Goal: Task Accomplishment & Management: Manage account settings

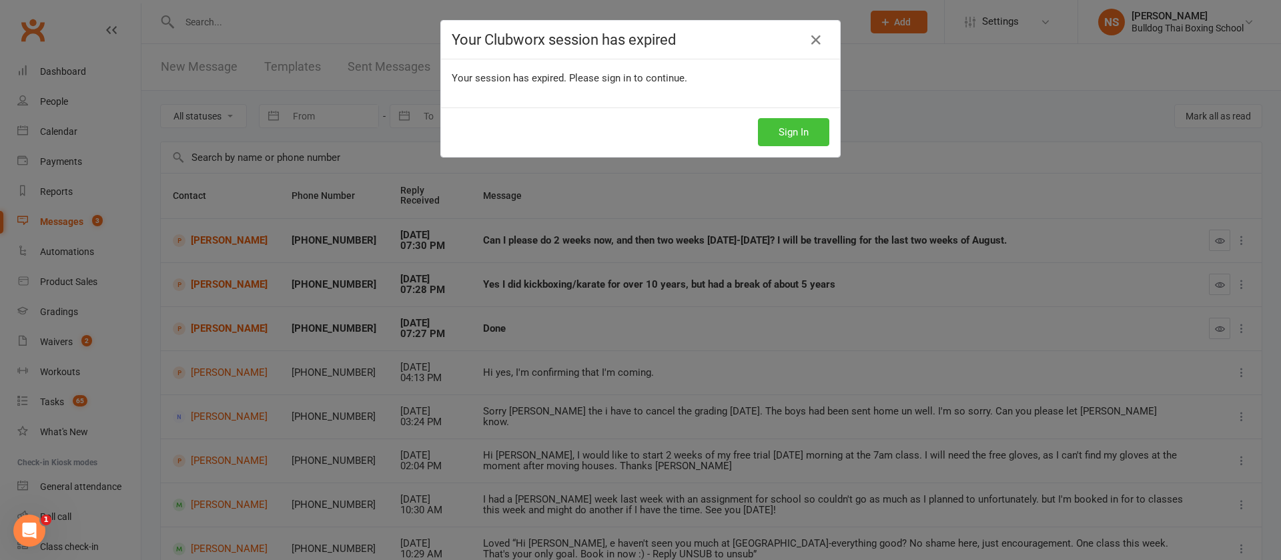
click at [799, 129] on button "Sign In" at bounding box center [793, 132] width 71 height 28
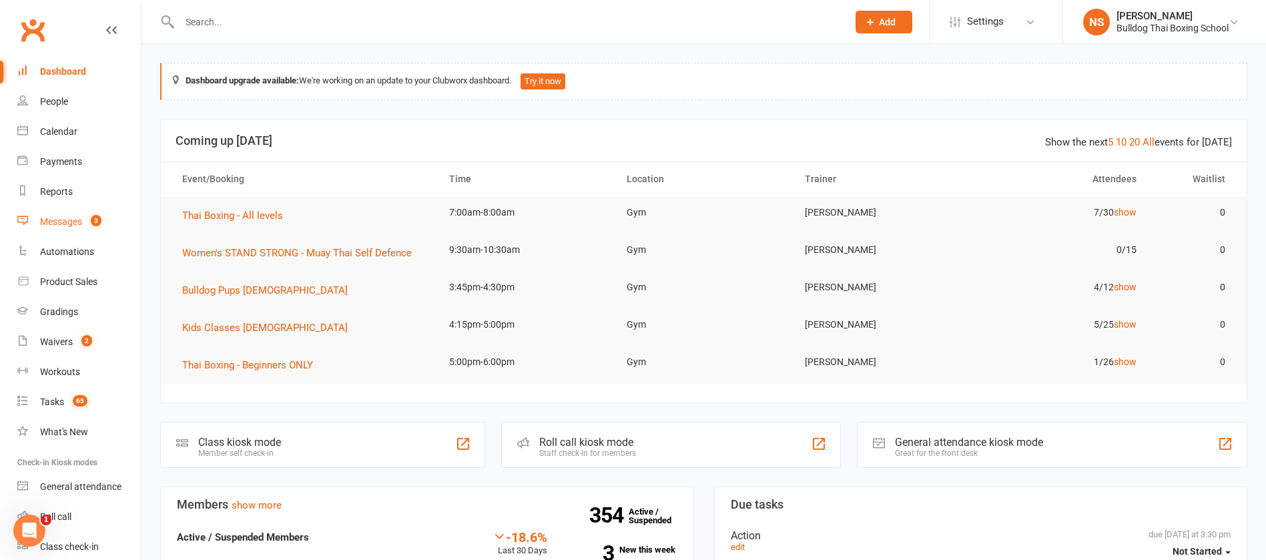
click at [57, 220] on div "Messages" at bounding box center [61, 221] width 42 height 11
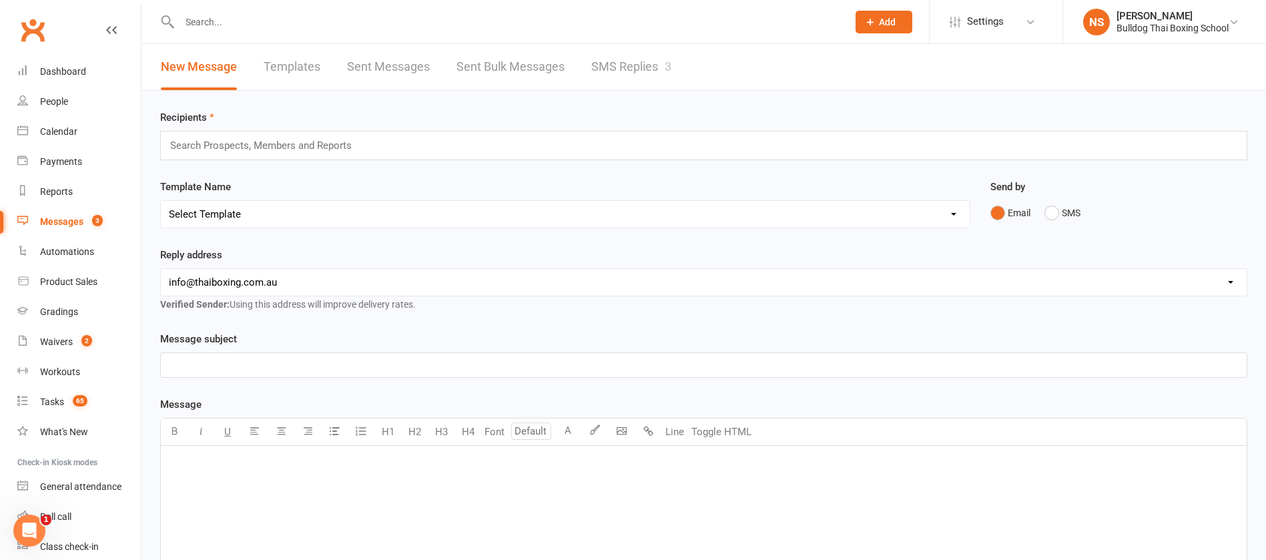
click at [607, 65] on link "SMS Replies 3" at bounding box center [631, 67] width 80 height 46
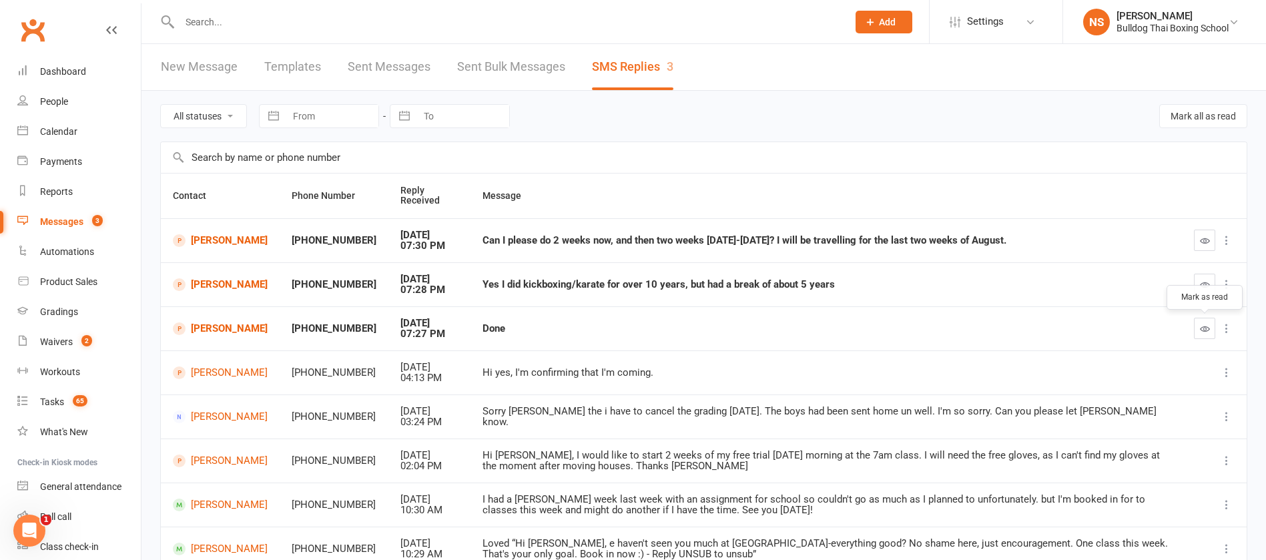
click at [1196, 324] on button "button" at bounding box center [1204, 328] width 21 height 21
click at [1200, 280] on icon "button" at bounding box center [1205, 285] width 10 height 10
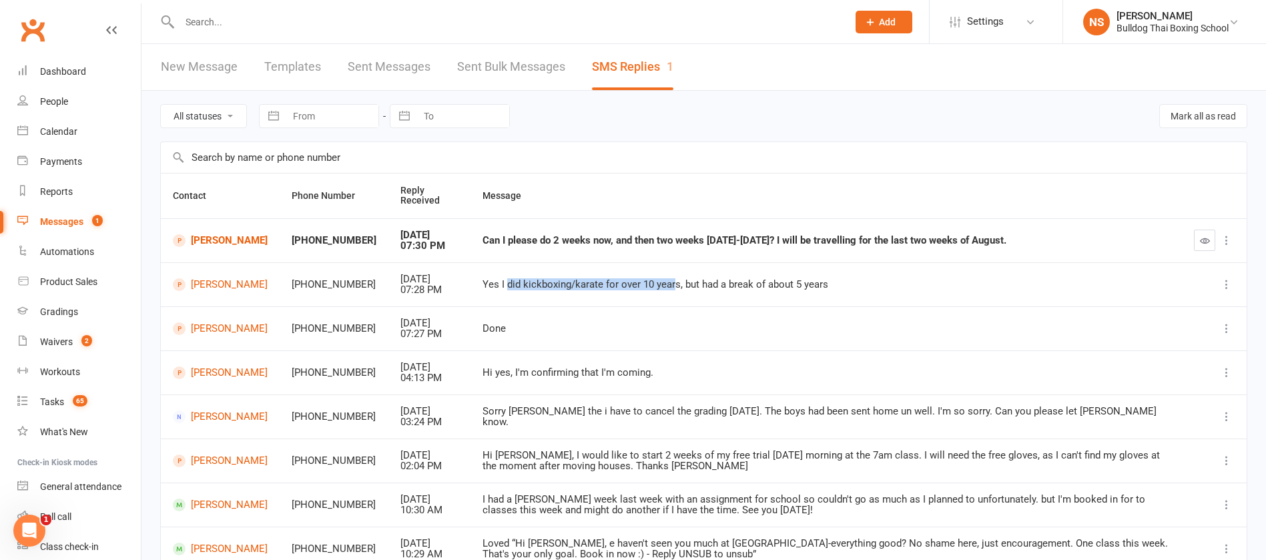
drag, startPoint x: 496, startPoint y: 282, endPoint x: 663, endPoint y: 277, distance: 167.6
click at [663, 277] on td "Yes I did kickboxing/karate for over 10 years, but had a break of about 5 years" at bounding box center [825, 284] width 711 height 44
copy div "did kickboxing/karate for over 10 year"
click at [786, 318] on td "Done" at bounding box center [825, 328] width 711 height 44
click at [1208, 241] on icon "button" at bounding box center [1205, 241] width 10 height 10
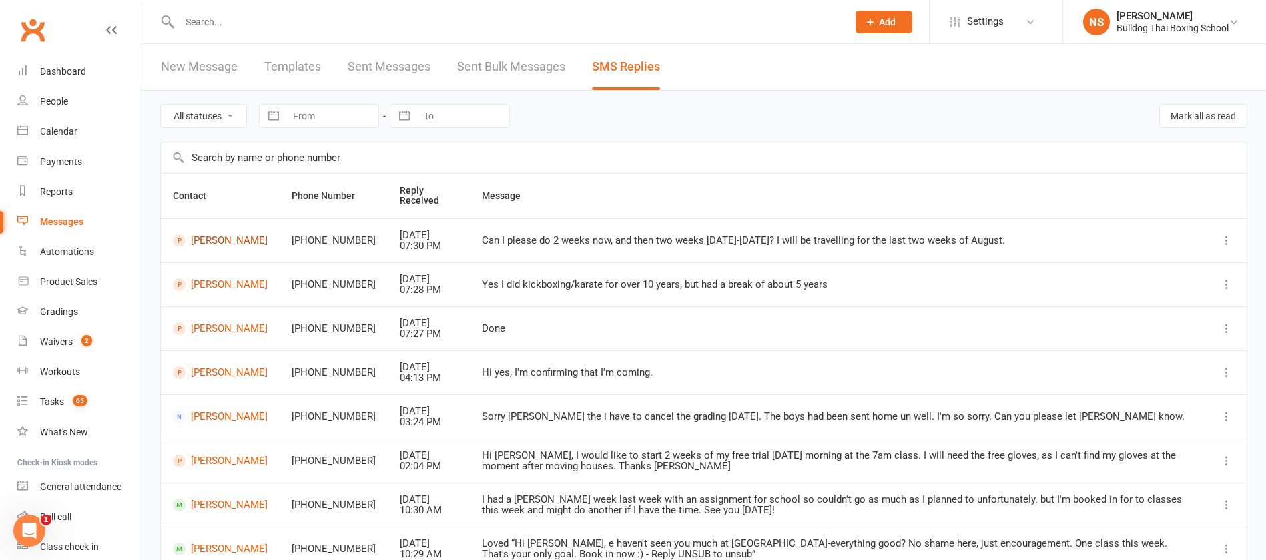
click at [212, 246] on link "[PERSON_NAME]" at bounding box center [220, 240] width 95 height 13
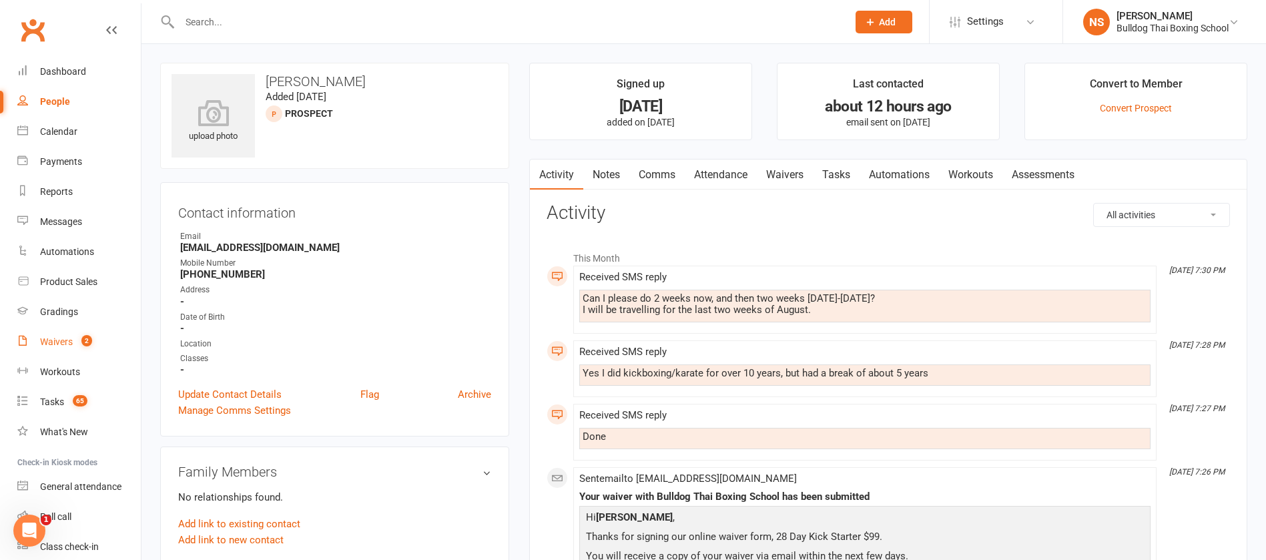
click at [58, 342] on div "Waivers" at bounding box center [56, 341] width 33 height 11
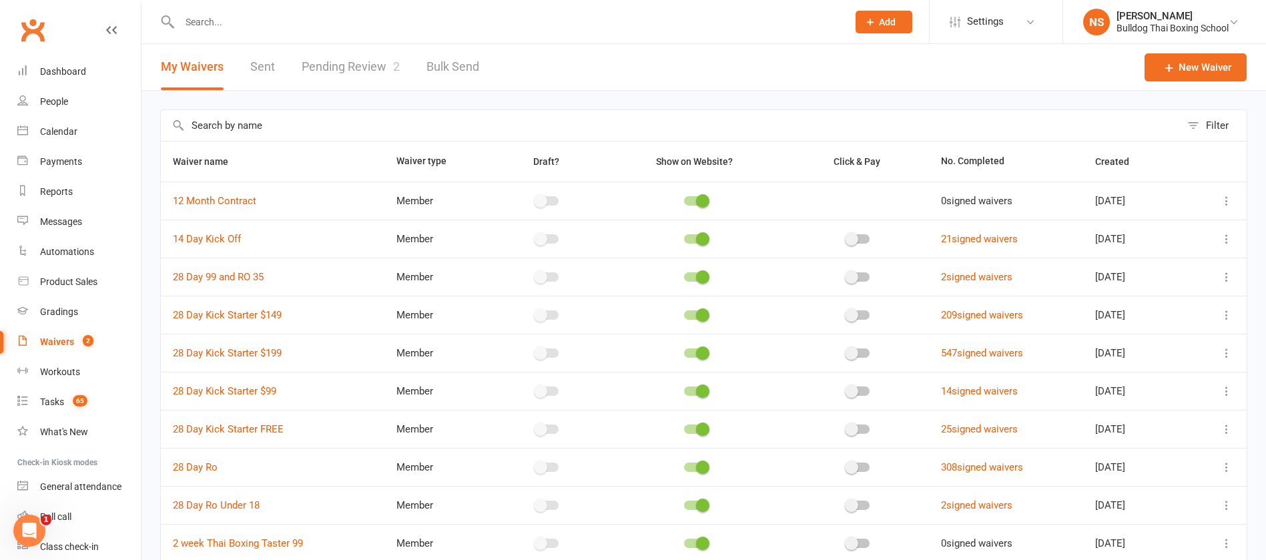
click at [336, 65] on link "Pending Review 2" at bounding box center [351, 67] width 98 height 46
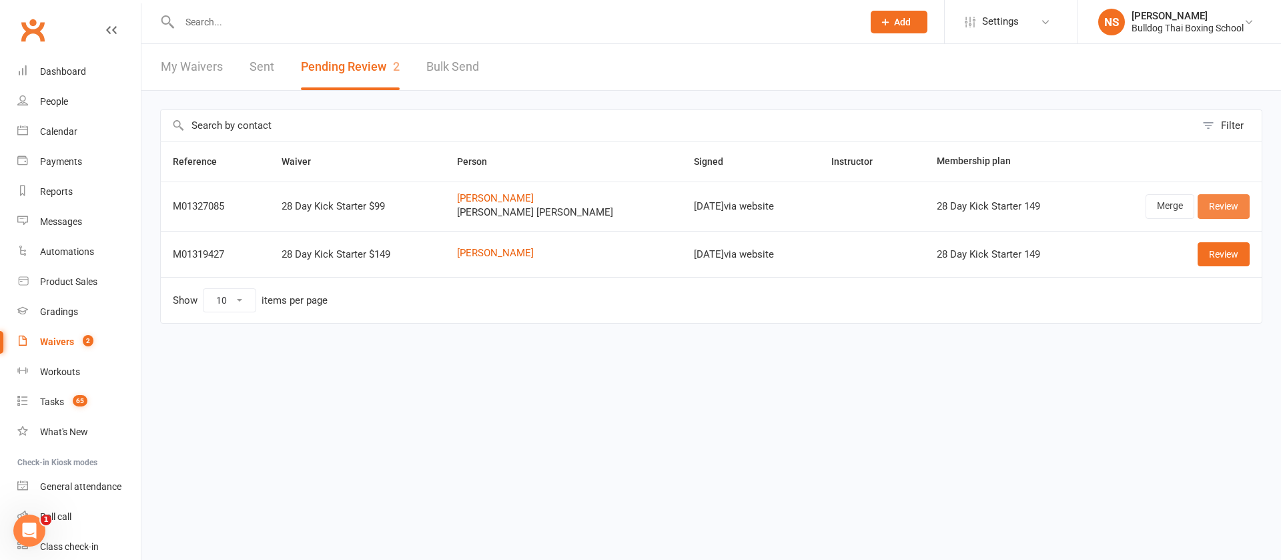
click at [1233, 202] on link "Review" at bounding box center [1224, 206] width 52 height 24
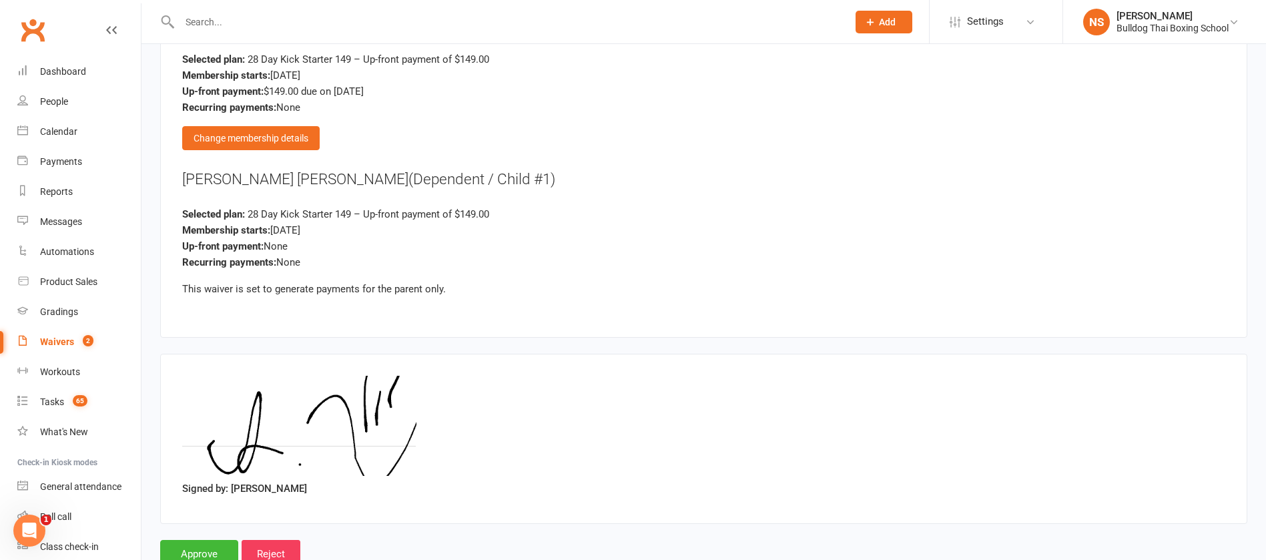
scroll to position [1977, 0]
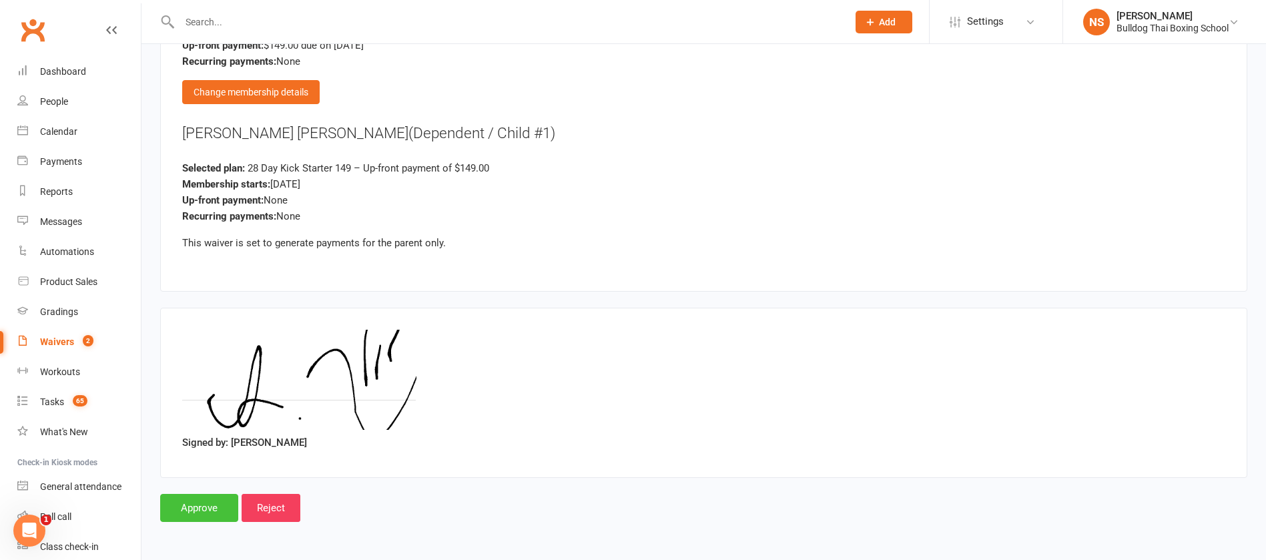
click at [196, 510] on input "Approve" at bounding box center [199, 508] width 78 height 28
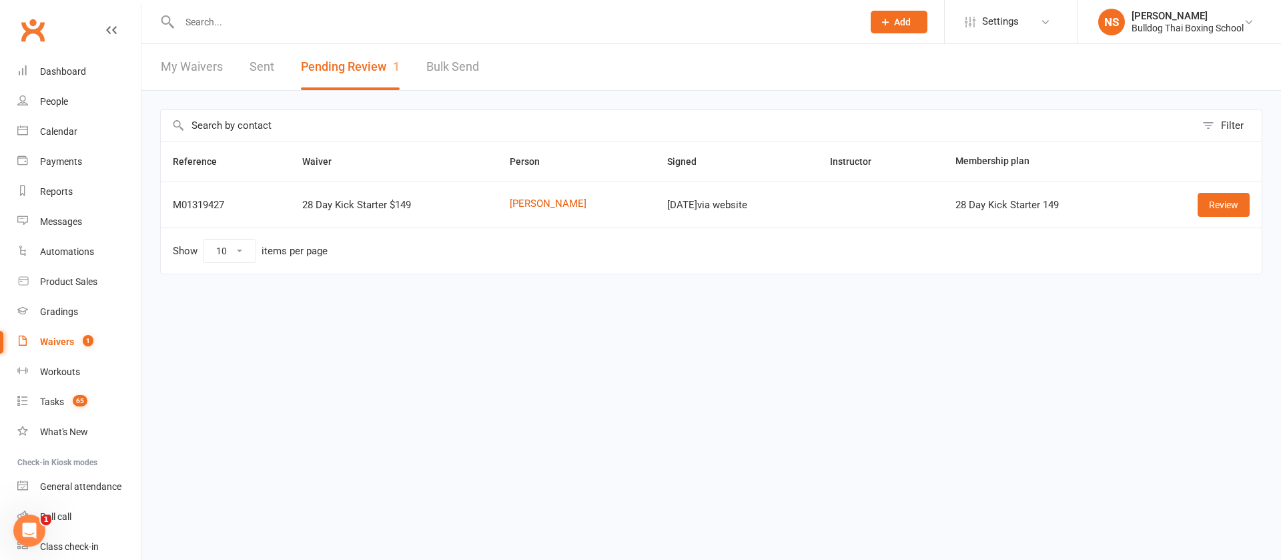
click at [207, 22] on input "text" at bounding box center [514, 22] width 678 height 19
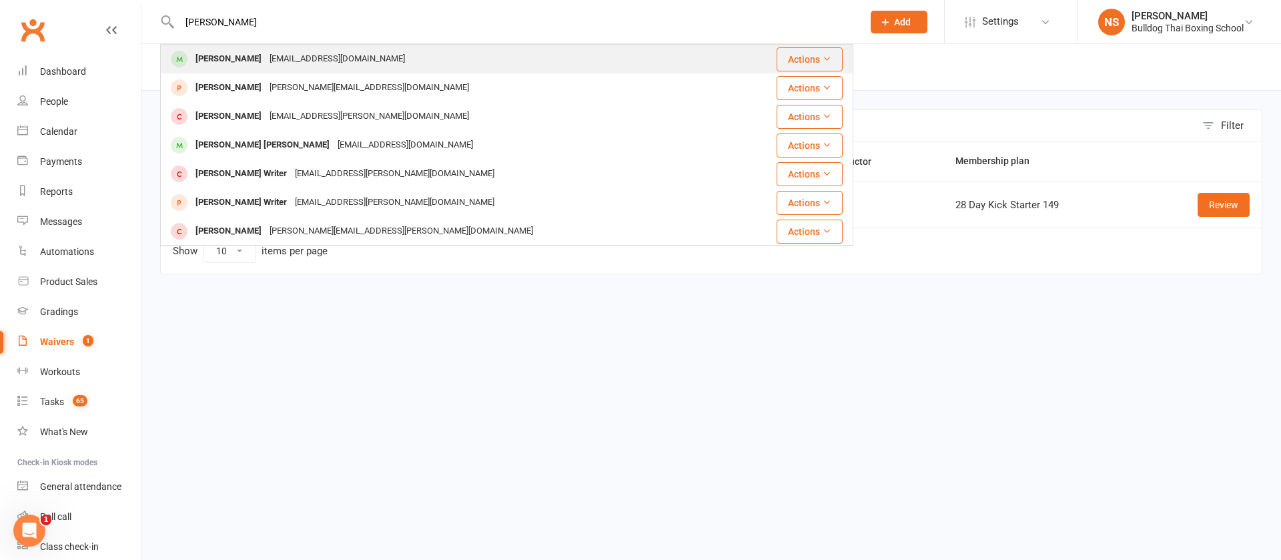
type input "andreas wort"
click at [293, 60] on div "[EMAIL_ADDRESS][DOMAIN_NAME]" at bounding box center [337, 58] width 143 height 19
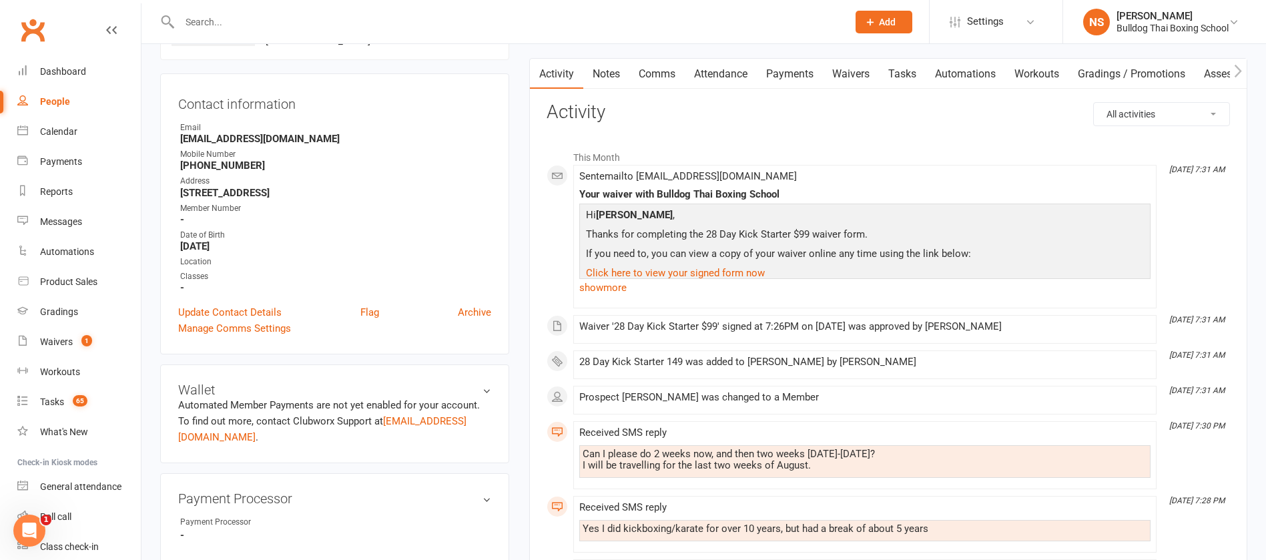
scroll to position [300, 0]
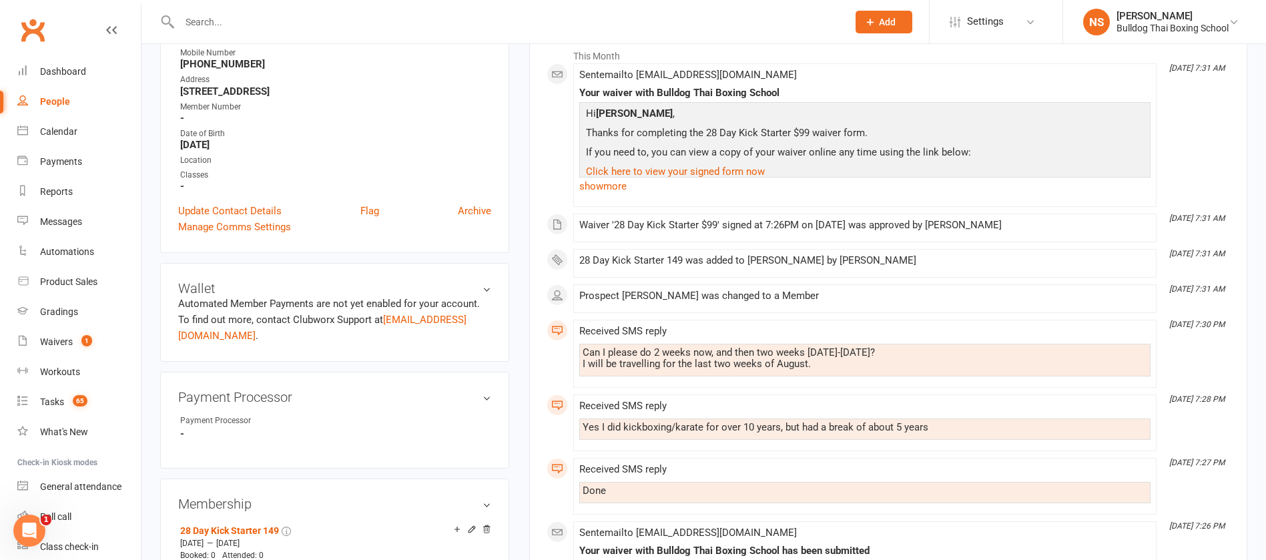
scroll to position [0, 0]
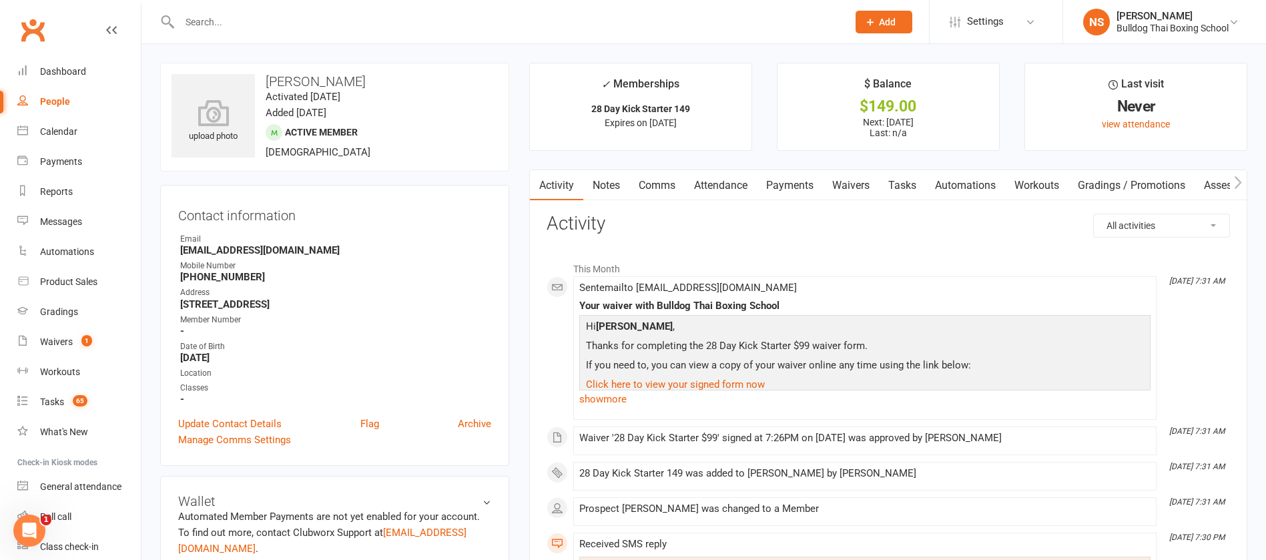
click at [645, 184] on link "Comms" at bounding box center [656, 185] width 55 height 31
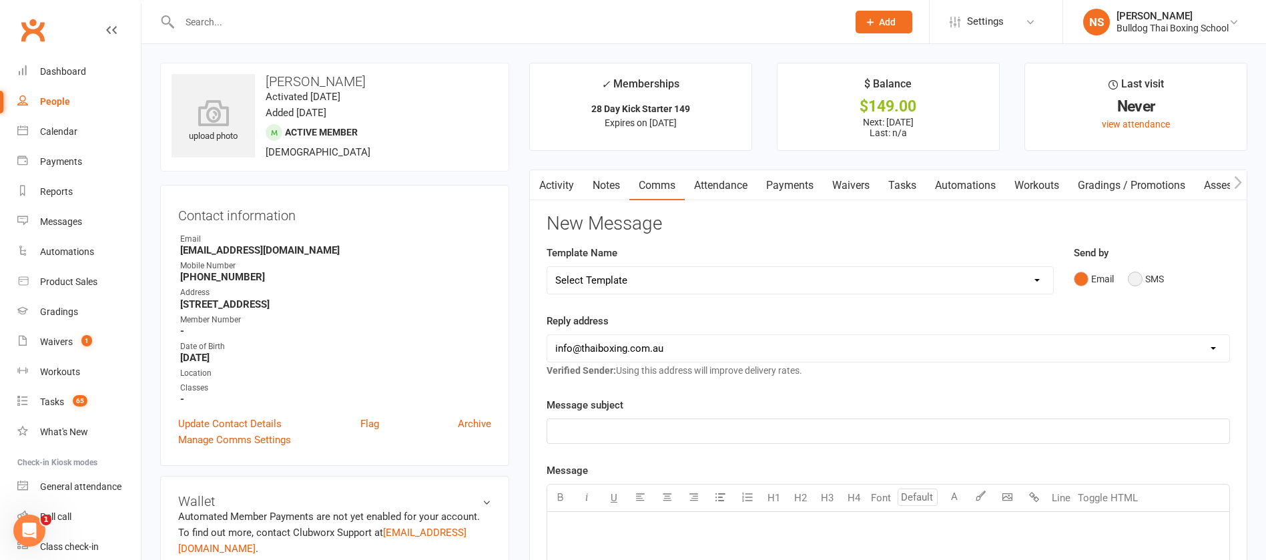
click at [1142, 280] on button "SMS" at bounding box center [1146, 278] width 36 height 25
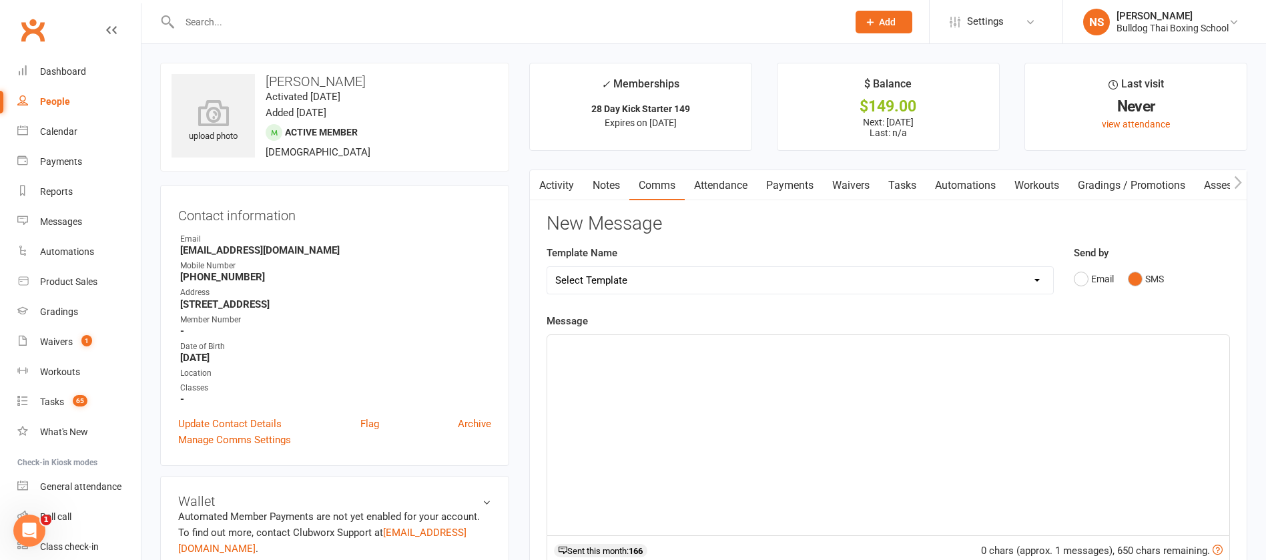
click at [629, 354] on p "﻿" at bounding box center [888, 347] width 666 height 16
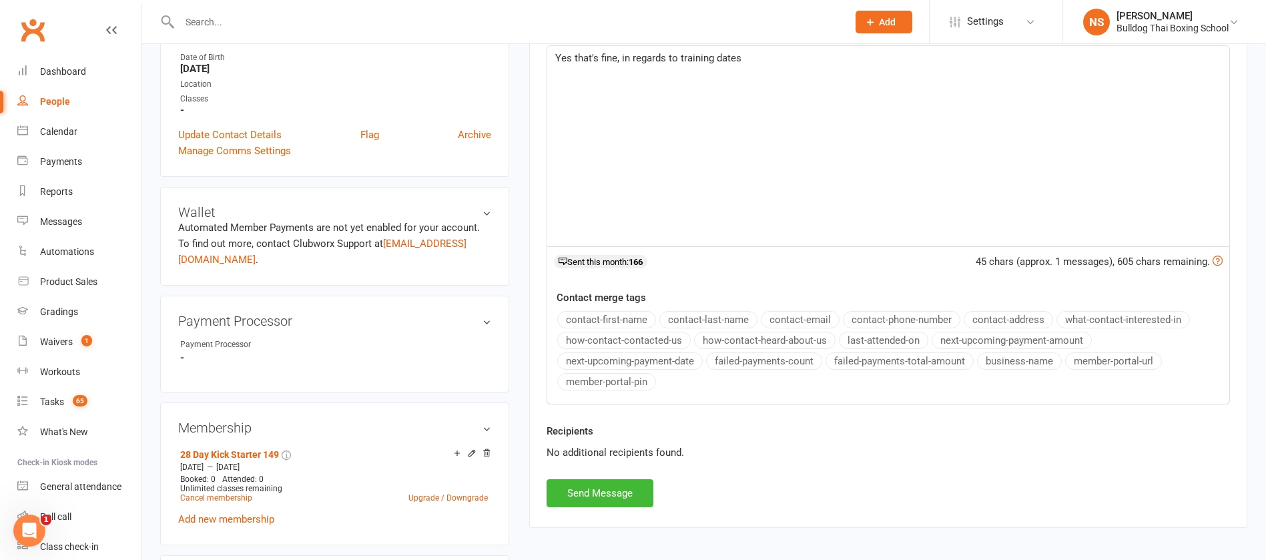
scroll to position [400, 0]
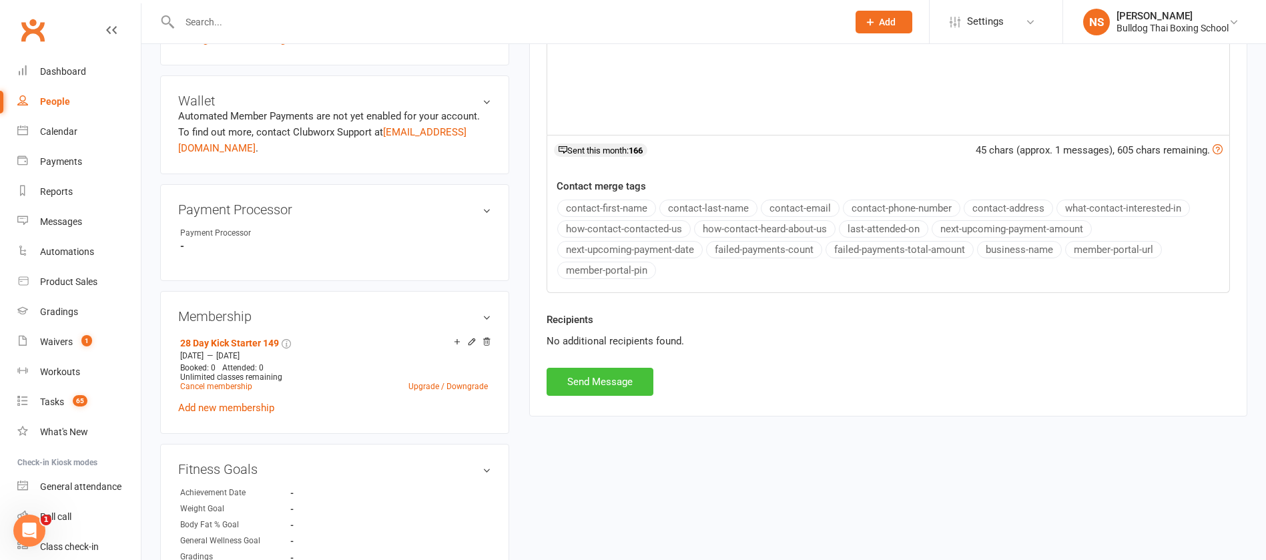
click at [629, 376] on button "Send Message" at bounding box center [600, 382] width 107 height 28
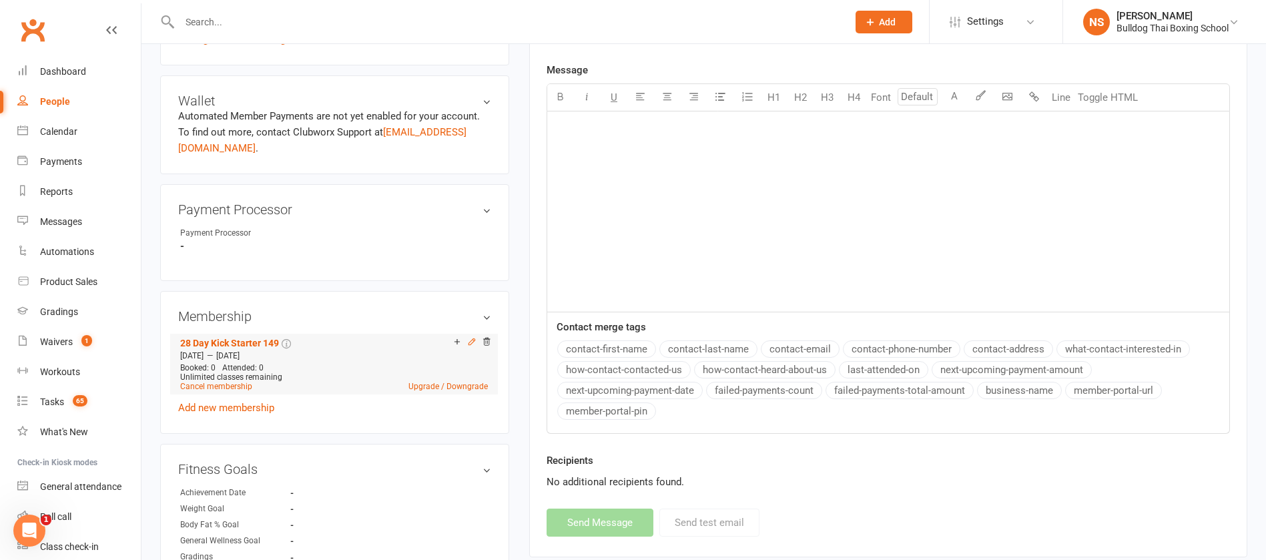
click at [470, 342] on icon at bounding box center [471, 341] width 9 height 9
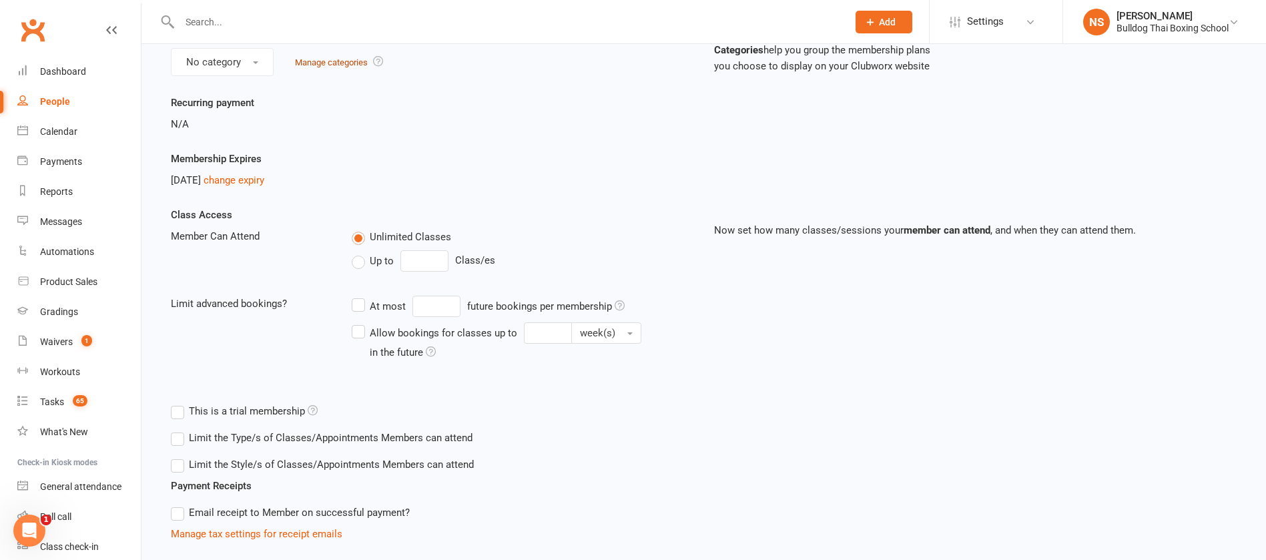
scroll to position [200, 0]
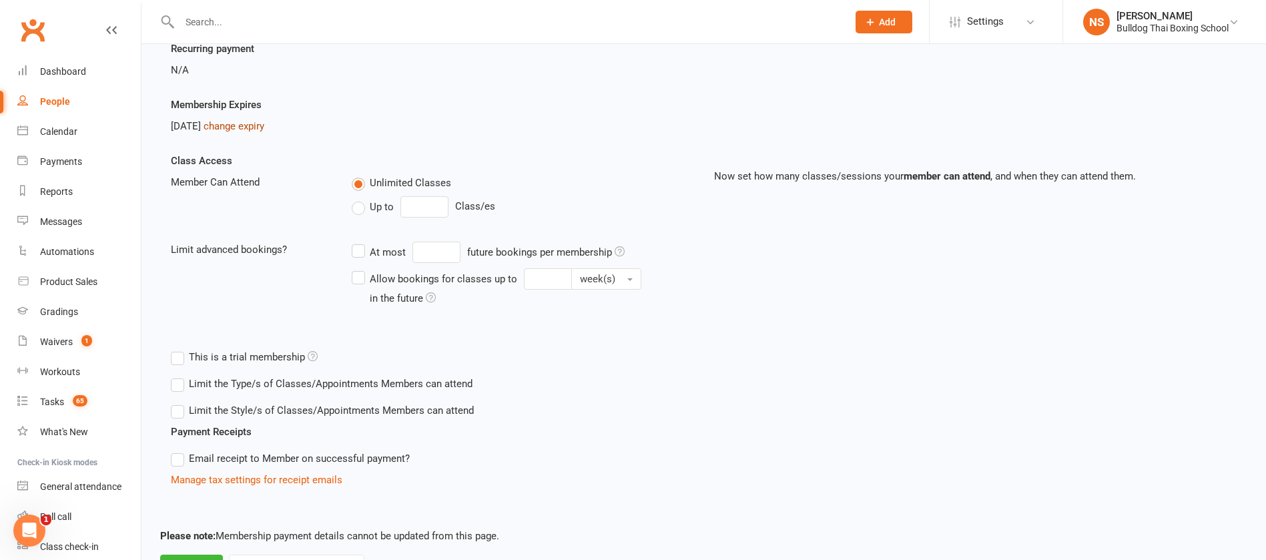
click at [253, 127] on link "change expiry" at bounding box center [234, 126] width 61 height 12
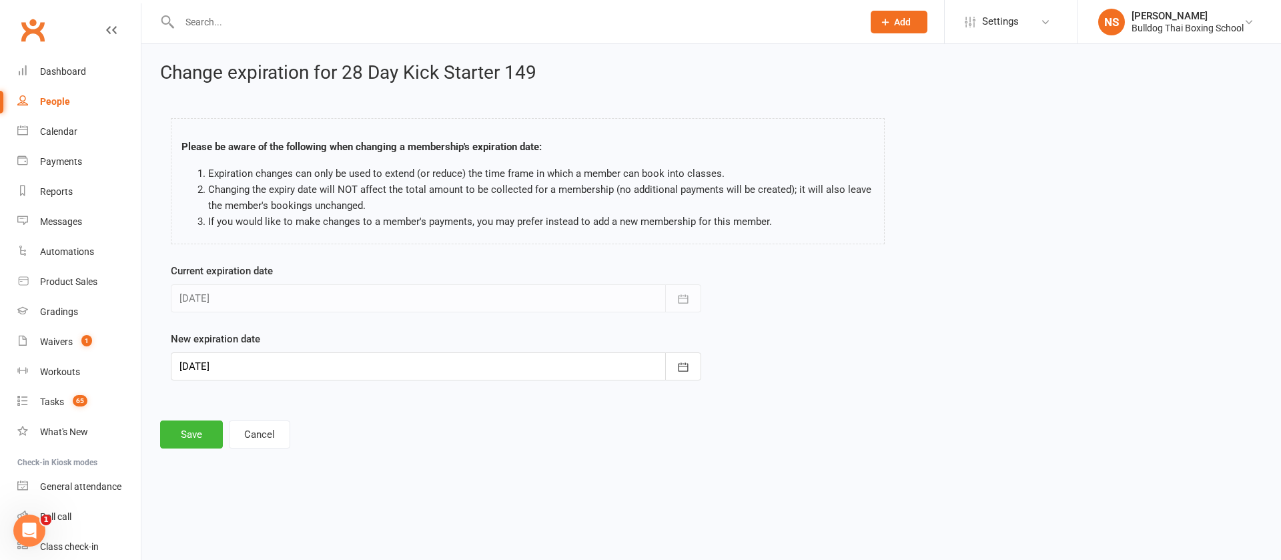
click at [248, 367] on div at bounding box center [436, 366] width 530 height 28
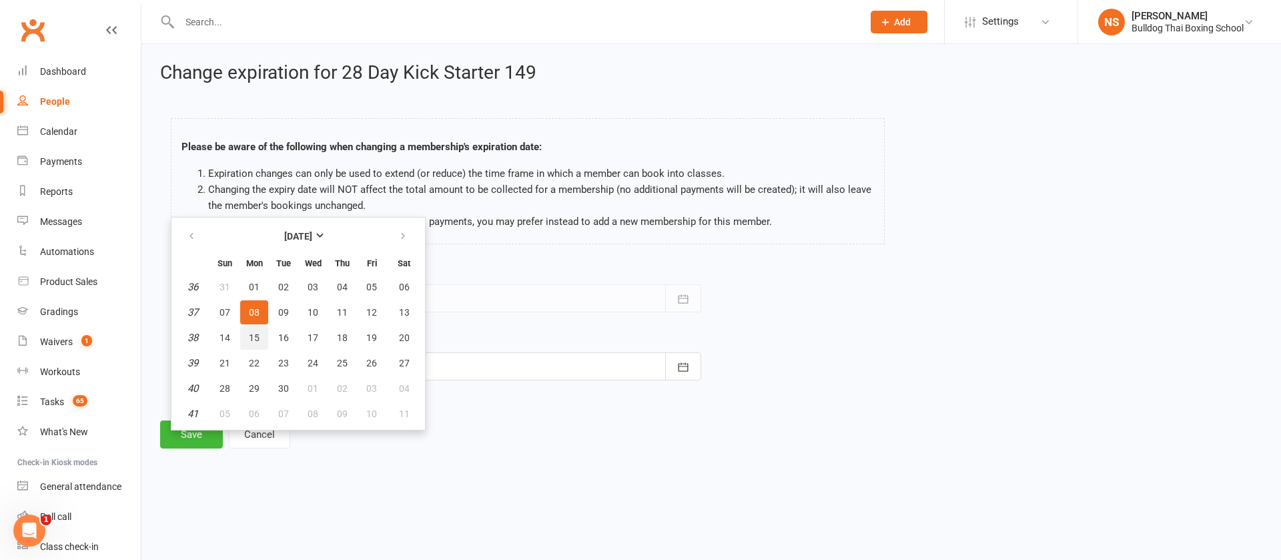
click at [254, 333] on span "15" at bounding box center [254, 337] width 11 height 11
type input "[DATE]"
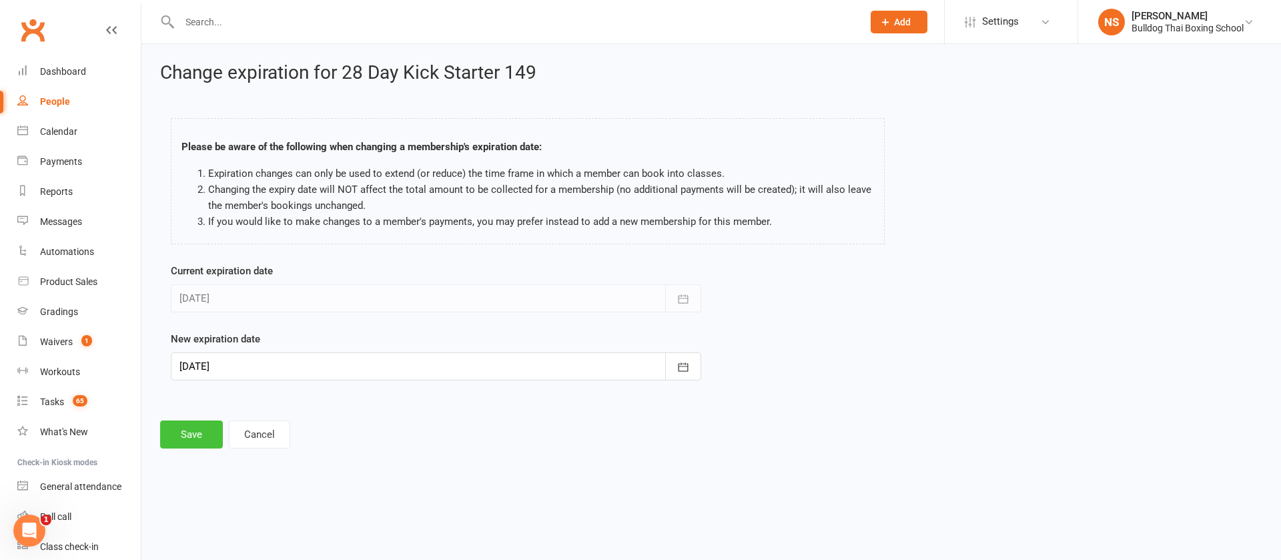
click at [192, 438] on button "Save" at bounding box center [191, 434] width 63 height 28
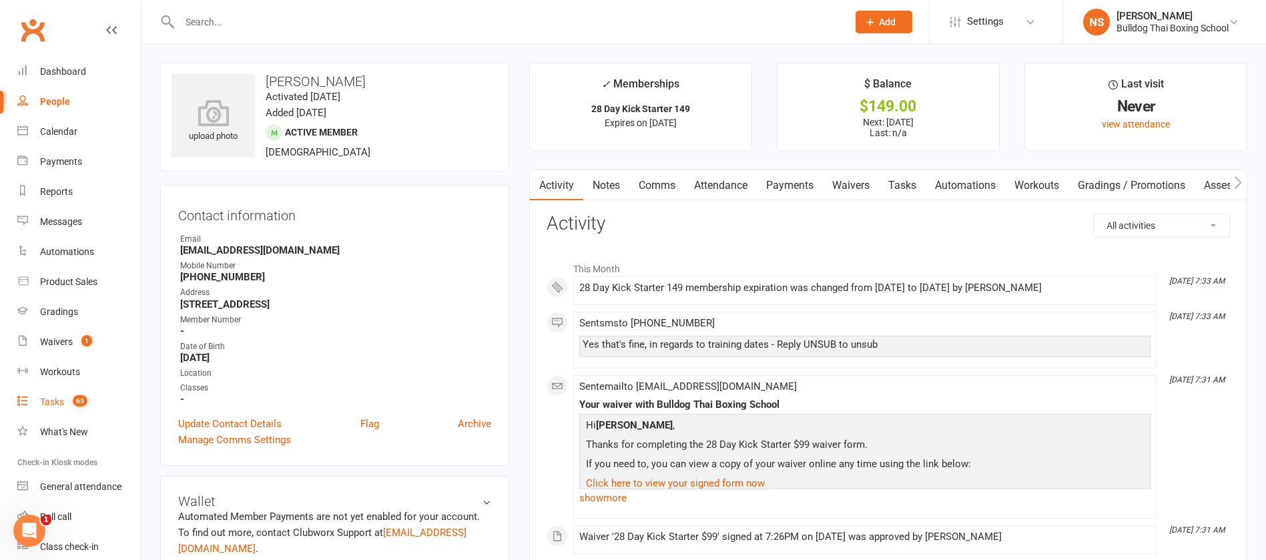
click at [53, 404] on div "Tasks" at bounding box center [52, 401] width 24 height 11
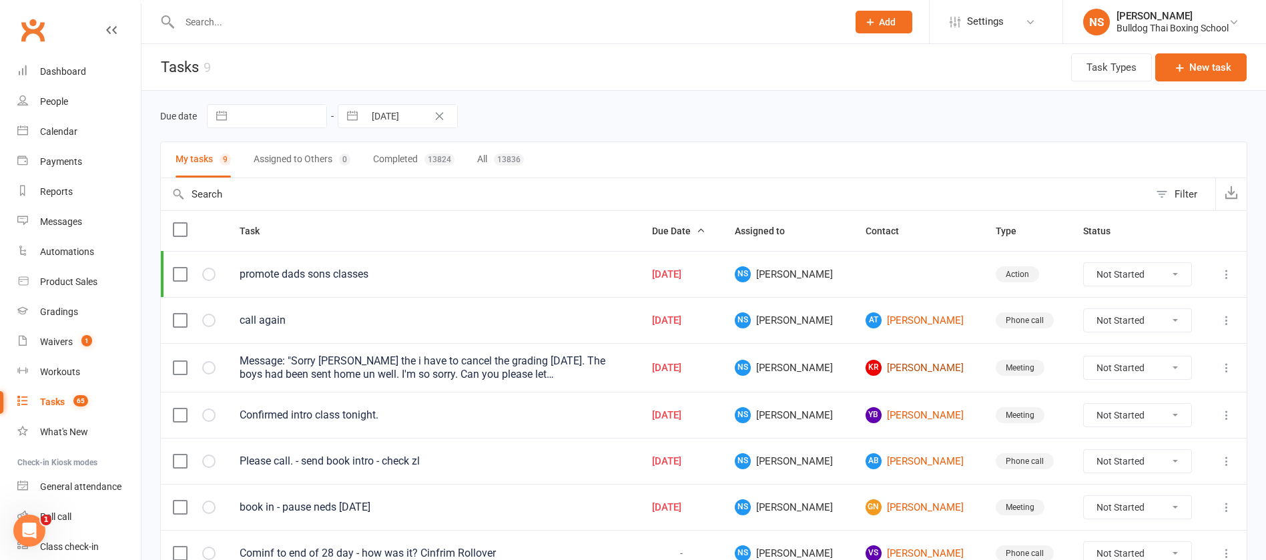
click at [882, 366] on link "KR Karena Rustia" at bounding box center [918, 368] width 106 height 16
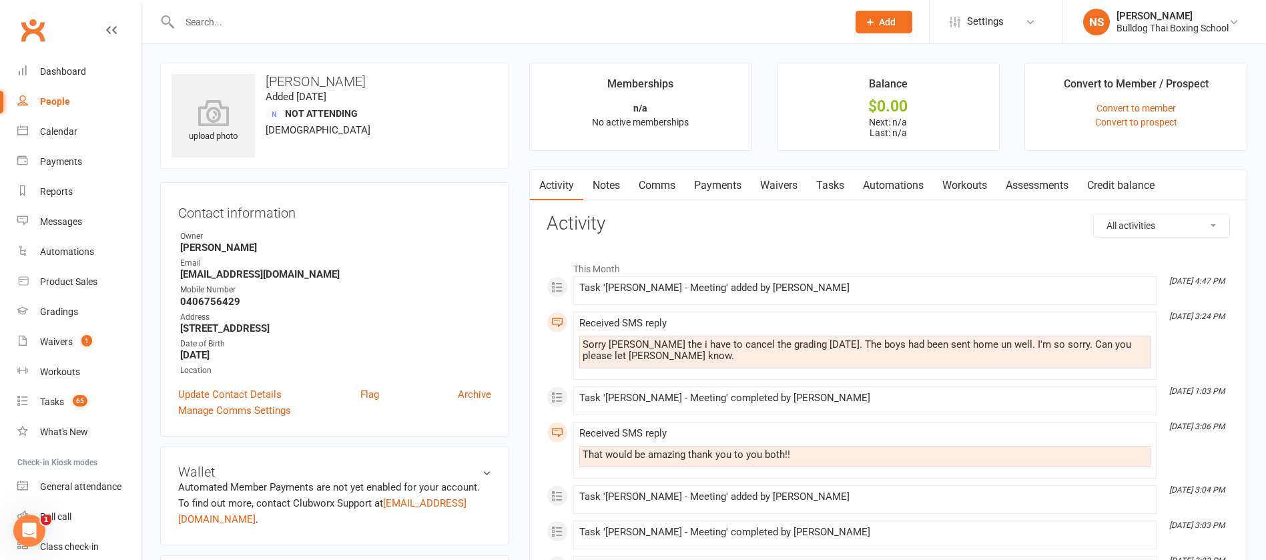
click at [659, 181] on link "Comms" at bounding box center [656, 185] width 55 height 31
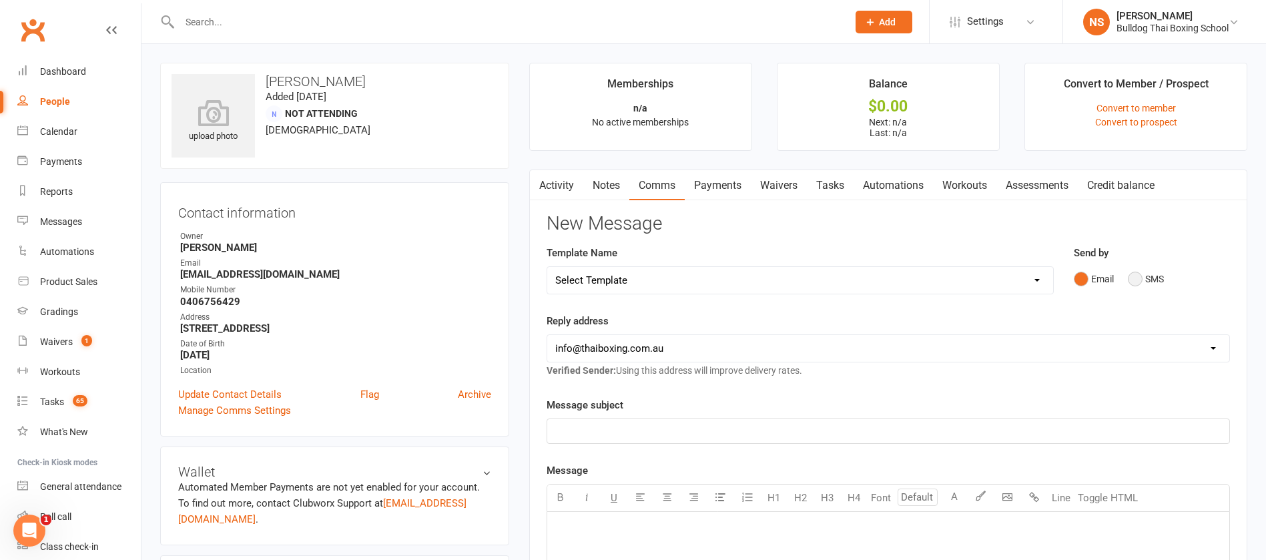
click at [1134, 277] on button "SMS" at bounding box center [1146, 278] width 36 height 25
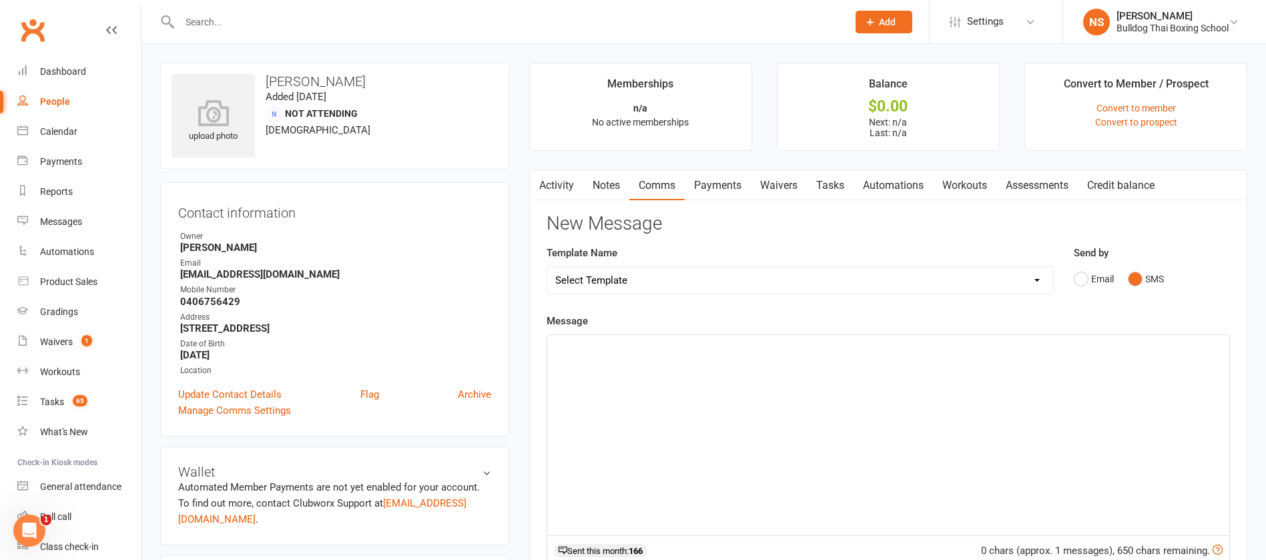
click at [582, 352] on div "﻿" at bounding box center [888, 435] width 682 height 200
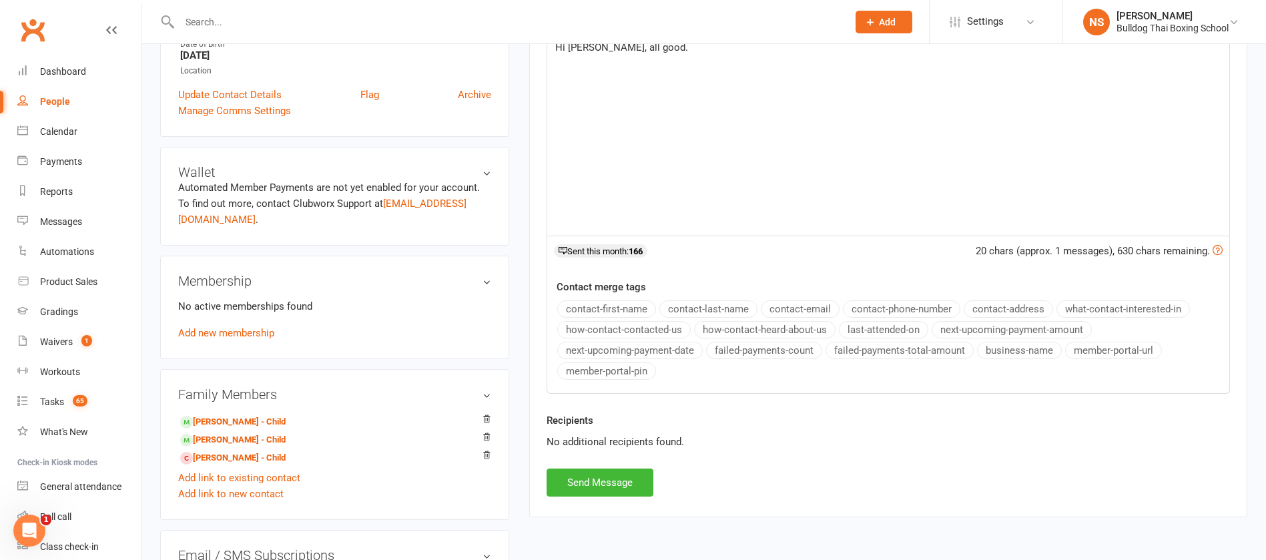
scroll to position [300, 0]
click at [612, 484] on button "Send Message" at bounding box center [600, 482] width 107 height 28
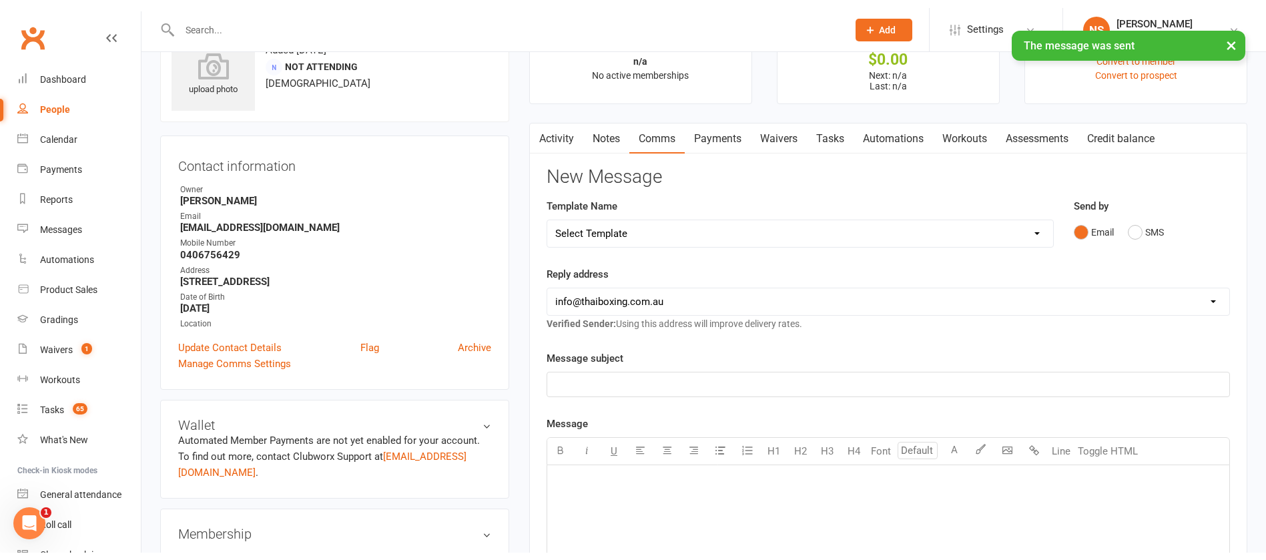
scroll to position [0, 0]
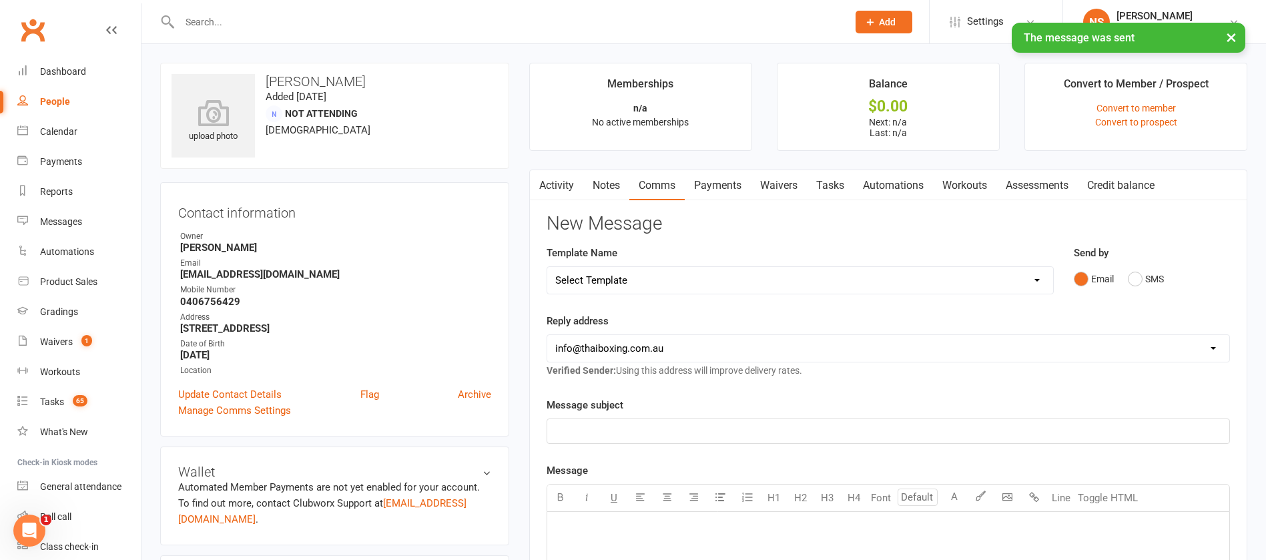
drag, startPoint x: 831, startPoint y: 180, endPoint x: 926, endPoint y: 176, distance: 94.1
click at [833, 180] on link "Tasks" at bounding box center [830, 185] width 47 height 31
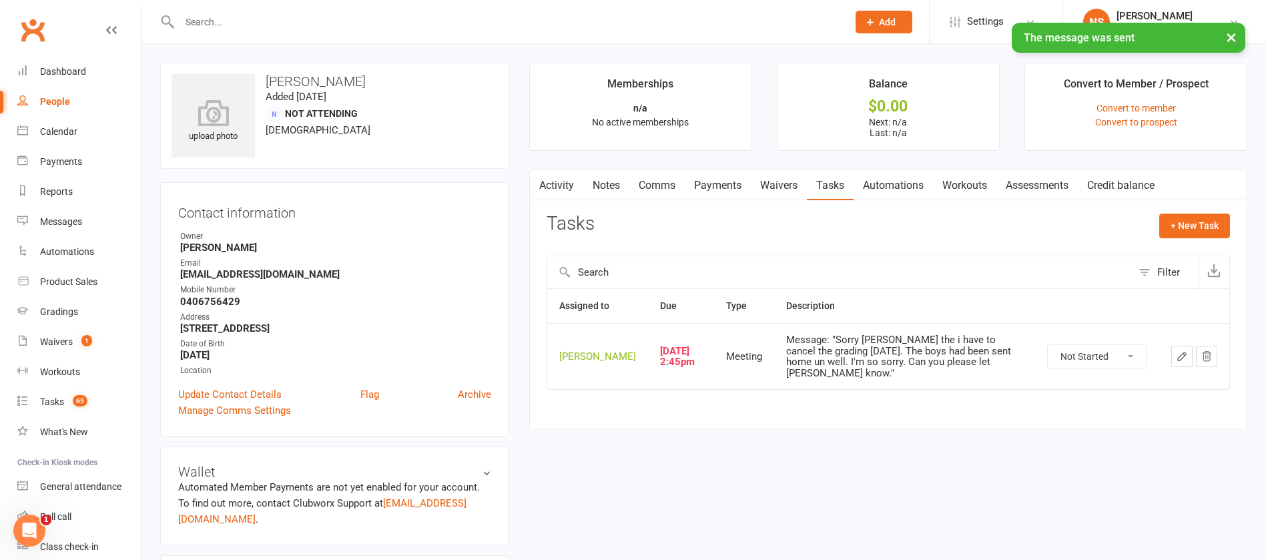
click at [1127, 358] on select "Not Started In Progress Waiting Complete" at bounding box center [1097, 356] width 99 height 23
click at [1048, 350] on select "Not Started In Progress Waiting Complete" at bounding box center [1097, 356] width 99 height 23
select select "unstarted"
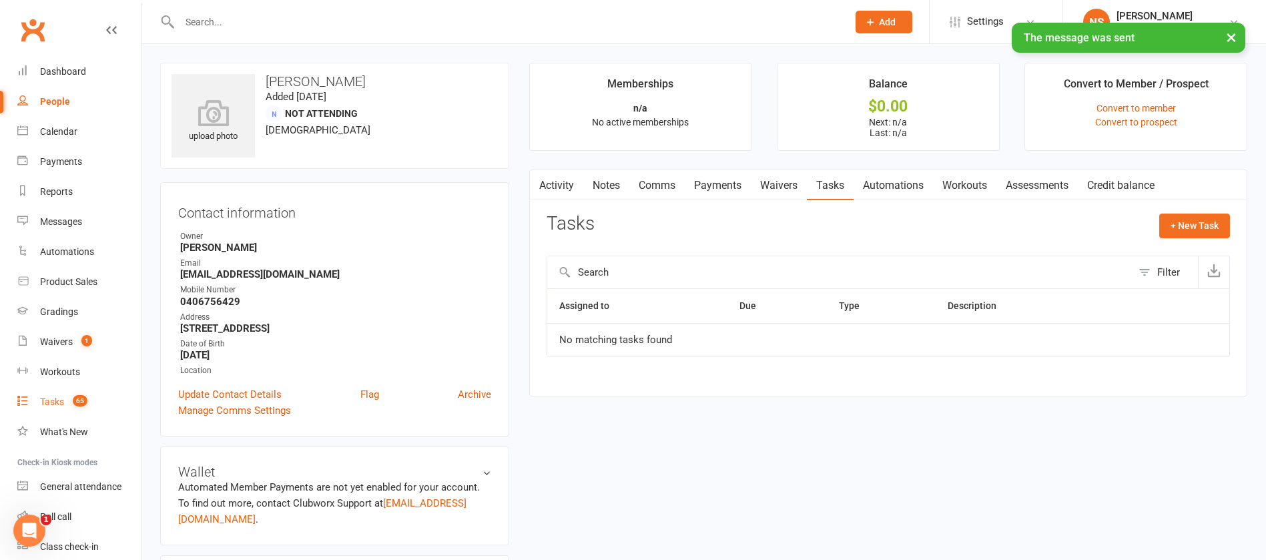
click at [49, 396] on div "Tasks" at bounding box center [52, 401] width 24 height 11
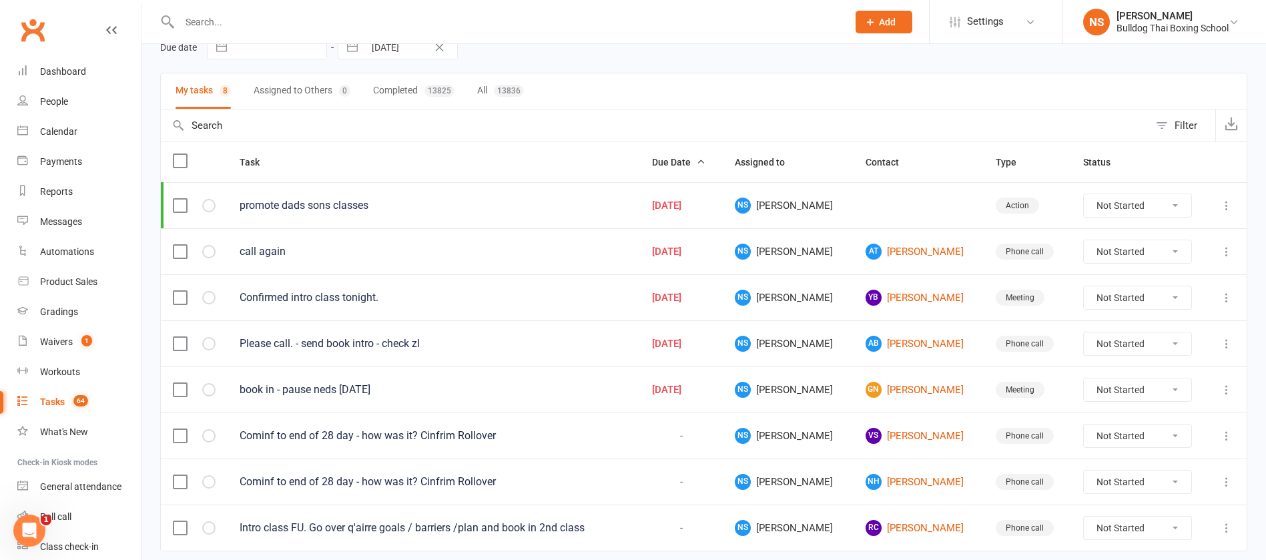
scroll to position [100, 0]
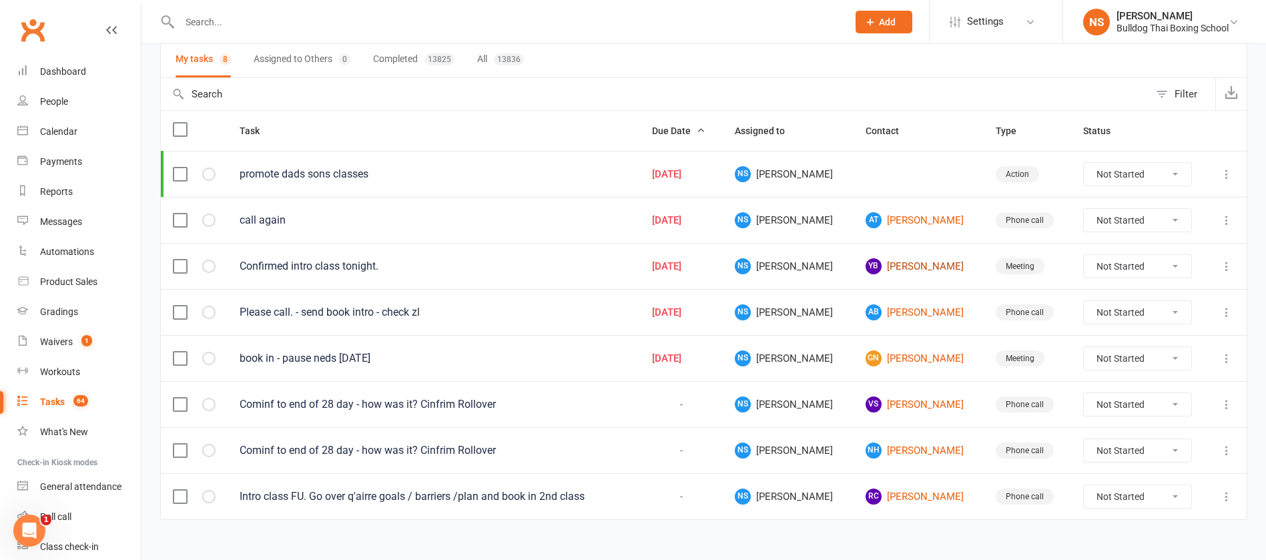
click at [913, 266] on link "YB Yogesh Bhurtel" at bounding box center [918, 266] width 106 height 16
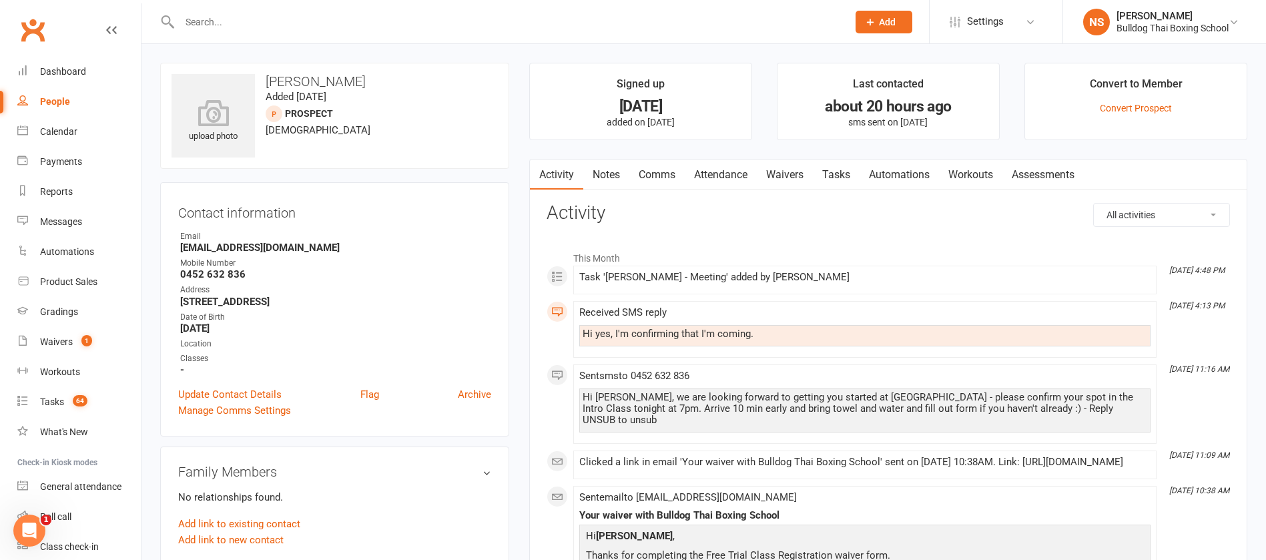
click at [838, 173] on link "Tasks" at bounding box center [836, 174] width 47 height 31
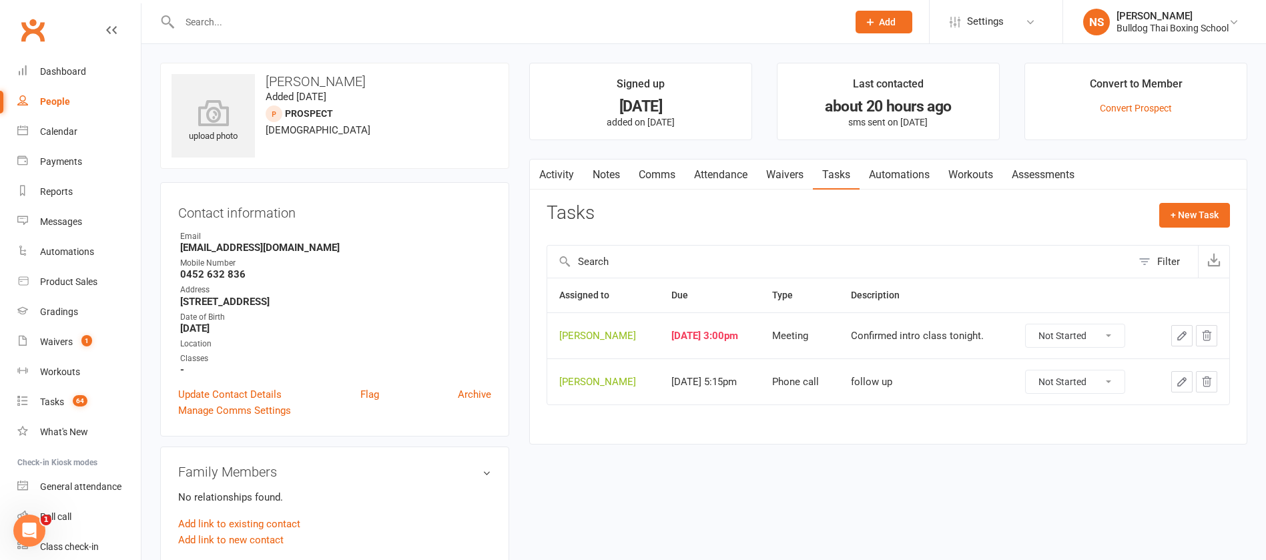
click at [1108, 333] on select "Not Started In Progress Waiting Complete" at bounding box center [1075, 335] width 99 height 23
click at [1026, 324] on select "Not Started In Progress Waiting Complete" at bounding box center [1075, 335] width 99 height 23
select select "unstarted"
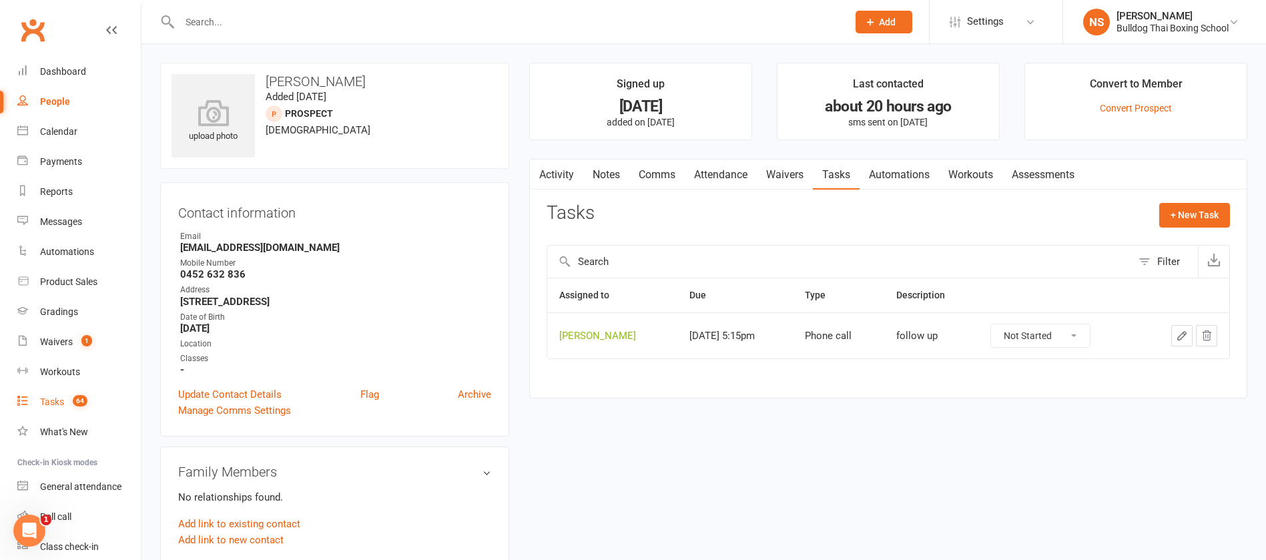
click at [56, 398] on div "Tasks" at bounding box center [52, 401] width 24 height 11
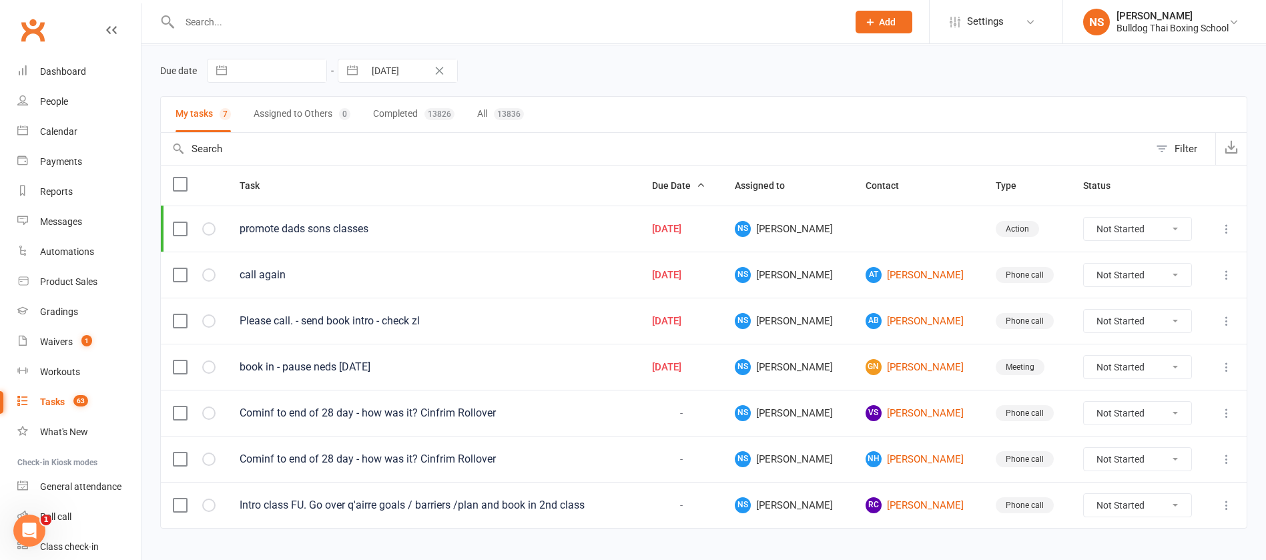
scroll to position [70, 0]
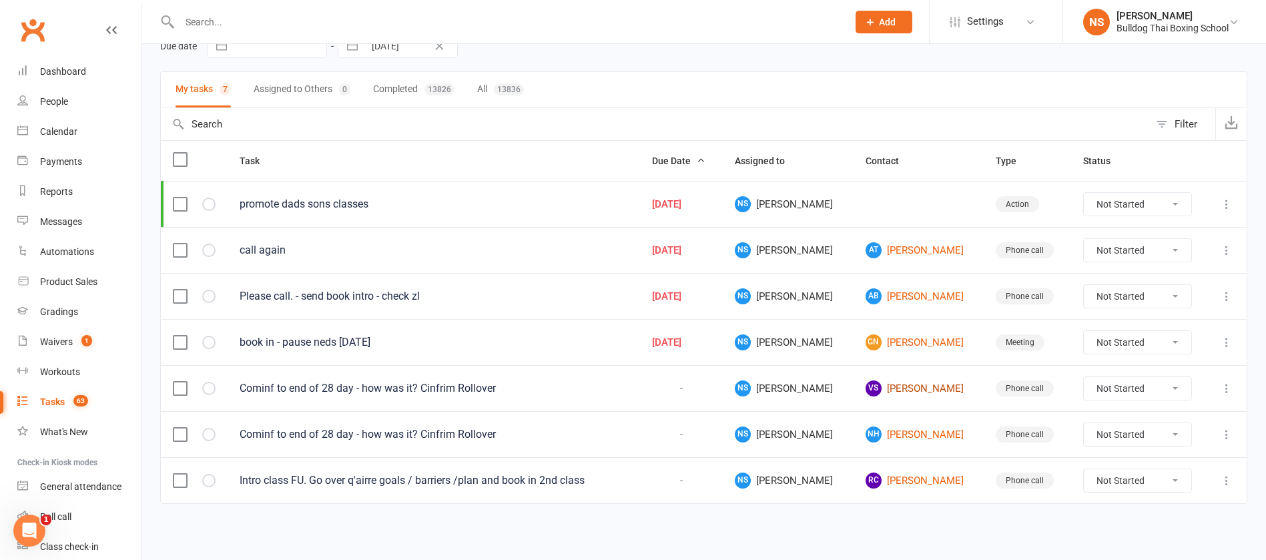
click at [911, 390] on link "VS Vanessa Santos" at bounding box center [918, 388] width 106 height 16
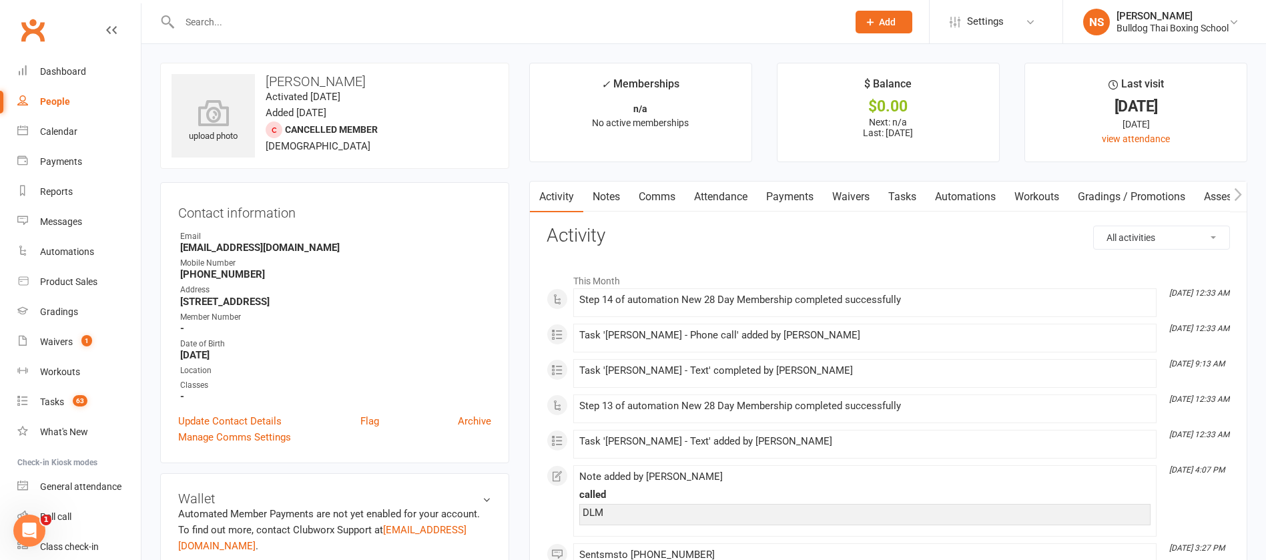
click at [908, 200] on link "Tasks" at bounding box center [902, 197] width 47 height 31
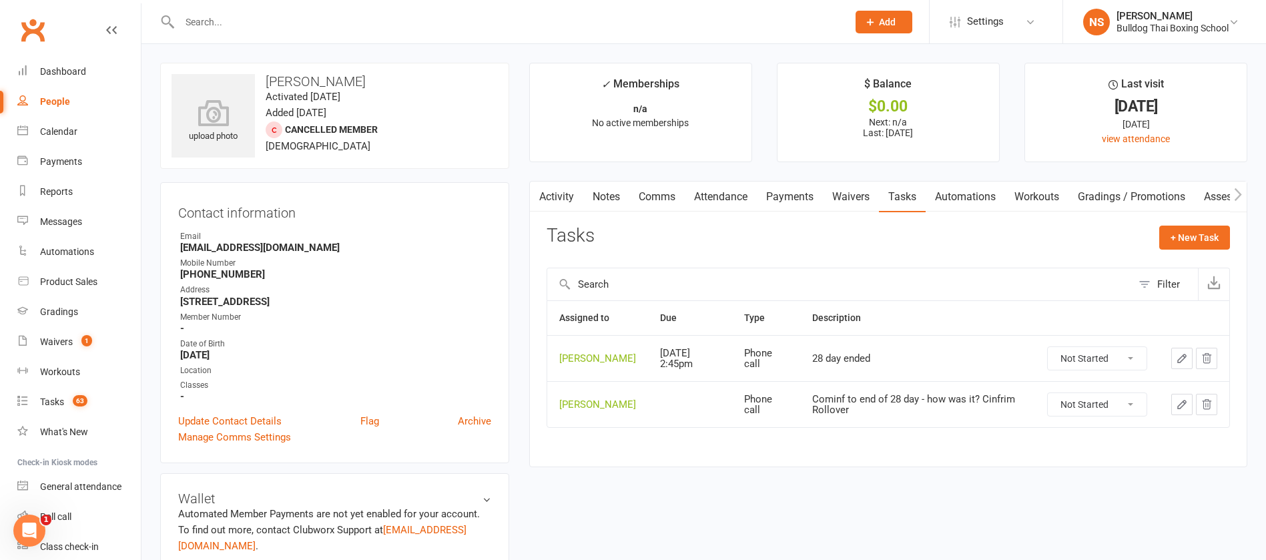
click at [1132, 414] on select "Not Started In Progress Waiting Complete" at bounding box center [1097, 404] width 99 height 23
click at [1048, 403] on select "Not Started In Progress Waiting Complete" at bounding box center [1097, 404] width 99 height 23
select select "unstarted"
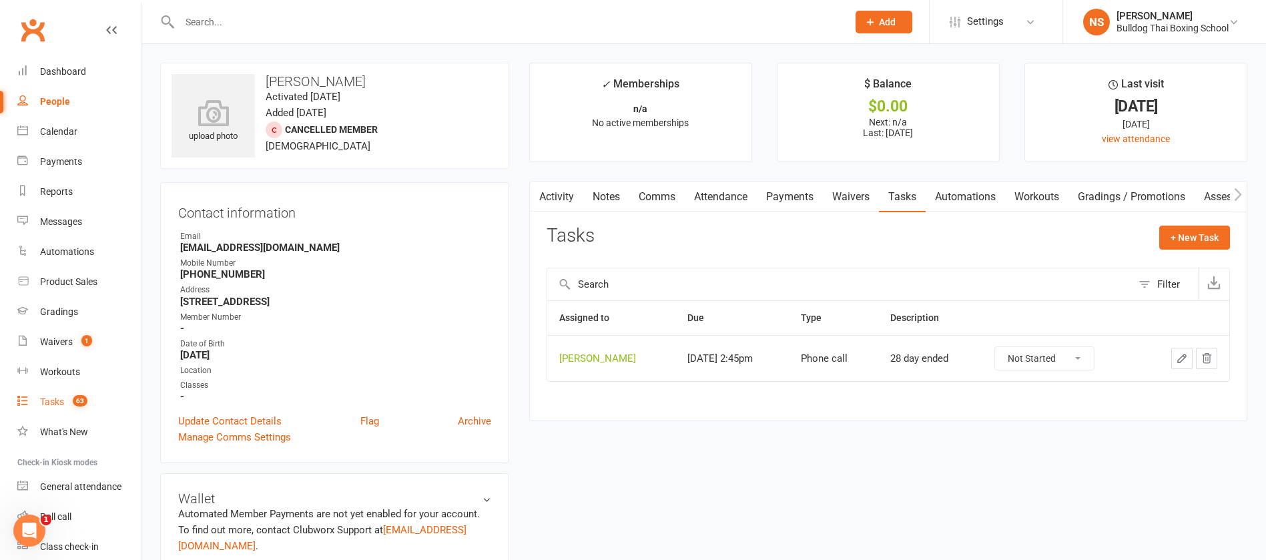
click at [58, 390] on link "Tasks 63" at bounding box center [78, 402] width 123 height 30
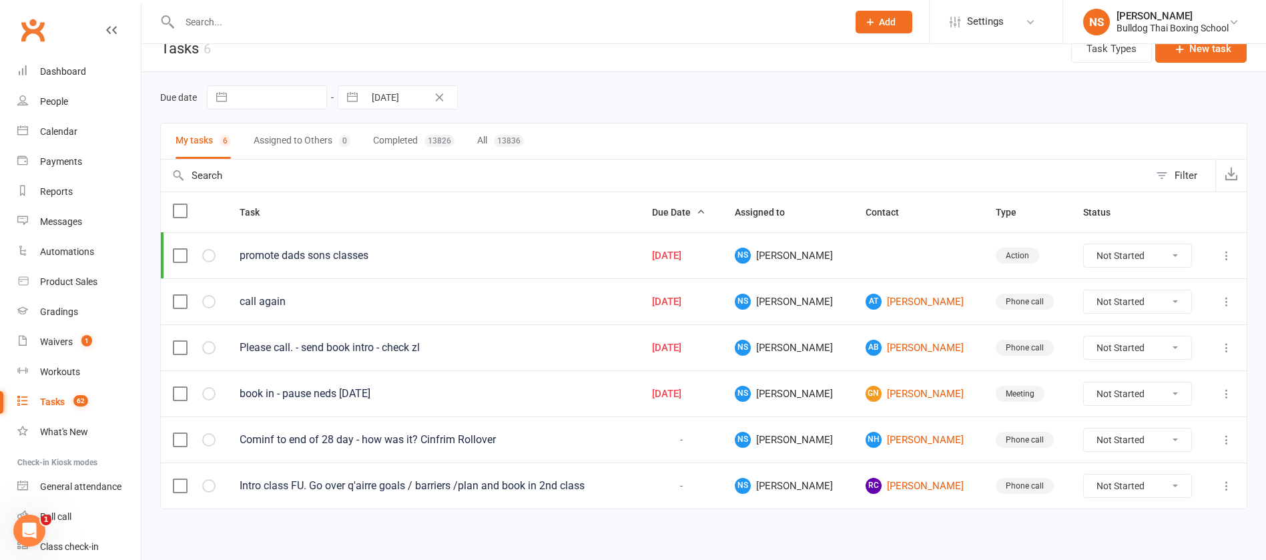
scroll to position [24, 0]
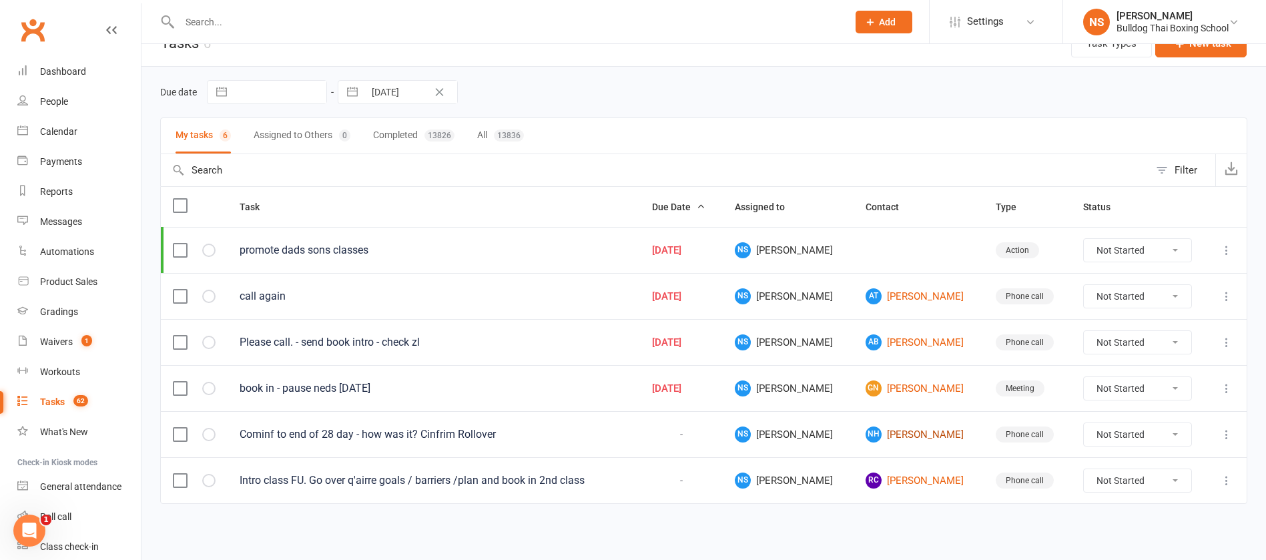
click at [903, 434] on link "NH Natalia Heinrich Gallo" at bounding box center [918, 434] width 106 height 16
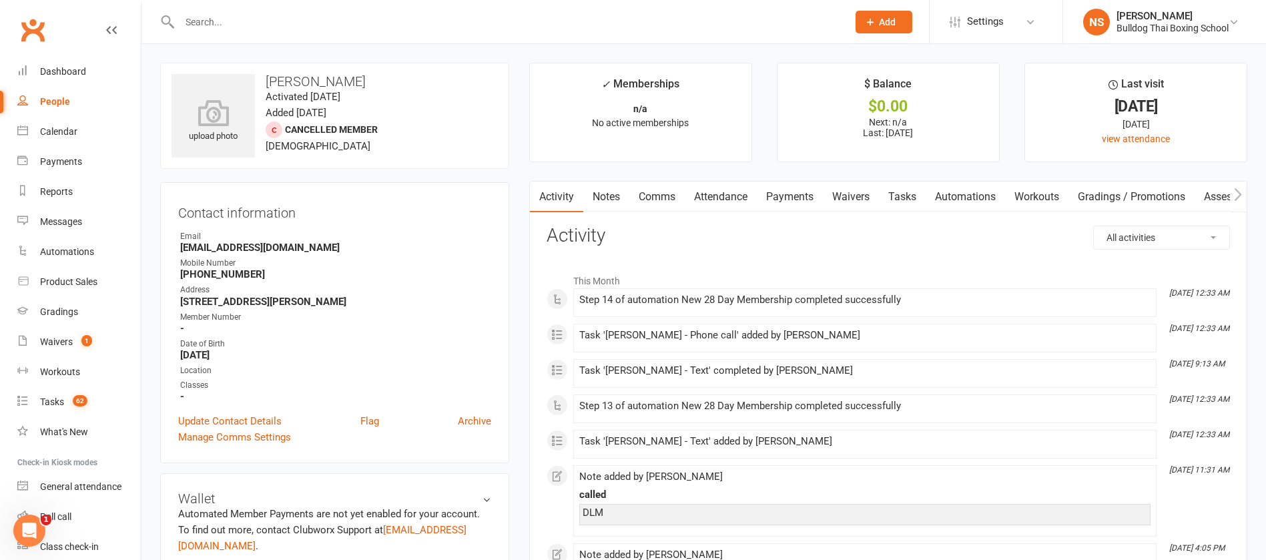
click at [901, 193] on link "Tasks" at bounding box center [902, 197] width 47 height 31
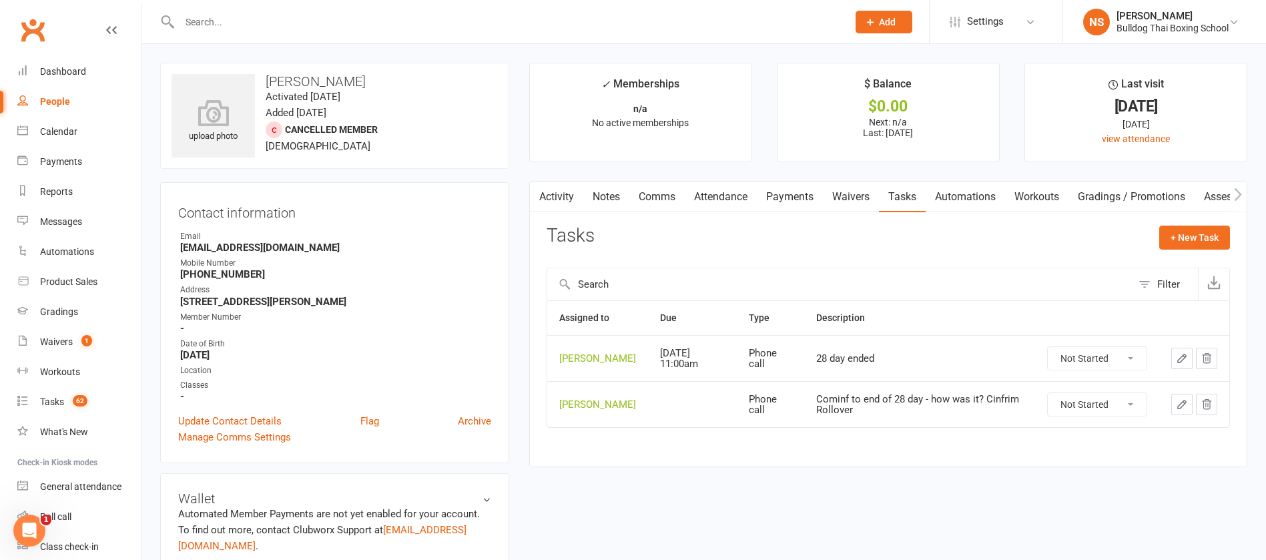
click at [1133, 415] on select "Not Started In Progress Waiting Complete" at bounding box center [1097, 404] width 99 height 23
click at [1048, 403] on select "Not Started In Progress Waiting Complete" at bounding box center [1097, 404] width 99 height 23
select select "unstarted"
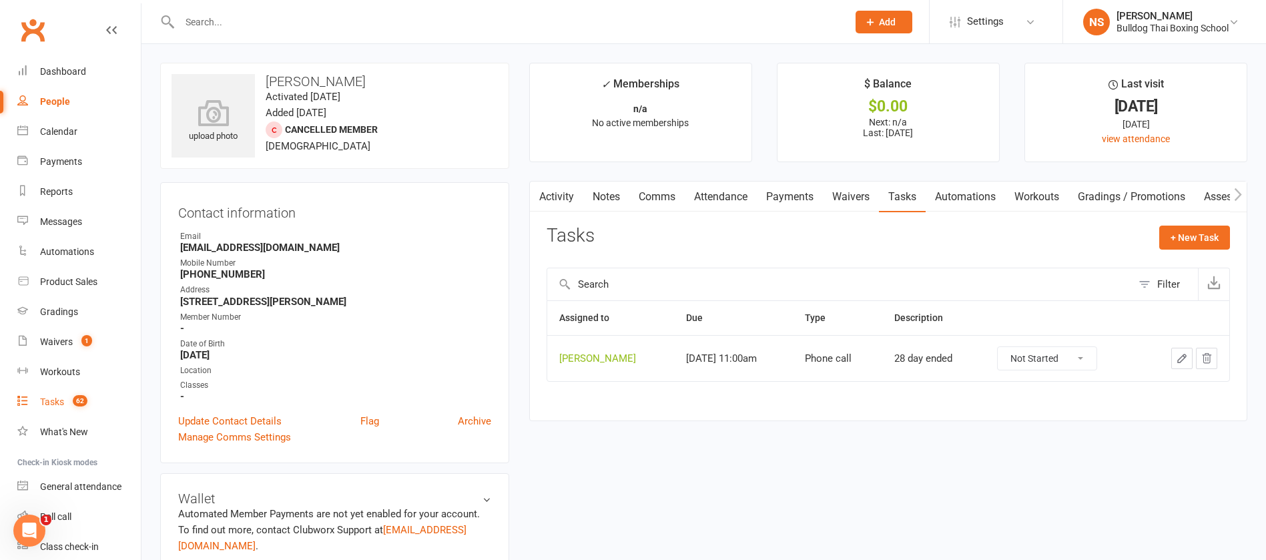
click at [51, 396] on div "Tasks" at bounding box center [52, 401] width 24 height 11
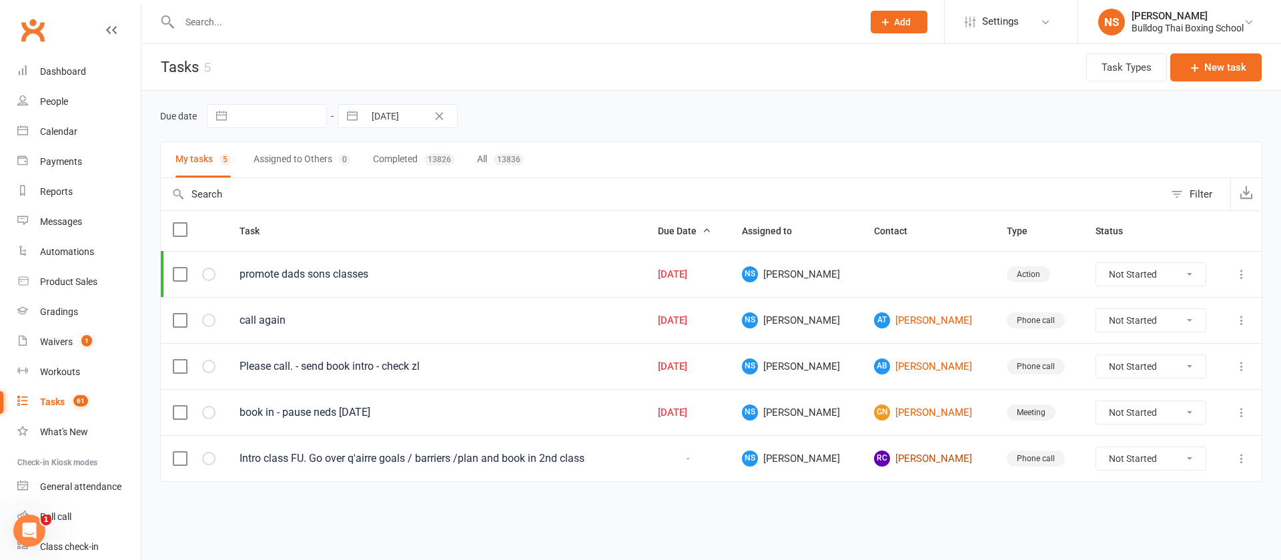
click at [904, 452] on link "RC Ray Chen" at bounding box center [928, 458] width 108 height 16
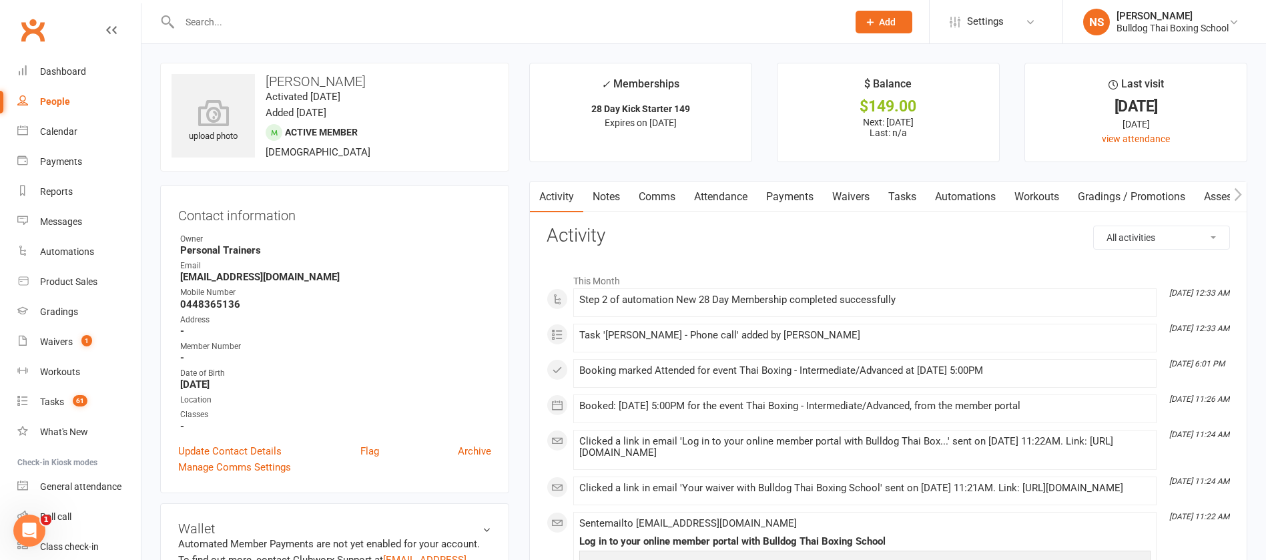
click at [906, 188] on link "Tasks" at bounding box center [902, 197] width 47 height 31
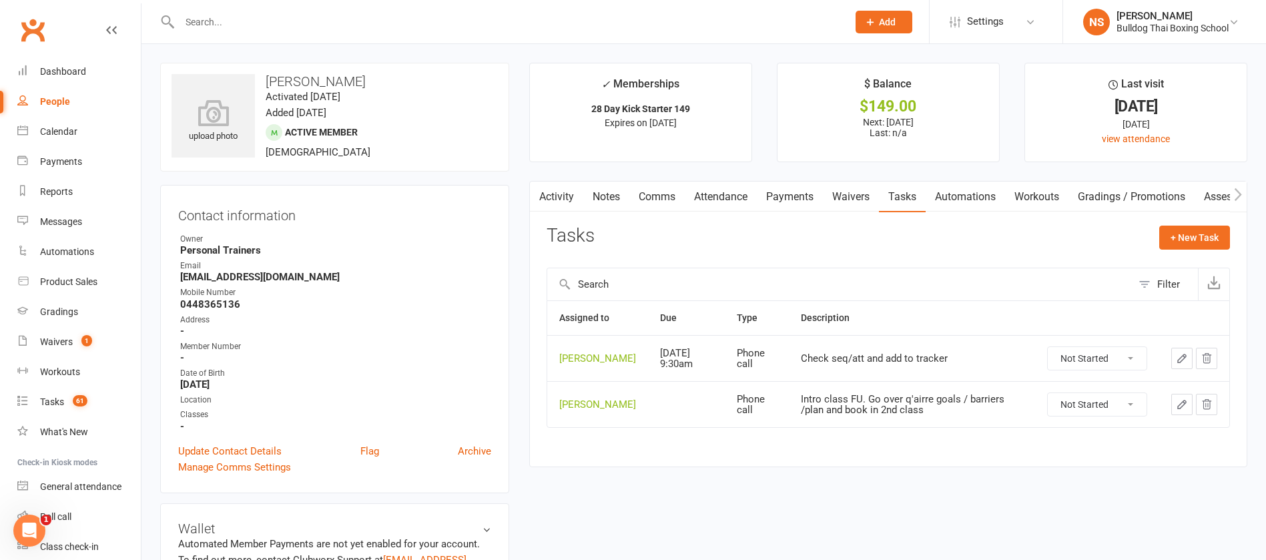
drag, startPoint x: 1133, startPoint y: 410, endPoint x: 1128, endPoint y: 416, distance: 7.5
click at [1133, 410] on select "Not Started In Progress Waiting Complete" at bounding box center [1097, 404] width 99 height 23
click at [1048, 403] on select "Not Started In Progress Waiting Complete" at bounding box center [1097, 404] width 99 height 23
select select "unstarted"
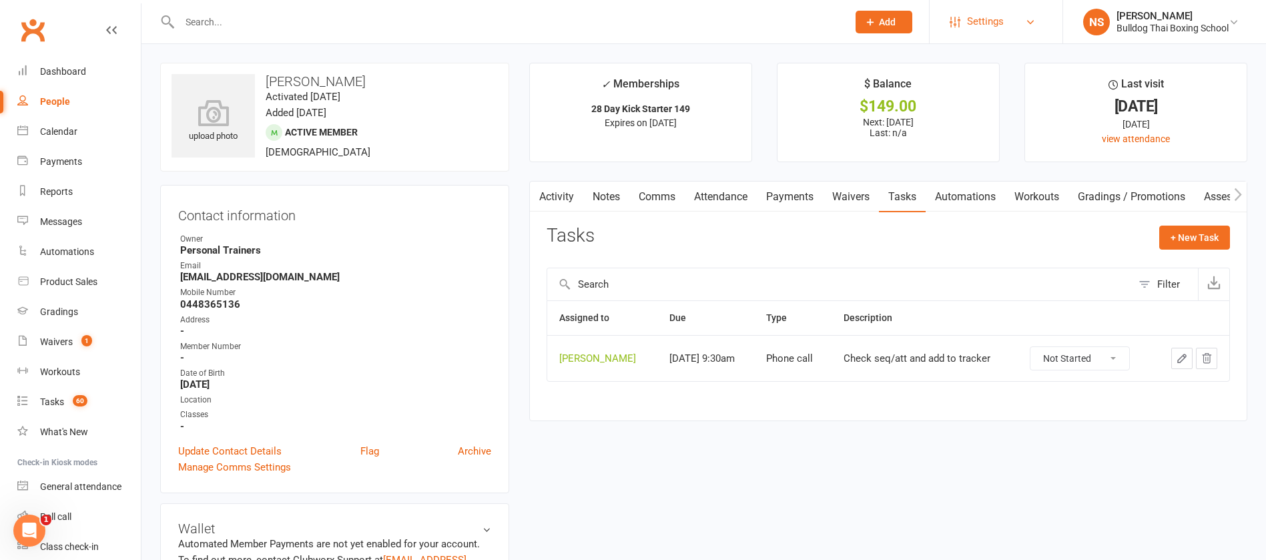
click at [972, 24] on span "Settings" at bounding box center [985, 22] width 37 height 30
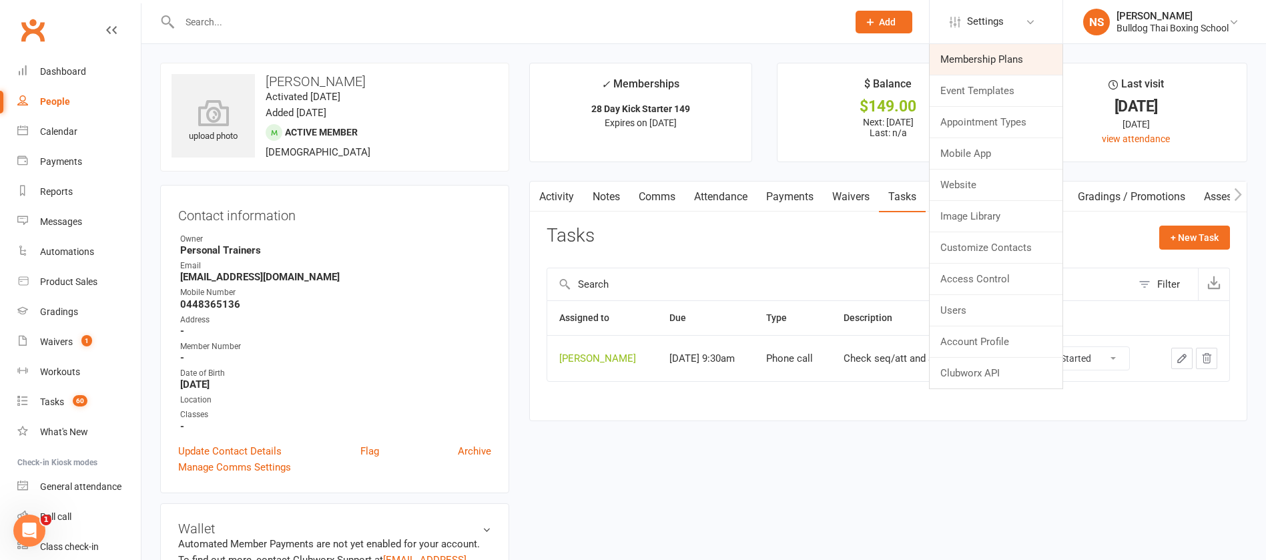
click at [974, 60] on link "Membership Plans" at bounding box center [996, 59] width 133 height 31
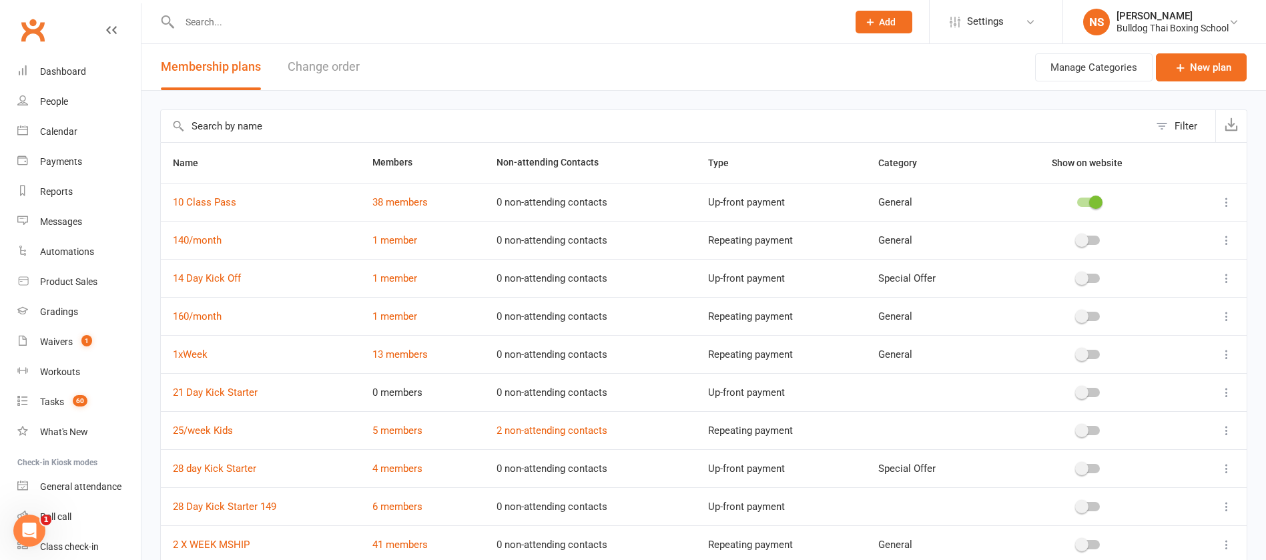
scroll to position [107, 0]
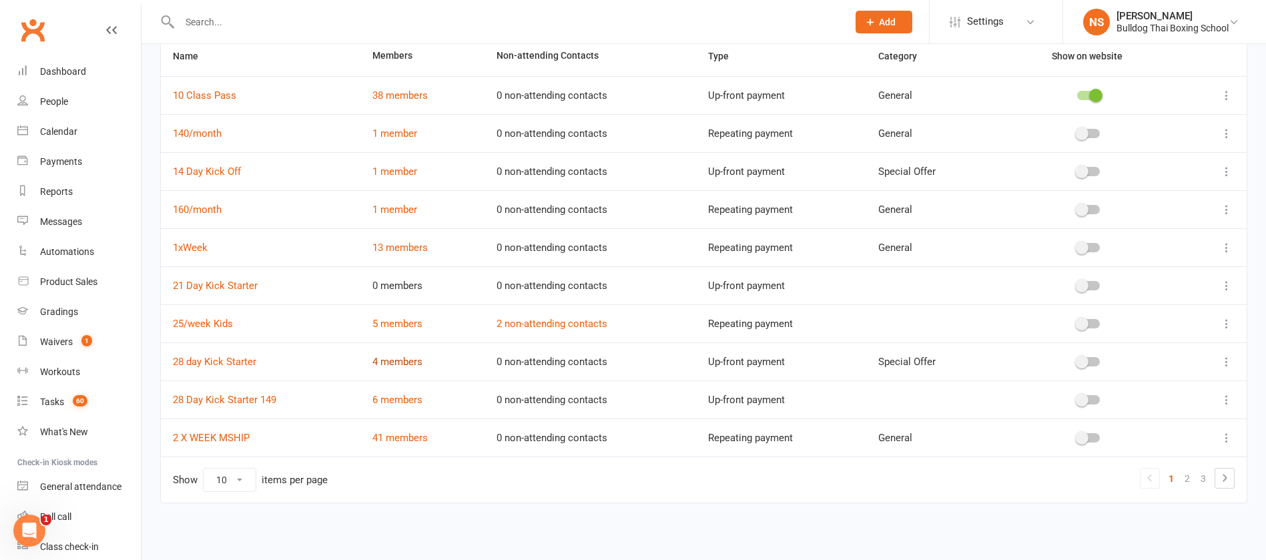
click at [410, 359] on link "4 members" at bounding box center [397, 362] width 50 height 12
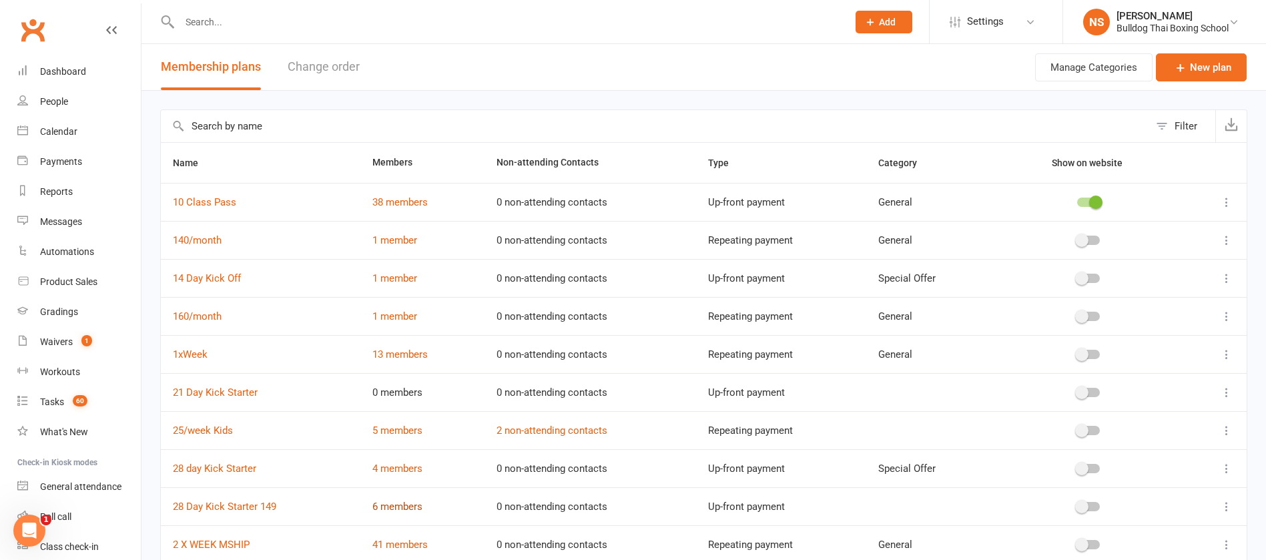
click at [398, 506] on link "6 members" at bounding box center [397, 506] width 50 height 12
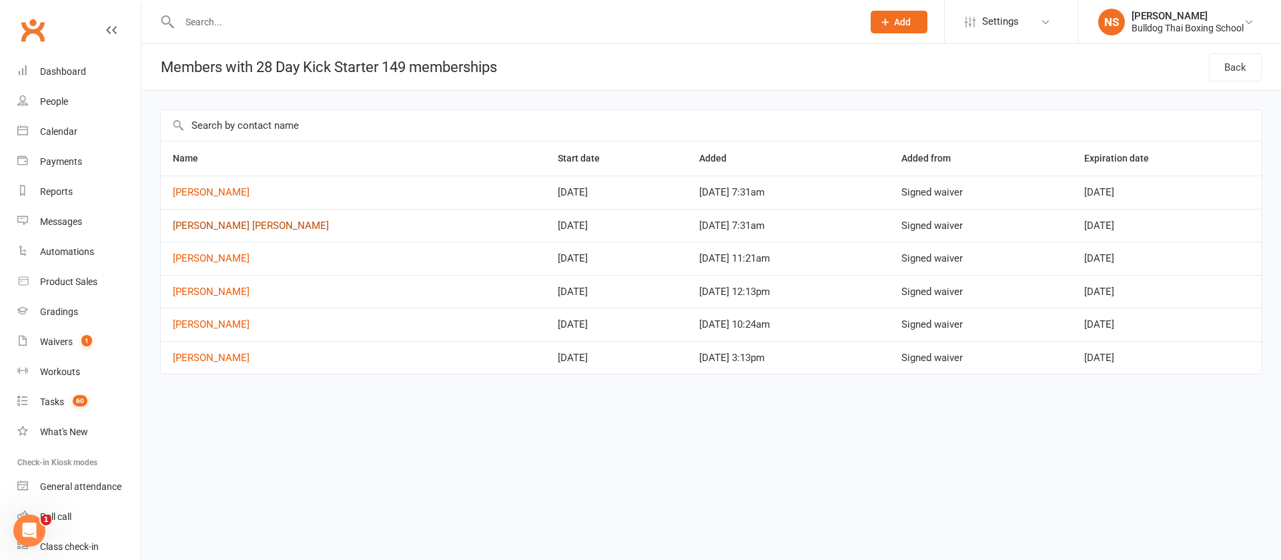
click at [208, 228] on link "[PERSON_NAME] [PERSON_NAME]" at bounding box center [251, 226] width 156 height 12
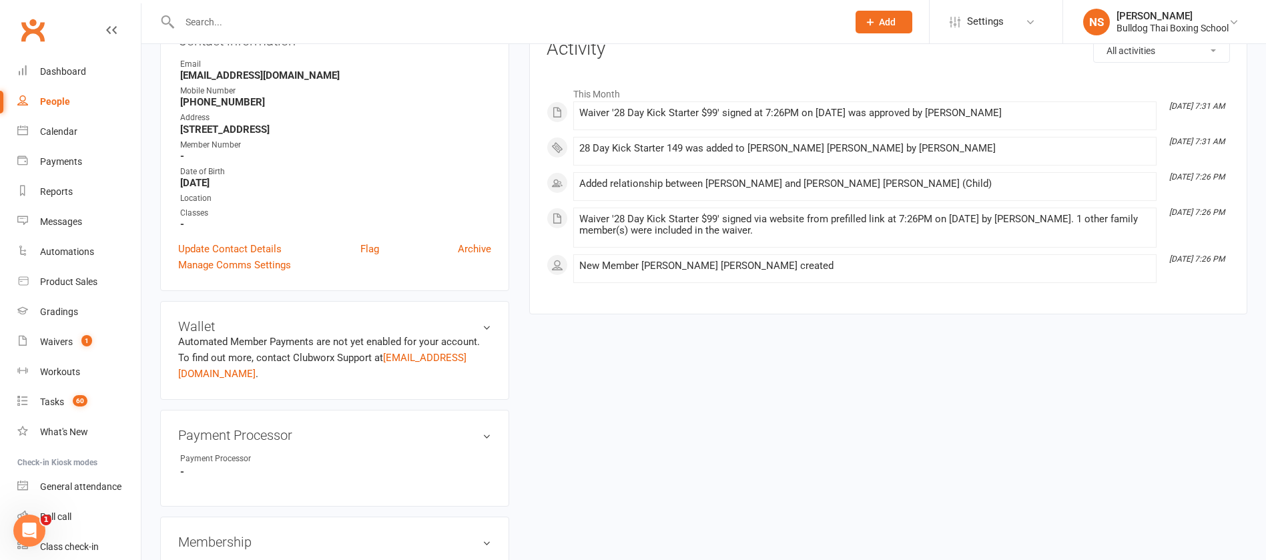
scroll to position [400, 0]
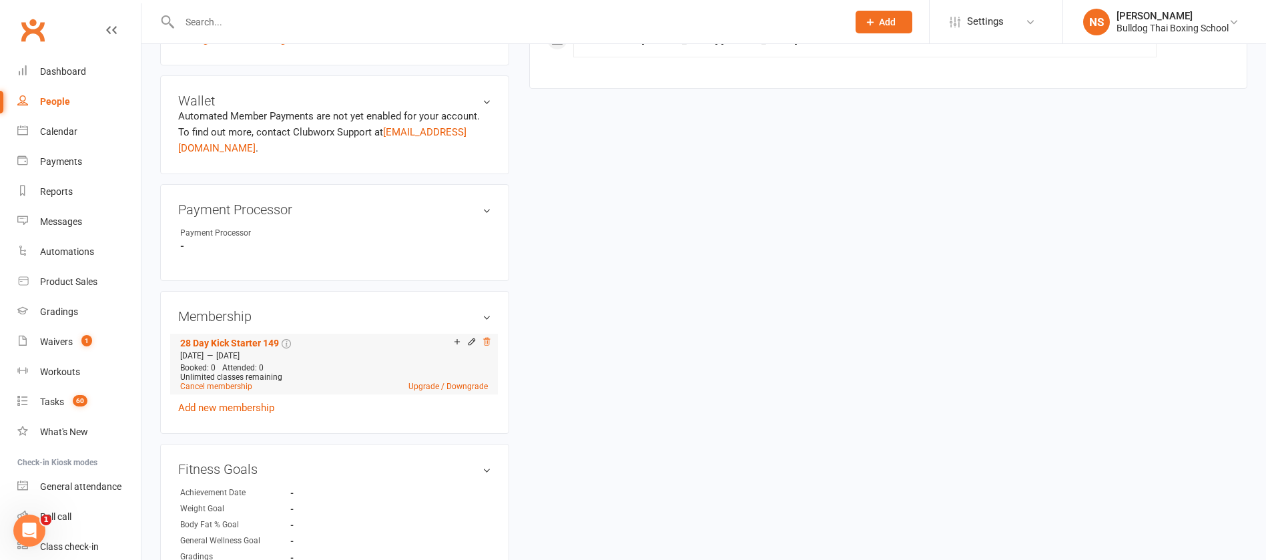
click at [486, 339] on icon at bounding box center [486, 341] width 9 height 9
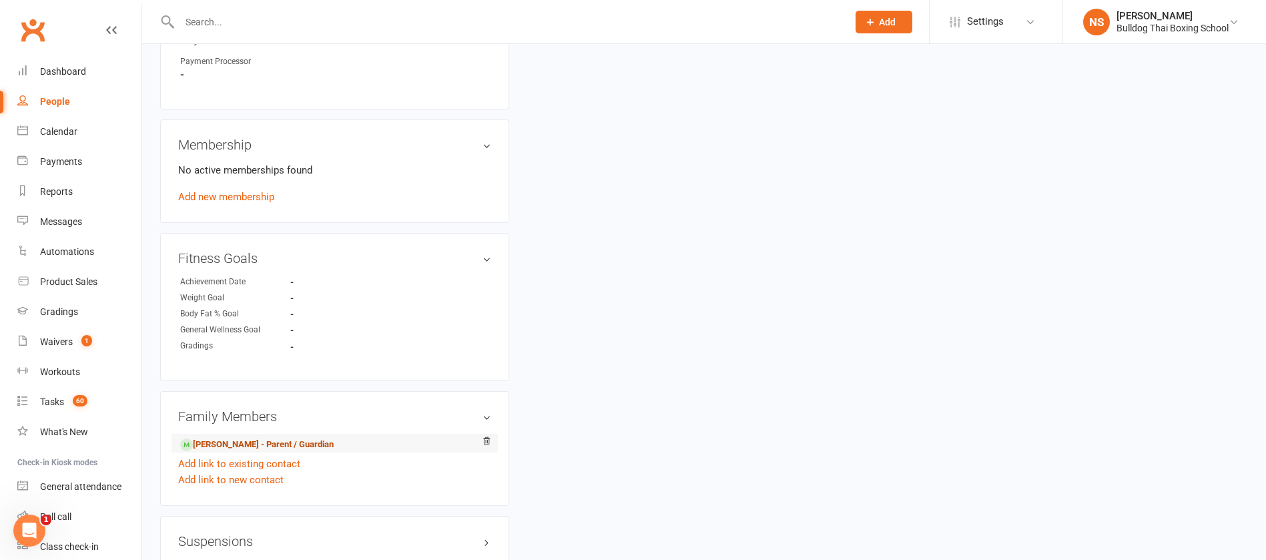
scroll to position [601, 0]
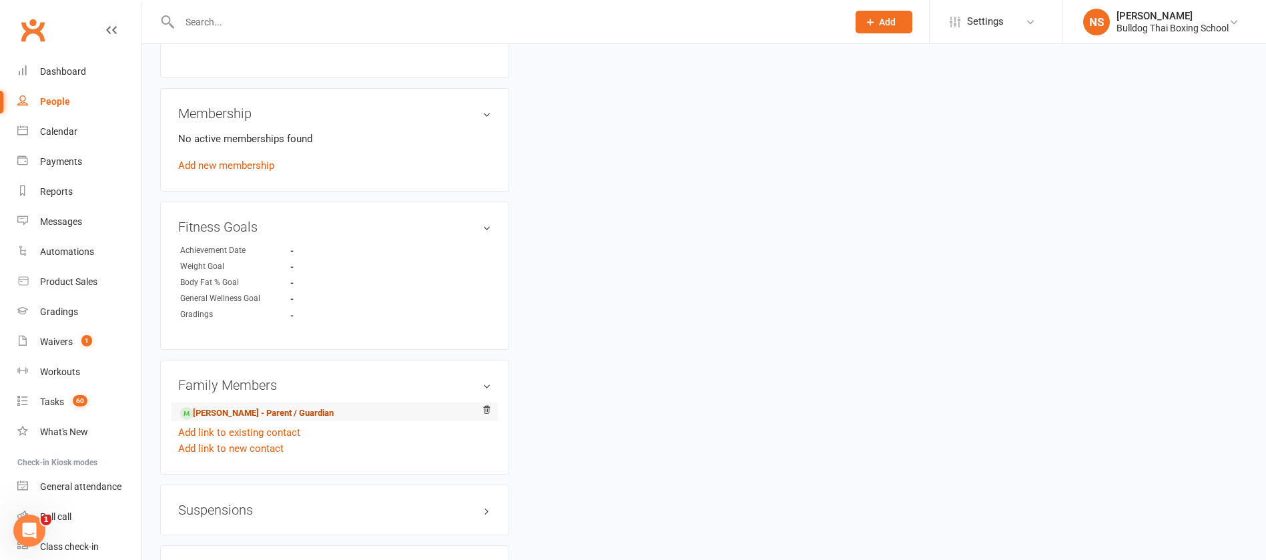
click at [244, 408] on link "[PERSON_NAME] - Parent / Guardian" at bounding box center [256, 413] width 153 height 14
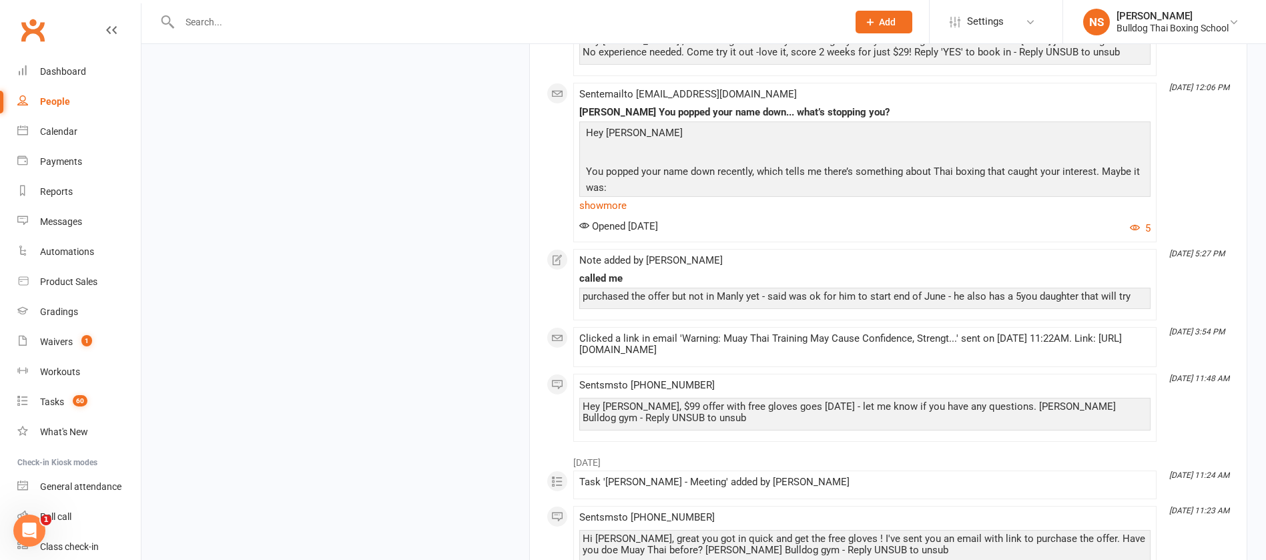
scroll to position [2102, 0]
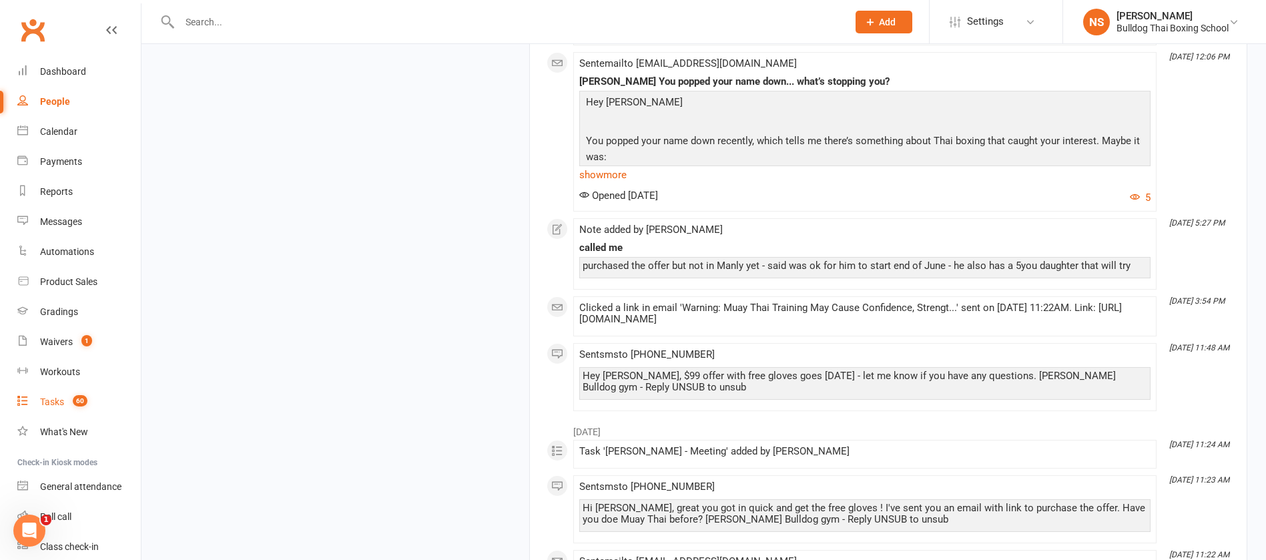
click at [53, 394] on link "Tasks 60" at bounding box center [78, 402] width 123 height 30
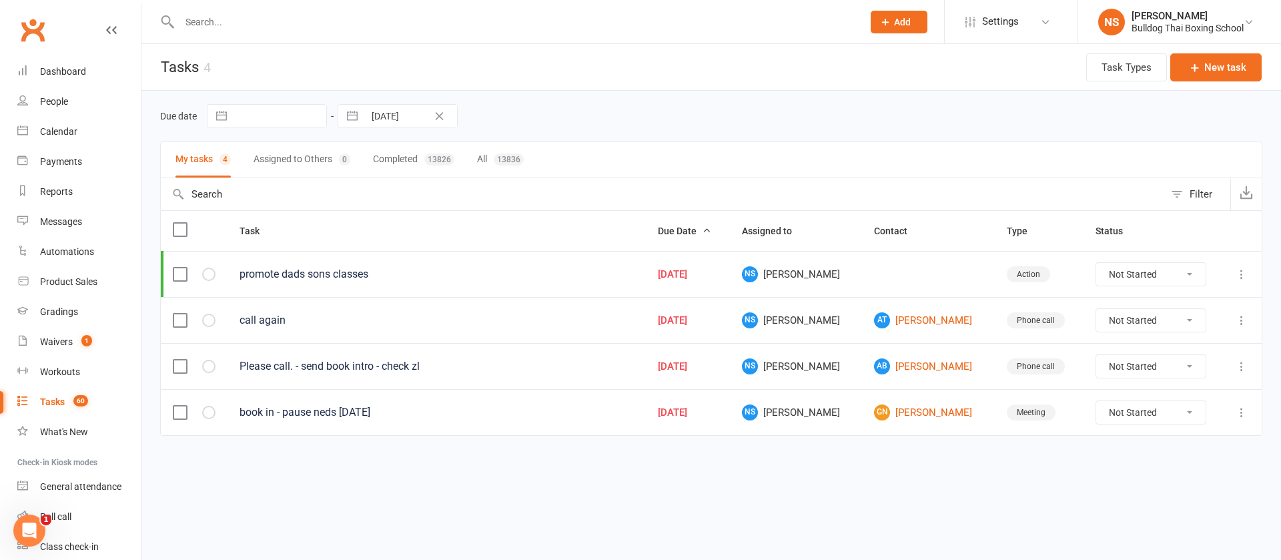
click at [234, 23] on input "text" at bounding box center [514, 22] width 678 height 19
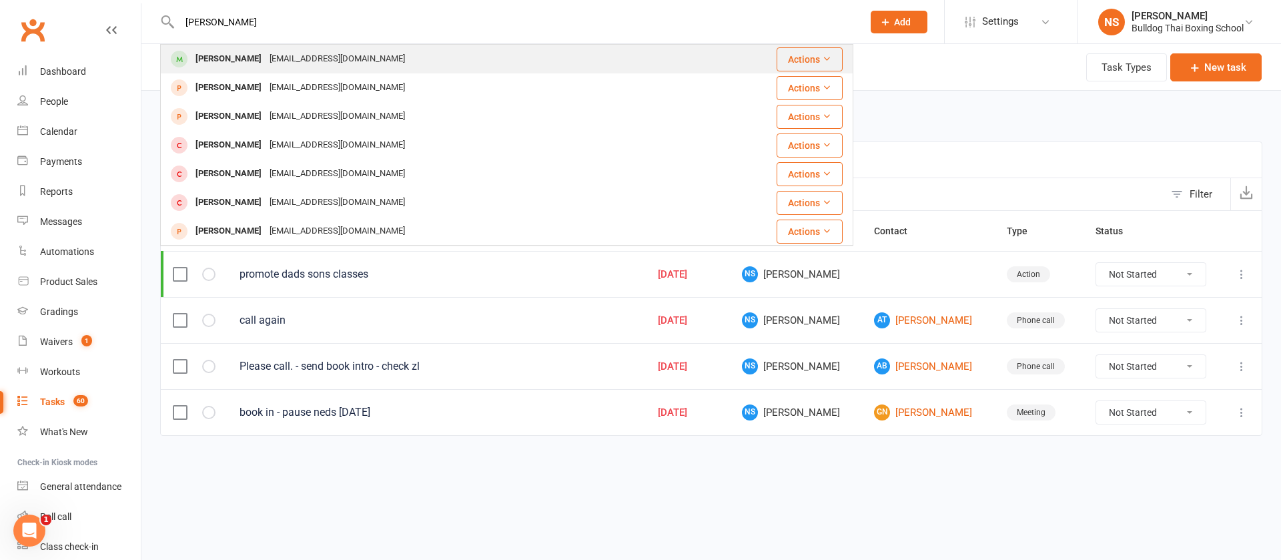
type input "ray chen"
click at [266, 63] on div "Ray.Chen-1@qq.com" at bounding box center [337, 58] width 143 height 19
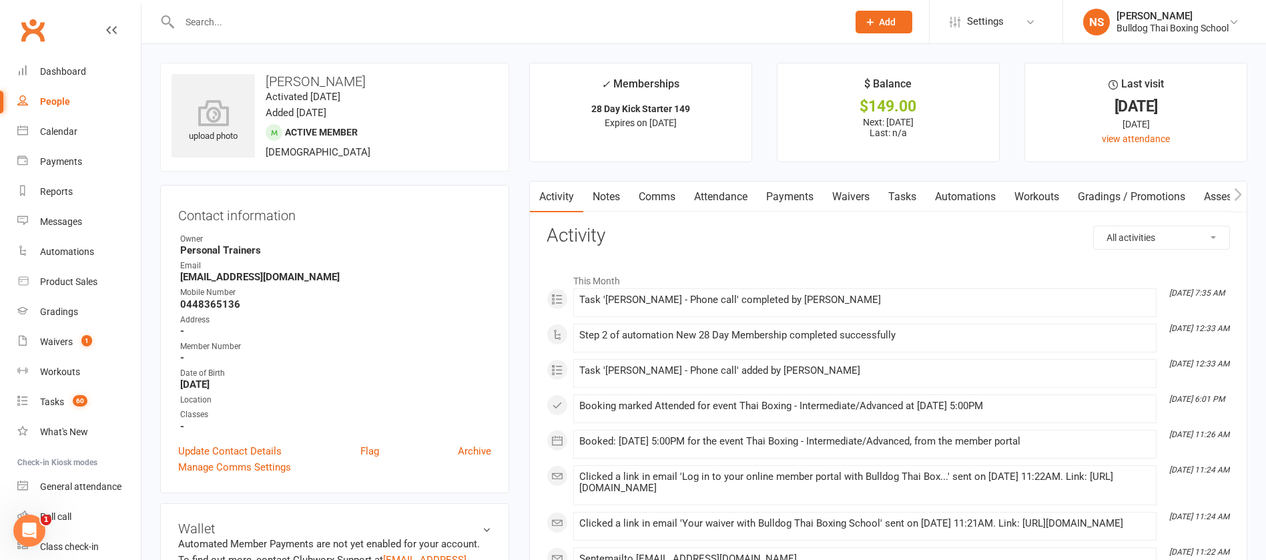
click at [914, 186] on link "Tasks" at bounding box center [902, 197] width 47 height 31
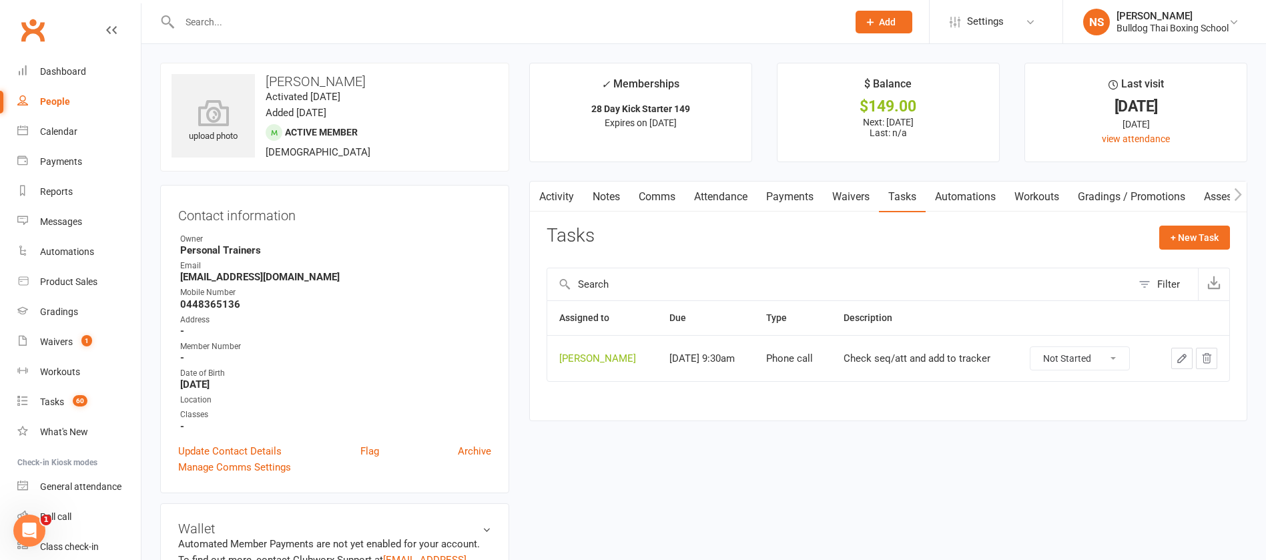
click at [1177, 355] on icon "button" at bounding box center [1182, 358] width 12 height 12
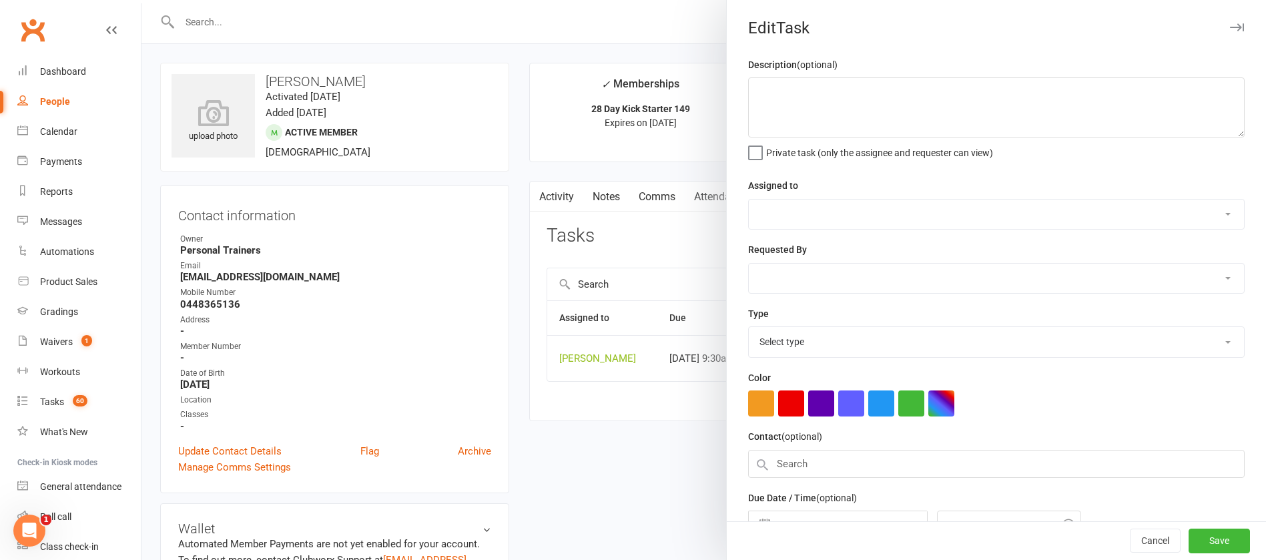
type textarea "Check seq/att and add to tracker"
select select "12940"
type input "[DATE]"
type input "9:30am"
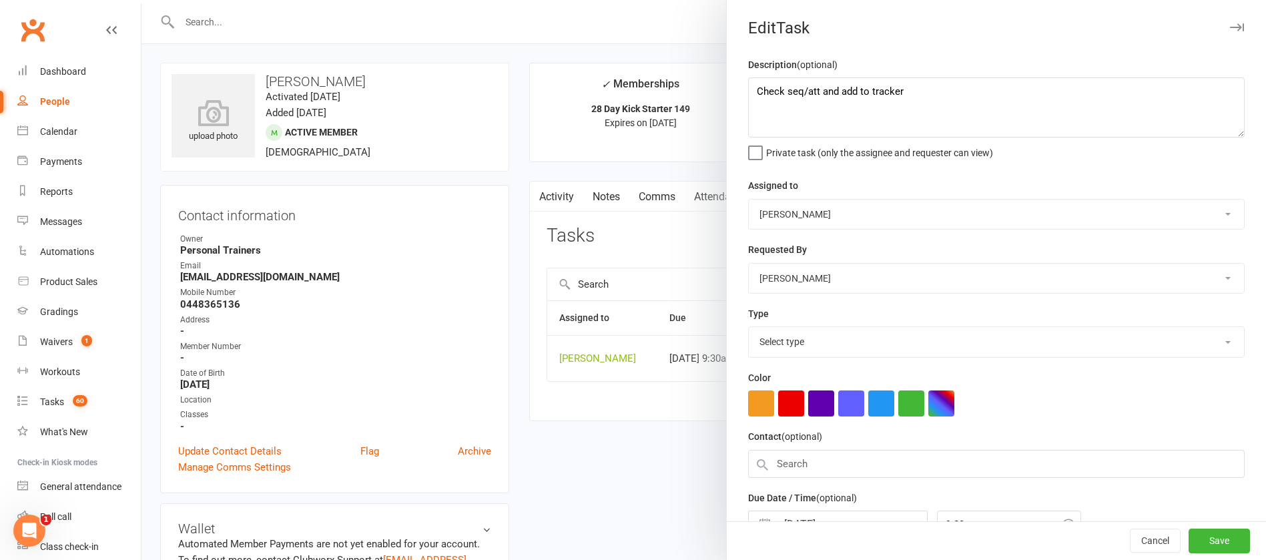
select select "12048"
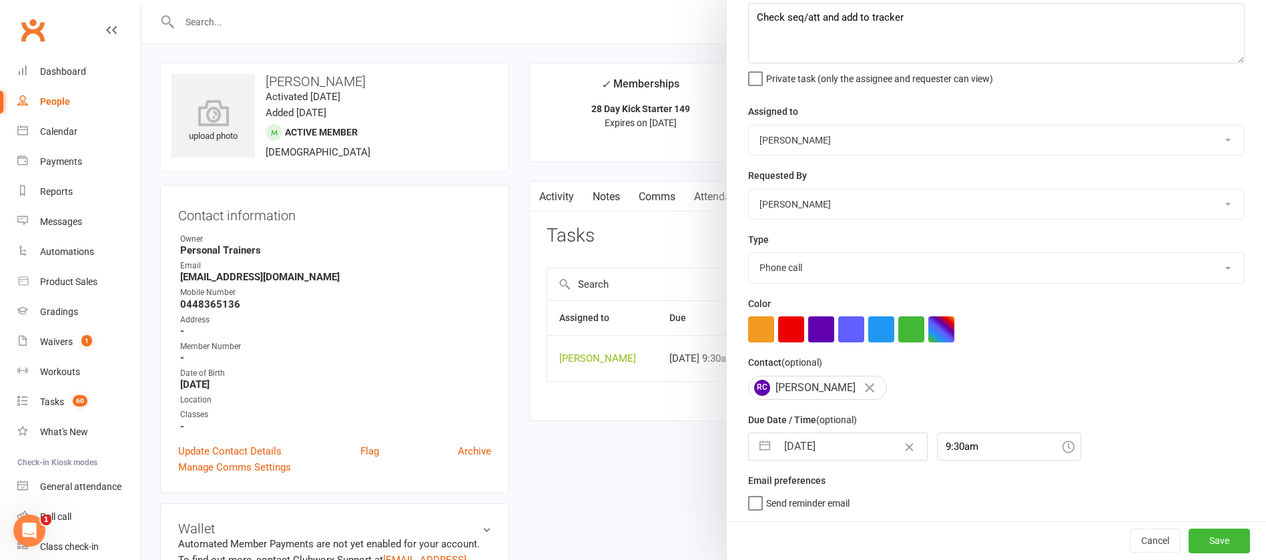
click at [854, 438] on input "[DATE]" at bounding box center [852, 446] width 150 height 27
select select "6"
select select "2025"
select select "7"
select select "2025"
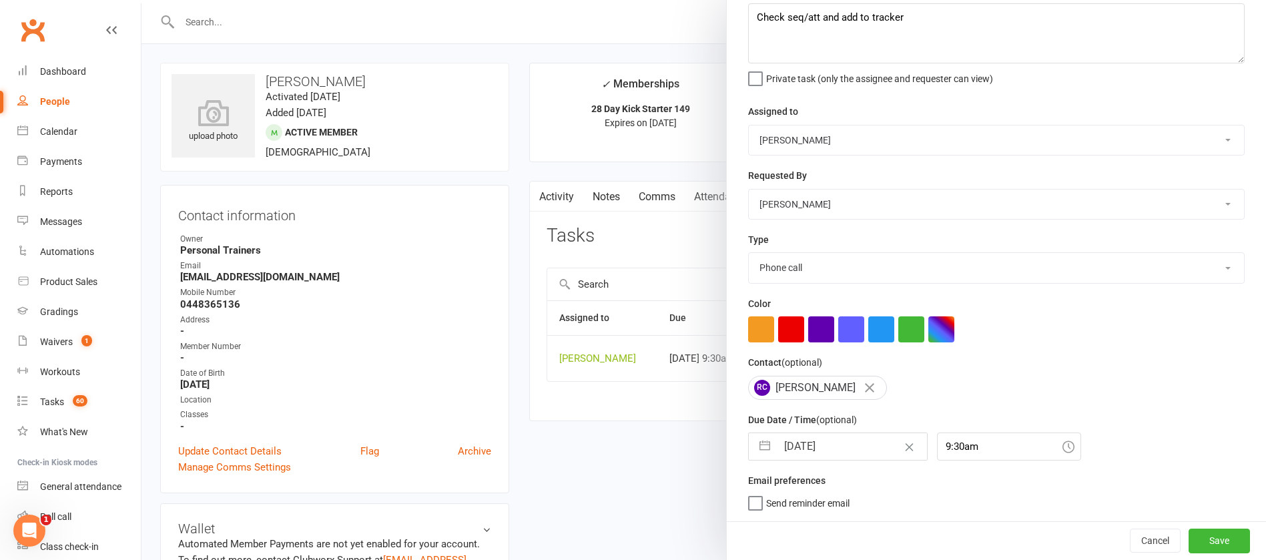
select select "8"
select select "2025"
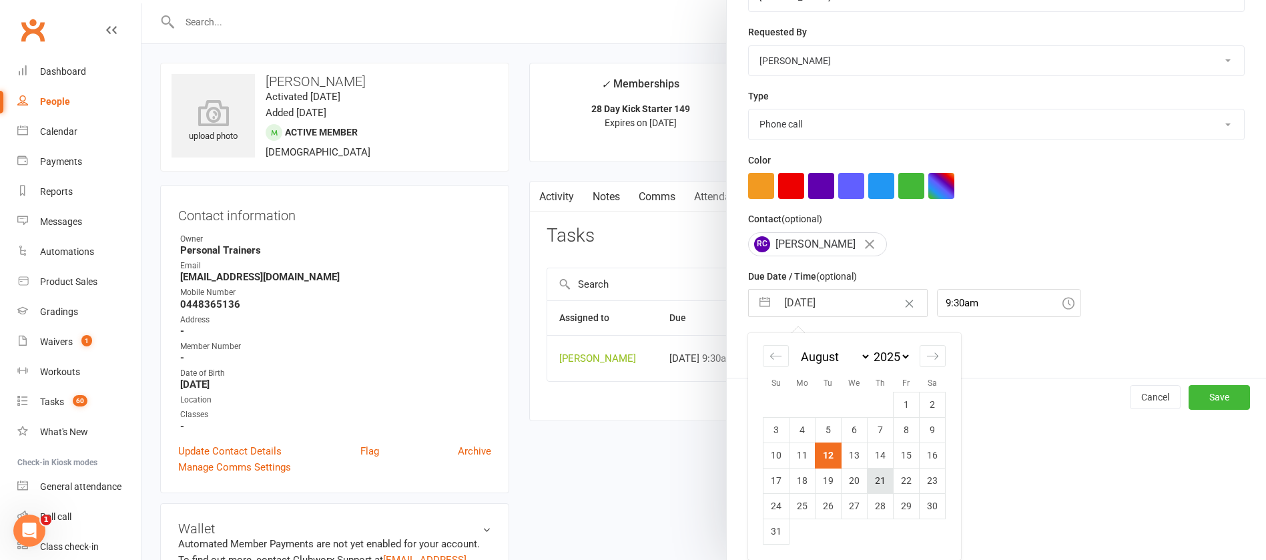
scroll to position [222, 0]
click at [898, 452] on td "15" at bounding box center [906, 454] width 26 height 25
type input "15 Aug 2025"
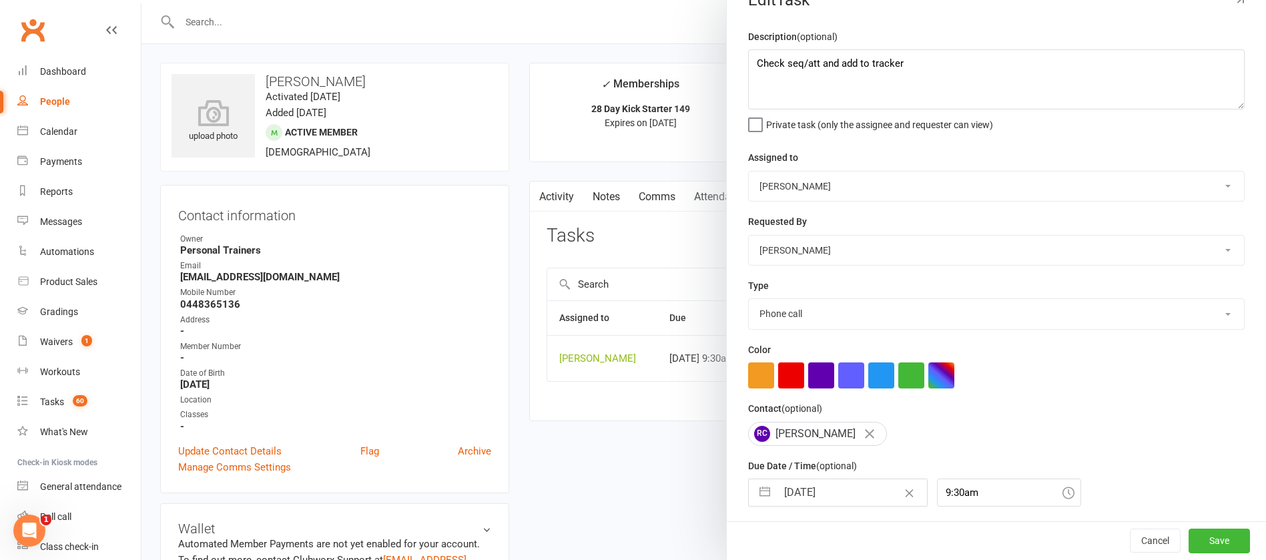
scroll to position [0, 0]
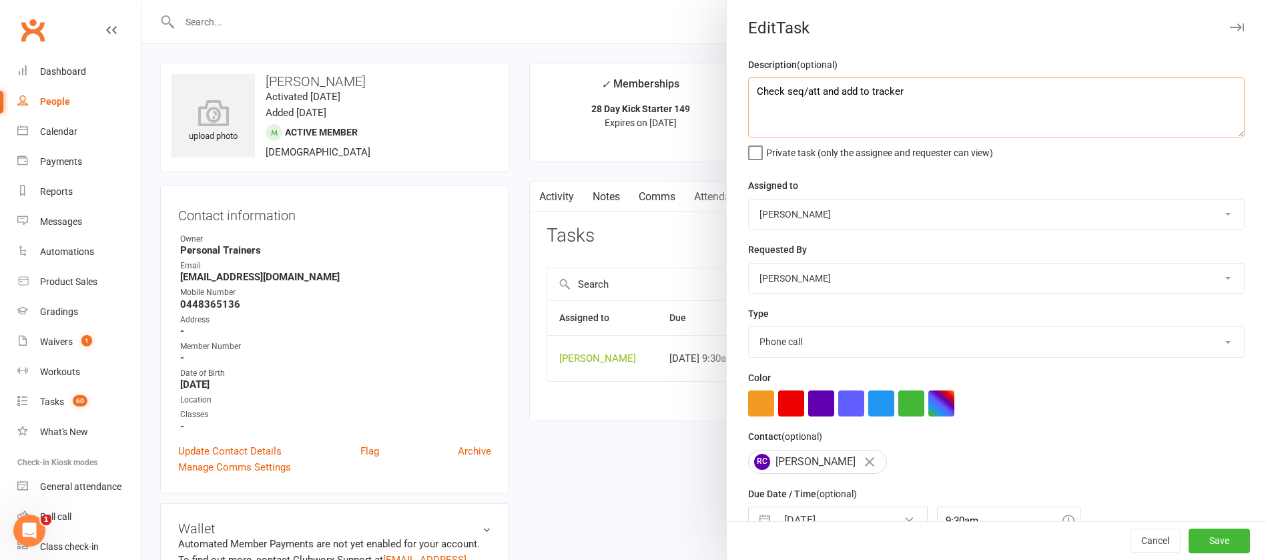
drag, startPoint x: 881, startPoint y: 99, endPoint x: 815, endPoint y: 81, distance: 68.3
click at [814, 84] on textarea "Check seq/att and add to tracker" at bounding box center [996, 107] width 496 height 60
type textarea "Check seq/att"
click at [1190, 534] on button "Save" at bounding box center [1218, 541] width 61 height 24
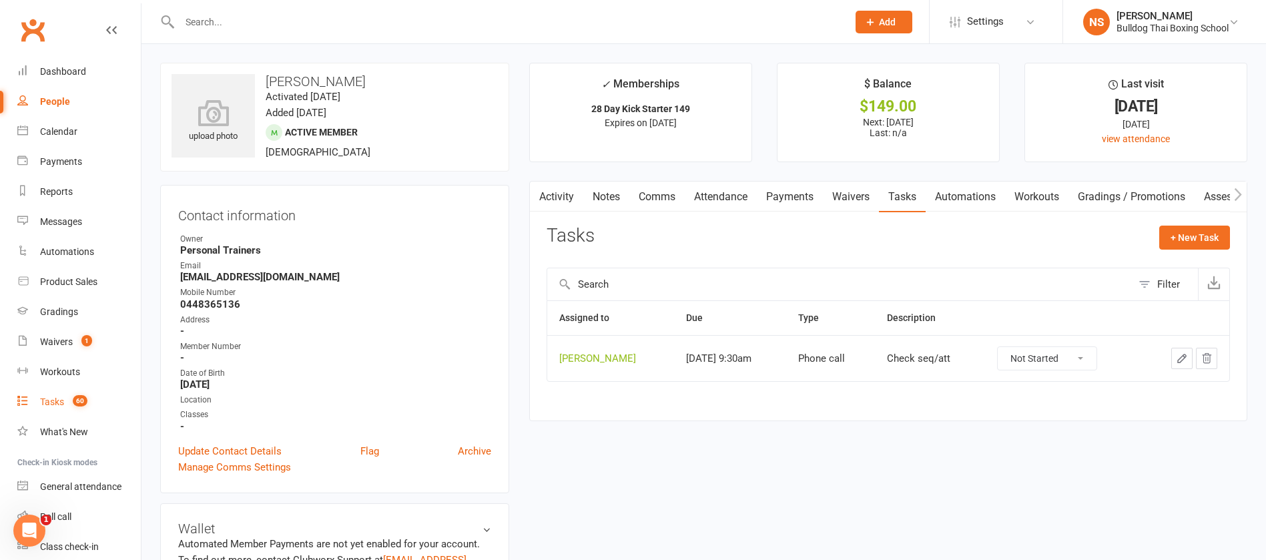
click at [61, 400] on div "Tasks" at bounding box center [52, 401] width 24 height 11
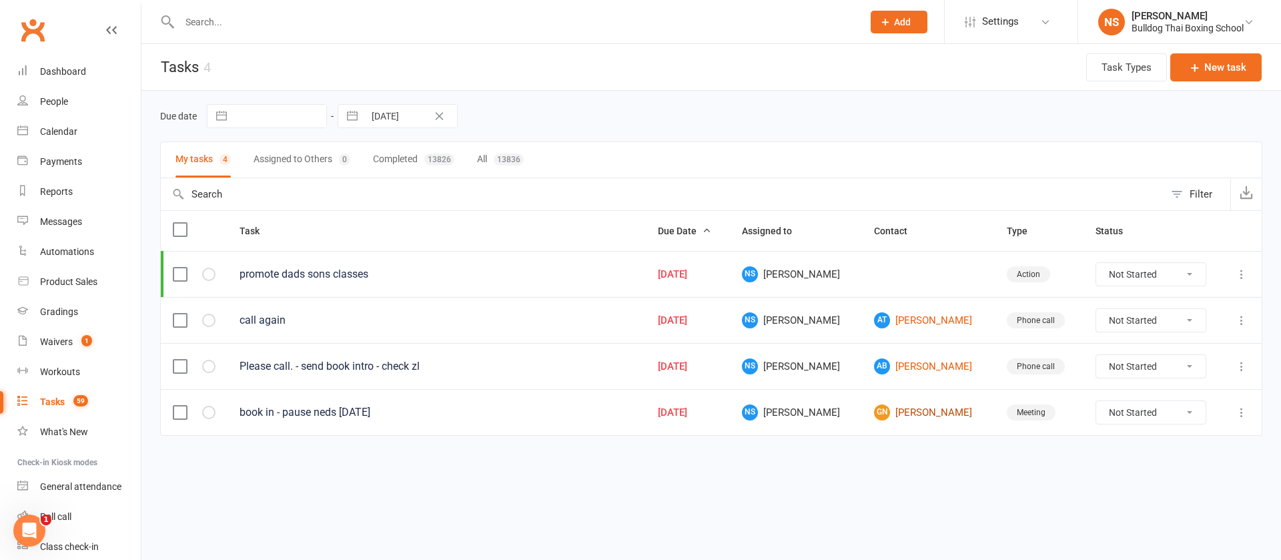
click at [906, 410] on link "GN Grace Nairne" at bounding box center [928, 412] width 108 height 16
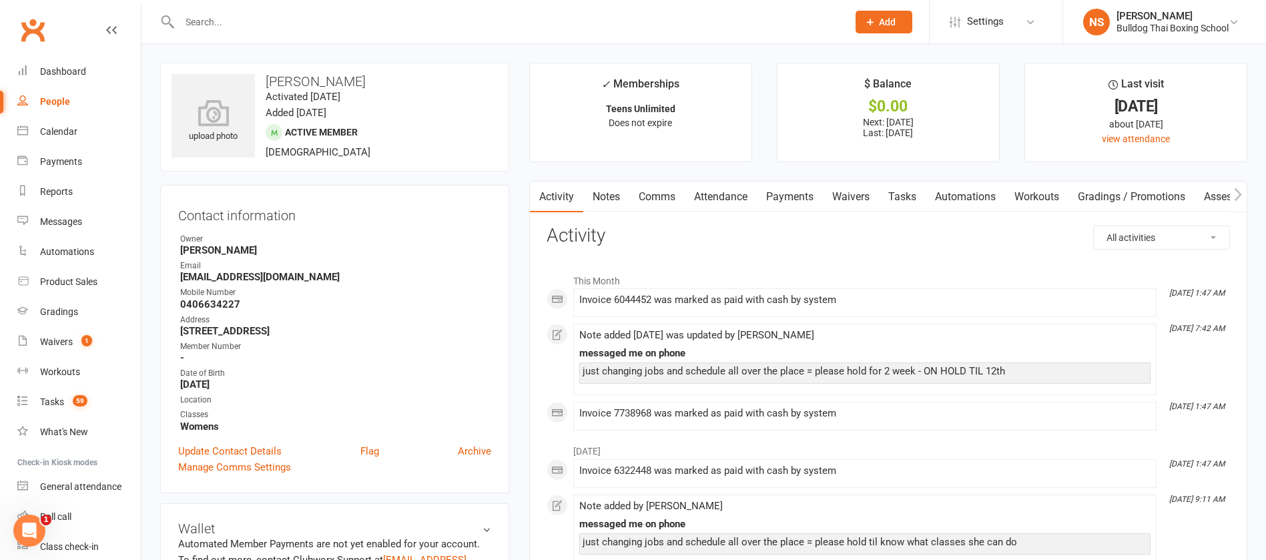
click at [657, 198] on link "Comms" at bounding box center [656, 197] width 55 height 31
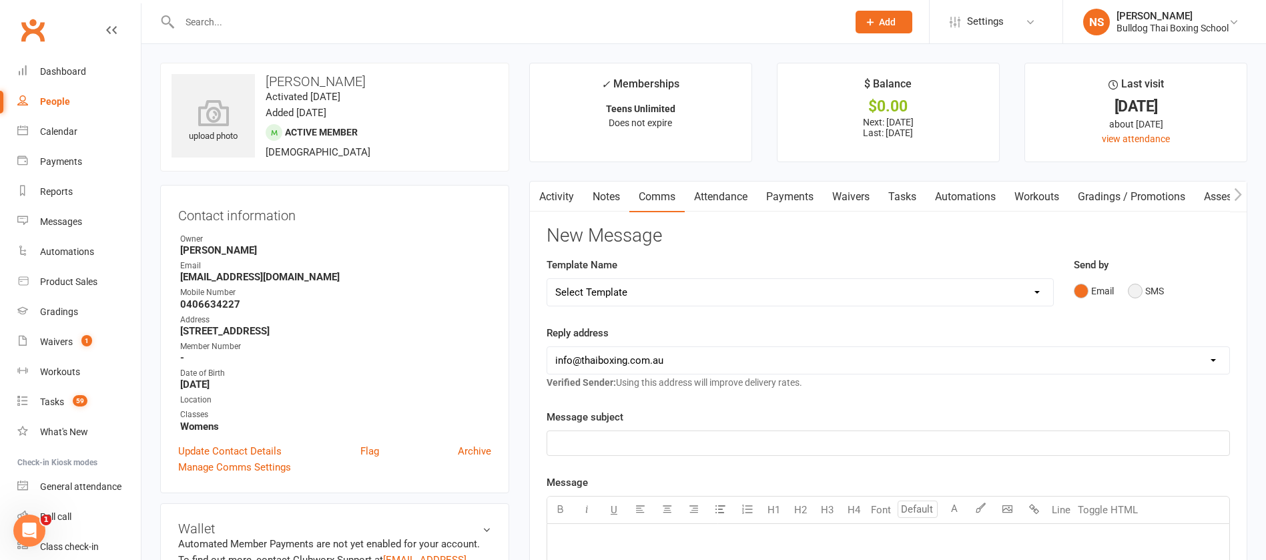
click at [1139, 285] on button "SMS" at bounding box center [1146, 290] width 36 height 25
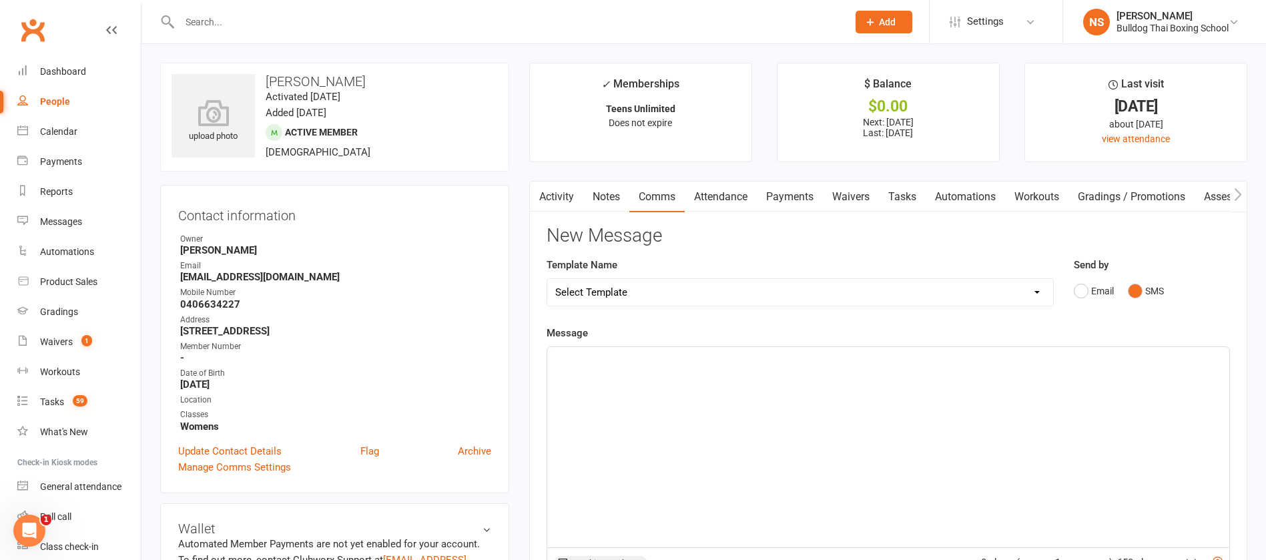
drag, startPoint x: 636, startPoint y: 365, endPoint x: 613, endPoint y: 364, distance: 23.4
click at [635, 365] on p "﻿" at bounding box center [888, 359] width 666 height 16
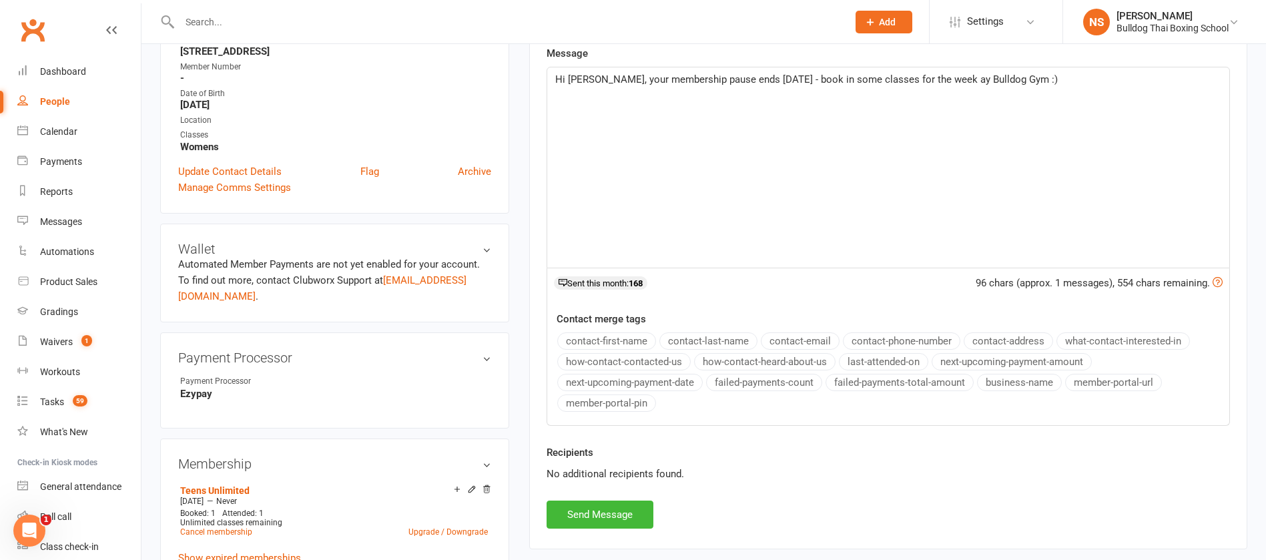
scroll to position [300, 0]
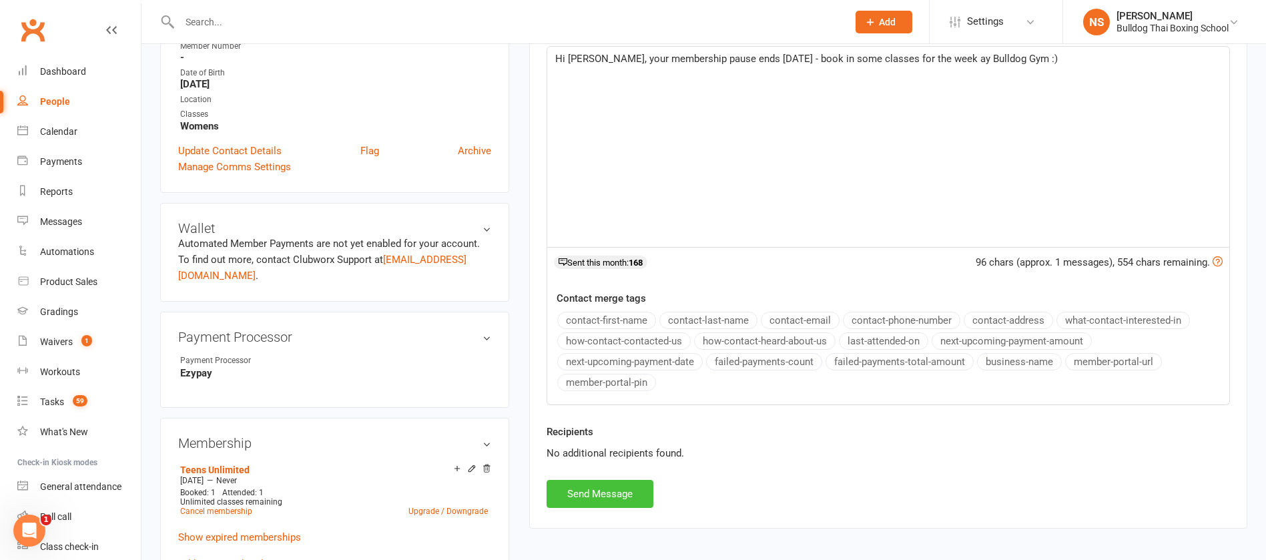
click at [592, 494] on button "Send Message" at bounding box center [600, 494] width 107 height 28
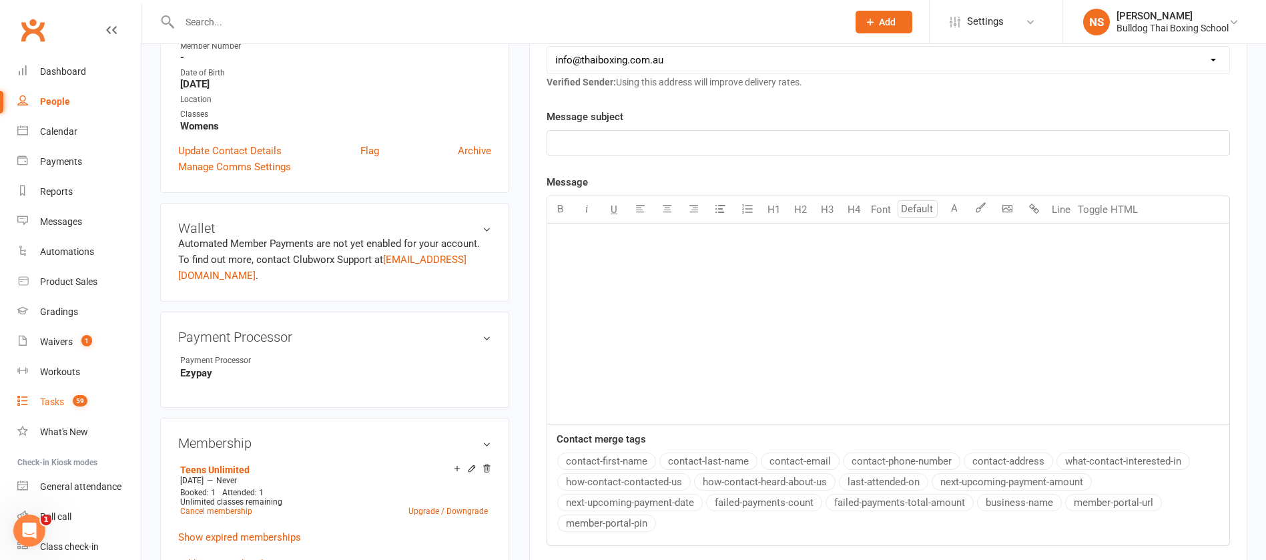
click at [55, 400] on div "Tasks" at bounding box center [52, 401] width 24 height 11
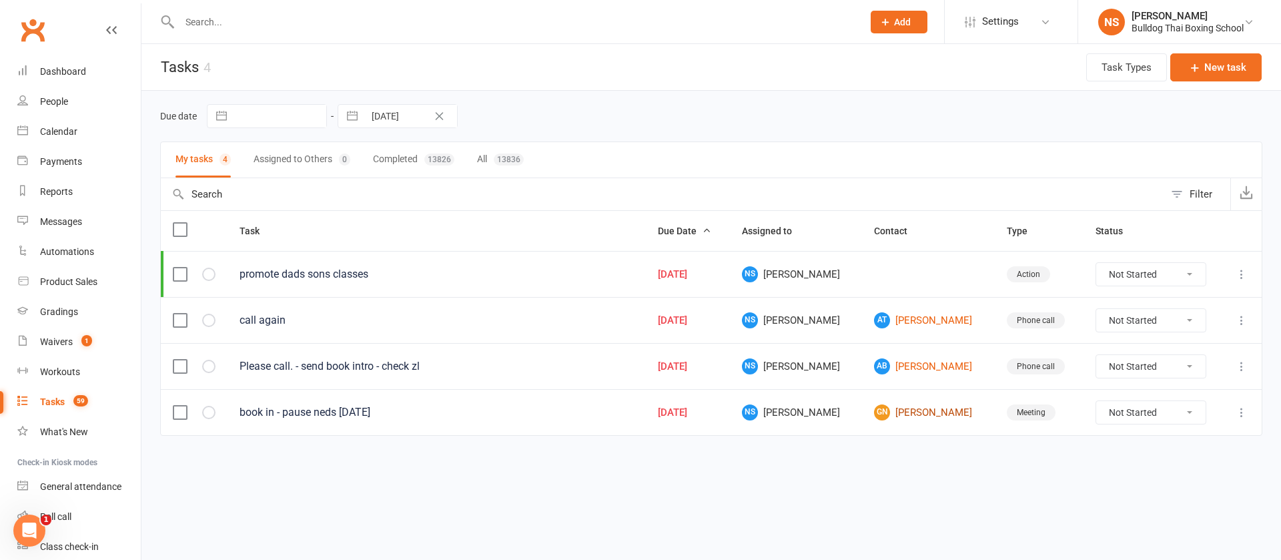
click at [930, 418] on link "GN Grace Nairne" at bounding box center [928, 412] width 108 height 16
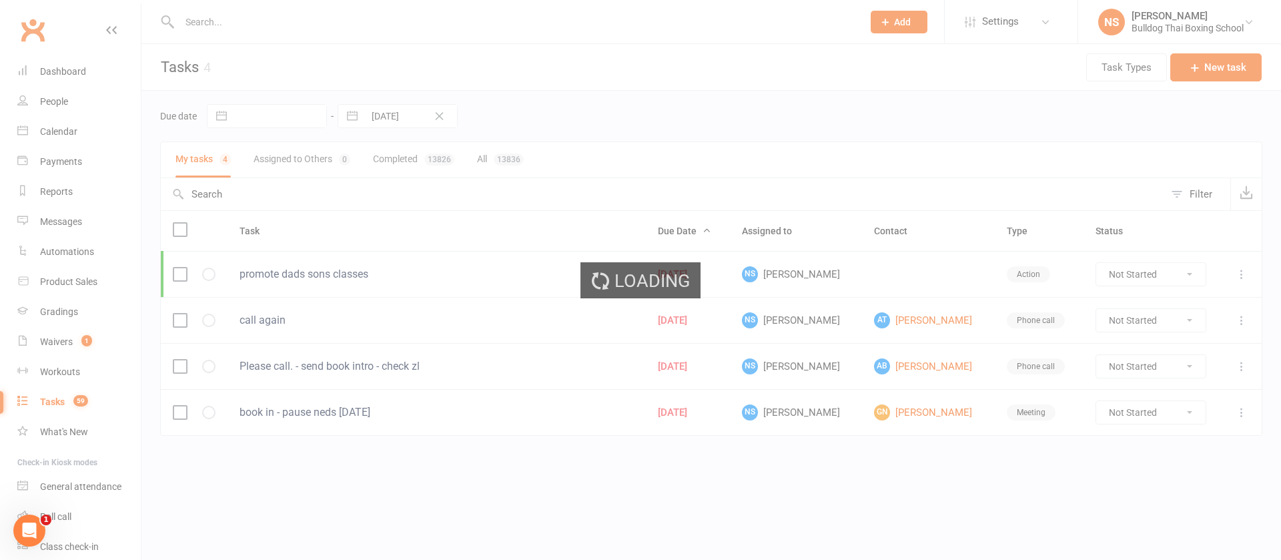
click at [928, 408] on div "Loading" at bounding box center [640, 280] width 1281 height 560
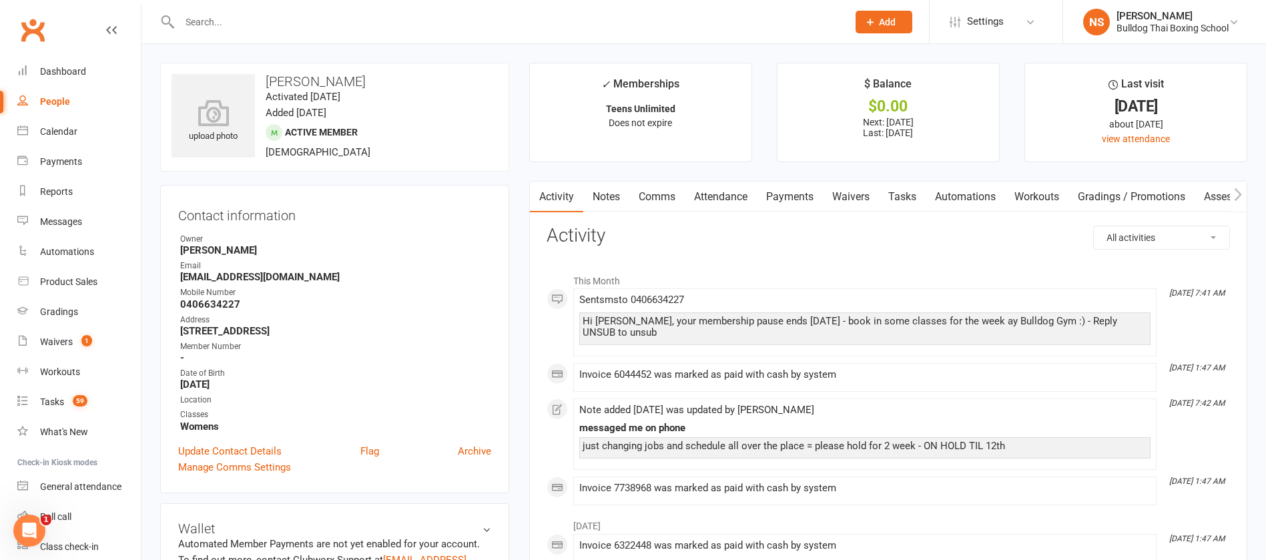
click at [900, 202] on link "Tasks" at bounding box center [902, 197] width 47 height 31
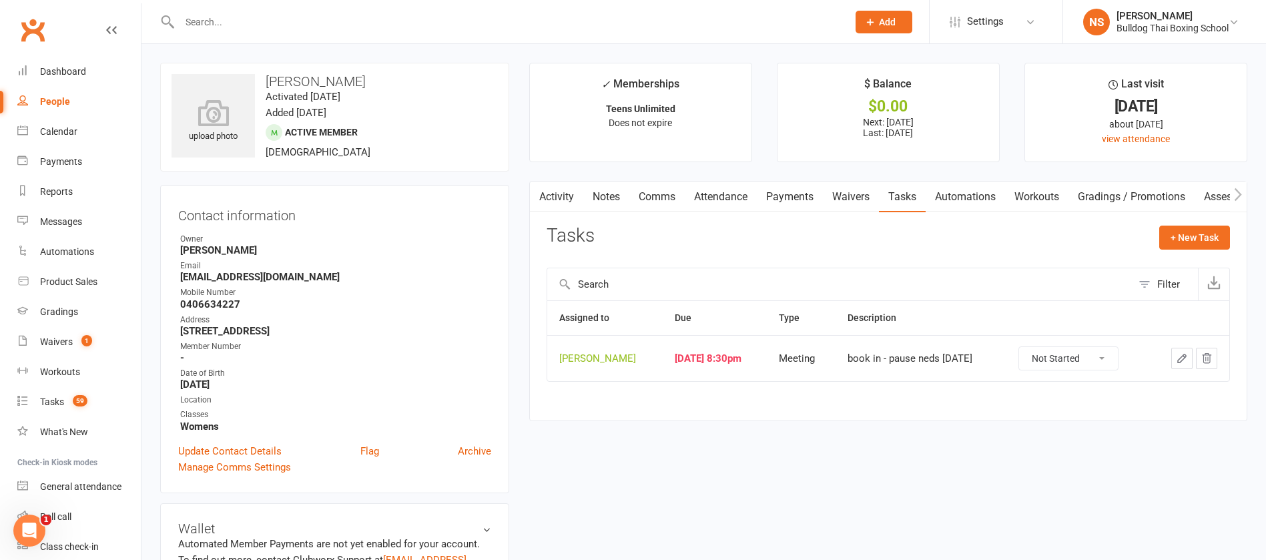
click at [1183, 358] on icon "button" at bounding box center [1182, 358] width 12 height 12
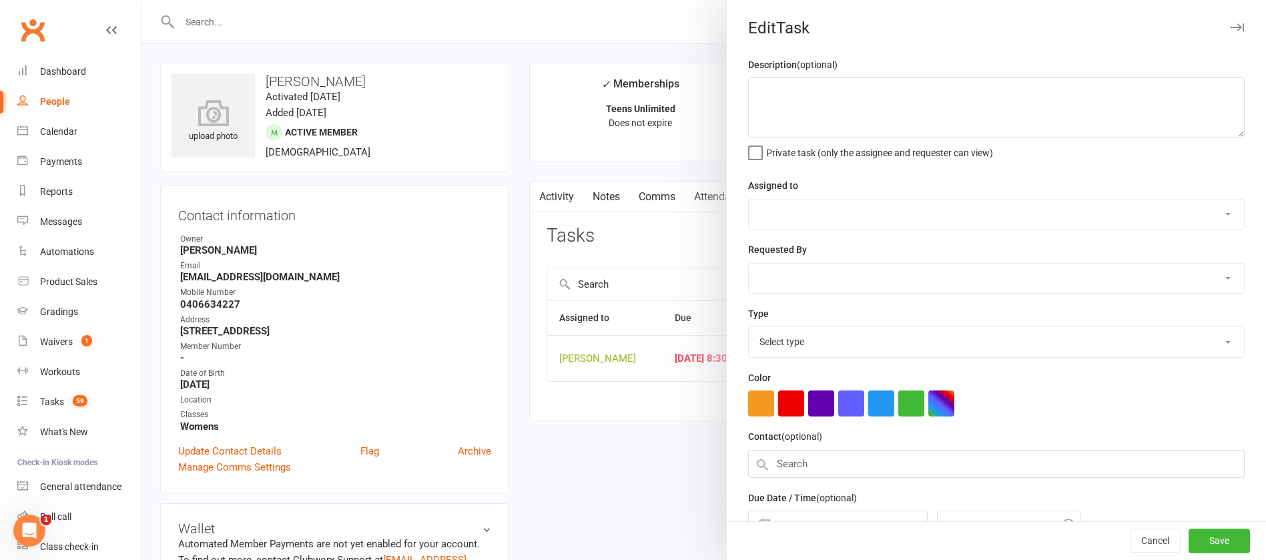
type textarea "book in - pause neds tomorrow"
select select "12940"
type input "[DATE]"
type input "8:30pm"
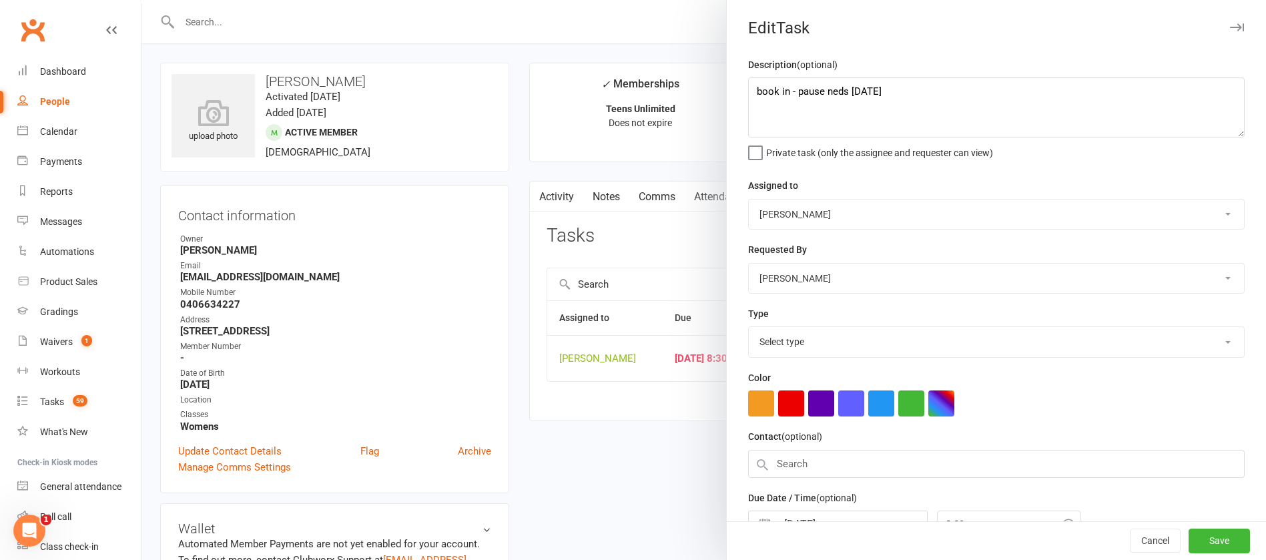
select select "12049"
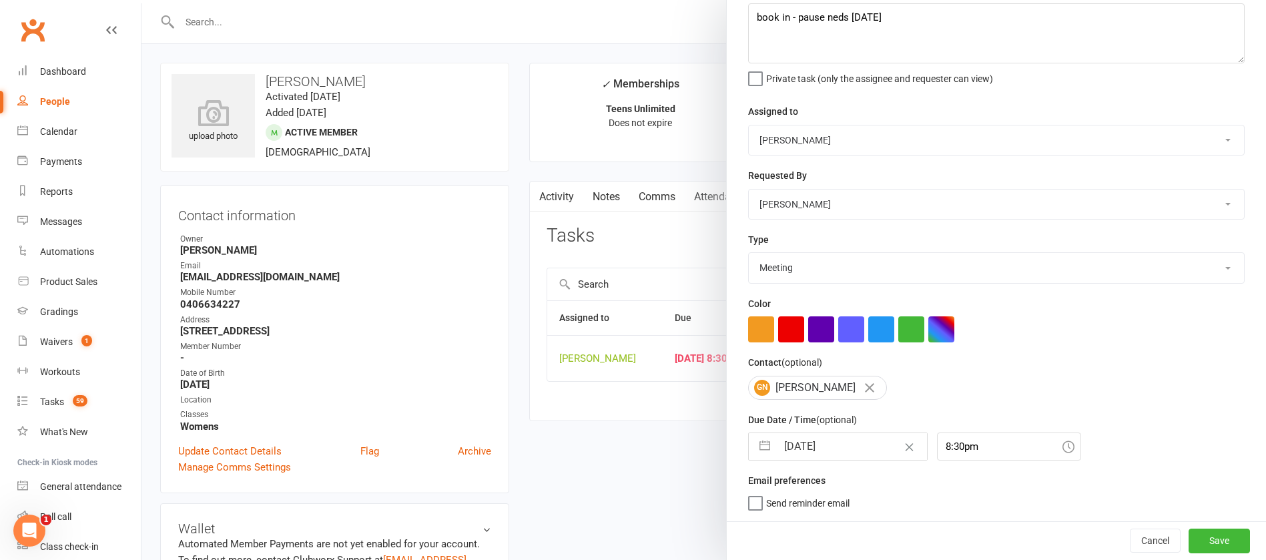
click at [853, 446] on input "[DATE]" at bounding box center [852, 446] width 150 height 27
select select "6"
select select "2025"
select select "7"
select select "2025"
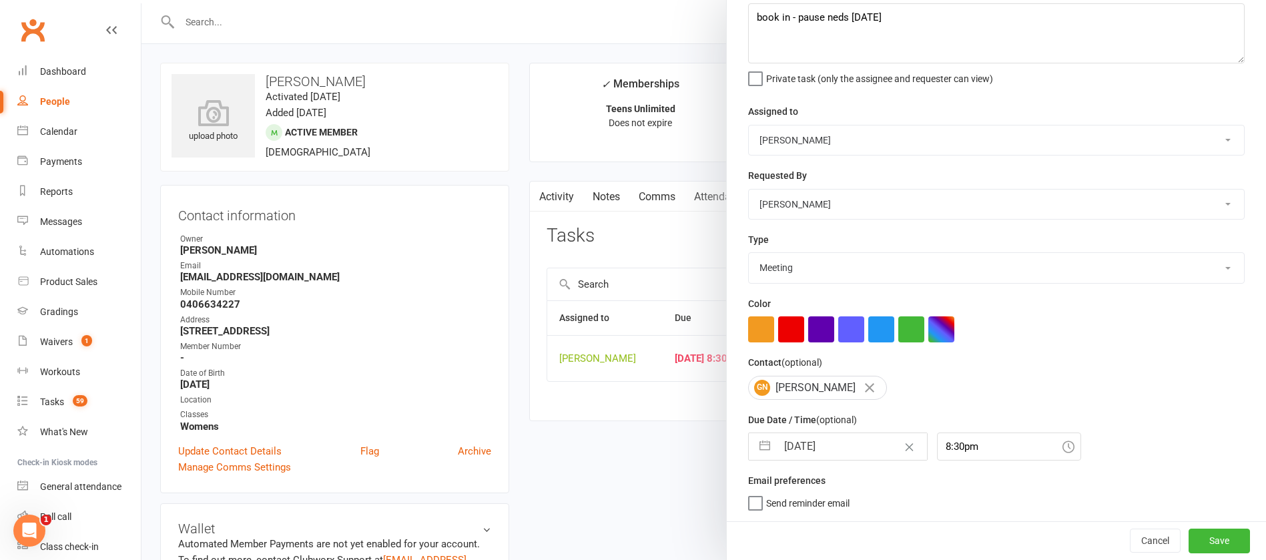
select select "8"
select select "2025"
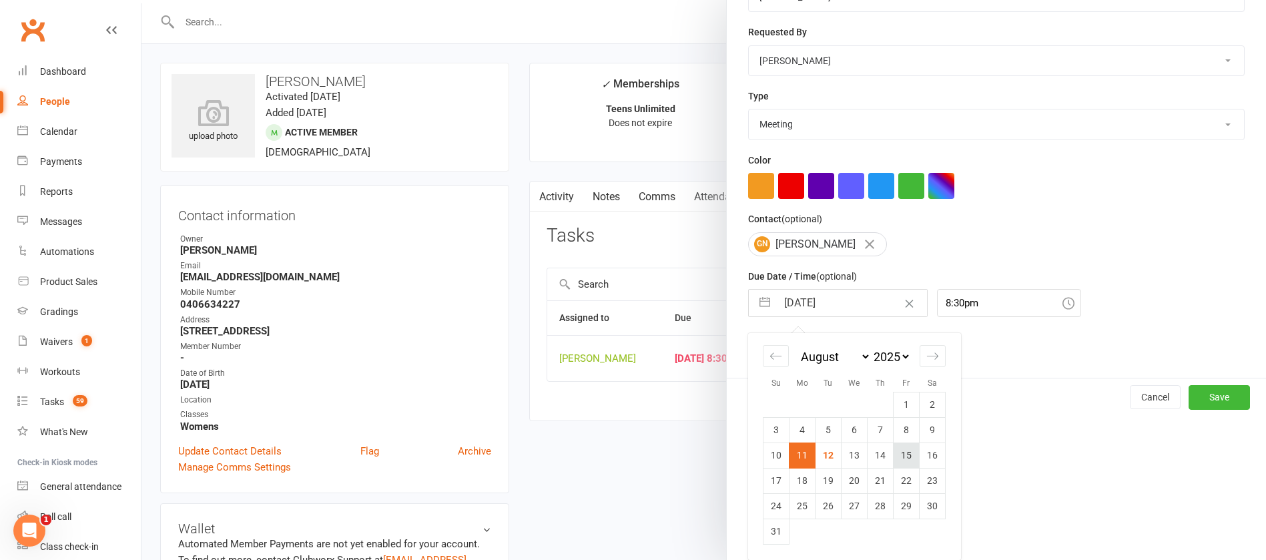
click at [899, 451] on td "15" at bounding box center [906, 454] width 26 height 25
type input "15 Aug 2025"
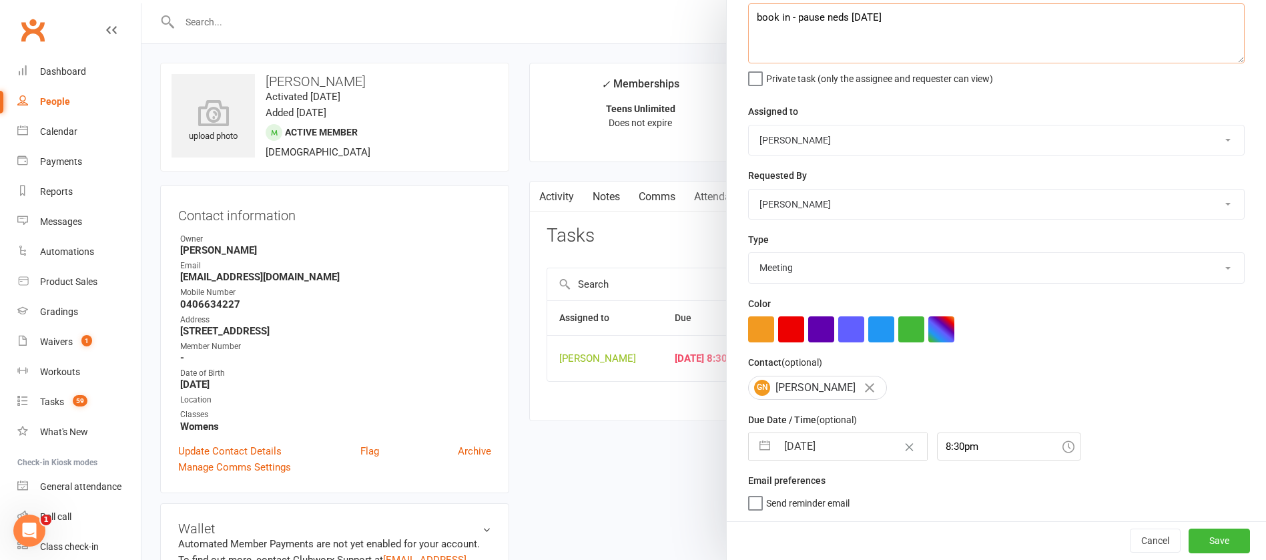
drag, startPoint x: 892, startPoint y: 21, endPoint x: 693, endPoint y: 22, distance: 199.5
click at [141, 0] on react-component "Edit Task Description (optional) book in - pause neds tomorrow Private task (on…" at bounding box center [141, 0] width 0 height 0
type textarea "check att"
click at [1188, 540] on button "Save" at bounding box center [1218, 540] width 61 height 24
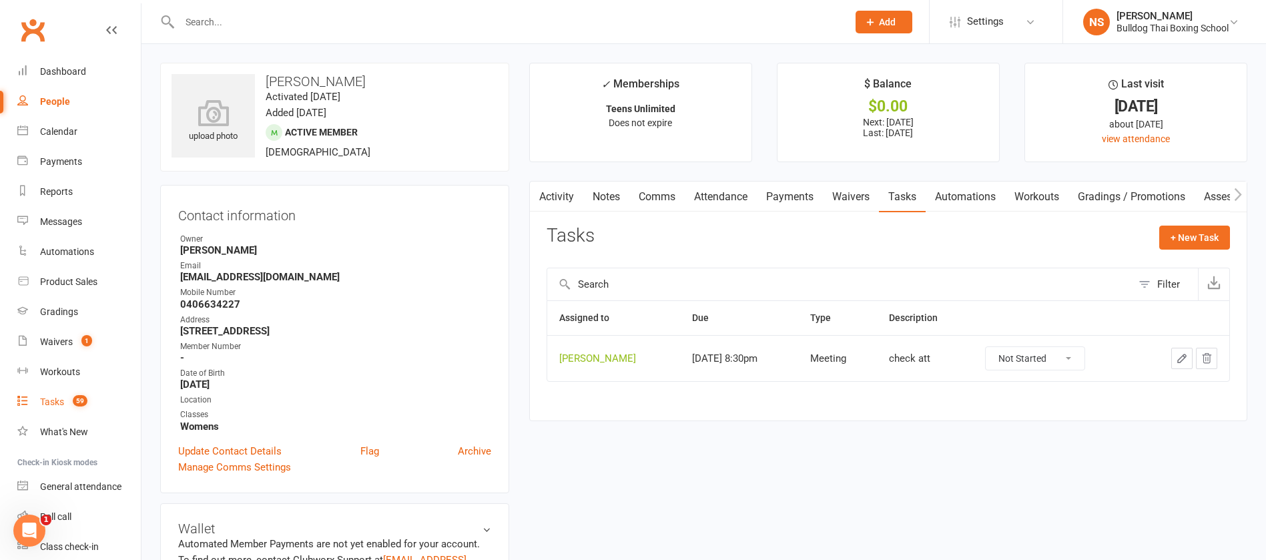
click at [49, 394] on link "Tasks 59" at bounding box center [78, 402] width 123 height 30
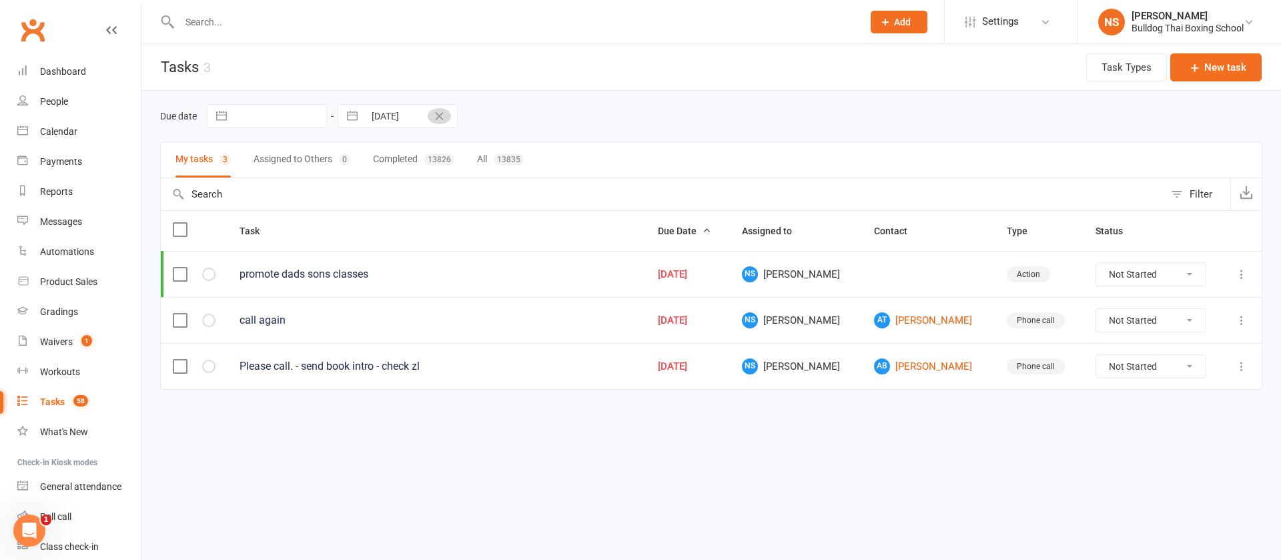
click at [445, 115] on button "Clear Date" at bounding box center [439, 116] width 23 height 16
click at [288, 119] on input "text" at bounding box center [280, 116] width 93 height 23
select select "6"
select select "2025"
select select "7"
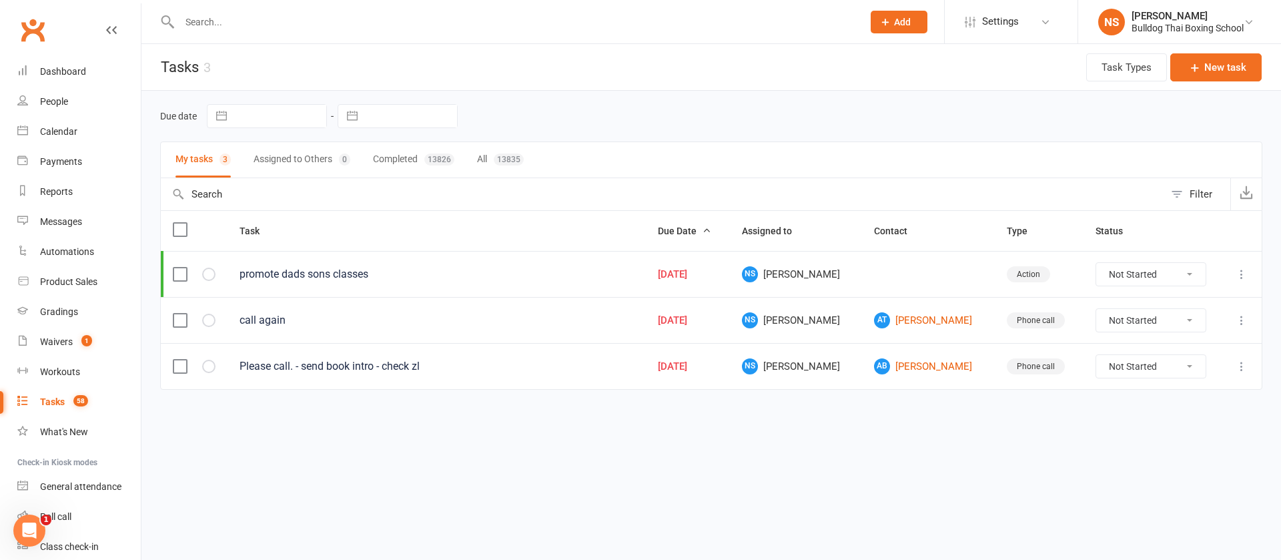
select select "2025"
select select "8"
select select "2025"
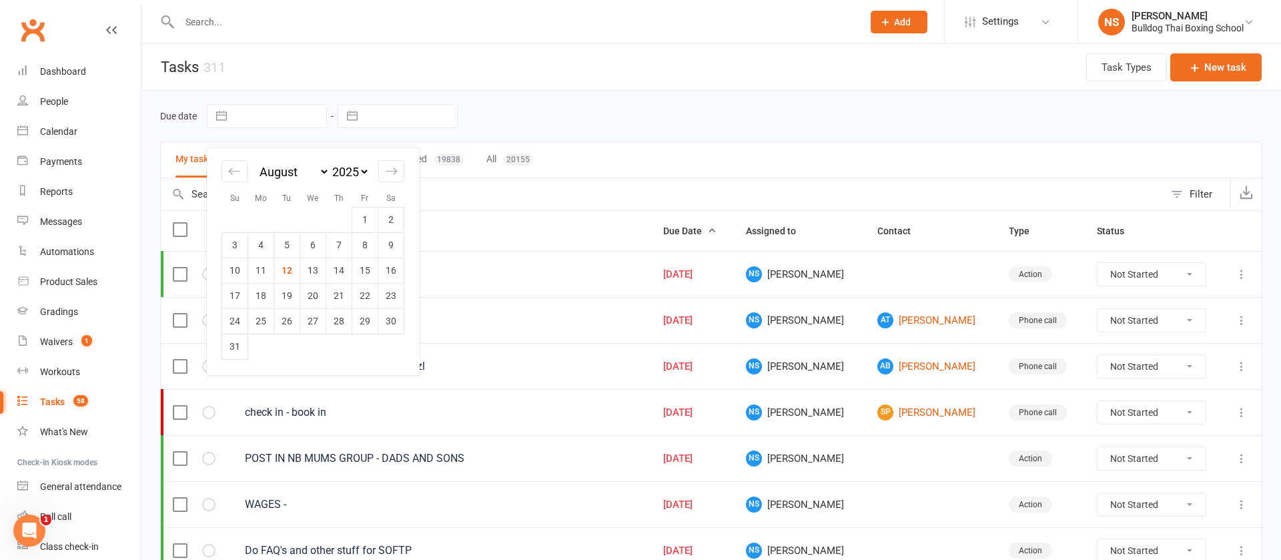
click at [285, 268] on td "12" at bounding box center [287, 270] width 26 height 25
type input "[DATE]"
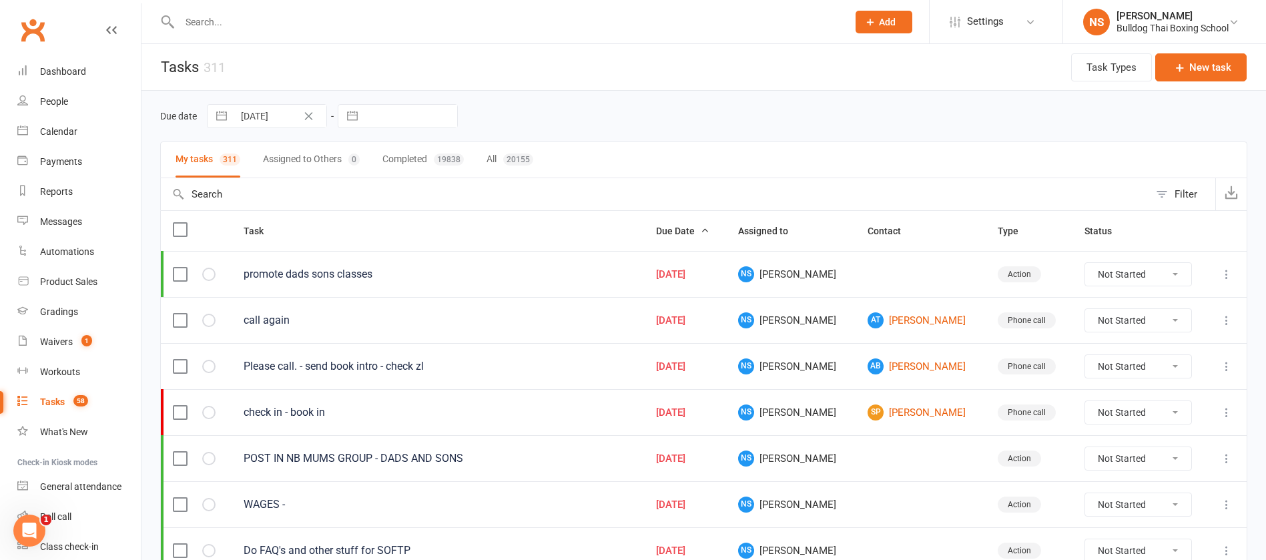
click at [384, 110] on input "text" at bounding box center [410, 116] width 93 height 23
select select "6"
select select "2025"
select select "7"
select select "2025"
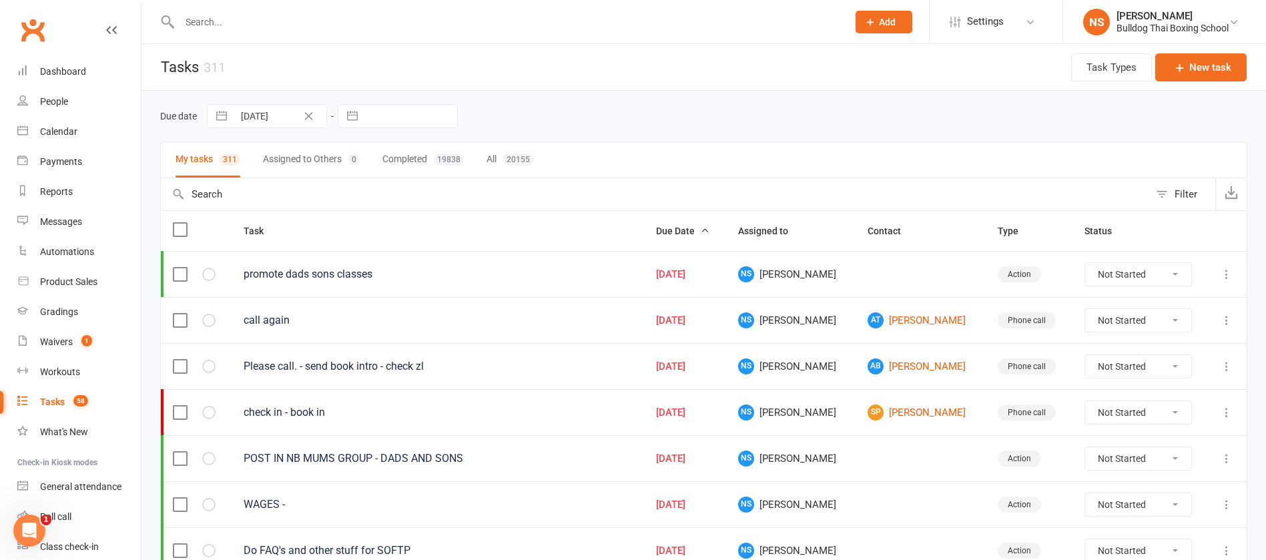
select select "8"
select select "2025"
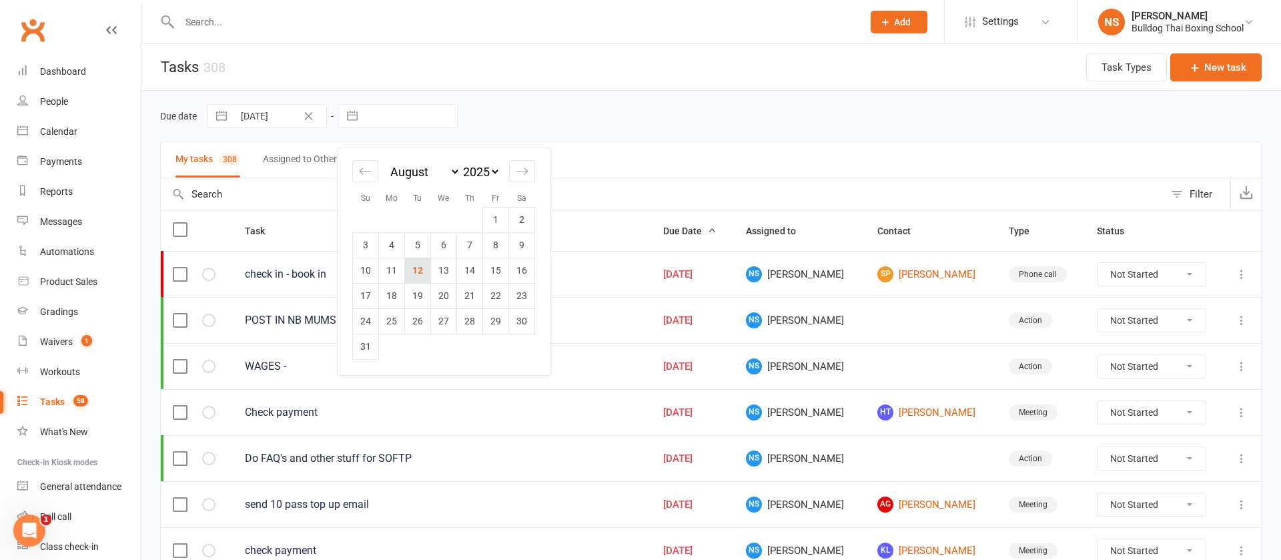
click at [418, 268] on td "12" at bounding box center [418, 270] width 26 height 25
type input "[DATE]"
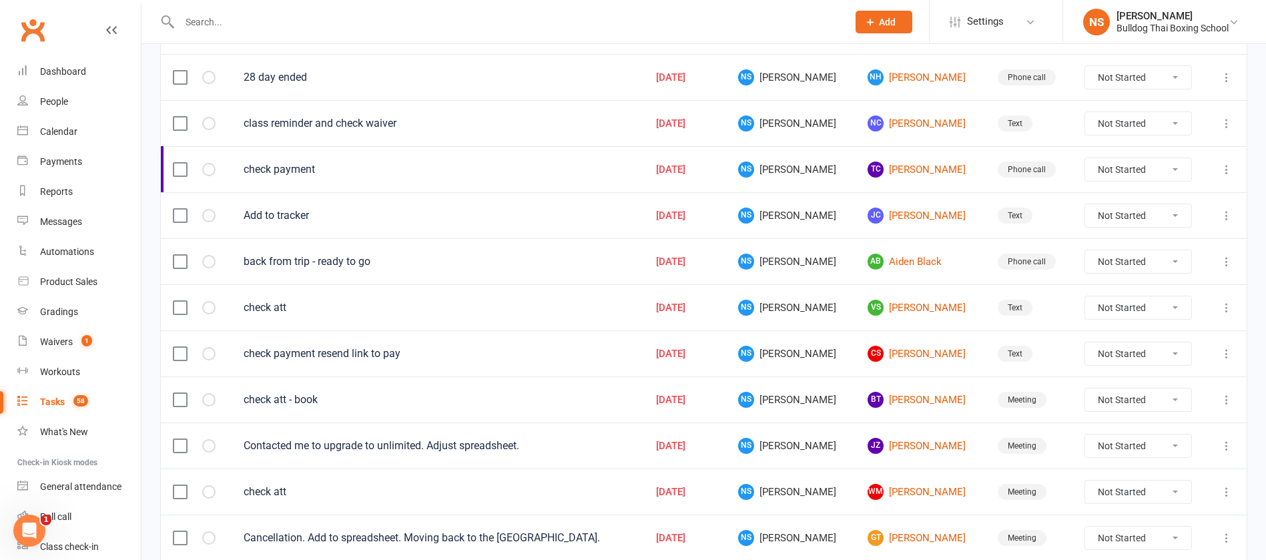
scroll to position [942, 0]
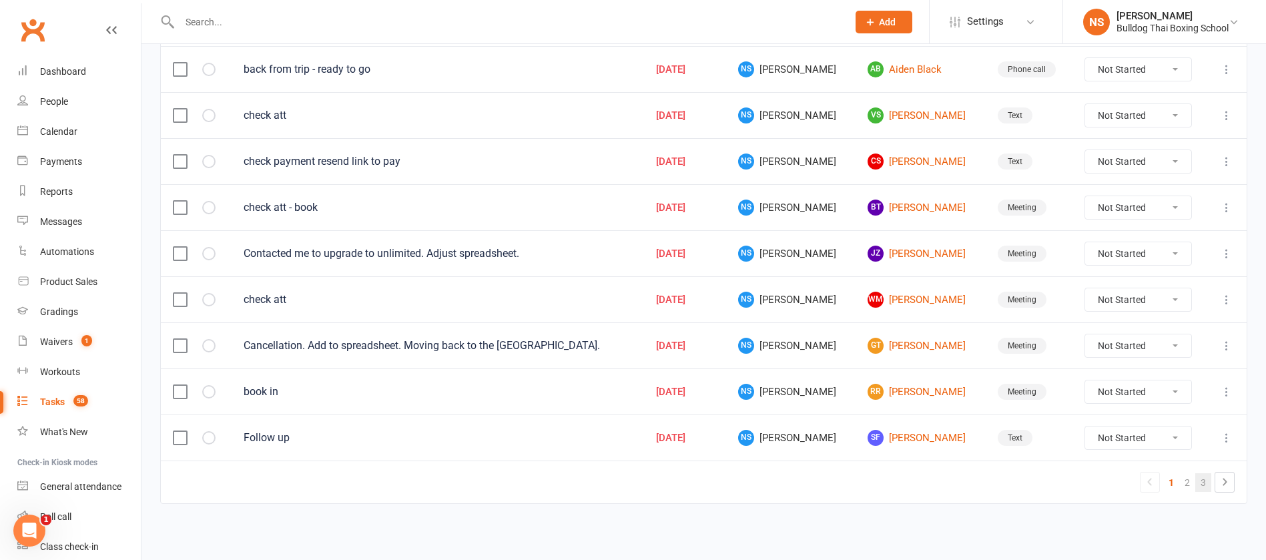
click at [1205, 474] on link "3" at bounding box center [1203, 482] width 16 height 19
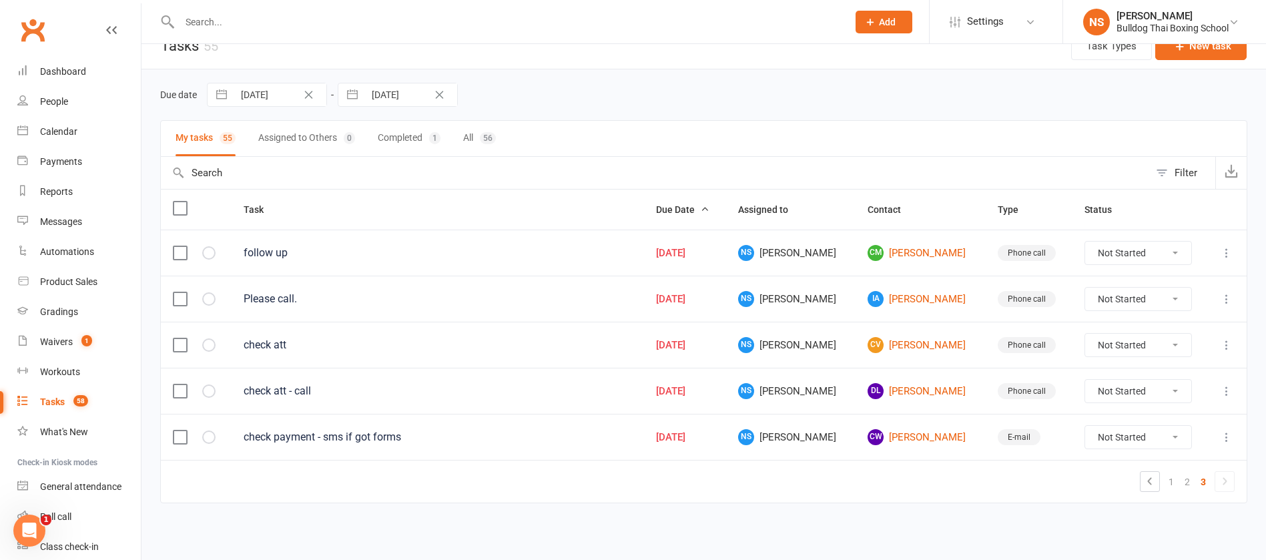
scroll to position [21, 0]
click at [1173, 481] on link "1" at bounding box center [1171, 482] width 16 height 19
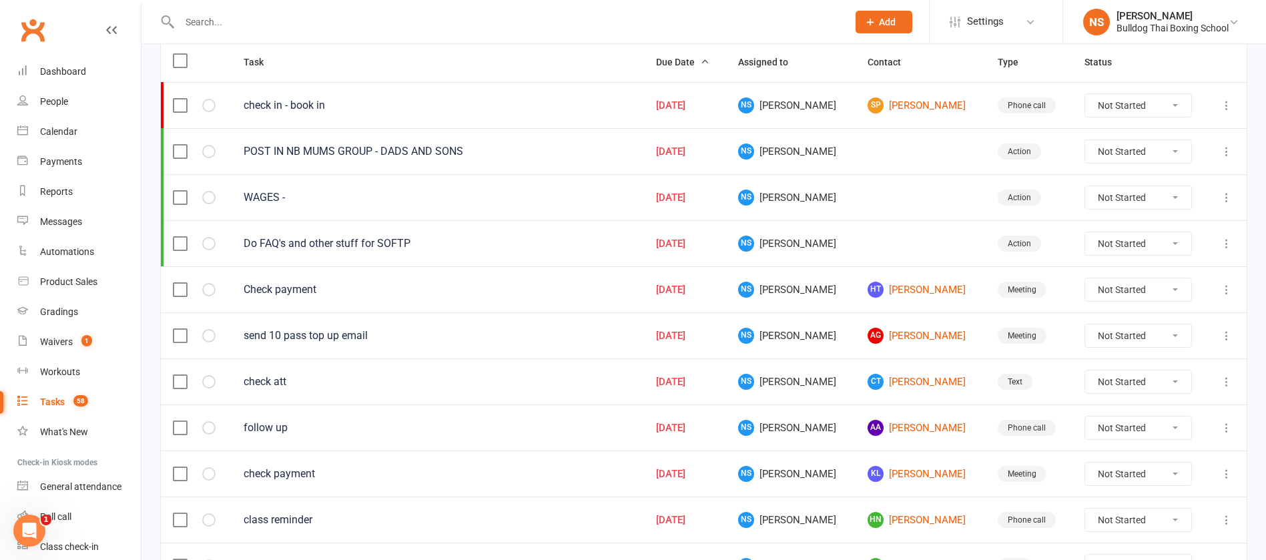
scroll to position [0, 0]
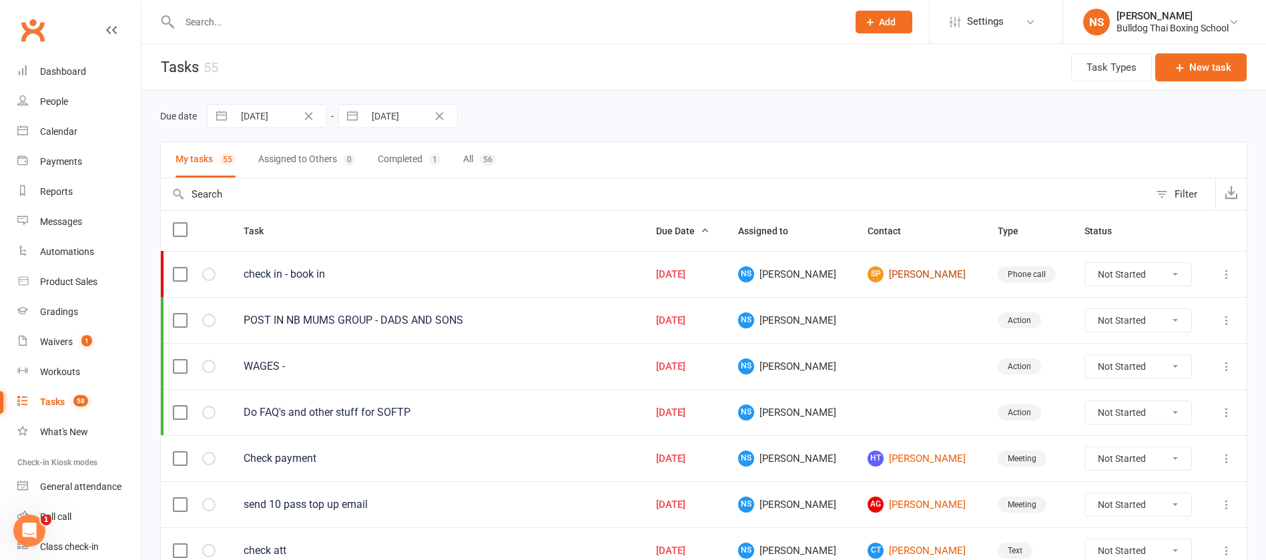
click at [896, 274] on link "SP Stuart Prendergast" at bounding box center [919, 274] width 105 height 16
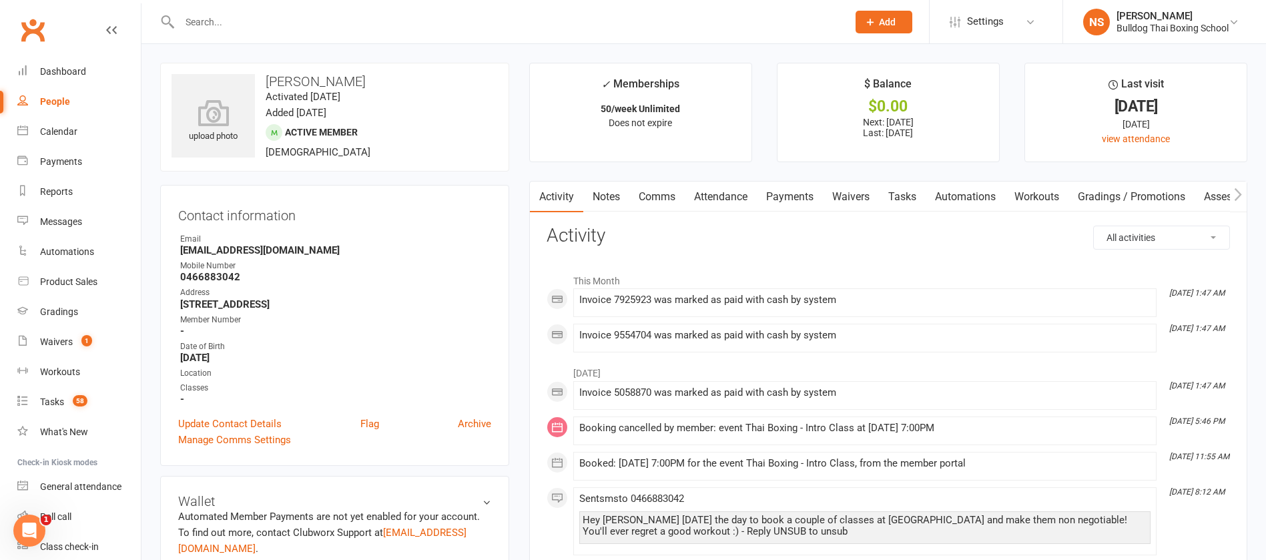
click at [914, 192] on link "Tasks" at bounding box center [902, 197] width 47 height 31
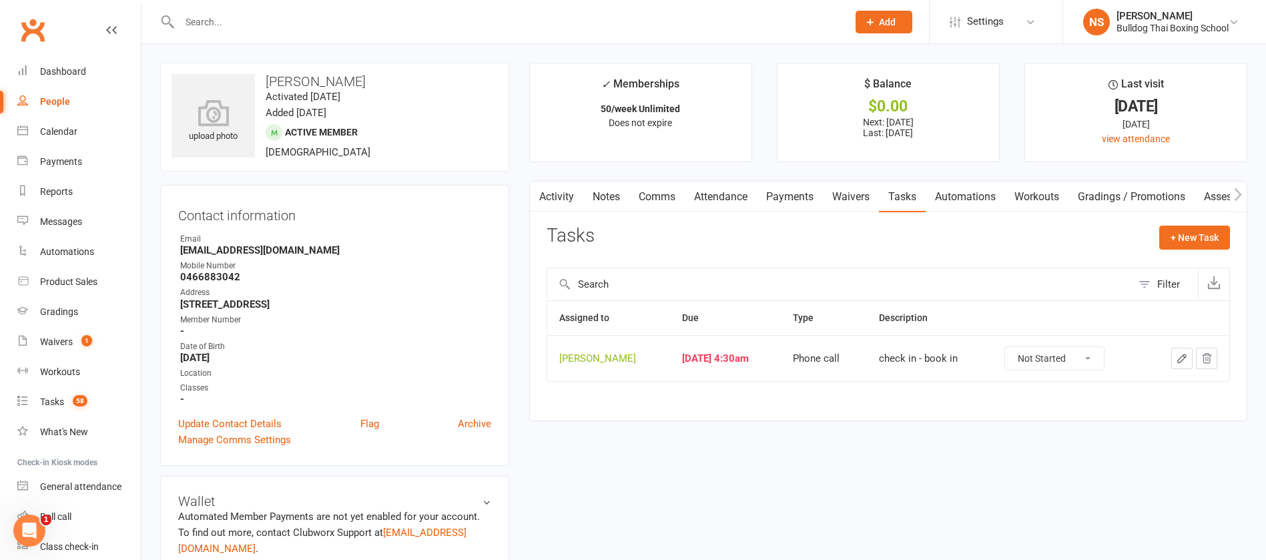
click at [1182, 358] on icon "button" at bounding box center [1182, 358] width 12 height 12
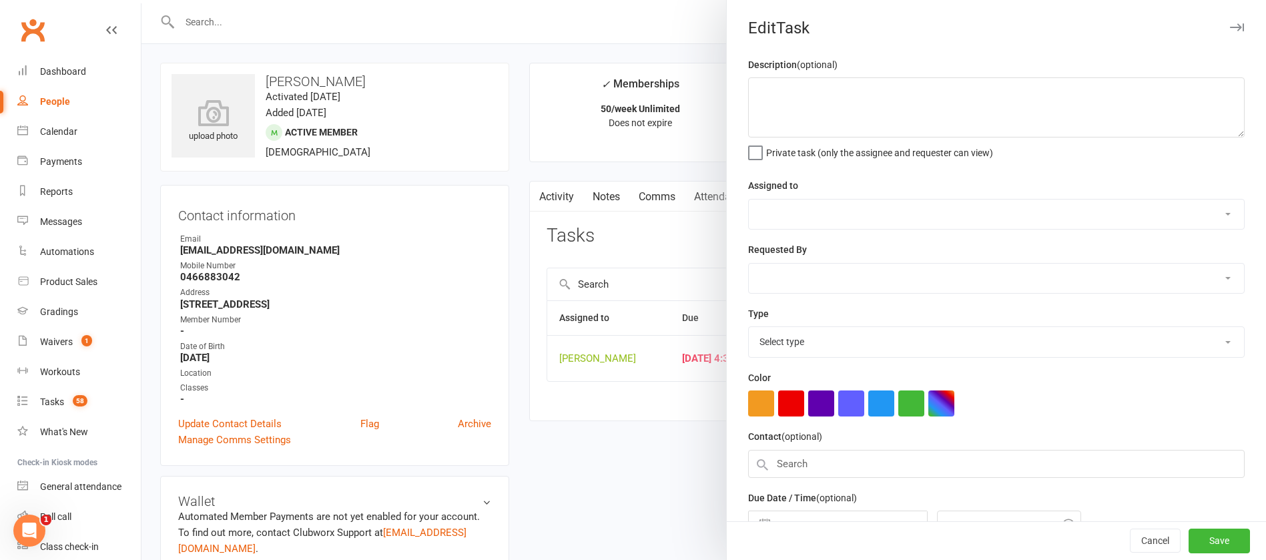
type textarea "check in - book in"
select select "12940"
type input "[DATE]"
type input "4:30am"
select select "12048"
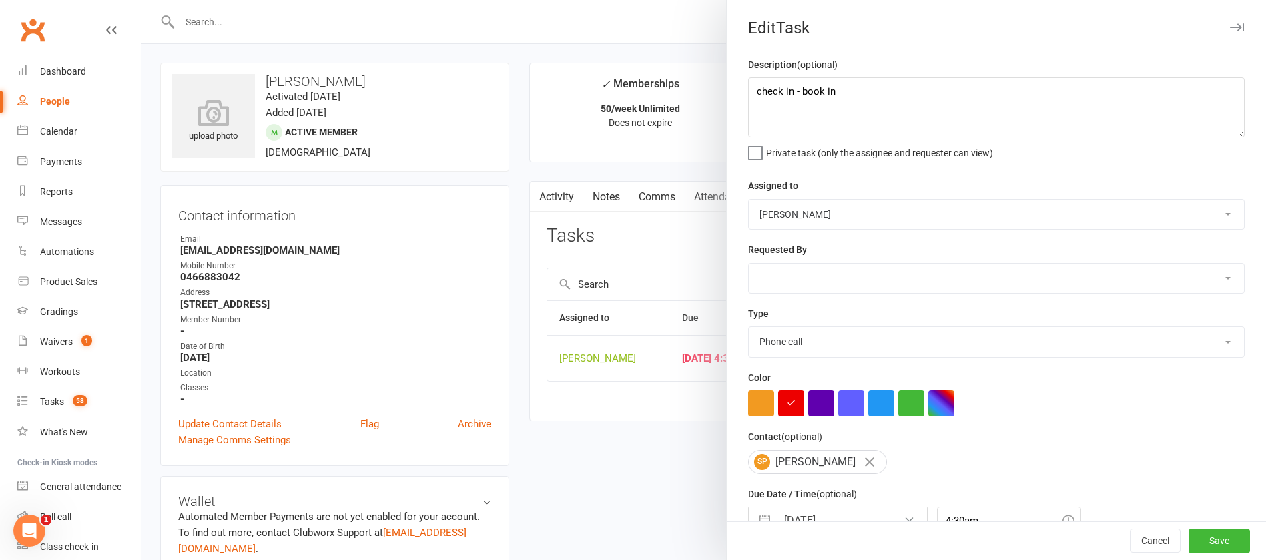
scroll to position [79, 0]
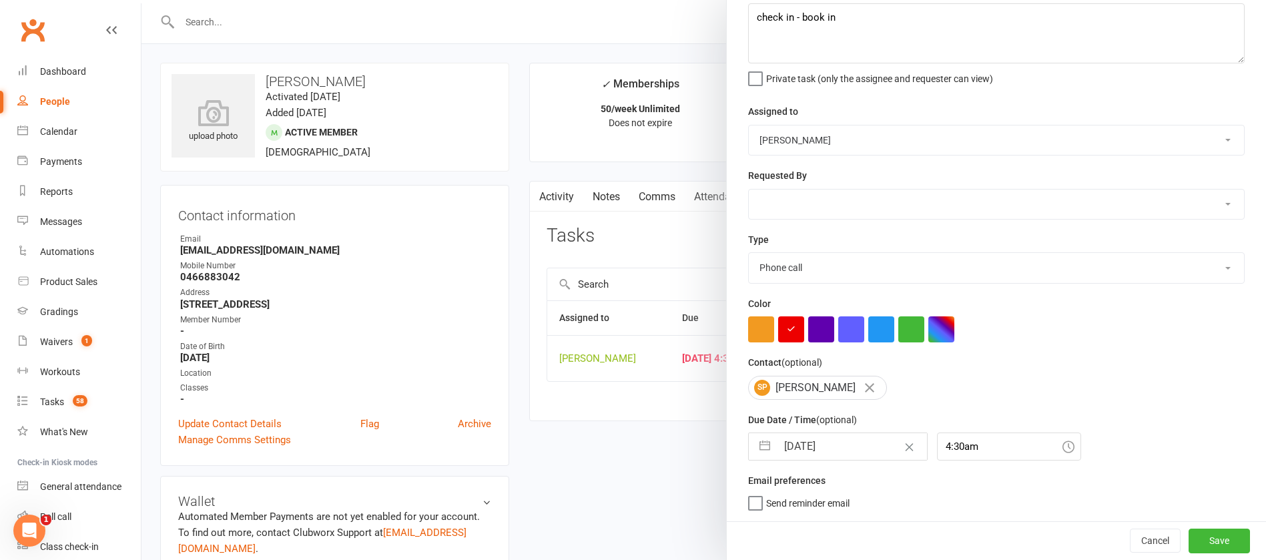
select select "6"
select select "2025"
select select "7"
select select "2025"
select select "8"
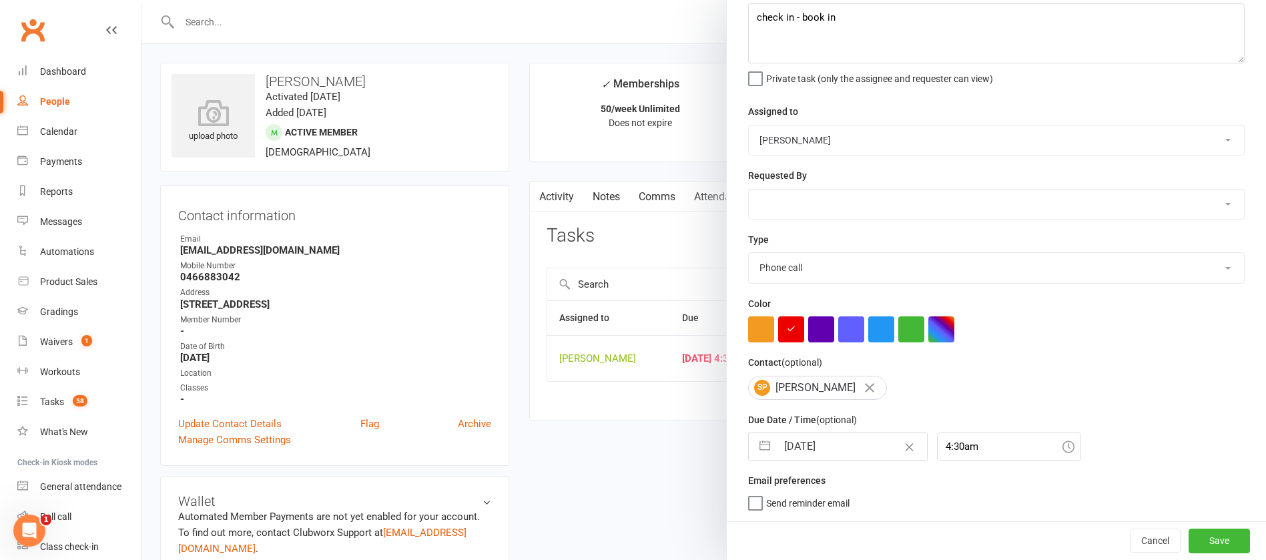
select select "2025"
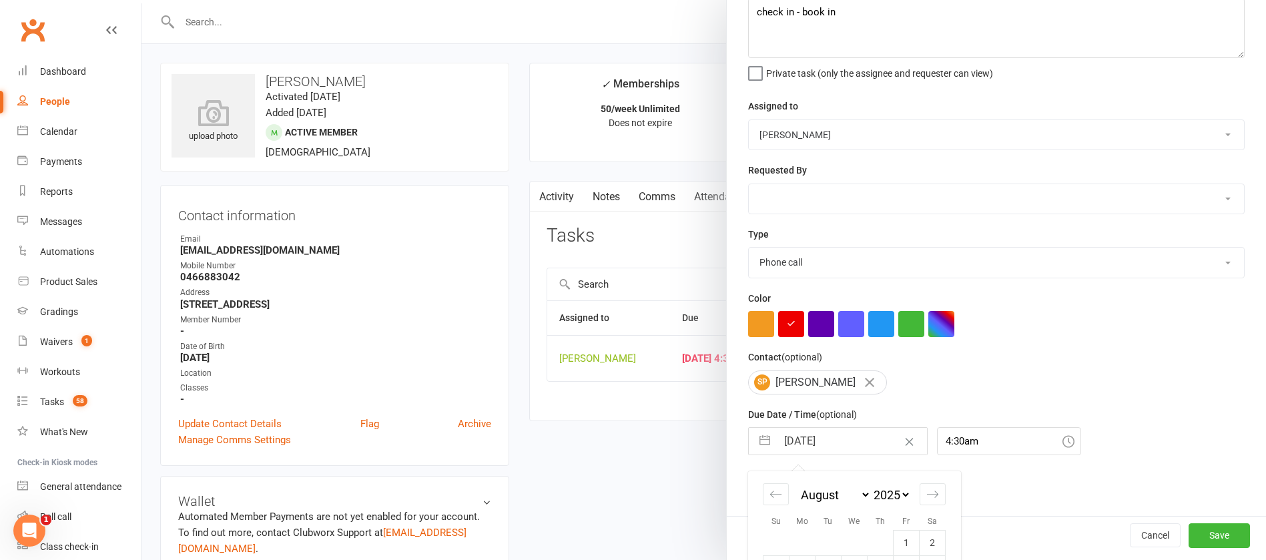
click at [853, 442] on input "[DATE]" at bounding box center [852, 441] width 150 height 27
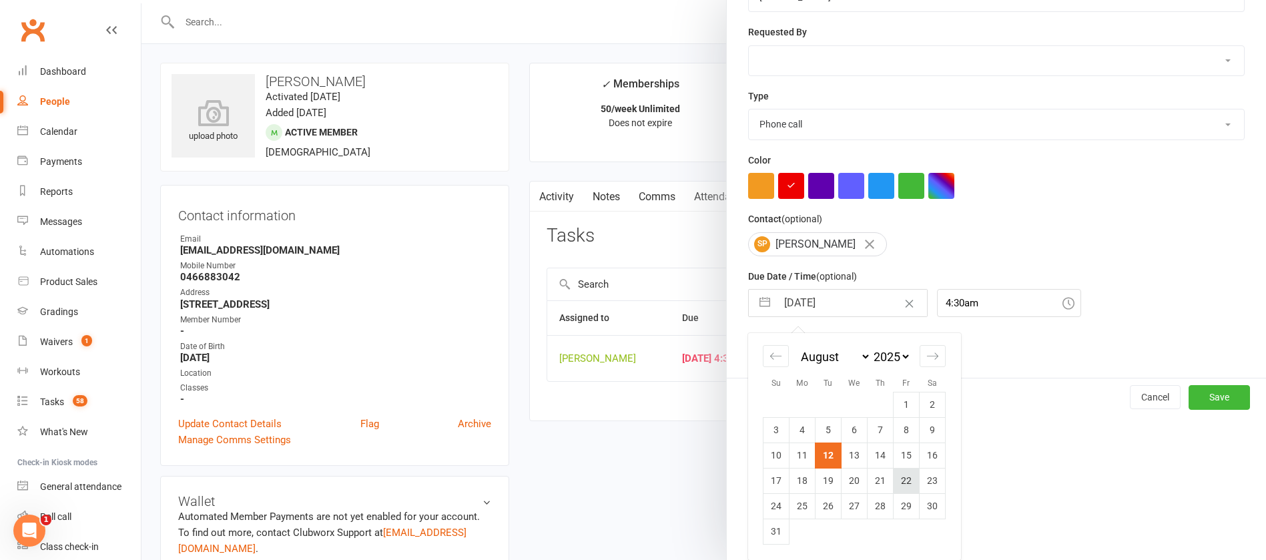
scroll to position [222, 0]
click at [878, 453] on td "14" at bounding box center [880, 454] width 26 height 25
type input "[DATE]"
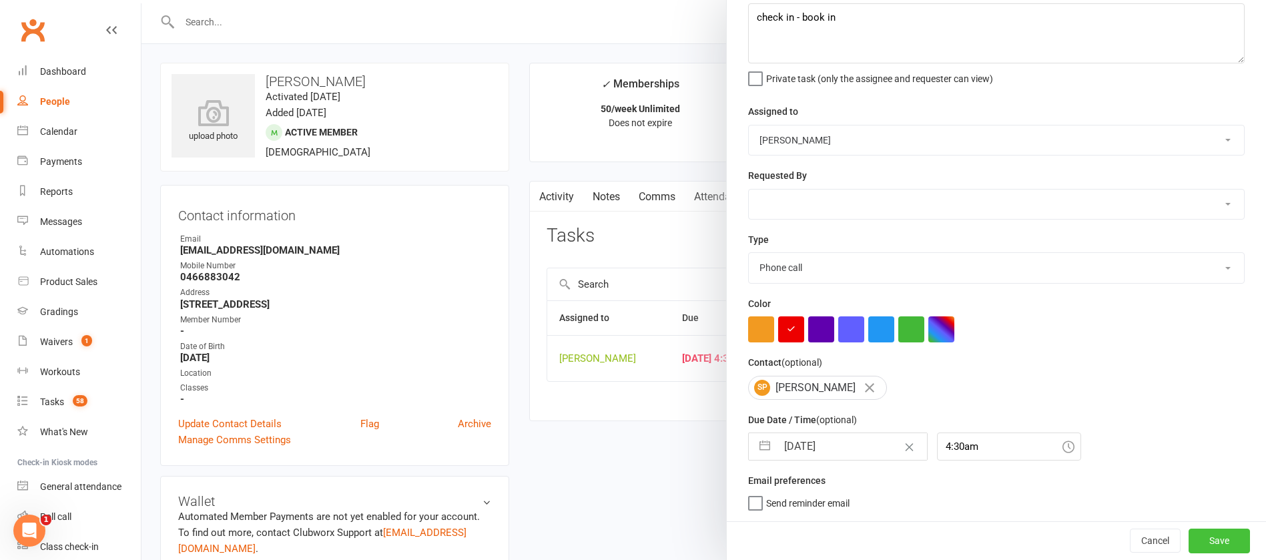
drag, startPoint x: 1182, startPoint y: 539, endPoint x: 1178, endPoint y: 532, distance: 8.1
click at [1188, 539] on button "Save" at bounding box center [1218, 540] width 61 height 24
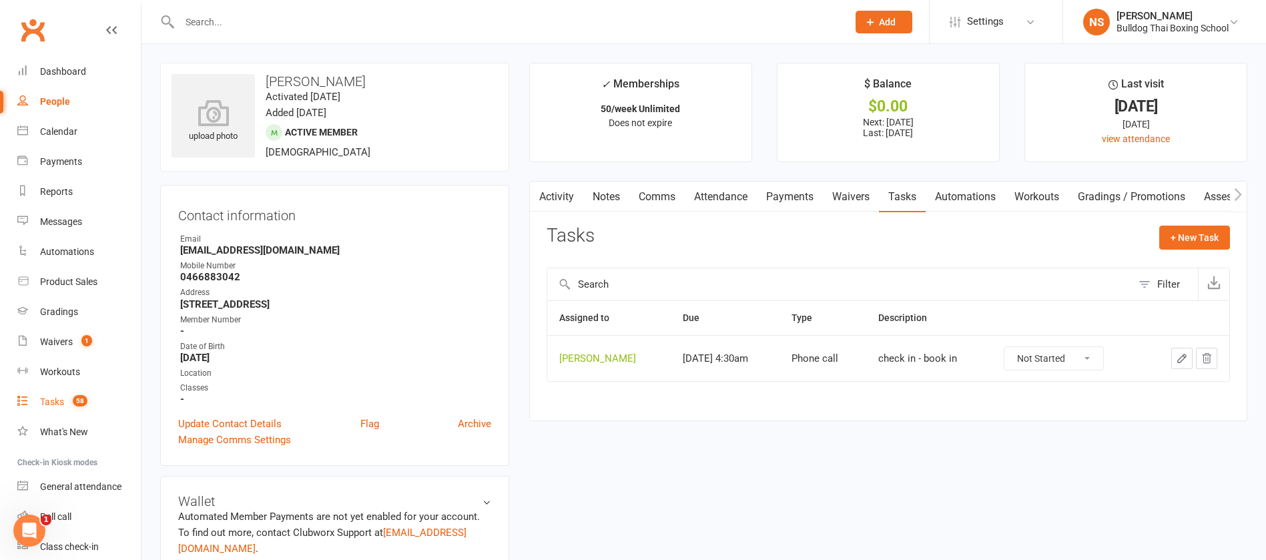
click at [57, 406] on div "Tasks" at bounding box center [52, 401] width 24 height 11
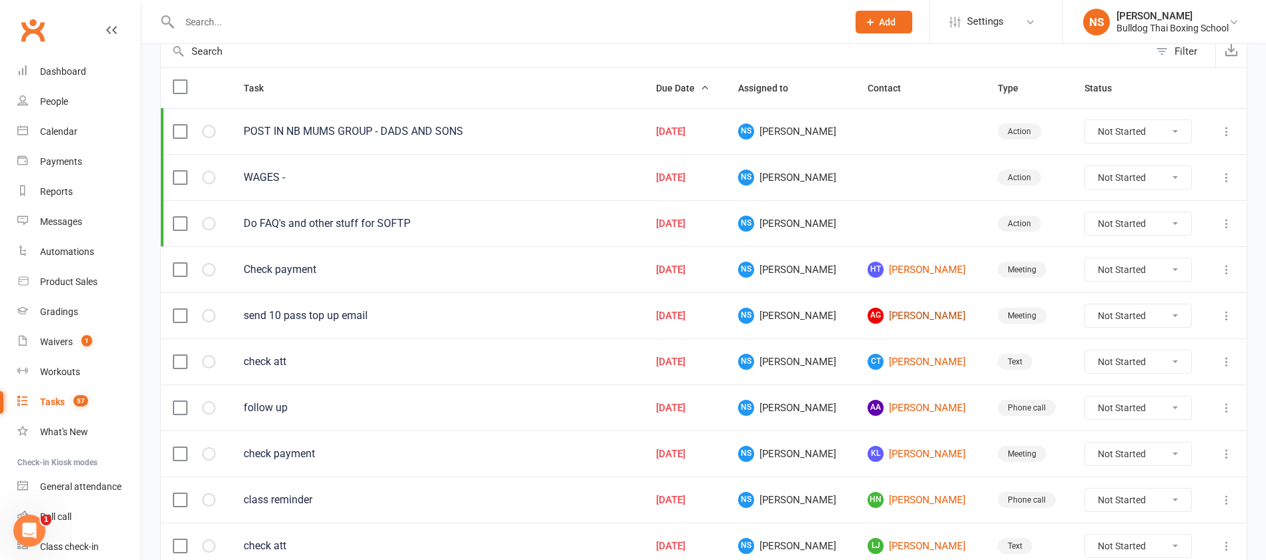
scroll to position [200, 0]
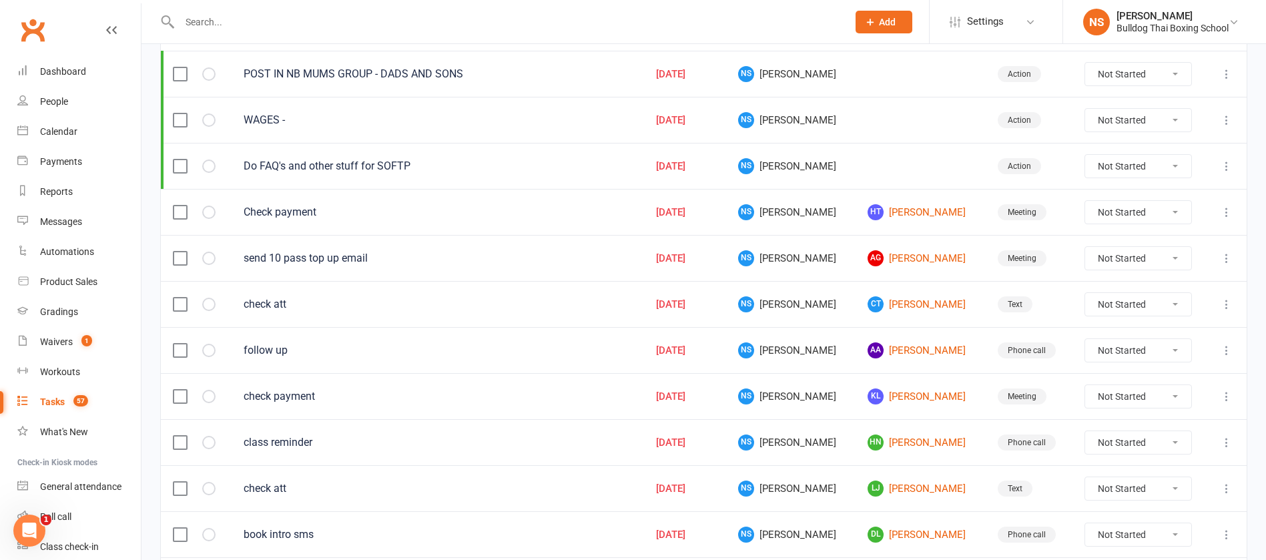
click at [1228, 210] on icon at bounding box center [1226, 212] width 13 height 13
click at [1182, 258] on link "Edit" at bounding box center [1152, 264] width 132 height 27
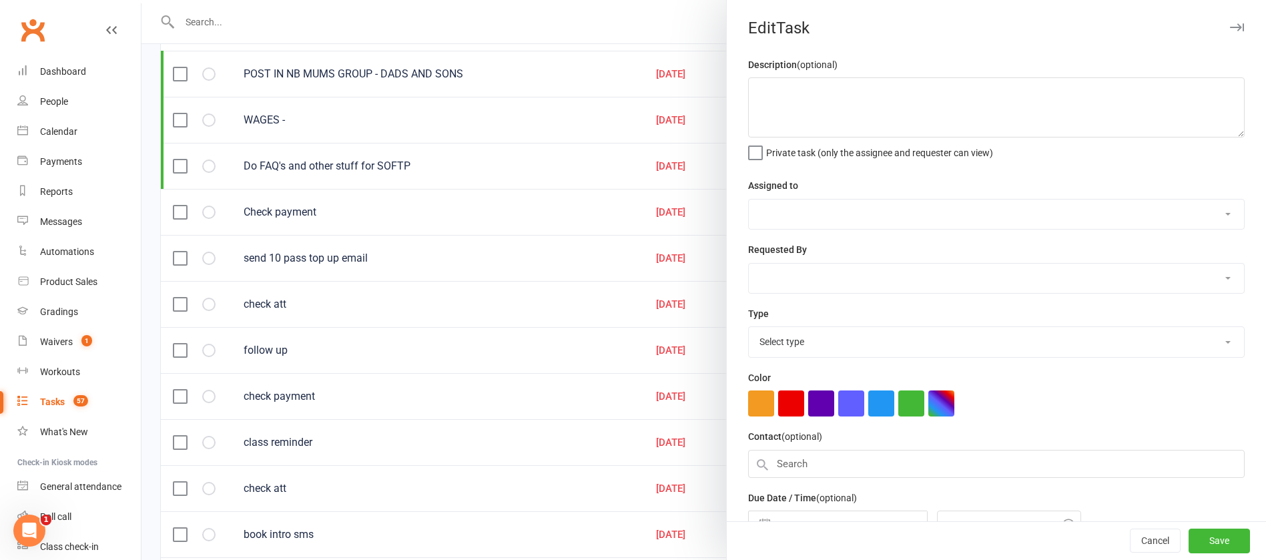
type textarea "Check payment"
select select "12940"
type input "[DATE]"
type input "9:30am"
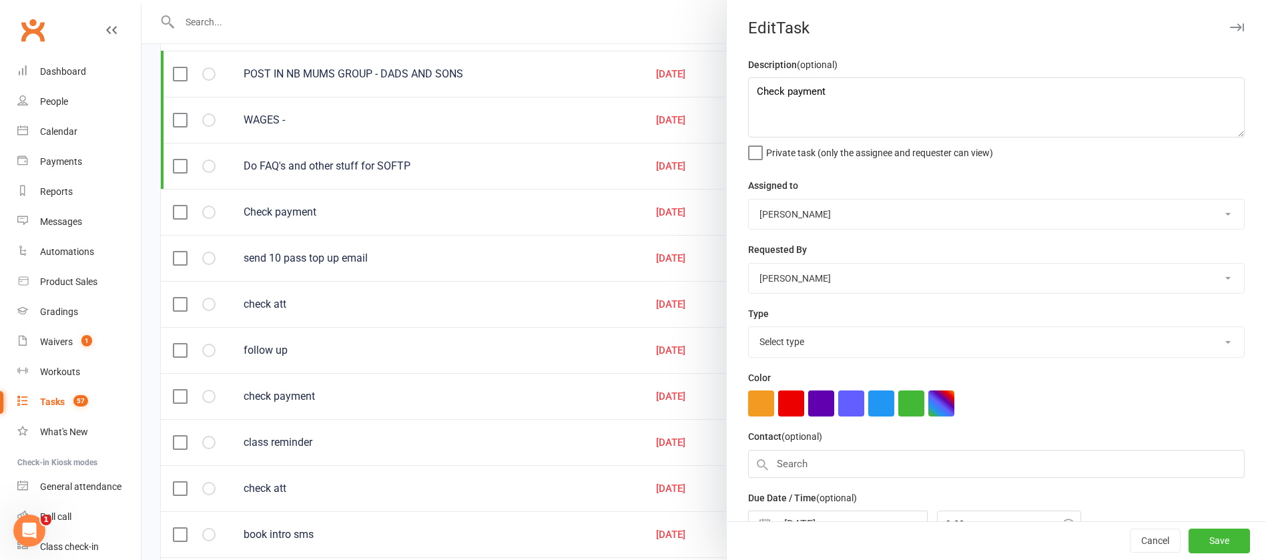
select select "12049"
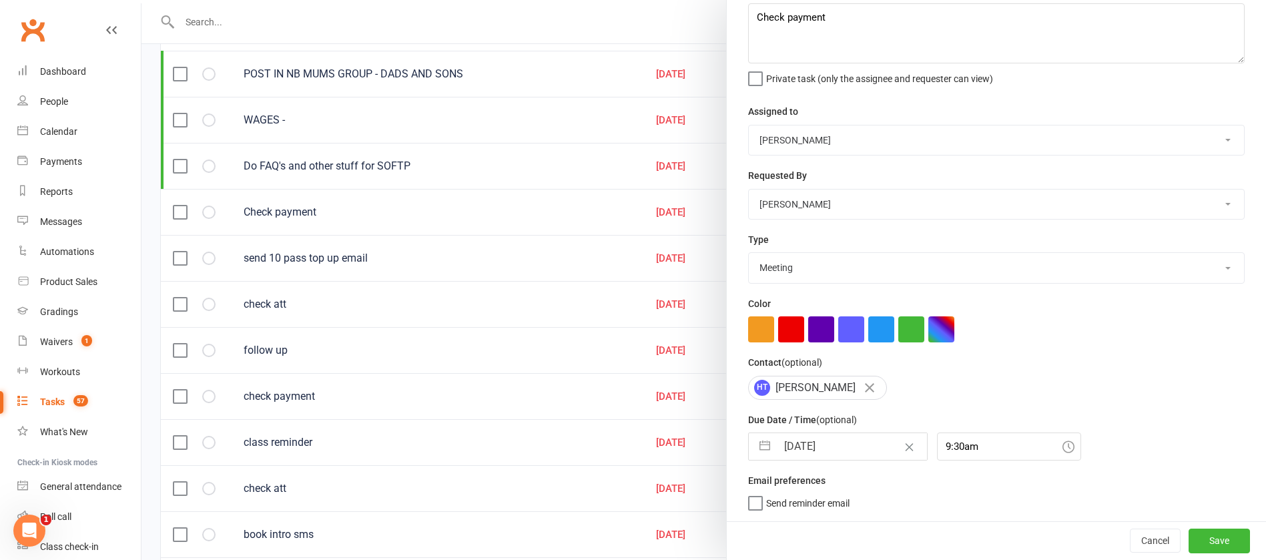
click at [839, 449] on input "[DATE]" at bounding box center [852, 446] width 150 height 27
select select "6"
select select "2025"
select select "7"
select select "2025"
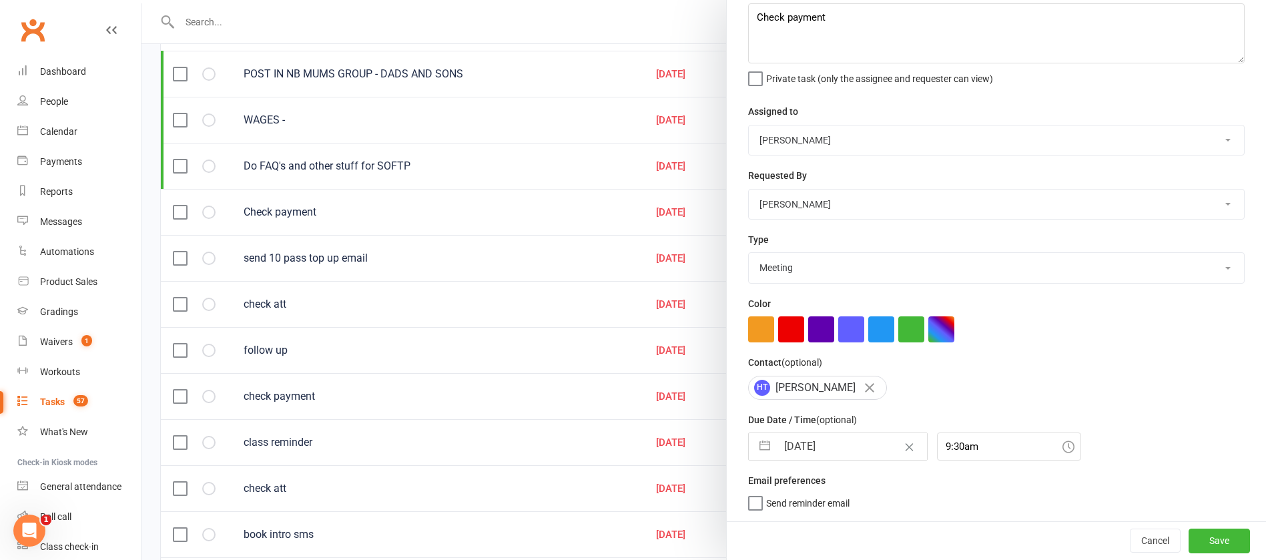
select select "8"
select select "2025"
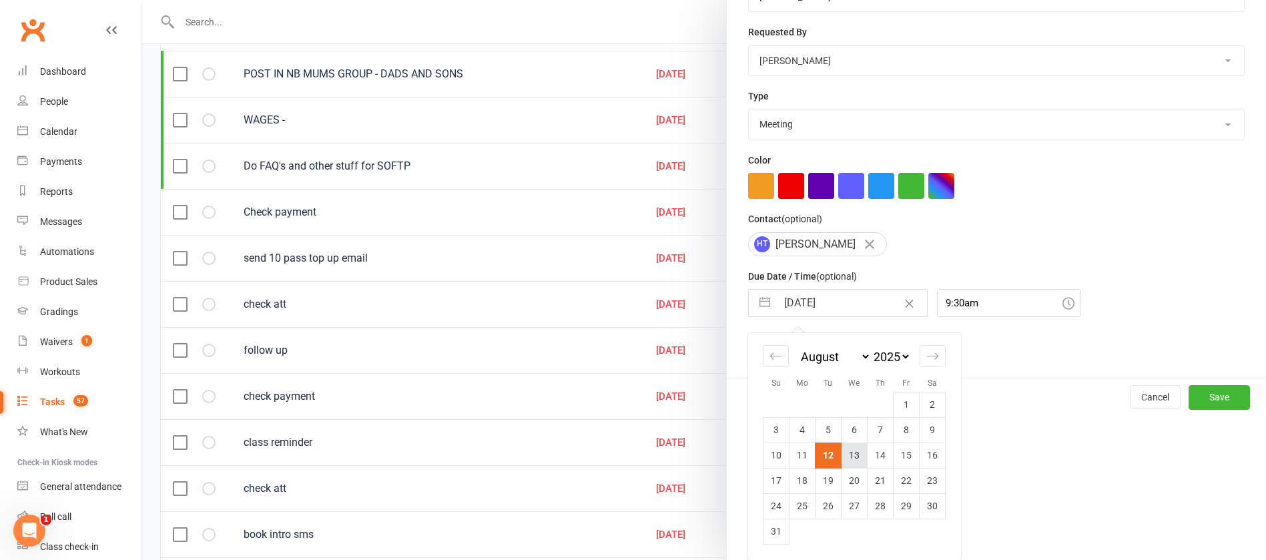
click at [846, 461] on td "13" at bounding box center [854, 454] width 26 height 25
type input "[DATE]"
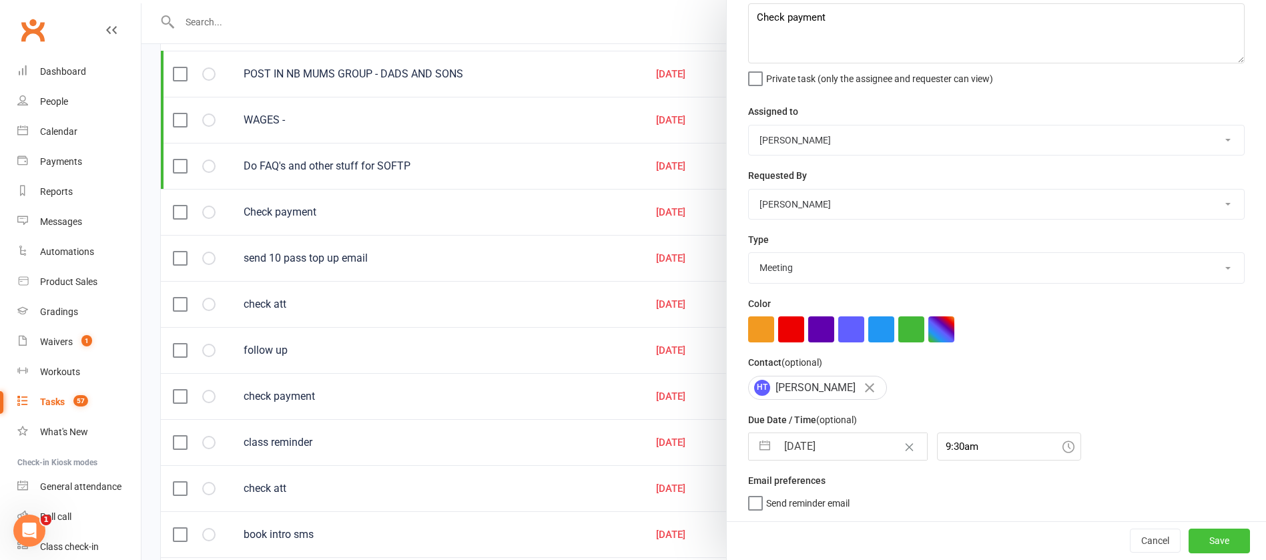
click at [1188, 543] on button "Save" at bounding box center [1218, 540] width 61 height 24
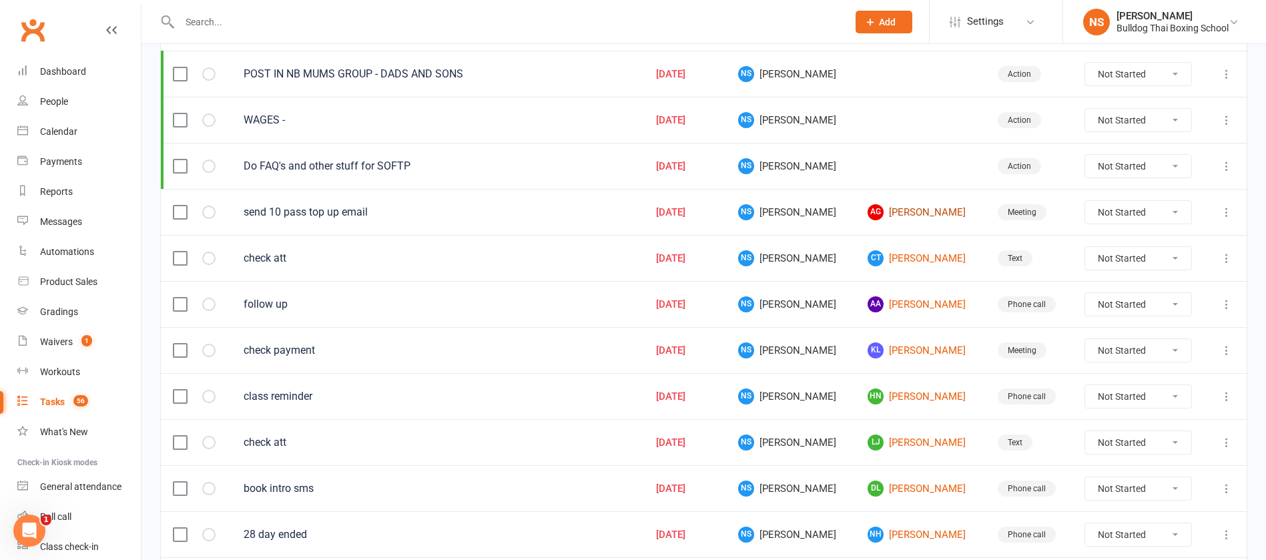
click at [889, 209] on link "AG Adrian Gideon" at bounding box center [919, 212] width 105 height 16
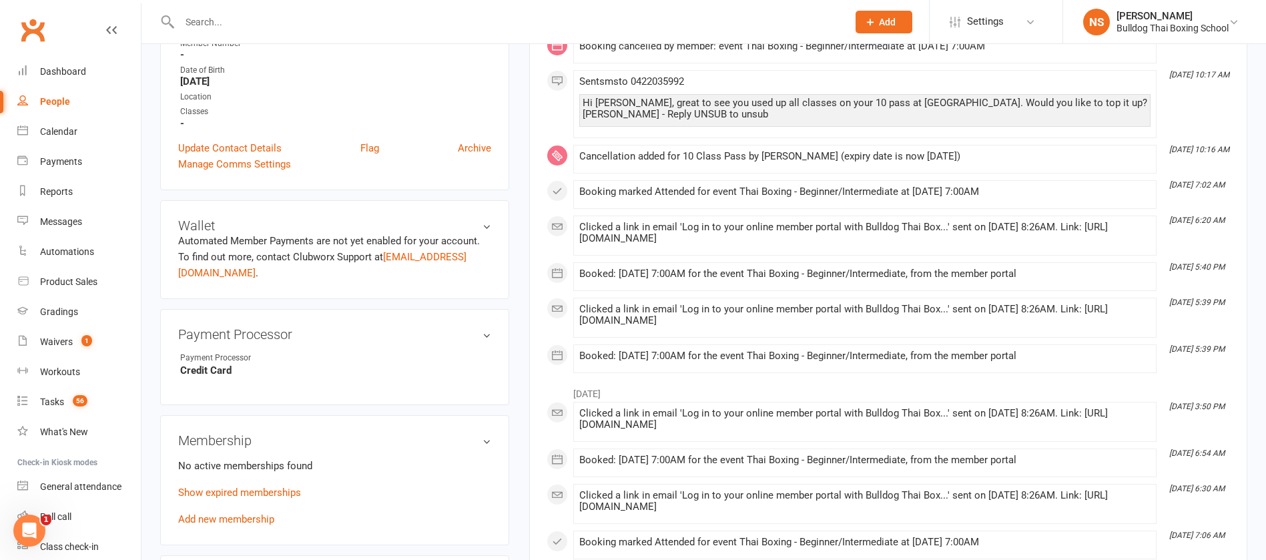
scroll to position [400, 0]
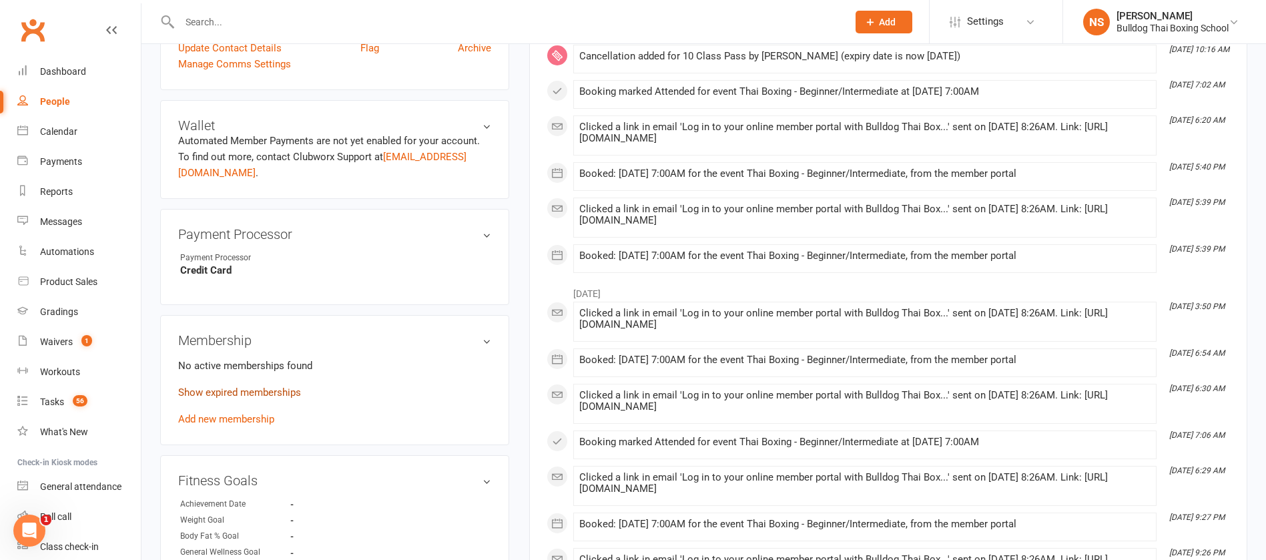
click at [264, 396] on link "Show expired memberships" at bounding box center [239, 392] width 123 height 12
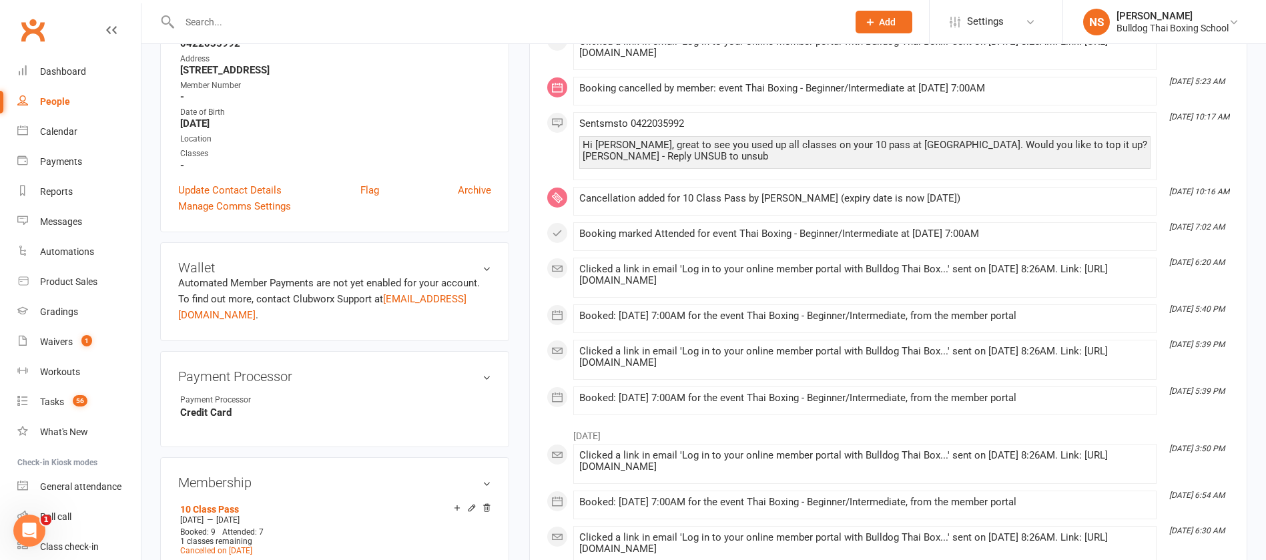
scroll to position [0, 0]
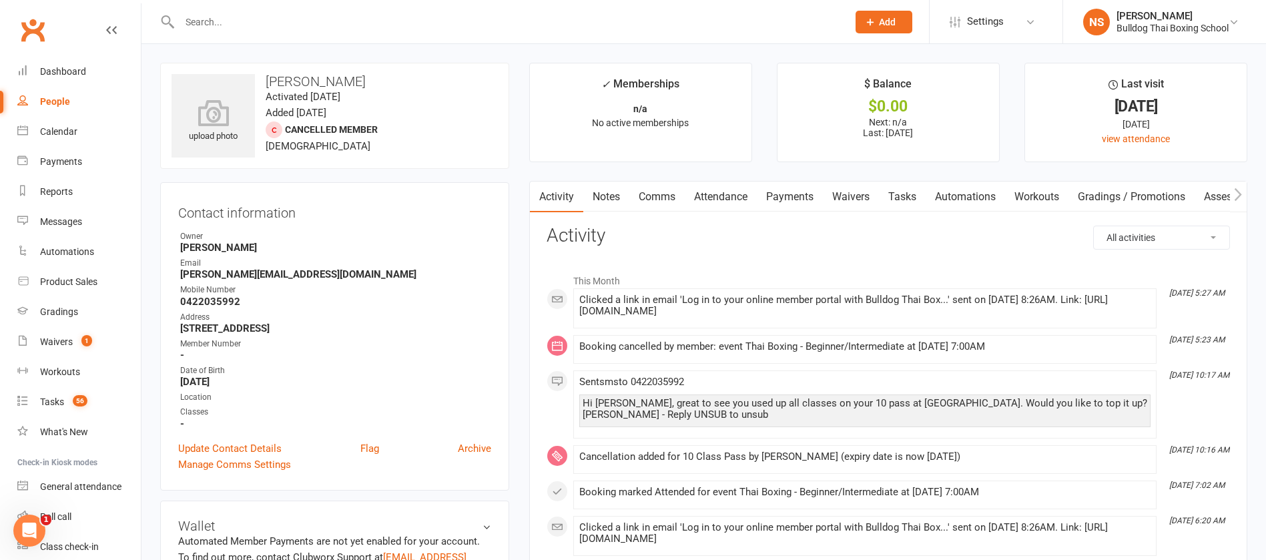
drag, startPoint x: 609, startPoint y: 192, endPoint x: 615, endPoint y: 196, distance: 7.2
click at [614, 195] on link "Notes" at bounding box center [606, 197] width 46 height 31
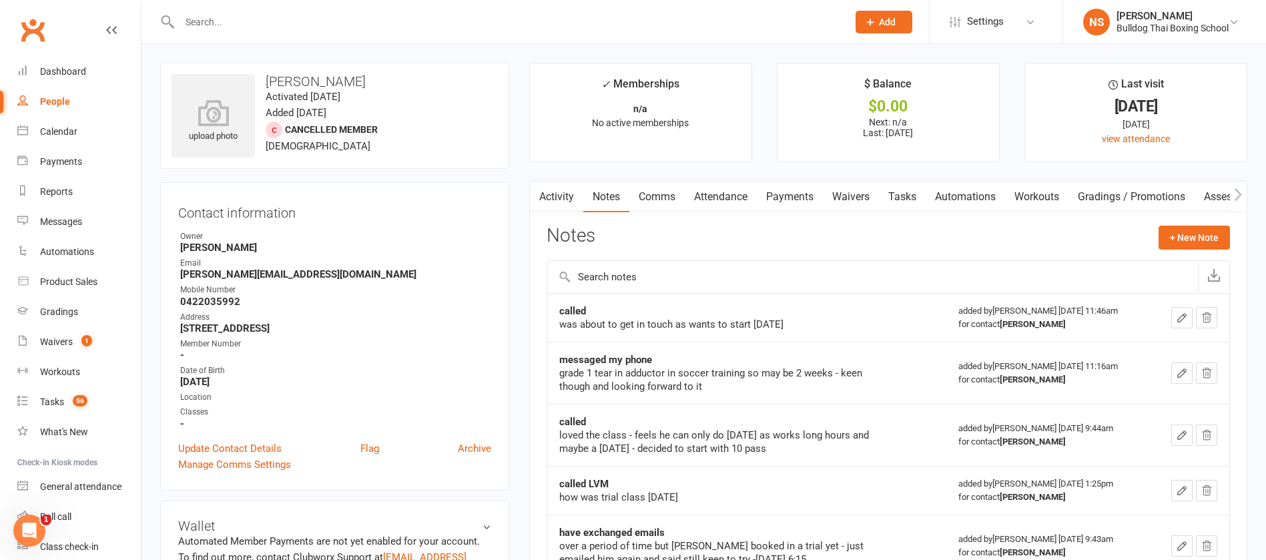
click at [661, 200] on link "Comms" at bounding box center [656, 197] width 55 height 31
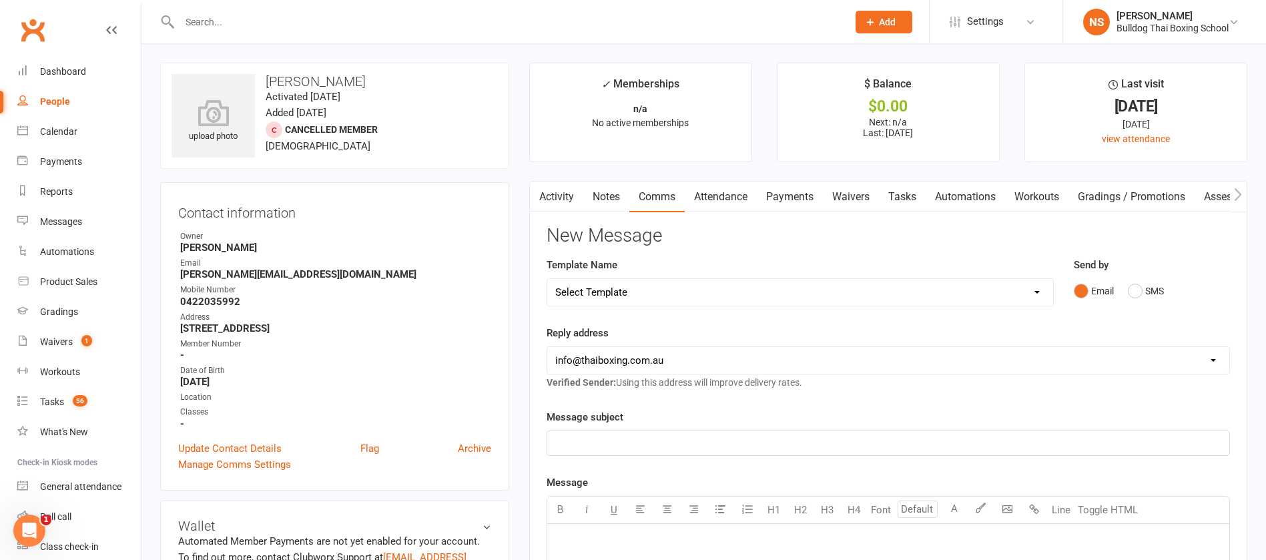
click at [641, 288] on select "Select Template [Email] Price Increase 28 Day Kick starter [SMS] 10 Pass Check …" at bounding box center [800, 292] width 506 height 27
select select "38"
click at [547, 279] on select "Select Template [Email] Price Increase 28 Day Kick starter [SMS] 10 Pass Check …" at bounding box center [800, 292] width 506 height 27
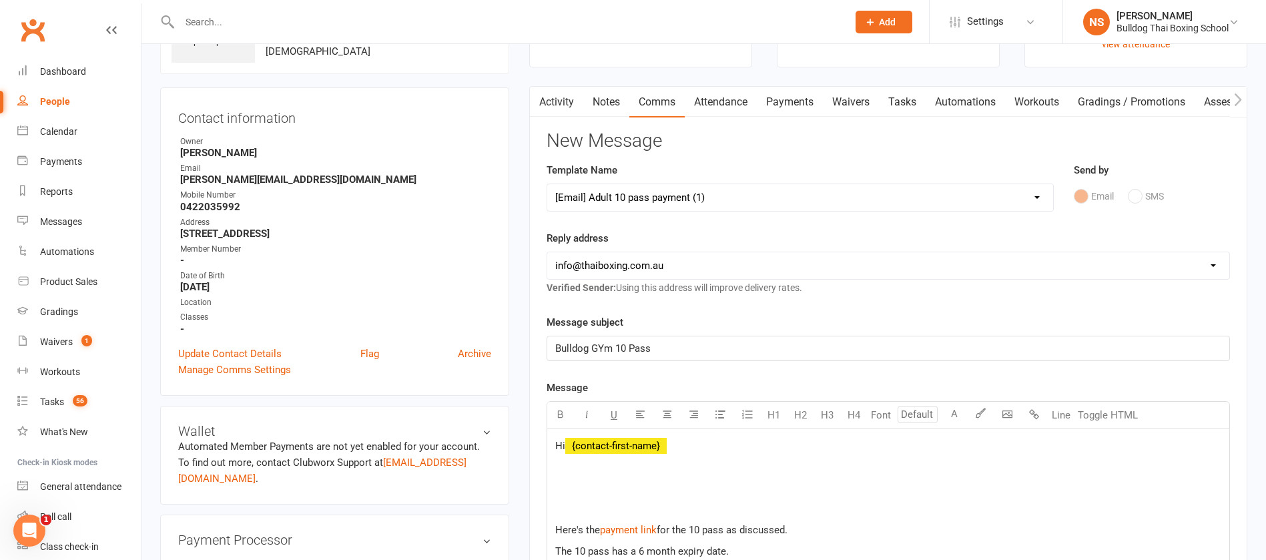
scroll to position [200, 0]
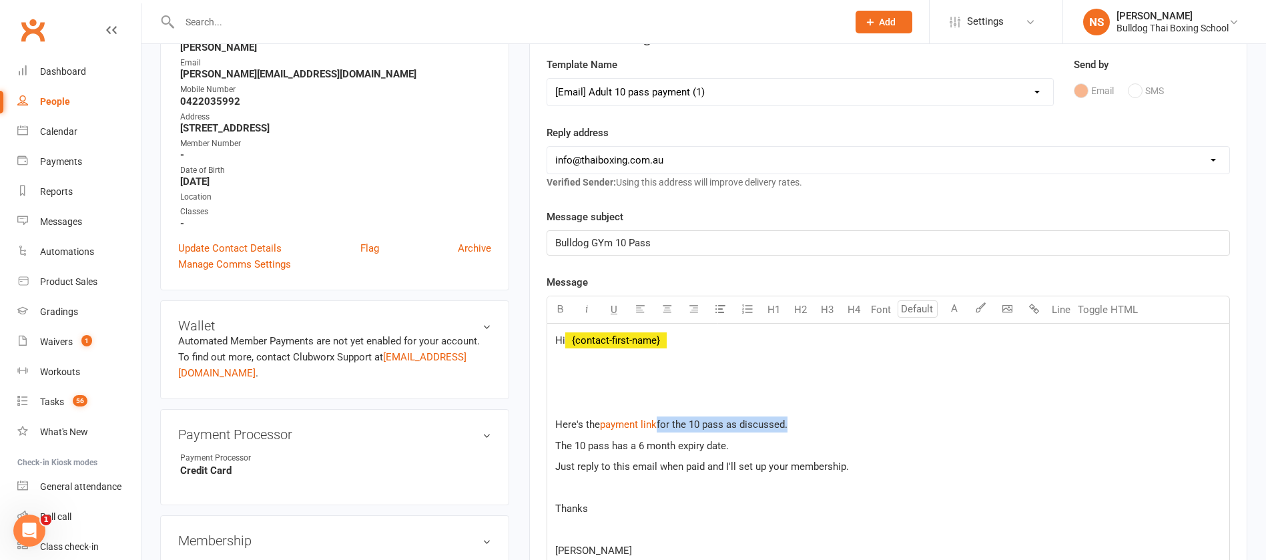
drag, startPoint x: 762, startPoint y: 426, endPoint x: 659, endPoint y: 423, distance: 103.5
click at [659, 423] on p "Here's the $ payment link $ $ ﻿ $ for the 10 pass as discussed." at bounding box center [888, 424] width 666 height 16
click at [561, 423] on span "Here's the" at bounding box center [577, 424] width 45 height 12
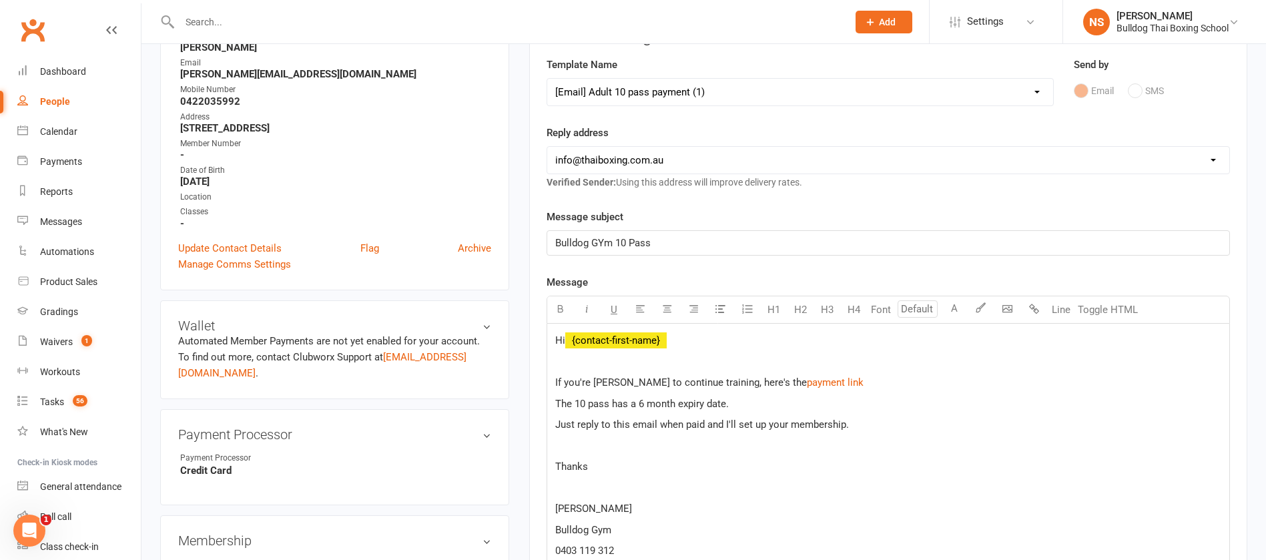
click at [835, 381] on p "If you're ken to continue training, here's the $ payment link $ ﻿ $ ﻿ $ ﻿" at bounding box center [888, 382] width 666 height 16
click at [554, 401] on div "Hi ﻿ {contact-first-name} If you're ken to continue training, here's the $ paym…" at bounding box center [888, 457] width 682 height 266
click at [555, 400] on span "to purchase another 10 passThe 10 pass has a 6 month expiry date." at bounding box center [705, 404] width 300 height 12
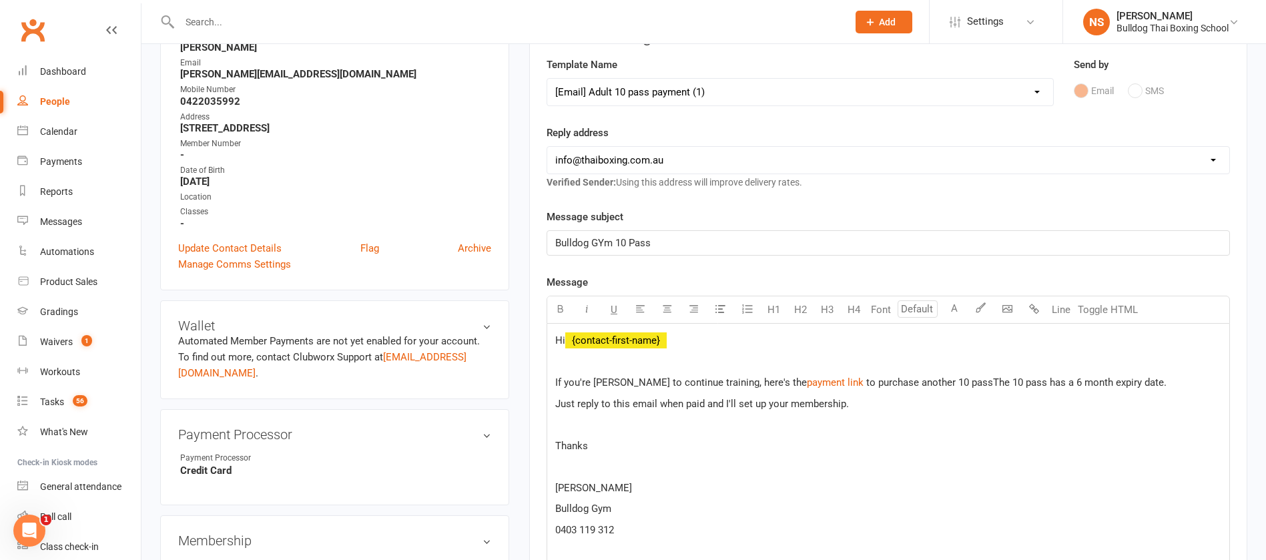
click at [942, 379] on span "to purchase another 10 passThe 10 pass has a 6 month expiry date." at bounding box center [1016, 382] width 300 height 12
click at [937, 382] on span "to purchase another 10 passThe 10 pass has a 6 month expiry date." at bounding box center [1016, 382] width 300 height 12
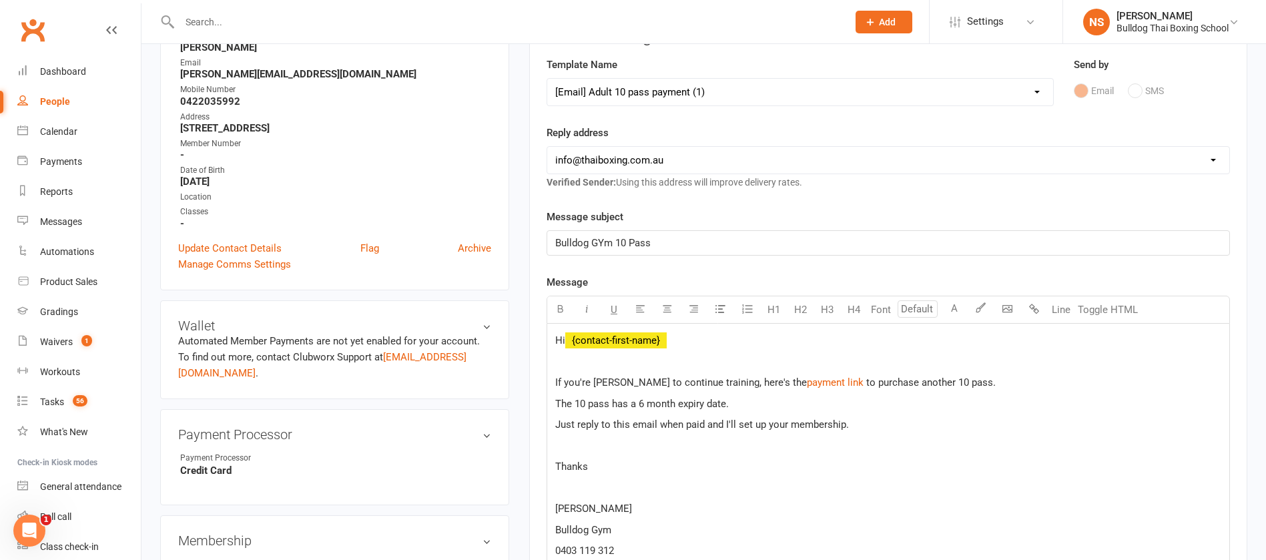
click at [559, 378] on span "If you're ken to continue training, here's the" at bounding box center [681, 382] width 252 height 12
drag, startPoint x: 751, startPoint y: 420, endPoint x: 755, endPoint y: 409, distance: 11.7
click at [751, 418] on span "Just reply to this email when paid and I'll set up your membership." at bounding box center [702, 424] width 294 height 12
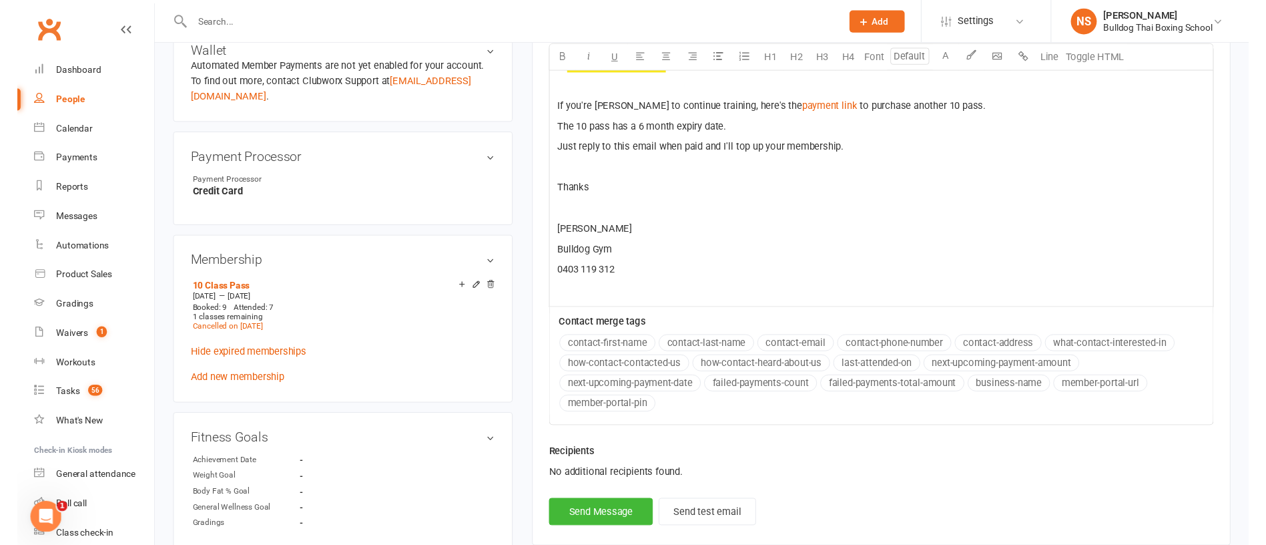
scroll to position [500, 0]
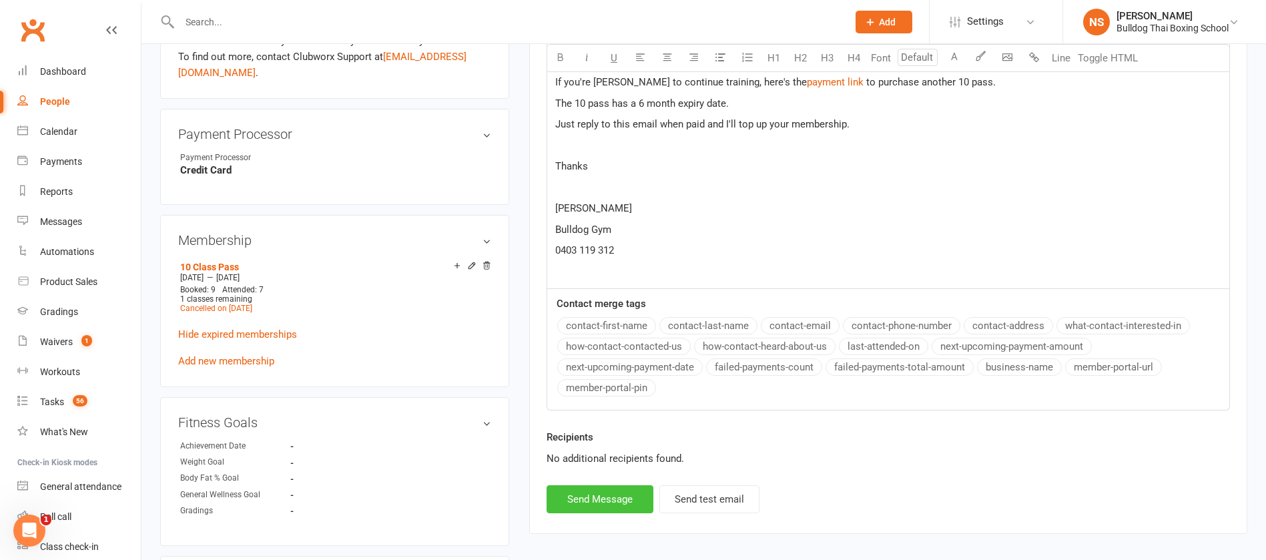
click at [611, 498] on button "Send Message" at bounding box center [600, 499] width 107 height 28
select select
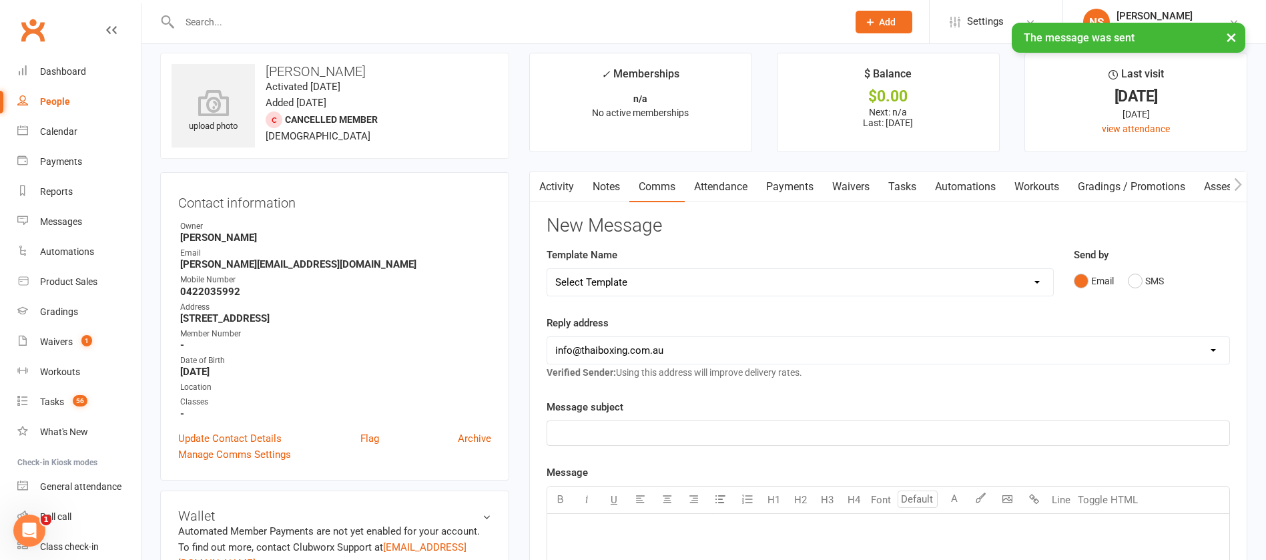
scroll to position [0, 0]
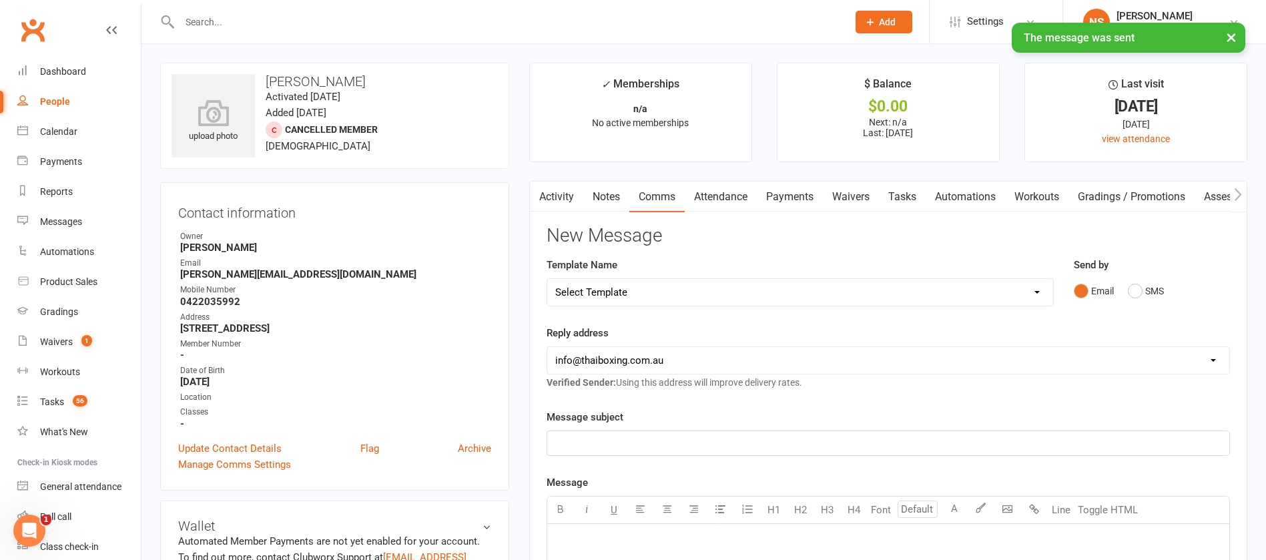
click at [914, 190] on link "Tasks" at bounding box center [902, 197] width 47 height 31
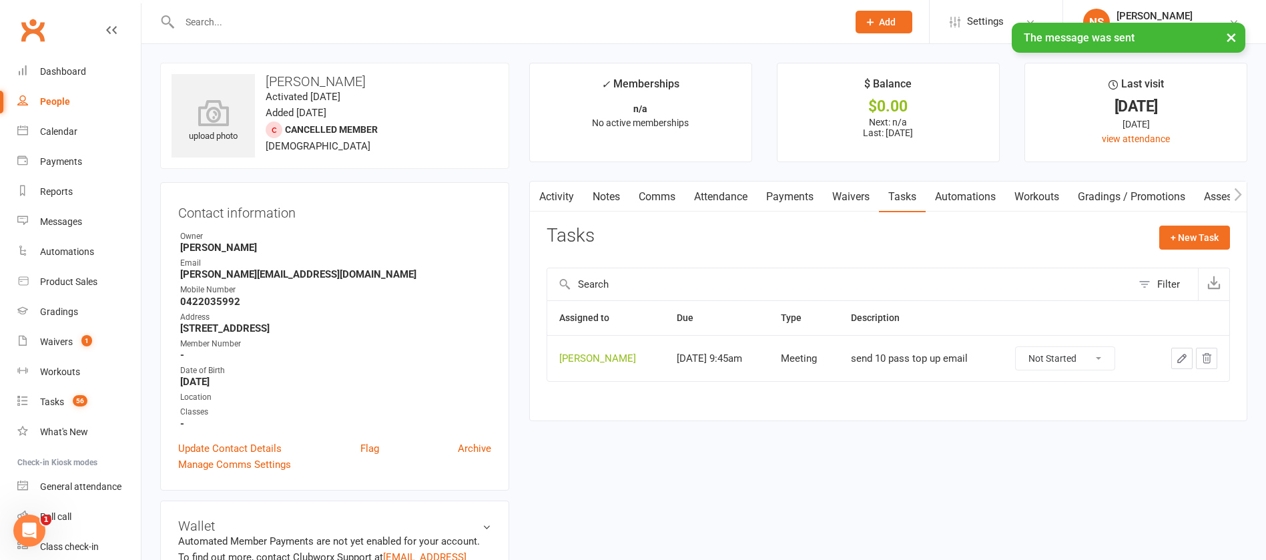
click at [1179, 354] on icon "button" at bounding box center [1182, 358] width 12 height 12
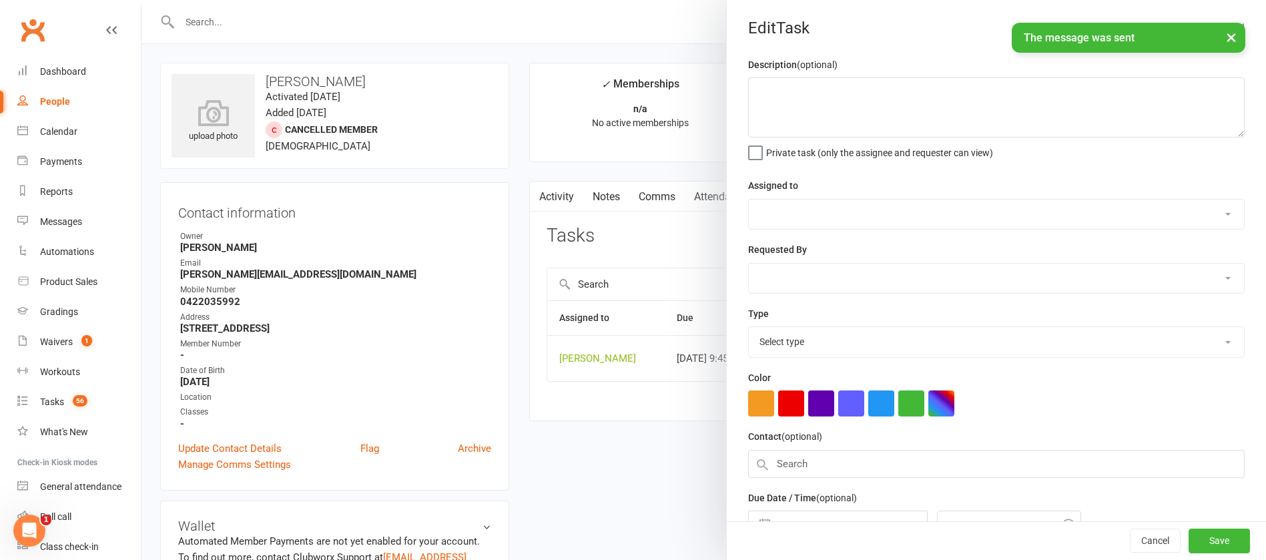
type textarea "send 10 pass top up email"
select select "12940"
type input "[DATE]"
type input "9:45am"
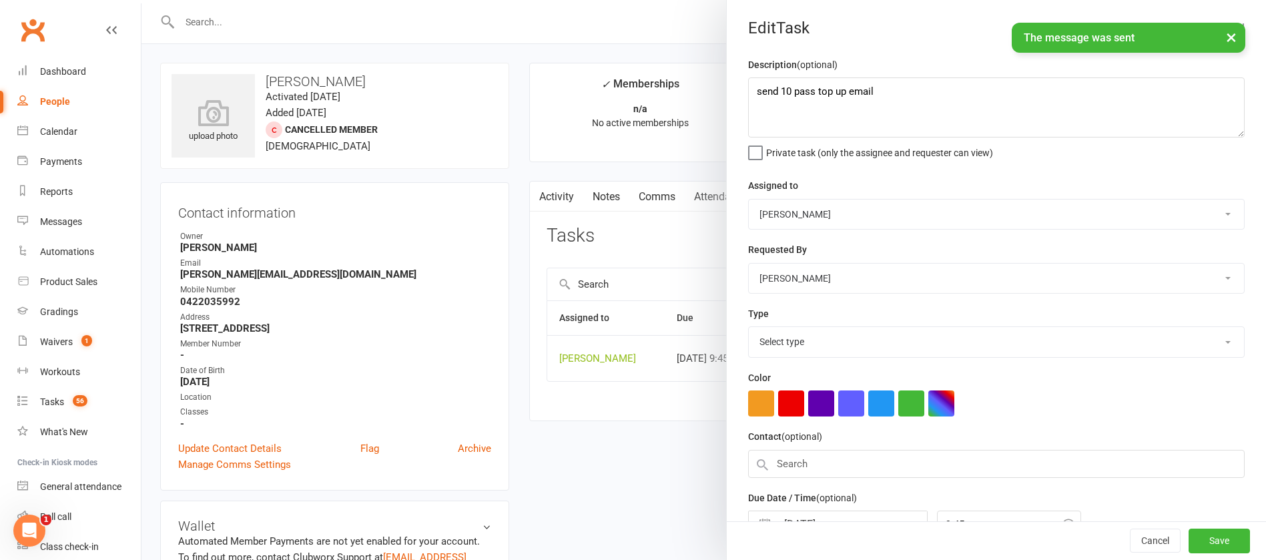
select select "12049"
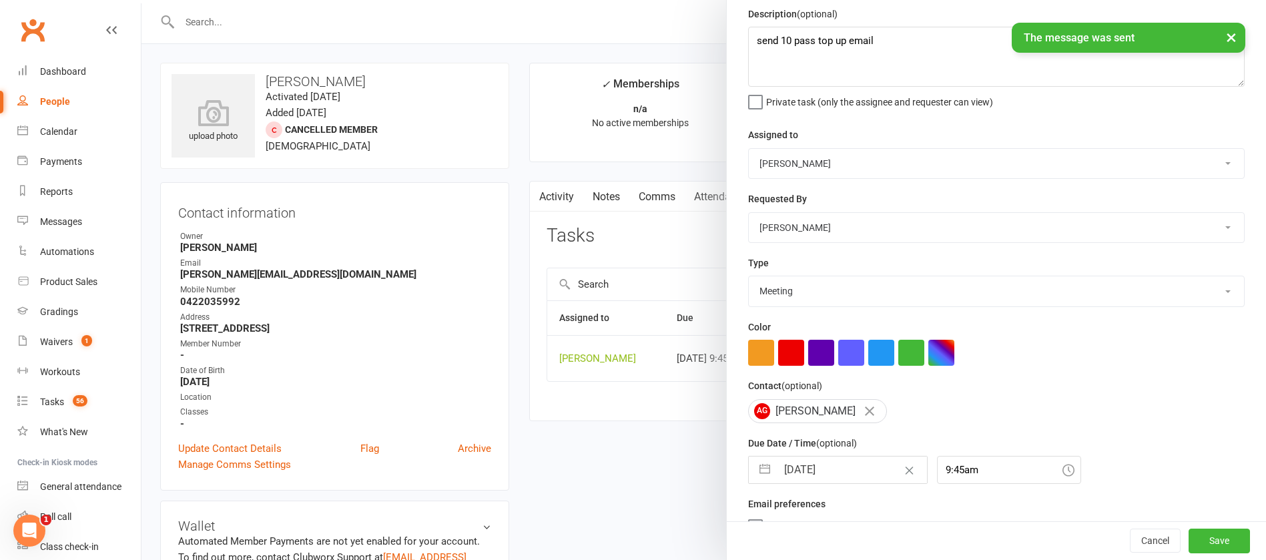
scroll to position [79, 0]
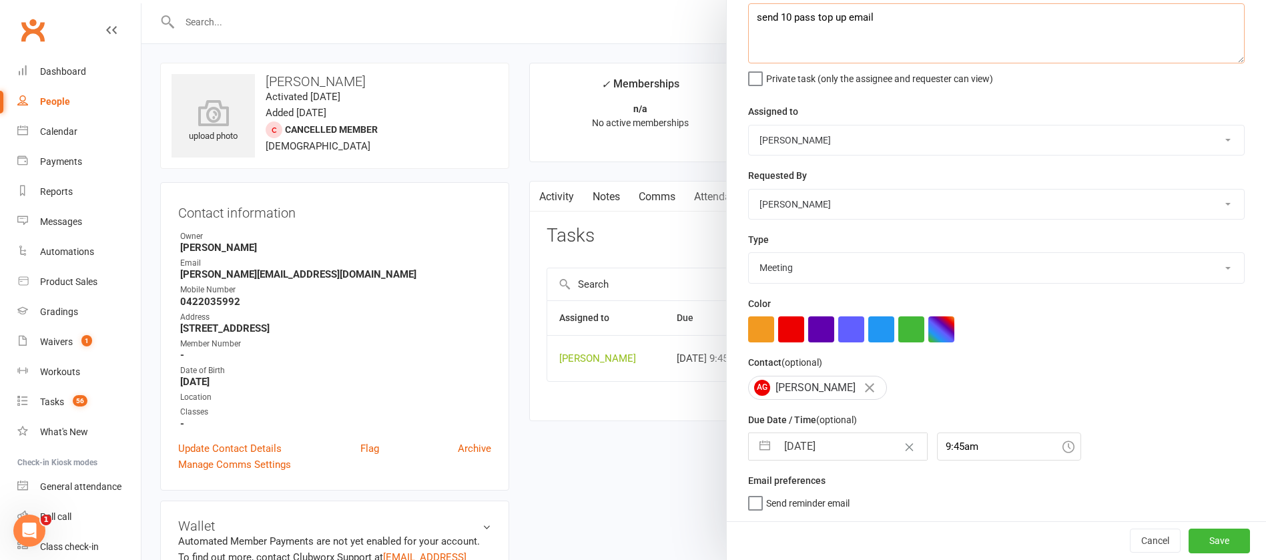
drag, startPoint x: 865, startPoint y: 17, endPoint x: 707, endPoint y: 25, distance: 158.3
click at [727, 23] on div "Description (optional) send 10 pass top up email Private task (only the assigne…" at bounding box center [996, 252] width 539 height 539
type textarea "check payemnt"
drag, startPoint x: 833, startPoint y: 440, endPoint x: 847, endPoint y: 438, distance: 14.1
click at [835, 440] on input "[DATE]" at bounding box center [852, 446] width 150 height 27
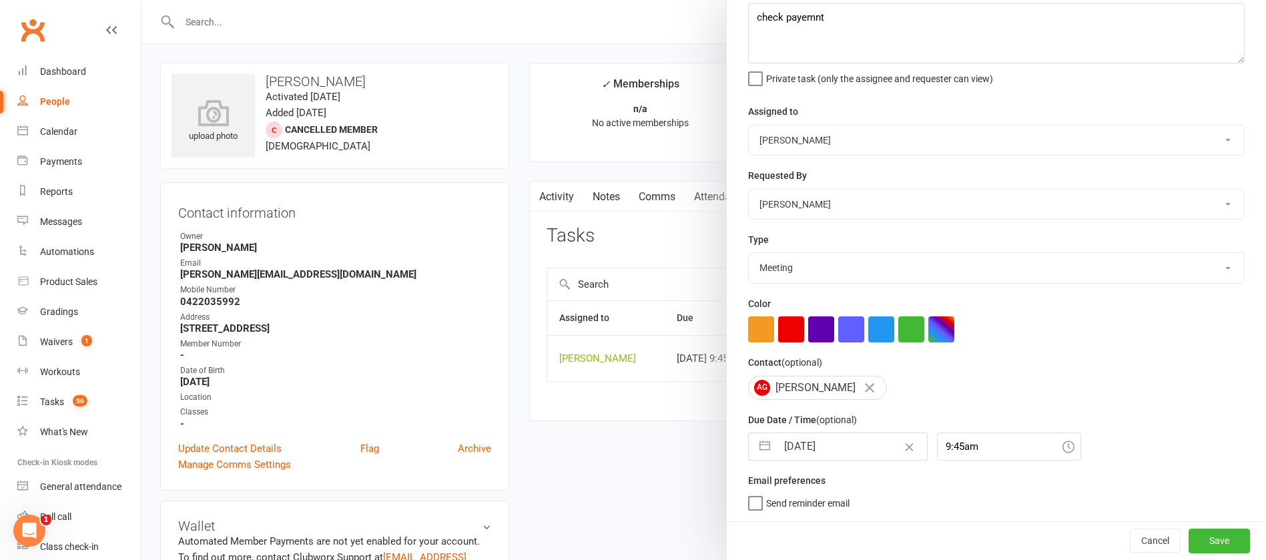
select select "6"
select select "2025"
select select "7"
select select "2025"
select select "8"
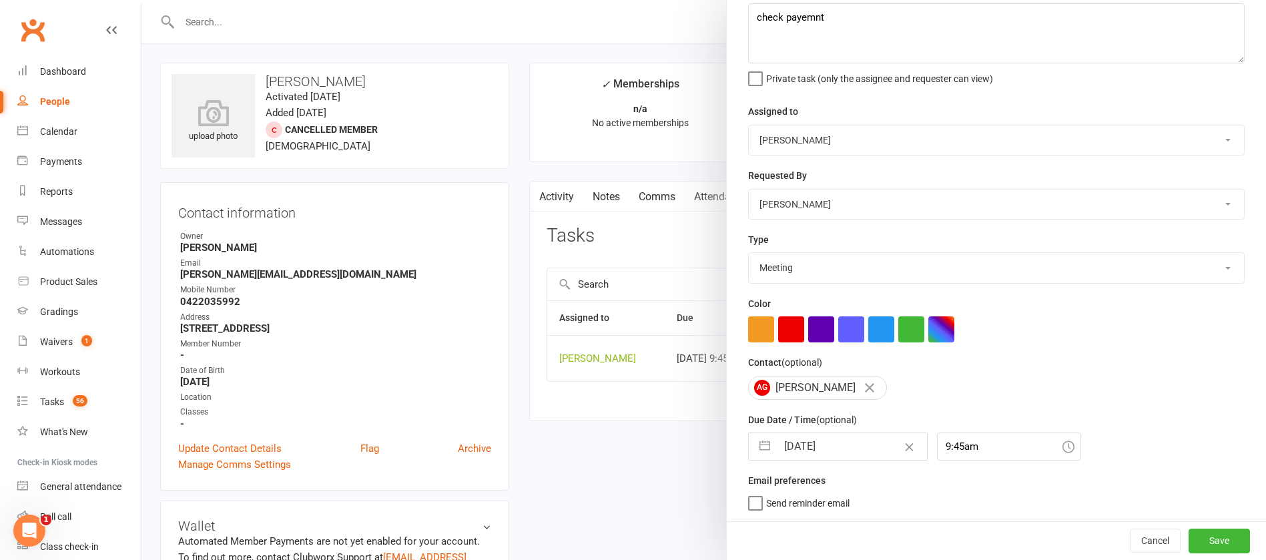
select select "2025"
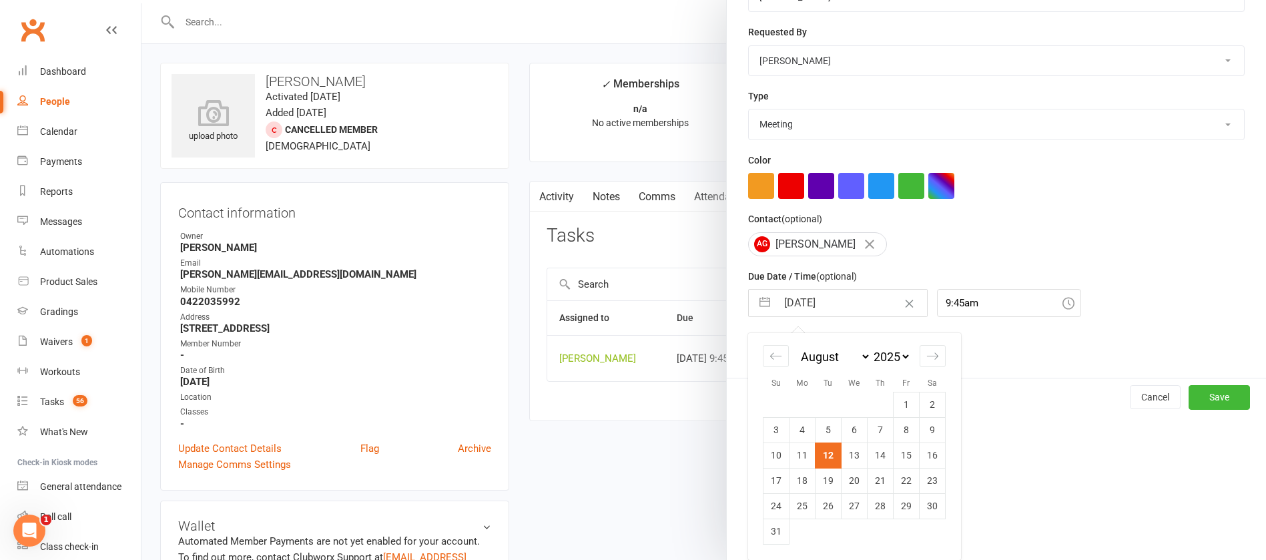
drag, startPoint x: 817, startPoint y: 500, endPoint x: 879, endPoint y: 502, distance: 62.1
click at [819, 499] on td "26" at bounding box center [828, 505] width 26 height 25
type input "[DATE]"
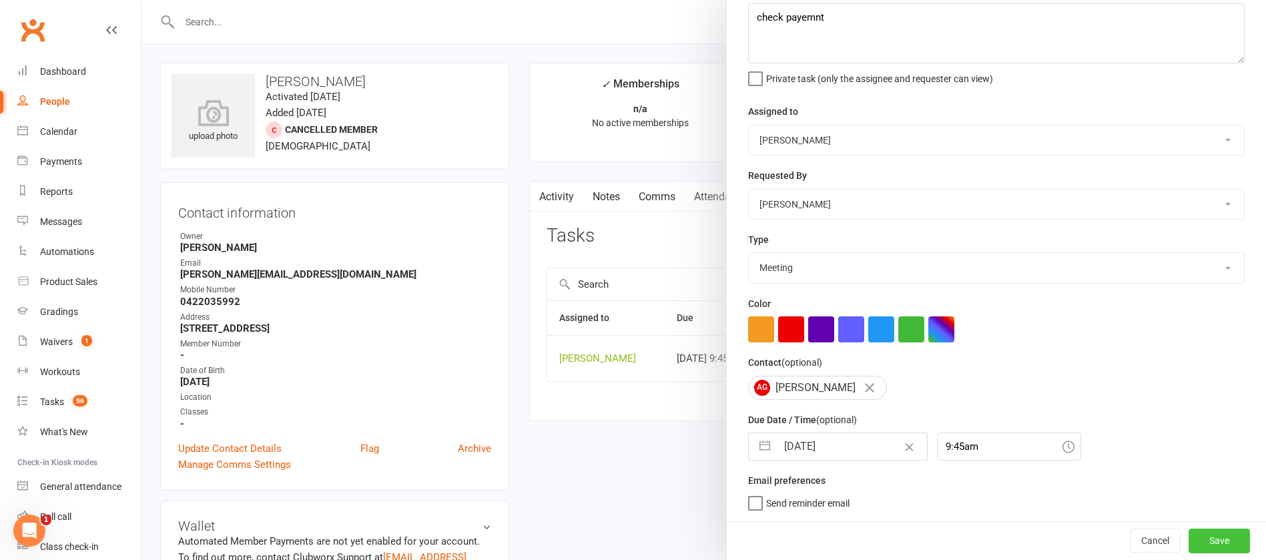
click at [1188, 533] on button "Save" at bounding box center [1218, 540] width 61 height 24
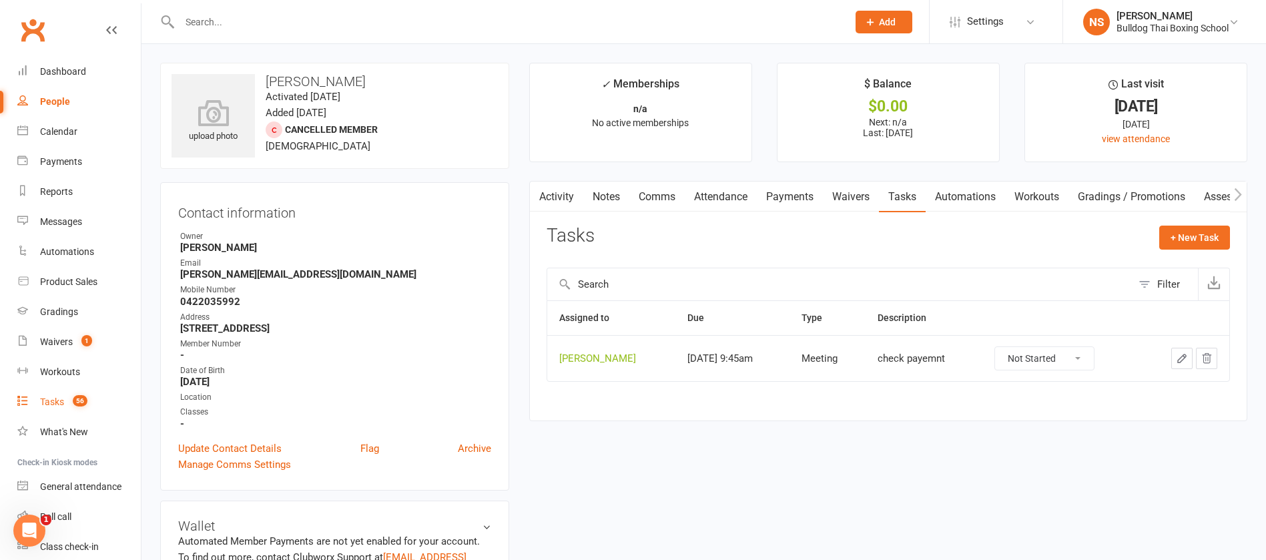
click at [51, 402] on div "Tasks" at bounding box center [52, 401] width 24 height 11
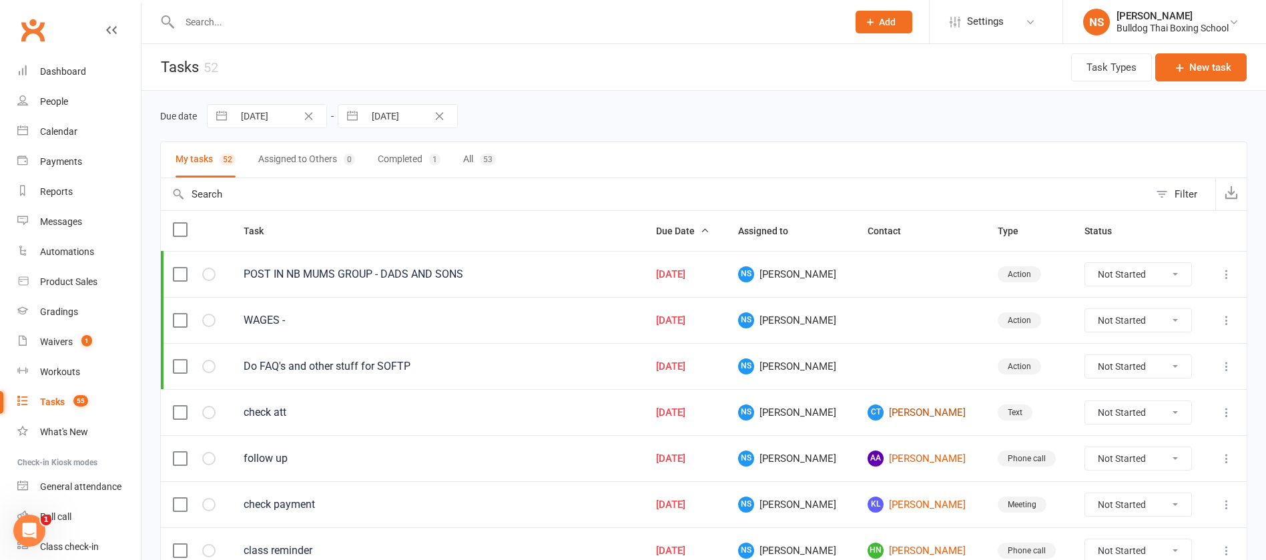
click at [938, 414] on link "CT Charlemagne Trindorfer" at bounding box center [919, 412] width 105 height 16
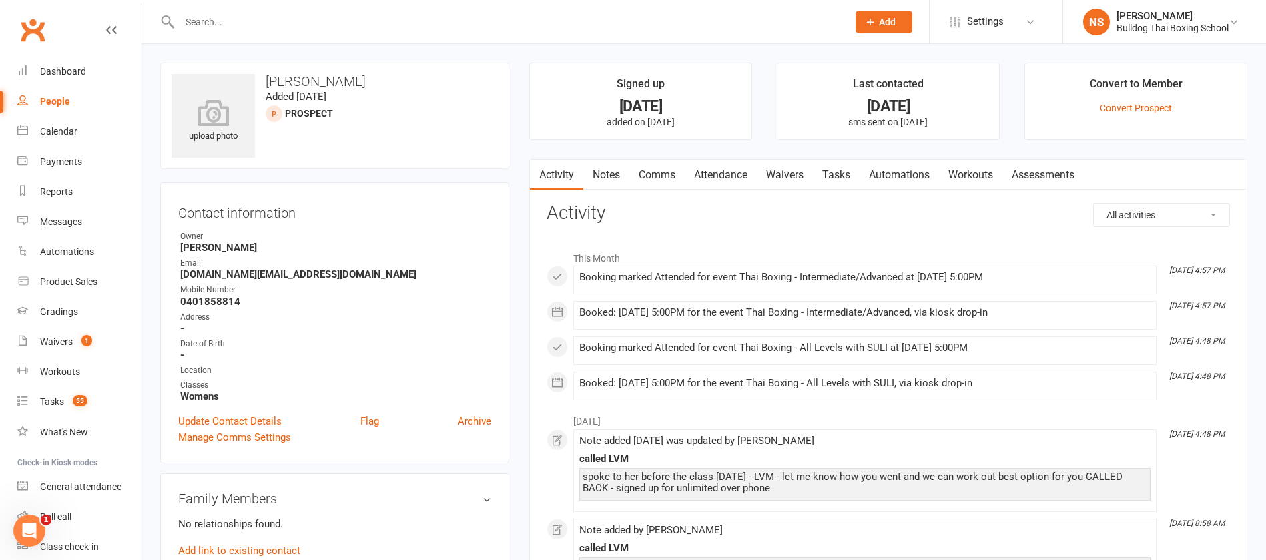
click at [652, 174] on link "Comms" at bounding box center [656, 174] width 55 height 31
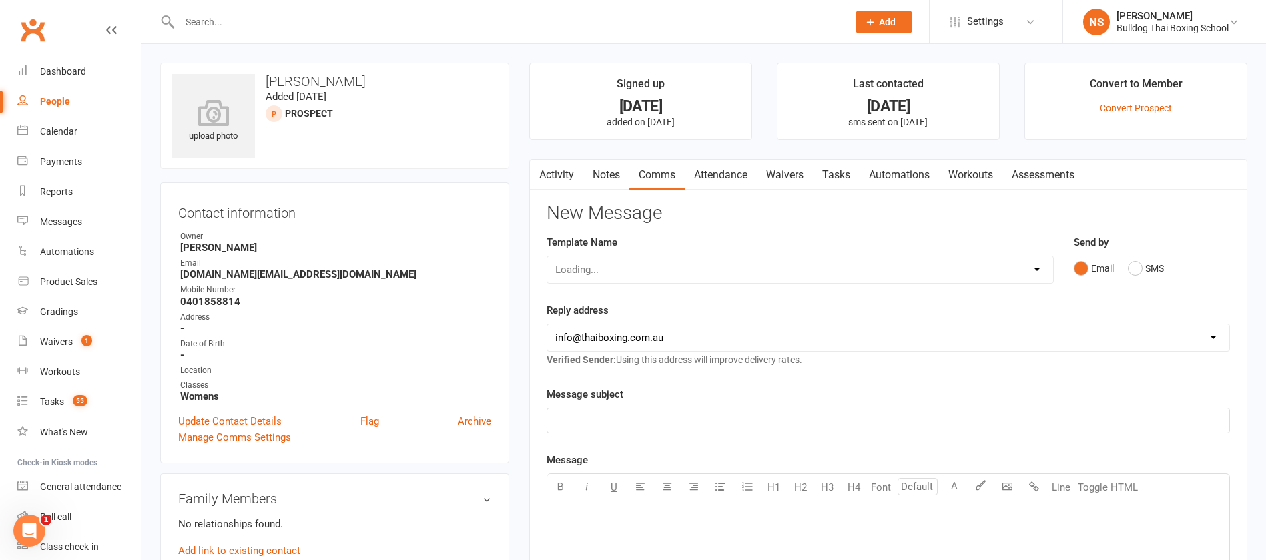
click at [556, 174] on link "Activity" at bounding box center [556, 174] width 53 height 31
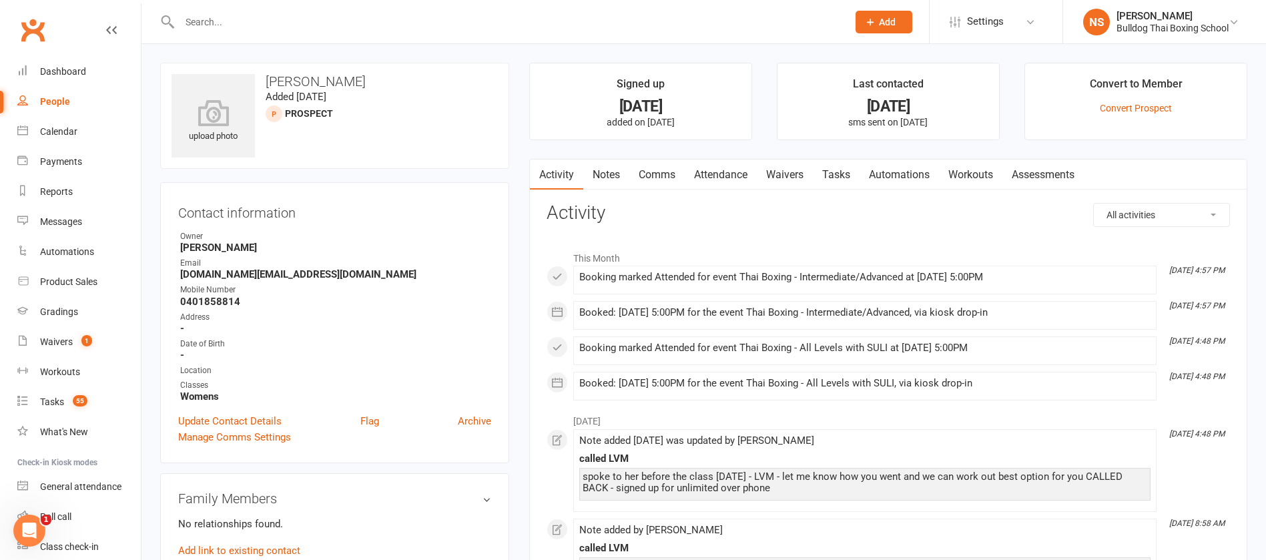
click at [657, 167] on link "Comms" at bounding box center [656, 174] width 55 height 31
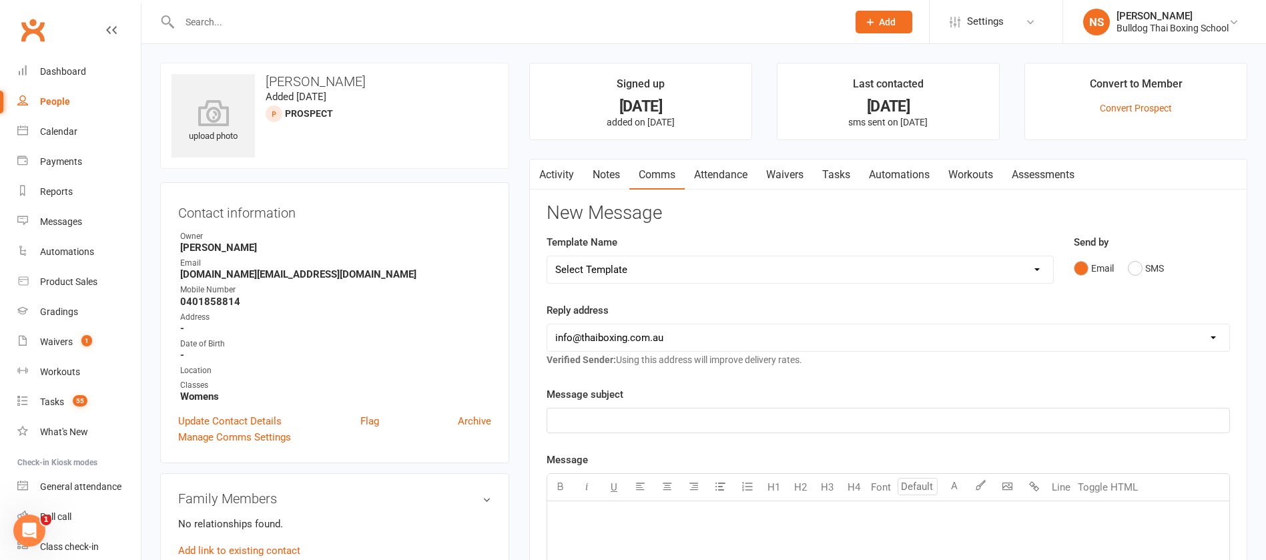
click at [647, 266] on select "Select Template [Email] Price Increase 28 Day Kick starter [SMS] 10 Pass Check …" at bounding box center [800, 269] width 506 height 27
select select "51"
click at [547, 256] on select "Select Template [Email] Price Increase 28 Day Kick starter [SMS] 10 Pass Check …" at bounding box center [800, 269] width 506 height 27
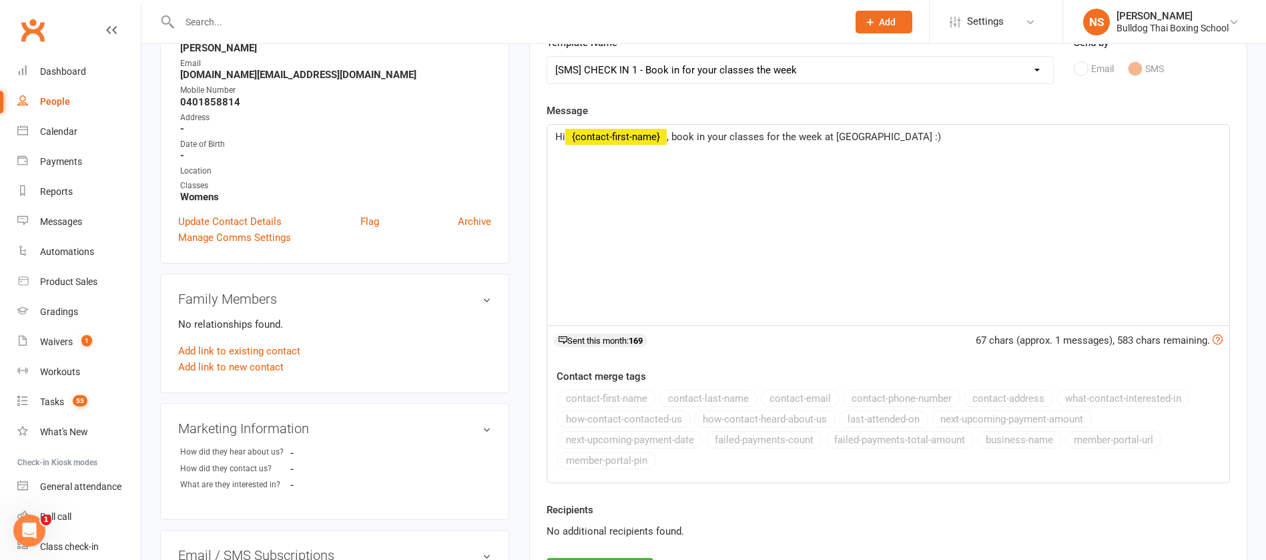
scroll to position [300, 0]
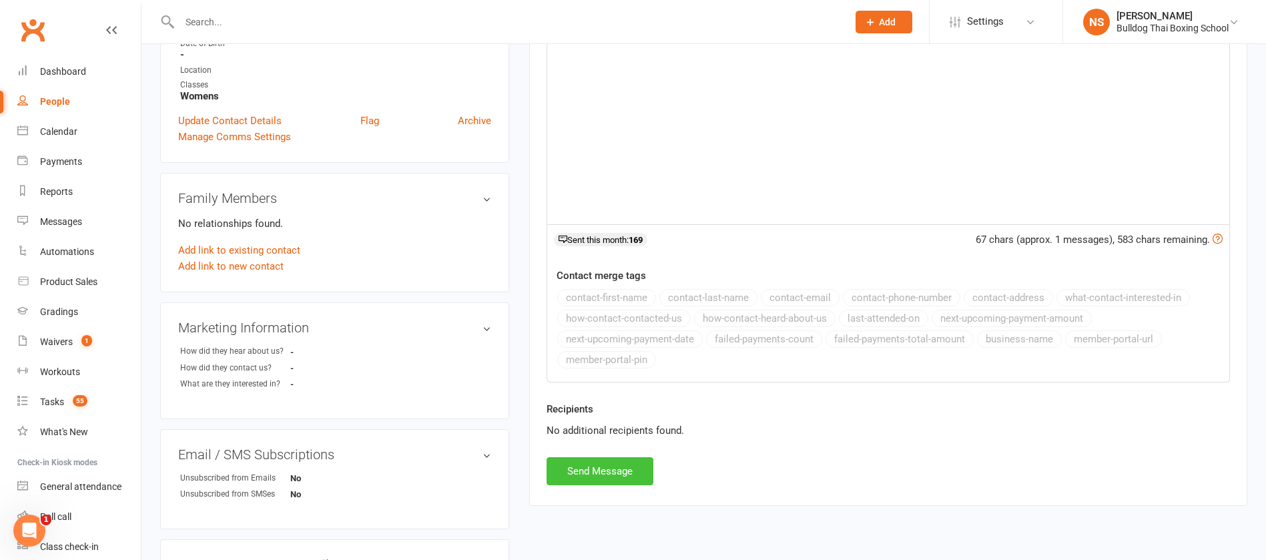
click at [627, 469] on button "Send Message" at bounding box center [600, 471] width 107 height 28
select select
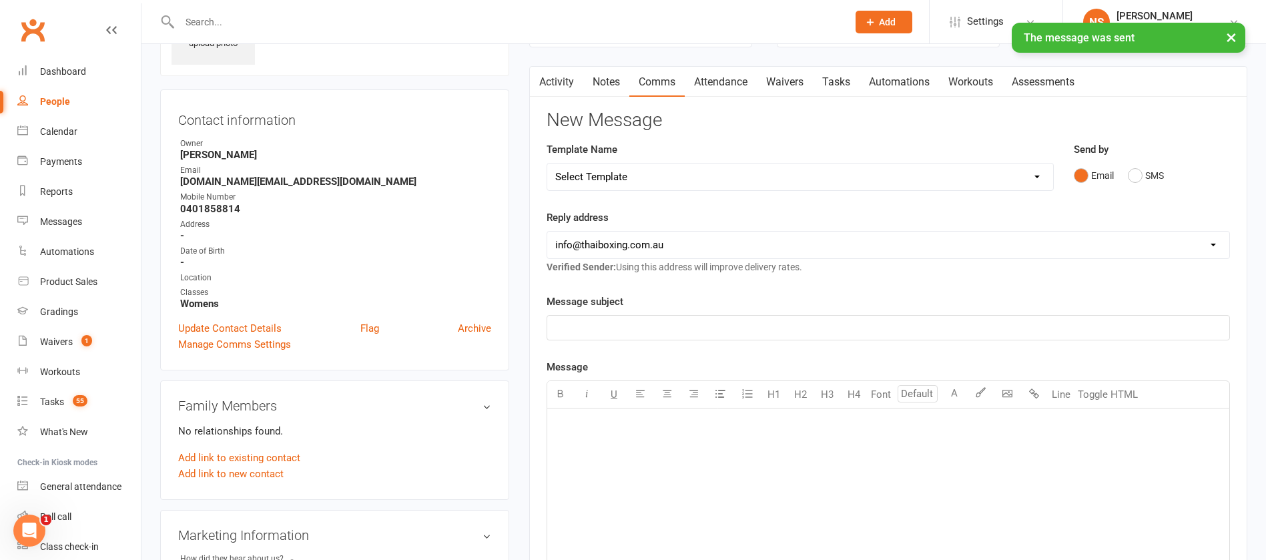
scroll to position [0, 0]
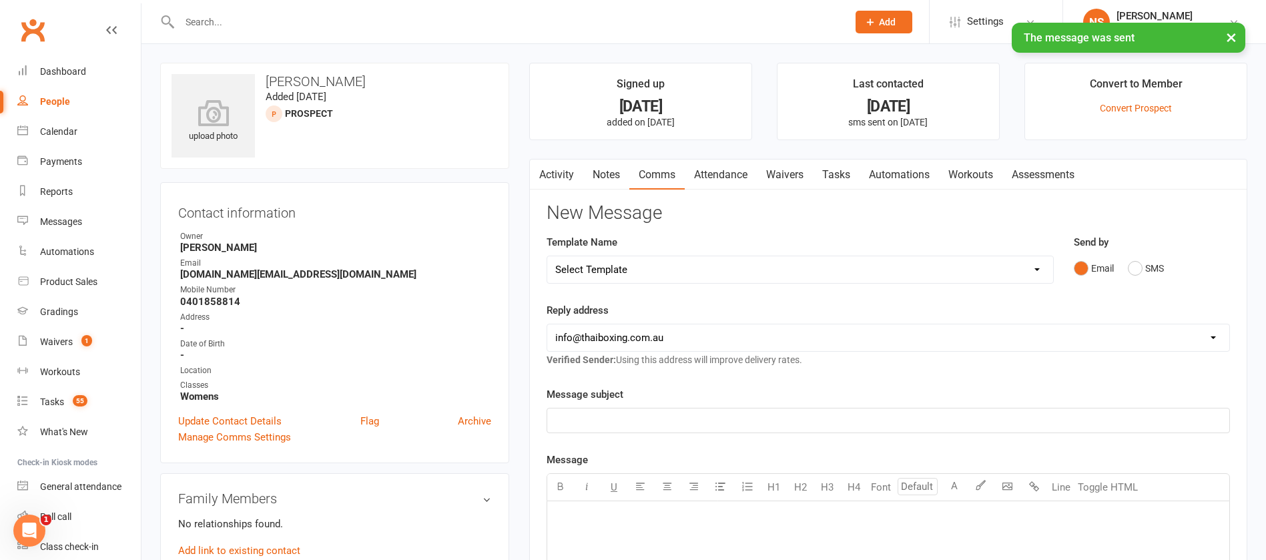
click at [842, 175] on link "Tasks" at bounding box center [836, 174] width 47 height 31
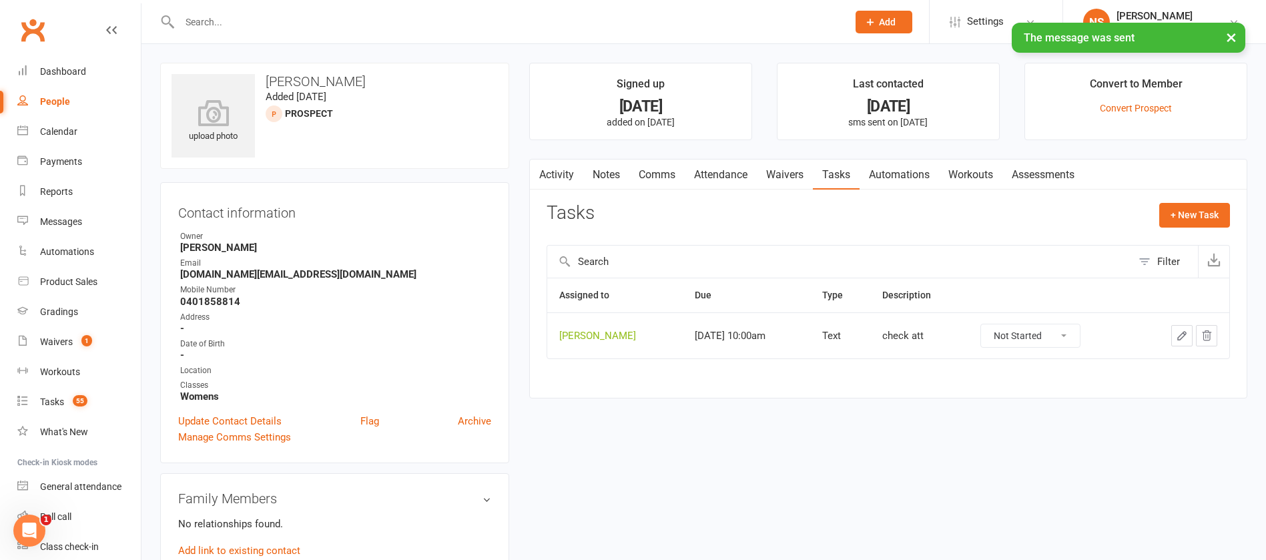
click at [1178, 330] on icon "button" at bounding box center [1182, 336] width 12 height 12
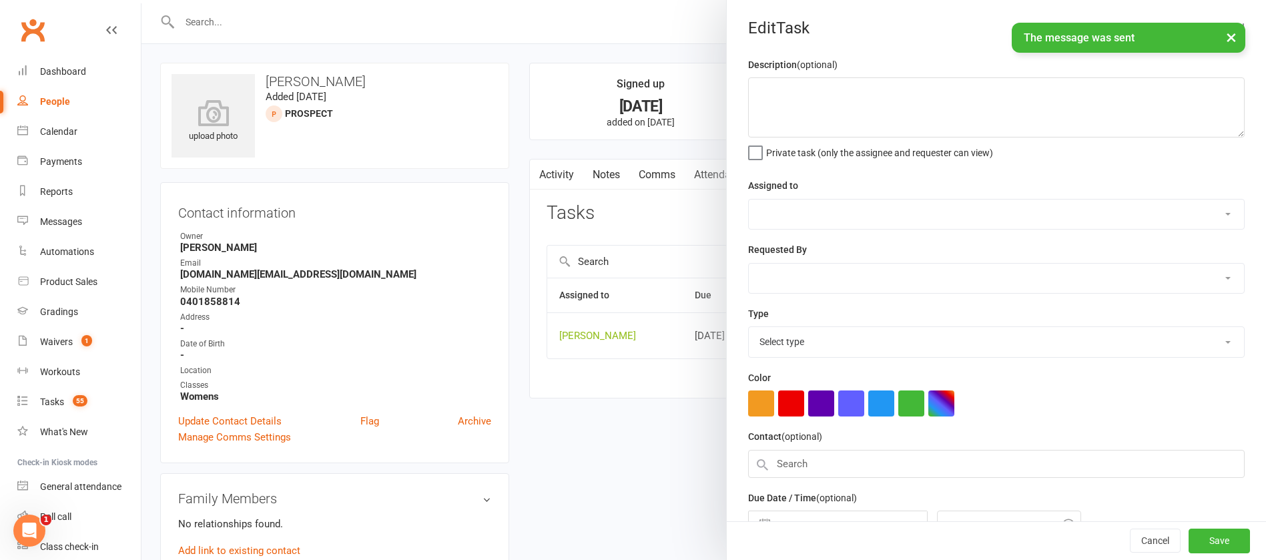
type textarea "check att"
select select "12940"
type input "[DATE]"
type input "10:00am"
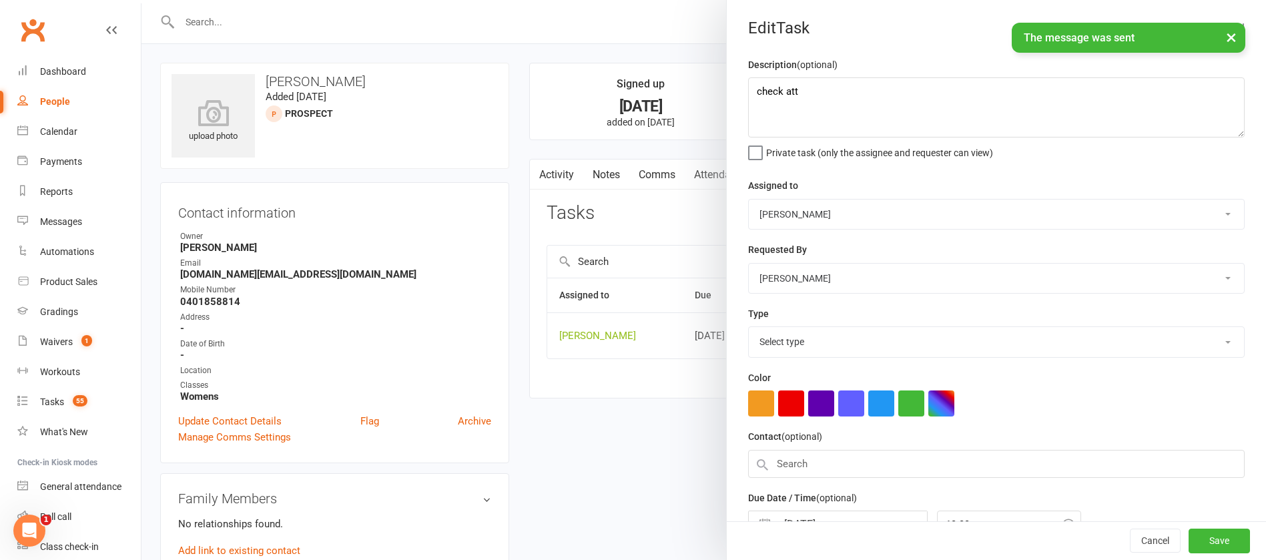
select select "13825"
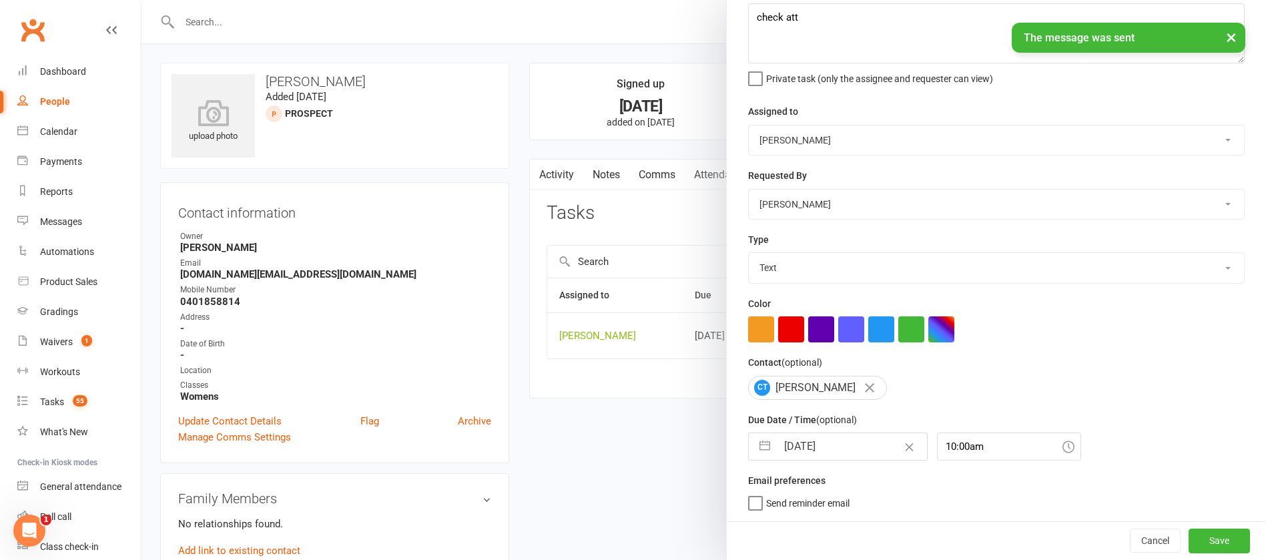
click at [839, 442] on input "[DATE]" at bounding box center [852, 446] width 150 height 27
select select "6"
select select "2025"
select select "7"
select select "2025"
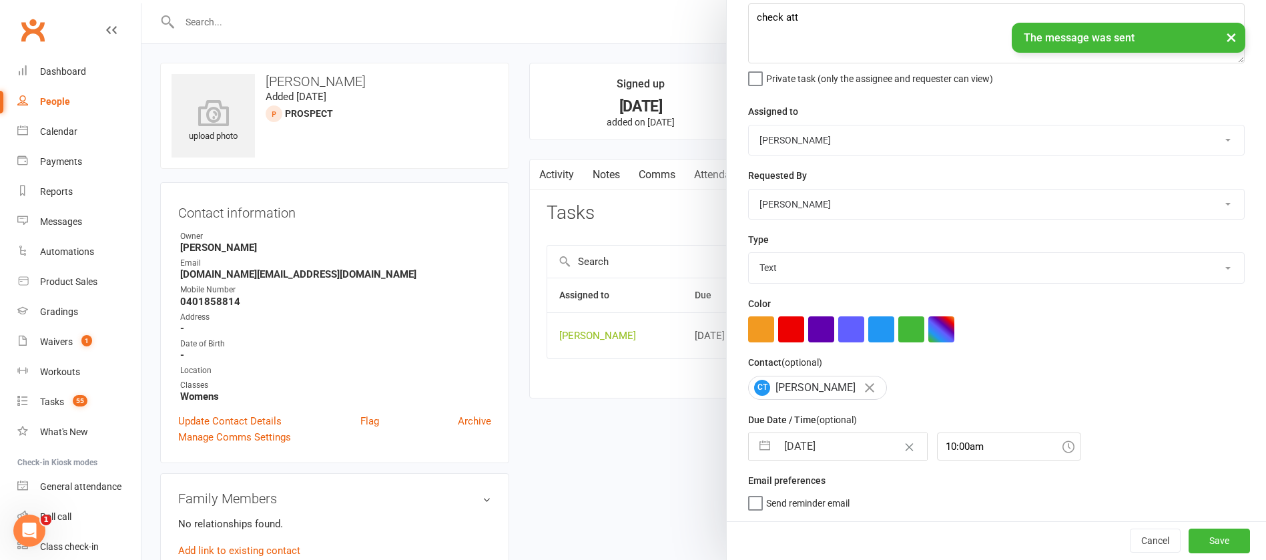
select select "8"
select select "2025"
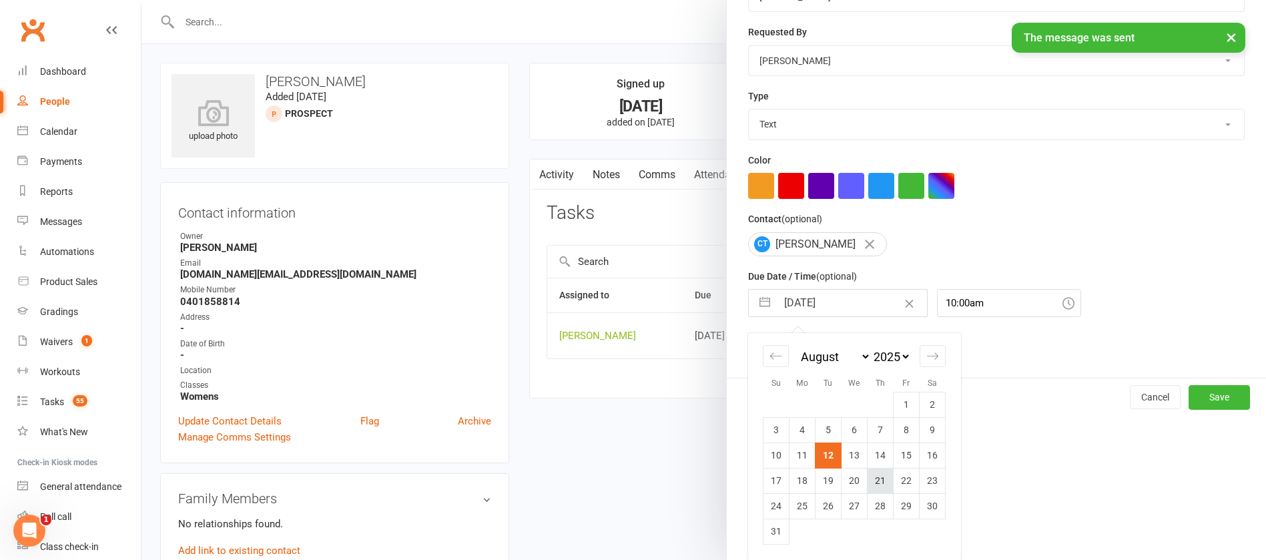
scroll to position [222, 0]
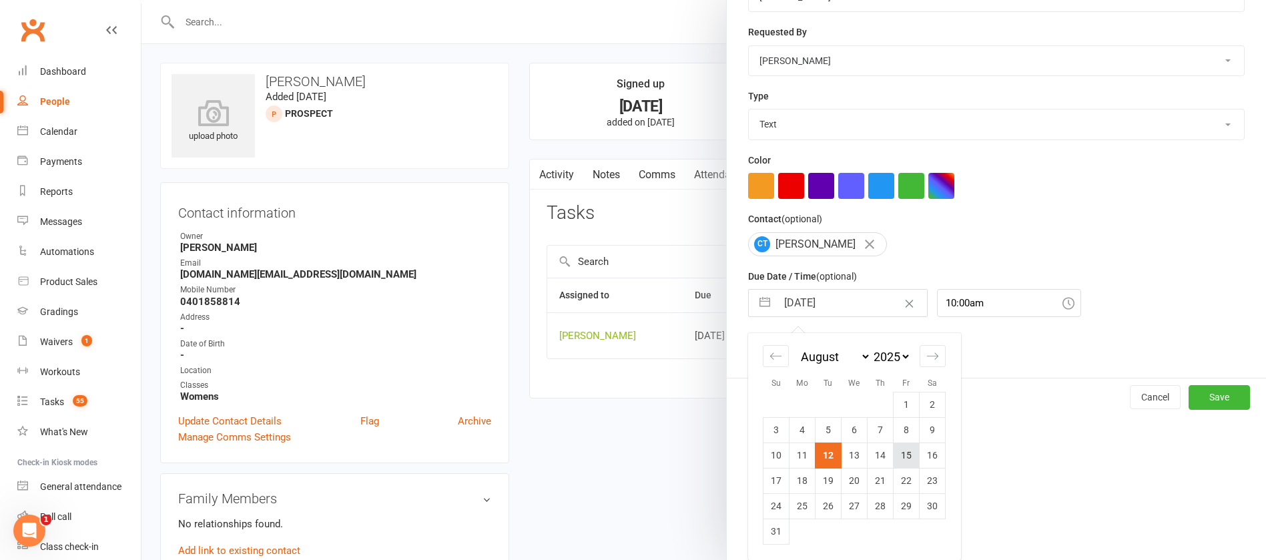
click at [899, 456] on td "15" at bounding box center [906, 454] width 26 height 25
type input "15 Aug 2025"
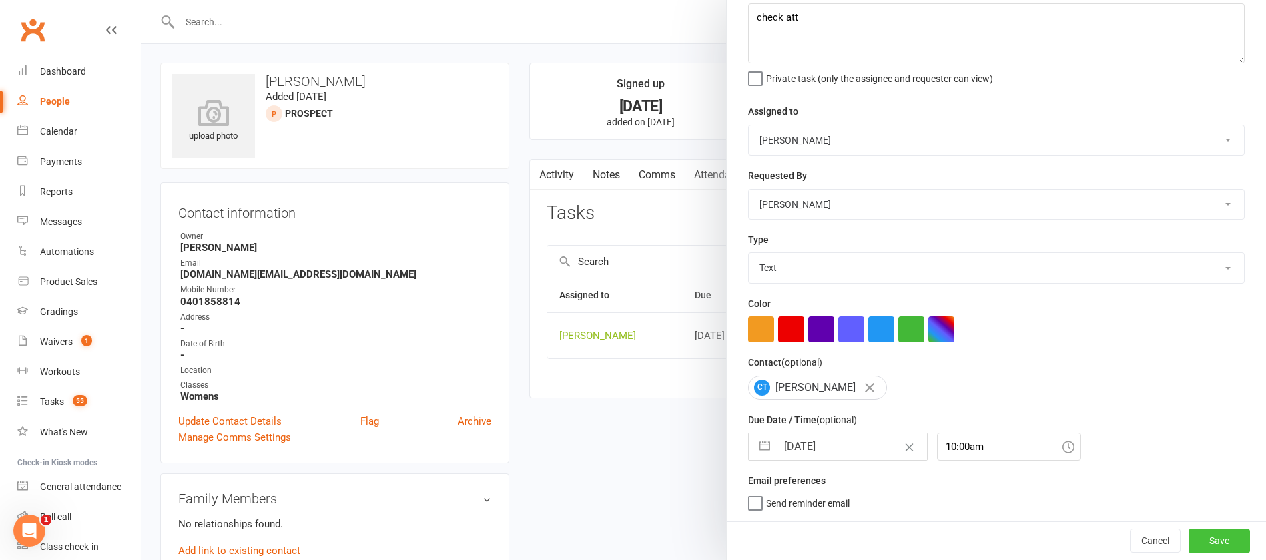
click at [1188, 539] on button "Save" at bounding box center [1218, 540] width 61 height 24
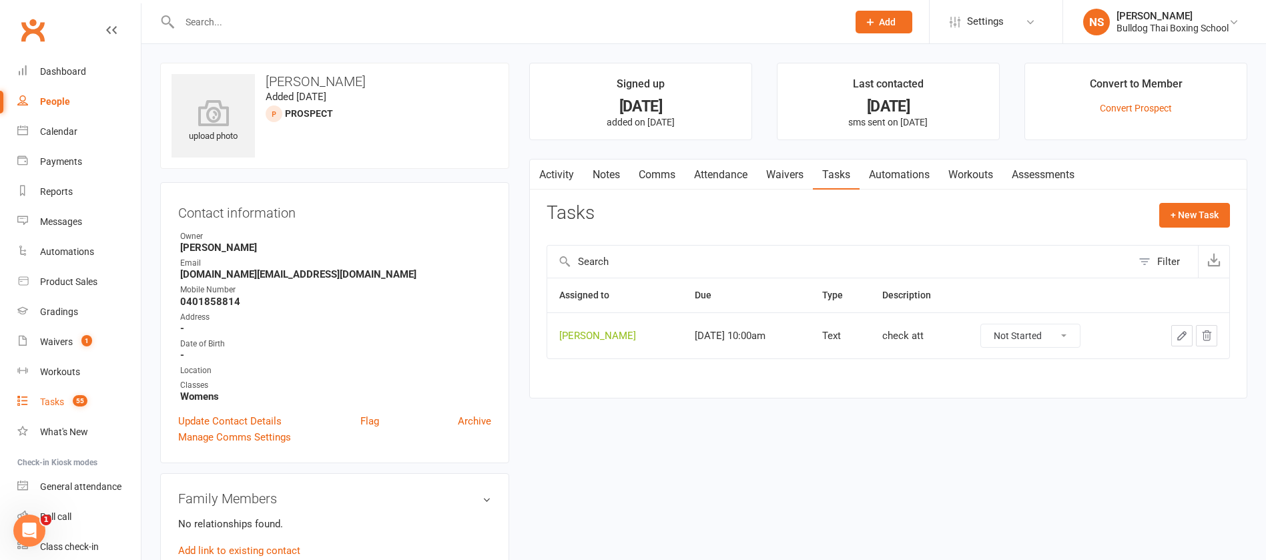
click at [51, 401] on div "Tasks" at bounding box center [52, 401] width 24 height 11
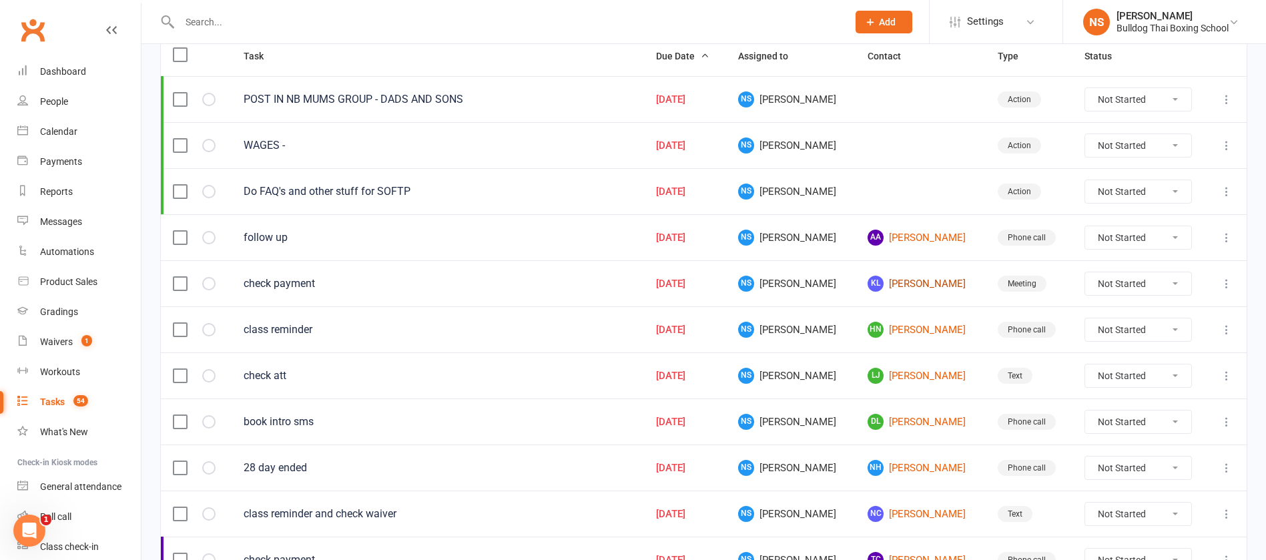
scroll to position [200, 0]
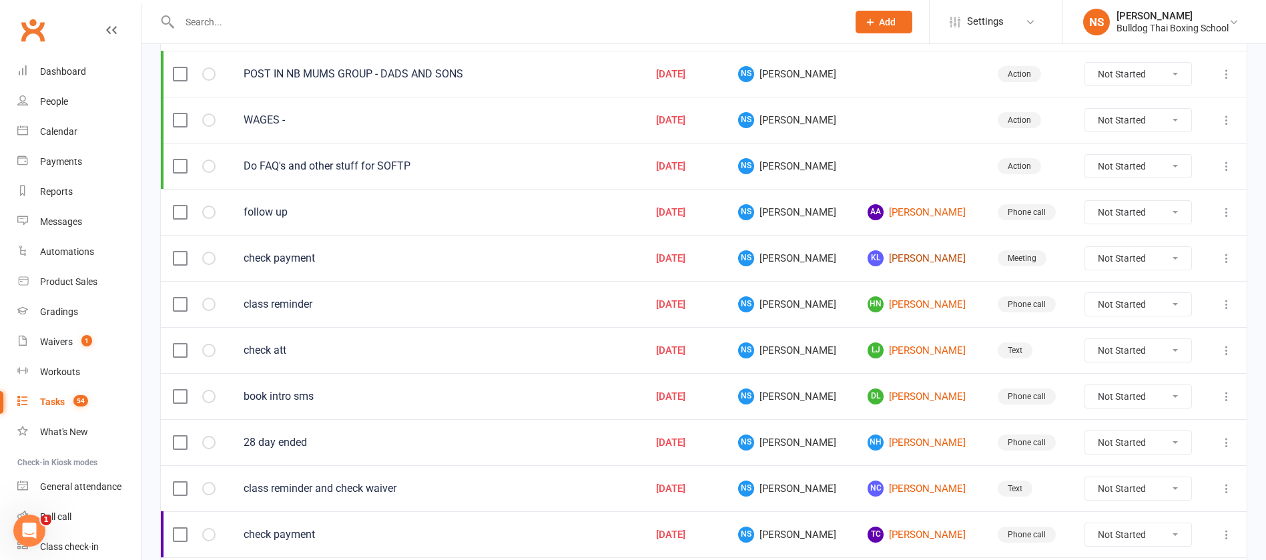
click at [883, 256] on link "KL Kylie Low" at bounding box center [919, 258] width 105 height 16
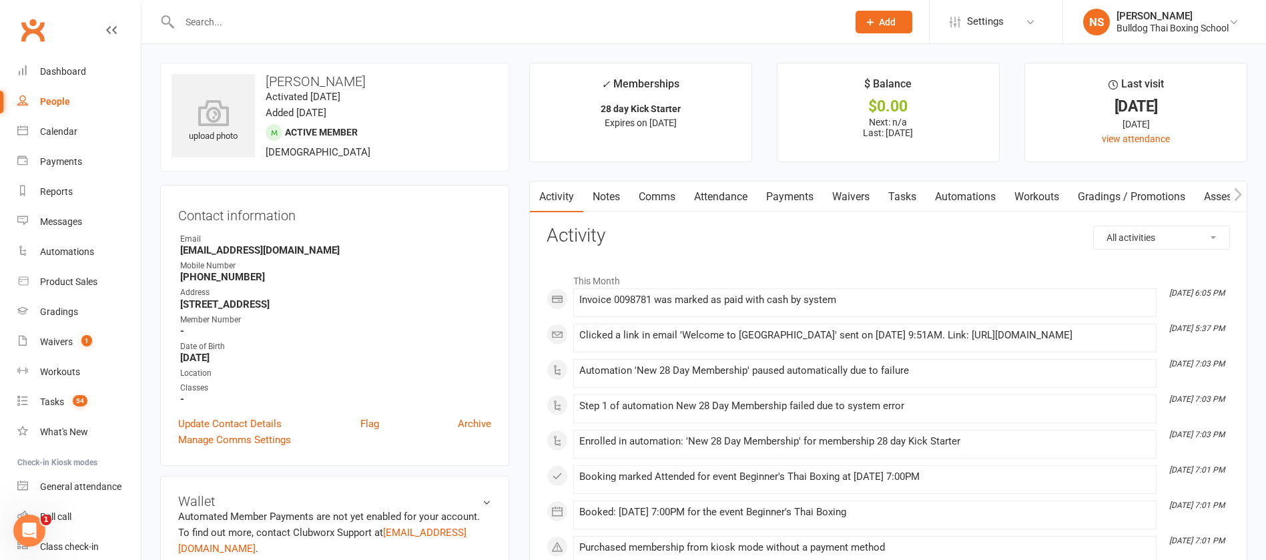
click at [914, 192] on link "Tasks" at bounding box center [902, 197] width 47 height 31
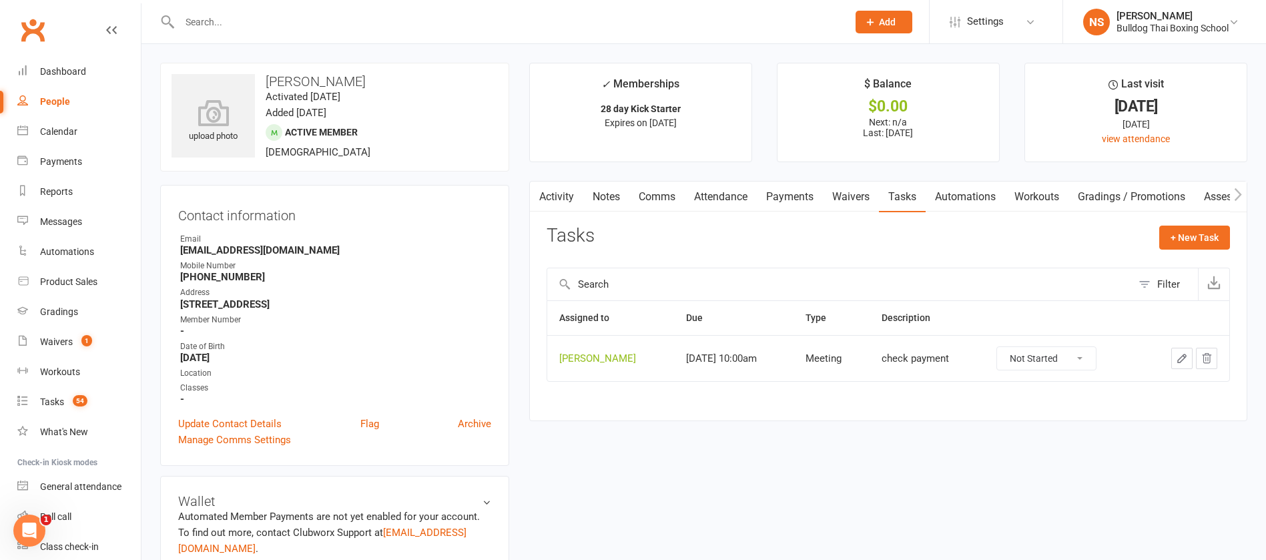
click at [1186, 353] on icon "button" at bounding box center [1182, 358] width 12 height 12
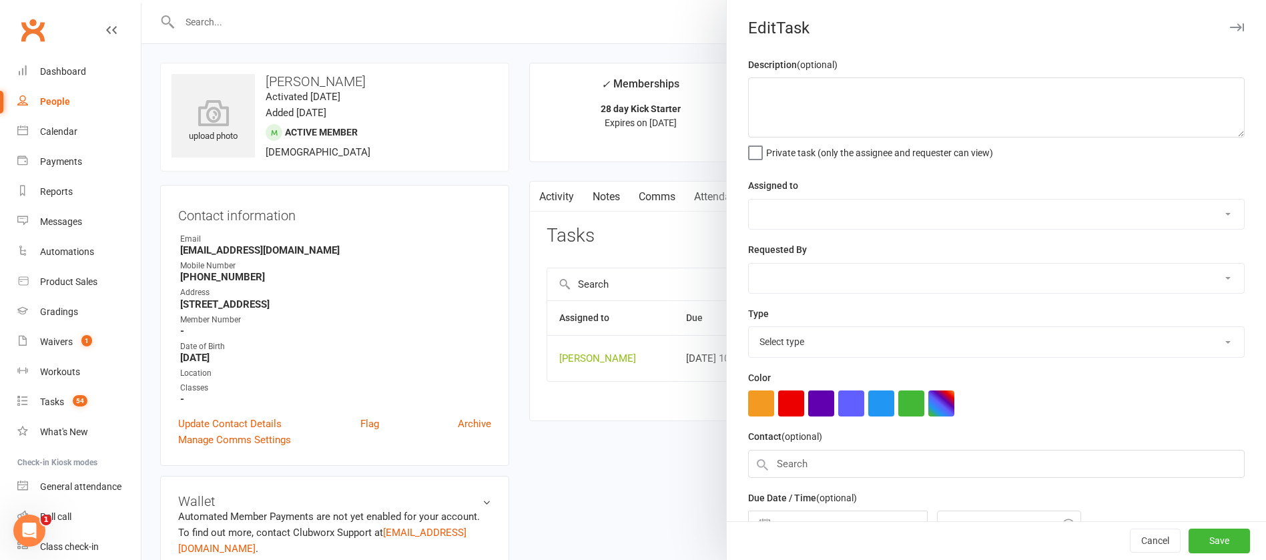
type textarea "check payment"
select select "12940"
type input "[DATE]"
type input "10:00am"
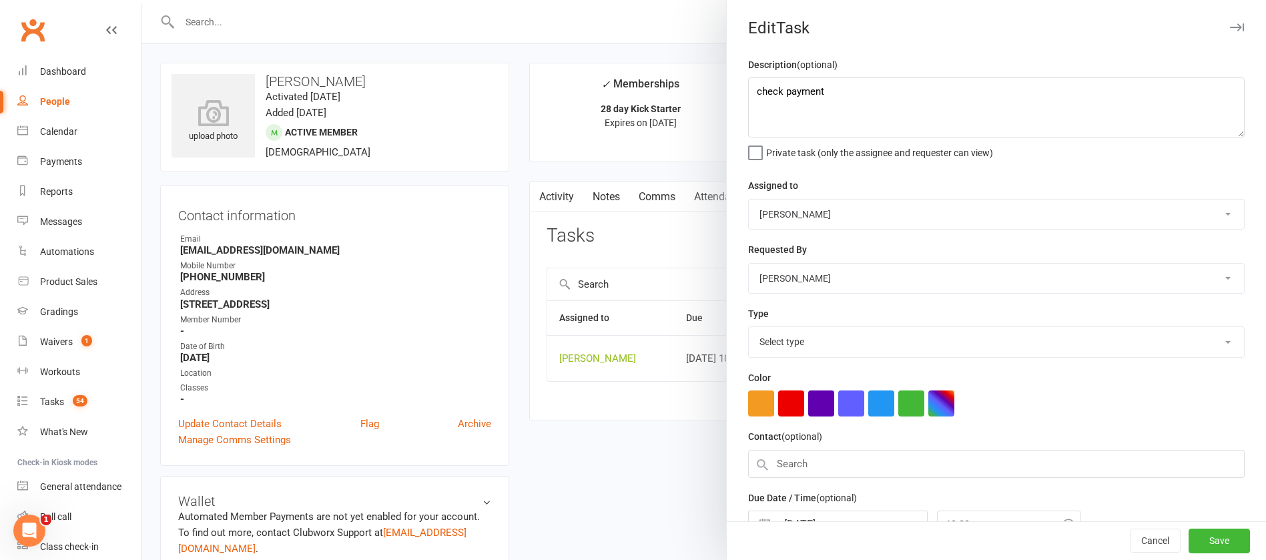
select select "12049"
drag, startPoint x: 836, startPoint y: 99, endPoint x: 778, endPoint y: 90, distance: 58.7
click at [778, 90] on textarea "check payment" at bounding box center [996, 107] width 496 height 60
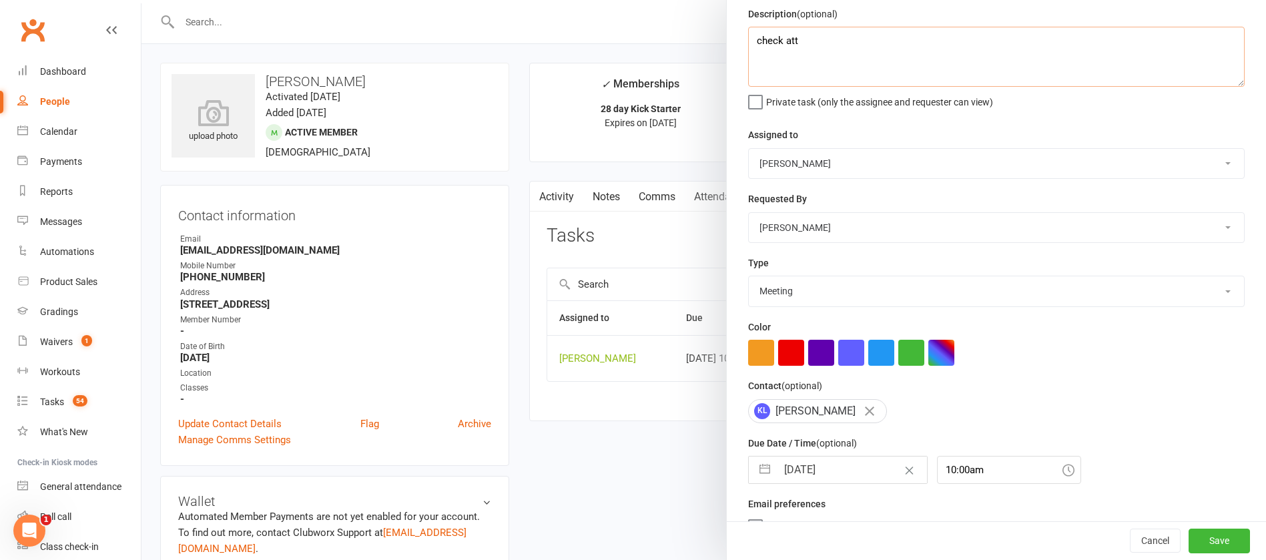
scroll to position [79, 0]
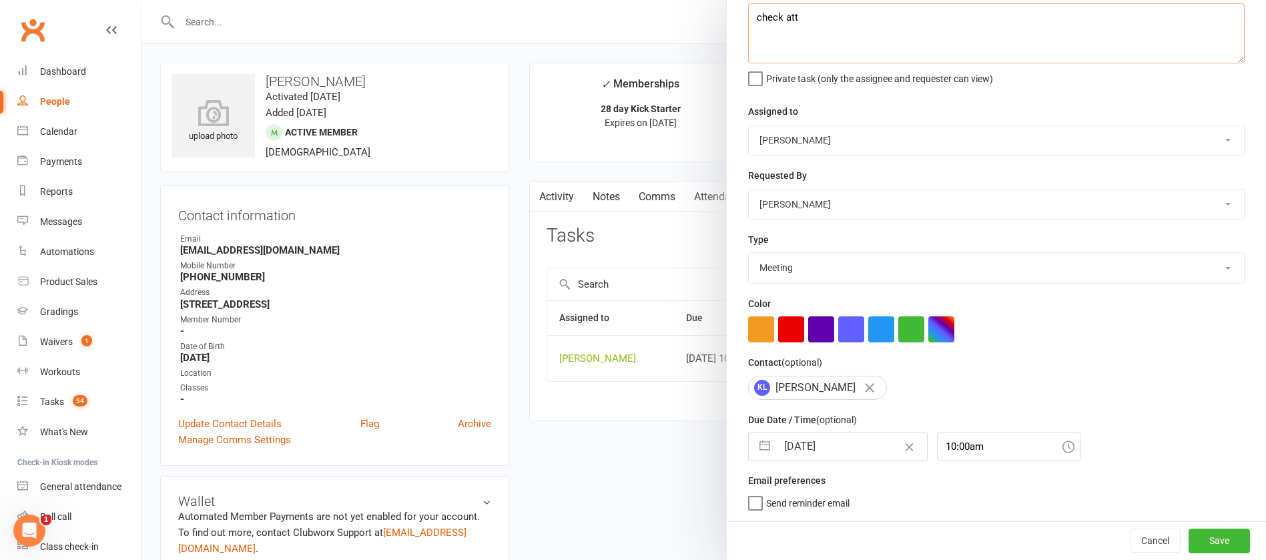
type textarea "check att"
click at [847, 447] on input "[DATE]" at bounding box center [852, 446] width 150 height 27
select select "6"
select select "2025"
select select "7"
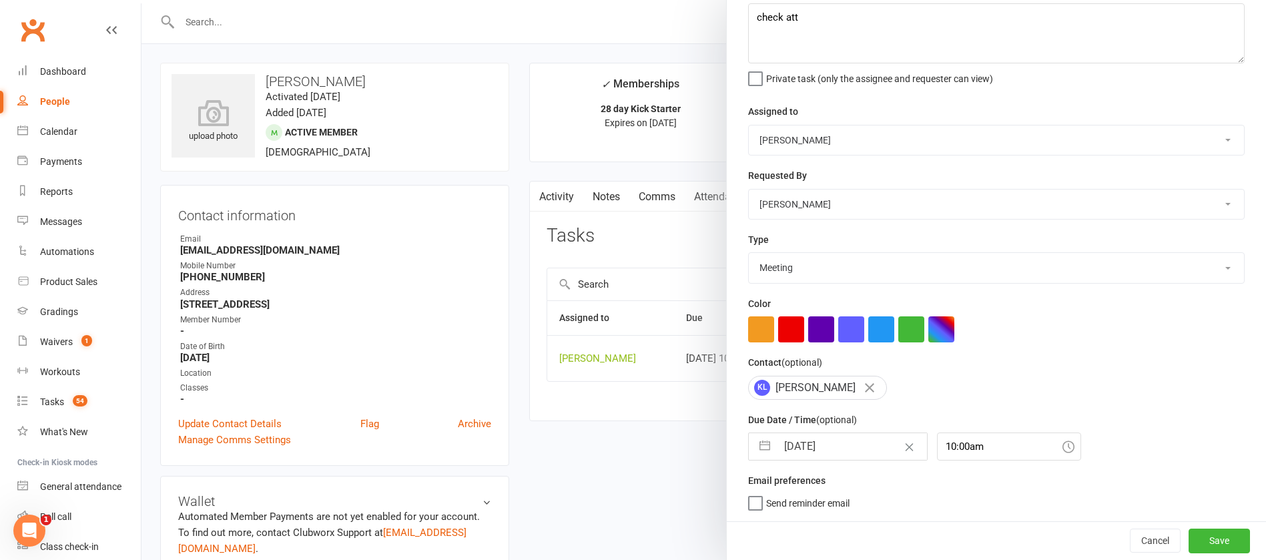
select select "2025"
select select "8"
select select "2025"
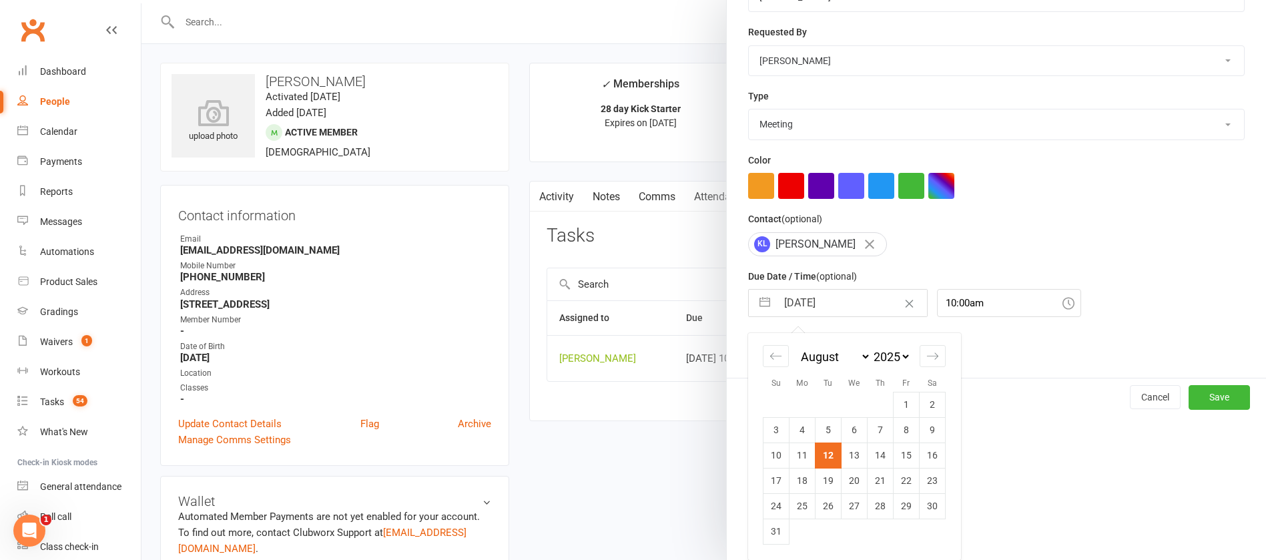
scroll to position [222, 0]
click at [876, 455] on td "14" at bounding box center [880, 454] width 26 height 25
type input "[DATE]"
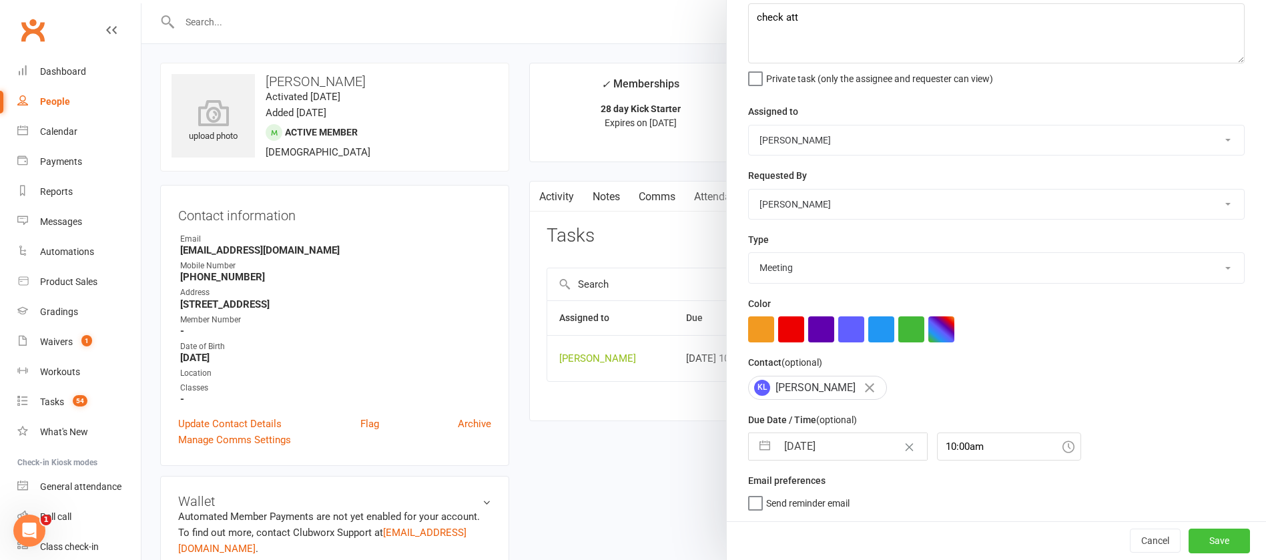
click at [1188, 538] on button "Save" at bounding box center [1218, 540] width 61 height 24
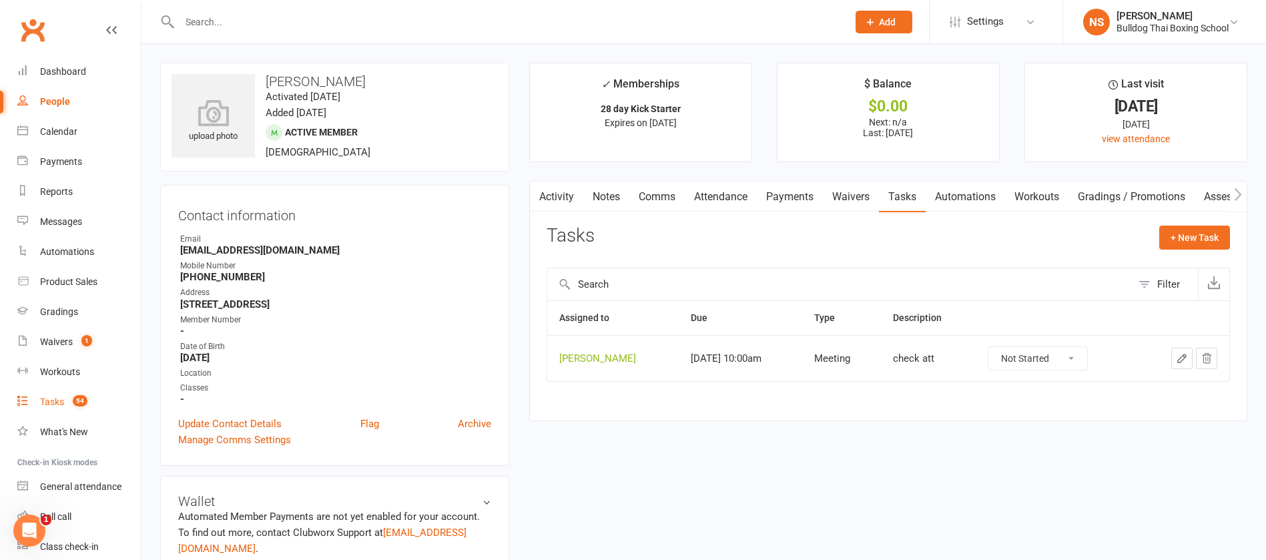
click at [54, 396] on div "Tasks" at bounding box center [52, 401] width 24 height 11
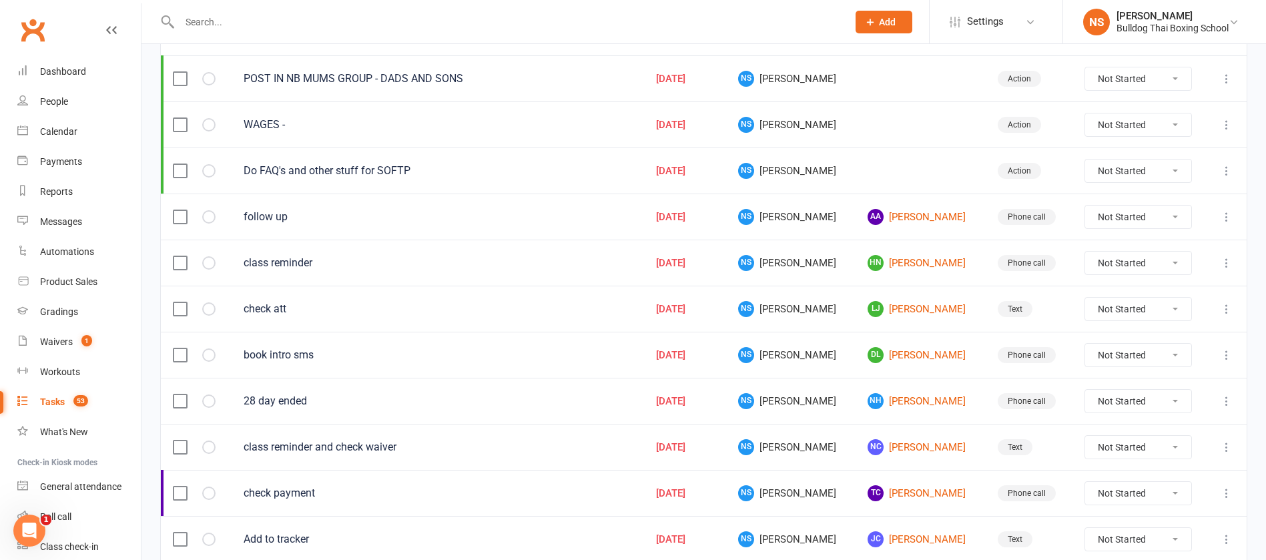
scroll to position [200, 0]
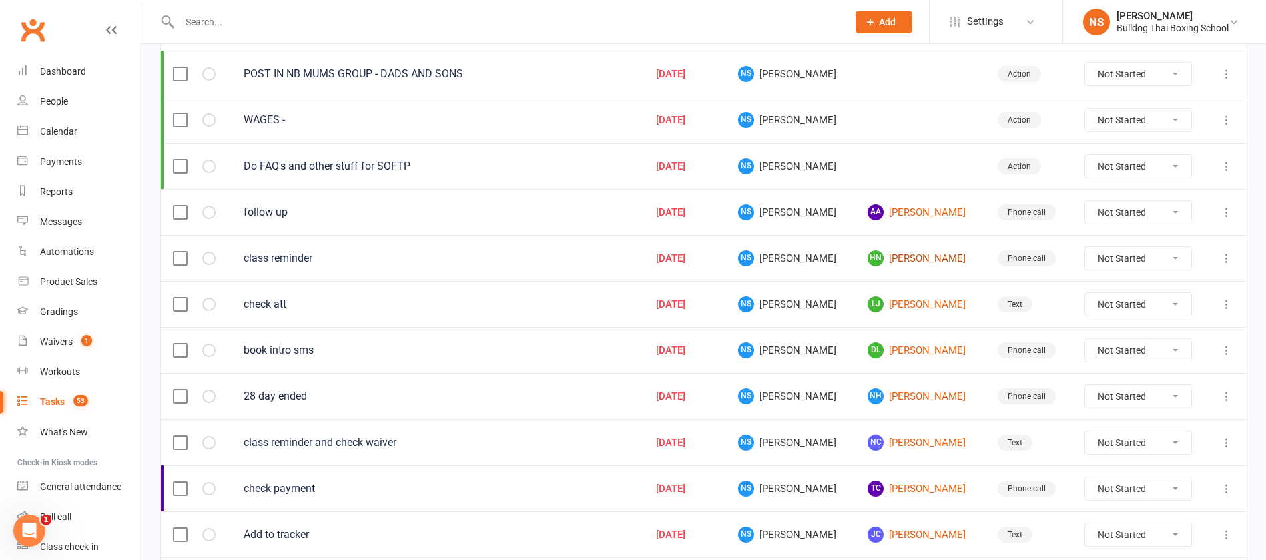
click at [885, 255] on link "HN Hang Nguyen" at bounding box center [919, 258] width 105 height 16
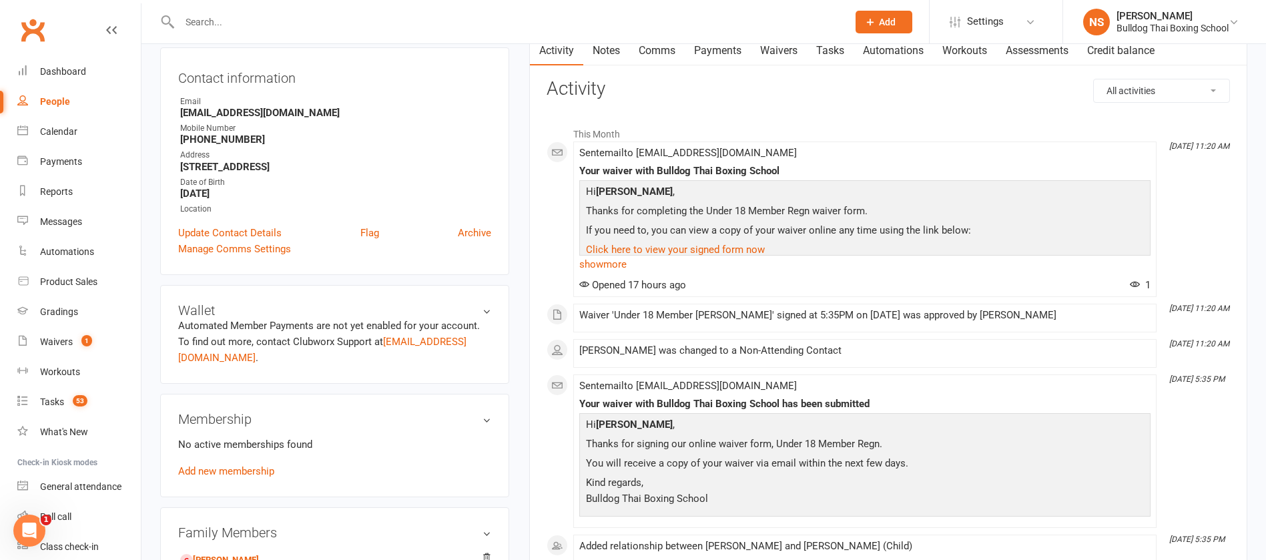
scroll to position [400, 0]
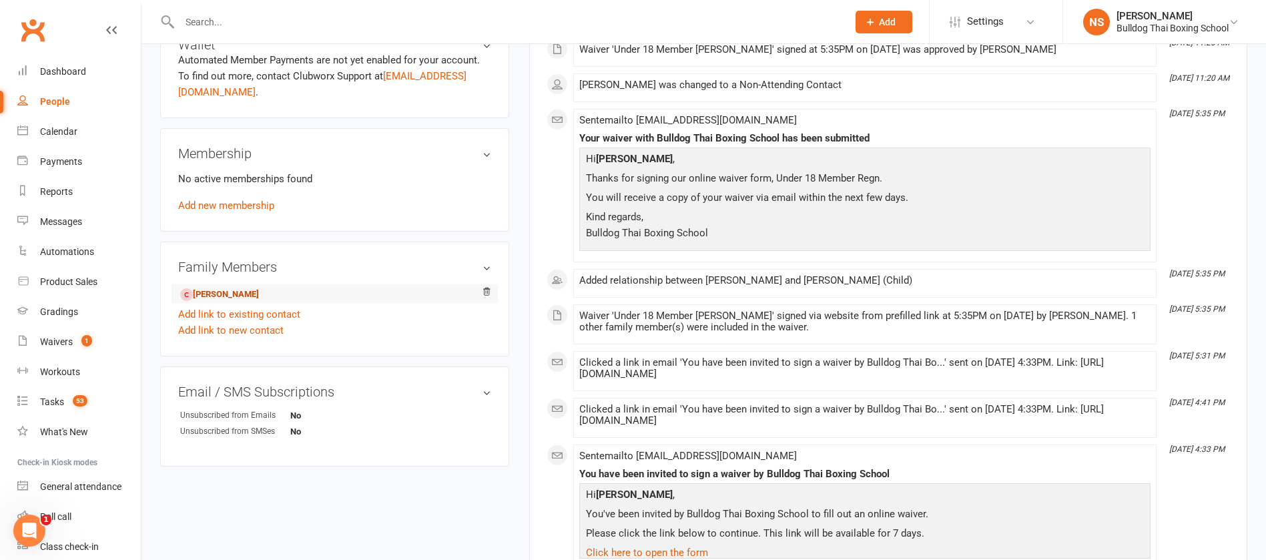
click at [226, 298] on link "Michael Nguyen - Child" at bounding box center [219, 295] width 79 height 14
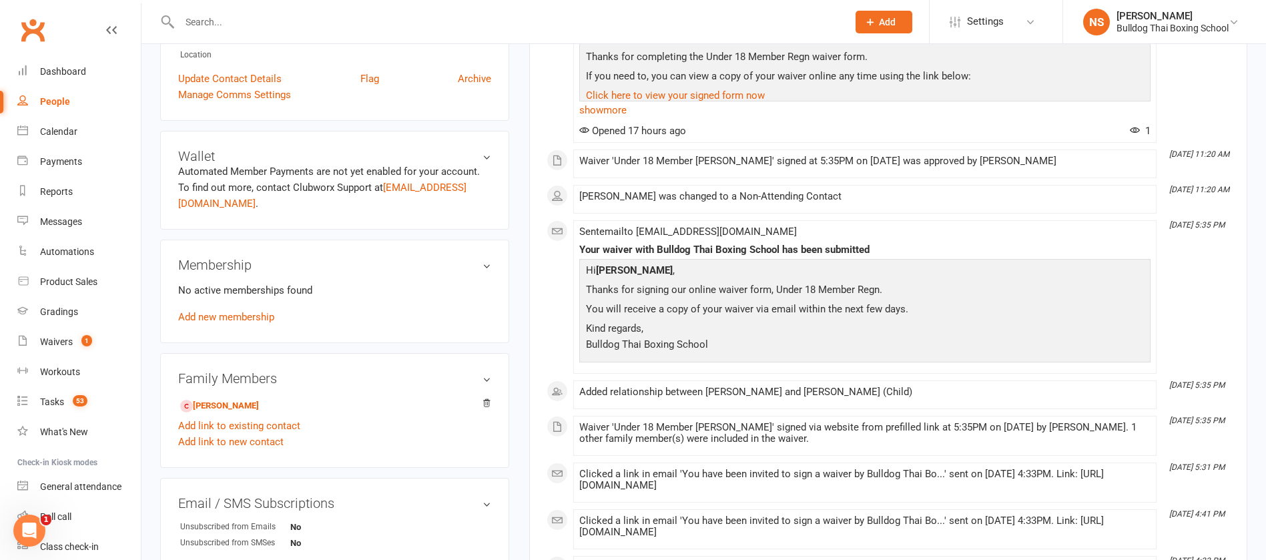
scroll to position [300, 0]
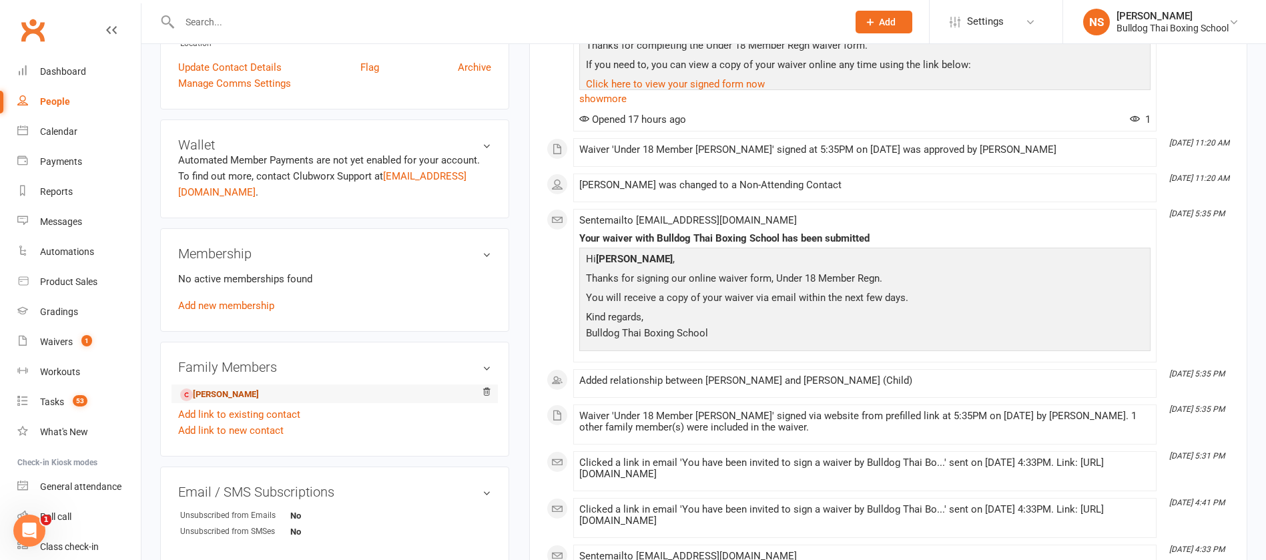
click at [258, 398] on link "Michael Nguyen - Child" at bounding box center [219, 395] width 79 height 14
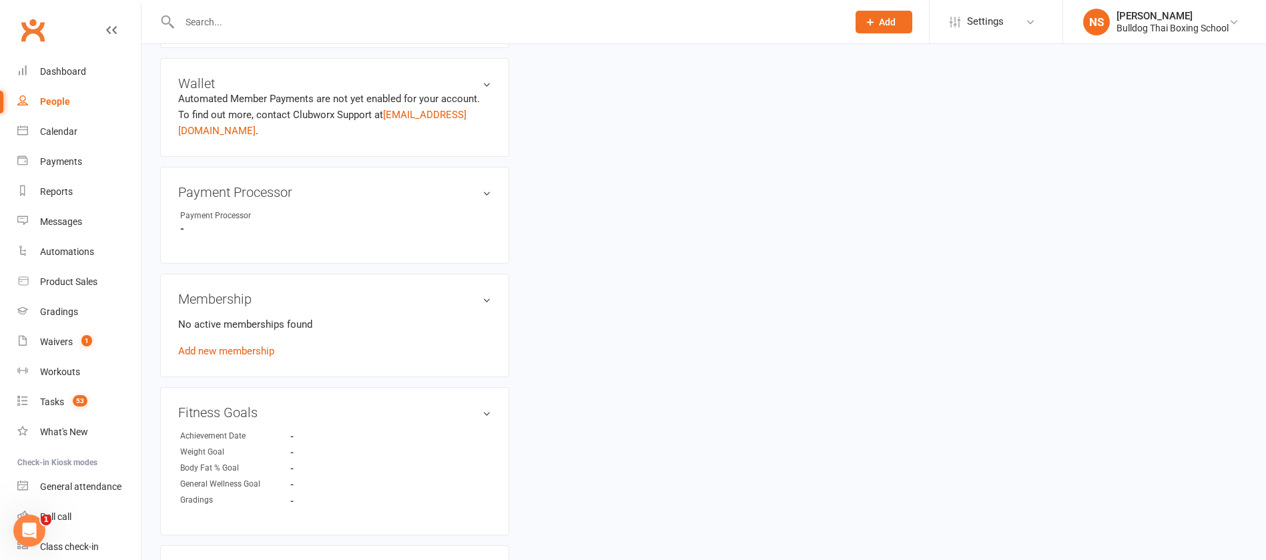
scroll to position [701, 0]
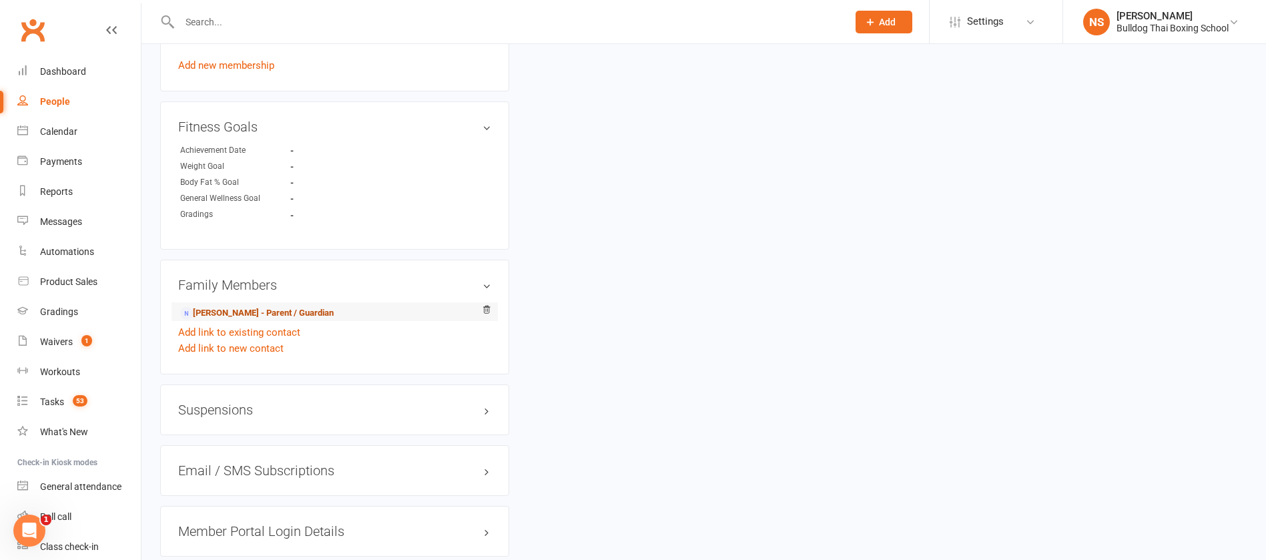
click at [216, 314] on link "Hang Nguyen - Parent / Guardian" at bounding box center [256, 313] width 153 height 14
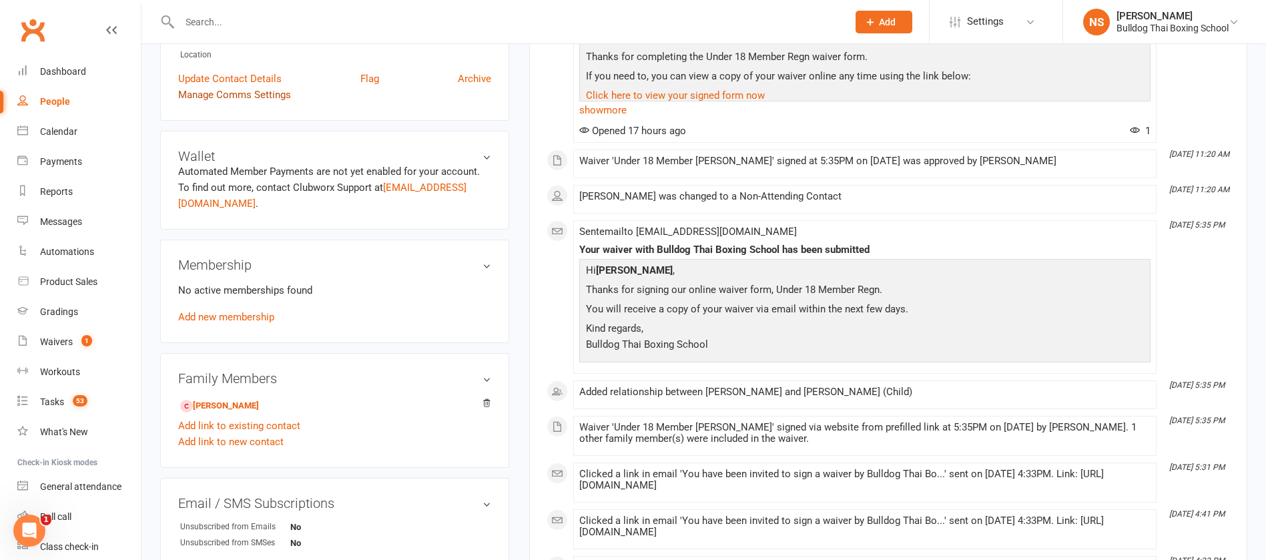
scroll to position [300, 0]
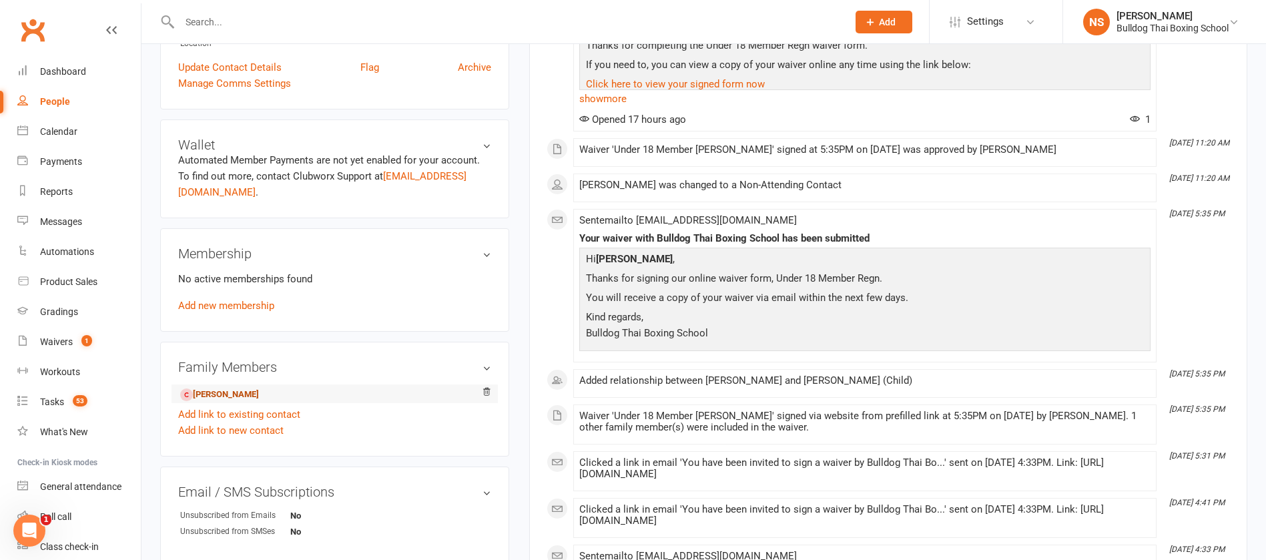
click at [259, 395] on link "Michael Nguyen - Child" at bounding box center [219, 395] width 79 height 14
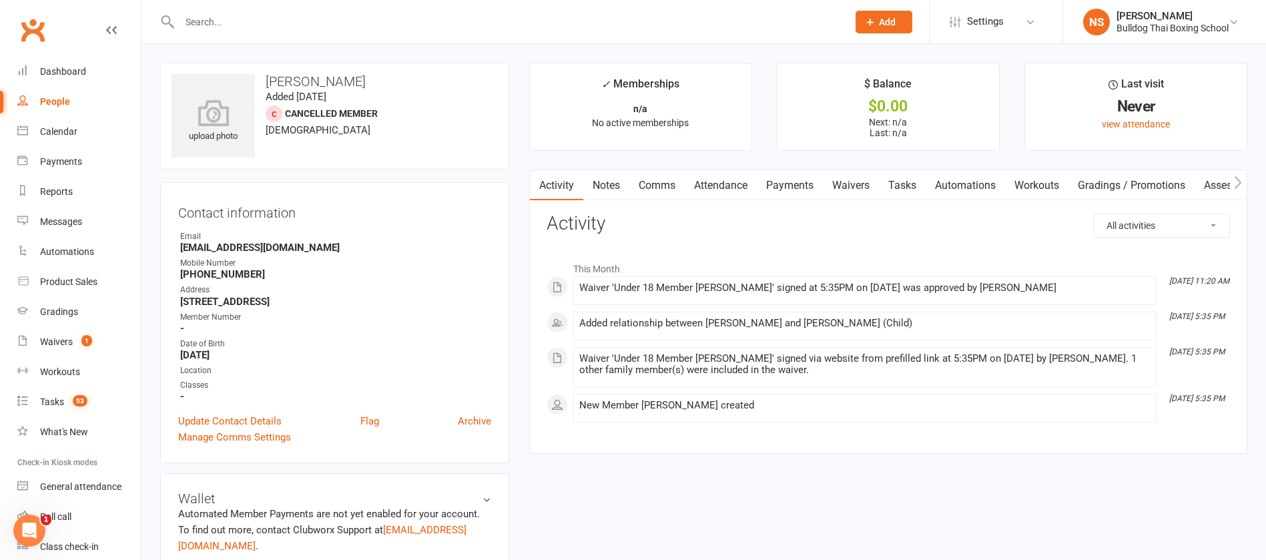
click at [608, 181] on link "Notes" at bounding box center [606, 185] width 46 height 31
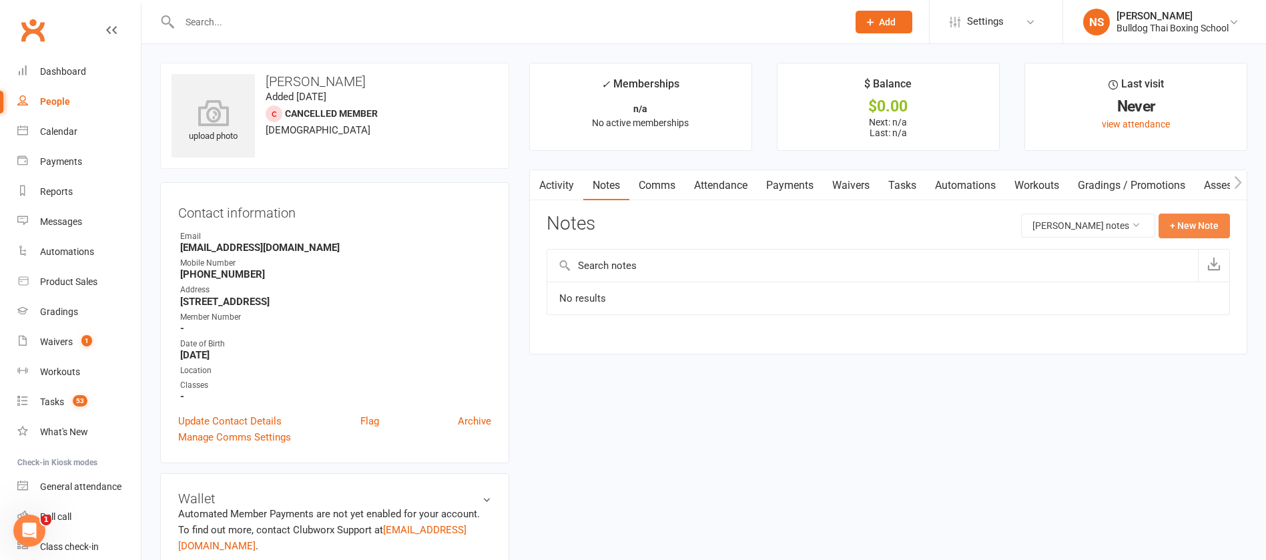
click at [1201, 220] on button "+ New Note" at bounding box center [1193, 226] width 71 height 24
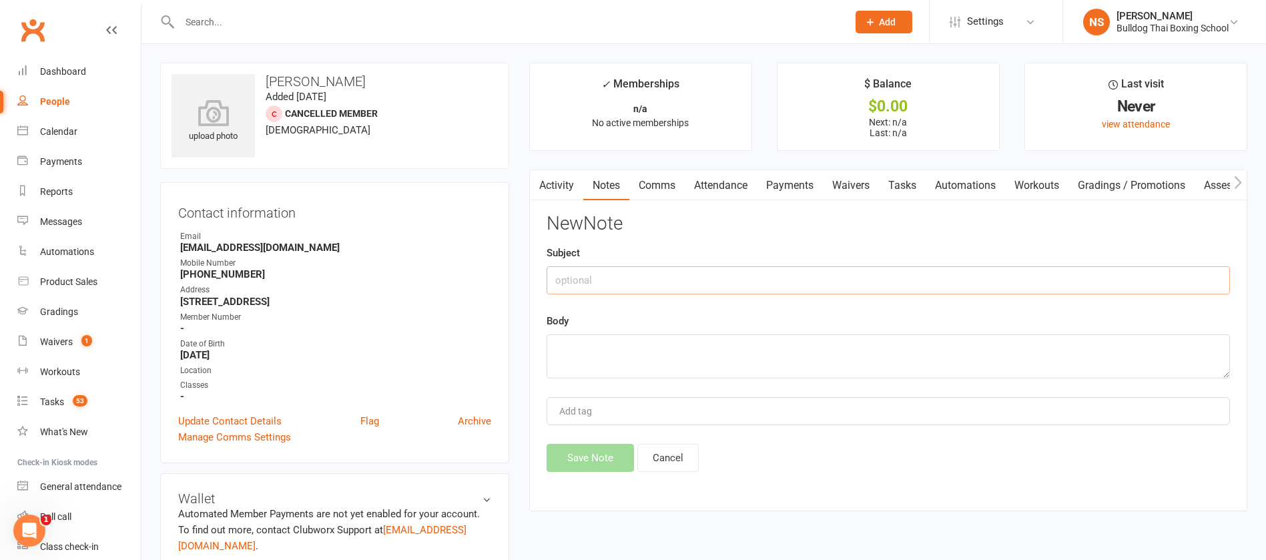
click at [596, 274] on input "text" at bounding box center [888, 280] width 683 height 28
type input "ref notes under dad"
click at [619, 346] on textarea at bounding box center [888, 356] width 683 height 44
type textarea "mixed up when did waiver"
click at [609, 459] on button "Save Note" at bounding box center [590, 458] width 87 height 28
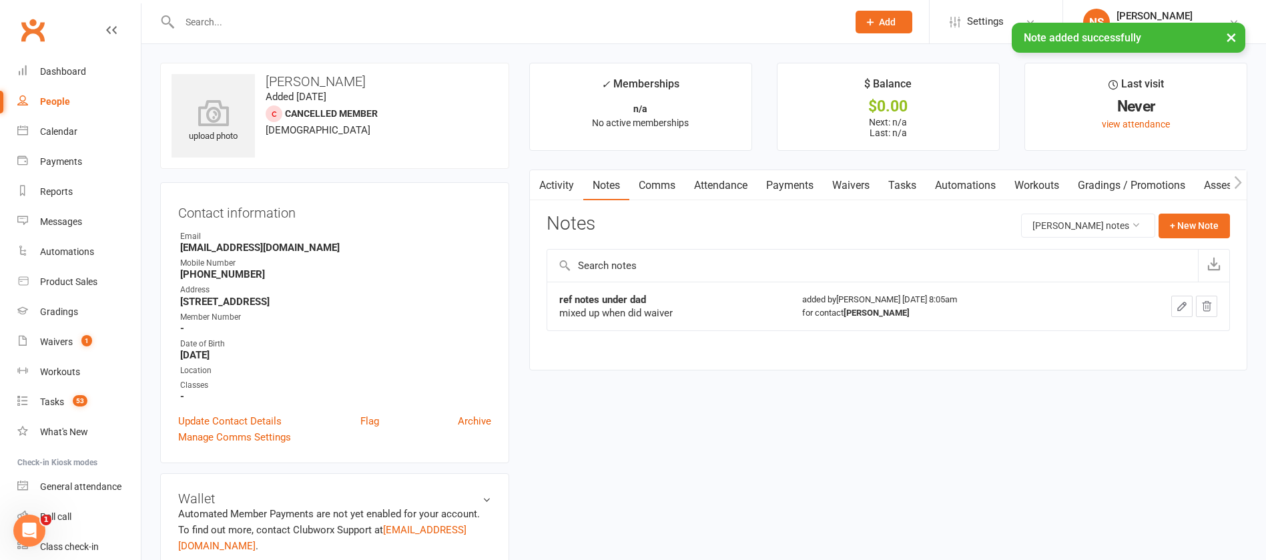
click at [716, 182] on link "Attendance" at bounding box center [721, 185] width 72 height 31
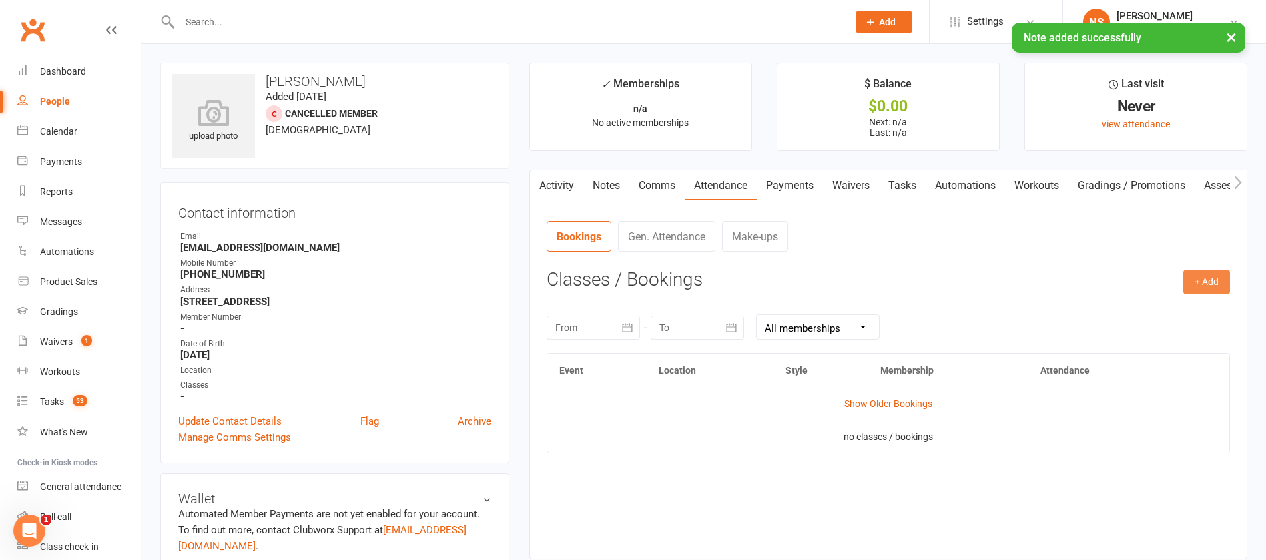
click at [1192, 280] on button "+ Add" at bounding box center [1206, 282] width 47 height 24
click at [1146, 308] on link "Book Event" at bounding box center [1163, 312] width 132 height 27
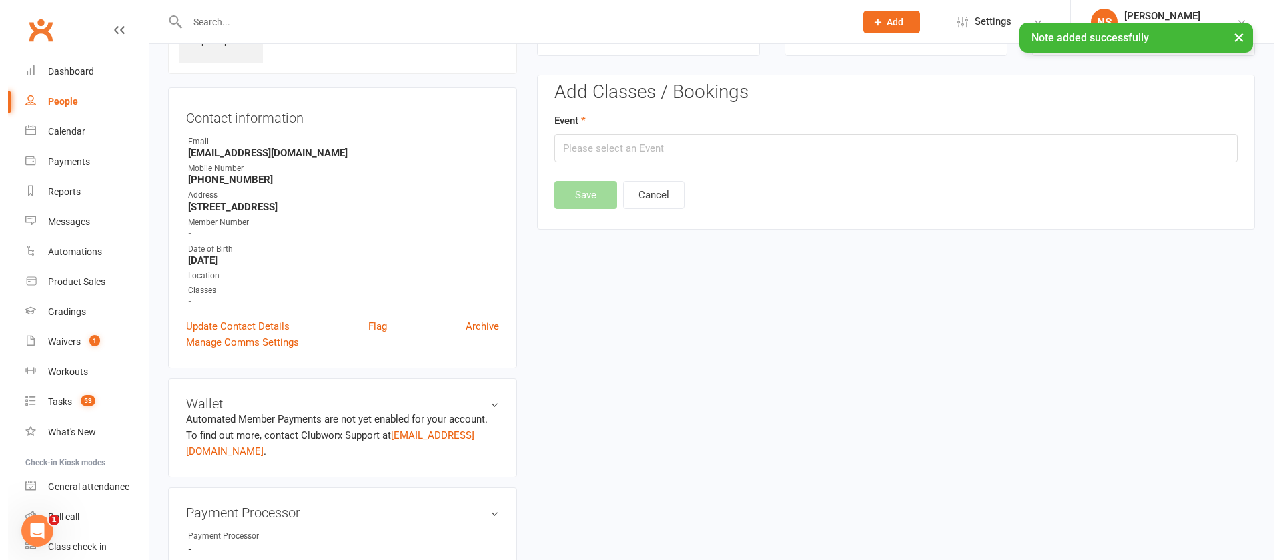
scroll to position [103, 0]
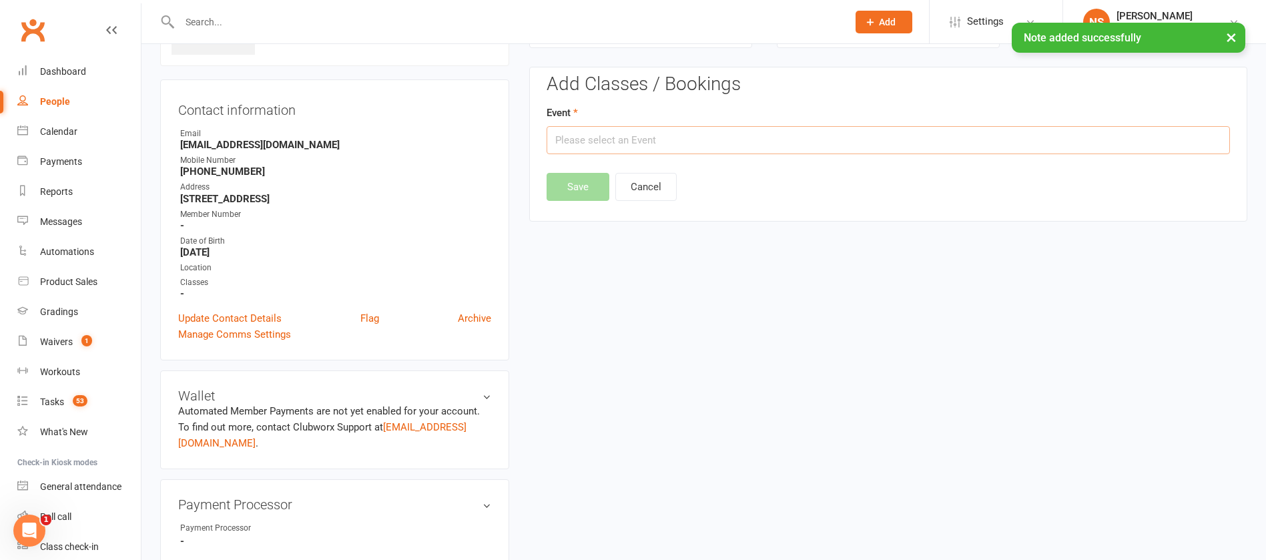
click at [658, 143] on input "text" at bounding box center [888, 140] width 683 height 28
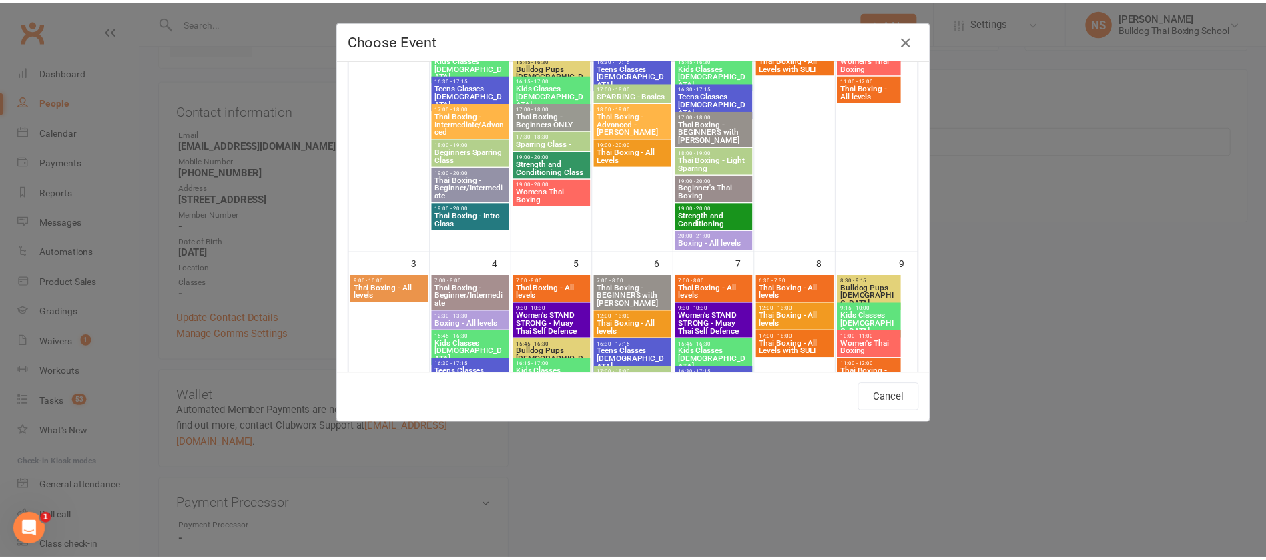
scroll to position [585, 0]
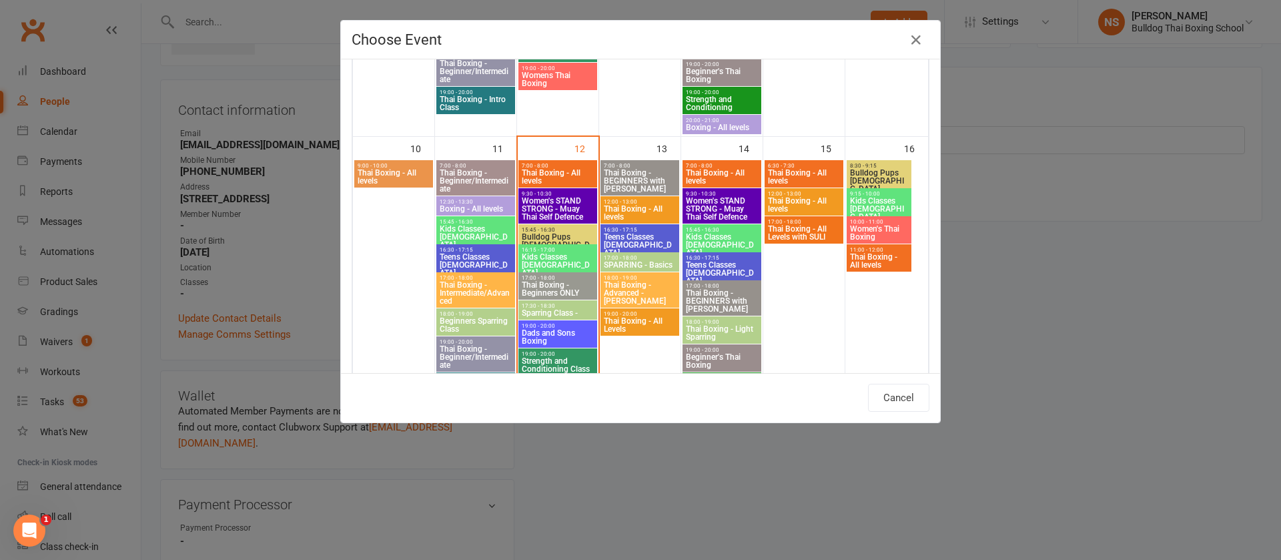
click at [555, 280] on span "17:00 - 18:00" at bounding box center [557, 278] width 73 height 6
type input "Thai Boxing - Beginners ONLY - Aug 12, 2025 5:00:00 PM"
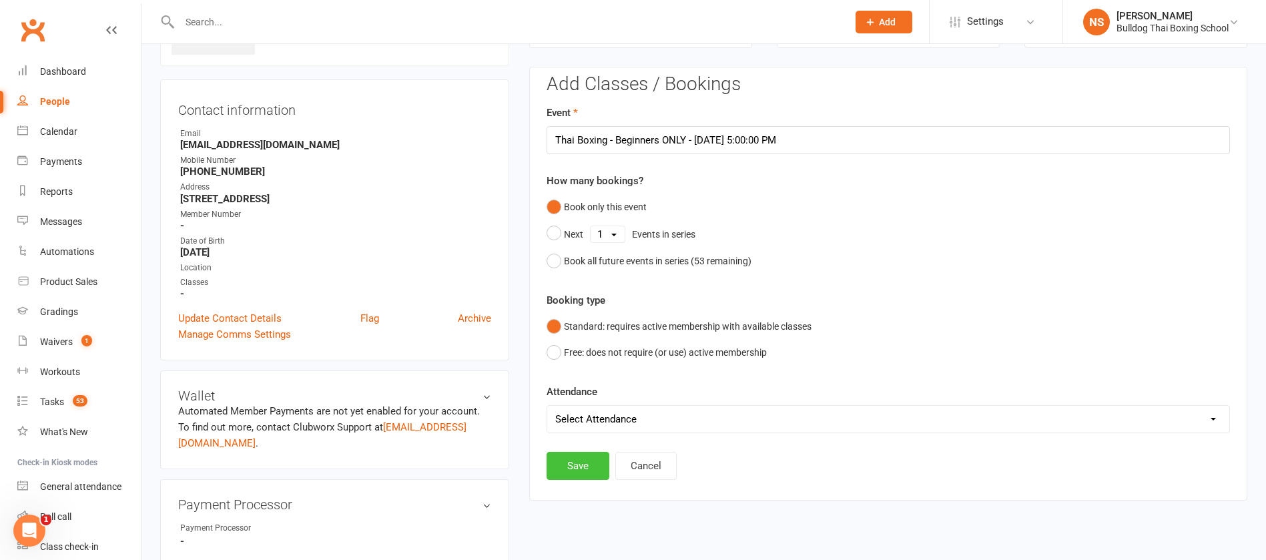
click at [577, 462] on button "Save" at bounding box center [578, 466] width 63 height 28
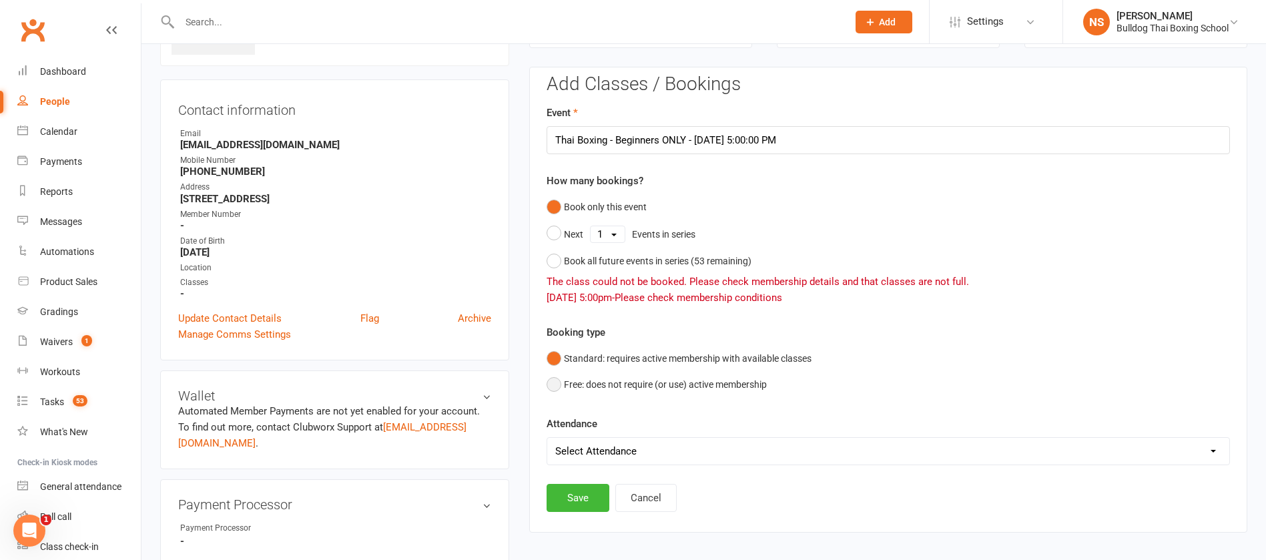
click at [555, 385] on button "Free: does not require (or use) active membership" at bounding box center [657, 384] width 220 height 25
click at [572, 499] on button "Save" at bounding box center [578, 498] width 63 height 28
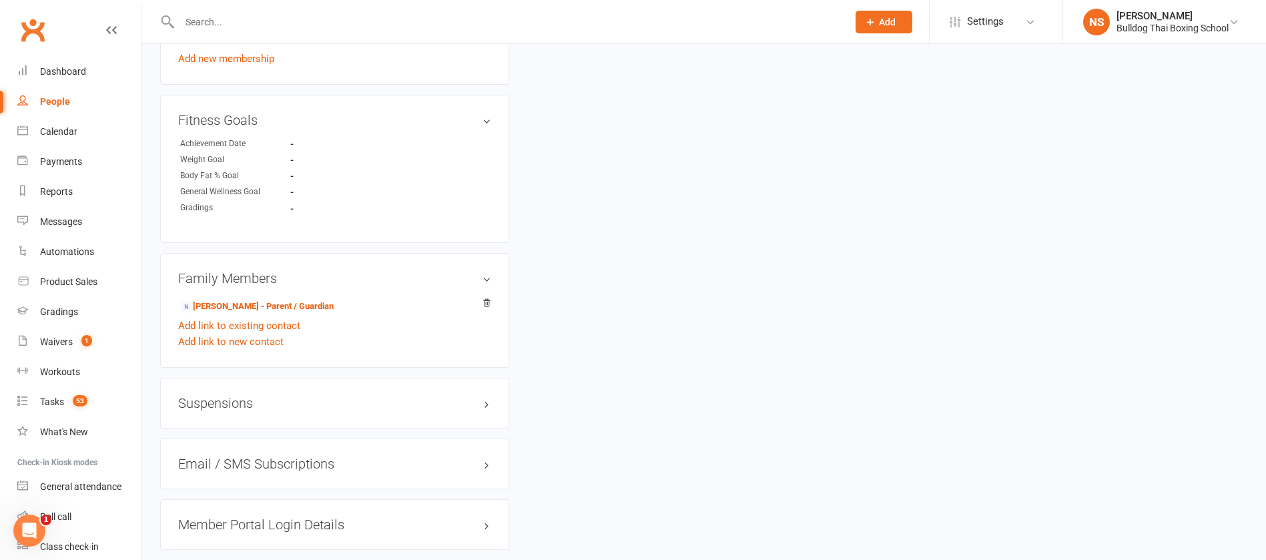
scroll to position [914, 0]
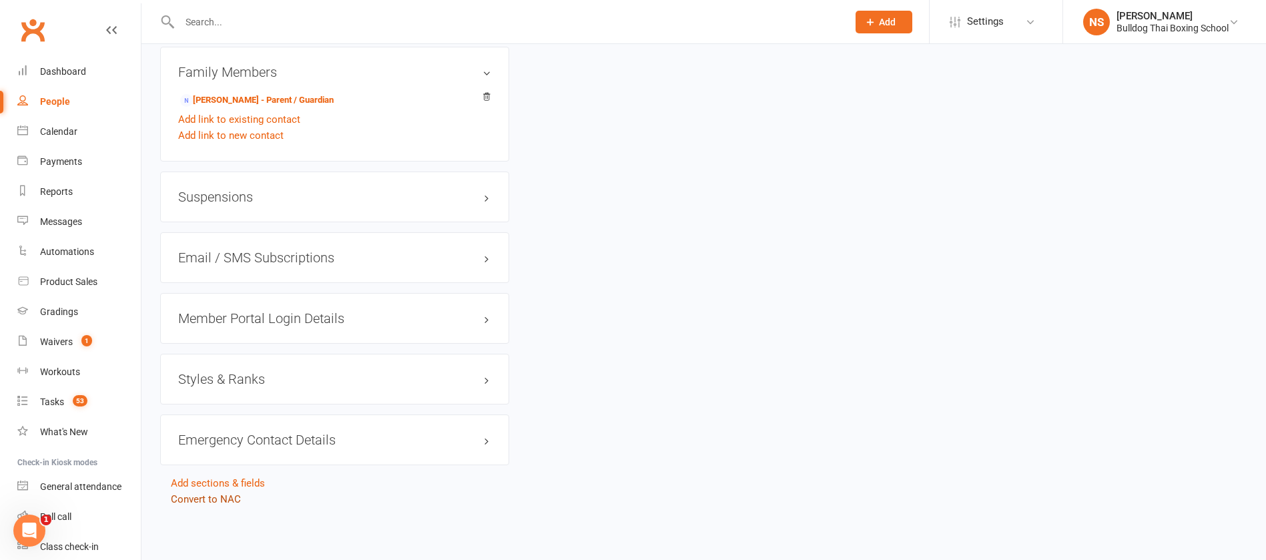
click at [218, 498] on link "Convert to NAC" at bounding box center [206, 499] width 70 height 12
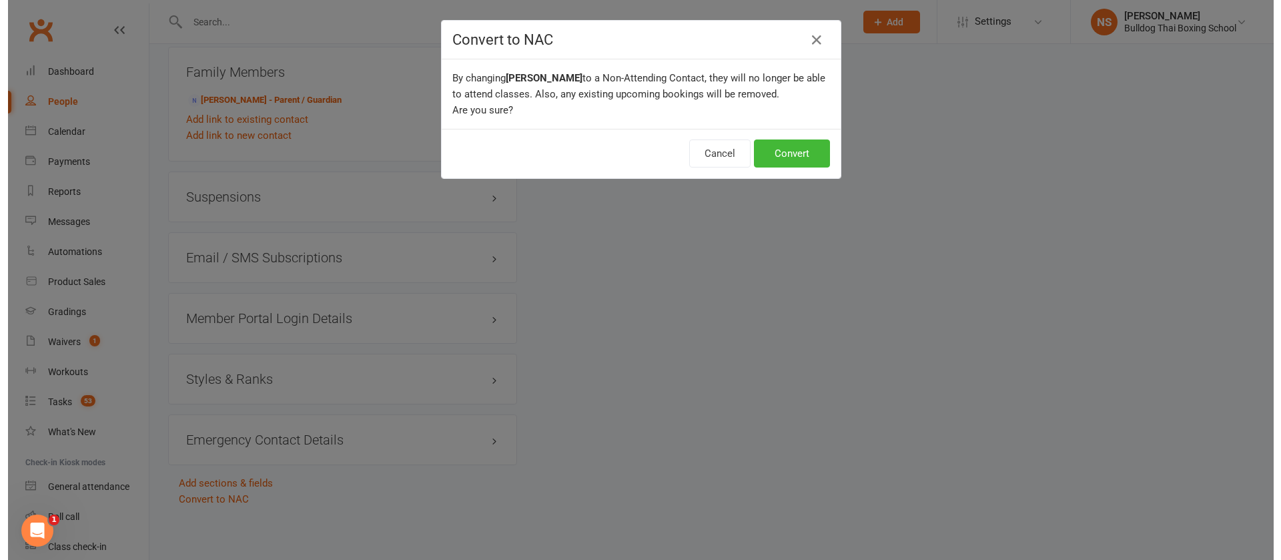
scroll to position [898, 0]
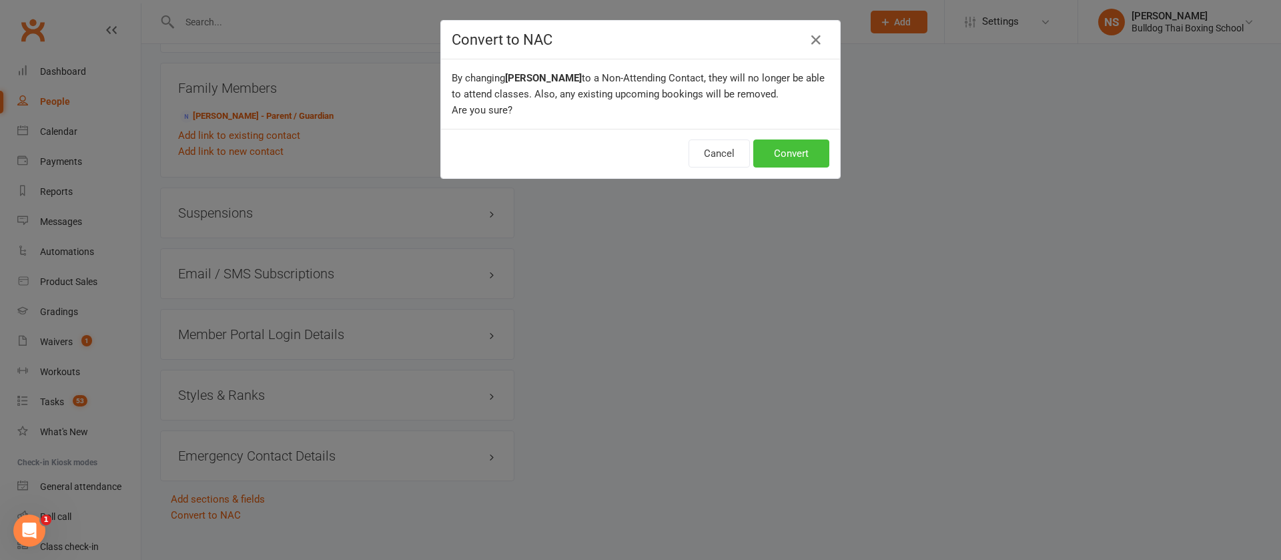
click at [771, 154] on button "Convert" at bounding box center [791, 153] width 76 height 28
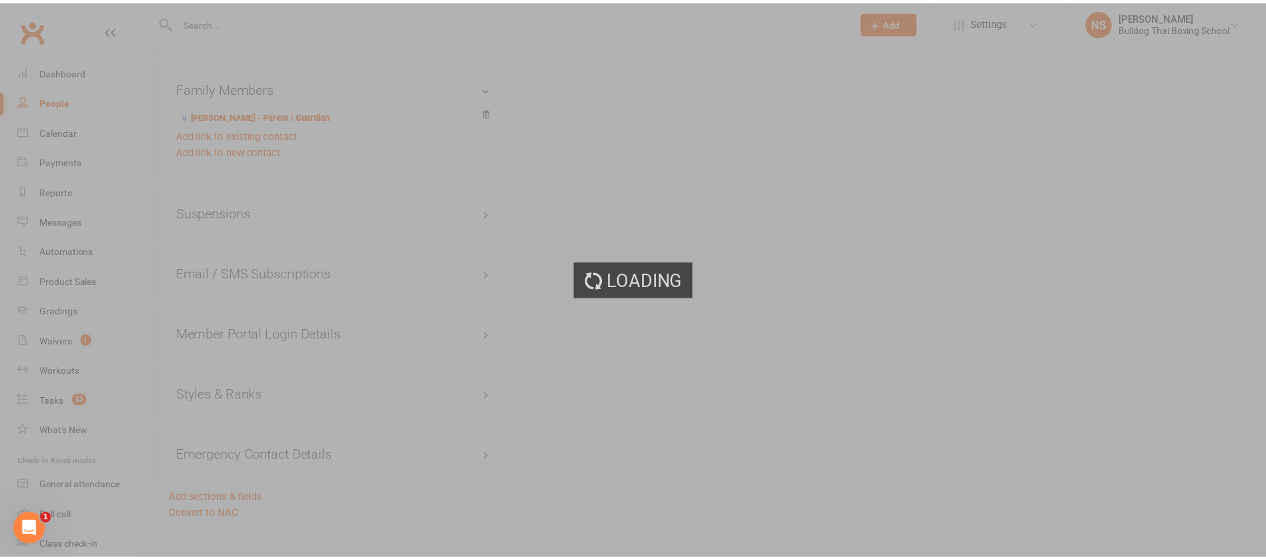
scroll to position [914, 0]
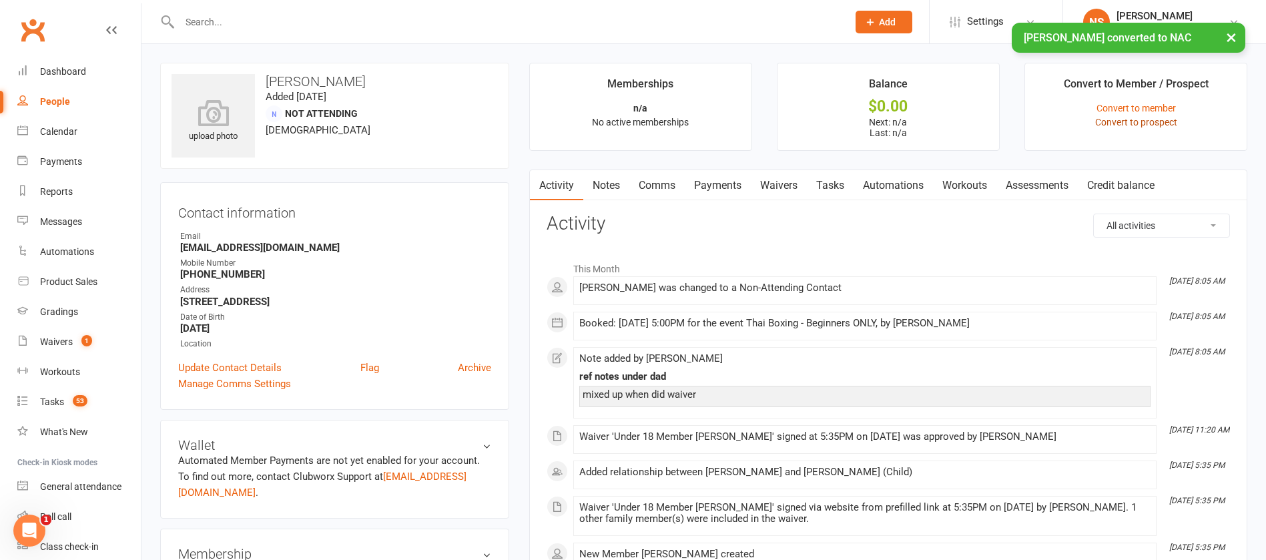
click at [1150, 120] on link "Convert to prospect" at bounding box center [1136, 122] width 82 height 11
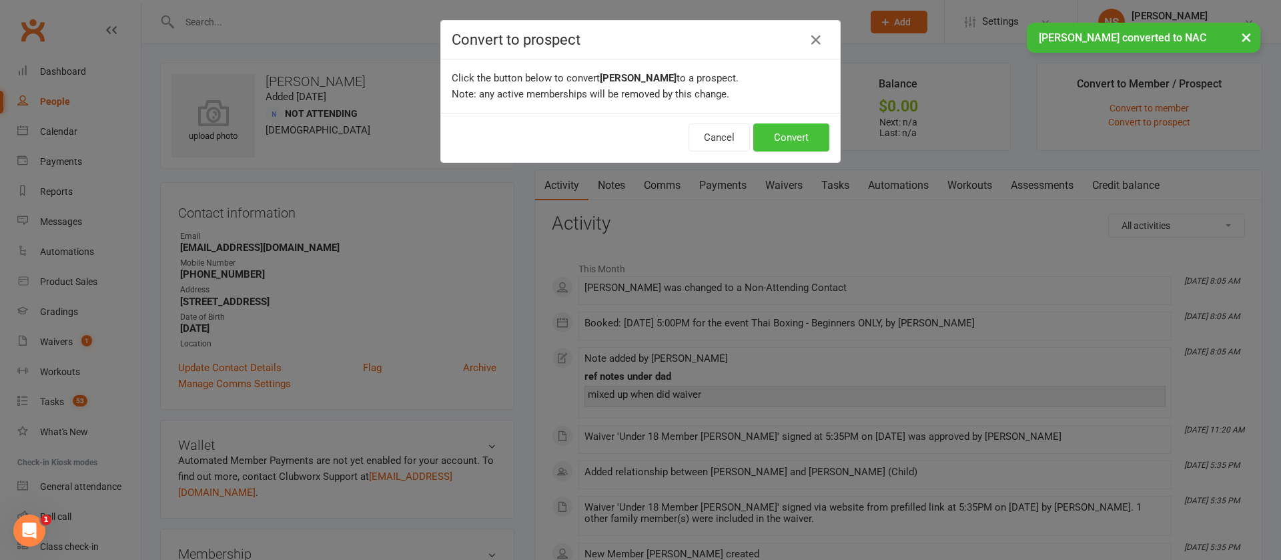
click at [773, 139] on button "Convert" at bounding box center [791, 137] width 76 height 28
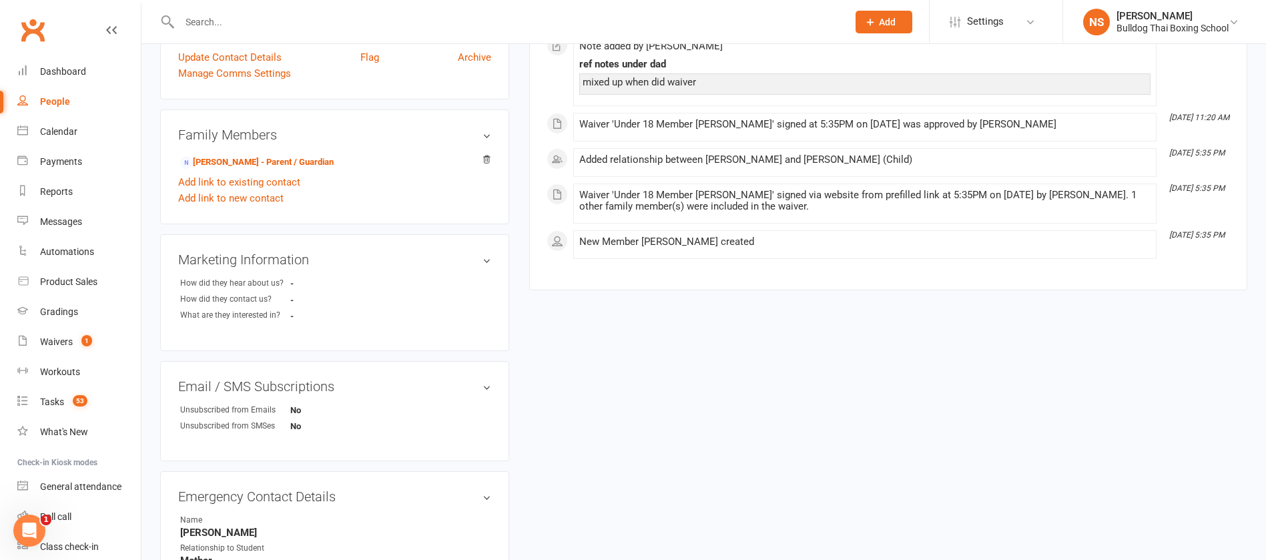
scroll to position [400, 0]
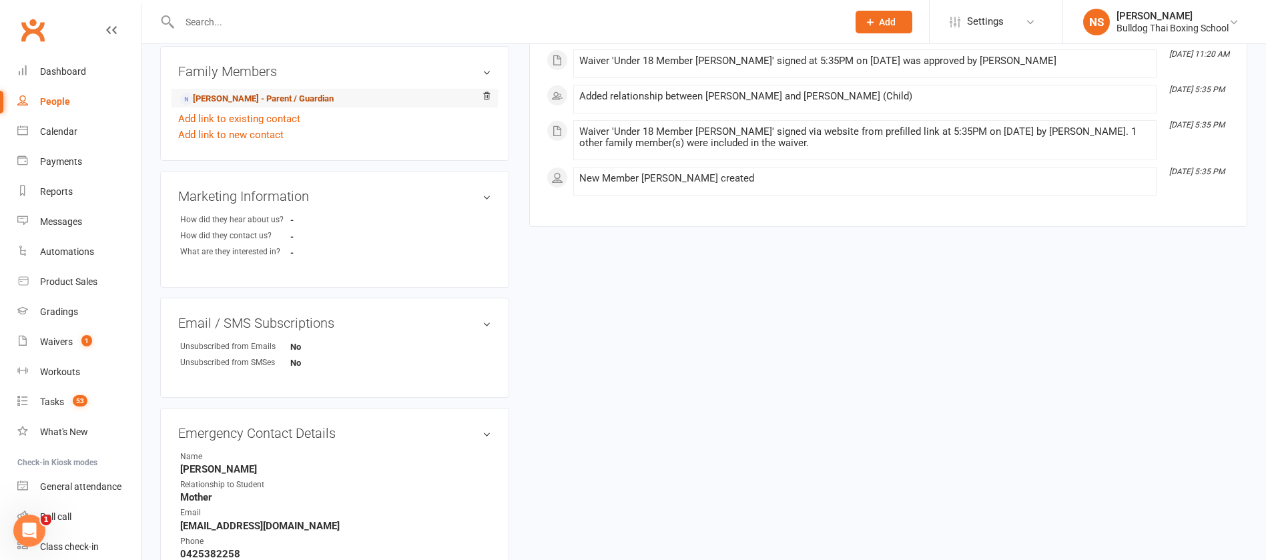
click at [244, 98] on link "Hang Nguyen - Parent / Guardian" at bounding box center [256, 99] width 153 height 14
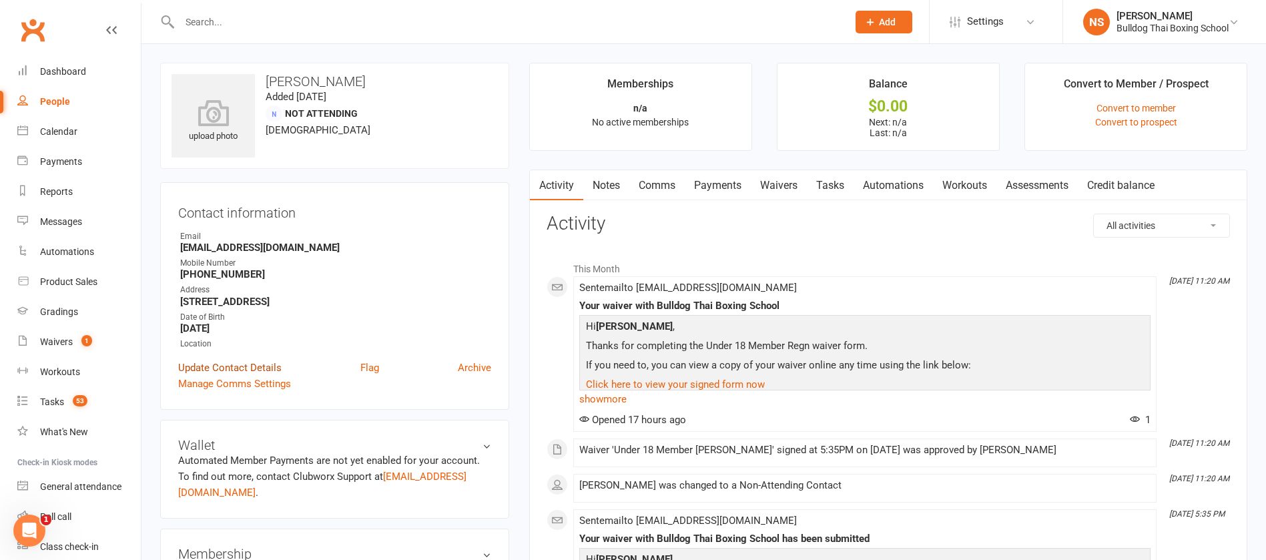
click at [237, 365] on link "Update Contact Details" at bounding box center [229, 368] width 103 height 16
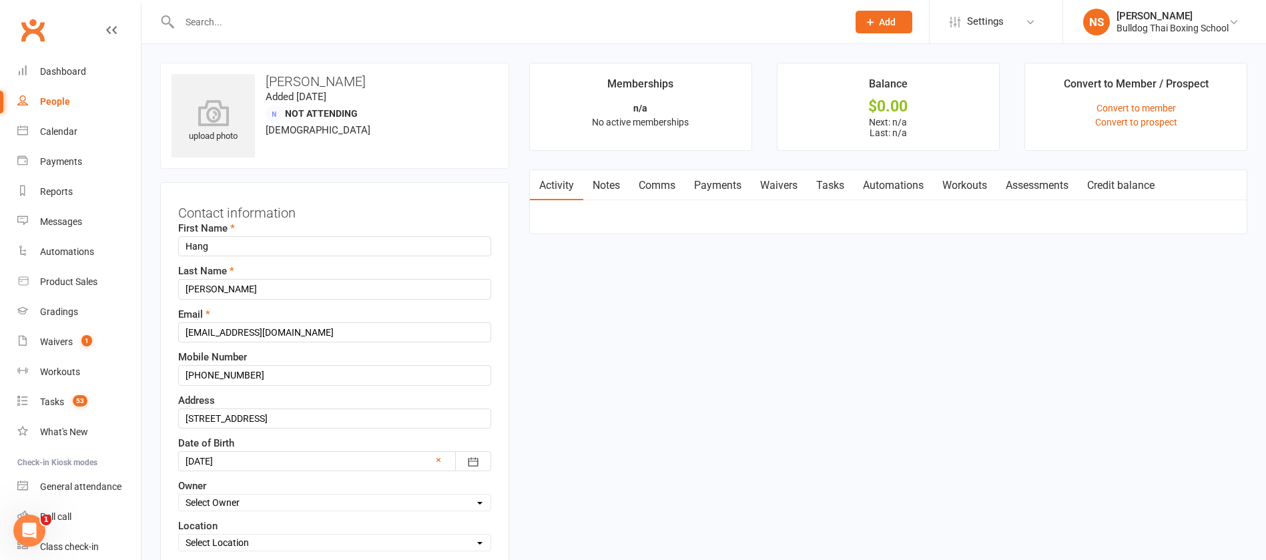
scroll to position [63, 0]
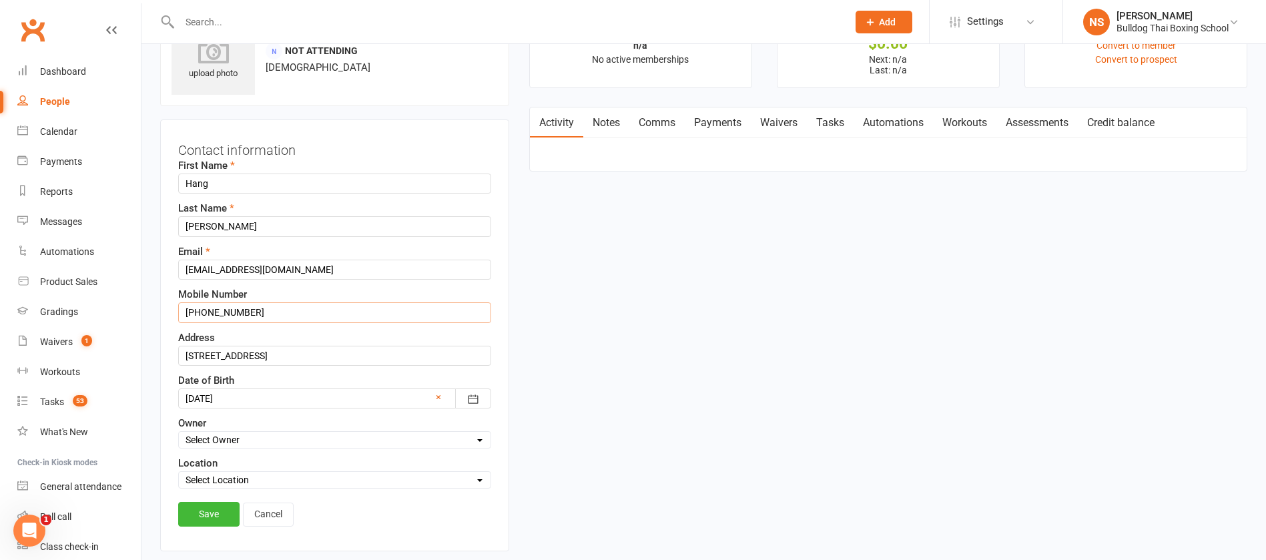
drag, startPoint x: 252, startPoint y: 311, endPoint x: 162, endPoint y: 310, distance: 89.4
click at [162, 310] on div "Contact information First Name Hang Last Name Nguyen Email michaeliscool152@gma…" at bounding box center [334, 335] width 349 height 432
paste input "0425 153 827"
type input "0425 153 827"
click at [218, 515] on link "Save" at bounding box center [208, 514] width 61 height 24
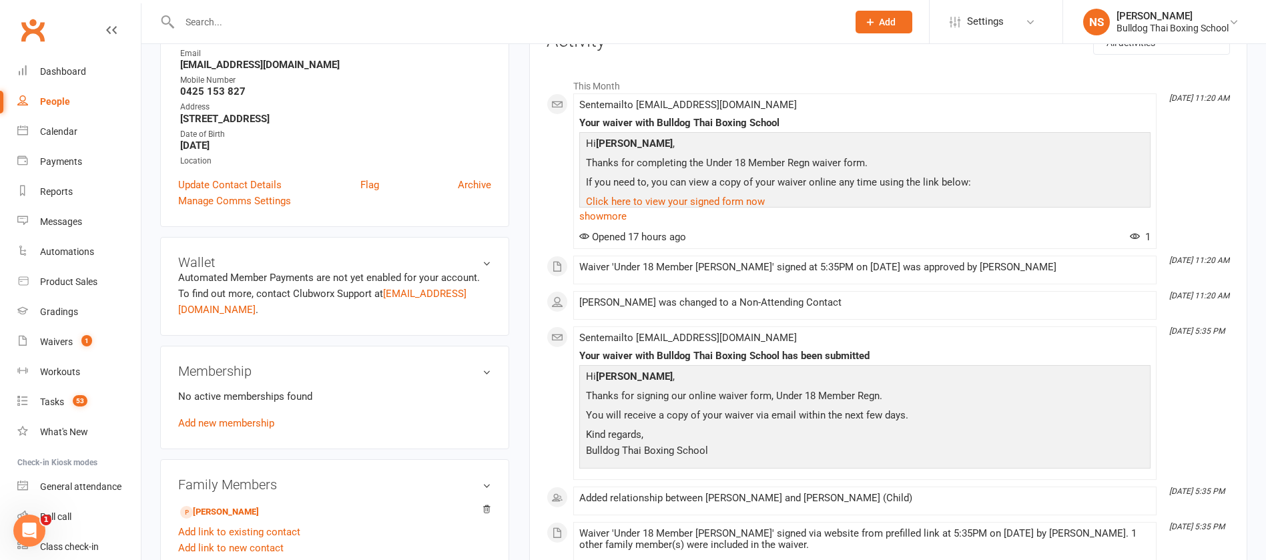
scroll to position [0, 0]
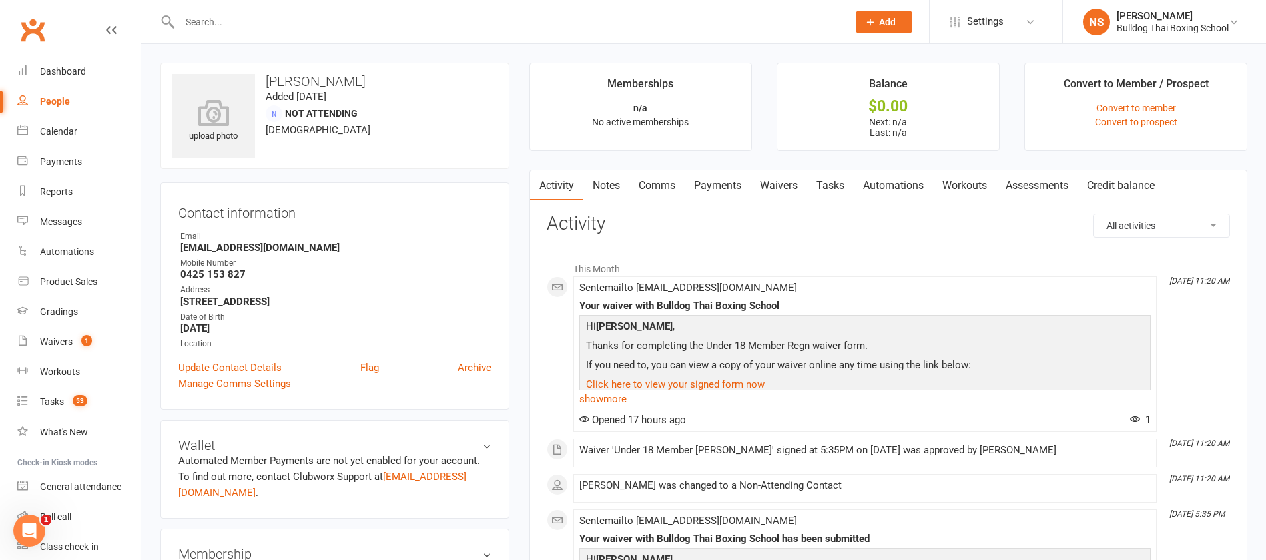
click at [651, 184] on link "Comms" at bounding box center [656, 185] width 55 height 31
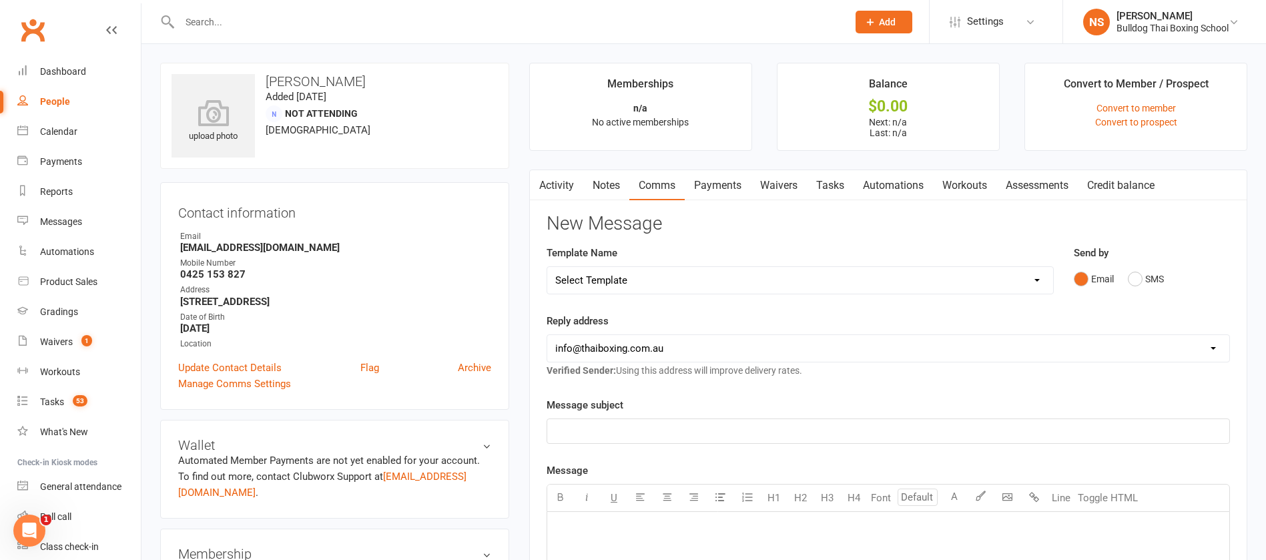
click at [621, 274] on select "Select Template [Email] Price Increase 28 Day Kick starter [SMS] 10 Pass Check …" at bounding box center [800, 280] width 506 height 27
click at [270, 366] on link "Update Contact Details" at bounding box center [229, 368] width 103 height 16
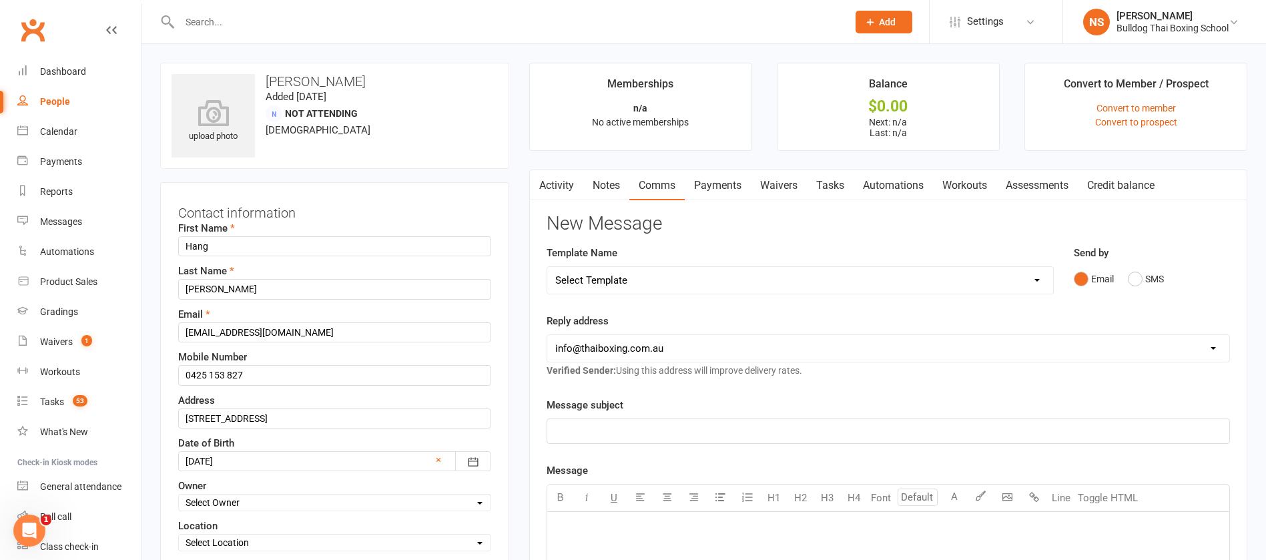
scroll to position [63, 0]
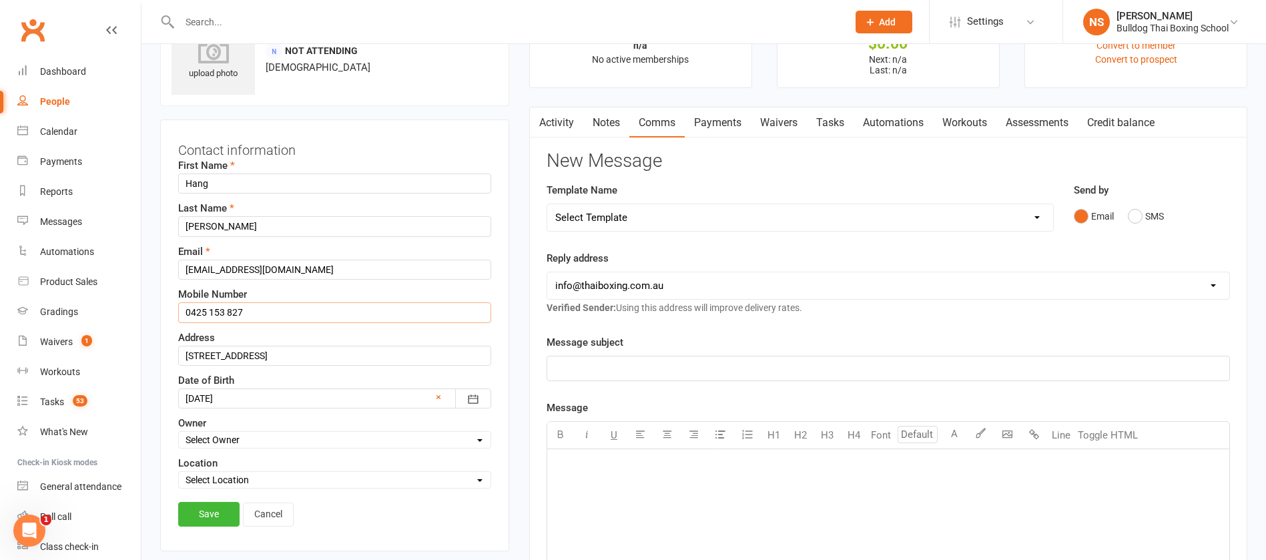
drag, startPoint x: 223, startPoint y: 312, endPoint x: 155, endPoint y: 309, distance: 67.5
click at [155, 309] on div "upload photo Hang Nguyen Added 7 August, 2025 Not Attending 41 years old Contac…" at bounding box center [334, 517] width 369 height 1034
click at [210, 512] on link "Save" at bounding box center [208, 514] width 61 height 24
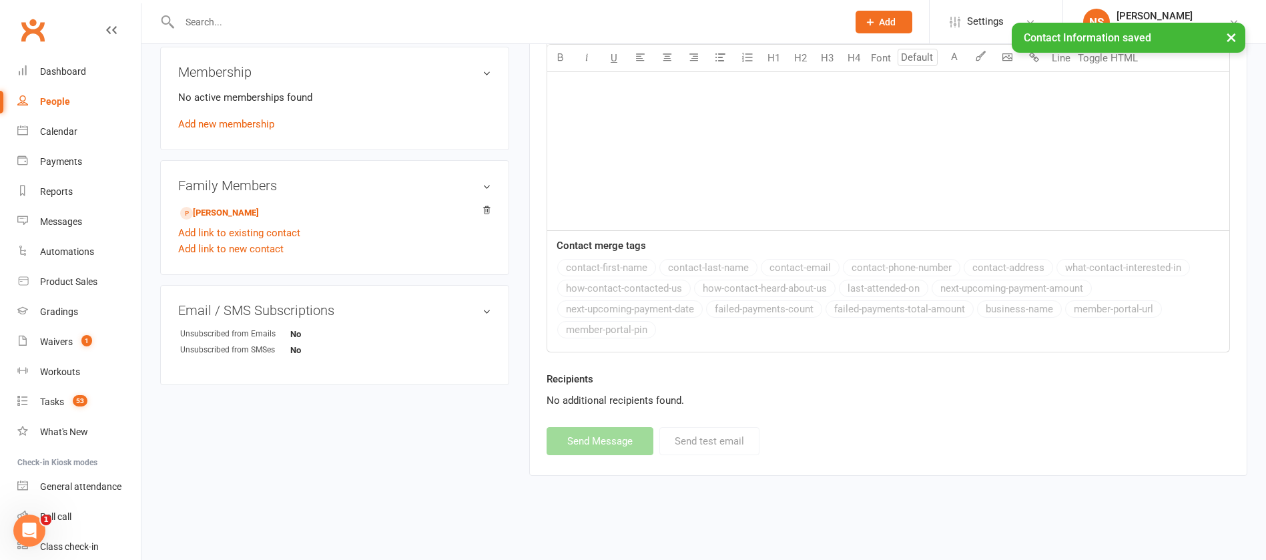
scroll to position [482, 0]
click at [250, 208] on link "Michael Nguyen - Child" at bounding box center [219, 213] width 79 height 14
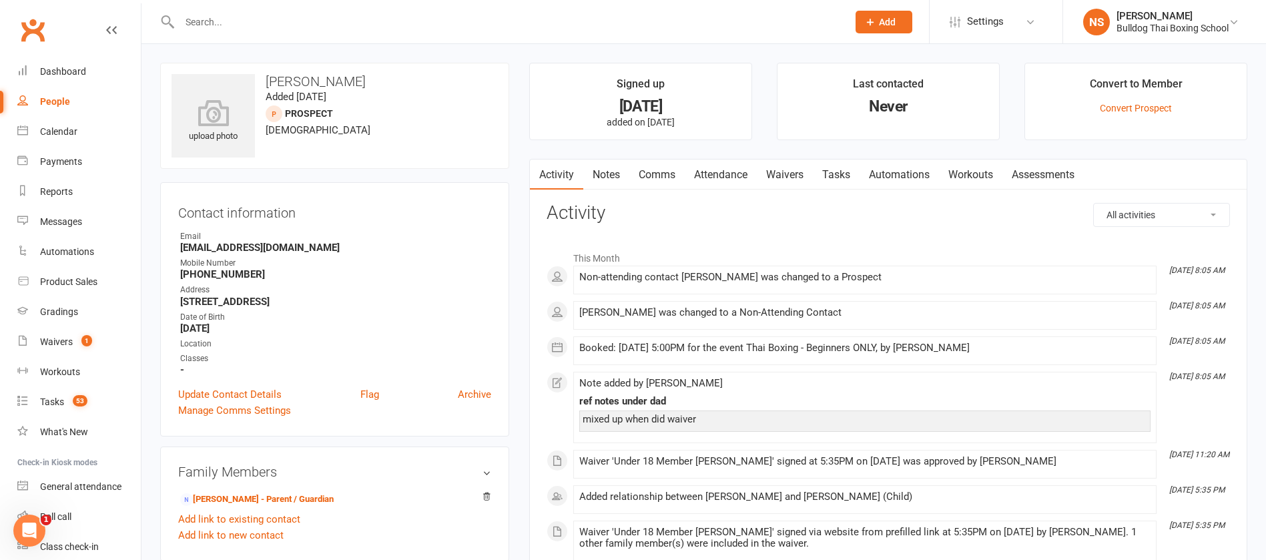
scroll to position [200, 0]
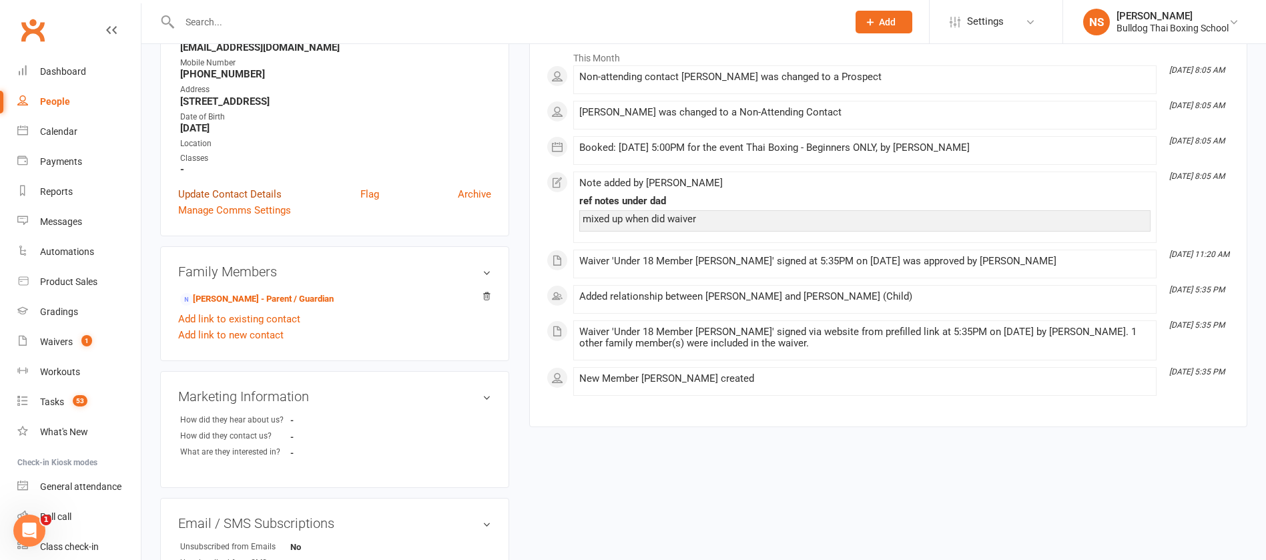
click at [243, 193] on link "Update Contact Details" at bounding box center [229, 194] width 103 height 16
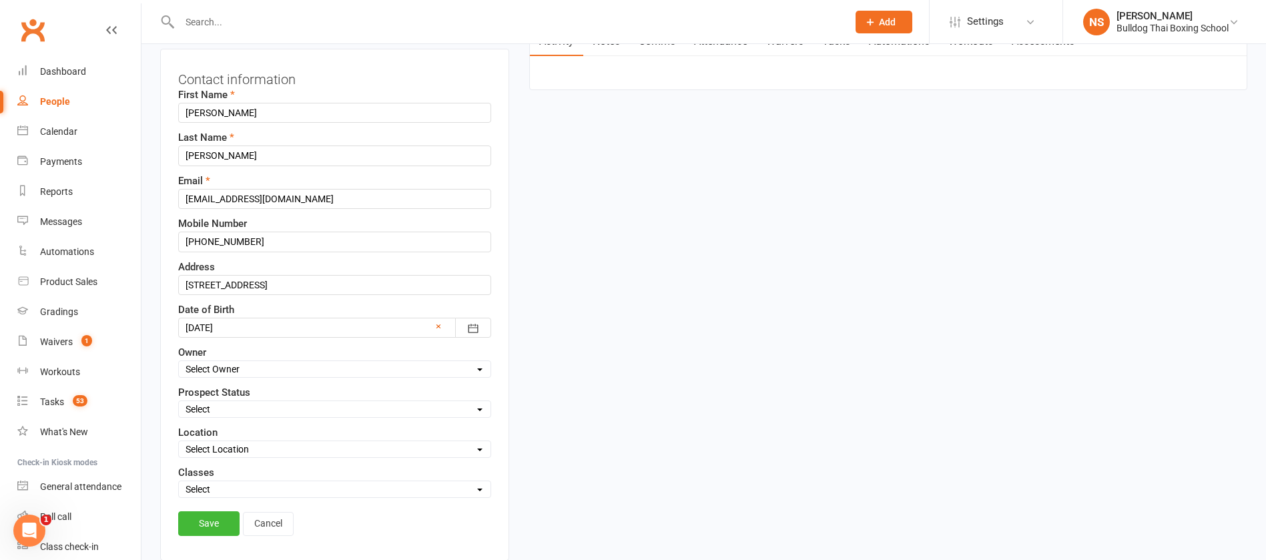
scroll to position [63, 0]
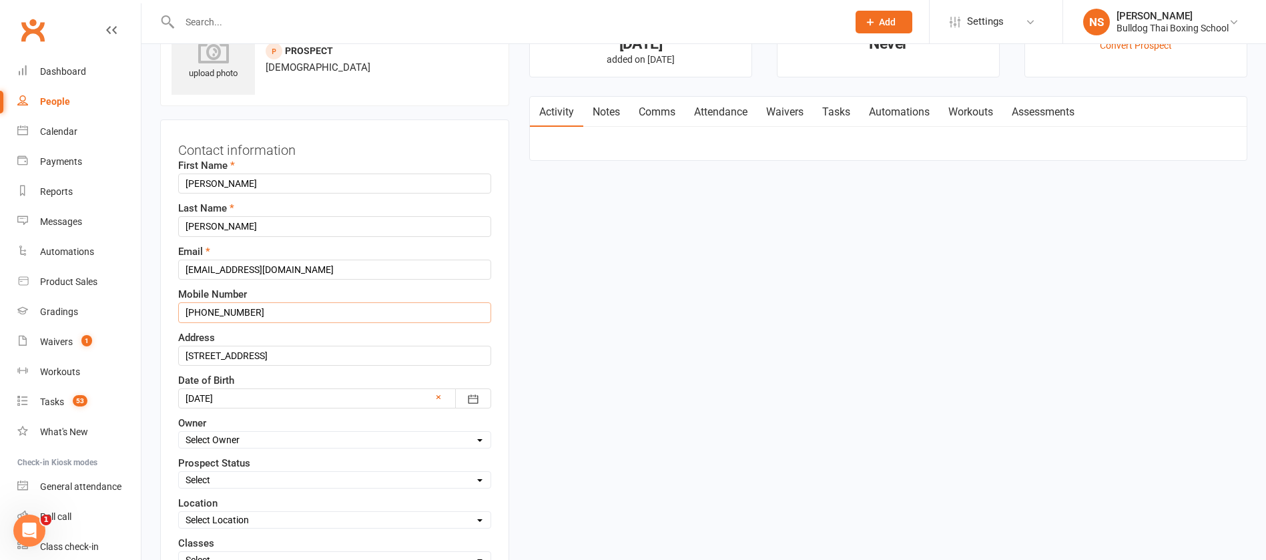
drag, startPoint x: 261, startPoint y: 314, endPoint x: 153, endPoint y: 300, distance: 108.4
paste input "0425 153 827"
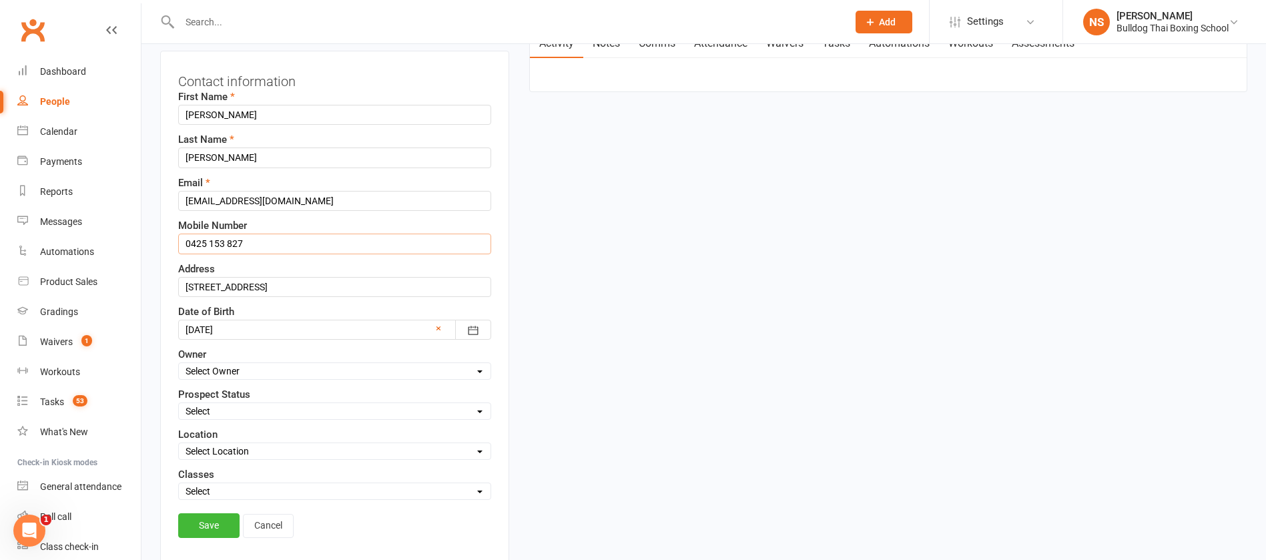
scroll to position [163, 0]
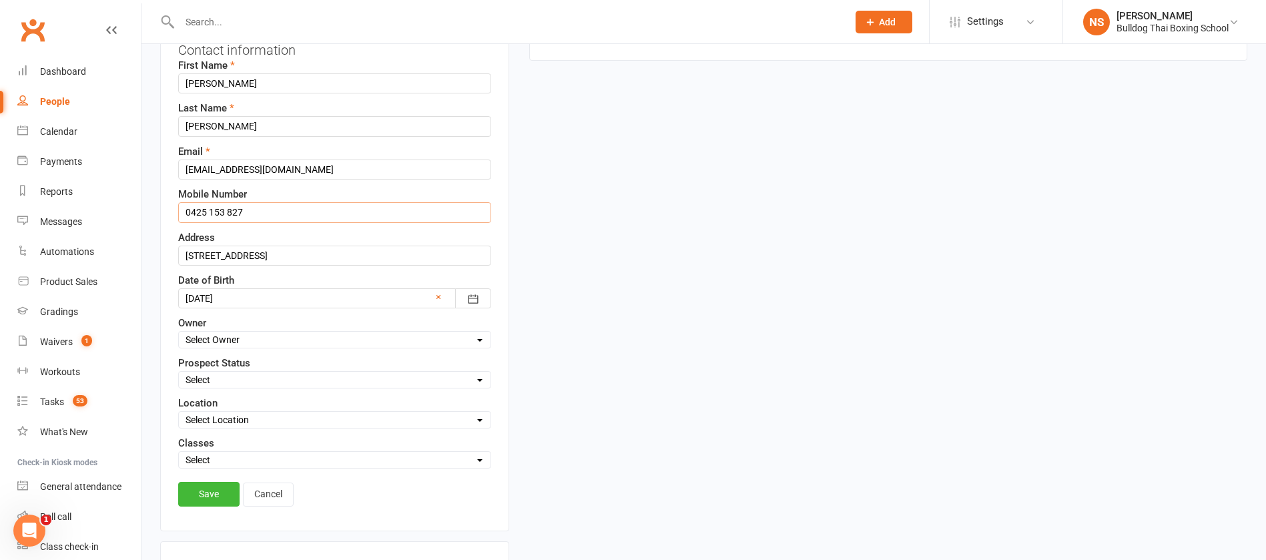
type input "0425 153 827"
click at [213, 460] on select "Select Kids Mens Womens Teens Pups Kids Holiday Progrm" at bounding box center [335, 459] width 312 height 15
select select "Mens"
click at [179, 454] on select "Select Kids Mens Womens Teens Pups Kids Holiday Progrm" at bounding box center [335, 459] width 312 height 15
click at [200, 488] on link "Save" at bounding box center [208, 494] width 61 height 24
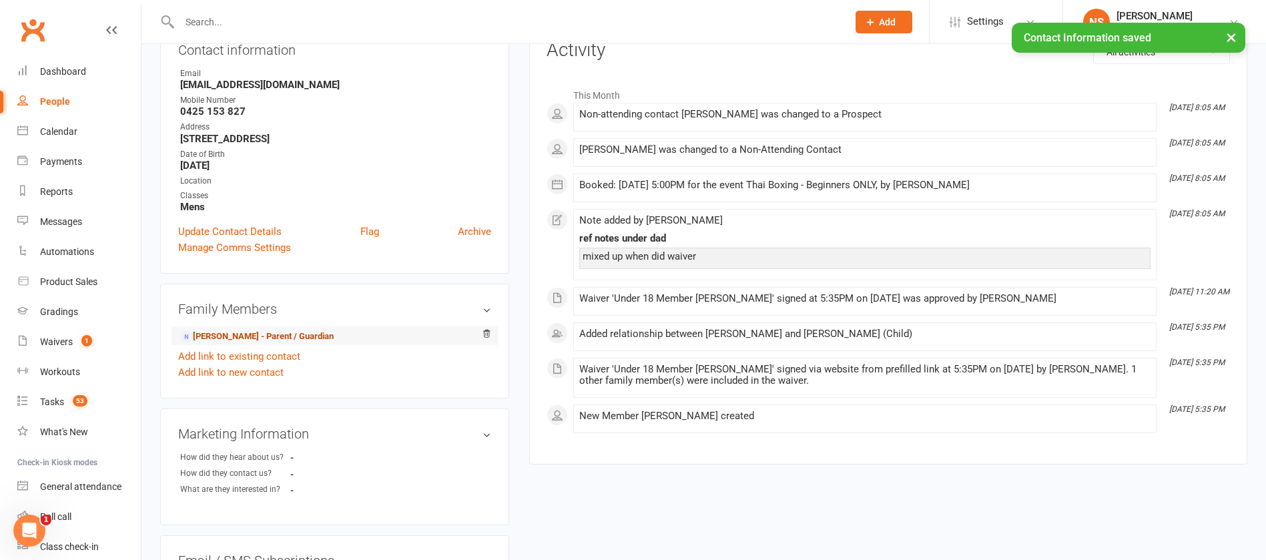
click at [254, 341] on link "Hang Nguyen - Parent / Guardian" at bounding box center [256, 337] width 153 height 14
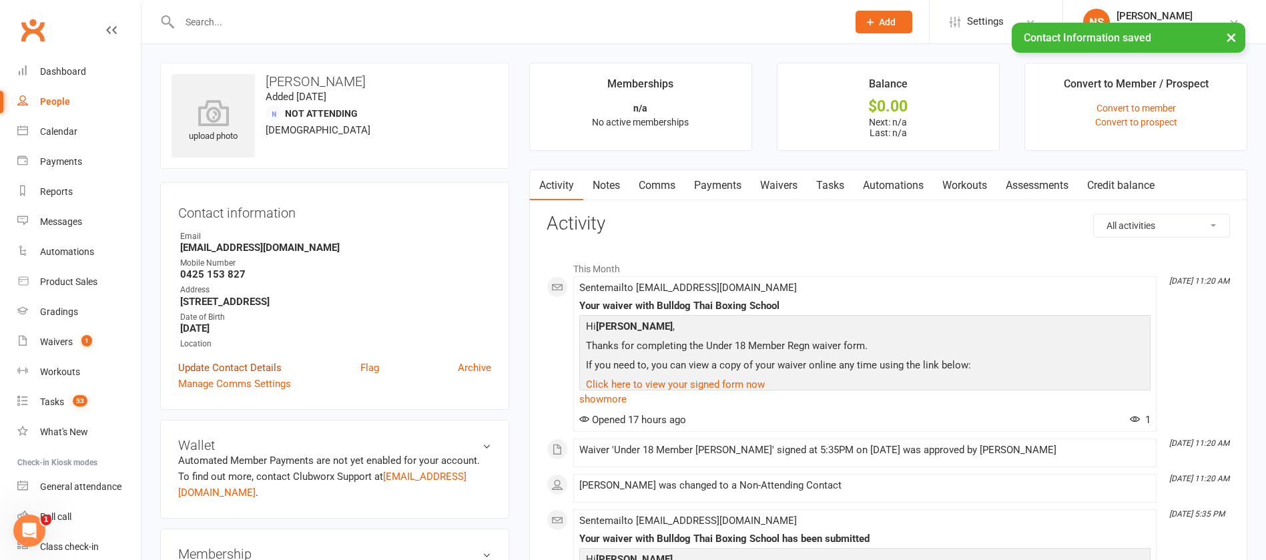
click at [236, 361] on link "Update Contact Details" at bounding box center [229, 368] width 103 height 16
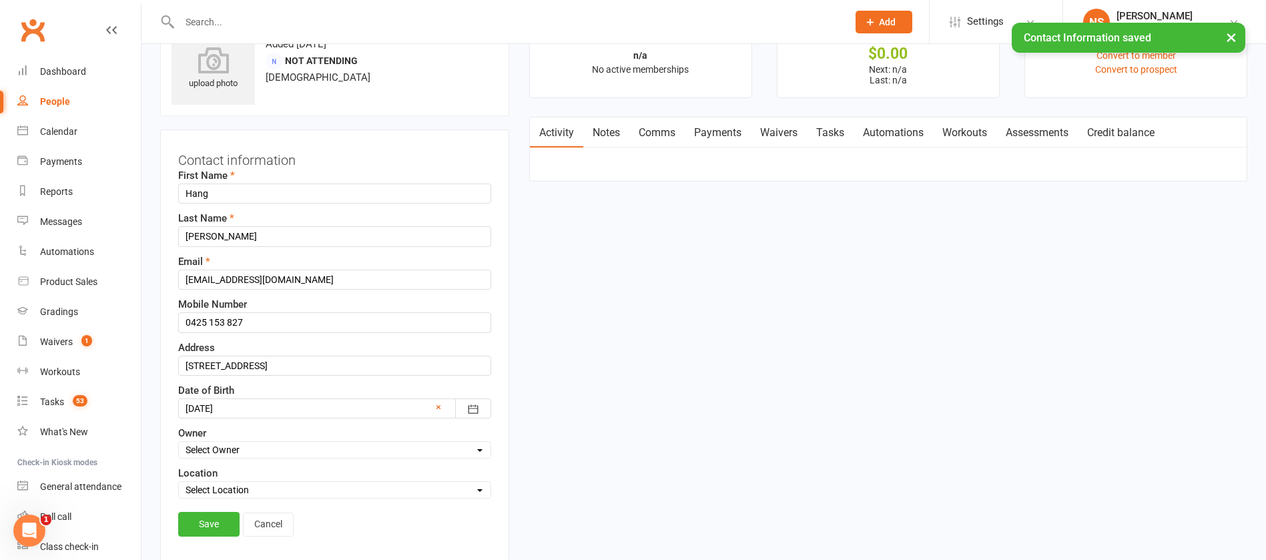
scroll to position [63, 0]
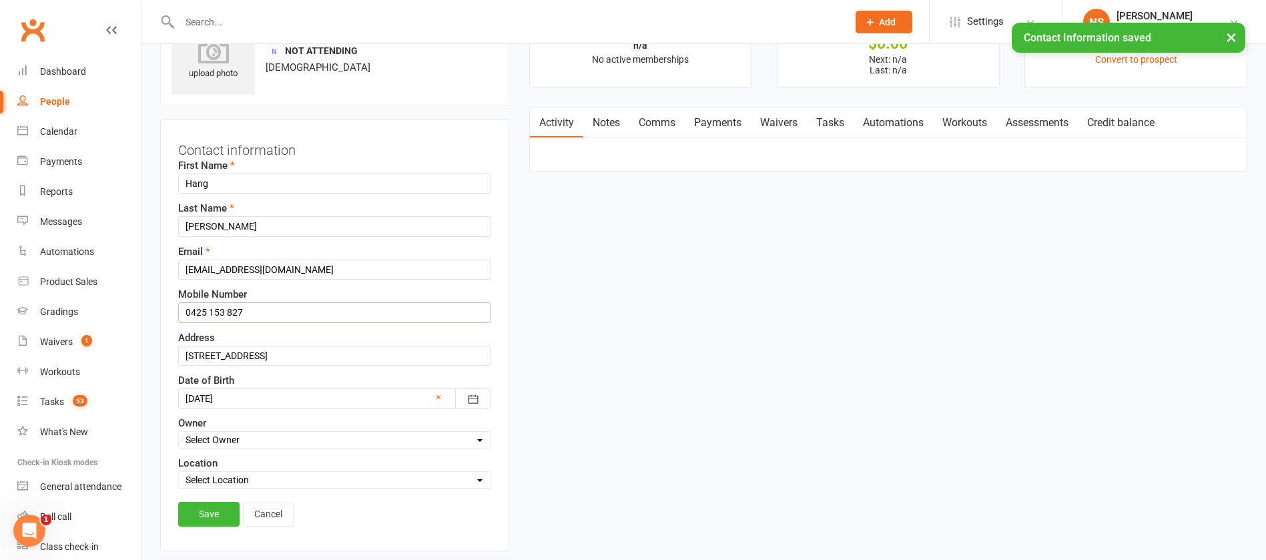
drag, startPoint x: 250, startPoint y: 307, endPoint x: 155, endPoint y: 305, distance: 94.8
click at [155, 305] on div "upload photo Hang Nguyen Added 7 August, 2025 Not Attending 41 years old Contac…" at bounding box center [334, 517] width 369 height 1034
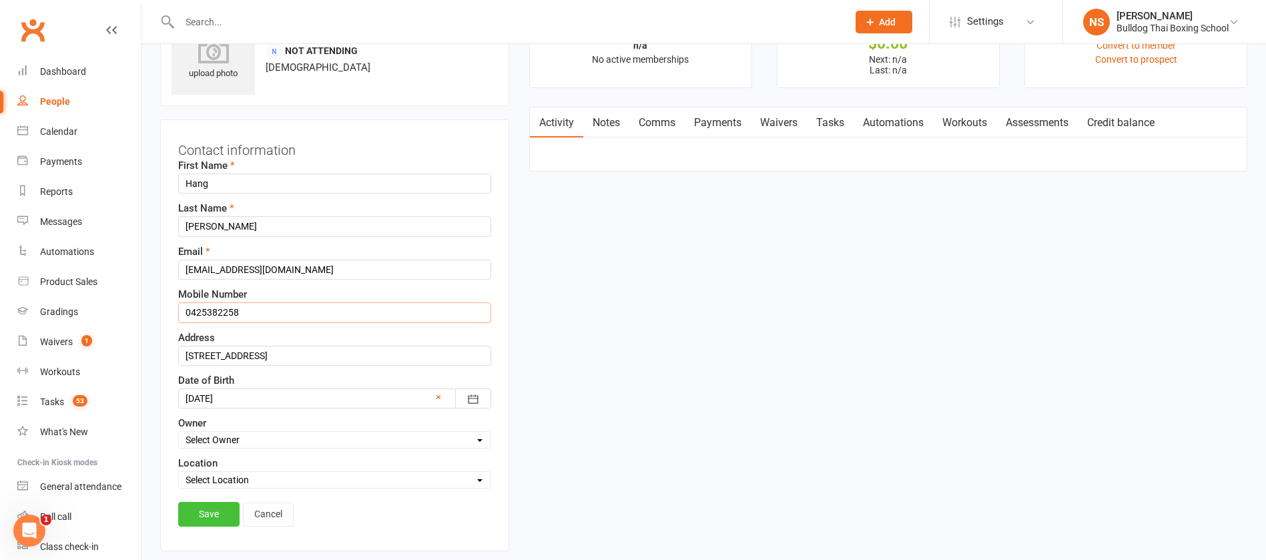
type input "0425382258"
click at [214, 513] on link "Save" at bounding box center [208, 514] width 61 height 24
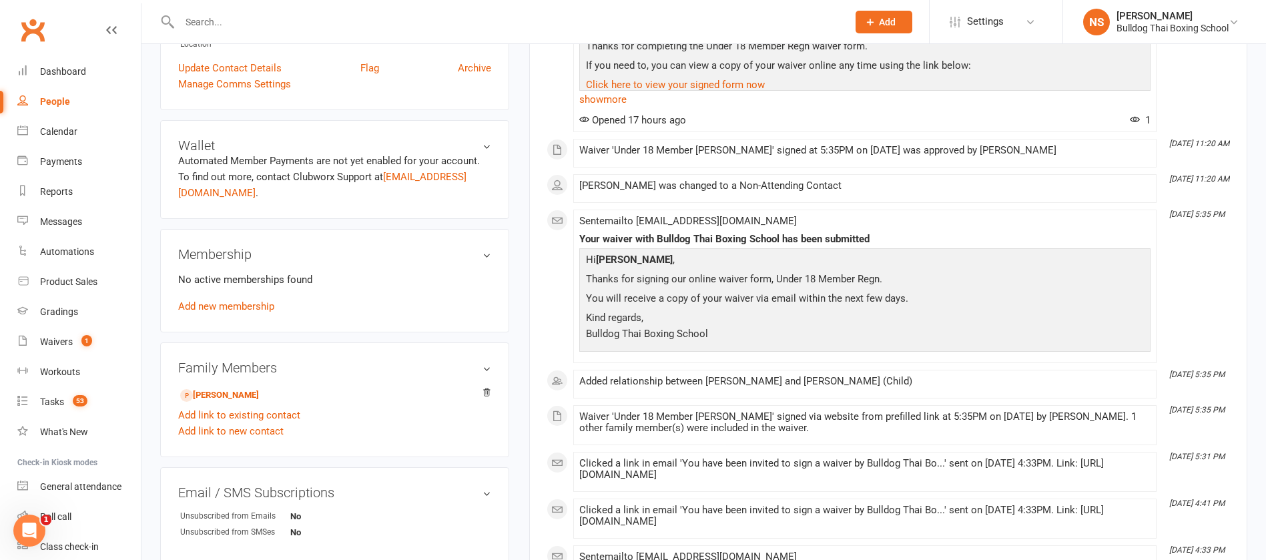
scroll to position [300, 0]
click at [238, 392] on link "Michael Nguyen - Child" at bounding box center [219, 395] width 79 height 14
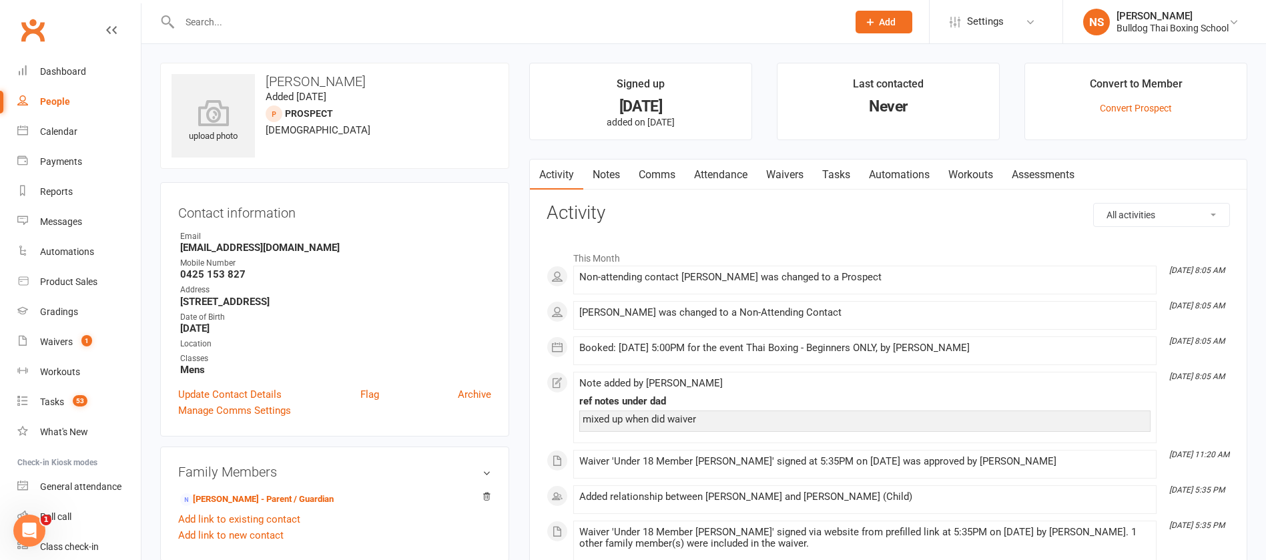
click at [665, 171] on link "Comms" at bounding box center [656, 174] width 55 height 31
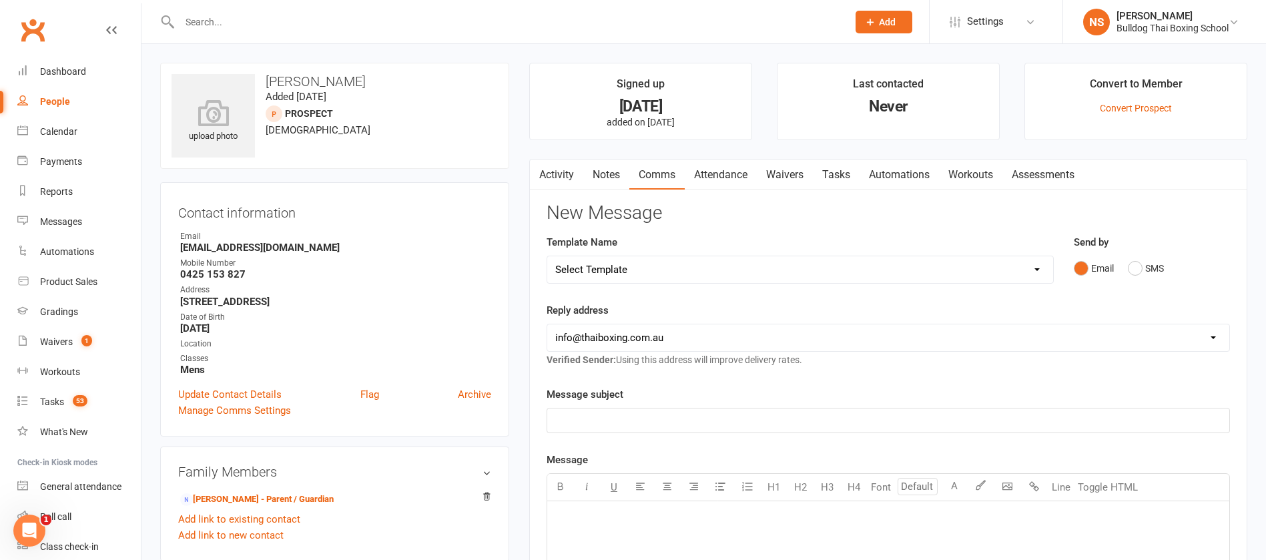
click at [650, 264] on select "Select Template [Email] Price Increase 28 Day Kick starter [SMS] 10 Pass Check …" at bounding box center [800, 269] width 506 height 27
select select "149"
click at [547, 256] on select "Select Template [Email] Price Increase 28 Day Kick starter [SMS] 10 Pass Check …" at bounding box center [800, 269] width 506 height 27
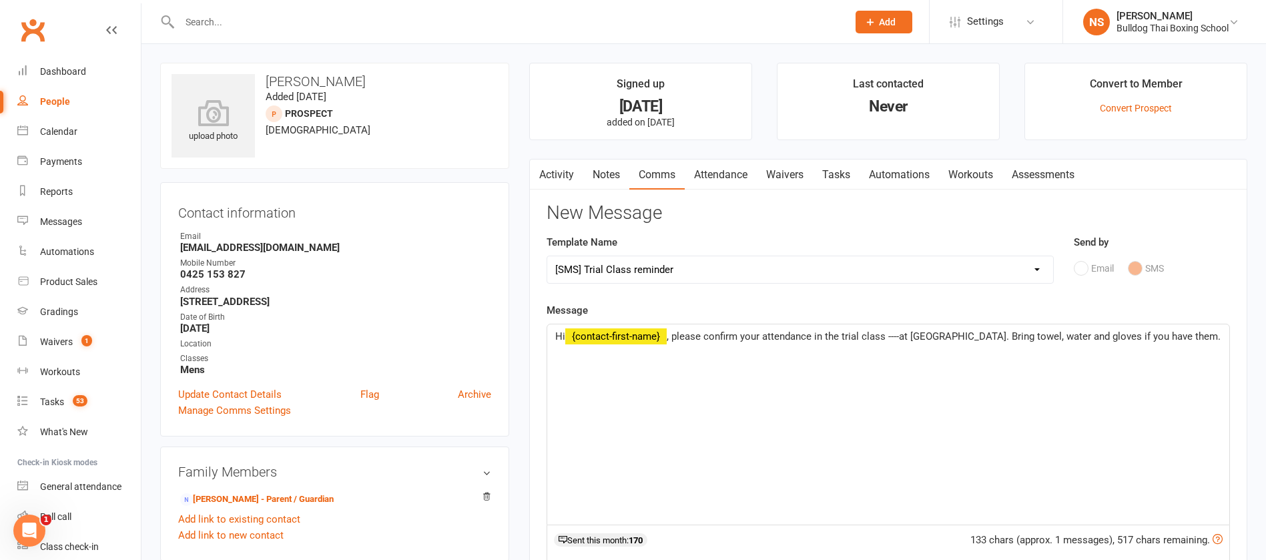
click at [903, 334] on span ", please confirm your attendance in the trial class ----at Bulldog Gym. Bring t…" at bounding box center [944, 336] width 554 height 12
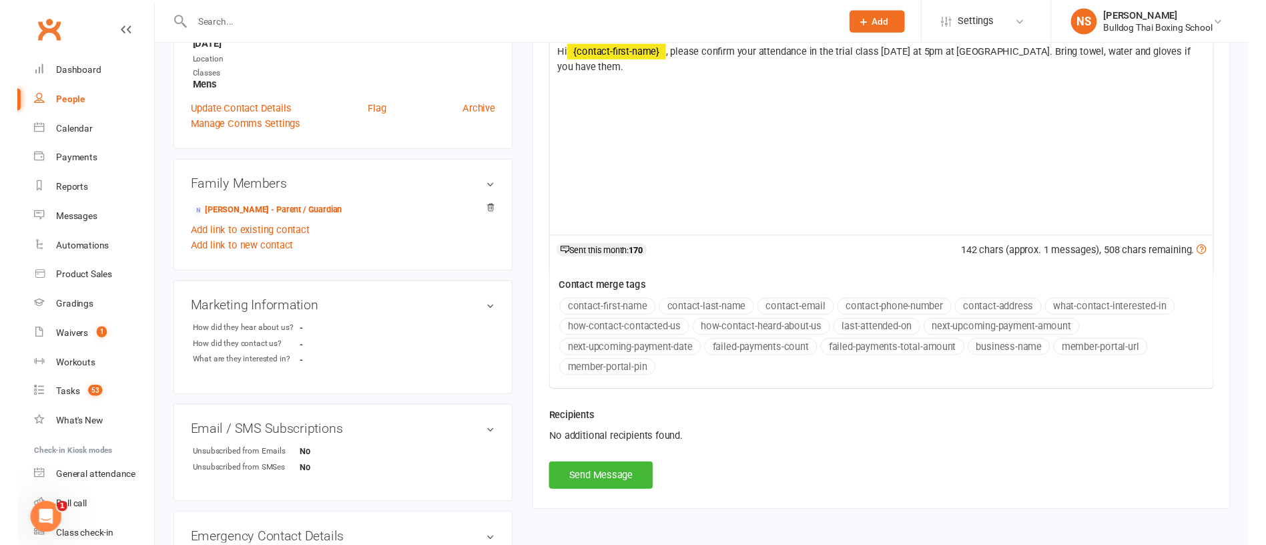
scroll to position [300, 0]
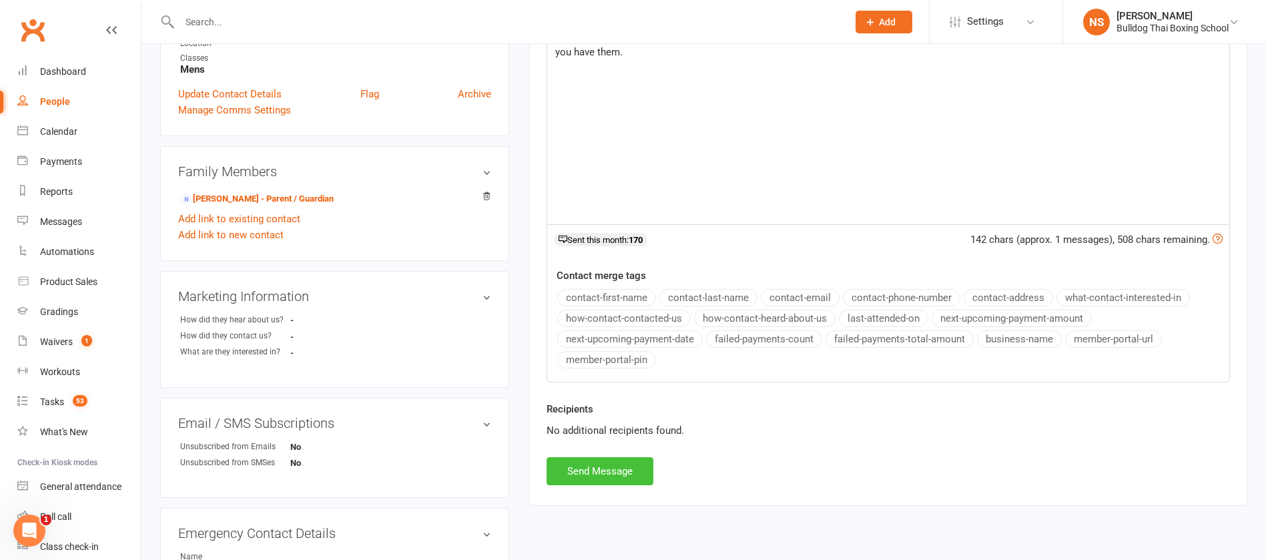
click at [602, 474] on button "Send Message" at bounding box center [600, 471] width 107 height 28
select select
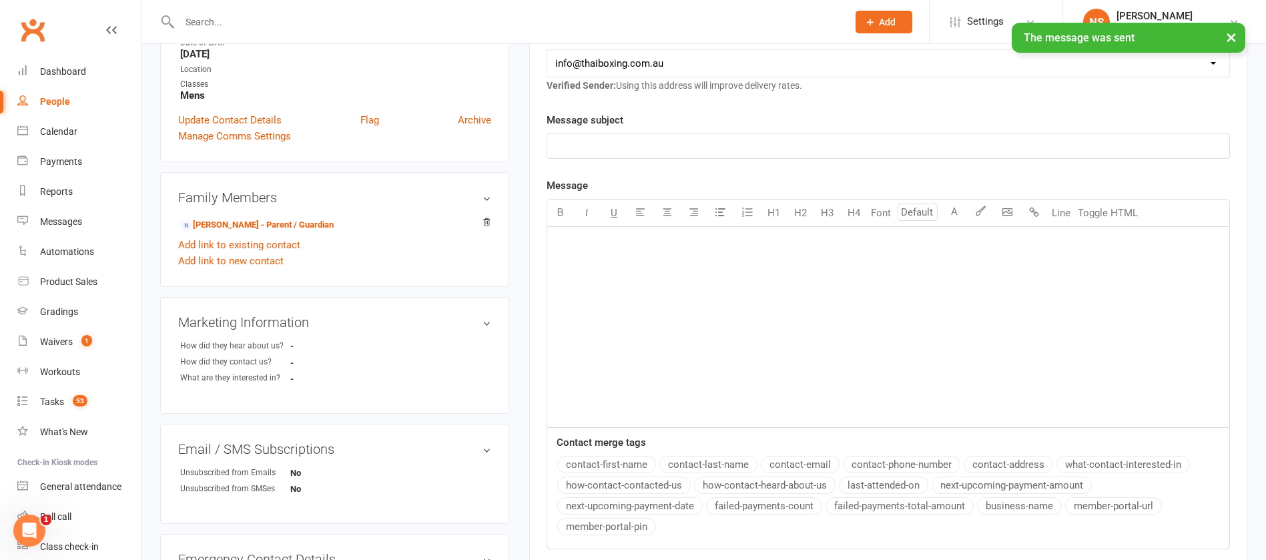
scroll to position [0, 0]
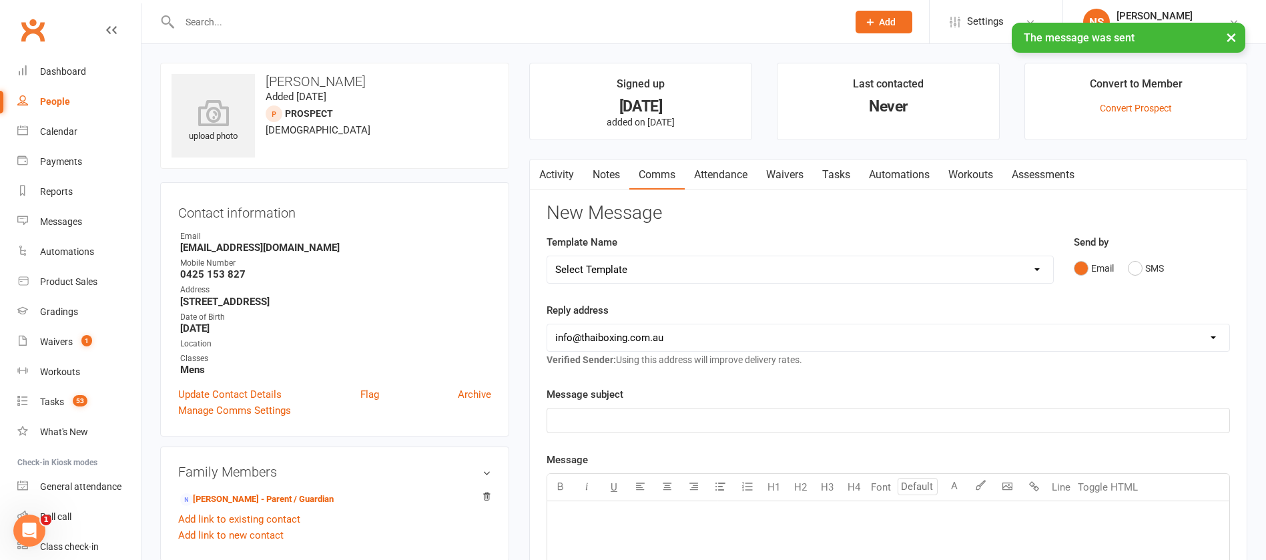
click at [840, 171] on link "Tasks" at bounding box center [836, 174] width 47 height 31
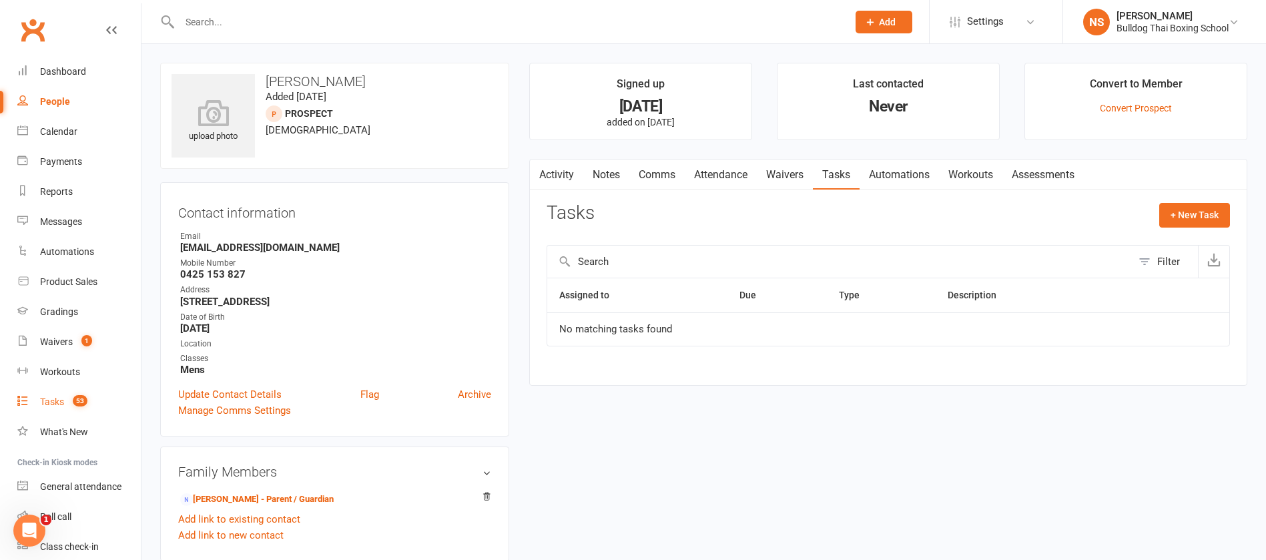
click at [55, 401] on div "Tasks" at bounding box center [52, 401] width 24 height 11
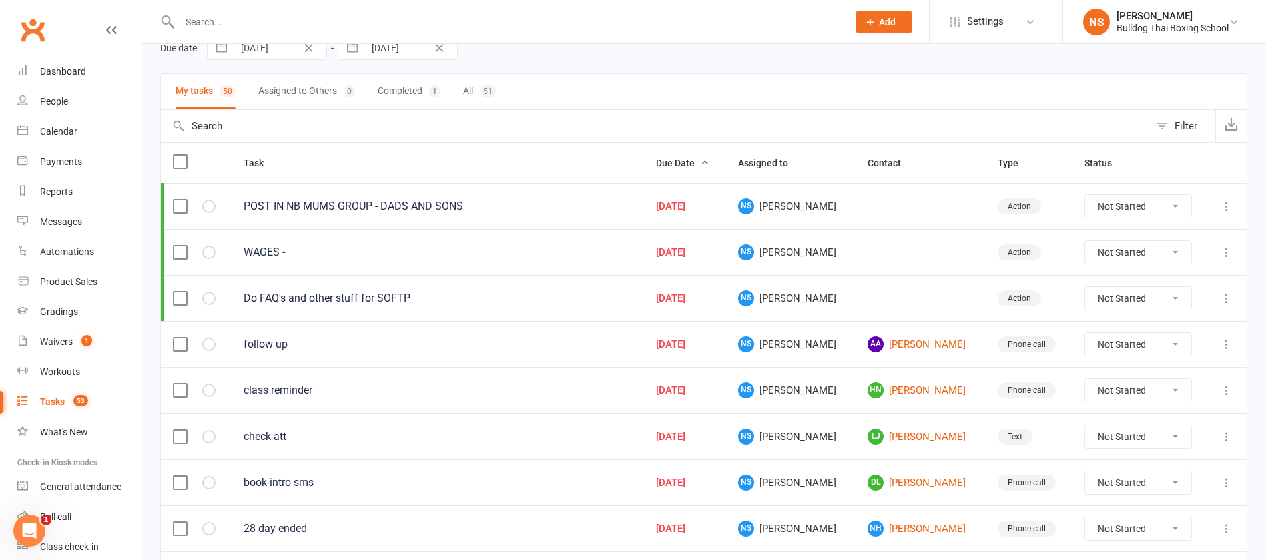
scroll to position [100, 0]
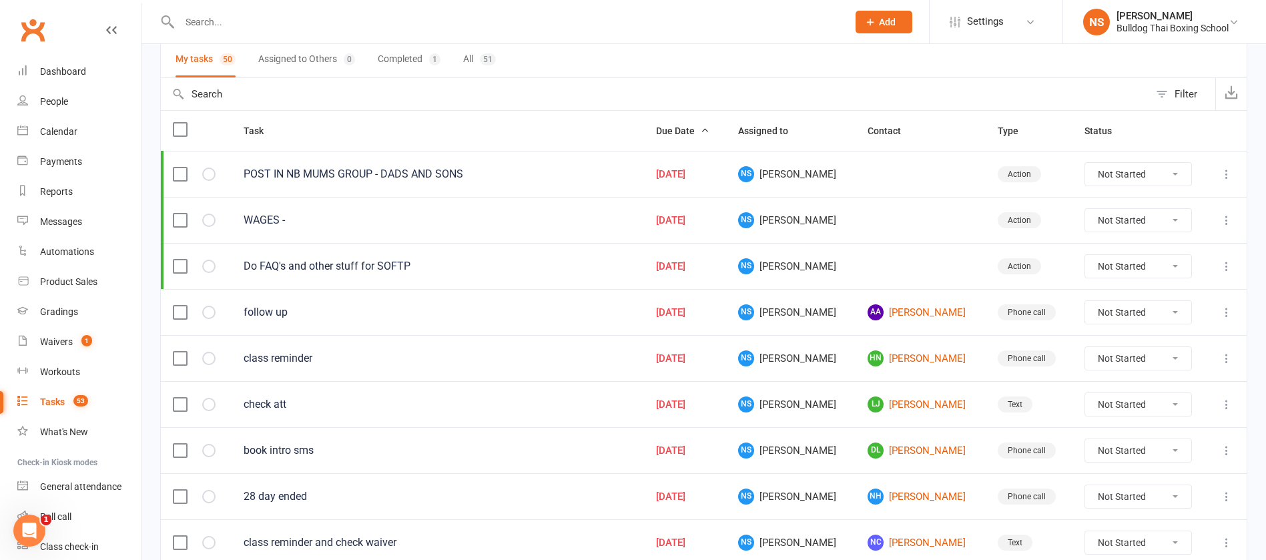
drag, startPoint x: 1178, startPoint y: 354, endPoint x: 1172, endPoint y: 366, distance: 13.4
click at [1179, 356] on select "Not Started In Progress Waiting Complete" at bounding box center [1138, 358] width 106 height 23
click at [1085, 347] on select "Not Started In Progress Waiting Complete" at bounding box center [1138, 358] width 106 height 23
select select "unstarted"
click at [881, 352] on link "LJ Lucas Javes" at bounding box center [919, 358] width 105 height 16
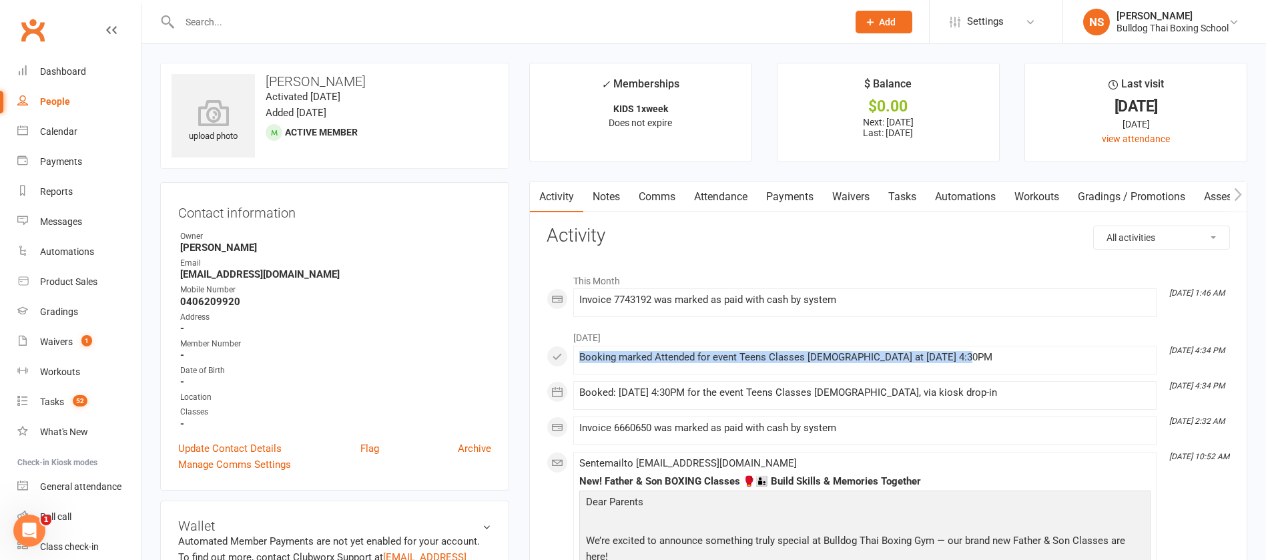
drag, startPoint x: 966, startPoint y: 356, endPoint x: 570, endPoint y: 356, distance: 395.7
click at [971, 356] on div "Booking marked Attended for event Teens Classes 13-16yo at 31 Jul 2025 at 4:30PM" at bounding box center [864, 357] width 571 height 11
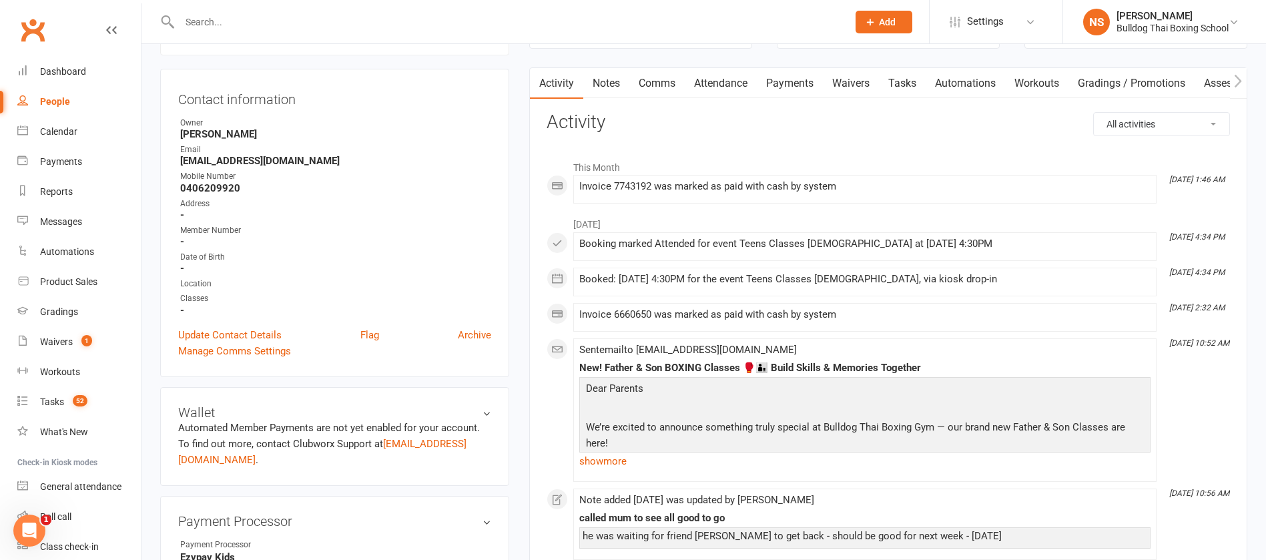
scroll to position [100, 0]
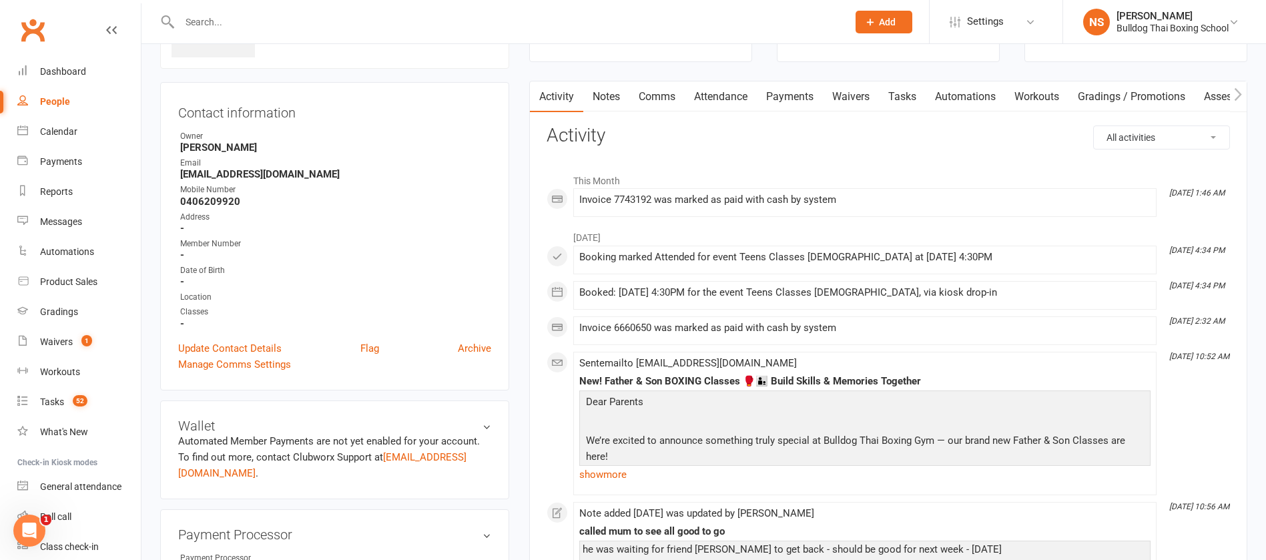
click at [913, 97] on link "Tasks" at bounding box center [902, 96] width 47 height 31
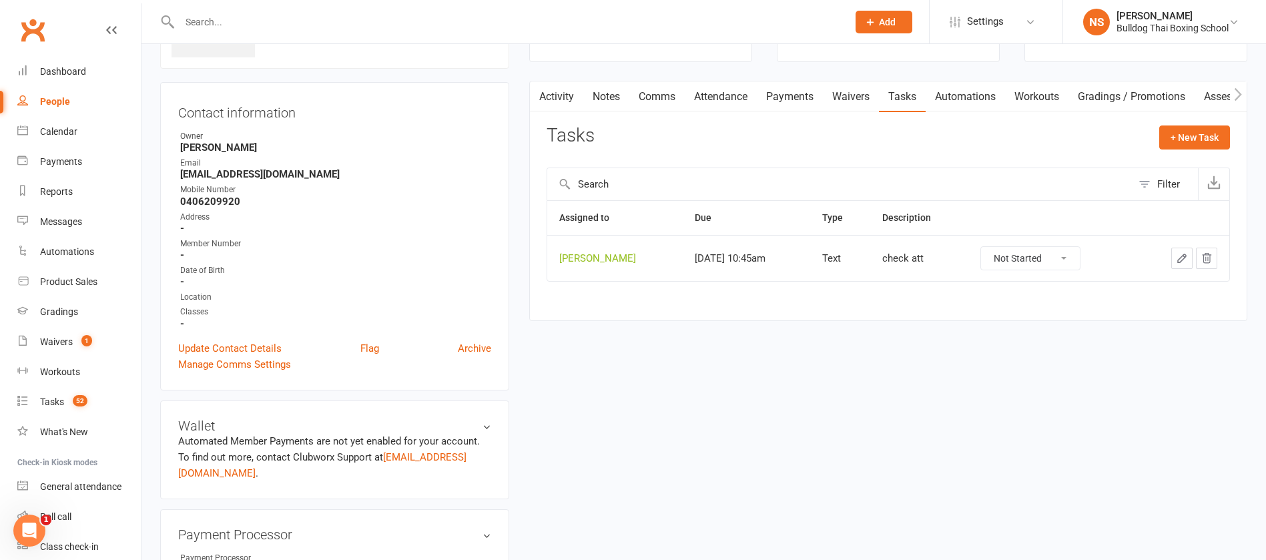
click at [1182, 252] on icon "button" at bounding box center [1182, 258] width 12 height 12
type textarea "check att"
select select "12940"
type input "[DATE]"
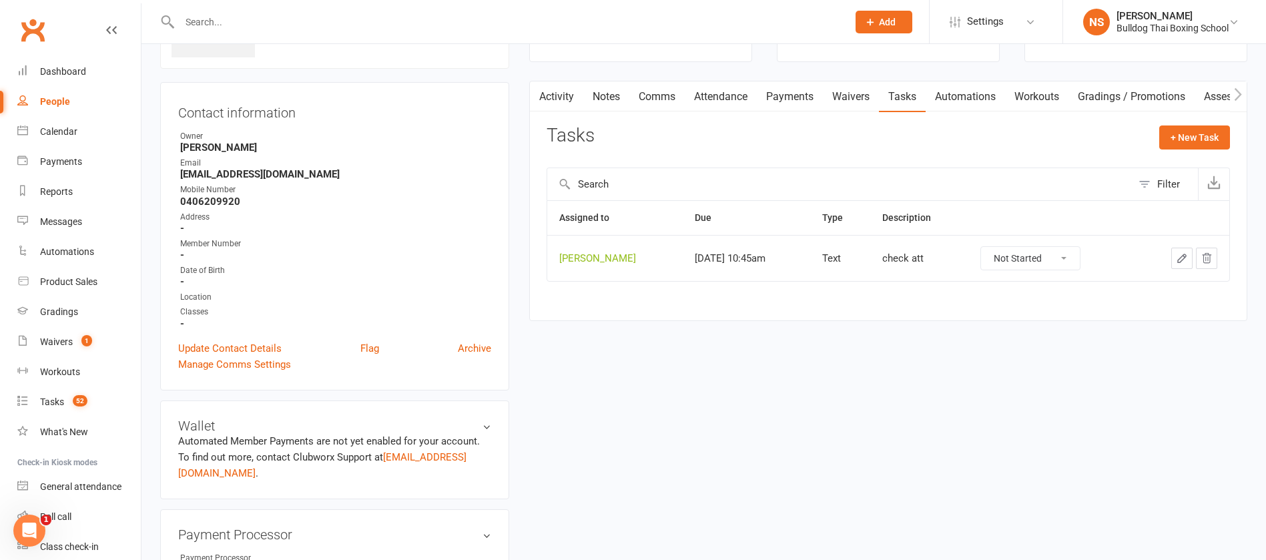
type input "10:45am"
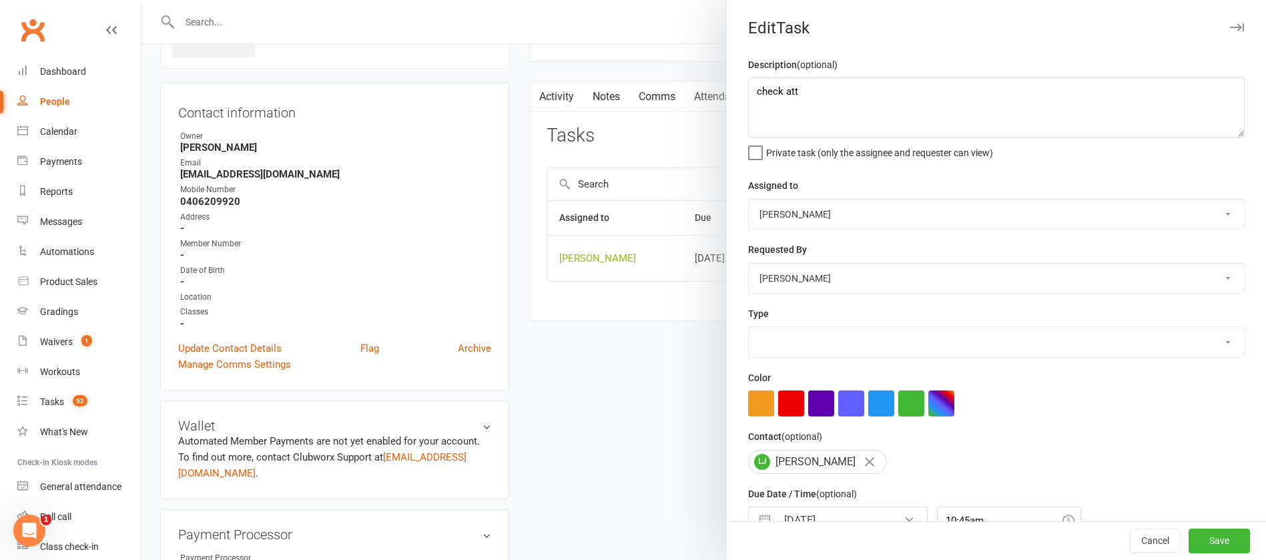
select select "13825"
drag, startPoint x: 812, startPoint y: 89, endPoint x: 724, endPoint y: 89, distance: 88.1
click at [733, 89] on div "Description (optional) check att Private task (only the assignee and requester …" at bounding box center [996, 326] width 539 height 539
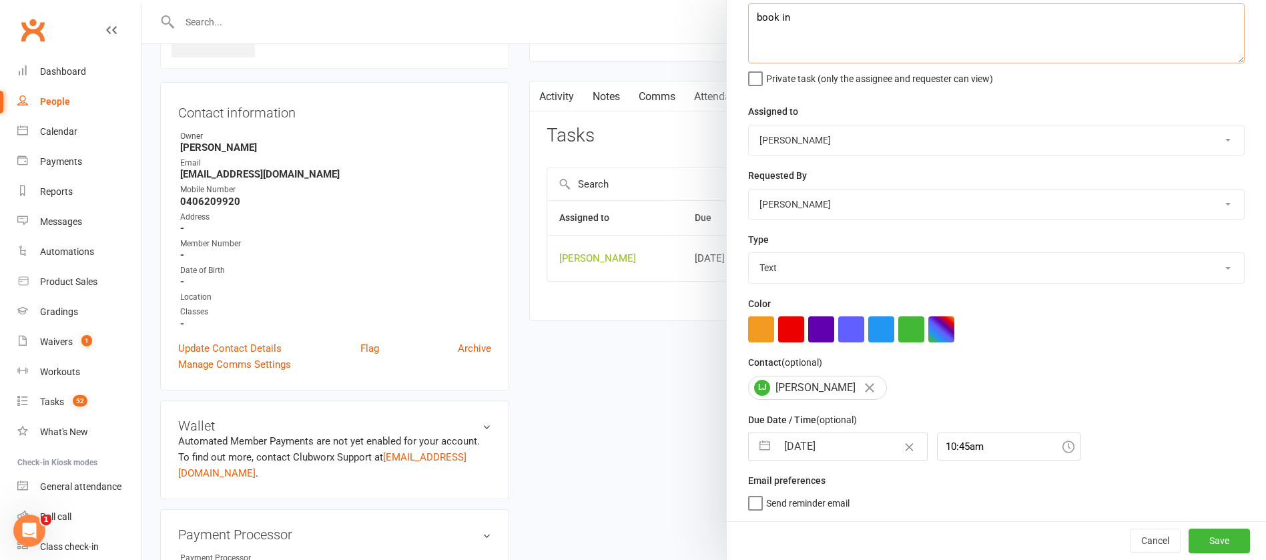
type textarea "book in"
select select "6"
select select "2025"
select select "7"
select select "2025"
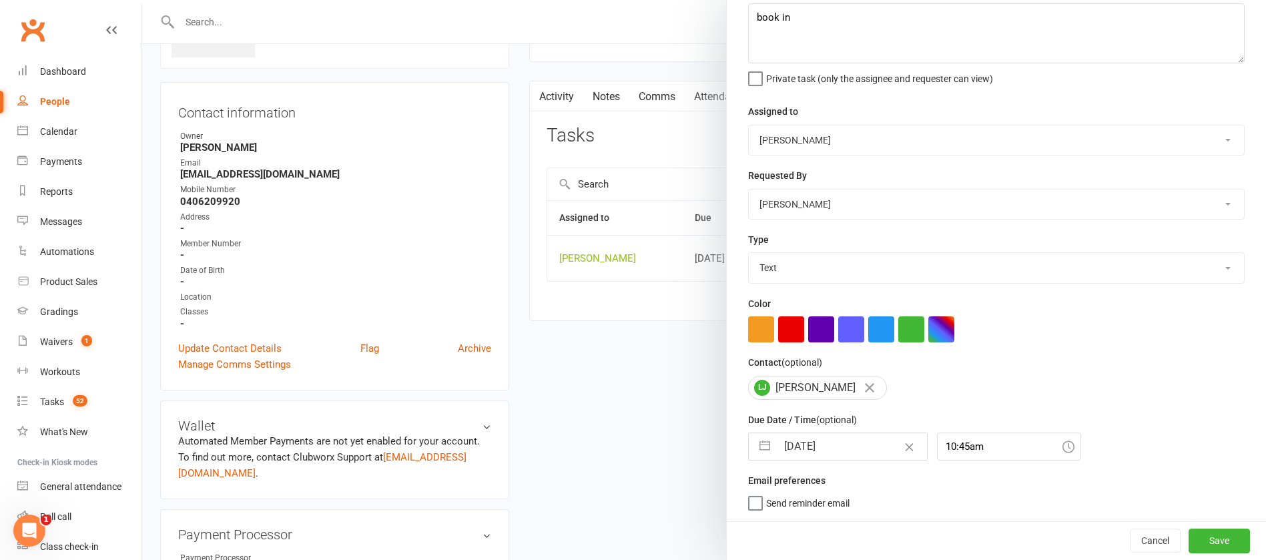
select select "8"
select select "2025"
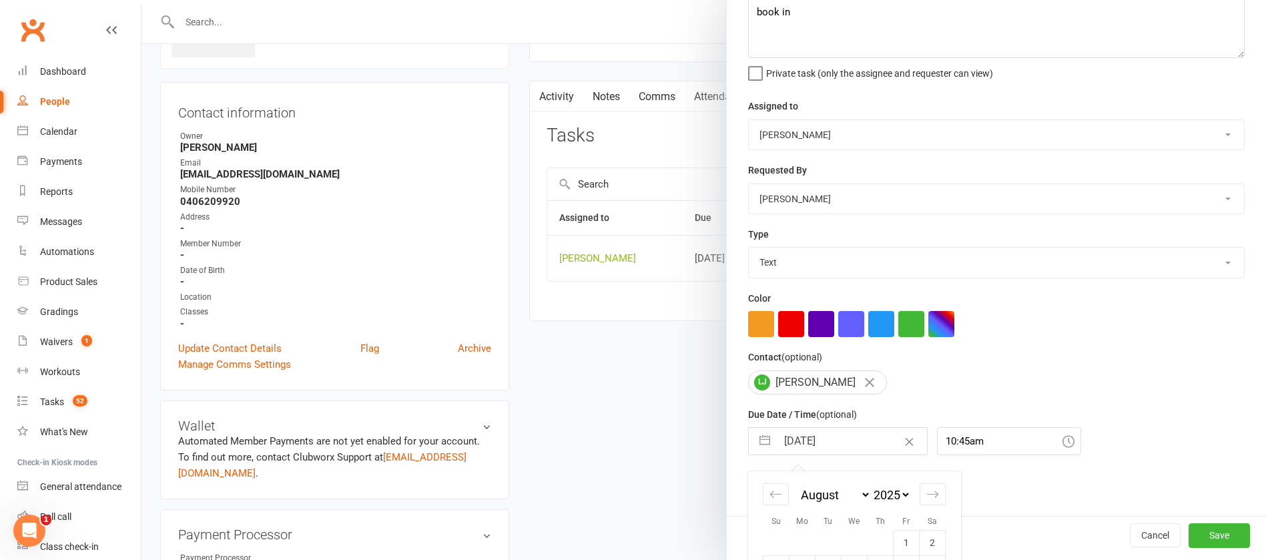
click at [845, 446] on input "[DATE]" at bounding box center [852, 441] width 150 height 27
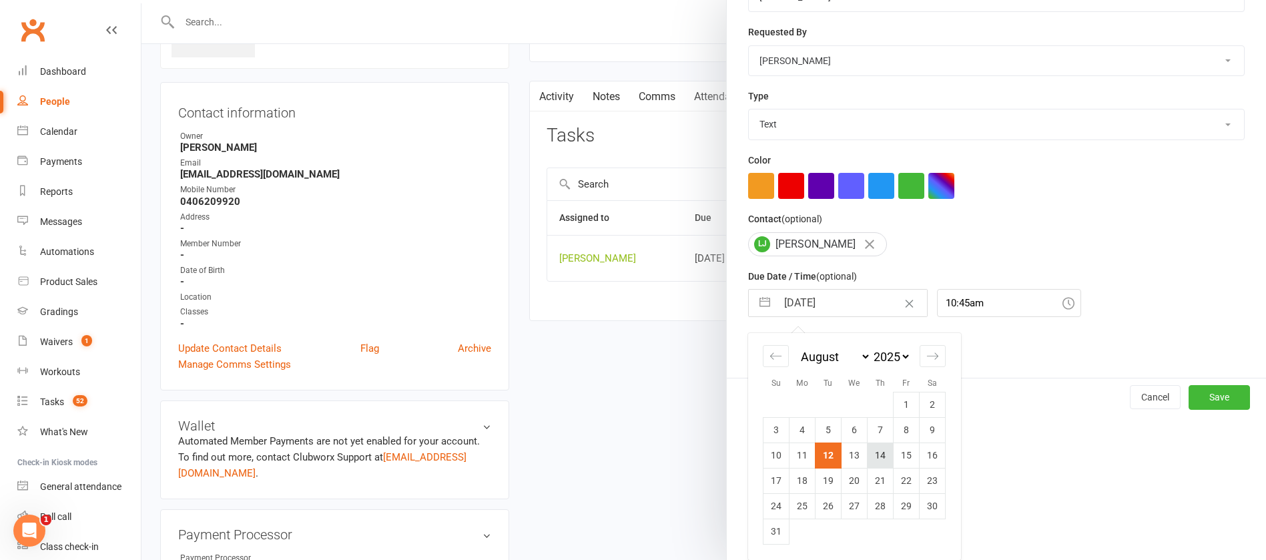
click at [873, 458] on td "14" at bounding box center [880, 454] width 26 height 25
type input "[DATE]"
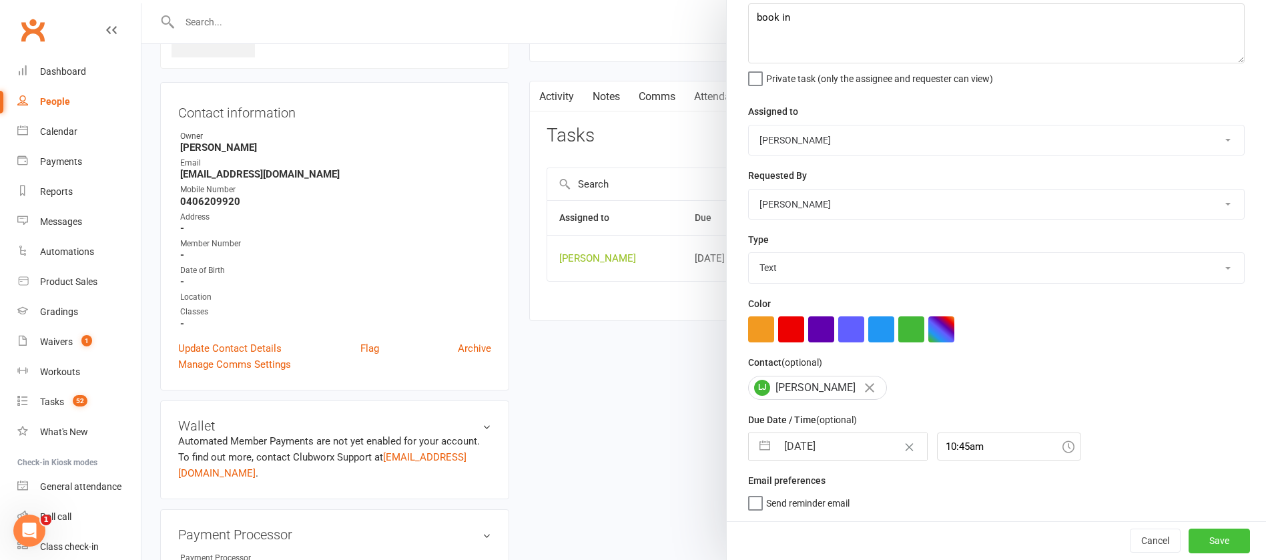
click at [1189, 539] on button "Save" at bounding box center [1218, 540] width 61 height 24
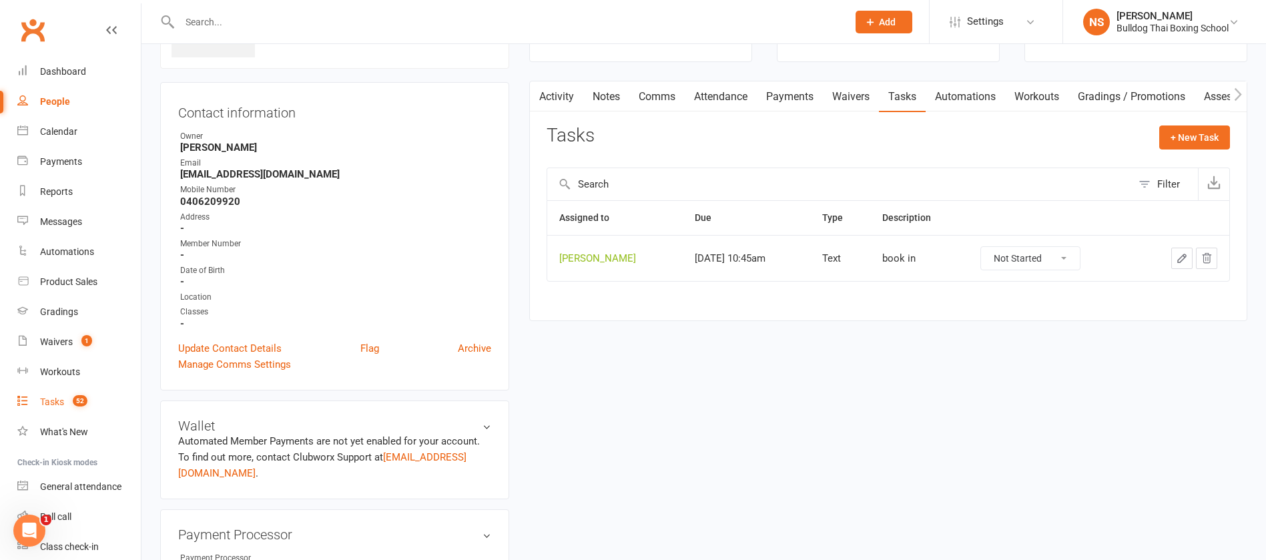
click at [60, 404] on div "Tasks" at bounding box center [52, 401] width 24 height 11
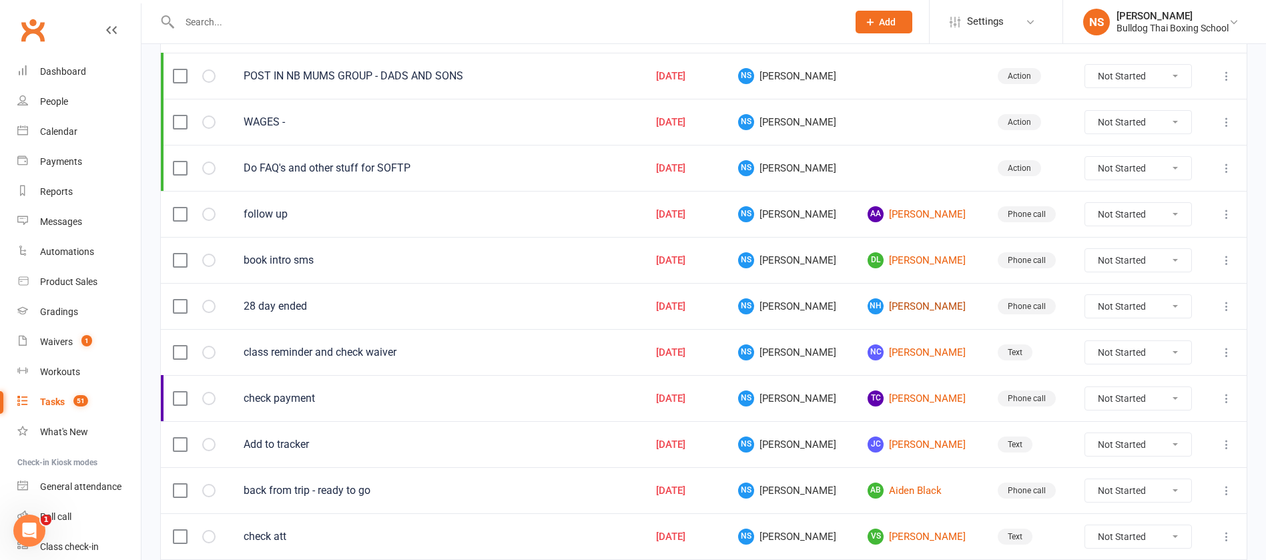
scroll to position [200, 0]
click at [916, 346] on link "NC Nizar Chaouachi" at bounding box center [919, 350] width 105 height 16
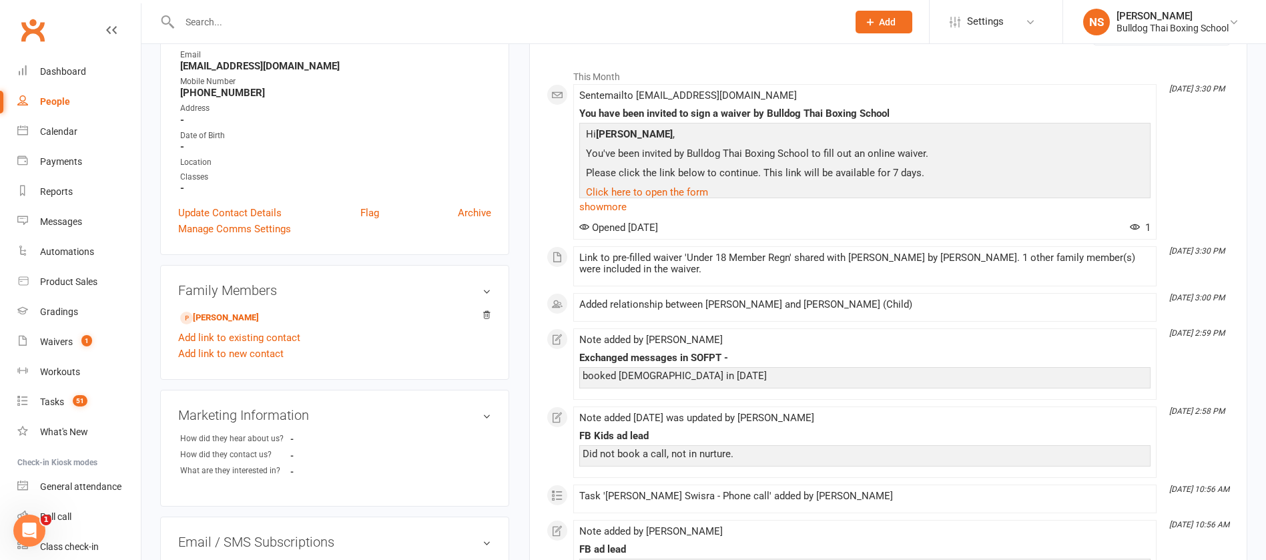
scroll to position [200, 0]
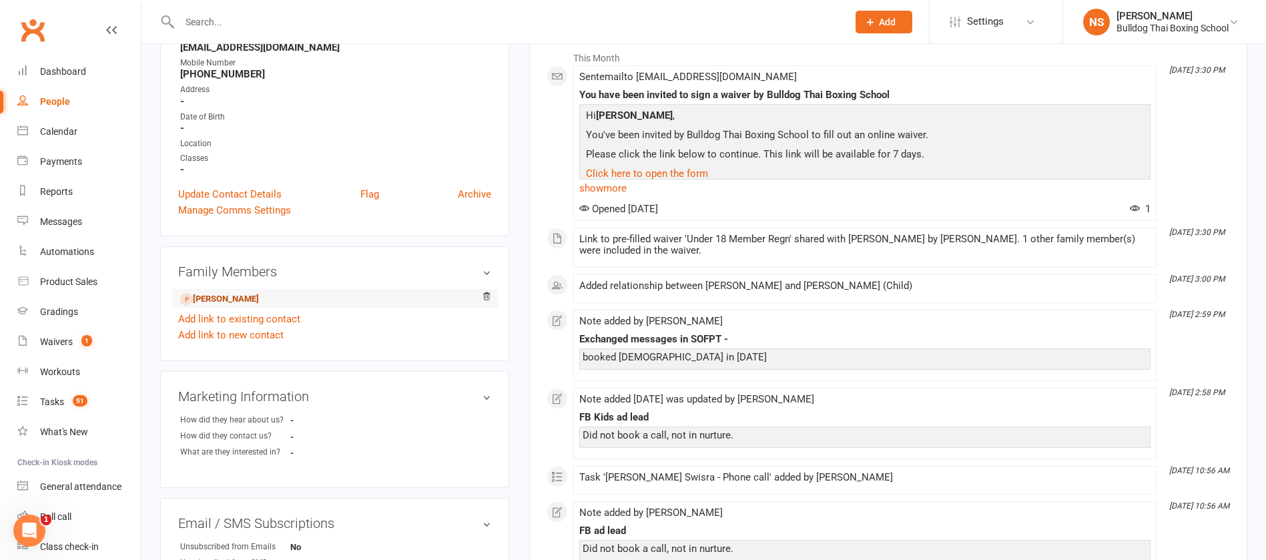
click at [242, 295] on link "Mateo Chaouachi - Child" at bounding box center [219, 299] width 79 height 14
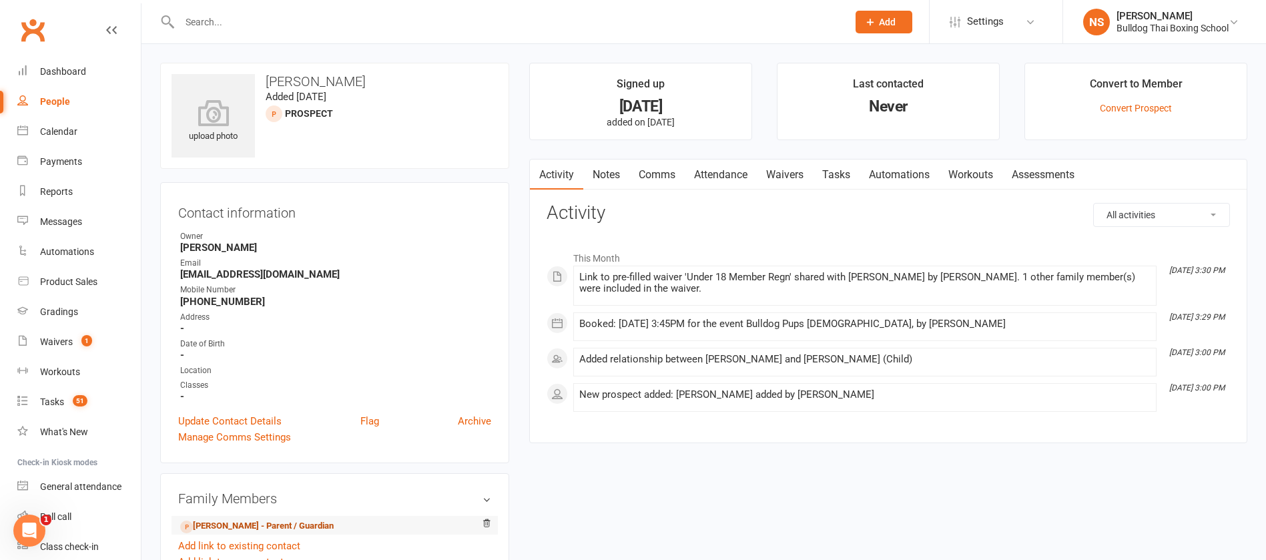
click at [278, 523] on link "Nizar Chaouachi - Parent / Guardian" at bounding box center [256, 526] width 153 height 14
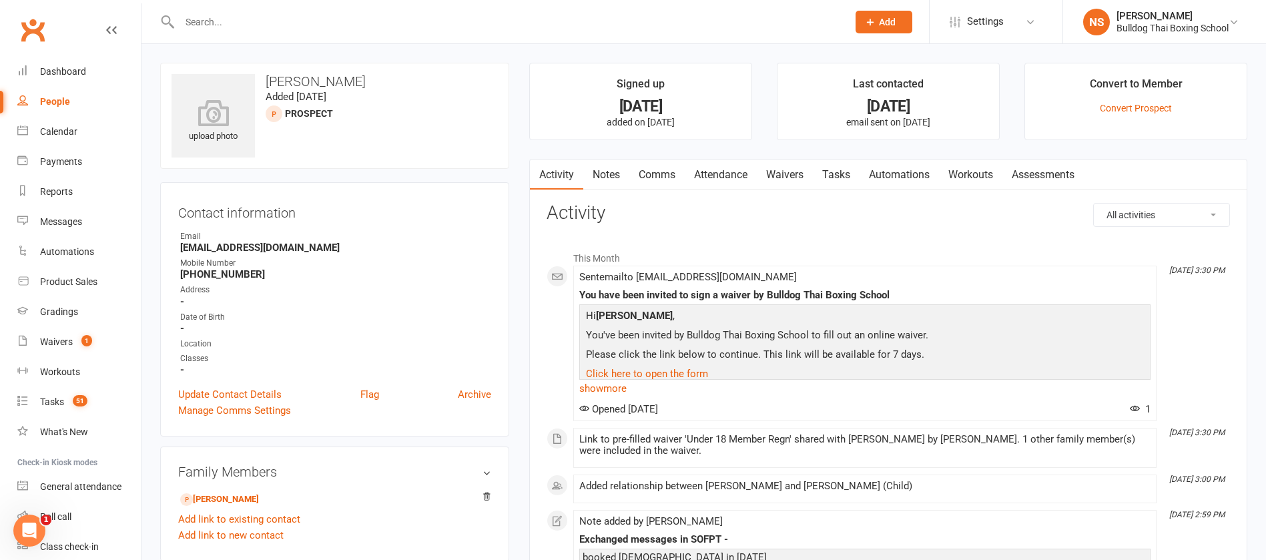
drag, startPoint x: 783, startPoint y: 173, endPoint x: 789, endPoint y: 171, distance: 6.8
click at [784, 173] on link "Waivers" at bounding box center [785, 174] width 56 height 31
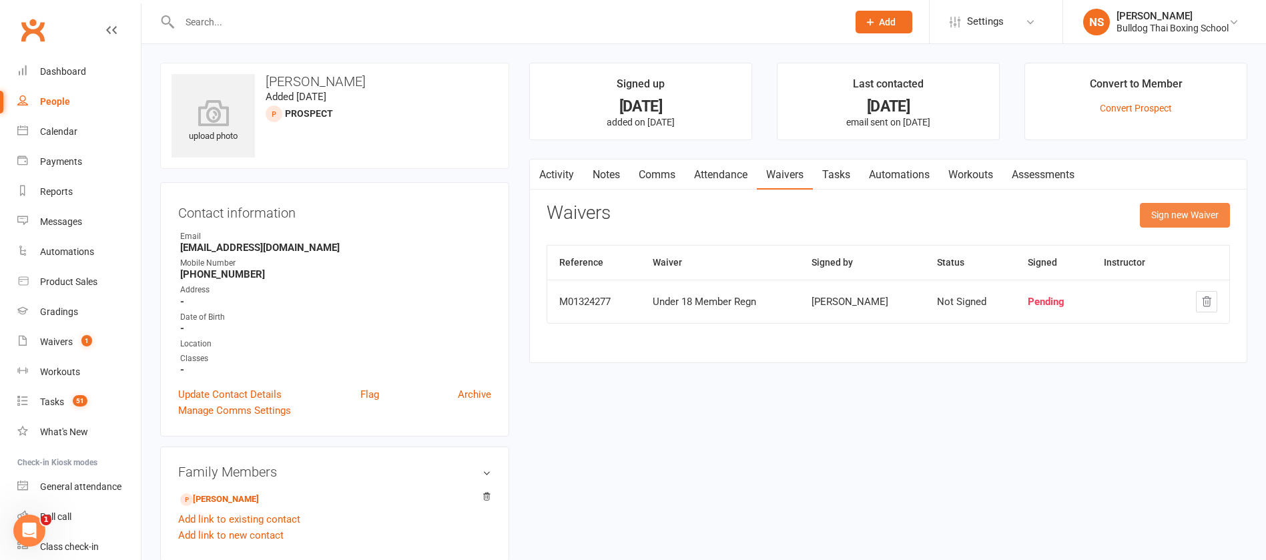
click at [1191, 210] on button "Sign new Waiver" at bounding box center [1185, 215] width 90 height 24
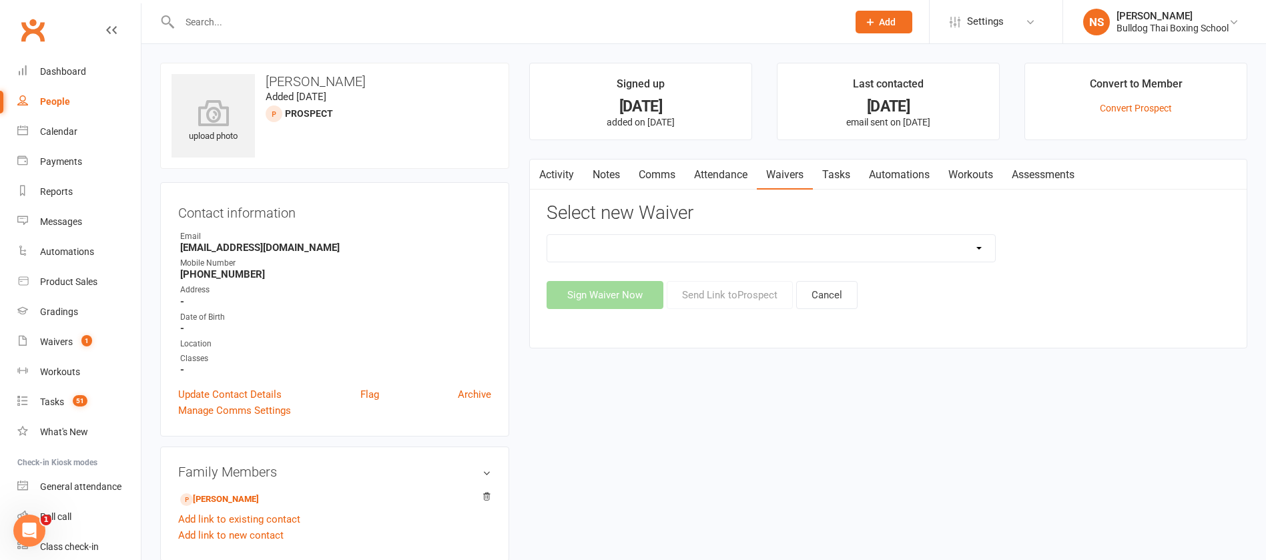
click at [677, 257] on select "12 Month Contract 14 Day Kick Off 28 Day 99 and RO 35 28 Day Kick Starter $149 …" at bounding box center [771, 248] width 448 height 27
select select "1551"
click at [547, 235] on select "12 Month Contract 14 Day Kick Off 28 Day 99 and RO 35 28 Day Kick Starter $149 …" at bounding box center [771, 248] width 448 height 27
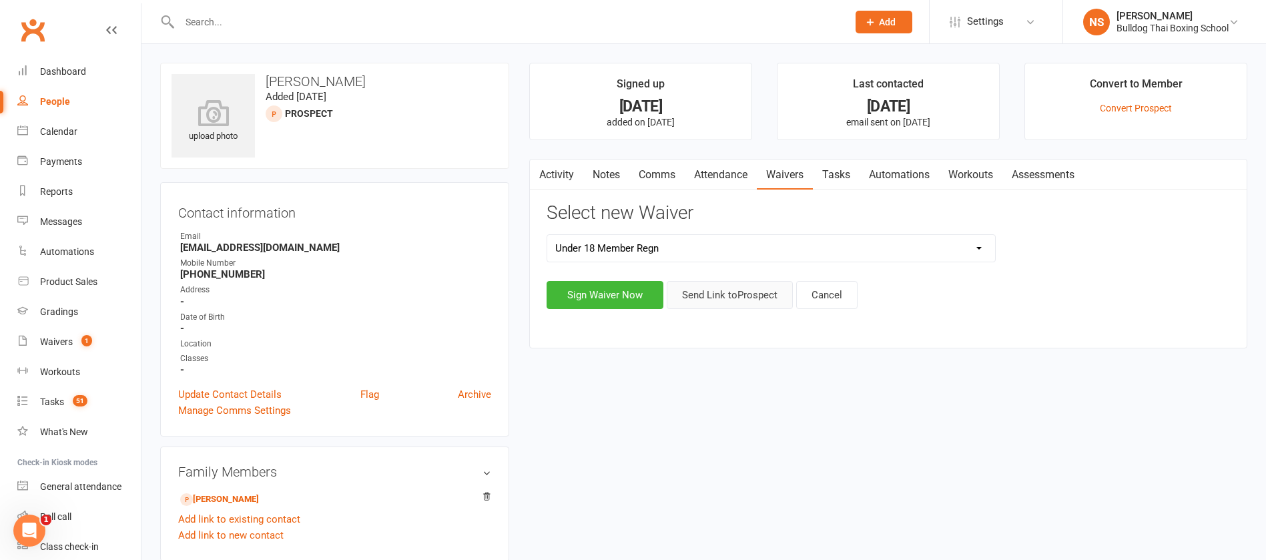
click at [718, 288] on button "Send Link to [GEOGRAPHIC_DATA]" at bounding box center [730, 295] width 126 height 28
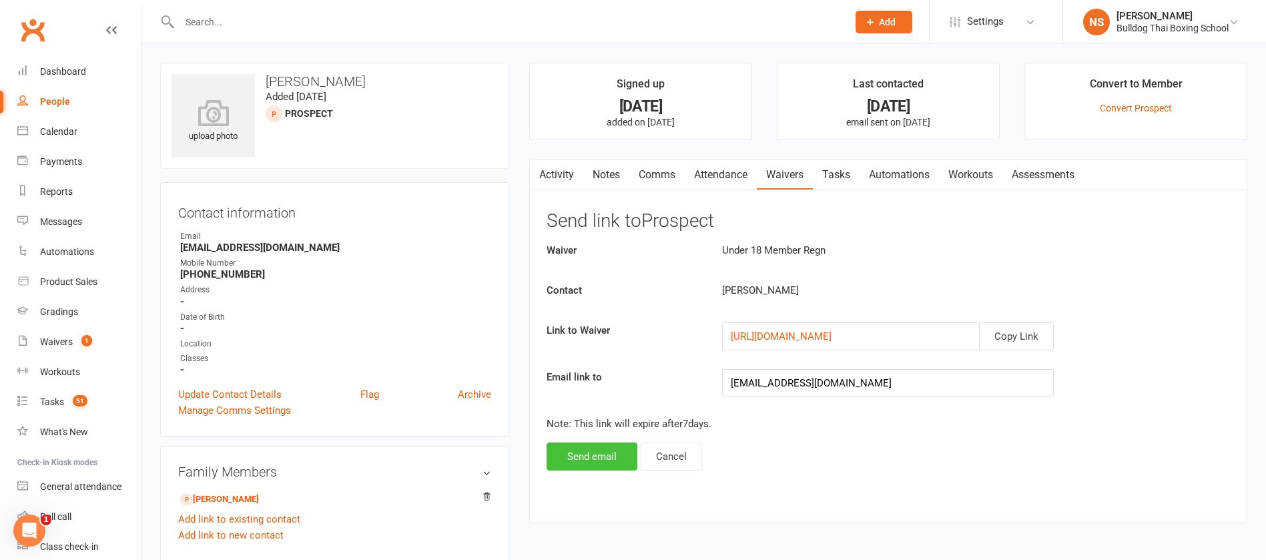
click at [592, 453] on button "Send email" at bounding box center [592, 456] width 91 height 28
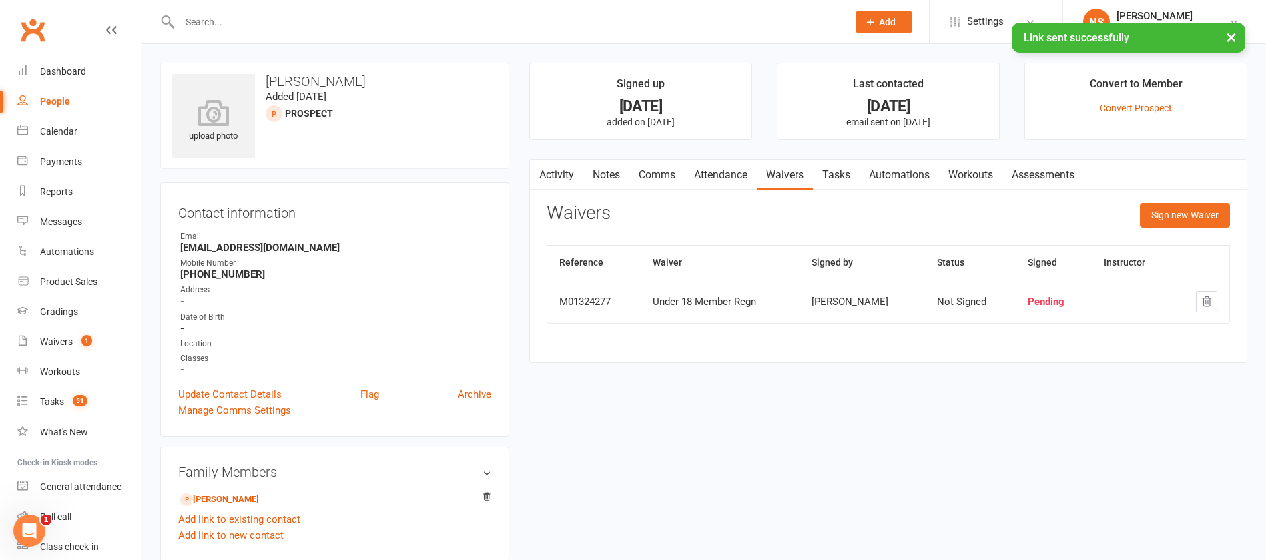
click at [659, 173] on link "Comms" at bounding box center [656, 174] width 55 height 31
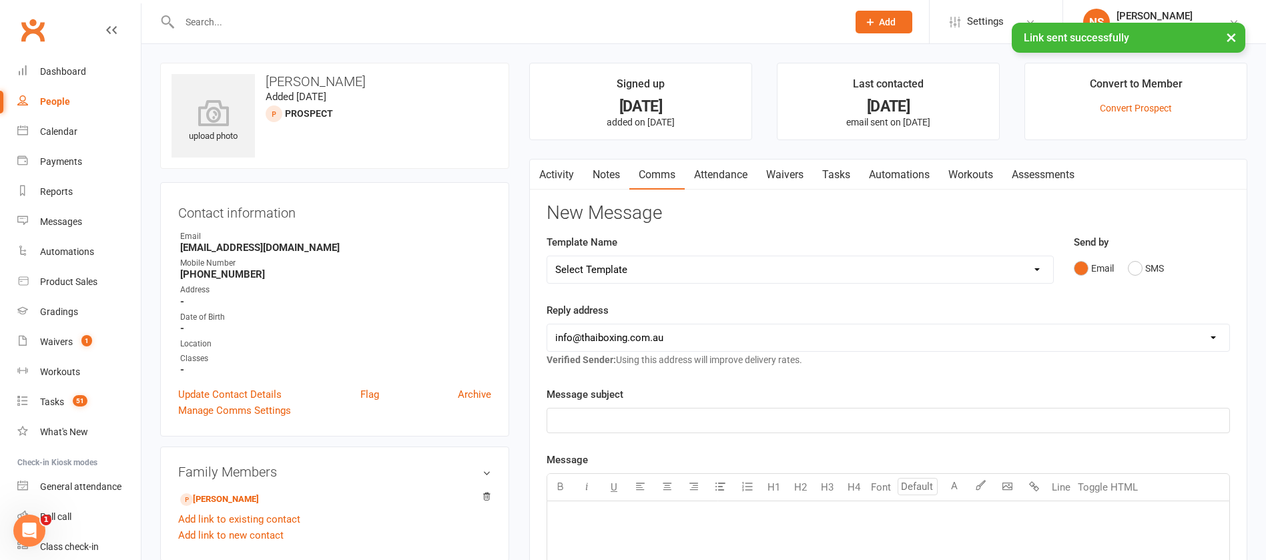
drag, startPoint x: 642, startPoint y: 264, endPoint x: 643, endPoint y: 256, distance: 7.4
click at [642, 264] on select "Select Template [Email] Price Increase 28 Day Kick starter [SMS] 10 Pass Check …" at bounding box center [800, 269] width 506 height 27
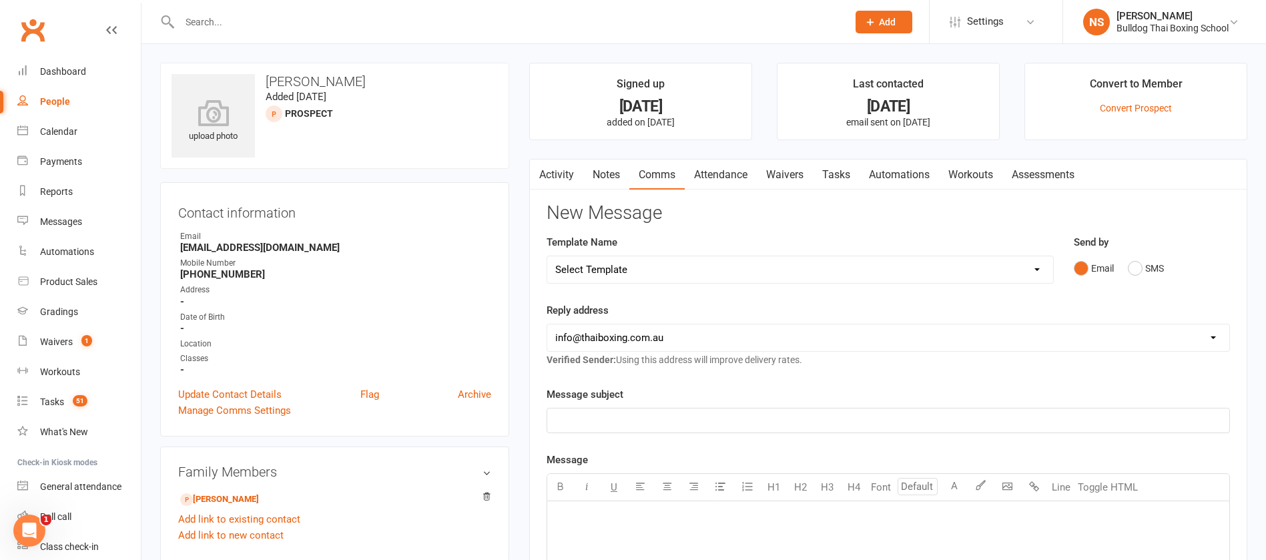
select select "149"
click at [547, 256] on select "Select Template [Email] Price Increase 28 Day Kick starter [SMS] 10 Pass Check …" at bounding box center [800, 269] width 506 height 27
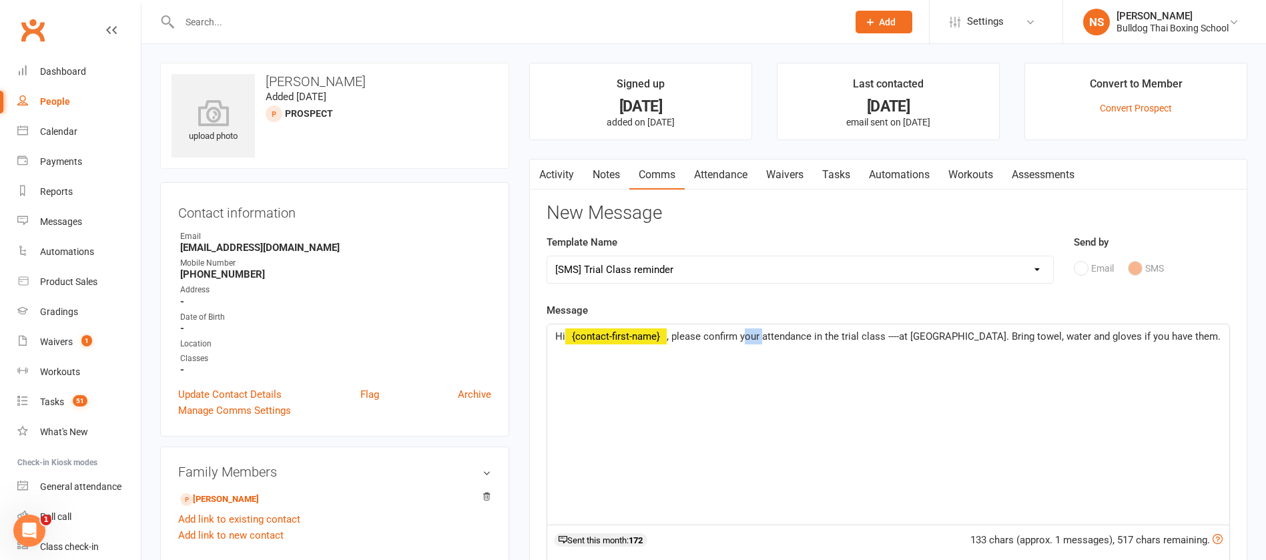
drag, startPoint x: 765, startPoint y: 336, endPoint x: 744, endPoint y: 336, distance: 20.7
click at [744, 336] on span ", please confirm your attendance in the trial class ----at Bulldog Gym. Bring t…" at bounding box center [944, 336] width 554 height 12
click at [916, 327] on div "Hi ﻿ {contact-first-name} , please confirm Mateo's attendance in the trial clas…" at bounding box center [888, 424] width 682 height 200
drag, startPoint x: 1039, startPoint y: 334, endPoint x: 1058, endPoint y: 349, distance: 24.7
click at [1058, 349] on p "Hi ﻿ {contact-first-name} , please confirm Mateo's attendance in the trial clas…" at bounding box center [888, 344] width 666 height 32
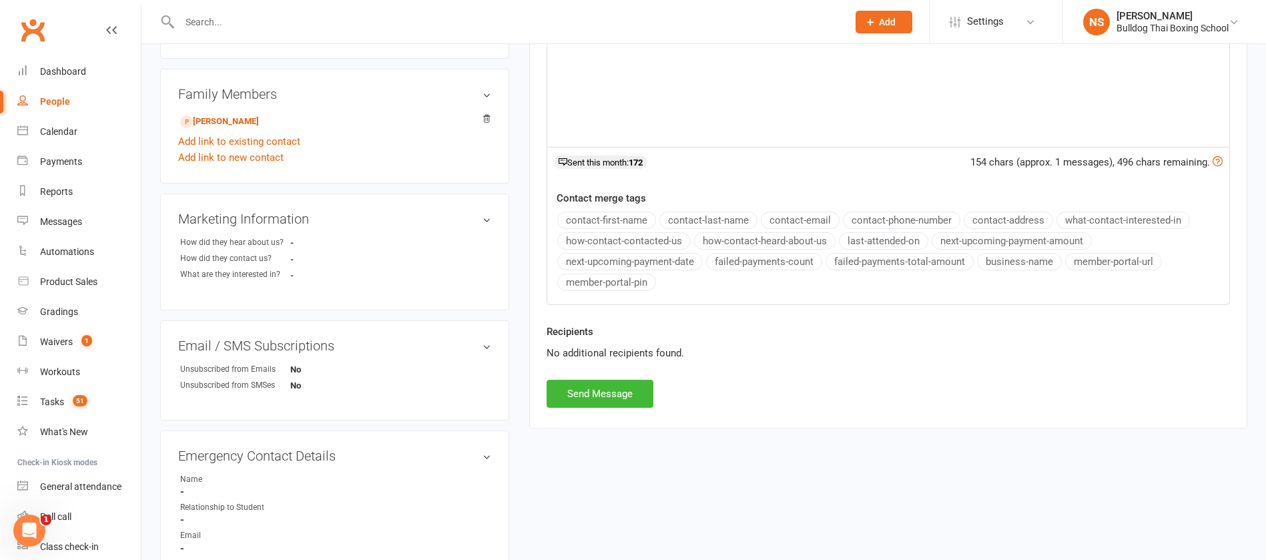
scroll to position [400, 0]
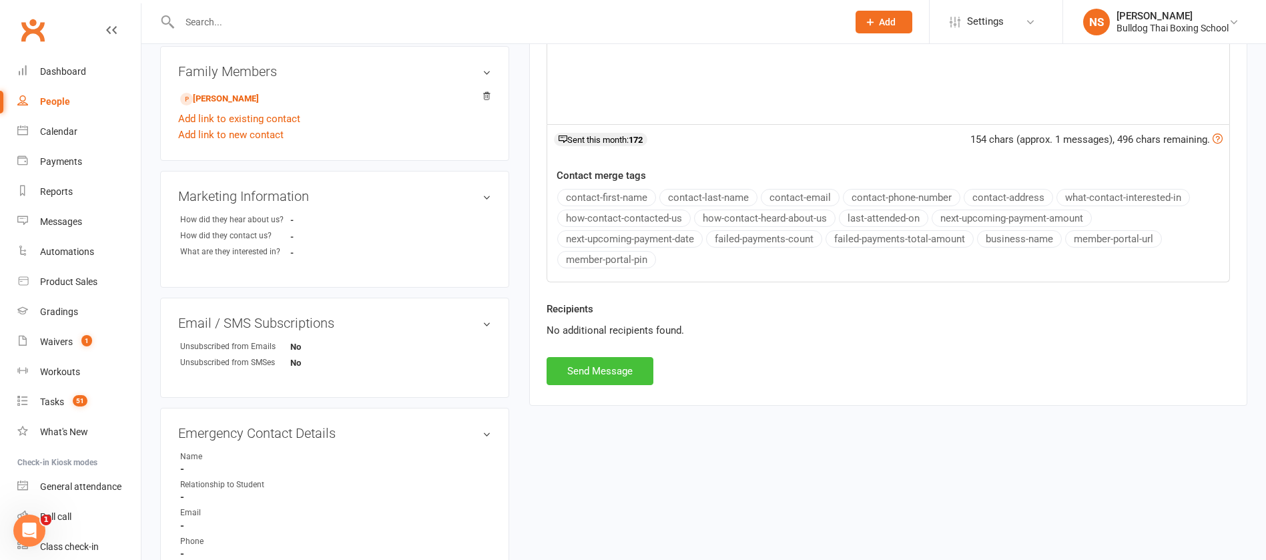
click at [631, 375] on button "Send Message" at bounding box center [600, 371] width 107 height 28
select select
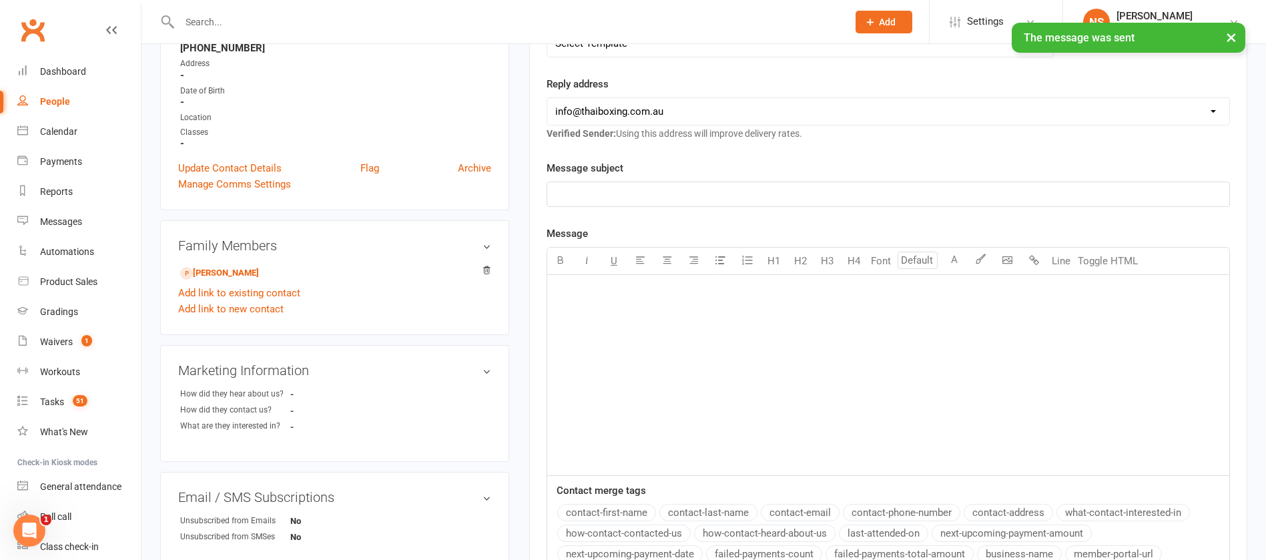
scroll to position [0, 0]
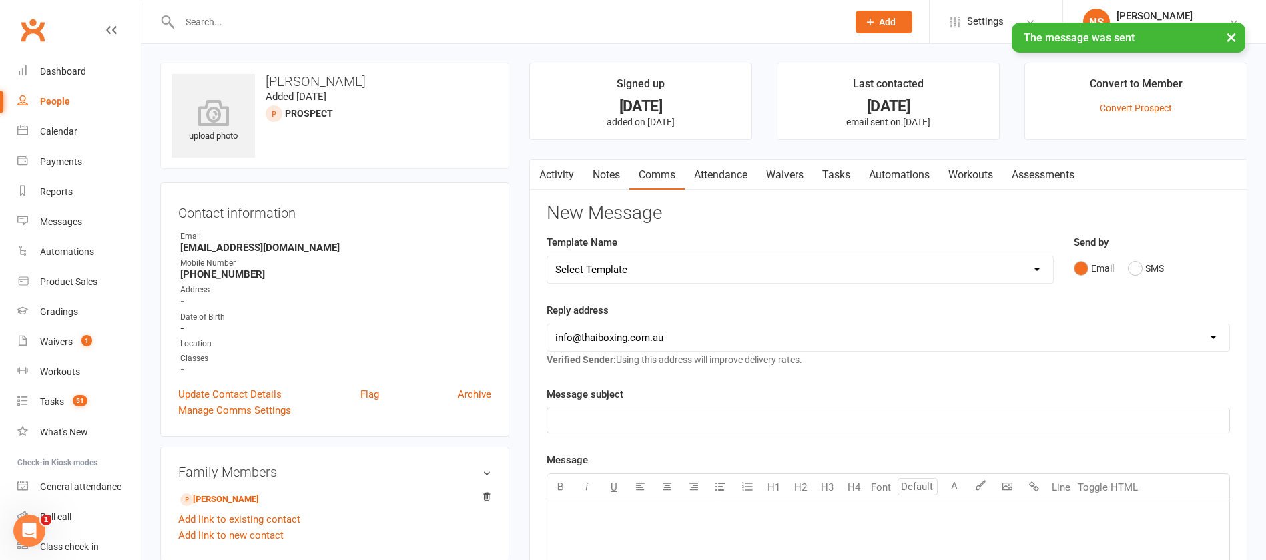
click at [849, 159] on link "Tasks" at bounding box center [836, 174] width 47 height 31
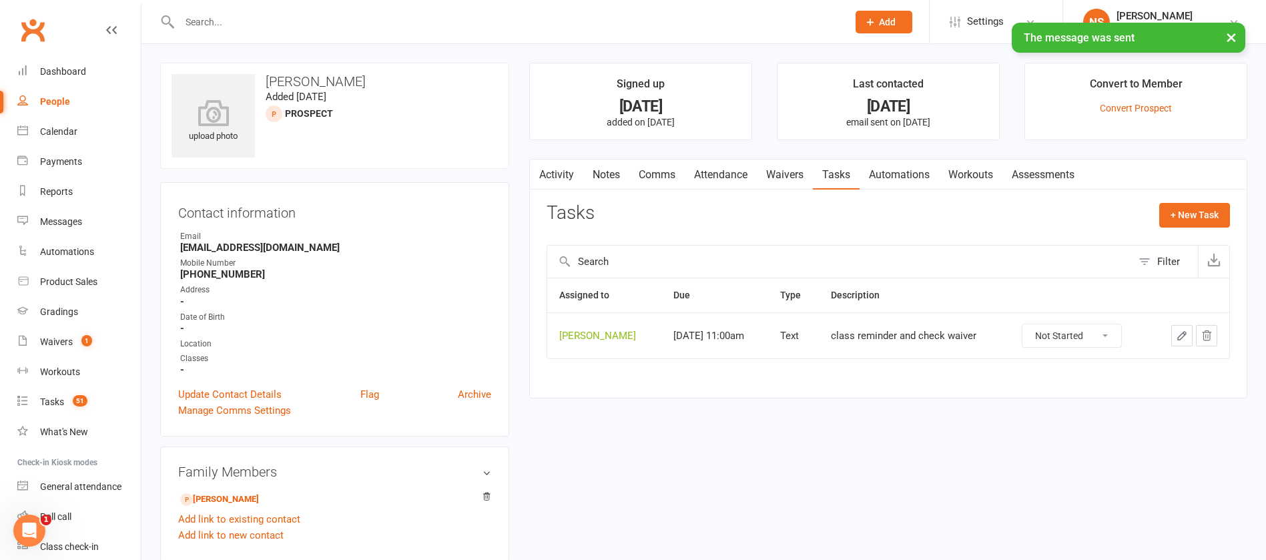
click at [1182, 336] on icon "button" at bounding box center [1182, 336] width 12 height 12
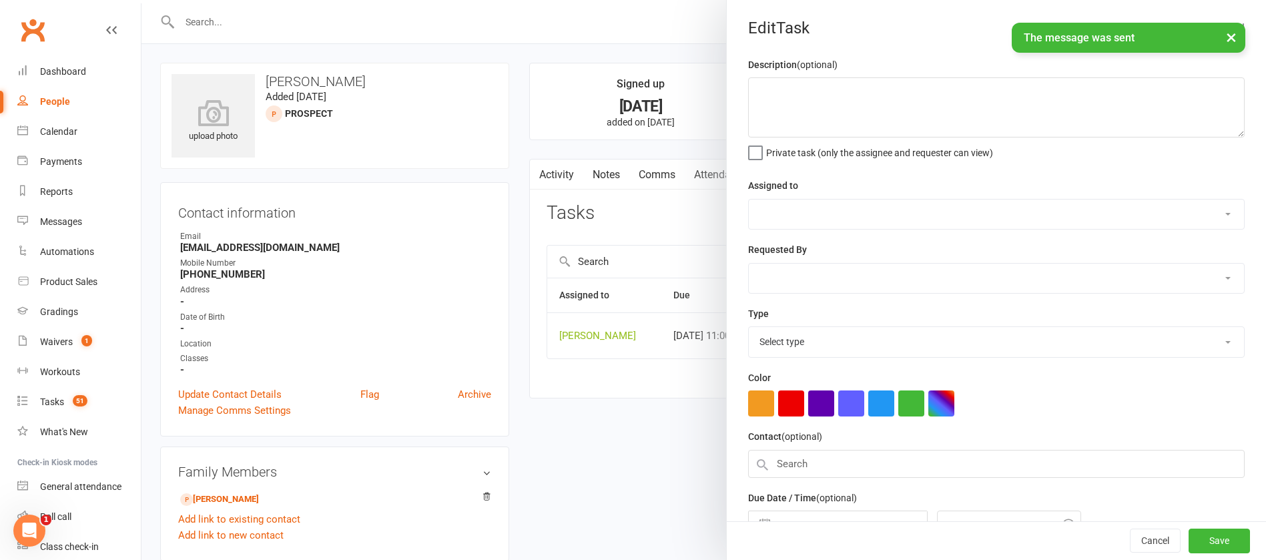
type textarea "class reminder and check waiver"
select select "12940"
select select "45795"
type input "[DATE]"
type input "11:00am"
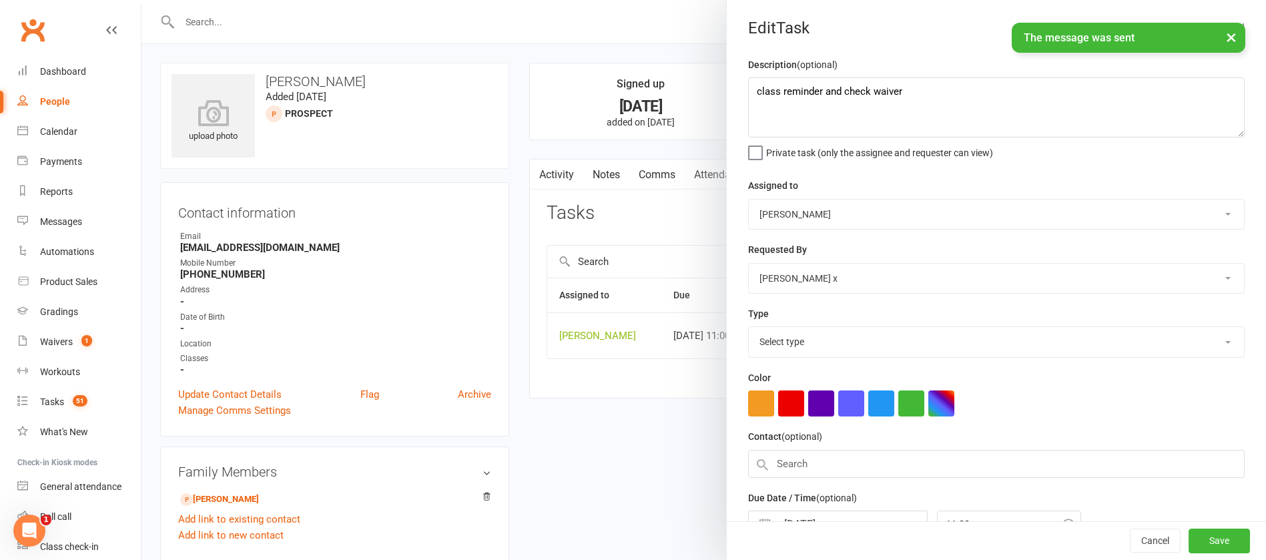
select select "13825"
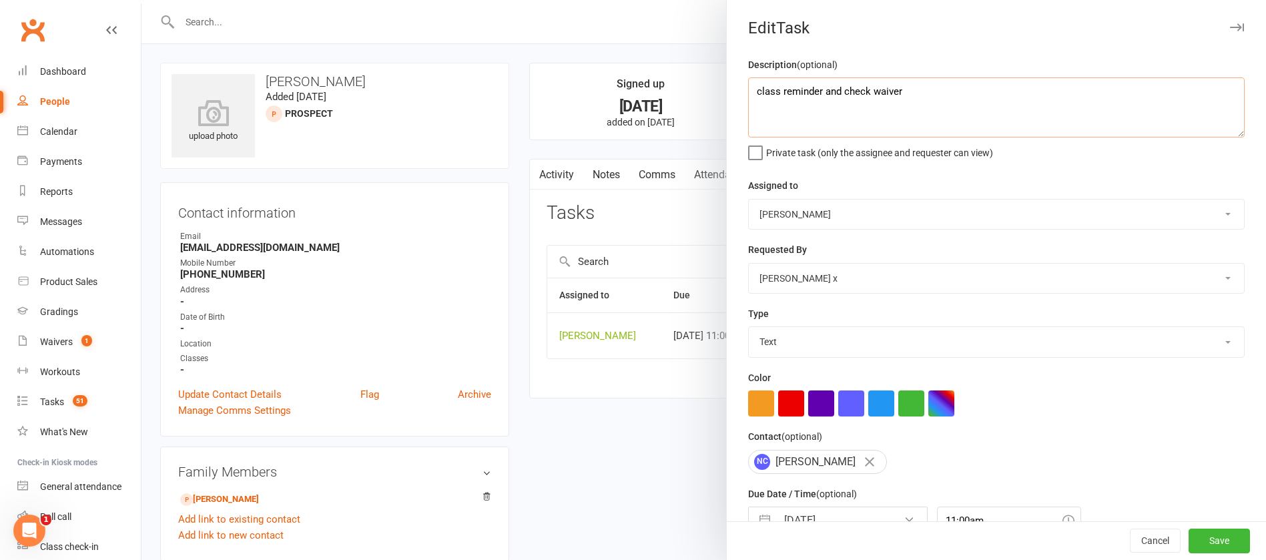
drag, startPoint x: 893, startPoint y: 89, endPoint x: 743, endPoint y: 86, distance: 150.8
click at [748, 86] on textarea "class reminder and check waiver" at bounding box center [996, 107] width 496 height 60
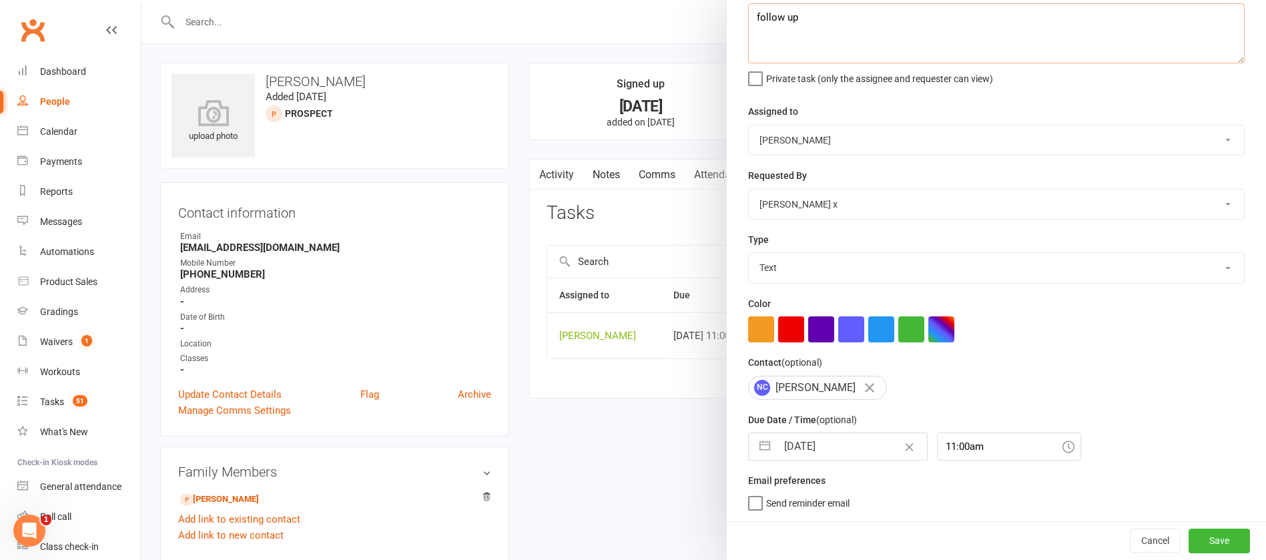
type textarea "follow up"
click at [831, 438] on input "[DATE]" at bounding box center [852, 446] width 150 height 27
select select "6"
select select "2025"
select select "7"
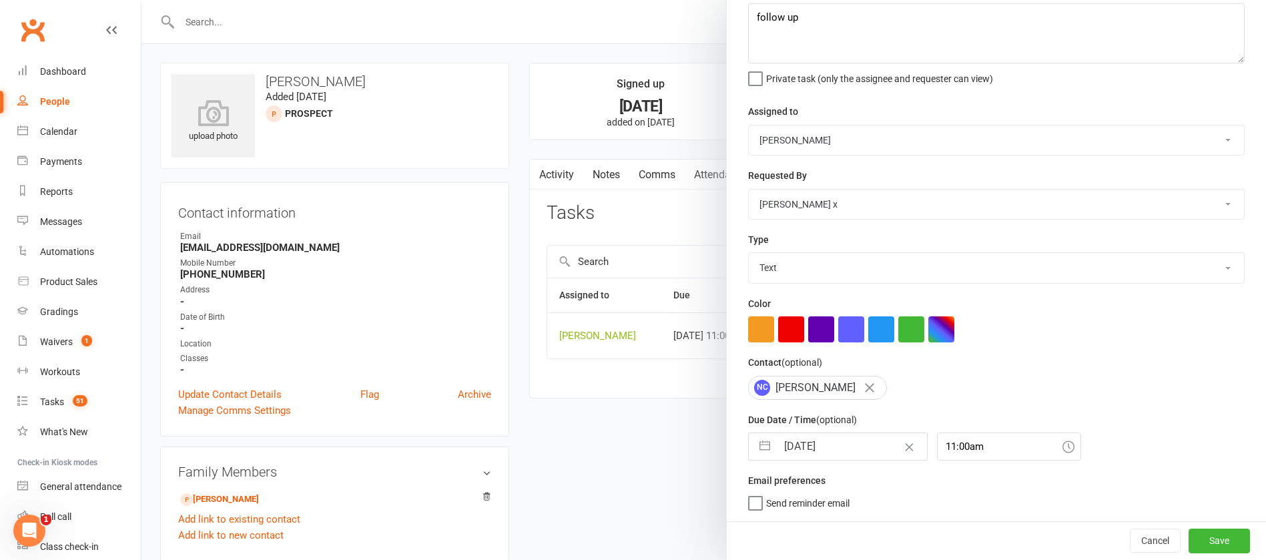
select select "2025"
select select "8"
select select "2025"
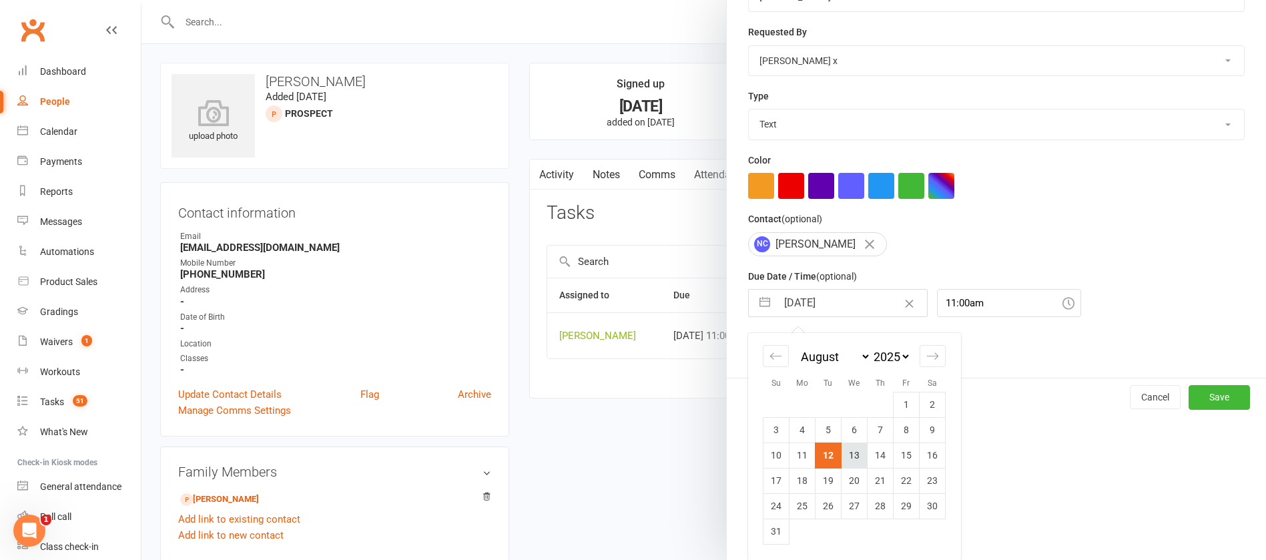
click at [845, 452] on td "13" at bounding box center [854, 454] width 26 height 25
type input "[DATE]"
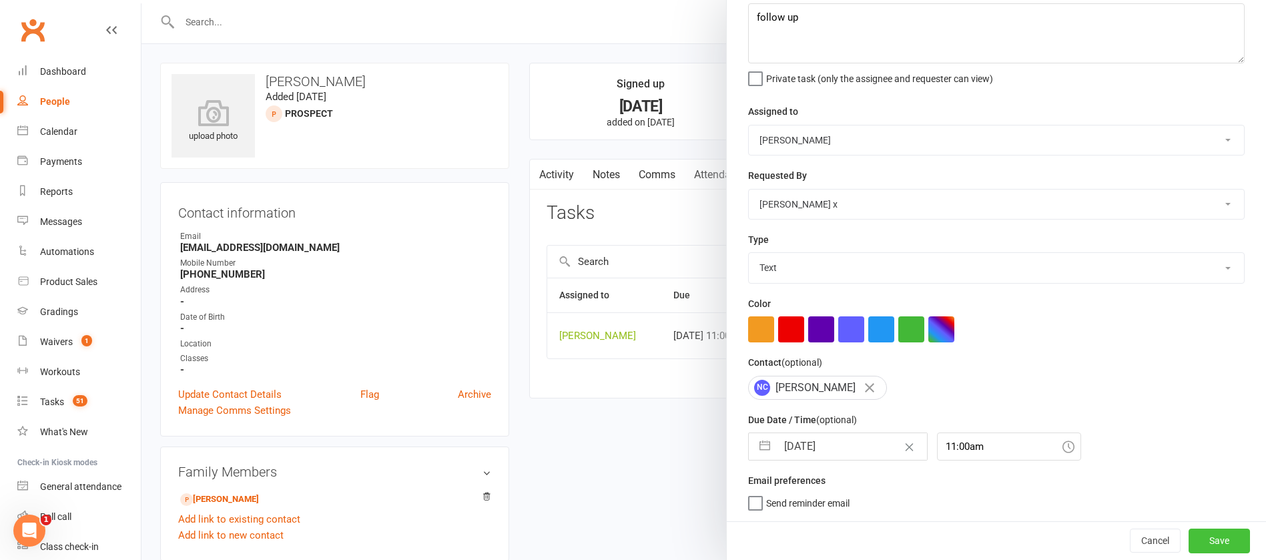
click at [1192, 536] on button "Save" at bounding box center [1218, 540] width 61 height 24
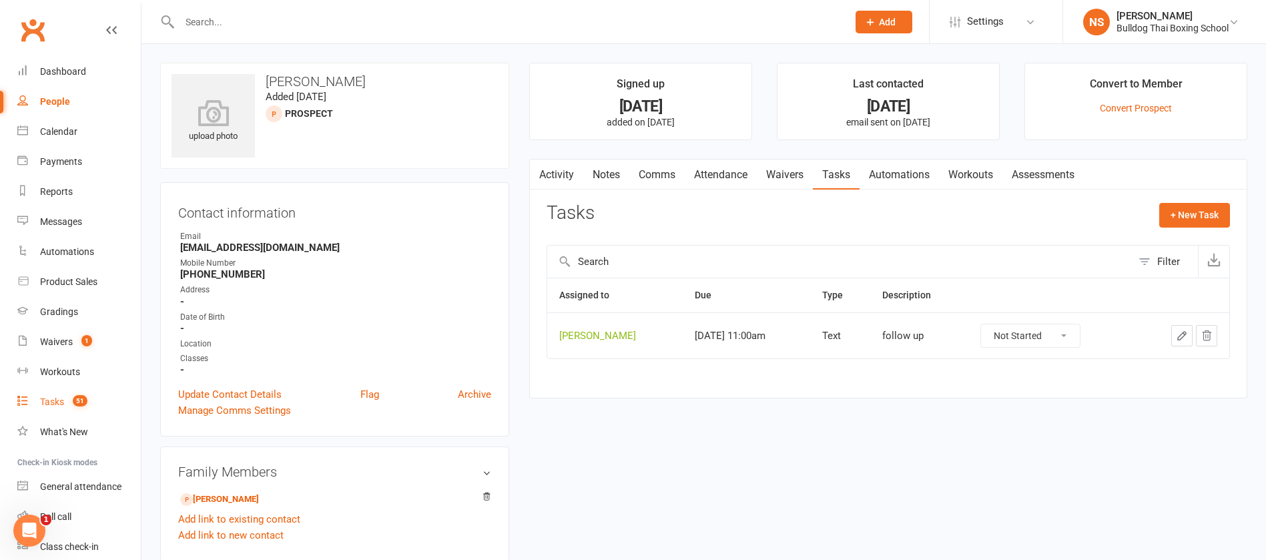
click at [49, 398] on div "Tasks" at bounding box center [52, 401] width 24 height 11
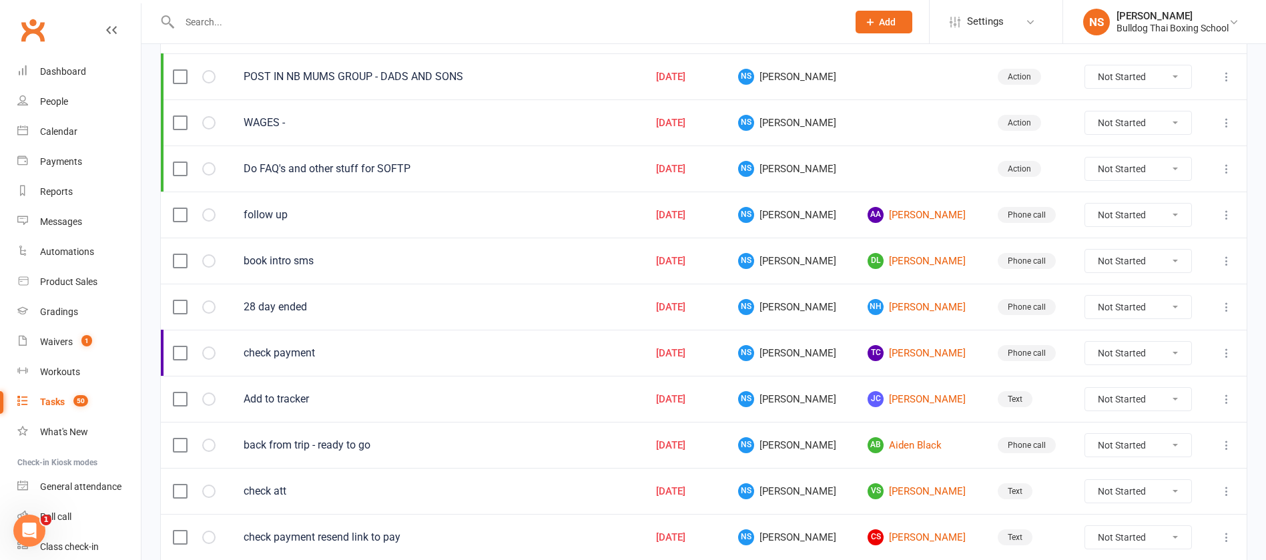
scroll to position [200, 0]
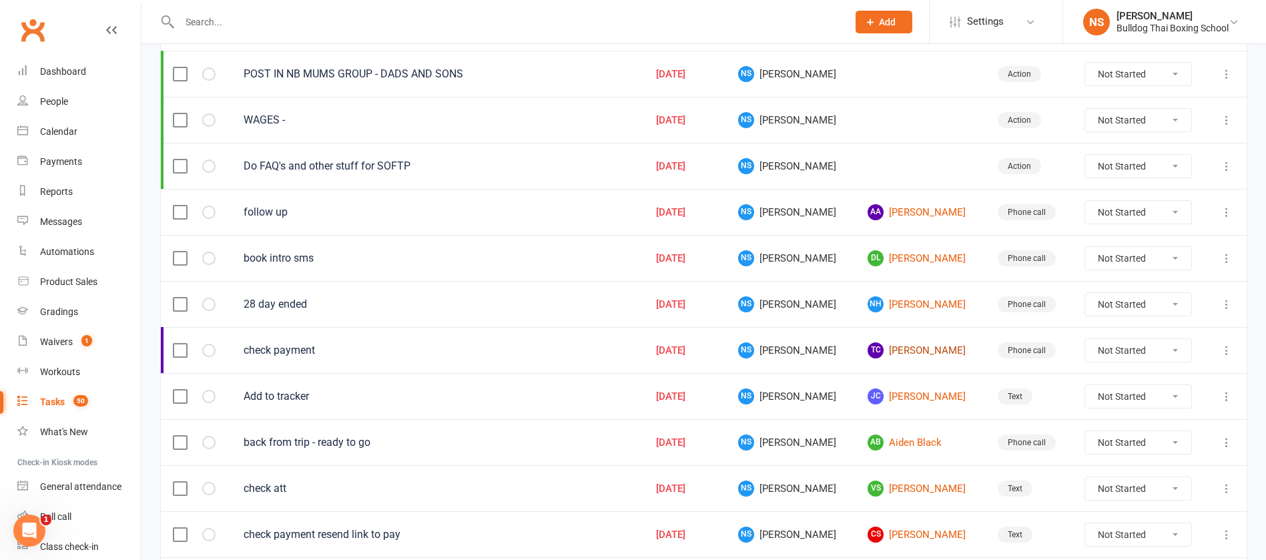
click at [896, 348] on link "TC Tom Carruthers" at bounding box center [919, 350] width 105 height 16
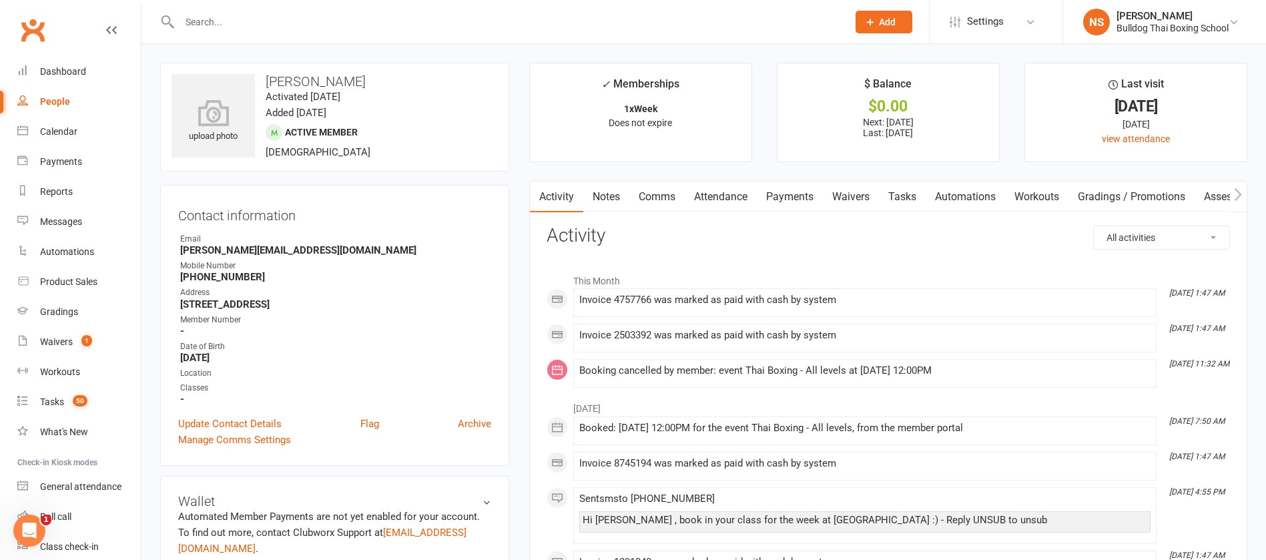
click at [901, 194] on link "Tasks" at bounding box center [902, 197] width 47 height 31
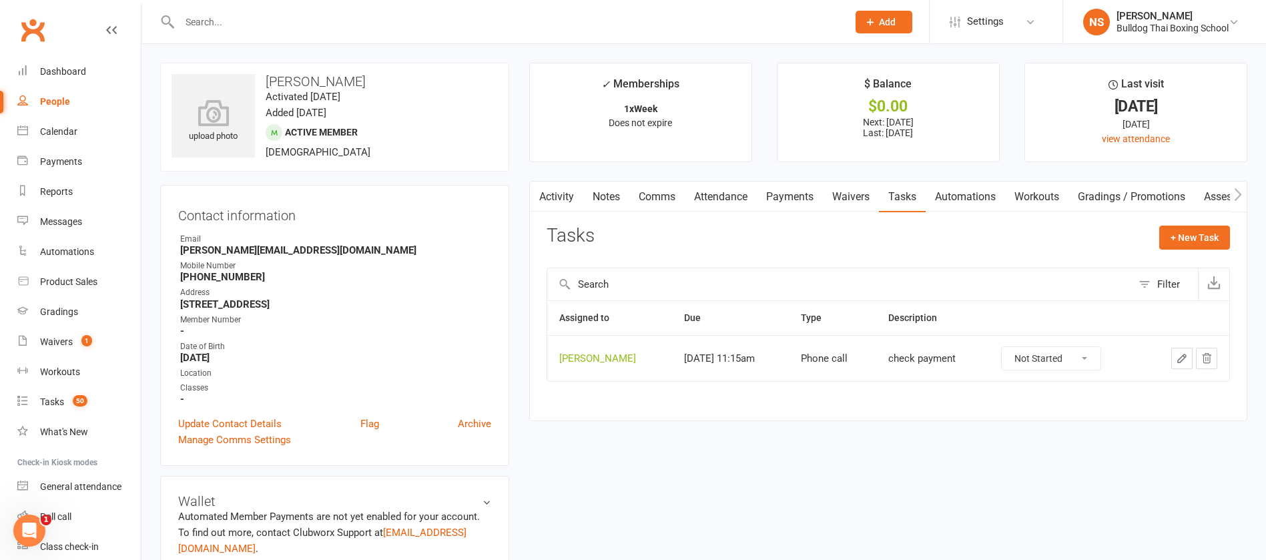
click at [1192, 356] on button "button" at bounding box center [1181, 358] width 21 height 21
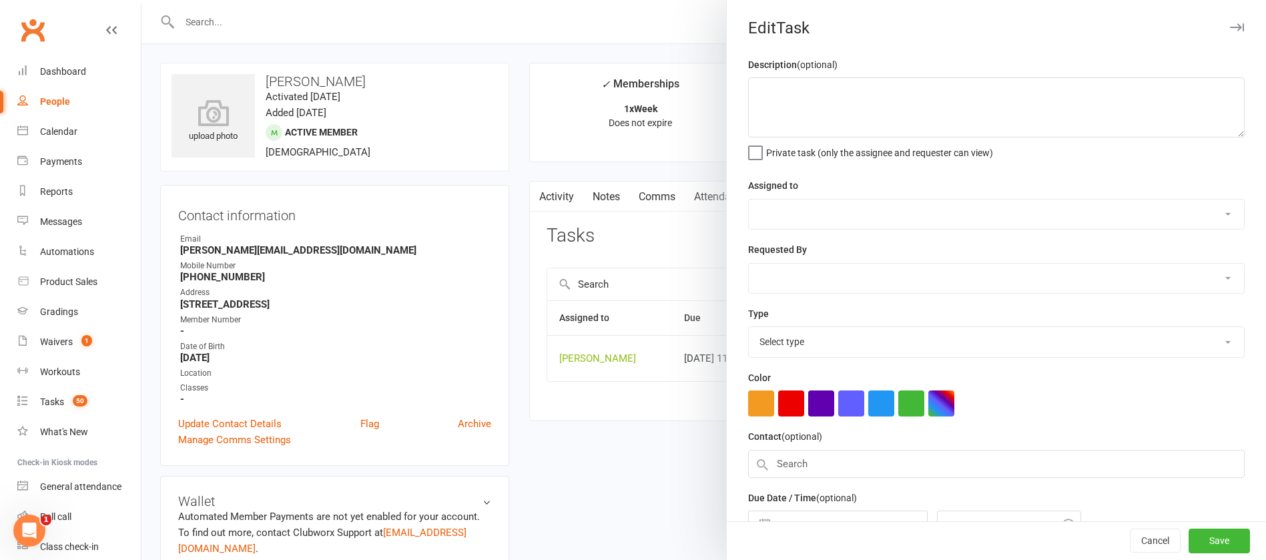
type textarea "check payment"
select select "12940"
select select "45795"
type input "[DATE]"
type input "11:15am"
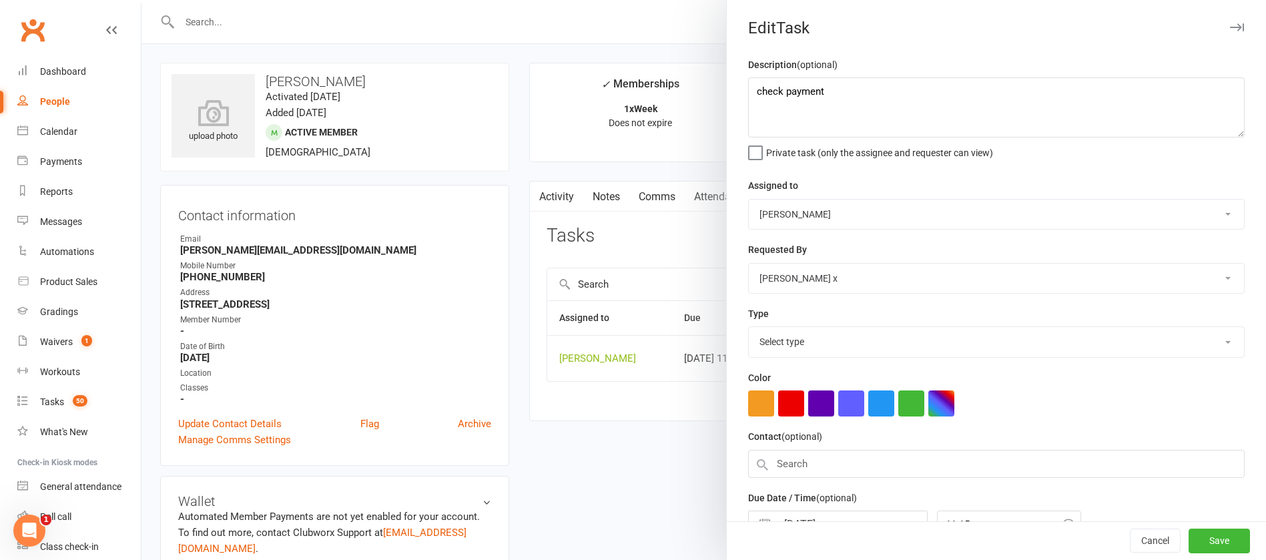
select select "12048"
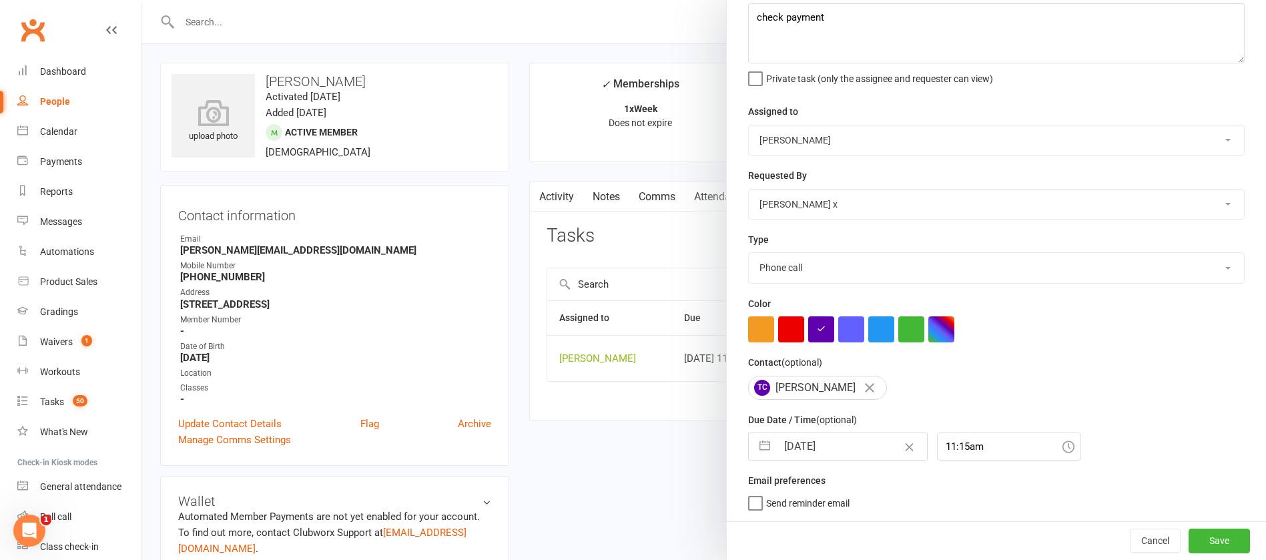
click at [855, 441] on input "[DATE]" at bounding box center [852, 446] width 150 height 27
select select "6"
select select "2025"
select select "7"
select select "2025"
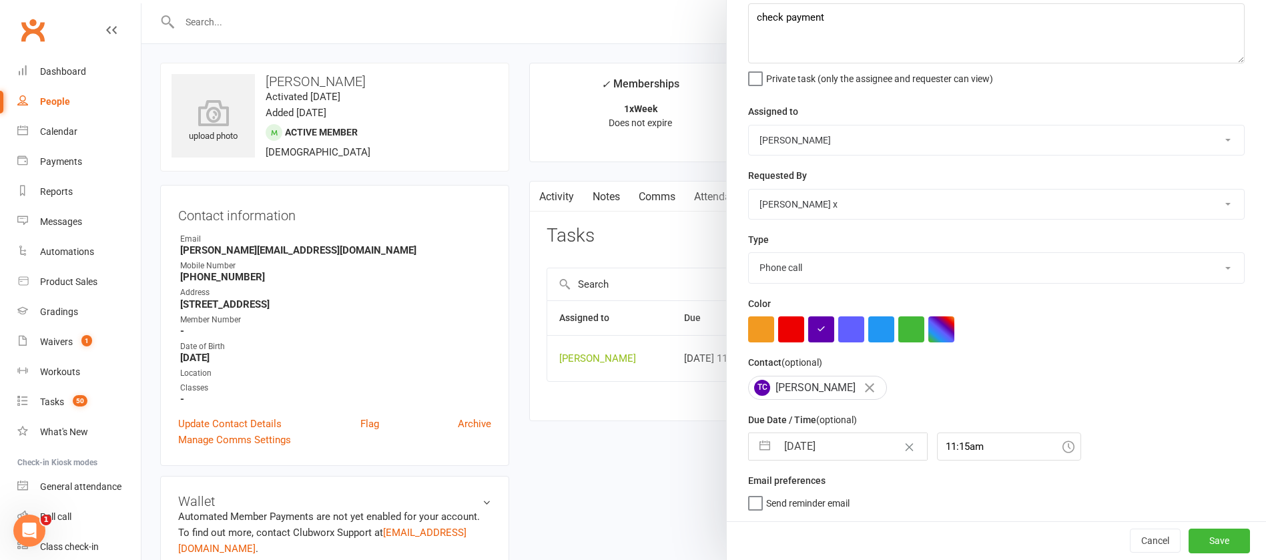
select select "8"
select select "2025"
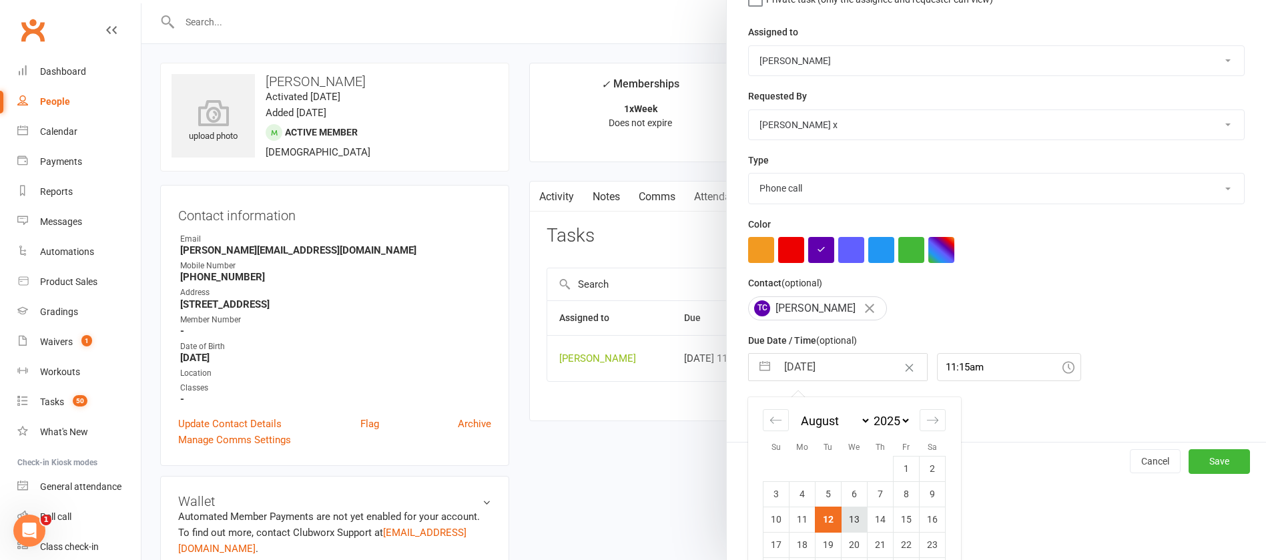
scroll to position [222, 0]
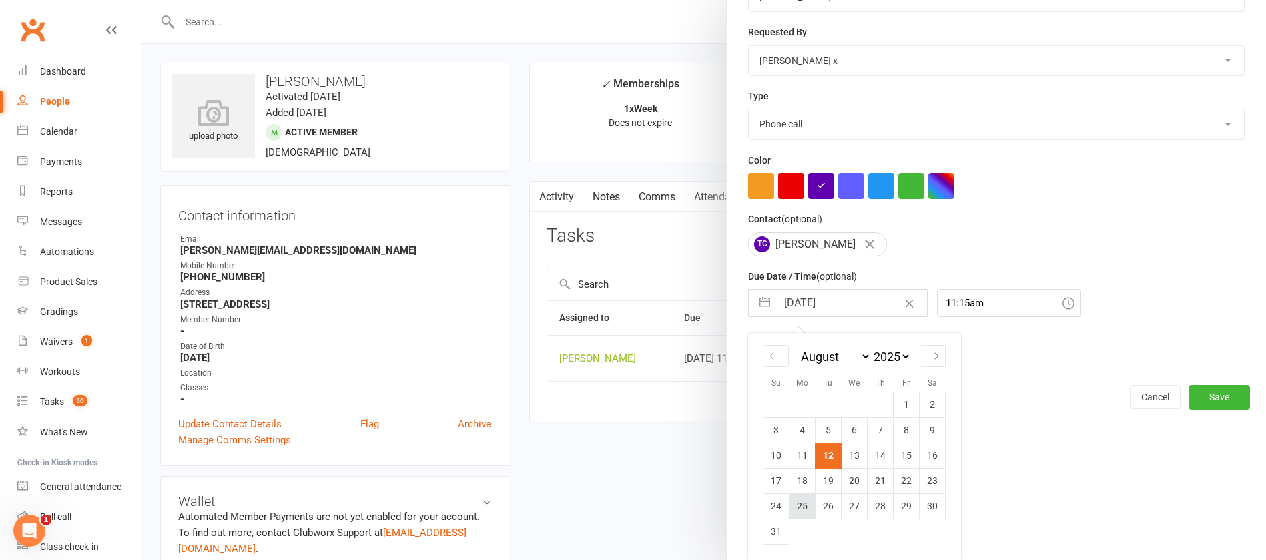
click at [798, 510] on td "25" at bounding box center [802, 505] width 26 height 25
type input "25 Aug 2025"
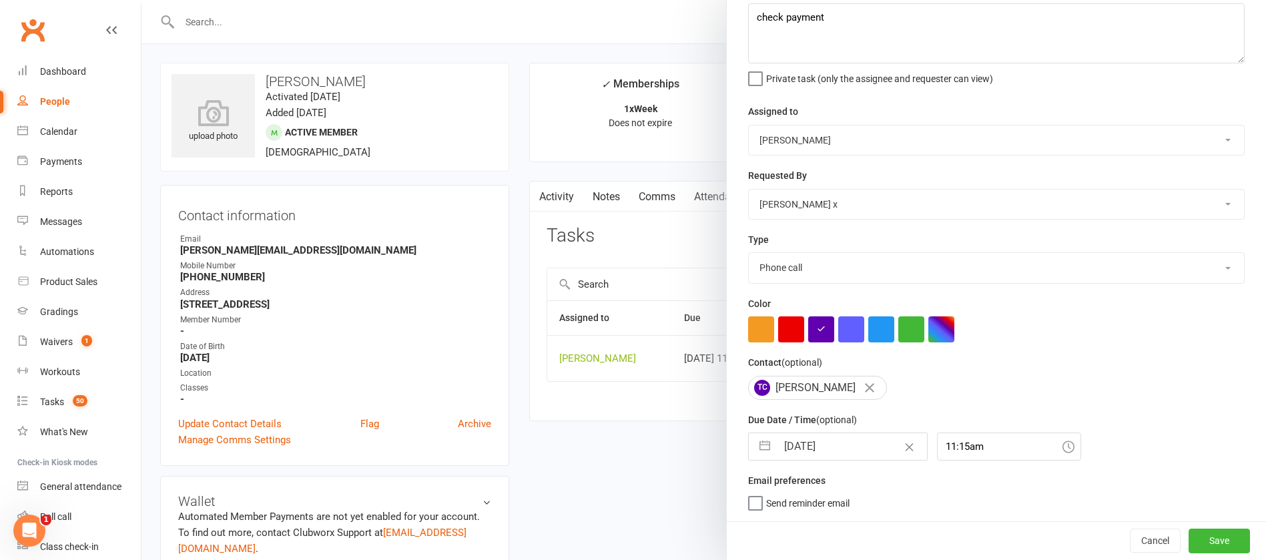
scroll to position [79, 0]
click at [1188, 533] on button "Save" at bounding box center [1218, 540] width 61 height 24
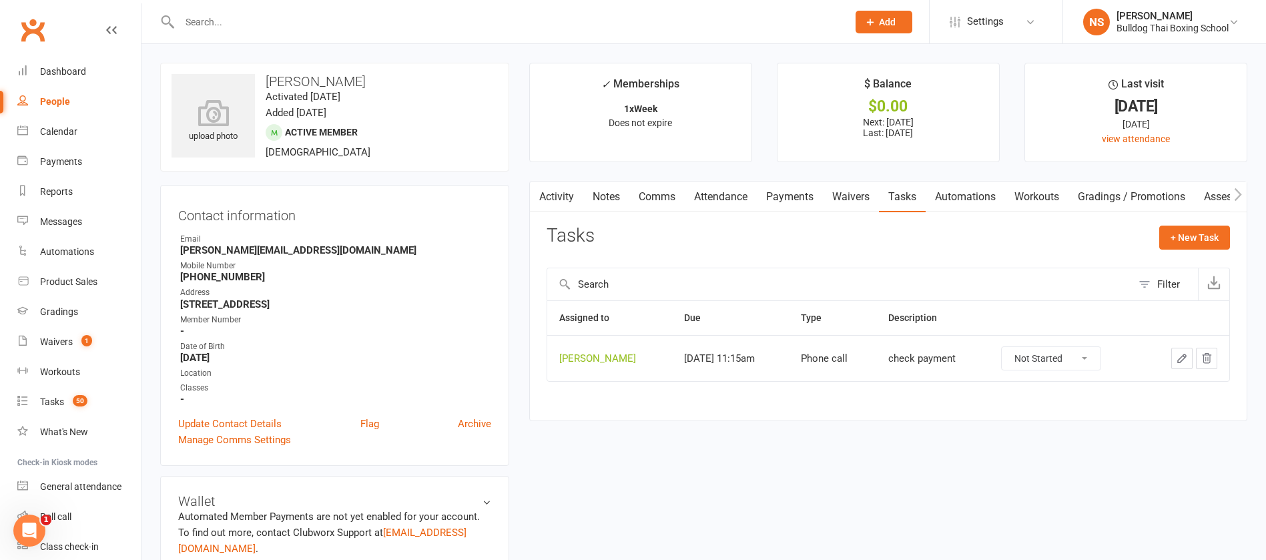
click at [1181, 352] on icon "button" at bounding box center [1182, 358] width 12 height 12
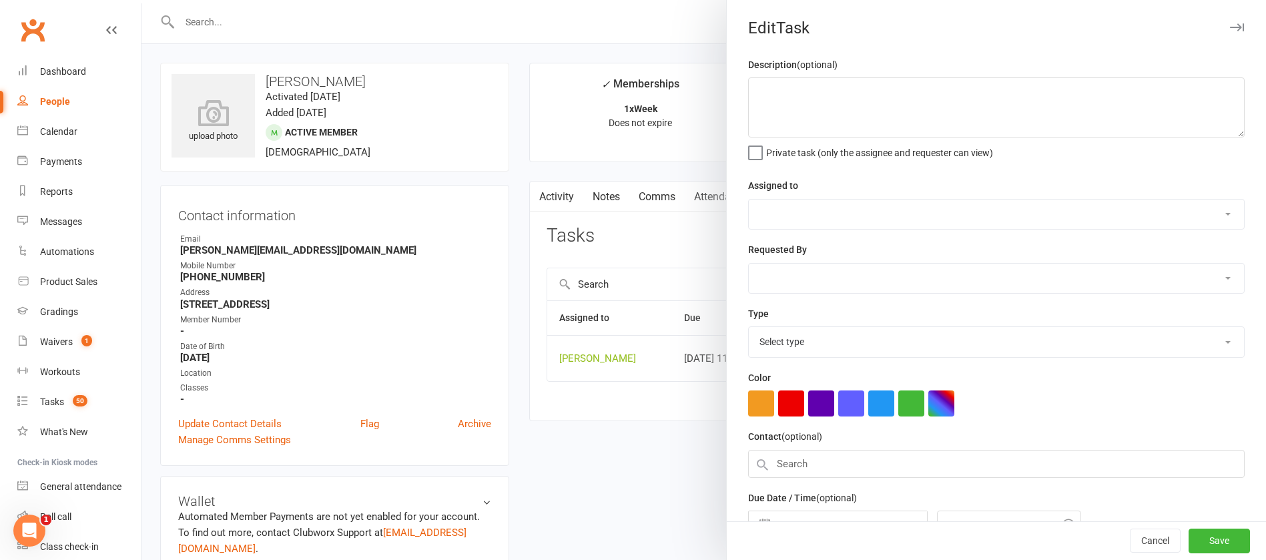
type textarea "check payment"
select select "12940"
select select "45795"
type input "25 Aug 2025"
type input "11:15am"
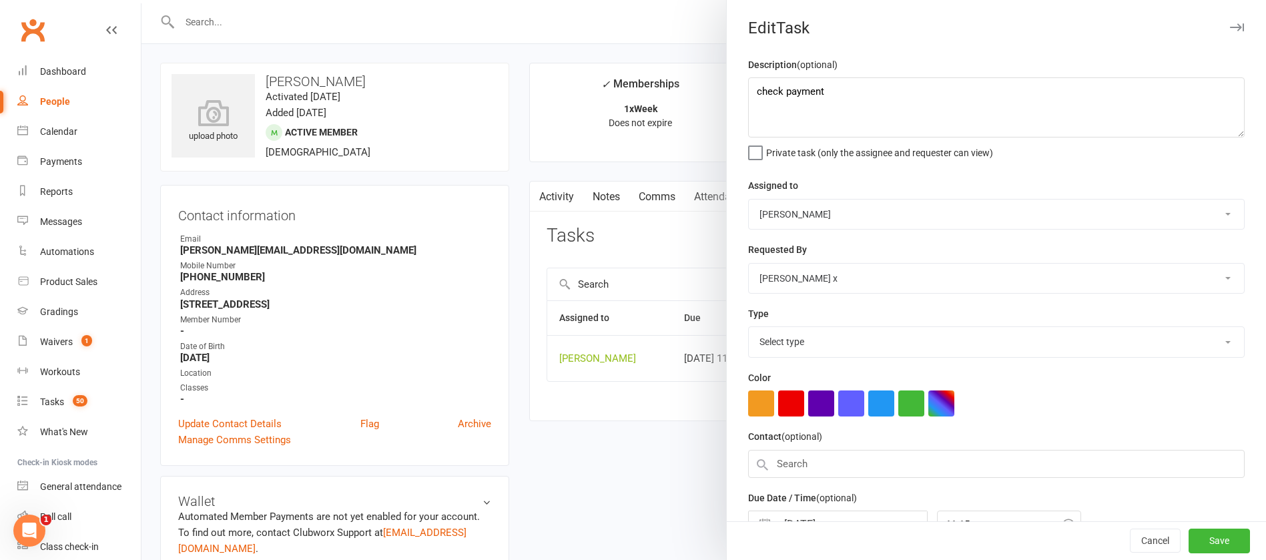
select select "12048"
drag, startPoint x: 740, startPoint y: 91, endPoint x: 655, endPoint y: 96, distance: 84.9
click at [141, 0] on react-component "Edit Task Description (optional) check payment Private task (only the assignee …" at bounding box center [141, 0] width 0 height 0
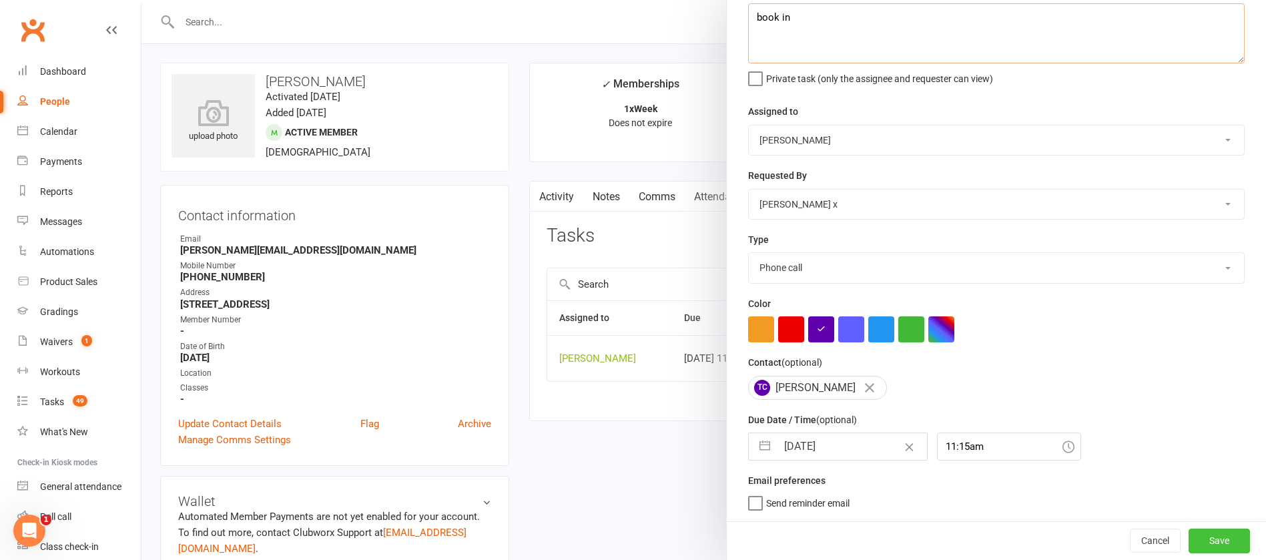
type textarea "book in"
click at [1194, 536] on button "Save" at bounding box center [1218, 540] width 61 height 24
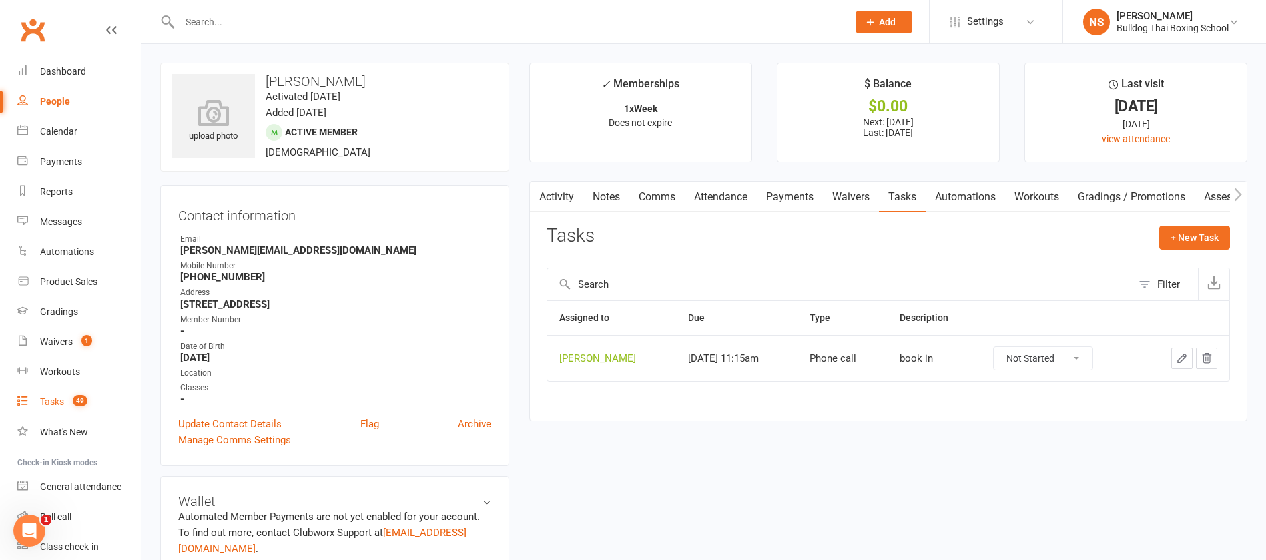
click at [57, 401] on div "Tasks" at bounding box center [52, 401] width 24 height 11
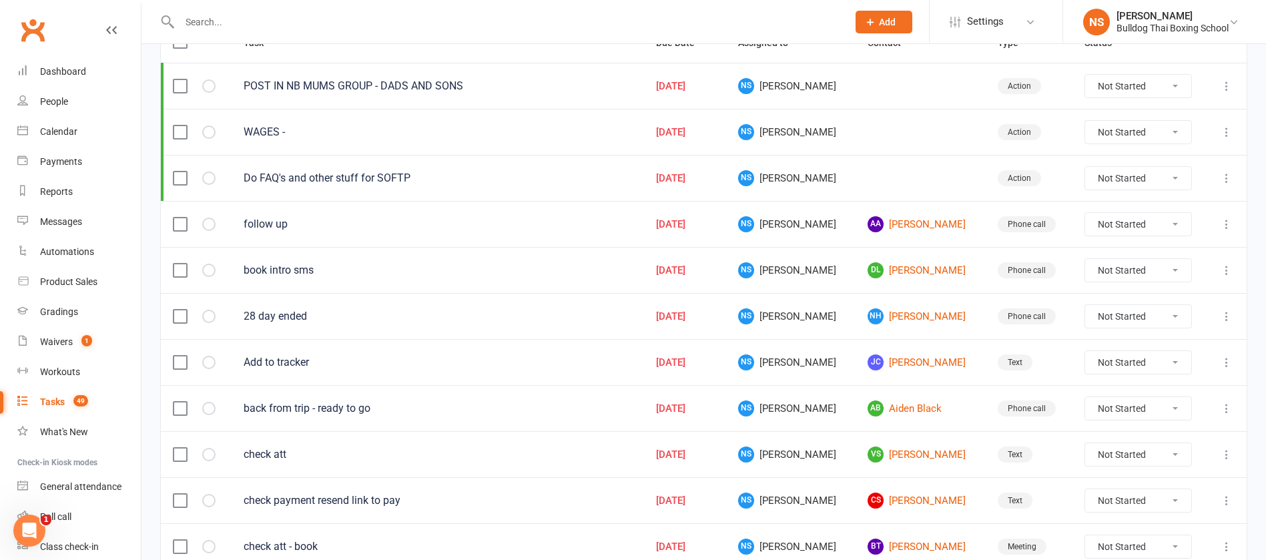
scroll to position [200, 0]
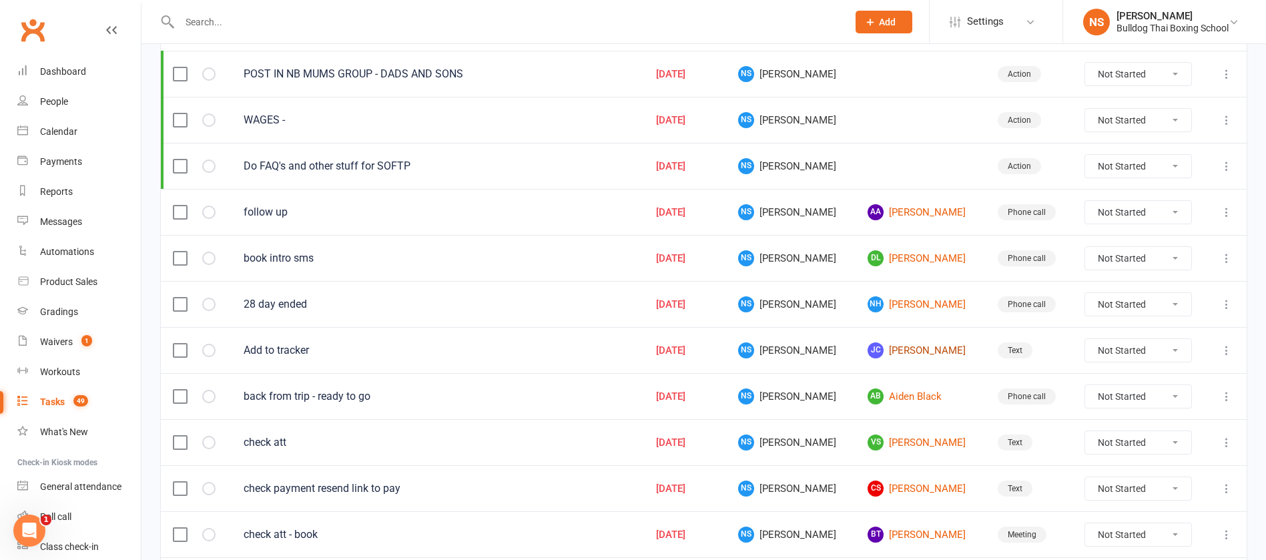
click at [872, 350] on link "JC Jack Cane" at bounding box center [919, 350] width 105 height 16
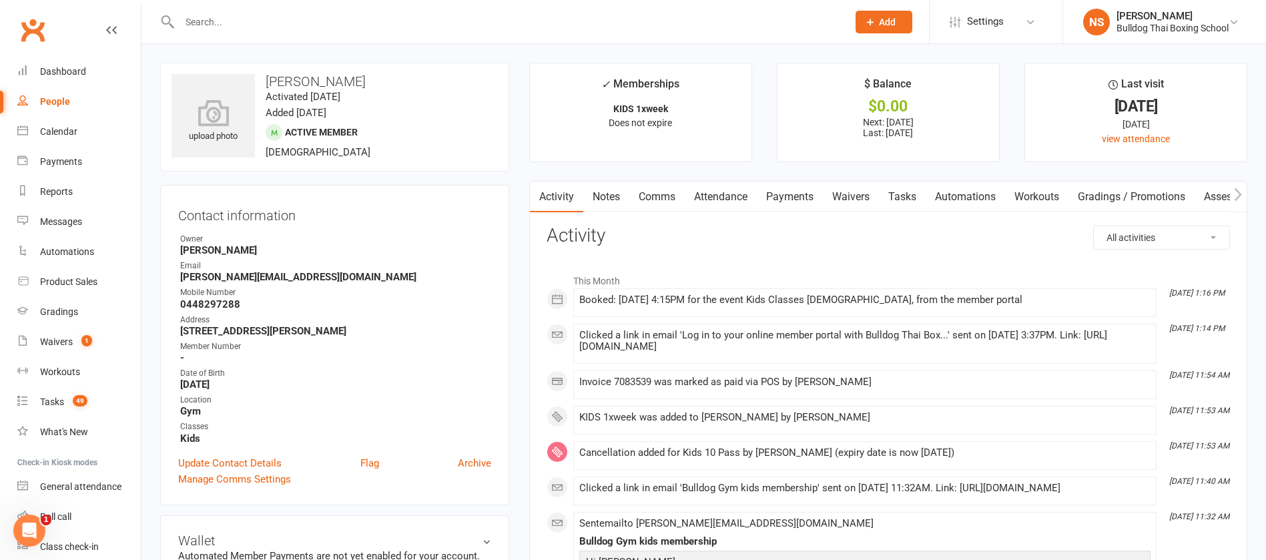
click at [902, 195] on link "Tasks" at bounding box center [902, 197] width 47 height 31
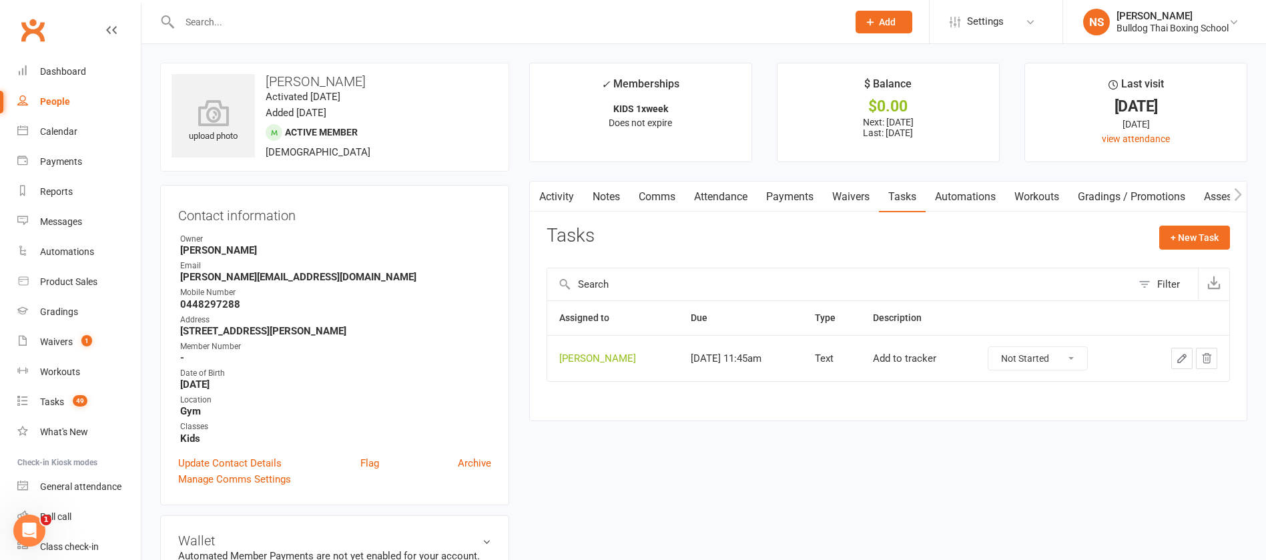
click at [1179, 358] on icon "button" at bounding box center [1182, 358] width 12 height 12
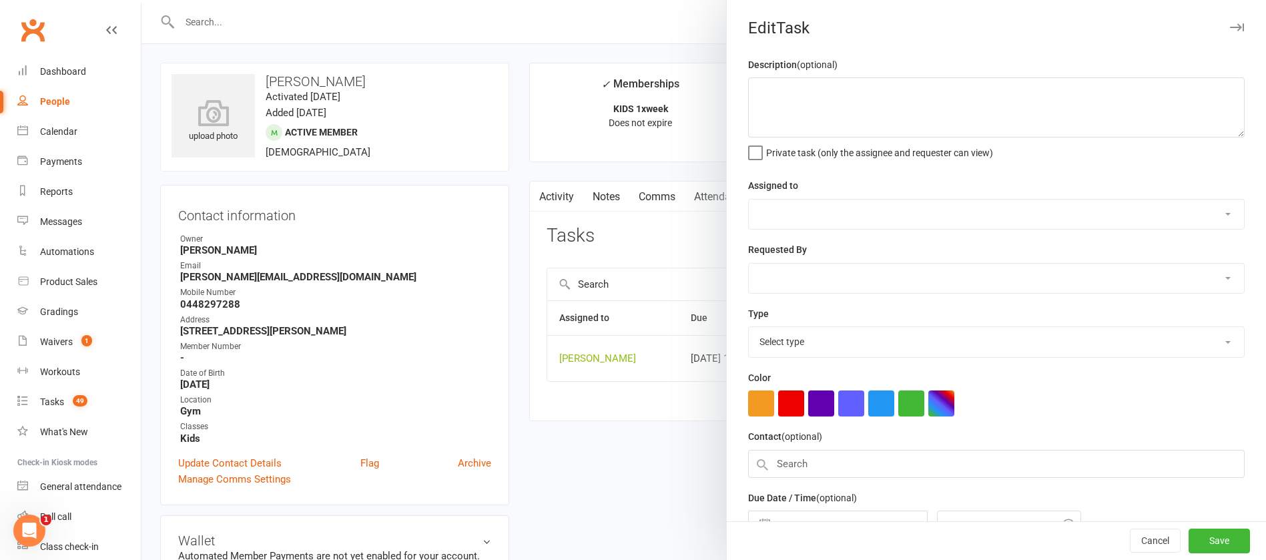
type textarea "Add to tracker"
select select "12940"
type input "[DATE]"
type input "11:45am"
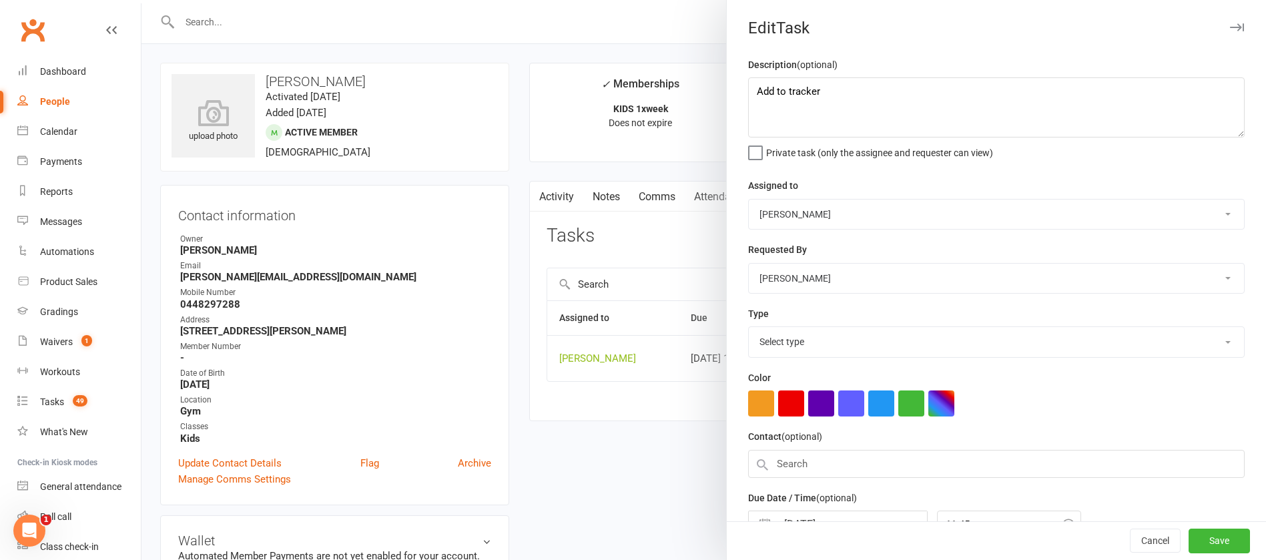
select select "13825"
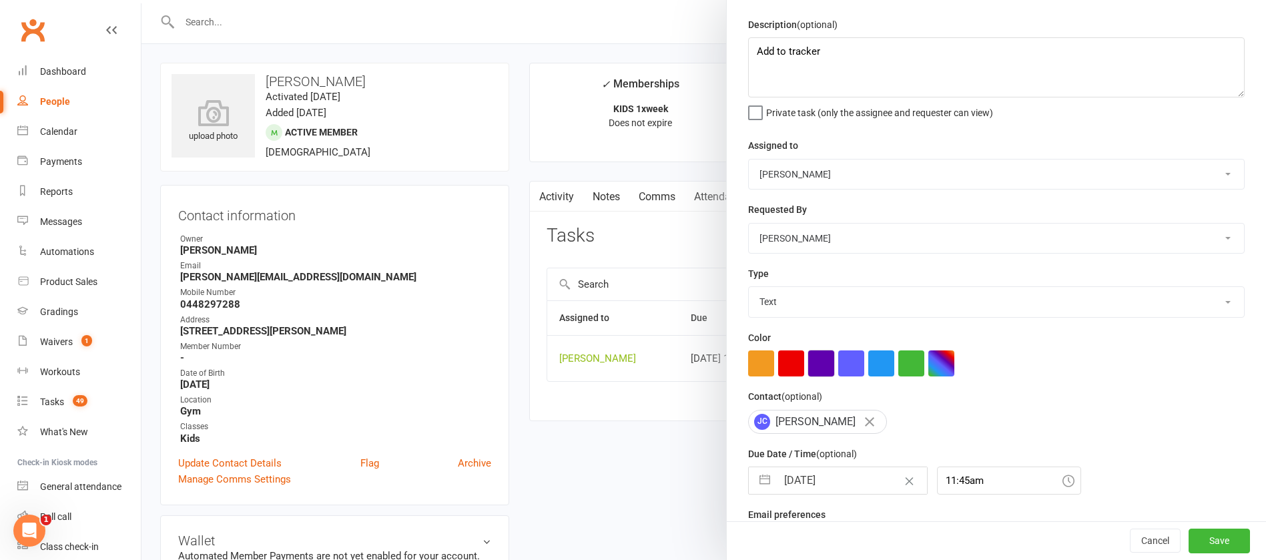
scroll to position [79, 0]
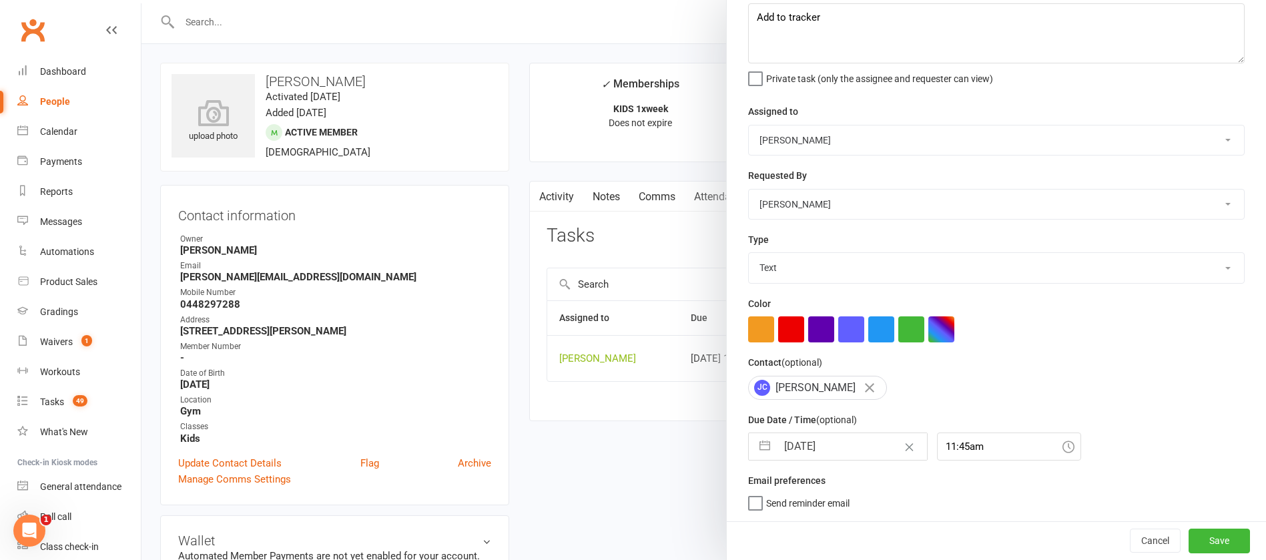
select select "6"
select select "2025"
select select "7"
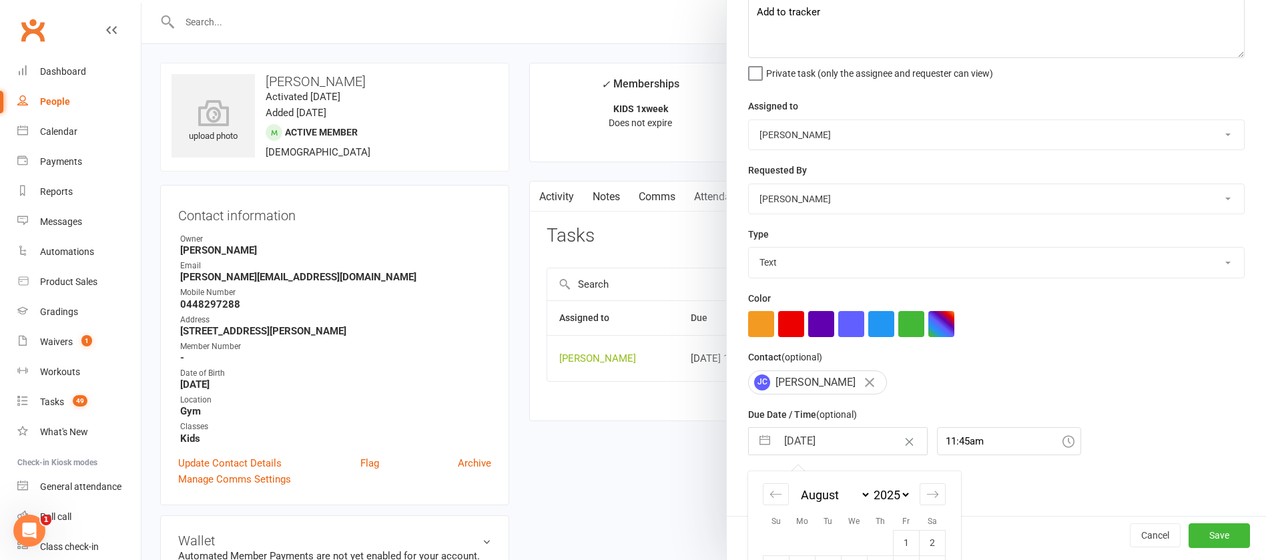
drag, startPoint x: 847, startPoint y: 449, endPoint x: 849, endPoint y: 440, distance: 9.6
click at [847, 450] on input "[DATE]" at bounding box center [852, 441] width 150 height 27
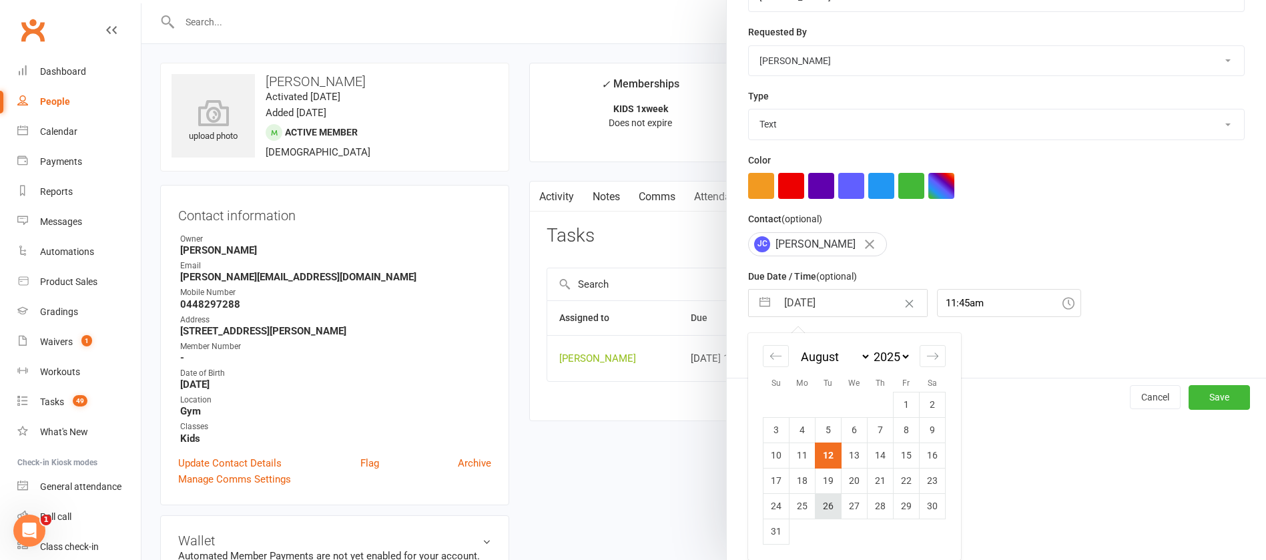
click at [823, 506] on td "26" at bounding box center [828, 505] width 26 height 25
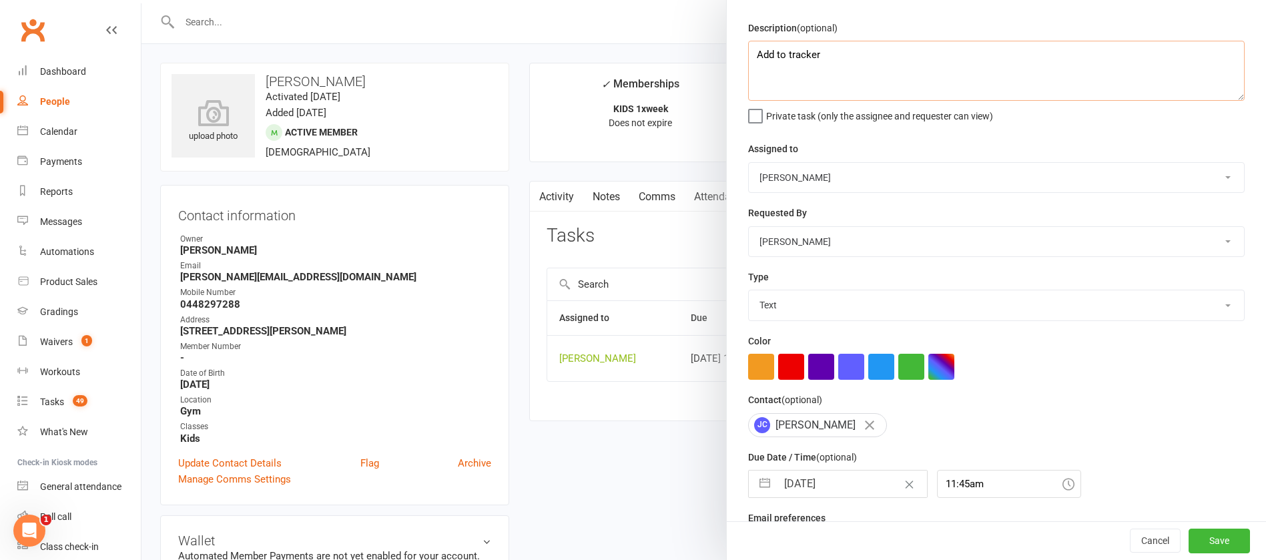
scroll to position [9, 0]
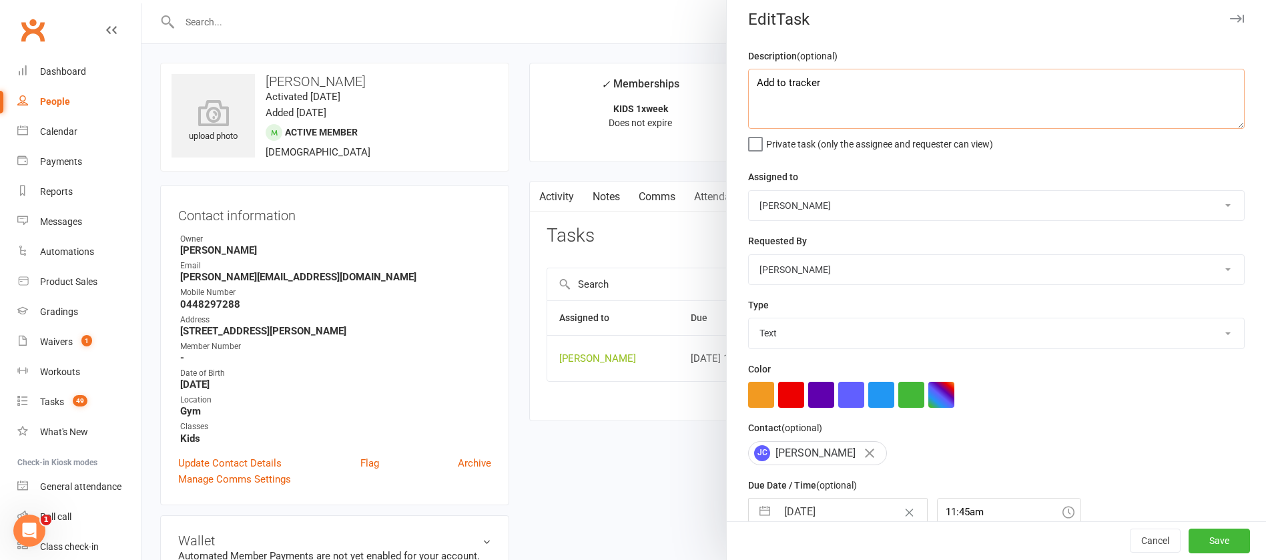
drag, startPoint x: 815, startPoint y: 15, endPoint x: 709, endPoint y: 29, distance: 107.6
click at [141, 0] on react-component "Edit Task Description (optional) Add to tracker Private task (only the assignee…" at bounding box center [141, 0] width 0 height 0
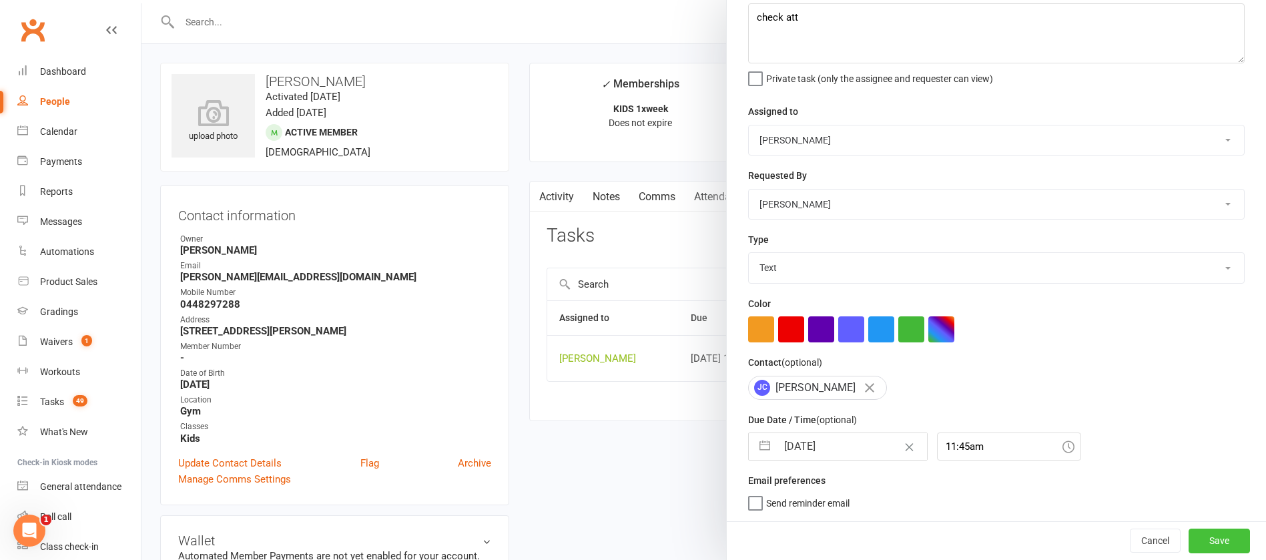
click at [1199, 537] on button "Save" at bounding box center [1218, 540] width 61 height 24
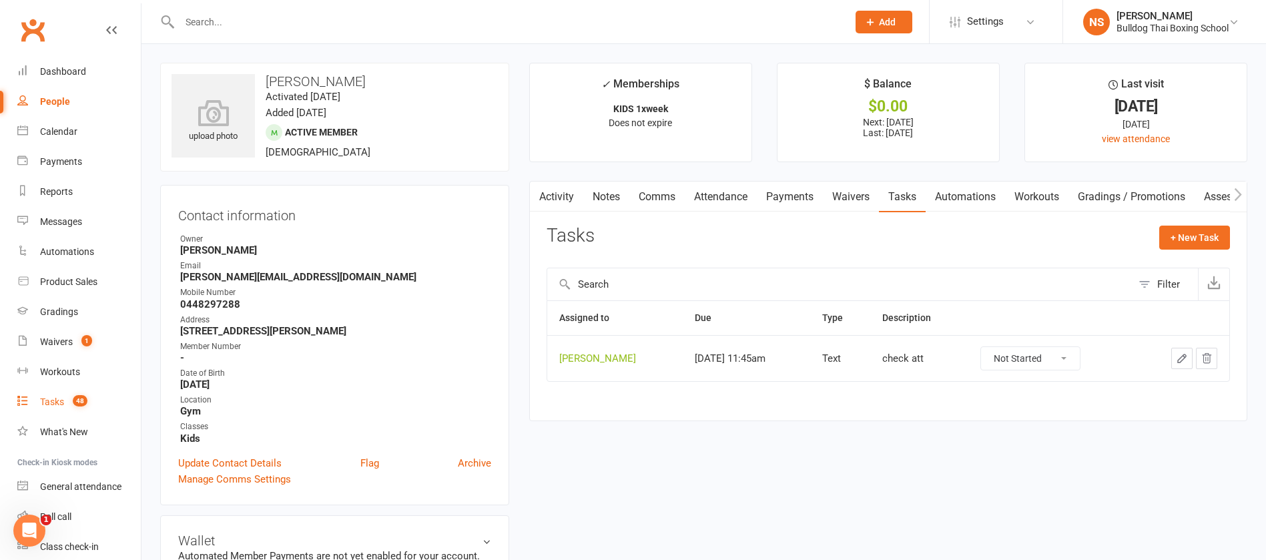
click at [48, 404] on div "Tasks" at bounding box center [52, 401] width 24 height 11
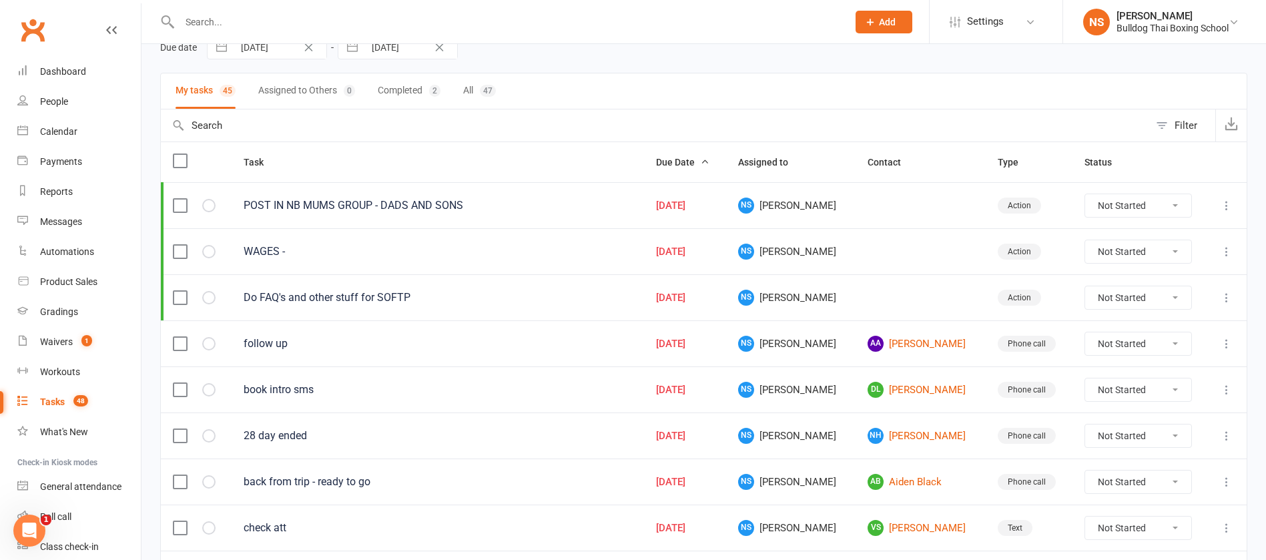
scroll to position [200, 0]
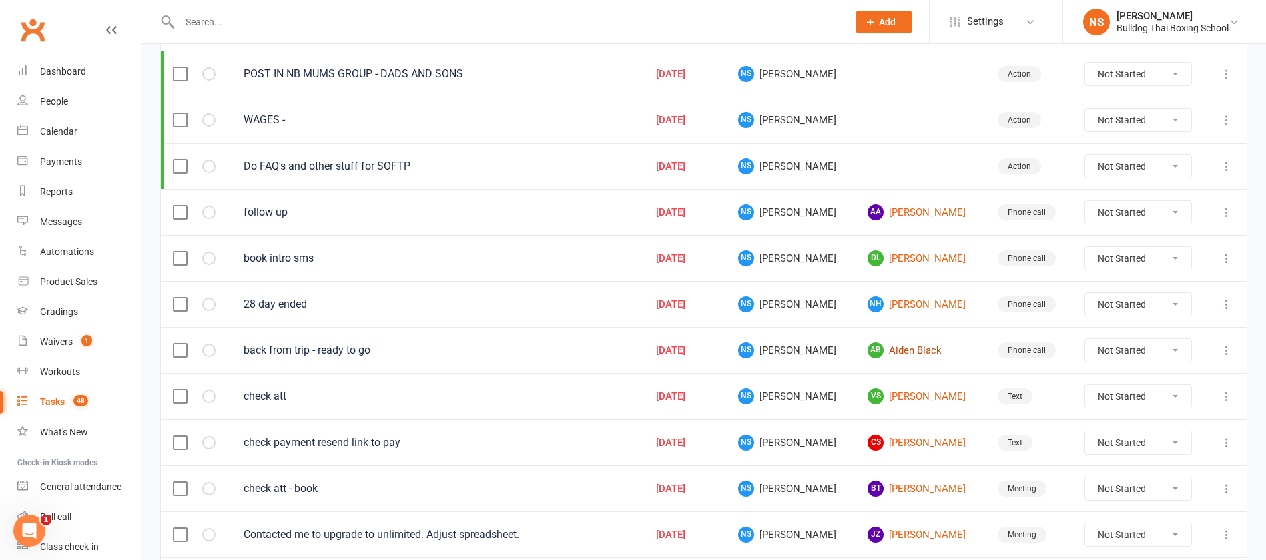
click at [895, 348] on link "AB Aiden Black" at bounding box center [919, 350] width 105 height 16
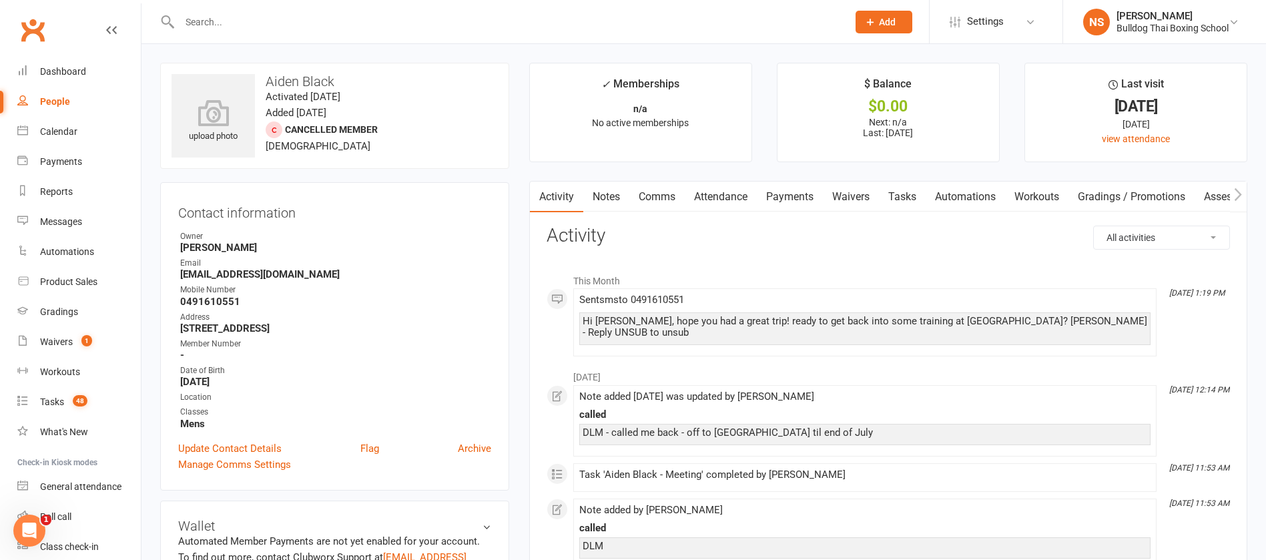
click at [906, 190] on link "Tasks" at bounding box center [902, 197] width 47 height 31
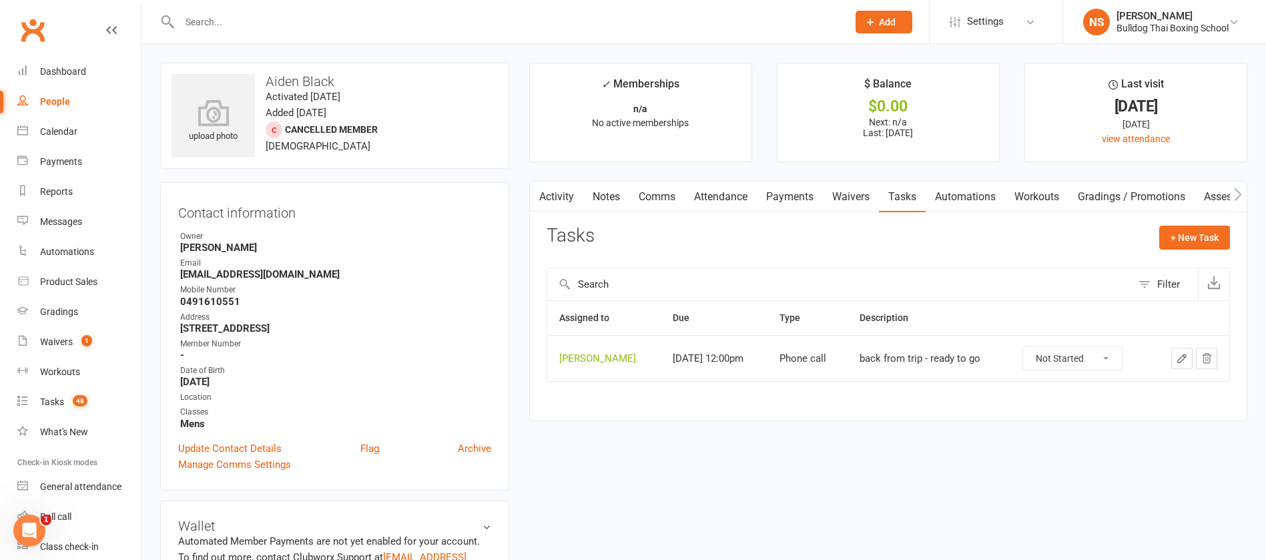
click at [1179, 358] on icon "button" at bounding box center [1182, 358] width 8 height 8
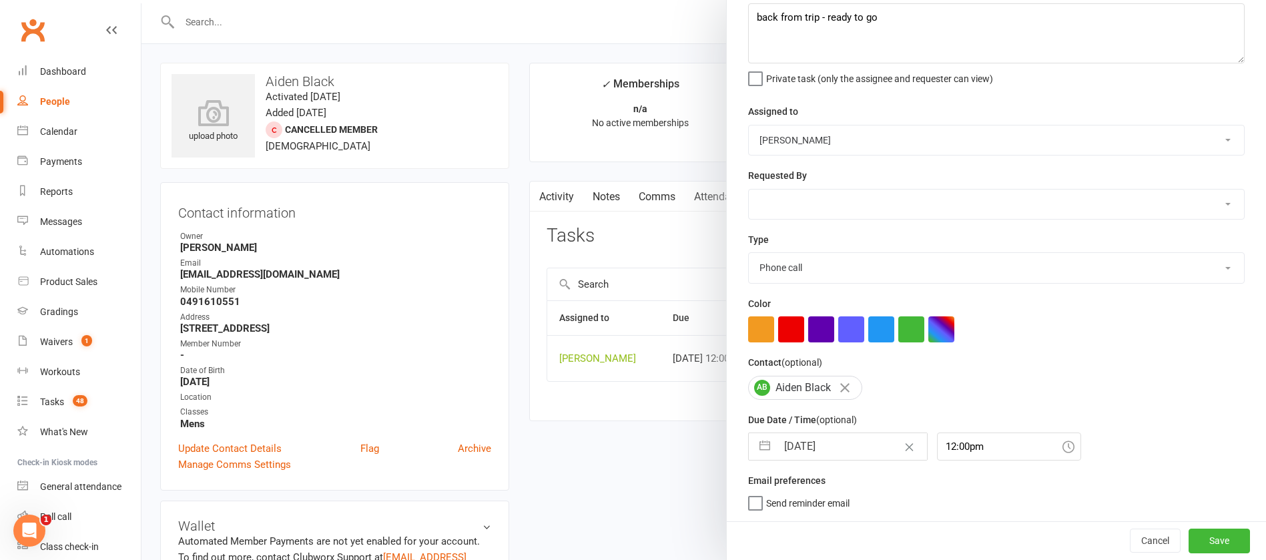
click at [852, 450] on input "[DATE]" at bounding box center [852, 446] width 150 height 27
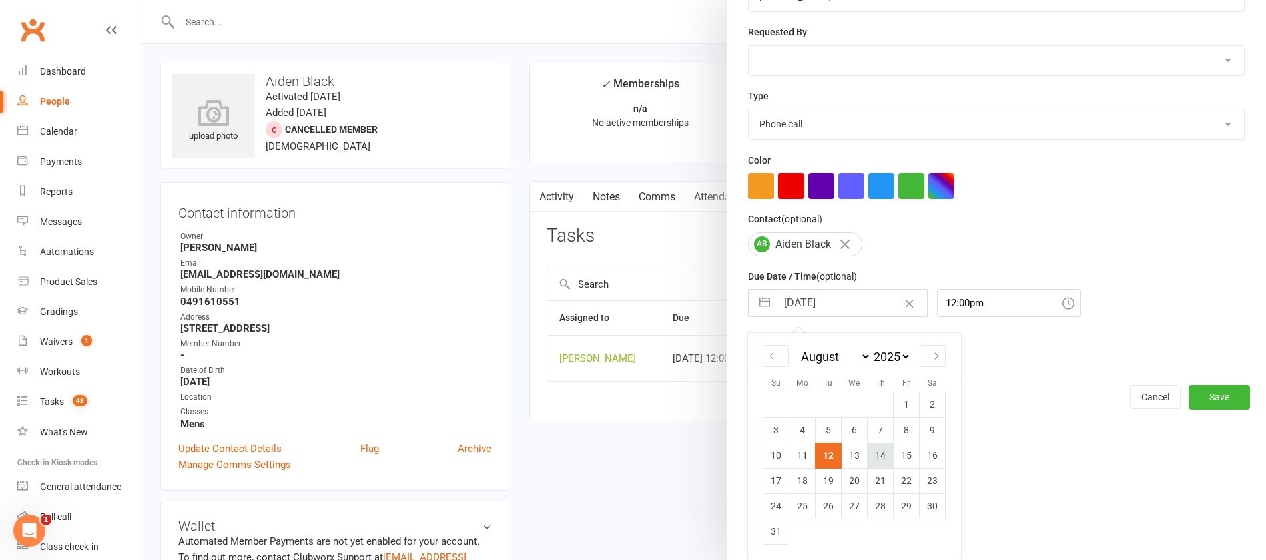
click at [873, 460] on td "14" at bounding box center [880, 454] width 26 height 25
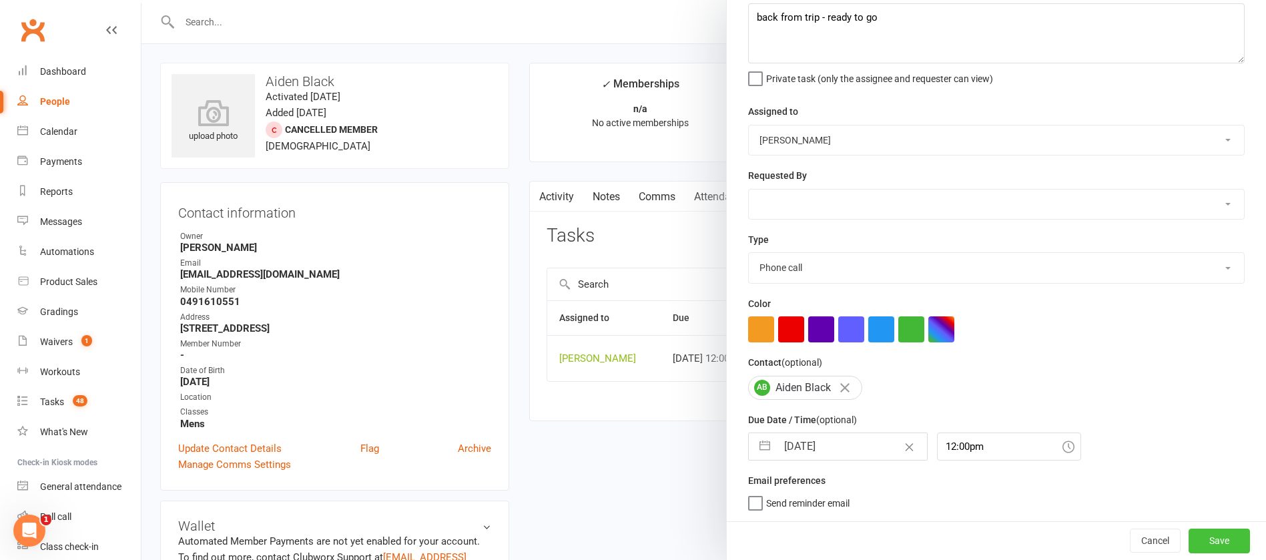
click at [1188, 538] on button "Save" at bounding box center [1218, 540] width 61 height 24
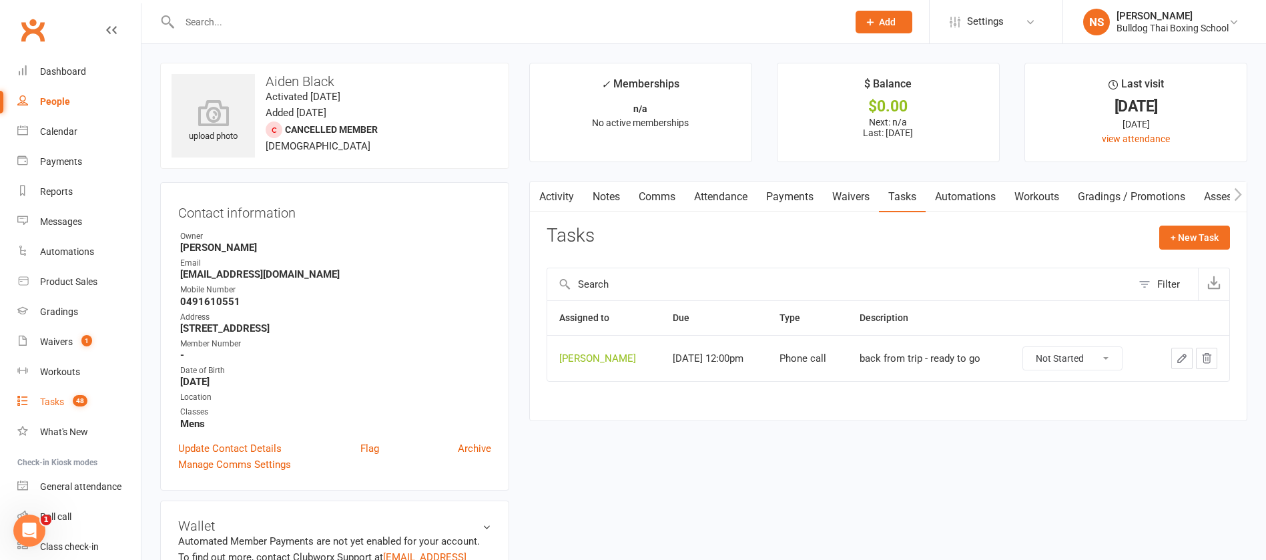
click at [45, 402] on div "Tasks" at bounding box center [52, 401] width 24 height 11
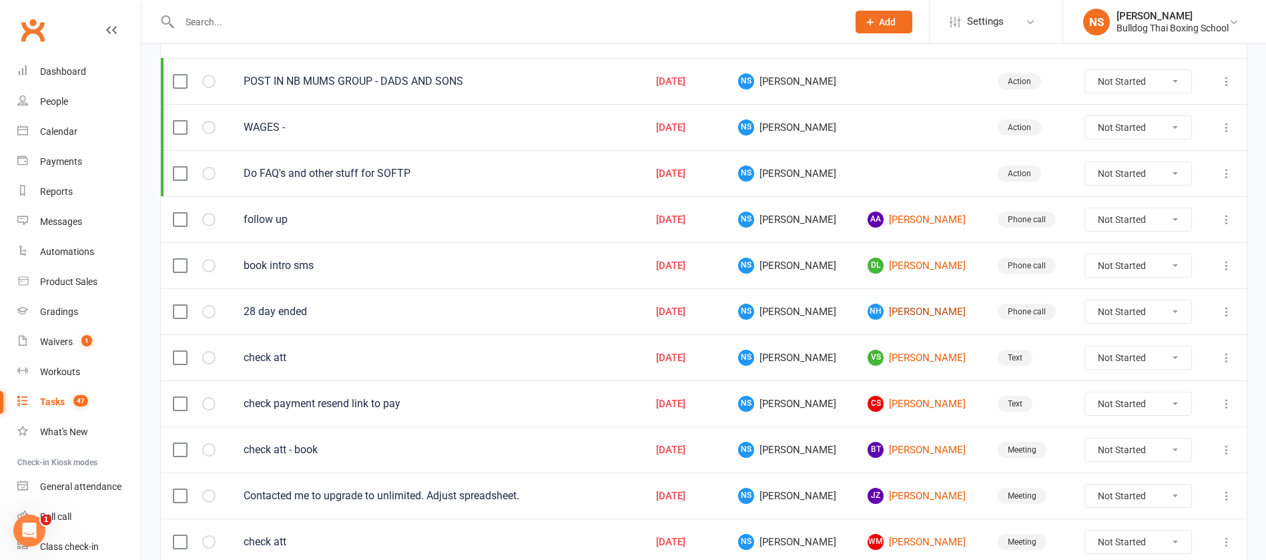
scroll to position [200, 0]
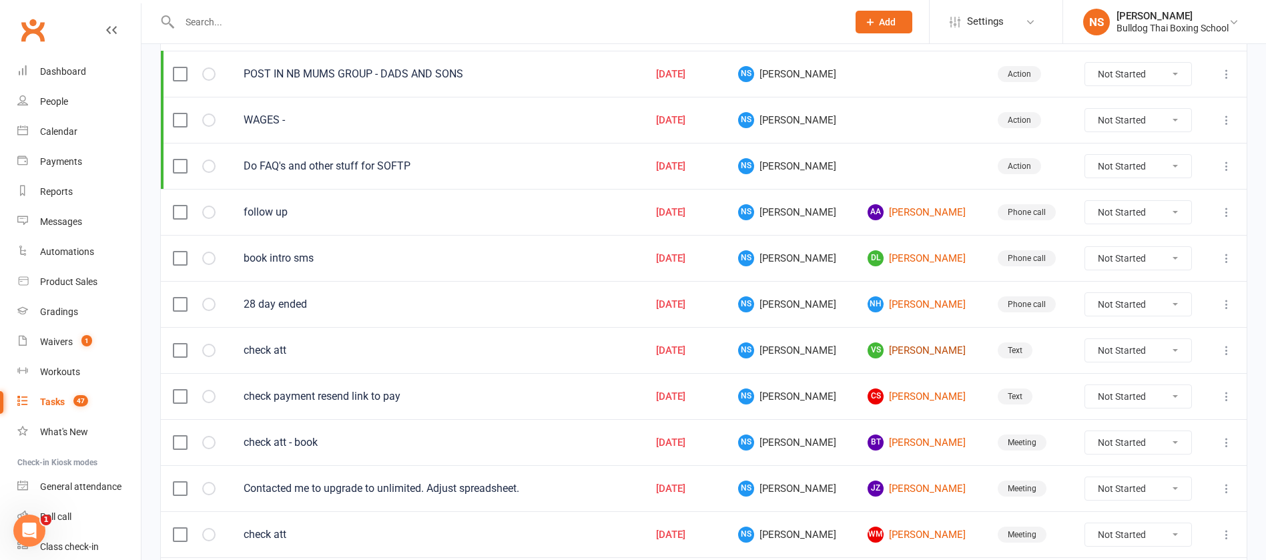
click at [900, 352] on link "VS Vlado Suput" at bounding box center [919, 350] width 105 height 16
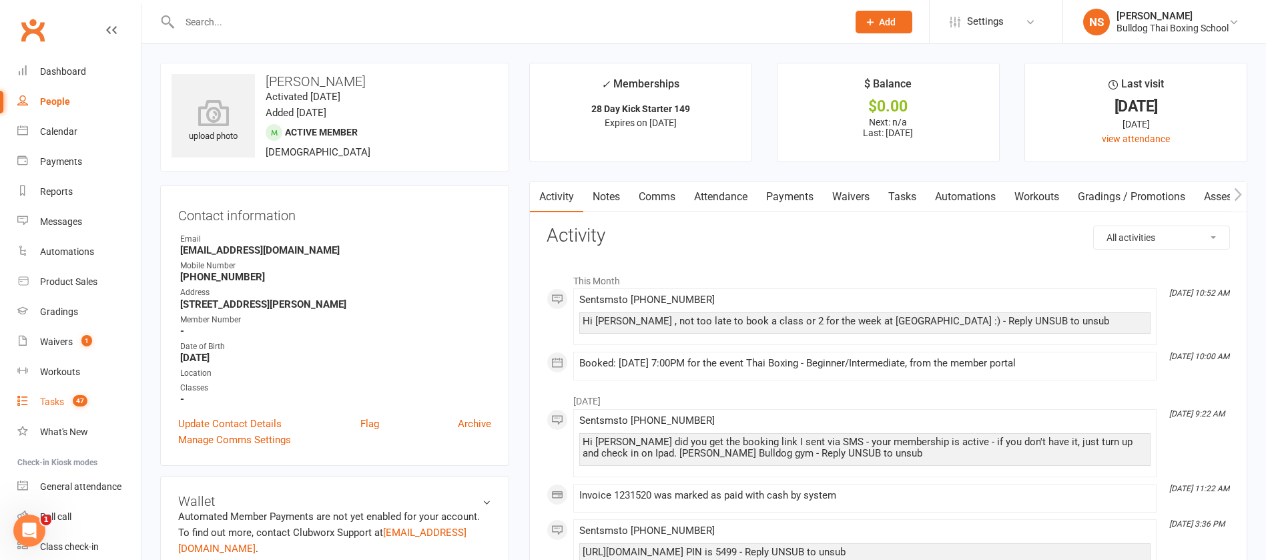
click at [61, 398] on div "Tasks" at bounding box center [52, 401] width 24 height 11
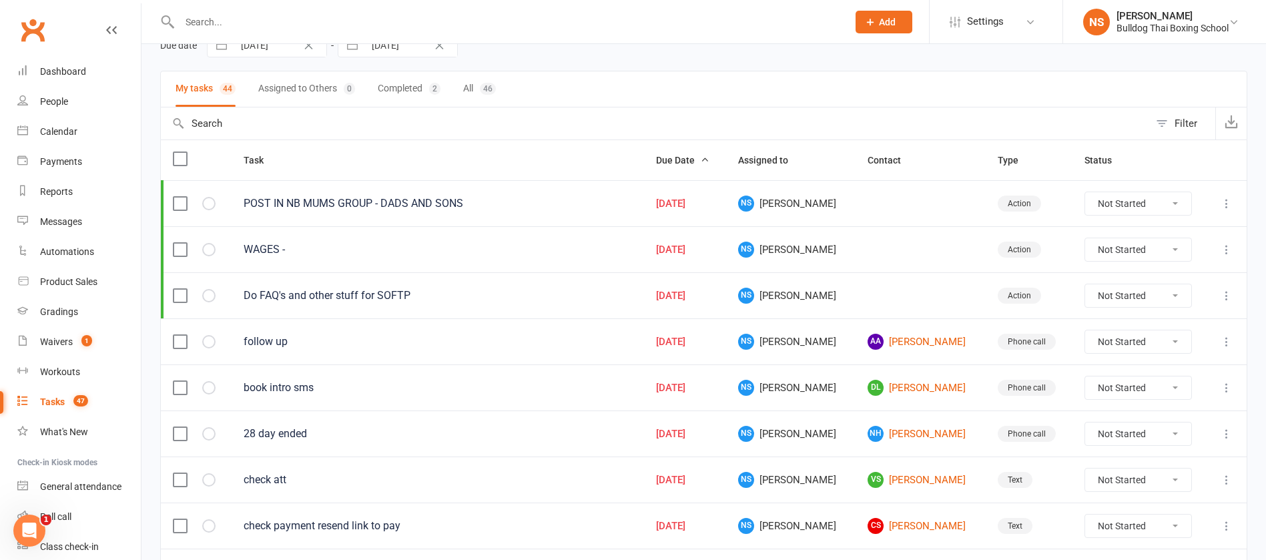
scroll to position [200, 0]
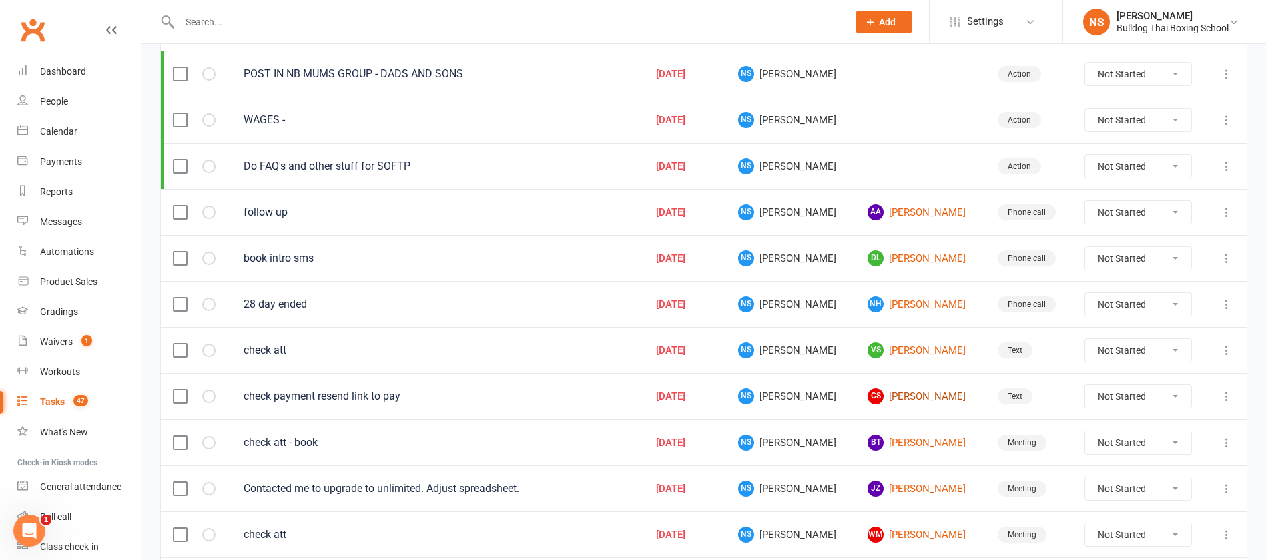
click at [915, 397] on link "CS Carine Studti" at bounding box center [919, 396] width 105 height 16
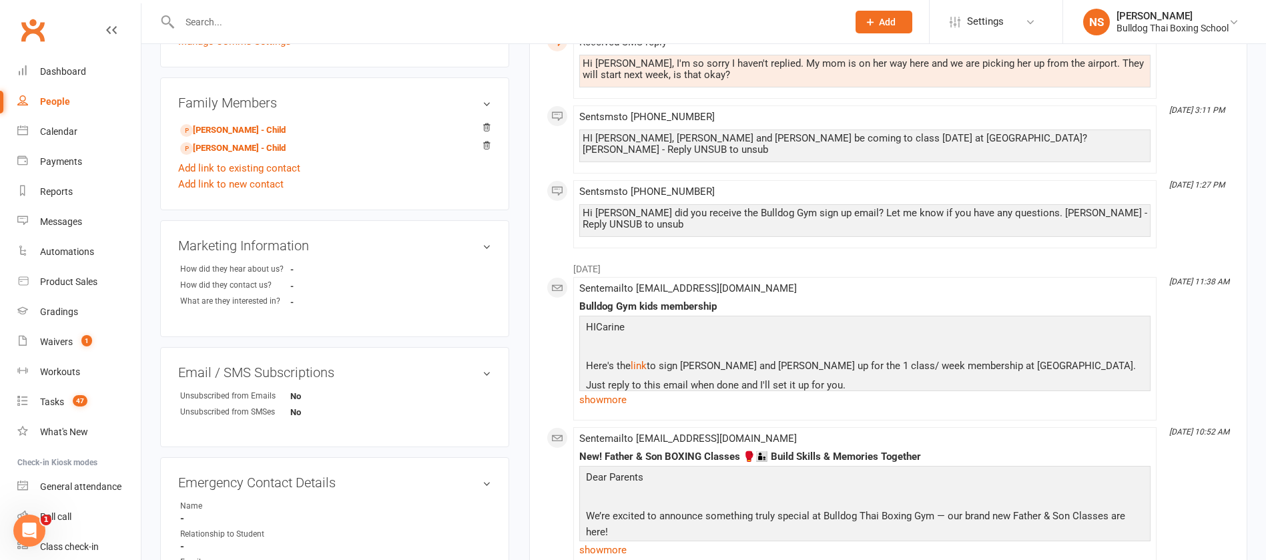
scroll to position [400, 0]
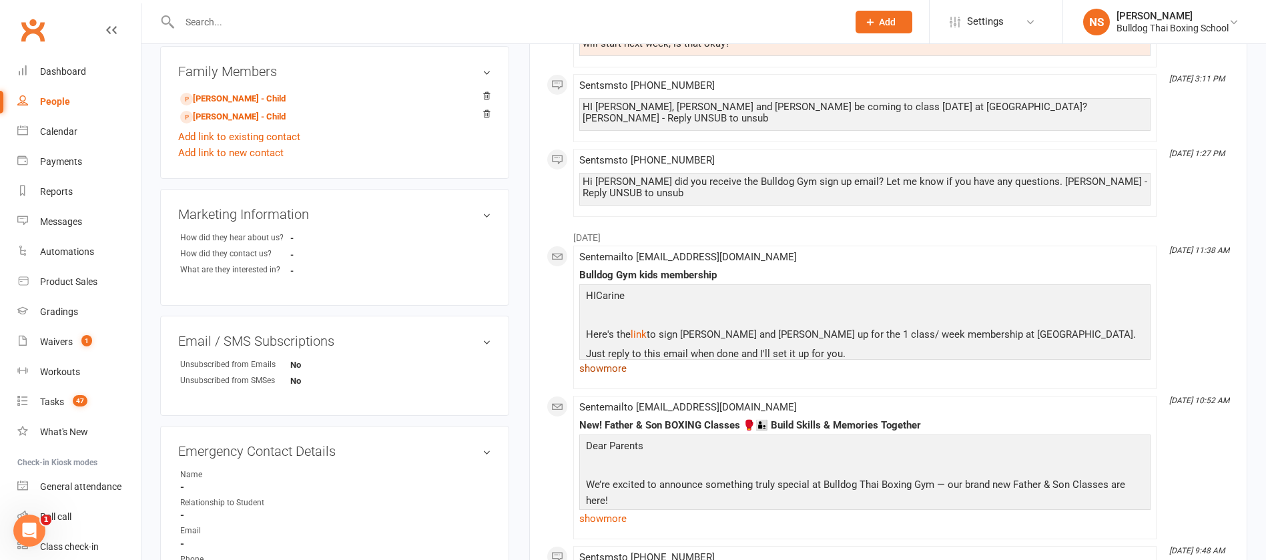
click at [603, 359] on link "show more" at bounding box center [864, 368] width 571 height 19
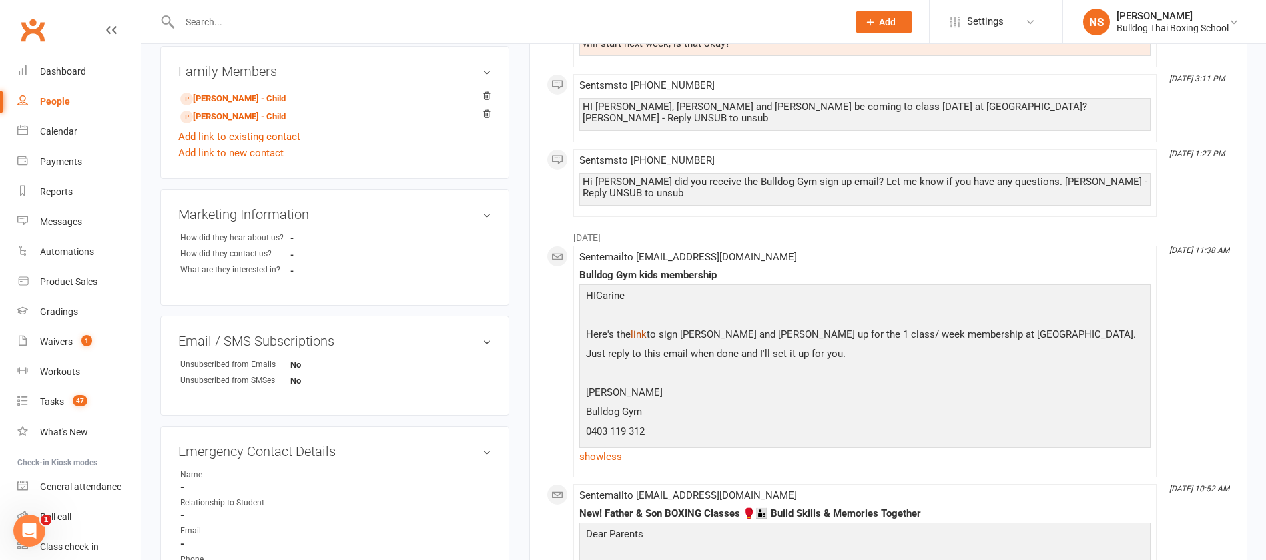
click at [641, 328] on link "link" at bounding box center [639, 334] width 16 height 12
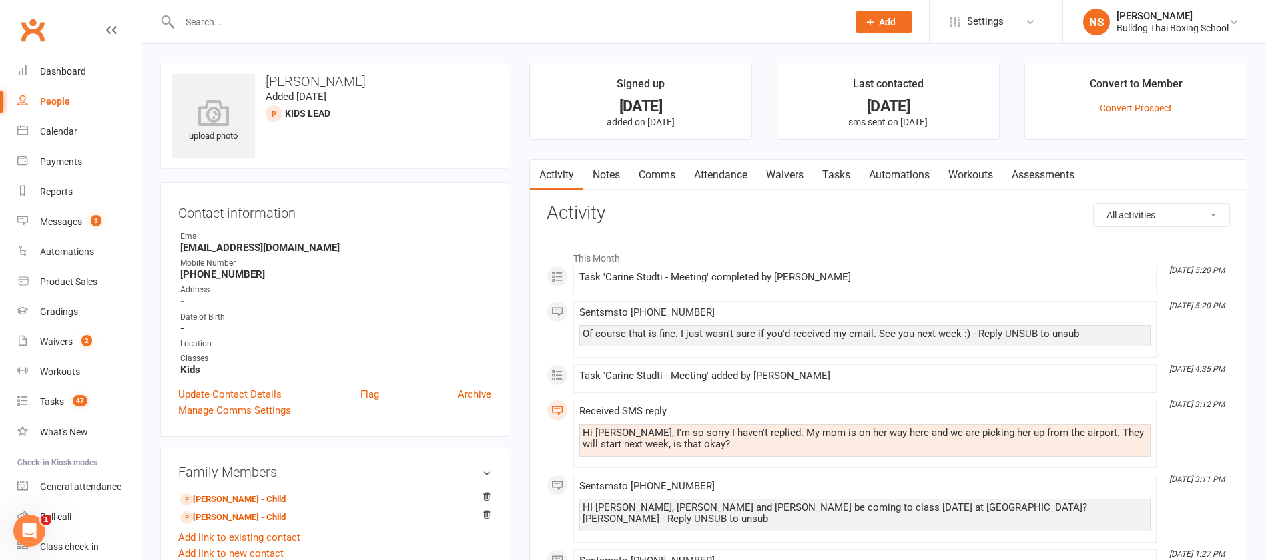
click at [653, 169] on link "Comms" at bounding box center [656, 174] width 55 height 31
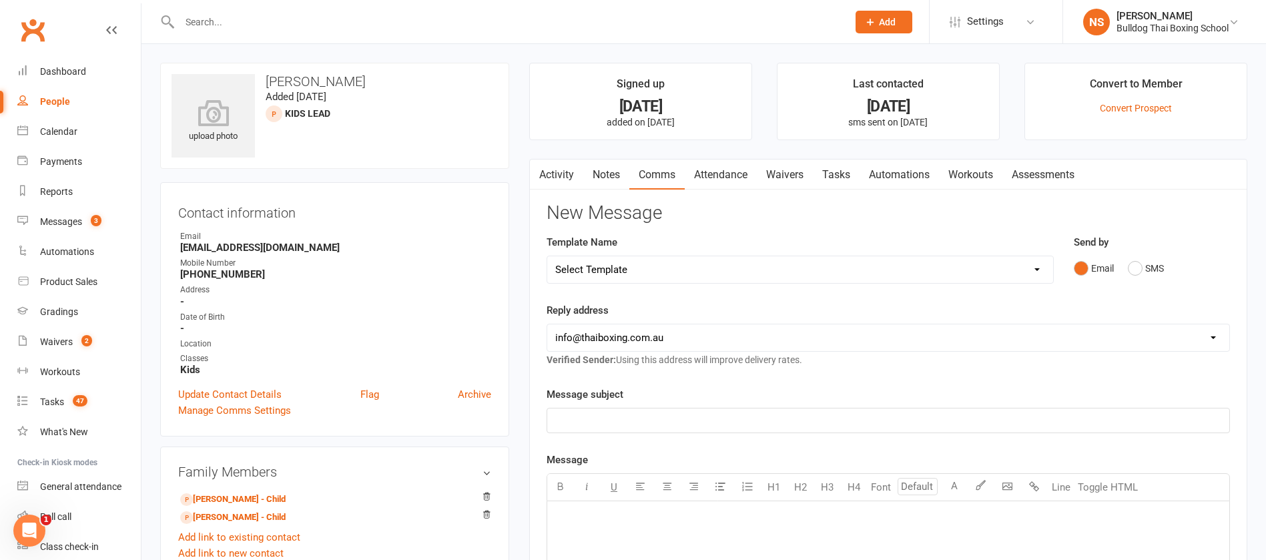
click at [560, 177] on link "Activity" at bounding box center [556, 174] width 53 height 31
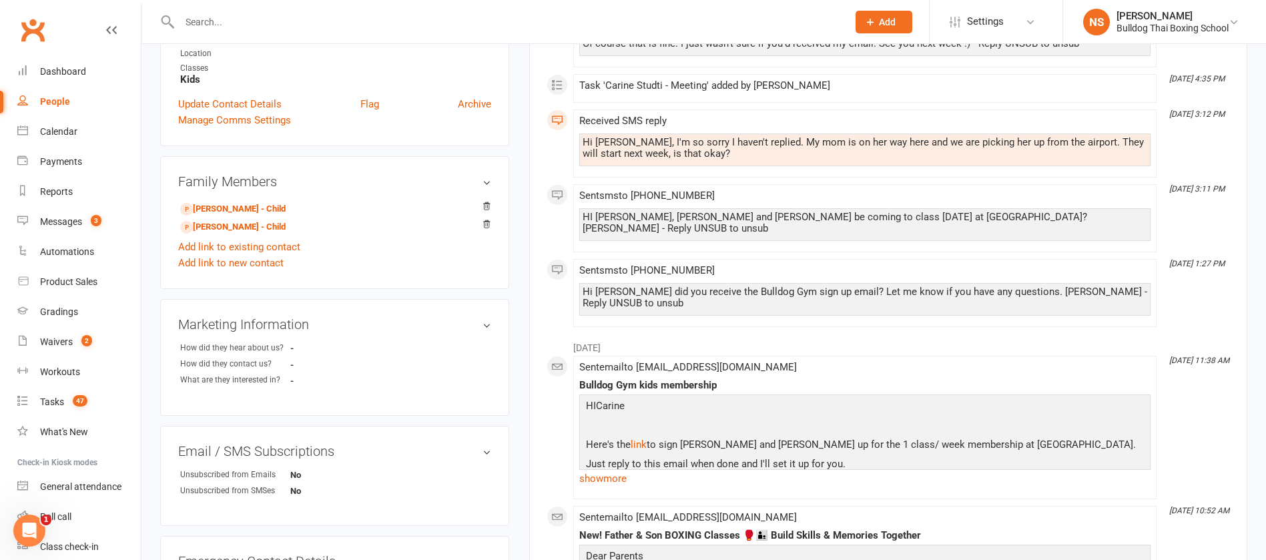
scroll to position [300, 0]
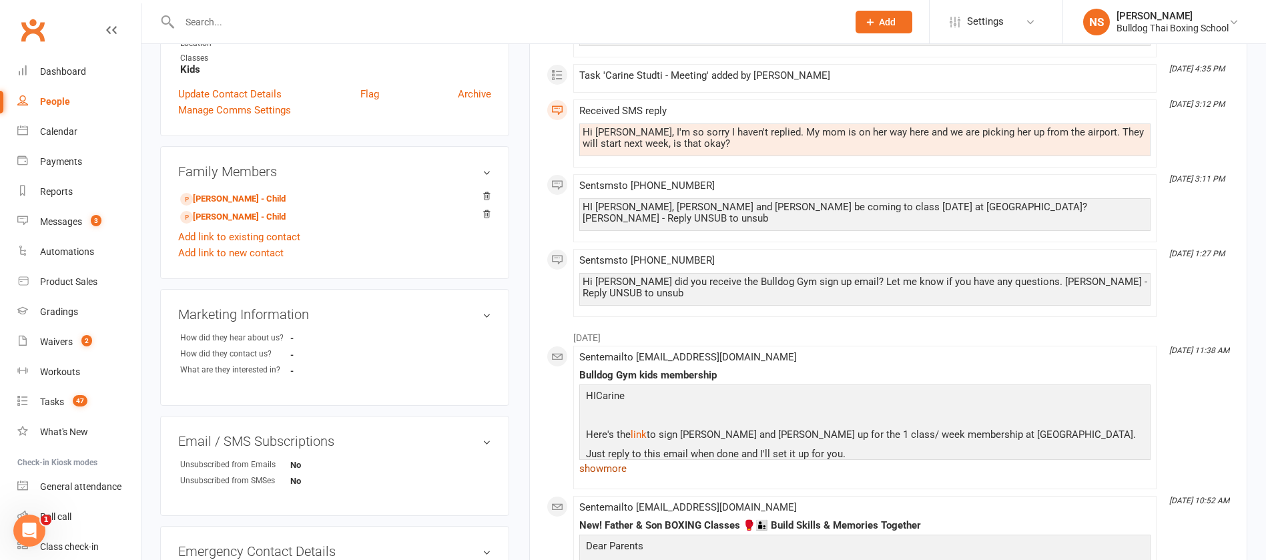
click at [615, 459] on link "show more" at bounding box center [864, 468] width 571 height 19
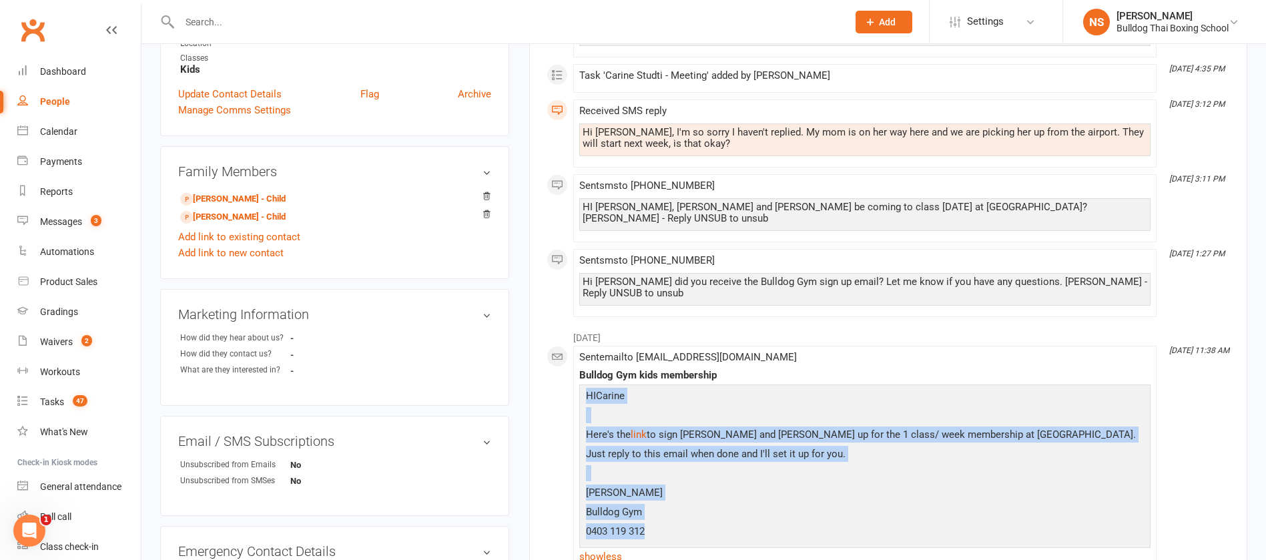
drag, startPoint x: 628, startPoint y: 503, endPoint x: 581, endPoint y: 382, distance: 130.4
click at [580, 384] on div "HICarine Here's the link to sign Josh and Anna up for the 1 class/ week members…" at bounding box center [864, 475] width 571 height 182
copy div "HICarine Here's the link to sign Josh and Anna up for the 1 class/ week members…"
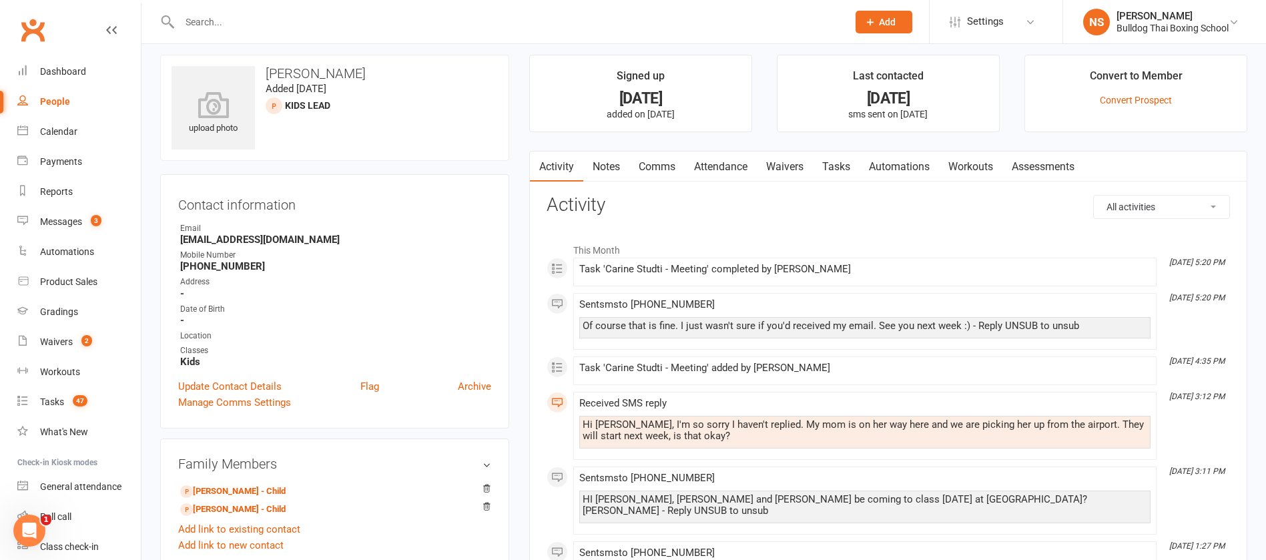
scroll to position [0, 0]
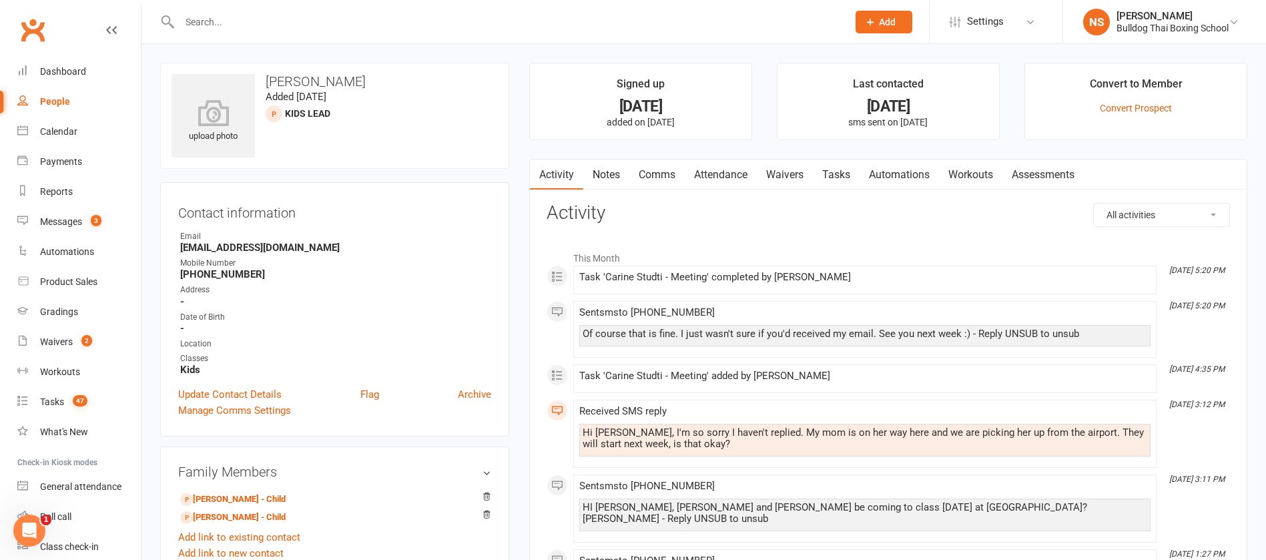
click at [663, 176] on link "Comms" at bounding box center [656, 174] width 55 height 31
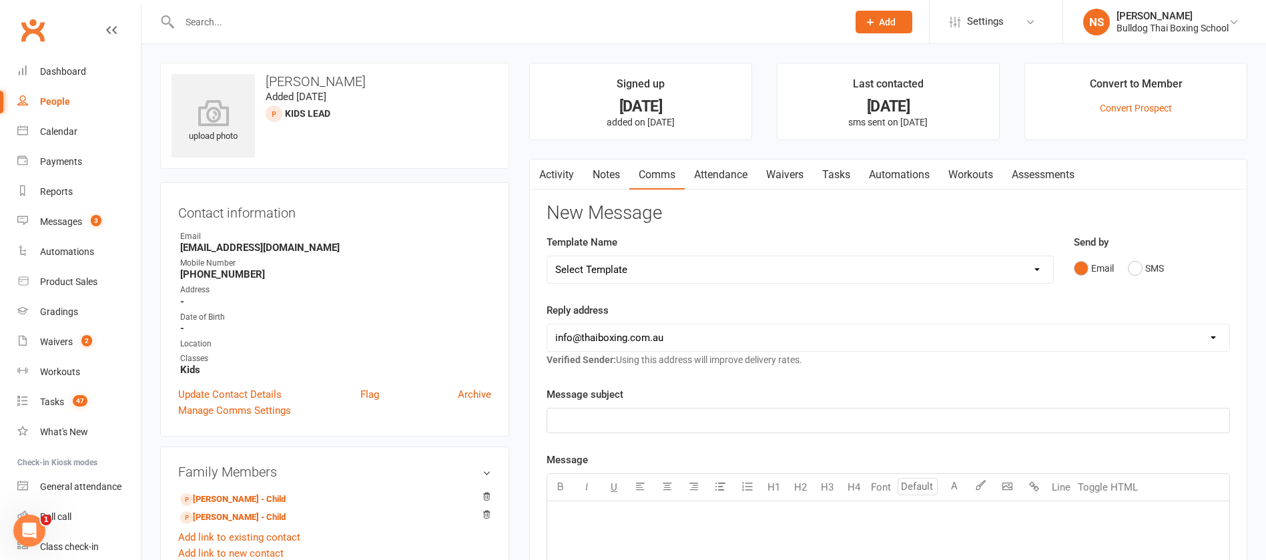
click at [649, 264] on select "Select Template [Email] Price Increase 28 Day Kick starter [SMS] 10 Pass Check …" at bounding box center [800, 269] width 506 height 27
select select "88"
click at [547, 256] on select "Select Template [Email] Price Increase 28 Day Kick starter [SMS] 10 Pass Check …" at bounding box center [800, 269] width 506 height 27
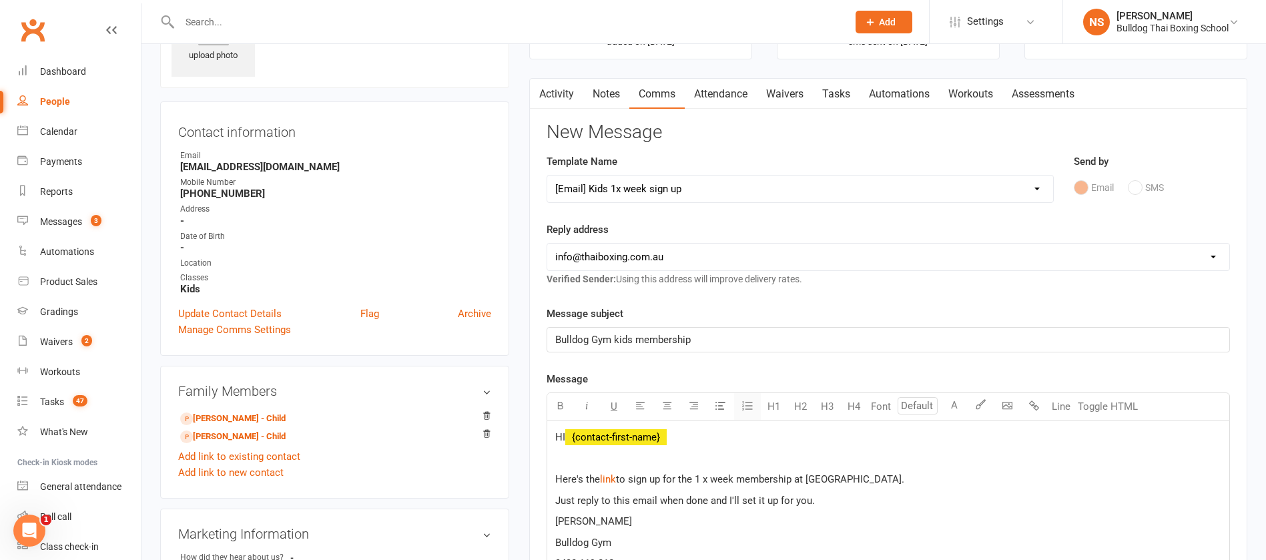
scroll to position [200, 0]
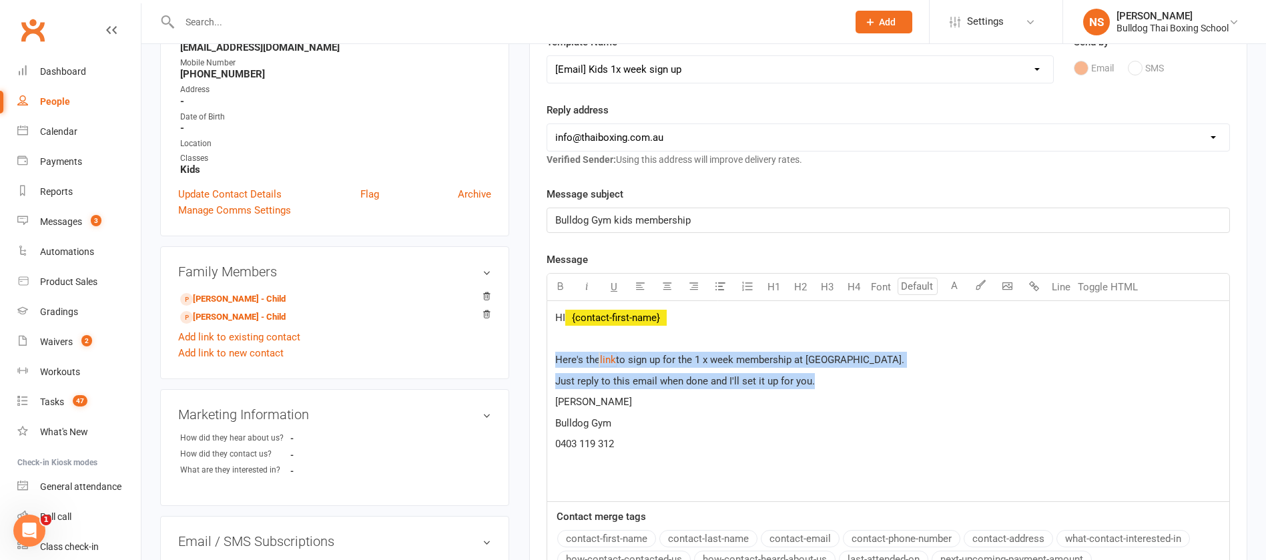
drag, startPoint x: 709, startPoint y: 364, endPoint x: 543, endPoint y: 354, distance: 167.1
click at [543, 354] on div "Activity Notes Comms Attendance Waivers Tasks Automations Workouts Assessments …" at bounding box center [888, 353] width 718 height 788
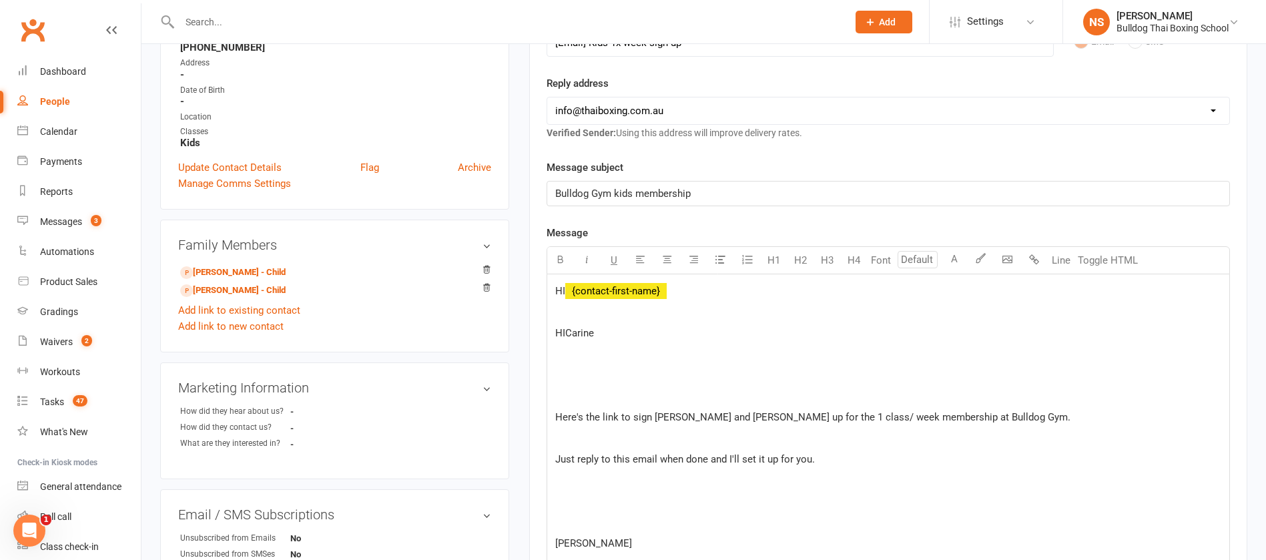
scroll to position [174, 0]
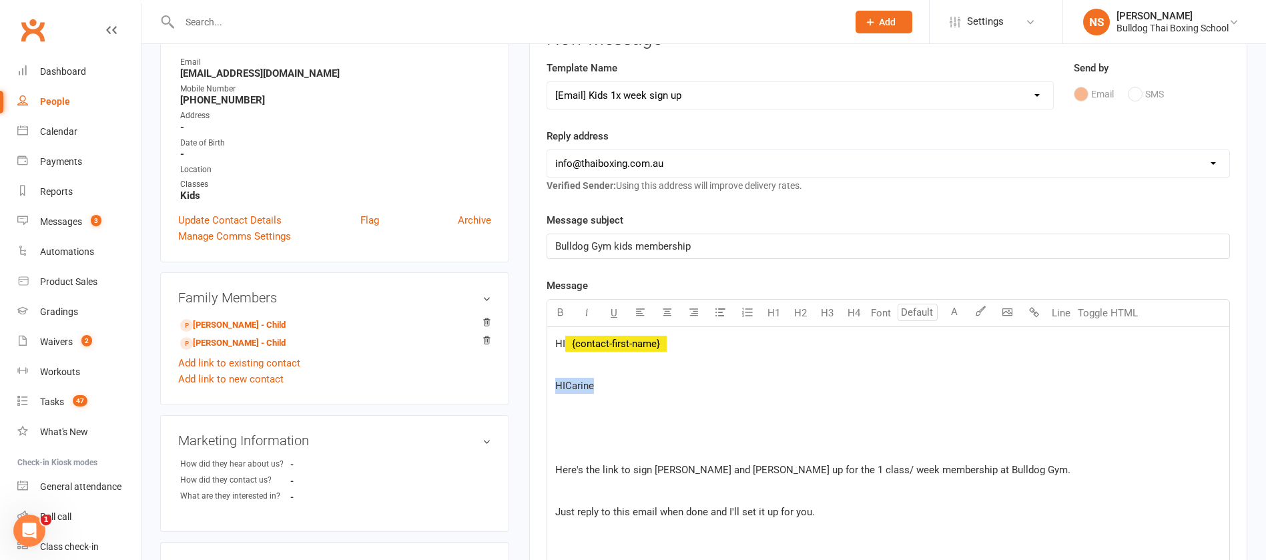
drag, startPoint x: 613, startPoint y: 386, endPoint x: 530, endPoint y: 382, distance: 83.5
click at [530, 383] on div "Activity Notes Comms Attendance Waivers Tasks Automations Workouts Assessments …" at bounding box center [888, 496] width 718 height 1022
drag, startPoint x: 567, startPoint y: 452, endPoint x: 567, endPoint y: 440, distance: 12.7
click at [567, 450] on p "﻿" at bounding box center [888, 449] width 666 height 16
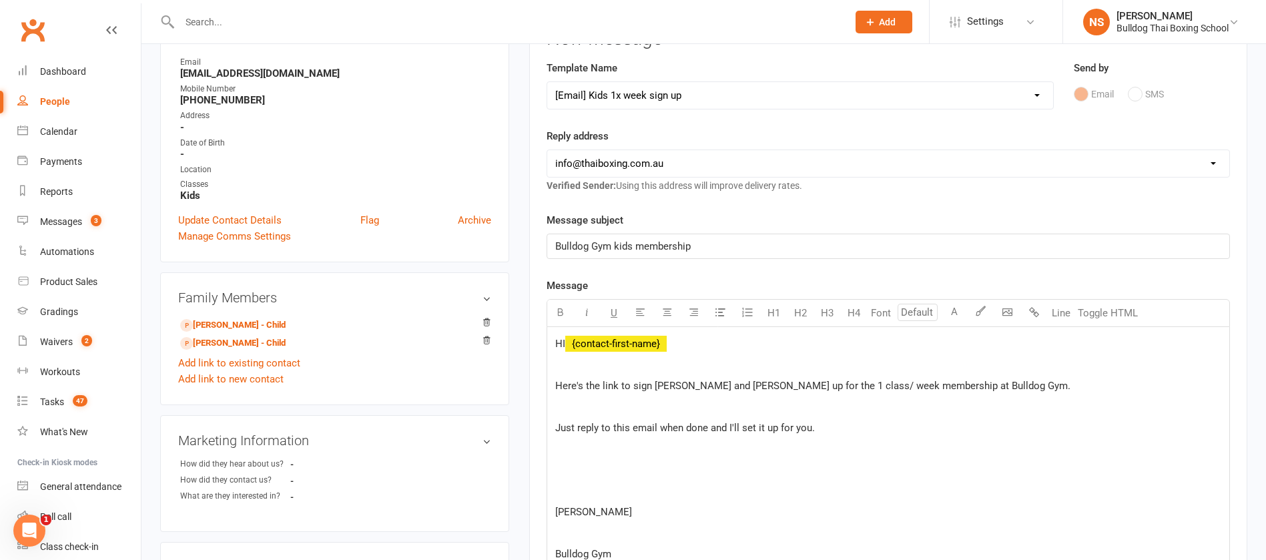
click at [574, 402] on p "﻿" at bounding box center [888, 407] width 666 height 16
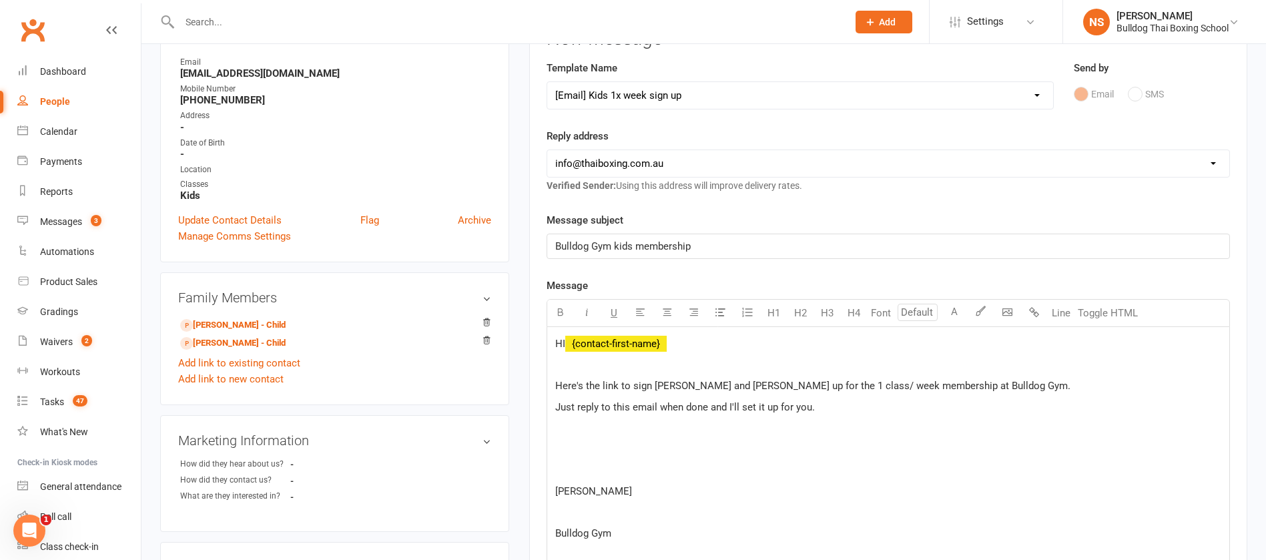
click at [573, 465] on p "﻿" at bounding box center [888, 470] width 666 height 16
click at [576, 469] on p "﻿" at bounding box center [888, 470] width 666 height 16
click at [575, 487] on p "﻿" at bounding box center [888, 491] width 666 height 16
click at [575, 488] on span "0403 119 312" at bounding box center [584, 491] width 59 height 12
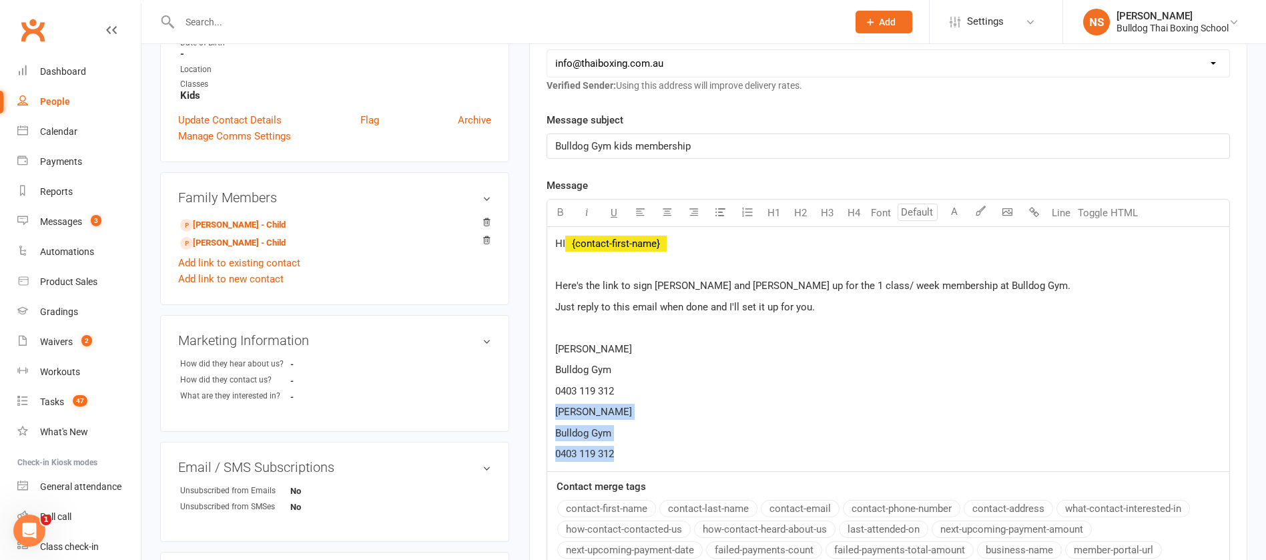
drag, startPoint x: 609, startPoint y: 447, endPoint x: 549, endPoint y: 418, distance: 67.2
click at [549, 418] on div "HI ﻿ {contact-first-name} Here's the link to sign Josh and Anna up for the 1 cl…" at bounding box center [888, 349] width 682 height 244
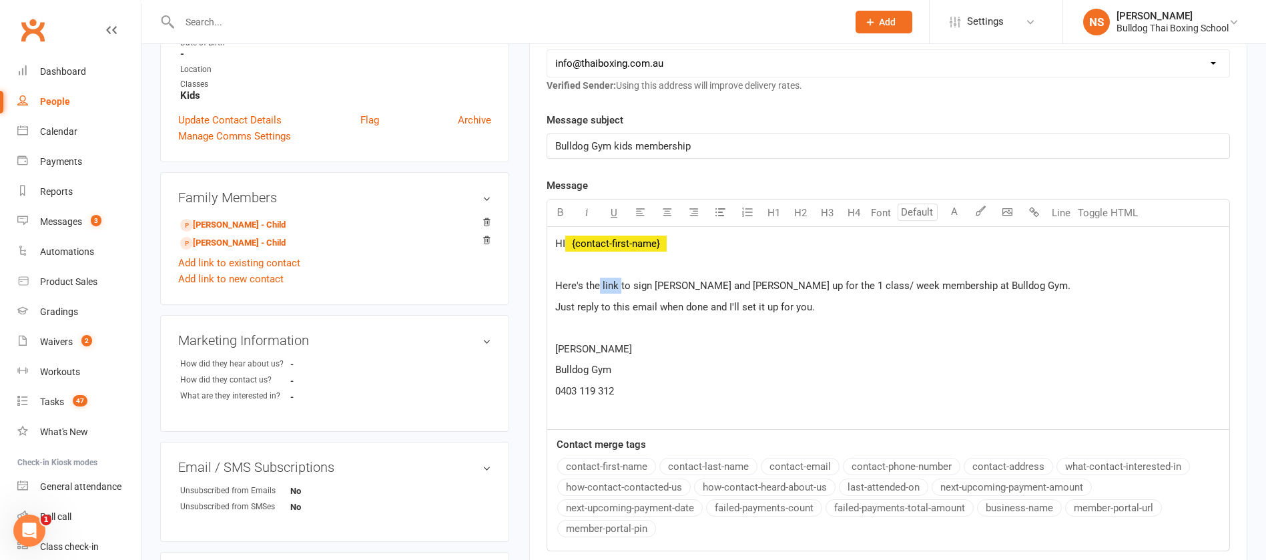
drag, startPoint x: 619, startPoint y: 284, endPoint x: 600, endPoint y: 283, distance: 18.7
click at [599, 284] on span "Here's the link to sign Josh and Anna up for the 1 class/ week membership at Bu…" at bounding box center [812, 286] width 515 height 12
click at [644, 393] on p "0403 119 312" at bounding box center [888, 391] width 666 height 16
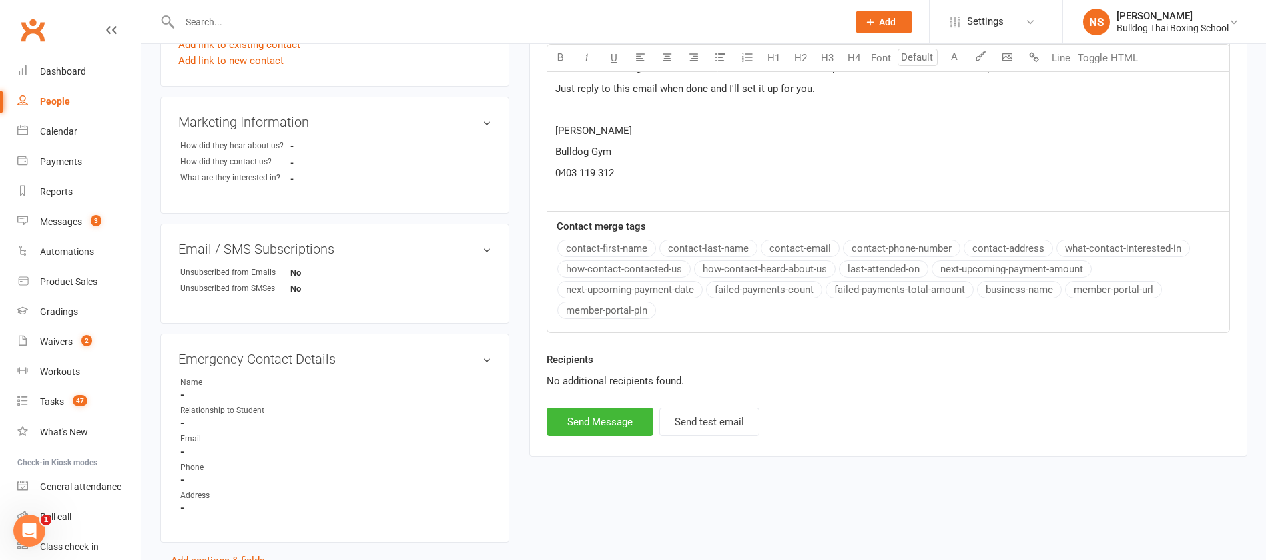
scroll to position [570, 0]
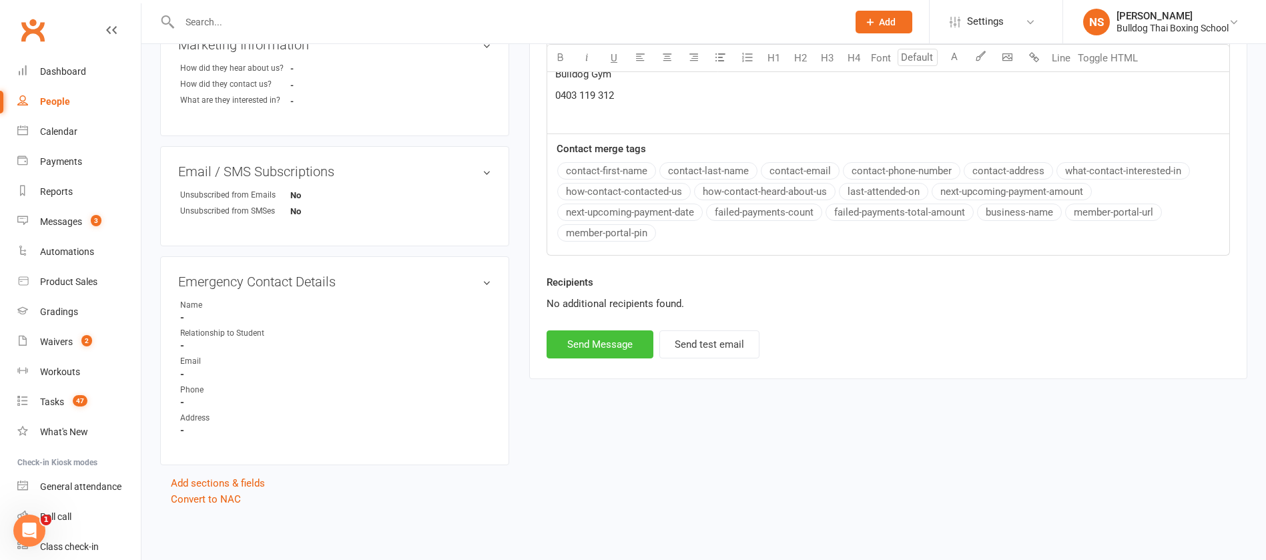
click at [614, 342] on button "Send Message" at bounding box center [600, 344] width 107 height 28
select select
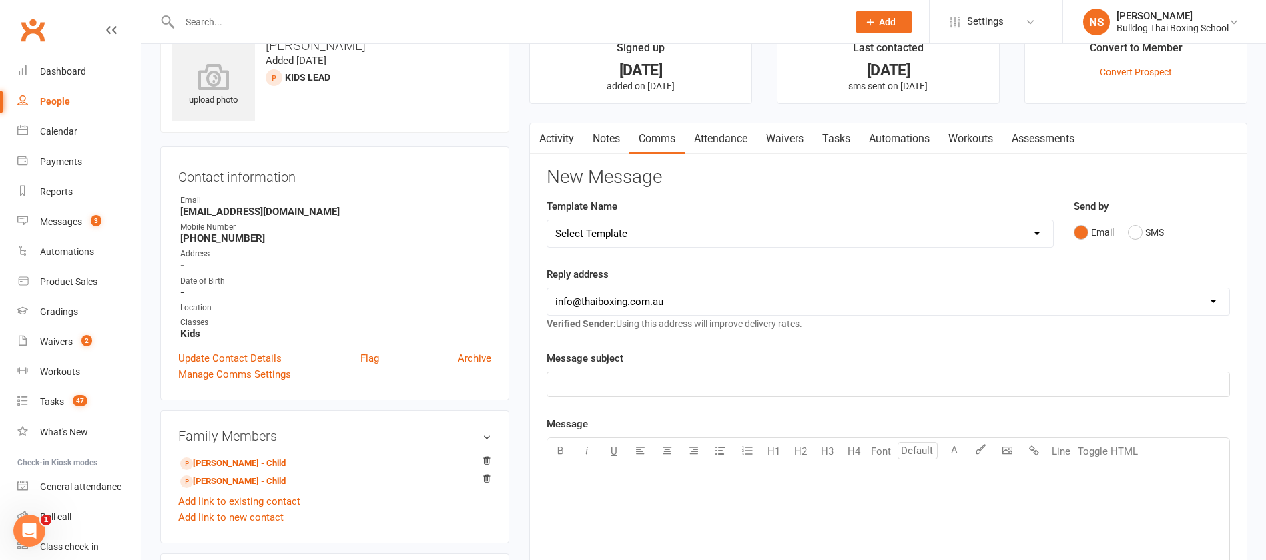
scroll to position [0, 0]
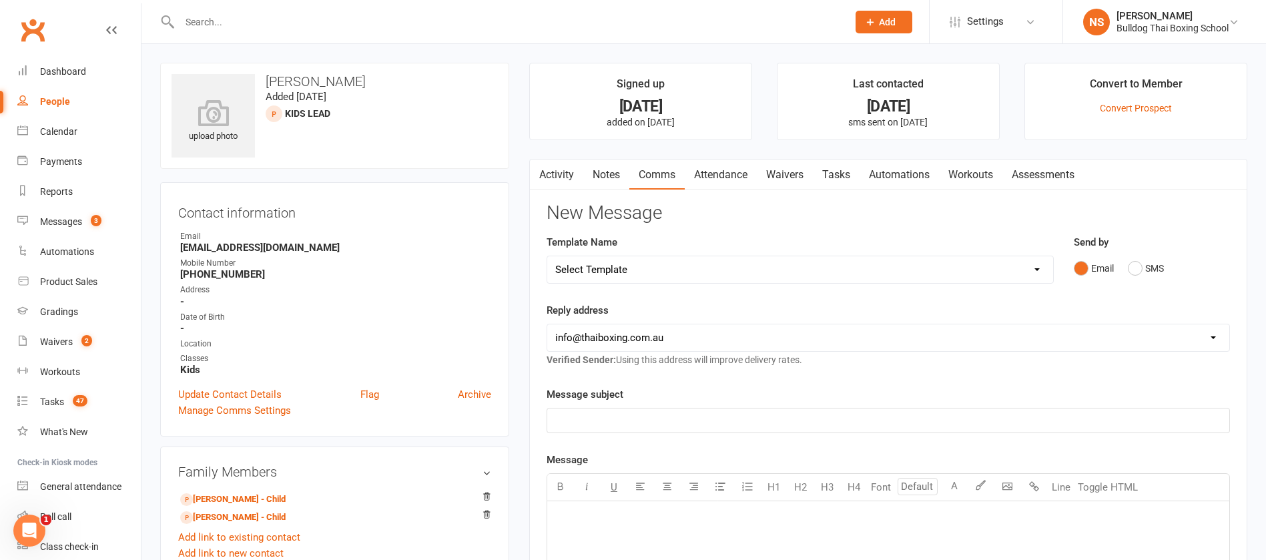
click at [852, 175] on link "Tasks" at bounding box center [836, 174] width 47 height 31
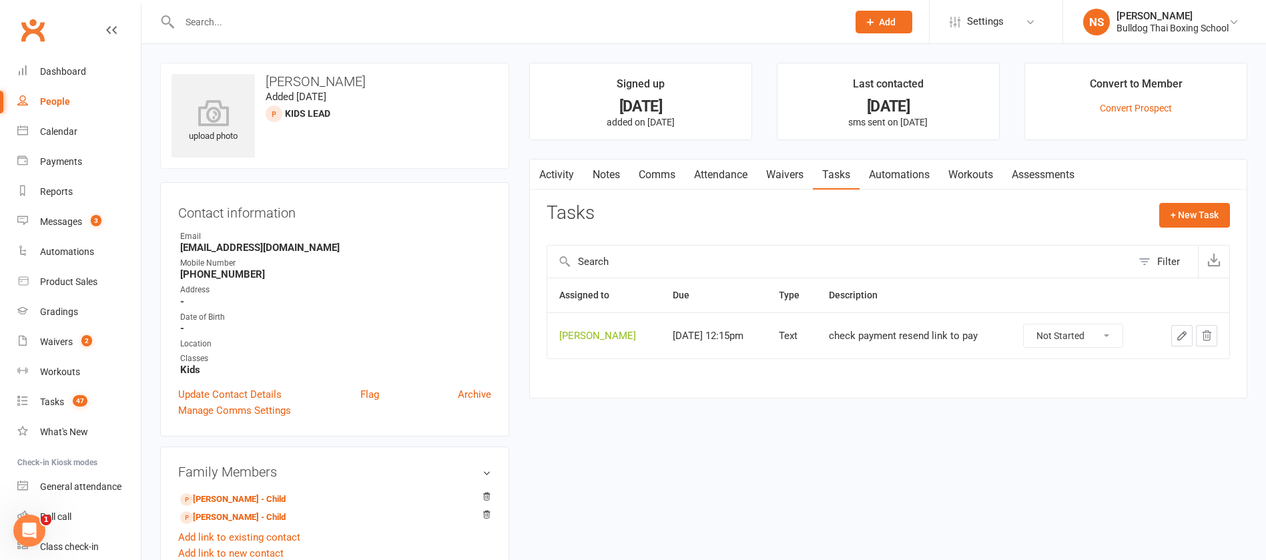
click at [1180, 333] on icon "button" at bounding box center [1182, 336] width 12 height 12
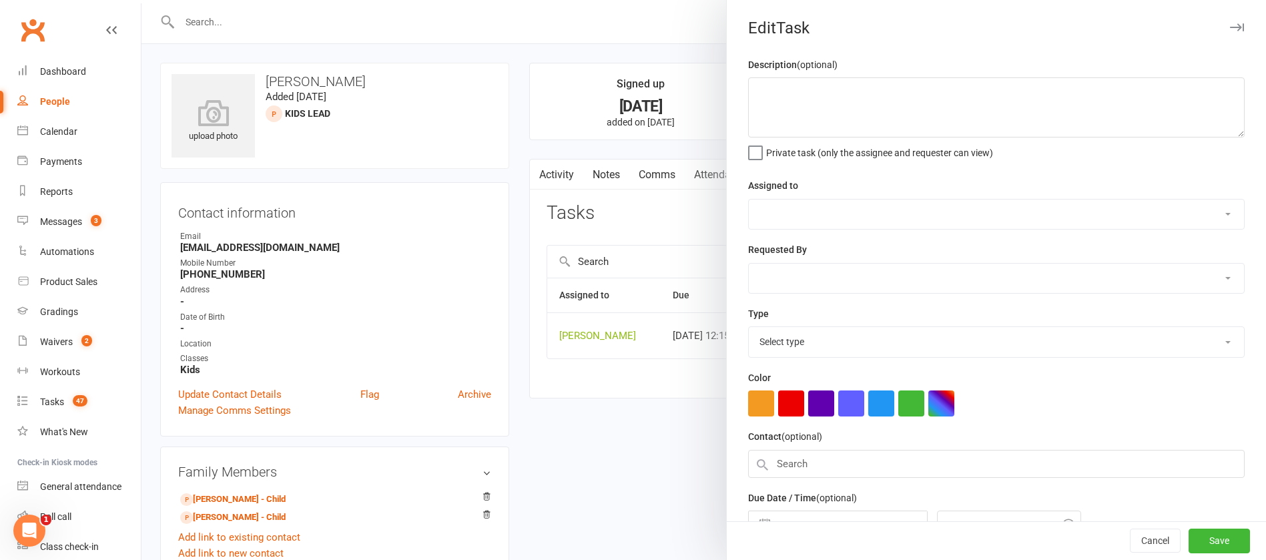
type textarea "check payment resend link to pay"
select select "12940"
type input "[DATE]"
type input "12:15pm"
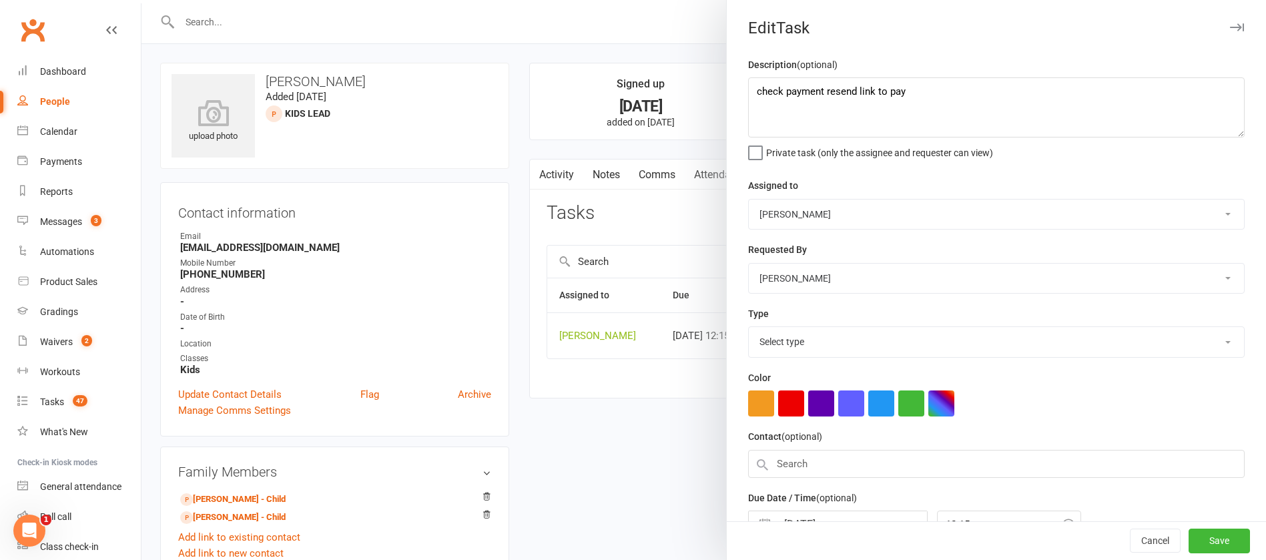
select select "13825"
drag, startPoint x: 895, startPoint y: 92, endPoint x: 817, endPoint y: 85, distance: 77.7
click at [817, 85] on textarea "check payment resend link to pay" at bounding box center [996, 107] width 496 height 60
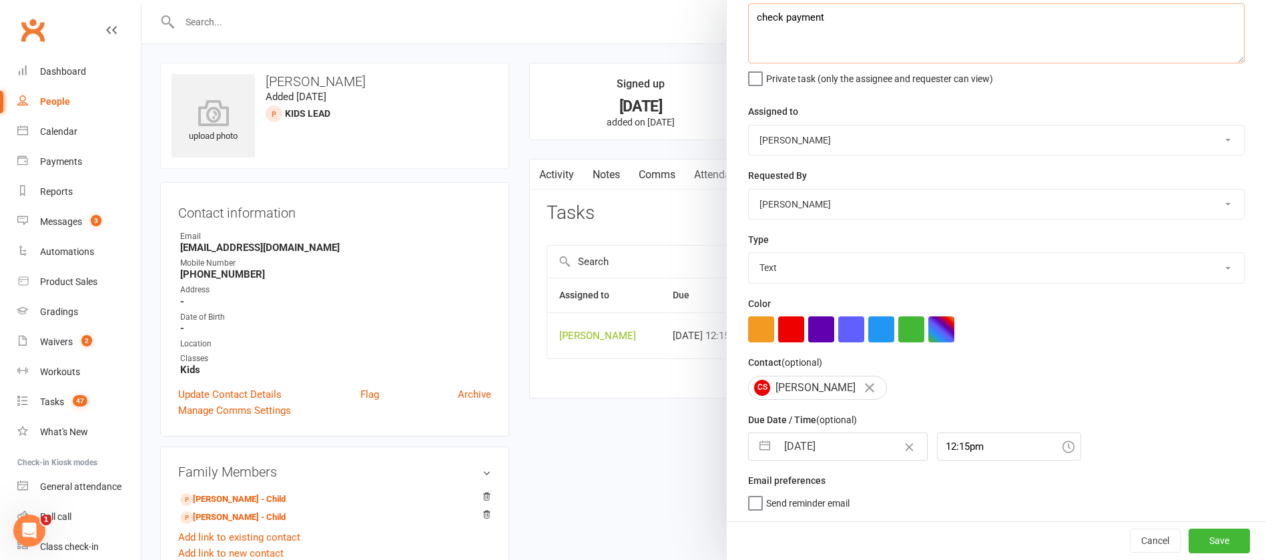
type textarea "check payment"
click at [827, 435] on input "[DATE]" at bounding box center [852, 446] width 150 height 27
select select "6"
select select "2025"
select select "7"
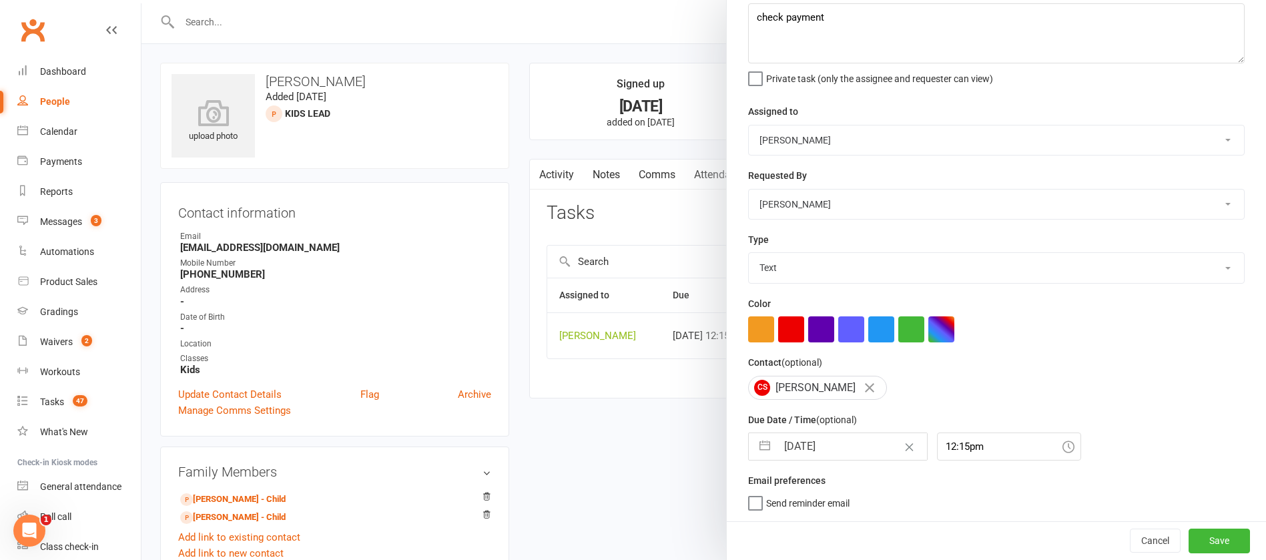
select select "2025"
select select "8"
select select "2025"
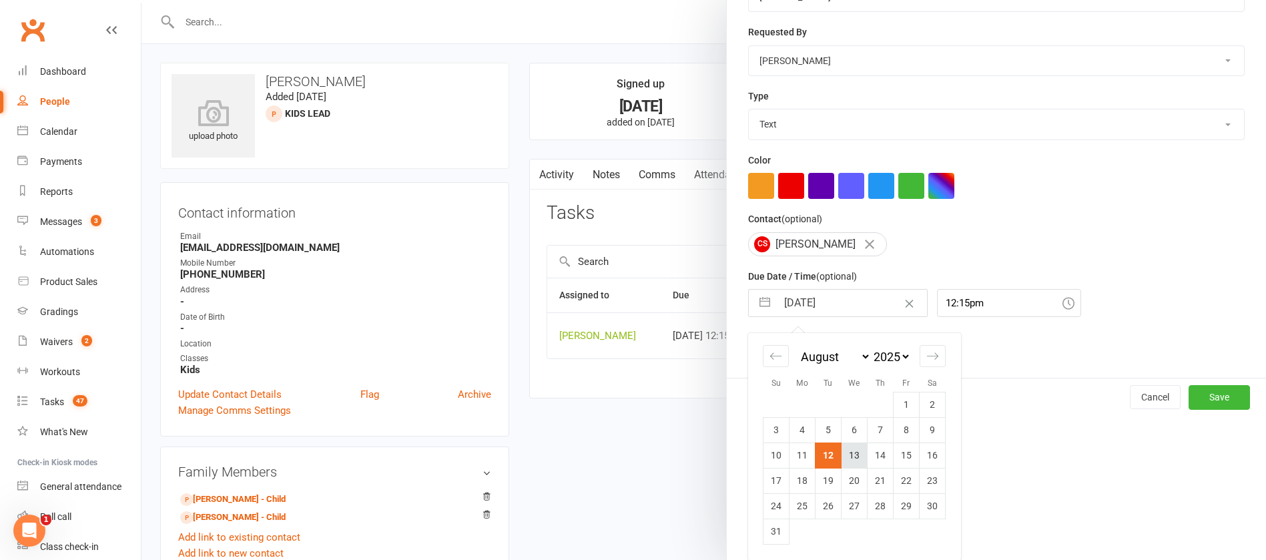
click at [854, 454] on td "13" at bounding box center [854, 454] width 26 height 25
type input "[DATE]"
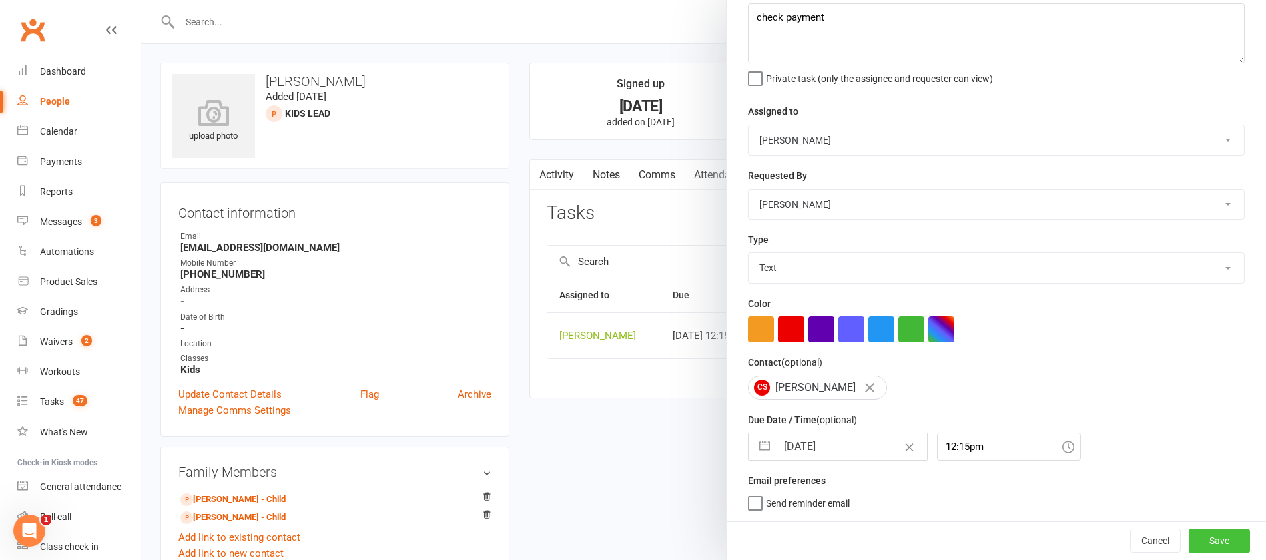
click at [1188, 541] on button "Save" at bounding box center [1218, 540] width 61 height 24
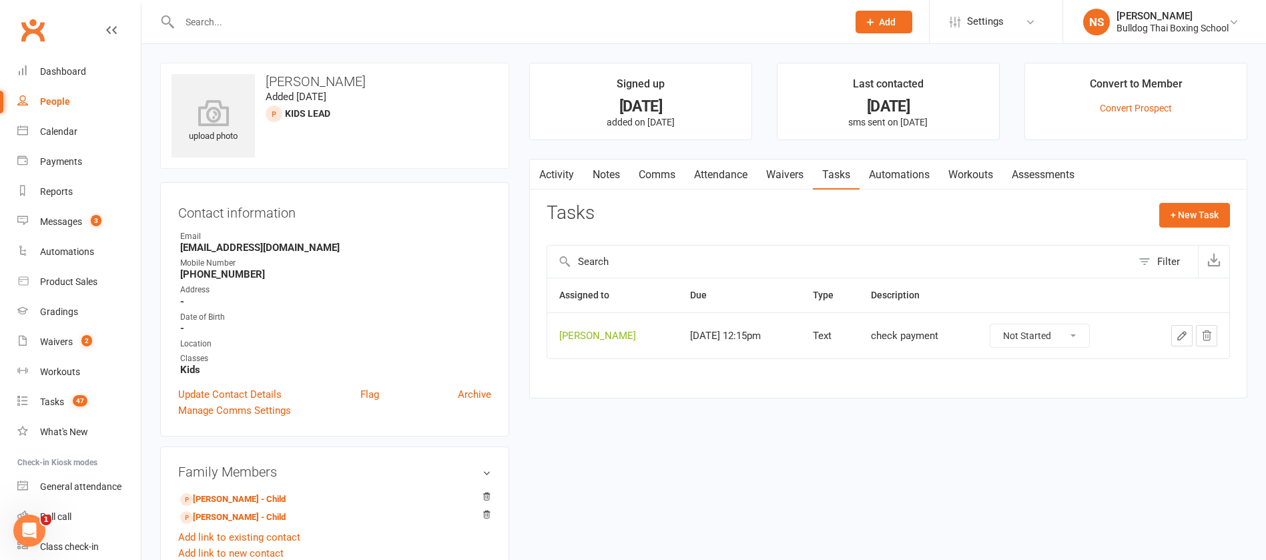
click at [559, 176] on link "Activity" at bounding box center [556, 174] width 53 height 31
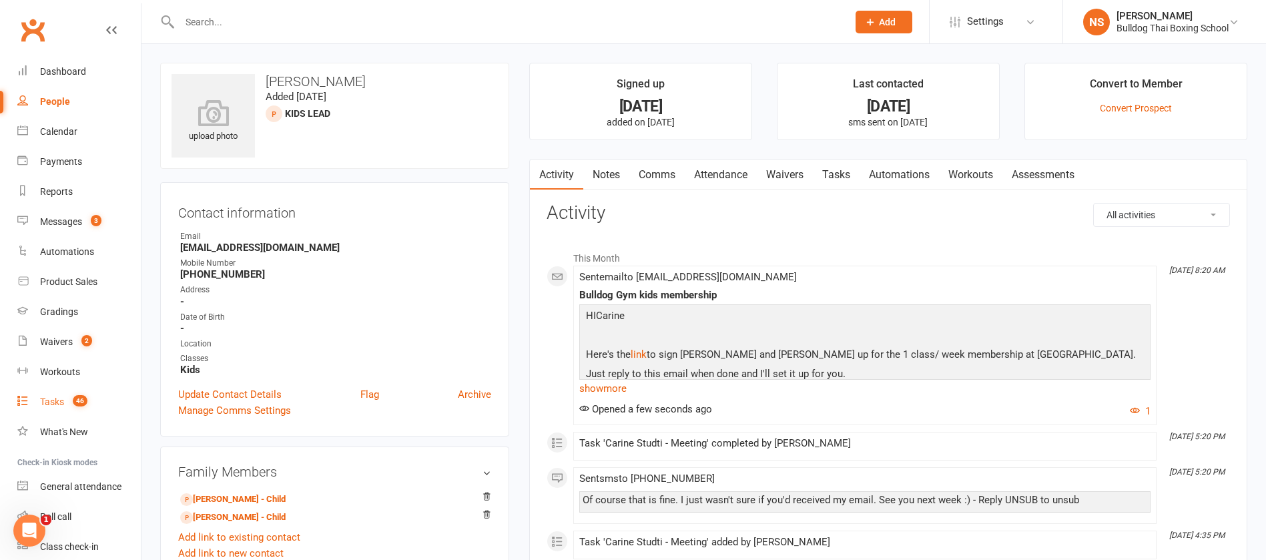
drag, startPoint x: 62, startPoint y: 400, endPoint x: 13, endPoint y: 415, distance: 51.7
click at [63, 400] on div "Tasks" at bounding box center [52, 401] width 24 height 11
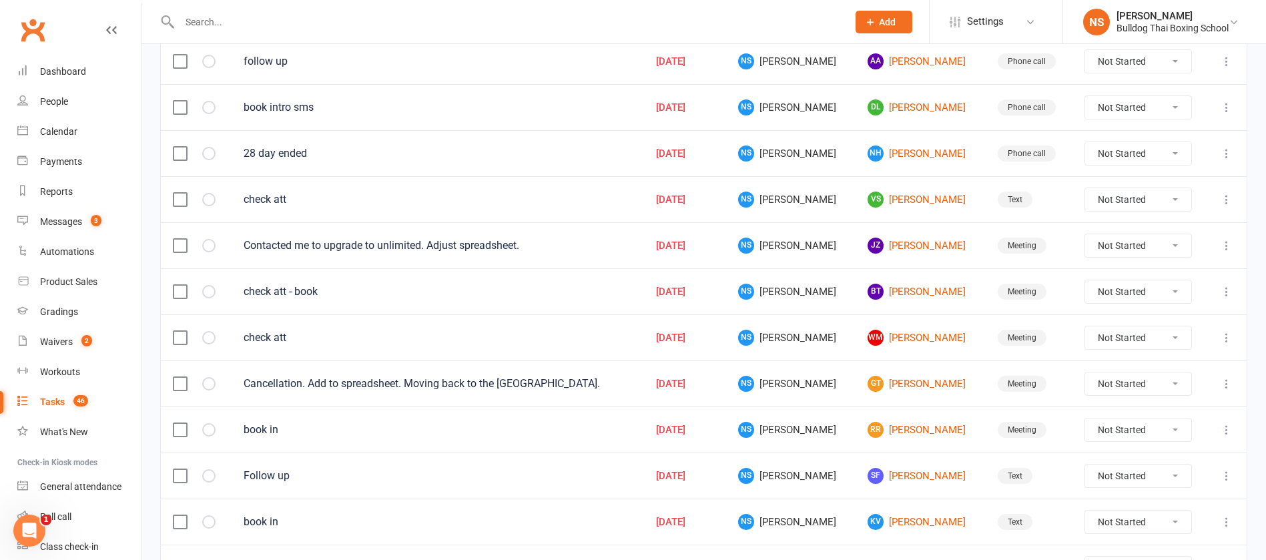
scroll to position [500, 0]
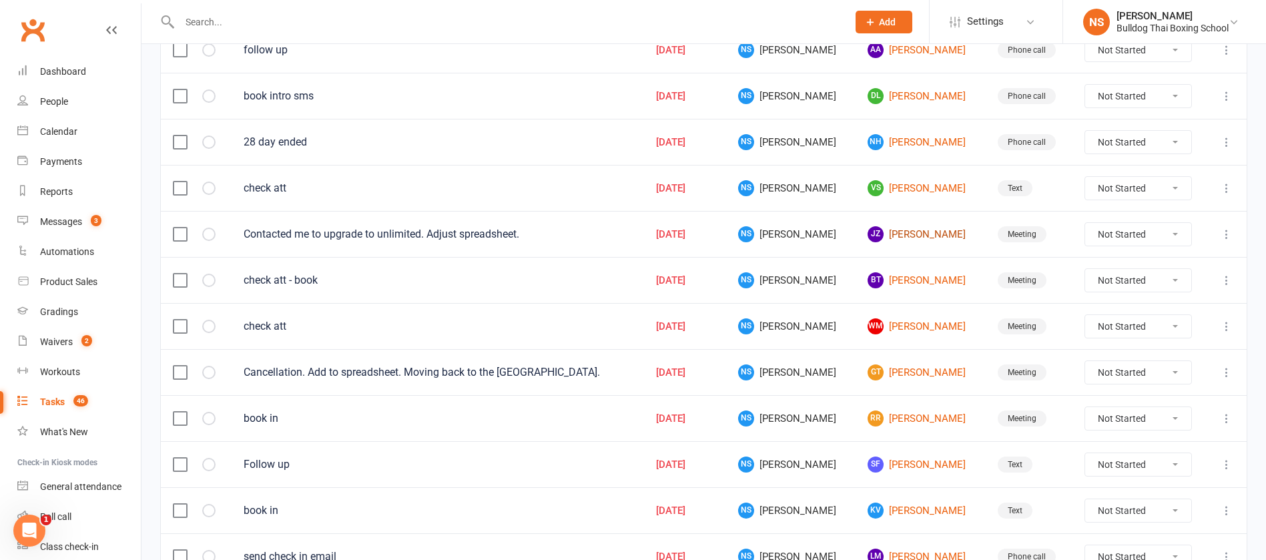
click at [889, 236] on link "JZ Jack Zhu" at bounding box center [919, 234] width 105 height 16
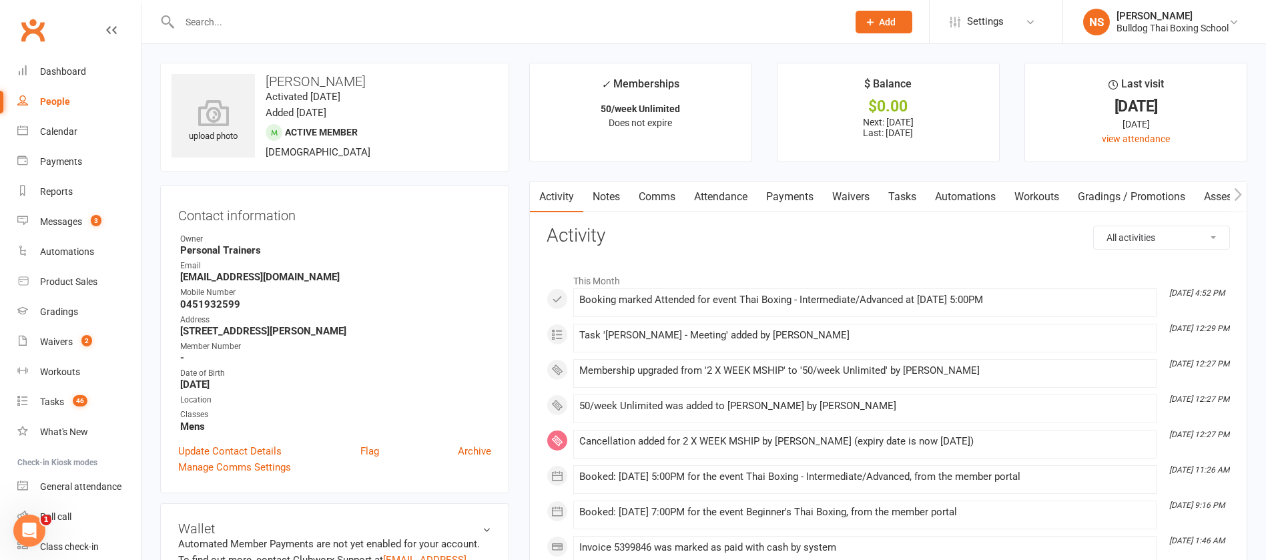
click at [908, 192] on link "Tasks" at bounding box center [902, 197] width 47 height 31
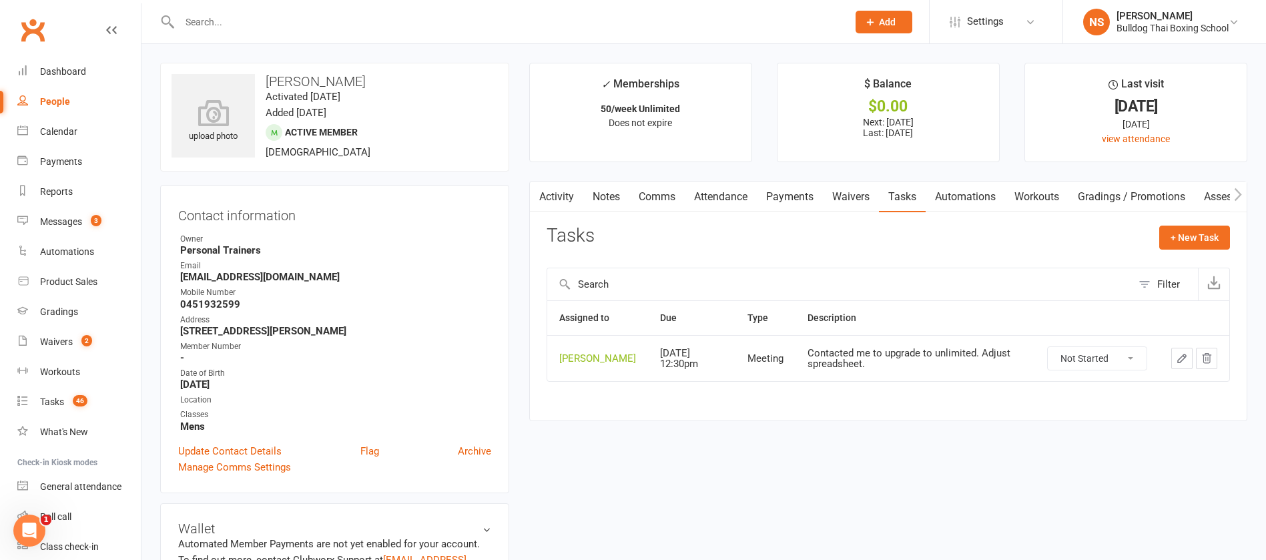
drag, startPoint x: 1128, startPoint y: 366, endPoint x: 1127, endPoint y: 375, distance: 9.4
click at [1128, 366] on select "Not Started In Progress Waiting Complete" at bounding box center [1097, 358] width 99 height 23
click at [1048, 357] on select "Not Started In Progress Waiting Complete" at bounding box center [1097, 358] width 99 height 23
select select "unstarted"
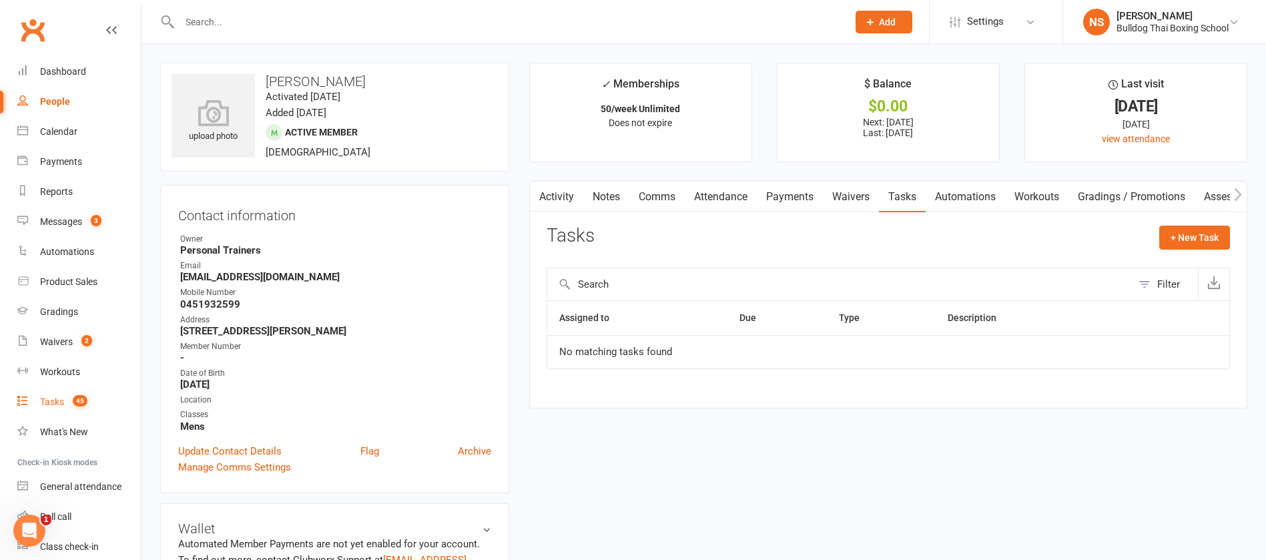
click at [45, 402] on div "Tasks" at bounding box center [52, 401] width 24 height 11
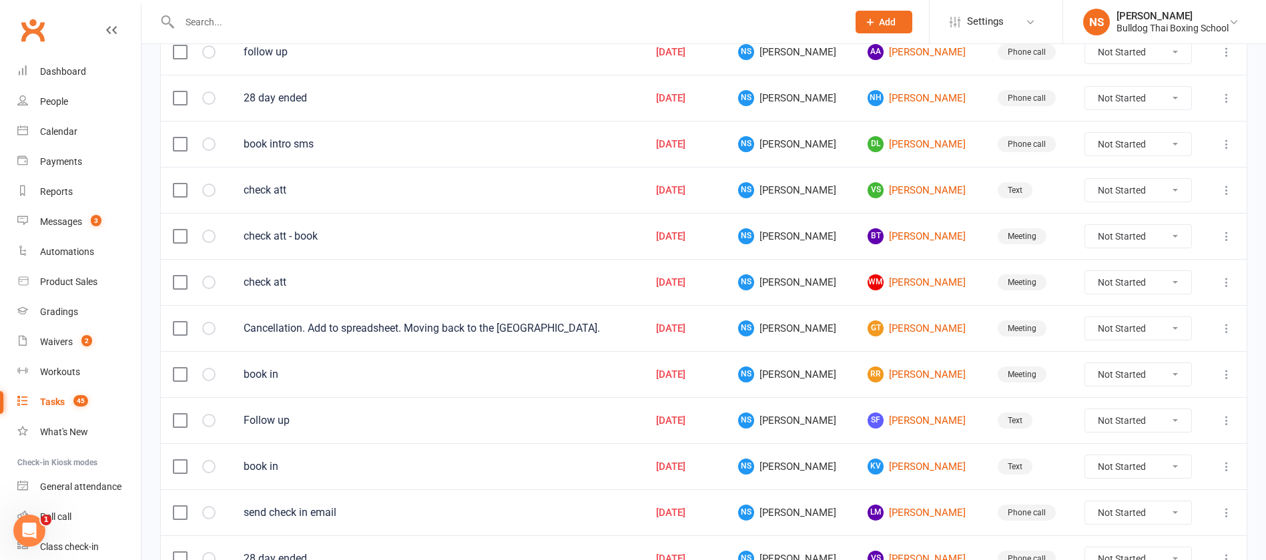
scroll to position [500, 0]
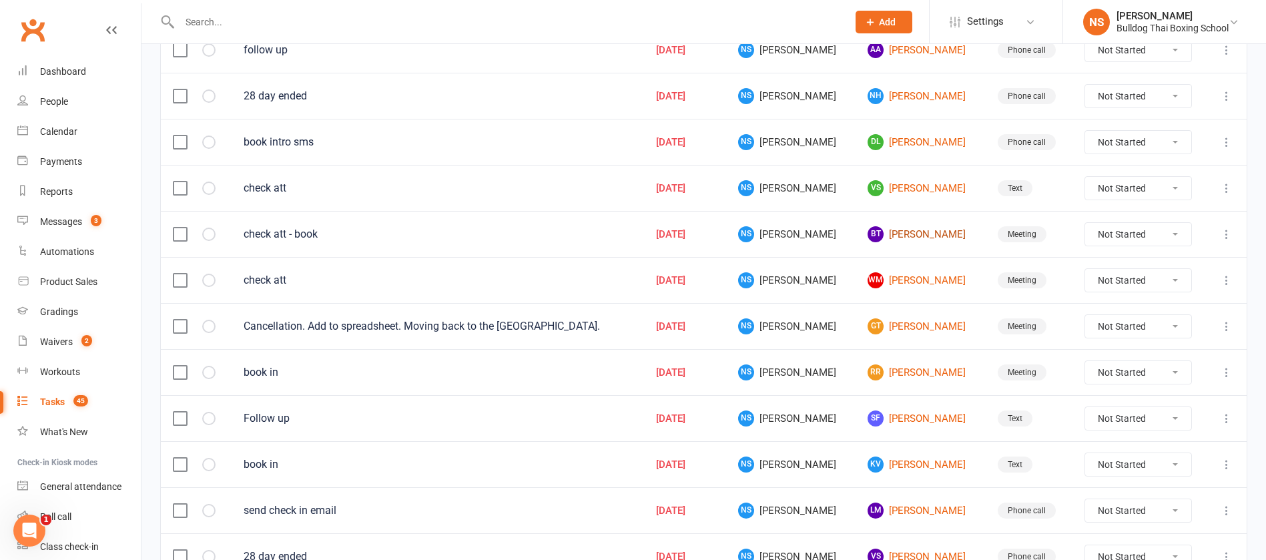
click at [892, 233] on link "BT Bronson Tatola" at bounding box center [919, 234] width 105 height 16
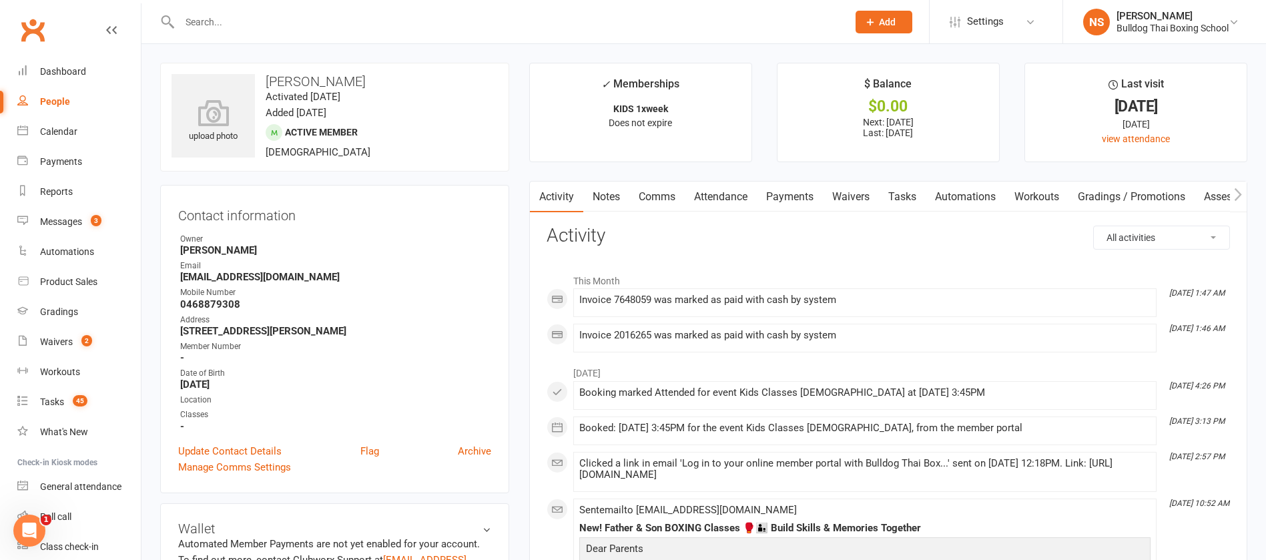
click at [904, 193] on link "Tasks" at bounding box center [902, 197] width 47 height 31
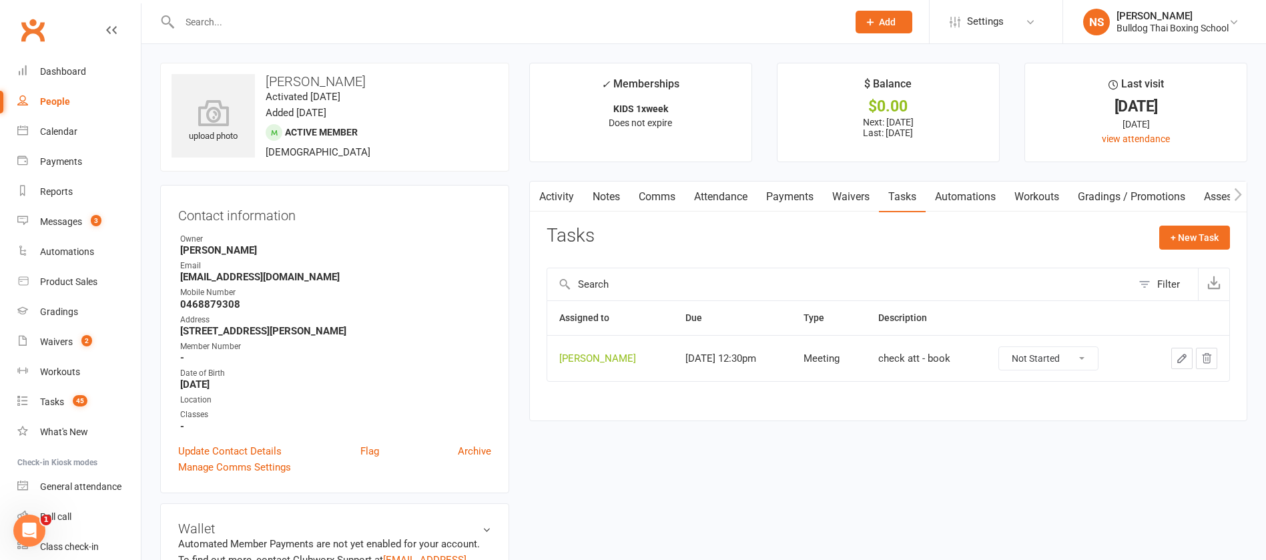
click at [1174, 353] on button "button" at bounding box center [1181, 358] width 21 height 21
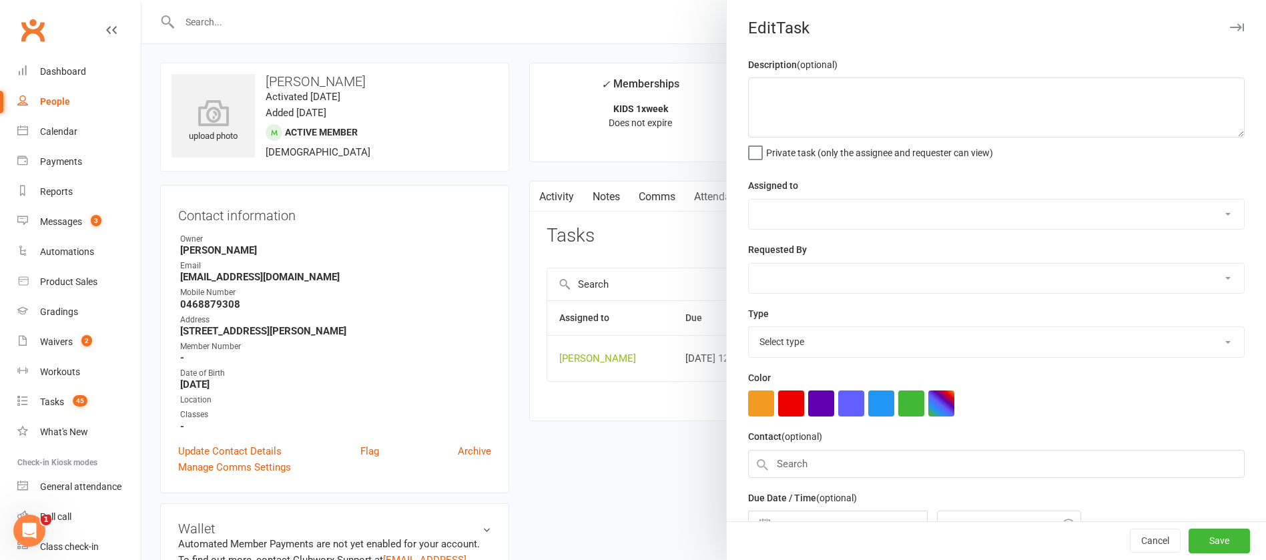
type textarea "check att - book"
select select "12940"
type input "[DATE]"
type input "12:30pm"
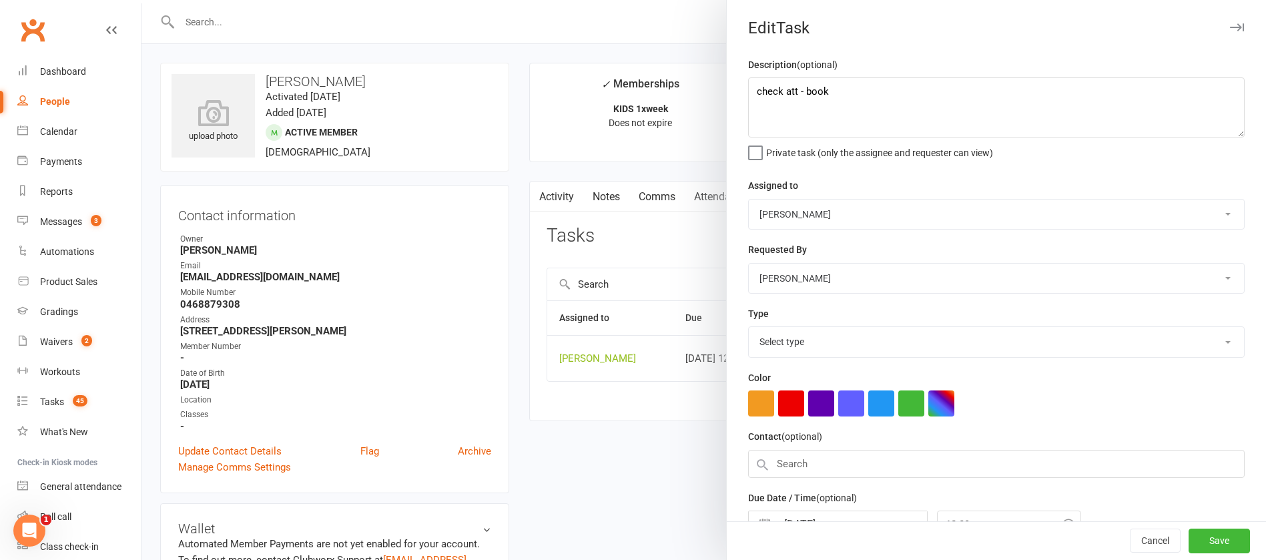
select select "12049"
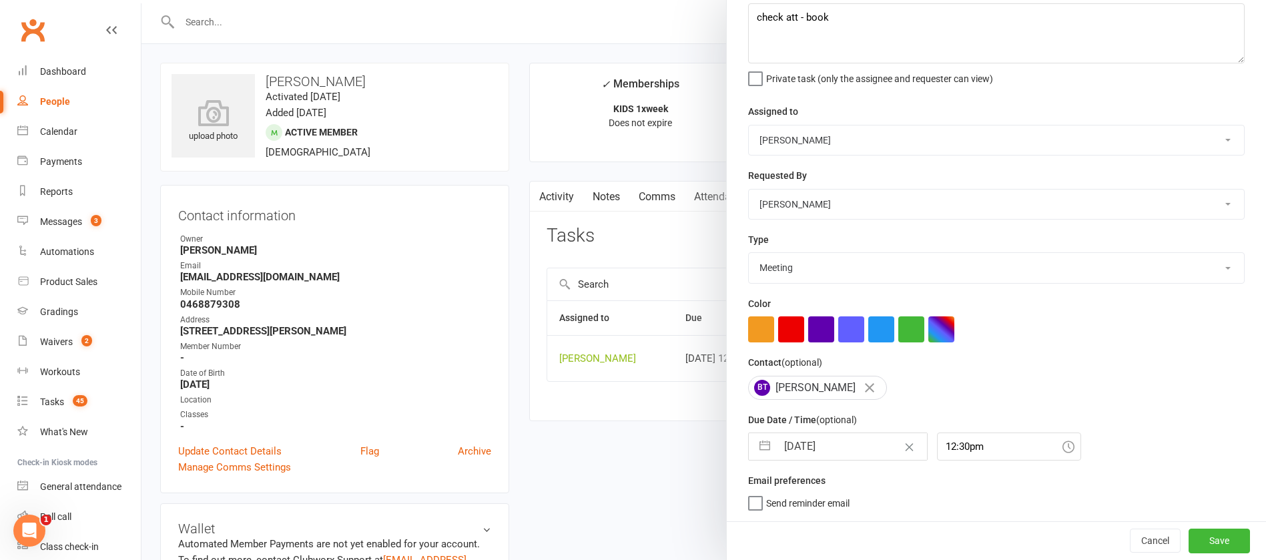
click at [851, 447] on input "[DATE]" at bounding box center [852, 446] width 150 height 27
select select "6"
select select "2025"
select select "7"
select select "2025"
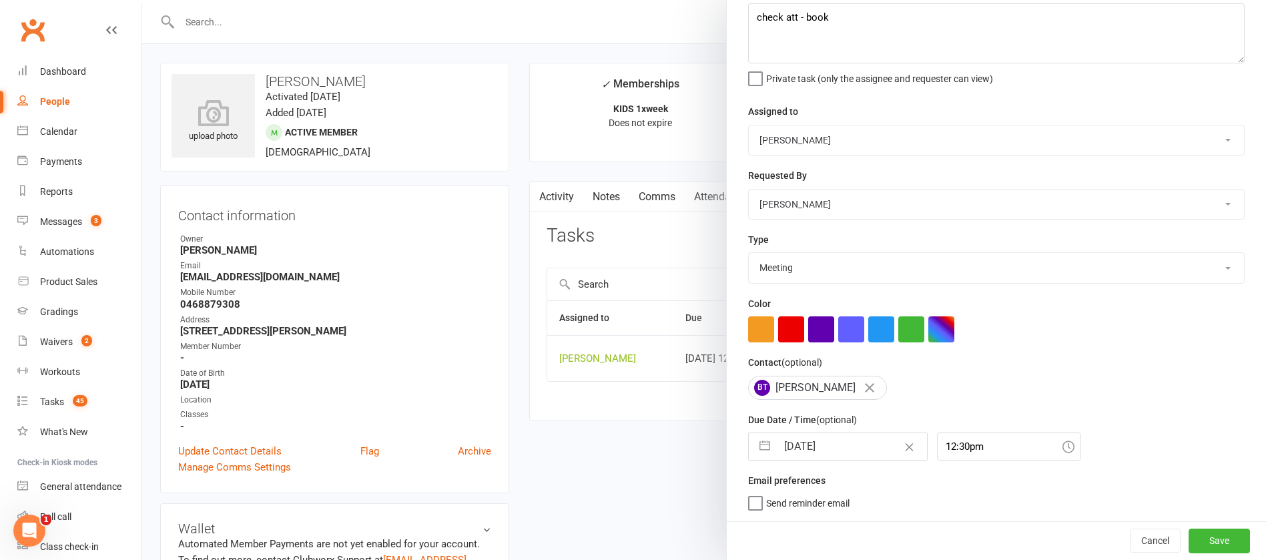
select select "8"
select select "2025"
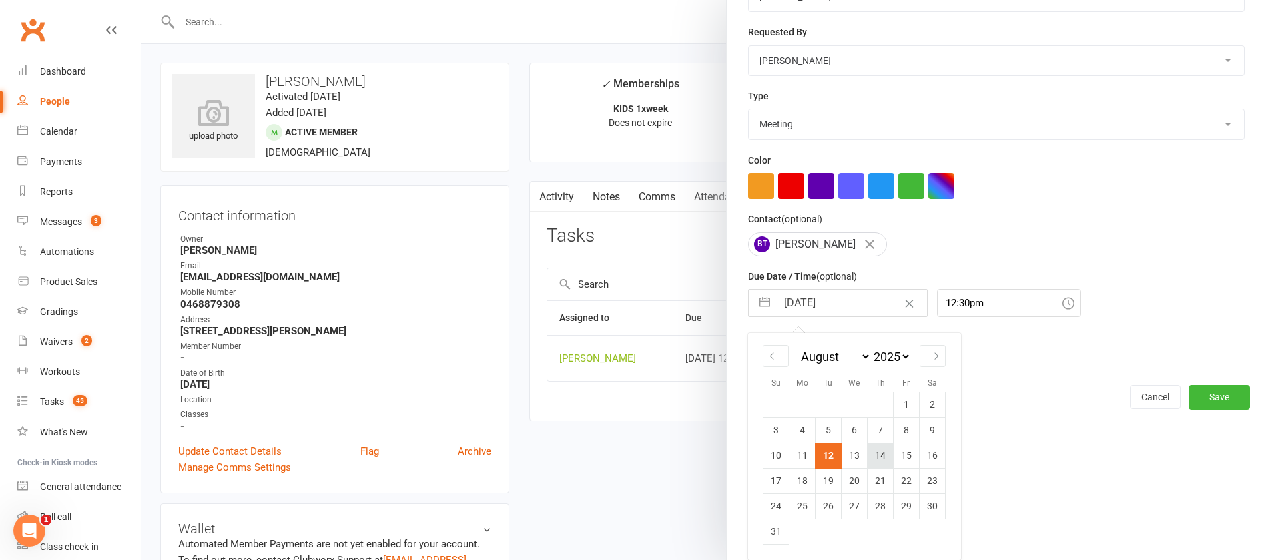
click at [876, 450] on td "14" at bounding box center [880, 454] width 26 height 25
type input "[DATE]"
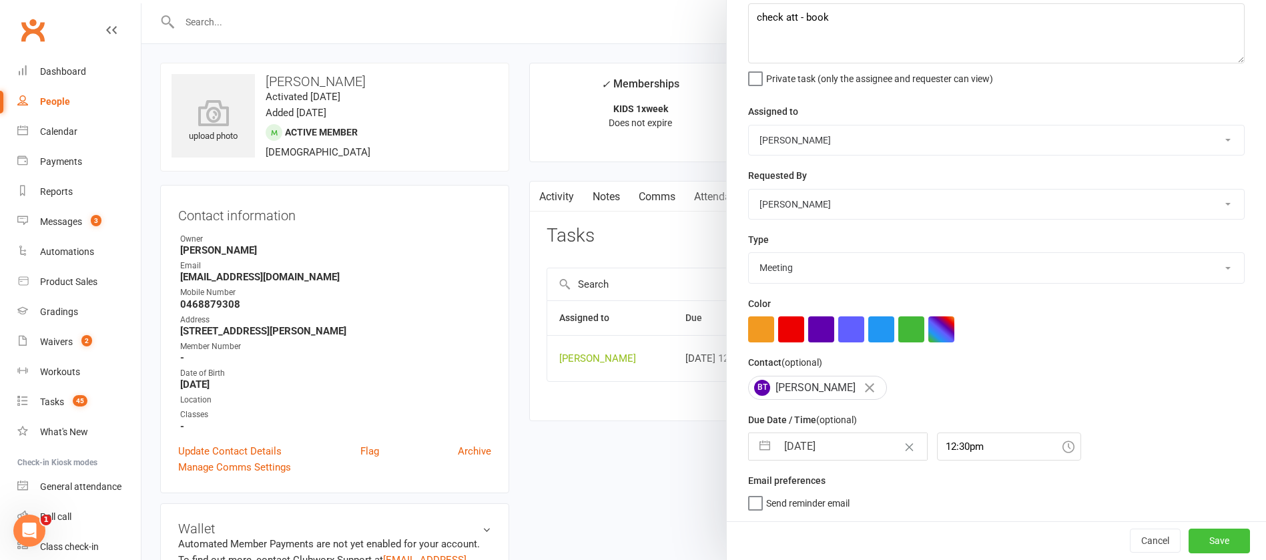
click at [1188, 538] on button "Save" at bounding box center [1218, 540] width 61 height 24
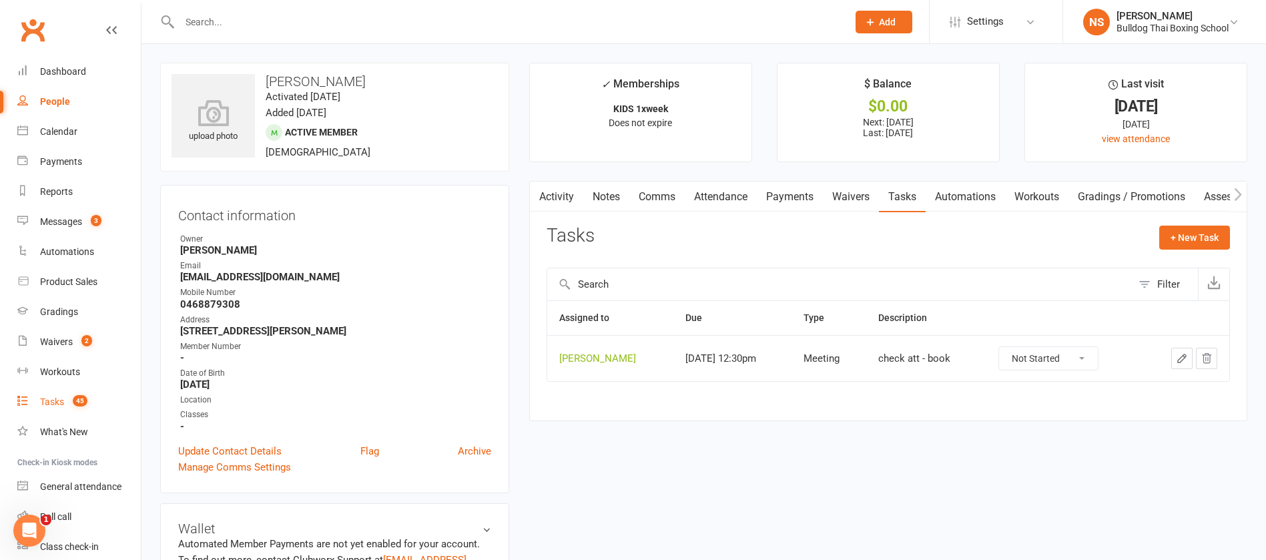
click at [57, 400] on div "Tasks" at bounding box center [52, 401] width 24 height 11
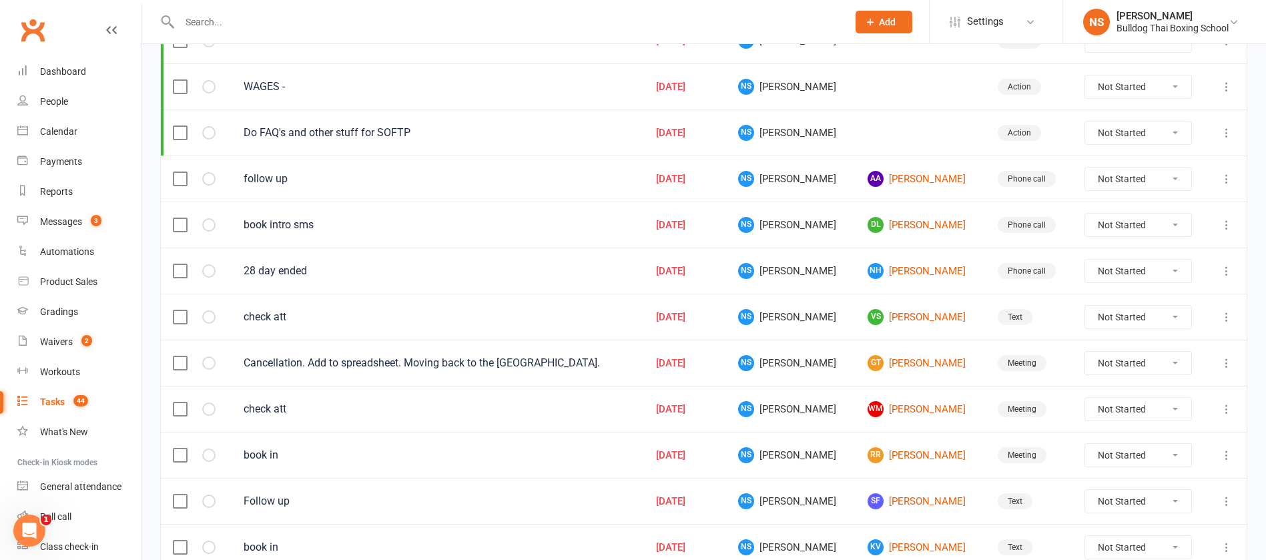
scroll to position [400, 0]
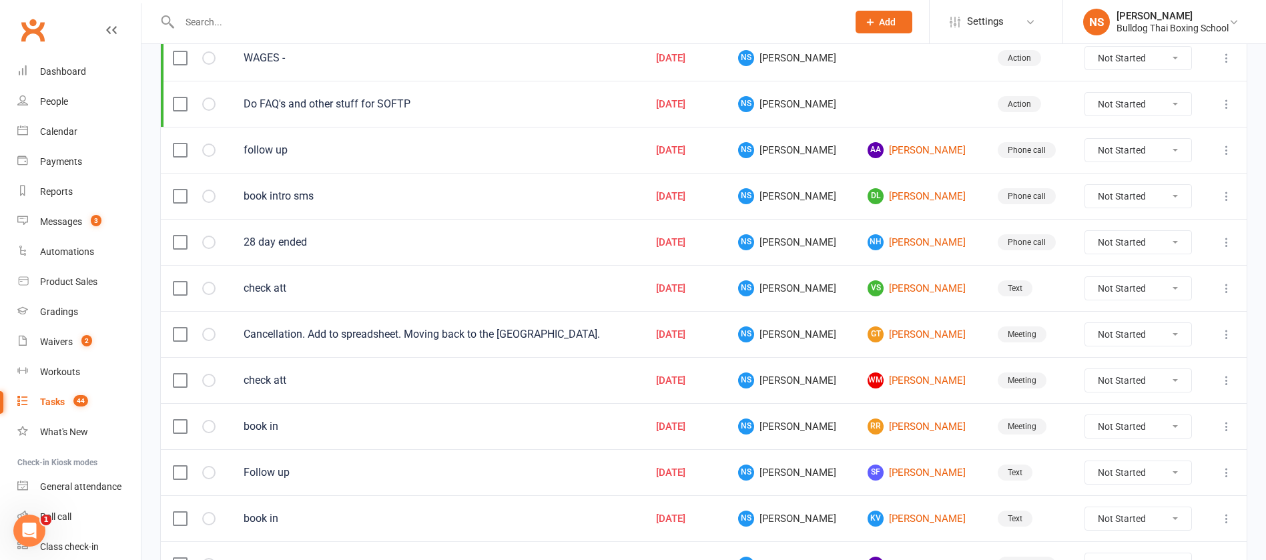
click at [1179, 330] on select "Not Started In Progress Waiting Complete" at bounding box center [1138, 334] width 106 height 23
click at [897, 332] on link "GT George Tehan" at bounding box center [919, 334] width 105 height 16
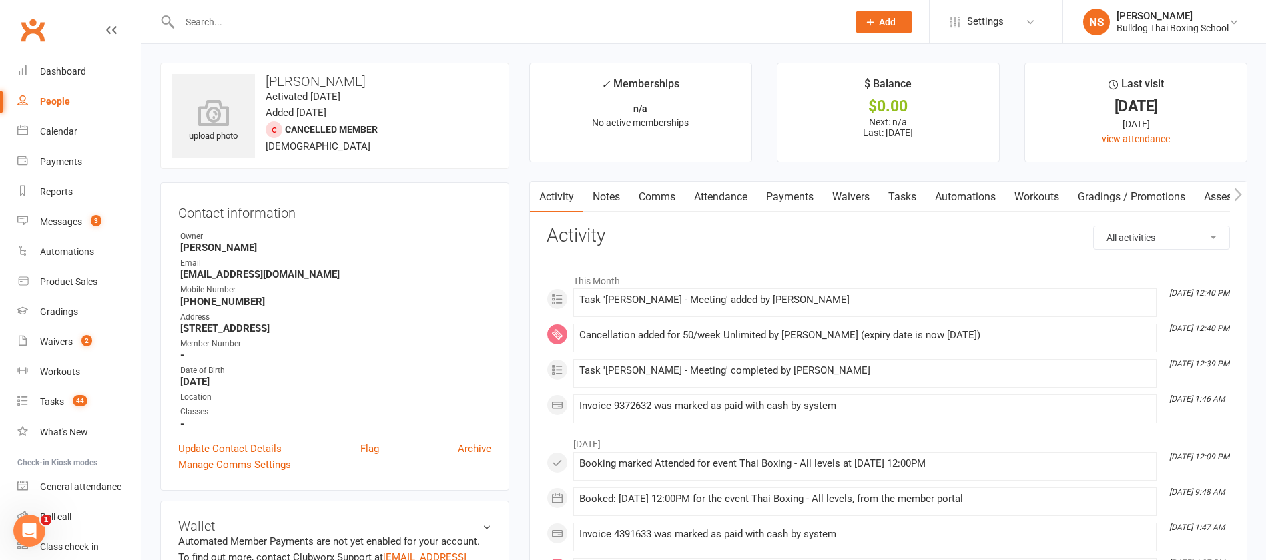
click at [910, 198] on link "Tasks" at bounding box center [902, 197] width 47 height 31
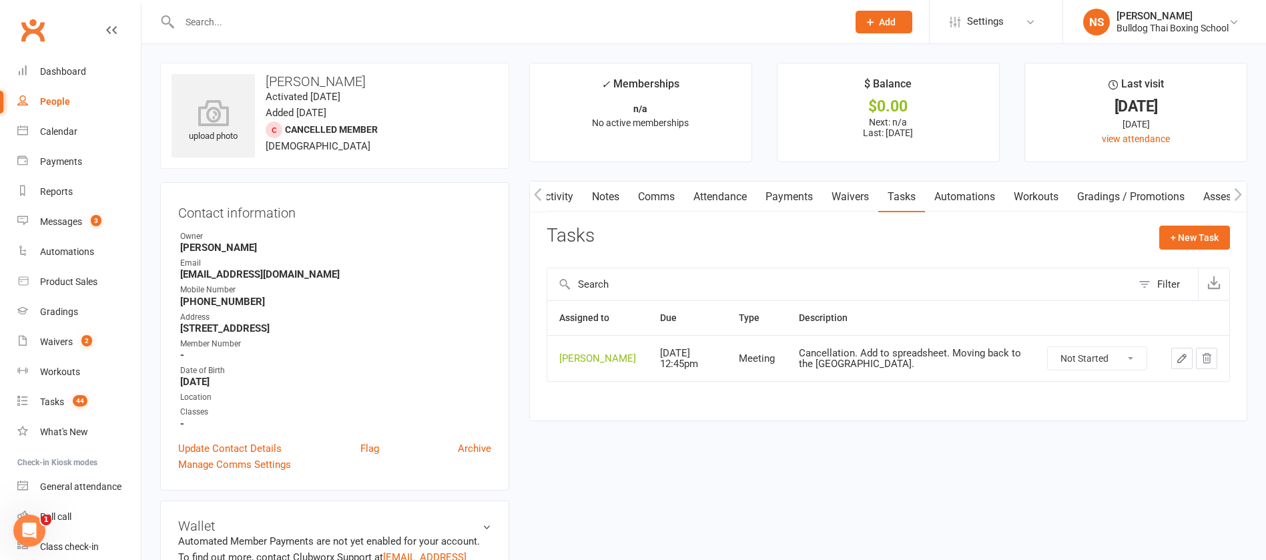
drag, startPoint x: 1135, startPoint y: 368, endPoint x: 1131, endPoint y: 379, distance: 11.4
click at [1135, 368] on select "Not Started In Progress Waiting Complete" at bounding box center [1097, 358] width 99 height 23
click at [1048, 357] on select "Not Started In Progress Waiting Complete" at bounding box center [1097, 358] width 99 height 23
select select "unstarted"
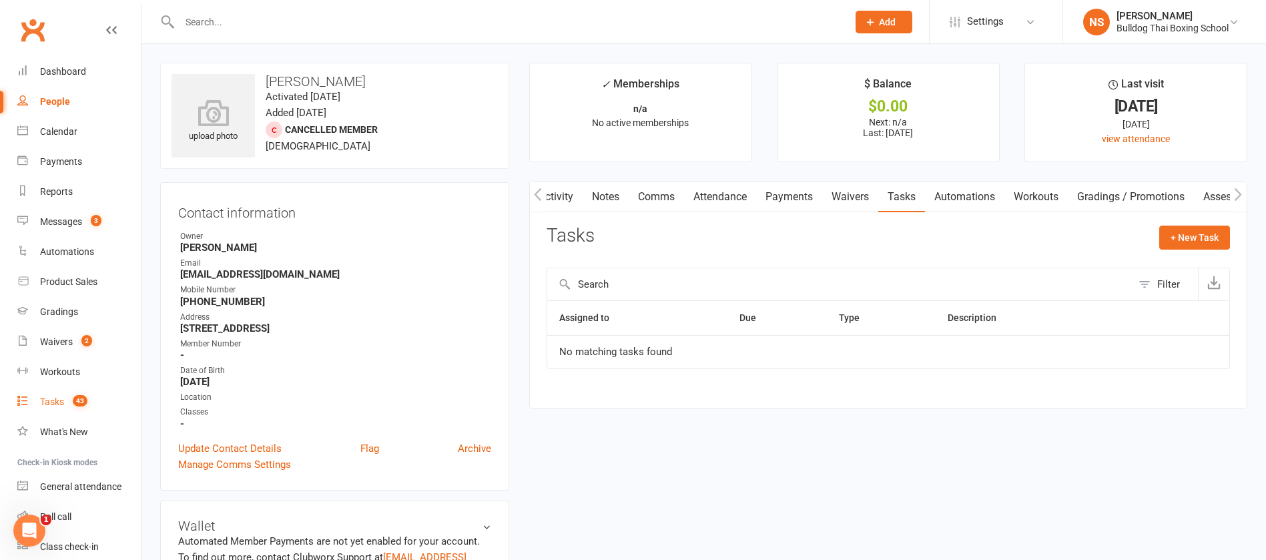
click at [52, 402] on div "Tasks" at bounding box center [52, 401] width 24 height 11
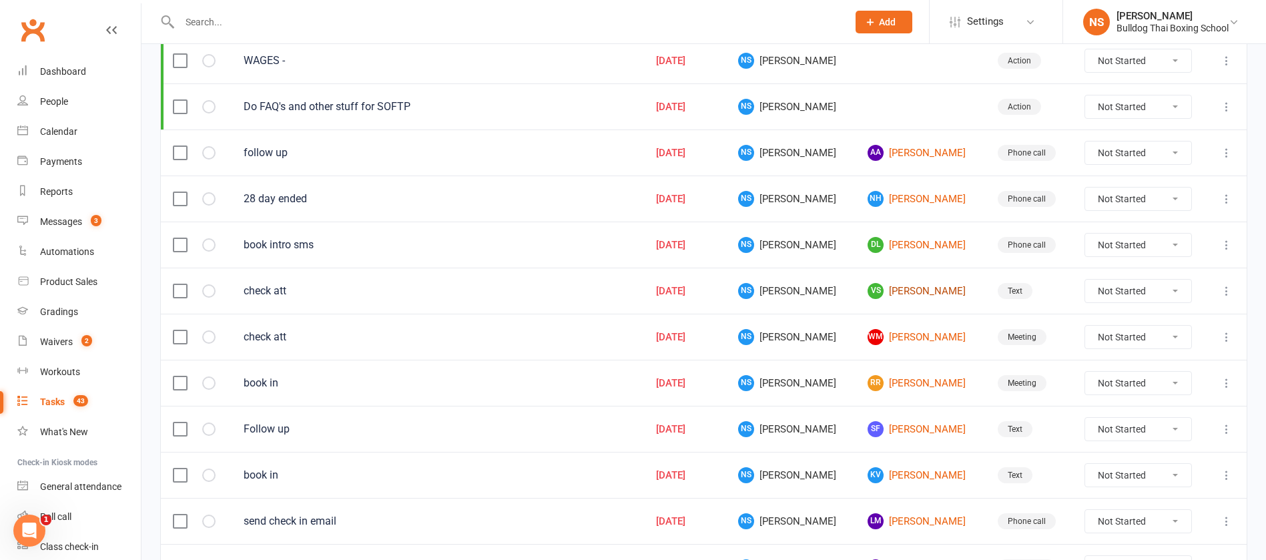
scroll to position [400, 0]
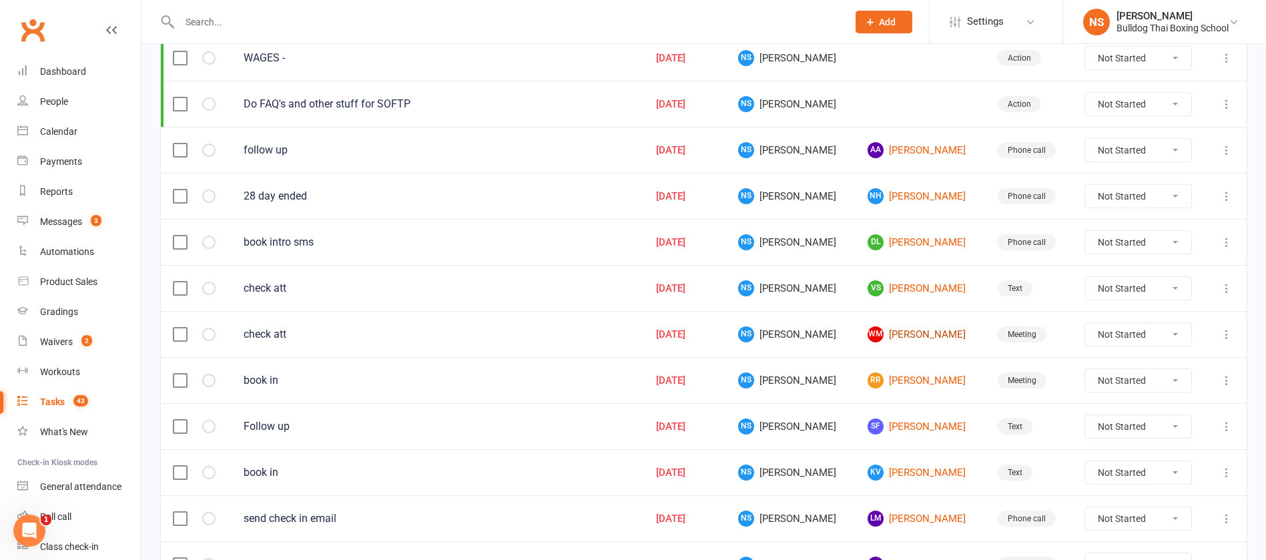
click at [892, 338] on link "WM Will Matheson" at bounding box center [919, 334] width 105 height 16
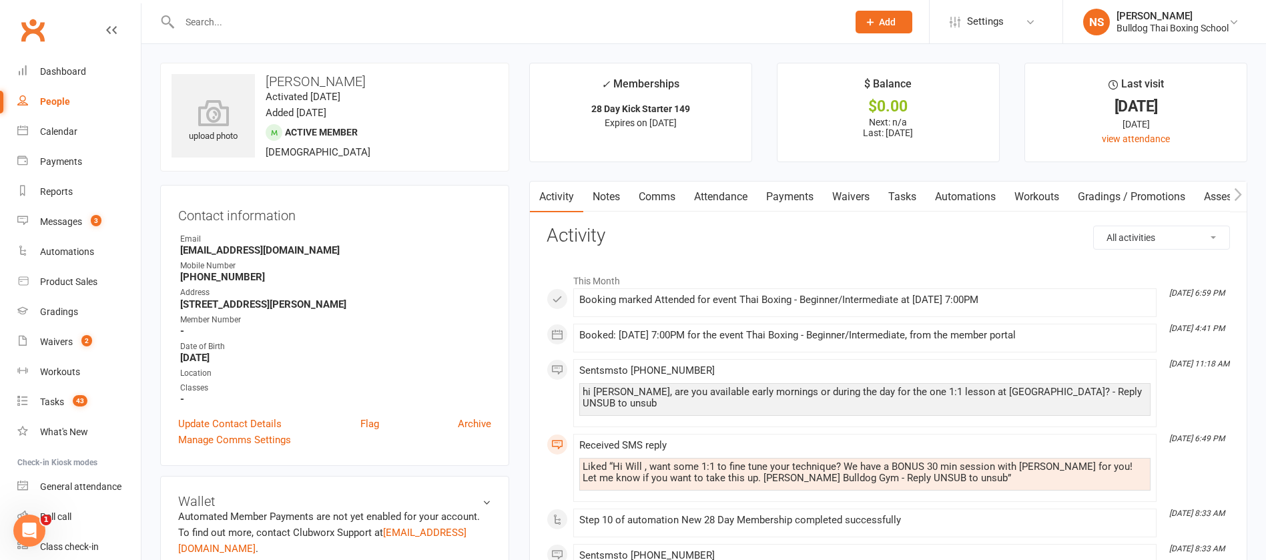
click at [902, 196] on link "Tasks" at bounding box center [902, 197] width 47 height 31
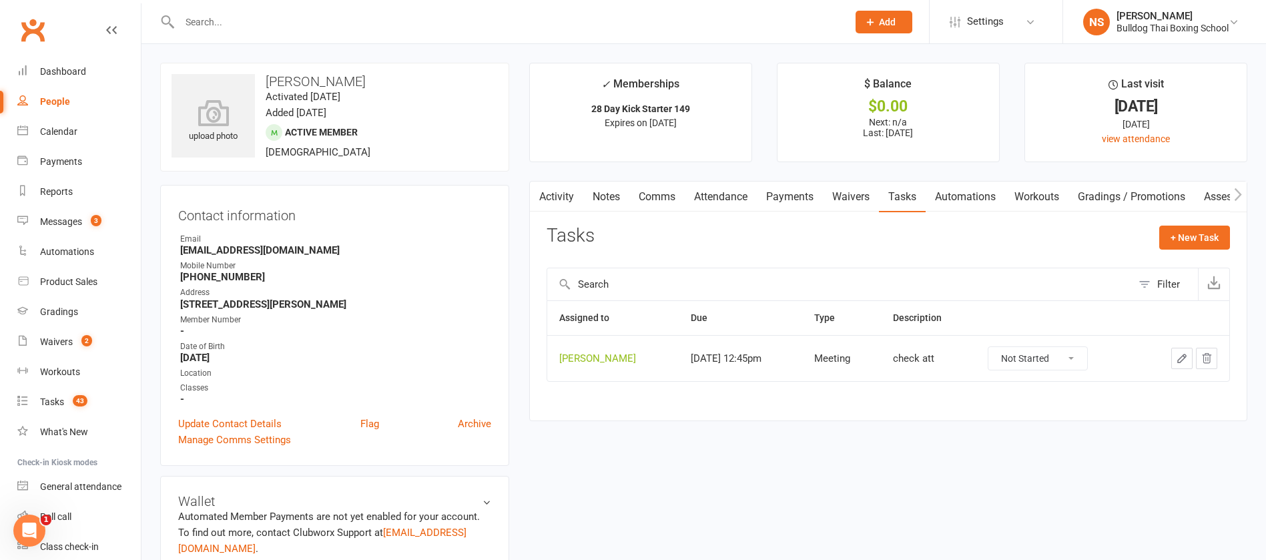
click at [1182, 355] on icon "button" at bounding box center [1182, 358] width 8 height 8
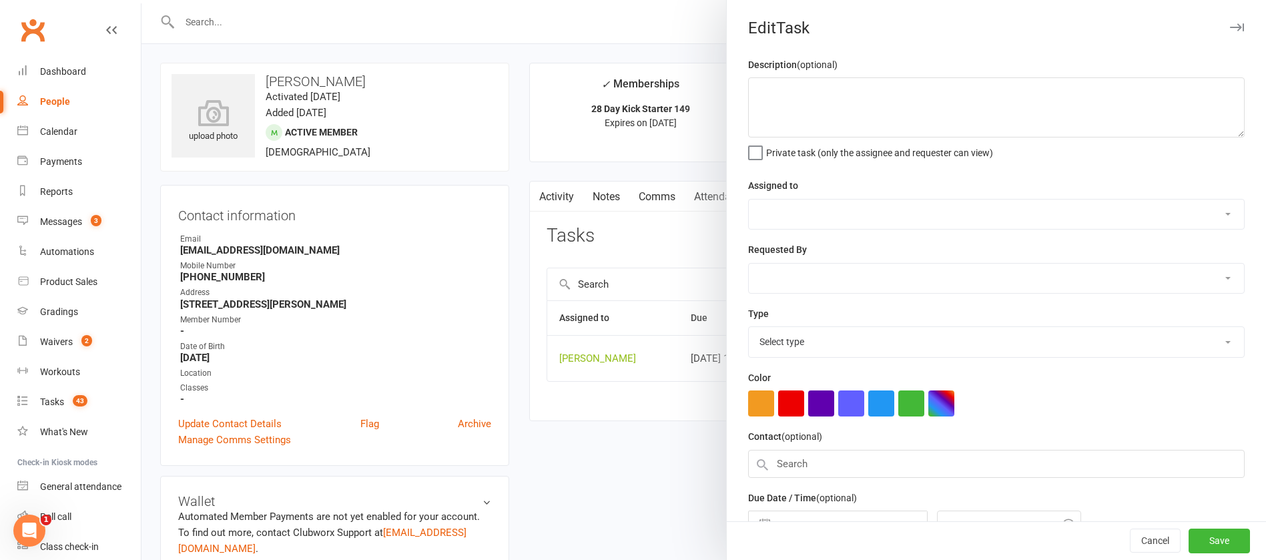
type textarea "check att"
select select "12940"
type input "[DATE]"
type input "12:45pm"
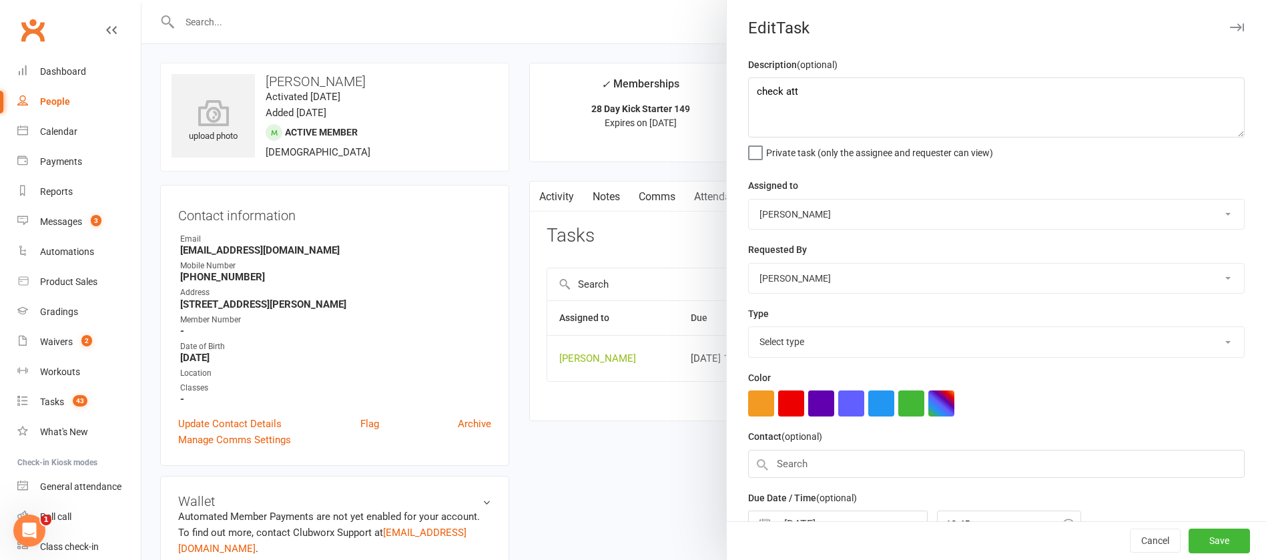
select select "12049"
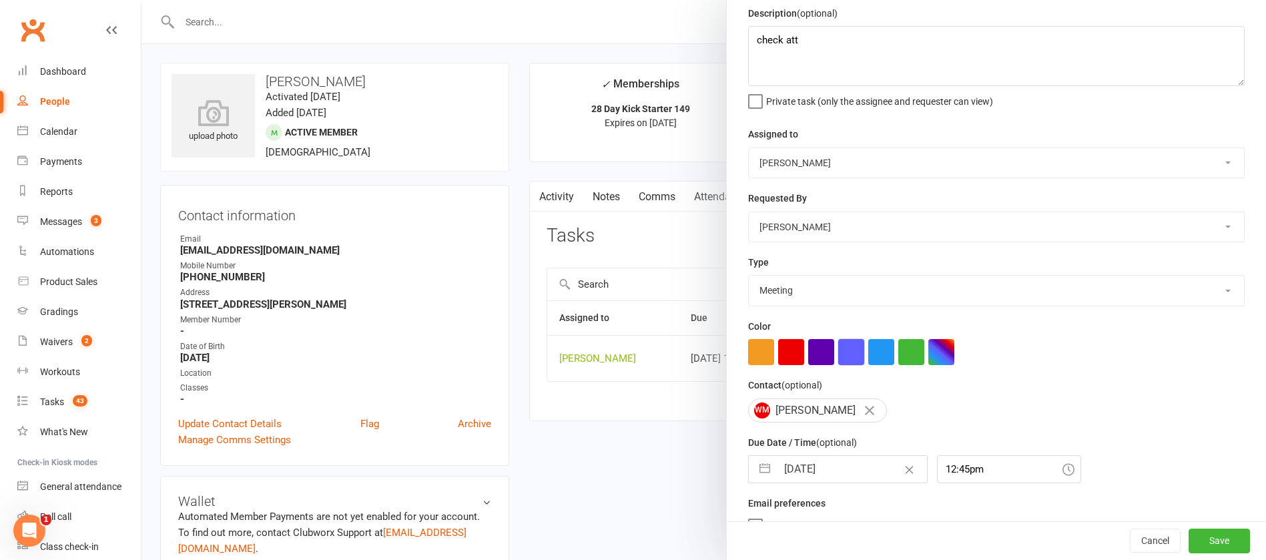
scroll to position [79, 0]
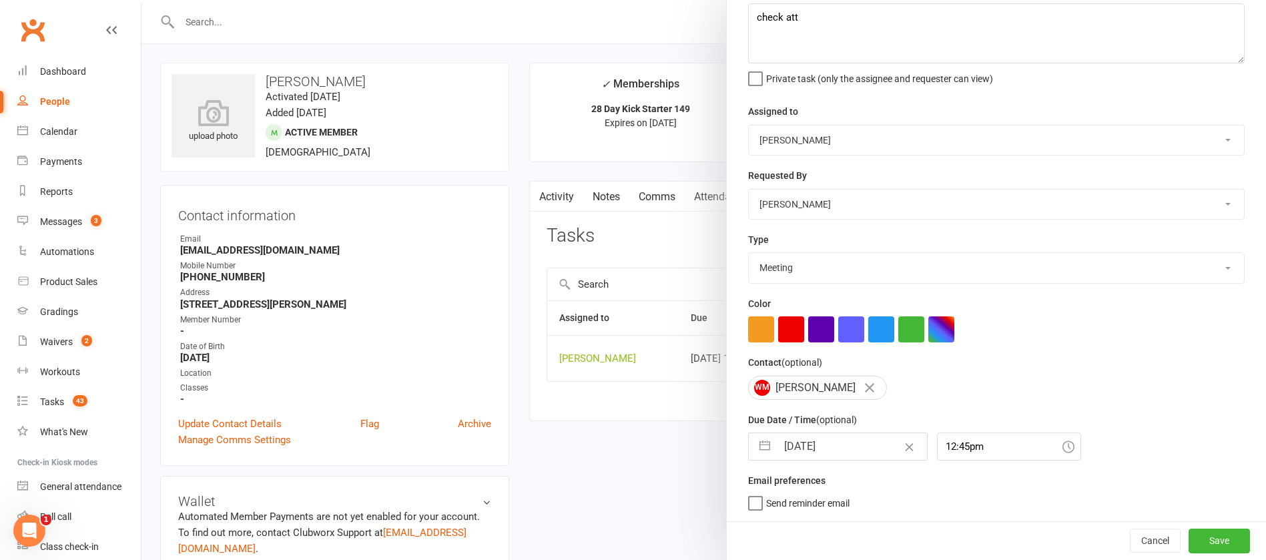
click at [853, 451] on input "[DATE]" at bounding box center [852, 446] width 150 height 27
select select "6"
select select "2025"
select select "7"
select select "2025"
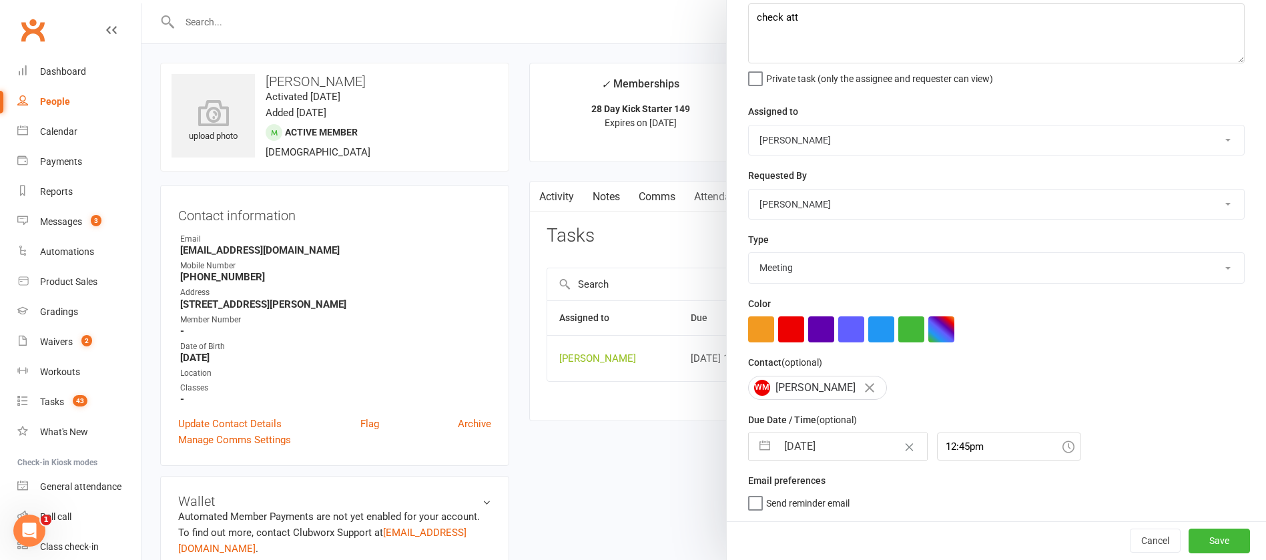
select select "8"
select select "2025"
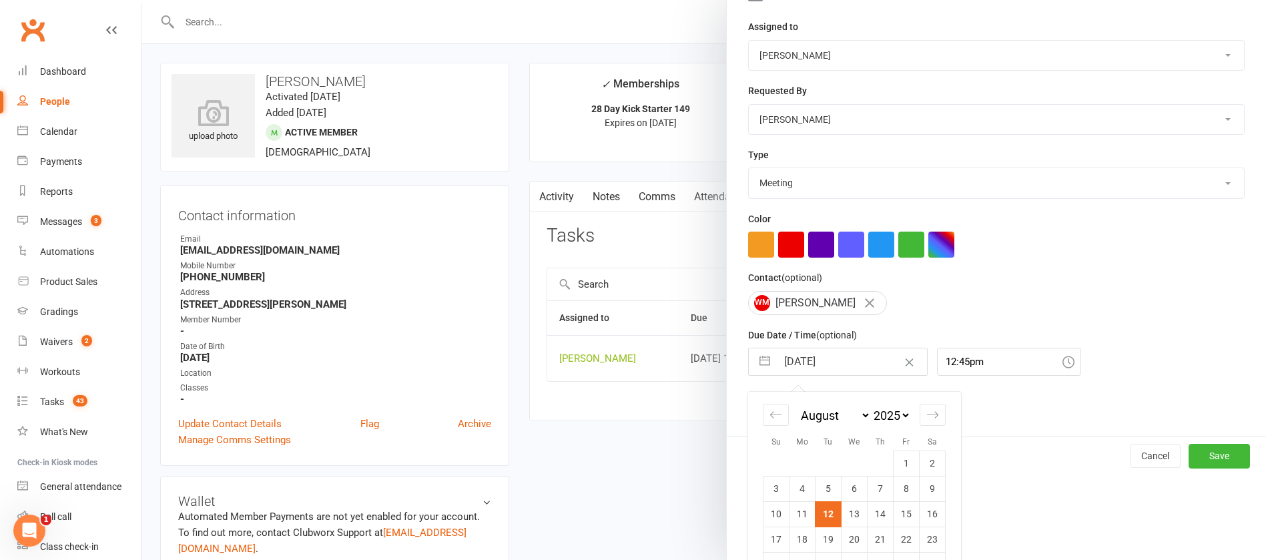
scroll to position [222, 0]
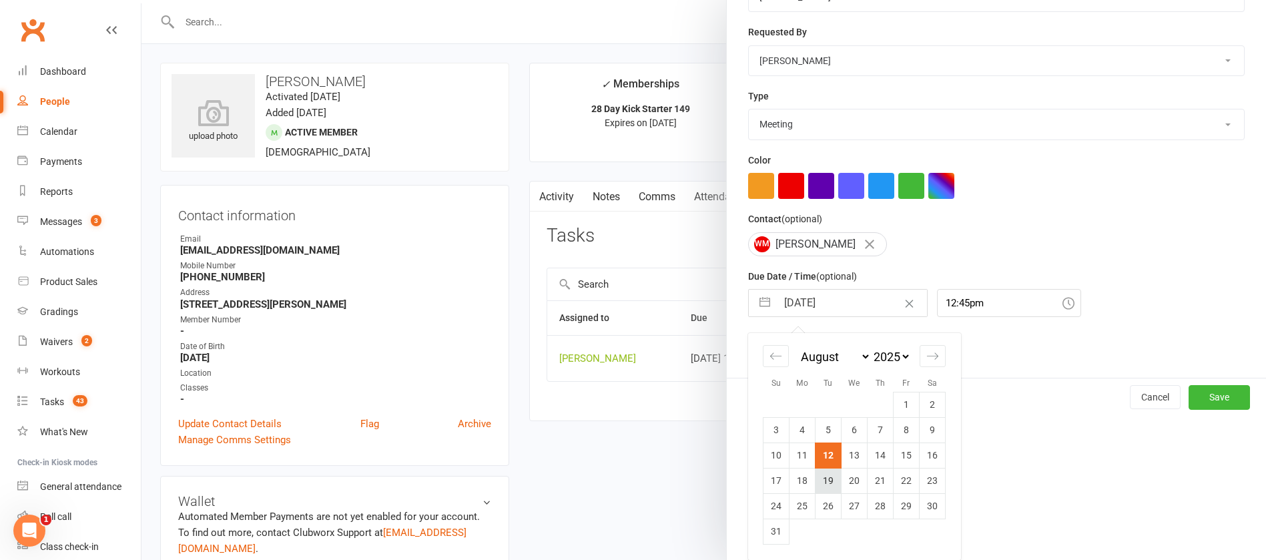
click at [821, 481] on td "19" at bounding box center [828, 480] width 26 height 25
type input "[DATE]"
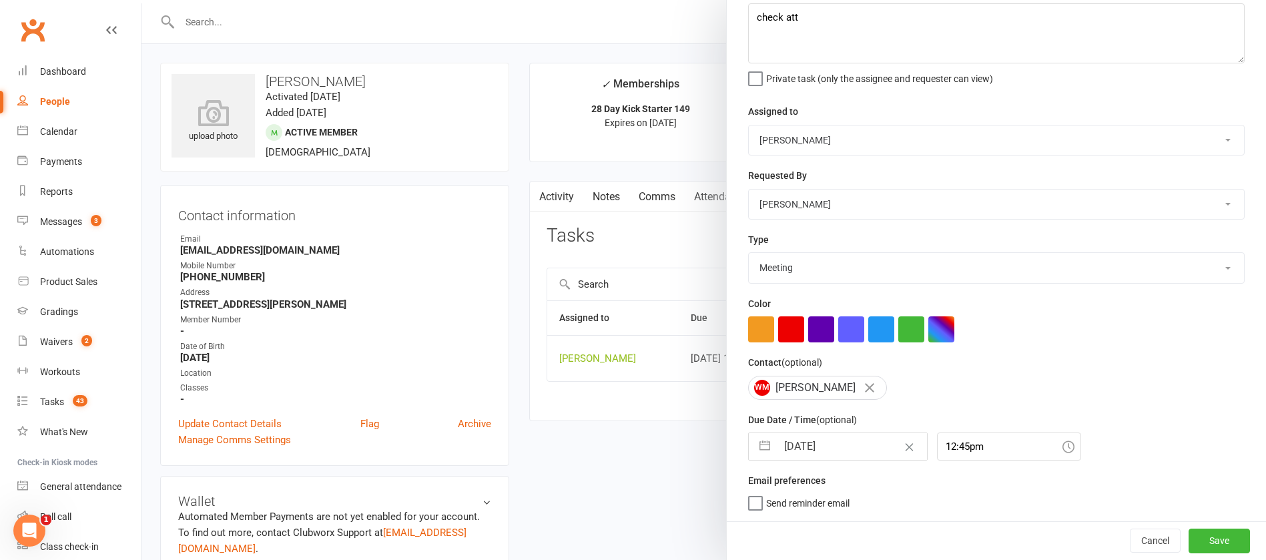
scroll to position [79, 0]
drag, startPoint x: 799, startPoint y: 20, endPoint x: 713, endPoint y: 5, distance: 87.3
click at [141, 0] on react-component "Edit Task Description (optional) check att Private task (only the assignee and …" at bounding box center [141, 0] width 0 height 0
type textarea "28 day ends"
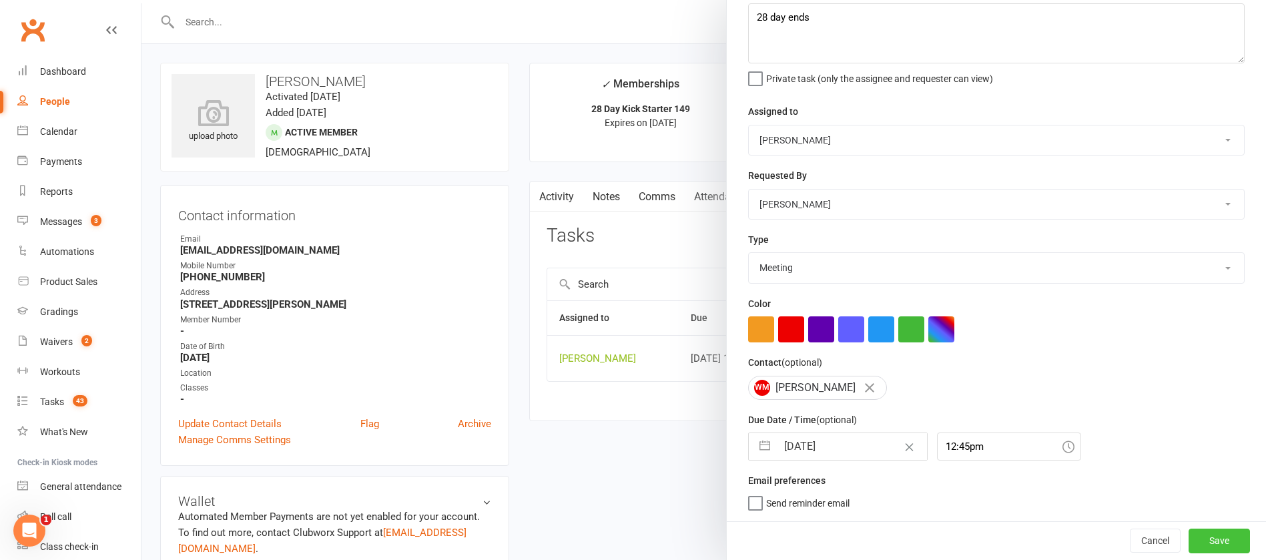
click at [1194, 531] on button "Save" at bounding box center [1218, 540] width 61 height 24
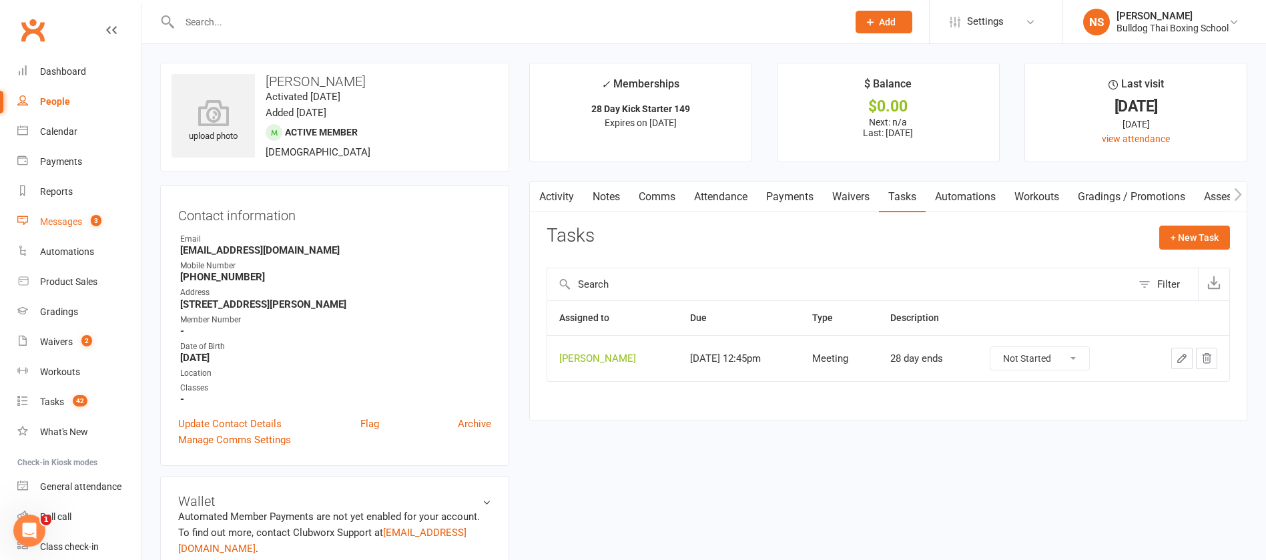
click at [63, 215] on link "Messages 3" at bounding box center [78, 222] width 123 height 30
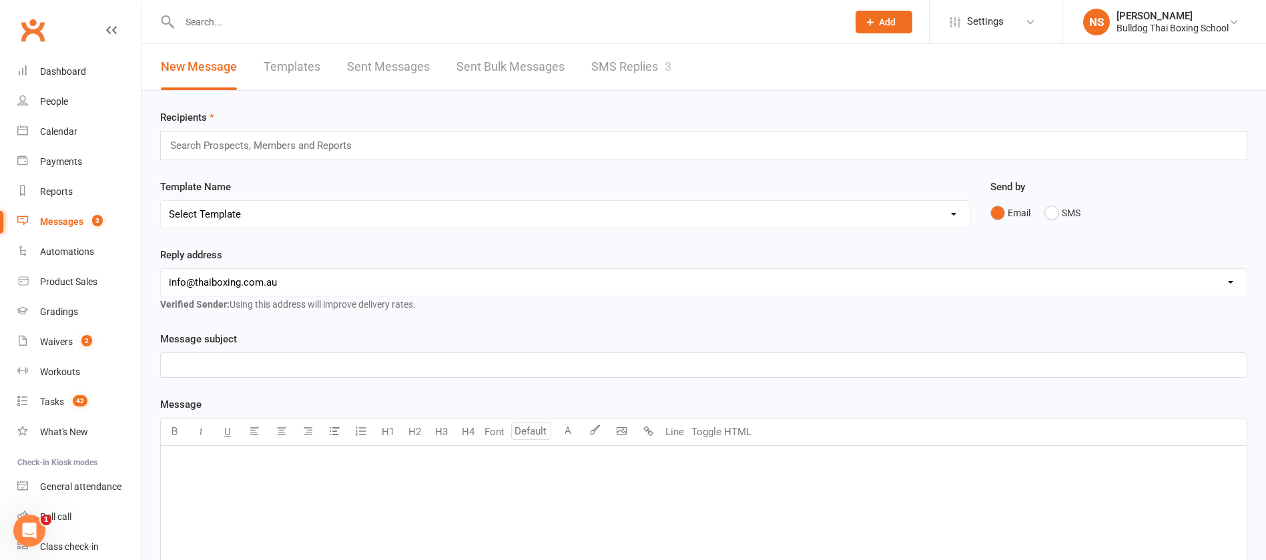
click at [643, 68] on link "SMS Replies 3" at bounding box center [631, 67] width 80 height 46
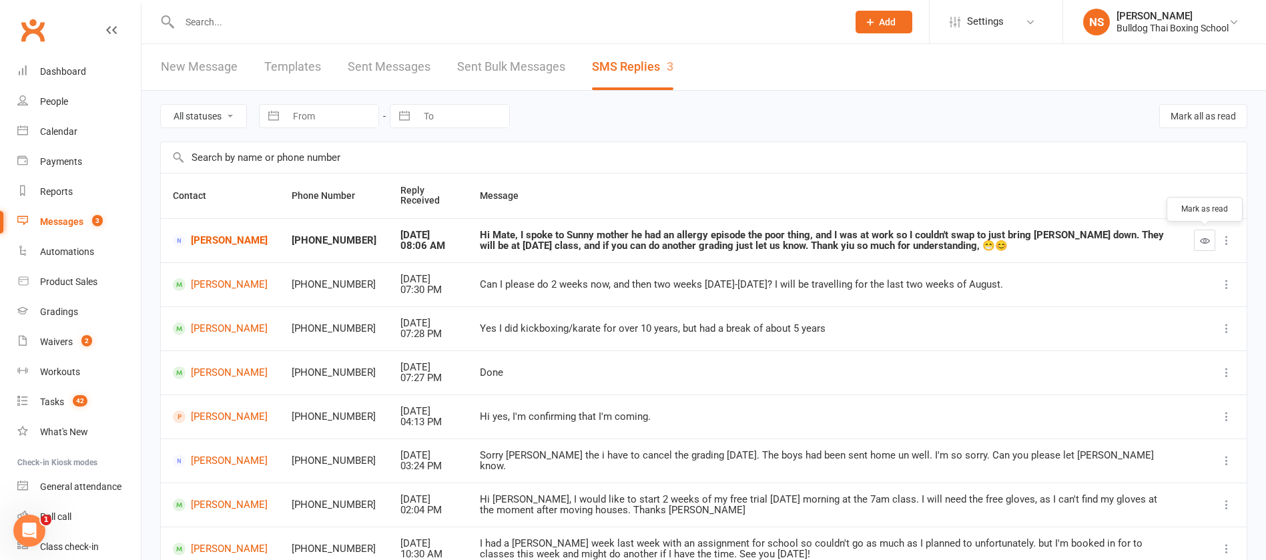
drag, startPoint x: 1205, startPoint y: 238, endPoint x: 733, endPoint y: 73, distance: 500.6
click at [1206, 238] on icon "button" at bounding box center [1205, 241] width 10 height 10
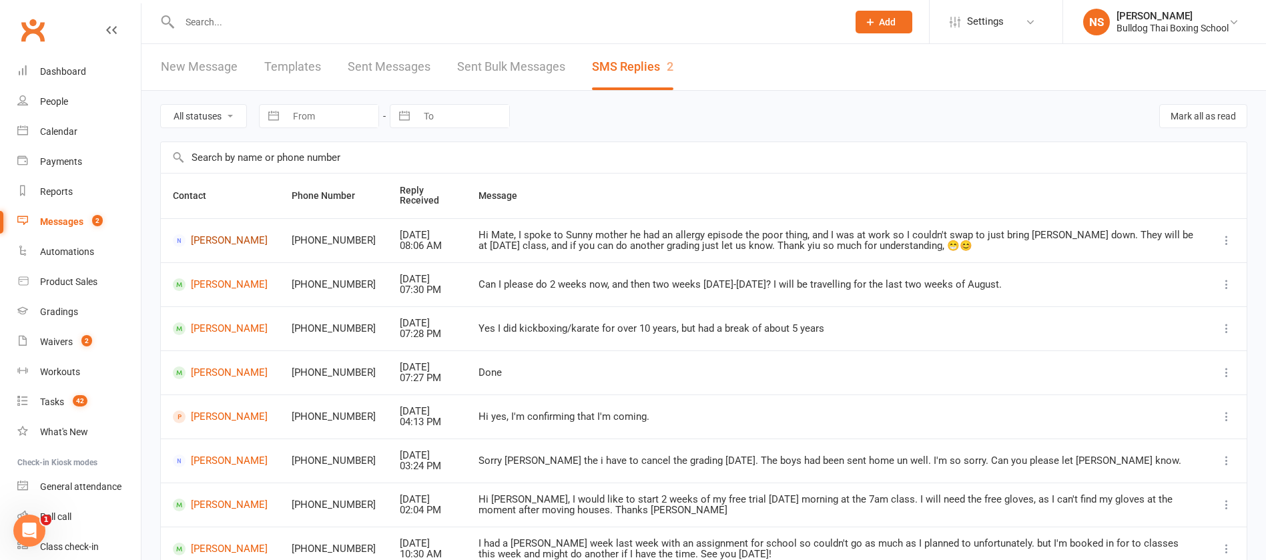
click at [224, 239] on link "[PERSON_NAME]" at bounding box center [220, 240] width 95 height 13
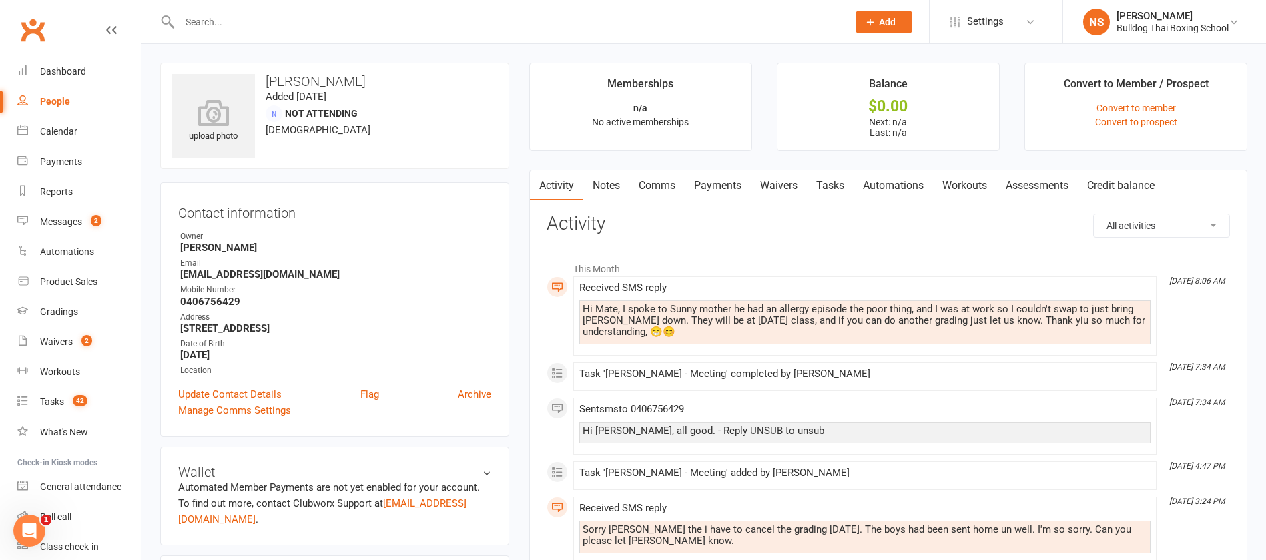
drag, startPoint x: 711, startPoint y: 186, endPoint x: 714, endPoint y: 198, distance: 12.5
click at [712, 185] on link "Payments" at bounding box center [718, 185] width 66 height 31
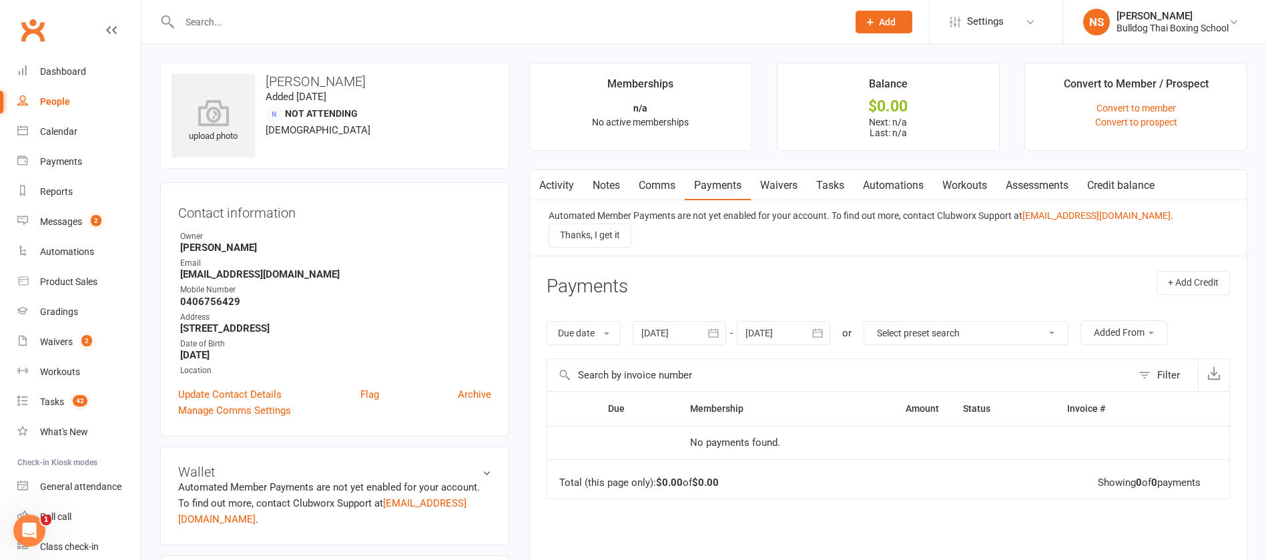
click at [654, 186] on link "Comms" at bounding box center [656, 185] width 55 height 31
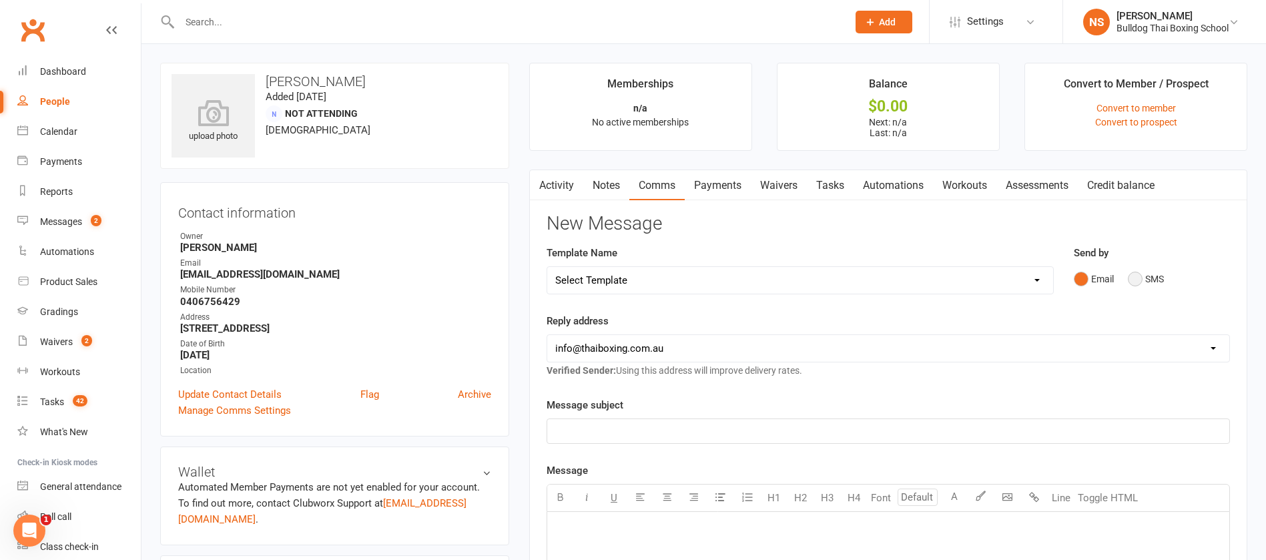
click at [1138, 278] on button "SMS" at bounding box center [1146, 278] width 36 height 25
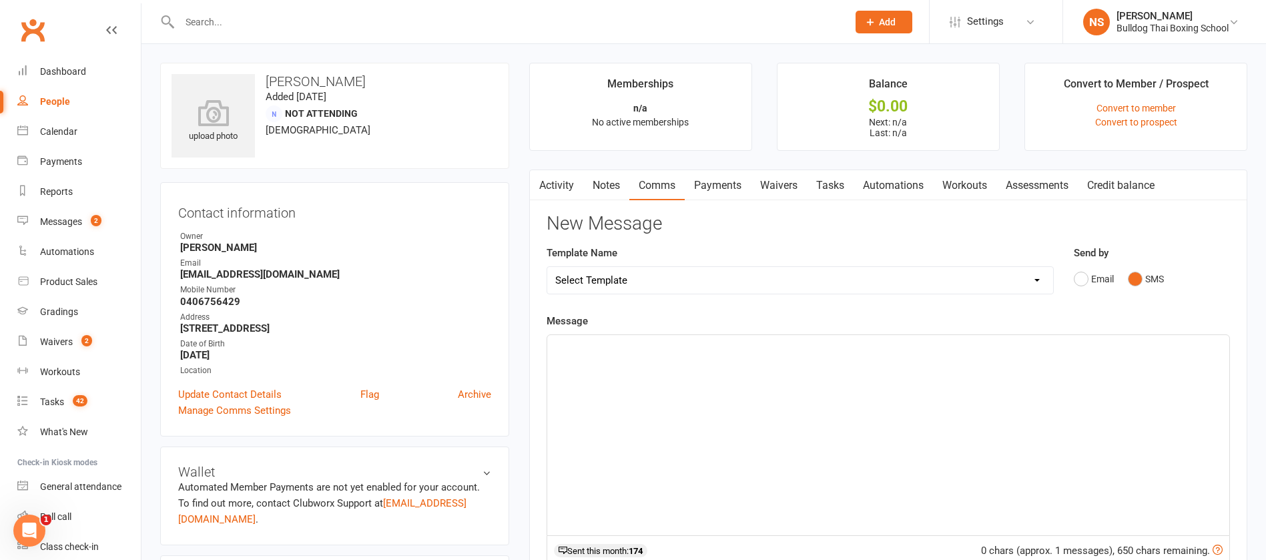
click at [623, 349] on p "﻿" at bounding box center [888, 347] width 666 height 16
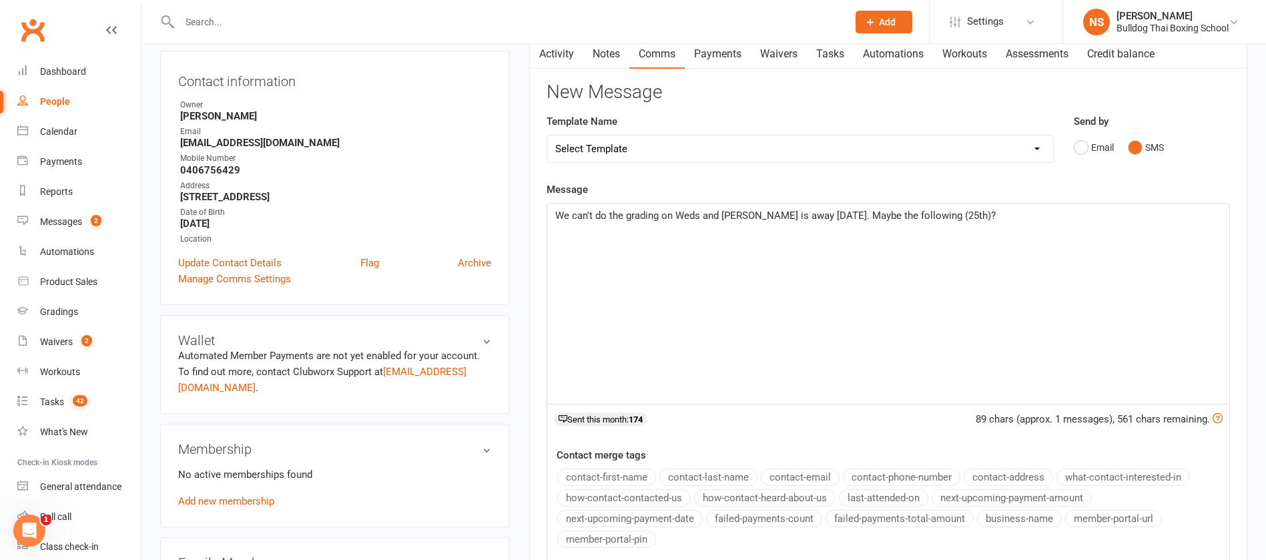
scroll to position [300, 0]
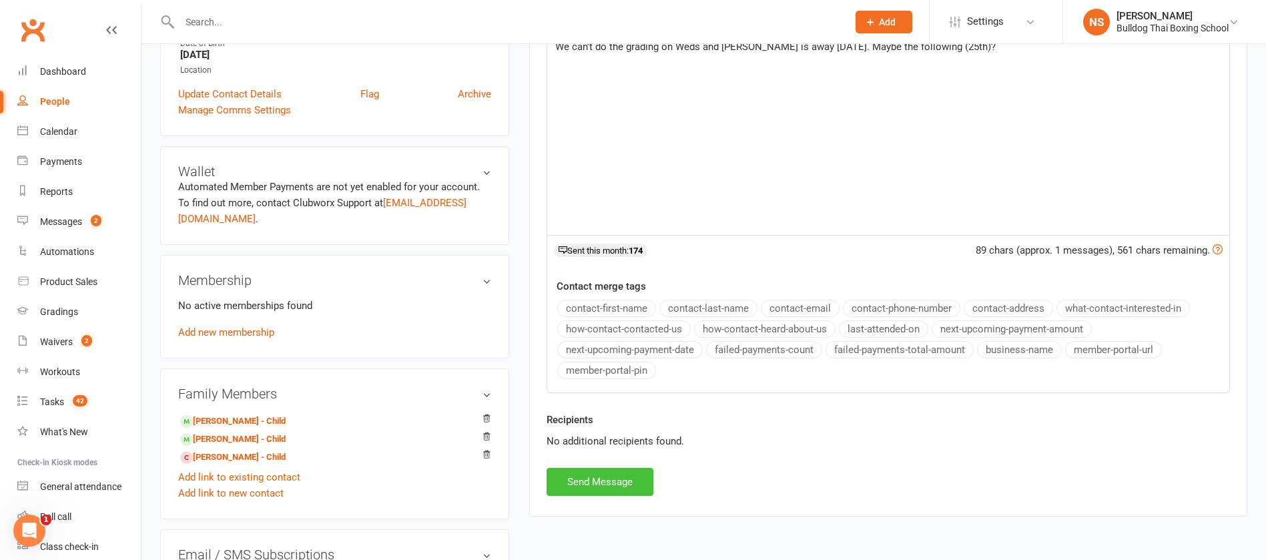
click at [578, 478] on button "Send Message" at bounding box center [600, 482] width 107 height 28
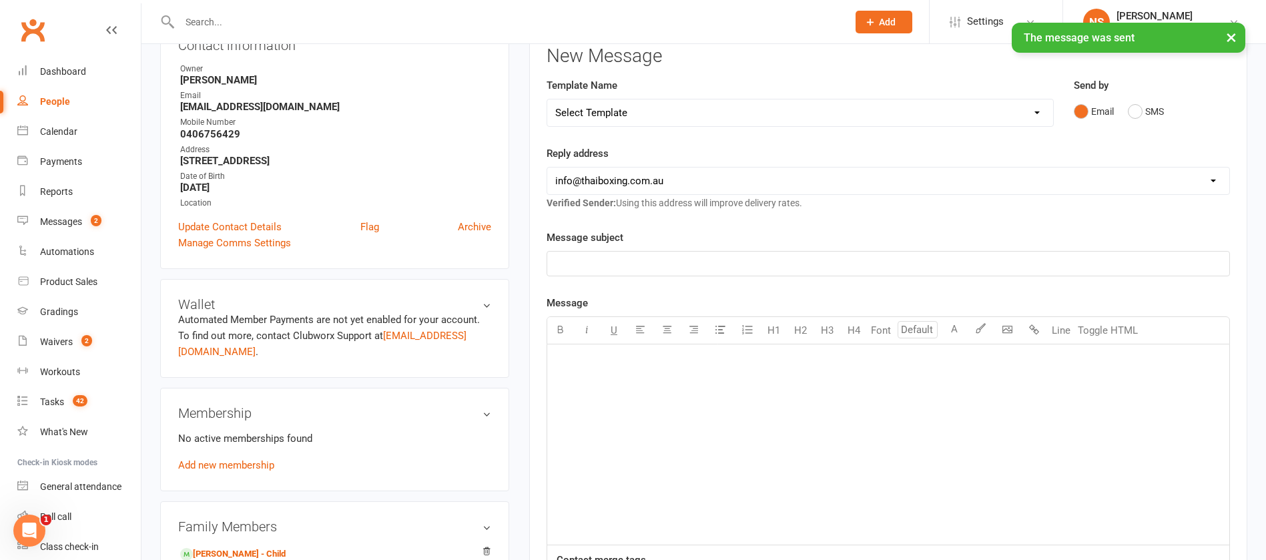
scroll to position [0, 0]
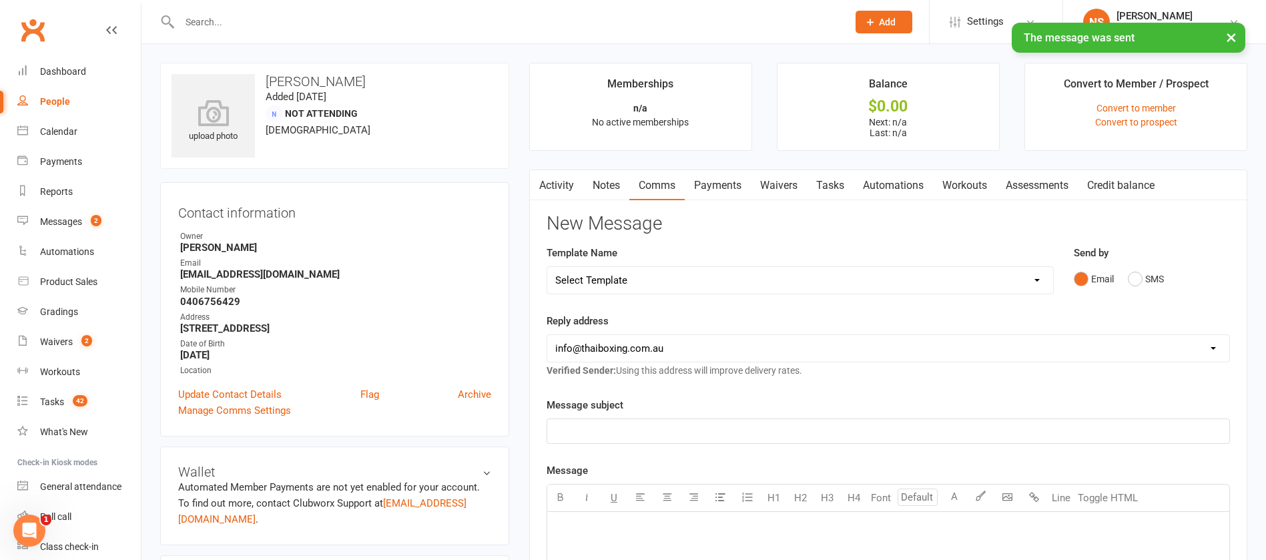
click at [834, 182] on link "Tasks" at bounding box center [830, 185] width 47 height 31
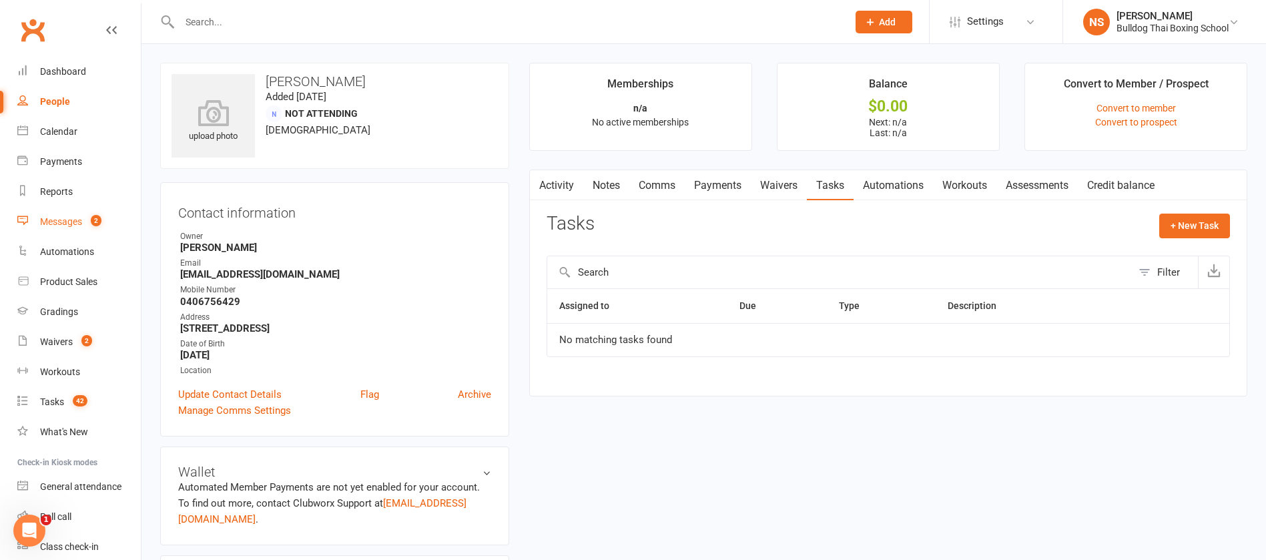
click at [67, 222] on div "Messages" at bounding box center [61, 221] width 42 height 11
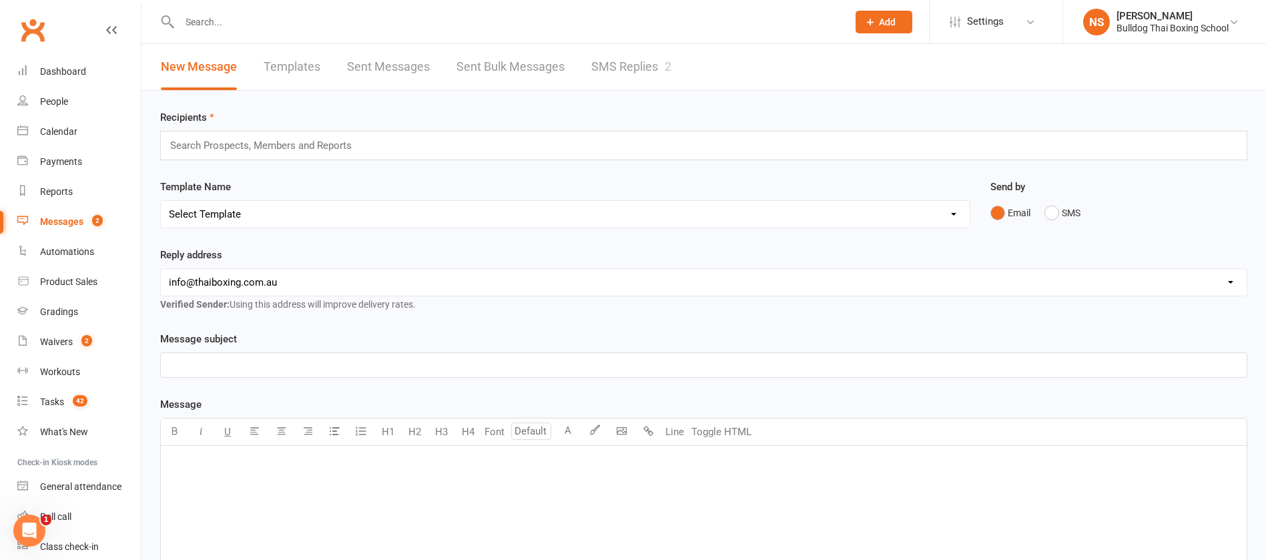
click at [621, 63] on link "SMS Replies 2" at bounding box center [631, 67] width 80 height 46
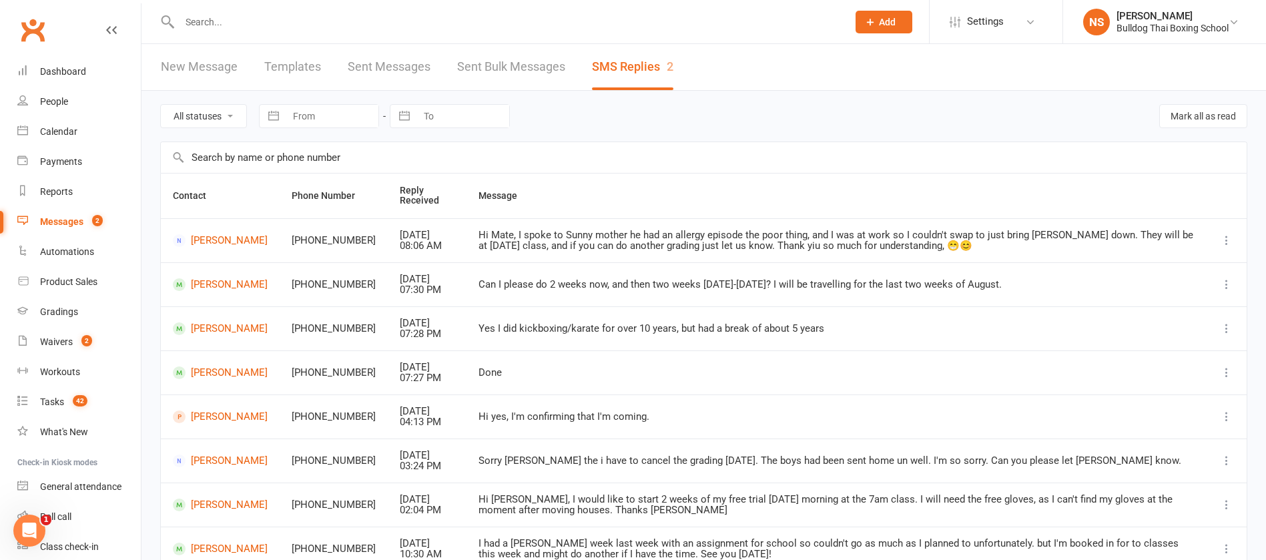
click at [220, 115] on select "All statuses Read only Unread only" at bounding box center [203, 116] width 85 height 23
select select "unread_only"
click at [161, 105] on select "All statuses Read only Unread only" at bounding box center [203, 116] width 85 height 23
click at [46, 396] on div "Tasks" at bounding box center [52, 401] width 24 height 11
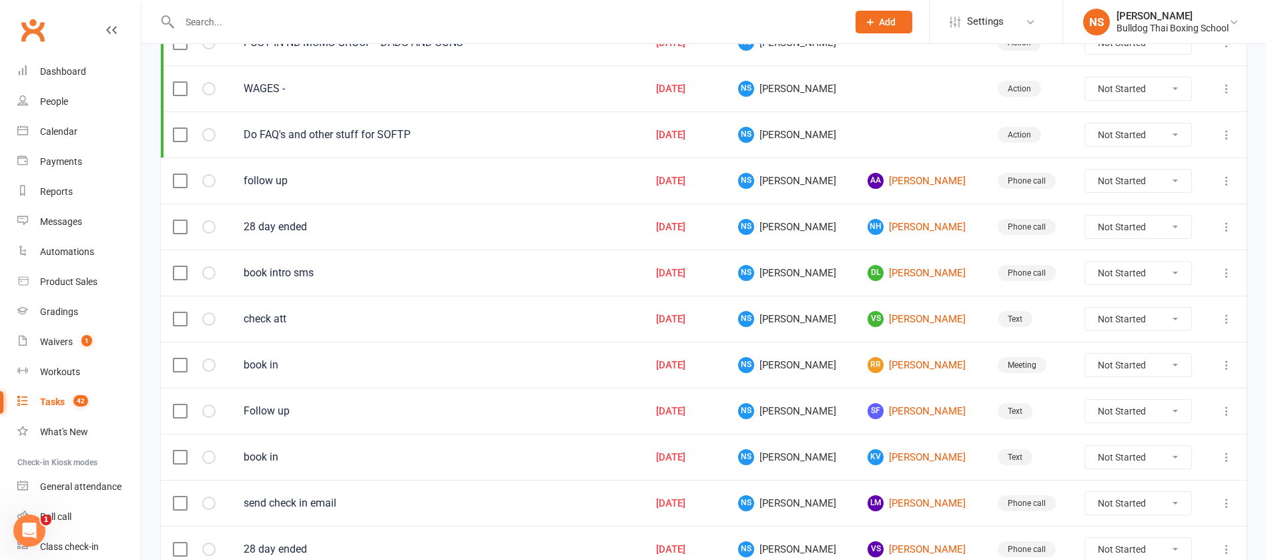
scroll to position [400, 0]
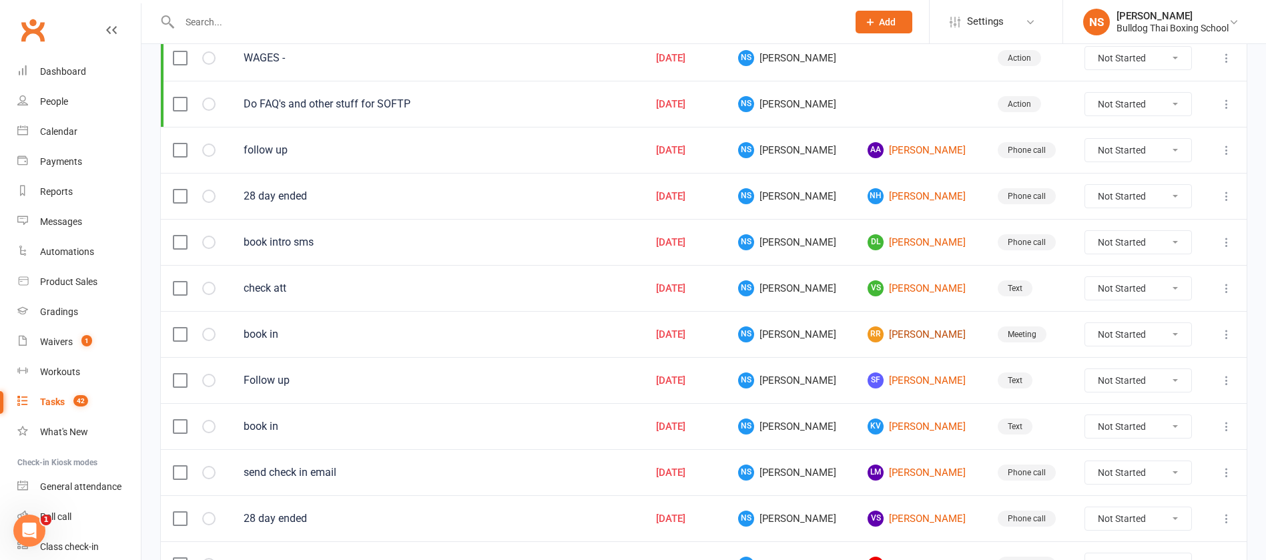
click at [894, 326] on link "RR [PERSON_NAME]" at bounding box center [919, 334] width 105 height 16
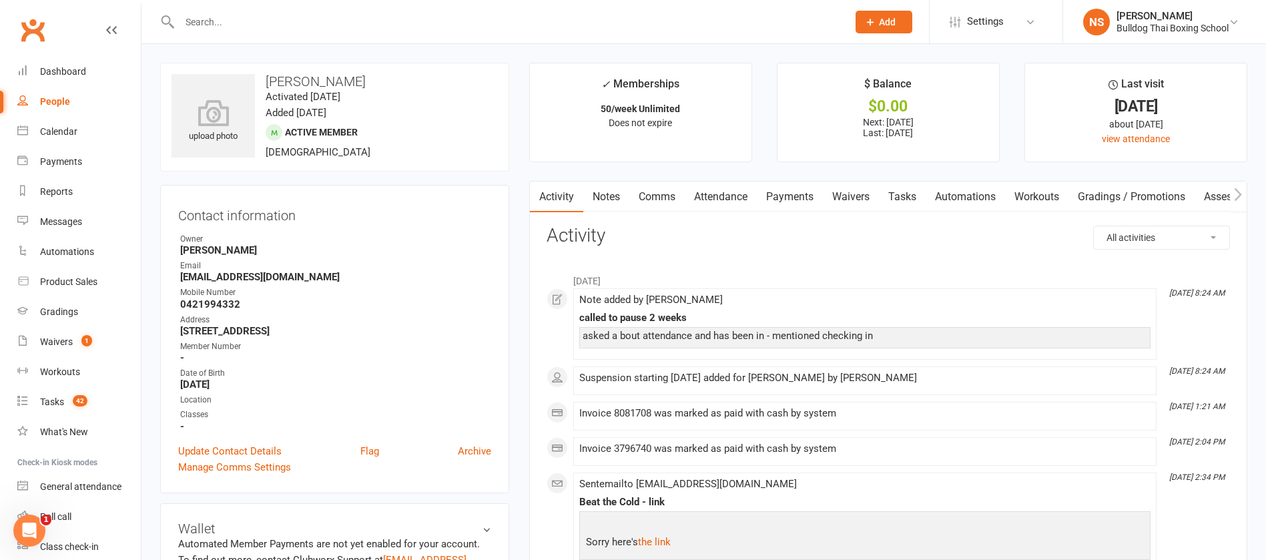
click at [658, 194] on link "Comms" at bounding box center [656, 197] width 55 height 31
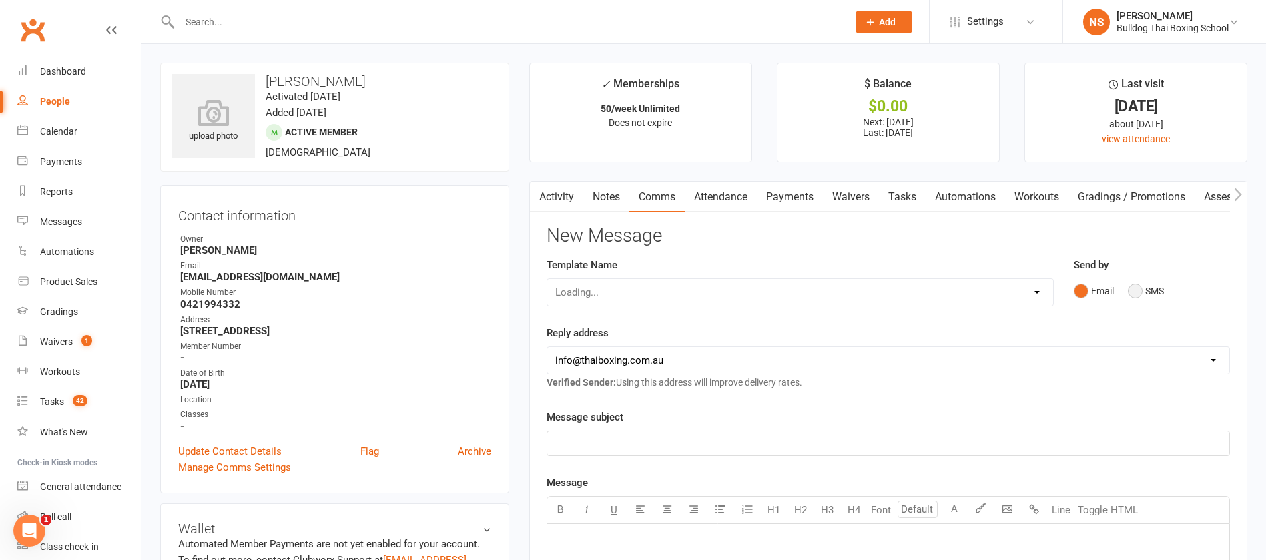
click at [1142, 292] on button "SMS" at bounding box center [1146, 290] width 36 height 25
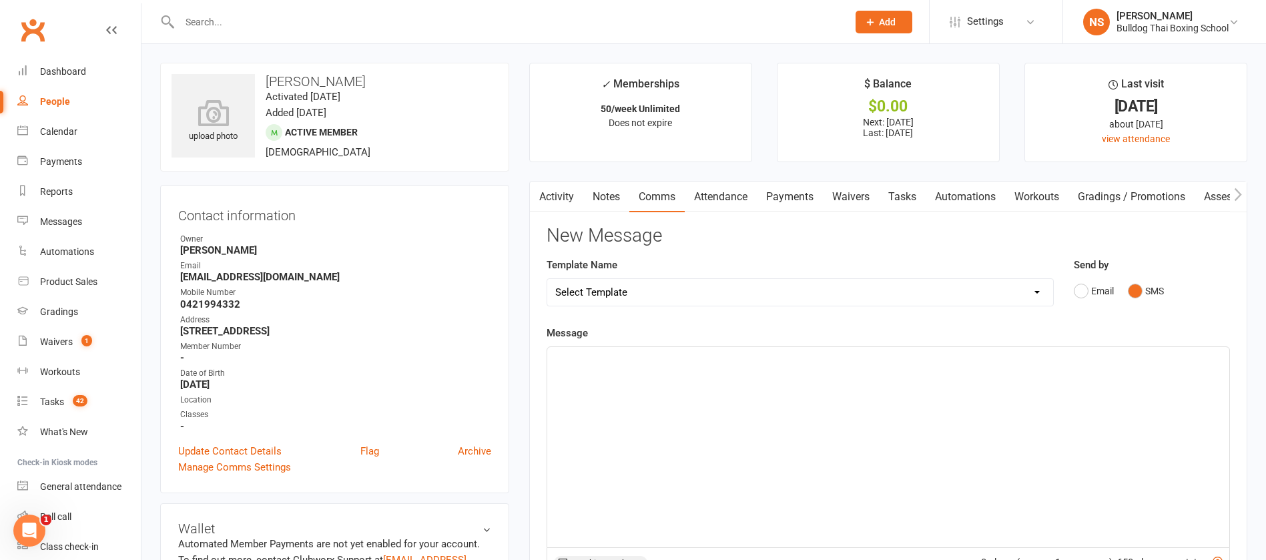
click at [611, 372] on div "﻿" at bounding box center [888, 447] width 682 height 200
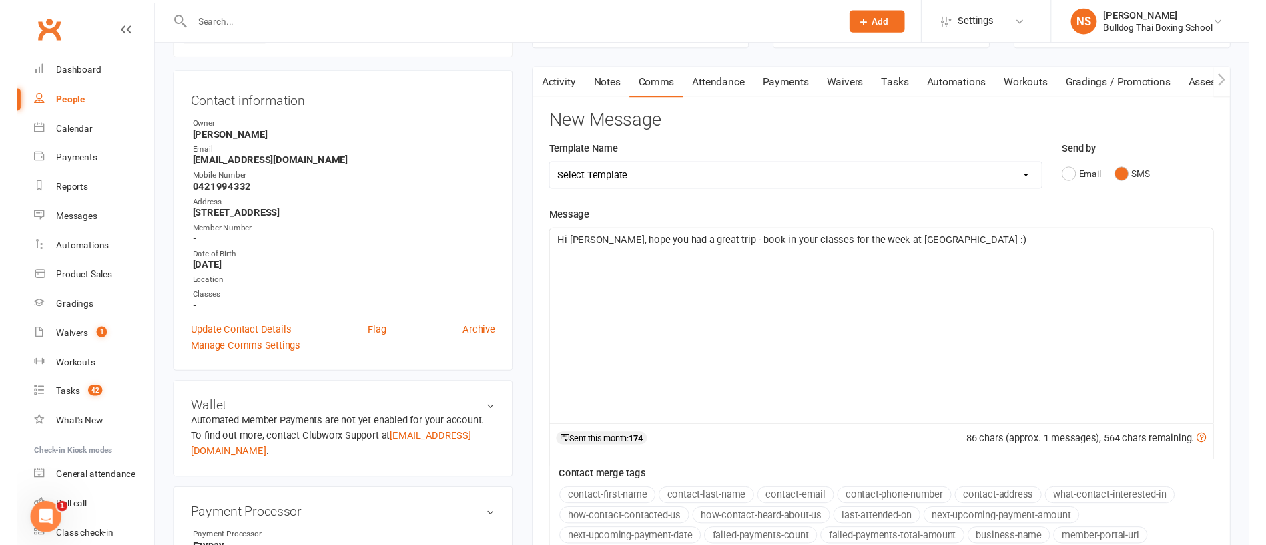
scroll to position [300, 0]
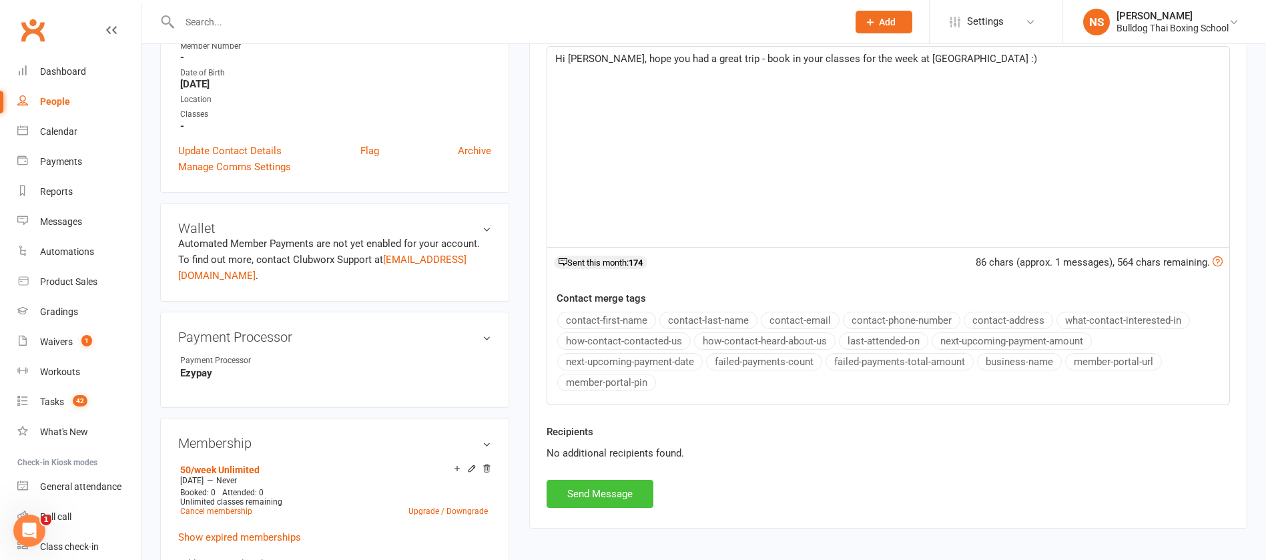
click at [617, 490] on button "Send Message" at bounding box center [600, 494] width 107 height 28
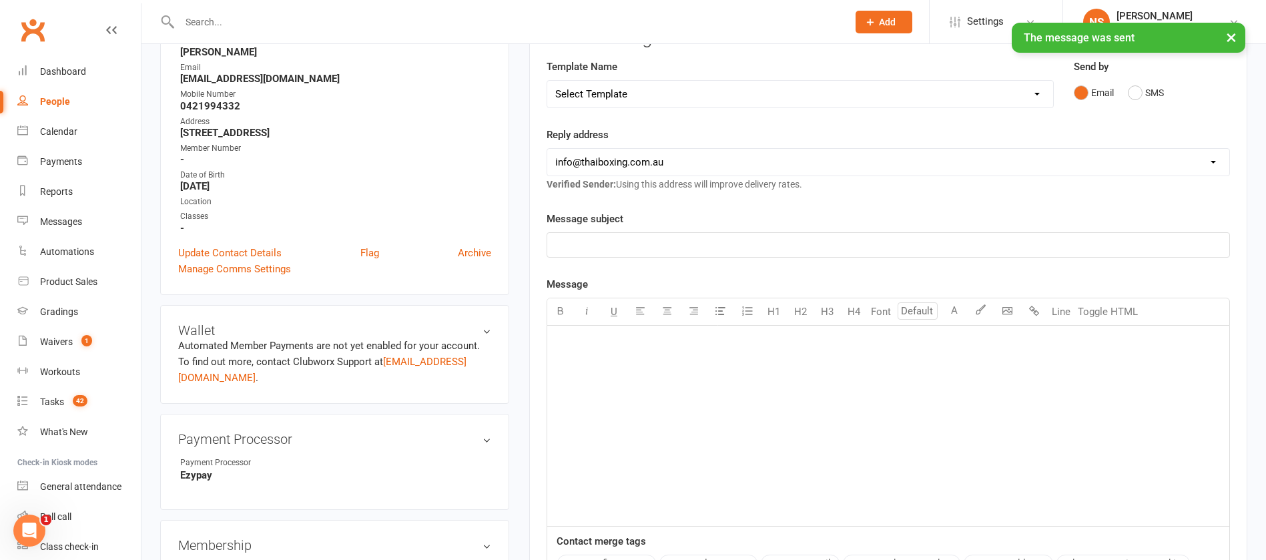
scroll to position [0, 0]
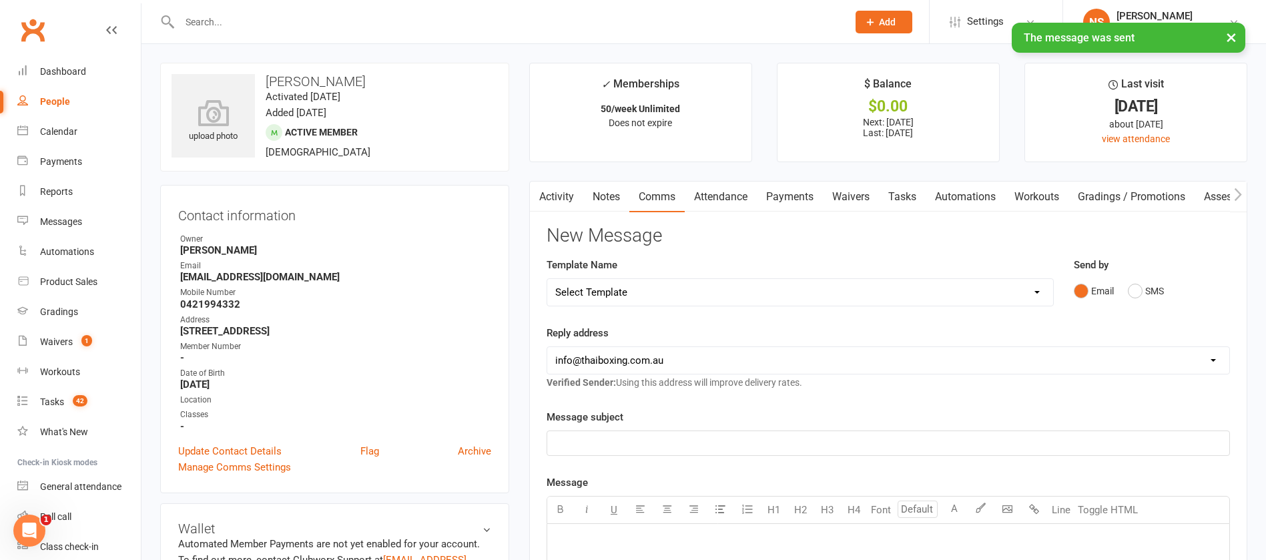
click at [896, 193] on link "Tasks" at bounding box center [902, 197] width 47 height 31
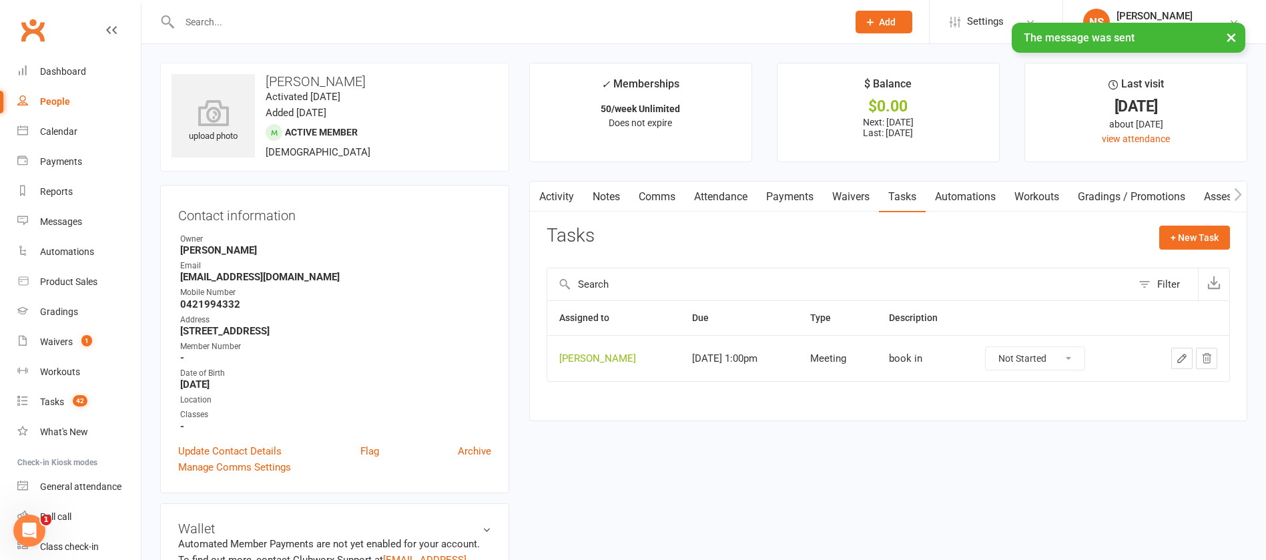
click at [1172, 354] on button "button" at bounding box center [1181, 358] width 21 height 21
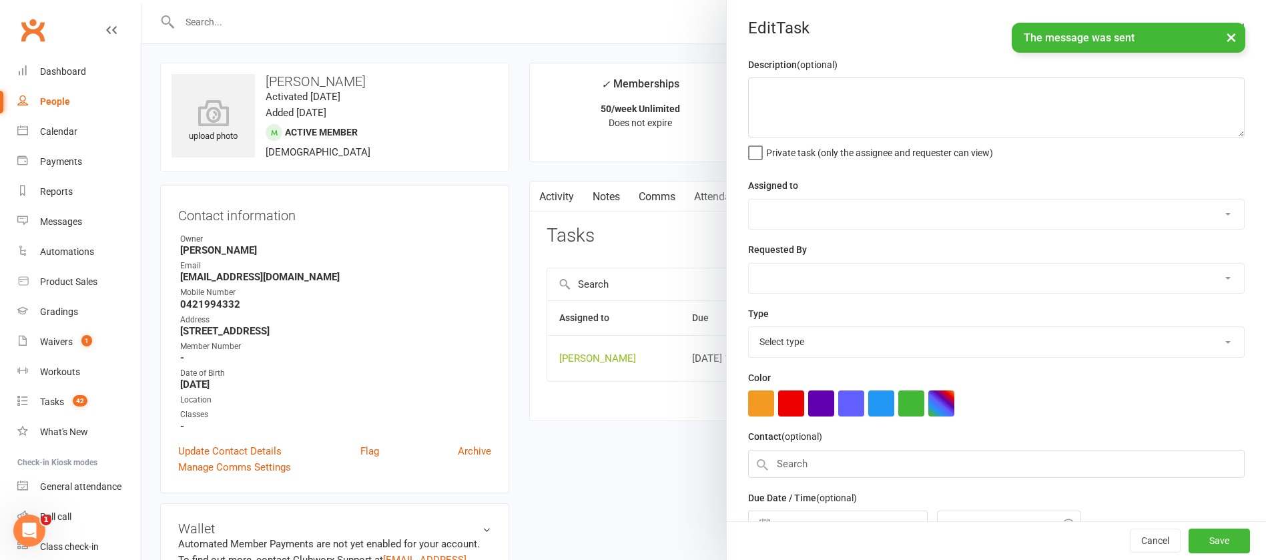
type textarea "book in"
select select "12940"
type input "[DATE]"
type input "1:00pm"
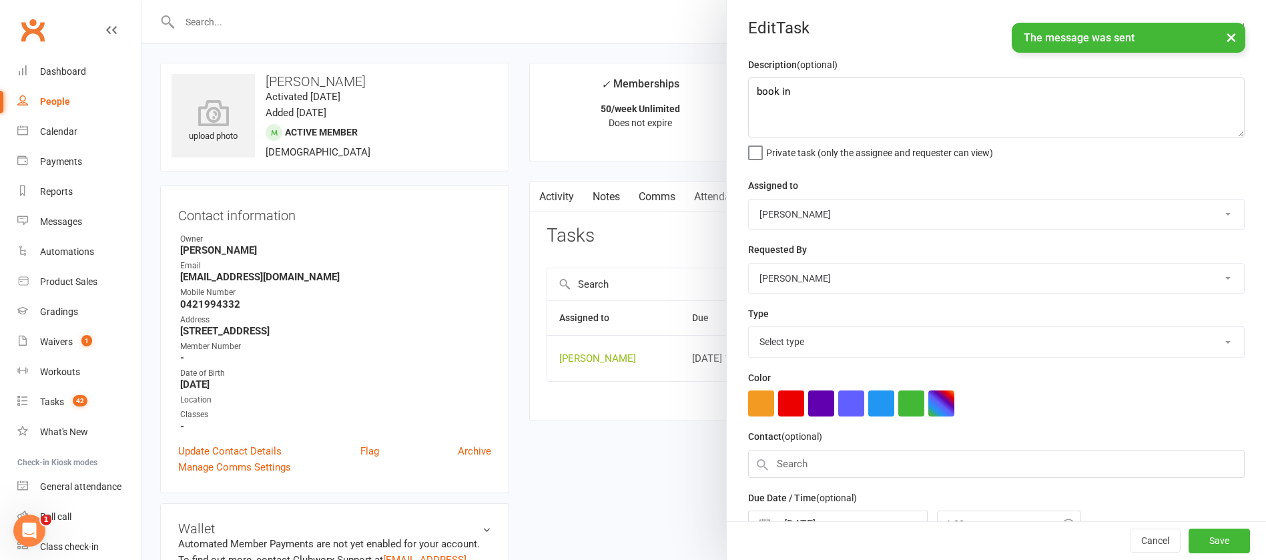
select select "12049"
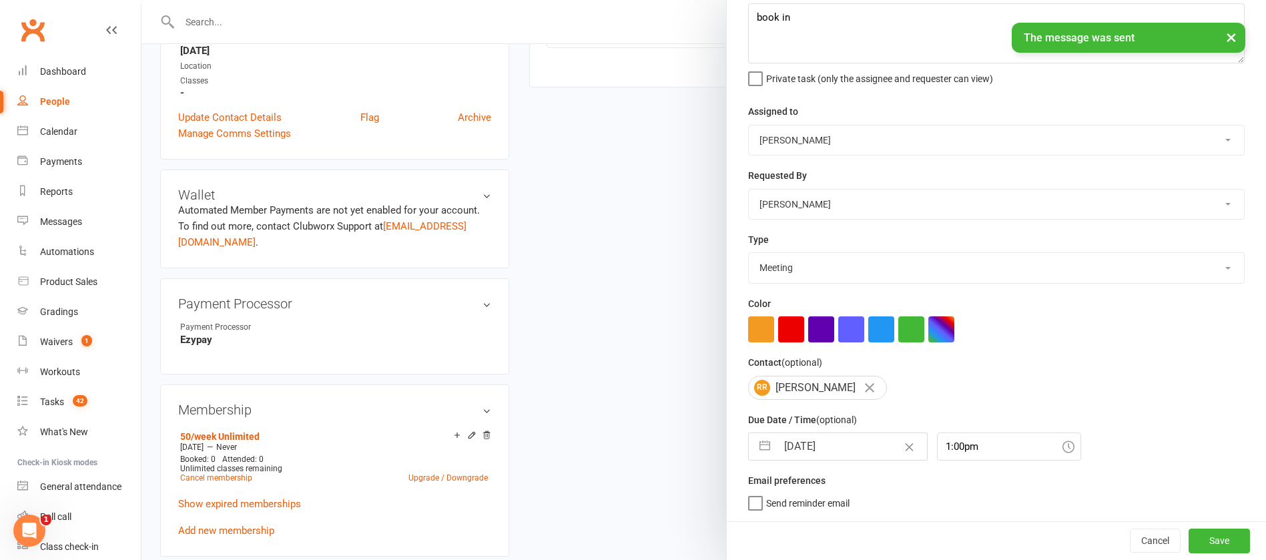
scroll to position [400, 0]
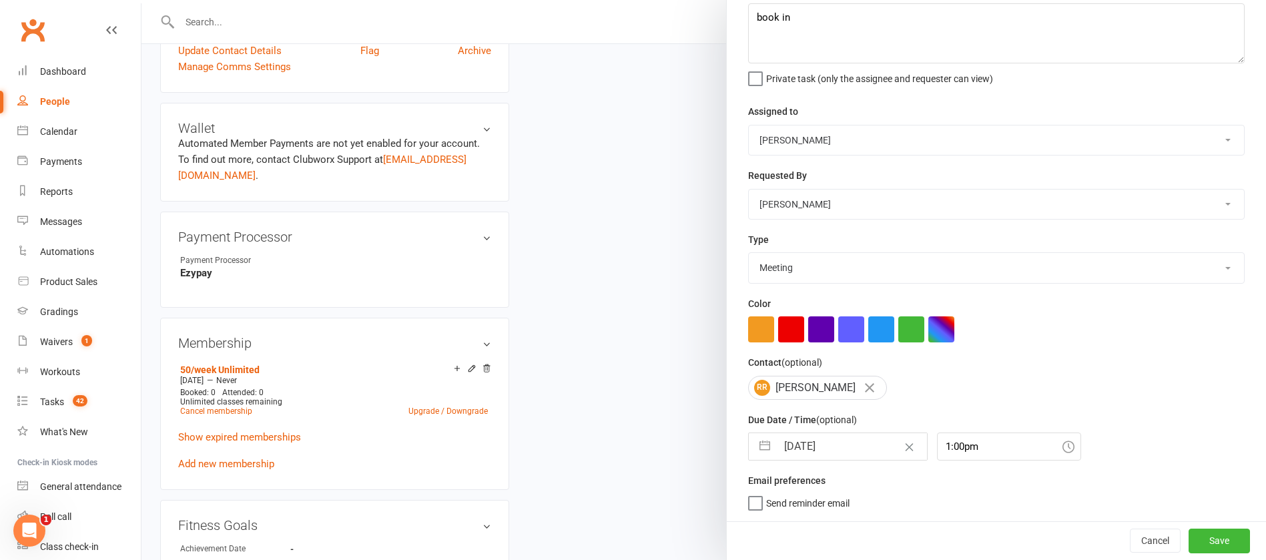
select select "6"
select select "2025"
select select "7"
select select "2025"
select select "8"
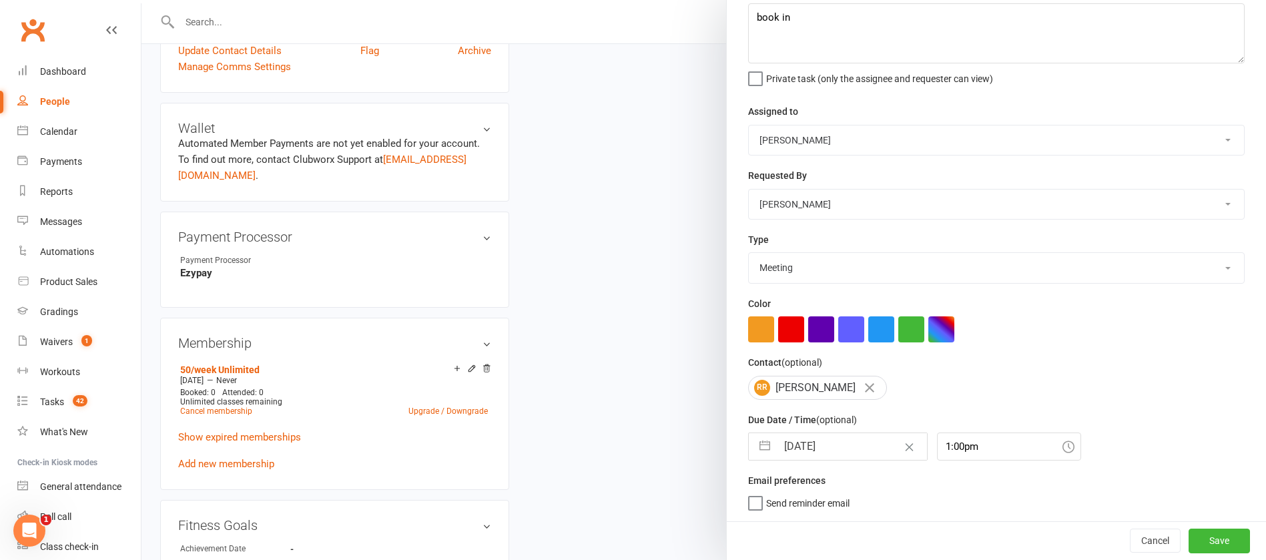
select select "2025"
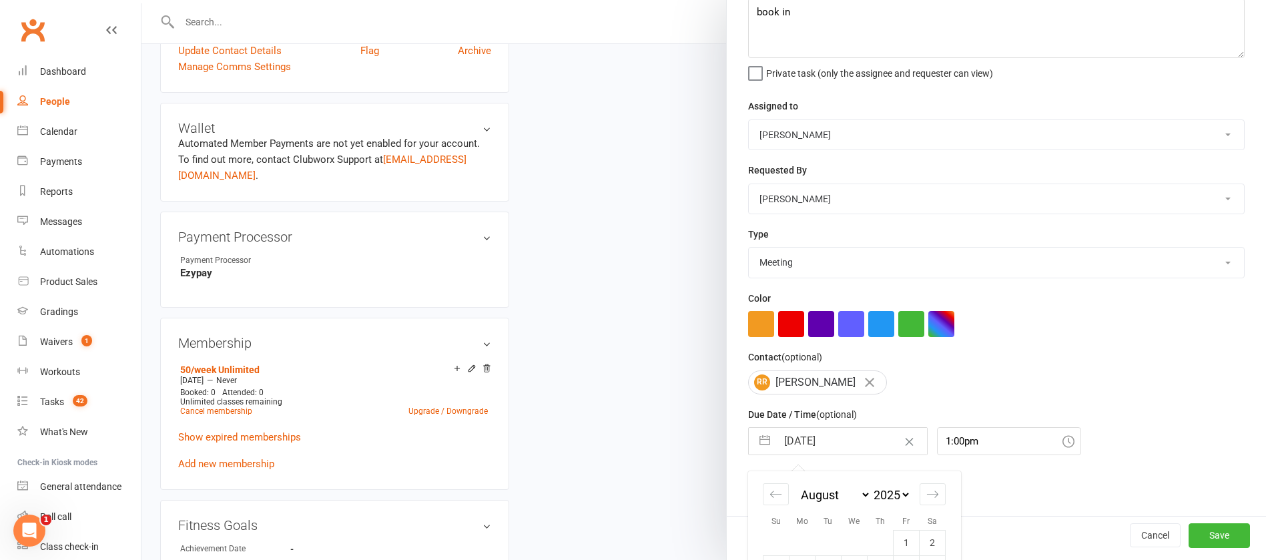
click at [853, 444] on input "[DATE]" at bounding box center [852, 441] width 150 height 27
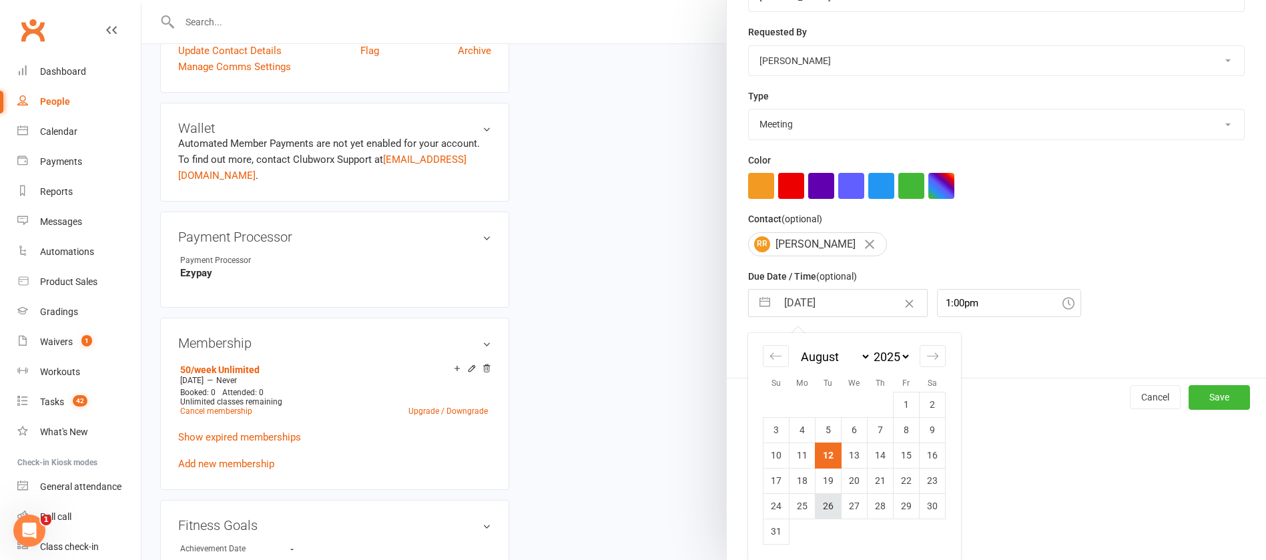
click at [821, 503] on td "26" at bounding box center [828, 505] width 26 height 25
type input "[DATE]"
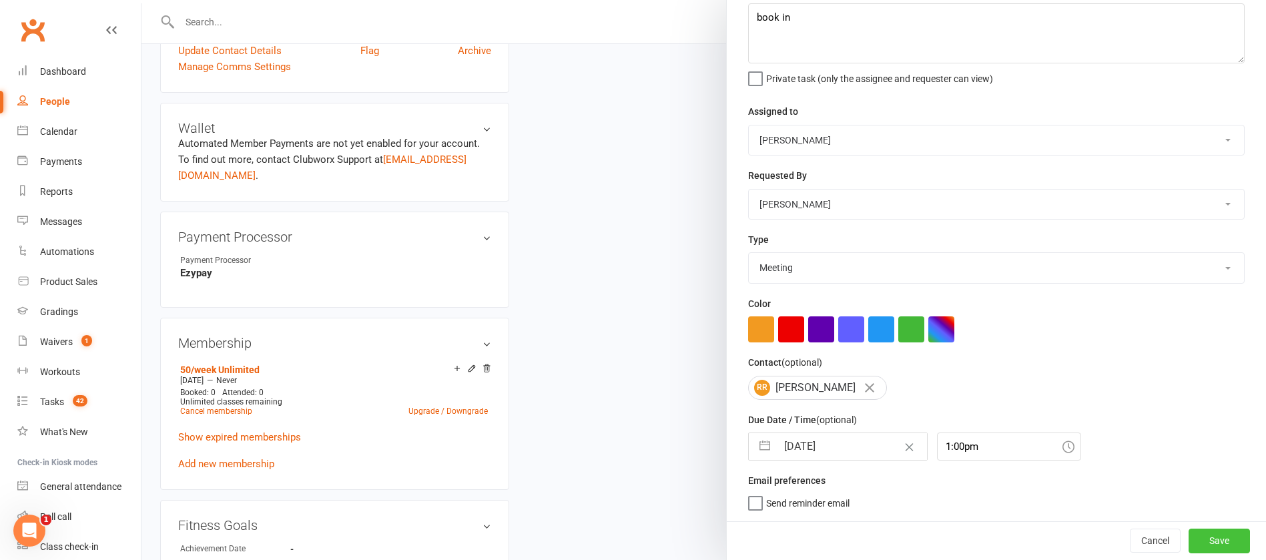
click at [1189, 538] on button "Save" at bounding box center [1218, 540] width 61 height 24
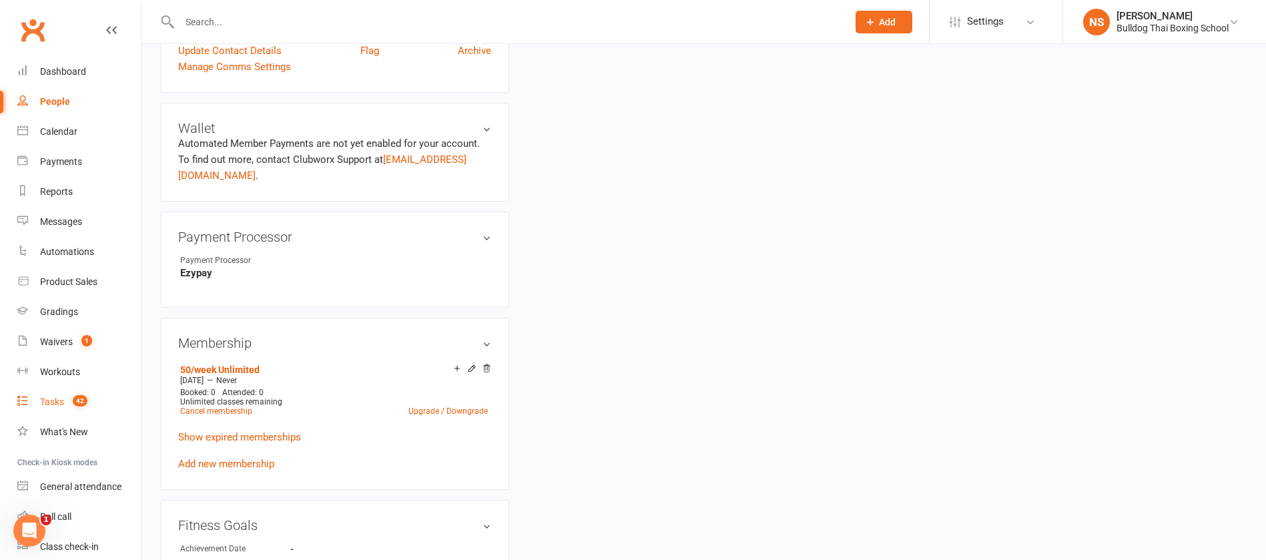
click at [47, 405] on div "Tasks" at bounding box center [52, 401] width 24 height 11
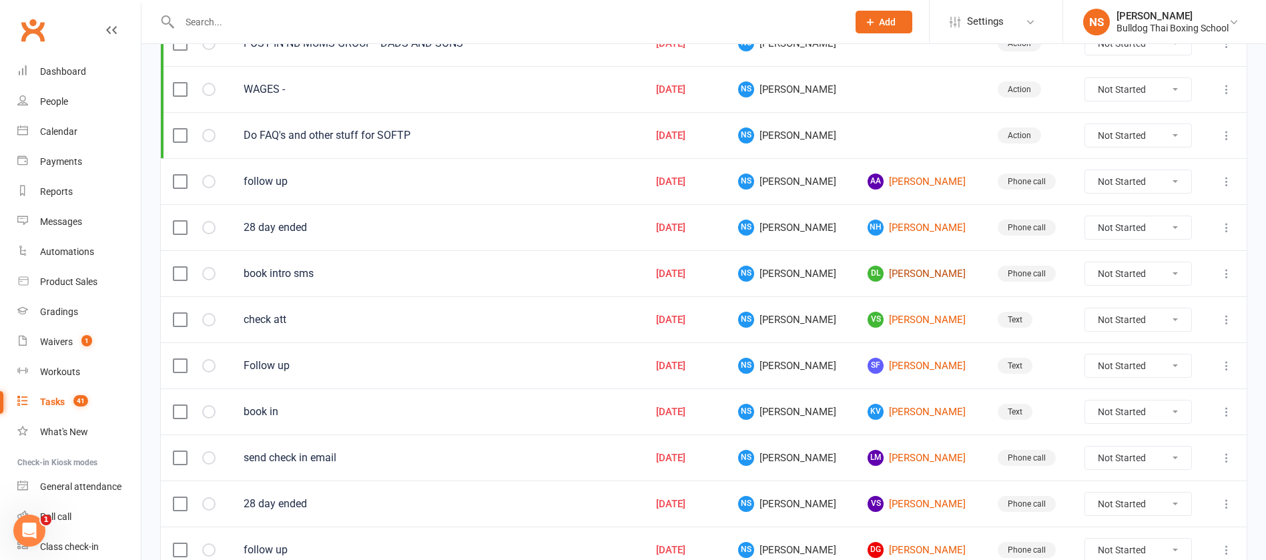
scroll to position [400, 0]
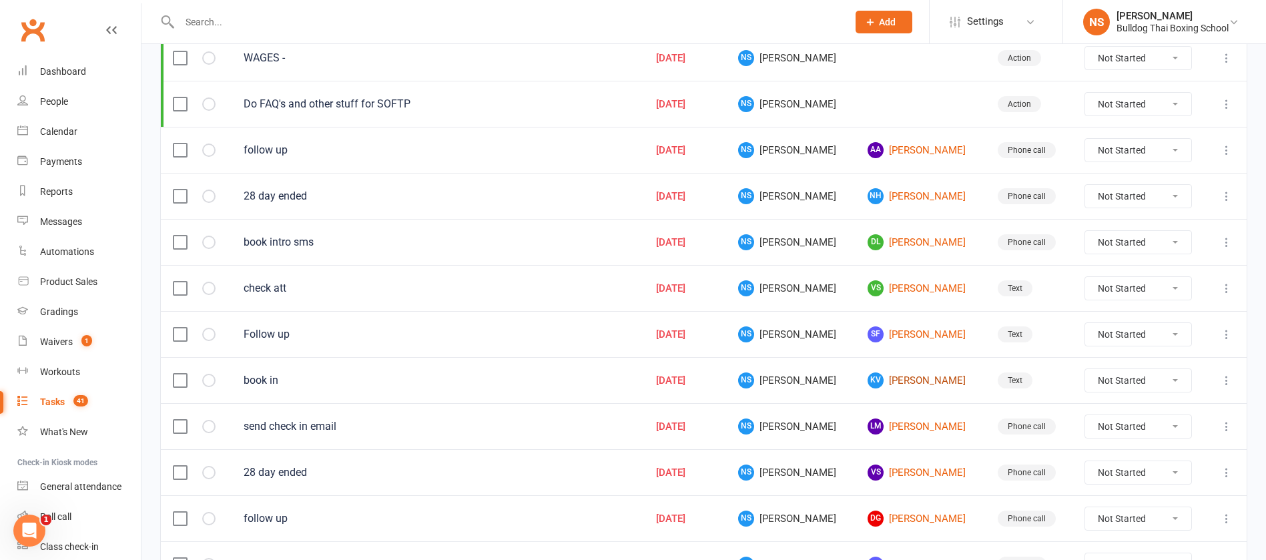
click at [891, 375] on link "KV [PERSON_NAME]" at bounding box center [919, 380] width 105 height 16
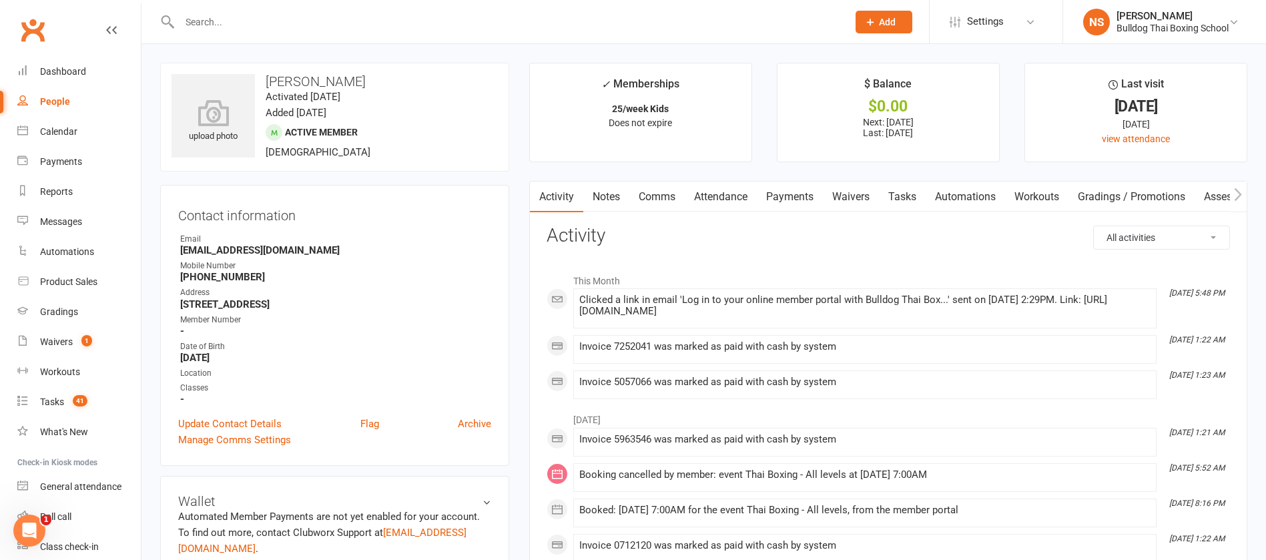
click at [663, 200] on link "Comms" at bounding box center [656, 197] width 55 height 31
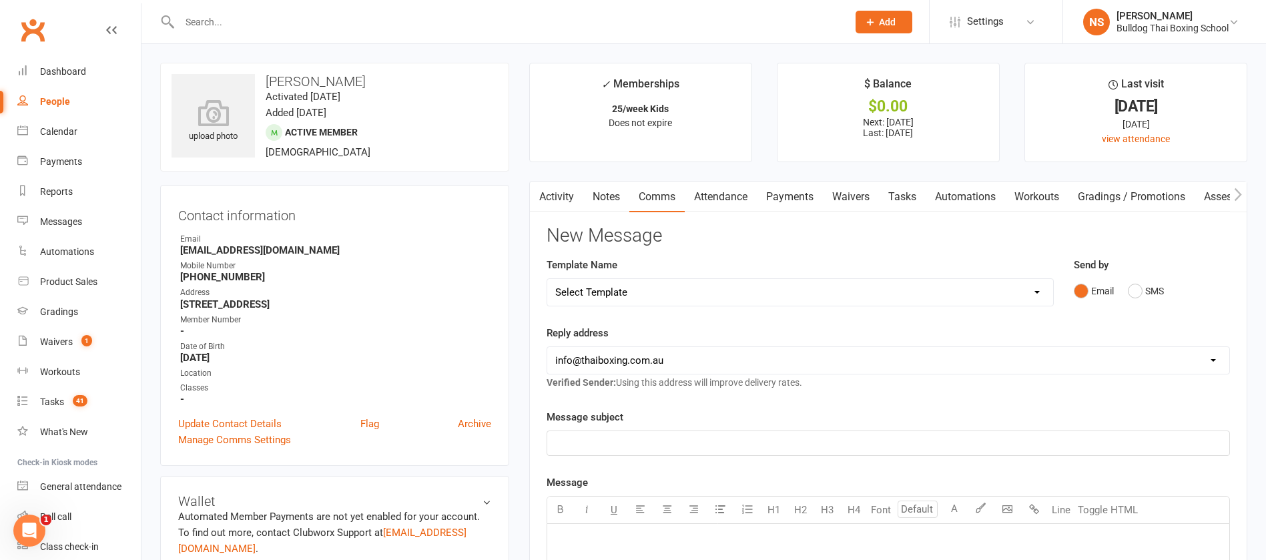
click at [657, 292] on select "Select Template [Email] Price Increase 28 Day Kick starter [SMS] 10 Pass Check …" at bounding box center [800, 292] width 506 height 27
select select "58"
click at [547, 279] on select "Select Template [Email] Price Increase 28 Day Kick starter [SMS] 10 Pass Check …" at bounding box center [800, 292] width 506 height 27
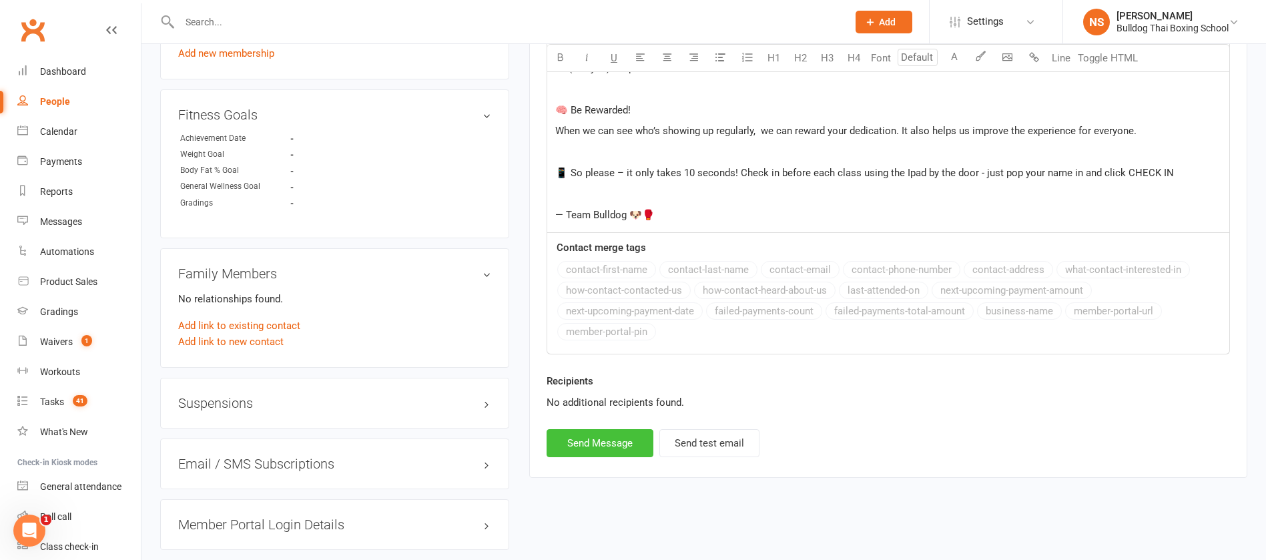
scroll to position [801, 0]
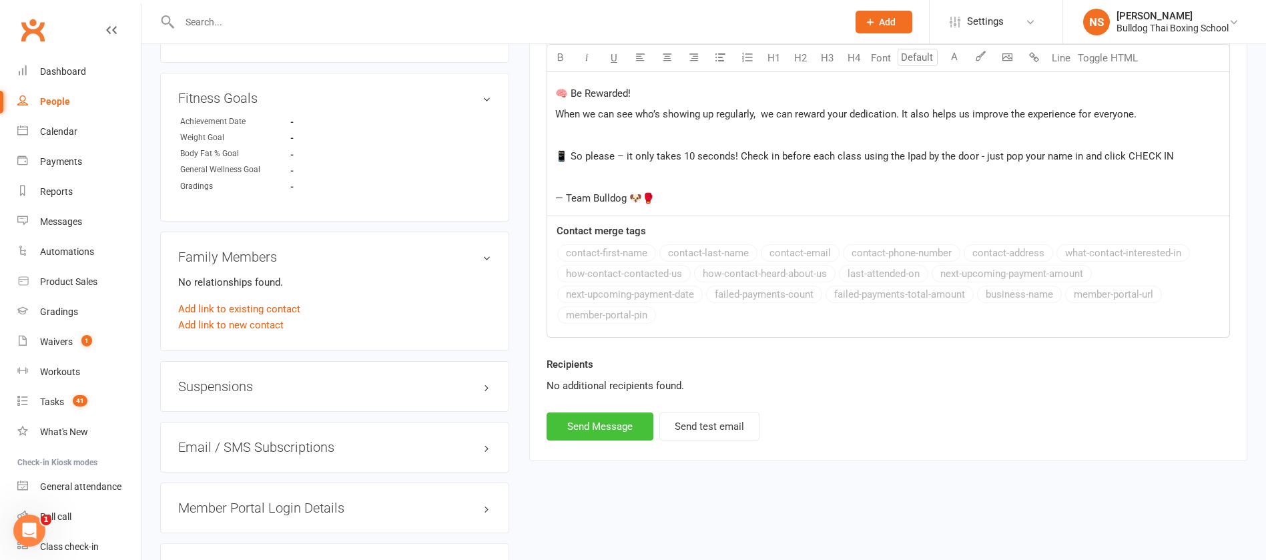
click at [602, 426] on button "Send Message" at bounding box center [600, 426] width 107 height 28
select select
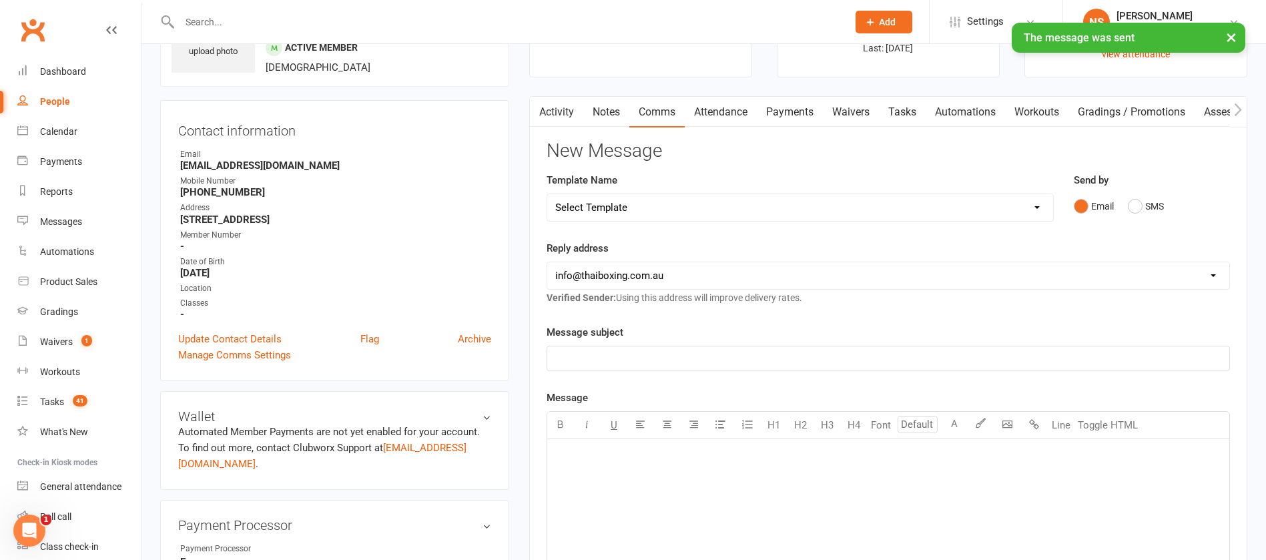
scroll to position [0, 0]
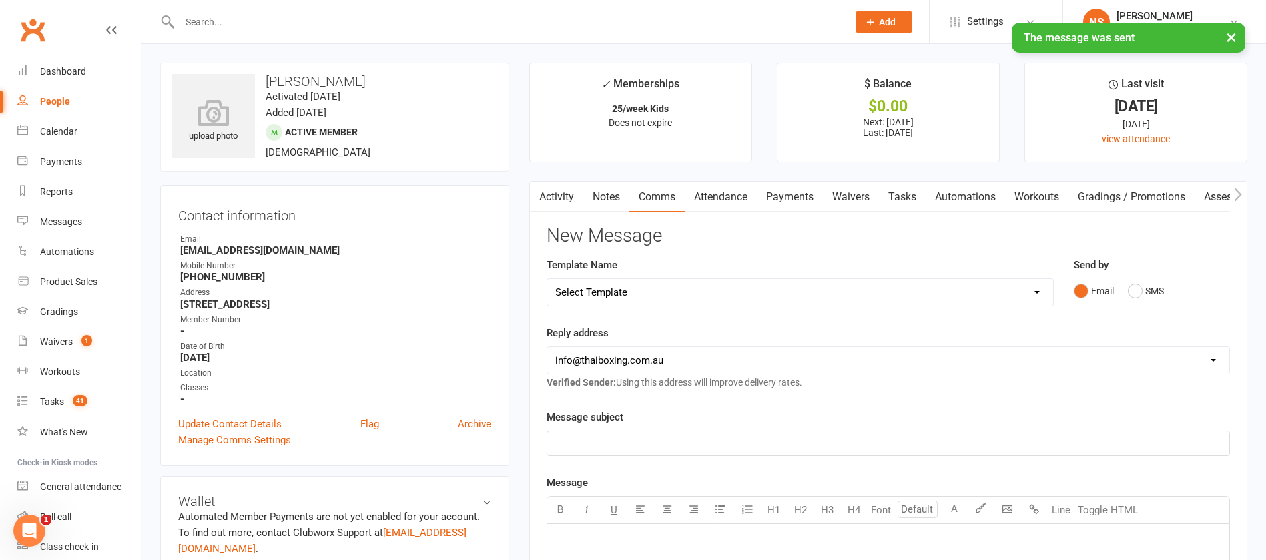
click at [903, 195] on link "Tasks" at bounding box center [902, 197] width 47 height 31
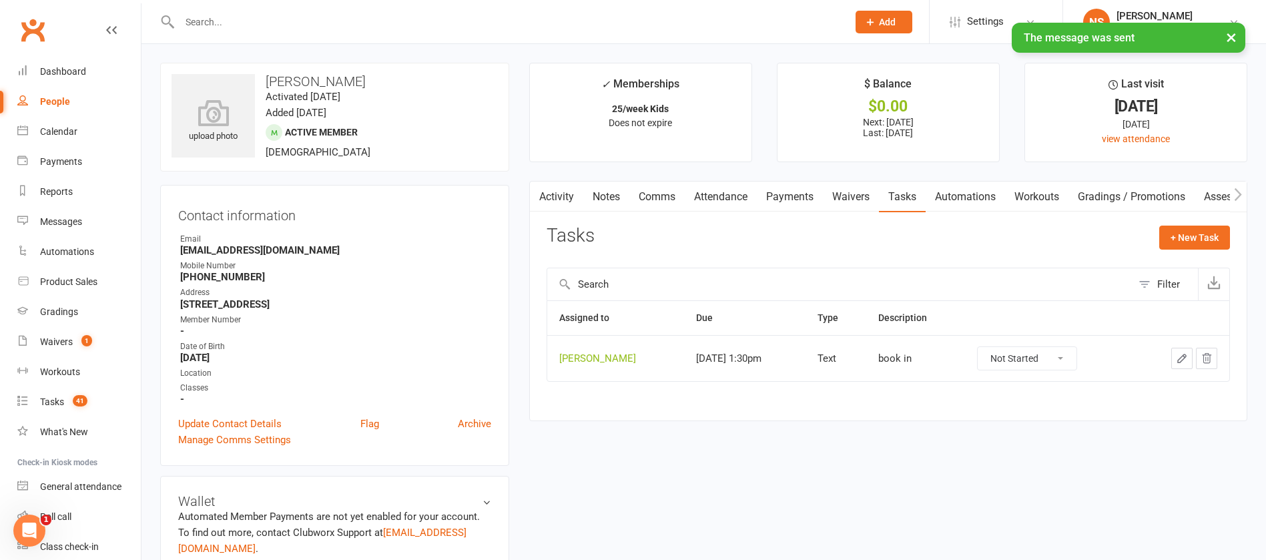
click at [1176, 359] on icon "button" at bounding box center [1182, 358] width 12 height 12
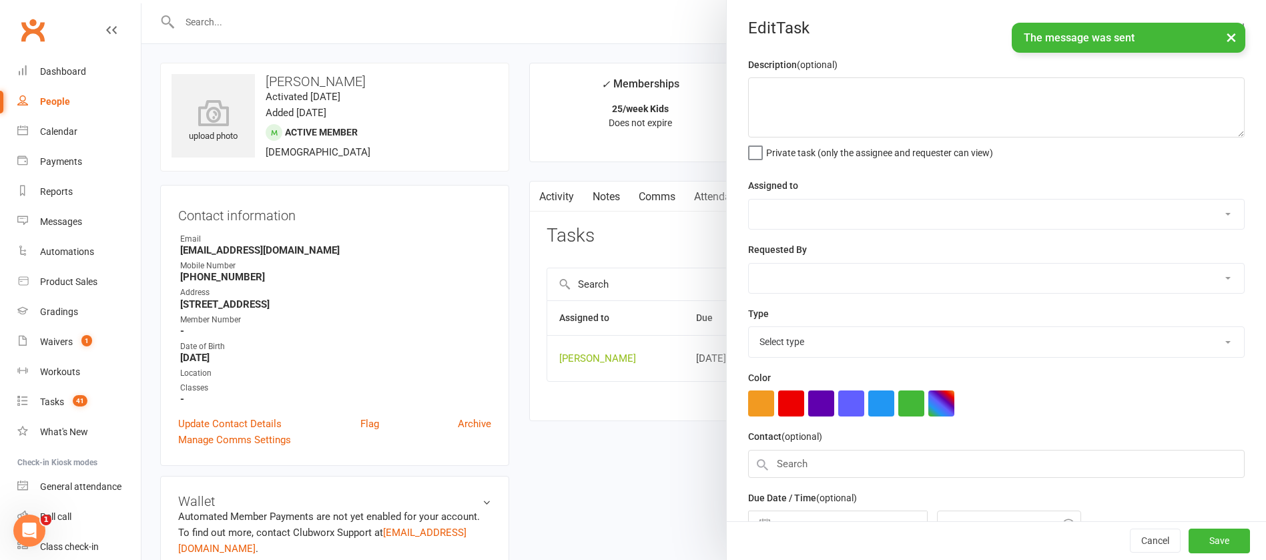
type textarea "book in"
select select "12940"
type input "[DATE]"
type input "1:30pm"
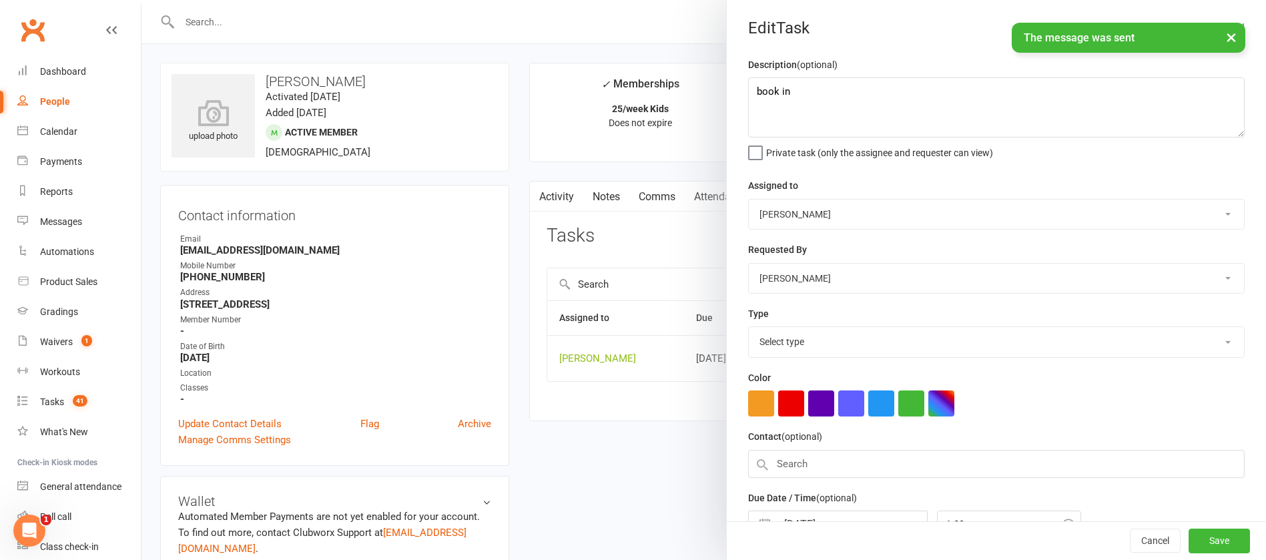
select select "13825"
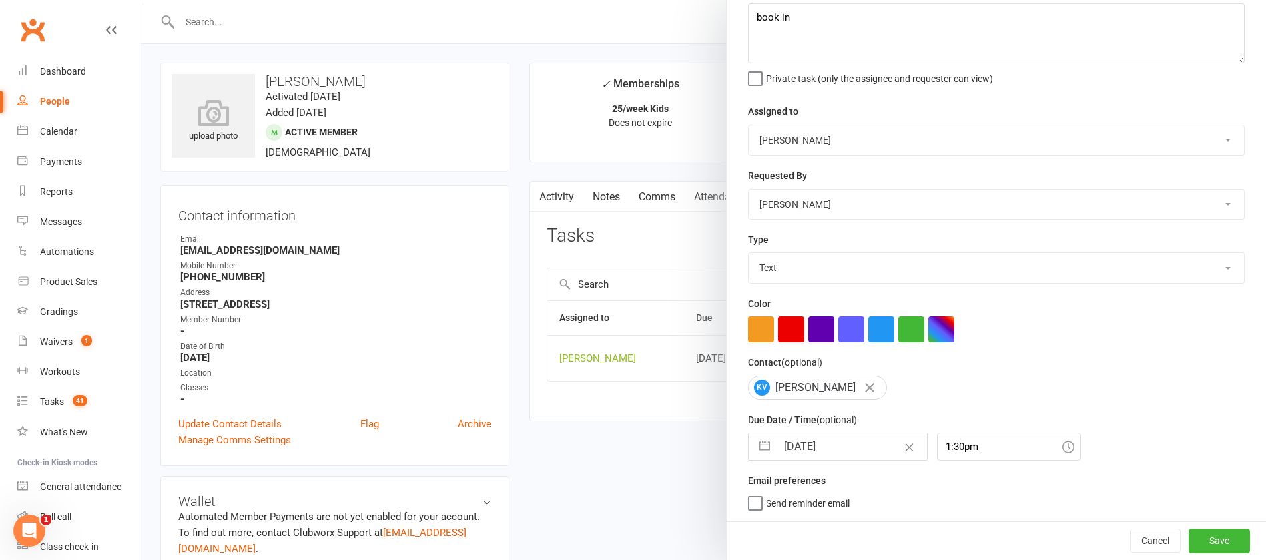
click at [851, 440] on input "[DATE]" at bounding box center [852, 446] width 150 height 27
select select "6"
select select "2025"
select select "7"
select select "2025"
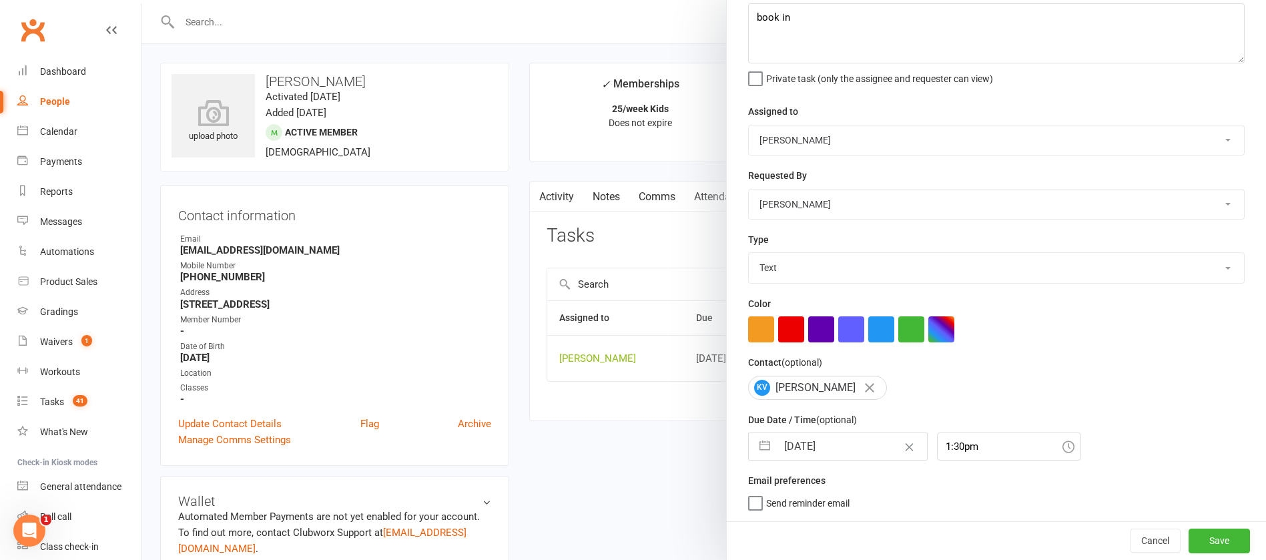
select select "8"
select select "2025"
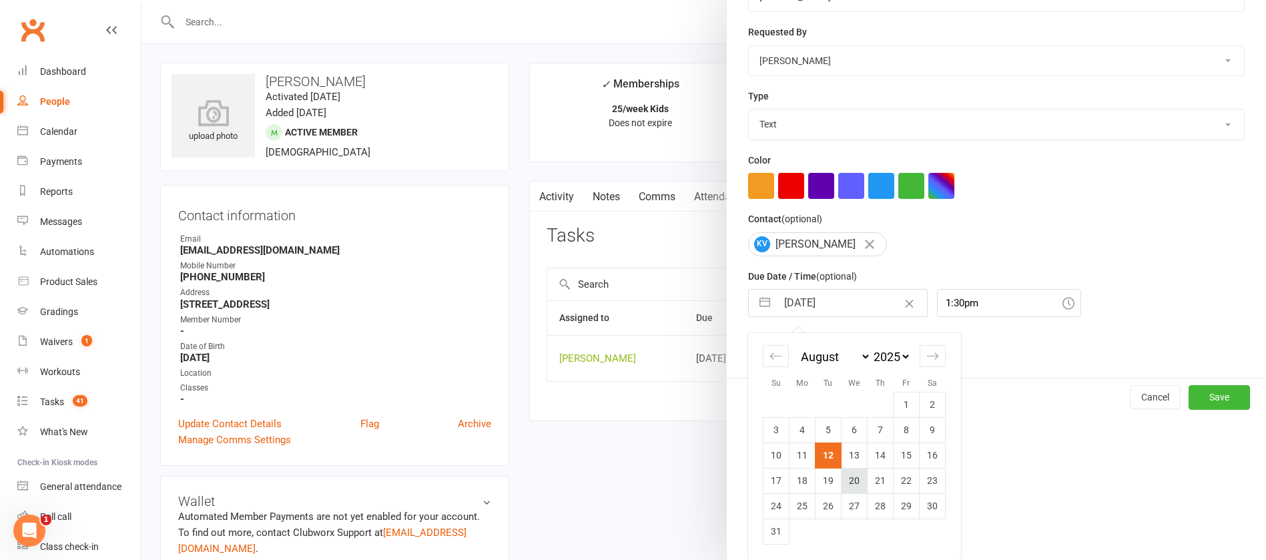
scroll to position [222, 0]
click at [875, 504] on td "28" at bounding box center [880, 505] width 26 height 25
type input "[DATE]"
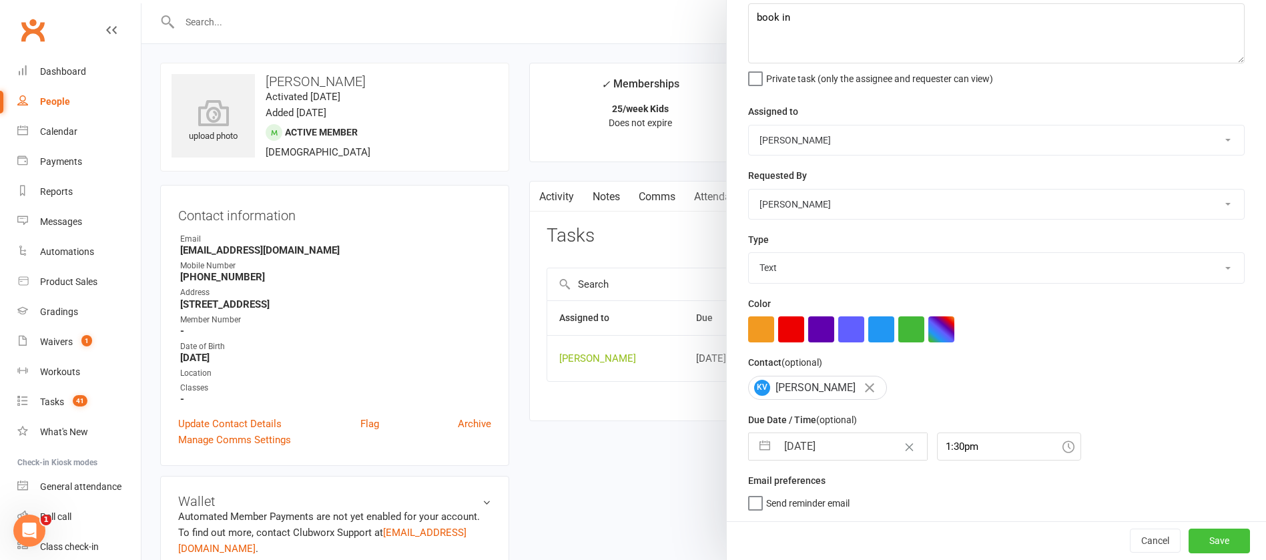
click at [1205, 540] on button "Save" at bounding box center [1218, 540] width 61 height 24
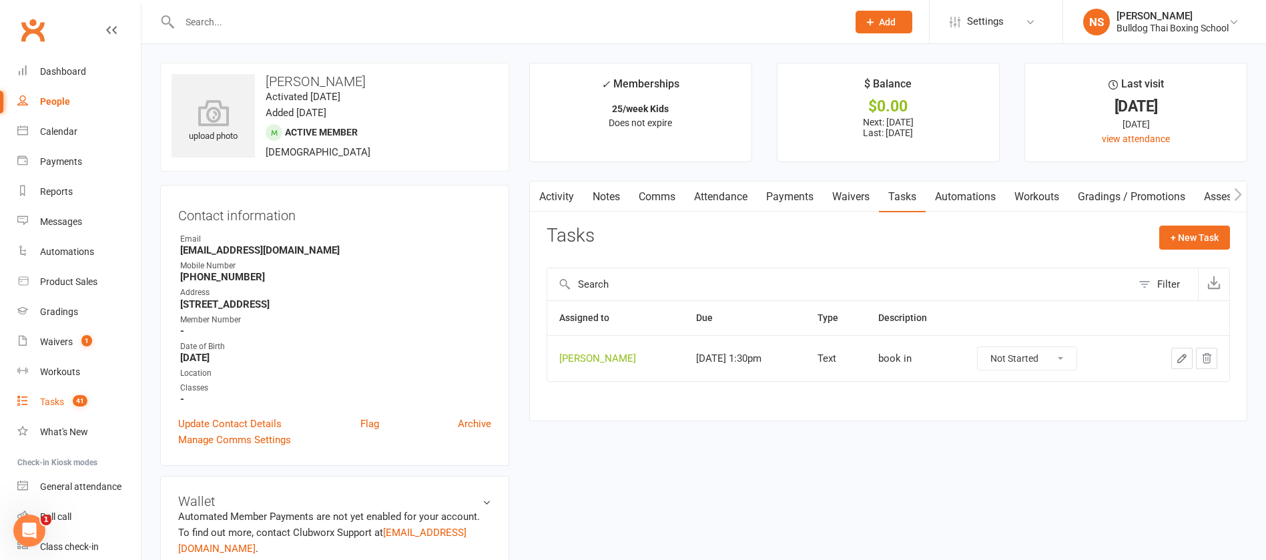
click at [40, 398] on link "Tasks 41" at bounding box center [78, 402] width 123 height 30
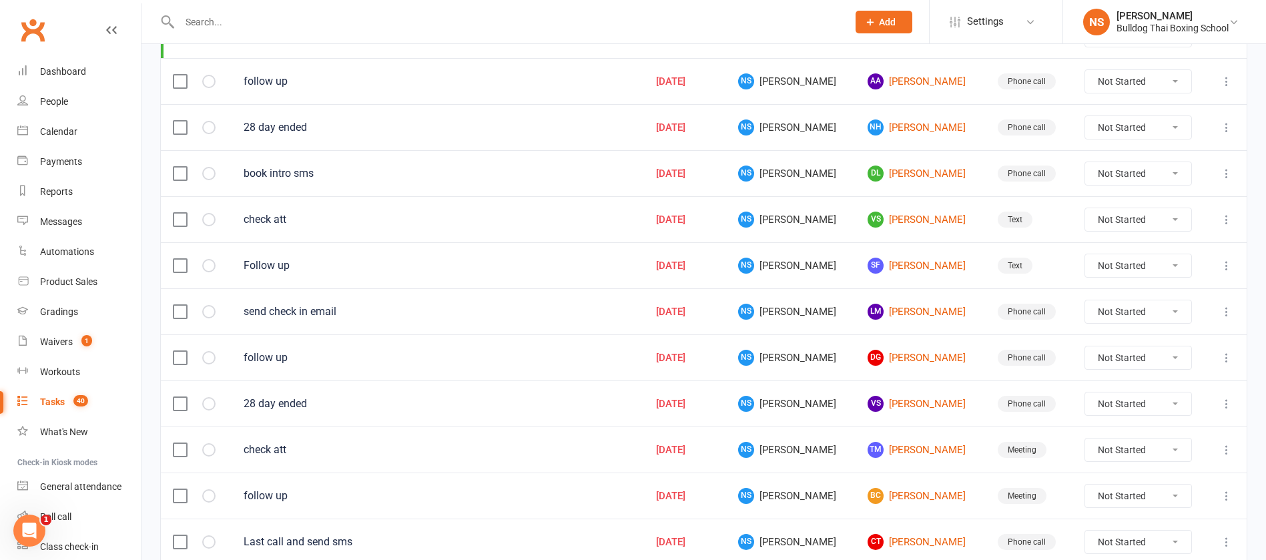
scroll to position [500, 0]
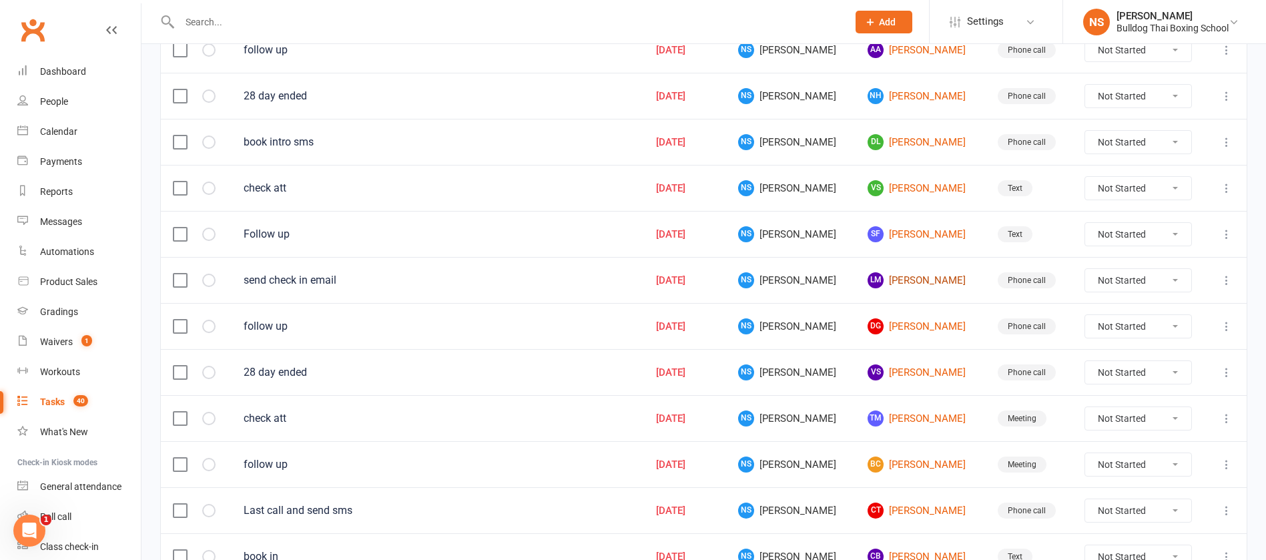
click at [895, 280] on link "[PERSON_NAME]" at bounding box center [919, 280] width 105 height 16
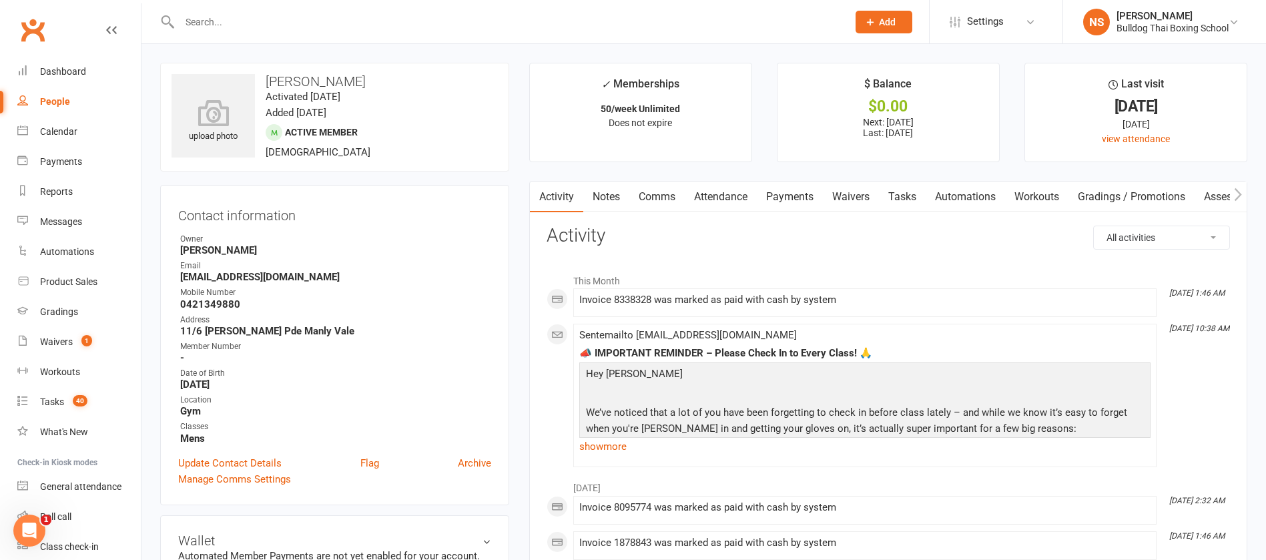
click at [910, 191] on link "Tasks" at bounding box center [902, 197] width 47 height 31
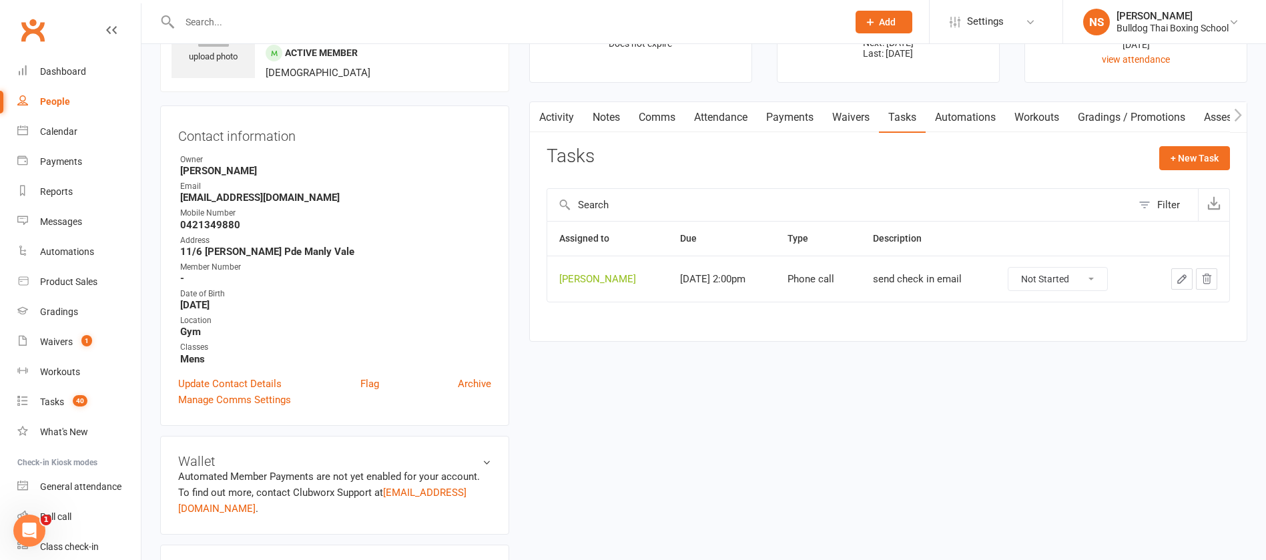
scroll to position [200, 0]
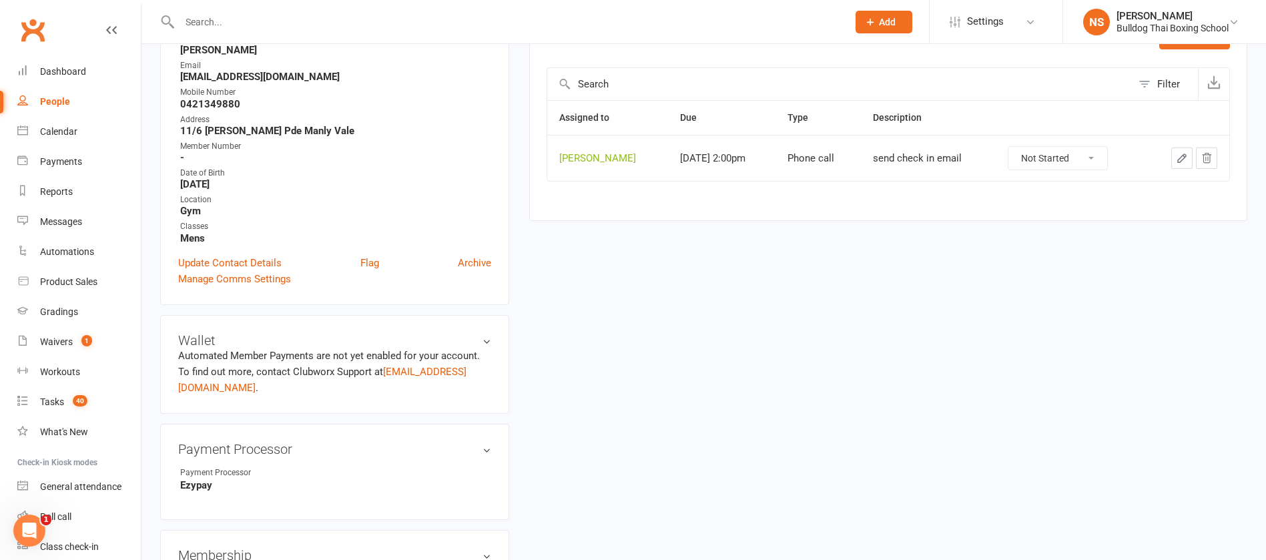
click at [1184, 152] on icon "button" at bounding box center [1182, 158] width 12 height 12
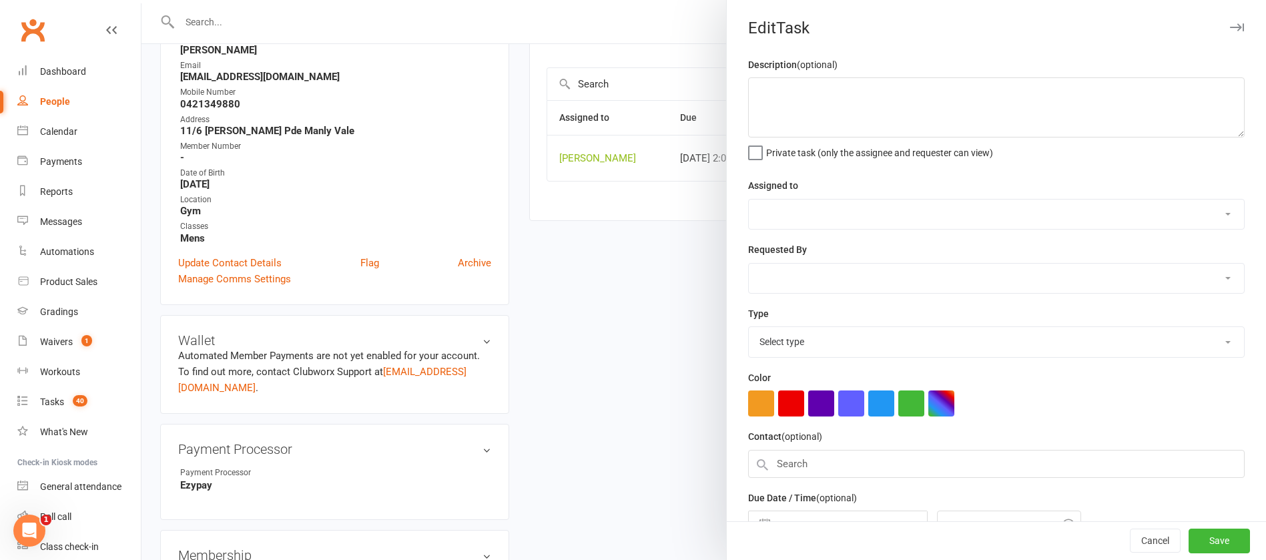
type textarea "send check in email"
select select "12940"
type input "[DATE]"
type input "2:00pm"
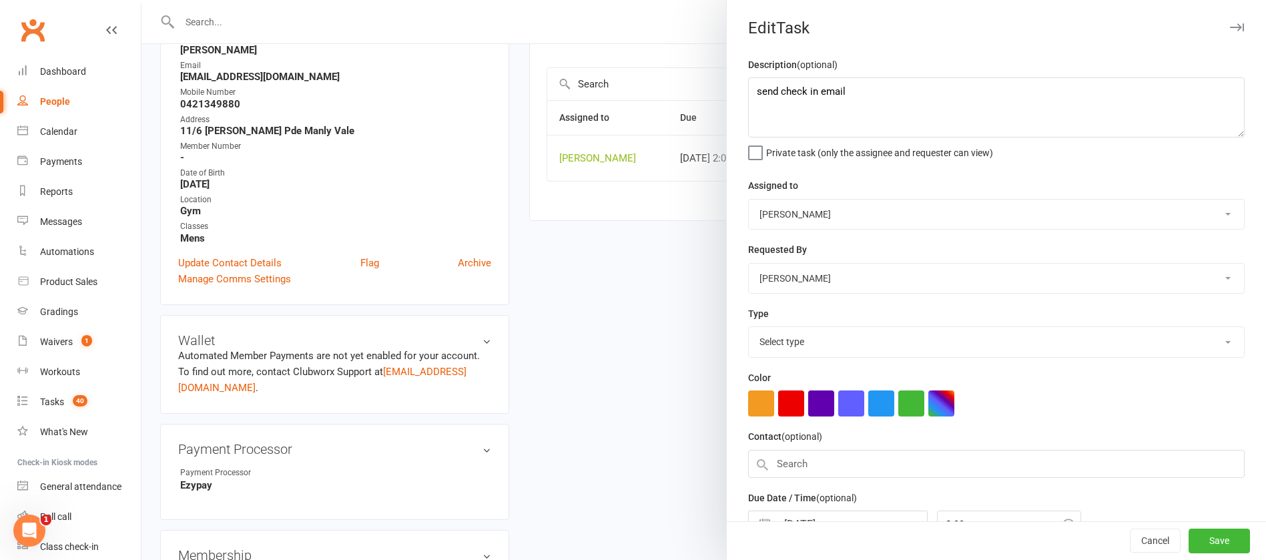
select select "12048"
drag, startPoint x: 855, startPoint y: 95, endPoint x: 717, endPoint y: 93, distance: 138.8
click at [727, 100] on div "Description (optional) send check in email Private task (only the assignee and …" at bounding box center [996, 326] width 539 height 539
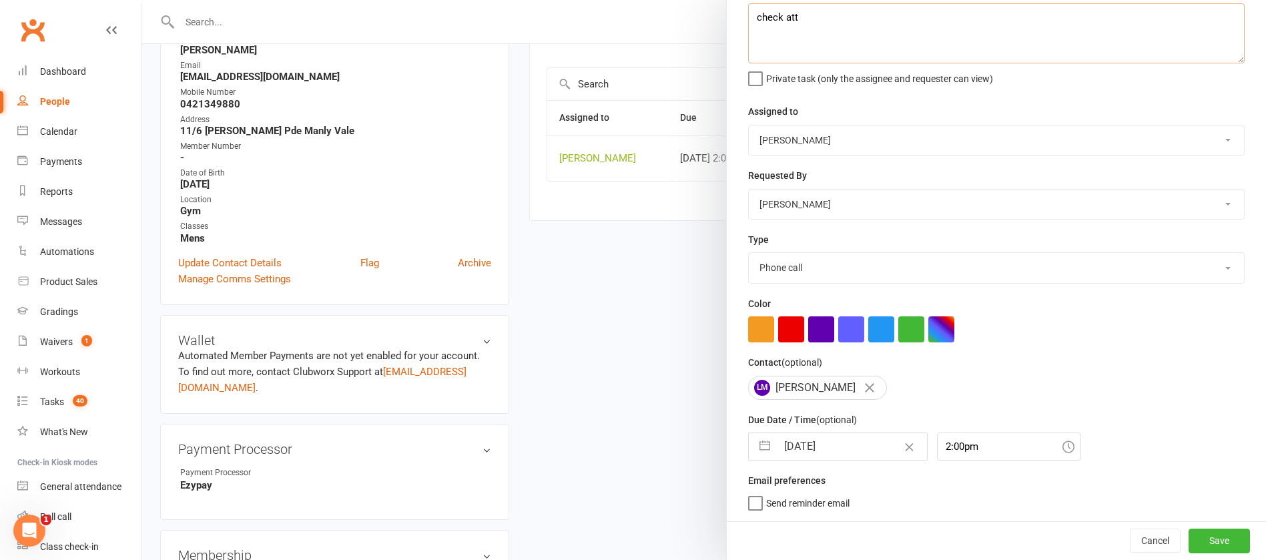
type textarea "check att"
select select "6"
select select "2025"
select select "7"
select select "2025"
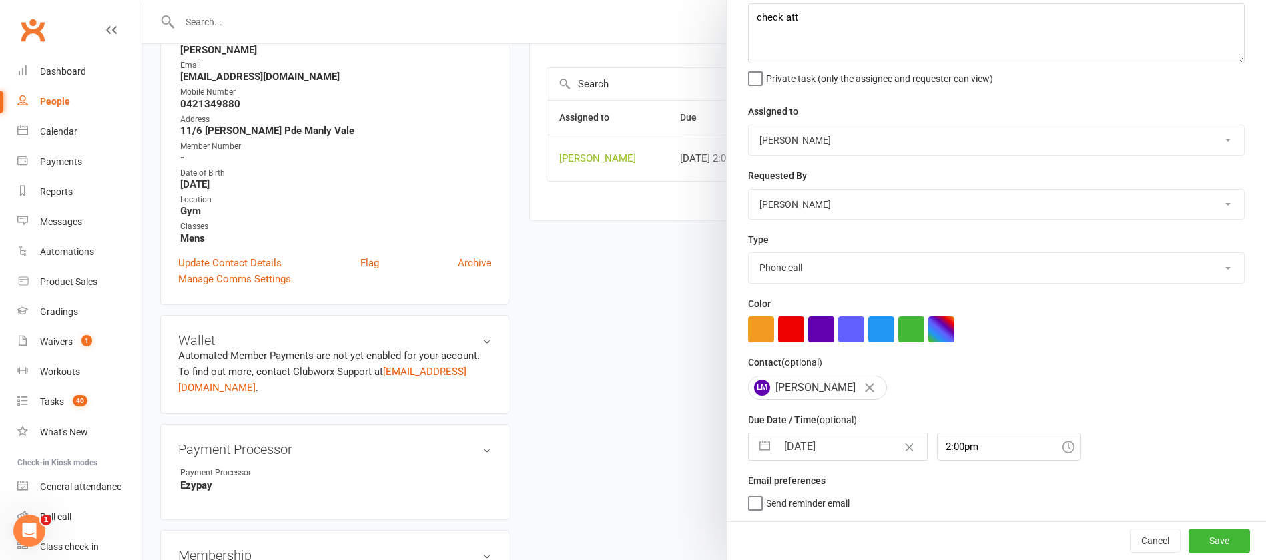
select select "8"
select select "2025"
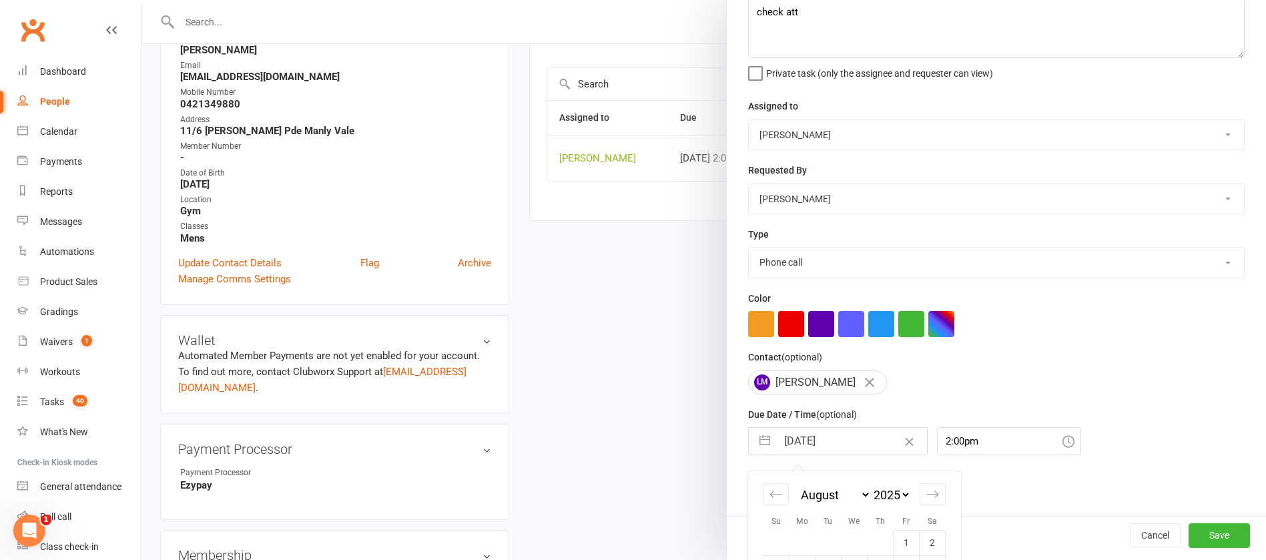
click at [858, 444] on input "[DATE]" at bounding box center [852, 441] width 150 height 27
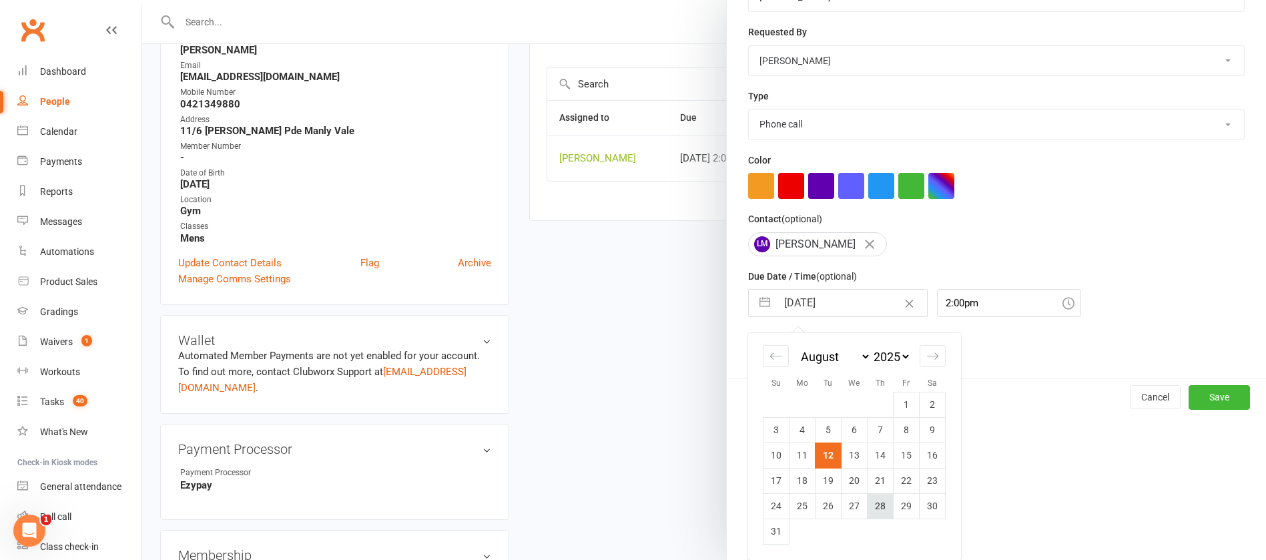
click at [877, 508] on td "28" at bounding box center [880, 505] width 26 height 25
type input "[DATE]"
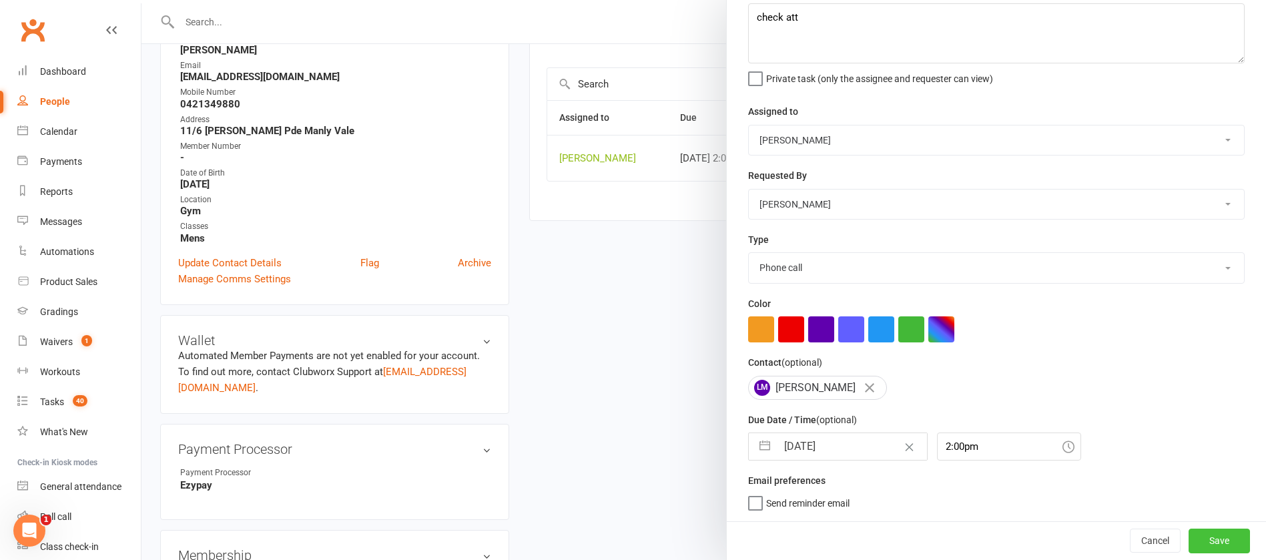
click at [1194, 537] on button "Save" at bounding box center [1218, 540] width 61 height 24
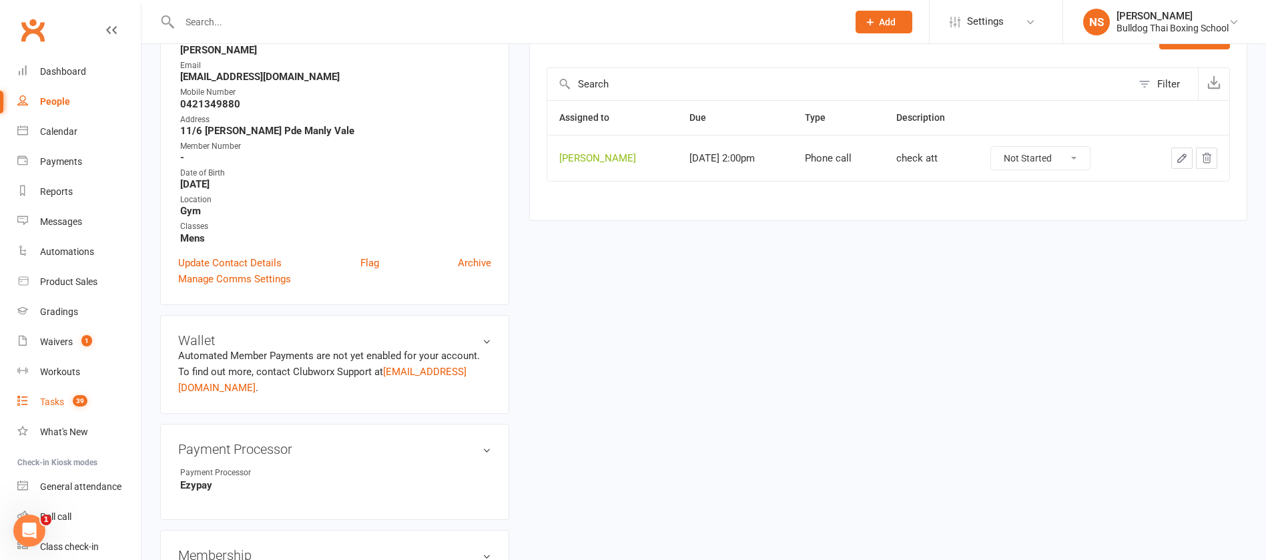
click at [53, 400] on div "Tasks" at bounding box center [52, 401] width 24 height 11
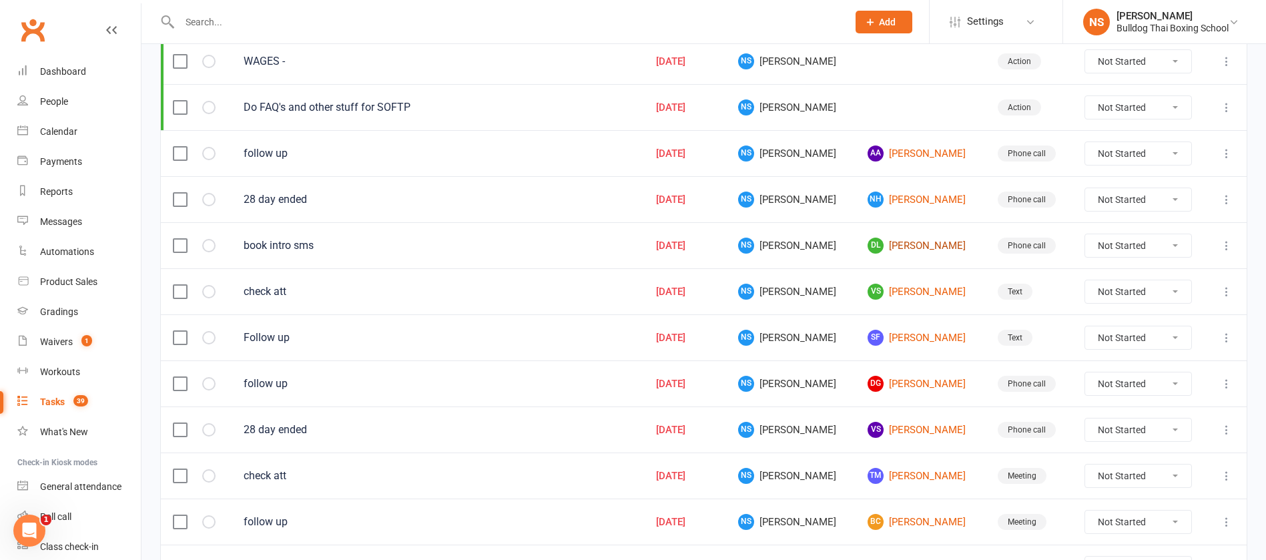
scroll to position [400, 0]
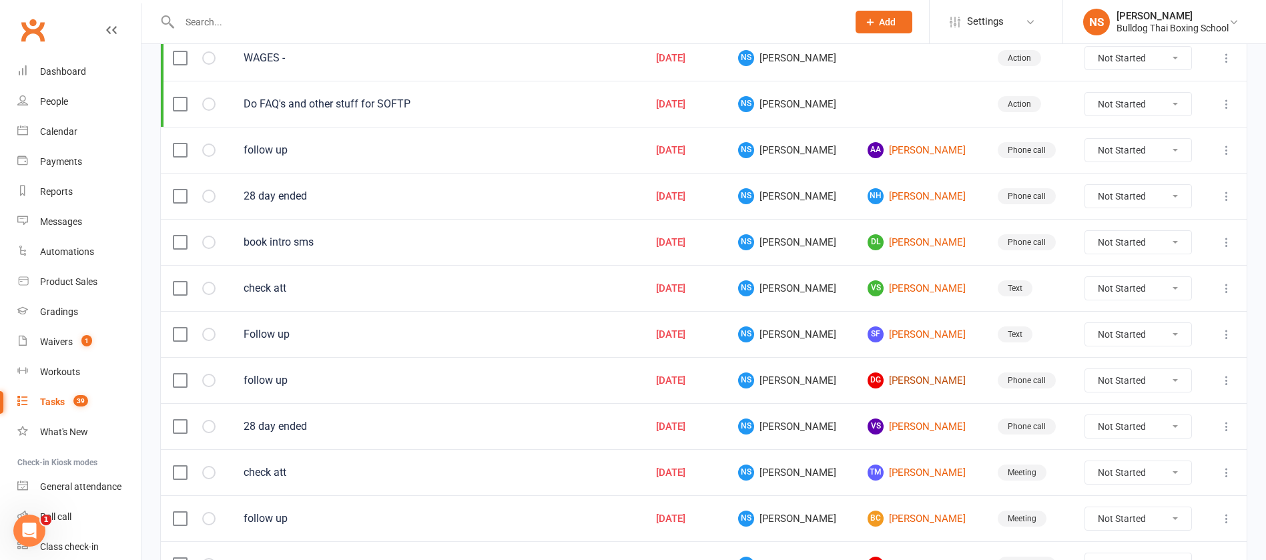
click at [885, 382] on link "[PERSON_NAME]" at bounding box center [919, 380] width 105 height 16
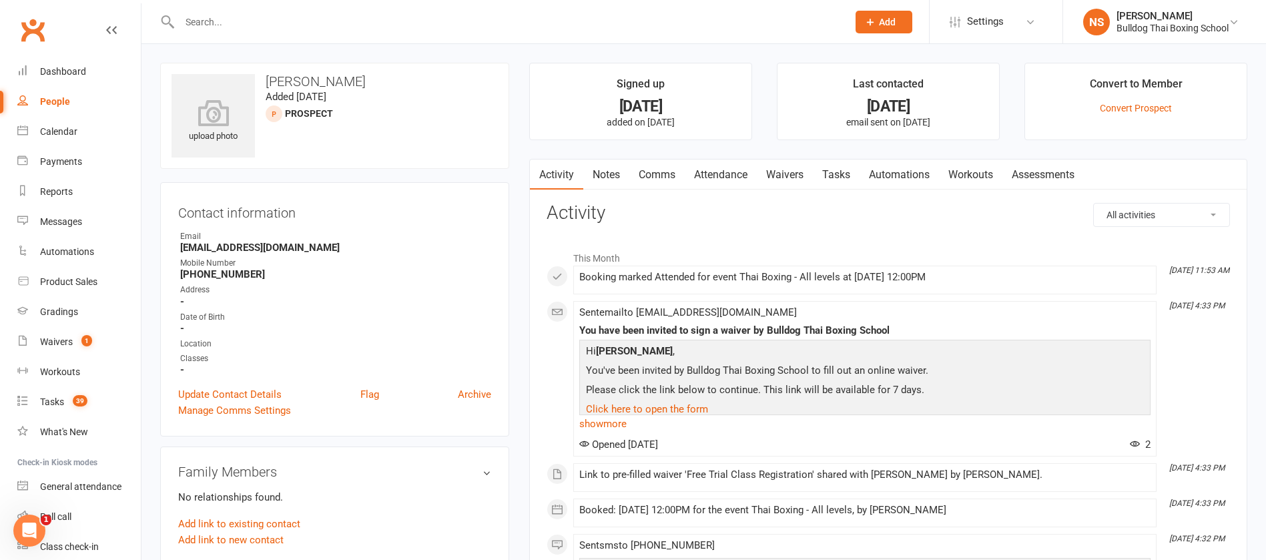
click at [244, 23] on input "text" at bounding box center [506, 22] width 663 height 19
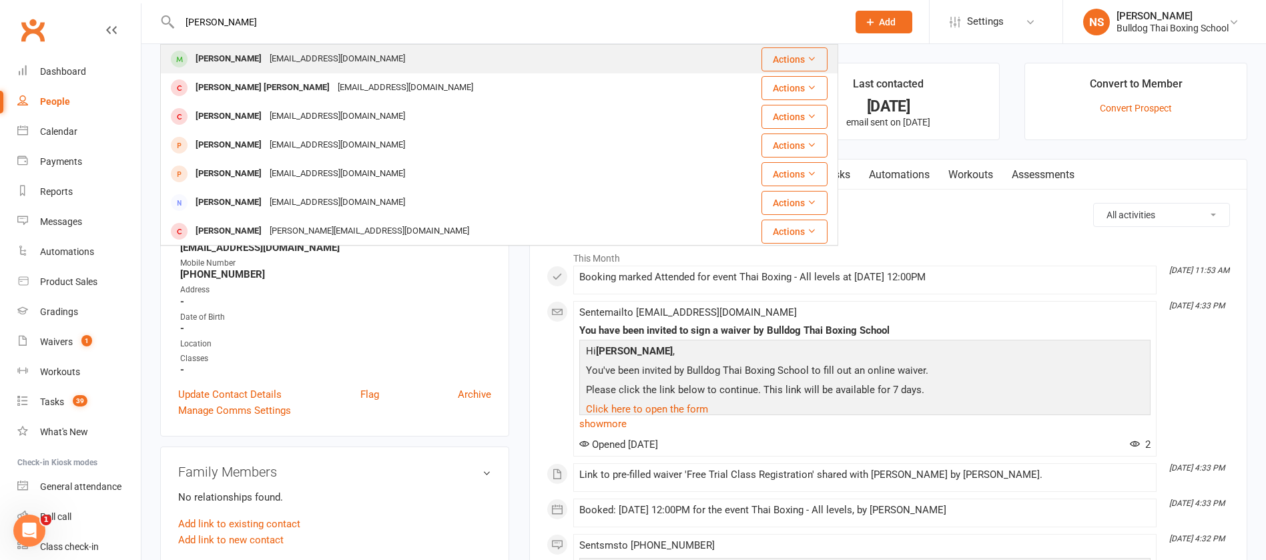
type input "[PERSON_NAME]"
click at [263, 53] on div "[PERSON_NAME]" at bounding box center [229, 58] width 74 height 19
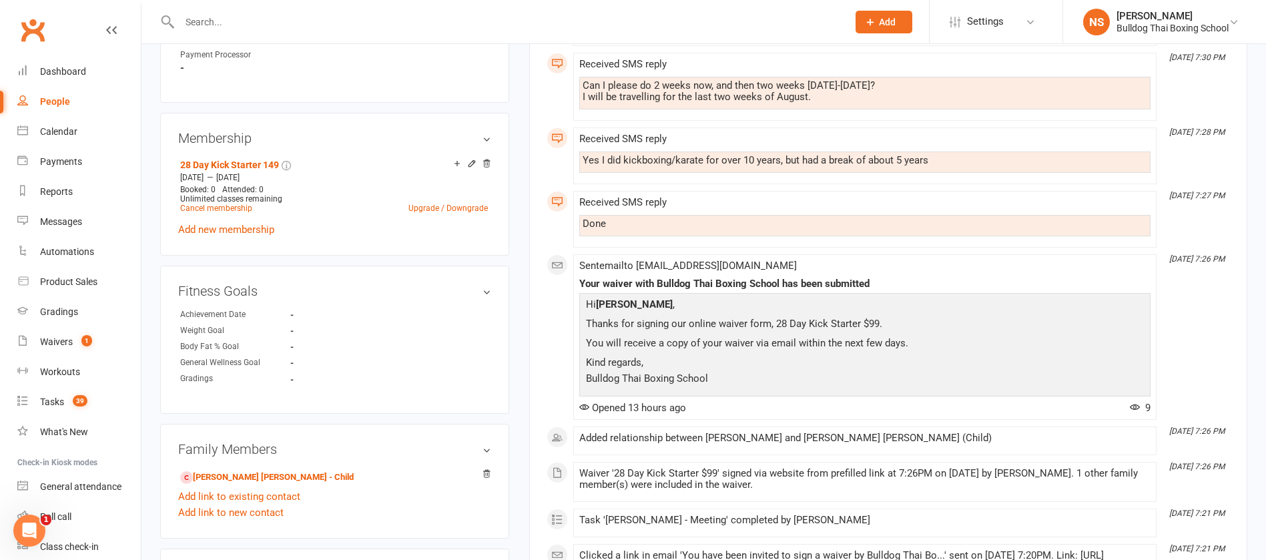
scroll to position [701, 0]
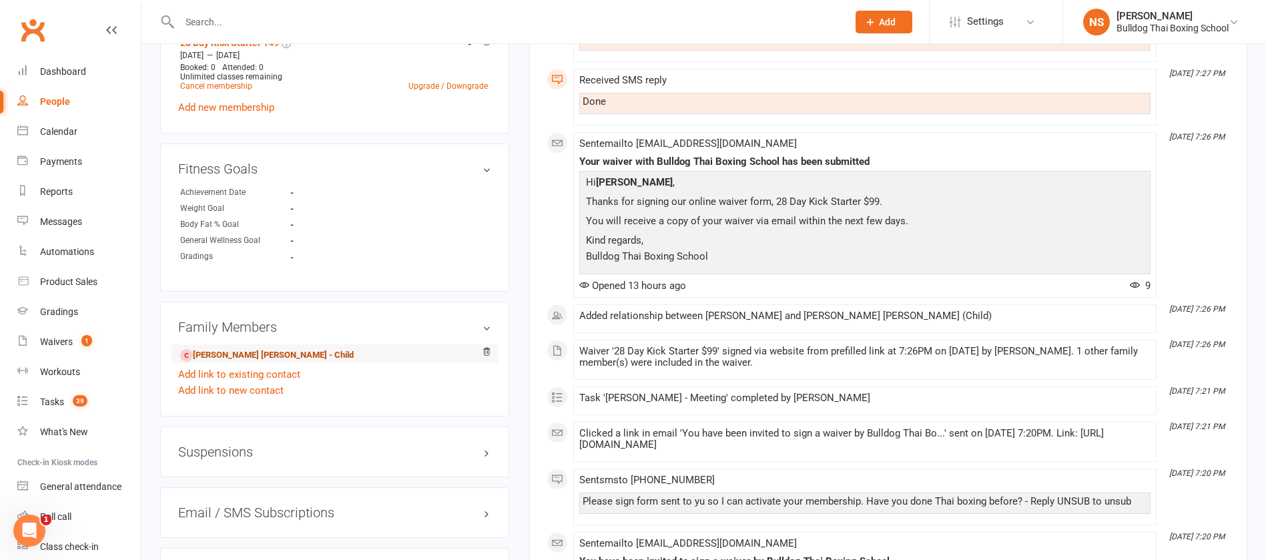
click at [228, 358] on link "[PERSON_NAME] [PERSON_NAME] - Child" at bounding box center [266, 355] width 173 height 14
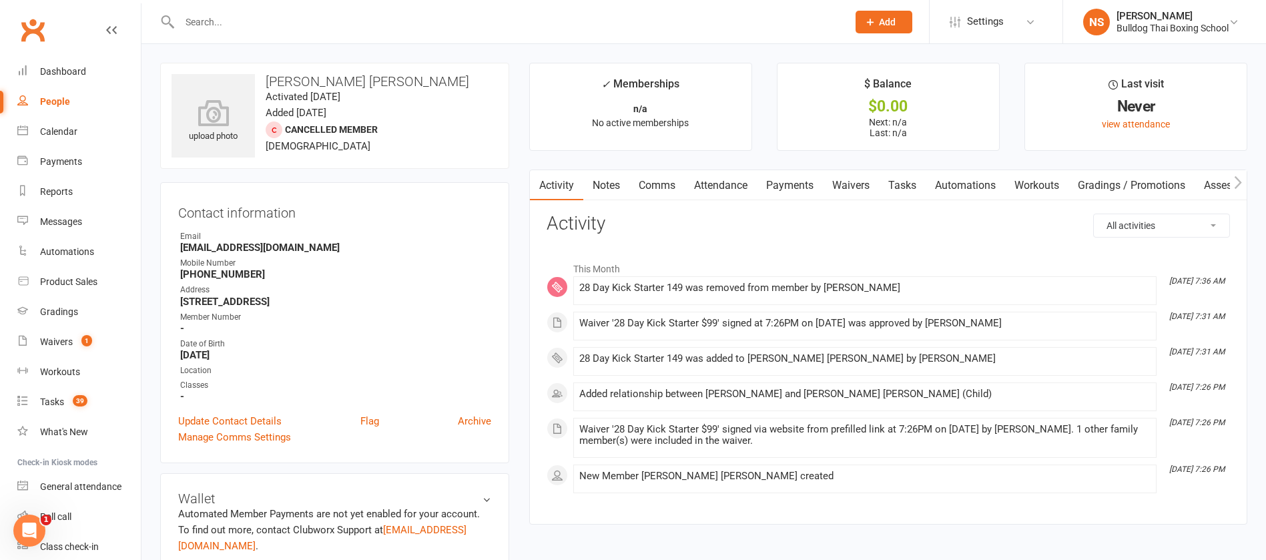
click at [705, 187] on link "Attendance" at bounding box center [721, 185] width 72 height 31
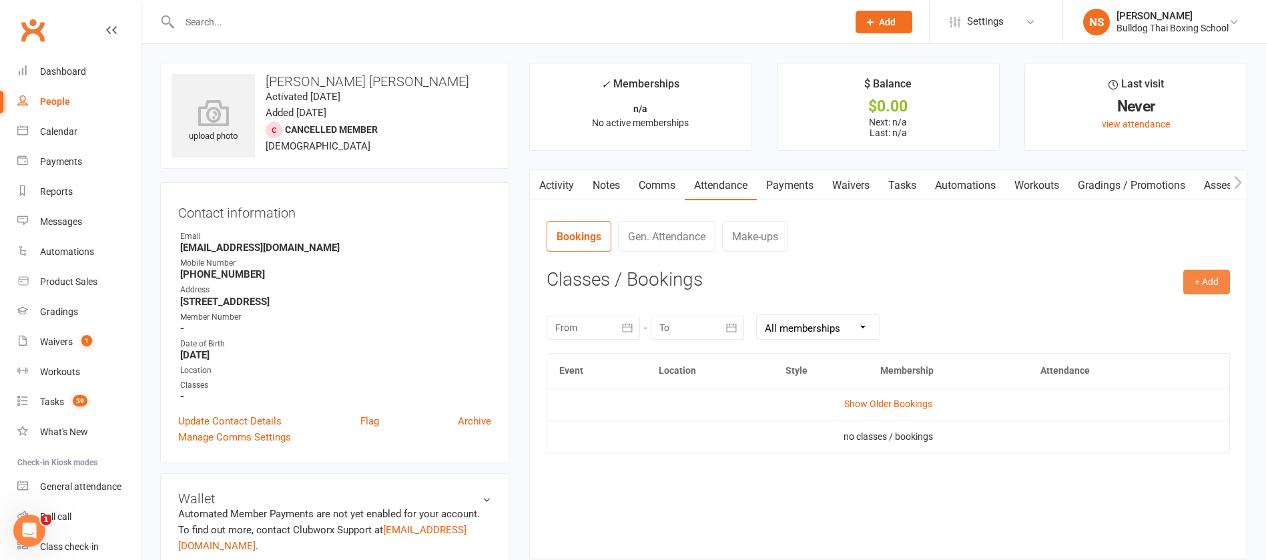
click at [1208, 279] on button "+ Add" at bounding box center [1206, 282] width 47 height 24
click at [1167, 308] on link "Book Event" at bounding box center [1163, 312] width 132 height 27
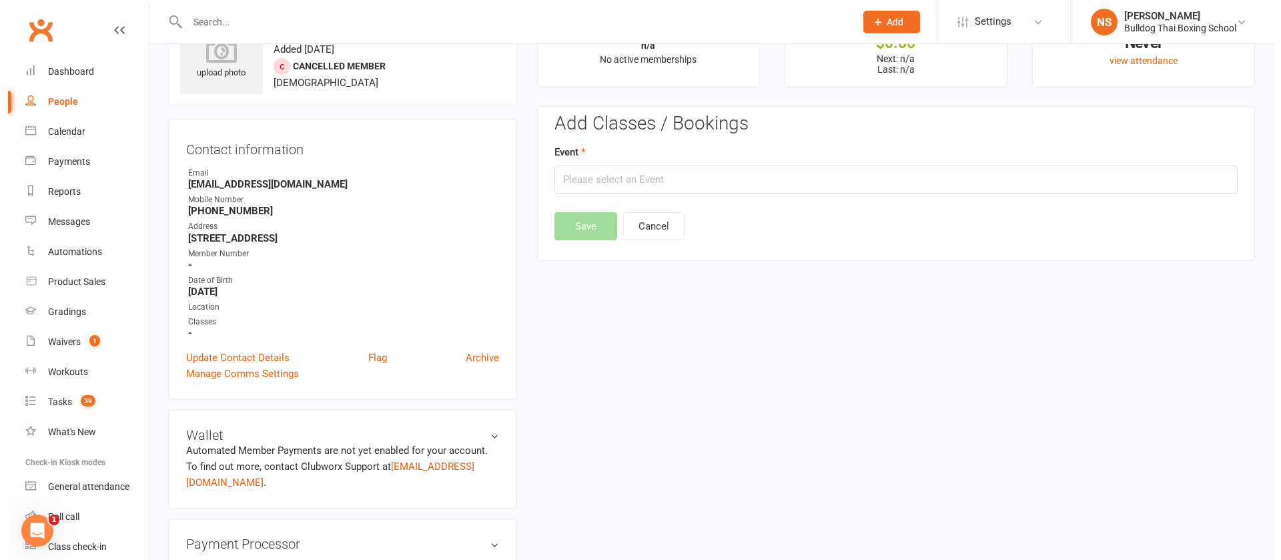
scroll to position [103, 0]
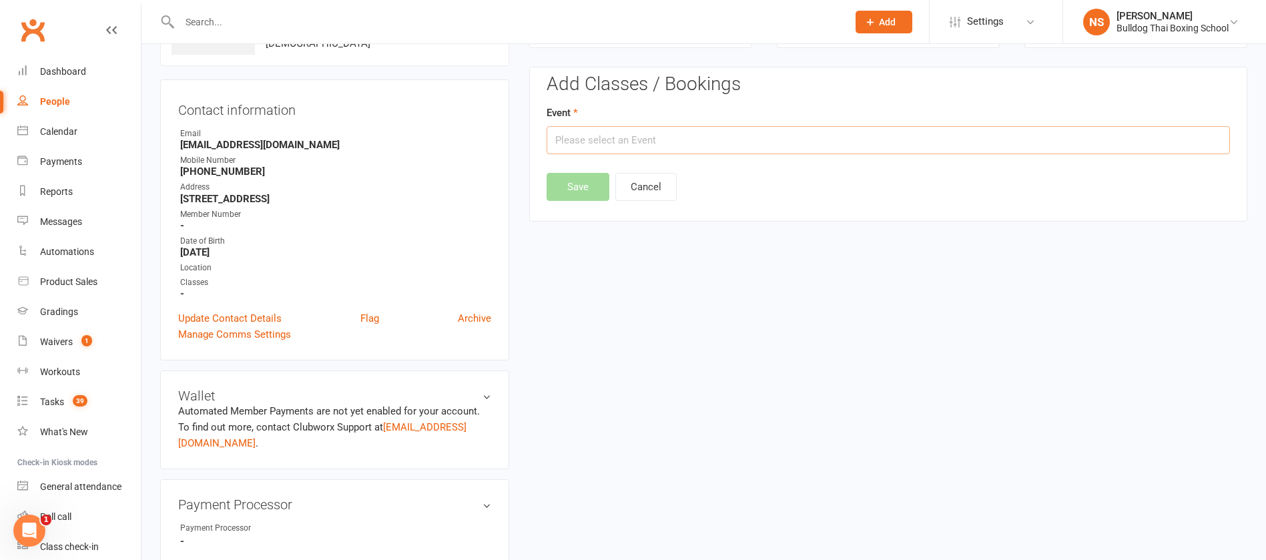
click at [569, 140] on input "text" at bounding box center [888, 140] width 683 height 28
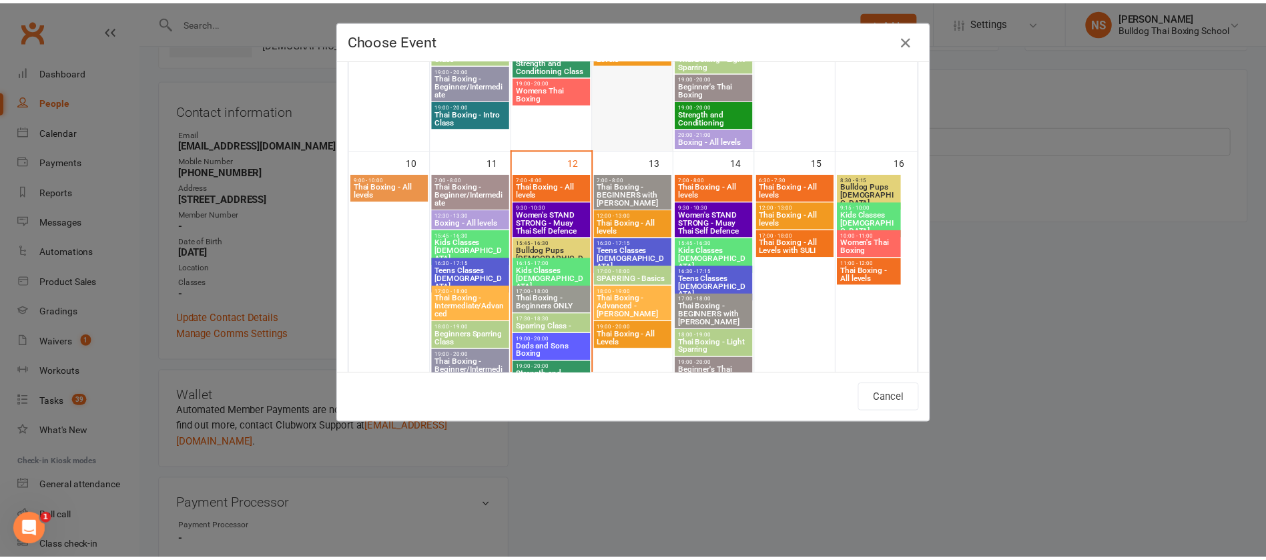
scroll to position [701, 0]
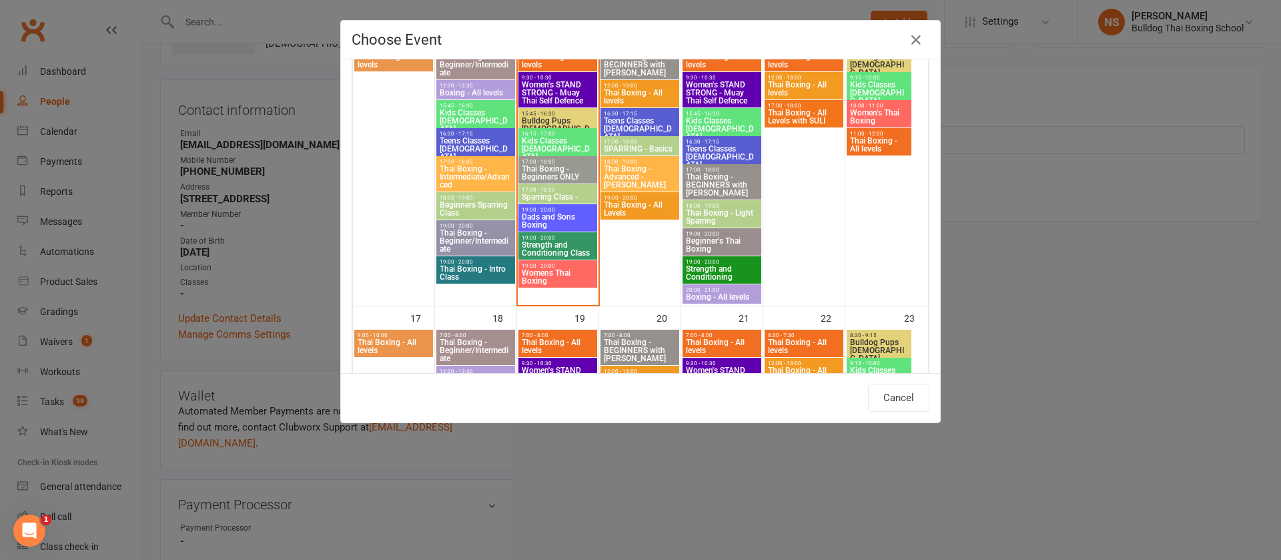
click at [560, 119] on span "Bulldog Pups [DEMOGRAPHIC_DATA]" at bounding box center [557, 129] width 73 height 24
type input "Bulldog Pups [DEMOGRAPHIC_DATA] - [DATE] 3:45:00 PM"
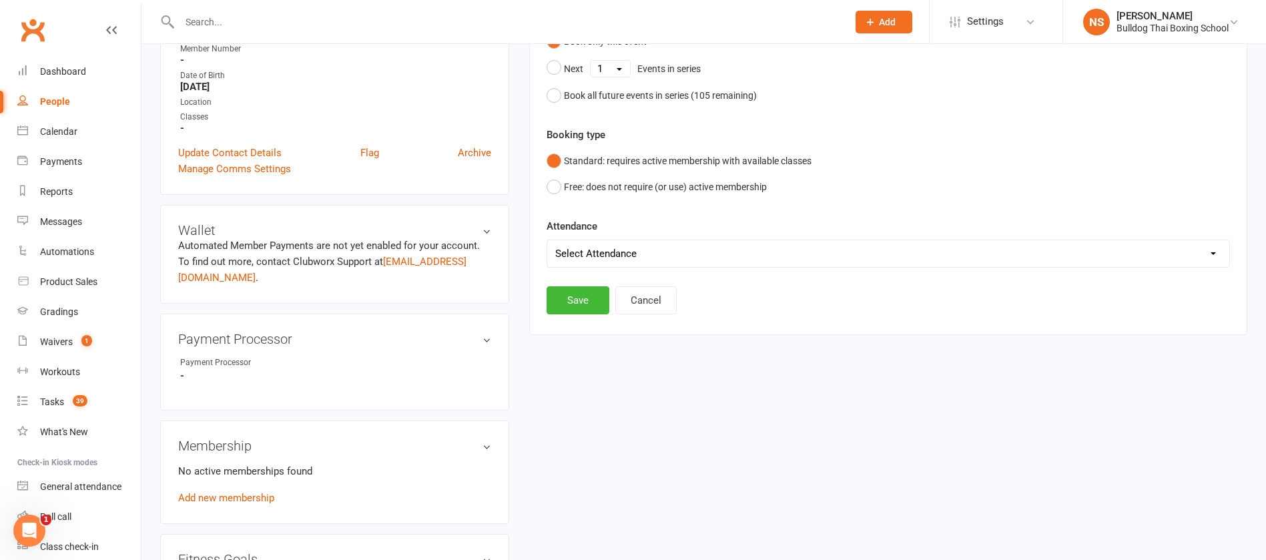
scroll to position [300, 0]
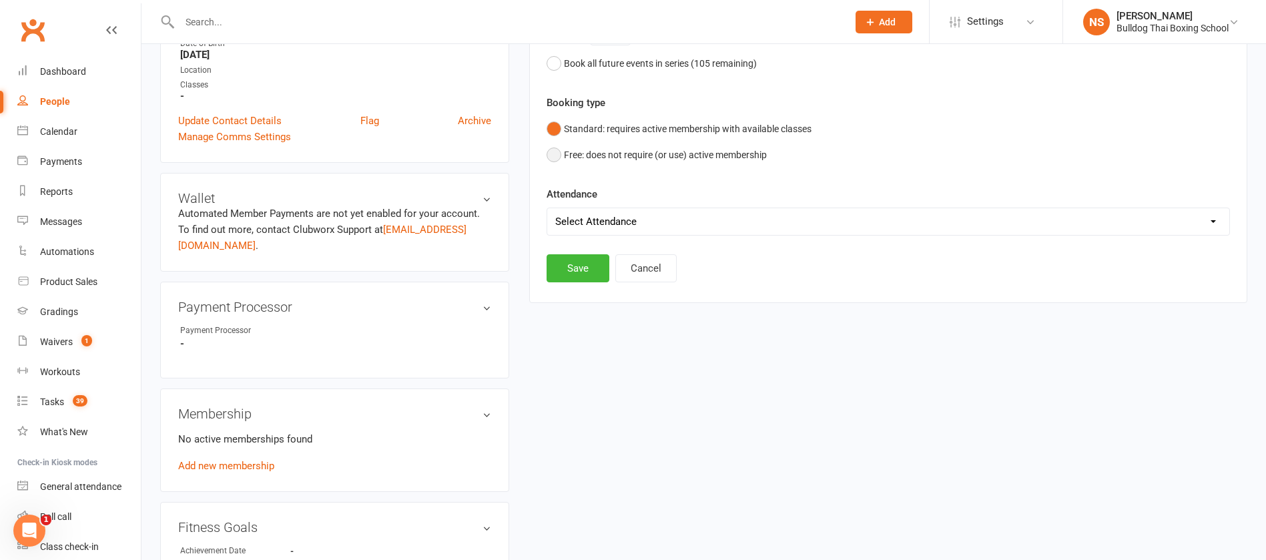
drag, startPoint x: 553, startPoint y: 154, endPoint x: 553, endPoint y: 161, distance: 6.7
click at [553, 153] on button "Free: does not require (or use) active membership" at bounding box center [657, 154] width 220 height 25
click at [569, 270] on button "Save" at bounding box center [578, 268] width 63 height 28
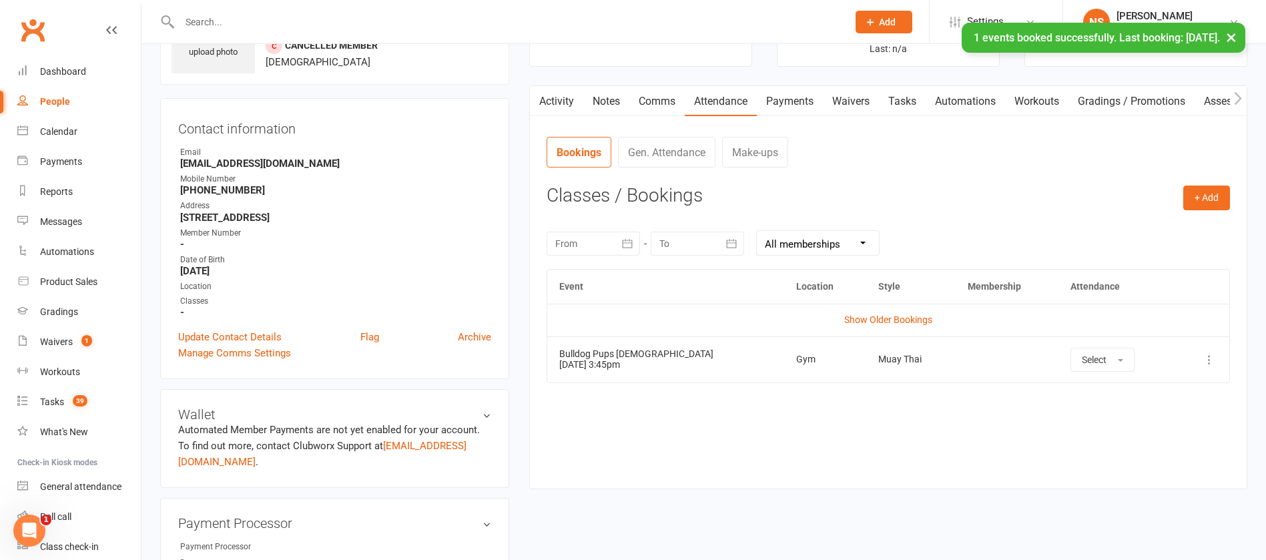
scroll to position [0, 0]
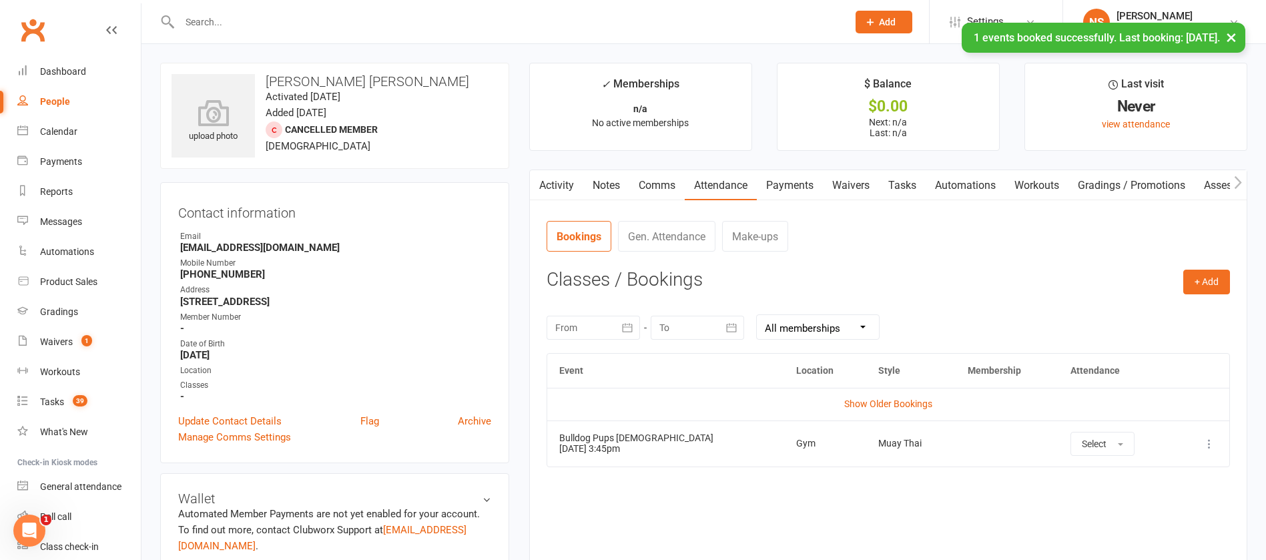
click at [906, 181] on link "Tasks" at bounding box center [902, 185] width 47 height 31
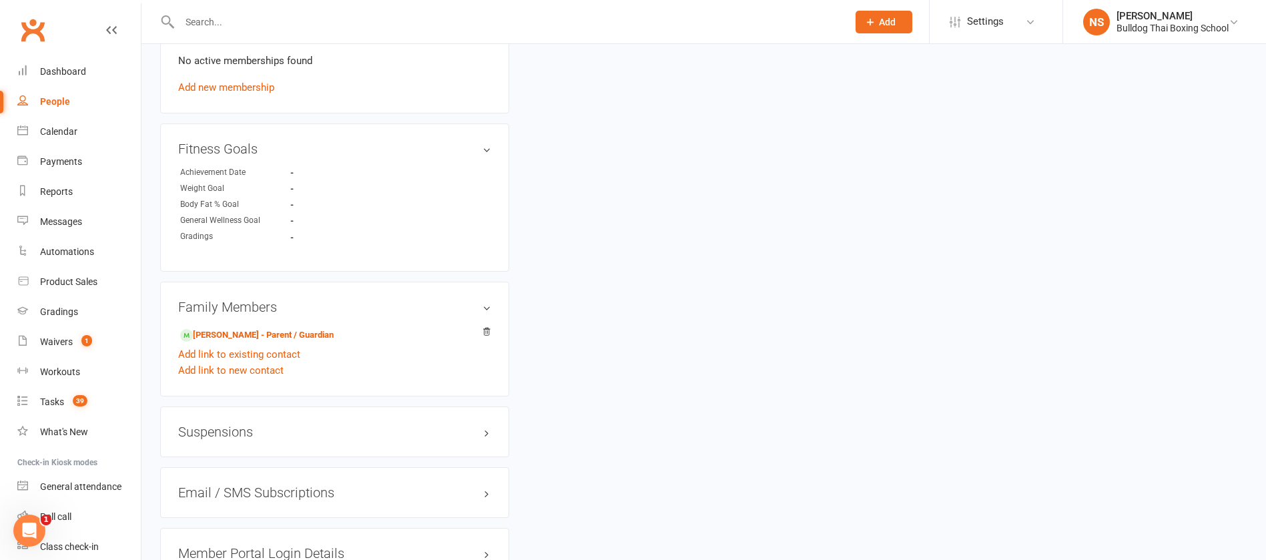
scroll to position [701, 0]
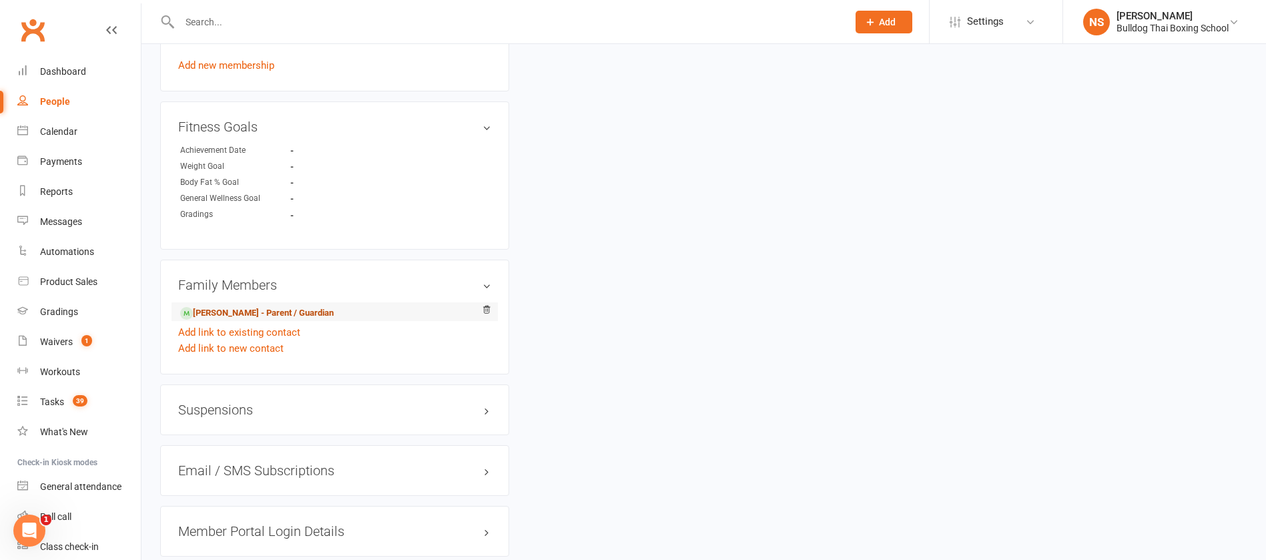
click at [268, 313] on link "[PERSON_NAME] - Parent / Guardian" at bounding box center [256, 313] width 153 height 14
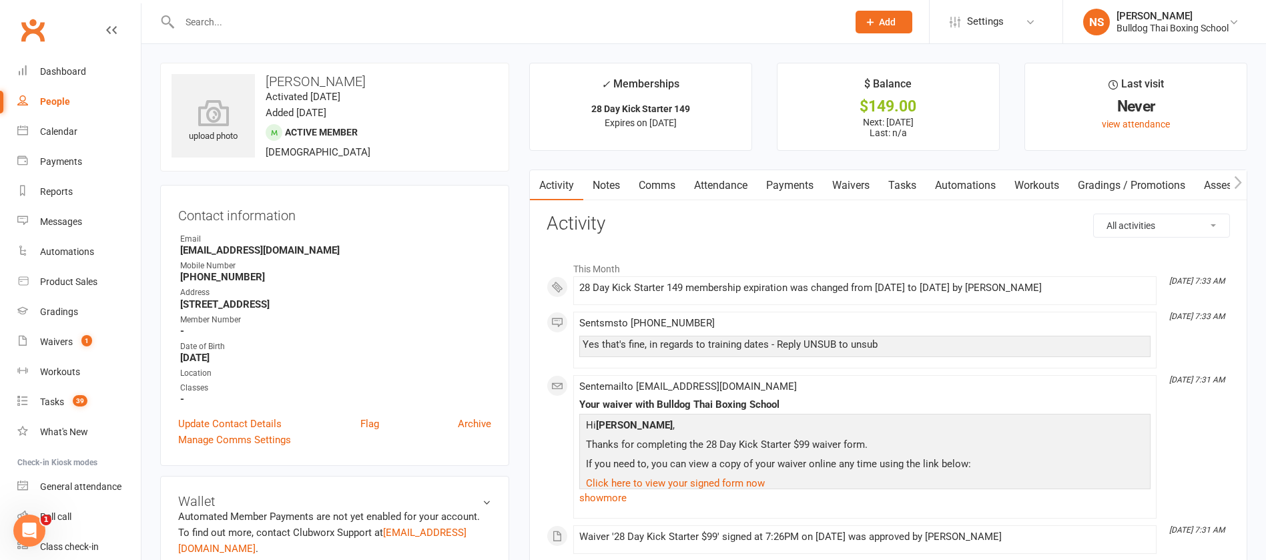
click at [908, 182] on link "Tasks" at bounding box center [902, 185] width 47 height 31
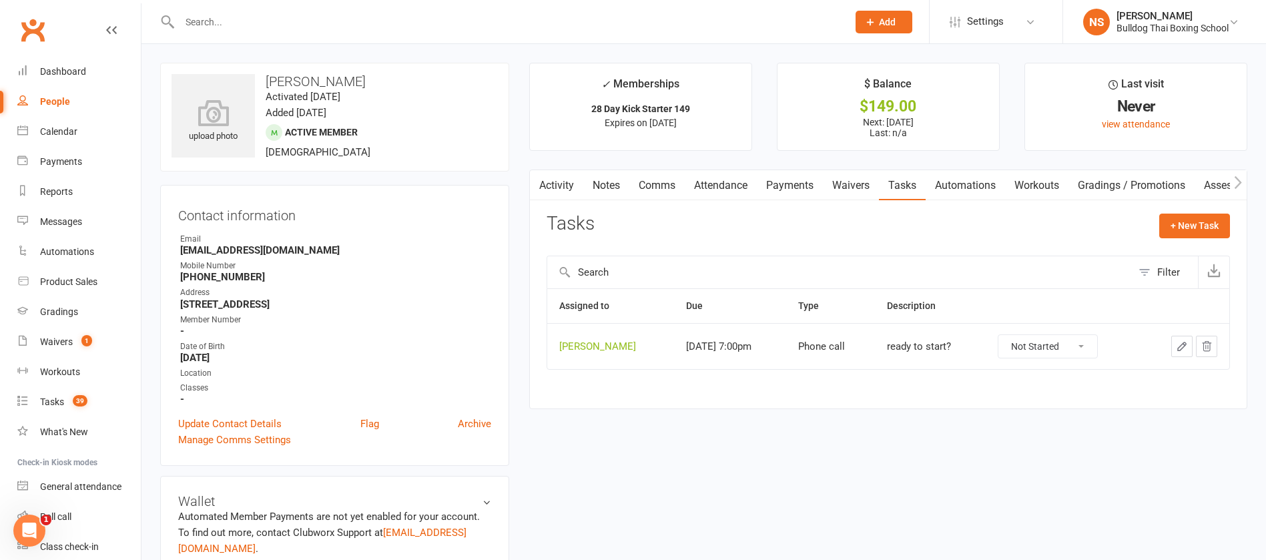
click at [1178, 344] on icon "button" at bounding box center [1182, 346] width 12 height 12
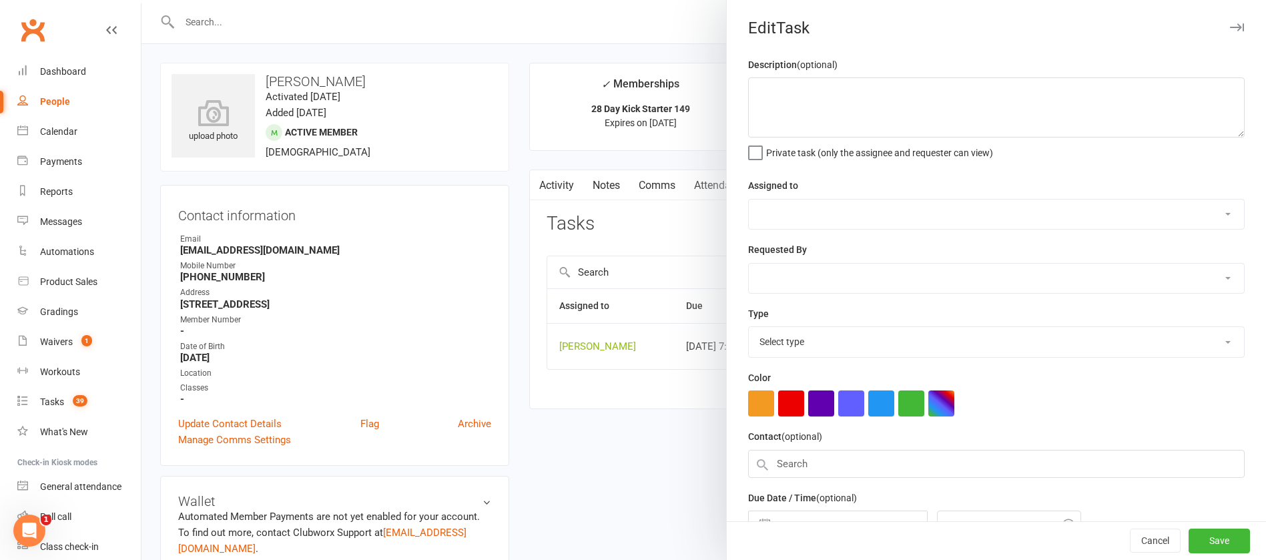
type textarea "ready to start?"
select select "12940"
type input "[DATE]"
type input "7:00pm"
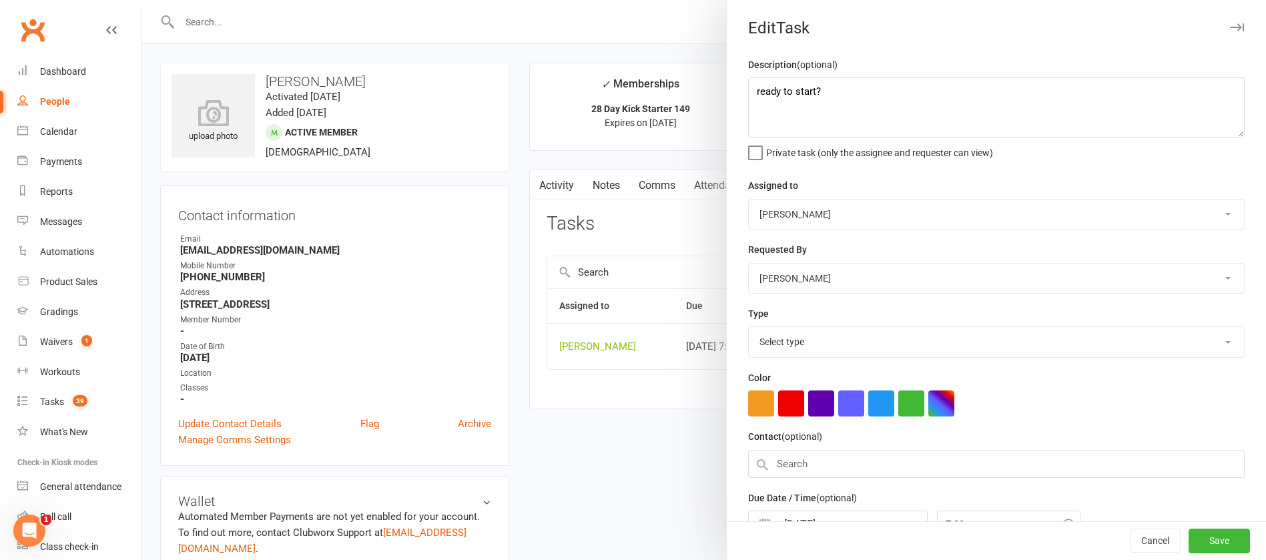
select select "12048"
drag, startPoint x: 841, startPoint y: 95, endPoint x: 717, endPoint y: 93, distance: 123.5
click at [141, 0] on react-component "Edit Task Description (optional) ready to start? Private task (only the assigne…" at bounding box center [141, 0] width 0 height 0
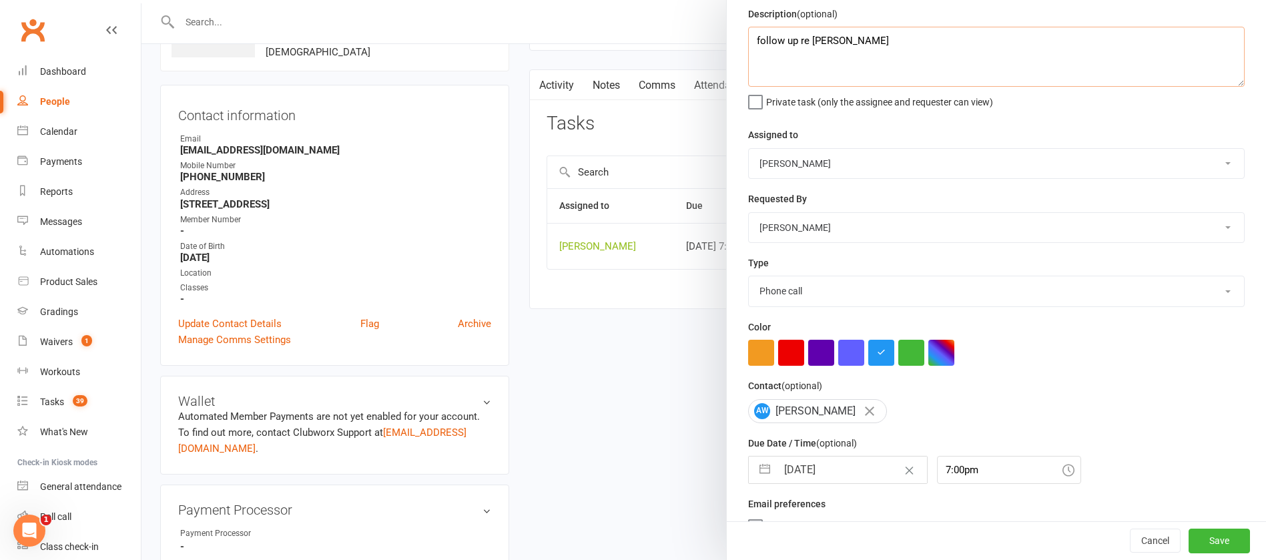
scroll to position [79, 0]
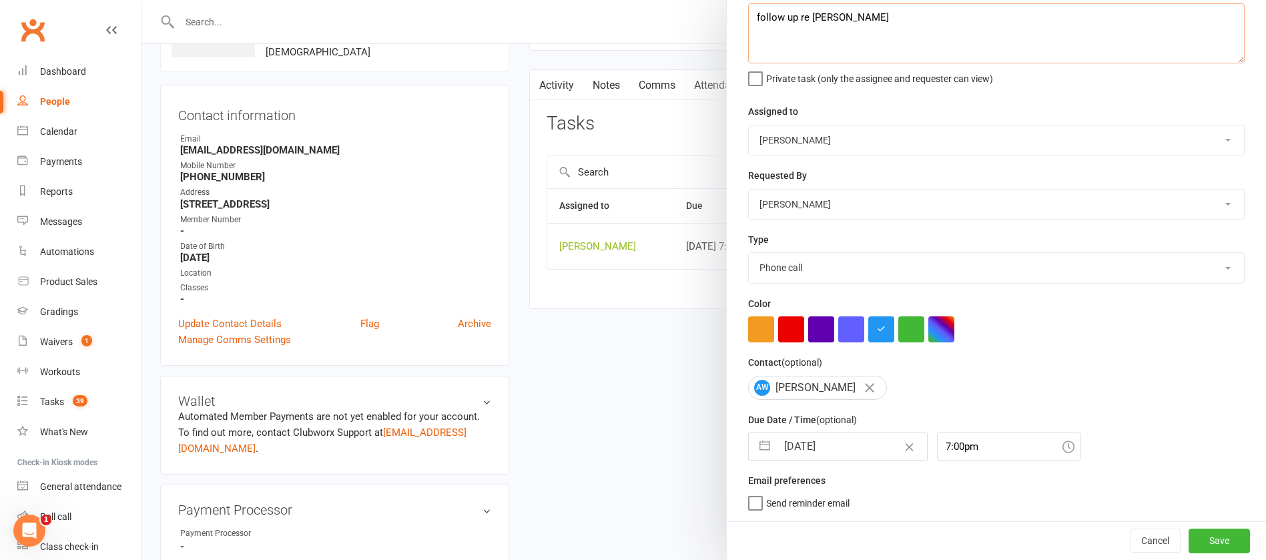
type textarea "follow up re [PERSON_NAME]"
click at [847, 444] on input "[DATE]" at bounding box center [852, 446] width 150 height 27
select select "6"
select select "2025"
select select "7"
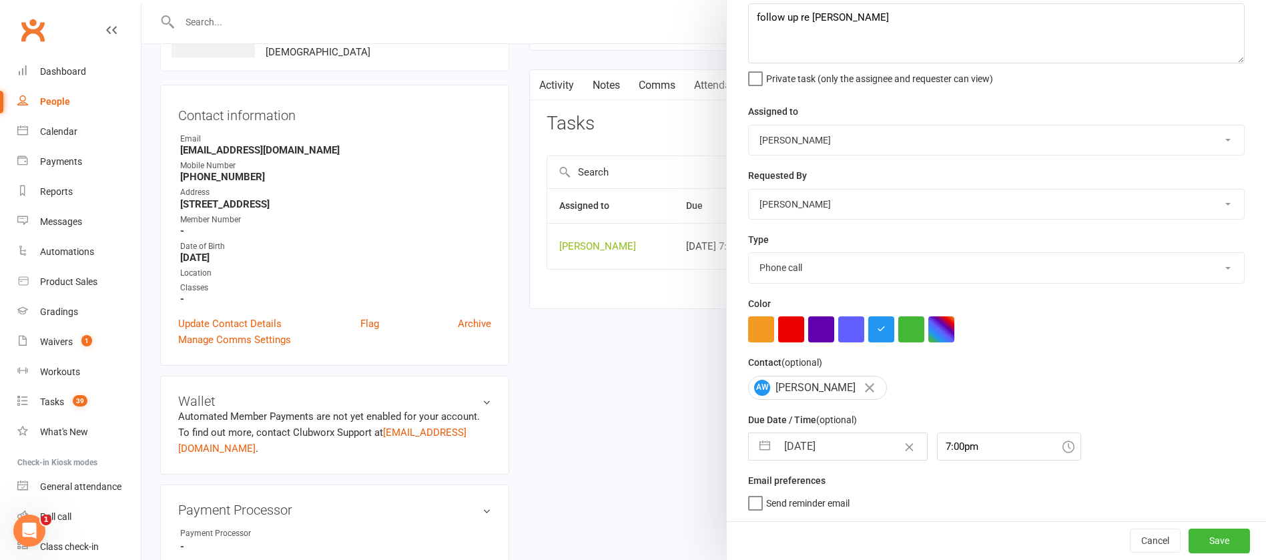
select select "2025"
select select "8"
select select "2025"
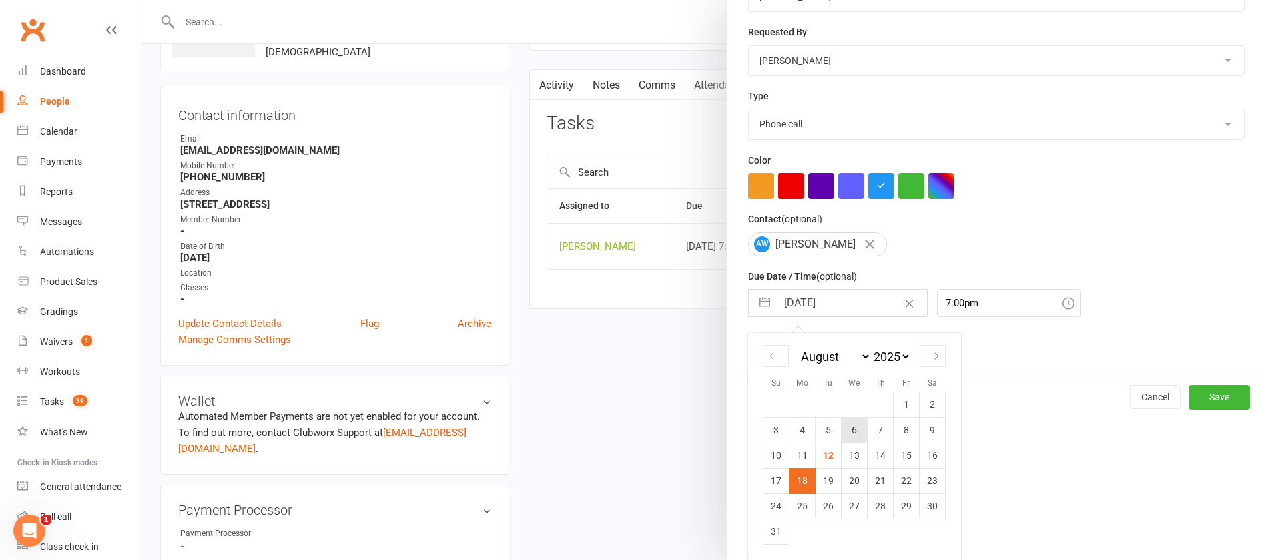
scroll to position [222, 0]
click at [847, 454] on td "13" at bounding box center [854, 454] width 26 height 25
type input "[DATE]"
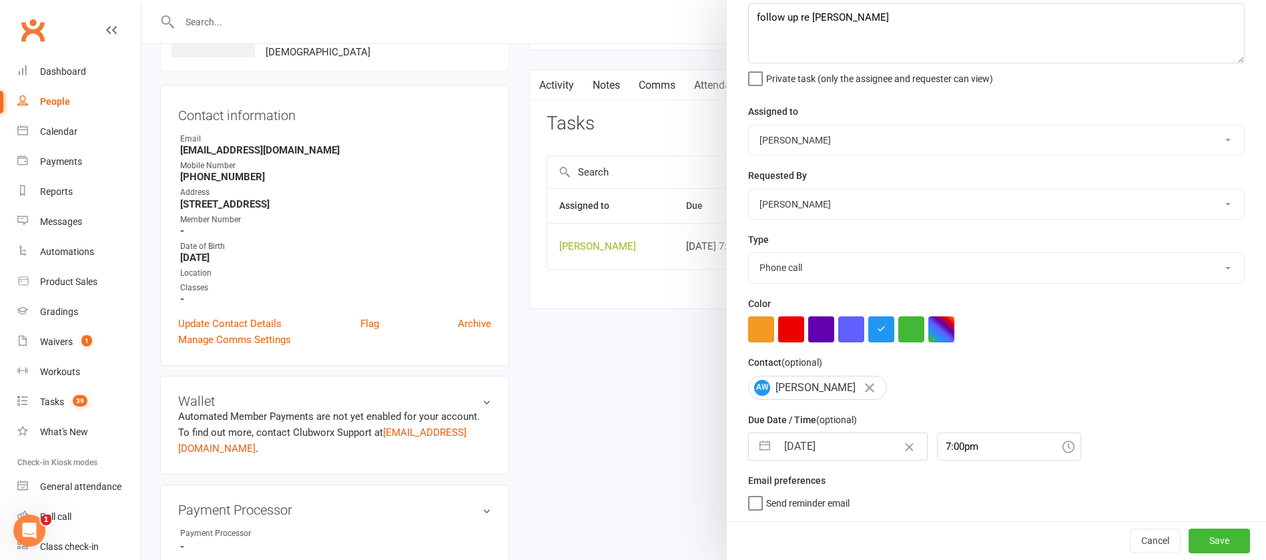
scroll to position [79, 0]
click at [1188, 534] on button "Save" at bounding box center [1218, 540] width 61 height 24
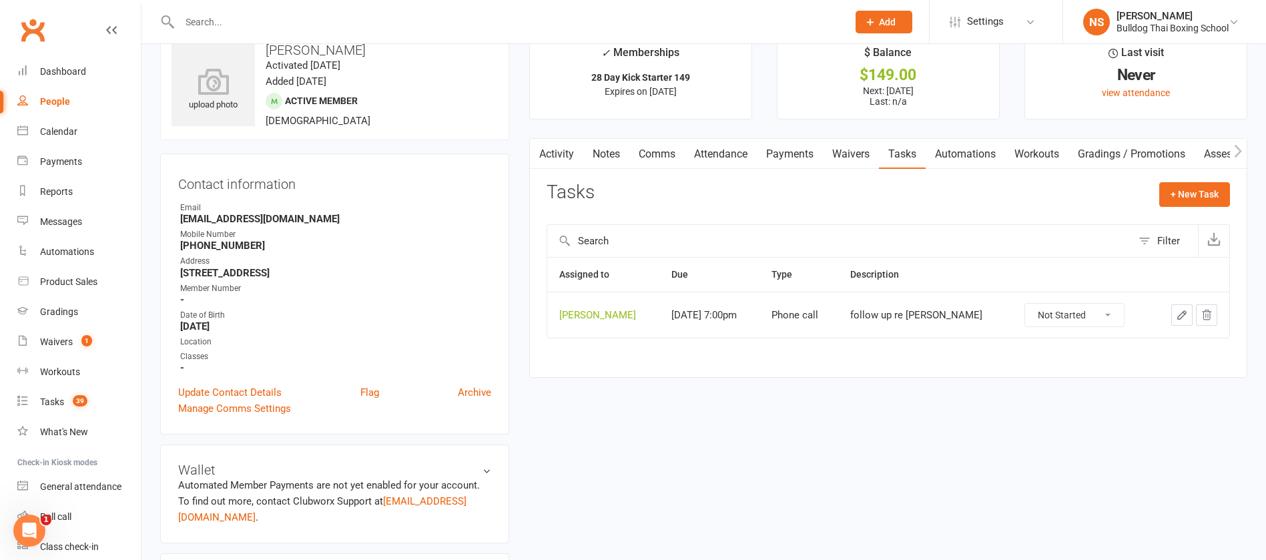
scroll to position [0, 0]
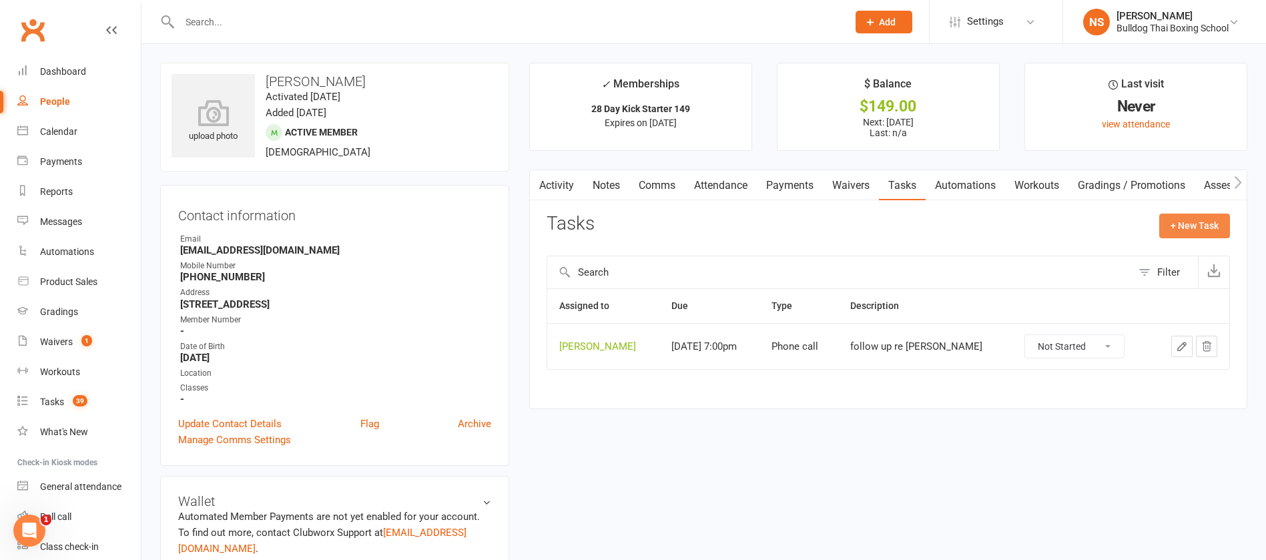
click at [1182, 217] on button "+ New Task" at bounding box center [1194, 226] width 71 height 24
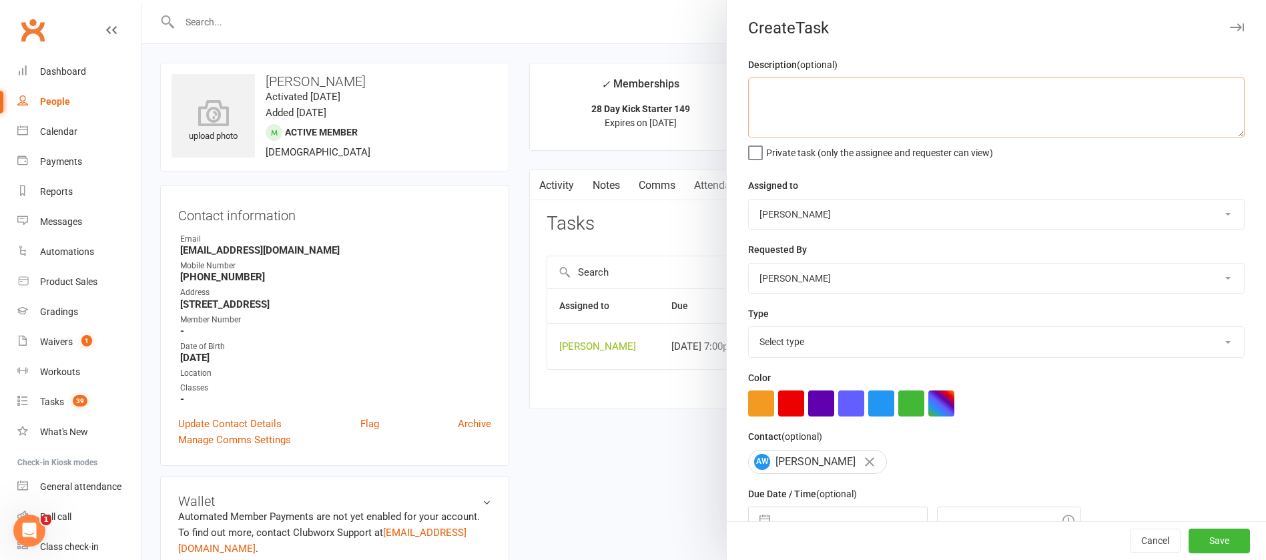
click at [799, 107] on textarea at bounding box center [996, 107] width 496 height 60
type textarea "check att"
click at [801, 340] on select "Select type Action E-mail Meeting Phone call Text Add new task type" at bounding box center [996, 341] width 495 height 29
select select "12049"
click at [749, 330] on select "Select type Action E-mail Meeting Phone call Text Add new task type" at bounding box center [996, 341] width 495 height 29
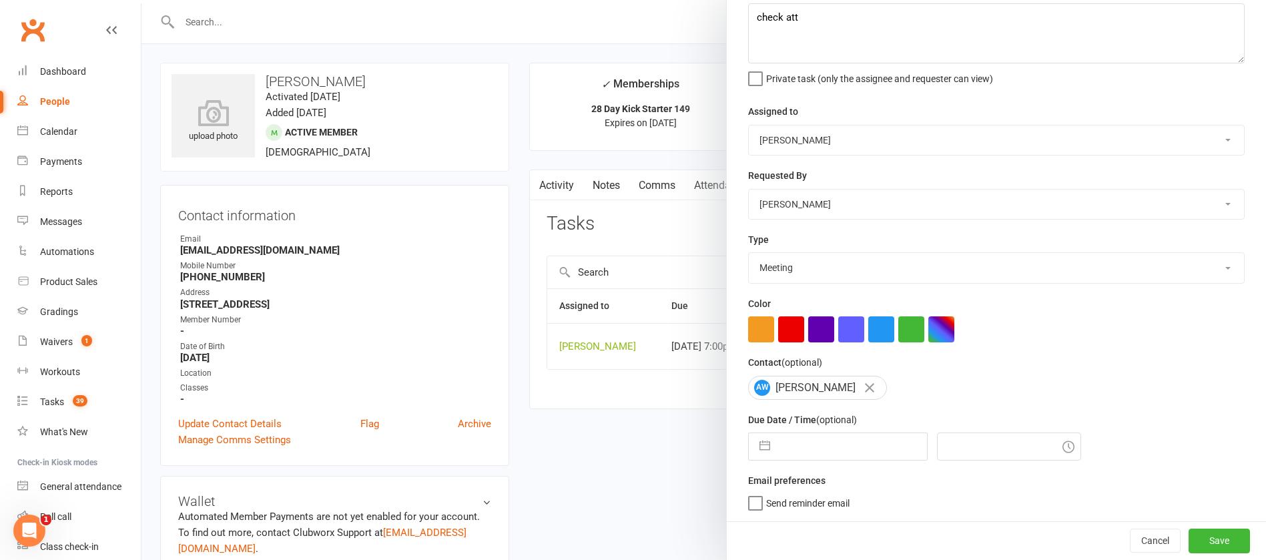
click at [821, 450] on input "text" at bounding box center [852, 446] width 150 height 27
select select "6"
select select "2025"
select select "7"
select select "2025"
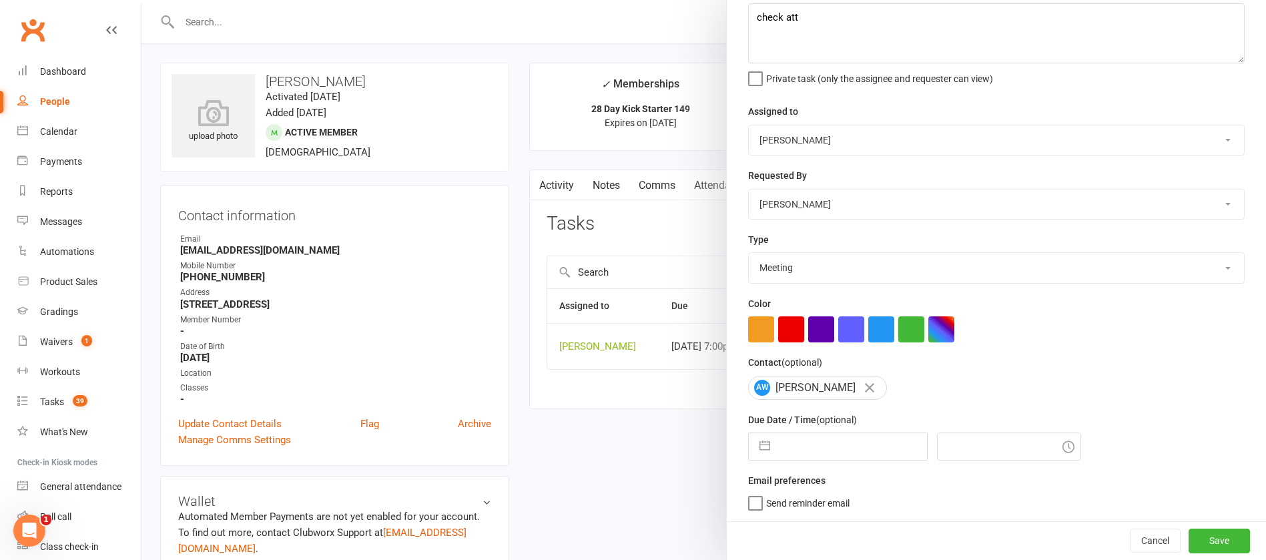
select select "8"
select select "2025"
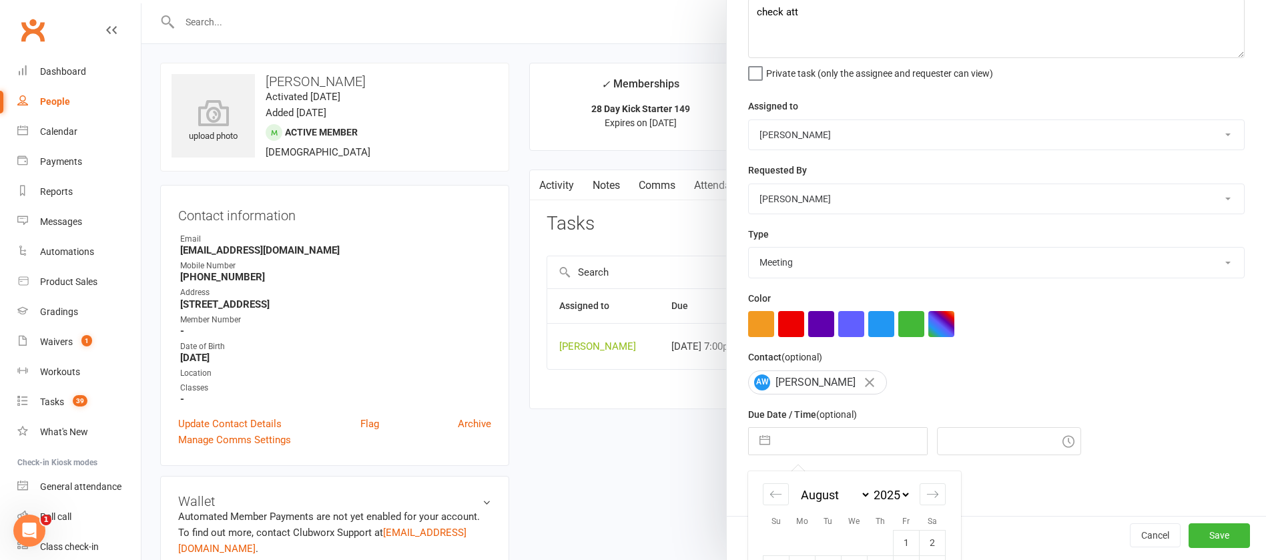
scroll to position [222, 0]
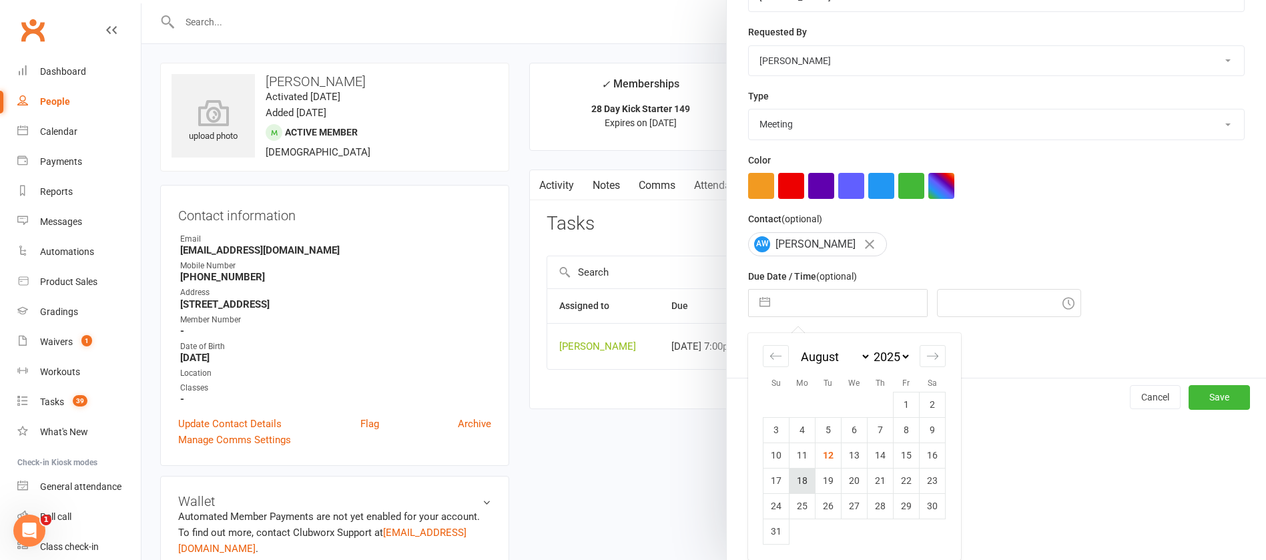
click at [797, 482] on td "18" at bounding box center [802, 480] width 26 height 25
type input "[DATE]"
type input "8:45am"
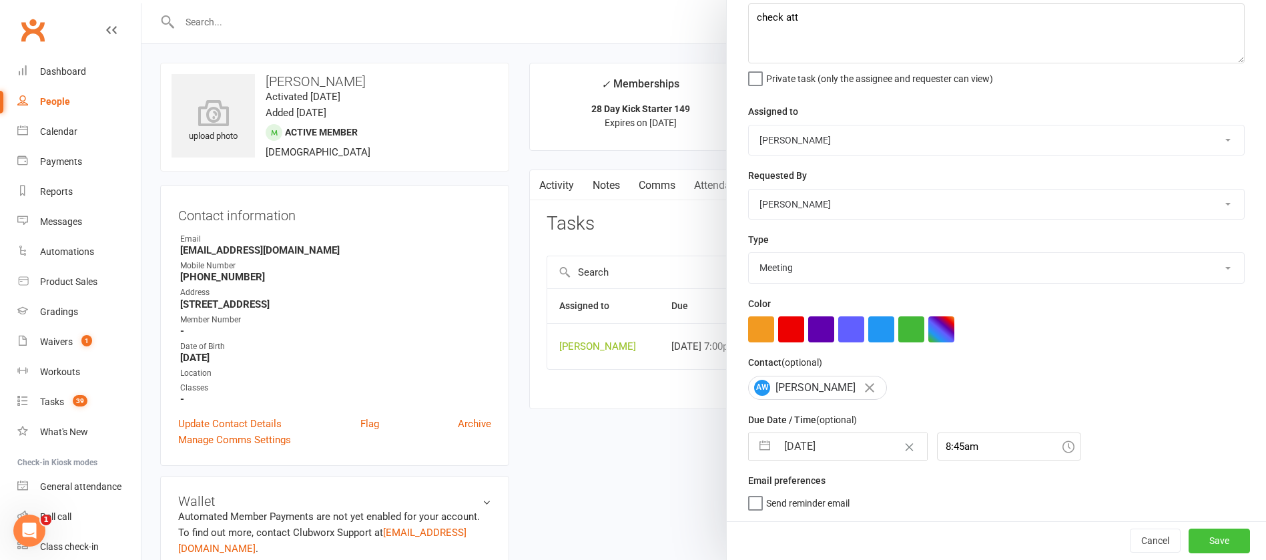
click at [1188, 539] on button "Save" at bounding box center [1218, 540] width 61 height 24
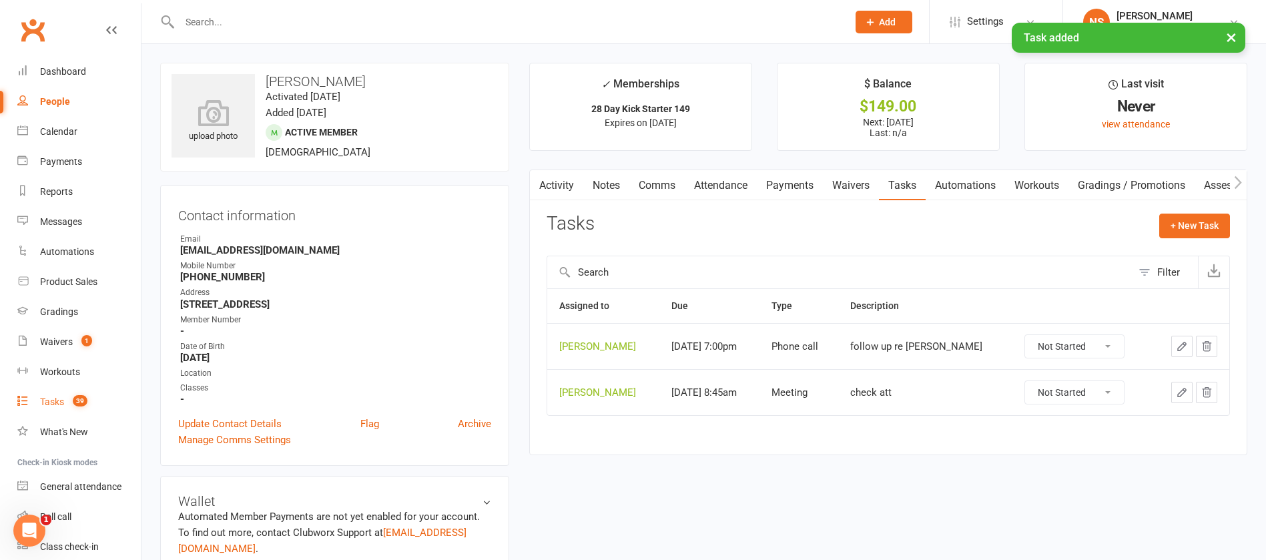
click at [51, 398] on div "Tasks" at bounding box center [52, 401] width 24 height 11
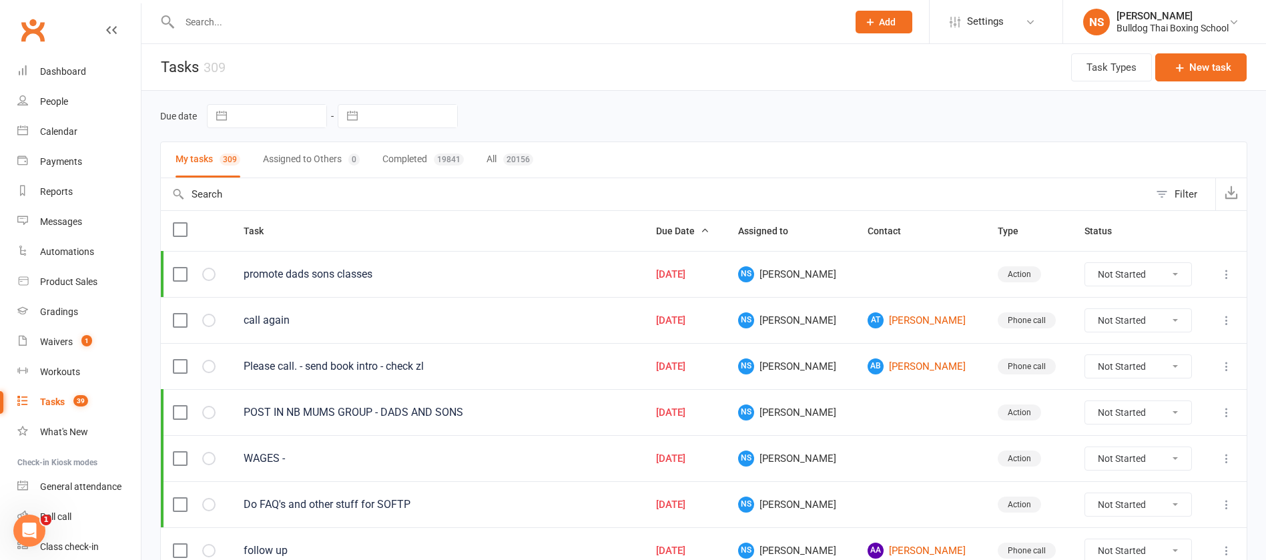
select select "6"
select select "2025"
select select "7"
select select "2025"
select select "8"
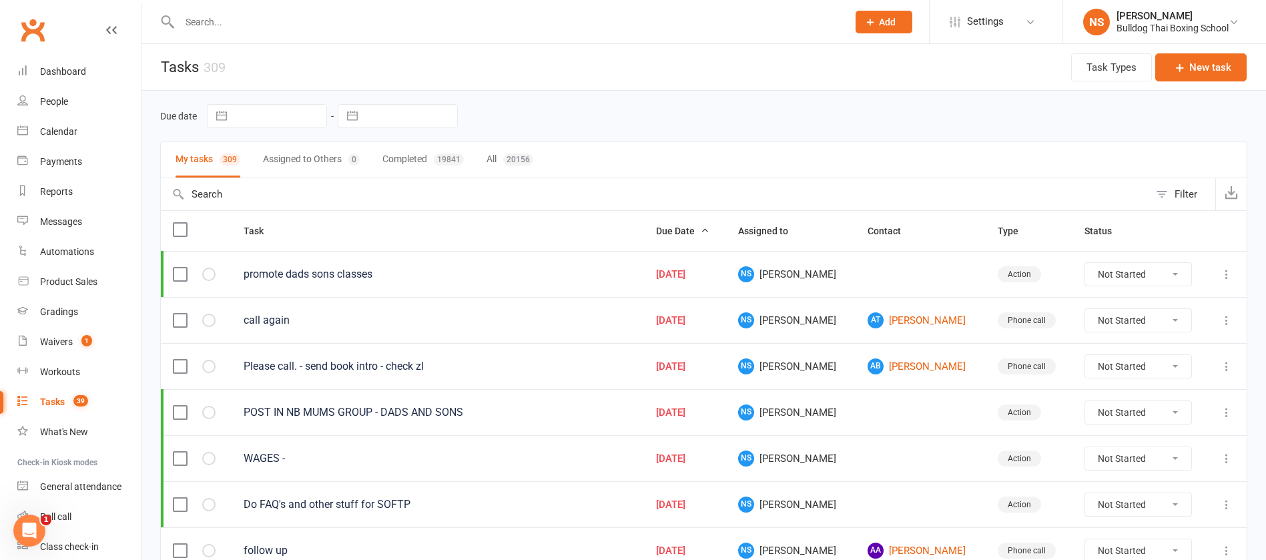
select select "2025"
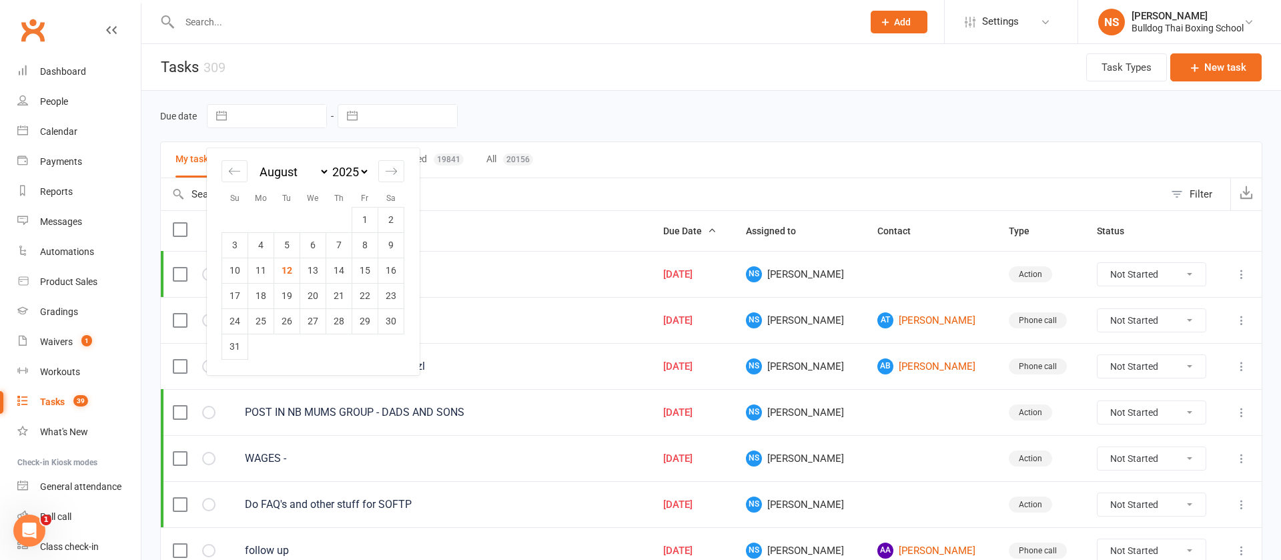
click at [258, 111] on input "text" at bounding box center [280, 116] width 93 height 23
click at [289, 265] on td "12" at bounding box center [287, 270] width 26 height 25
type input "[DATE]"
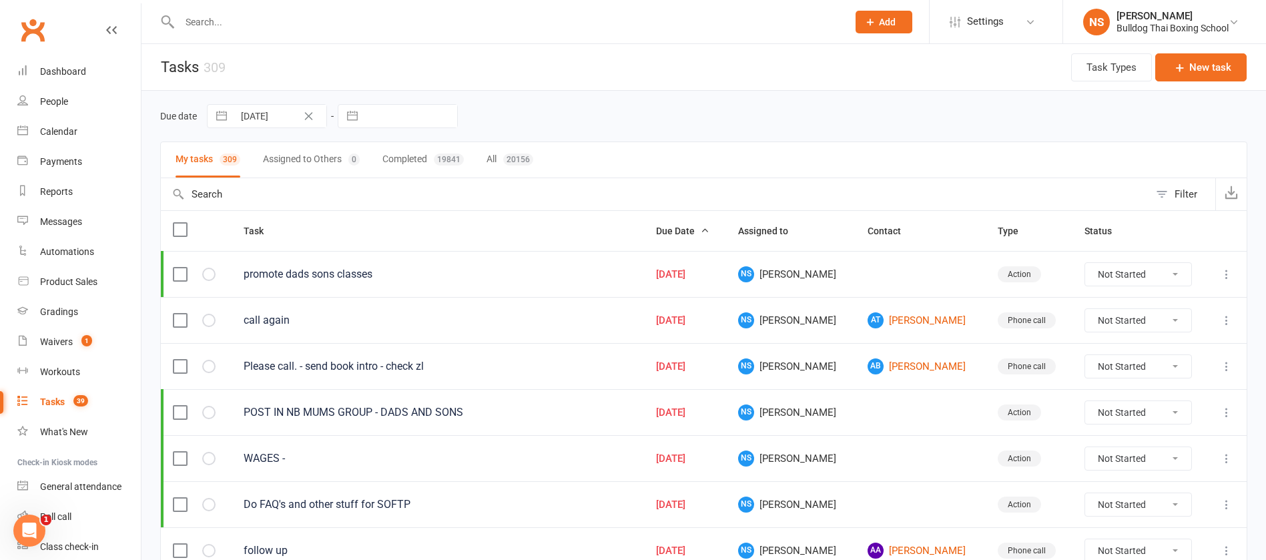
click at [385, 108] on input "text" at bounding box center [410, 116] width 93 height 23
select select "6"
select select "2025"
select select "7"
select select "2025"
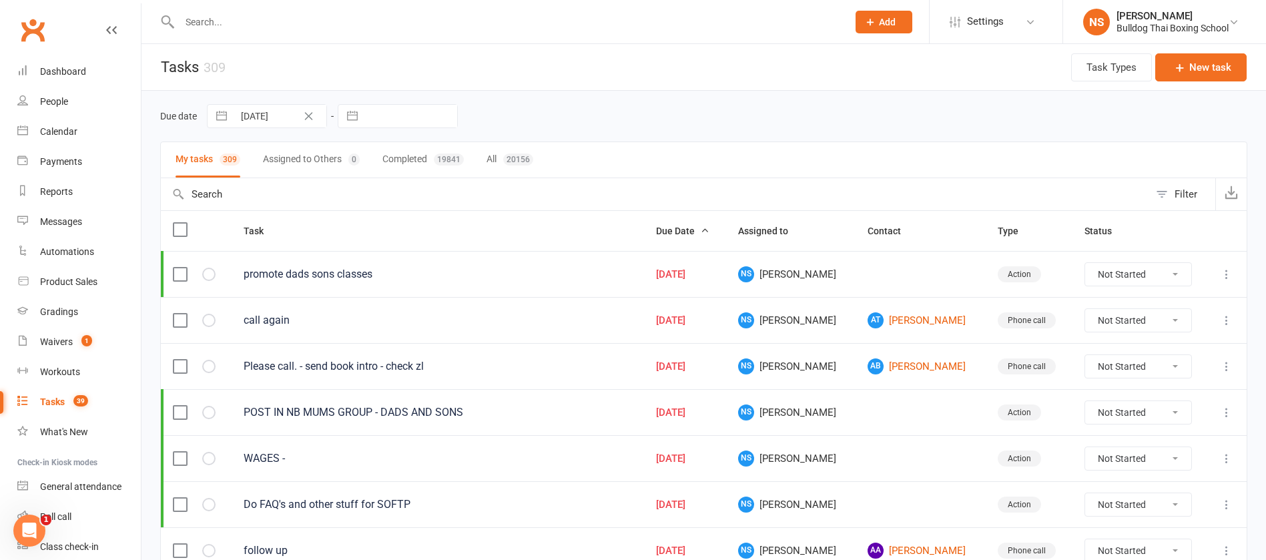
select select "8"
select select "2025"
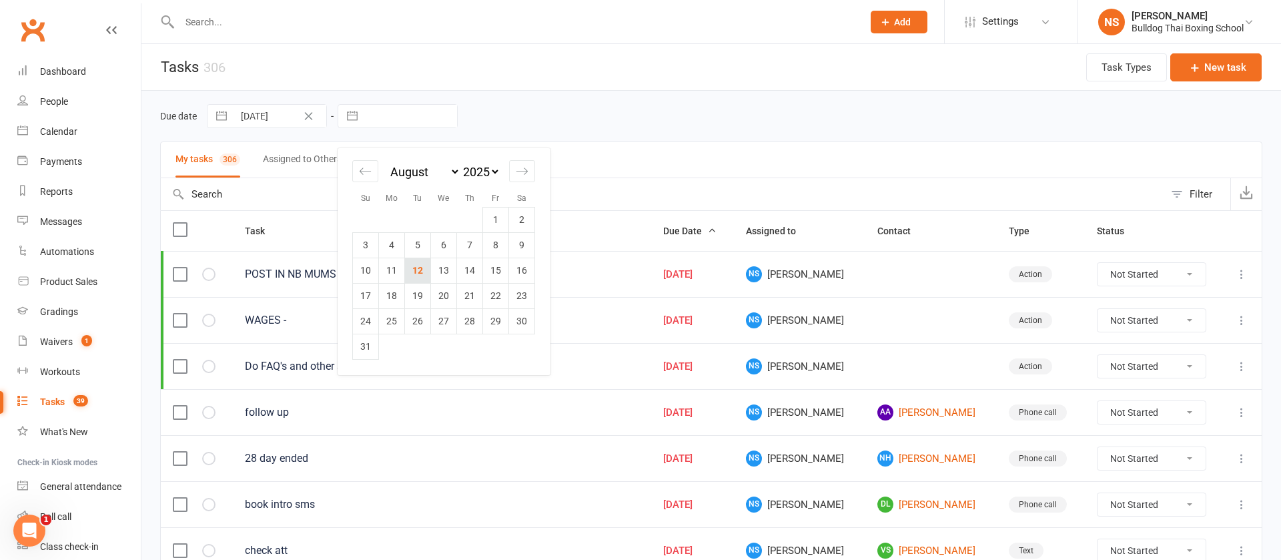
click at [418, 271] on td "12" at bounding box center [418, 270] width 26 height 25
type input "[DATE]"
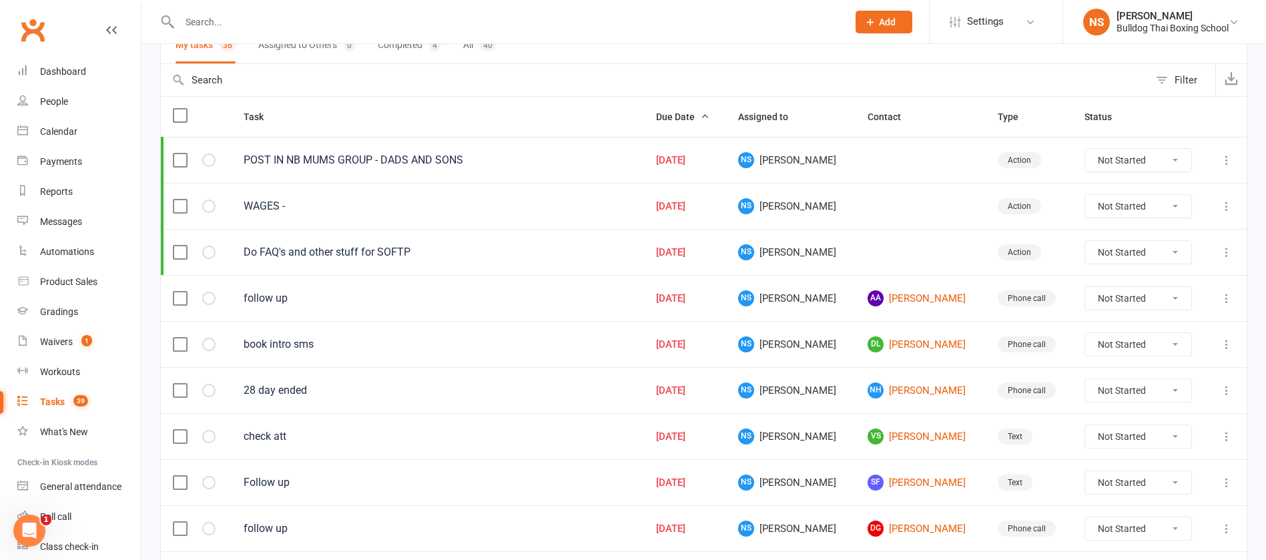
scroll to position [300, 0]
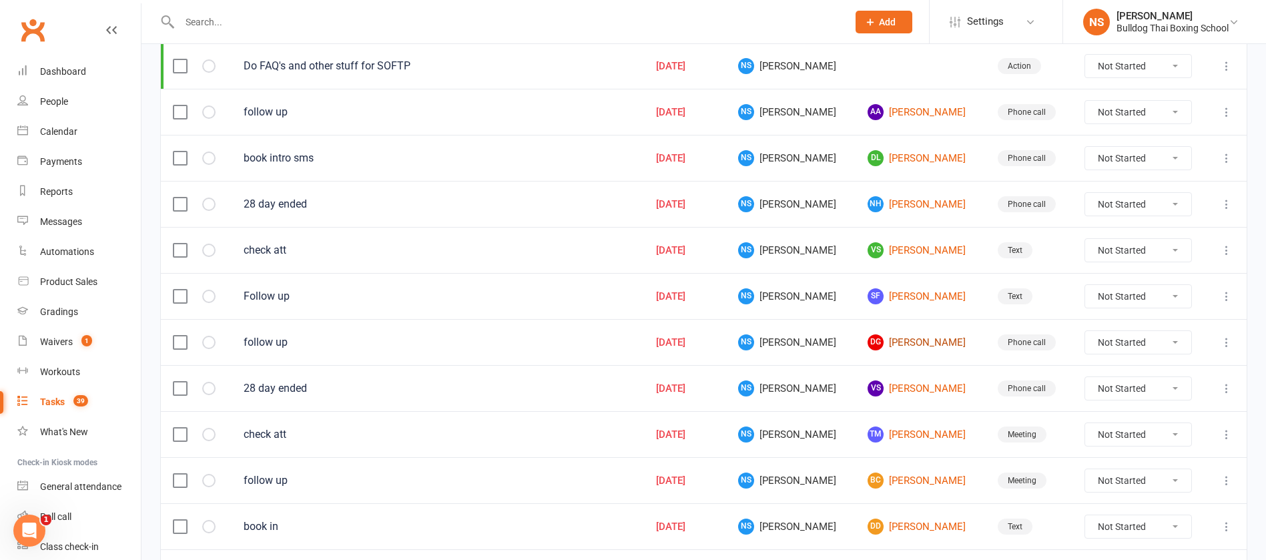
click at [890, 342] on link "[PERSON_NAME]" at bounding box center [919, 342] width 105 height 16
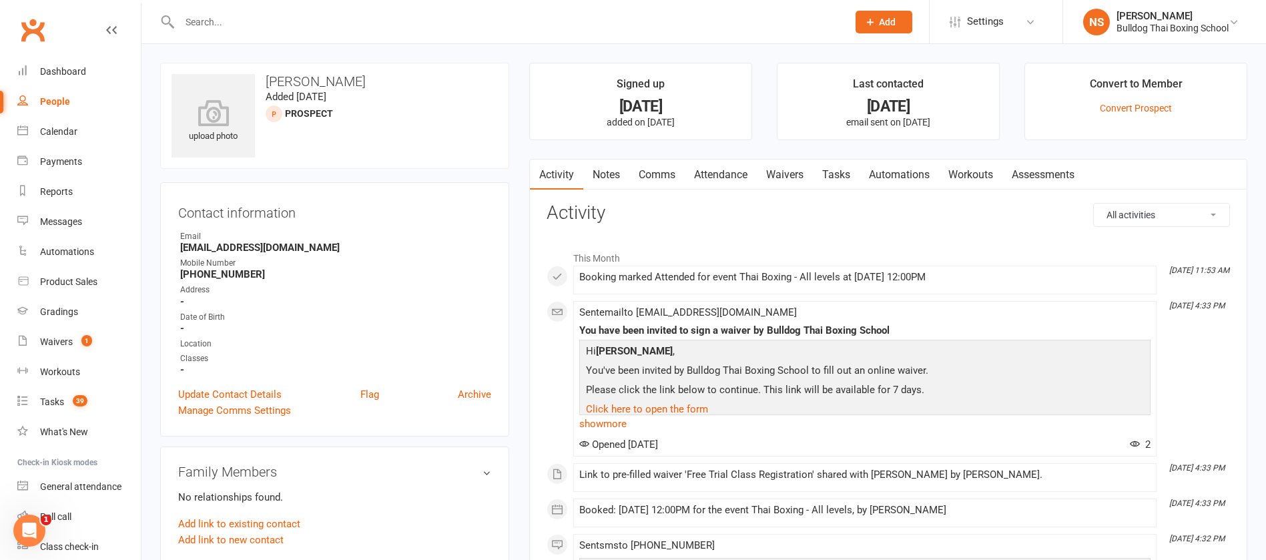
click at [657, 174] on link "Comms" at bounding box center [656, 174] width 55 height 31
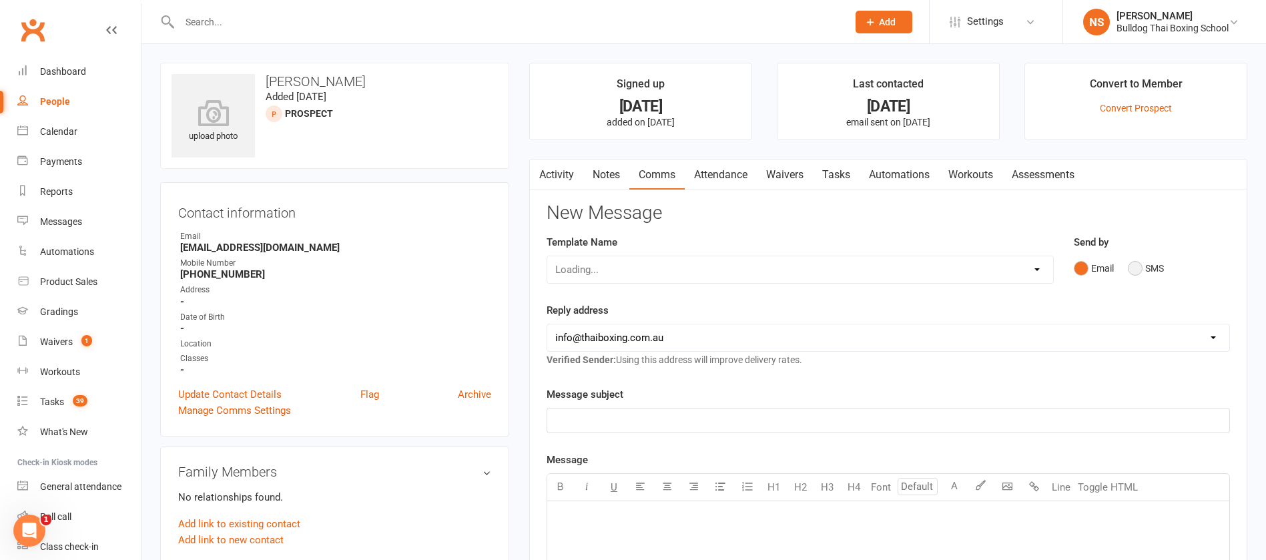
click at [1144, 266] on button "SMS" at bounding box center [1146, 268] width 36 height 25
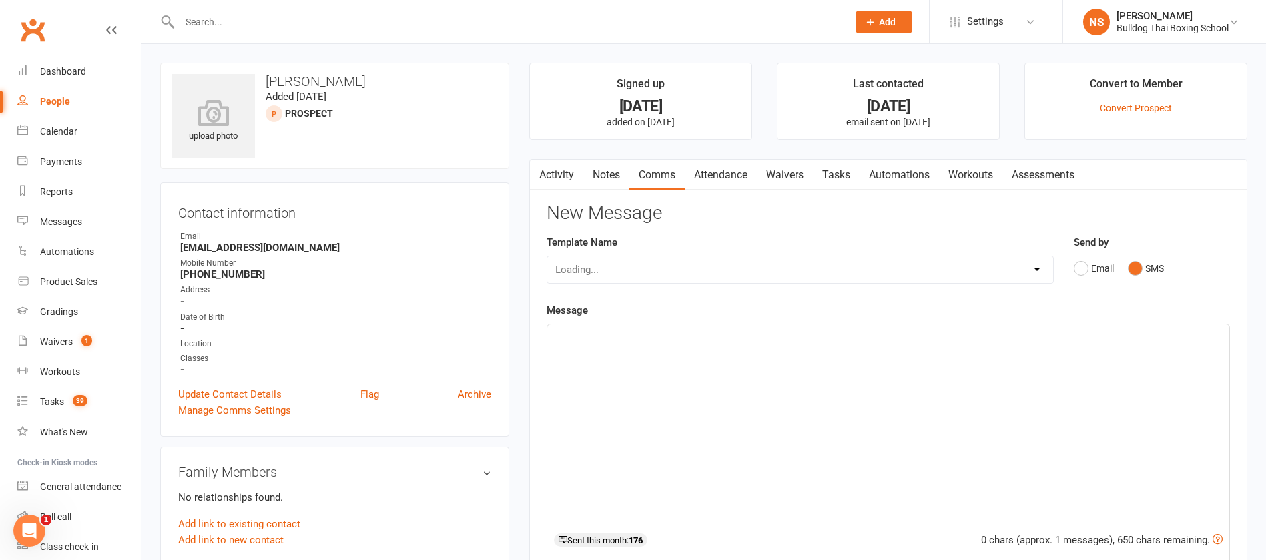
click at [630, 353] on div "﻿" at bounding box center [888, 424] width 682 height 200
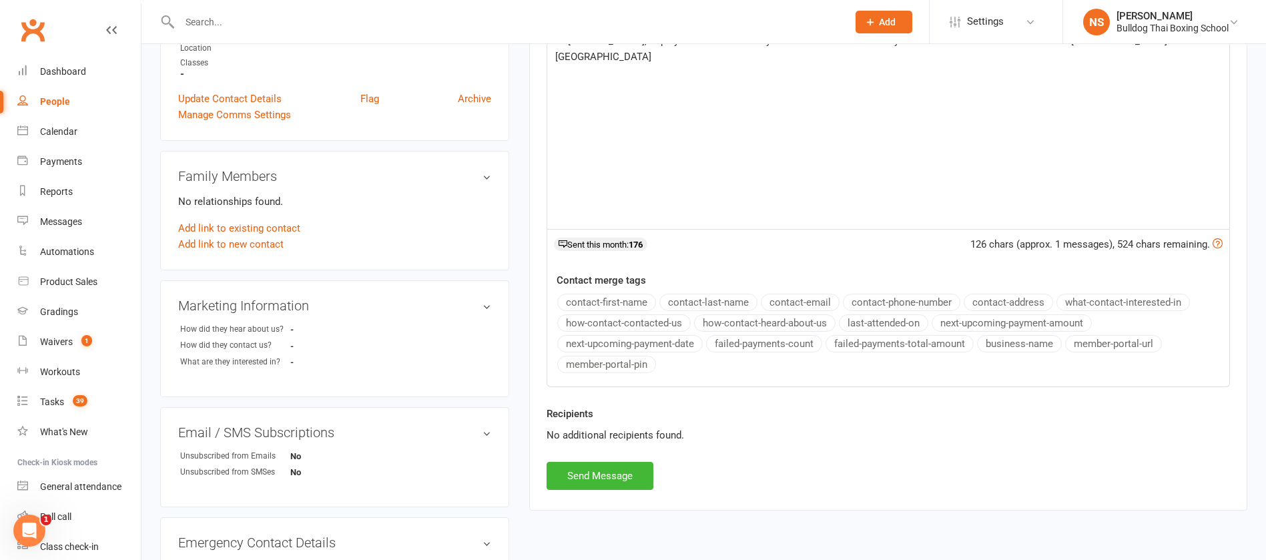
scroll to position [300, 0]
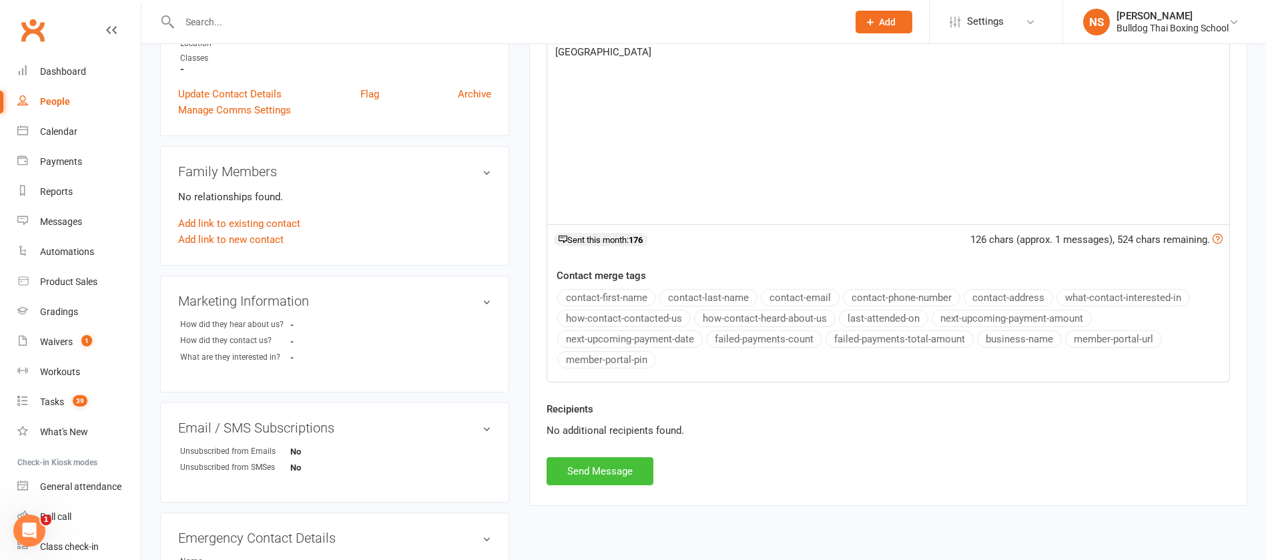
click at [637, 474] on button "Send Message" at bounding box center [600, 471] width 107 height 28
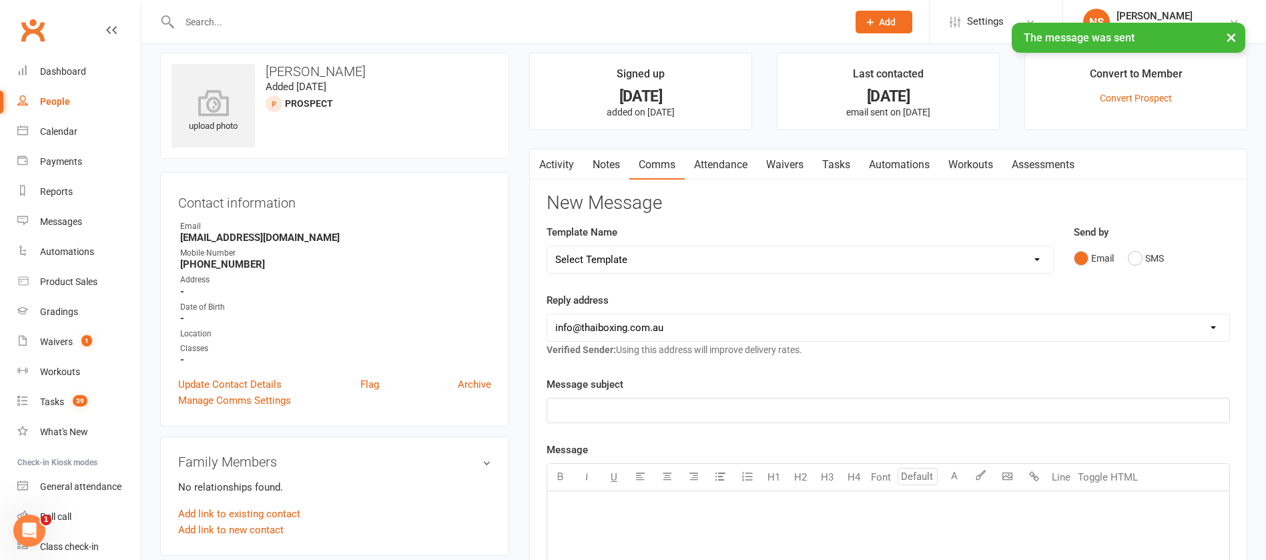
scroll to position [0, 0]
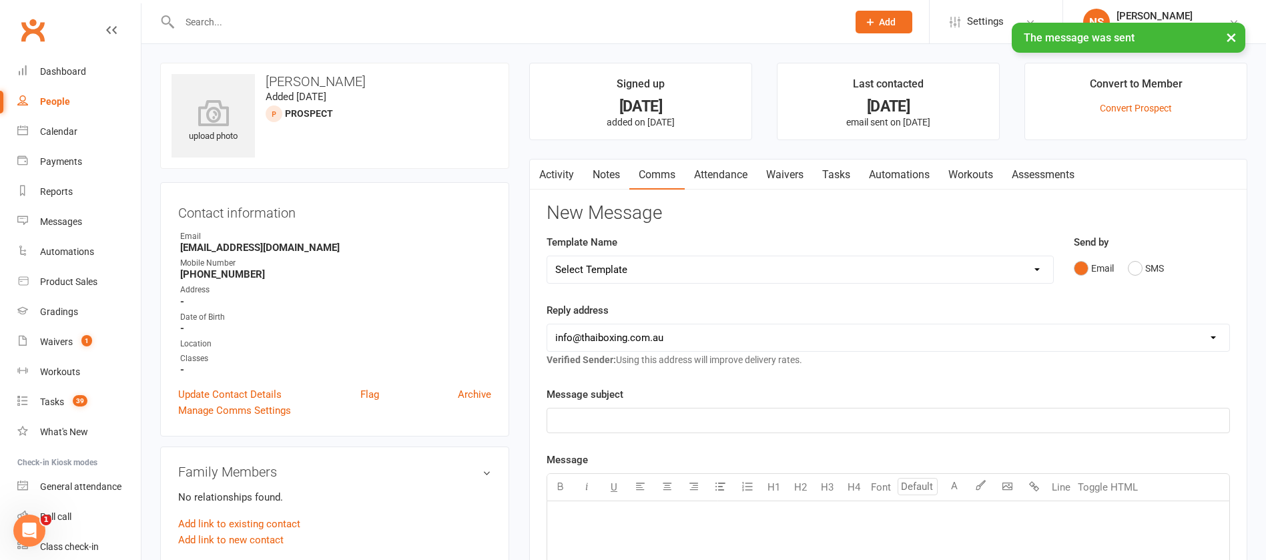
click at [841, 171] on link "Tasks" at bounding box center [836, 174] width 47 height 31
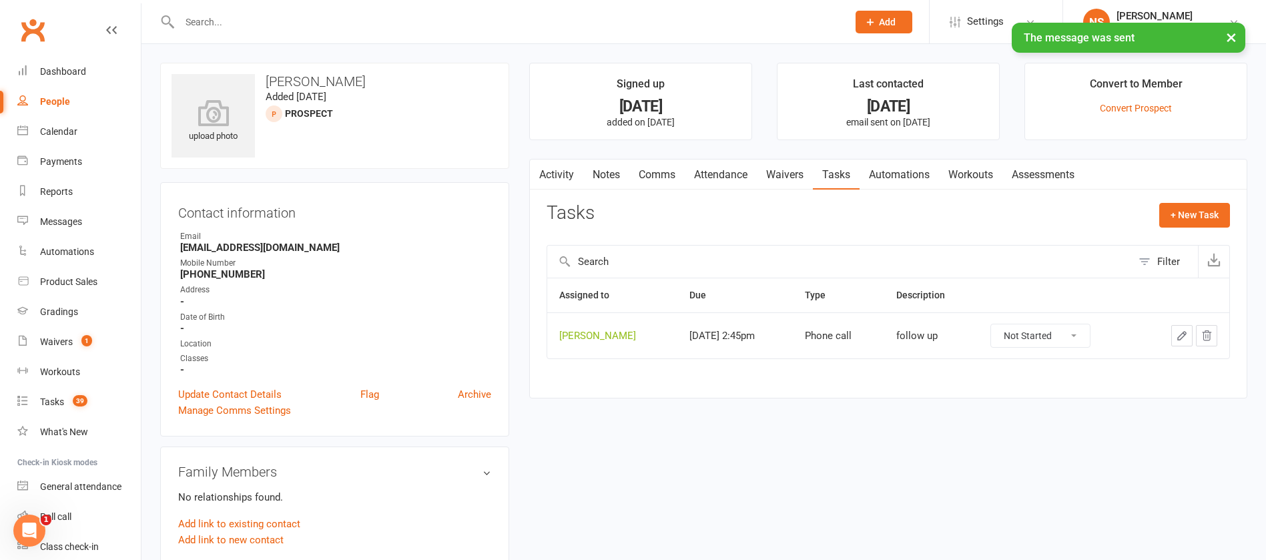
click at [1179, 330] on icon "button" at bounding box center [1182, 336] width 12 height 12
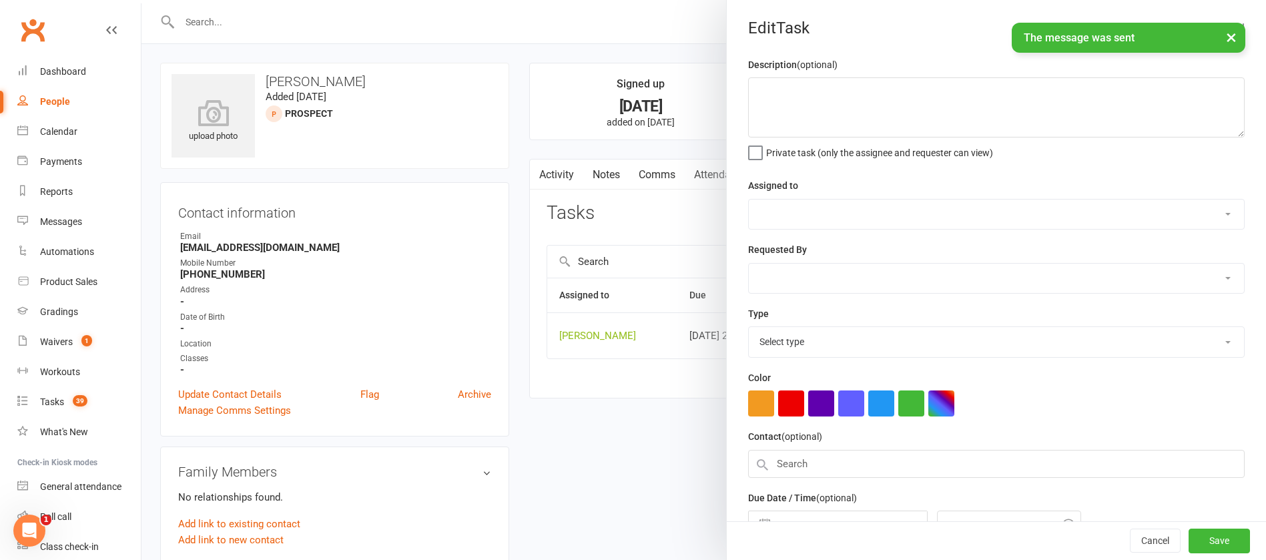
type textarea "follow up"
select select "12940"
select select "45795"
type input "[DATE]"
type input "2:45pm"
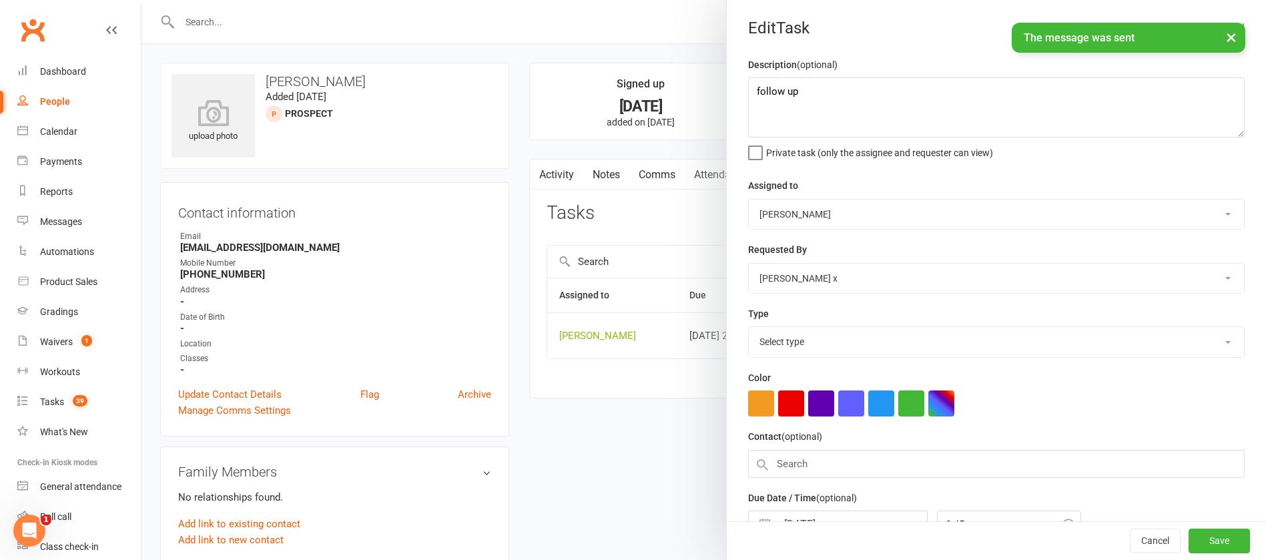
select select "12048"
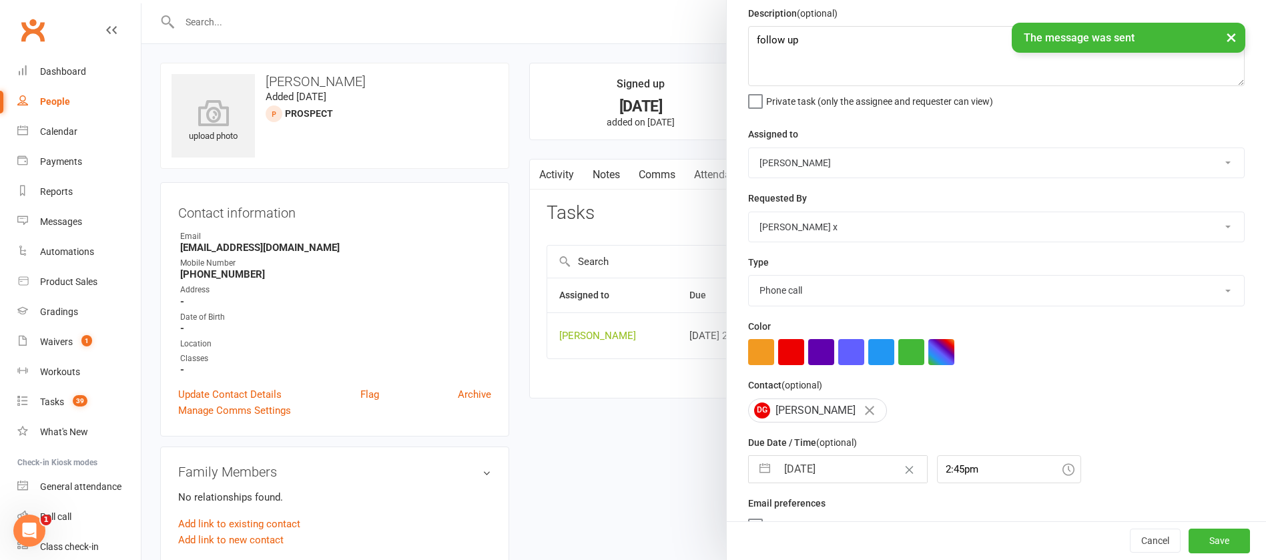
scroll to position [79, 0]
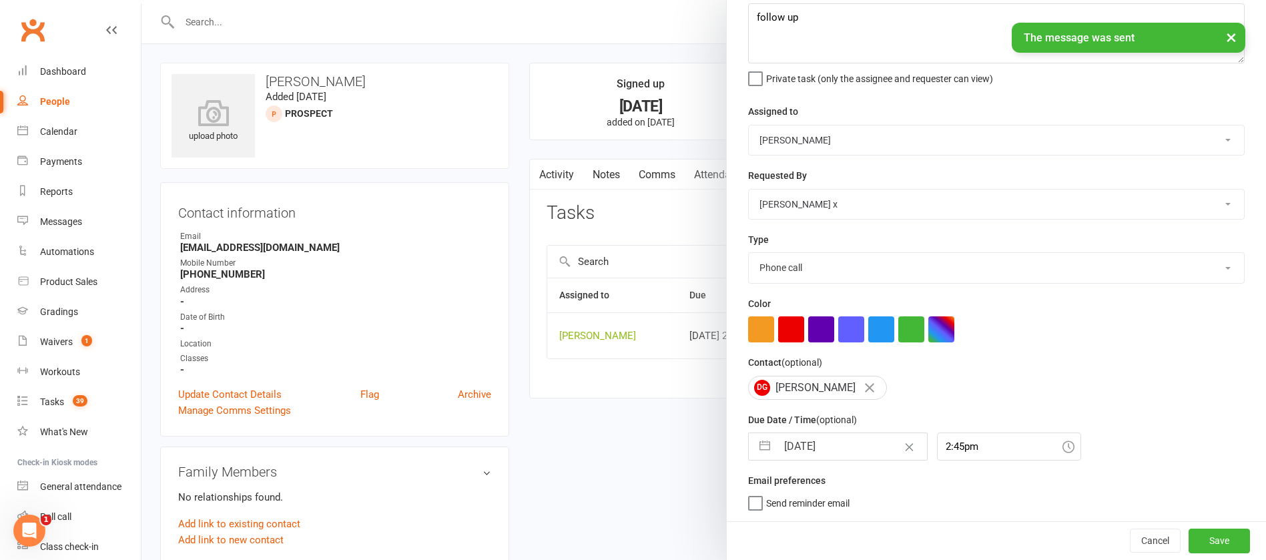
click at [845, 434] on input "[DATE]" at bounding box center [852, 446] width 150 height 27
select select "6"
select select "2025"
select select "7"
select select "2025"
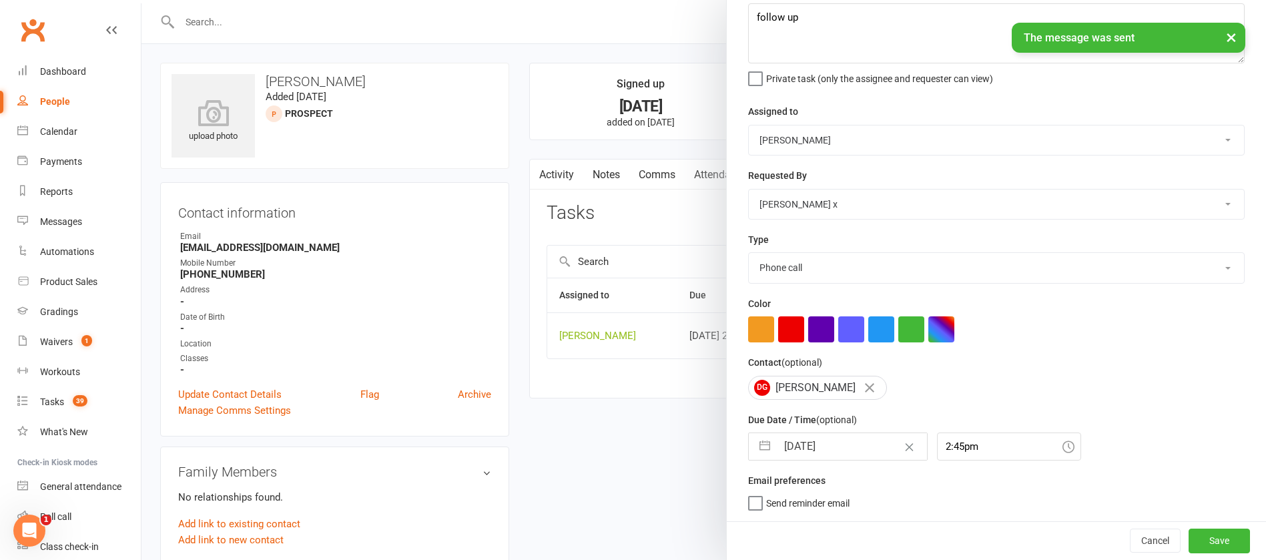
select select "8"
select select "2025"
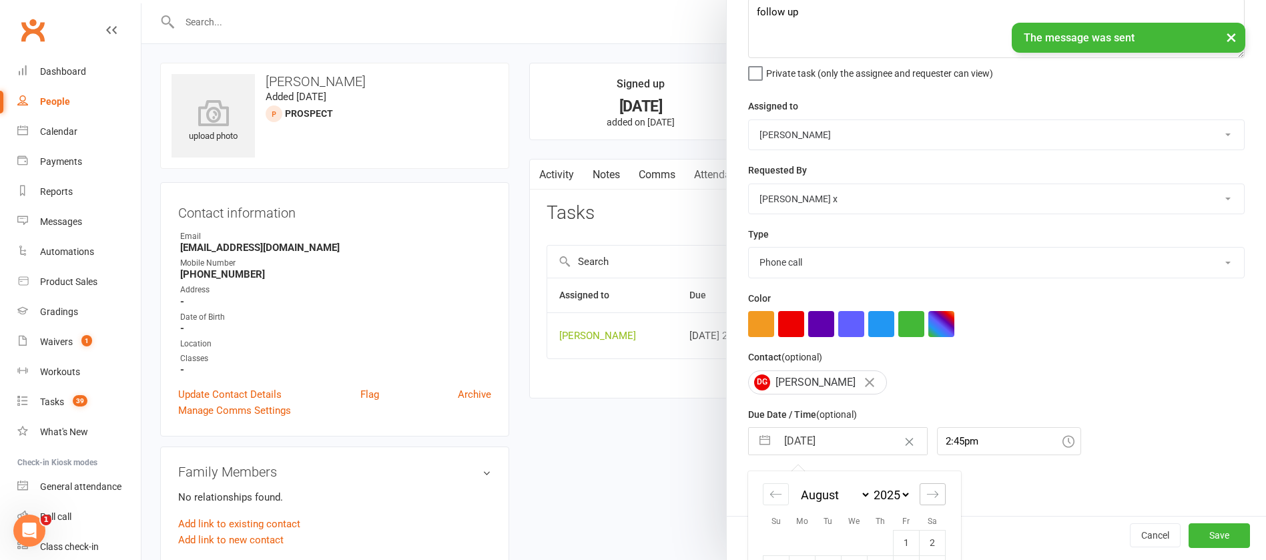
click at [937, 499] on div "Move forward to switch to the next month." at bounding box center [933, 494] width 26 height 22
select select "9"
select select "2025"
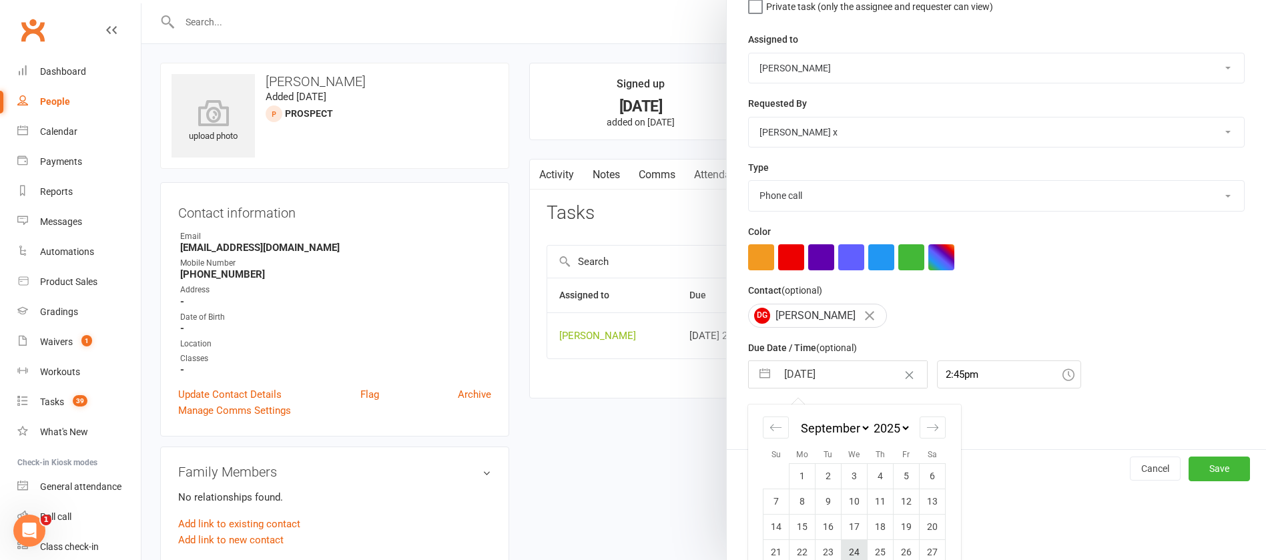
scroll to position [197, 0]
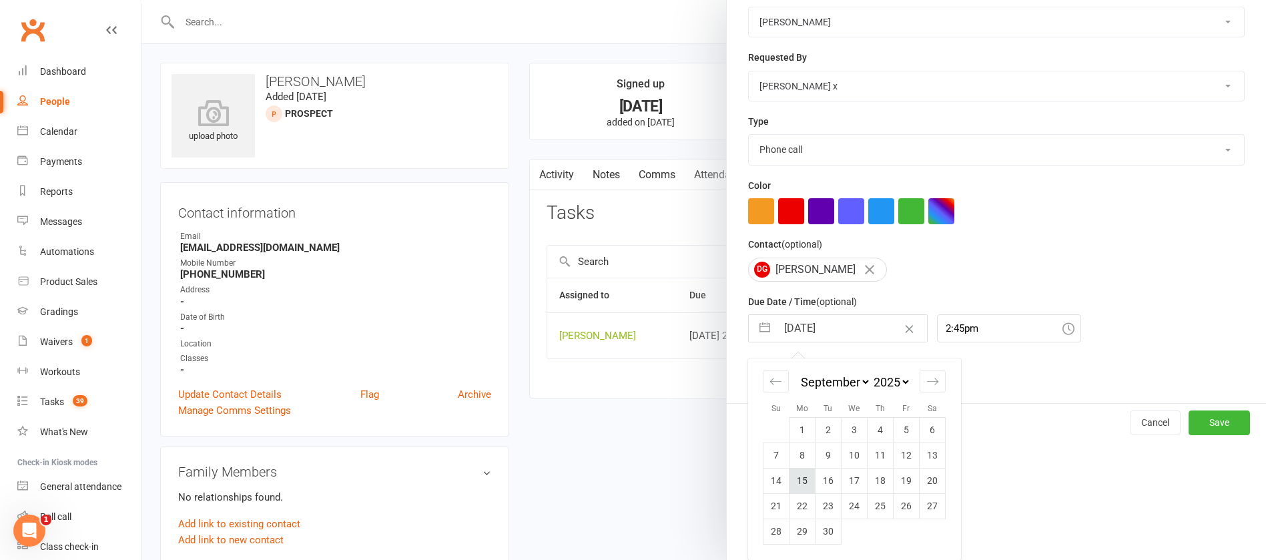
click at [799, 478] on td "15" at bounding box center [802, 480] width 26 height 25
type input "[DATE]"
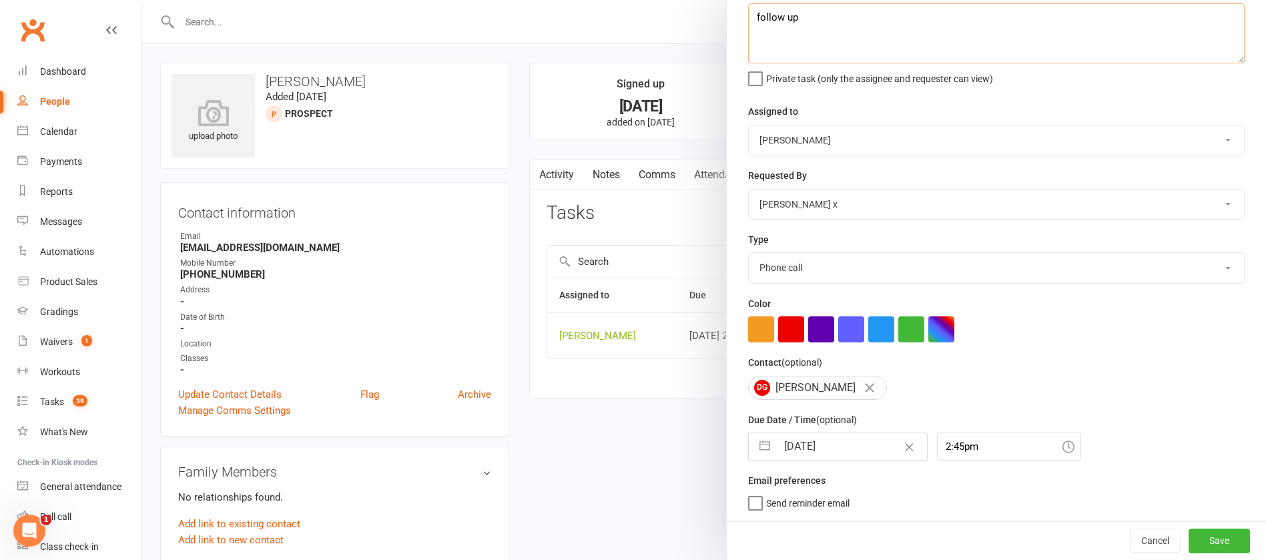
scroll to position [71, 0]
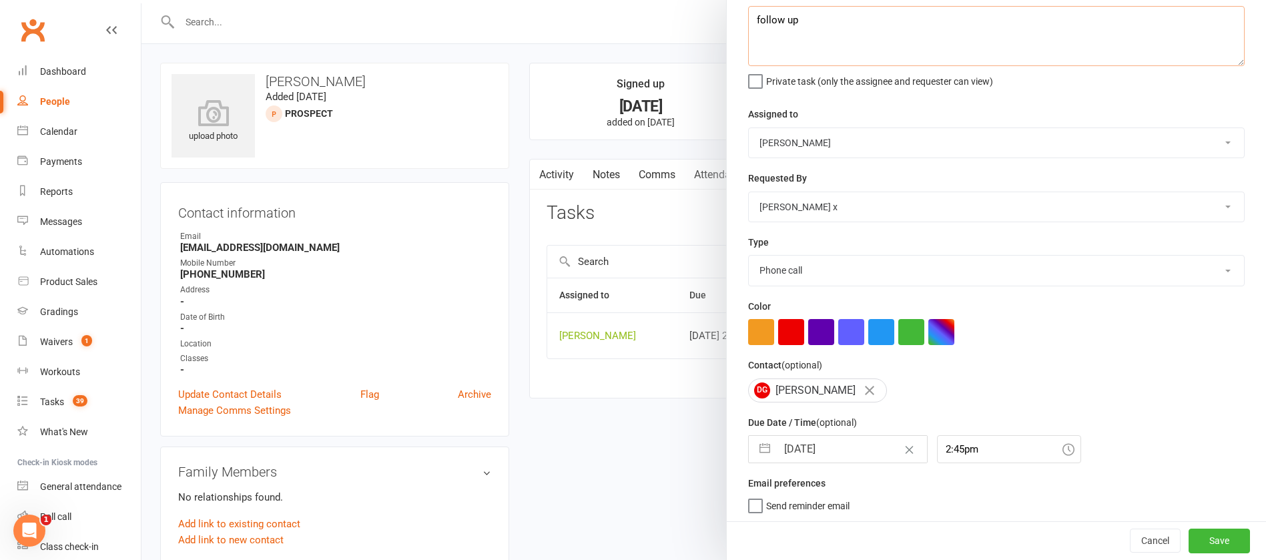
drag, startPoint x: 813, startPoint y: 27, endPoint x: 722, endPoint y: 12, distance: 92.7
click at [727, 12] on div "Description (optional) follow up Private task (only the assignee and requester …" at bounding box center [996, 254] width 539 height 539
type textarea "r"
type textarea "follow up"
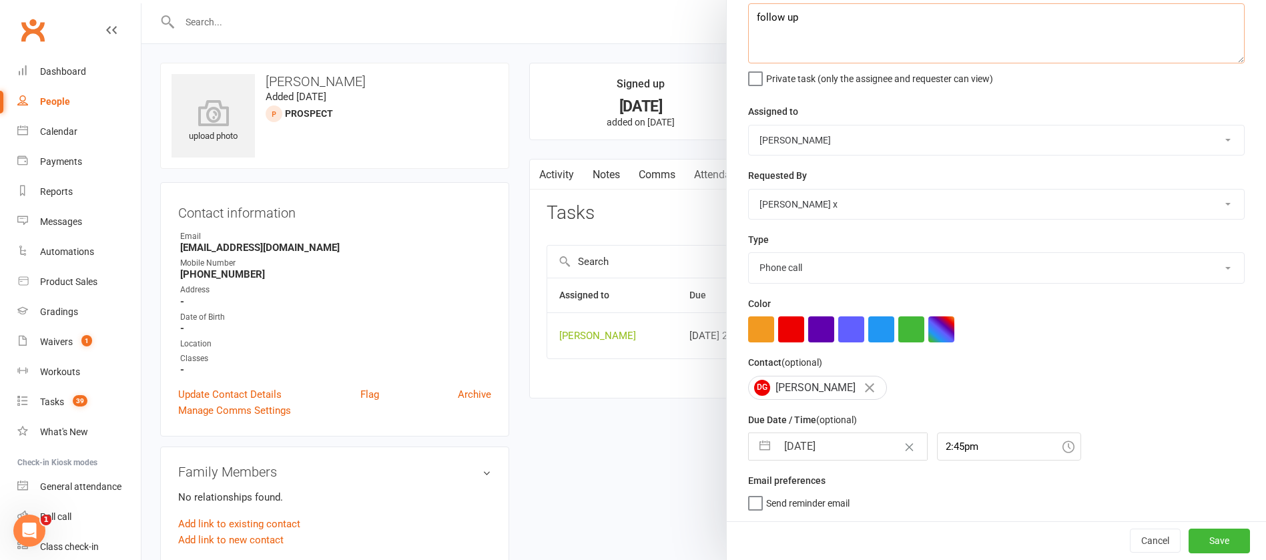
scroll to position [79, 0]
click at [1203, 536] on button "Save" at bounding box center [1218, 540] width 61 height 24
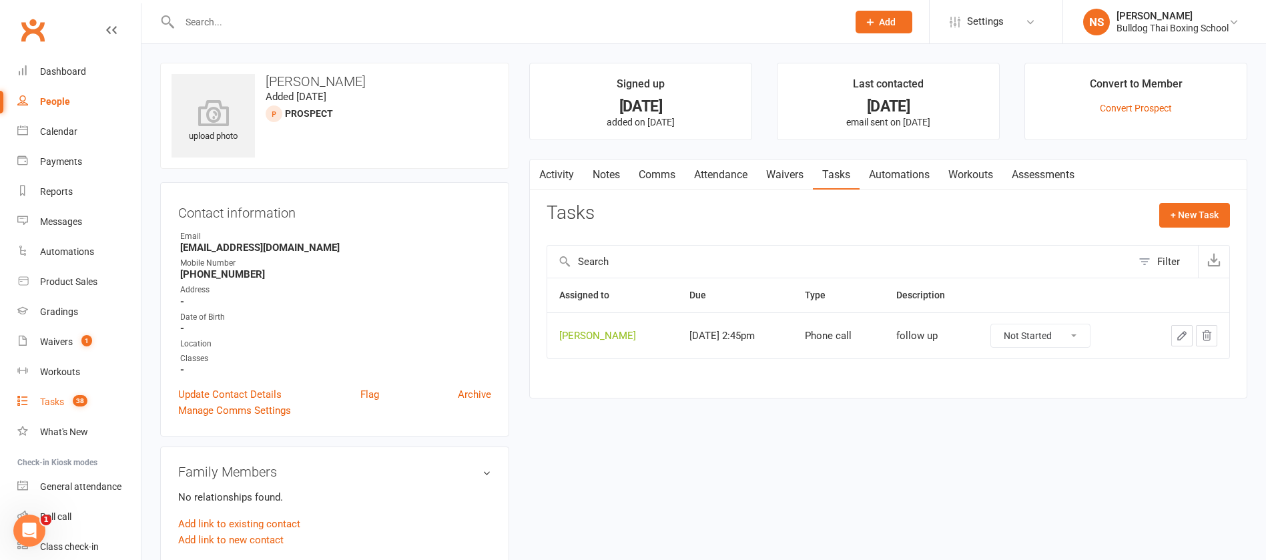
click at [66, 398] on link "Tasks 38" at bounding box center [78, 402] width 123 height 30
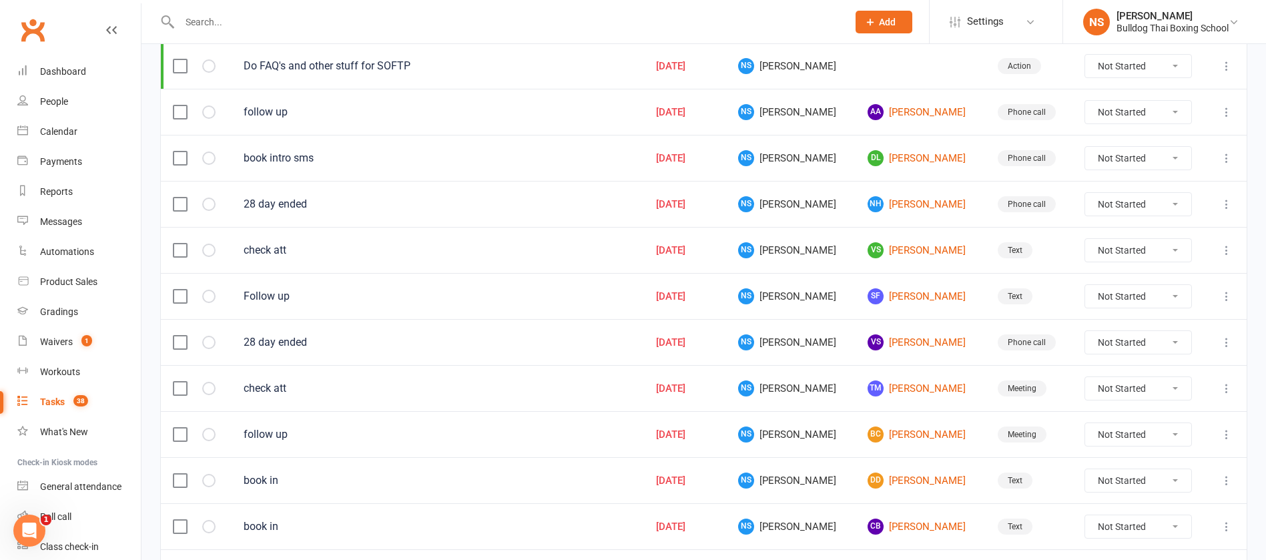
scroll to position [400, 0]
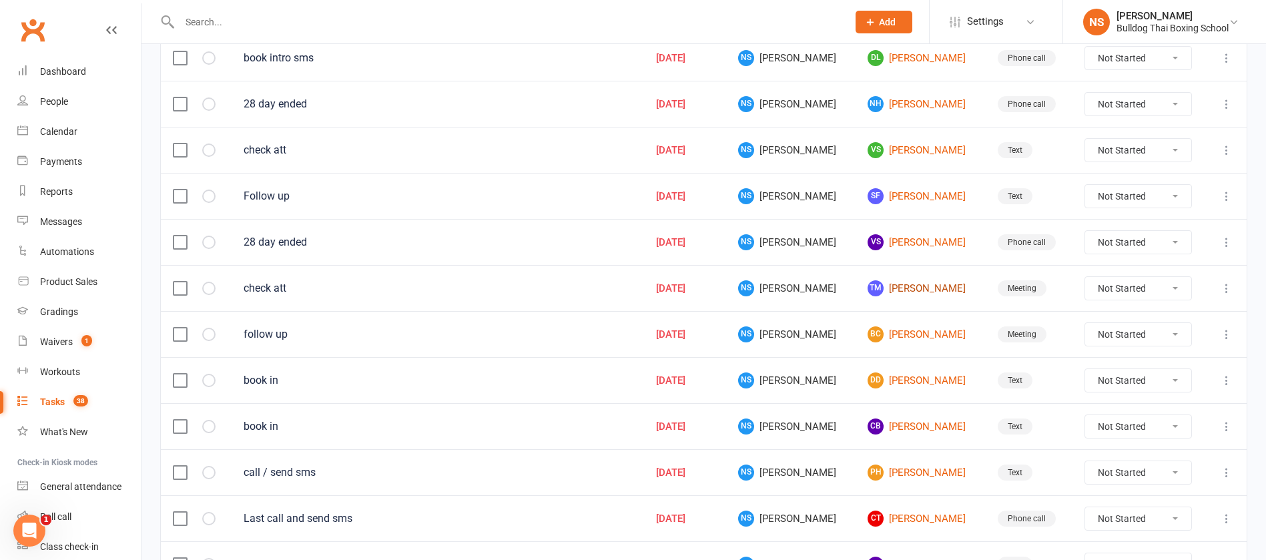
click at [903, 288] on link "TM [PERSON_NAME]" at bounding box center [919, 288] width 105 height 16
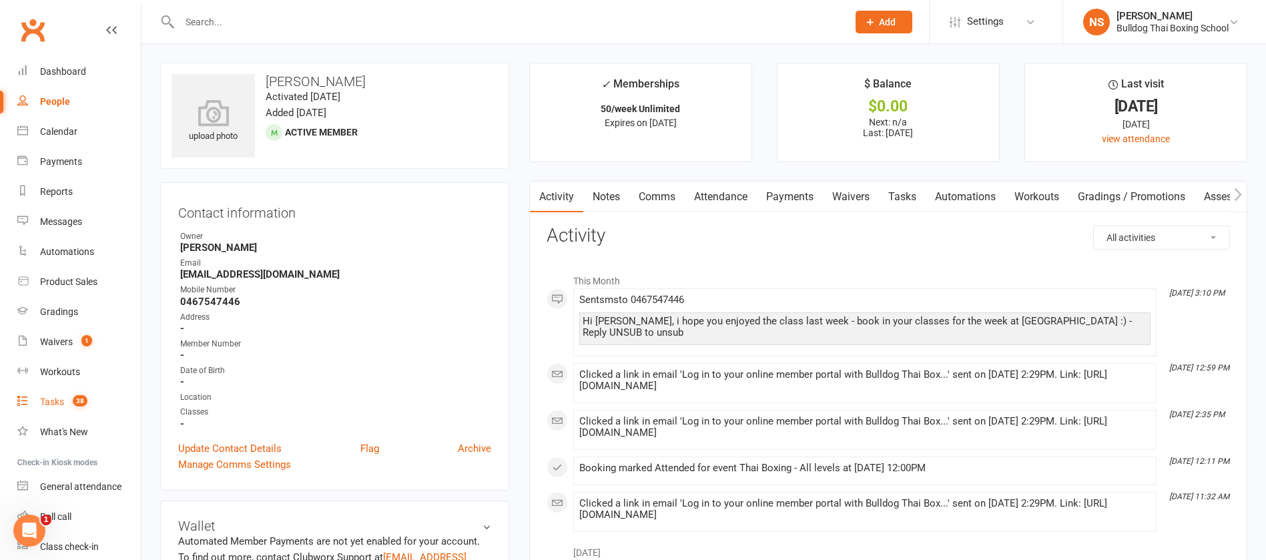
click at [68, 402] on count-badge "38" at bounding box center [76, 401] width 21 height 11
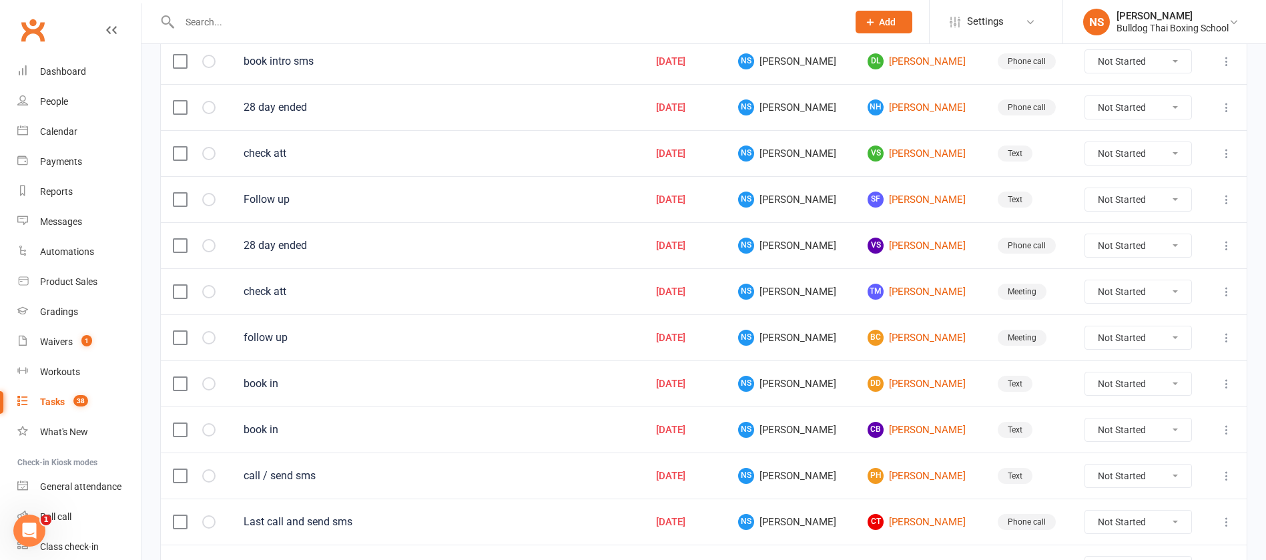
scroll to position [400, 0]
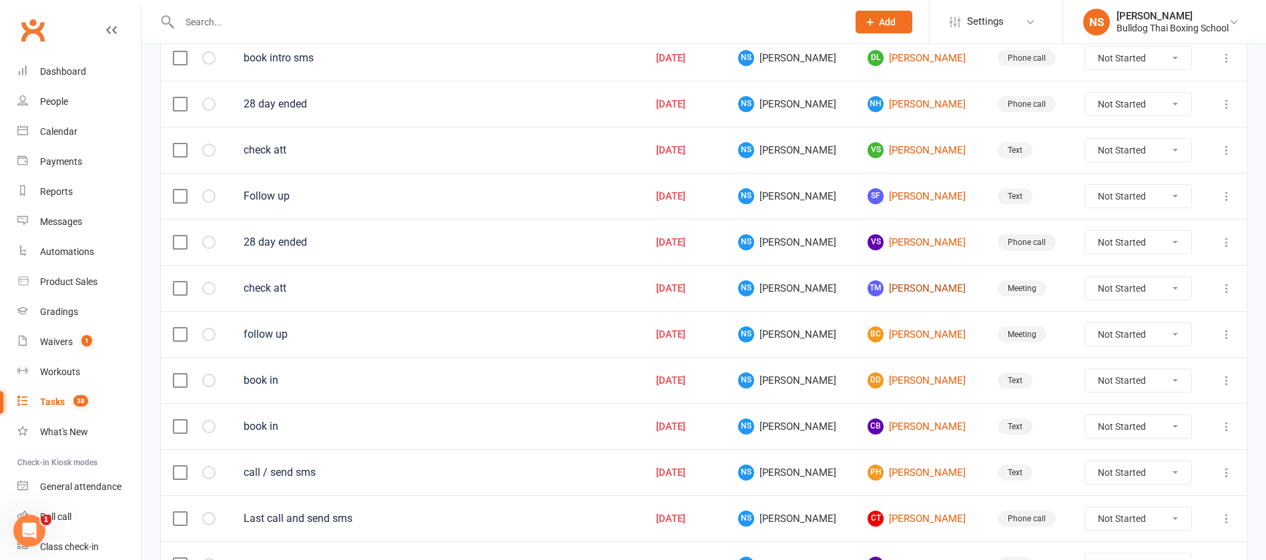
click at [891, 284] on link "TM [PERSON_NAME]" at bounding box center [919, 288] width 105 height 16
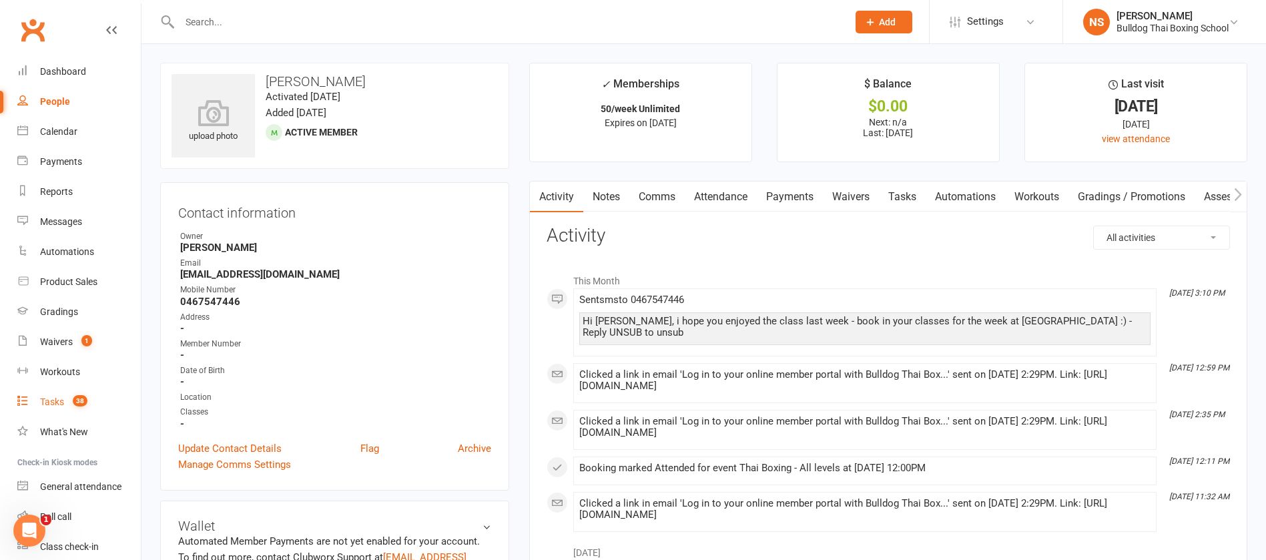
click at [55, 401] on div "Tasks" at bounding box center [52, 401] width 24 height 11
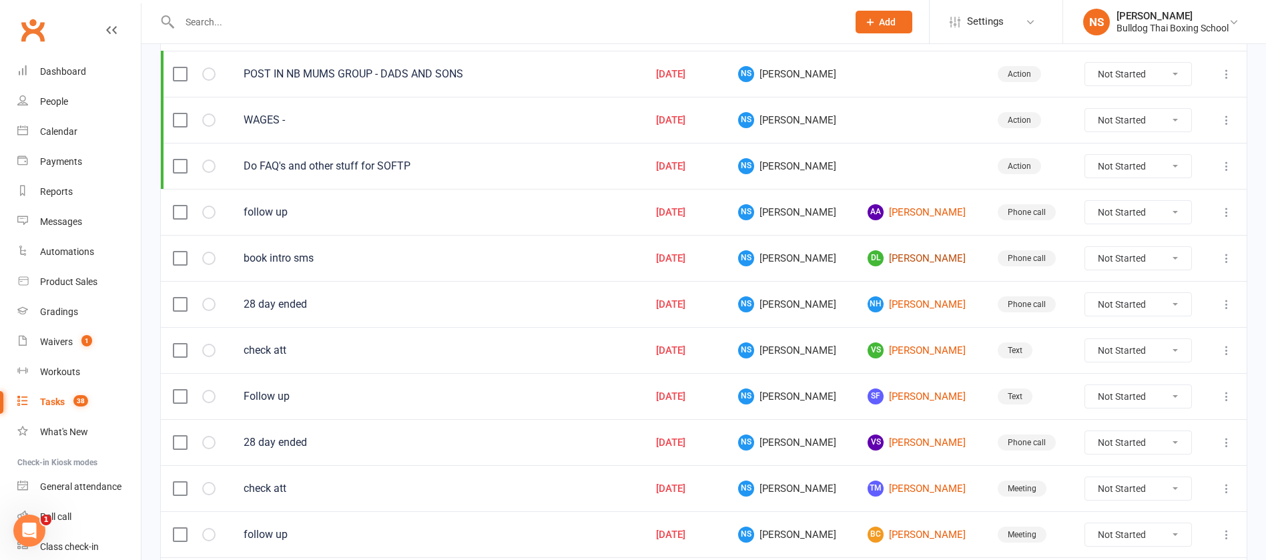
scroll to position [400, 0]
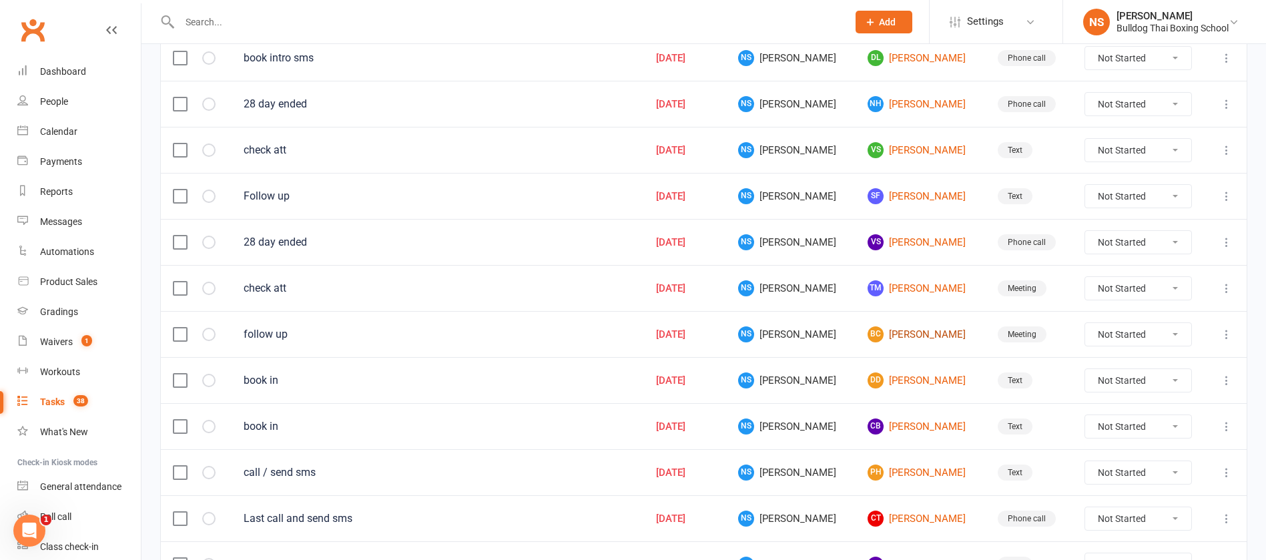
click at [900, 336] on link "BC [PERSON_NAME]" at bounding box center [919, 334] width 105 height 16
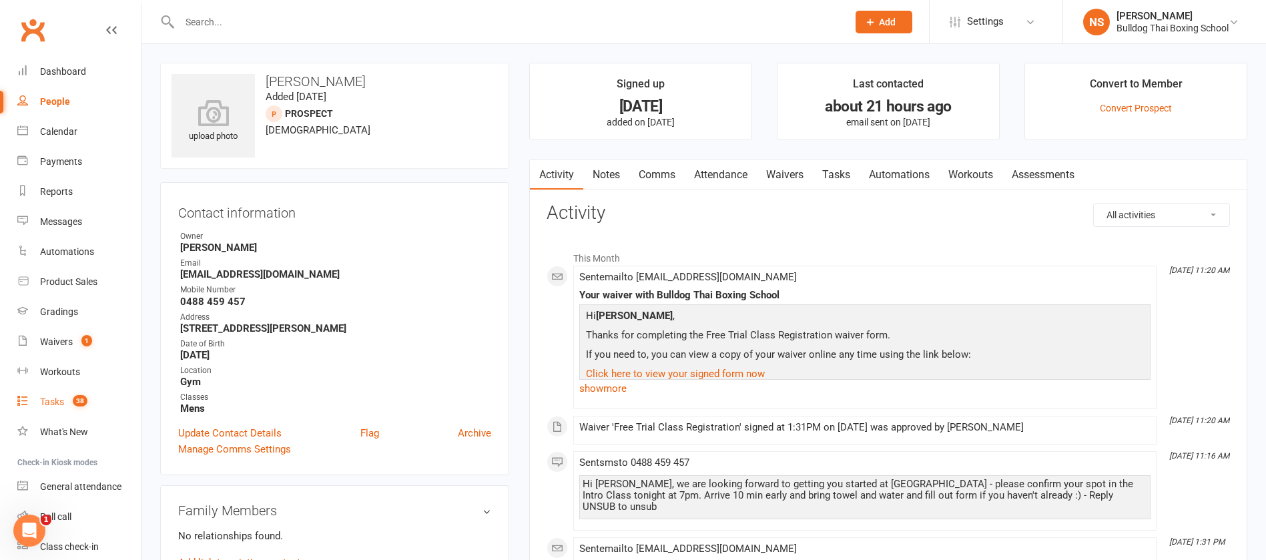
click at [58, 401] on div "Tasks" at bounding box center [52, 401] width 24 height 11
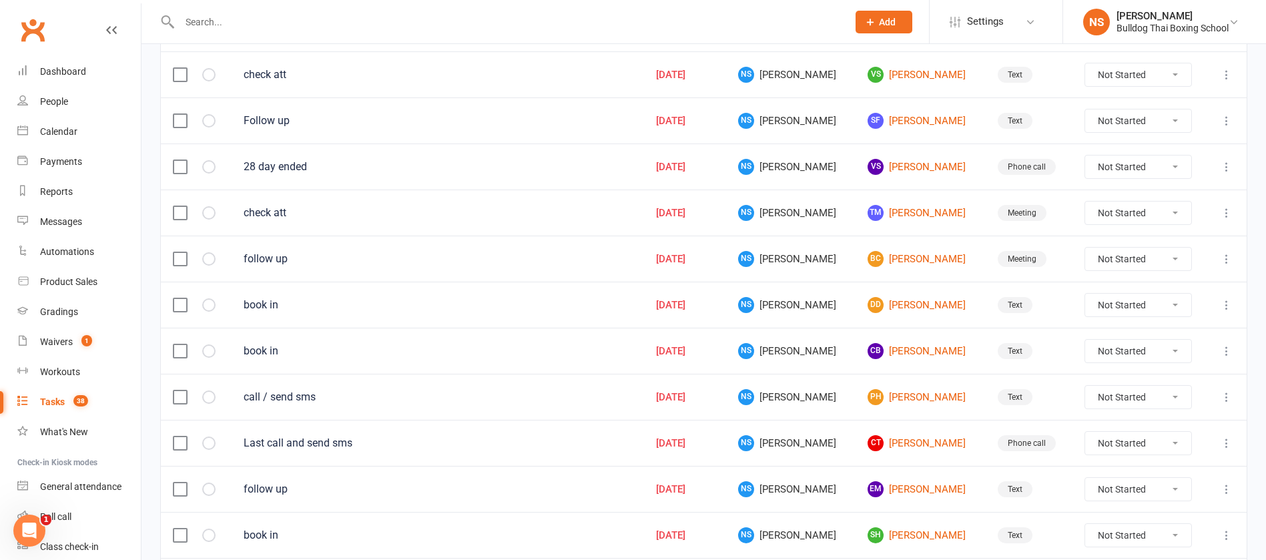
scroll to position [500, 0]
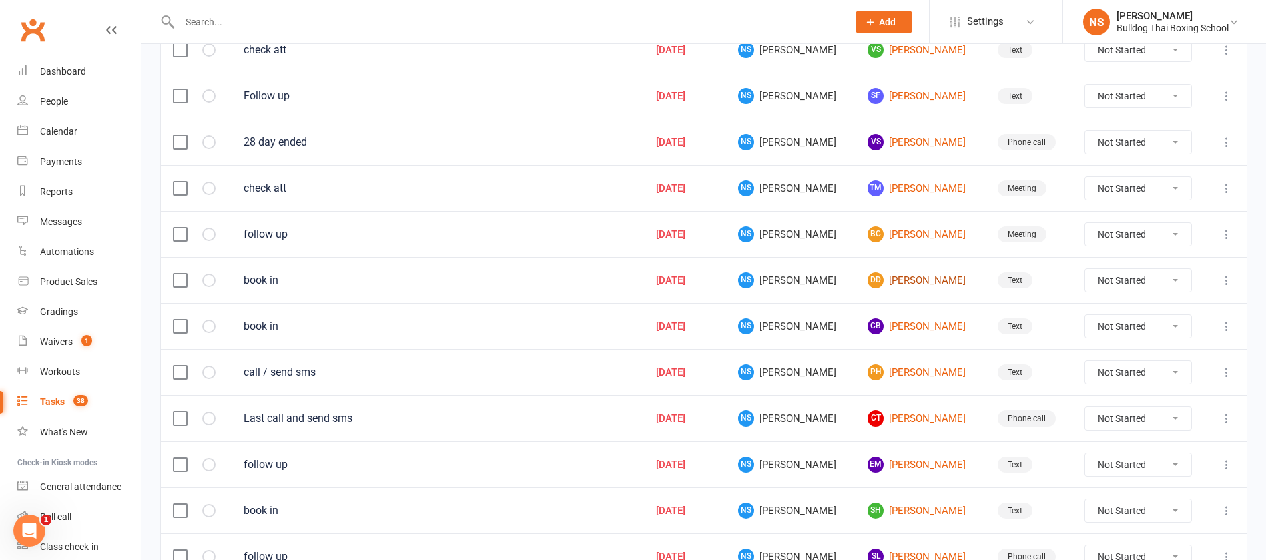
click at [900, 279] on link "DD [PERSON_NAME]" at bounding box center [919, 280] width 105 height 16
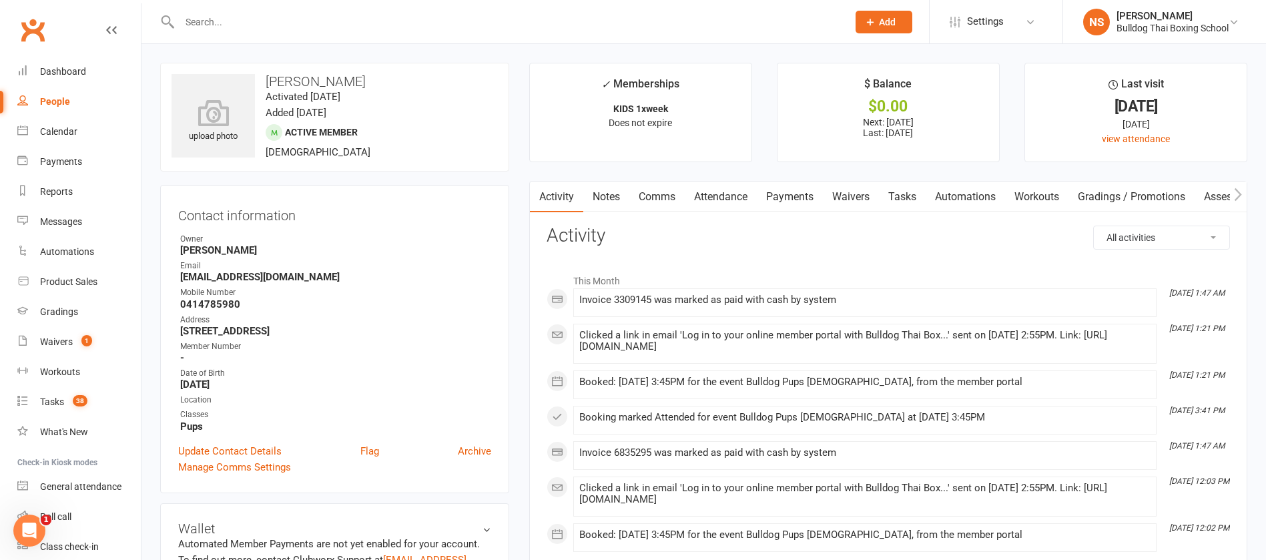
click at [904, 198] on link "Tasks" at bounding box center [902, 197] width 47 height 31
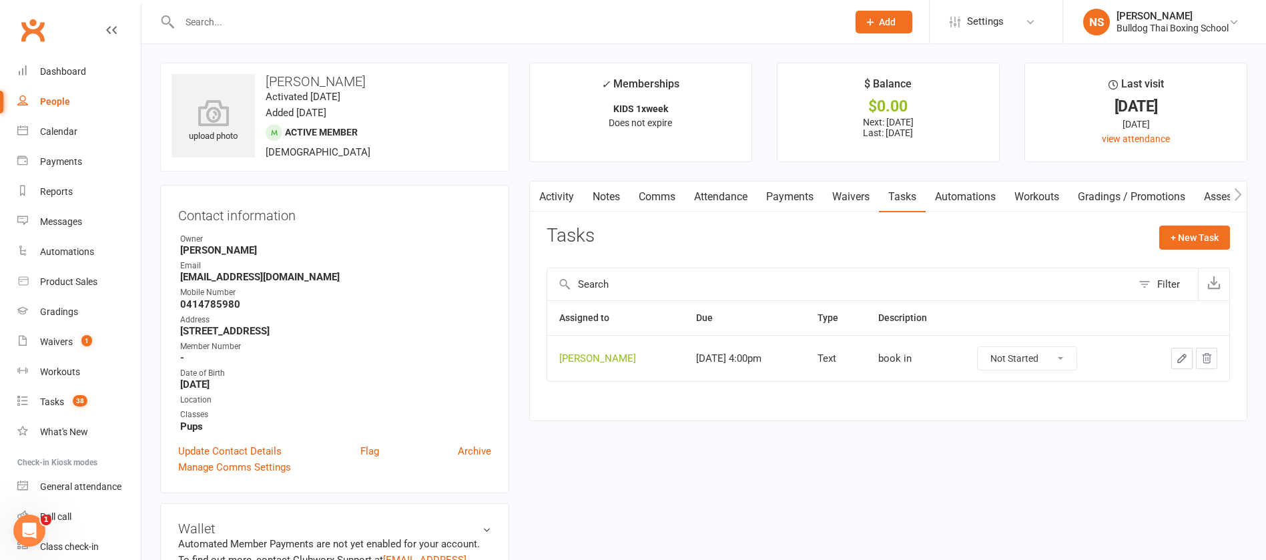
click at [1058, 354] on select "Not Started In Progress Waiting Complete" at bounding box center [1027, 358] width 99 height 23
click at [978, 347] on select "Not Started In Progress Waiting Complete" at bounding box center [1027, 358] width 99 height 23
select select "unstarted"
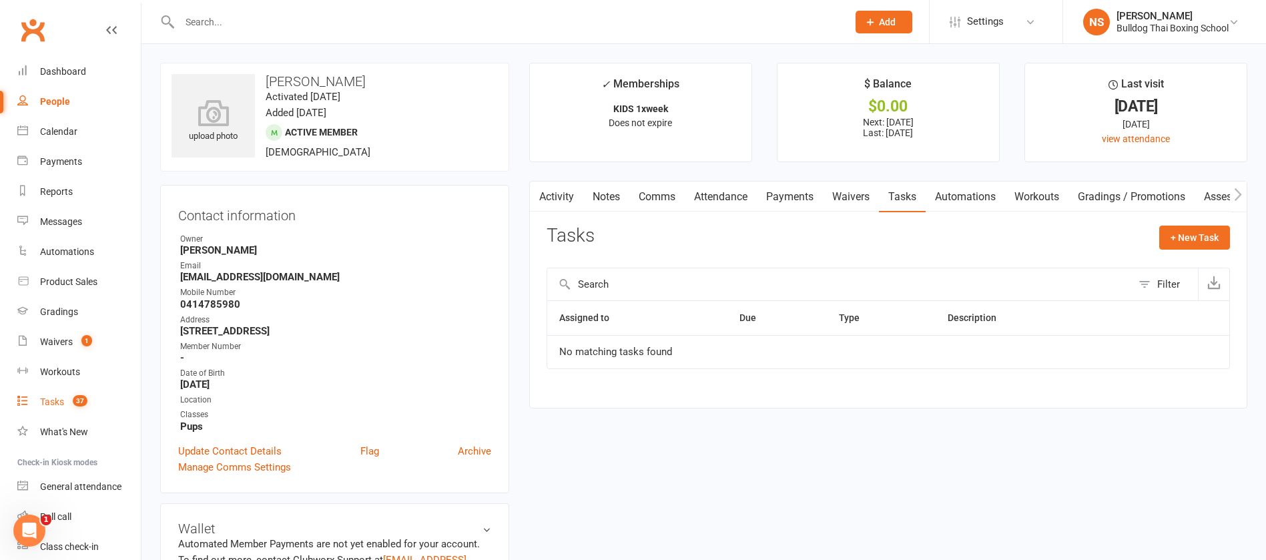
click at [54, 400] on div "Tasks" at bounding box center [52, 401] width 24 height 11
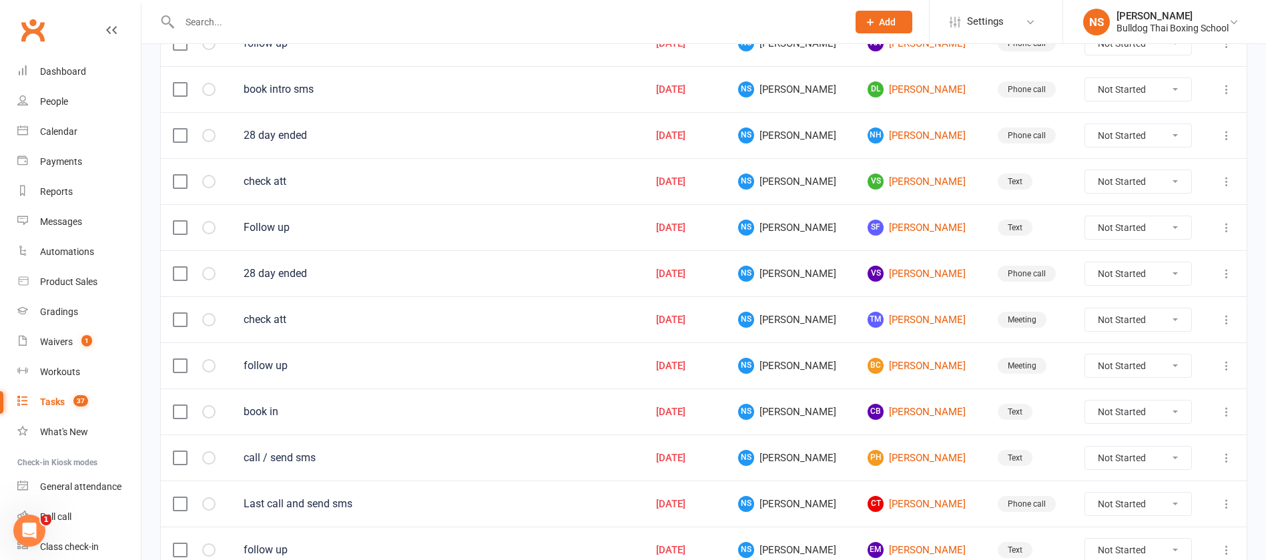
scroll to position [400, 0]
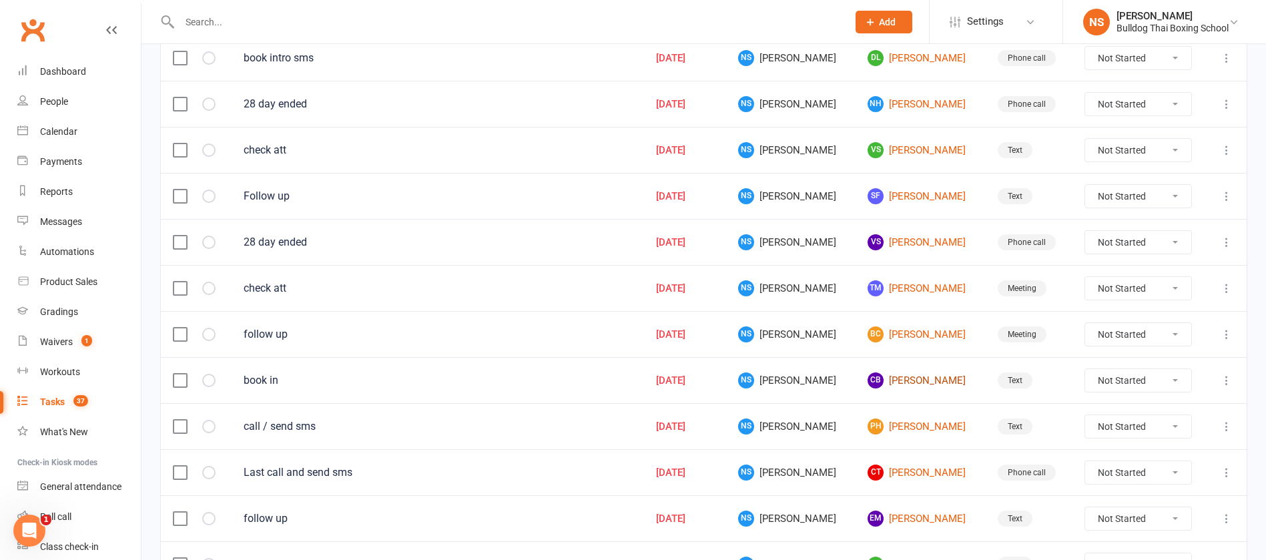
click at [897, 380] on link "[PERSON_NAME]" at bounding box center [919, 380] width 105 height 16
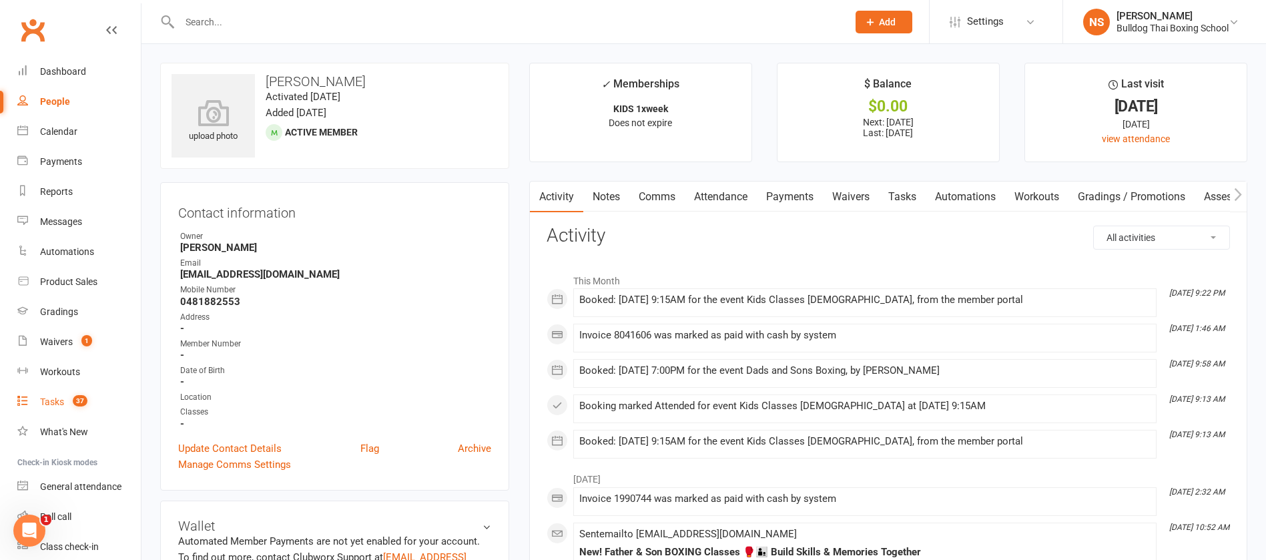
click at [55, 398] on div "Tasks" at bounding box center [52, 401] width 24 height 11
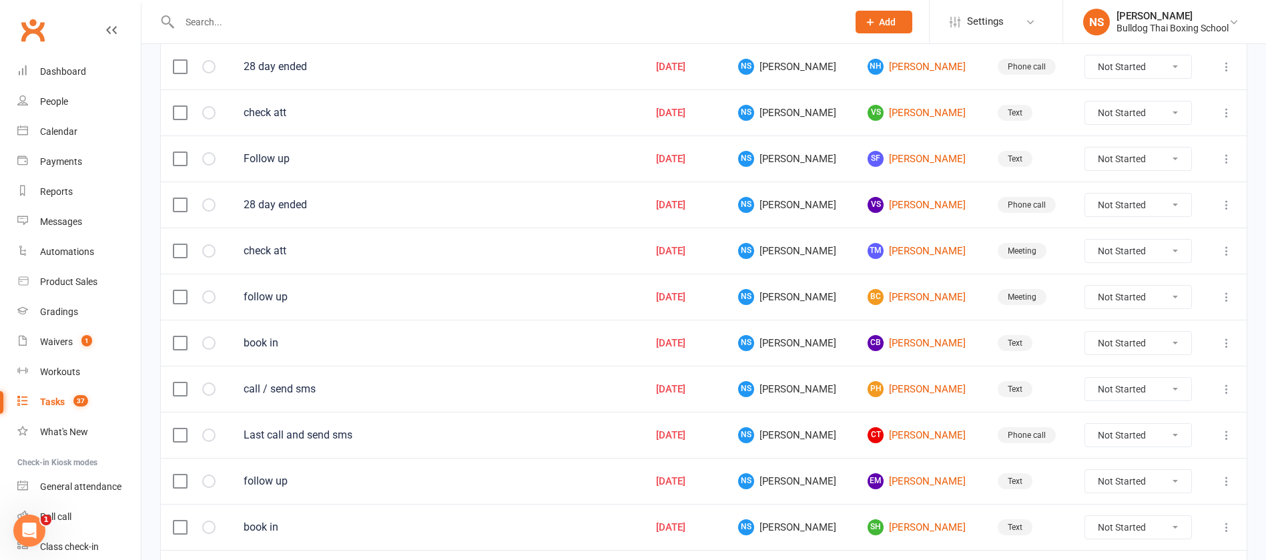
scroll to position [500, 0]
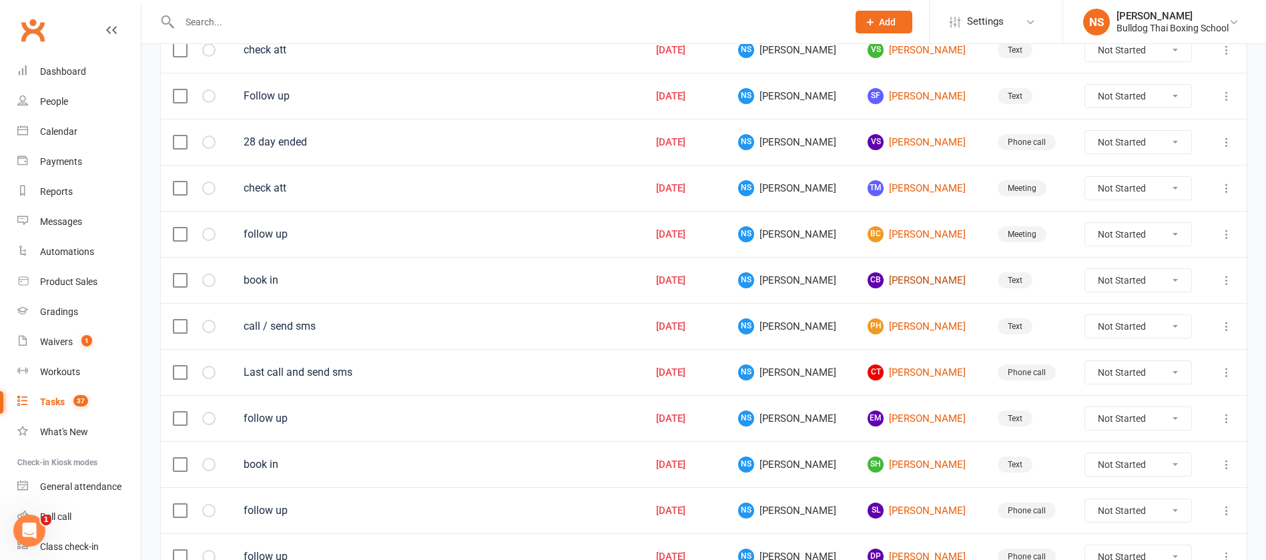
click at [913, 280] on link "[PERSON_NAME]" at bounding box center [919, 280] width 105 height 16
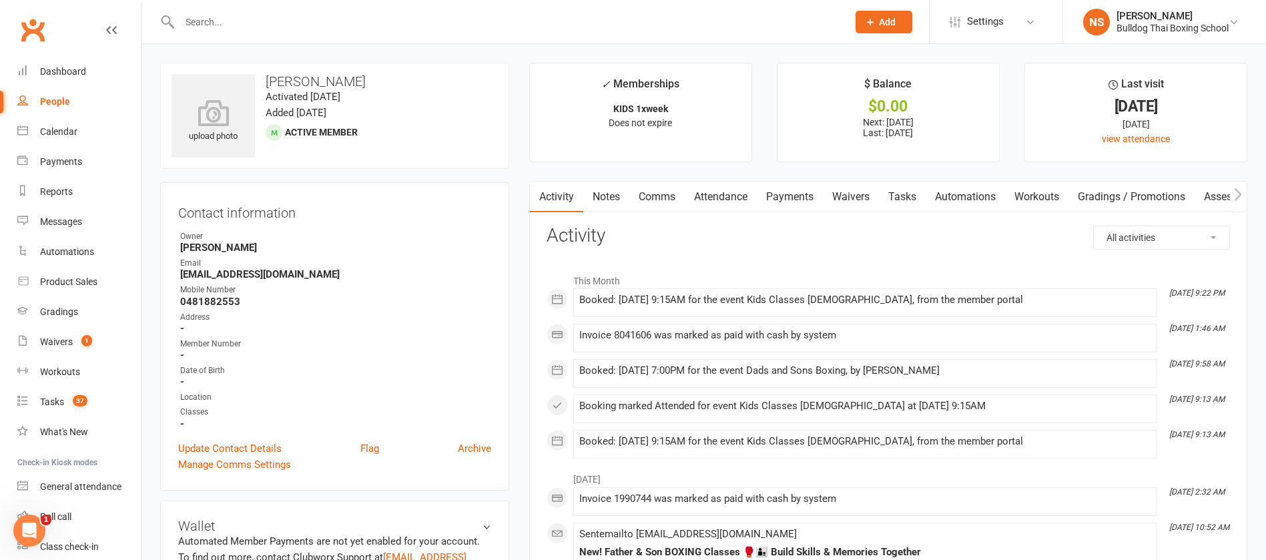
click at [904, 194] on link "Tasks" at bounding box center [902, 197] width 47 height 31
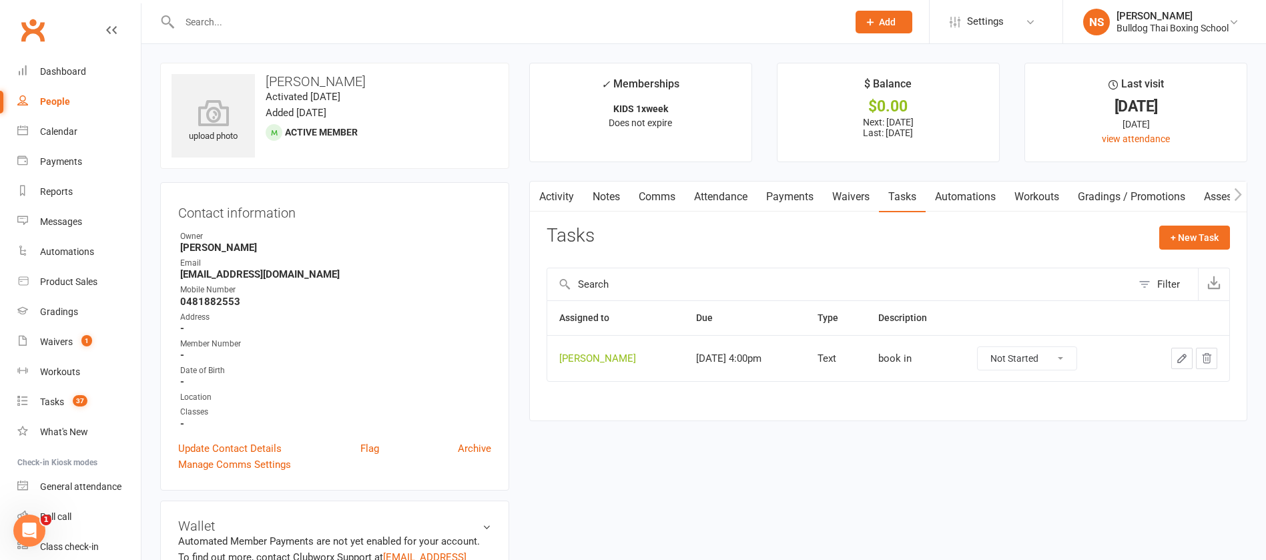
click at [1180, 354] on icon "button" at bounding box center [1182, 358] width 12 height 12
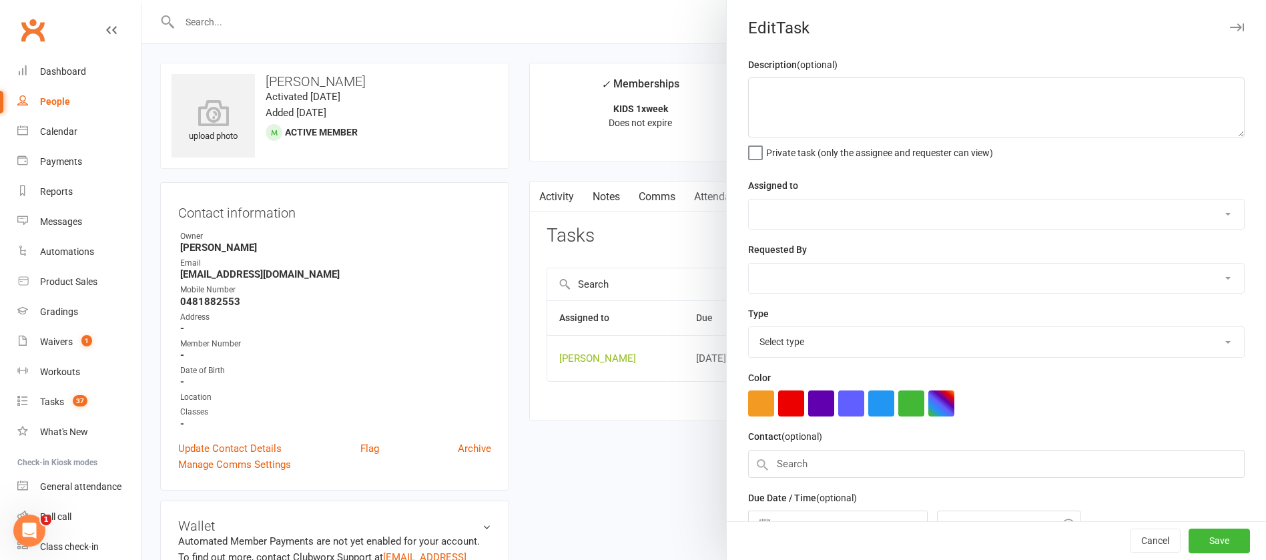
type textarea "book in"
select select "12940"
type input "[DATE]"
type input "4:00pm"
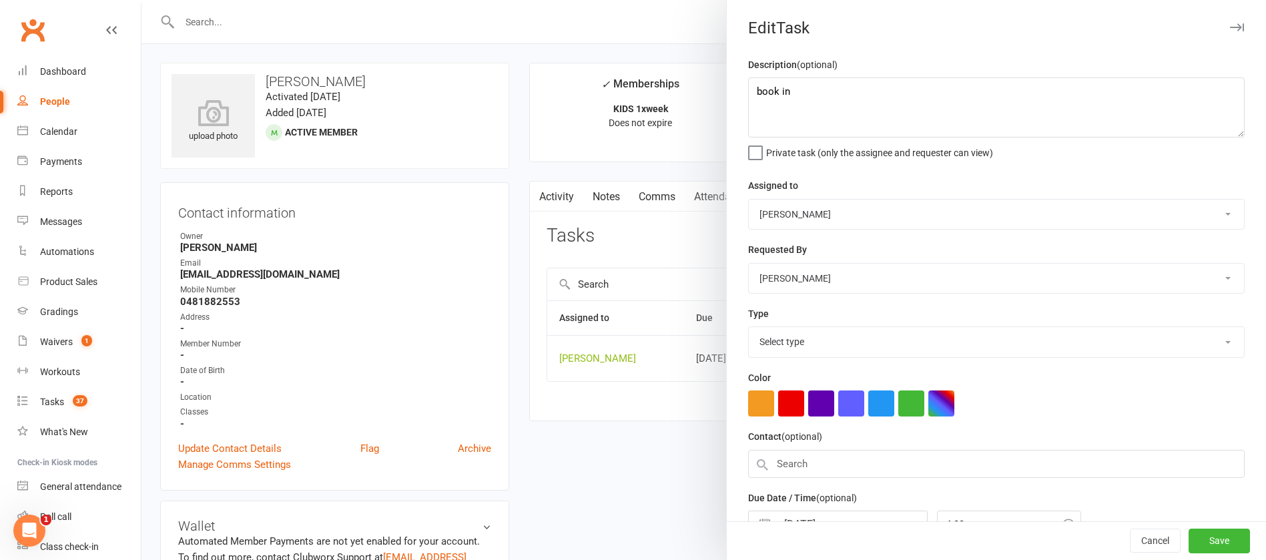
select select "13825"
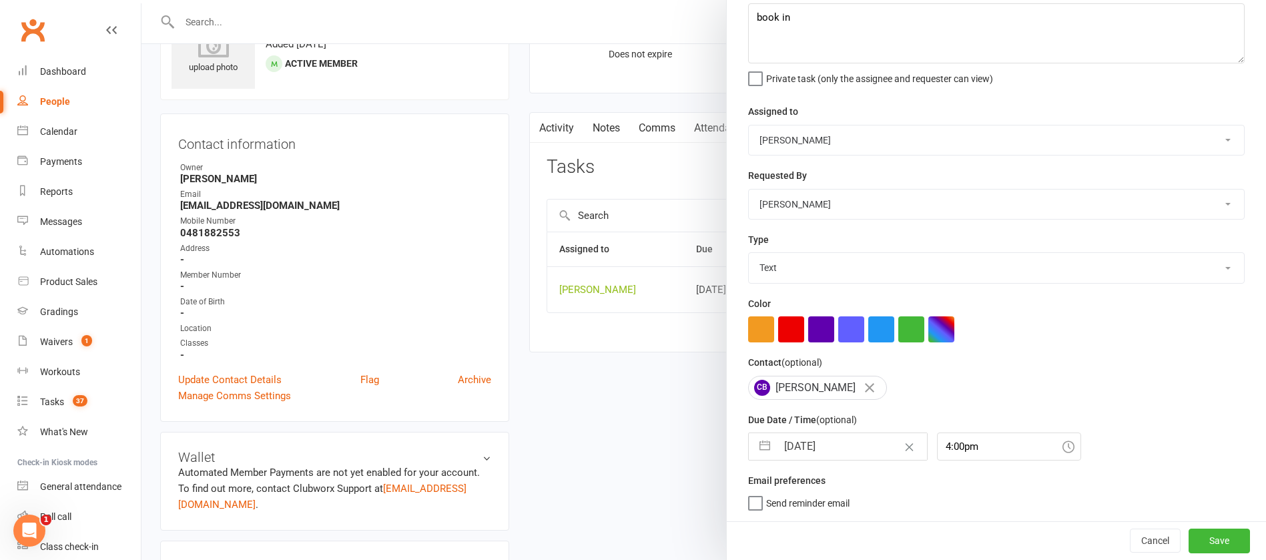
scroll to position [100, 0]
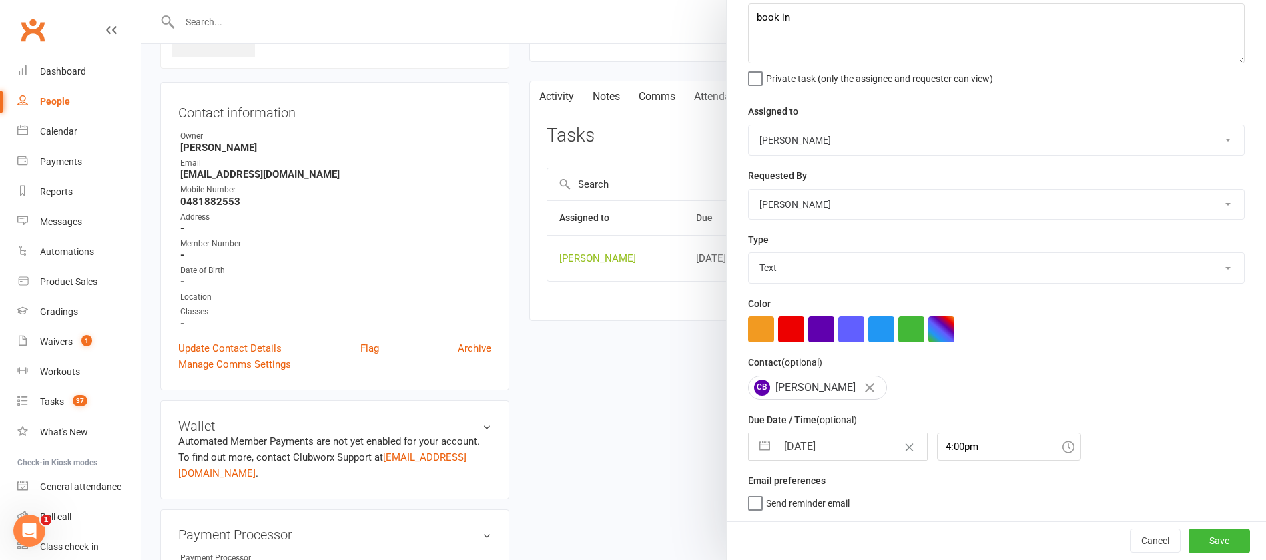
click at [839, 442] on input "[DATE]" at bounding box center [852, 446] width 150 height 27
select select "6"
select select "2025"
select select "7"
select select "2025"
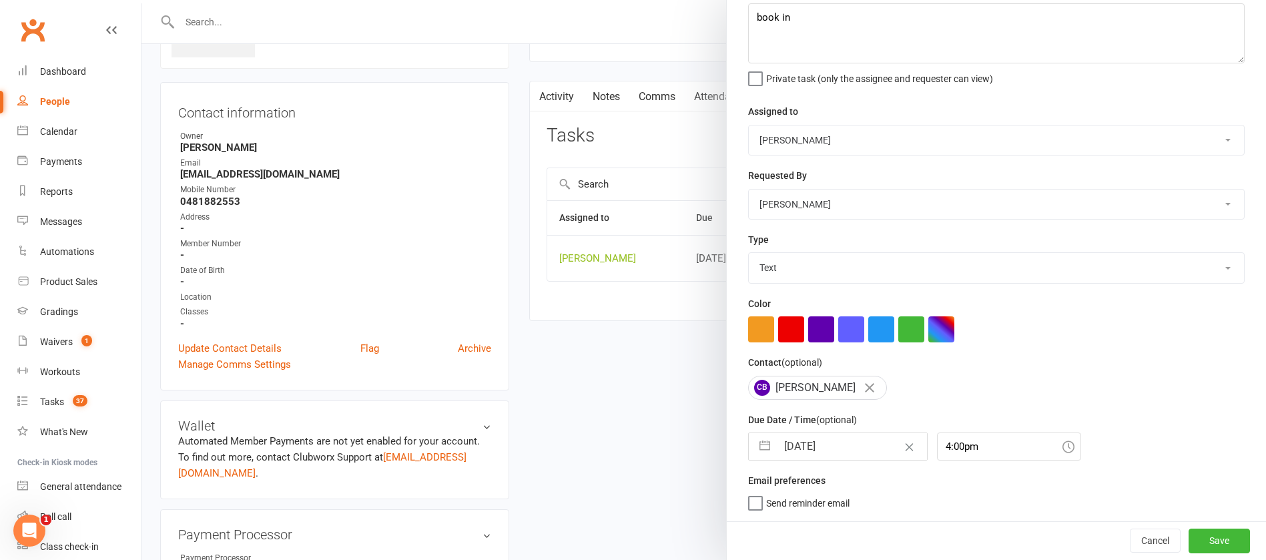
select select "8"
select select "2025"
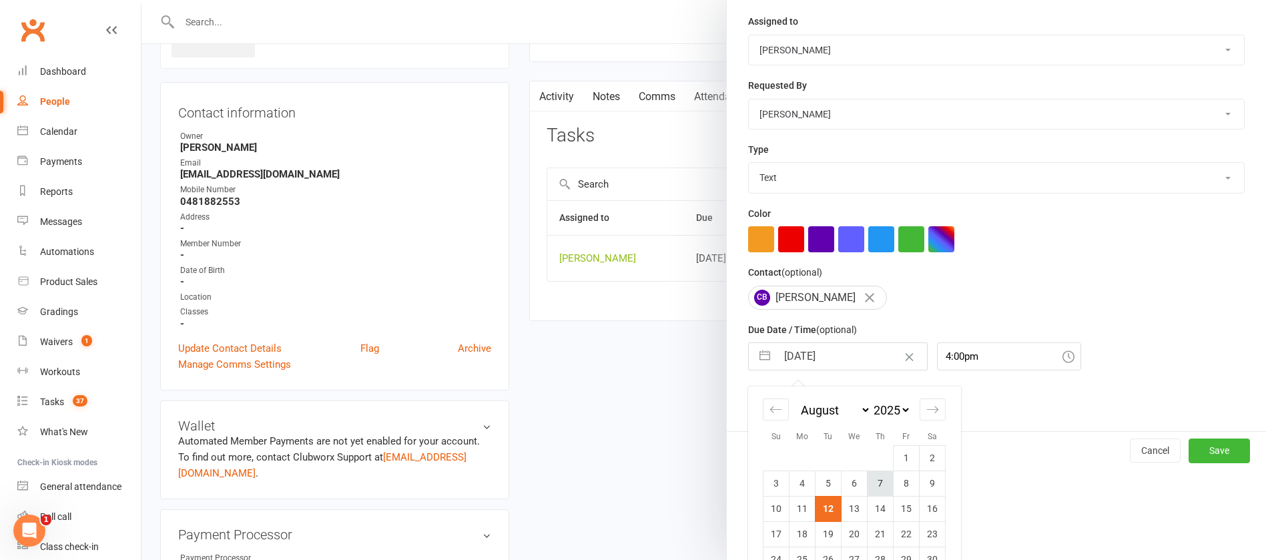
scroll to position [222, 0]
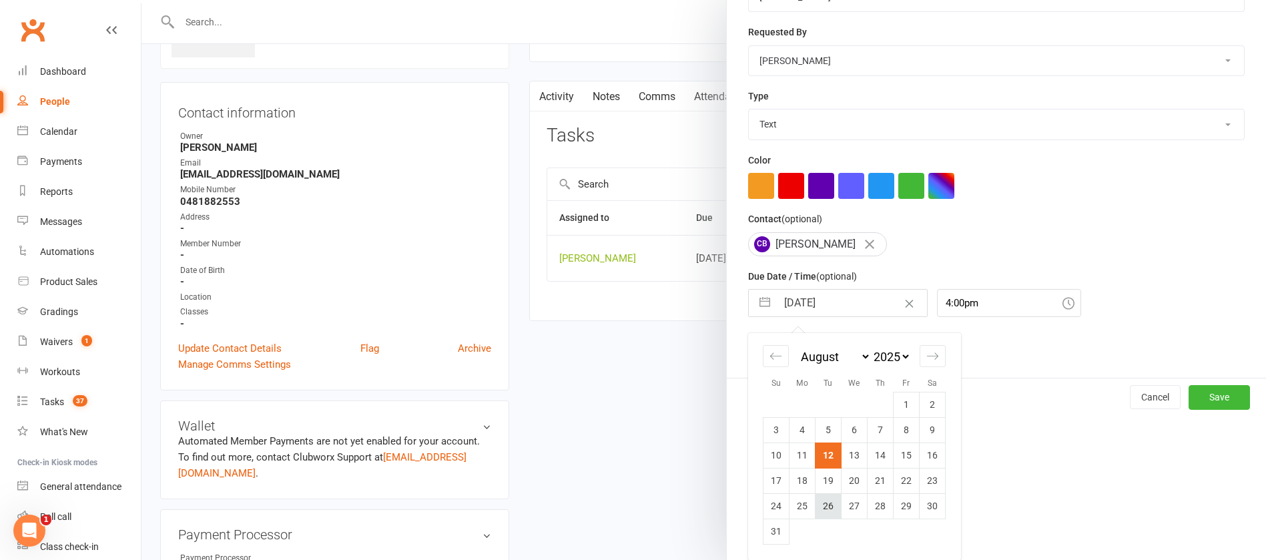
click at [817, 504] on td "26" at bounding box center [828, 505] width 26 height 25
type input "[DATE]"
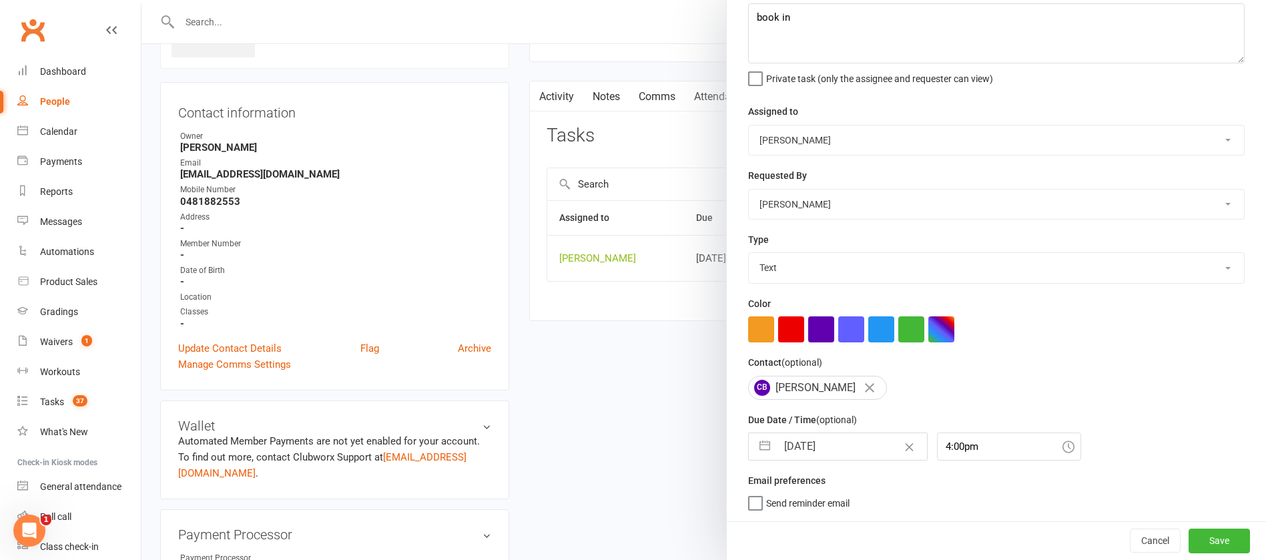
scroll to position [79, 0]
click at [1188, 545] on button "Save" at bounding box center [1218, 540] width 61 height 24
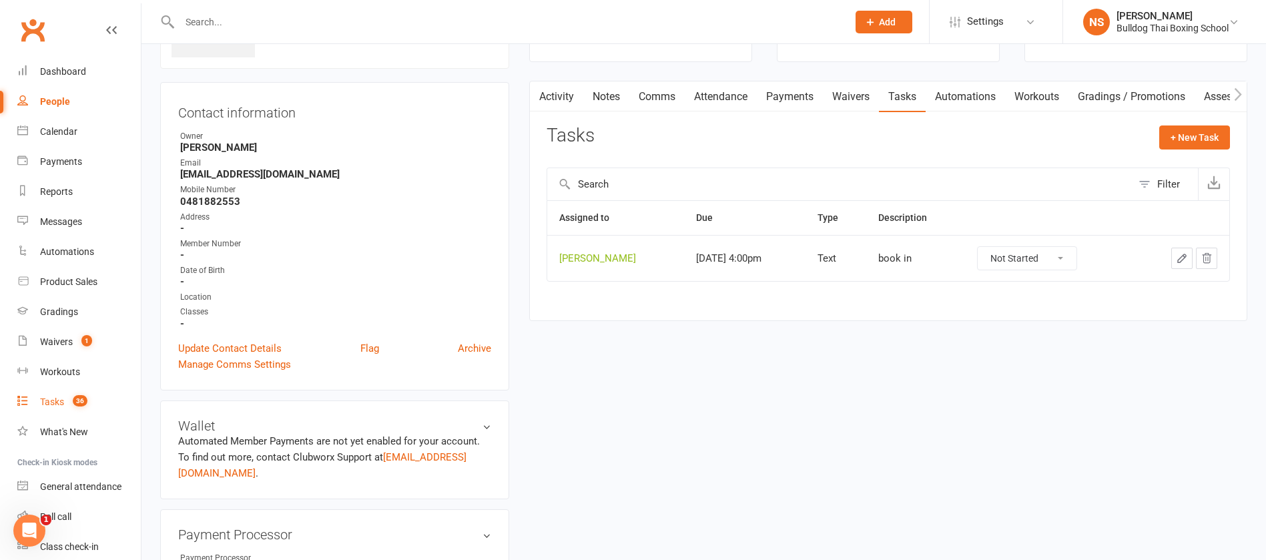
click at [58, 395] on link "Tasks 36" at bounding box center [78, 402] width 123 height 30
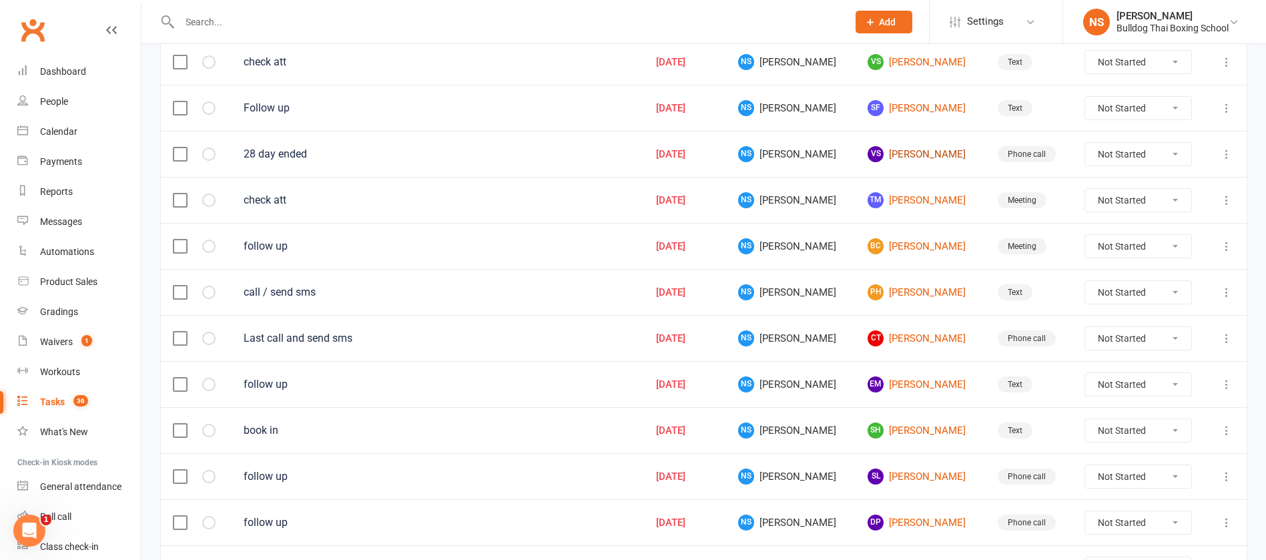
scroll to position [500, 0]
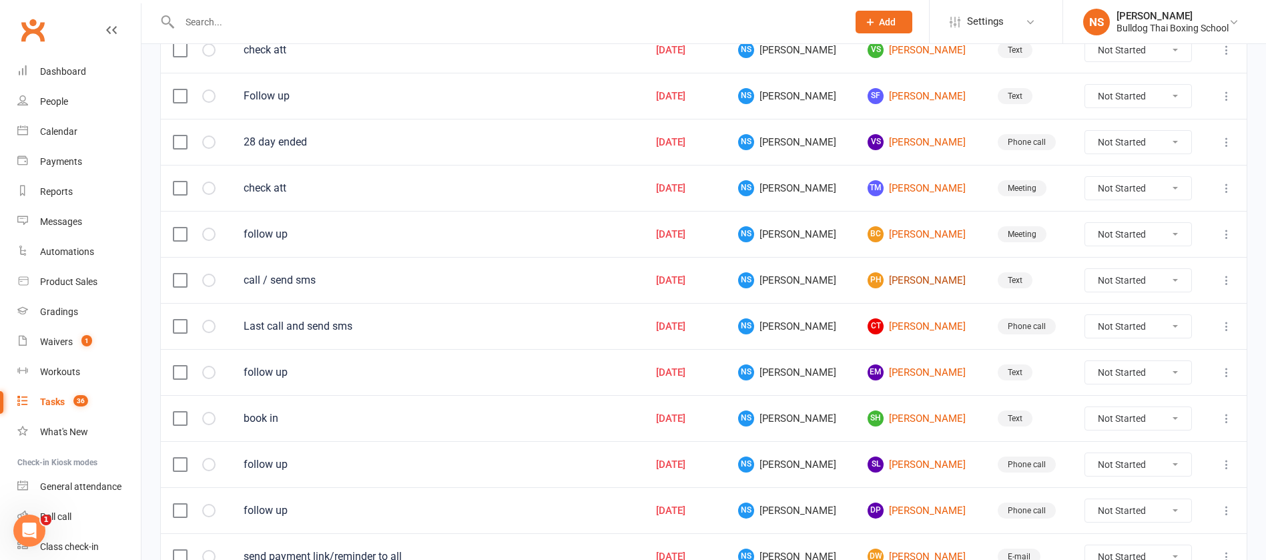
click at [894, 282] on link "PH [PERSON_NAME]" at bounding box center [919, 280] width 105 height 16
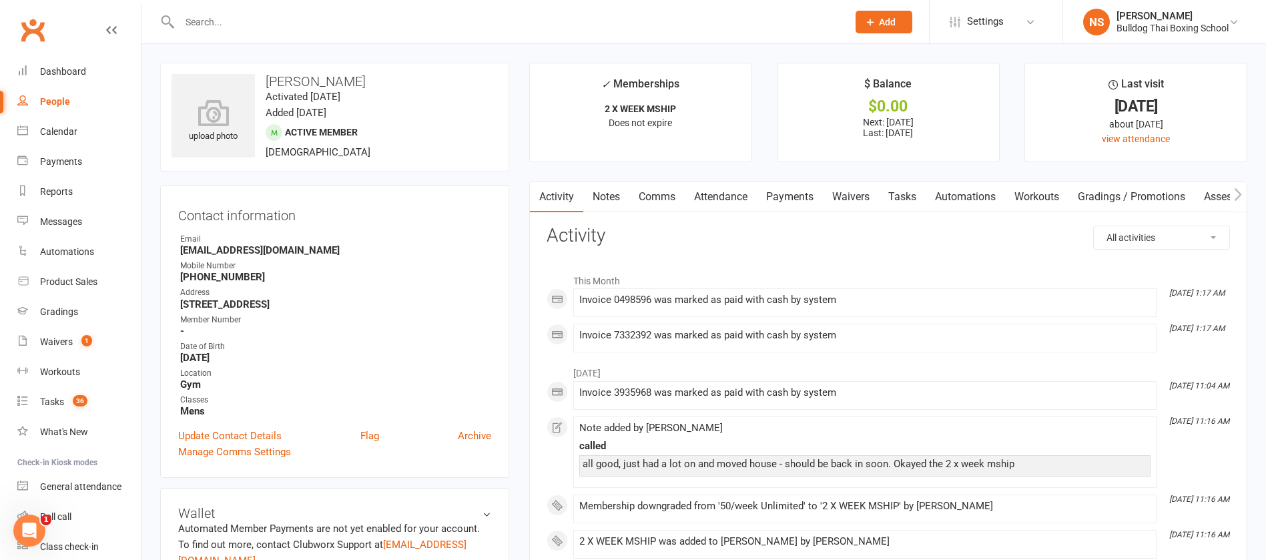
click at [896, 186] on link "Tasks" at bounding box center [902, 197] width 47 height 31
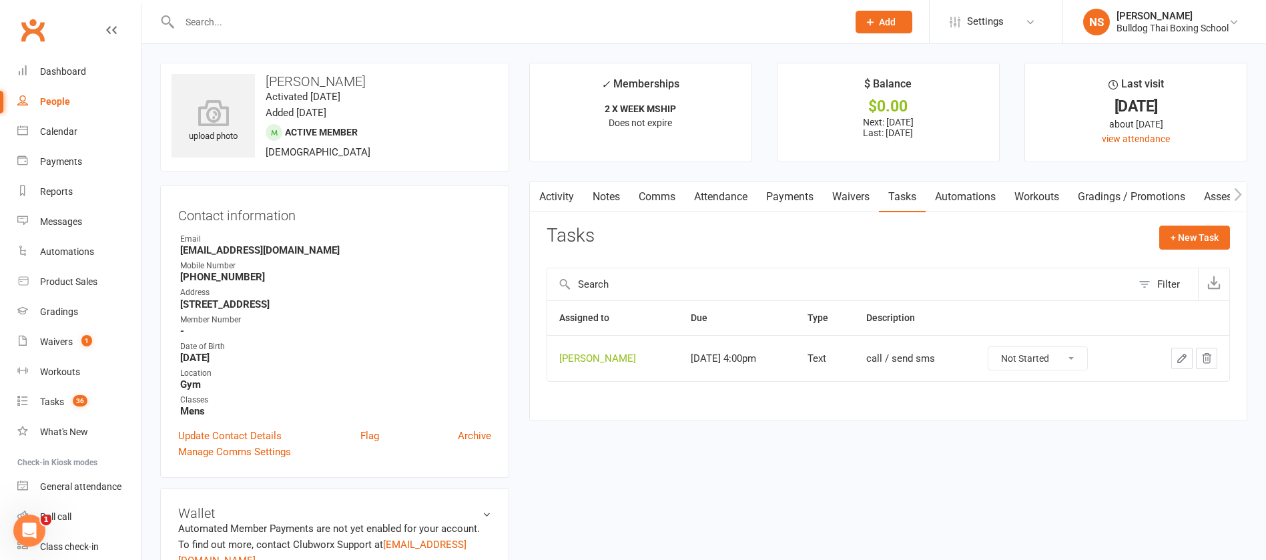
click at [1184, 352] on icon "button" at bounding box center [1182, 358] width 12 height 12
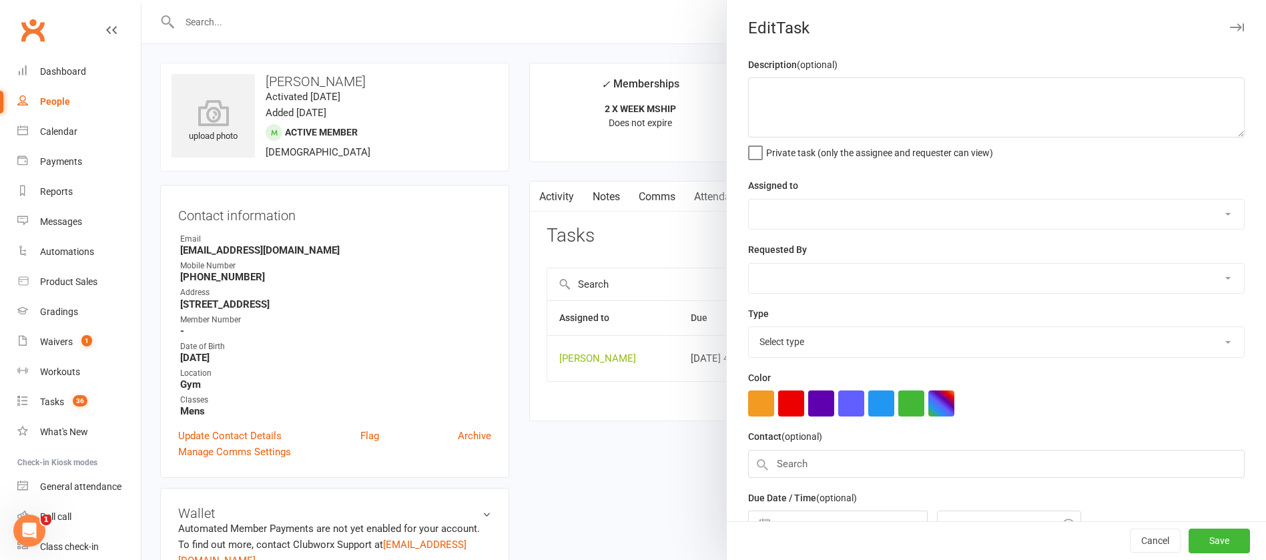
type textarea "call / send sms"
select select "12940"
type input "[DATE]"
type input "4:00pm"
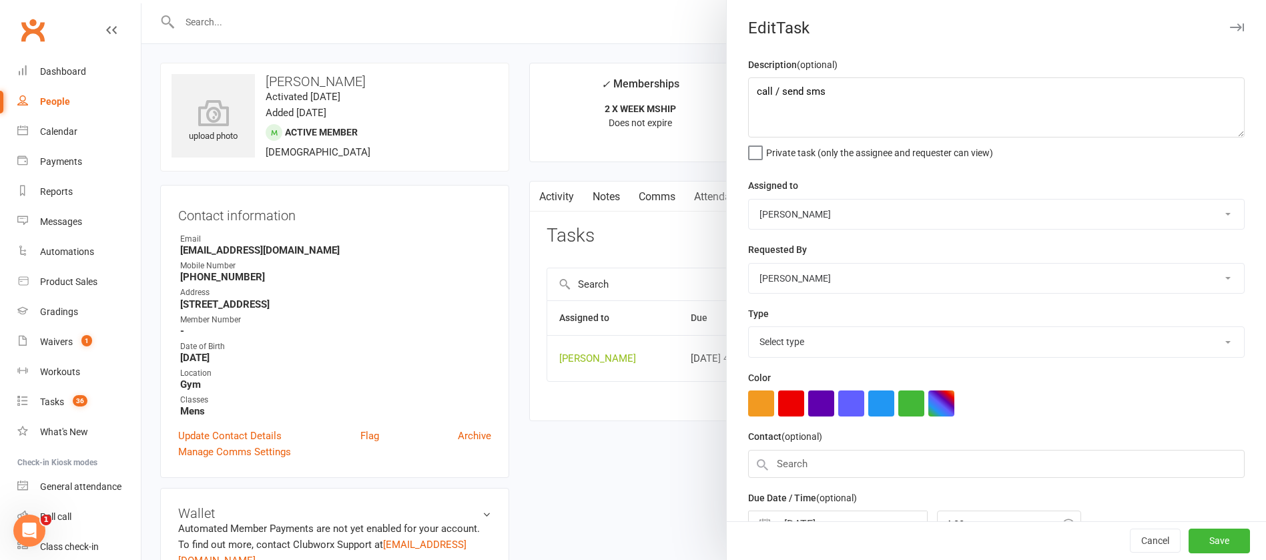
select select "13825"
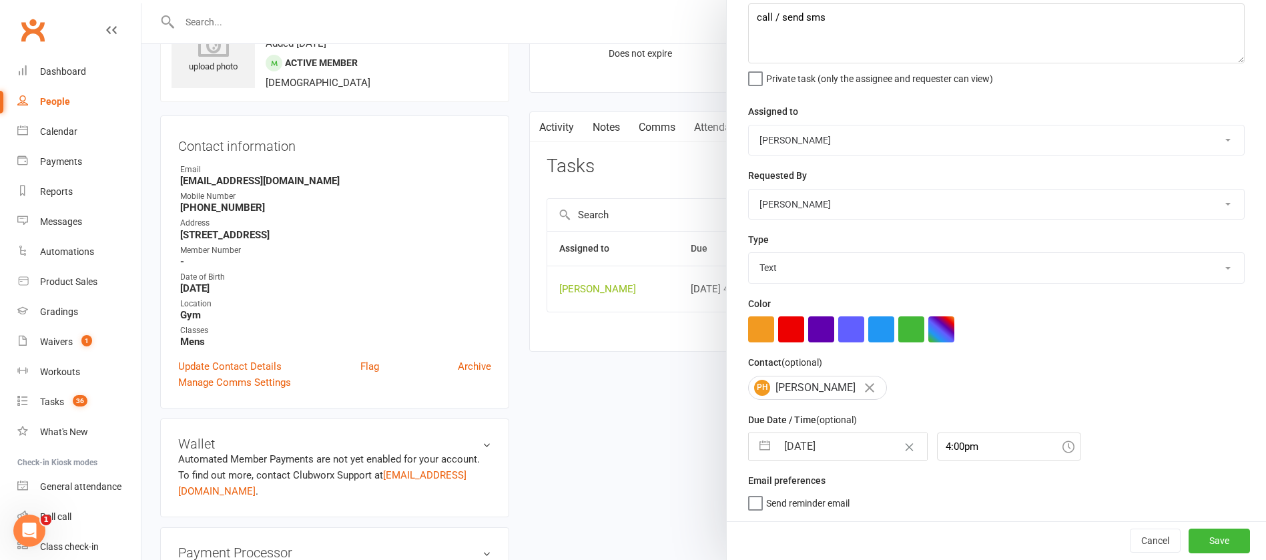
scroll to position [100, 0]
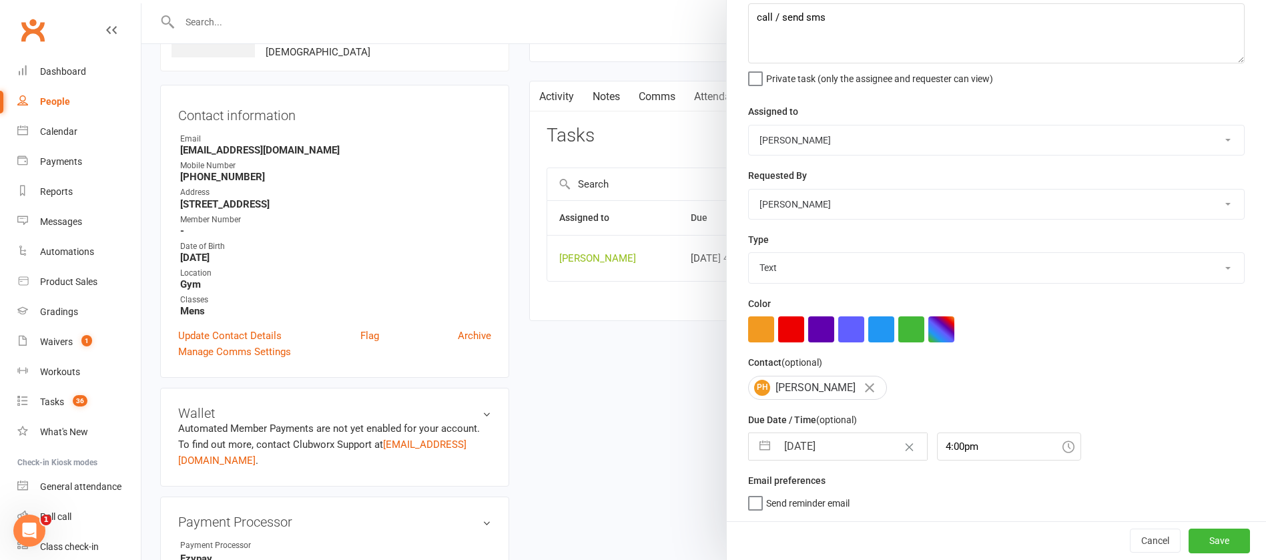
click at [854, 443] on input "[DATE]" at bounding box center [852, 446] width 150 height 27
select select "6"
select select "2025"
select select "7"
select select "2025"
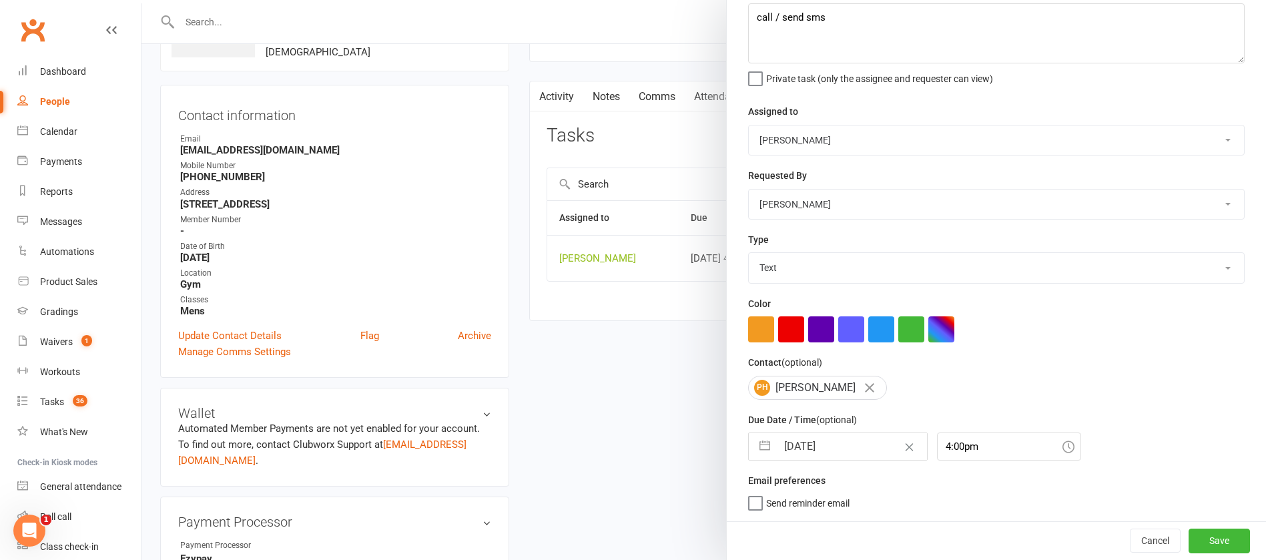
select select "8"
select select "2025"
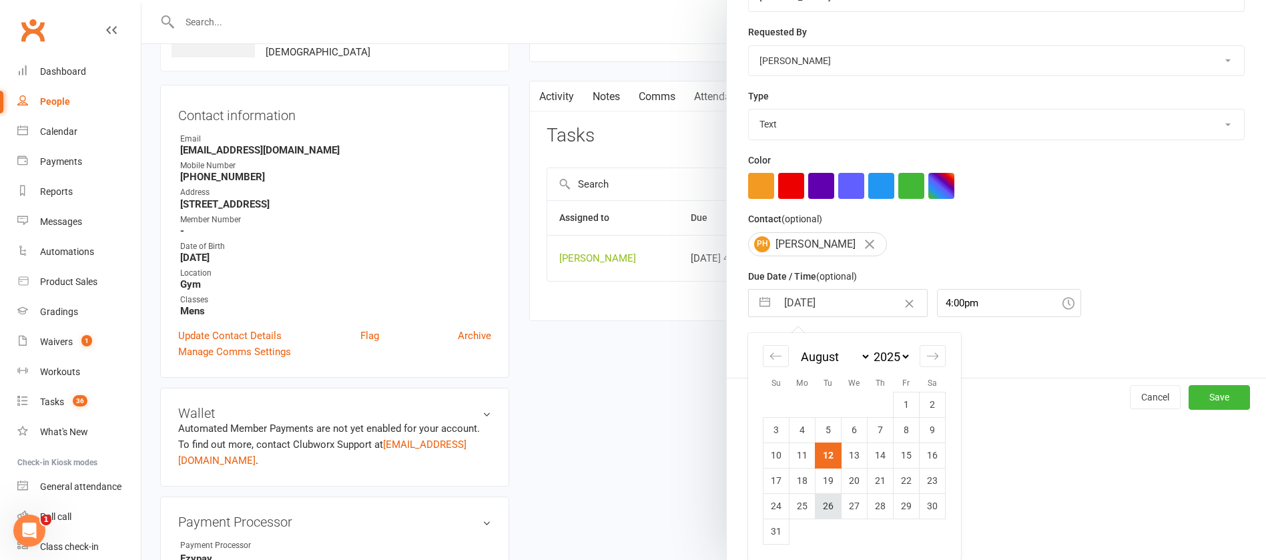
click at [821, 504] on td "26" at bounding box center [828, 505] width 26 height 25
type input "[DATE]"
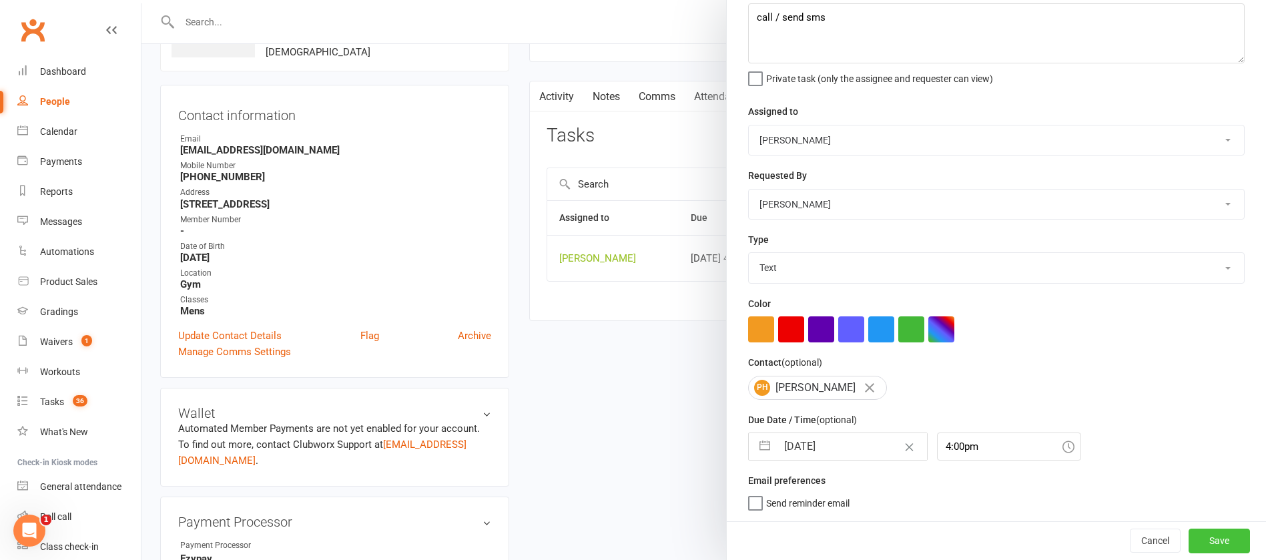
drag, startPoint x: 1189, startPoint y: 540, endPoint x: 974, endPoint y: 511, distance: 217.4
click at [1188, 539] on button "Save" at bounding box center [1218, 540] width 61 height 24
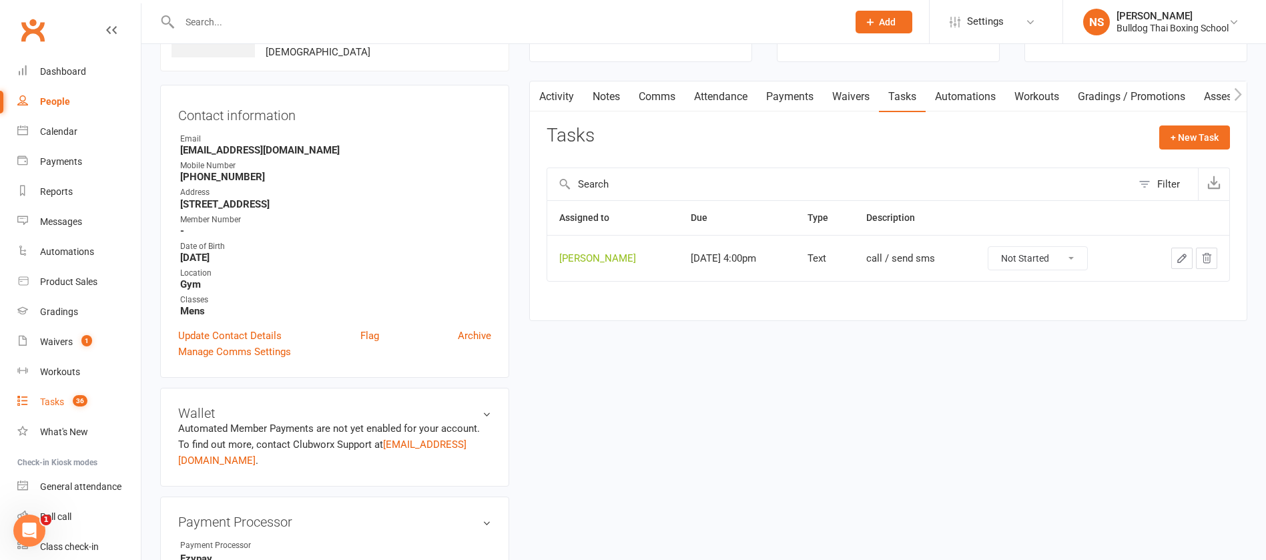
click at [45, 400] on div "Tasks" at bounding box center [52, 401] width 24 height 11
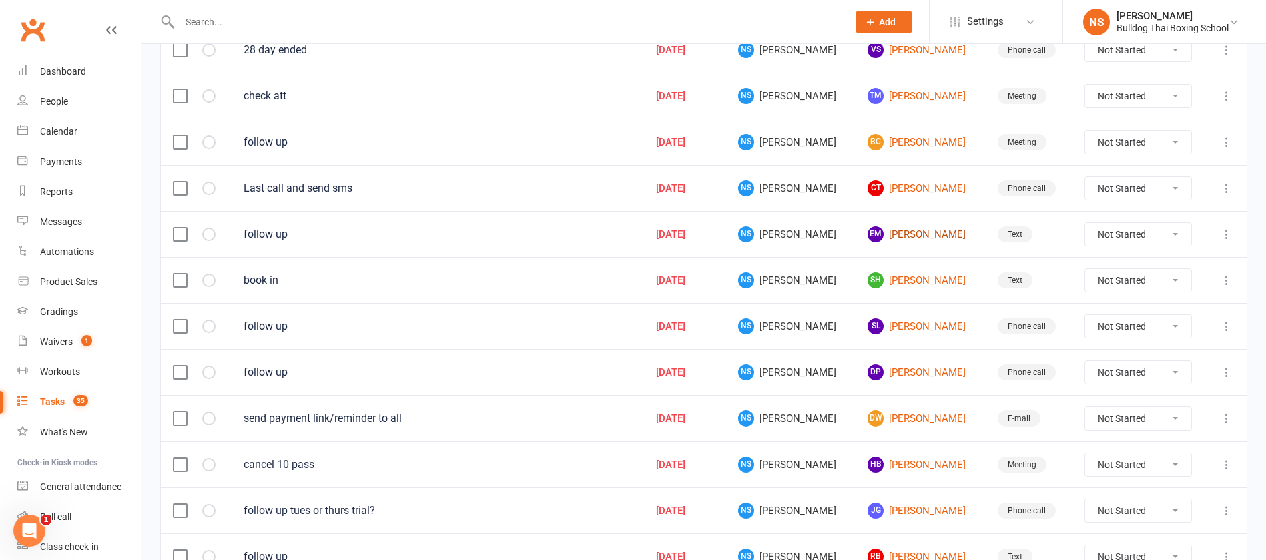
scroll to position [601, 0]
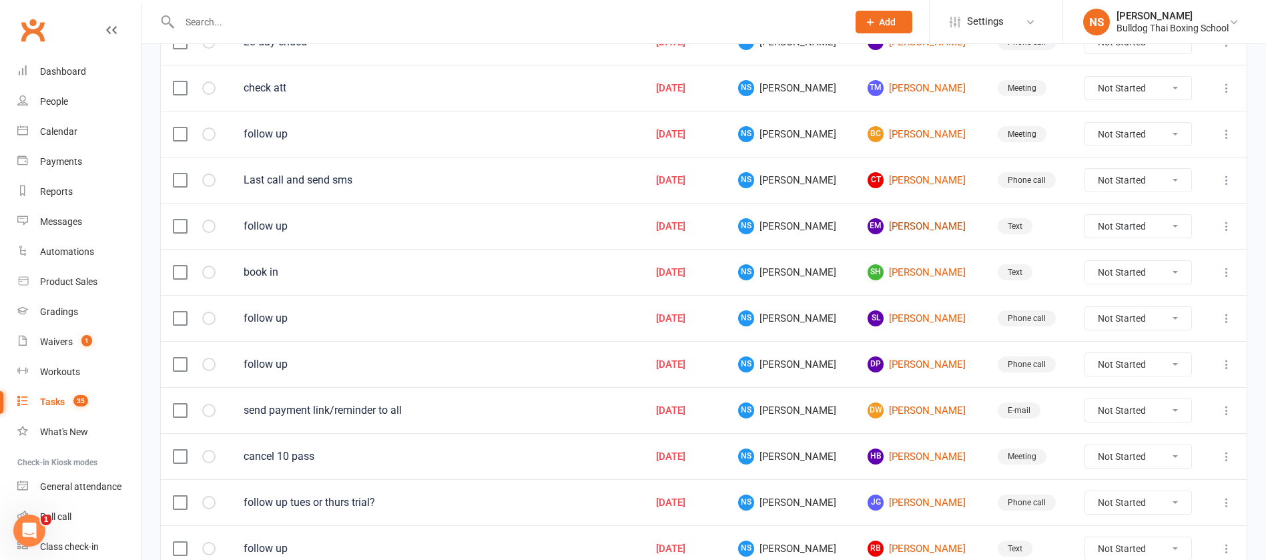
click at [902, 232] on link "EM [PERSON_NAME]" at bounding box center [919, 226] width 105 height 16
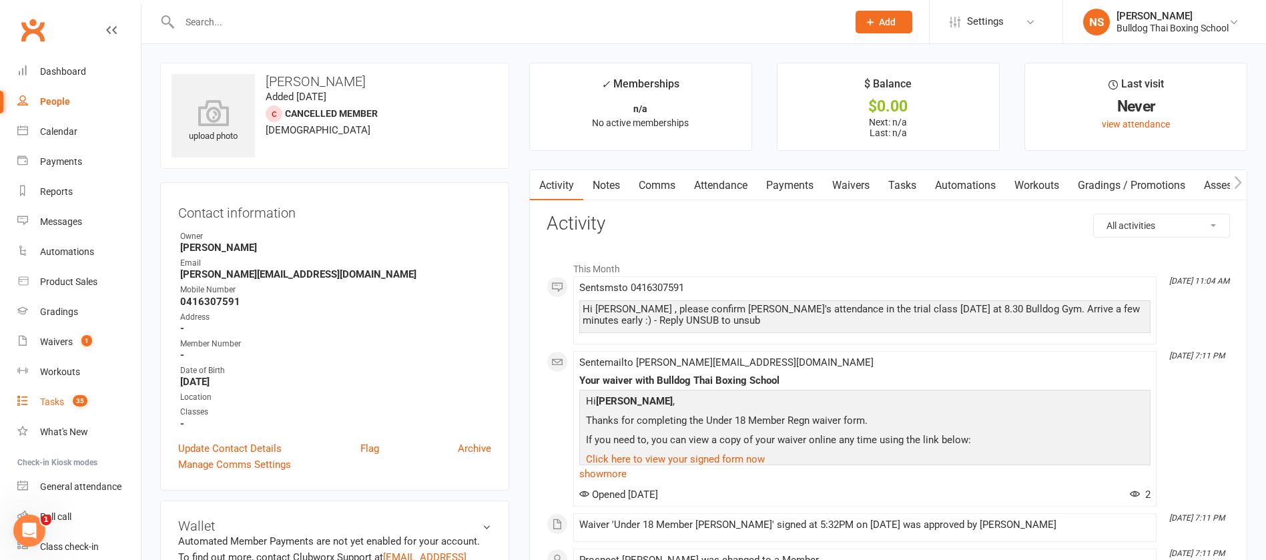
click at [49, 396] on div "Tasks" at bounding box center [52, 401] width 24 height 11
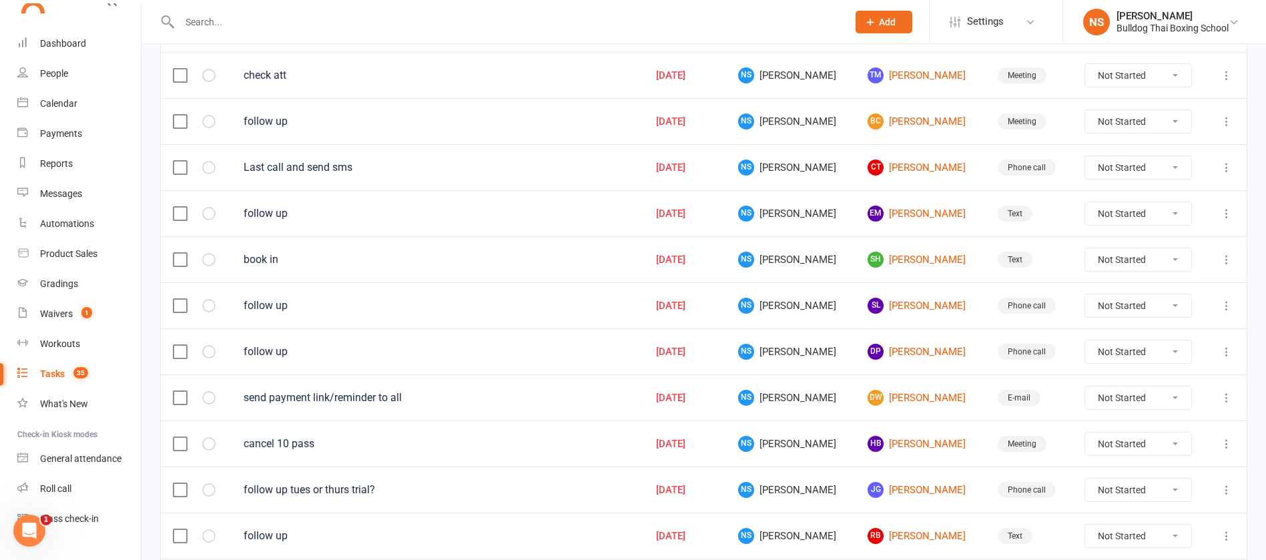
scroll to position [500, 0]
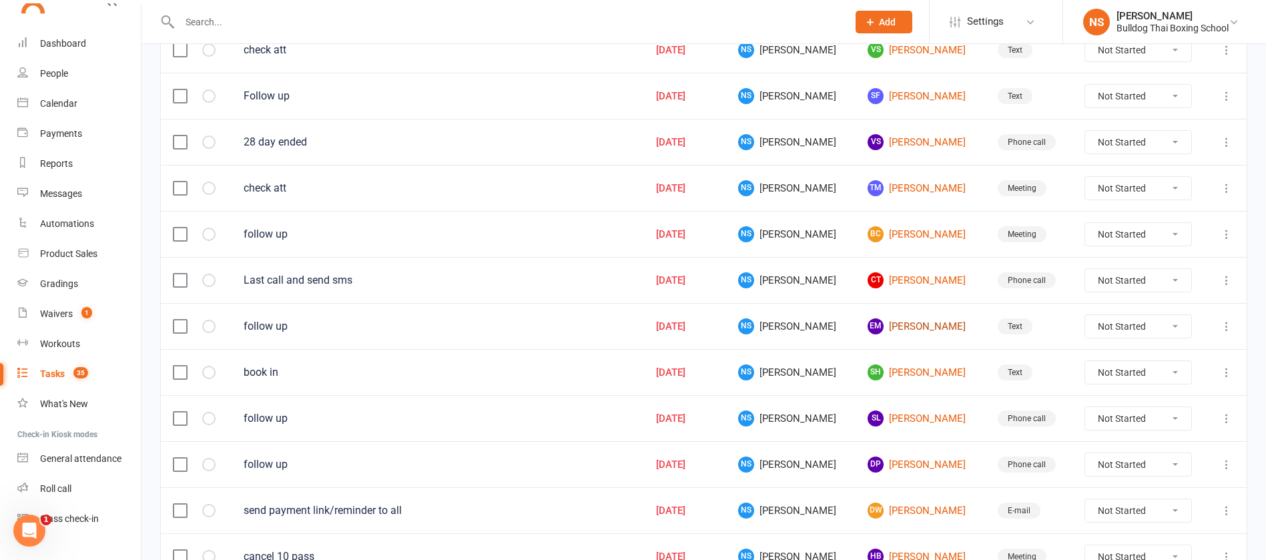
click at [905, 327] on link "EM [PERSON_NAME]" at bounding box center [919, 326] width 105 height 16
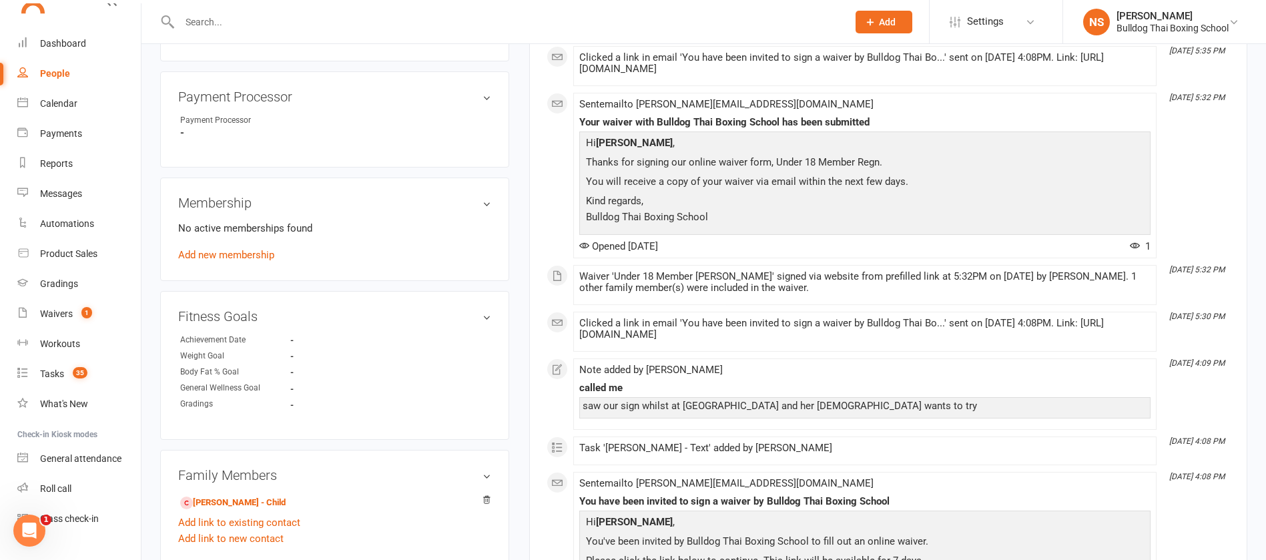
scroll to position [601, 0]
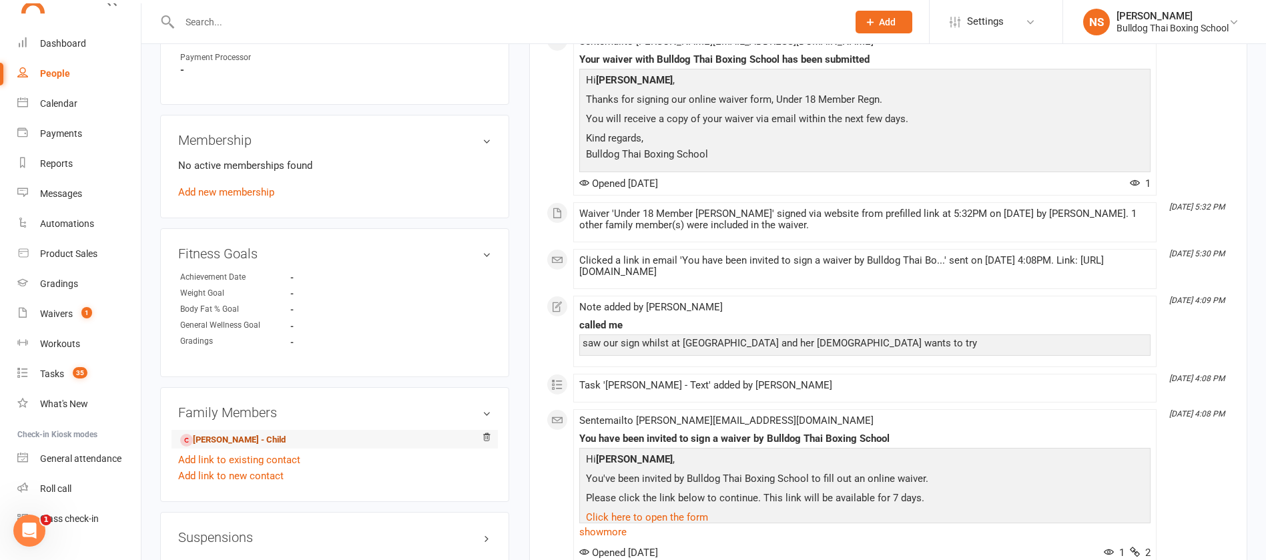
click at [258, 442] on link "[PERSON_NAME] - Child" at bounding box center [232, 440] width 105 height 14
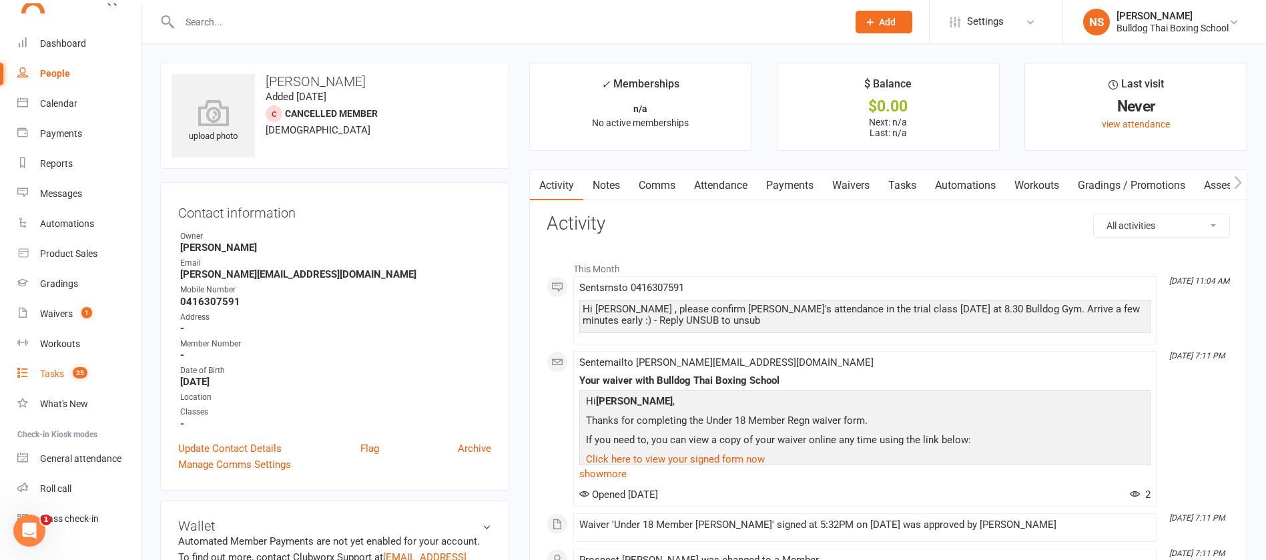
click at [49, 372] on div "Tasks" at bounding box center [52, 373] width 24 height 11
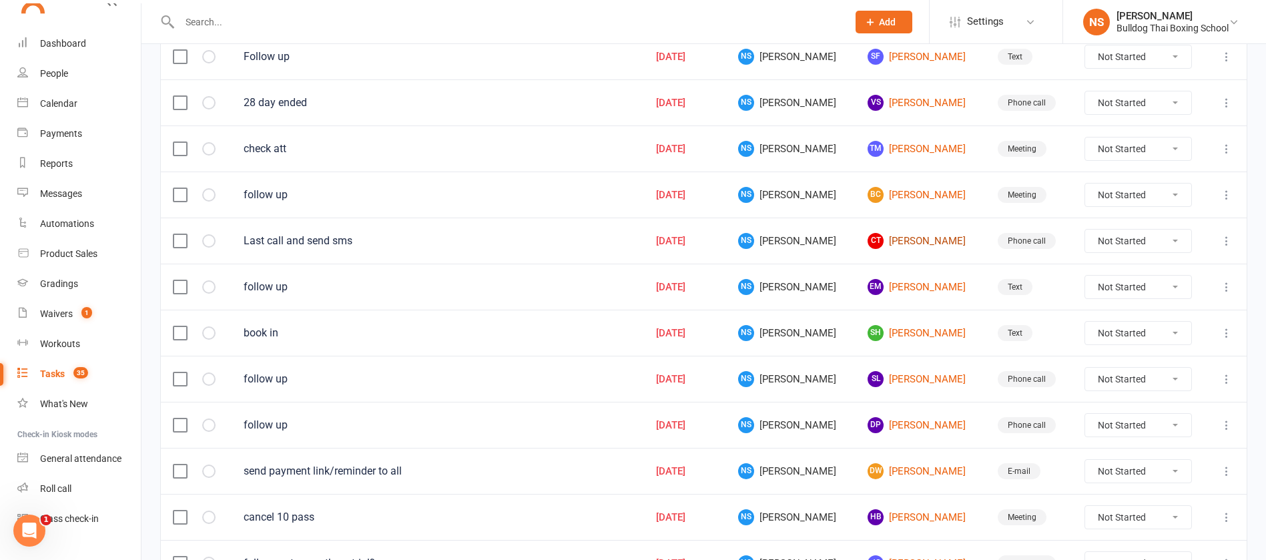
scroll to position [601, 0]
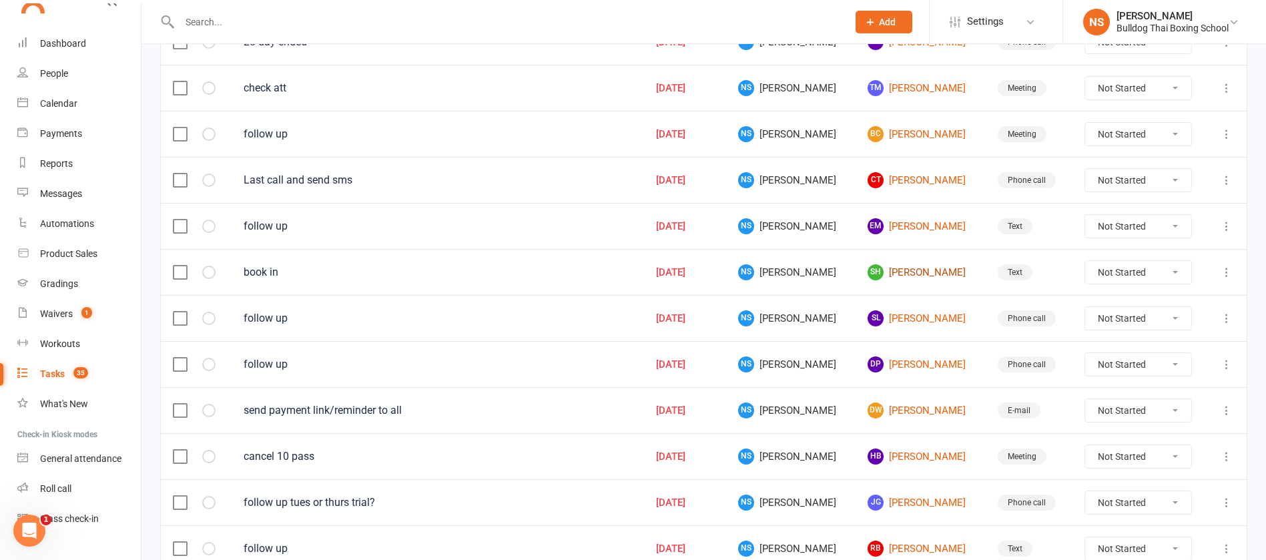
click at [895, 274] on link "SH [PERSON_NAME]" at bounding box center [919, 272] width 105 height 16
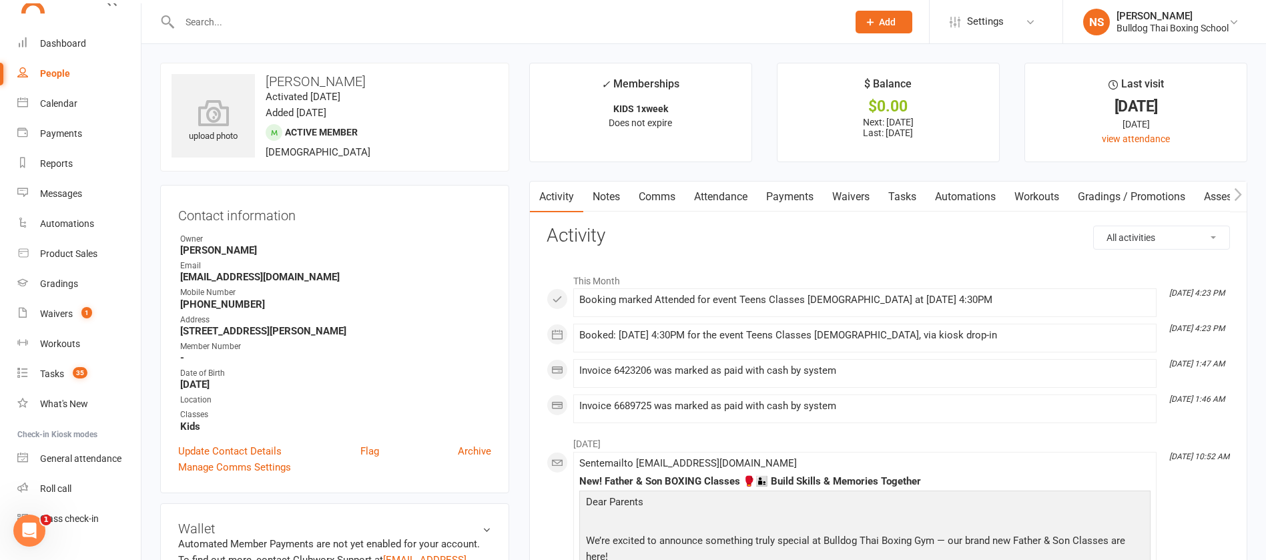
click at [910, 196] on link "Tasks" at bounding box center [902, 197] width 47 height 31
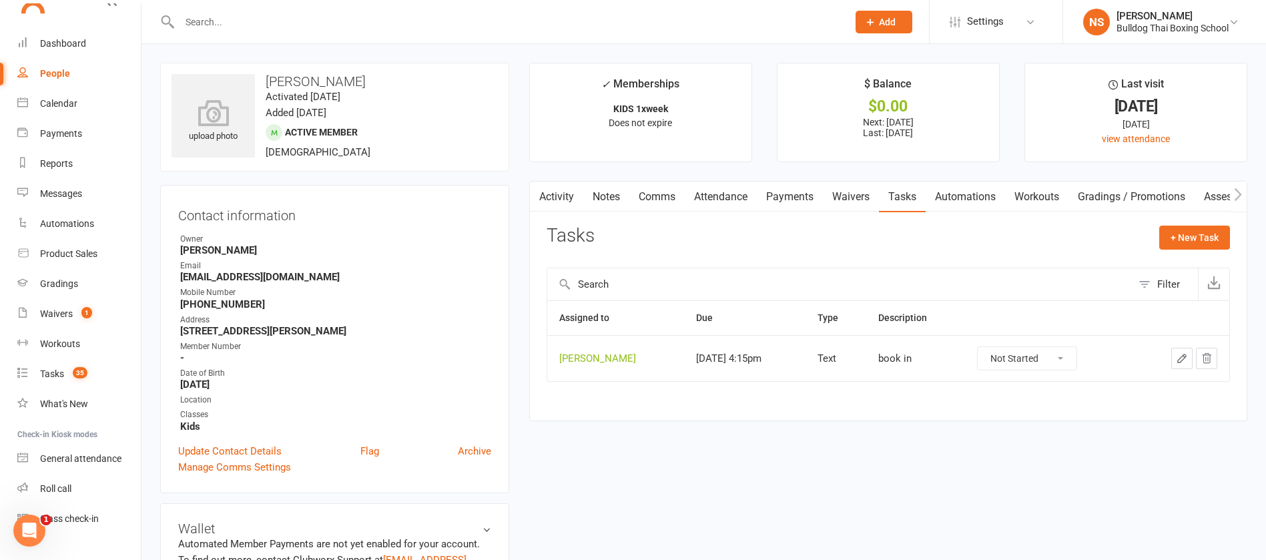
click at [1065, 356] on select "Not Started In Progress Waiting Complete" at bounding box center [1027, 358] width 99 height 23
click at [978, 347] on select "Not Started In Progress Waiting Complete" at bounding box center [1027, 358] width 99 height 23
select select "unstarted"
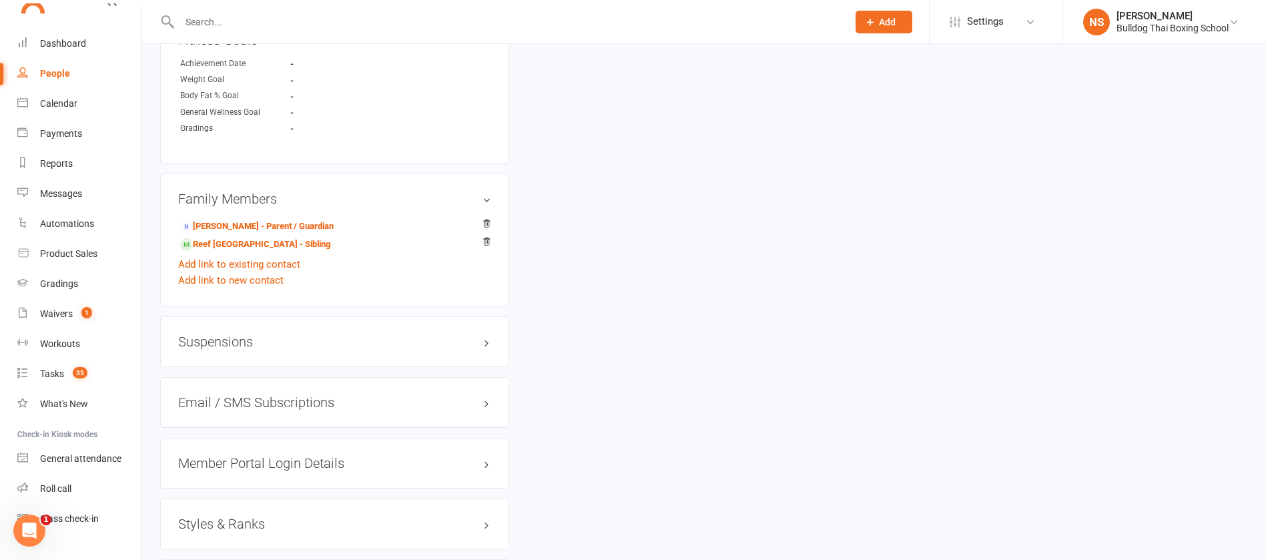
scroll to position [901, 0]
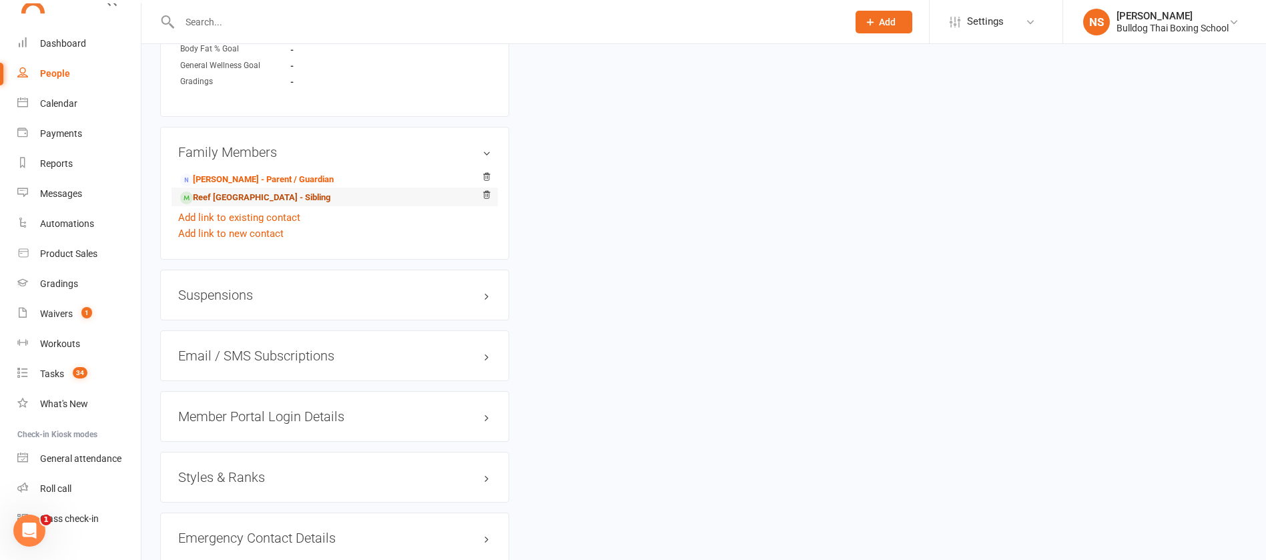
click at [243, 197] on link "Reef [GEOGRAPHIC_DATA] - Sibling" at bounding box center [255, 198] width 150 height 14
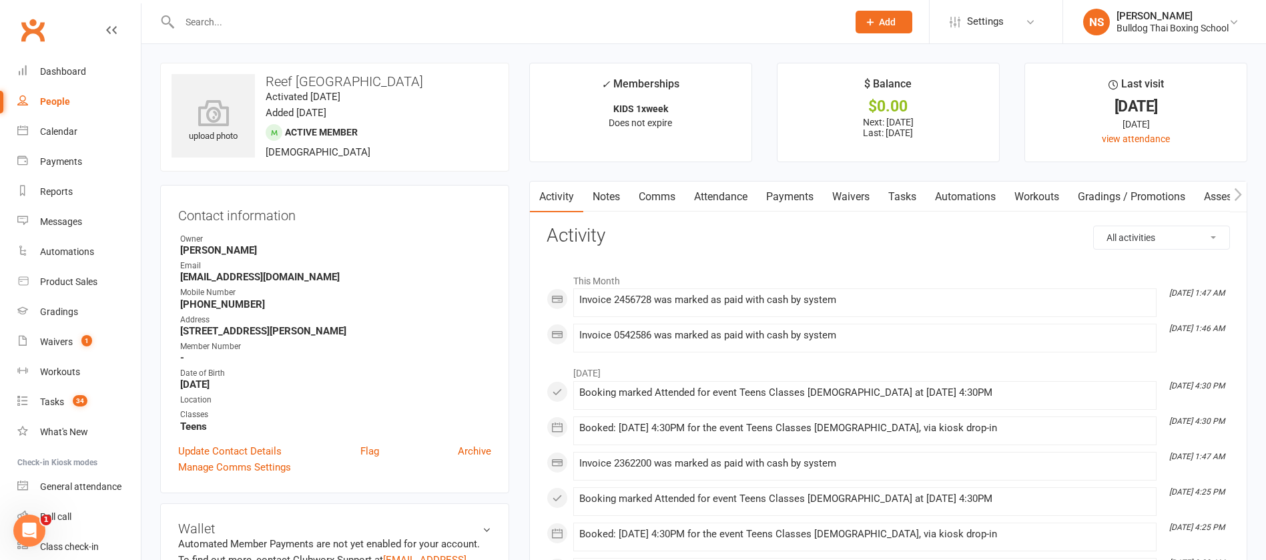
click at [885, 18] on span "Add" at bounding box center [887, 22] width 17 height 11
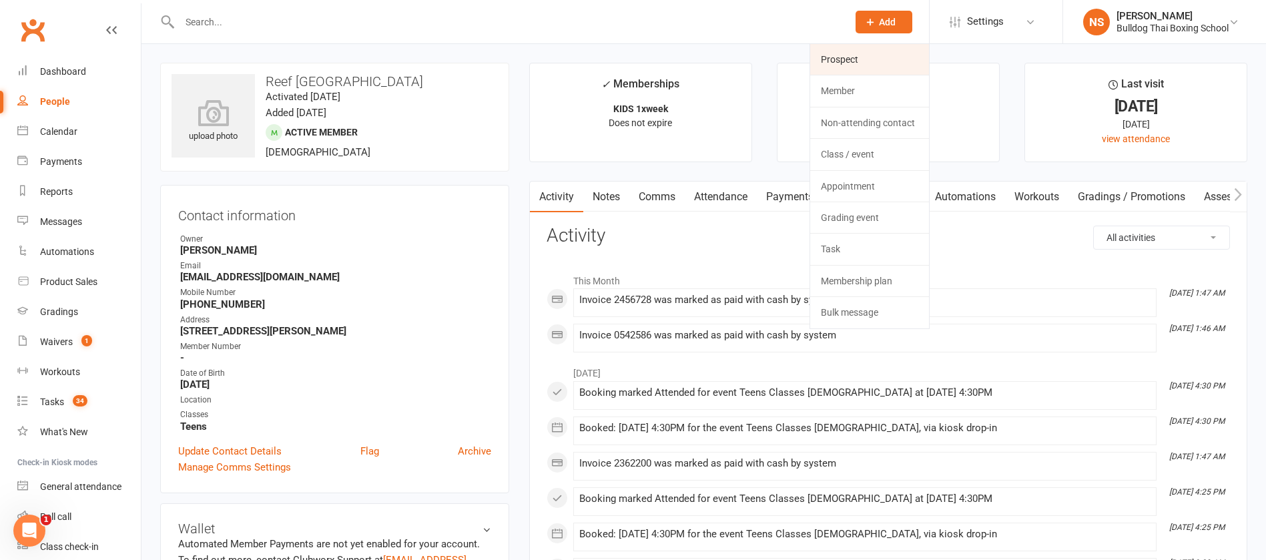
click at [864, 55] on link "Prospect" at bounding box center [869, 59] width 119 height 31
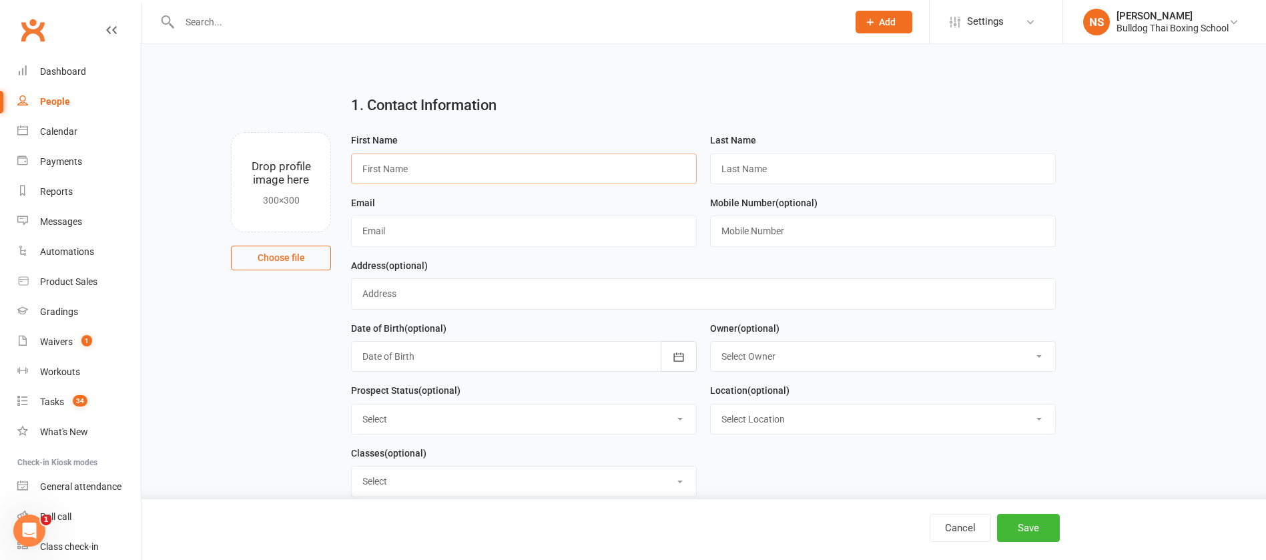
click at [432, 171] on input "text" at bounding box center [524, 168] width 346 height 31
type input "[PERSON_NAME]"
click at [735, 162] on input "text" at bounding box center [883, 168] width 346 height 31
type input "[PERSON_NAME]"
click at [425, 230] on input "text" at bounding box center [524, 231] width 346 height 31
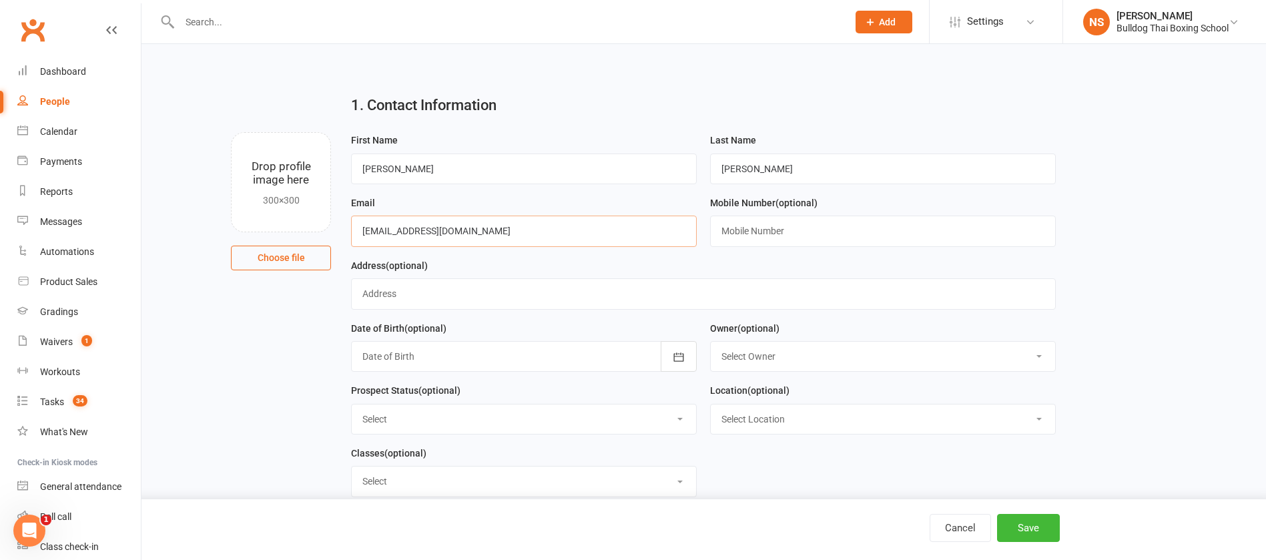
type input "[EMAIL_ADDRESS][DOMAIN_NAME]"
click at [789, 227] on input "text" at bounding box center [883, 231] width 346 height 31
type input "0415428289"
click at [1024, 522] on button "Save" at bounding box center [1028, 528] width 63 height 28
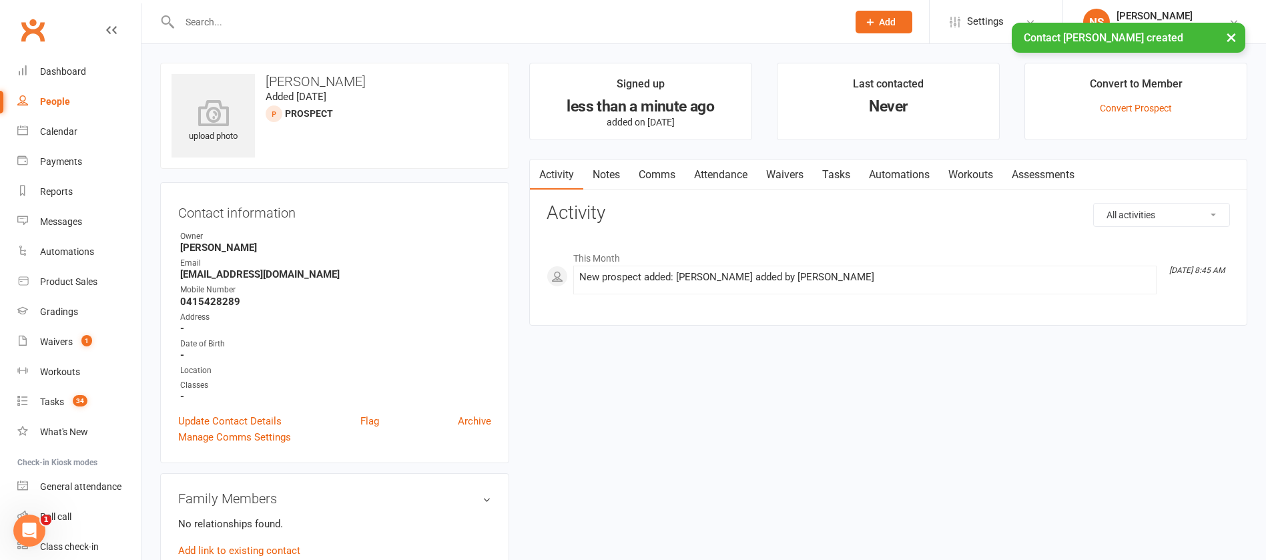
click at [609, 171] on link "Notes" at bounding box center [606, 174] width 46 height 31
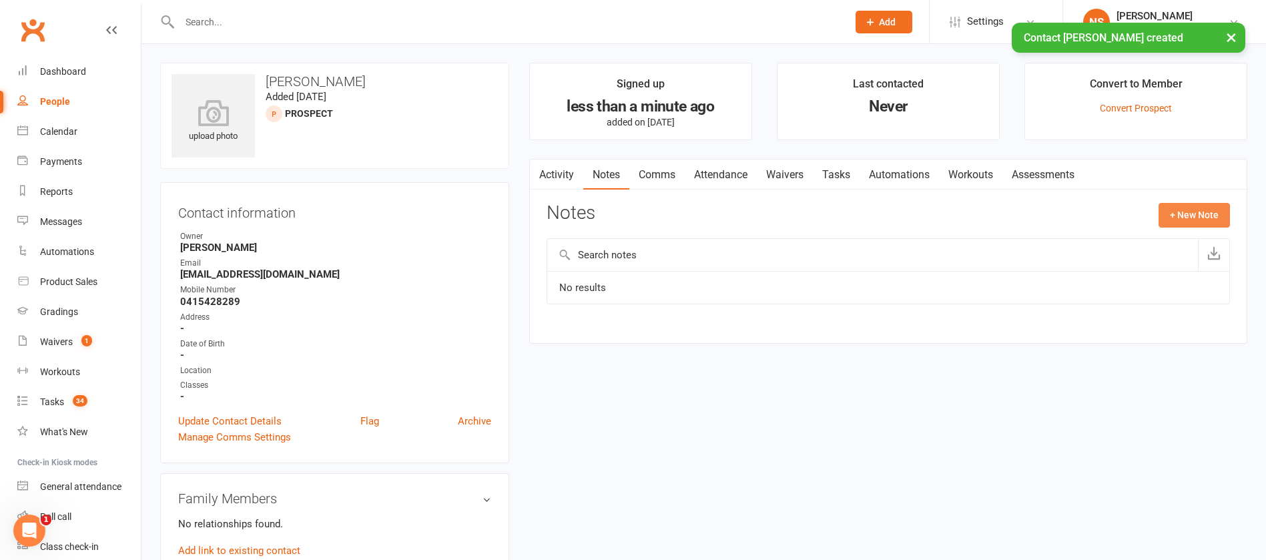
click at [1208, 210] on button "+ New Note" at bounding box center [1193, 215] width 71 height 24
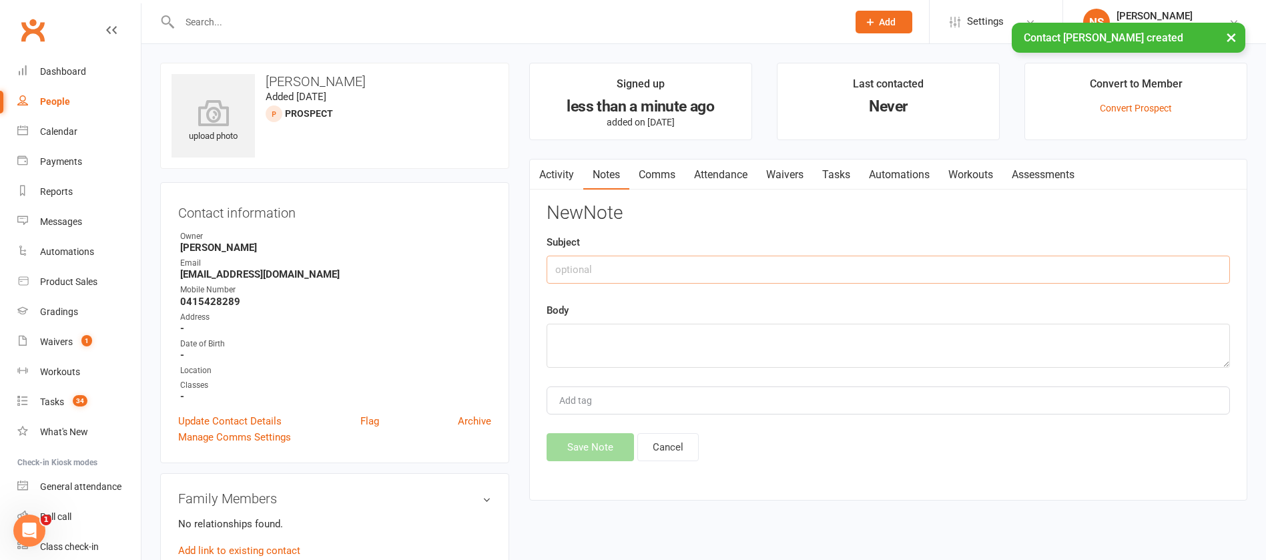
click at [561, 271] on input "text" at bounding box center [888, 270] width 683 height 28
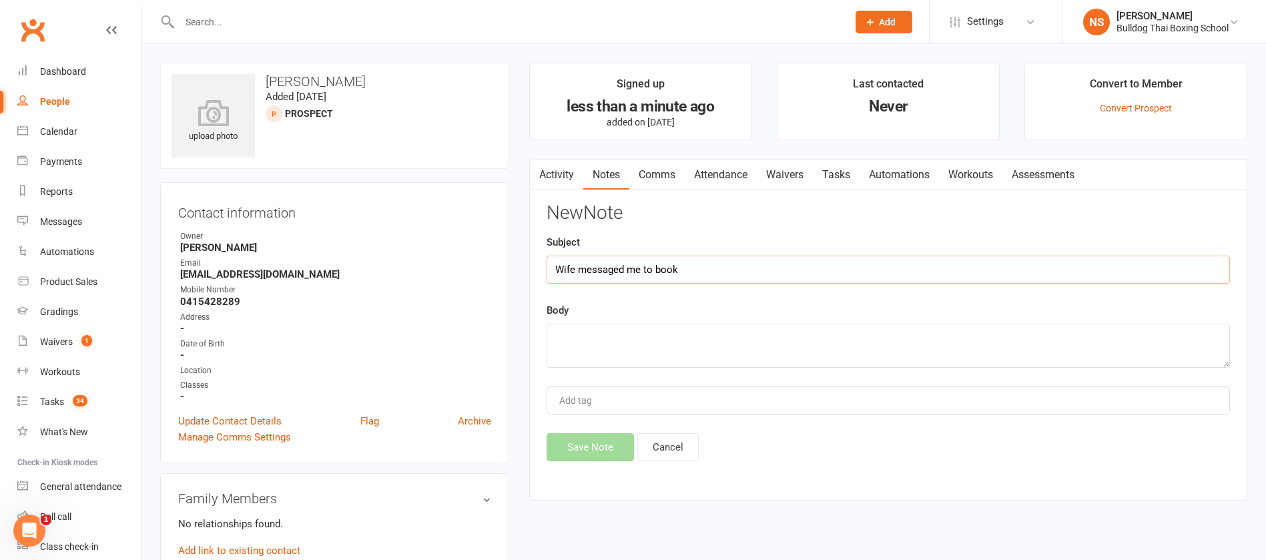
type input "Wife messaged me to book"
click at [590, 340] on textarea at bounding box center [888, 346] width 683 height 44
type textarea "Husband and son in for dads/sons class tonight. Saw it on NB buy/sell/swap"
click at [581, 444] on button "Save Note" at bounding box center [590, 447] width 87 height 28
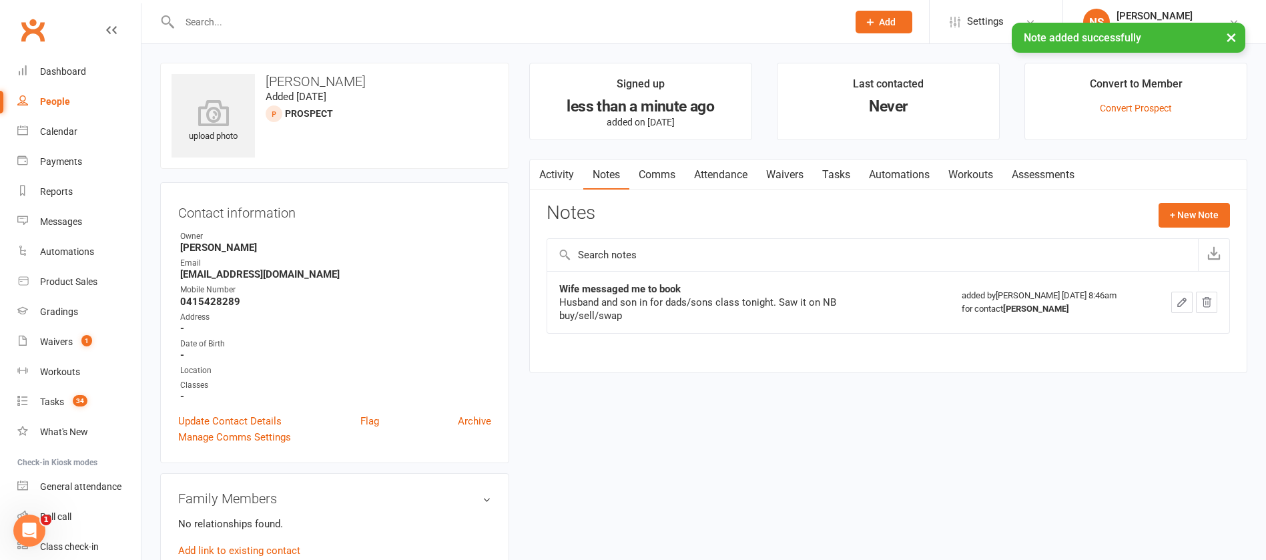
click at [849, 171] on link "Tasks" at bounding box center [836, 174] width 47 height 31
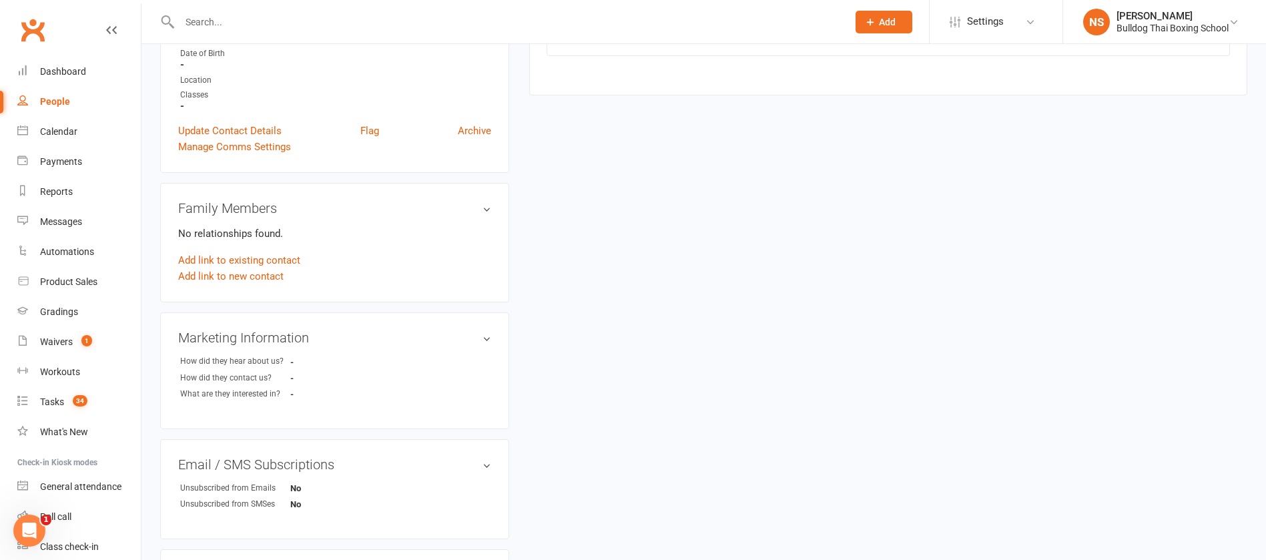
scroll to position [300, 0]
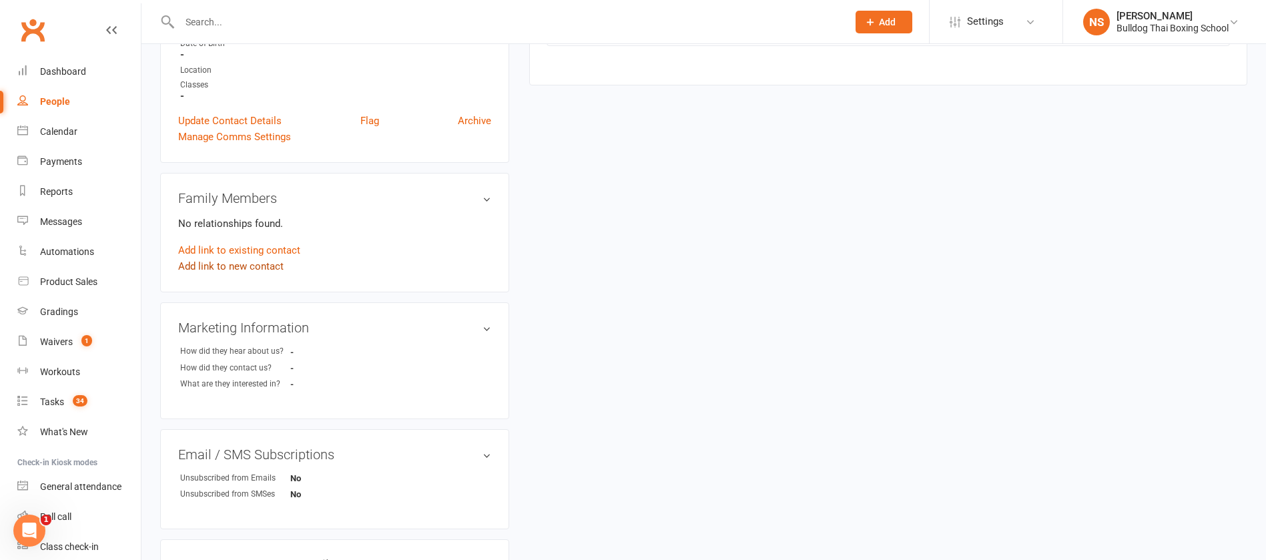
click at [252, 267] on link "Add link to new contact" at bounding box center [230, 266] width 105 height 16
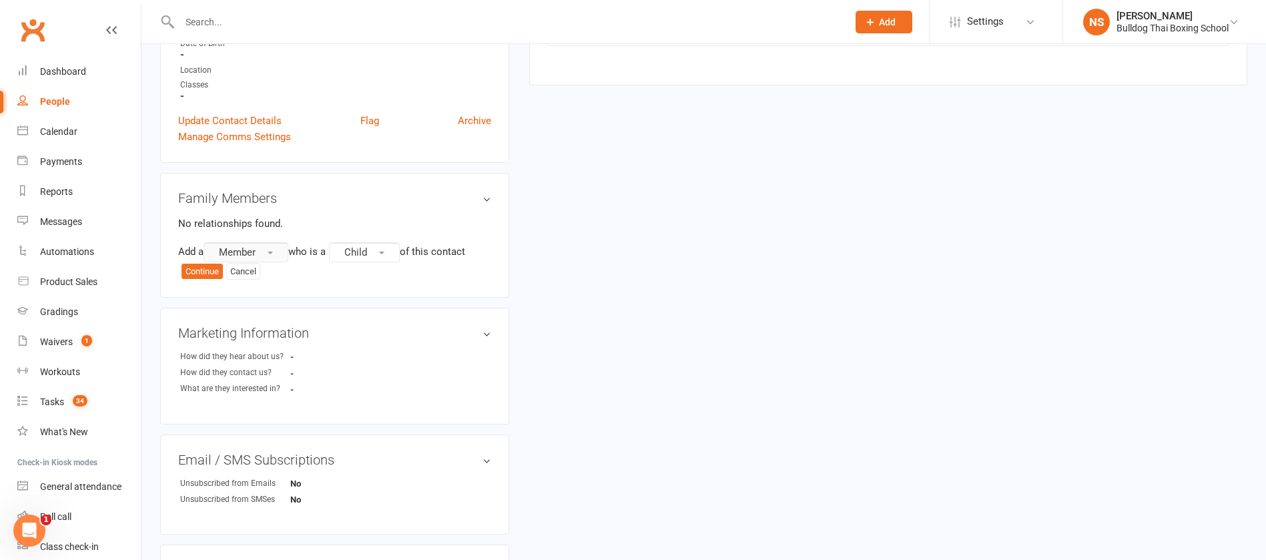
click at [247, 249] on span "Member" at bounding box center [237, 252] width 37 height 12
drag, startPoint x: 250, startPoint y: 301, endPoint x: 240, endPoint y: 298, distance: 9.7
click at [250, 302] on span "Prospect" at bounding box center [235, 307] width 40 height 12
click at [204, 272] on button "Continue" at bounding box center [202, 272] width 41 height 16
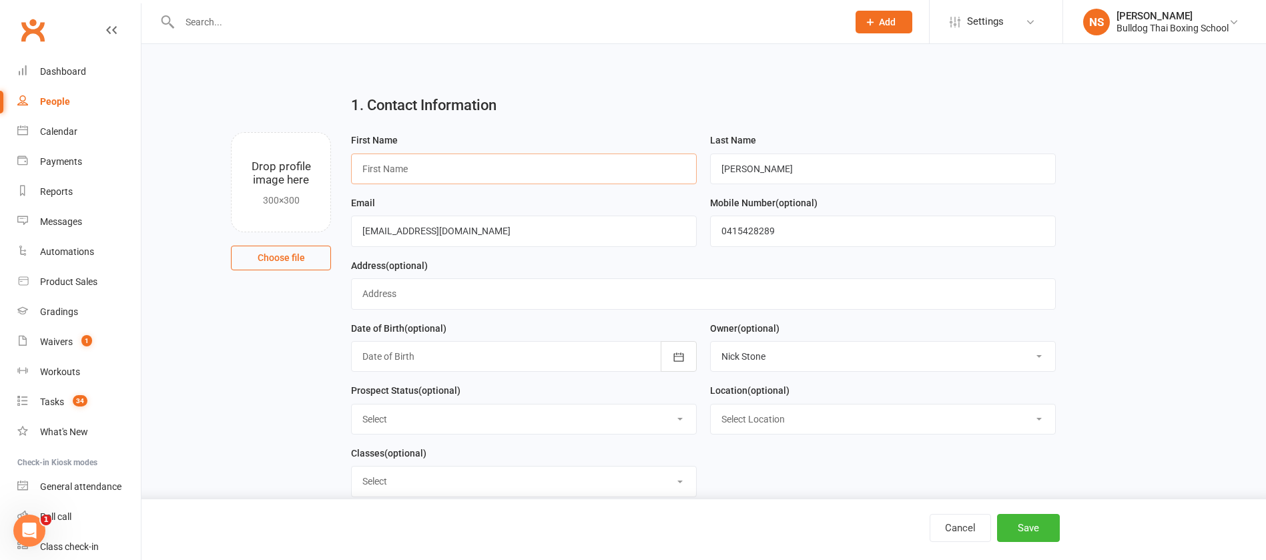
click at [423, 171] on input "text" at bounding box center [524, 168] width 346 height 31
type input "[PERSON_NAME]"
click at [750, 159] on input "[PERSON_NAME]" at bounding box center [883, 168] width 346 height 31
click at [1028, 527] on button "Save" at bounding box center [1028, 528] width 63 height 28
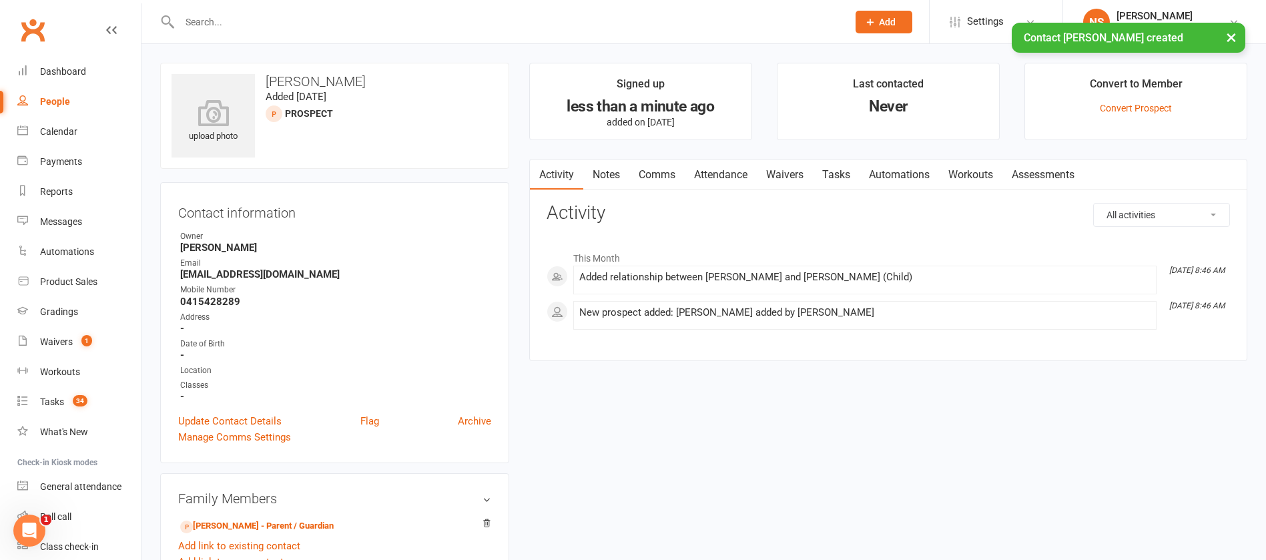
click at [721, 165] on link "Attendance" at bounding box center [721, 174] width 72 height 31
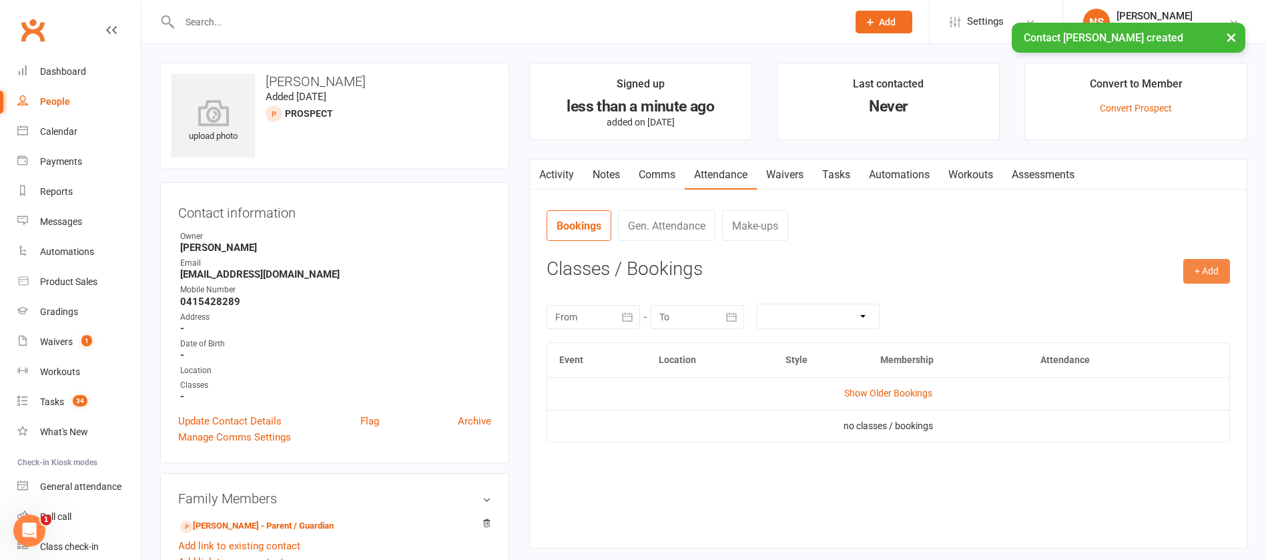
click at [1206, 259] on button "+ Add" at bounding box center [1206, 271] width 47 height 24
click at [1157, 302] on link "Book Event" at bounding box center [1163, 301] width 132 height 27
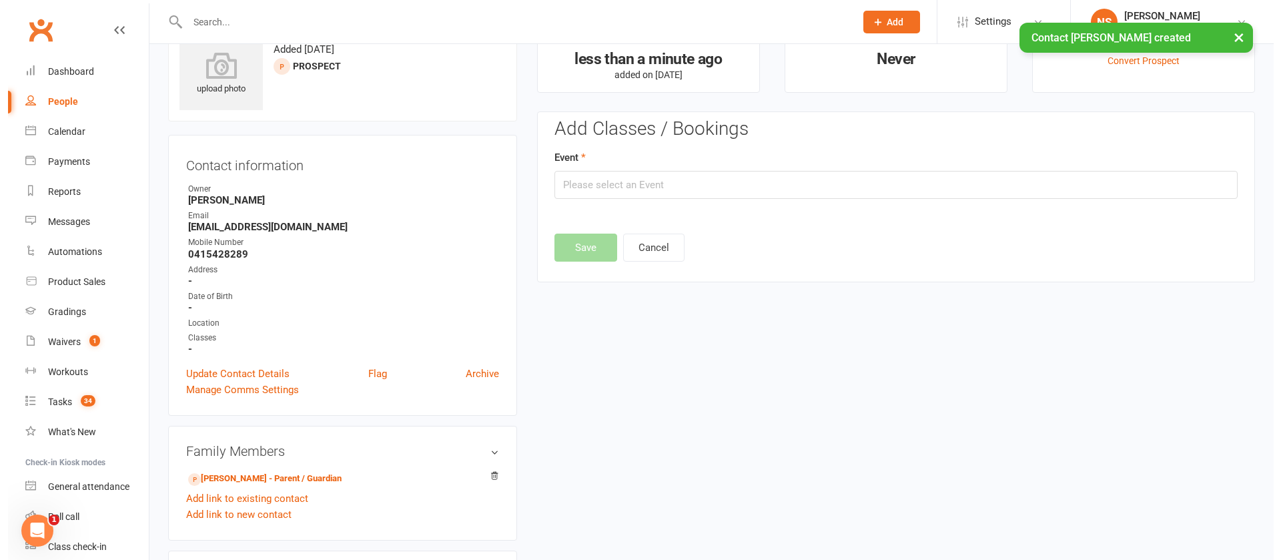
scroll to position [92, 0]
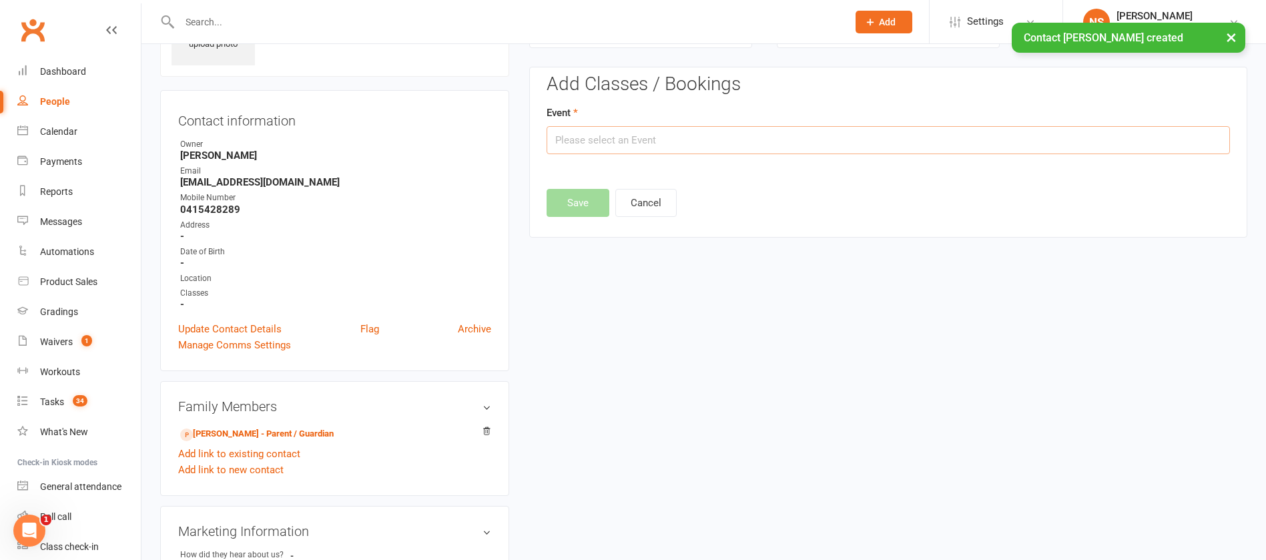
click at [623, 139] on input "text" at bounding box center [888, 140] width 683 height 28
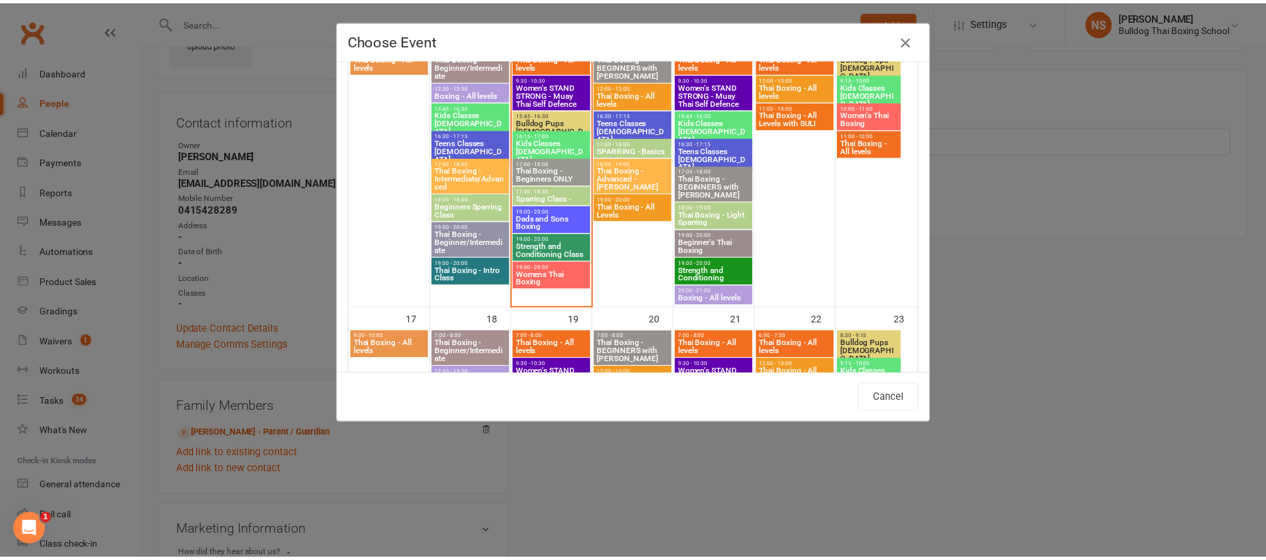
scroll to position [701, 0]
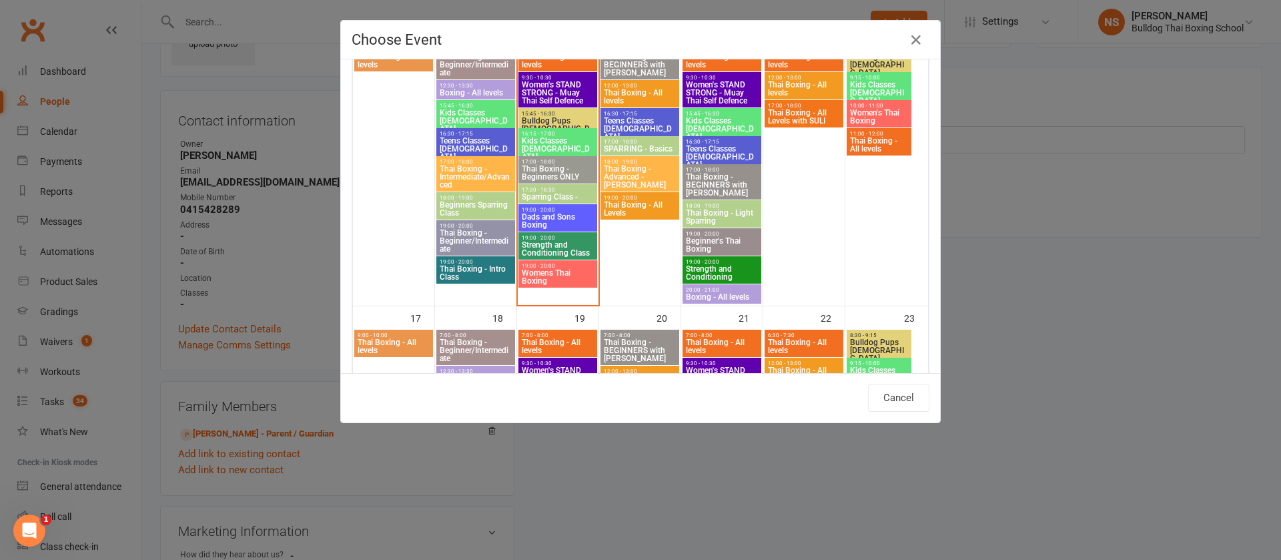
click at [537, 215] on span "Dads and Sons Boxing" at bounding box center [557, 221] width 73 height 16
type input "Dads and Sons Boxing - [DATE] 7:00:00 PM"
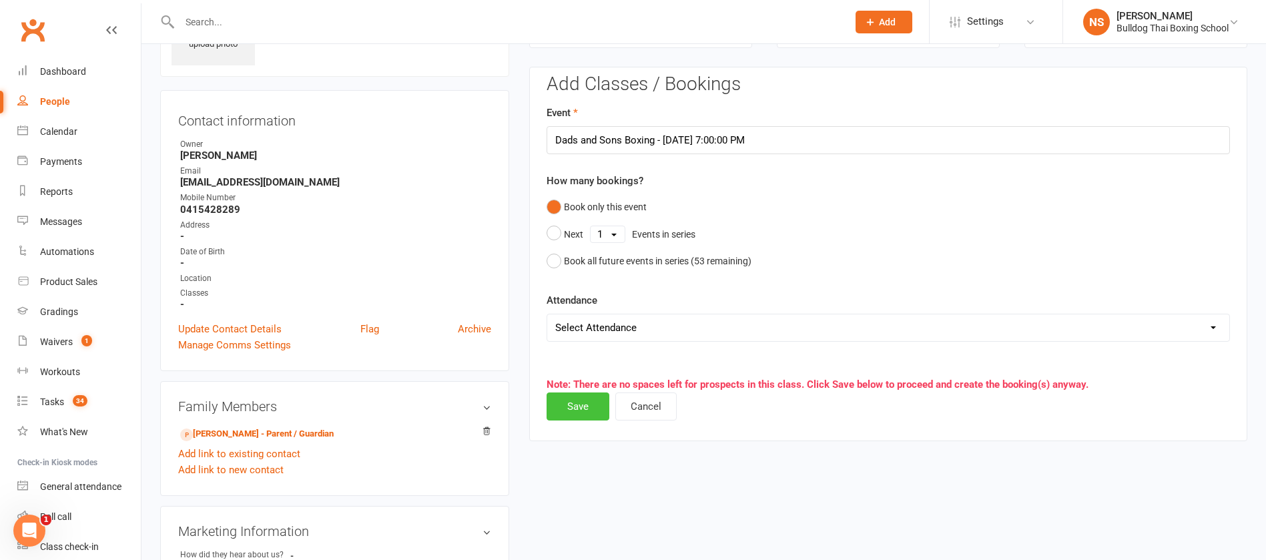
click at [575, 408] on button "Save" at bounding box center [578, 406] width 63 height 28
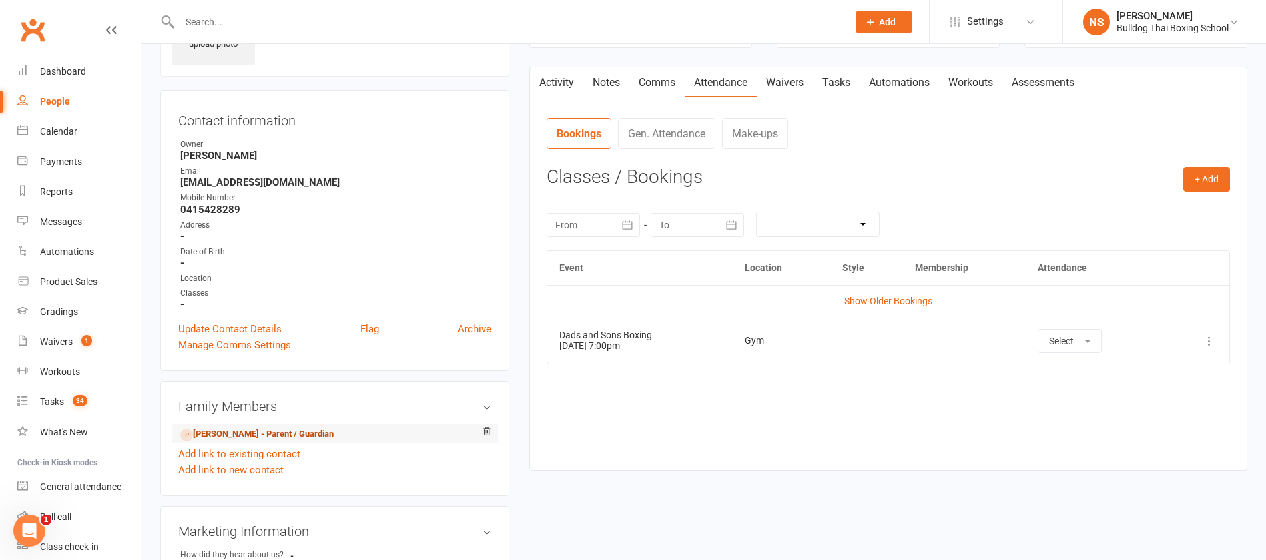
click at [236, 434] on link "[PERSON_NAME] - Parent / Guardian" at bounding box center [256, 434] width 153 height 14
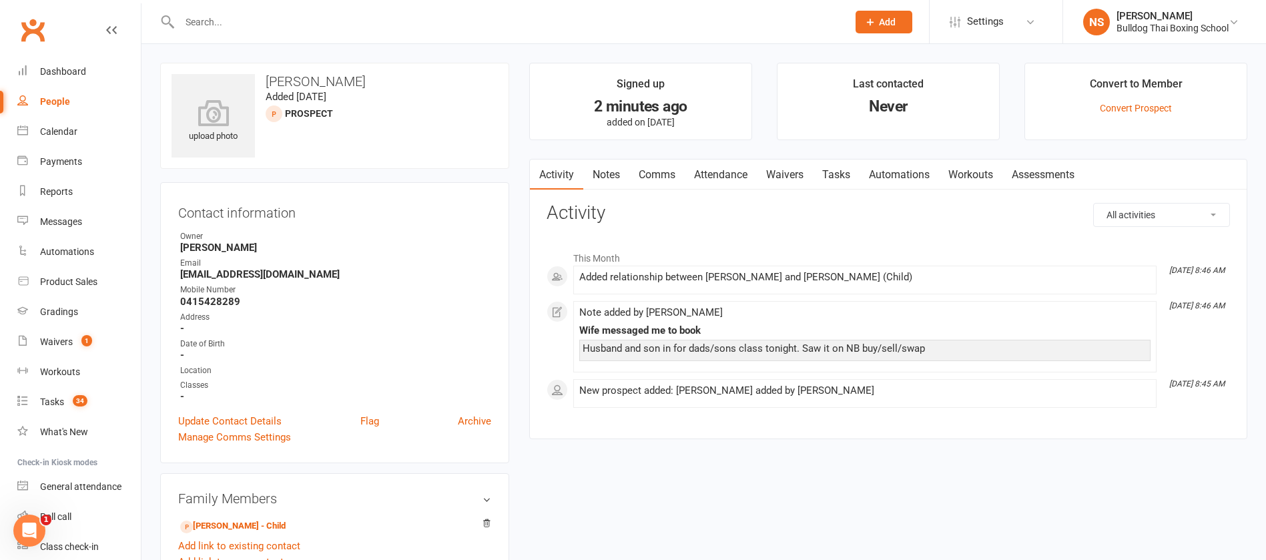
click at [735, 174] on link "Attendance" at bounding box center [721, 174] width 72 height 31
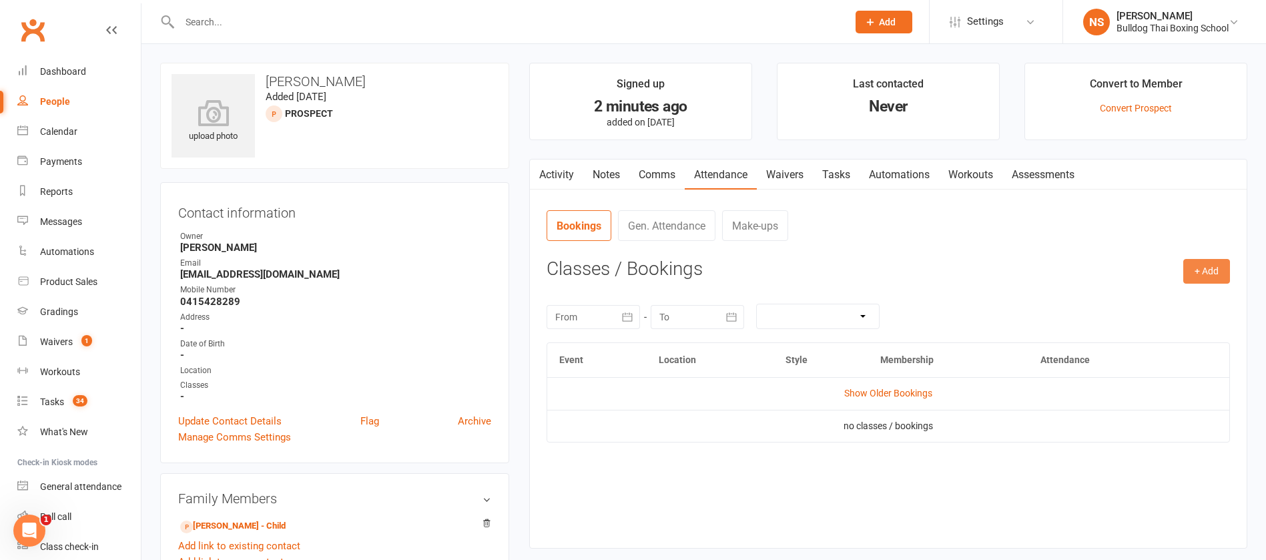
click at [1202, 268] on button "+ Add" at bounding box center [1206, 271] width 47 height 24
click at [1172, 296] on link "Book Event" at bounding box center [1163, 301] width 132 height 27
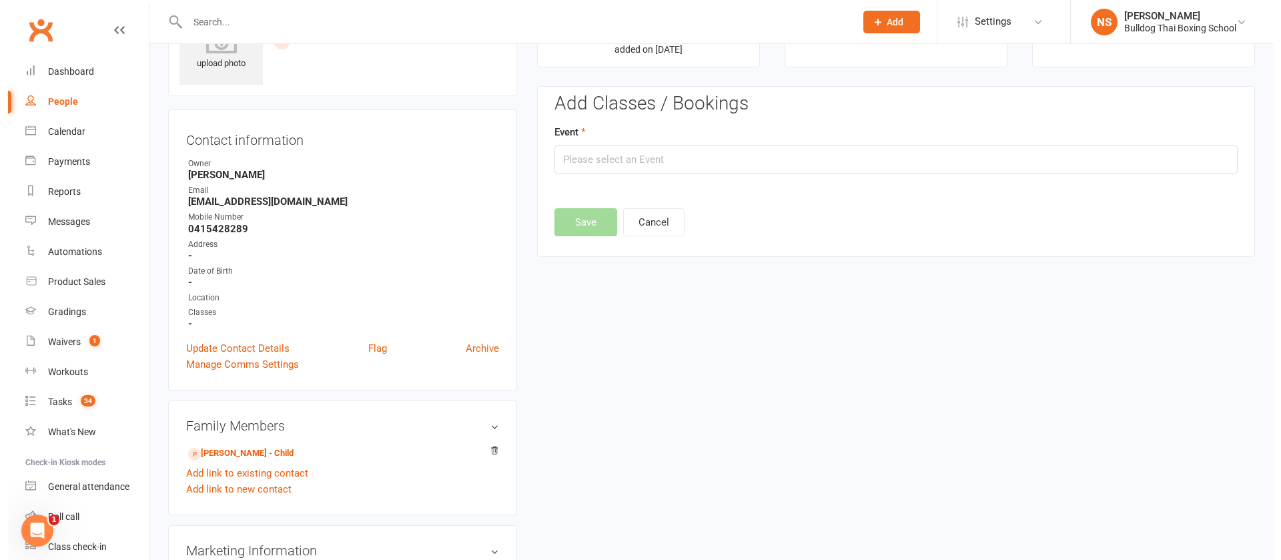
scroll to position [92, 0]
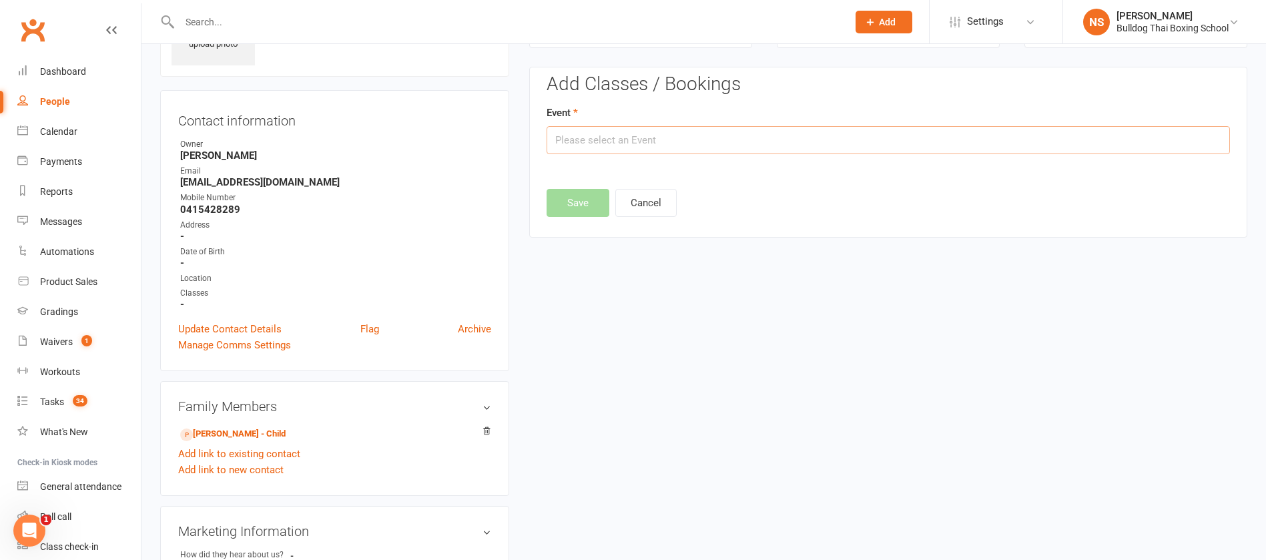
click at [661, 140] on input "text" at bounding box center [888, 140] width 683 height 28
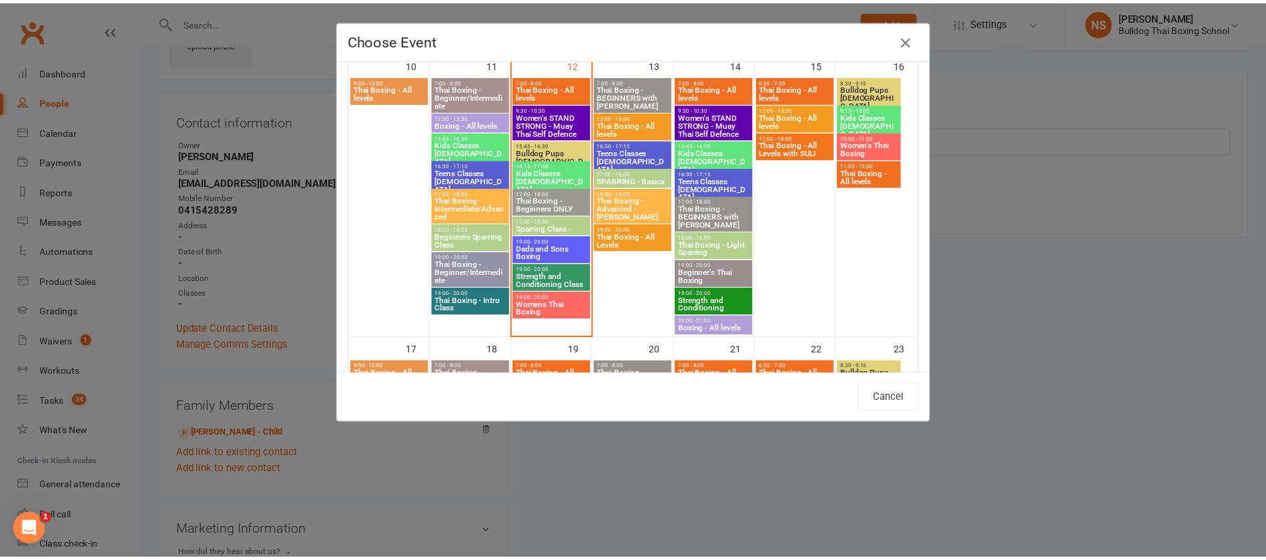
scroll to position [701, 0]
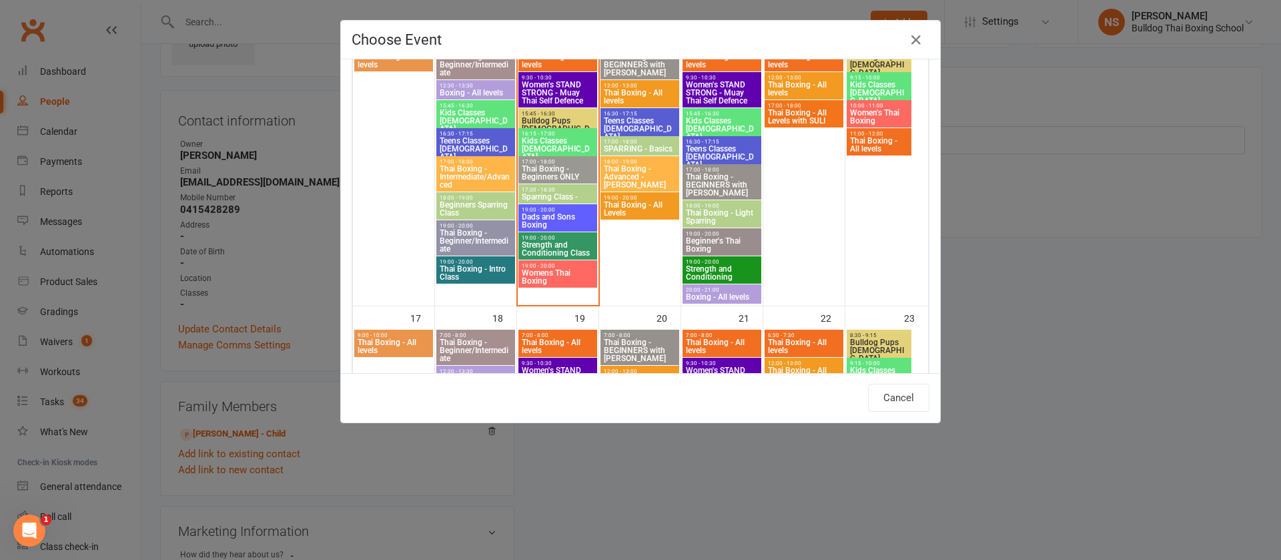
click at [554, 212] on span "19:00 - 20:00" at bounding box center [557, 210] width 73 height 6
type input "Dads and Sons Boxing - [DATE] 7:00:00 PM"
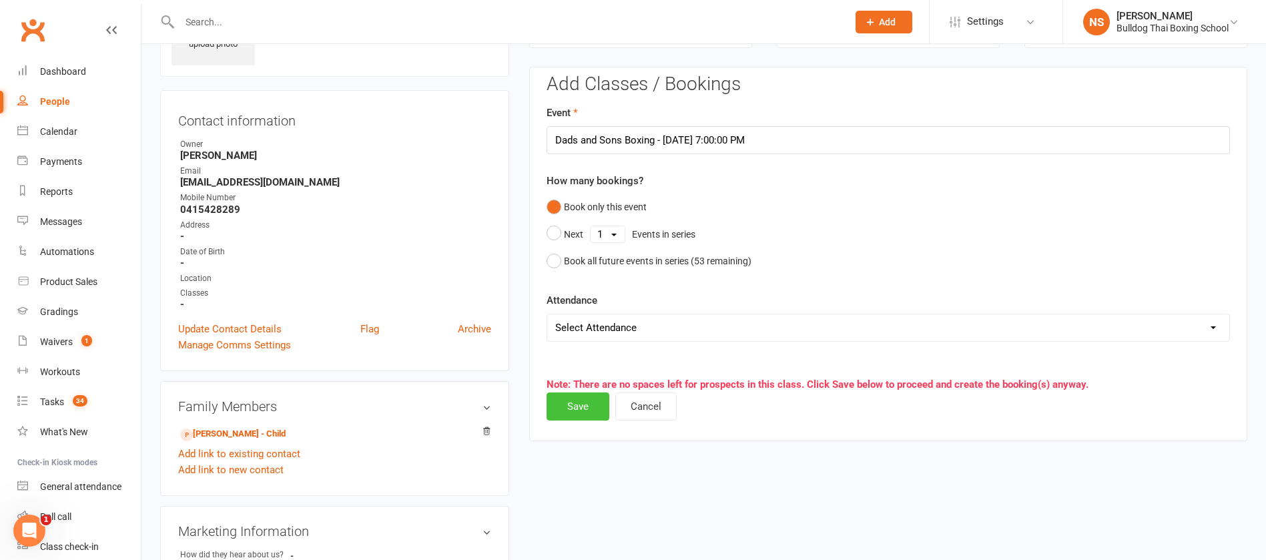
click at [569, 407] on button "Save" at bounding box center [578, 406] width 63 height 28
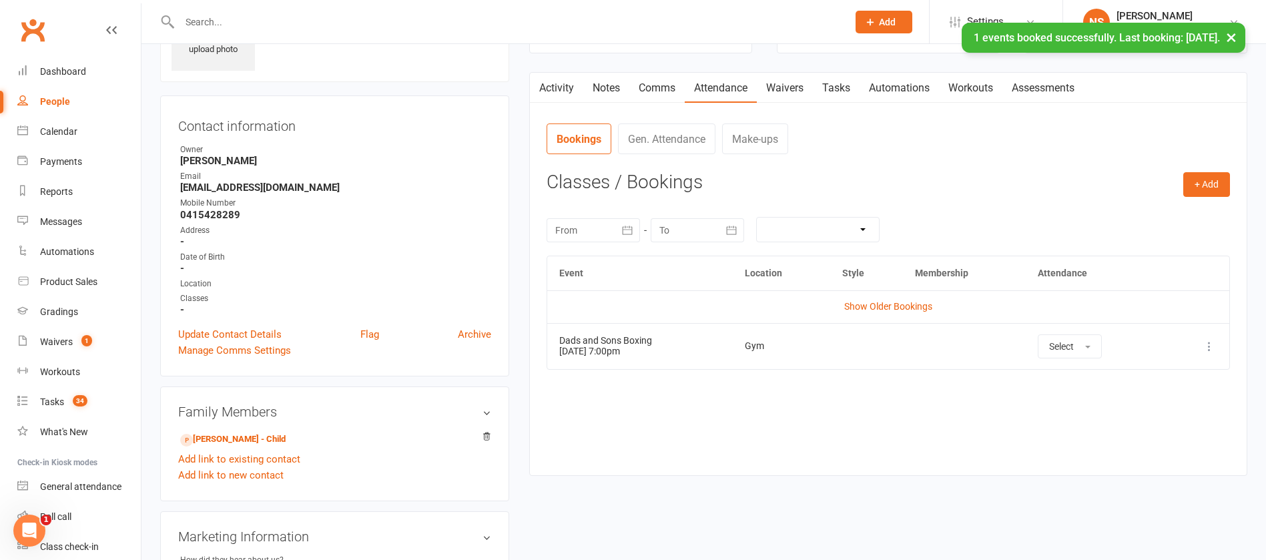
scroll to position [0, 0]
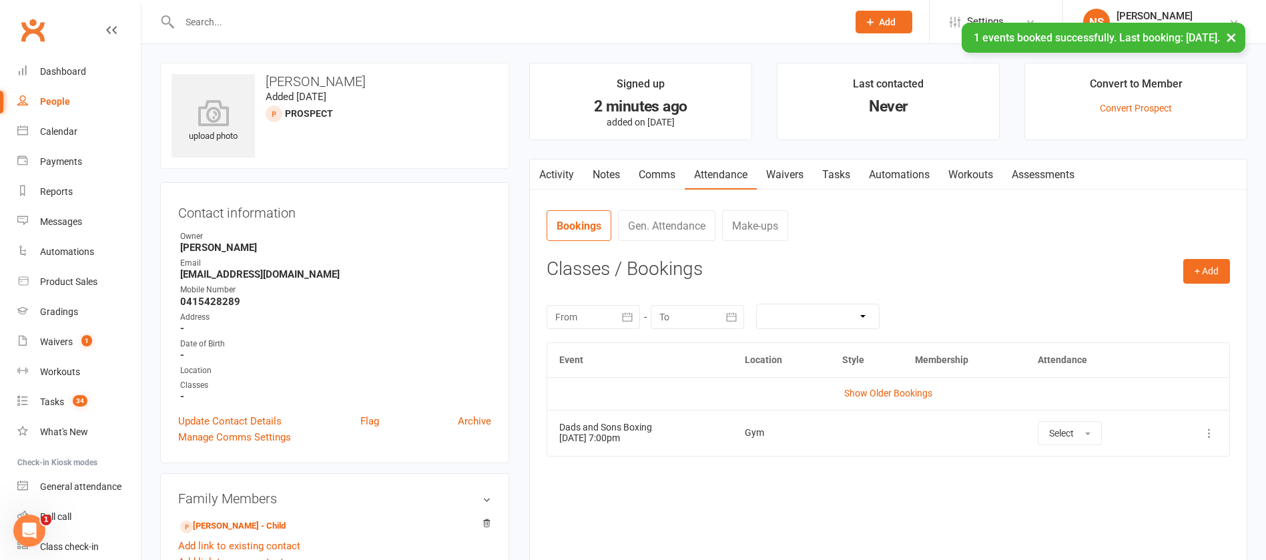
click at [840, 177] on link "Tasks" at bounding box center [836, 174] width 47 height 31
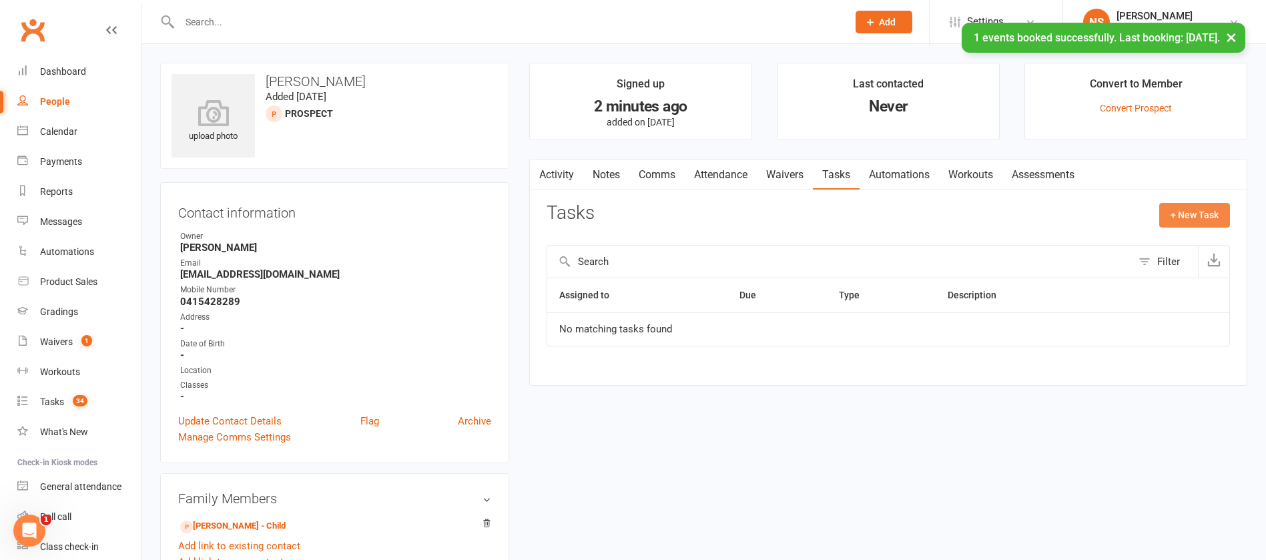
click at [1186, 204] on button "+ New Task" at bounding box center [1194, 215] width 71 height 24
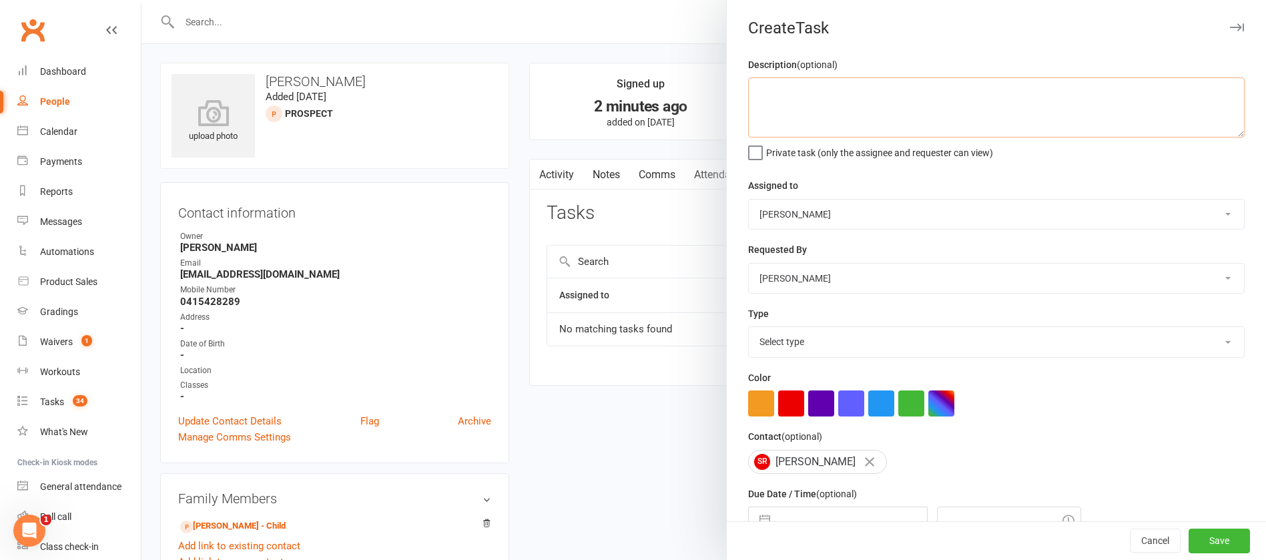
drag, startPoint x: 783, startPoint y: 100, endPoint x: 759, endPoint y: 92, distance: 25.3
click at [783, 96] on textarea at bounding box center [996, 107] width 496 height 60
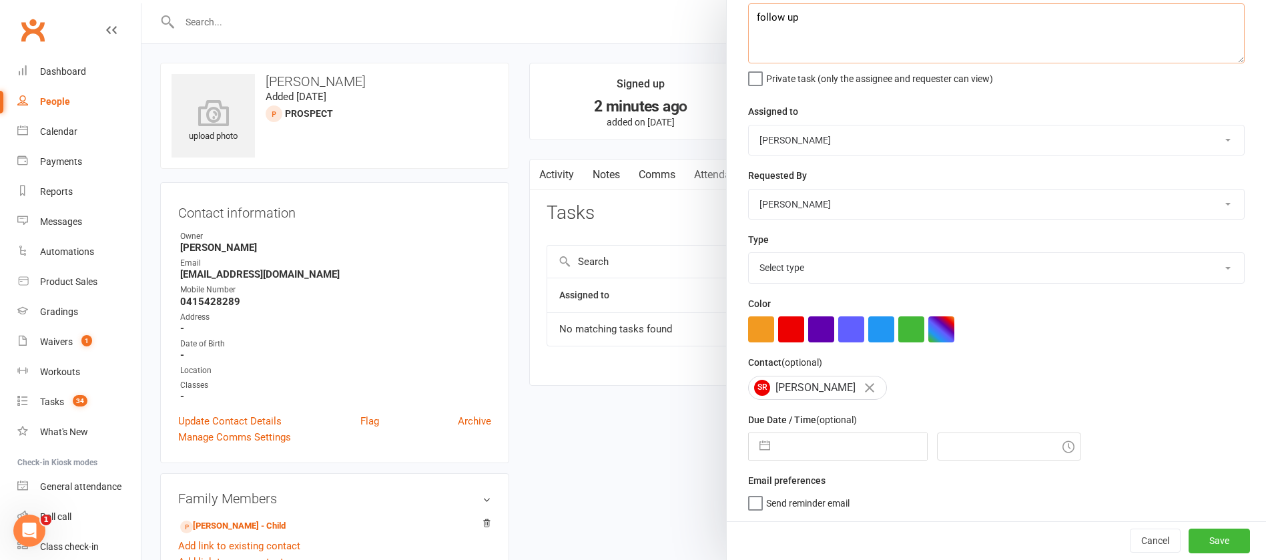
type textarea "follow up"
click at [777, 266] on select "Select type Action E-mail Meeting Phone call Text Add new task type" at bounding box center [996, 267] width 495 height 29
select select "12048"
click at [749, 253] on select "Select type Action E-mail Meeting Phone call Text Add new task type" at bounding box center [996, 267] width 495 height 29
click at [818, 452] on input "text" at bounding box center [852, 446] width 150 height 27
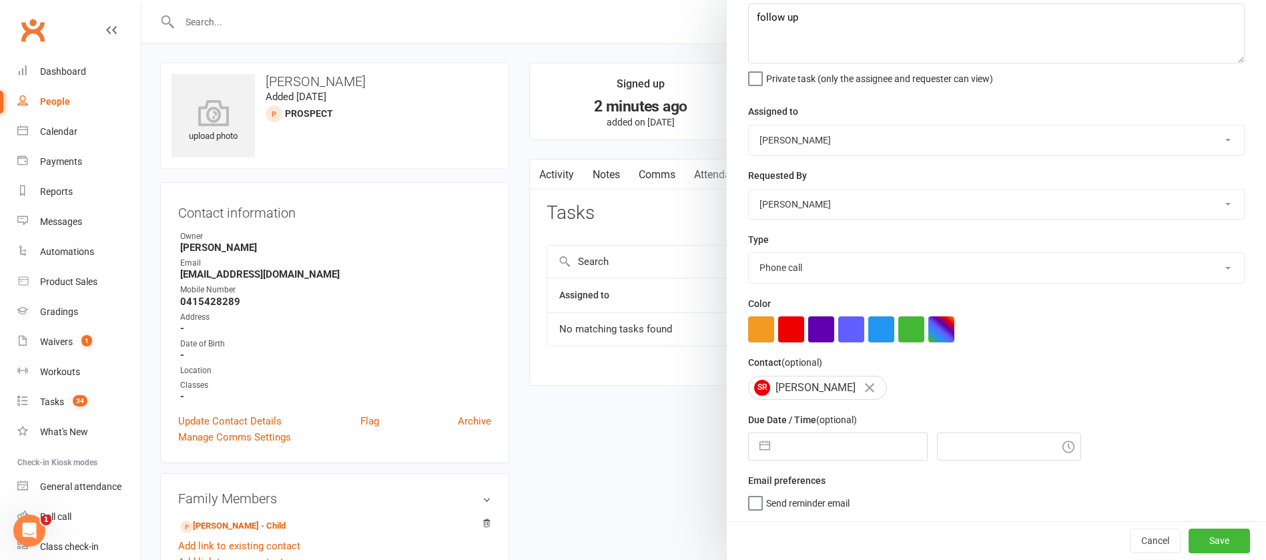
select select "6"
select select "2025"
select select "7"
select select "2025"
select select "8"
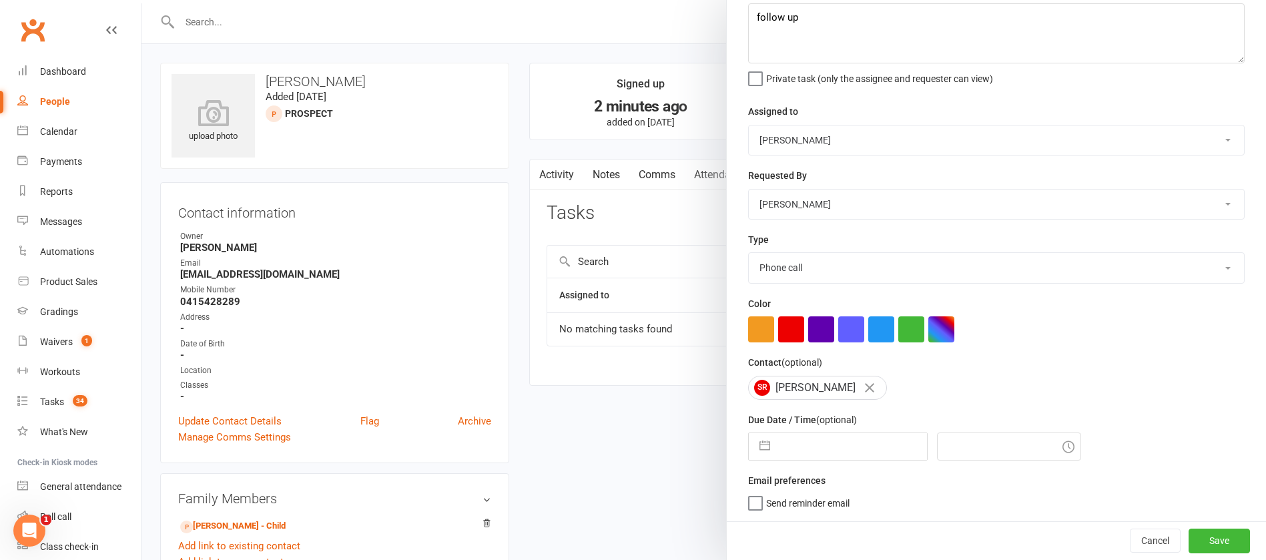
select select "2025"
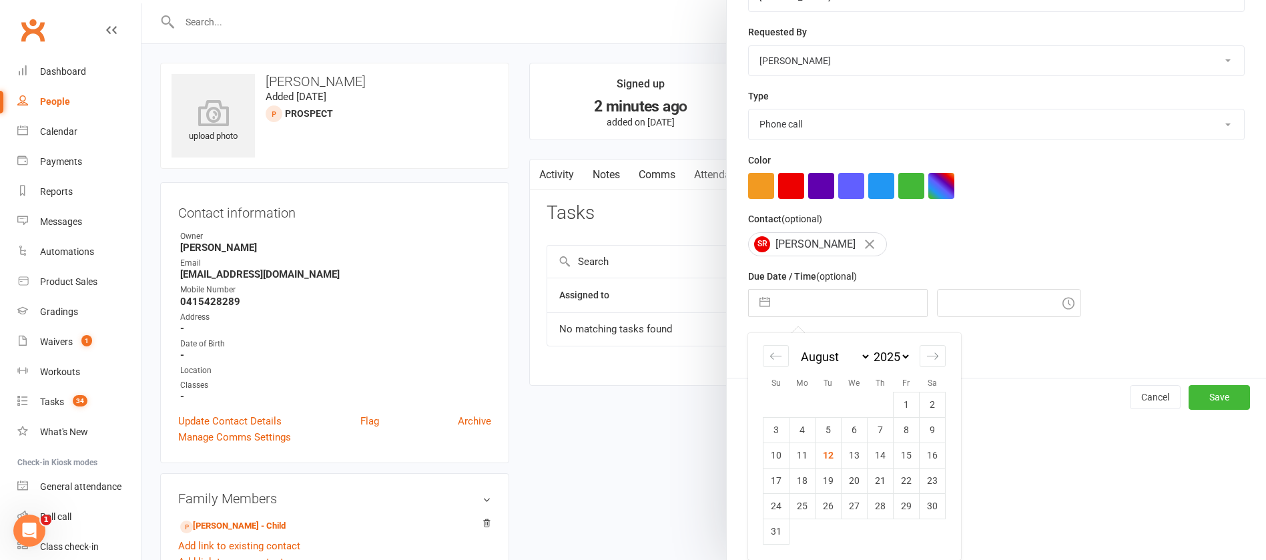
click at [850, 447] on td "13" at bounding box center [854, 454] width 26 height 25
type input "[DATE]"
type input "9:00am"
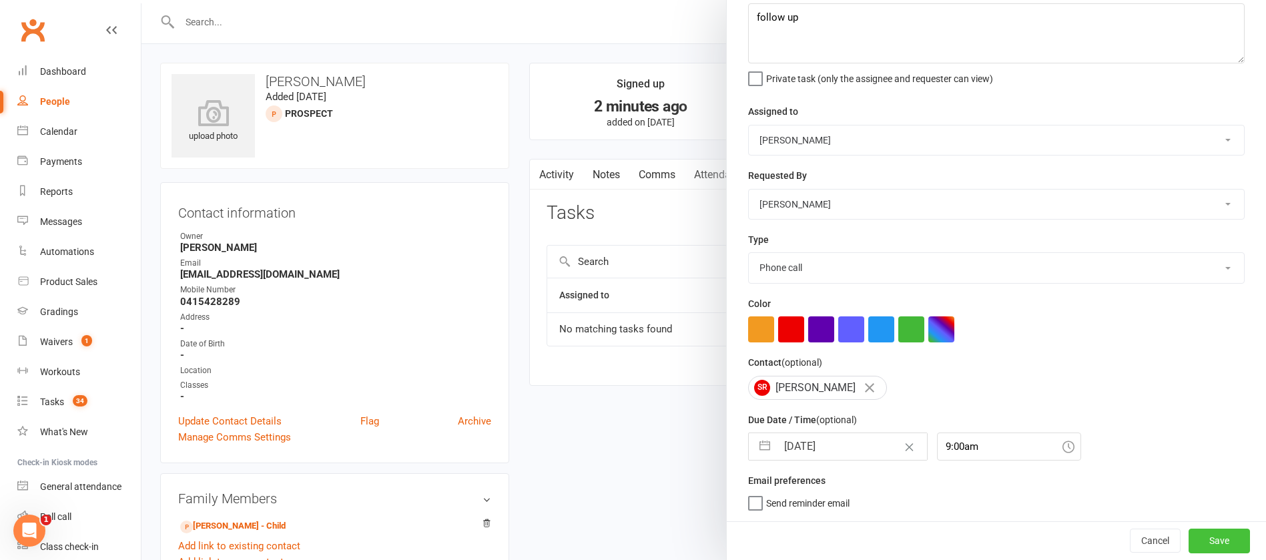
click at [1188, 535] on button "Save" at bounding box center [1218, 540] width 61 height 24
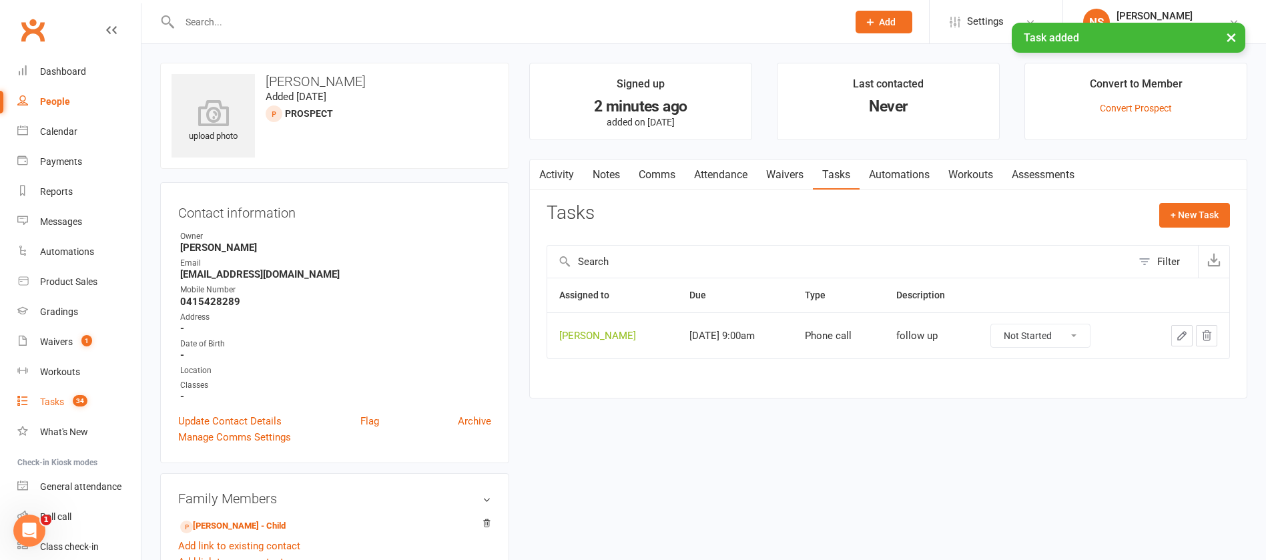
click at [52, 404] on div "Tasks" at bounding box center [52, 401] width 24 height 11
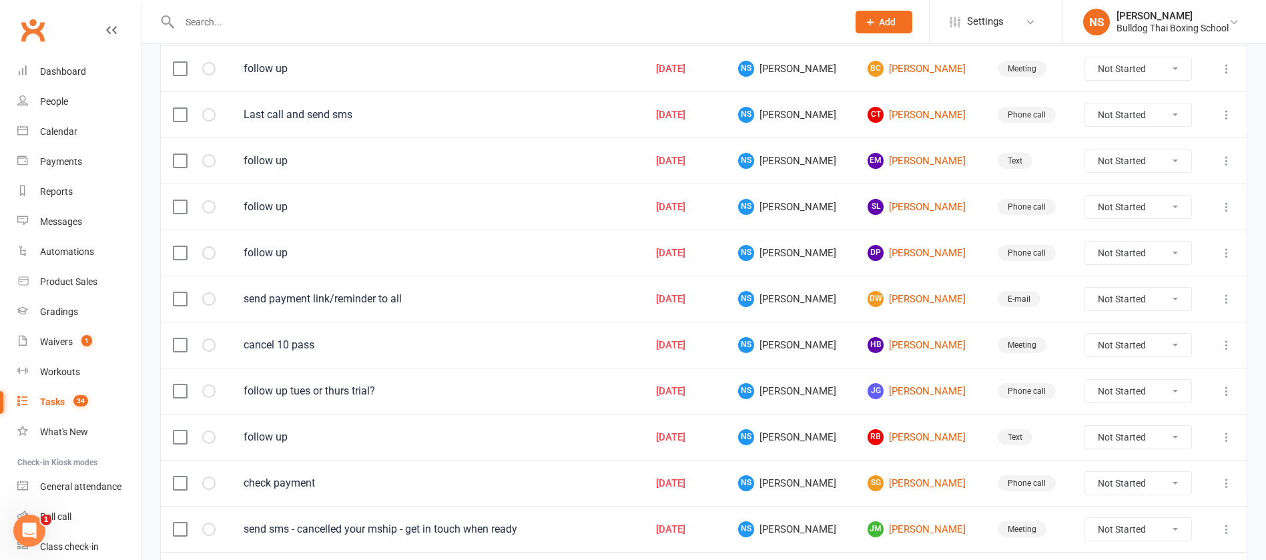
scroll to position [701, 0]
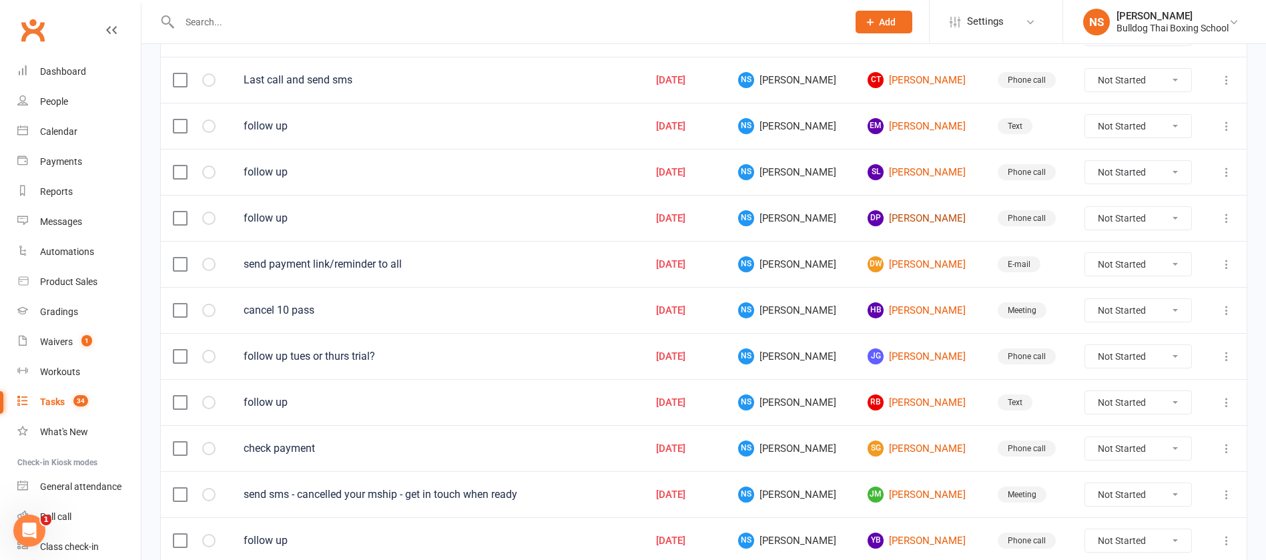
click at [891, 217] on link "DP [PERSON_NAME]" at bounding box center [919, 218] width 105 height 16
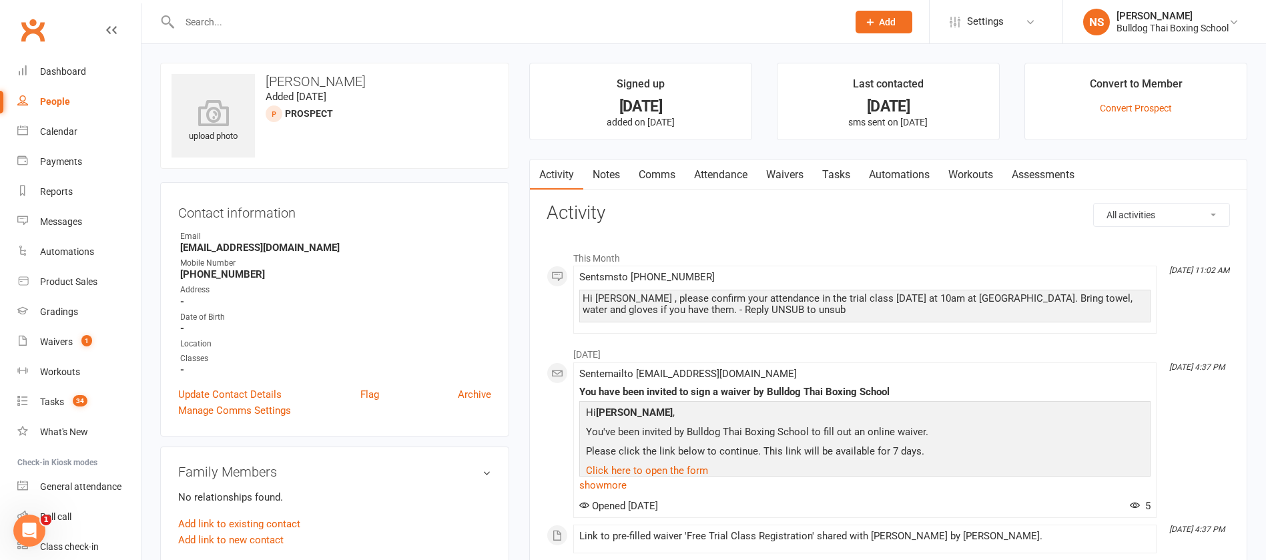
click at [655, 171] on link "Comms" at bounding box center [656, 174] width 55 height 31
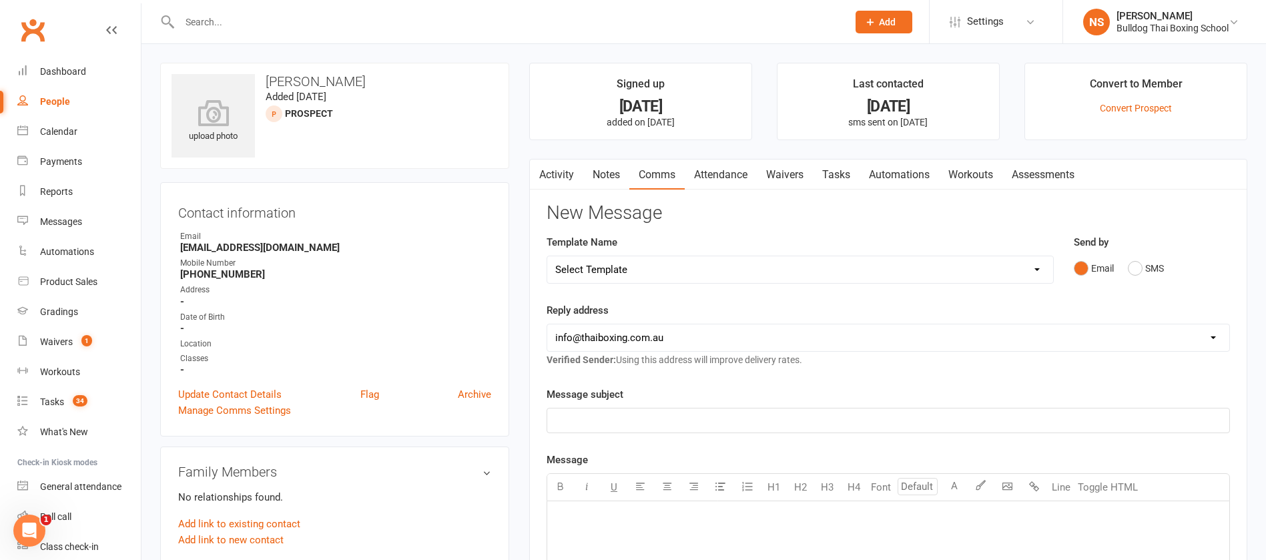
click at [645, 266] on select "Select Template [Email] Price Increase 28 Day Kick starter [SMS] 10 Pass Check …" at bounding box center [800, 269] width 506 height 27
select select "79"
click at [547, 256] on select "Select Template [Email] Price Increase 28 Day Kick starter [SMS] 10 Pass Check …" at bounding box center [800, 269] width 506 height 27
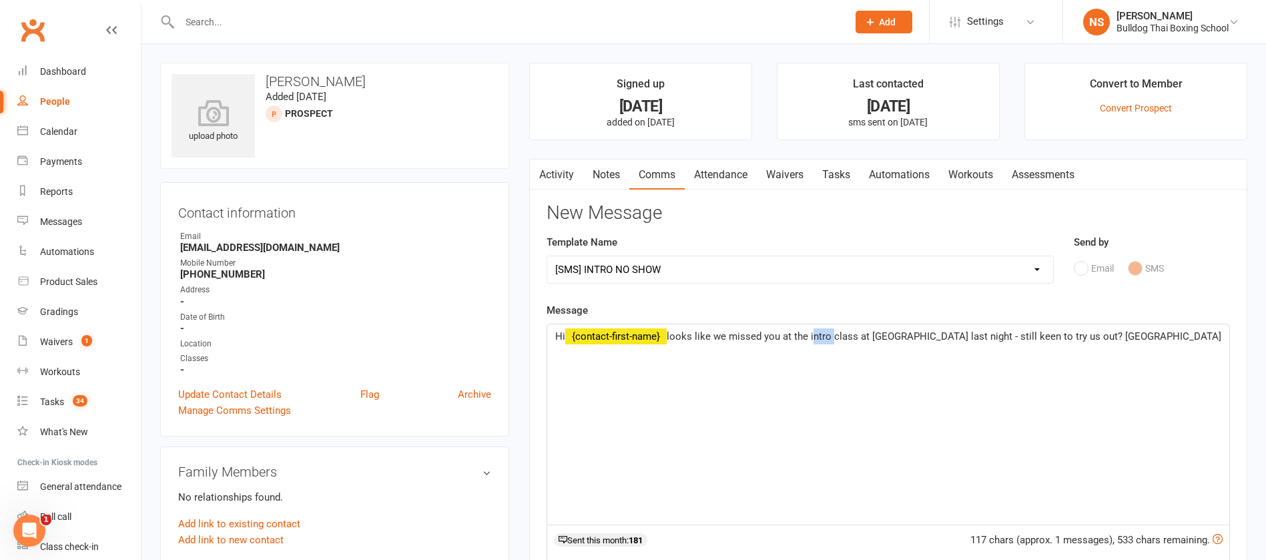
drag, startPoint x: 831, startPoint y: 334, endPoint x: 811, endPoint y: 332, distance: 19.4
click at [811, 332] on span "looks like we missed you at the intro class at [GEOGRAPHIC_DATA] last night - s…" at bounding box center [944, 336] width 555 height 12
drag, startPoint x: 792, startPoint y: 338, endPoint x: 792, endPoint y: 316, distance: 22.0
click at [792, 336] on span "looks like we missed you at the trial class at [GEOGRAPHIC_DATA] last night - s…" at bounding box center [942, 336] width 551 height 12
click at [895, 334] on span "looks like we missed you in the trial class at [GEOGRAPHIC_DATA] last night - s…" at bounding box center [942, 336] width 551 height 12
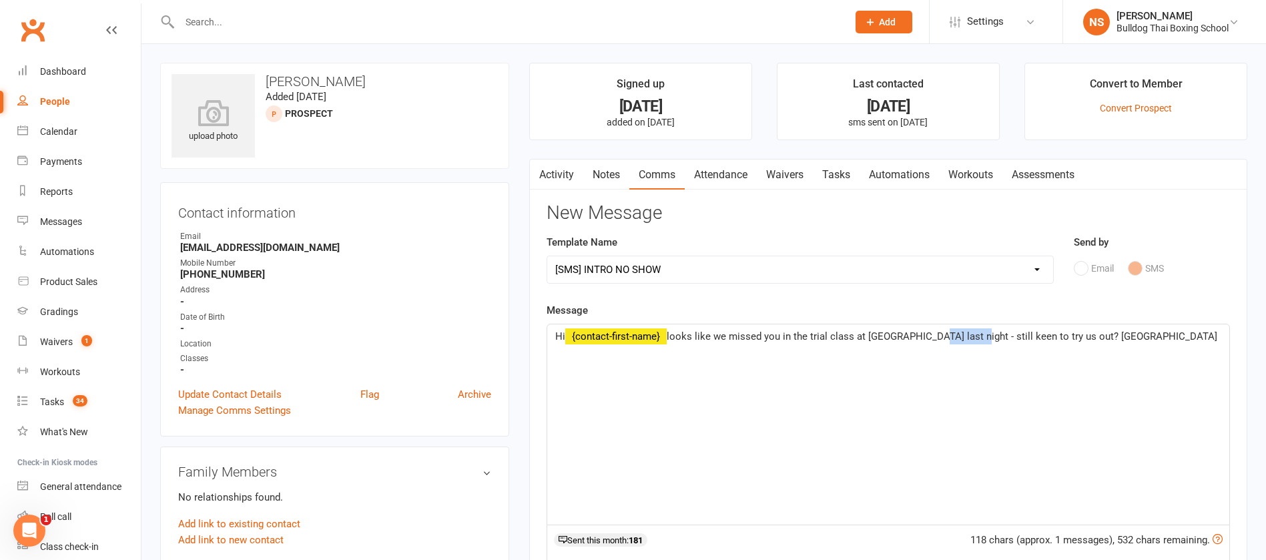
drag, startPoint x: 969, startPoint y: 338, endPoint x: 927, endPoint y: 335, distance: 42.1
click at [927, 335] on span "looks like we missed you in the trial class at [GEOGRAPHIC_DATA] last night - s…" at bounding box center [942, 336] width 551 height 12
click at [928, 333] on span "looks like we missed you in the trial class at [GEOGRAPHIC_DATA] lon [DATE]- st…" at bounding box center [943, 336] width 553 height 12
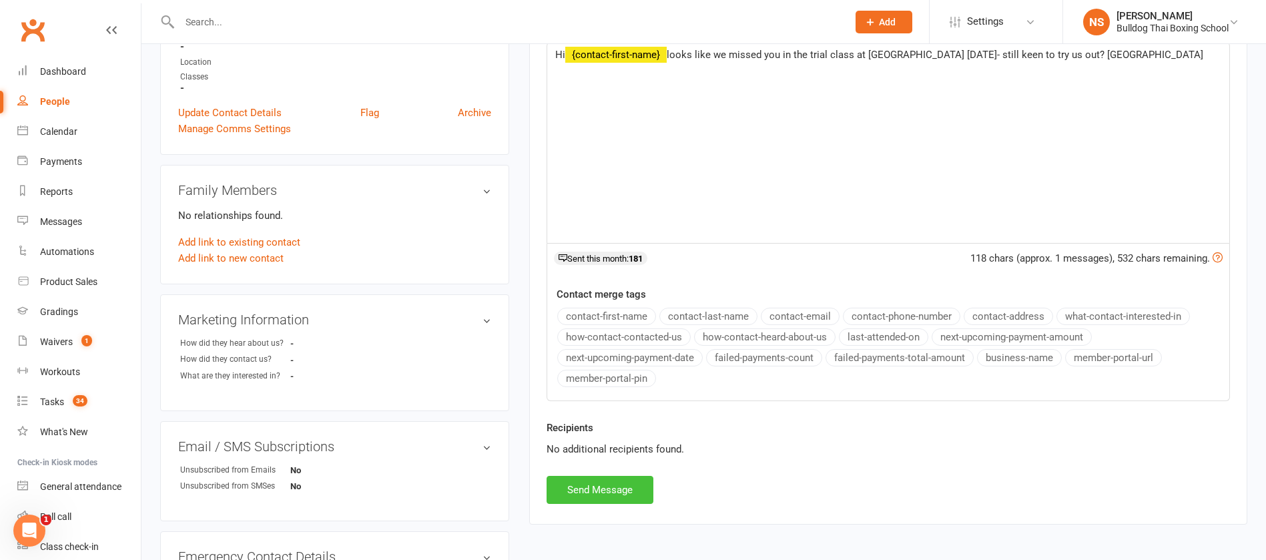
scroll to position [300, 0]
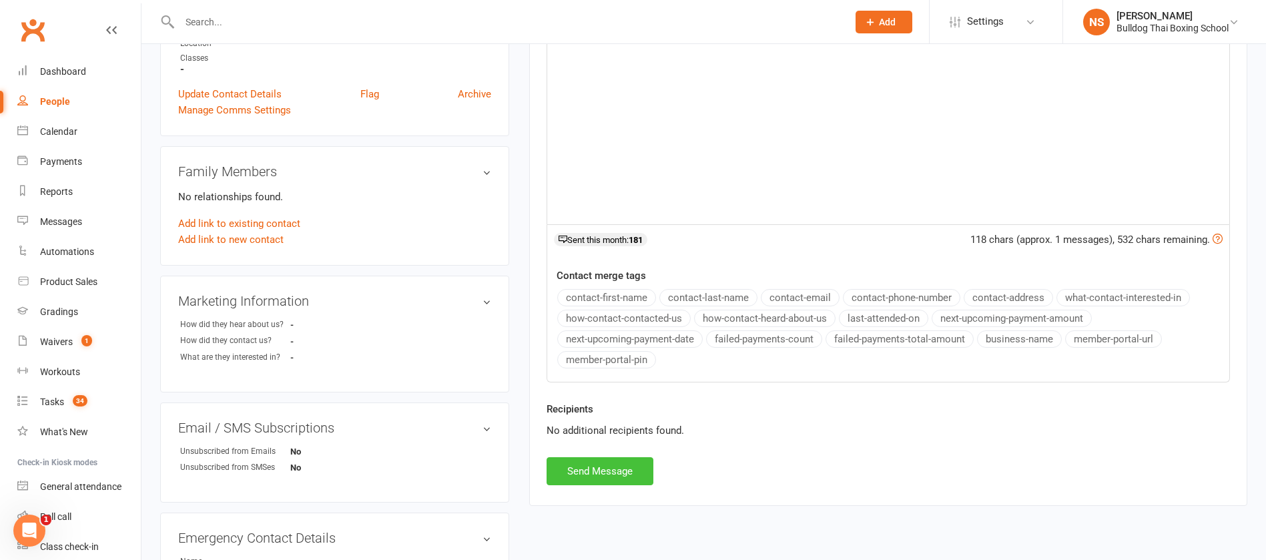
click at [567, 476] on button "Send Message" at bounding box center [600, 471] width 107 height 28
select select
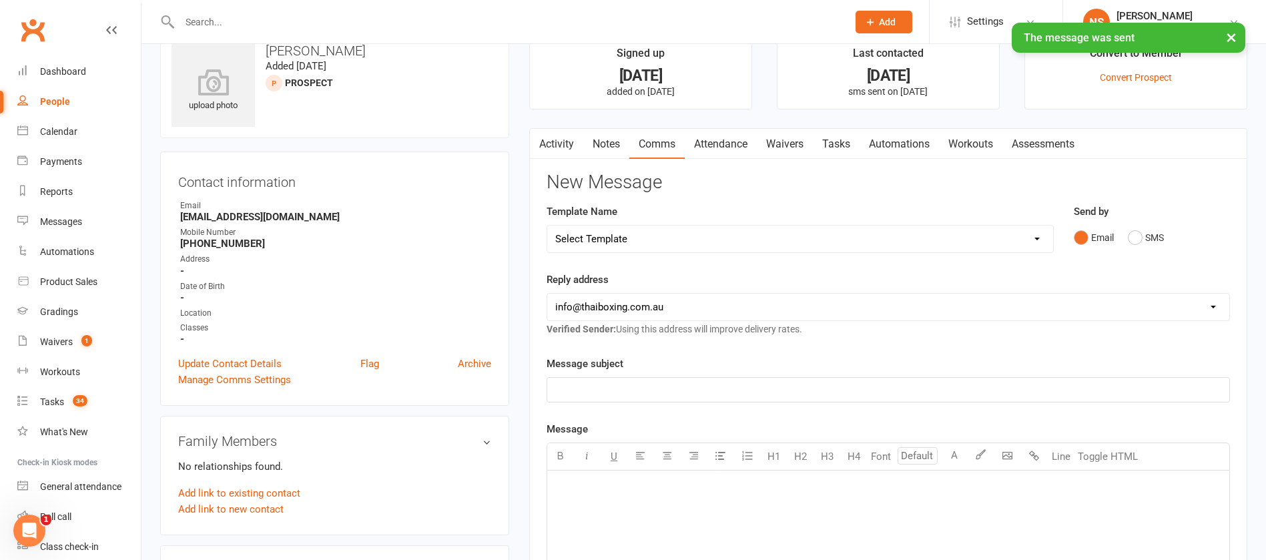
scroll to position [0, 0]
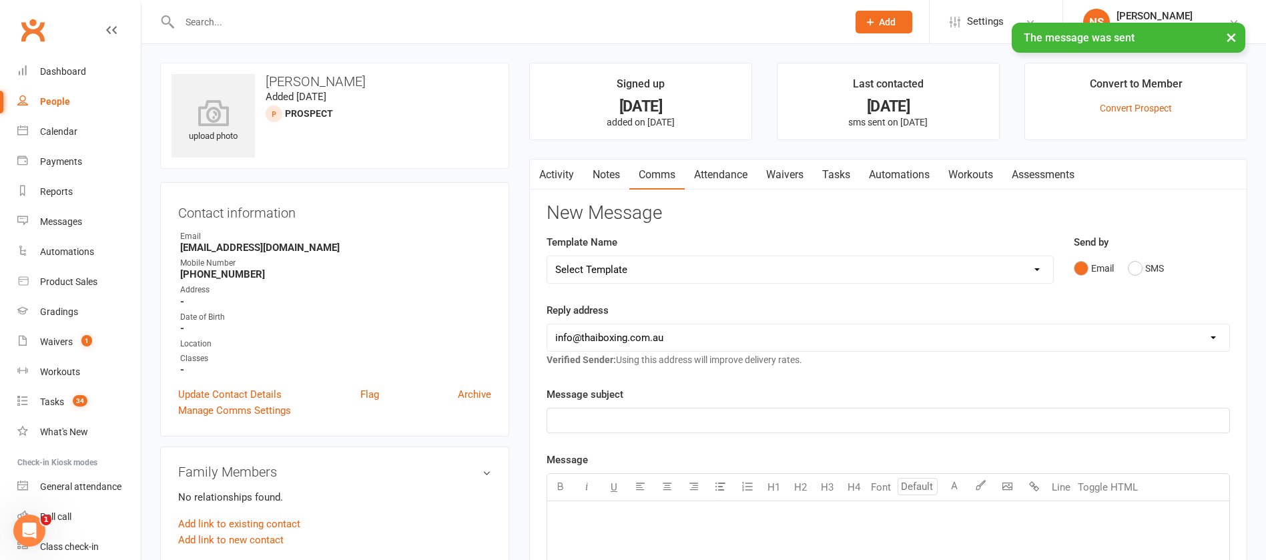
click at [840, 169] on link "Tasks" at bounding box center [836, 174] width 47 height 31
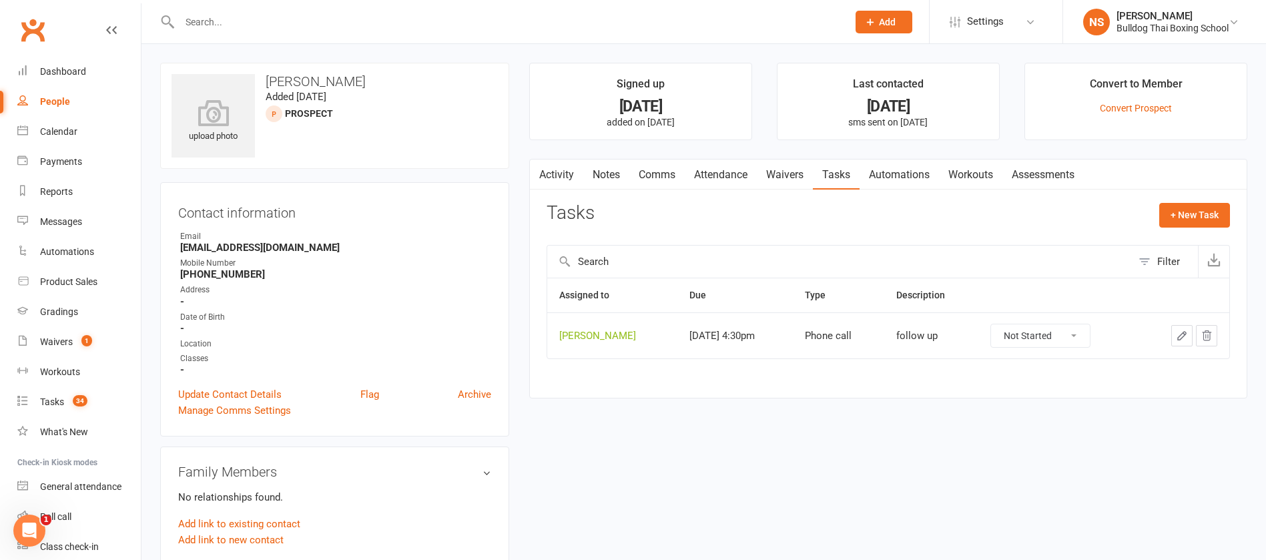
click at [1184, 332] on icon "button" at bounding box center [1182, 336] width 8 height 8
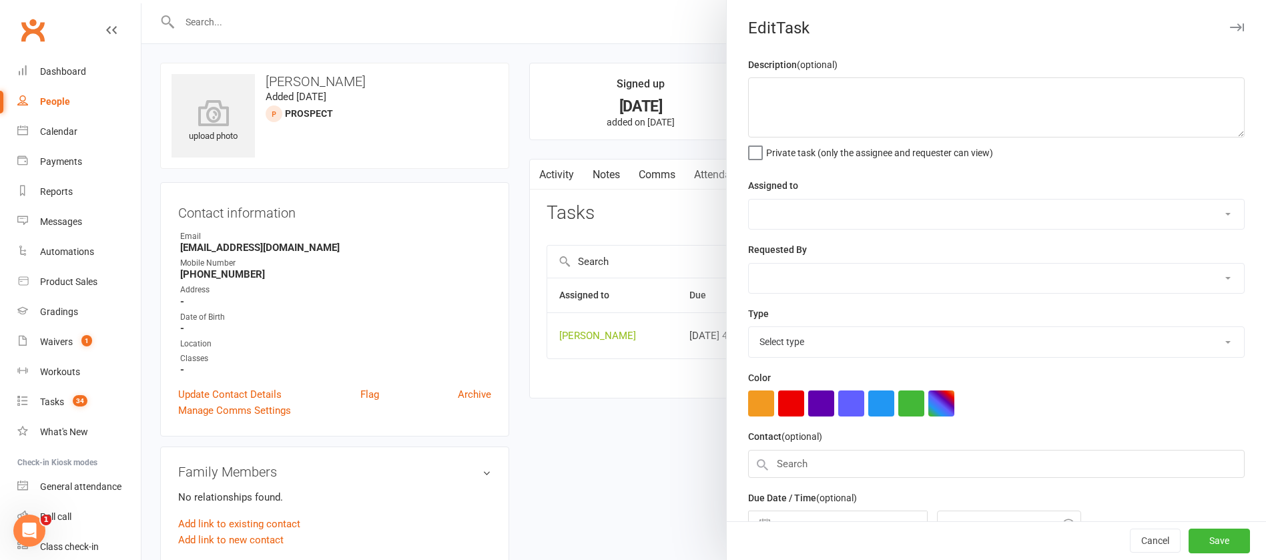
type textarea "follow up"
select select "12940"
select select "45795"
type input "[DATE]"
type input "4:30pm"
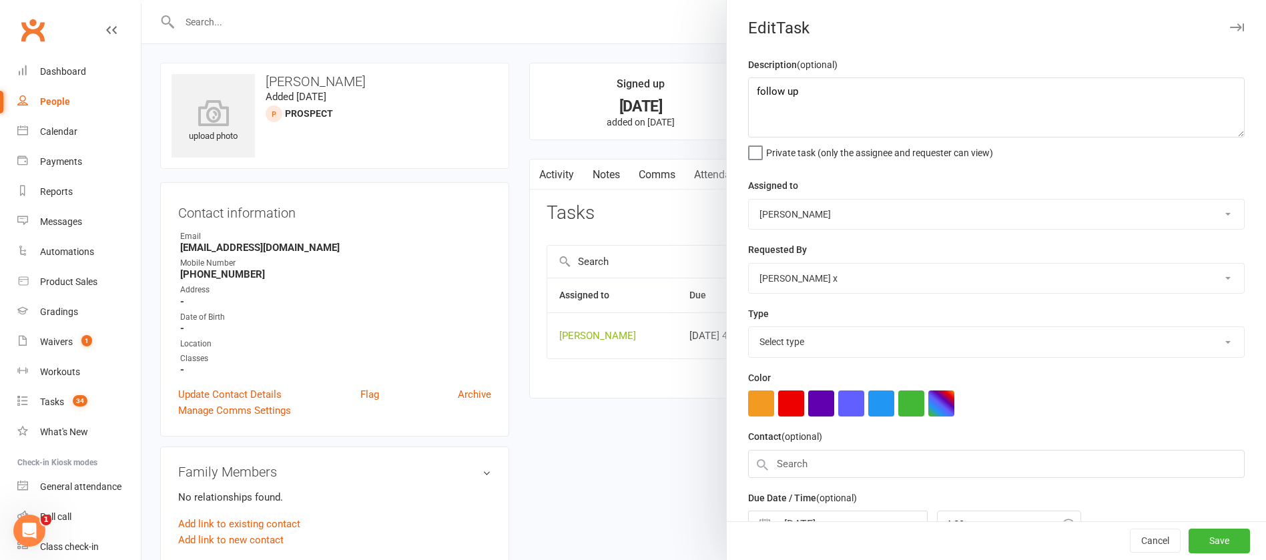
select select "12048"
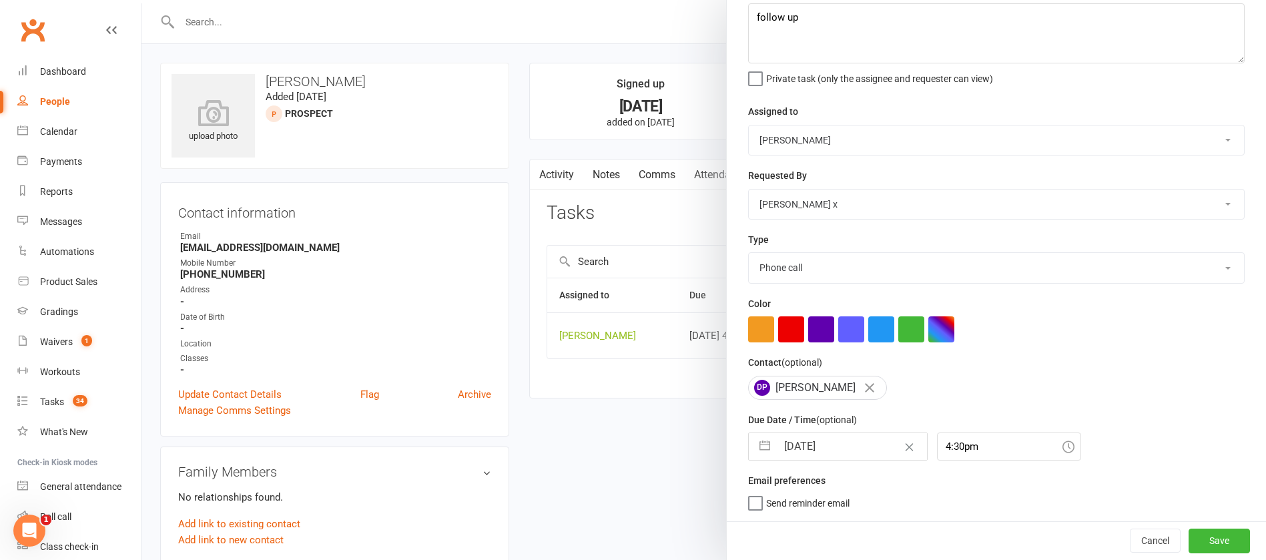
select select "6"
select select "2025"
select select "7"
select select "2025"
select select "8"
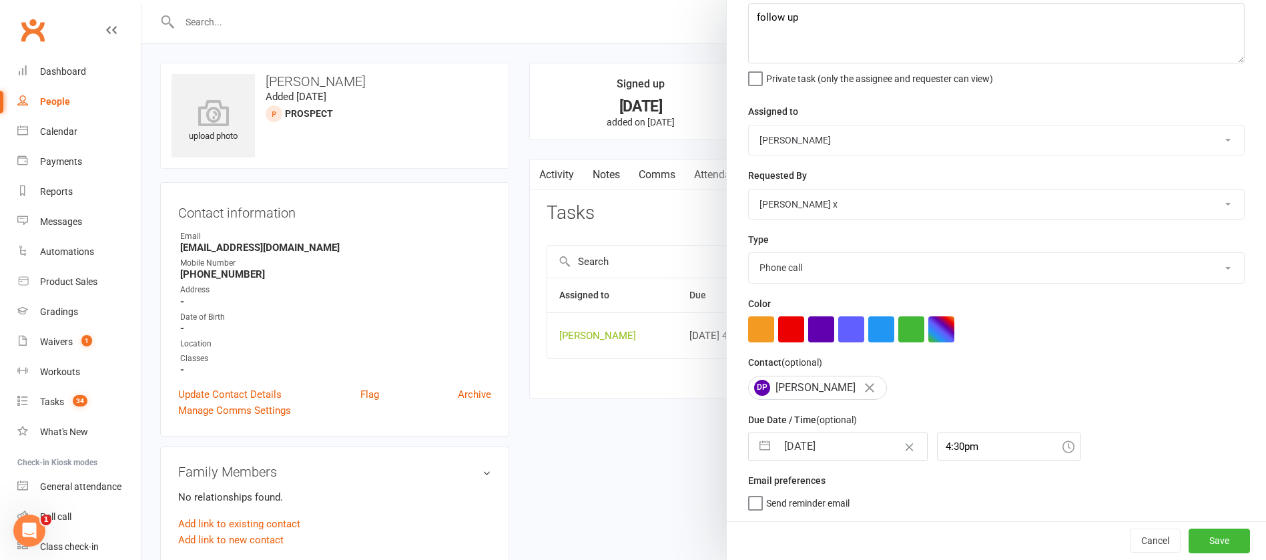
select select "2025"
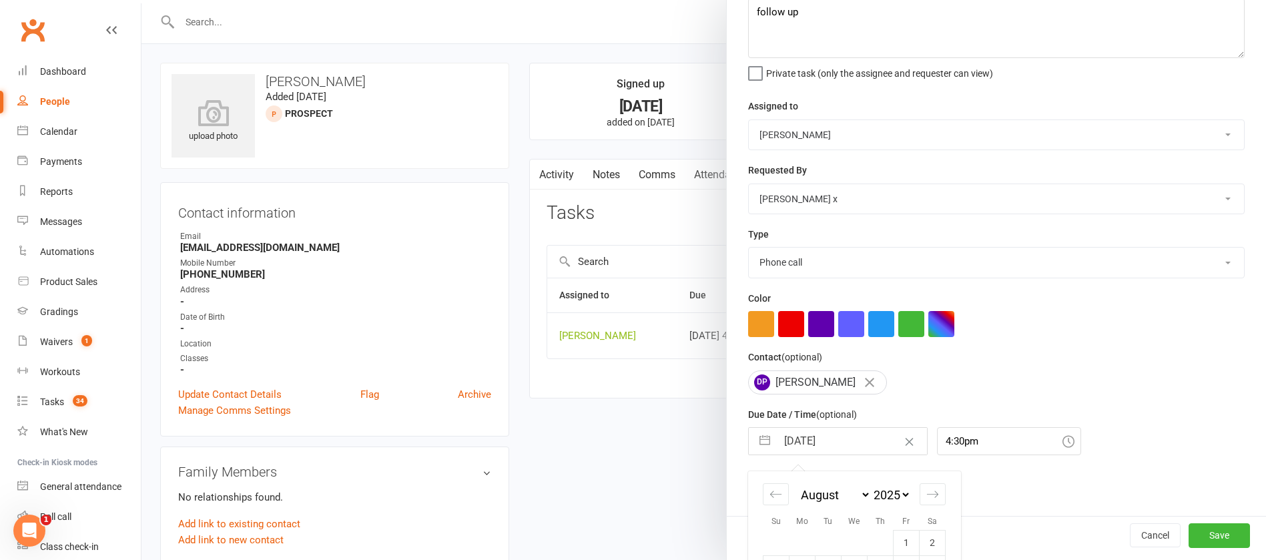
click at [846, 446] on input "[DATE]" at bounding box center [852, 441] width 150 height 27
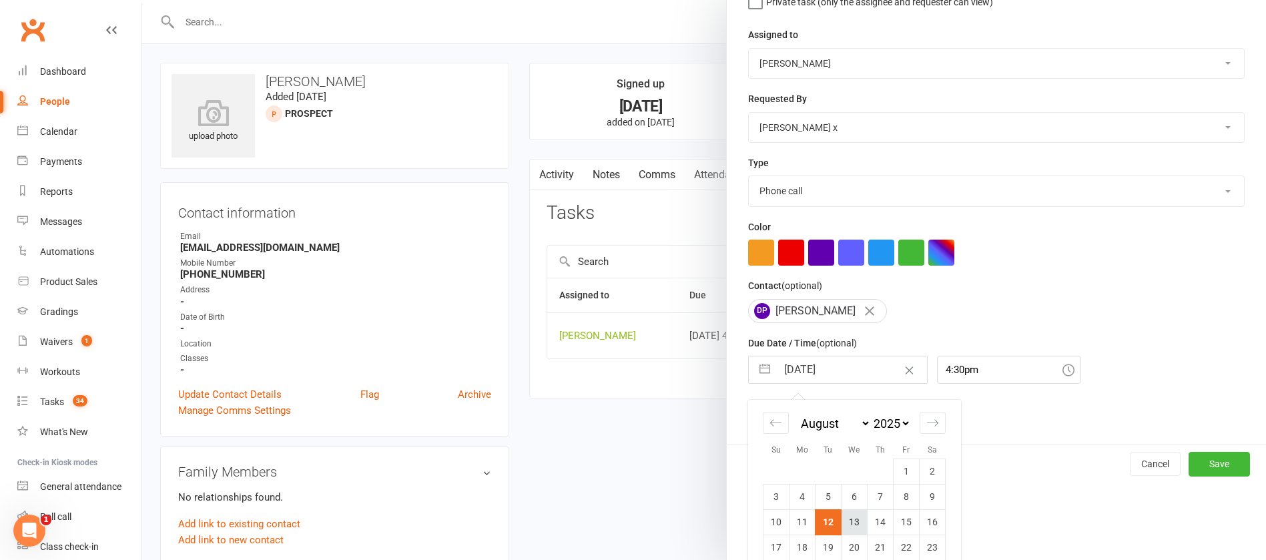
scroll to position [222, 0]
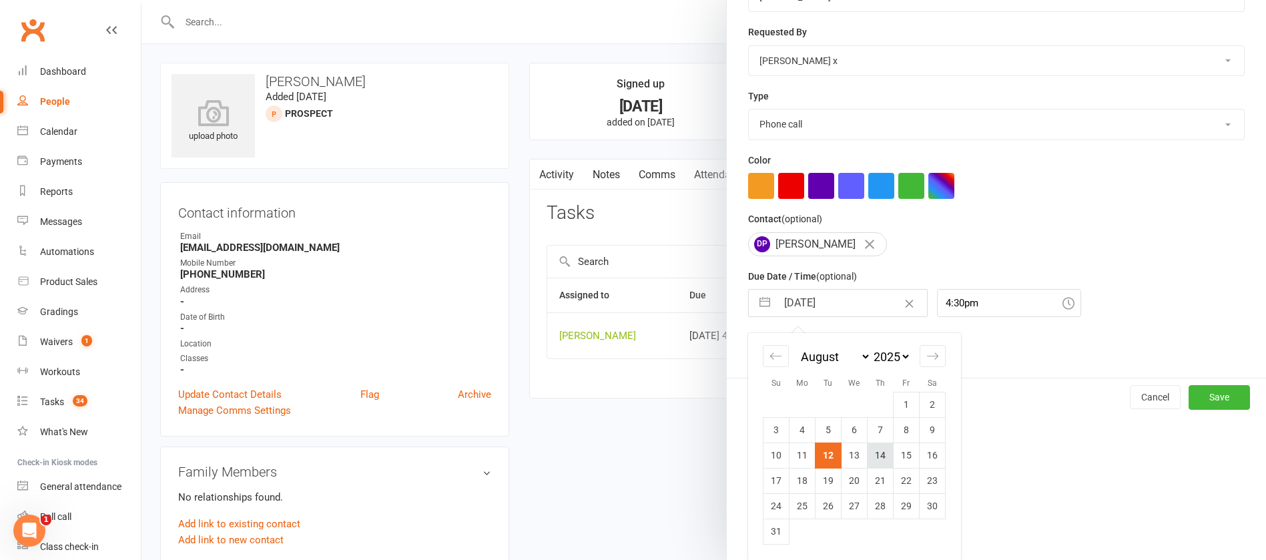
click at [876, 454] on td "14" at bounding box center [880, 454] width 26 height 25
type input "[DATE]"
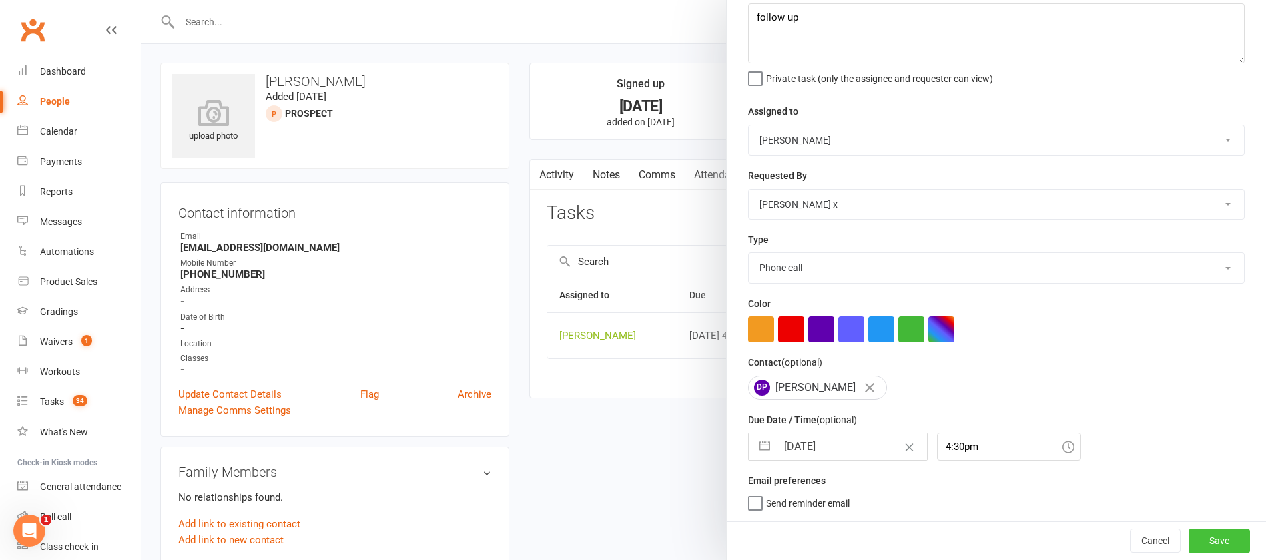
drag, startPoint x: 1202, startPoint y: 538, endPoint x: 1182, endPoint y: 528, distance: 21.5
click at [1201, 536] on button "Save" at bounding box center [1218, 540] width 61 height 24
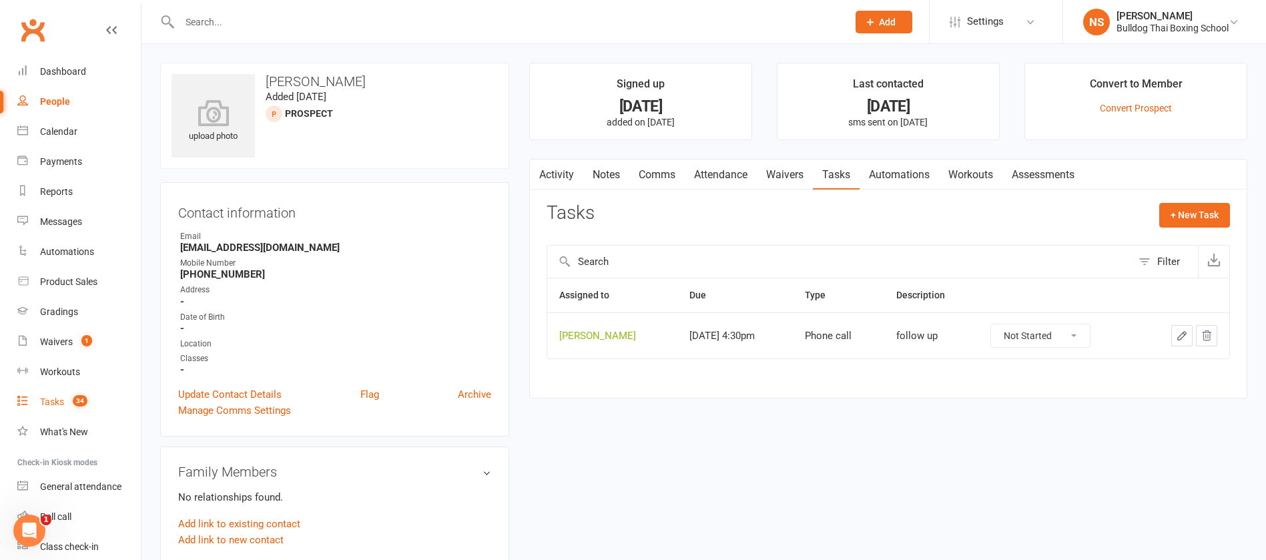
click at [53, 401] on div "Tasks" at bounding box center [52, 401] width 24 height 11
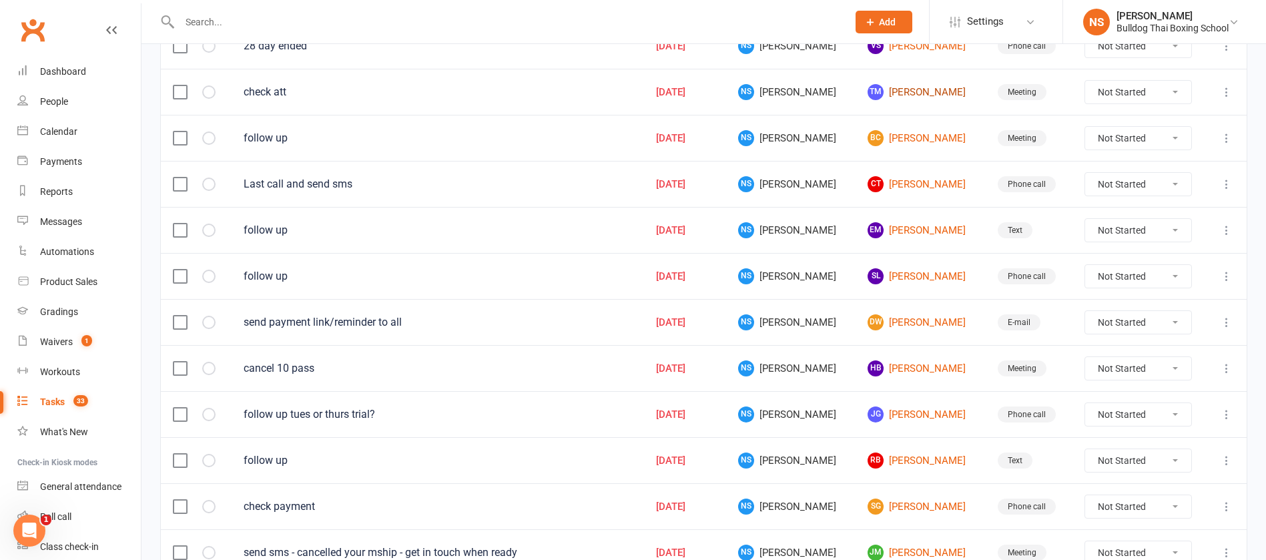
scroll to position [601, 0]
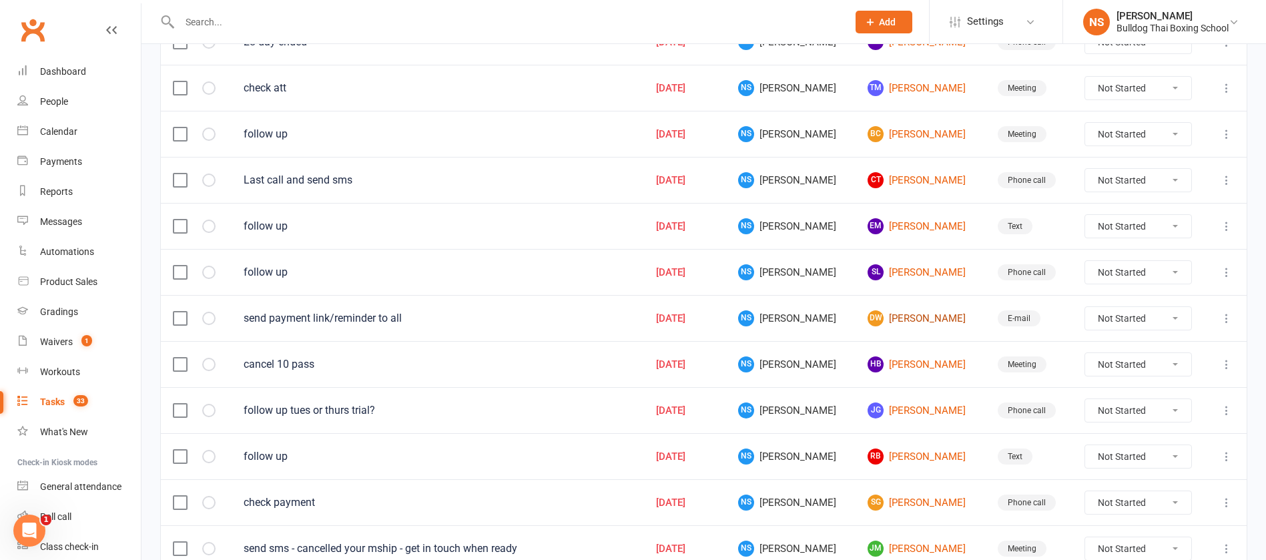
click at [910, 316] on link "dW [PERSON_NAME]" at bounding box center [919, 318] width 105 height 16
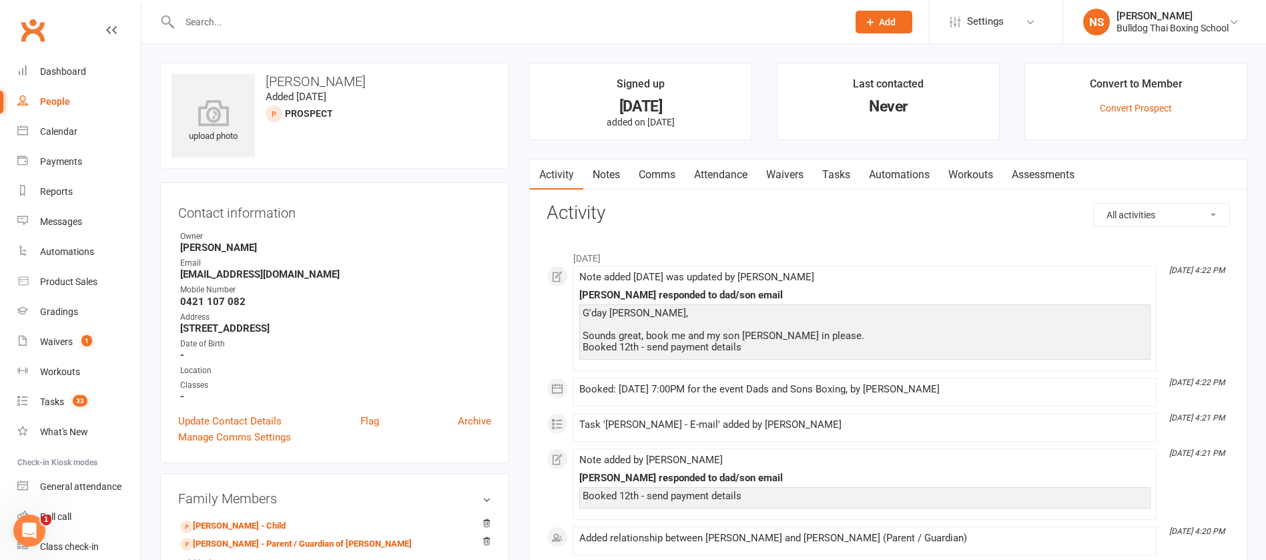
click at [837, 173] on link "Tasks" at bounding box center [836, 174] width 47 height 31
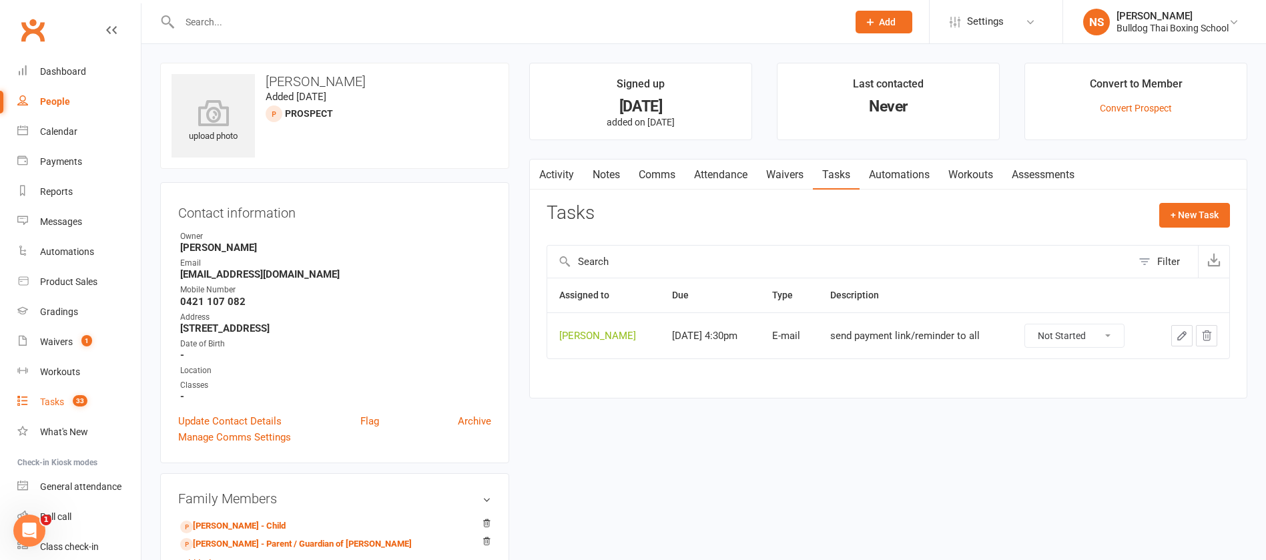
click at [53, 399] on div "Tasks" at bounding box center [52, 401] width 24 height 11
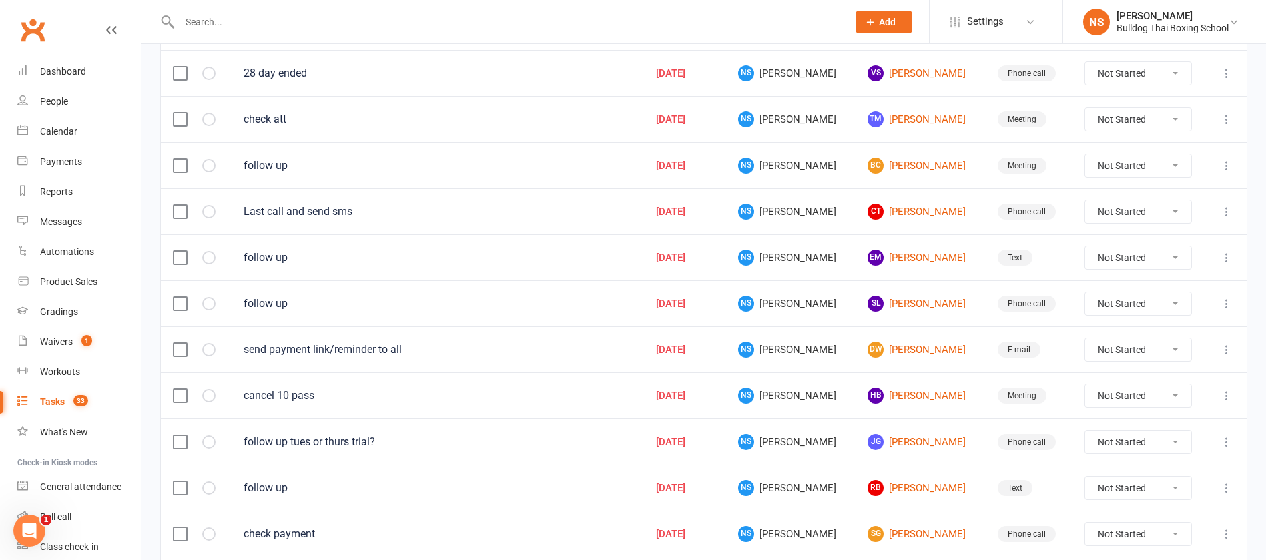
scroll to position [601, 0]
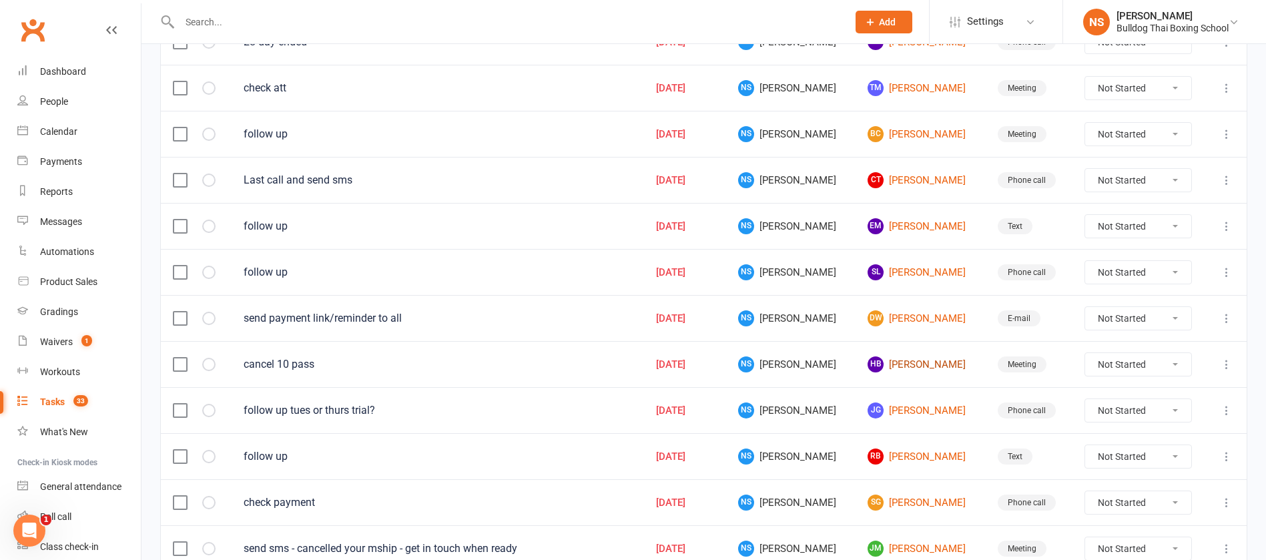
click at [914, 368] on link "HB [PERSON_NAME]" at bounding box center [919, 364] width 105 height 16
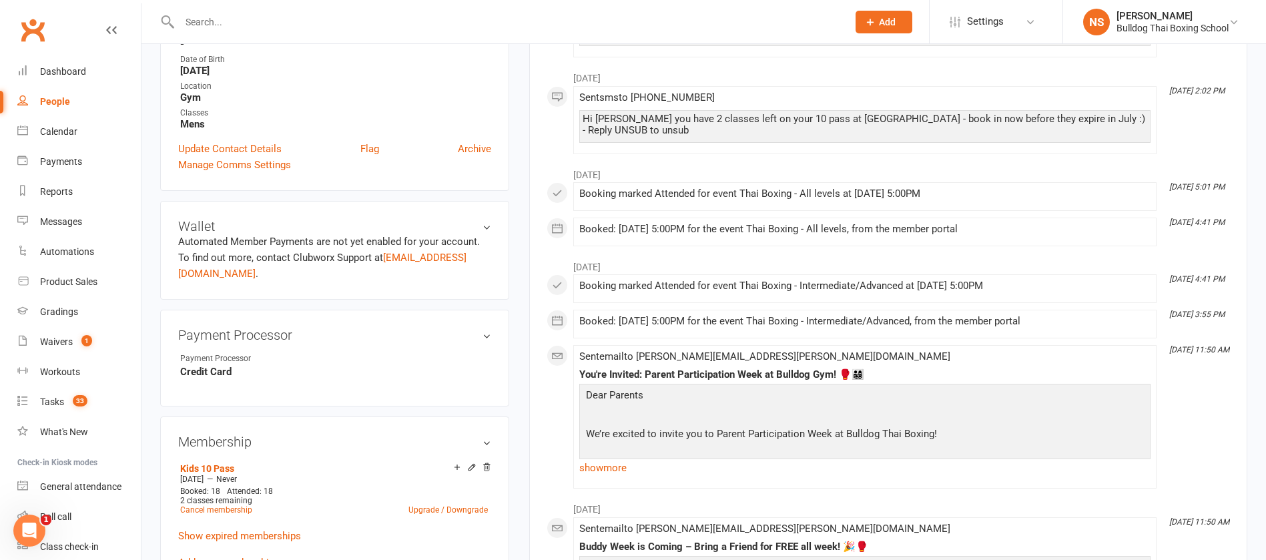
scroll to position [300, 0]
click at [219, 504] on link "Cancel membership" at bounding box center [216, 508] width 72 height 9
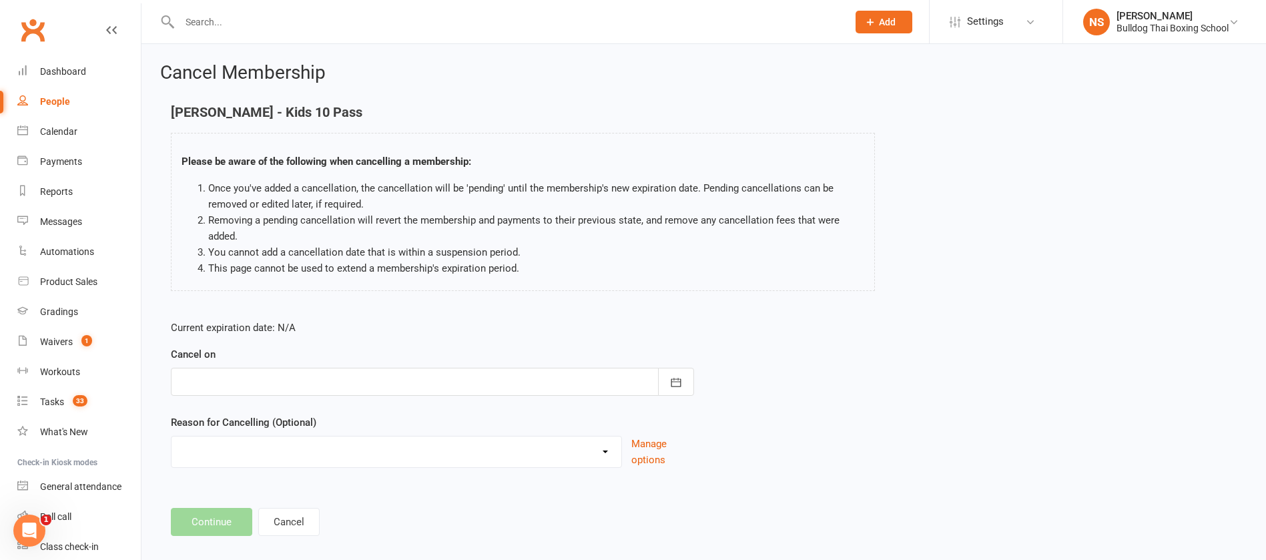
click at [284, 388] on div at bounding box center [432, 382] width 523 height 28
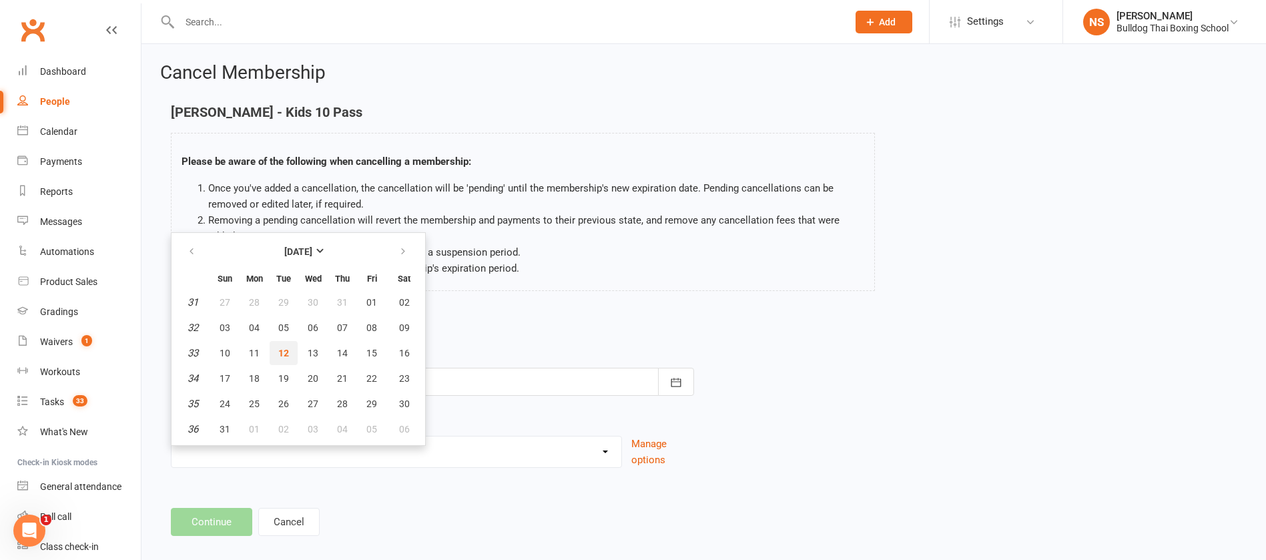
click at [286, 348] on span "12" at bounding box center [283, 353] width 11 height 11
type input "[DATE]"
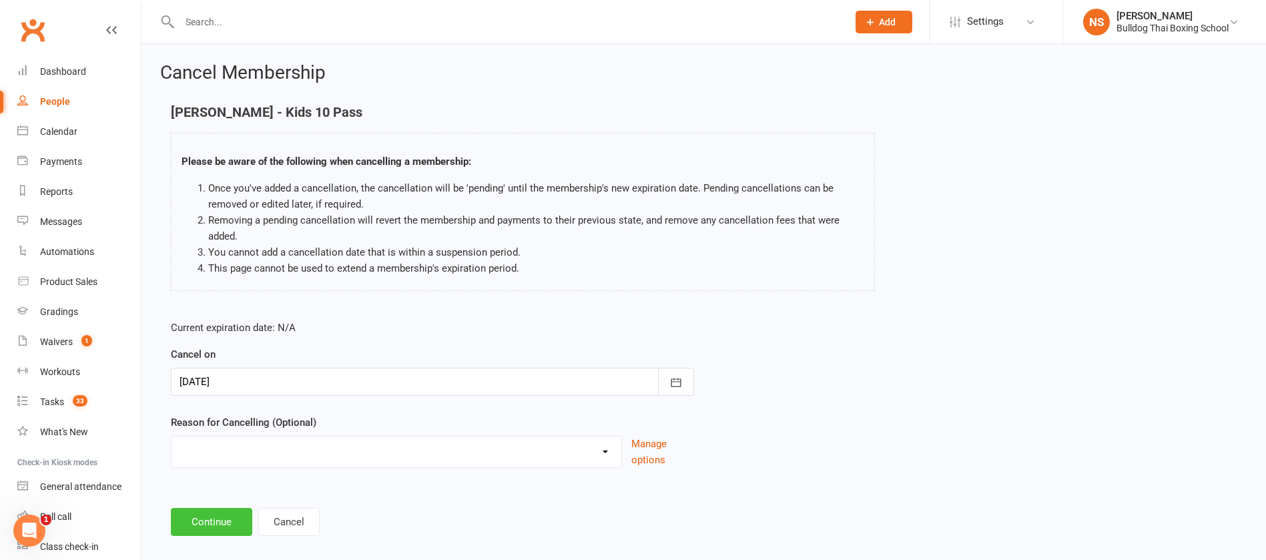
click at [218, 521] on button "Continue" at bounding box center [211, 522] width 81 height 28
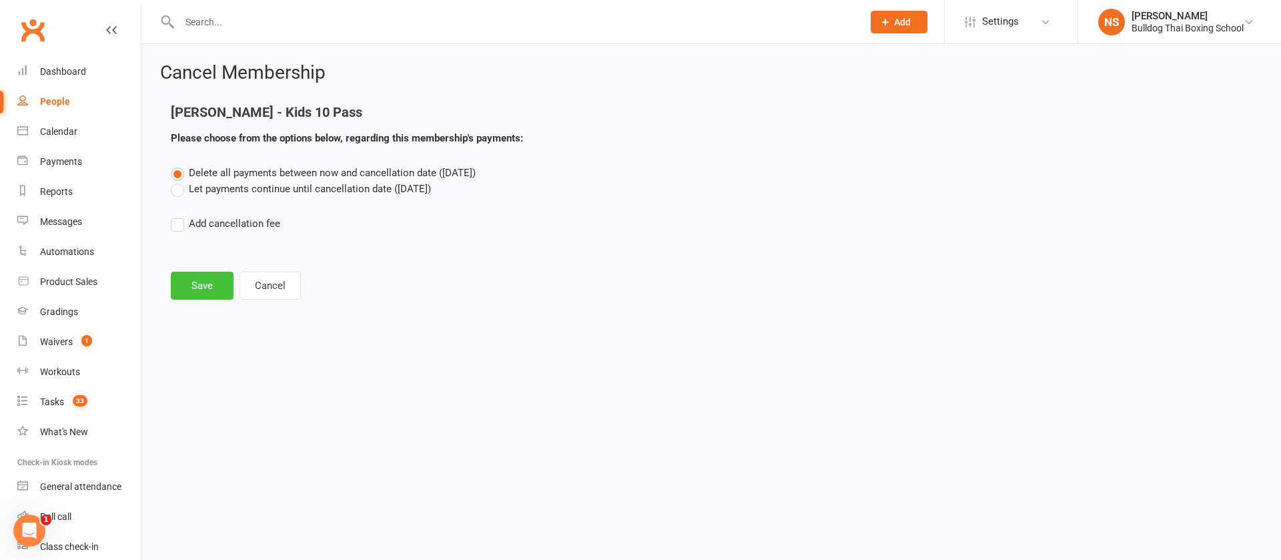
click at [197, 273] on button "Save" at bounding box center [202, 286] width 63 height 28
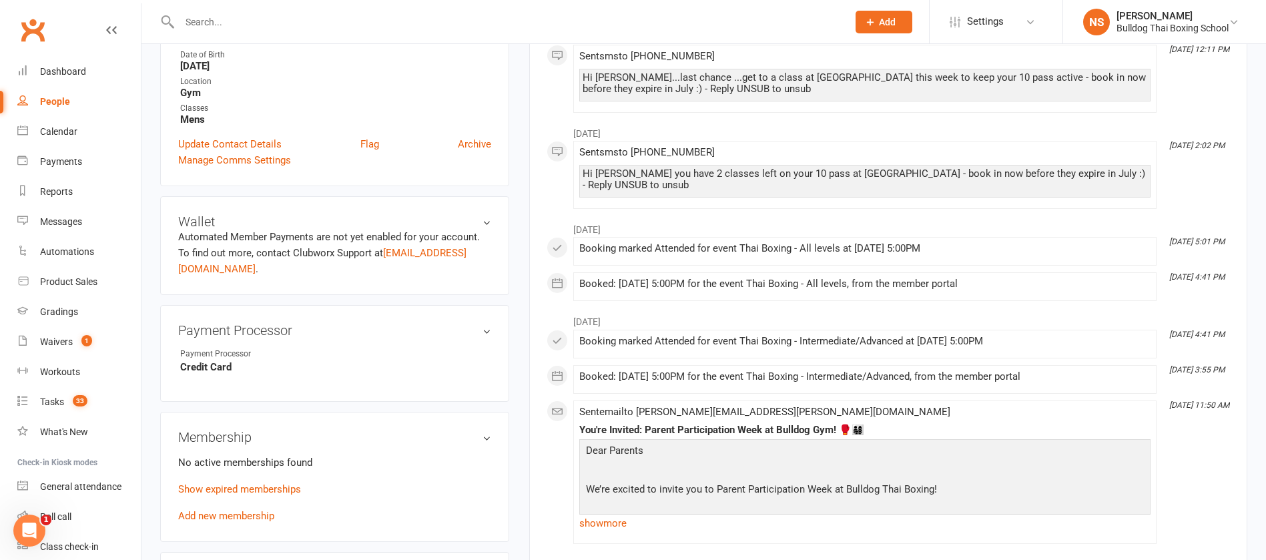
scroll to position [300, 0]
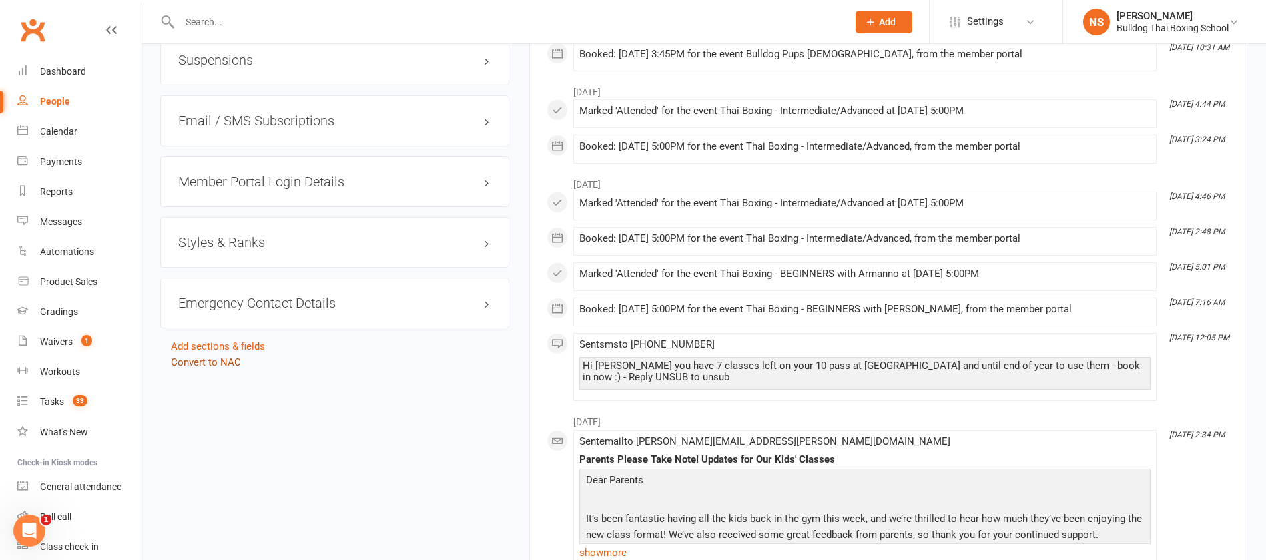
click at [224, 356] on link "Convert to NAC" at bounding box center [206, 362] width 70 height 12
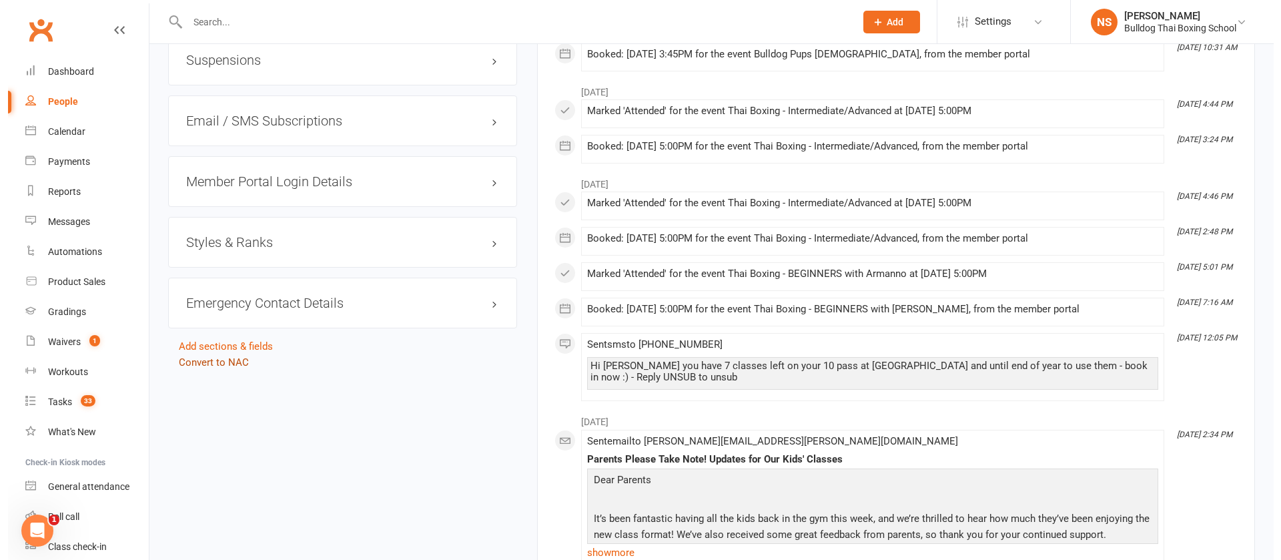
scroll to position [1085, 0]
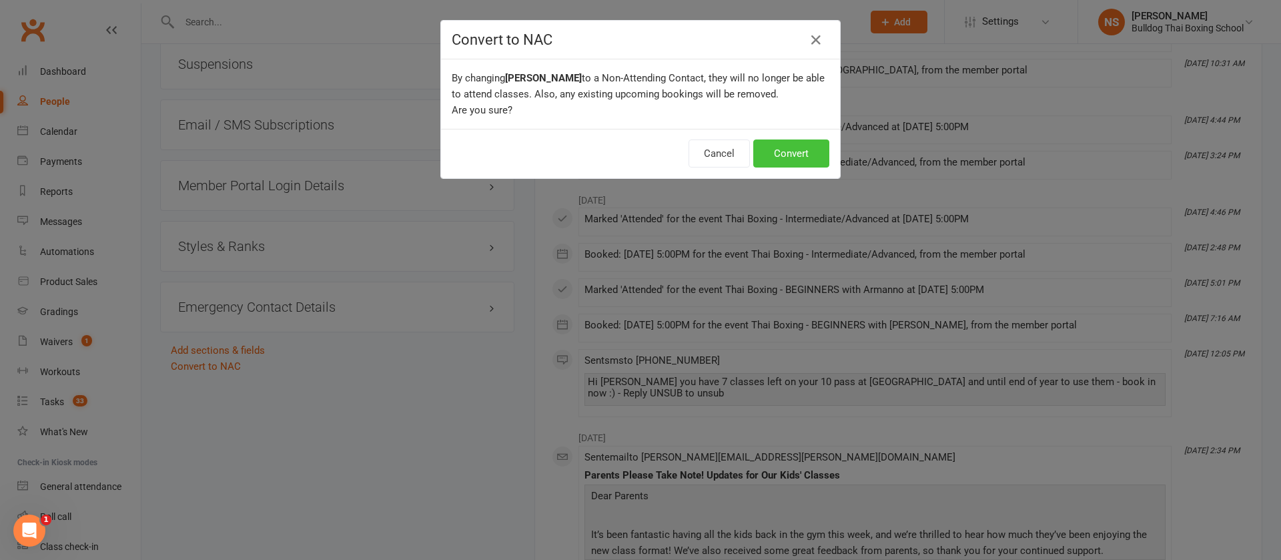
click at [787, 147] on button "Convert" at bounding box center [791, 153] width 76 height 28
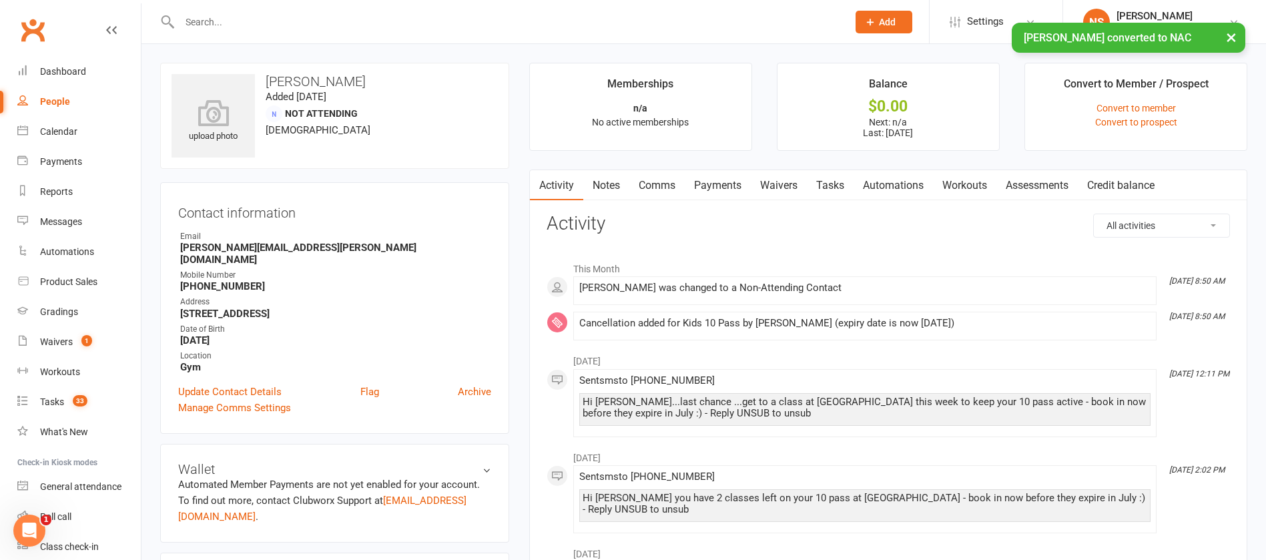
click at [833, 184] on link "Tasks" at bounding box center [830, 185] width 47 height 31
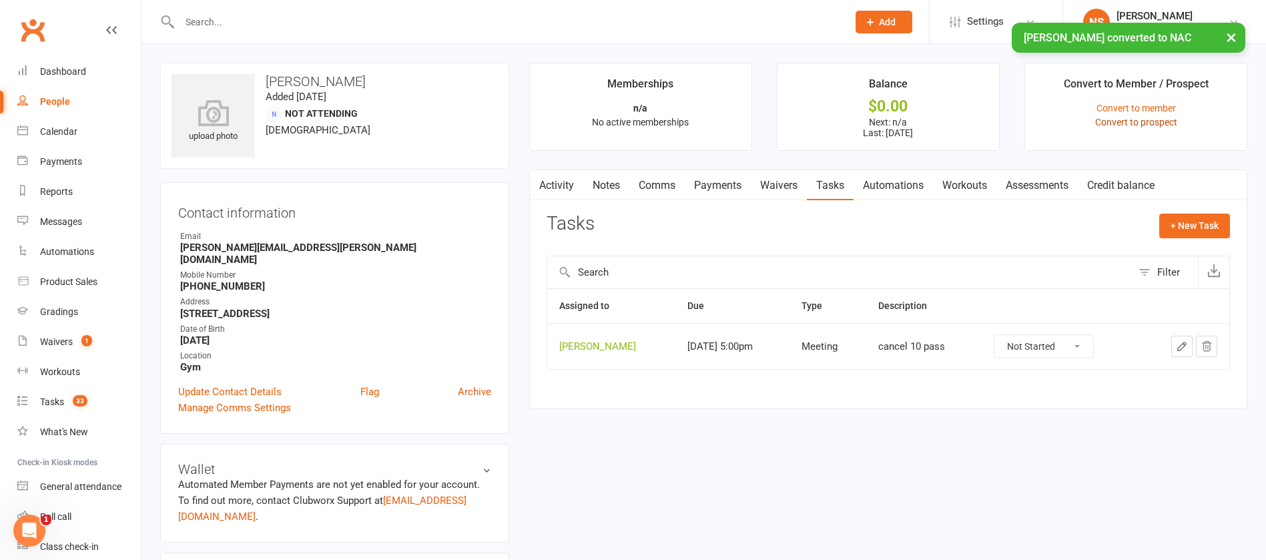
click at [1138, 119] on link "Convert to prospect" at bounding box center [1136, 122] width 82 height 11
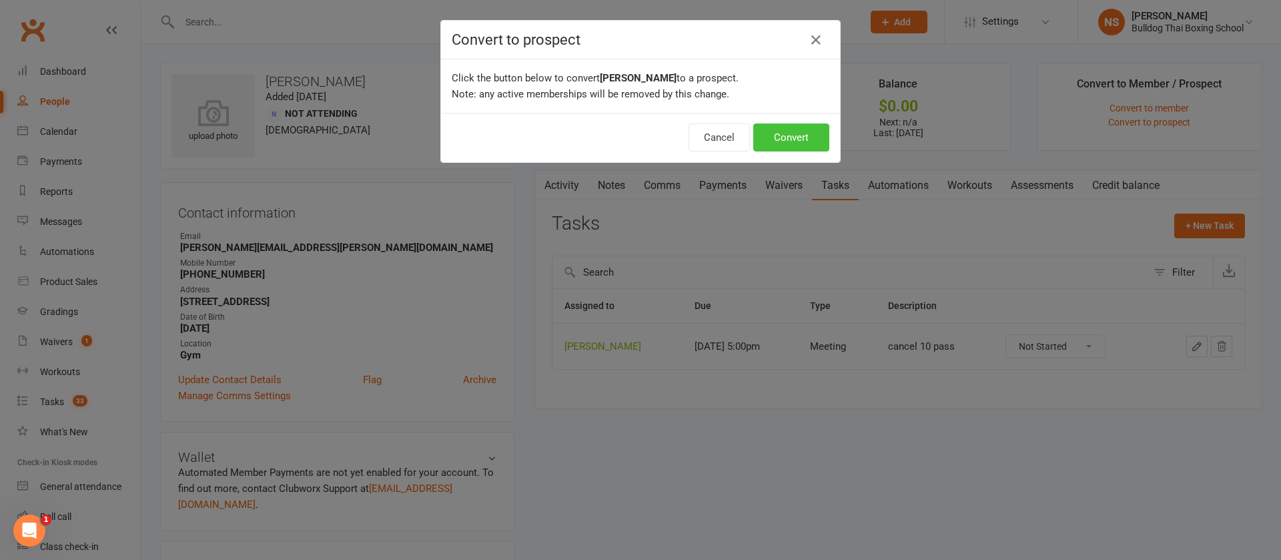
click at [799, 133] on button "Convert" at bounding box center [791, 137] width 76 height 28
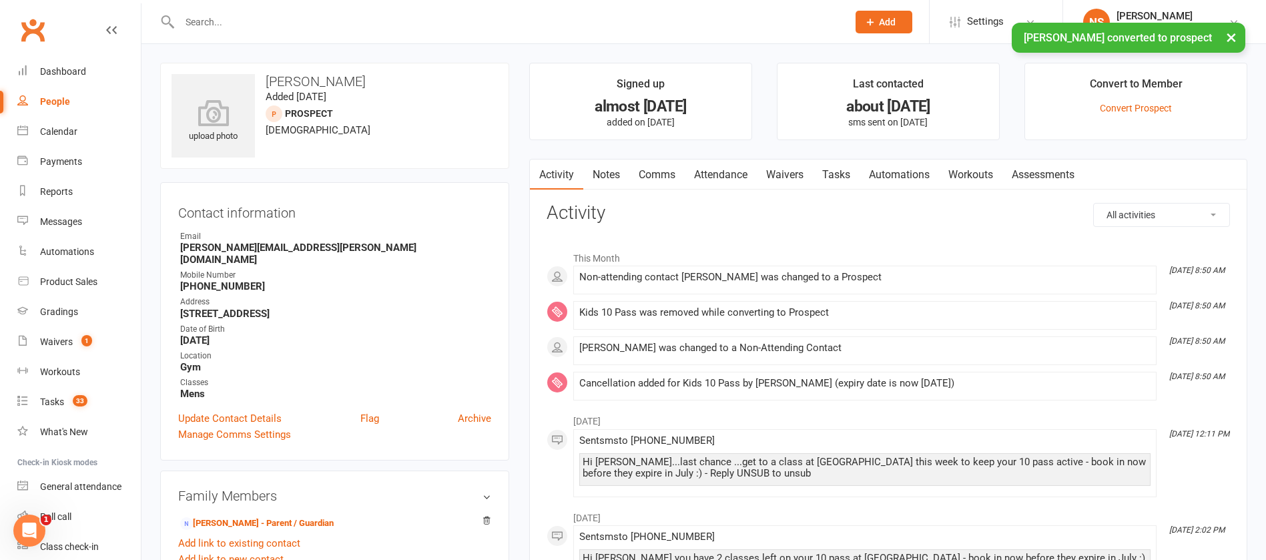
click at [850, 178] on link "Tasks" at bounding box center [836, 174] width 47 height 31
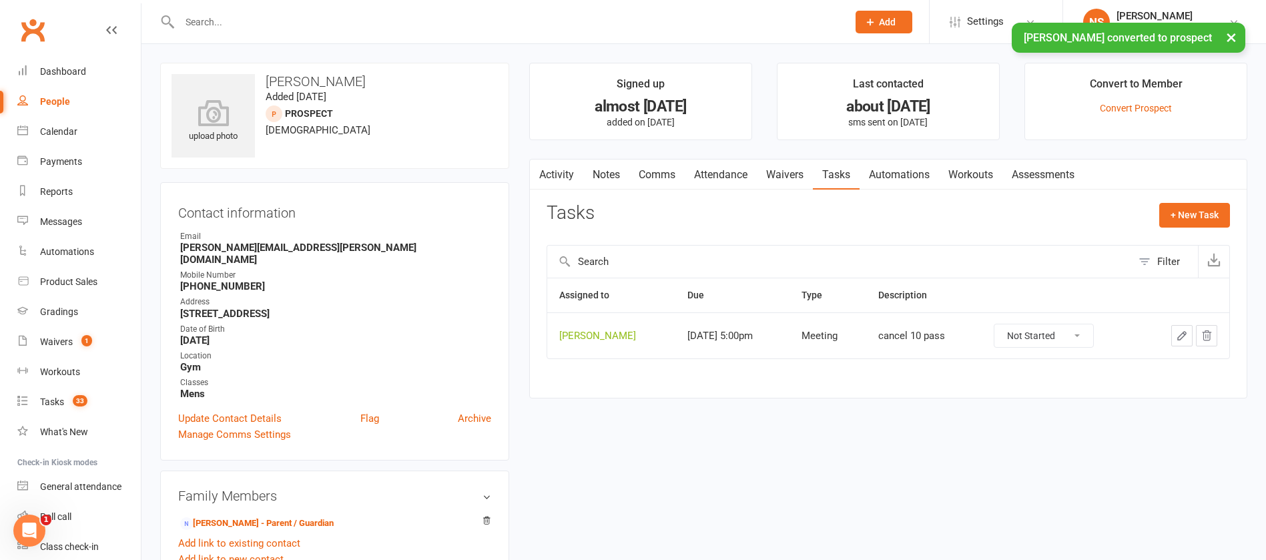
click at [1076, 337] on select "Not Started In Progress Waiting Complete" at bounding box center [1043, 335] width 99 height 23
click at [995, 324] on select "Not Started In Progress Waiting Complete" at bounding box center [1043, 335] width 99 height 23
select select "unstarted"
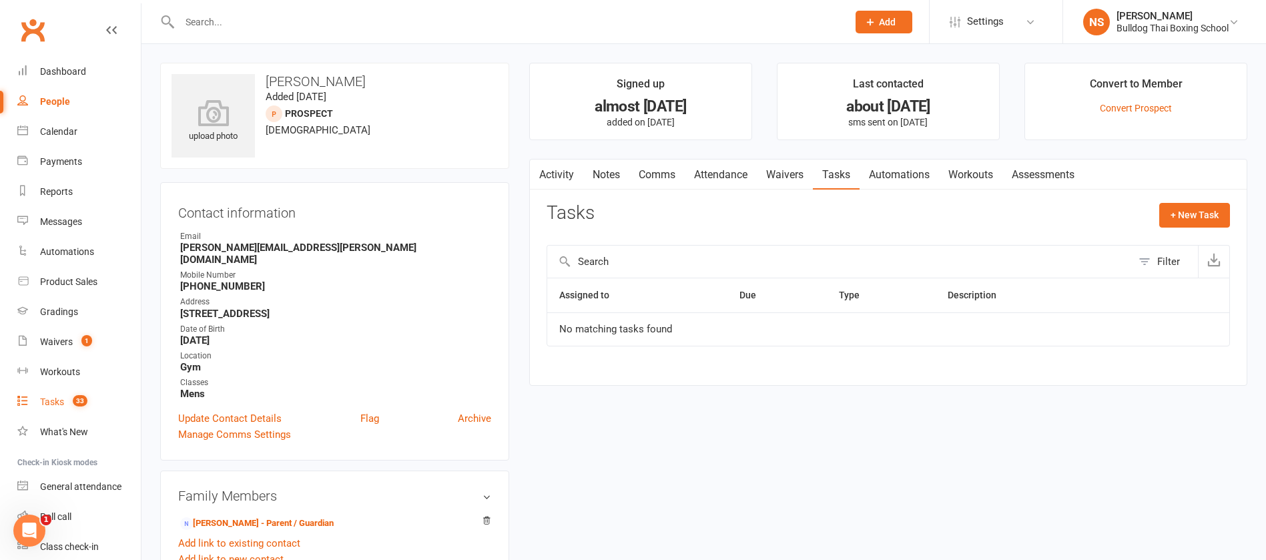
click at [58, 396] on div "Tasks" at bounding box center [52, 401] width 24 height 11
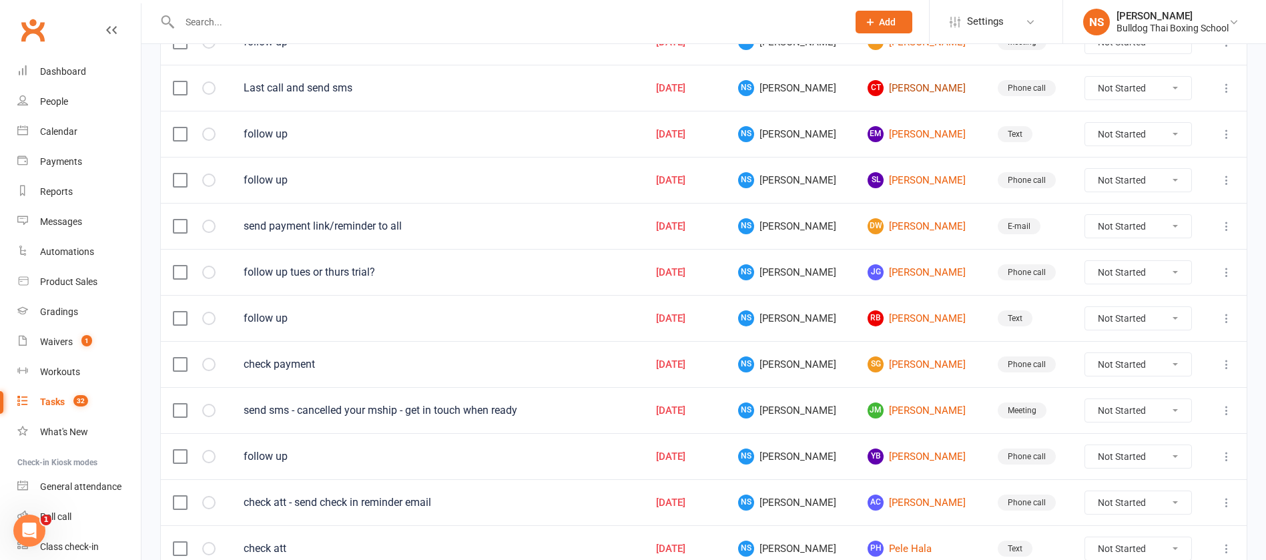
scroll to position [701, 0]
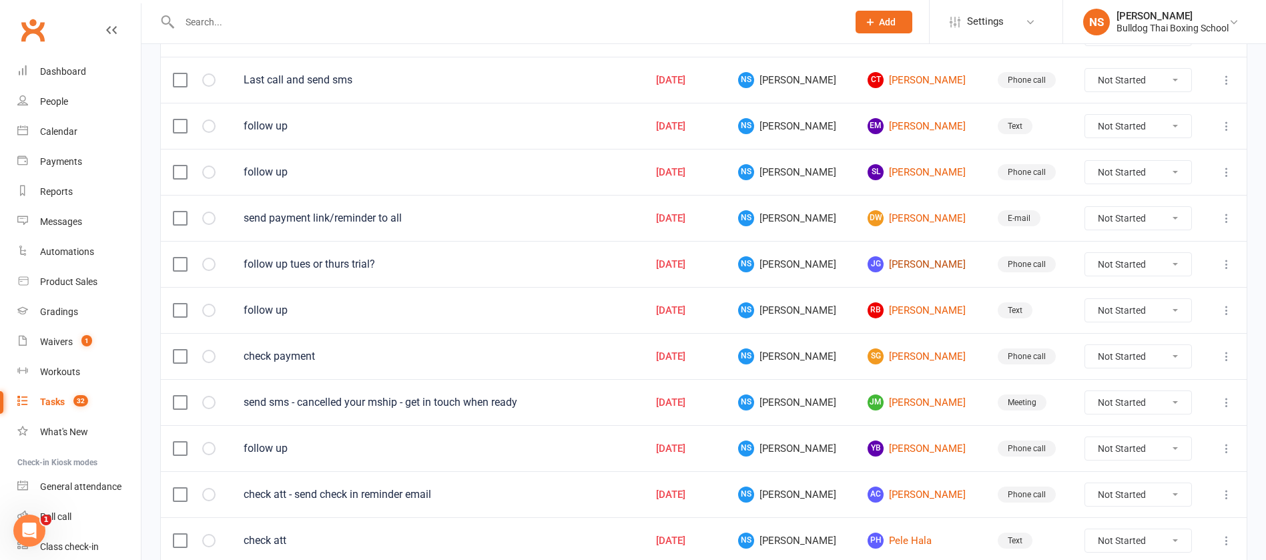
click at [893, 263] on link "[PERSON_NAME]" at bounding box center [919, 264] width 105 height 16
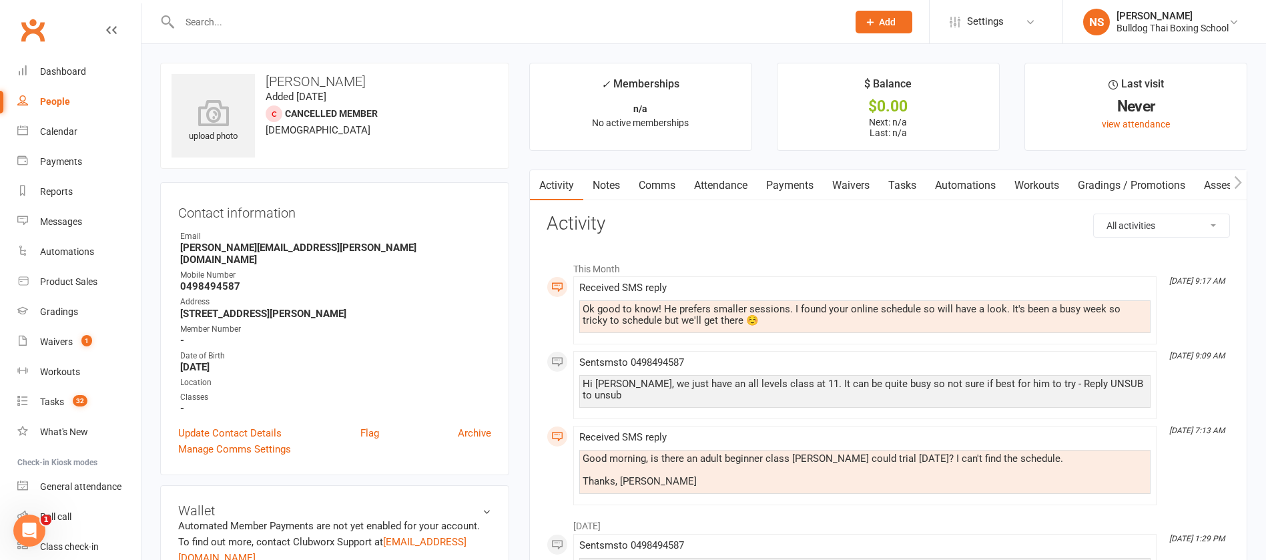
click at [655, 184] on link "Comms" at bounding box center [656, 185] width 55 height 31
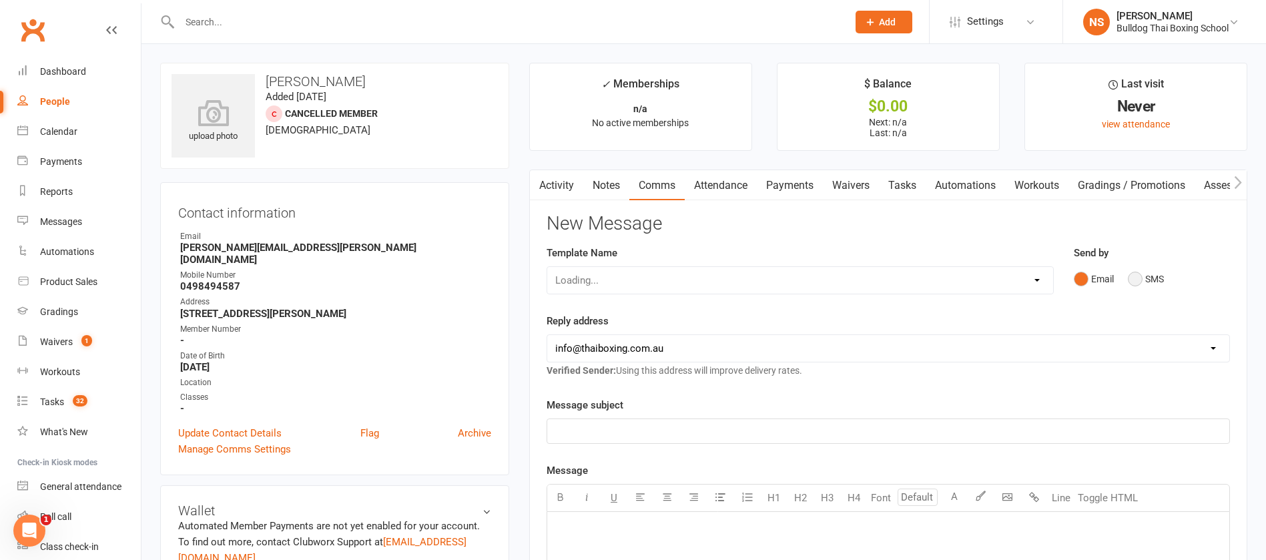
click at [1135, 277] on button "SMS" at bounding box center [1146, 278] width 36 height 25
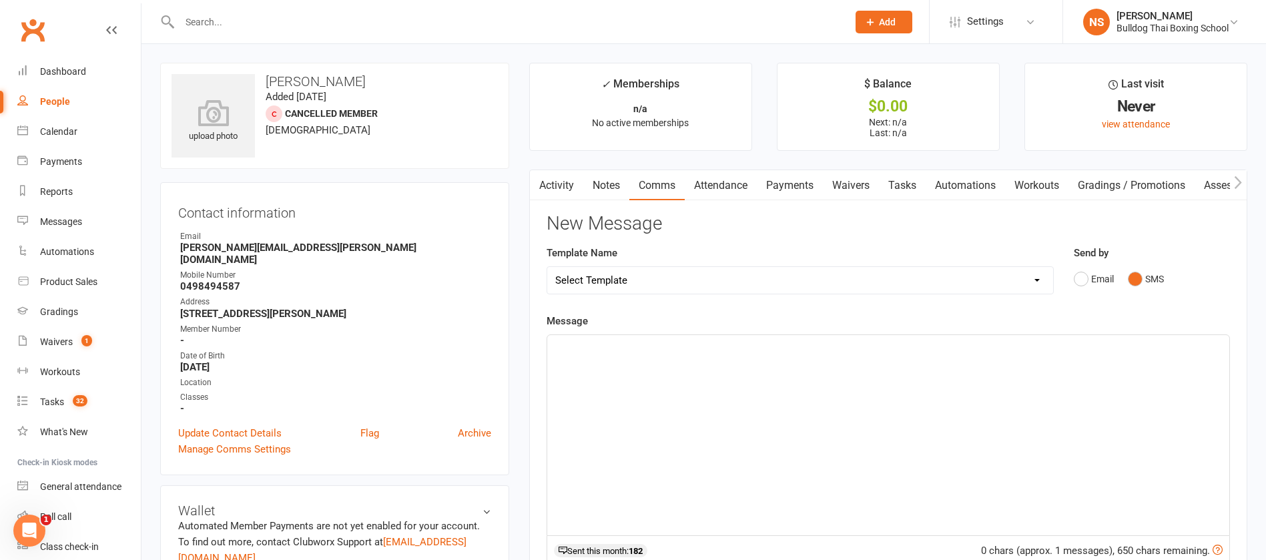
drag, startPoint x: 607, startPoint y: 353, endPoint x: 614, endPoint y: 359, distance: 9.0
click at [611, 358] on div "﻿" at bounding box center [888, 435] width 682 height 200
drag, startPoint x: 579, startPoint y: 348, endPoint x: 583, endPoint y: 330, distance: 18.6
click at [579, 347] on span "The tues or Thurs" at bounding box center [594, 347] width 79 height 12
click at [656, 350] on p "The Tues or Thurs" at bounding box center [888, 347] width 666 height 16
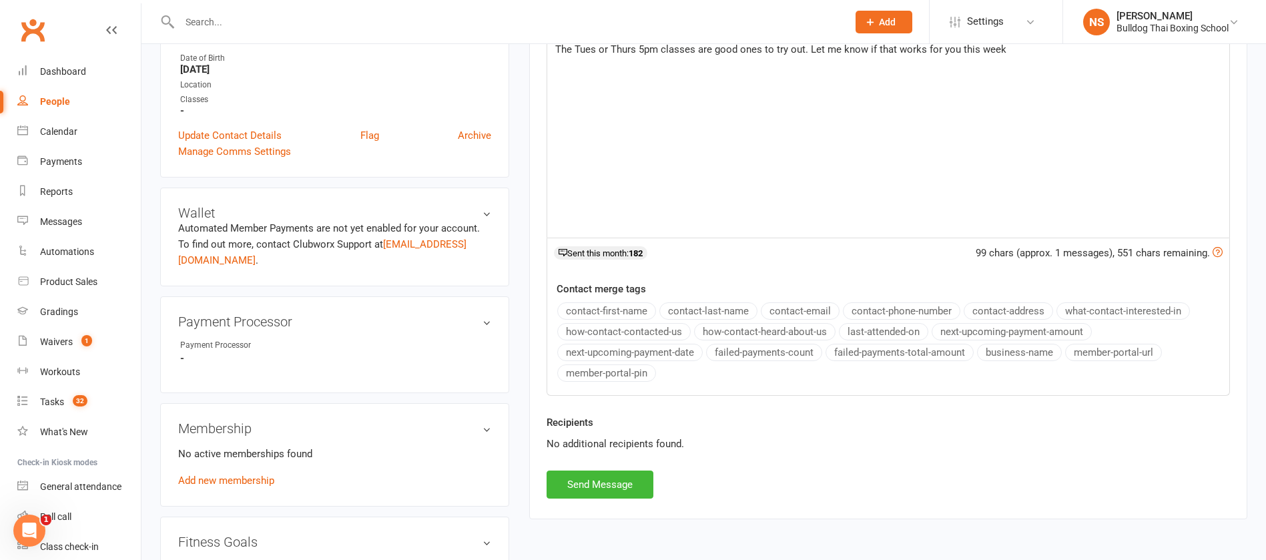
scroll to position [300, 0]
click at [585, 478] on button "Send Message" at bounding box center [600, 482] width 107 height 28
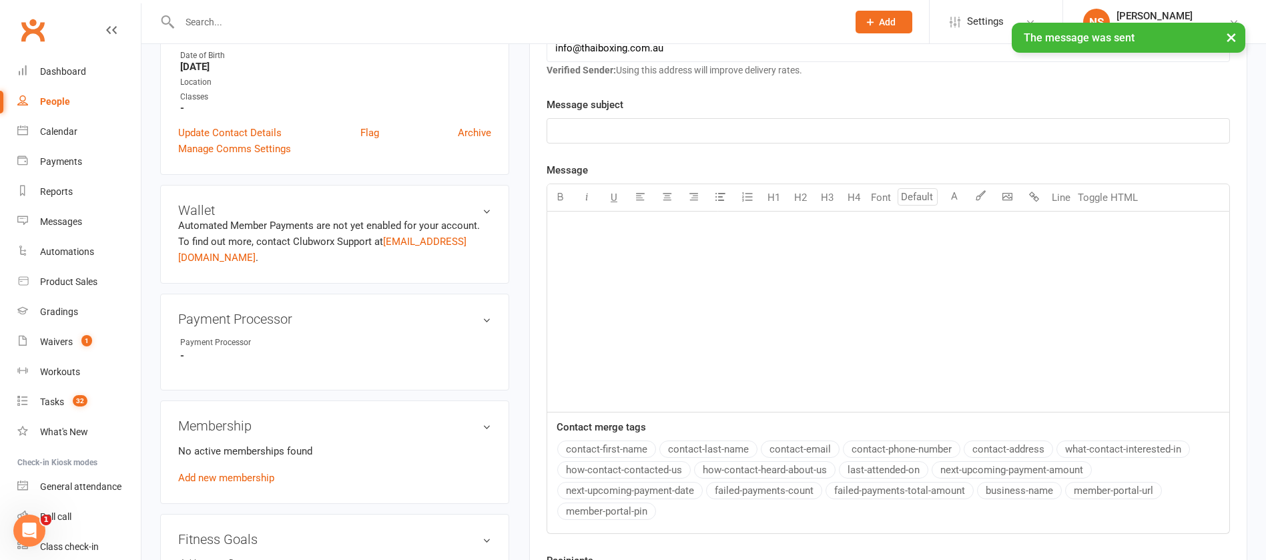
scroll to position [0, 0]
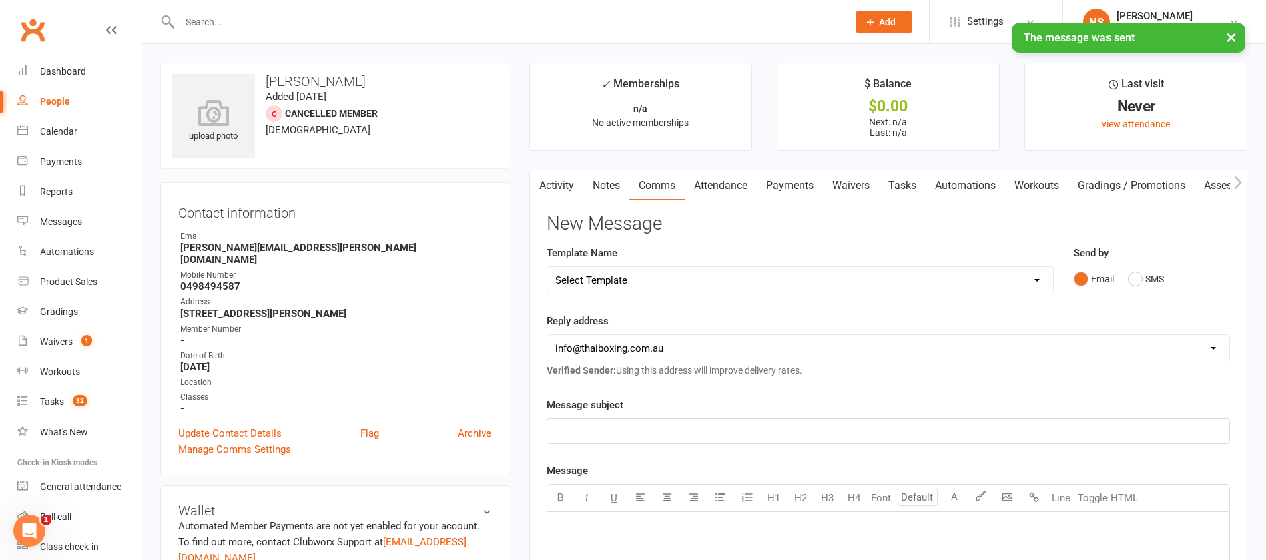
click at [914, 178] on link "Tasks" at bounding box center [902, 185] width 47 height 31
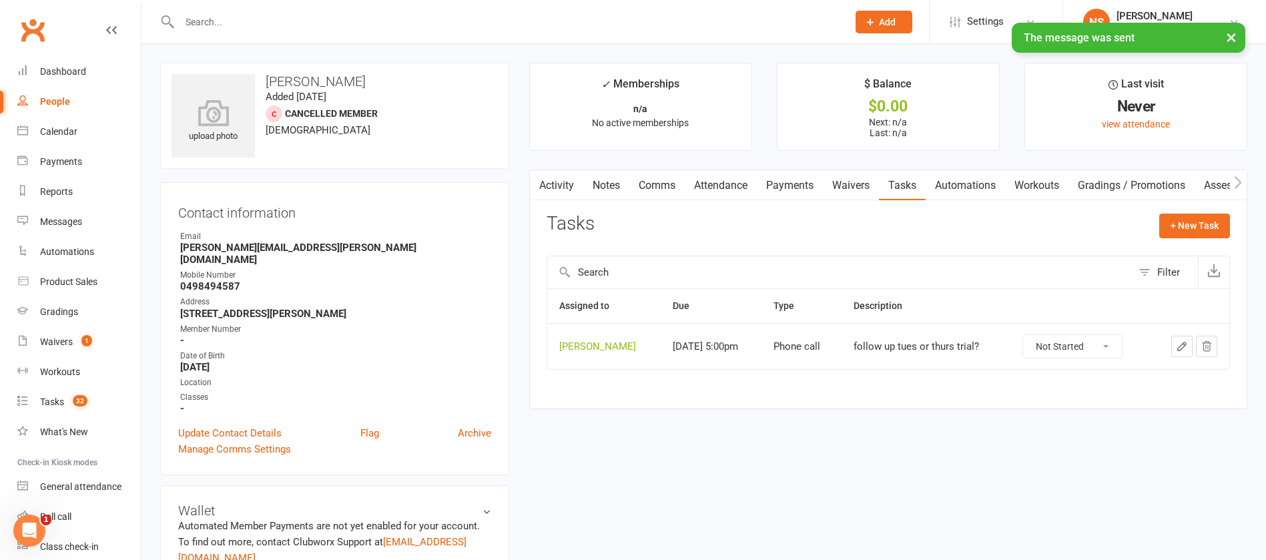
click at [1185, 346] on icon "button" at bounding box center [1182, 346] width 8 height 8
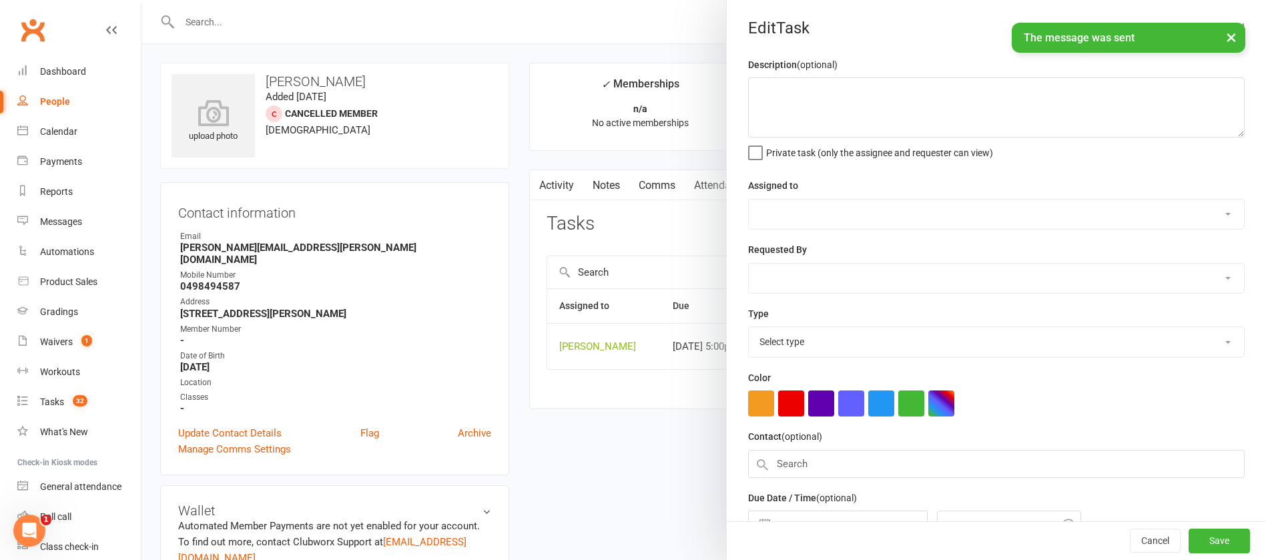
type textarea "follow up tues or thurs trial?"
select select "12940"
select select "45795"
type input "[DATE]"
type input "5:00pm"
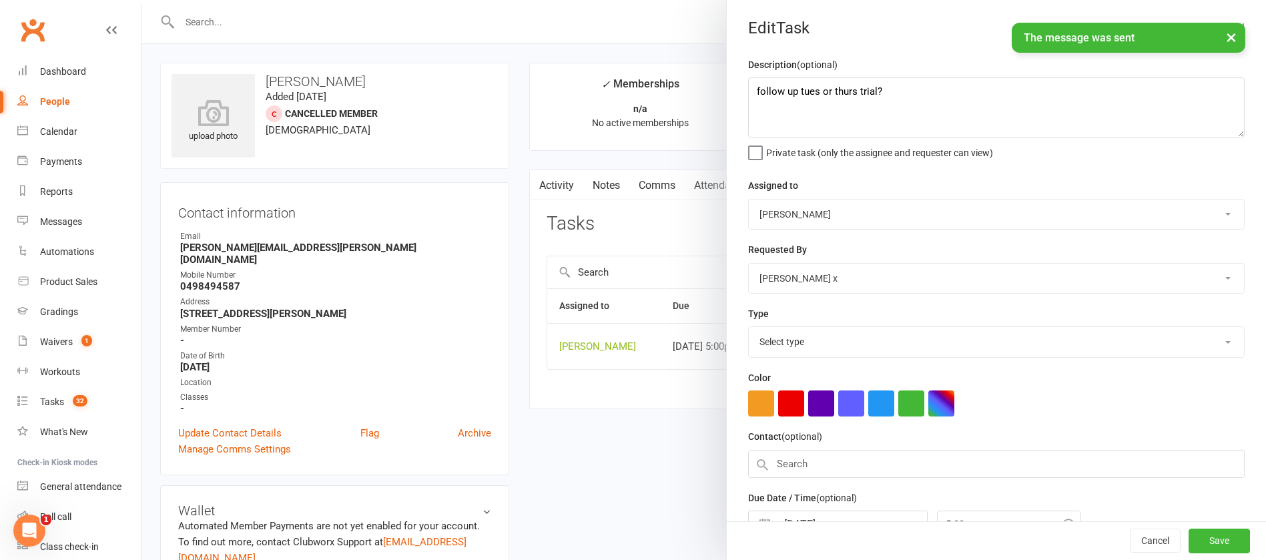
select select "12048"
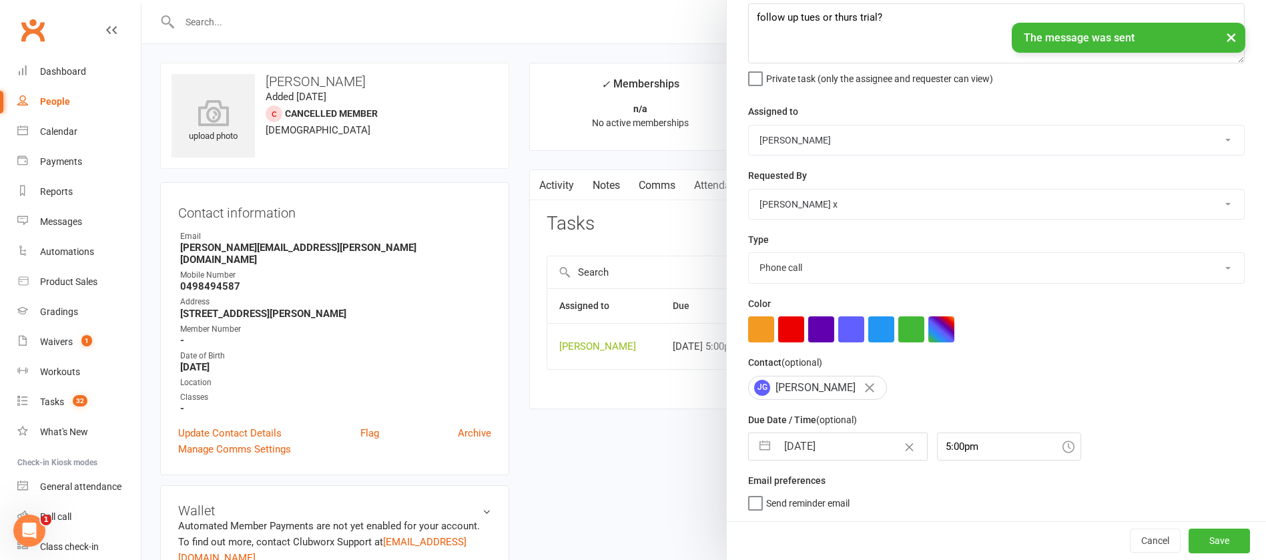
click at [855, 444] on input "[DATE]" at bounding box center [852, 446] width 150 height 27
select select "6"
select select "2025"
select select "7"
select select "2025"
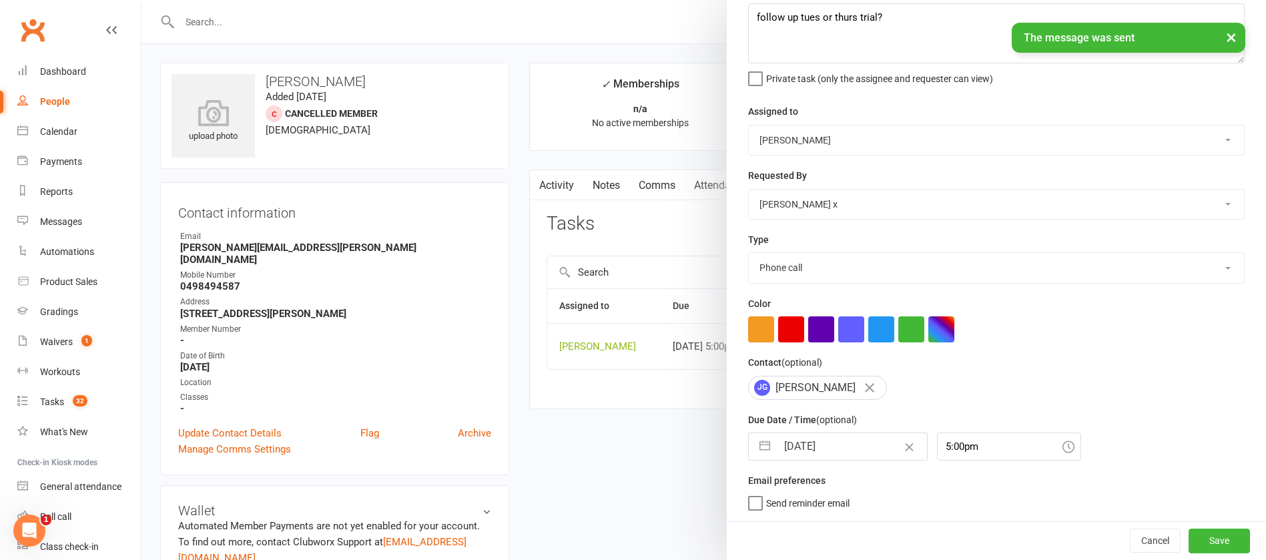
select select "8"
select select "2025"
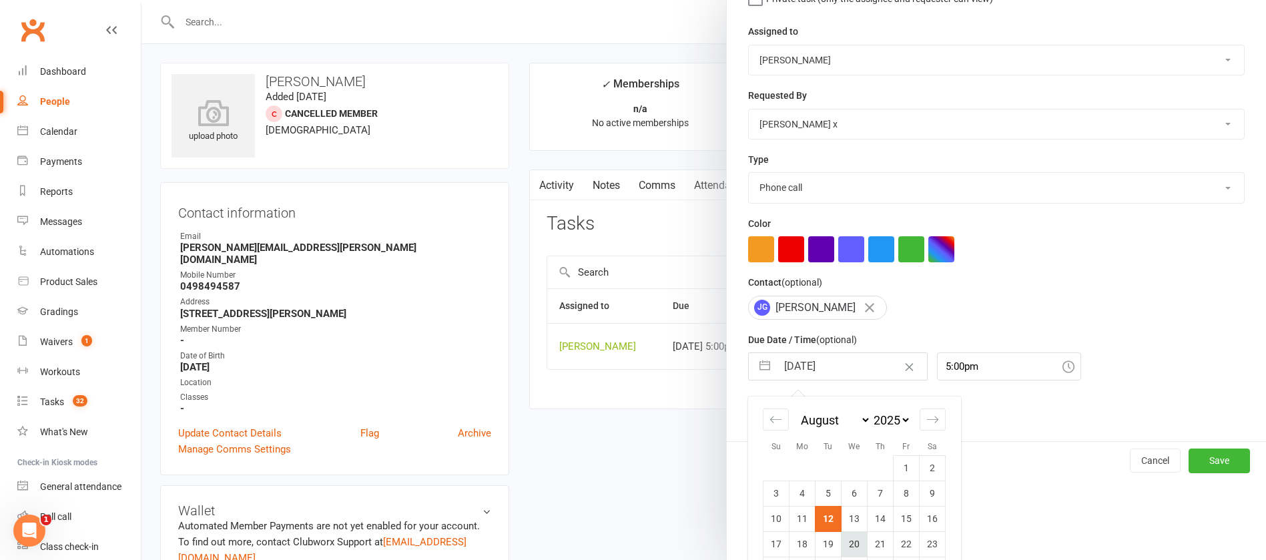
scroll to position [222, 0]
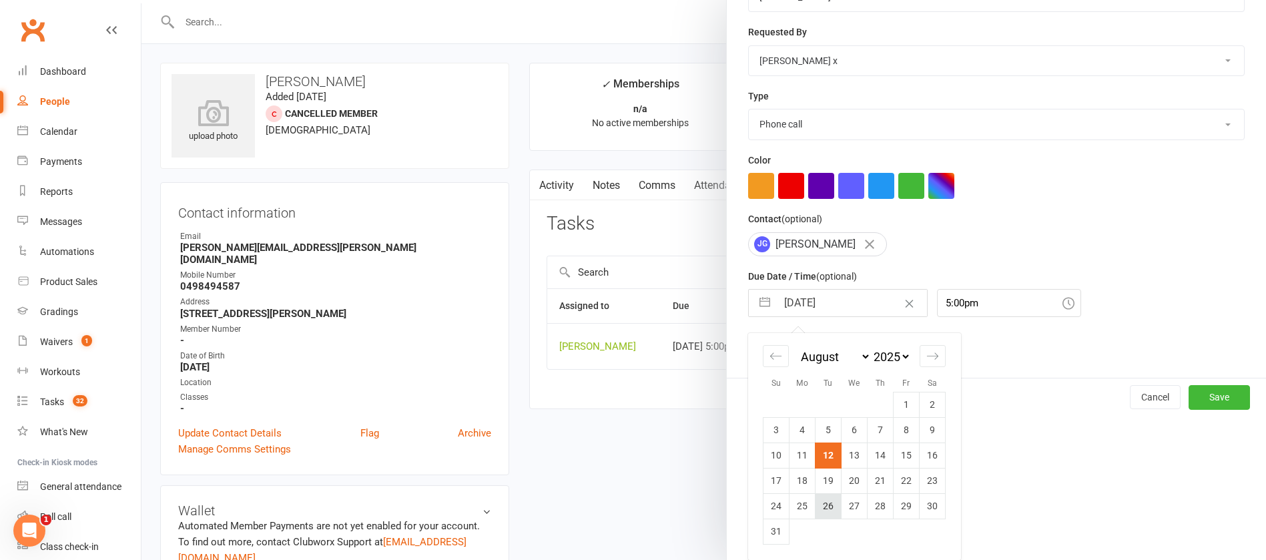
click at [823, 506] on td "26" at bounding box center [828, 505] width 26 height 25
type input "[DATE]"
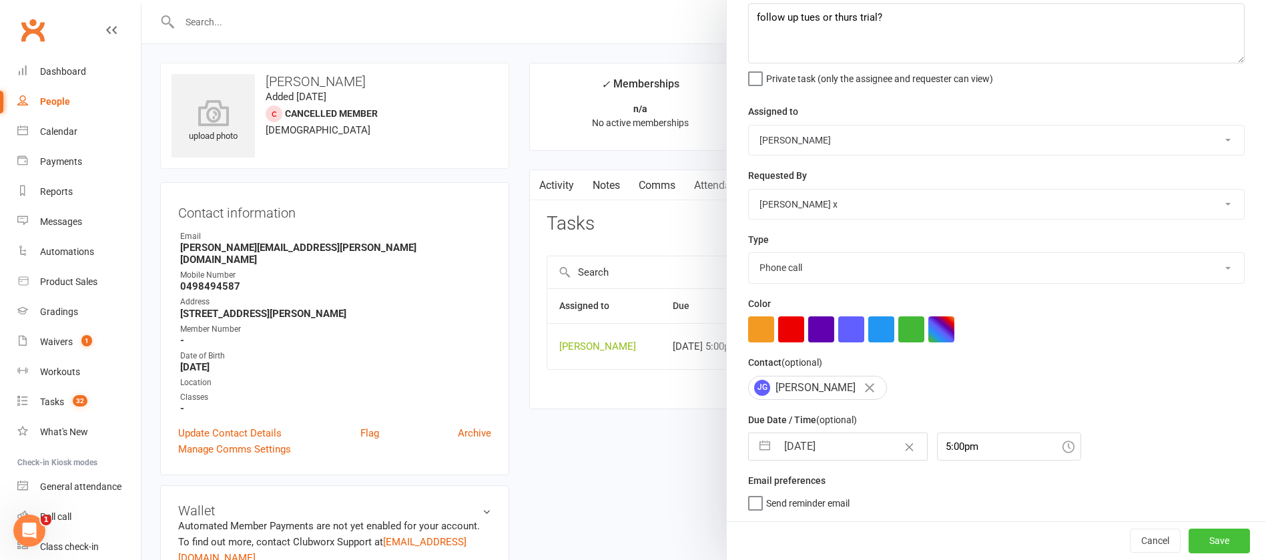
click at [1188, 537] on button "Save" at bounding box center [1218, 540] width 61 height 24
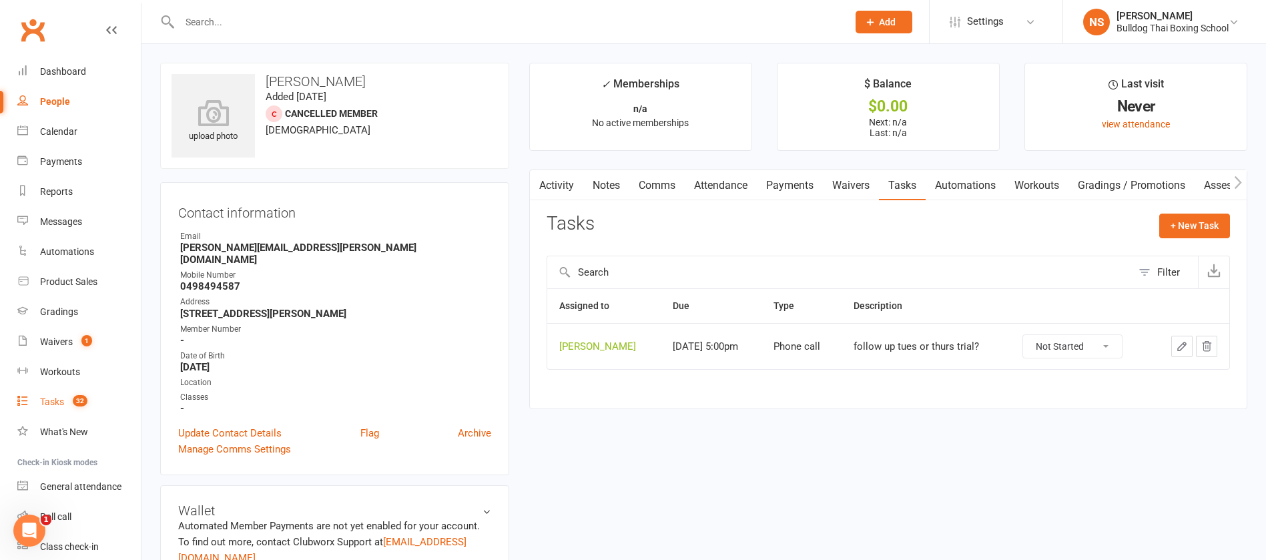
click at [51, 401] on div "Tasks" at bounding box center [52, 401] width 24 height 11
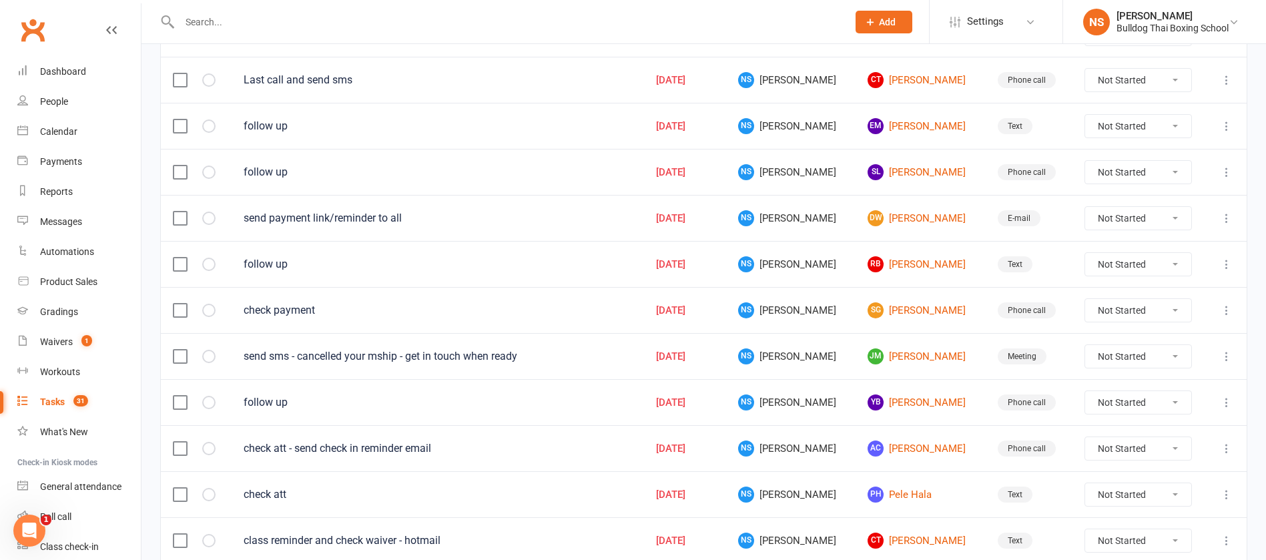
scroll to position [801, 0]
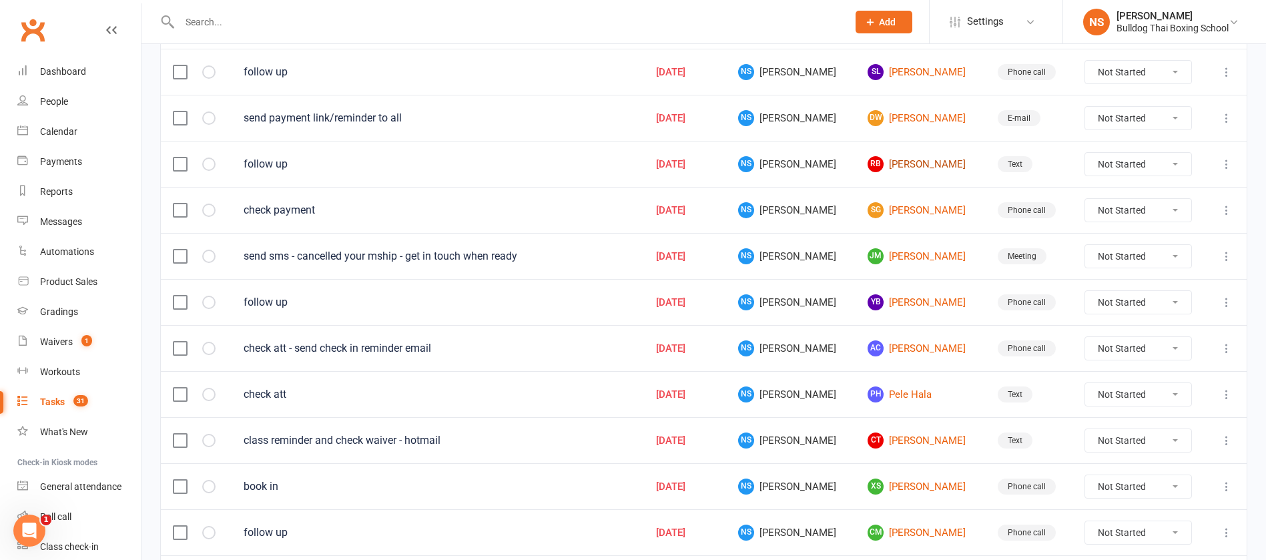
click at [904, 166] on link "RB [PERSON_NAME]" at bounding box center [919, 164] width 105 height 16
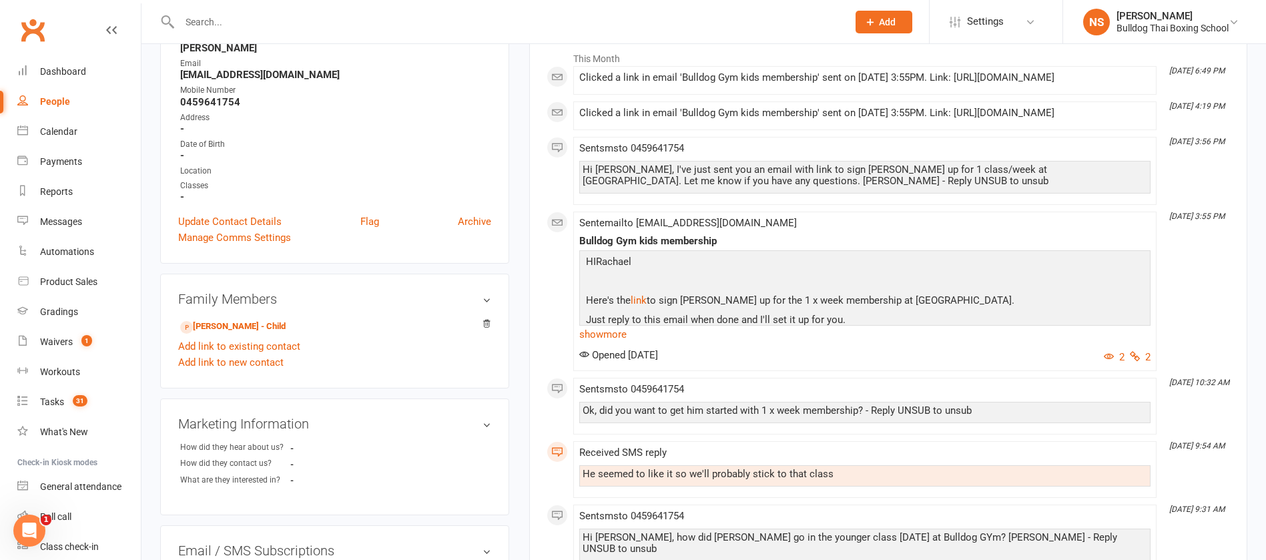
scroll to position [200, 0]
click at [246, 319] on link "[PERSON_NAME] - Child" at bounding box center [232, 326] width 105 height 14
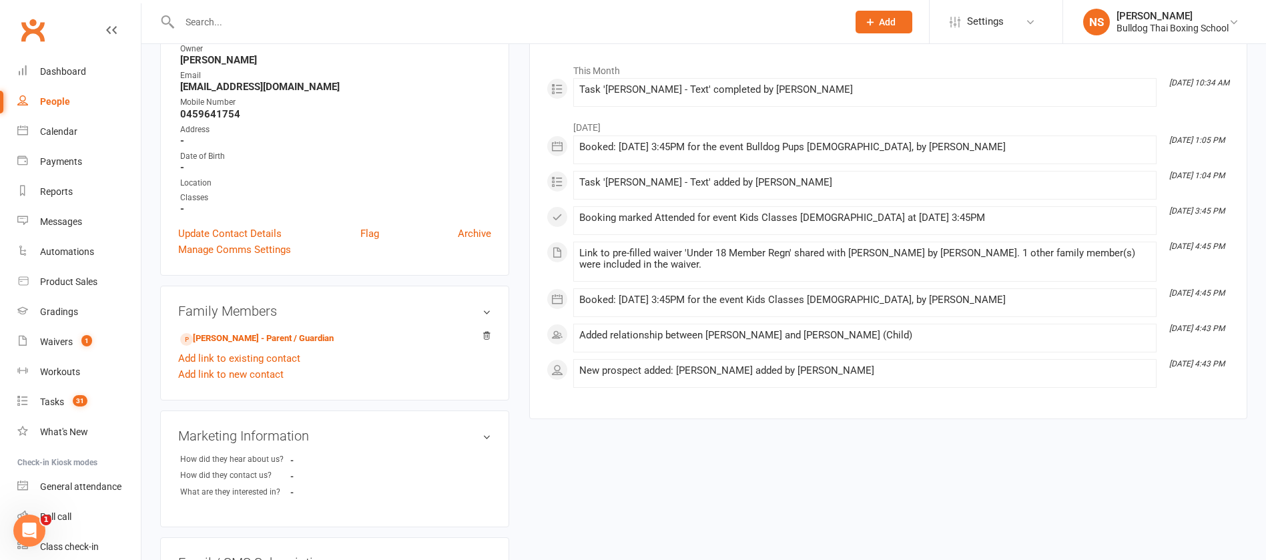
scroll to position [200, 0]
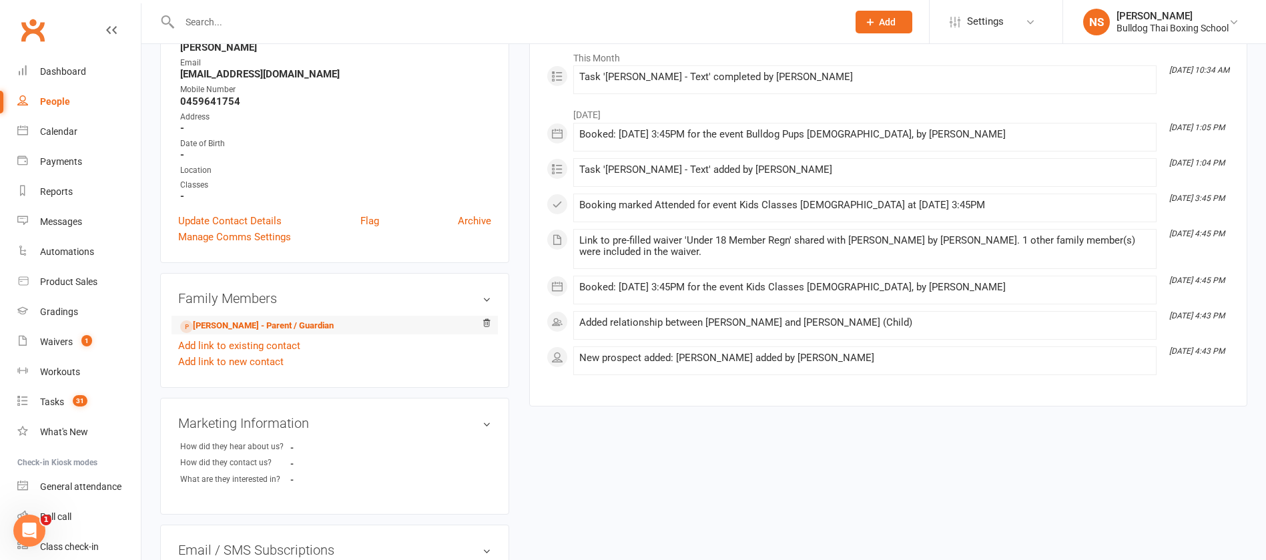
click at [317, 316] on li "[PERSON_NAME] - Parent / Guardian" at bounding box center [334, 325] width 313 height 19
click at [301, 323] on link "[PERSON_NAME] - Parent / Guardian" at bounding box center [256, 326] width 153 height 14
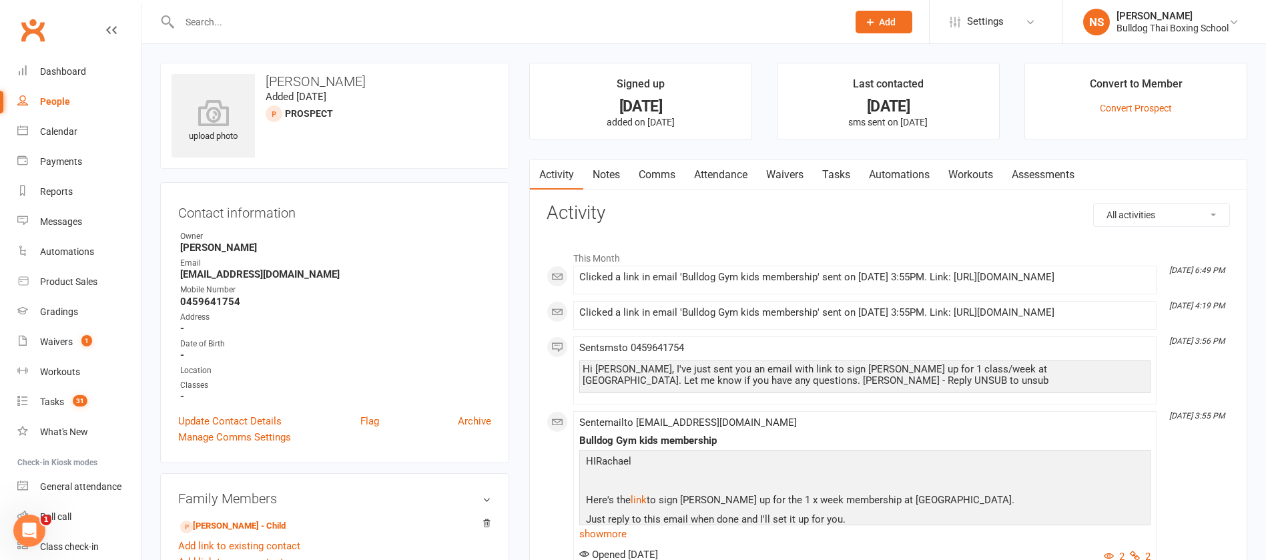
click at [657, 173] on link "Comms" at bounding box center [656, 174] width 55 height 31
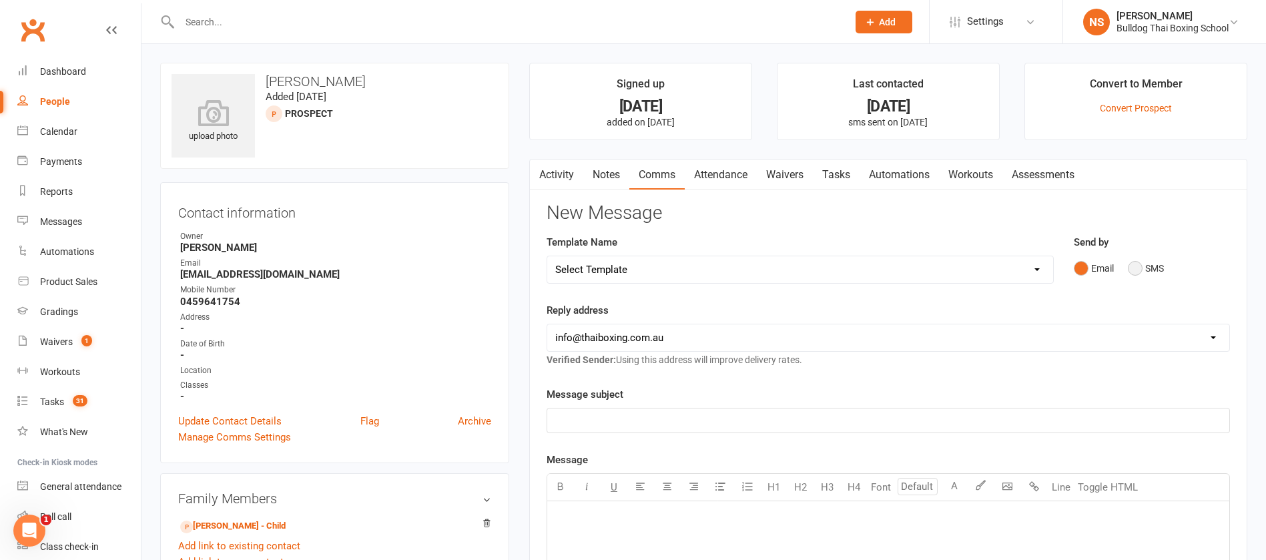
click at [1138, 269] on button "SMS" at bounding box center [1146, 268] width 36 height 25
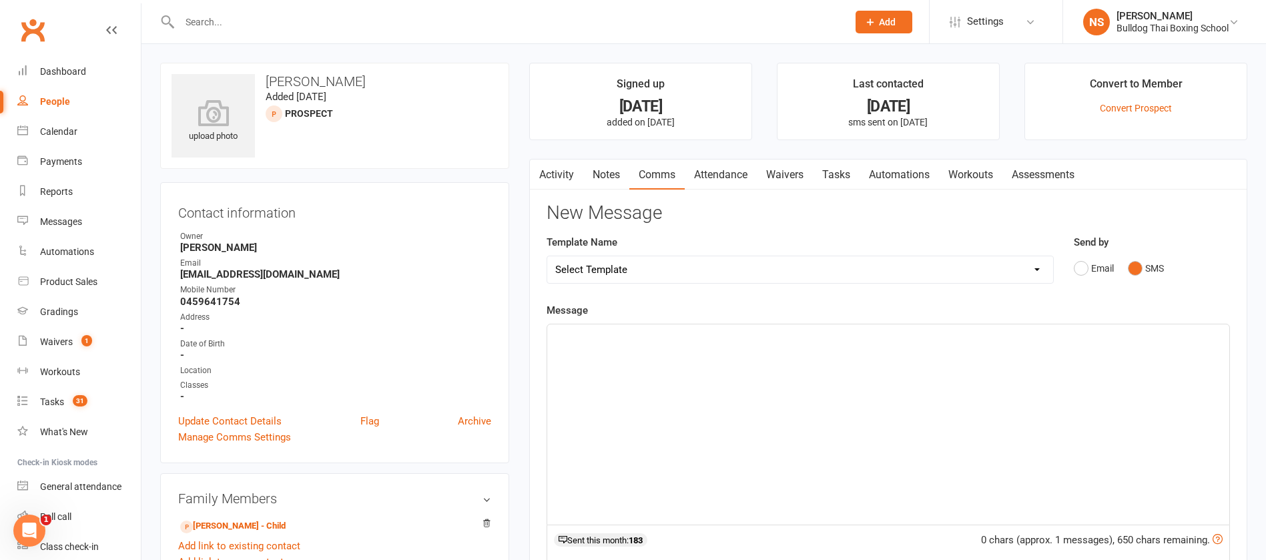
click at [667, 357] on div "﻿" at bounding box center [888, 424] width 682 height 200
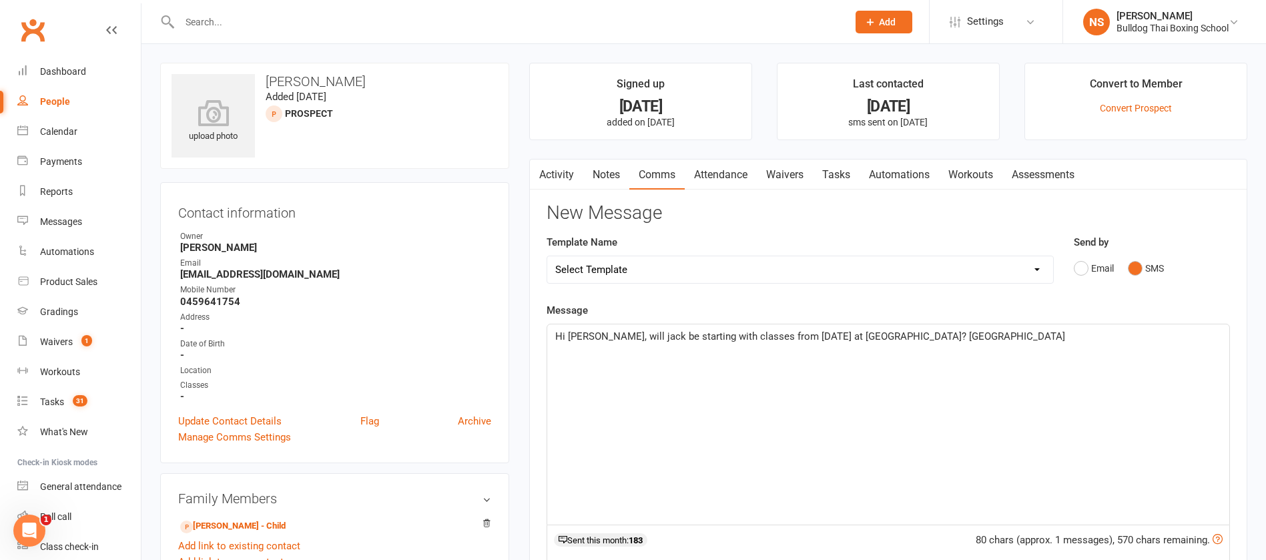
click at [885, 334] on span "Hi [PERSON_NAME], will jack be starting with classes from [DATE] at [GEOGRAPHIC…" at bounding box center [810, 336] width 510 height 12
click at [877, 333] on span "Hi [PERSON_NAME], will jack be starting with classes from [DATE] at [GEOGRAPHIC…" at bounding box center [810, 336] width 510 height 12
click at [894, 352] on p "Hi [PERSON_NAME], will jack be starting with classes from [DATE] at [GEOGRAPHIC…" at bounding box center [888, 344] width 666 height 32
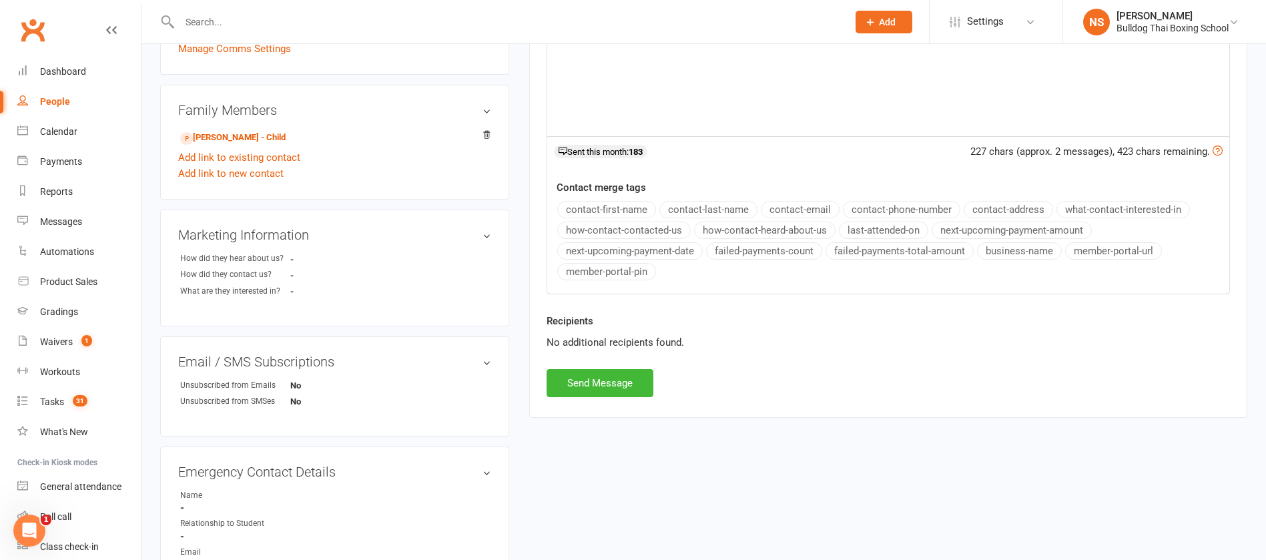
scroll to position [400, 0]
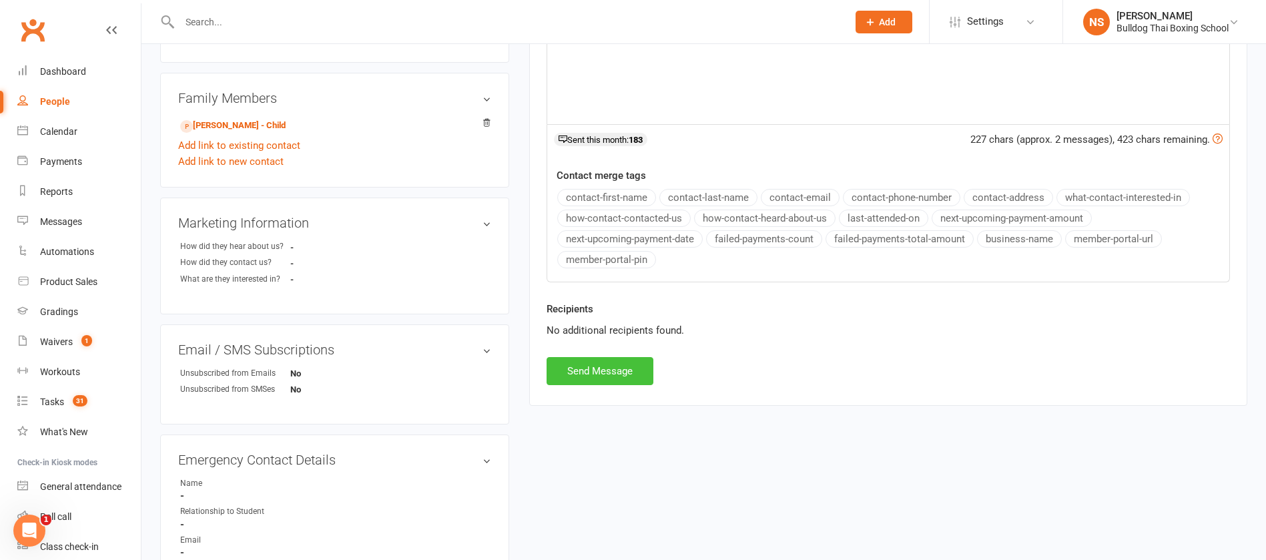
click at [605, 373] on button "Send Message" at bounding box center [600, 371] width 107 height 28
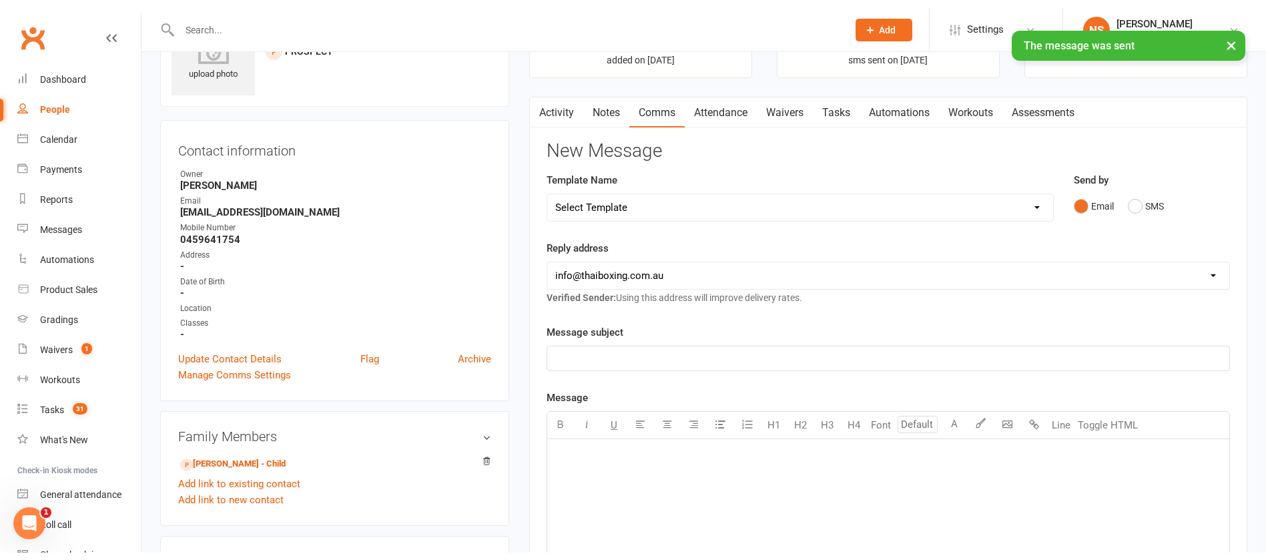
scroll to position [0, 0]
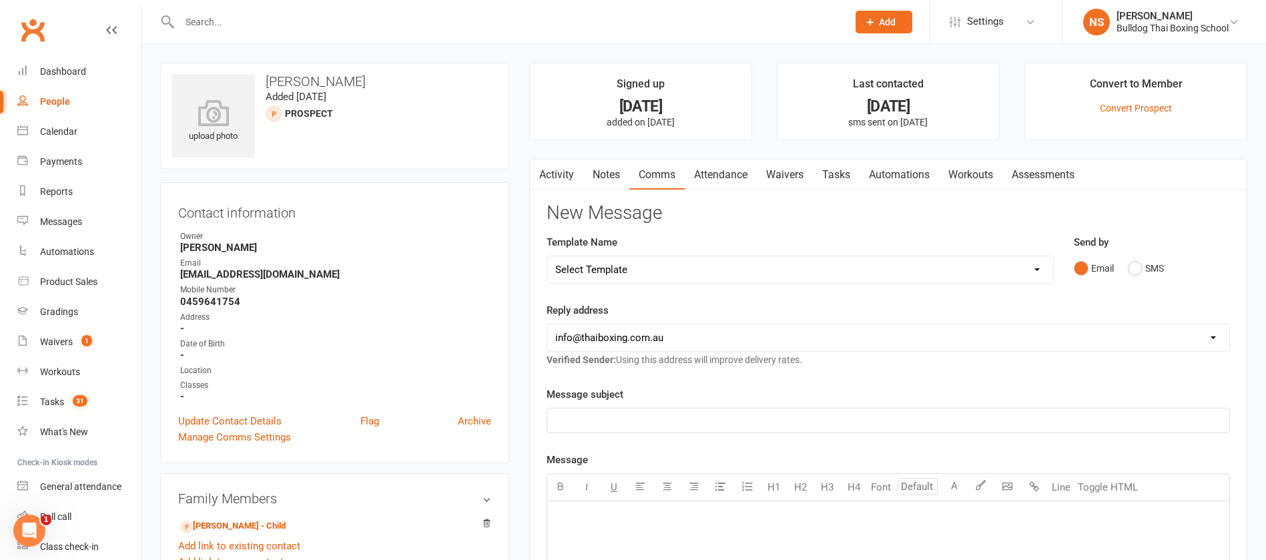
click at [610, 175] on link "Notes" at bounding box center [606, 174] width 46 height 31
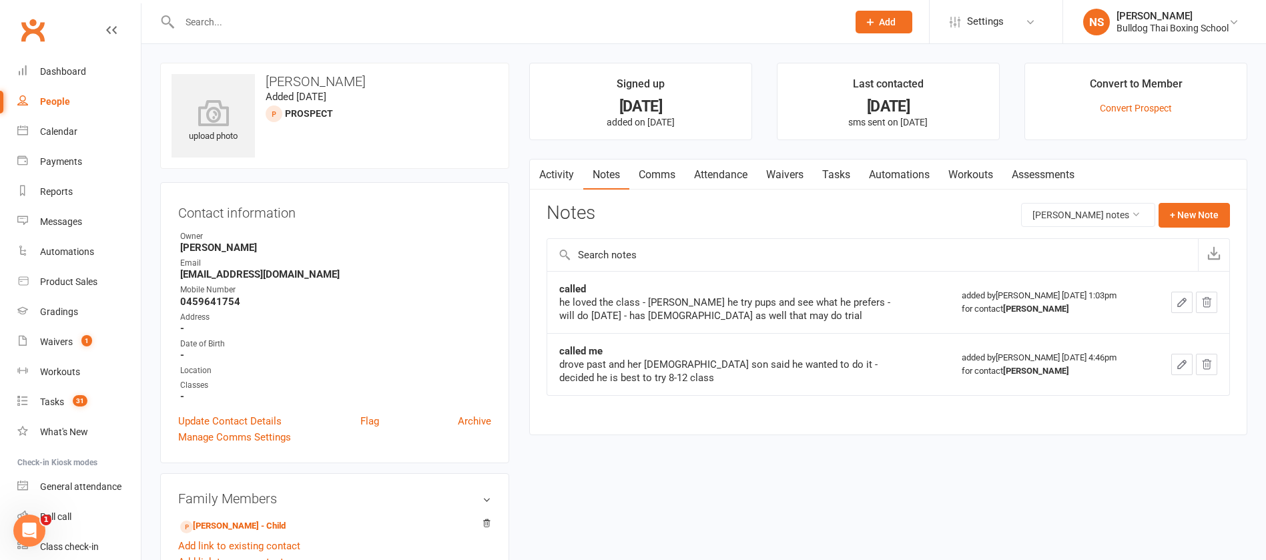
click at [562, 175] on link "Activity" at bounding box center [556, 174] width 53 height 31
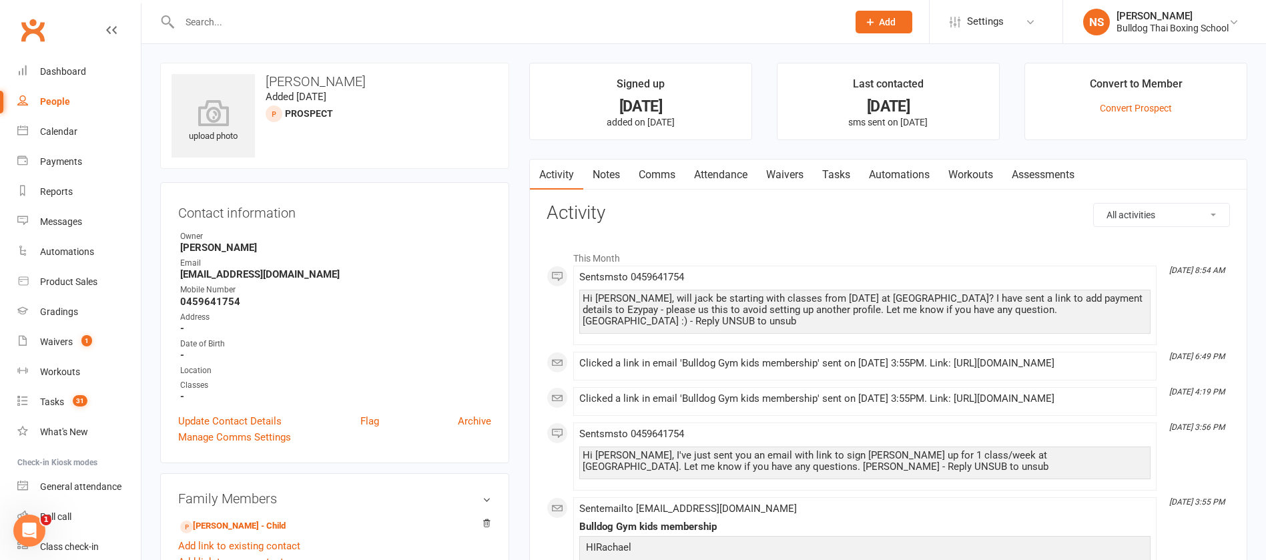
click at [668, 175] on link "Comms" at bounding box center [656, 174] width 55 height 31
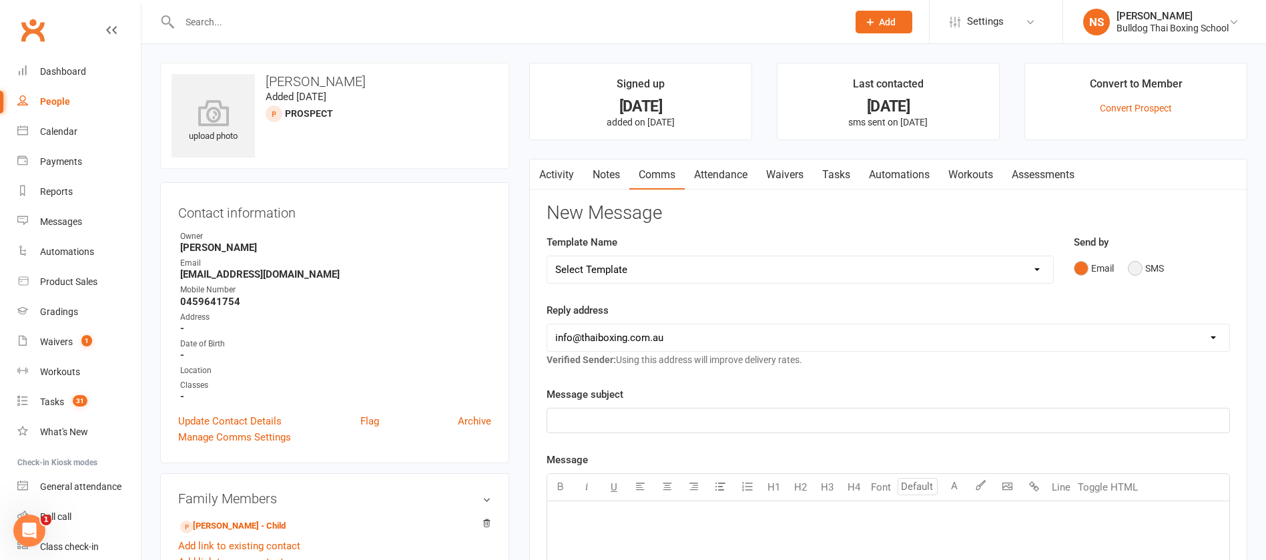
click at [1134, 269] on button "SMS" at bounding box center [1146, 268] width 36 height 25
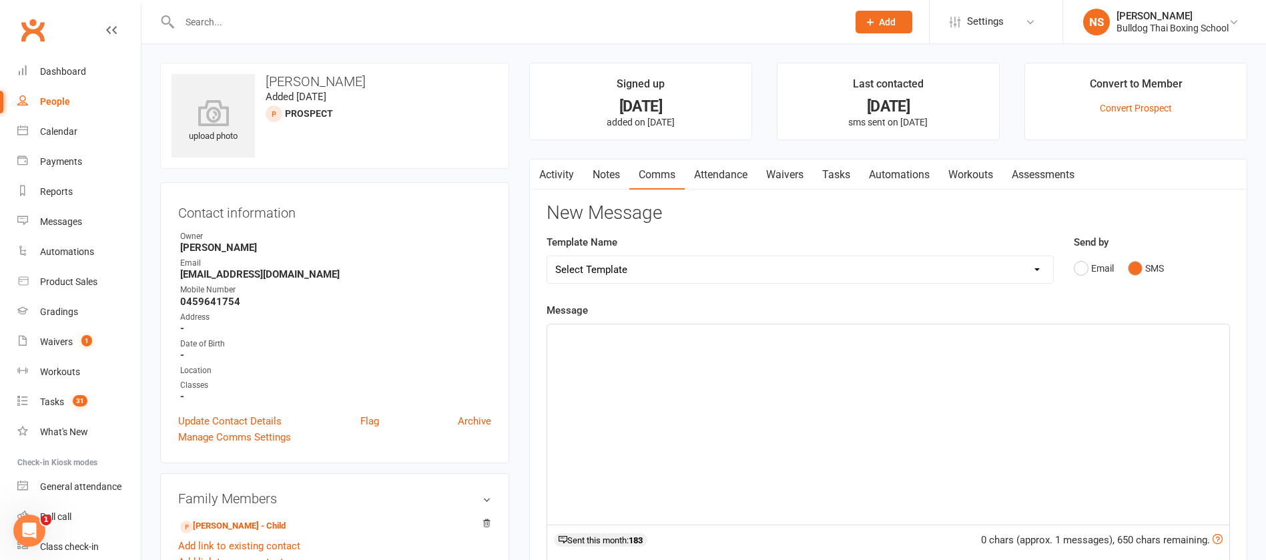
click at [641, 335] on p "﻿" at bounding box center [888, 336] width 666 height 16
drag, startPoint x: 779, startPoint y: 334, endPoint x: 757, endPoint y: 328, distance: 22.7
click at [757, 328] on p "Actually ignore that, can see you have done it [PERSON_NAME]" at bounding box center [888, 336] width 666 height 16
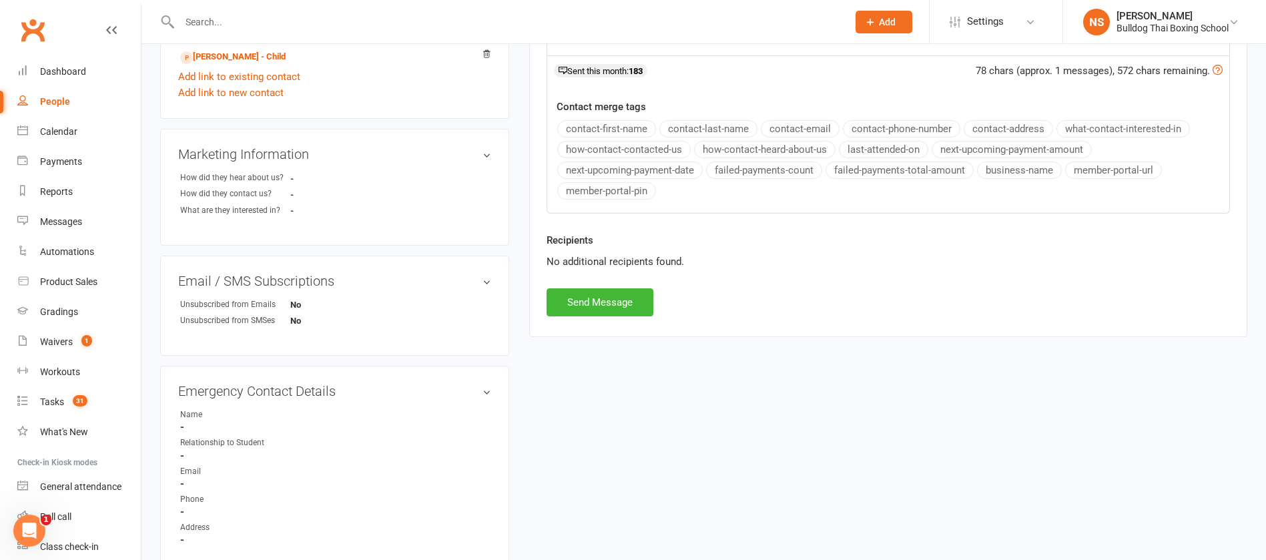
scroll to position [500, 0]
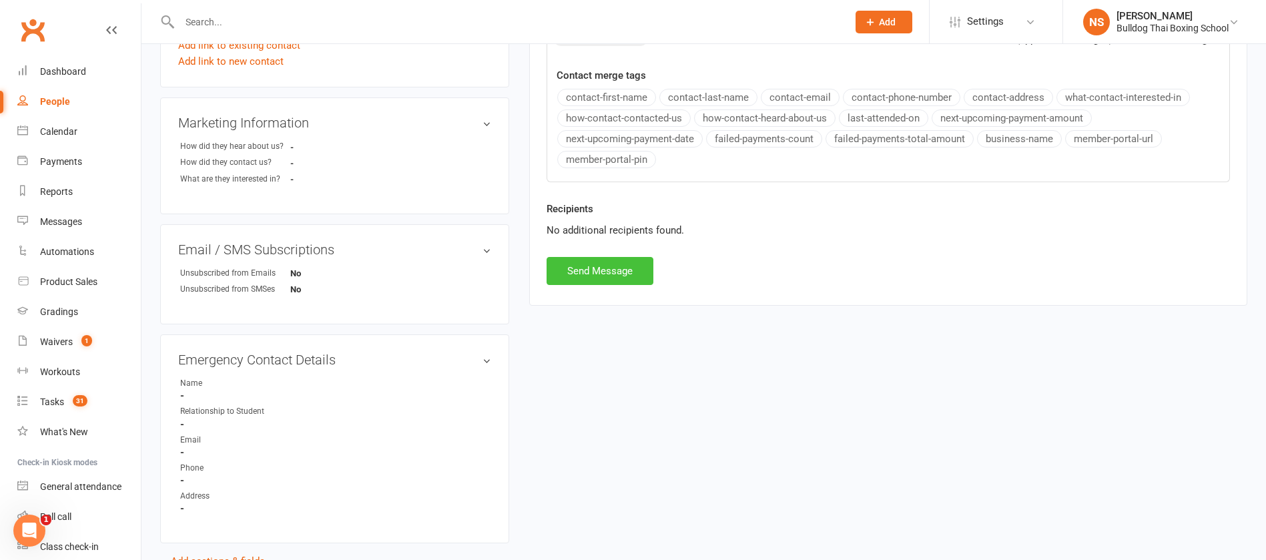
click at [639, 274] on button "Send Message" at bounding box center [600, 271] width 107 height 28
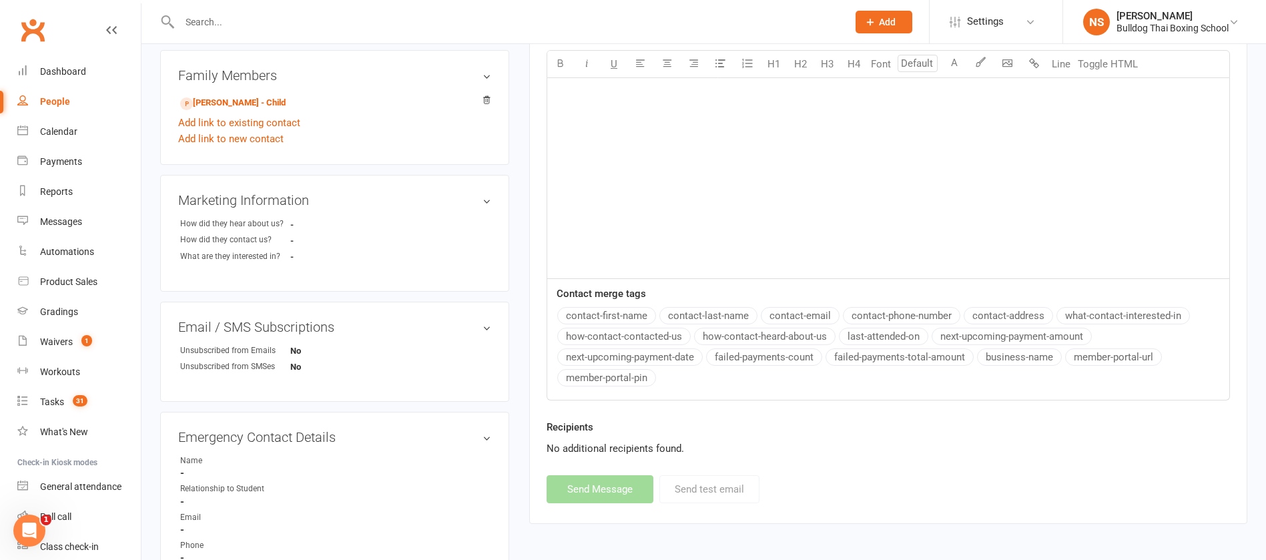
scroll to position [300, 0]
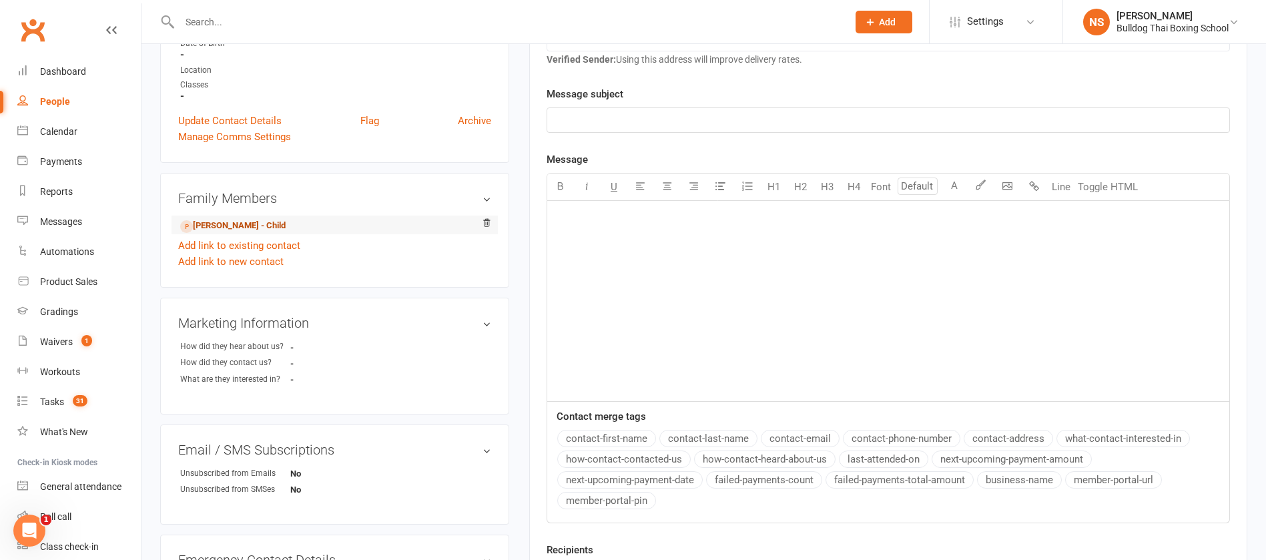
click at [242, 226] on link "[PERSON_NAME] - Child" at bounding box center [232, 226] width 105 height 14
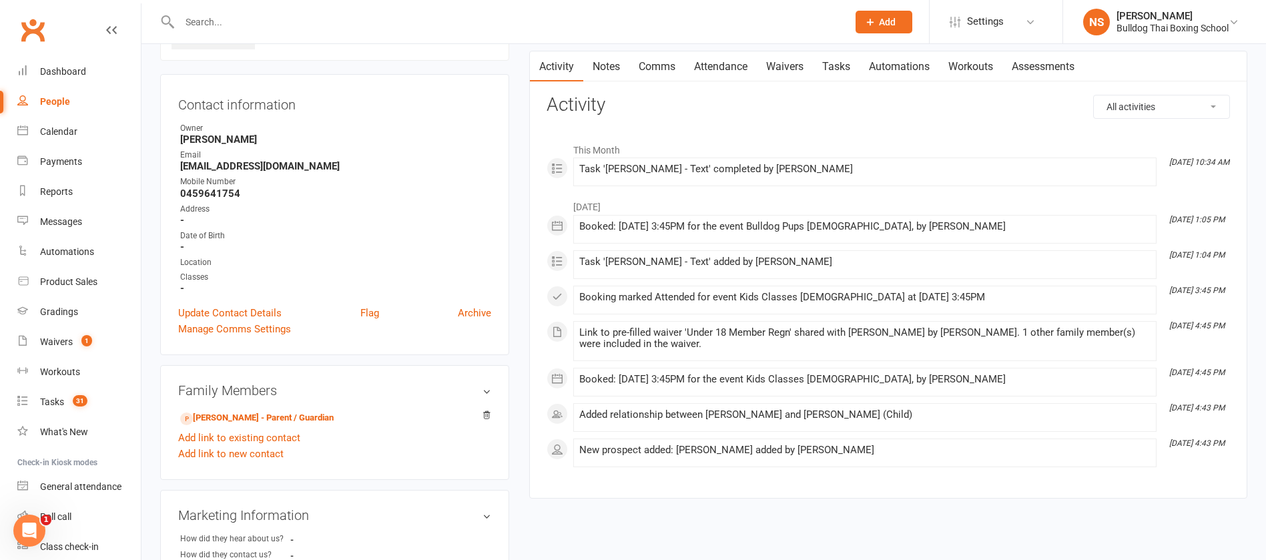
scroll to position [200, 0]
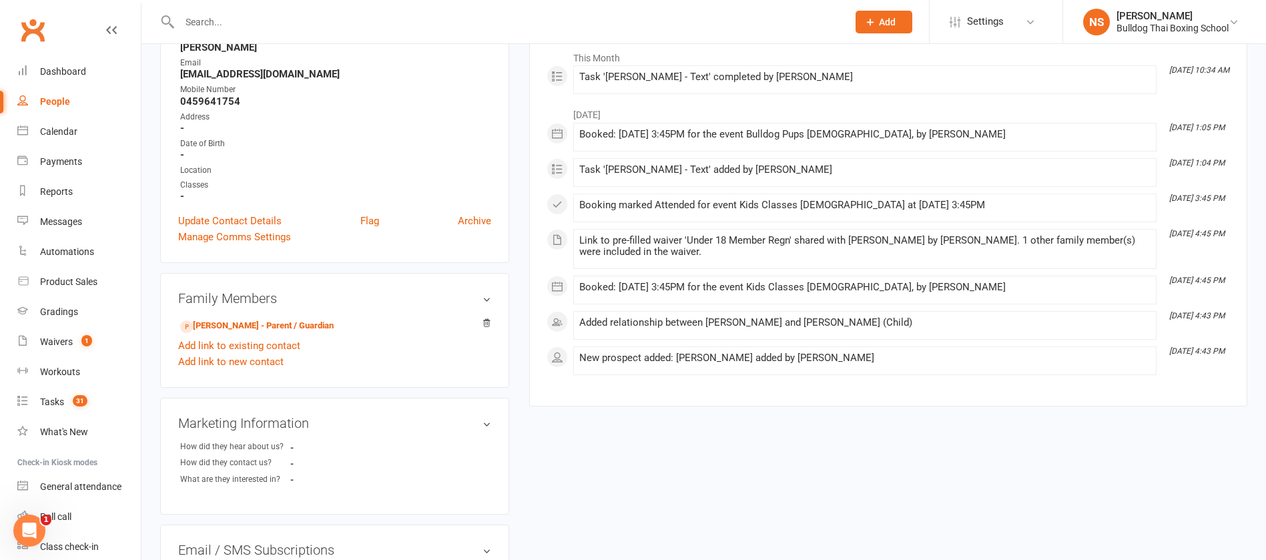
click at [482, 299] on h3 "Family Members" at bounding box center [334, 298] width 313 height 15
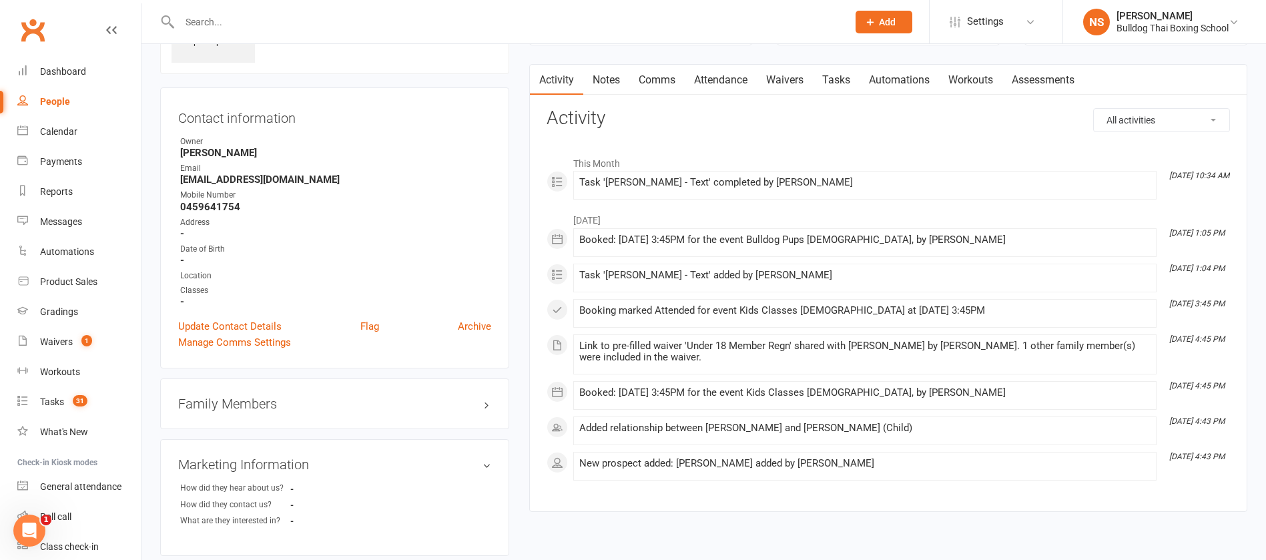
scroll to position [0, 0]
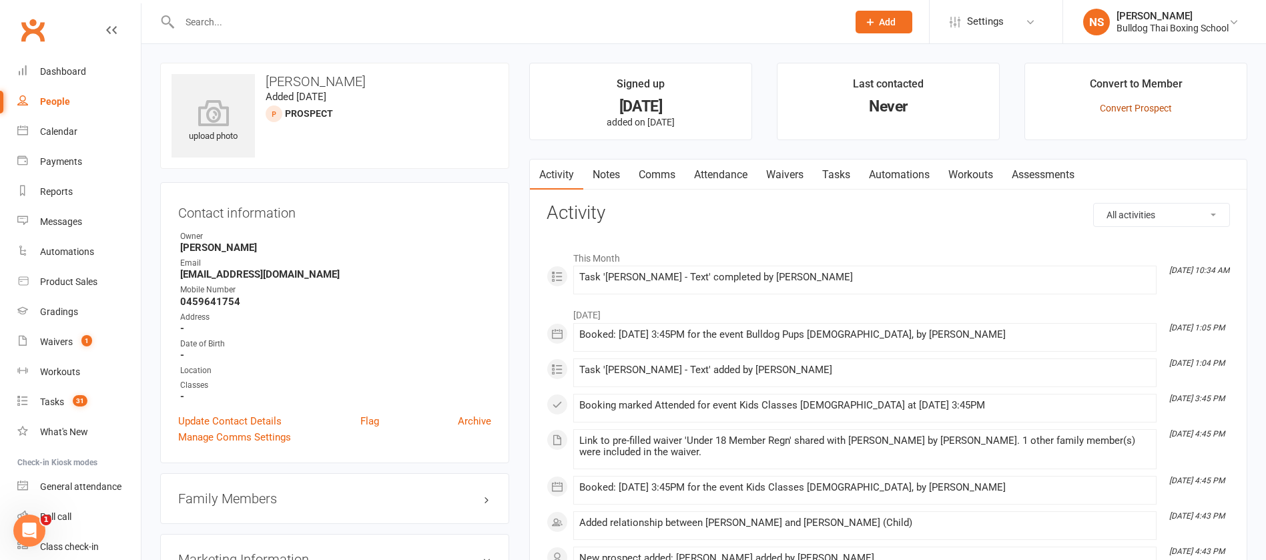
click at [1129, 105] on link "Convert Prospect" at bounding box center [1136, 108] width 72 height 11
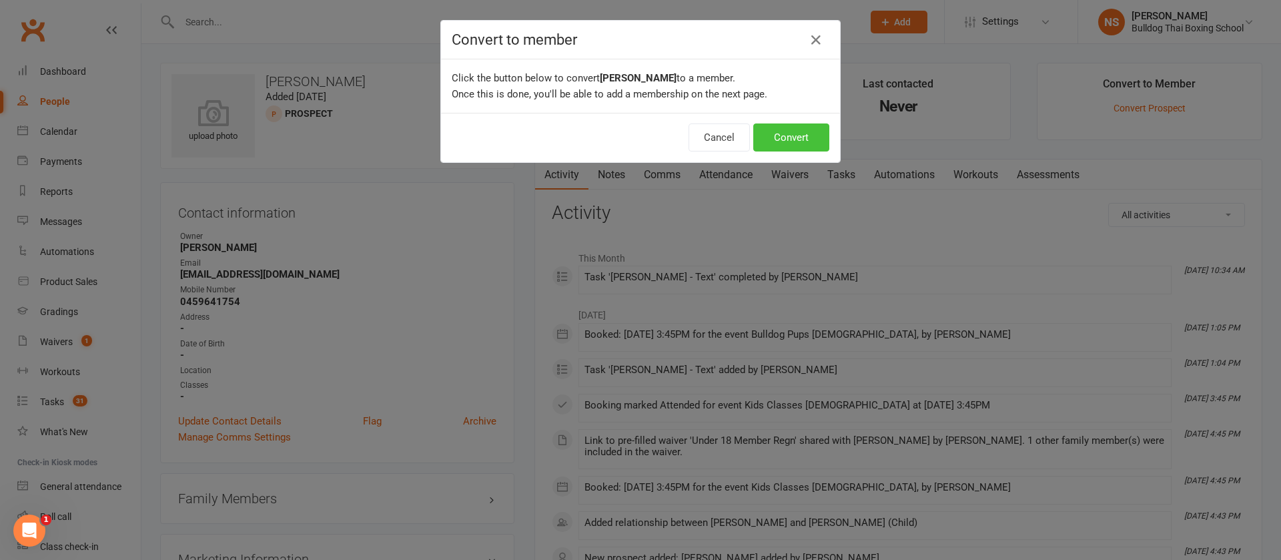
click at [795, 130] on button "Convert" at bounding box center [791, 137] width 76 height 28
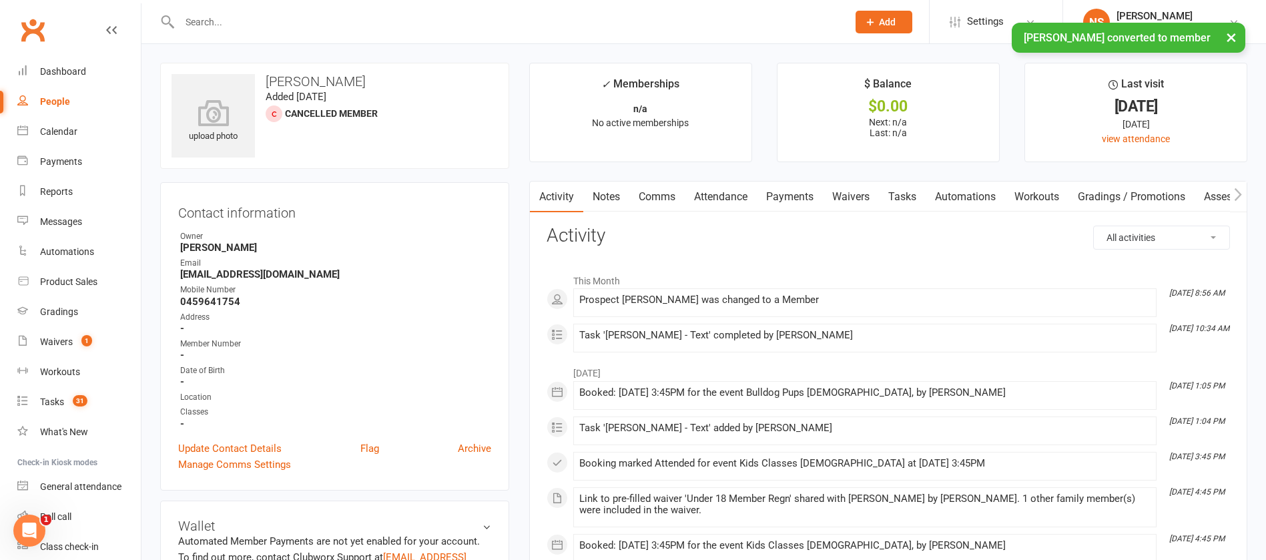
drag, startPoint x: 845, startPoint y: 196, endPoint x: 851, endPoint y: 194, distance: 6.8
click at [846, 196] on link "Waivers" at bounding box center [851, 197] width 56 height 31
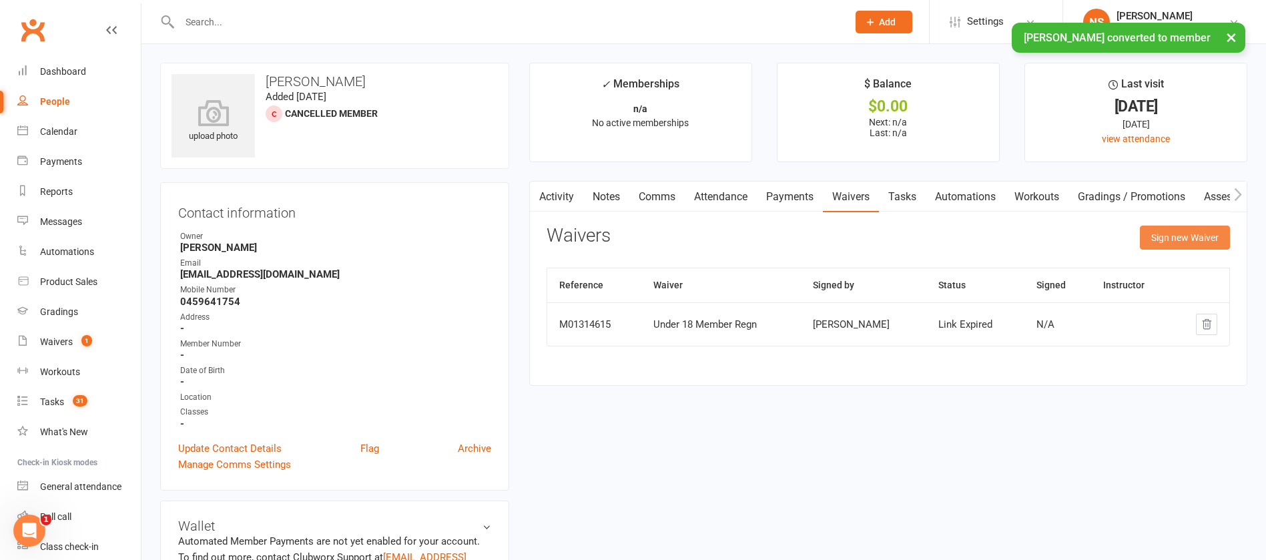
click at [1175, 234] on button "Sign new Waiver" at bounding box center [1185, 238] width 90 height 24
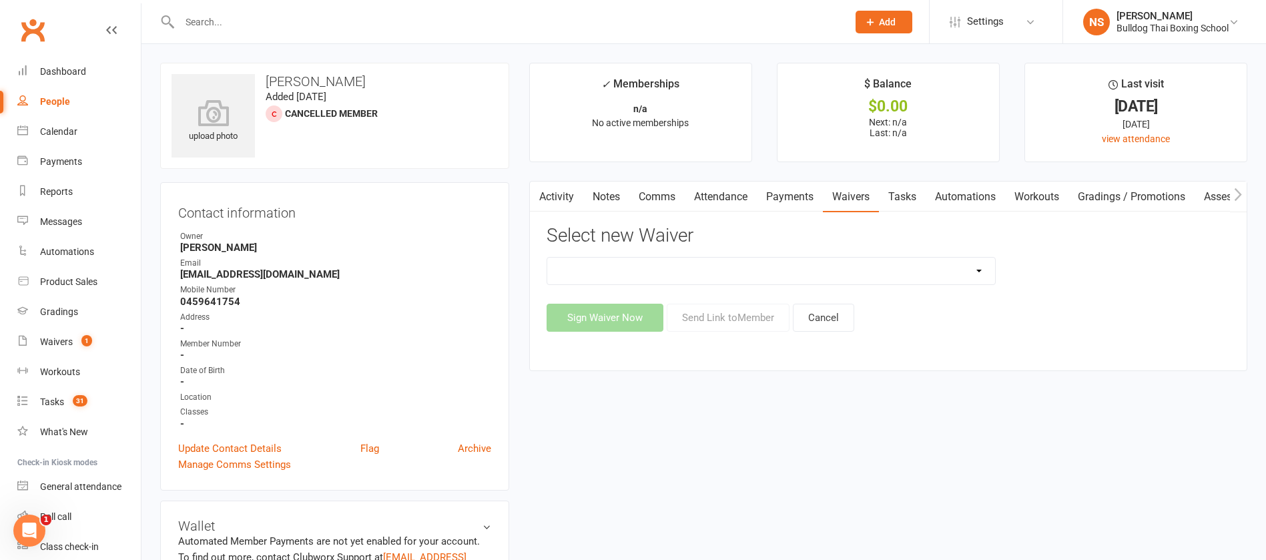
click at [691, 268] on select "12 Month Contract 14 Day Kick Off 28 Day 99 and RO 35 28 Day Kick Starter $149 …" at bounding box center [771, 271] width 448 height 27
select select "1551"
click at [547, 258] on select "12 Month Contract 14 Day Kick Off 28 Day 99 and RO 35 28 Day Kick Starter $149 …" at bounding box center [771, 271] width 448 height 27
click at [725, 316] on button "Send Link to Member" at bounding box center [728, 318] width 123 height 28
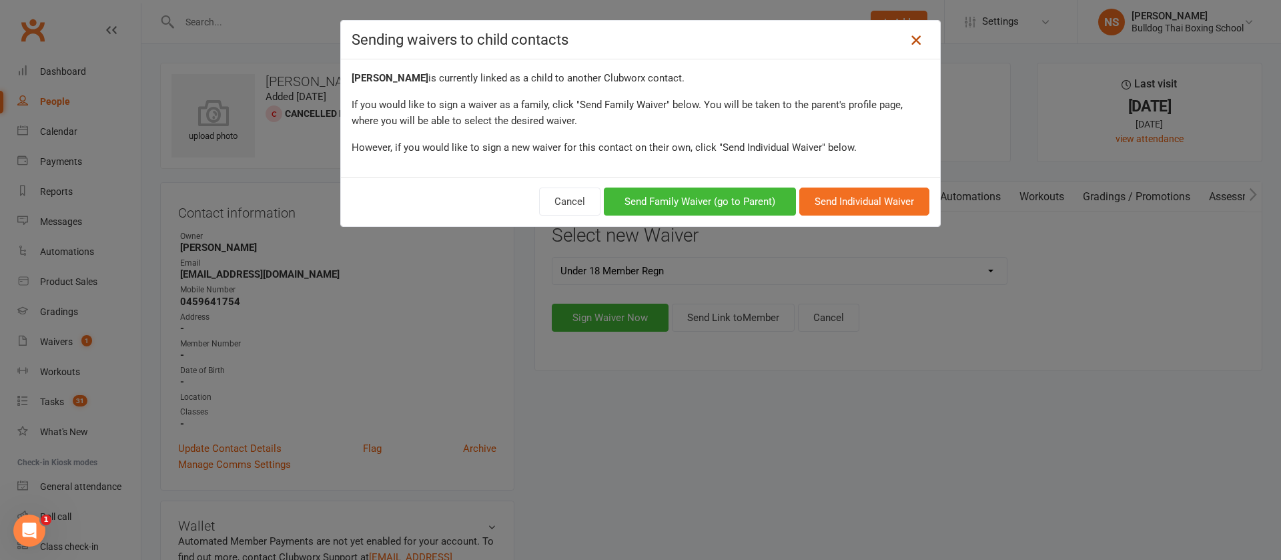
click at [913, 34] on icon at bounding box center [916, 40] width 16 height 16
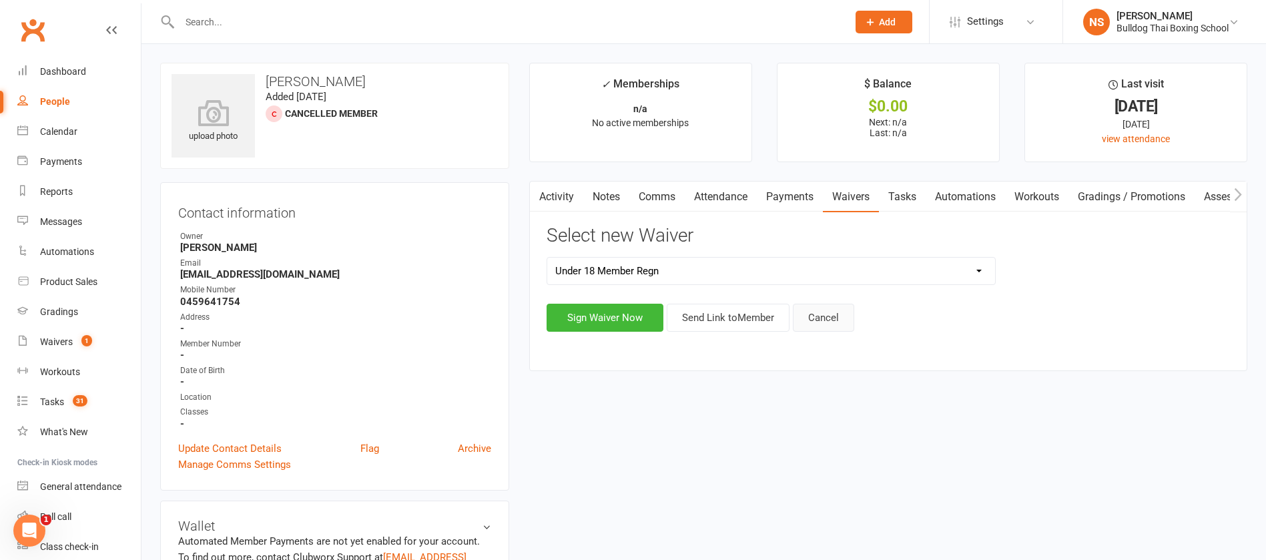
click at [841, 321] on button "Cancel" at bounding box center [823, 318] width 61 height 28
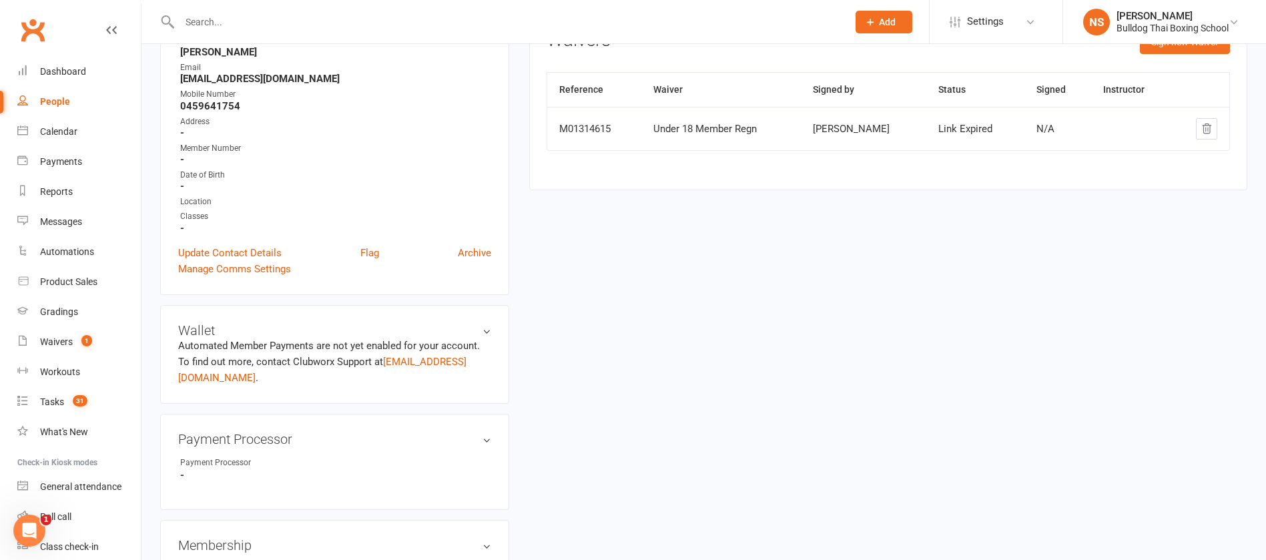
scroll to position [200, 0]
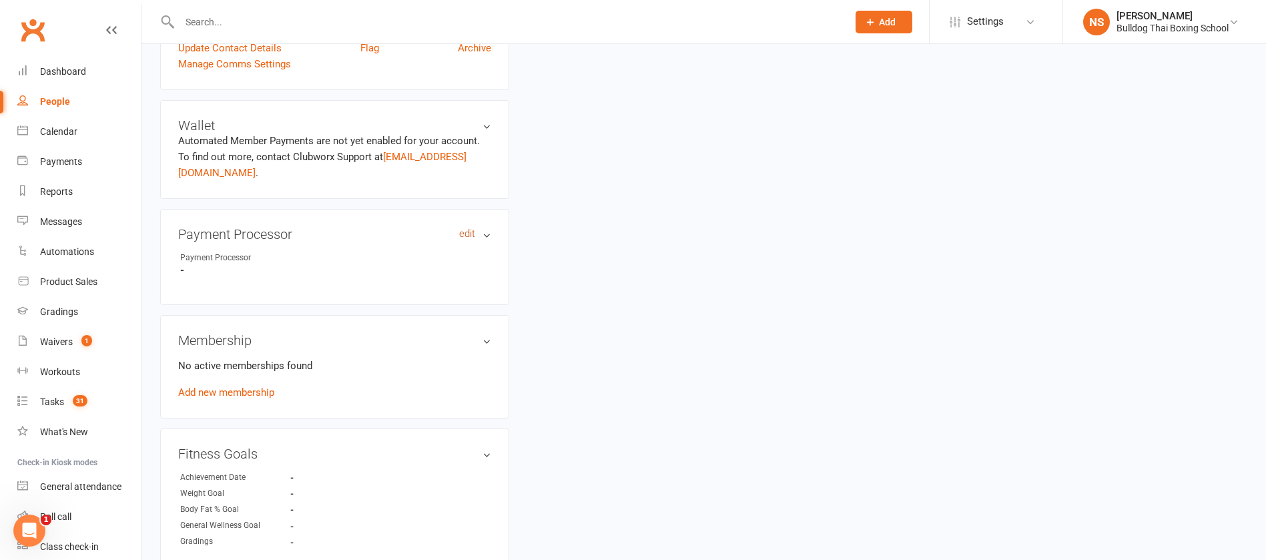
click at [470, 234] on link "edit" at bounding box center [467, 233] width 16 height 11
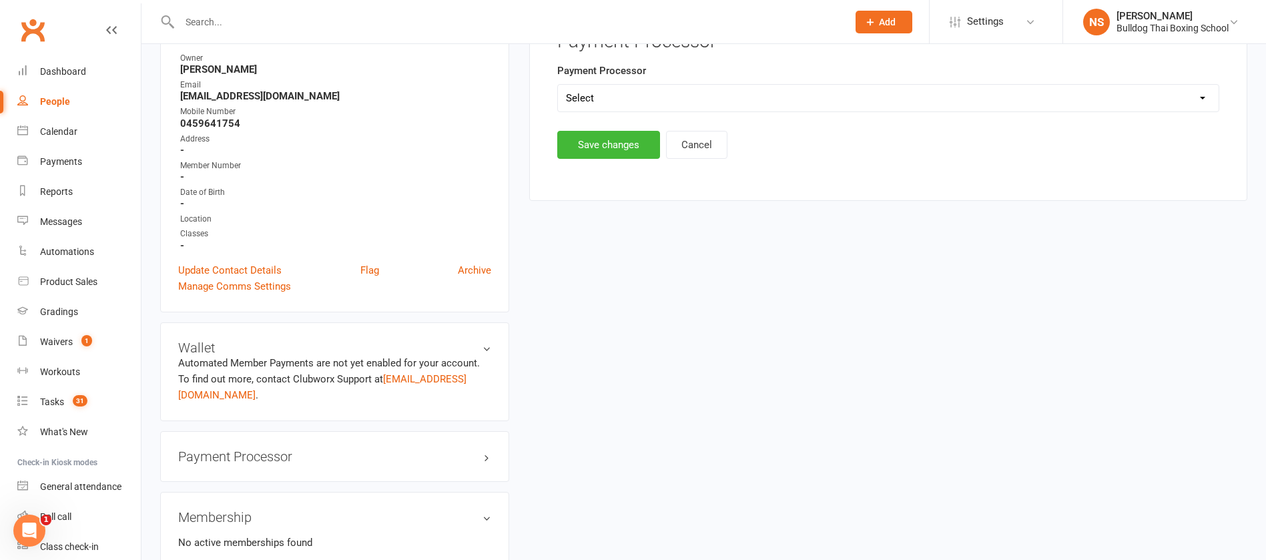
scroll to position [114, 0]
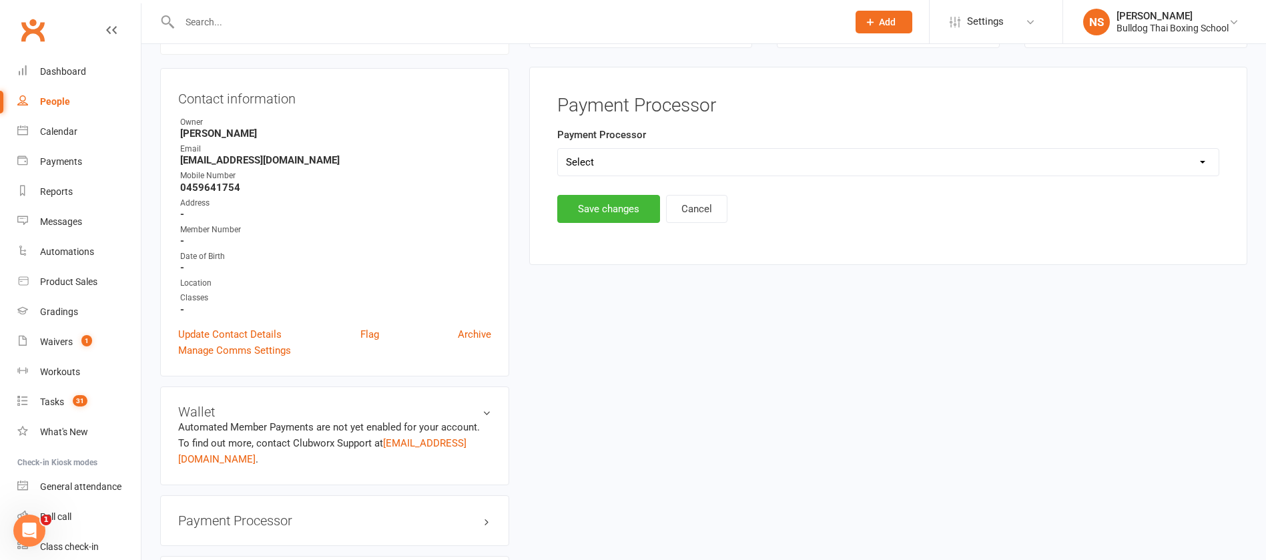
click at [593, 161] on select "Select Ezypay Ezidebit Cash Credit Card Ezypay Kids" at bounding box center [888, 162] width 661 height 27
select select "Ezypay Kids"
click at [558, 149] on select "Select Ezypay Ezidebit Cash Credit Card Ezypay Kids" at bounding box center [888, 162] width 661 height 27
click at [607, 210] on button "Save changes" at bounding box center [608, 209] width 103 height 28
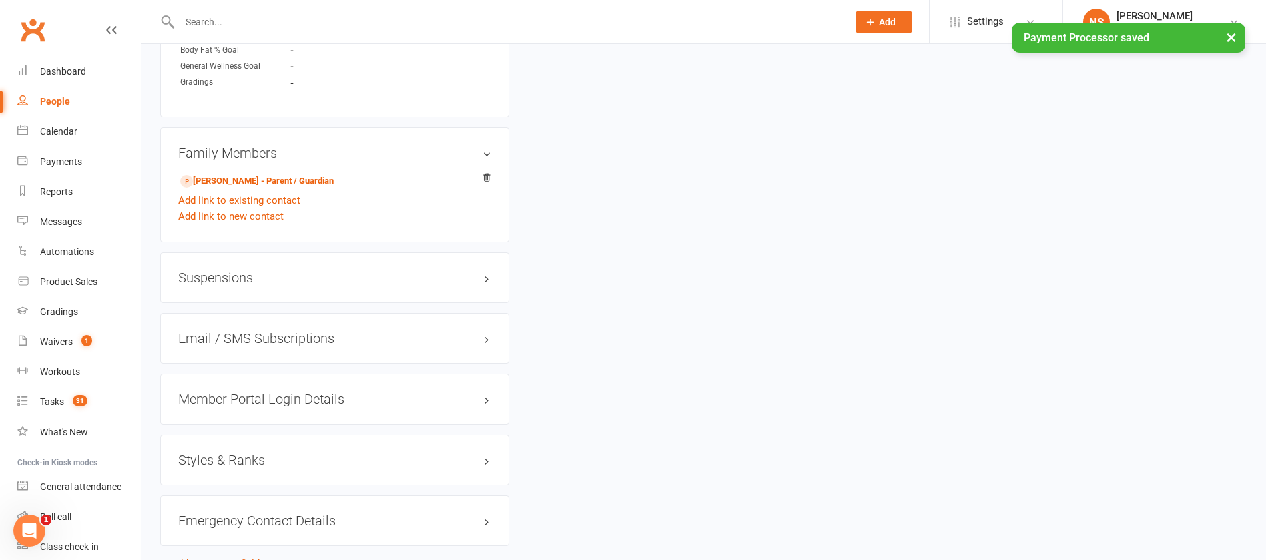
scroll to position [815, 0]
click at [301, 396] on h3 "Member Portal Login Details" at bounding box center [334, 398] width 313 height 15
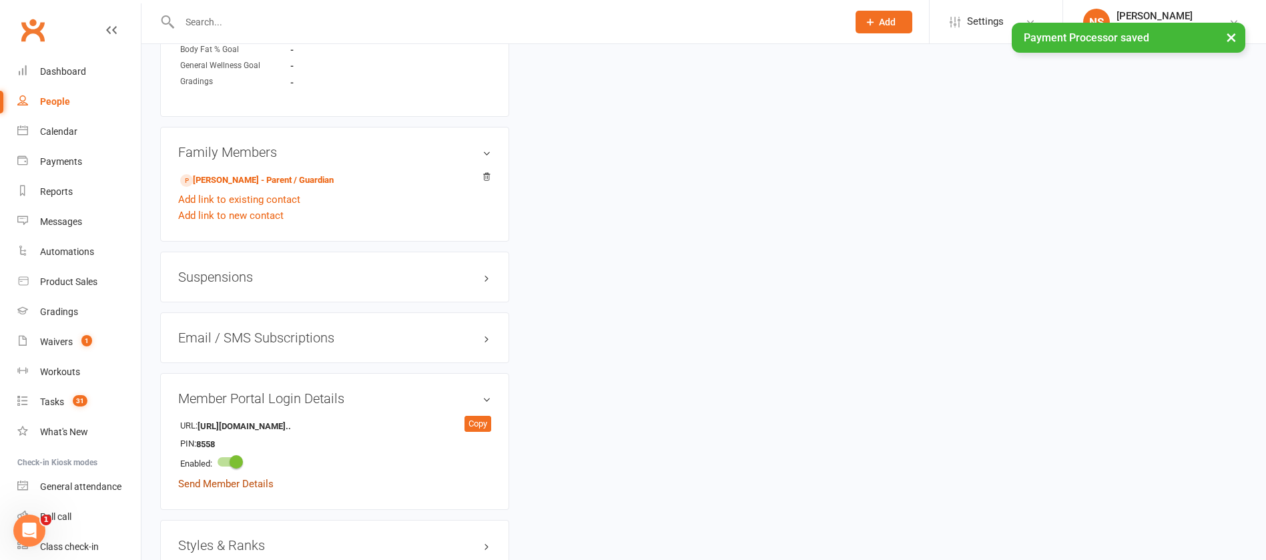
click at [254, 482] on link "Send Member Details" at bounding box center [225, 484] width 95 height 12
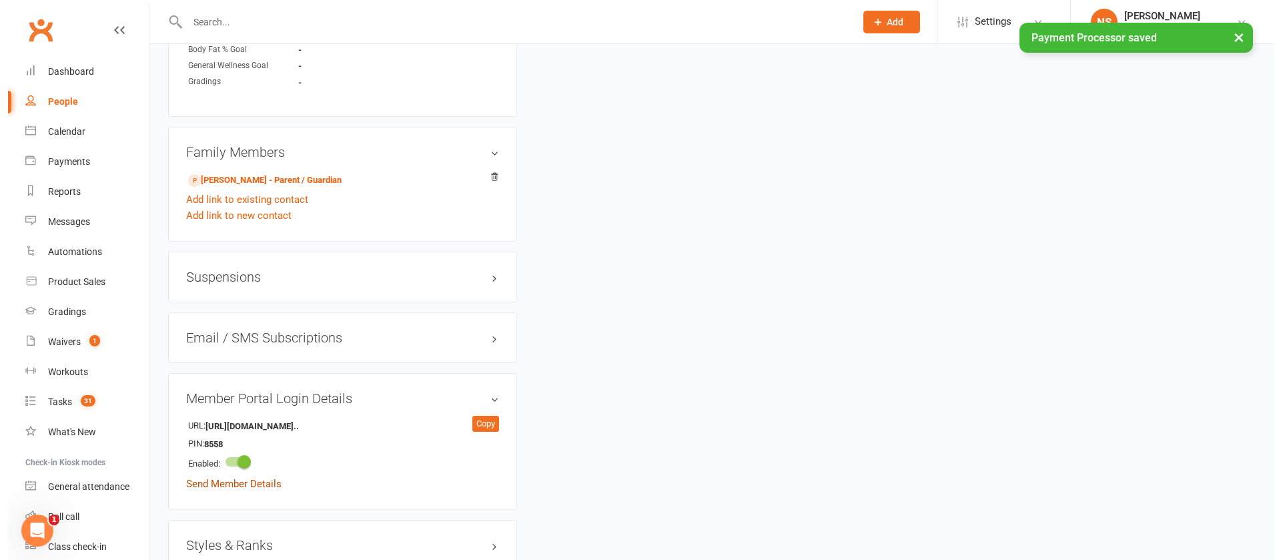
scroll to position [799, 0]
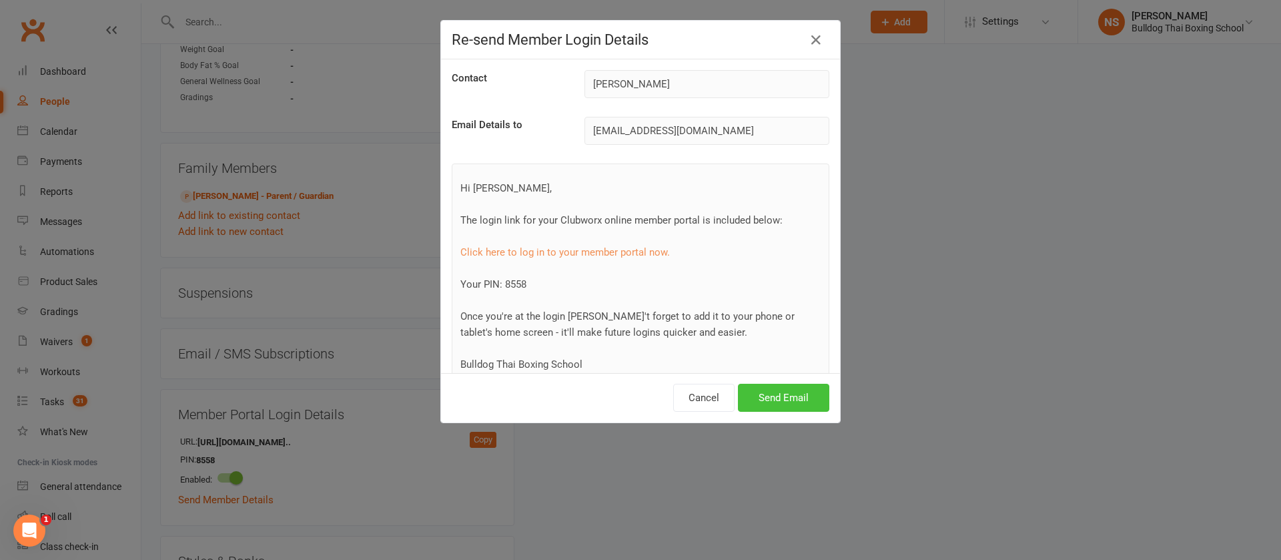
click at [767, 395] on button "Send Email" at bounding box center [783, 398] width 91 height 28
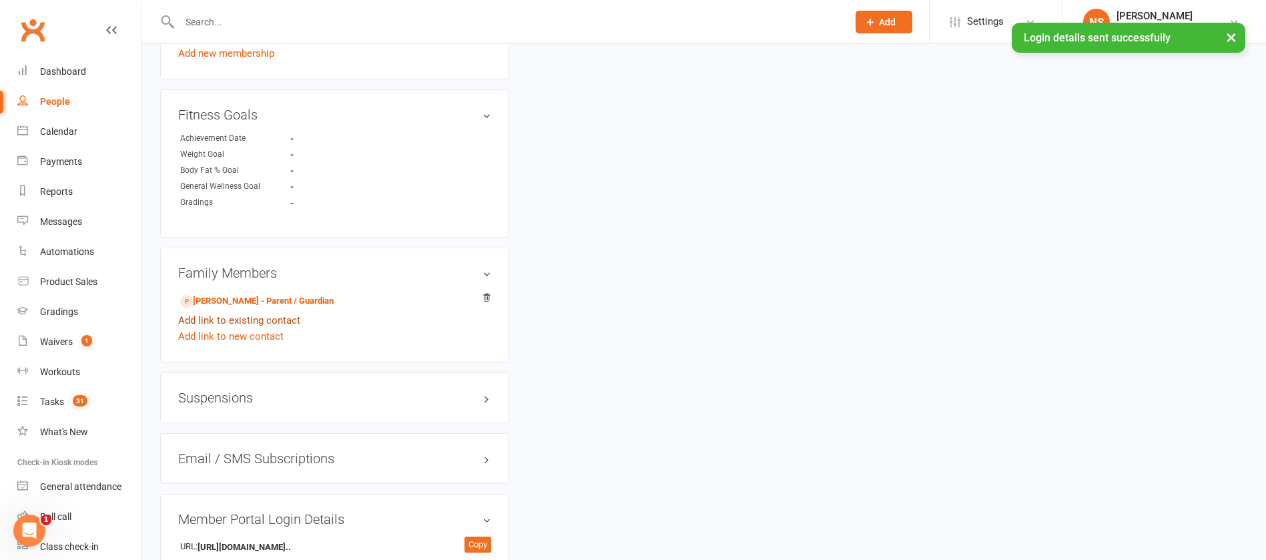
scroll to position [701, 0]
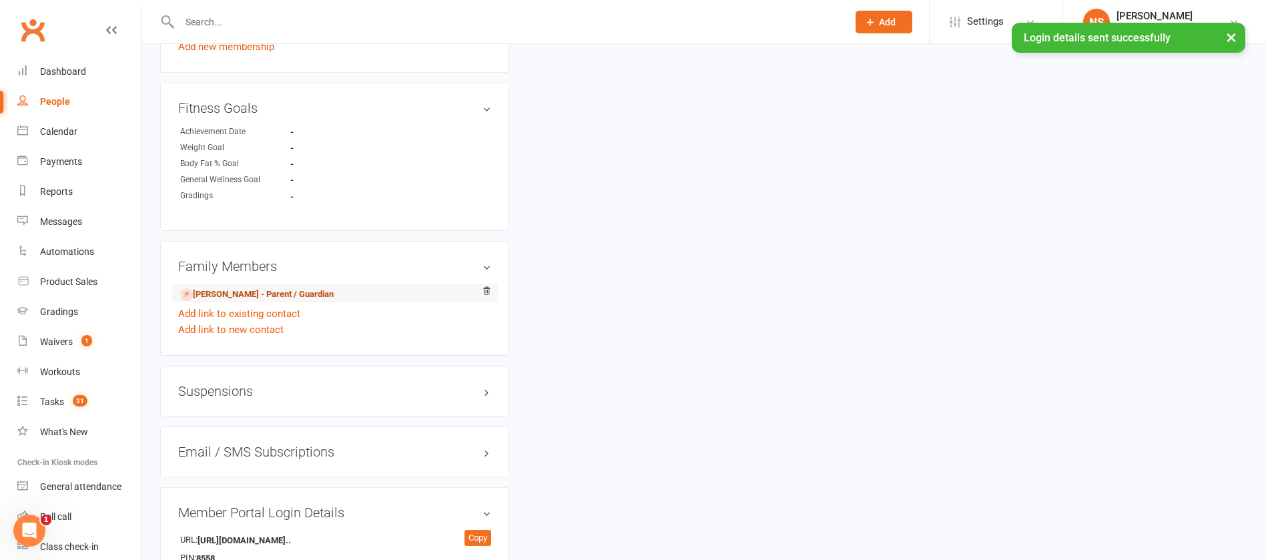
click at [272, 296] on link "[PERSON_NAME] - Parent / Guardian" at bounding box center [256, 295] width 153 height 14
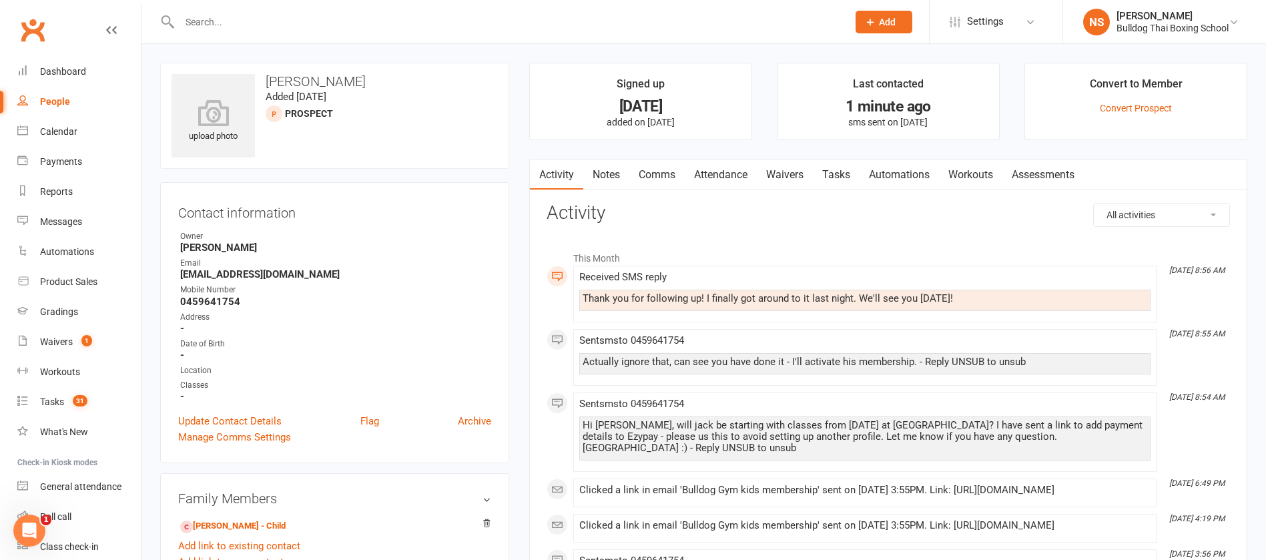
click at [787, 171] on link "Waivers" at bounding box center [785, 174] width 56 height 31
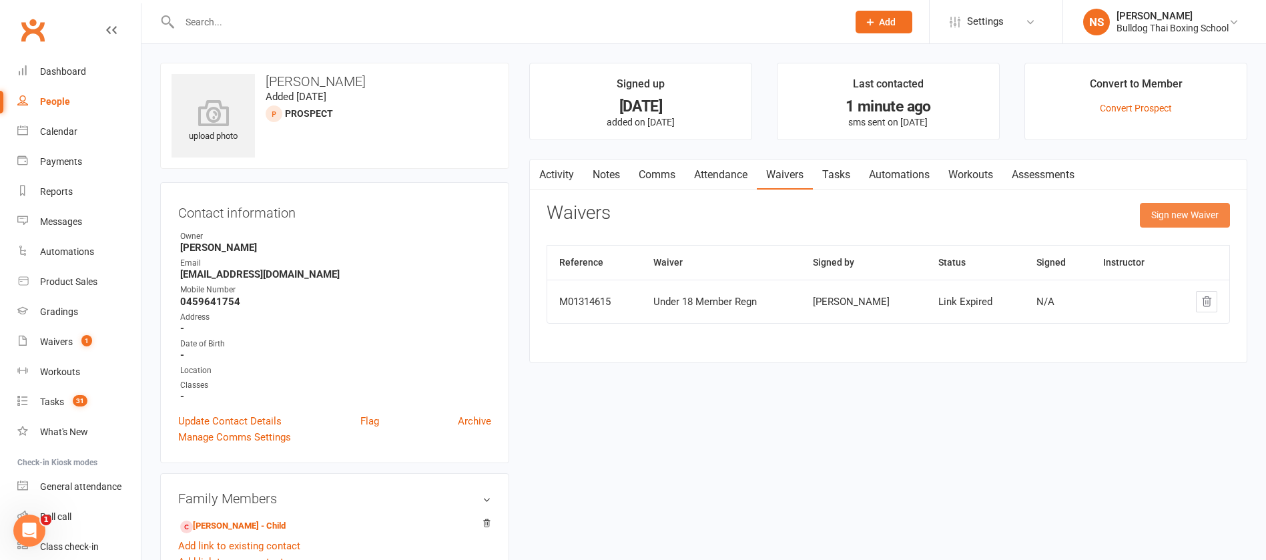
click at [1174, 206] on button "Sign new Waiver" at bounding box center [1185, 215] width 90 height 24
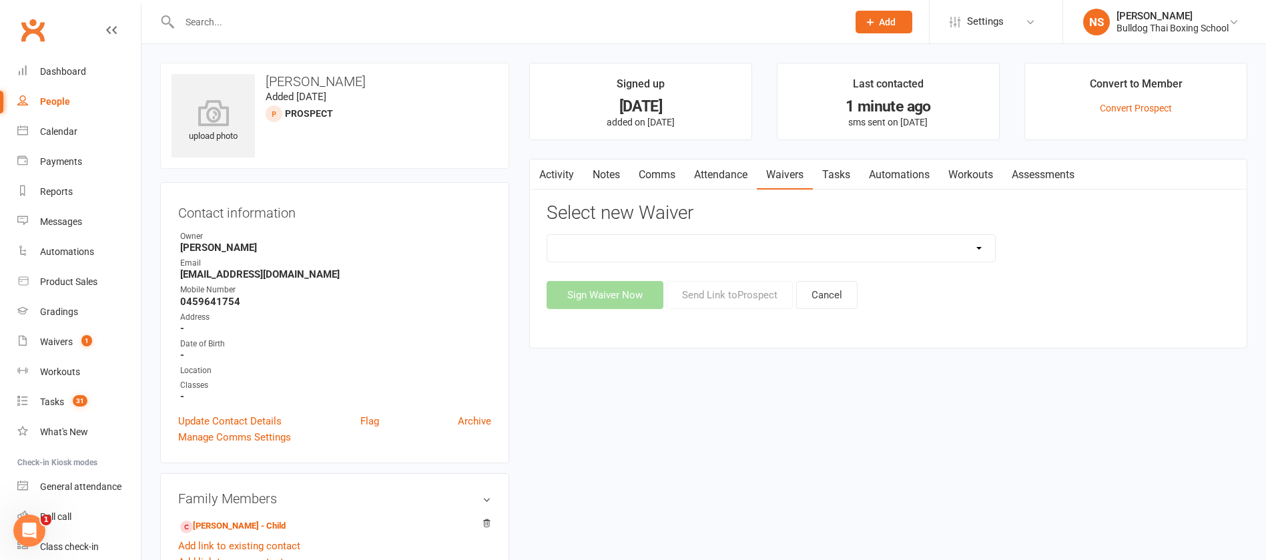
click at [710, 246] on select "12 Month Contract 14 Day Kick Off 28 Day 99 and RO 35 28 Day Kick Starter $149 …" at bounding box center [771, 248] width 448 height 27
select select "1551"
click at [547, 235] on select "12 Month Contract 14 Day Kick Off 28 Day 99 and RO 35 28 Day Kick Starter $149 …" at bounding box center [771, 248] width 448 height 27
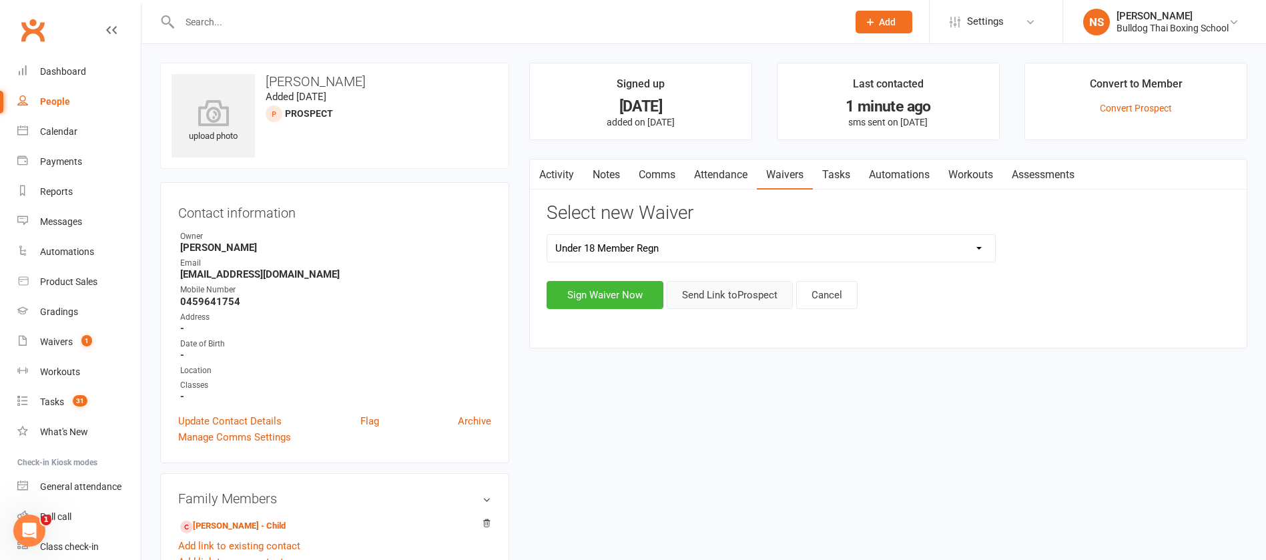
click at [709, 296] on button "Send Link to [GEOGRAPHIC_DATA]" at bounding box center [730, 295] width 126 height 28
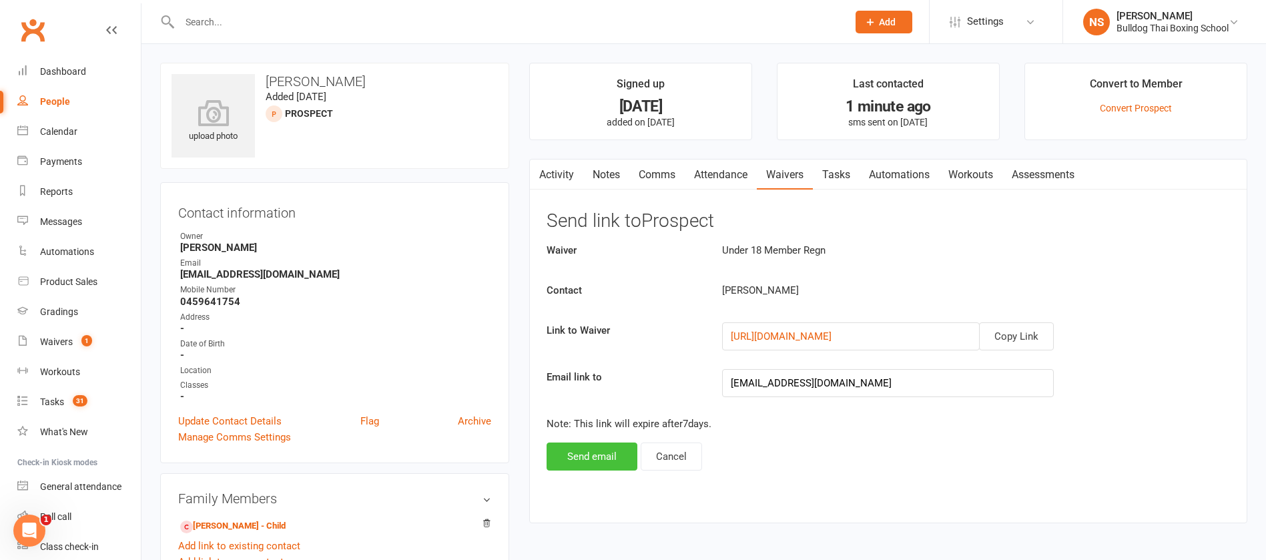
click at [604, 454] on button "Send email" at bounding box center [592, 456] width 91 height 28
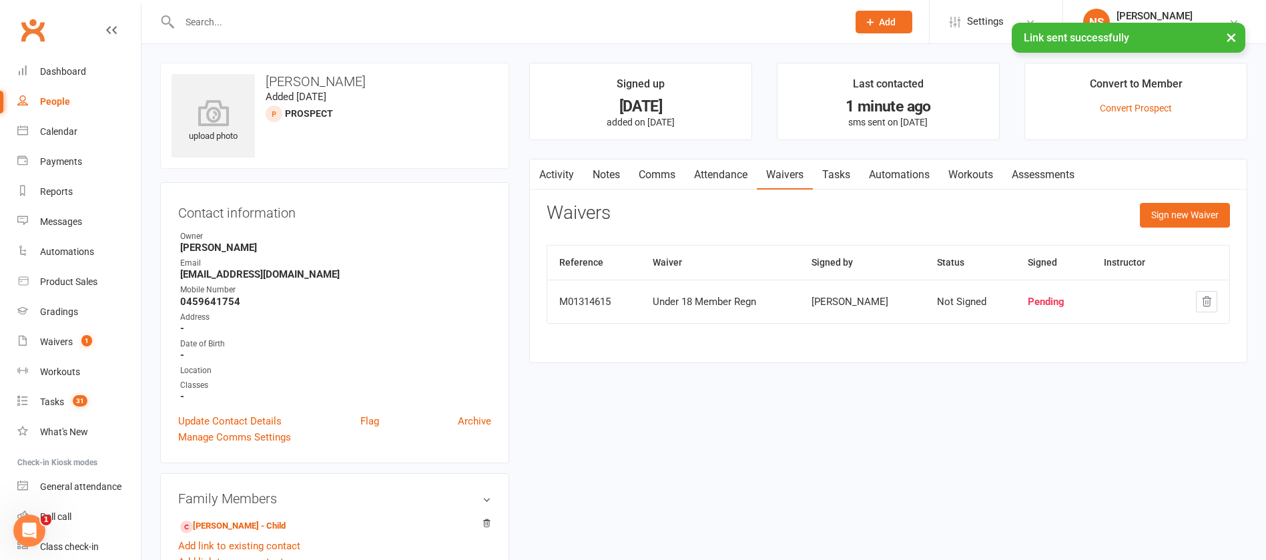
click at [841, 176] on link "Tasks" at bounding box center [836, 174] width 47 height 31
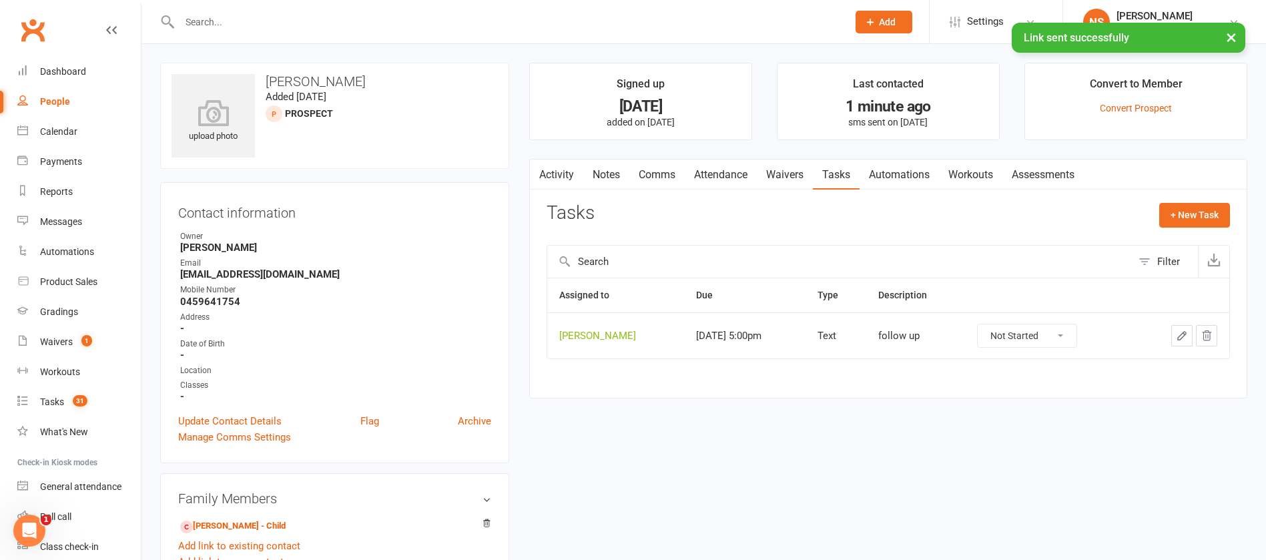
click at [795, 169] on link "Waivers" at bounding box center [785, 174] width 56 height 31
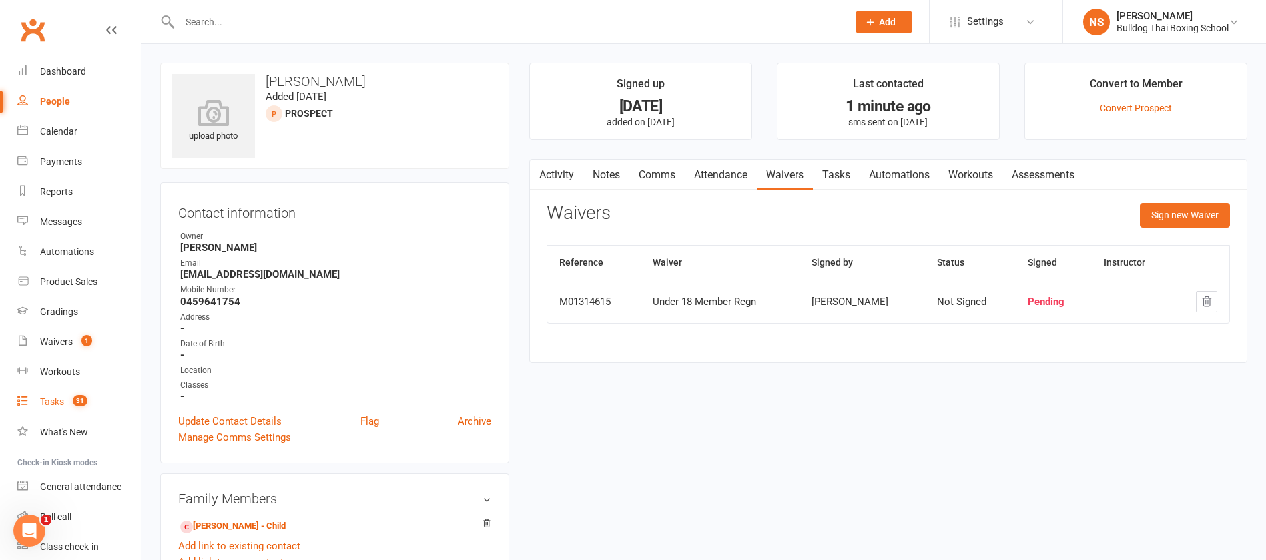
click at [43, 394] on link "Tasks 31" at bounding box center [78, 402] width 123 height 30
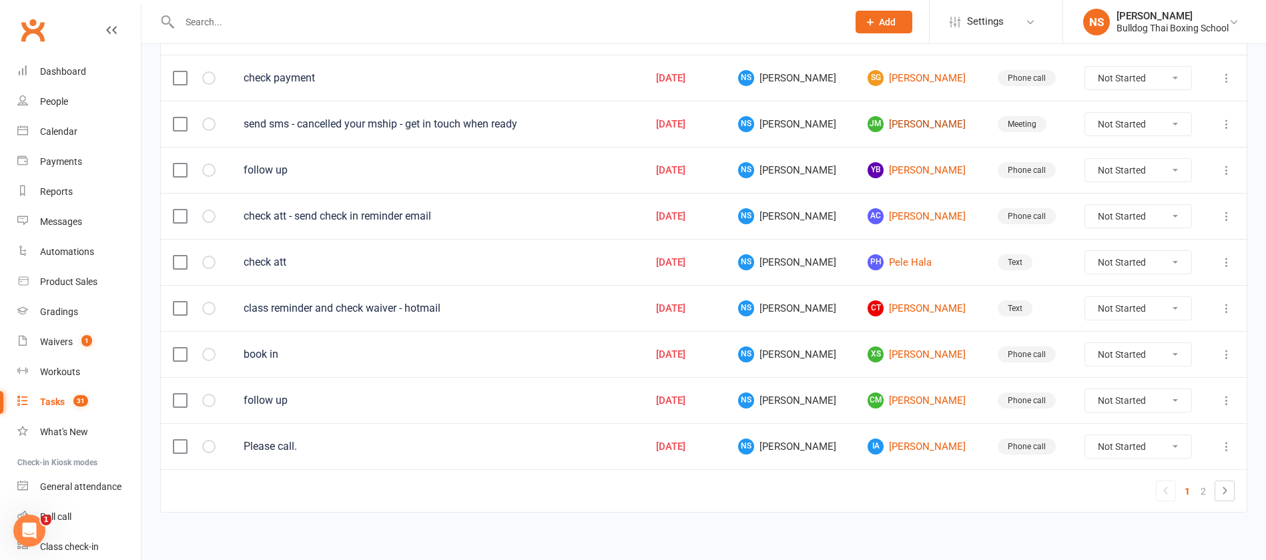
scroll to position [942, 0]
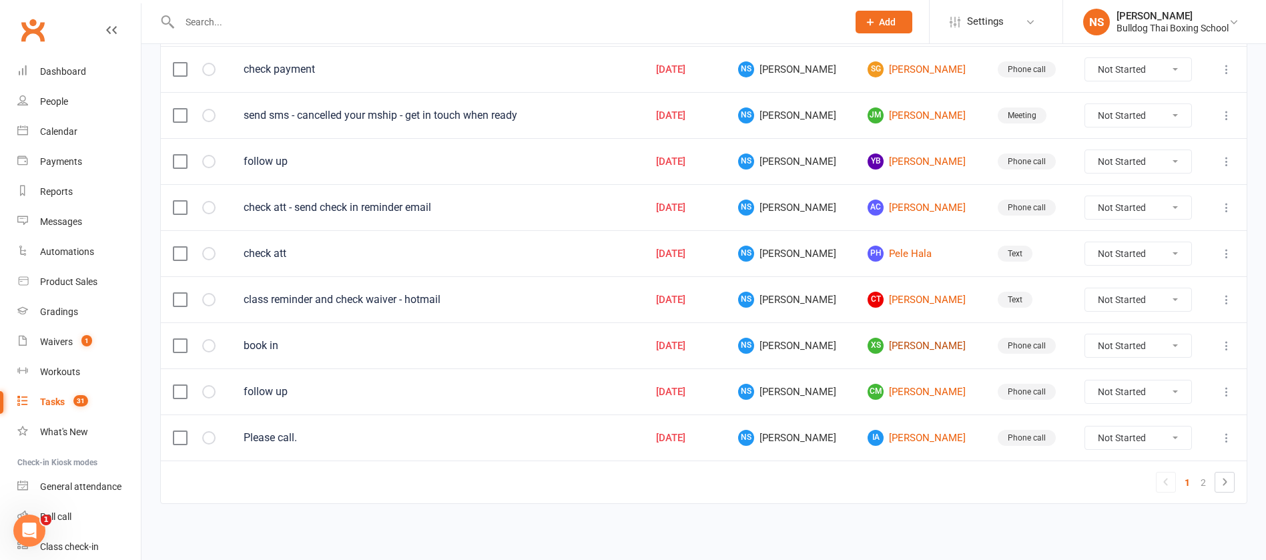
click at [900, 338] on link "XS [PERSON_NAME]" at bounding box center [919, 346] width 105 height 16
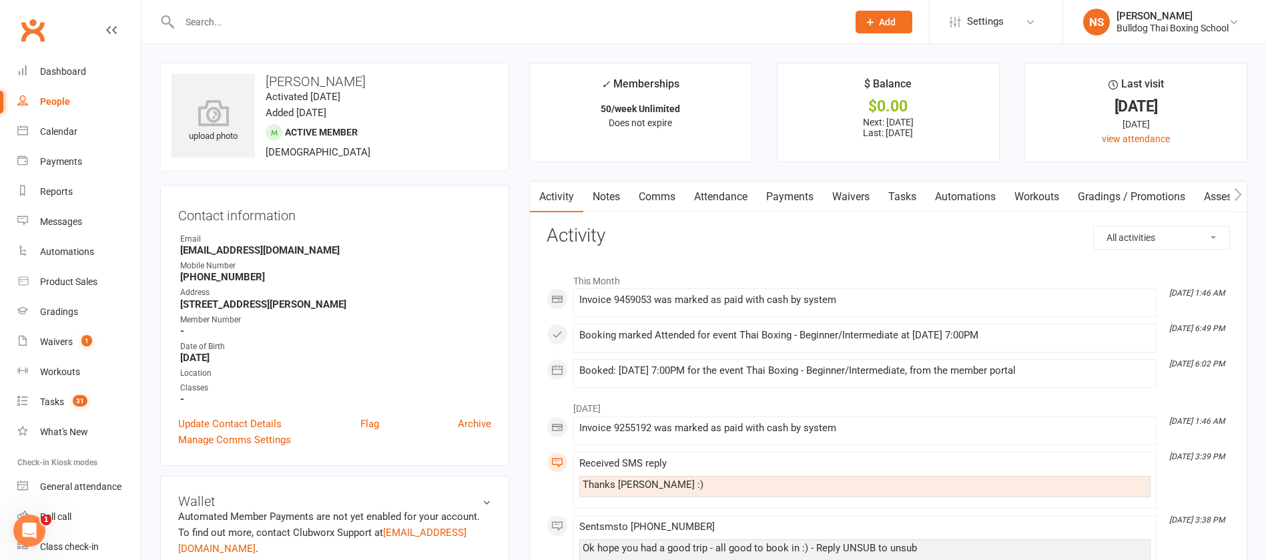
click at [912, 193] on link "Tasks" at bounding box center [902, 197] width 47 height 31
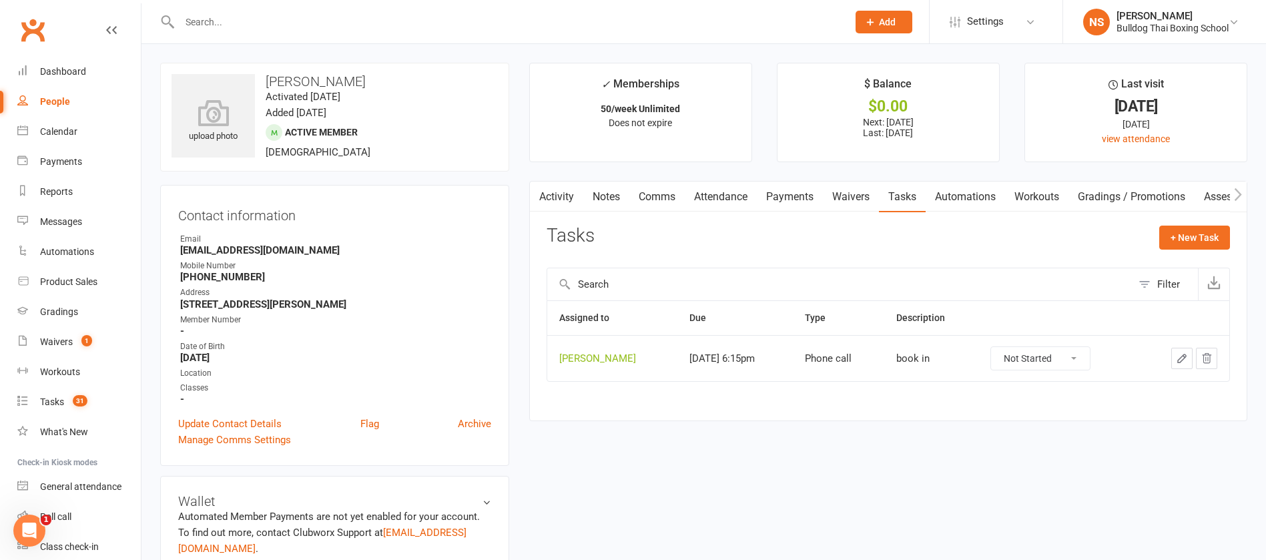
click at [1062, 364] on select "Not Started In Progress Waiting Complete" at bounding box center [1040, 358] width 99 height 23
click at [991, 347] on select "Not Started In Progress Waiting Complete" at bounding box center [1040, 358] width 99 height 23
select select "unstarted"
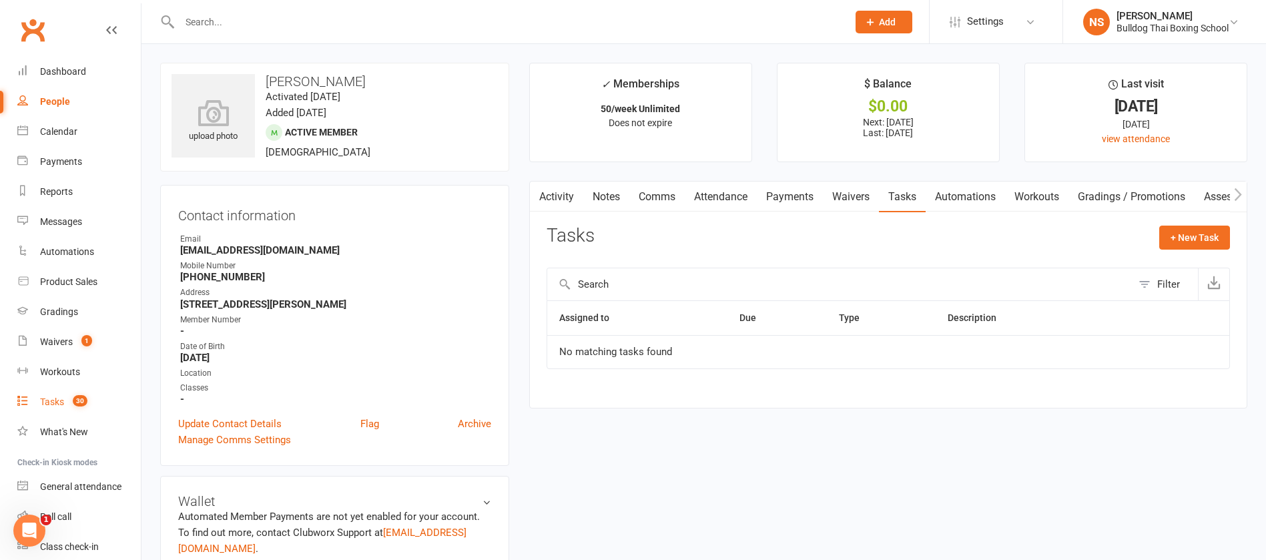
click at [56, 400] on div "Tasks" at bounding box center [52, 401] width 24 height 11
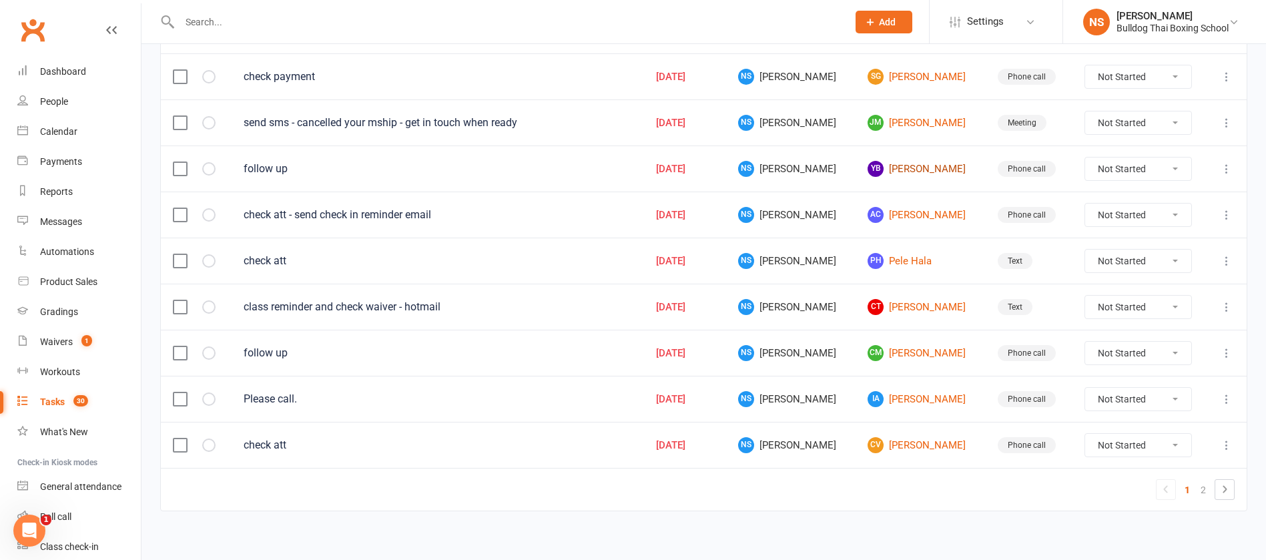
scroll to position [942, 0]
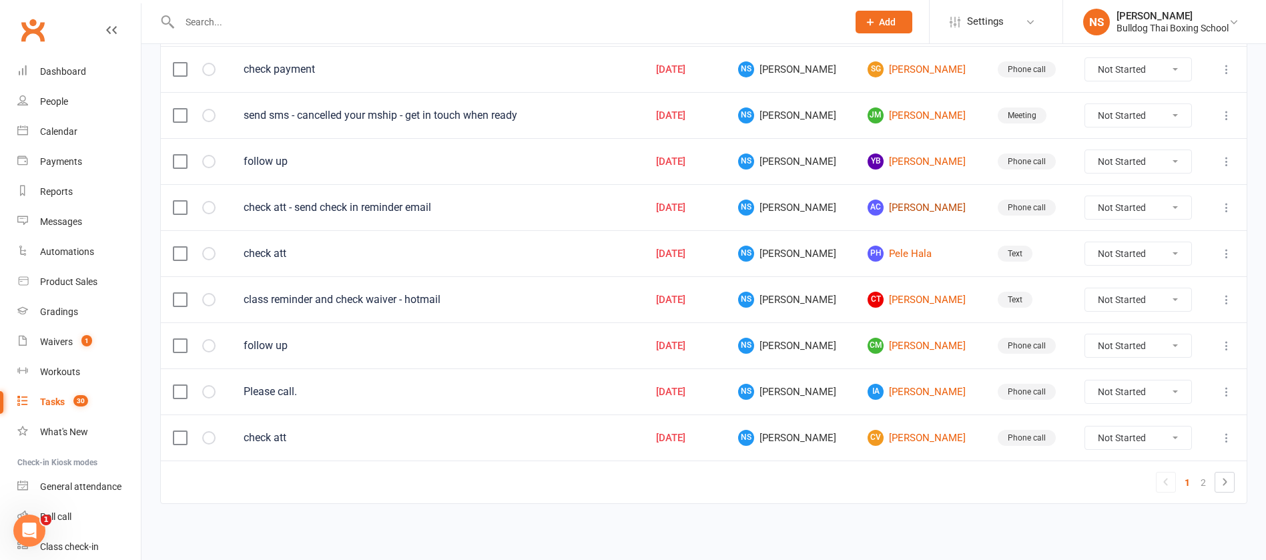
click at [904, 208] on link "AC [PERSON_NAME]" at bounding box center [919, 208] width 105 height 16
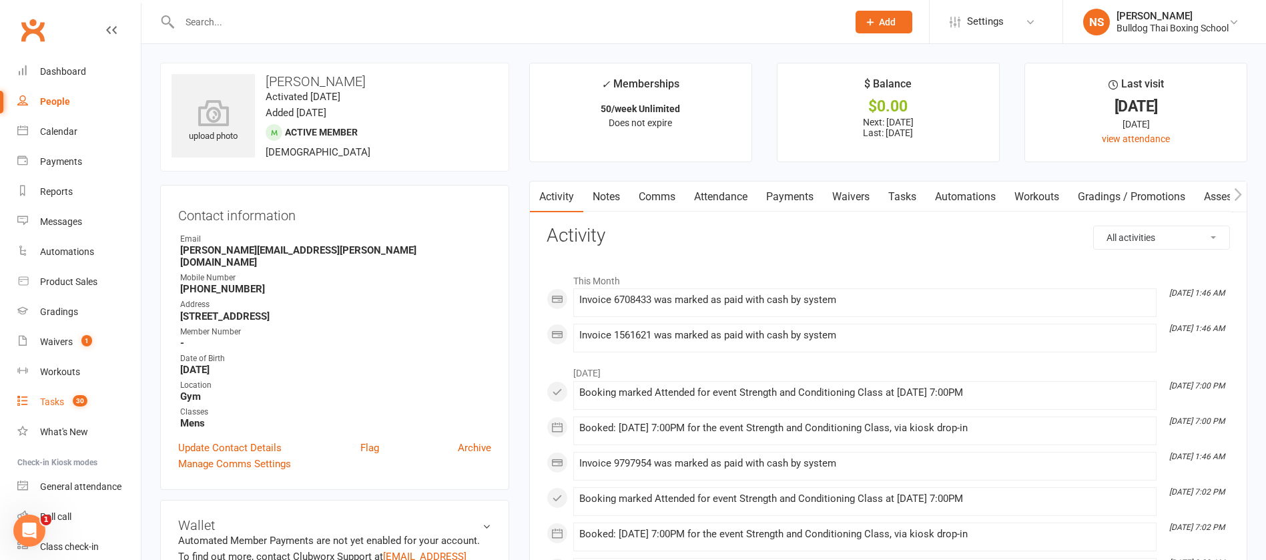
click at [46, 397] on div "Tasks" at bounding box center [52, 401] width 24 height 11
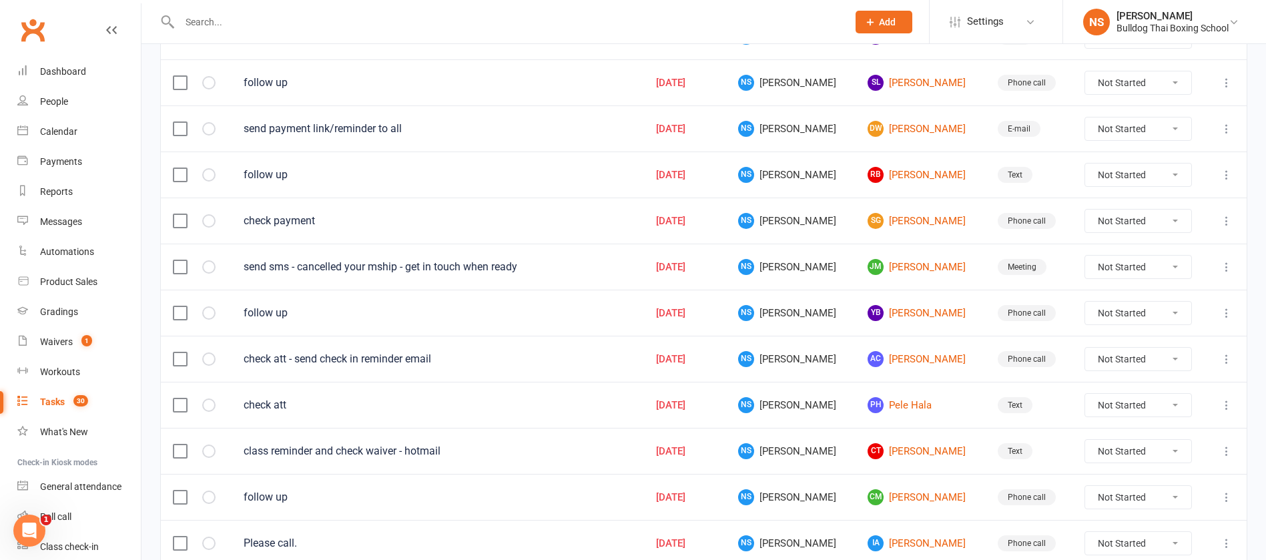
scroll to position [942, 0]
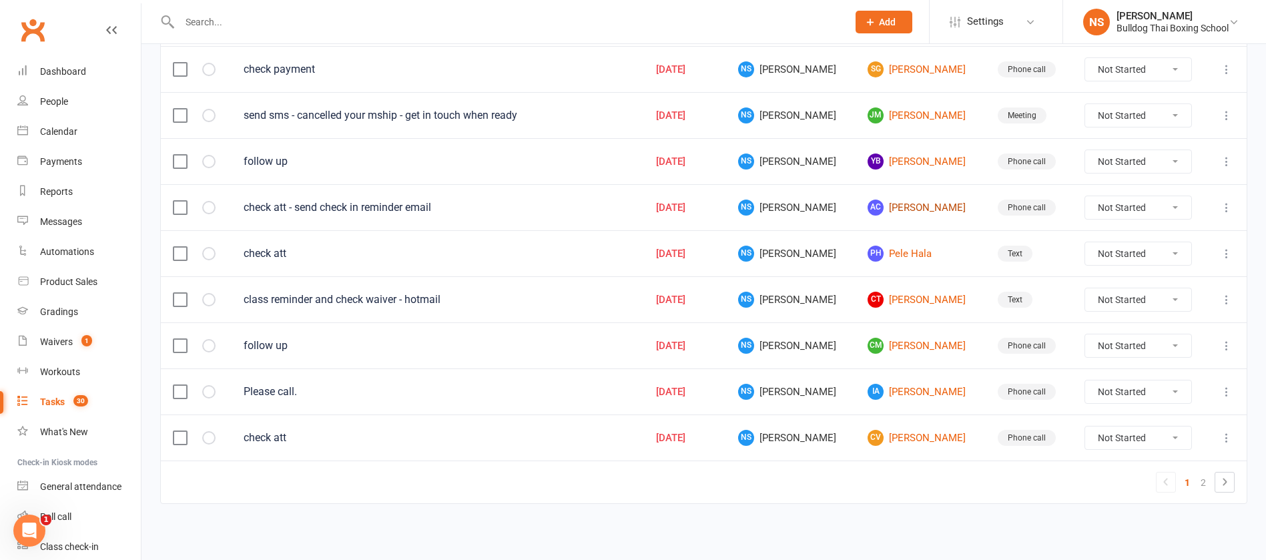
click at [922, 209] on link "AC [PERSON_NAME]" at bounding box center [919, 208] width 105 height 16
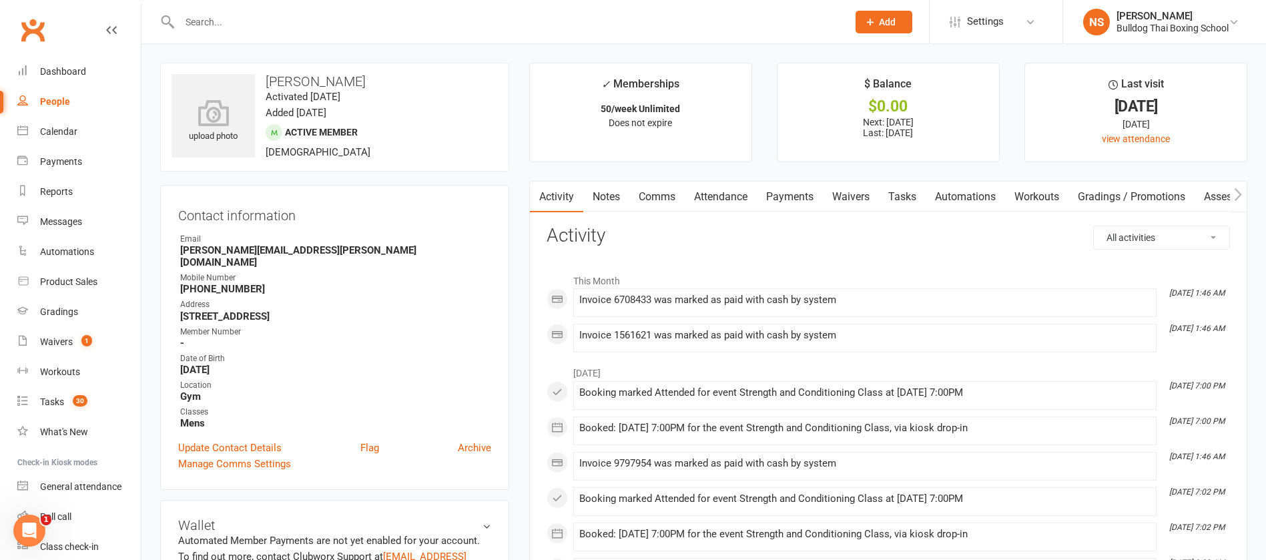
click at [662, 194] on link "Comms" at bounding box center [656, 197] width 55 height 31
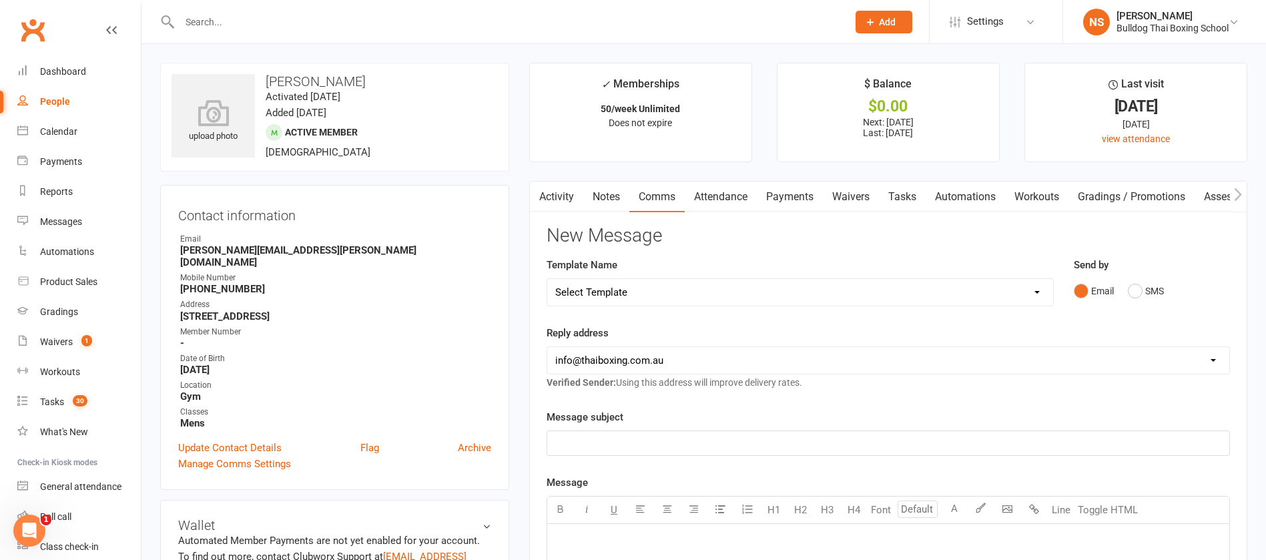
click at [653, 290] on select "Select Template [Email] Price Increase 28 Day Kick starter [SMS] 10 Pass Check …" at bounding box center [800, 292] width 506 height 27
select select "58"
click at [547, 279] on select "Select Template [Email] Price Increase 28 Day Kick starter [SMS] 10 Pass Check …" at bounding box center [800, 292] width 506 height 27
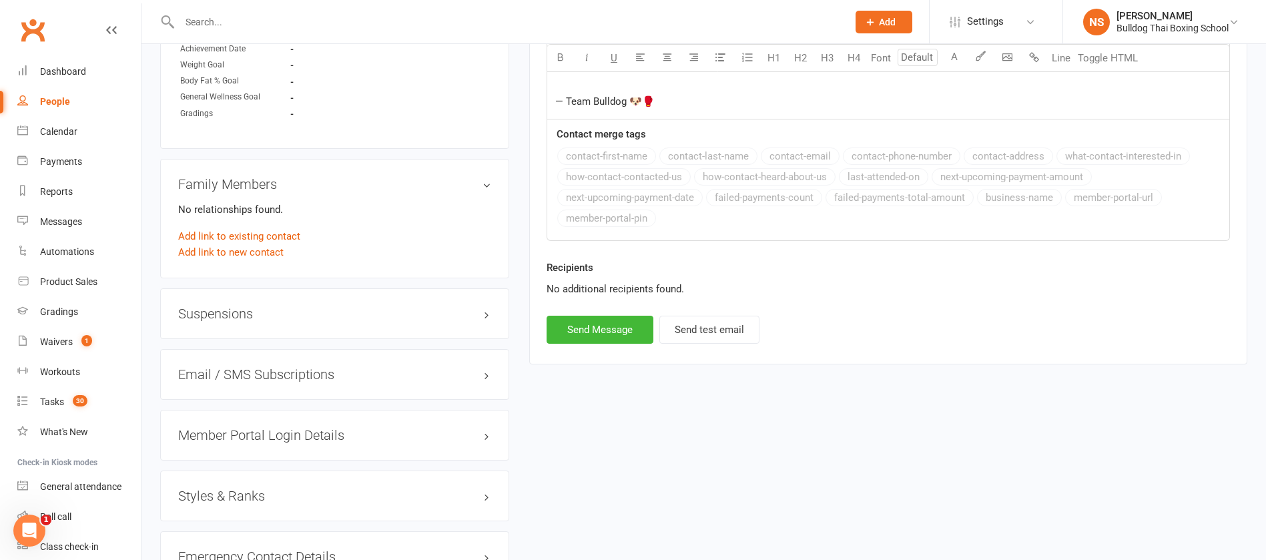
scroll to position [901, 0]
click at [603, 325] on button "Send Message" at bounding box center [600, 326] width 107 height 28
select select
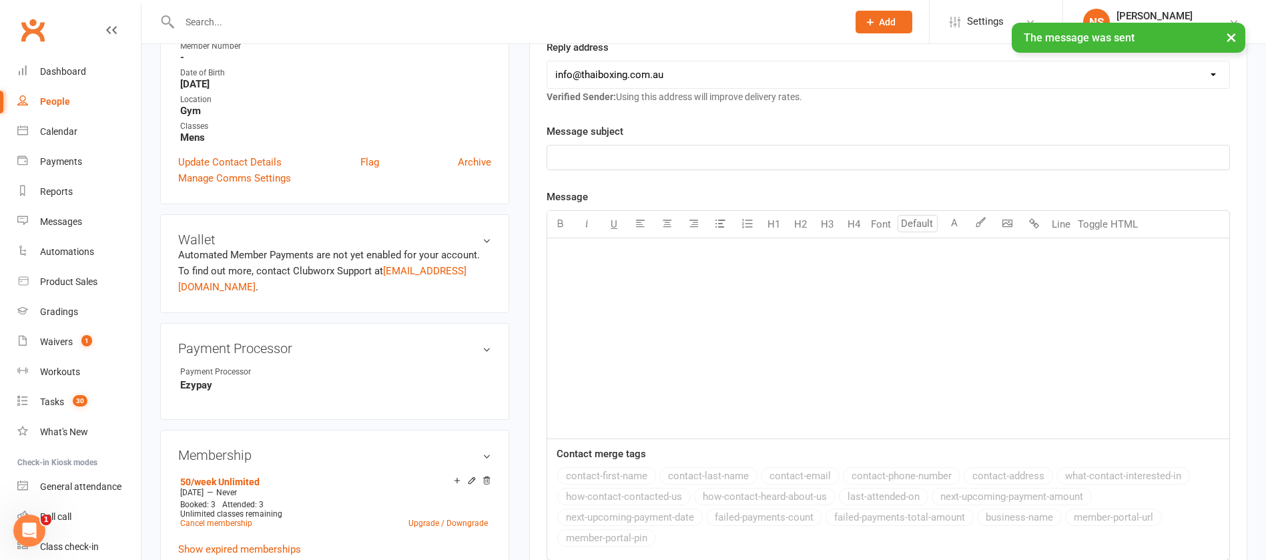
scroll to position [0, 0]
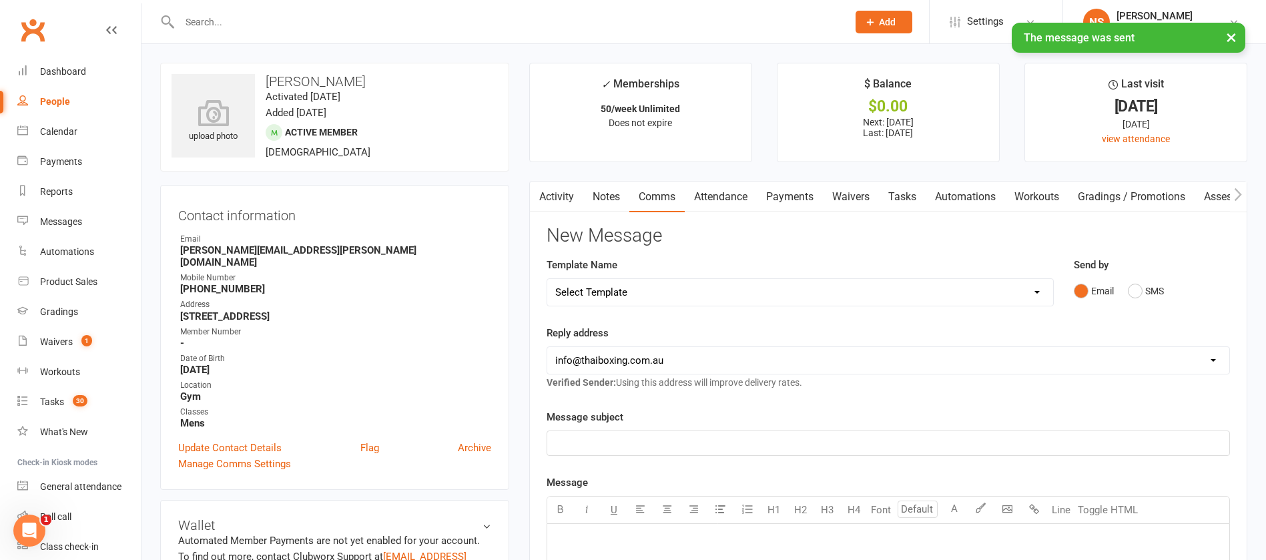
click at [913, 191] on link "Tasks" at bounding box center [902, 197] width 47 height 31
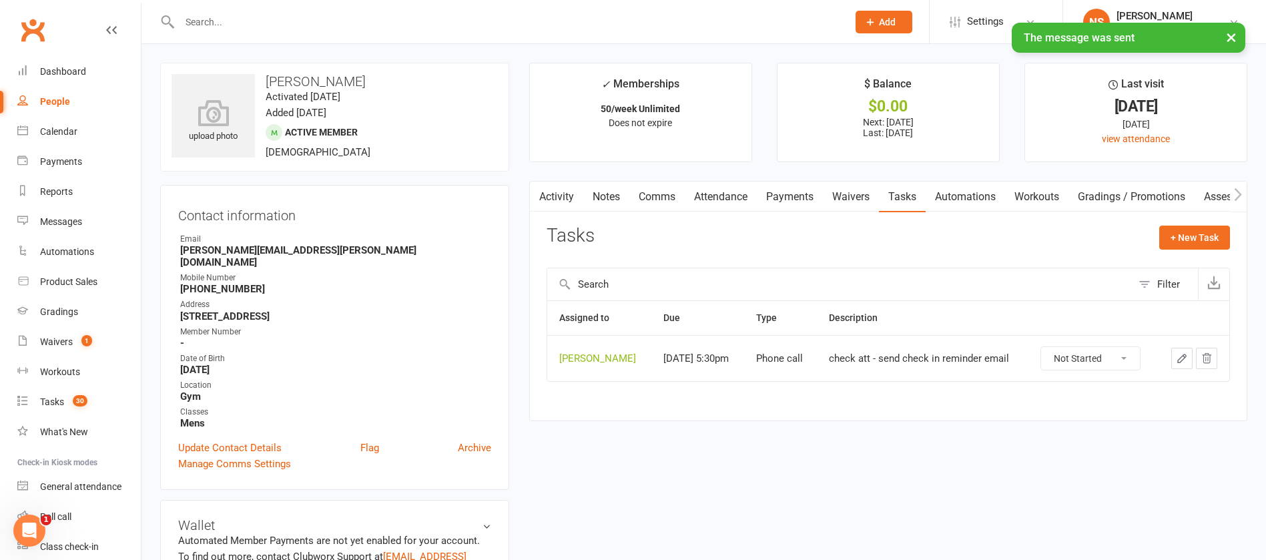
drag, startPoint x: 1124, startPoint y: 356, endPoint x: 1115, endPoint y: 366, distance: 13.8
click at [1124, 356] on select "Not Started In Progress Waiting Complete" at bounding box center [1090, 358] width 99 height 23
click at [1041, 347] on select "Not Started In Progress Waiting Complete" at bounding box center [1090, 358] width 99 height 23
select select "unstarted"
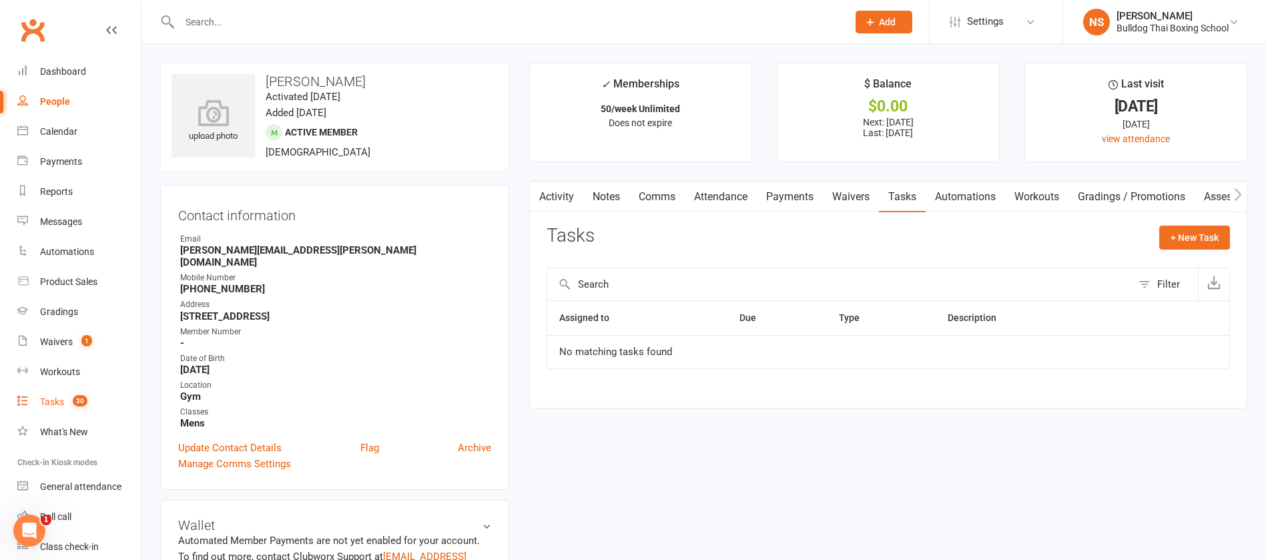
drag, startPoint x: 58, startPoint y: 398, endPoint x: 34, endPoint y: 402, distance: 24.4
click at [57, 397] on div "Tasks" at bounding box center [52, 401] width 24 height 11
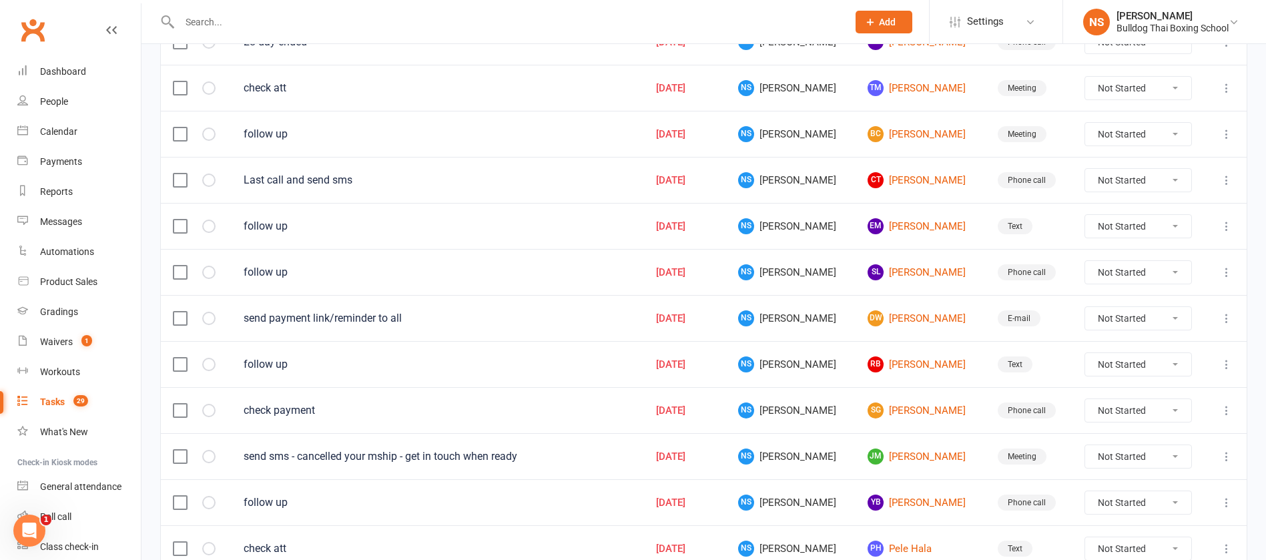
scroll to position [901, 0]
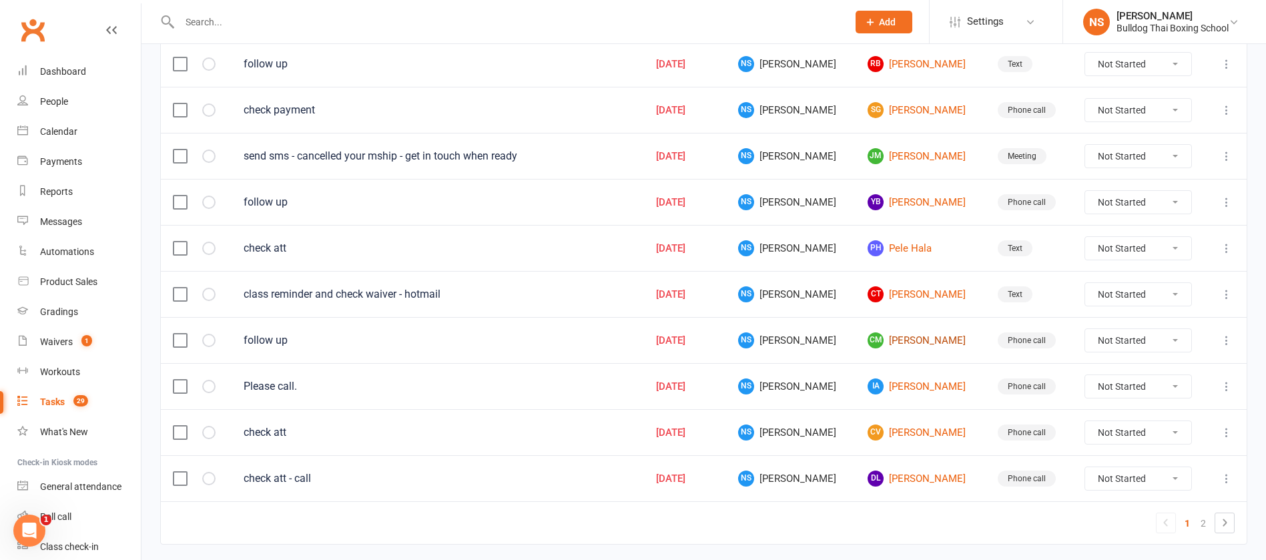
click at [929, 339] on link "CM [PERSON_NAME]" at bounding box center [919, 340] width 105 height 16
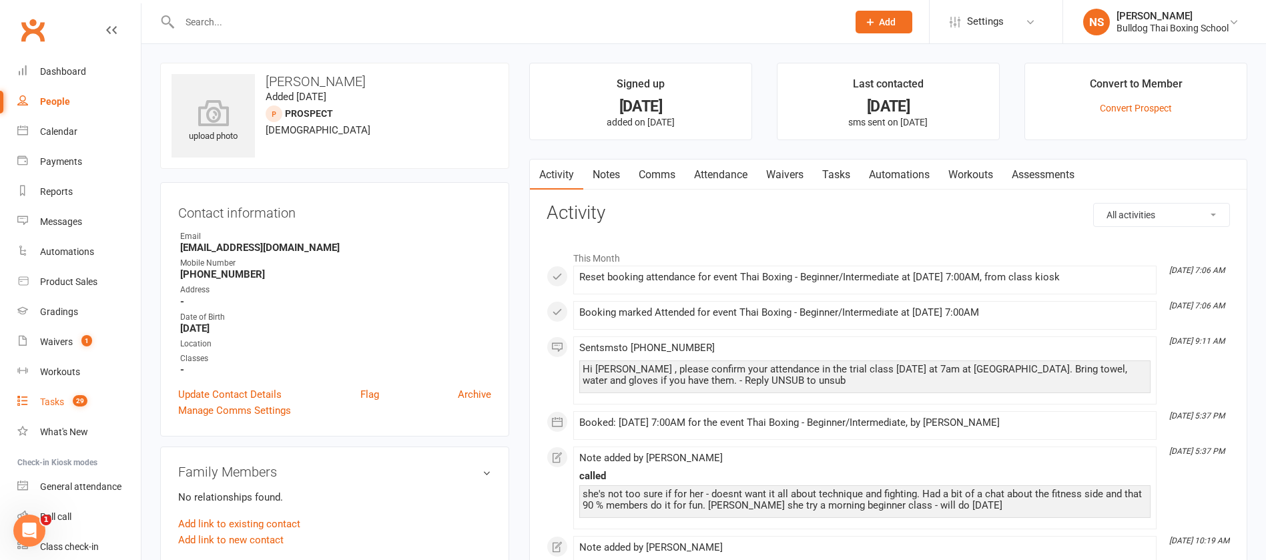
click at [51, 402] on div "Tasks" at bounding box center [52, 401] width 24 height 11
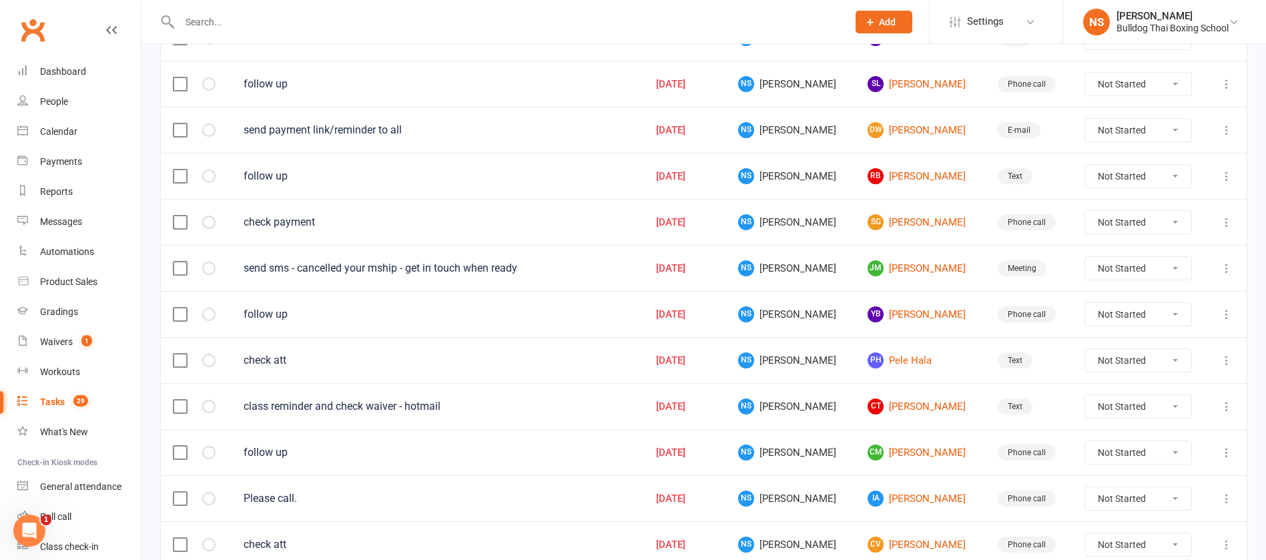
scroll to position [942, 0]
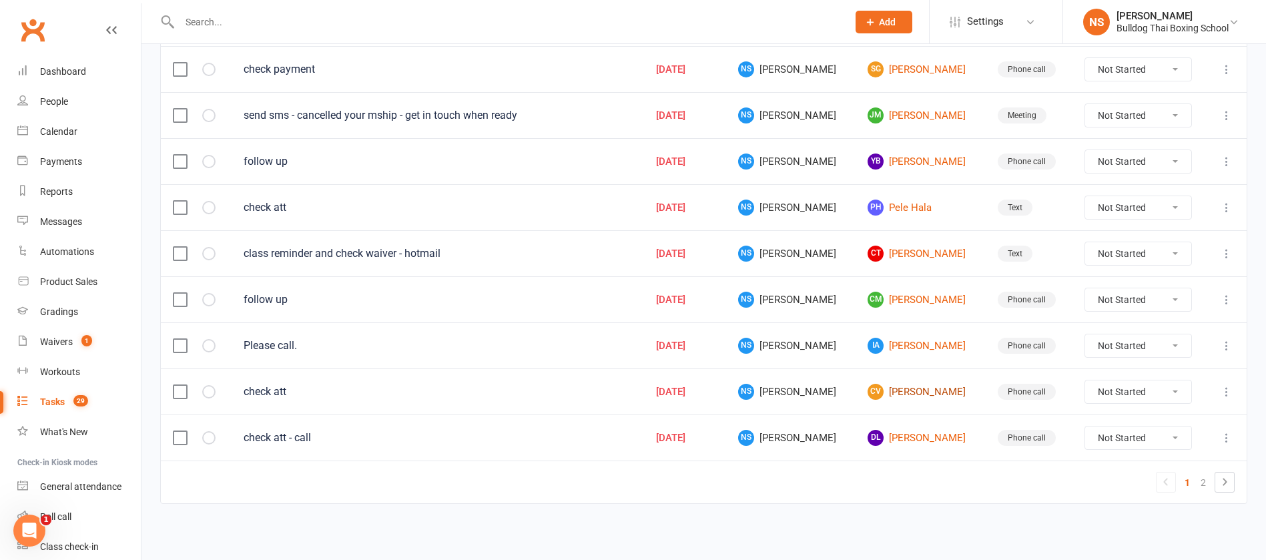
click at [895, 387] on link "CV [PERSON_NAME]" at bounding box center [919, 392] width 105 height 16
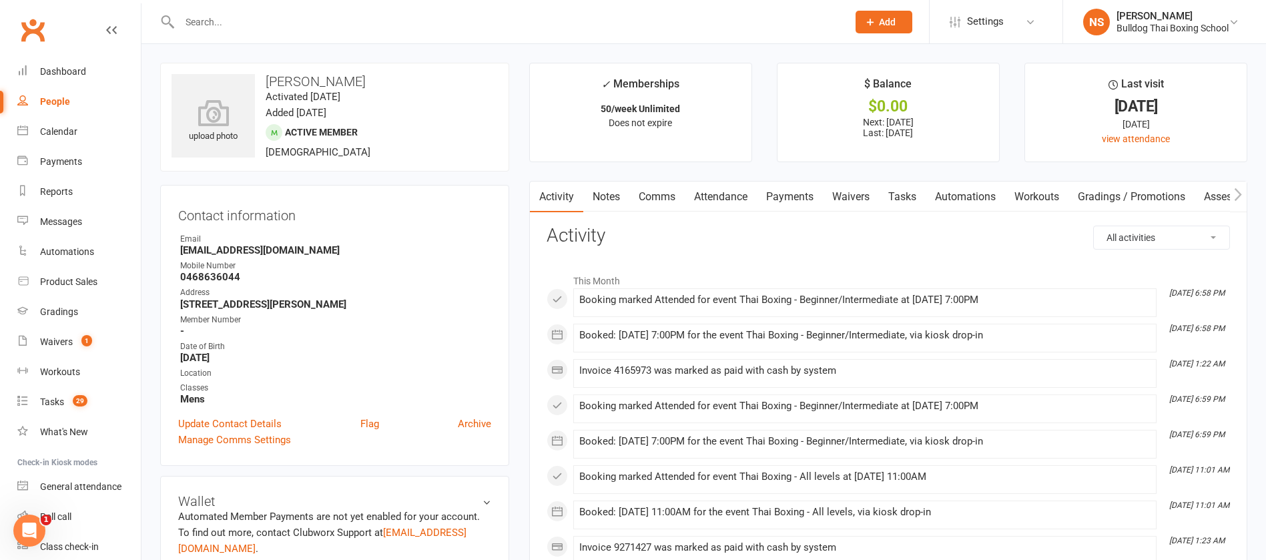
click at [902, 197] on link "Tasks" at bounding box center [902, 197] width 47 height 31
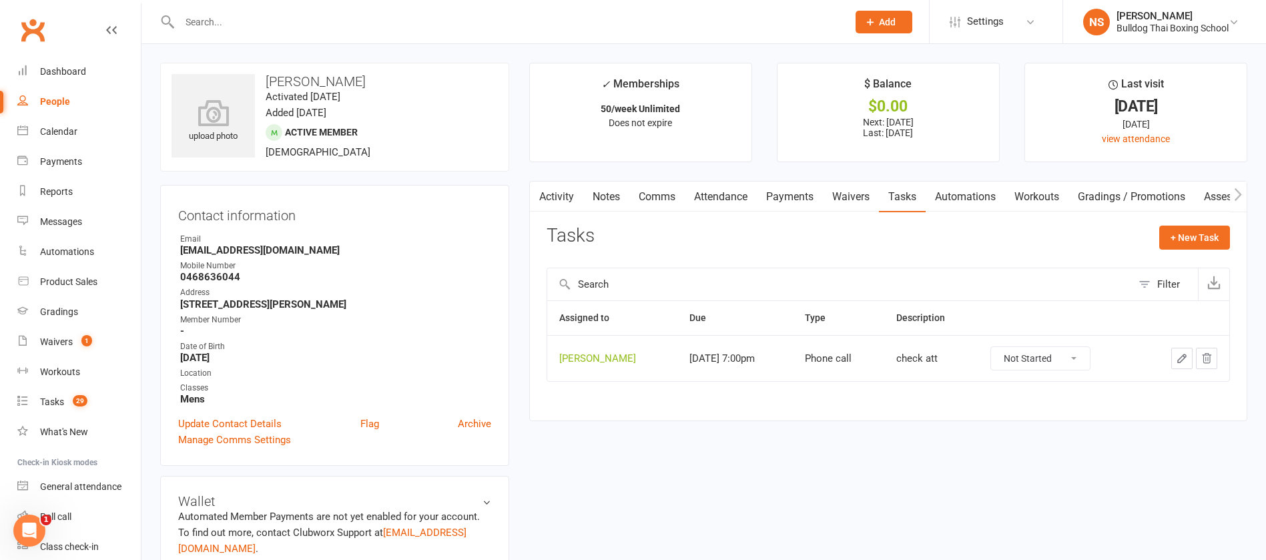
drag, startPoint x: 1076, startPoint y: 359, endPoint x: 1068, endPoint y: 367, distance: 10.9
click at [1075, 359] on select "Not Started In Progress Waiting Complete" at bounding box center [1040, 358] width 99 height 23
click at [991, 347] on select "Not Started In Progress Waiting Complete" at bounding box center [1040, 358] width 99 height 23
select select "unstarted"
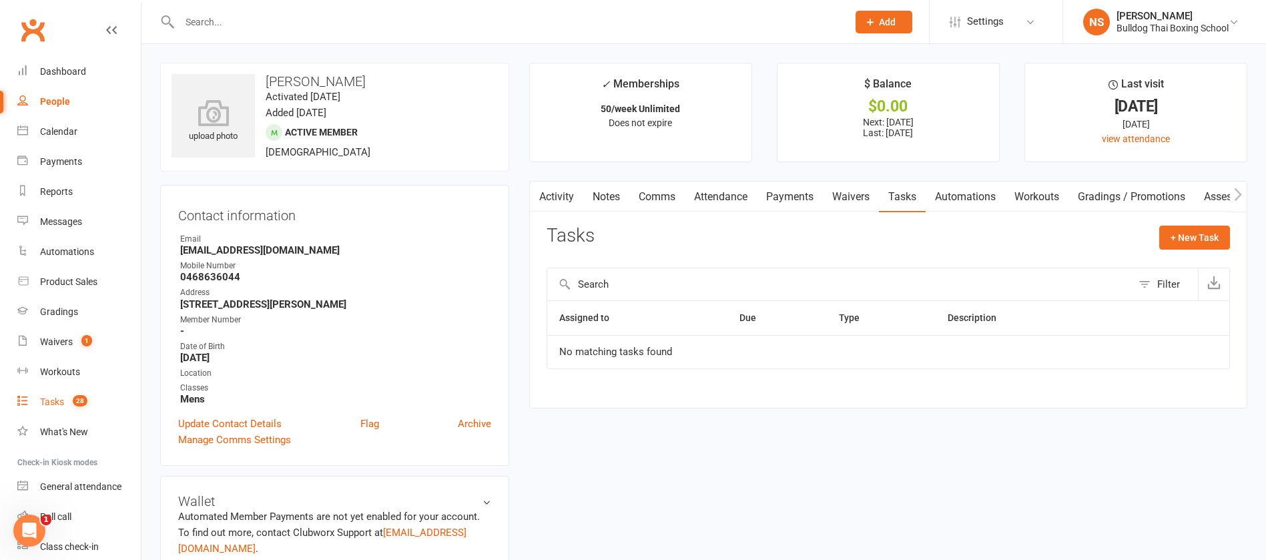
click at [53, 402] on div "Tasks" at bounding box center [52, 401] width 24 height 11
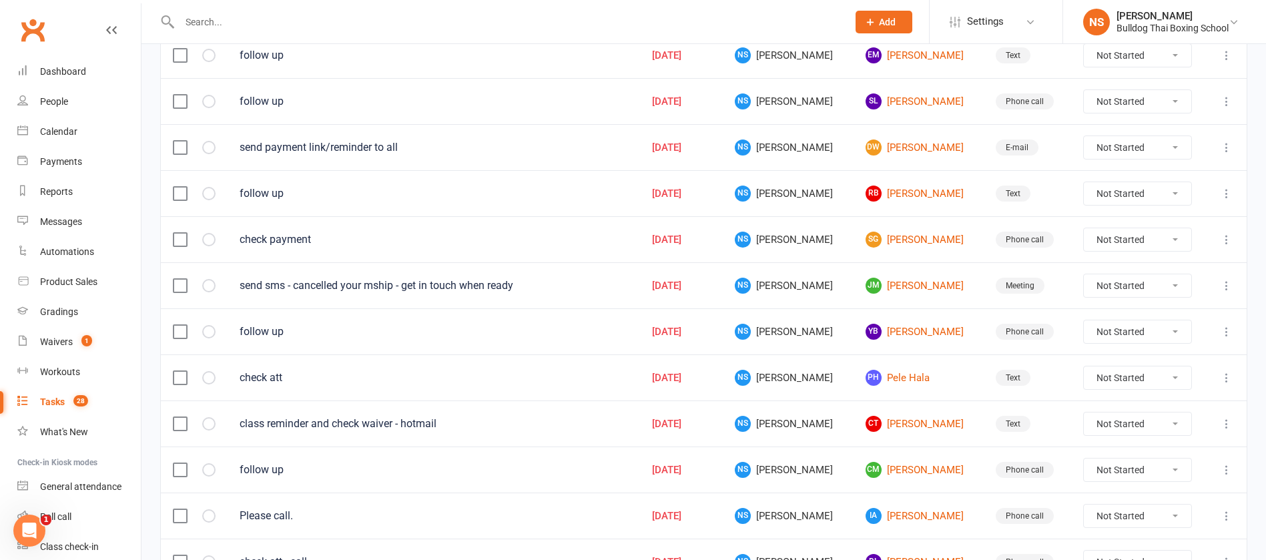
scroll to position [899, 0]
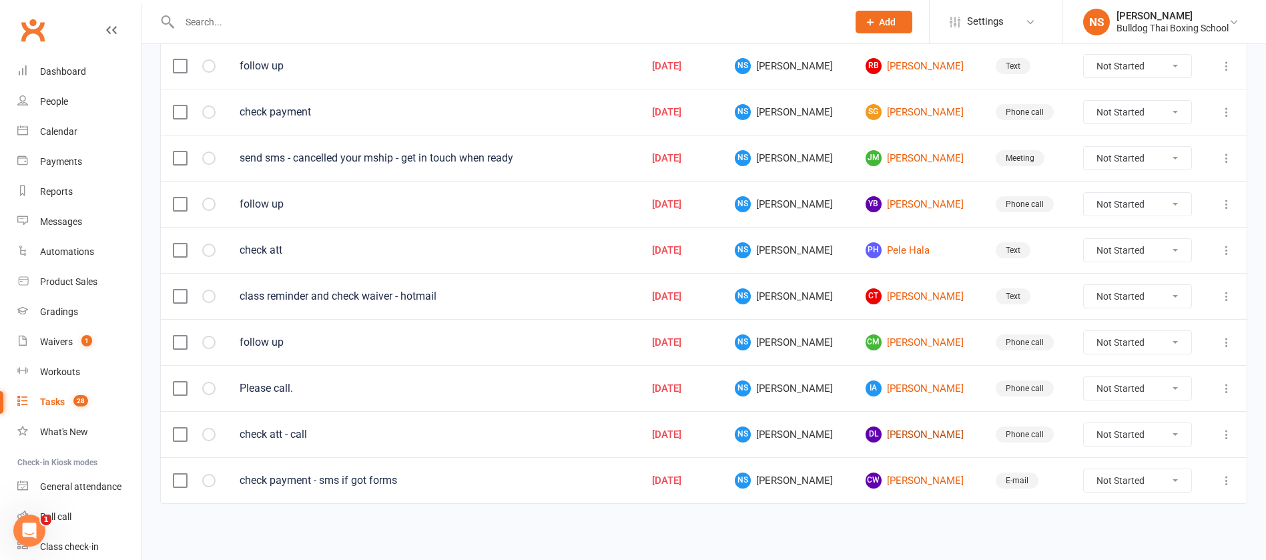
click at [882, 429] on link "DL [PERSON_NAME]" at bounding box center [918, 434] width 106 height 16
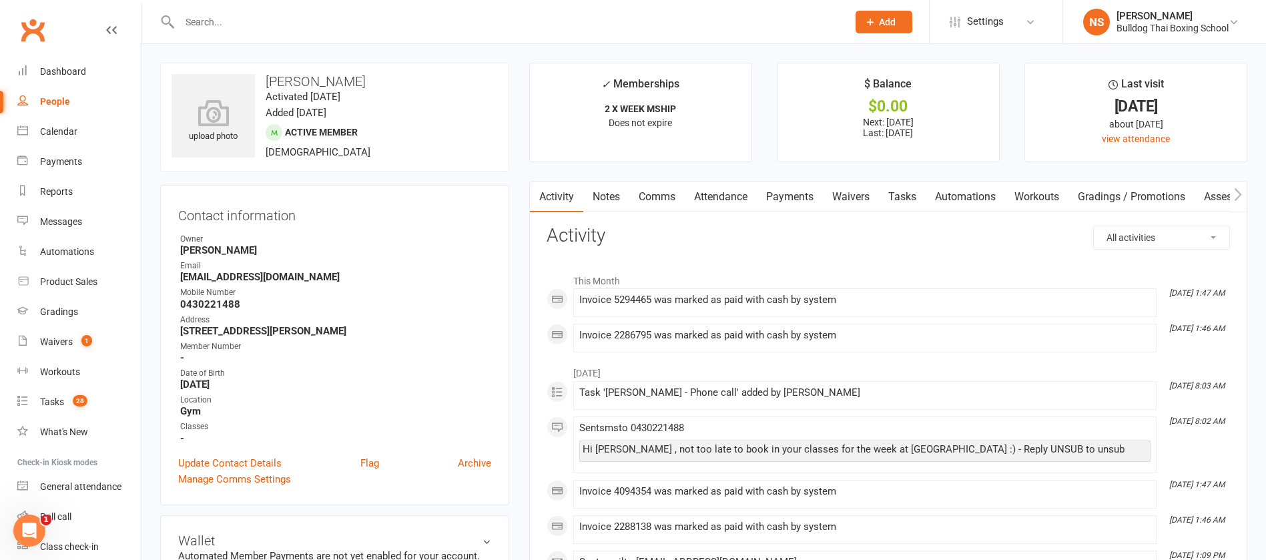
click at [664, 197] on link "Comms" at bounding box center [656, 197] width 55 height 31
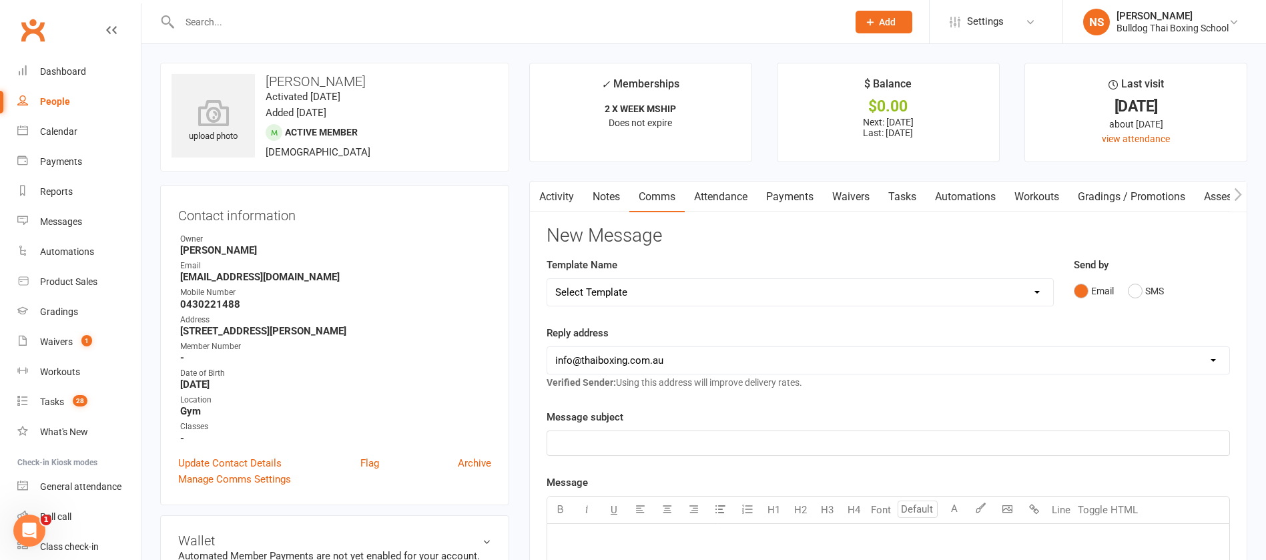
click at [624, 291] on select "Select Template [Email] Price Increase 28 Day Kick starter [SMS] 10 Pass Check …" at bounding box center [800, 292] width 506 height 27
select select "58"
click at [547, 279] on select "Select Template [Email] Price Increase 28 Day Kick starter [SMS] 10 Pass Check …" at bounding box center [800, 292] width 506 height 27
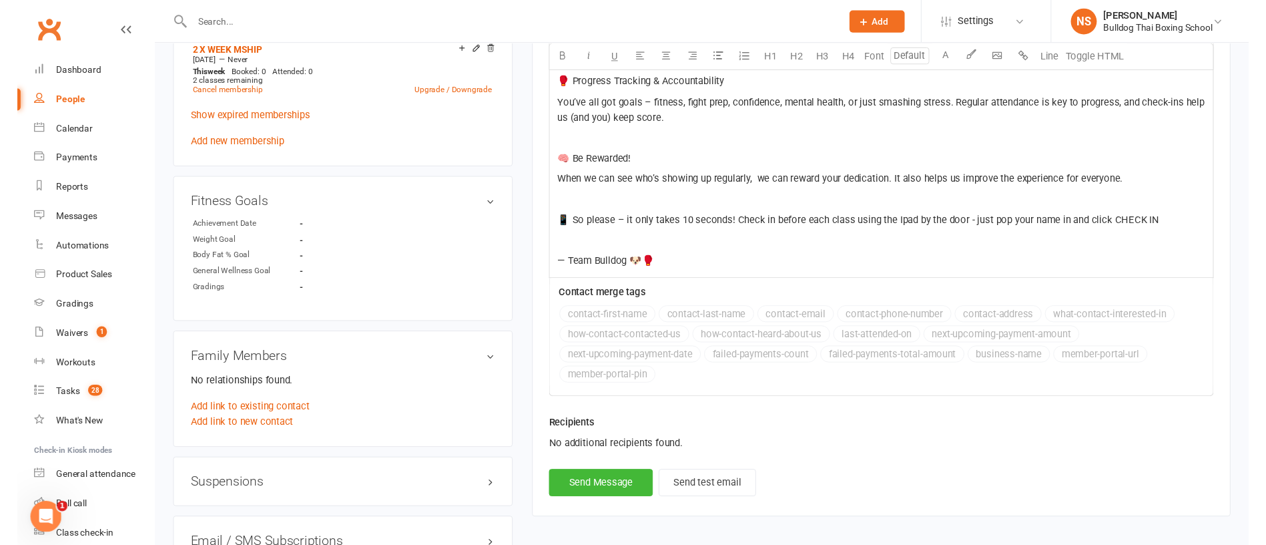
scroll to position [801, 0]
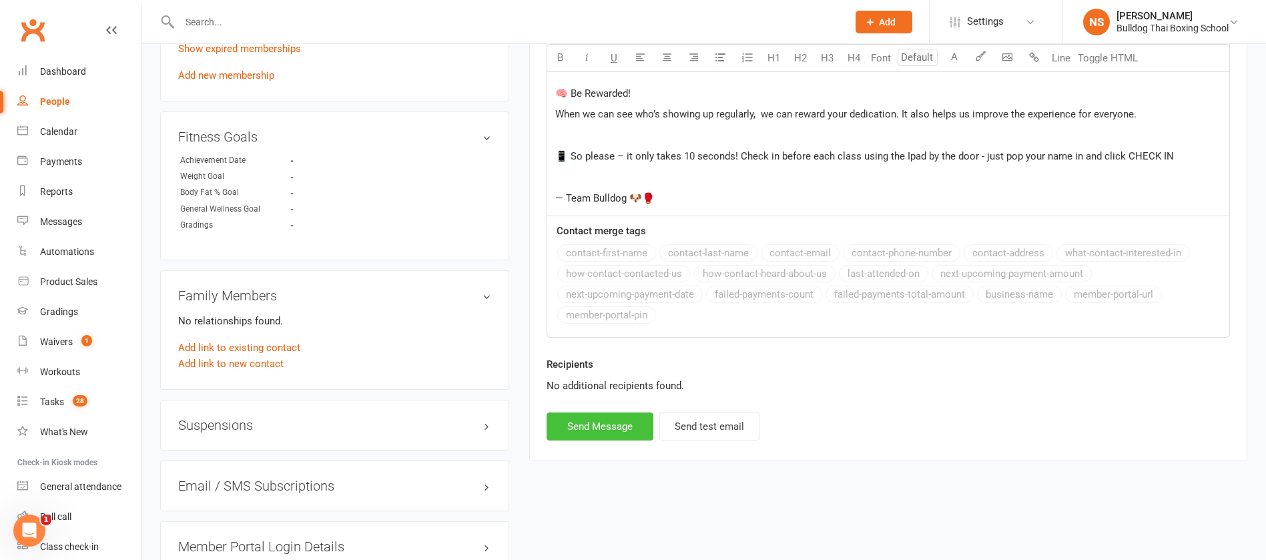
click at [613, 430] on button "Send Message" at bounding box center [600, 426] width 107 height 28
select select
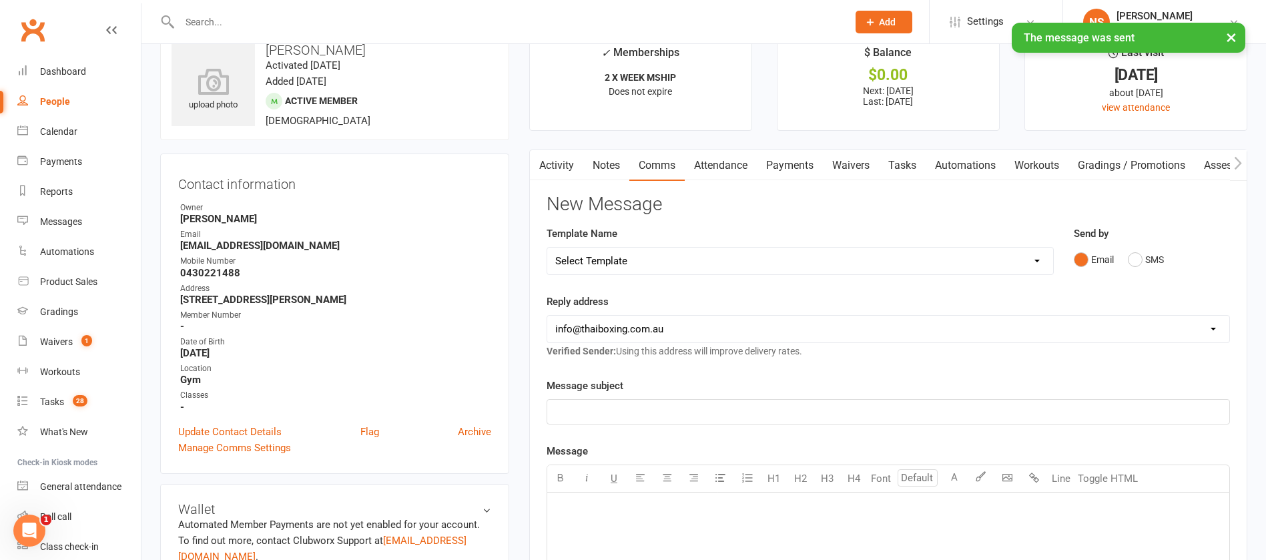
scroll to position [0, 0]
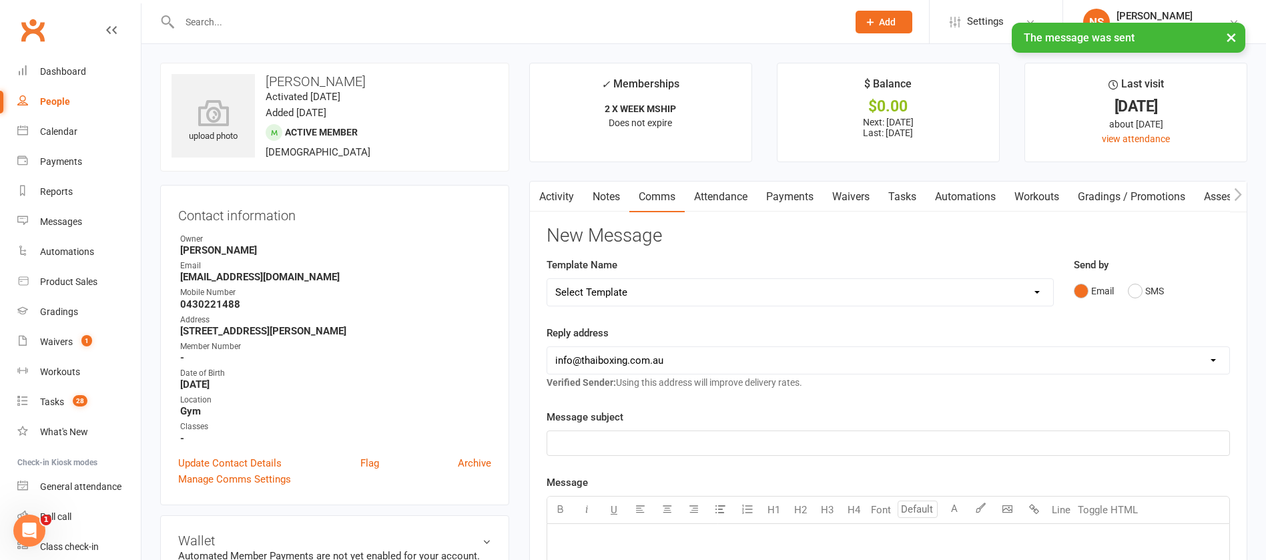
click at [902, 204] on link "Tasks" at bounding box center [902, 197] width 47 height 31
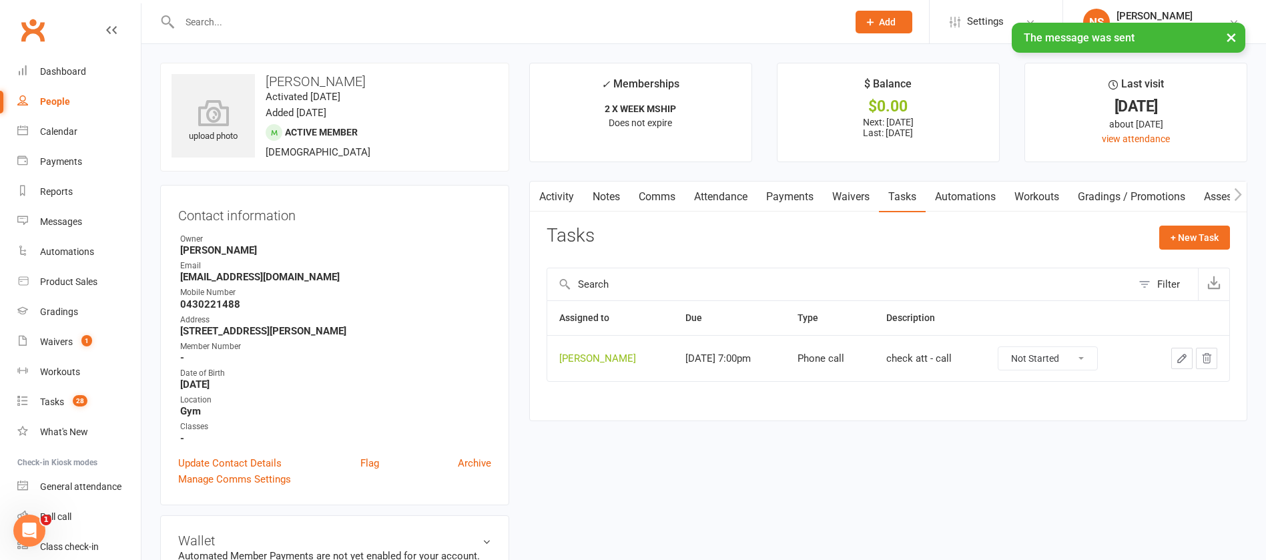
click at [1176, 350] on button "button" at bounding box center [1181, 358] width 21 height 21
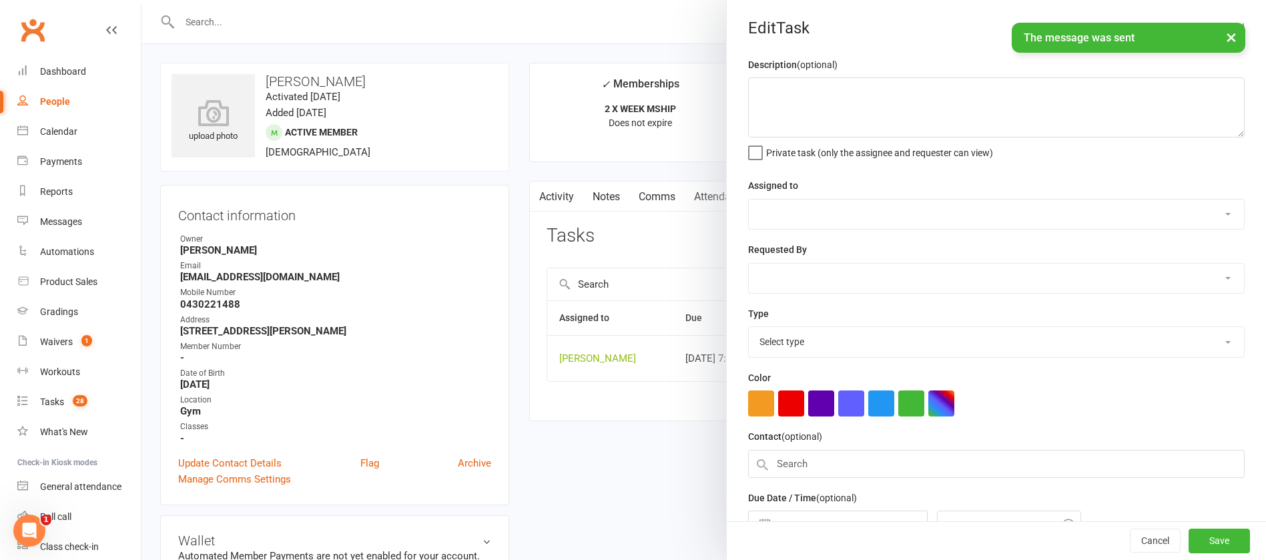
type textarea "check att - call"
select select "12940"
type input "[DATE]"
type input "7:00pm"
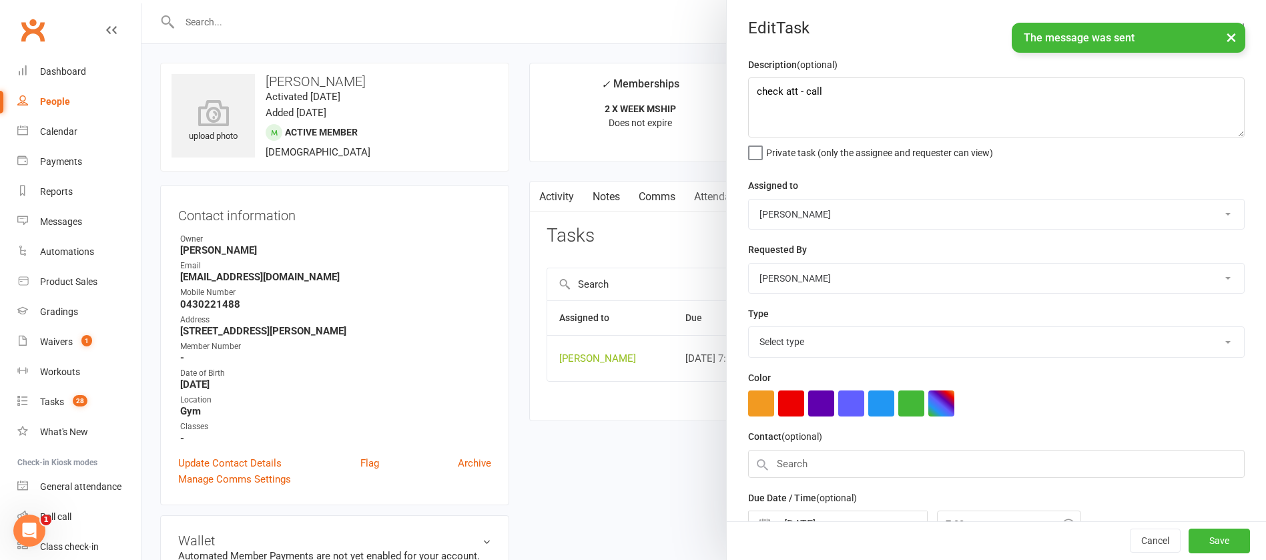
select select "12048"
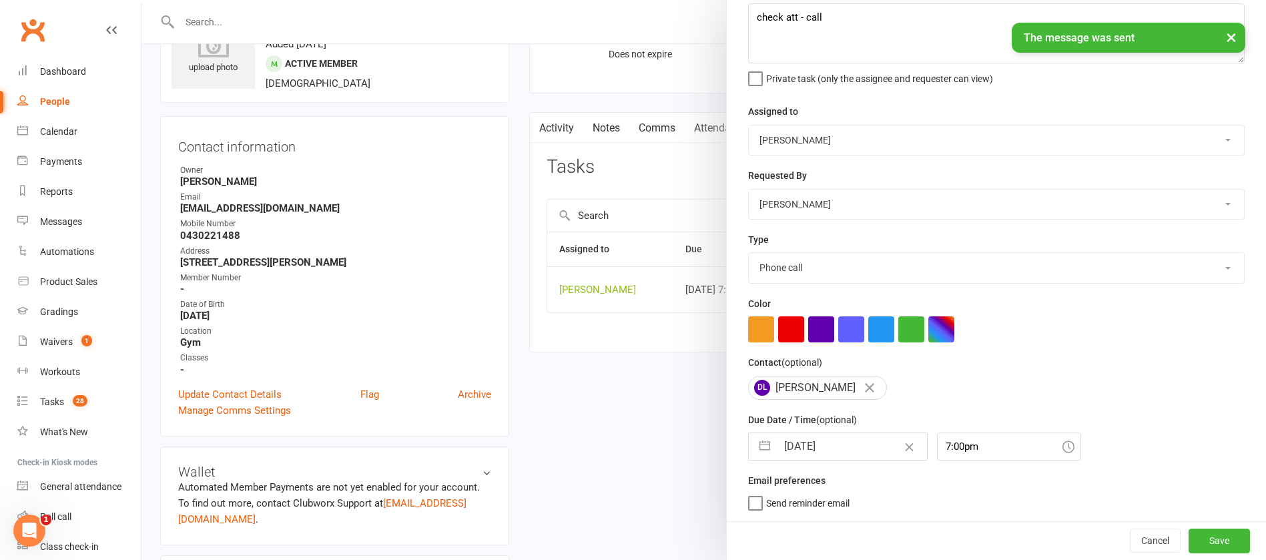
scroll to position [100, 0]
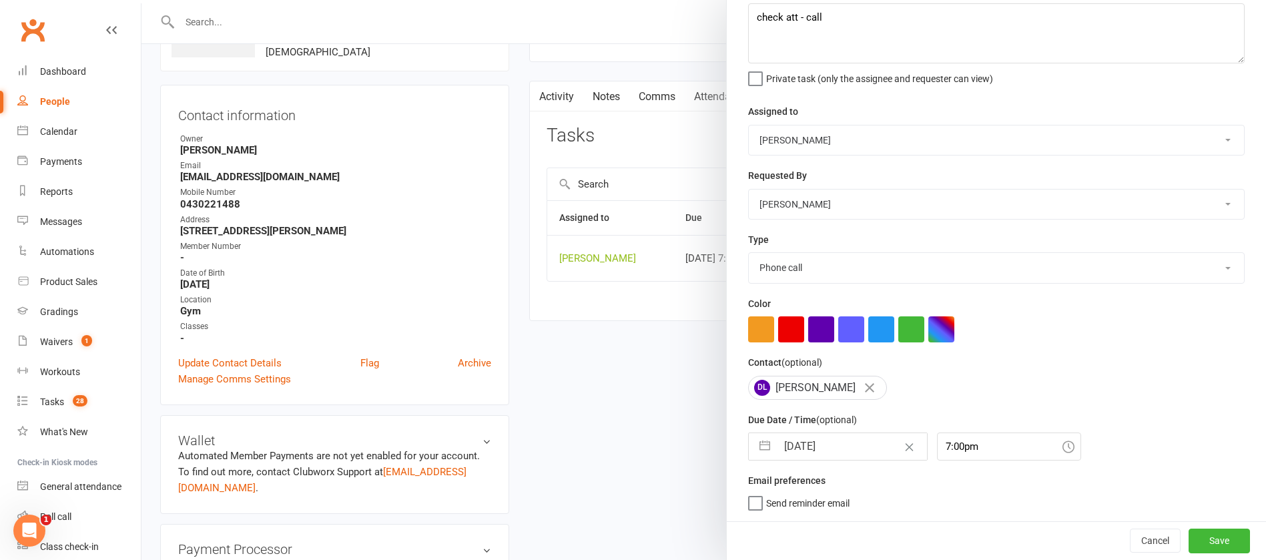
select select "6"
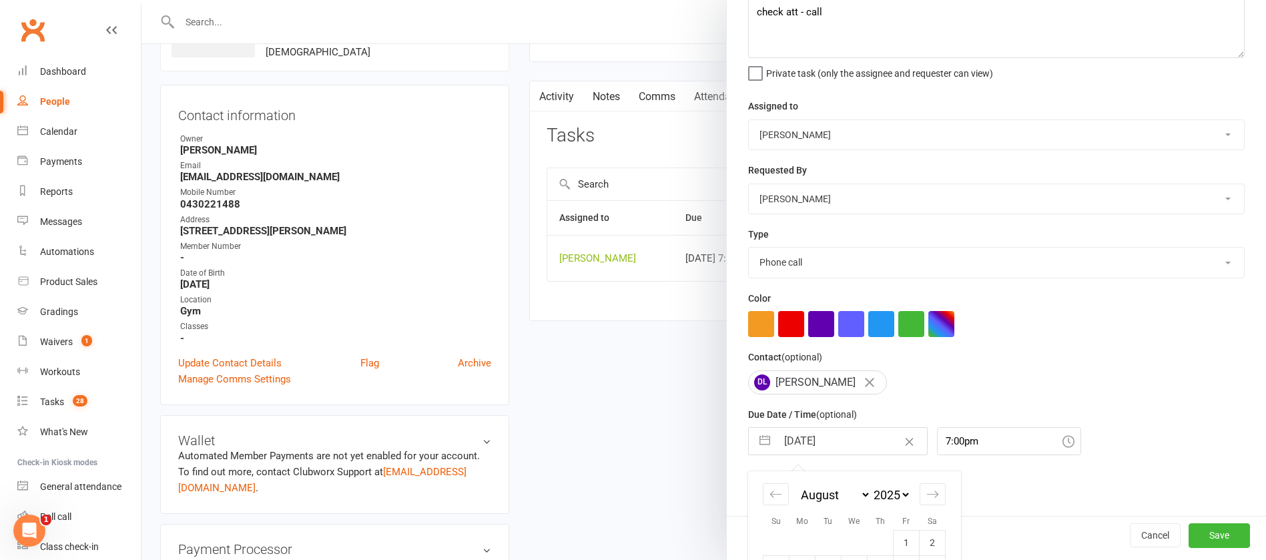
click at [846, 438] on input "[DATE]" at bounding box center [852, 441] width 150 height 27
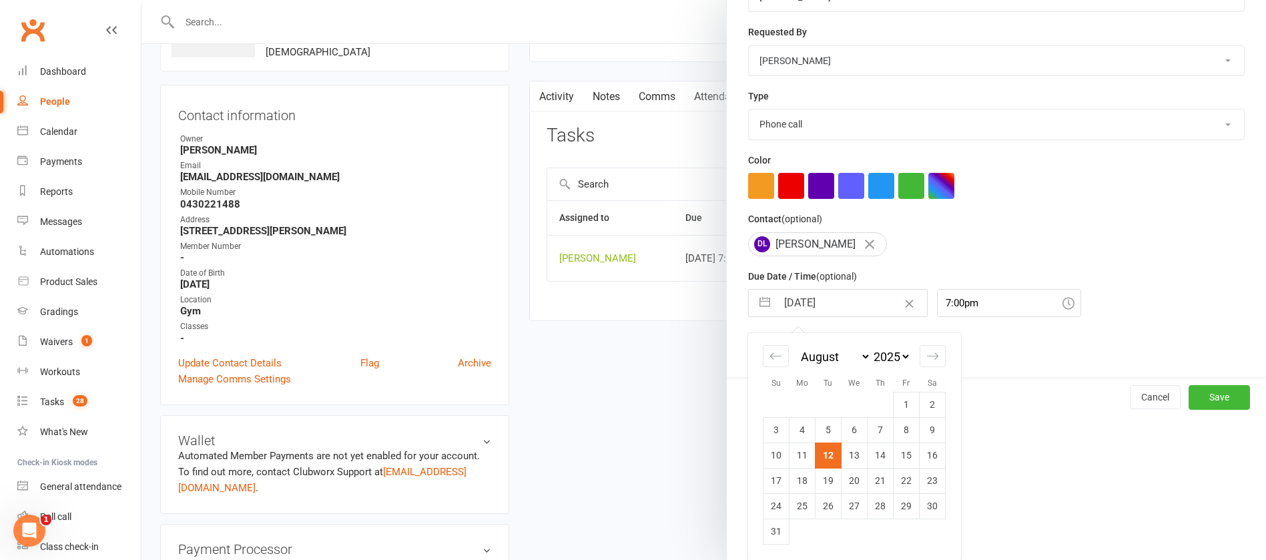
click at [817, 498] on td "26" at bounding box center [828, 505] width 26 height 25
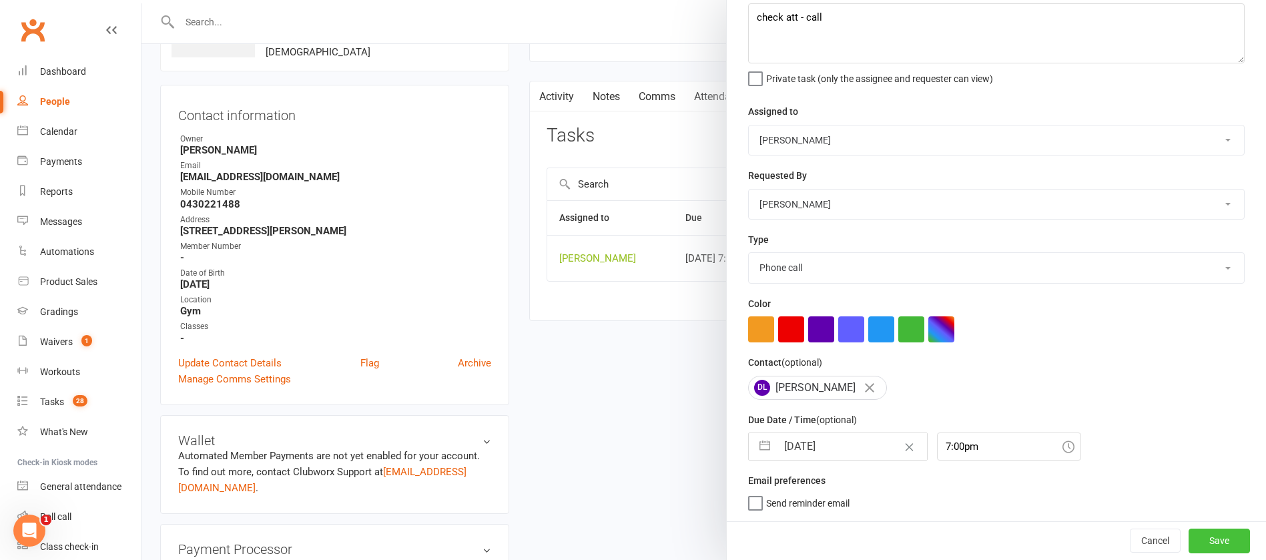
click at [1214, 536] on button "Save" at bounding box center [1218, 540] width 61 height 24
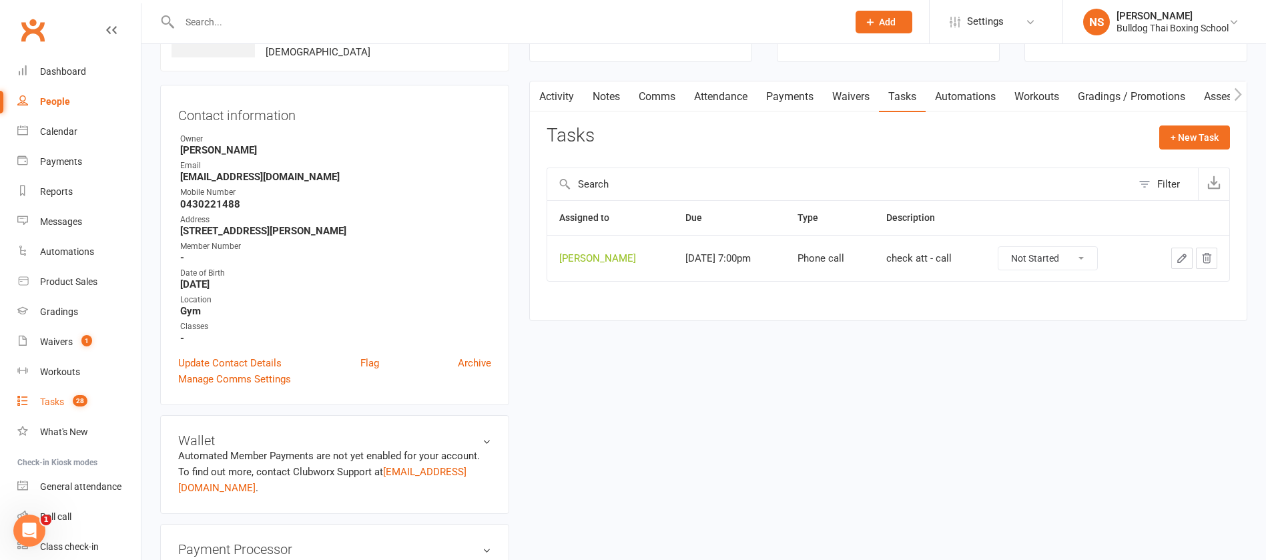
click at [49, 397] on div "Tasks" at bounding box center [52, 401] width 24 height 11
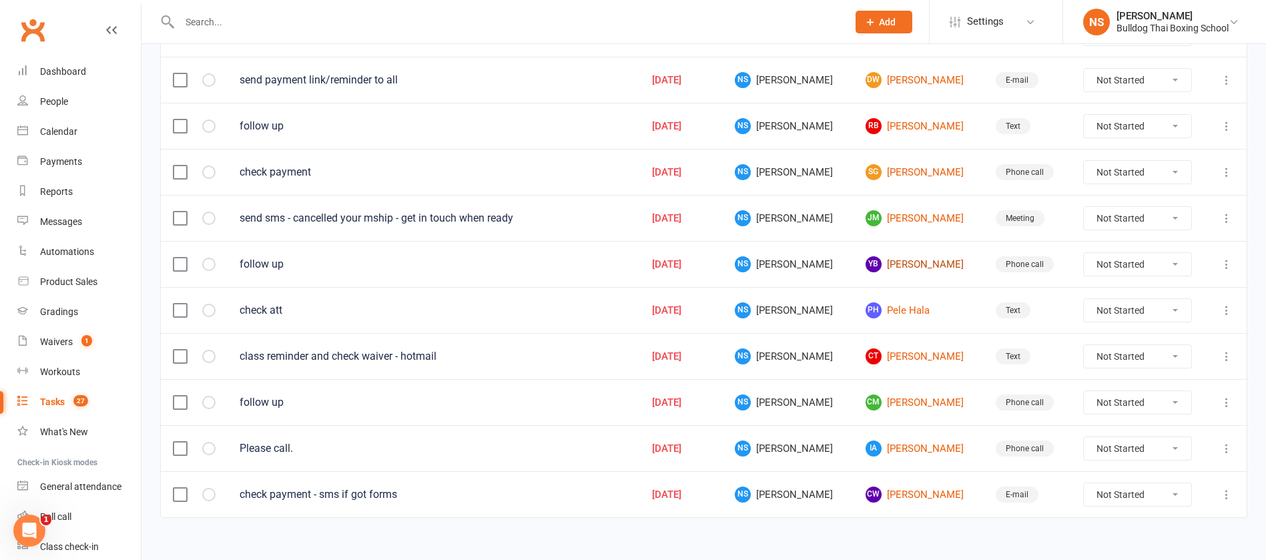
scroll to position [853, 0]
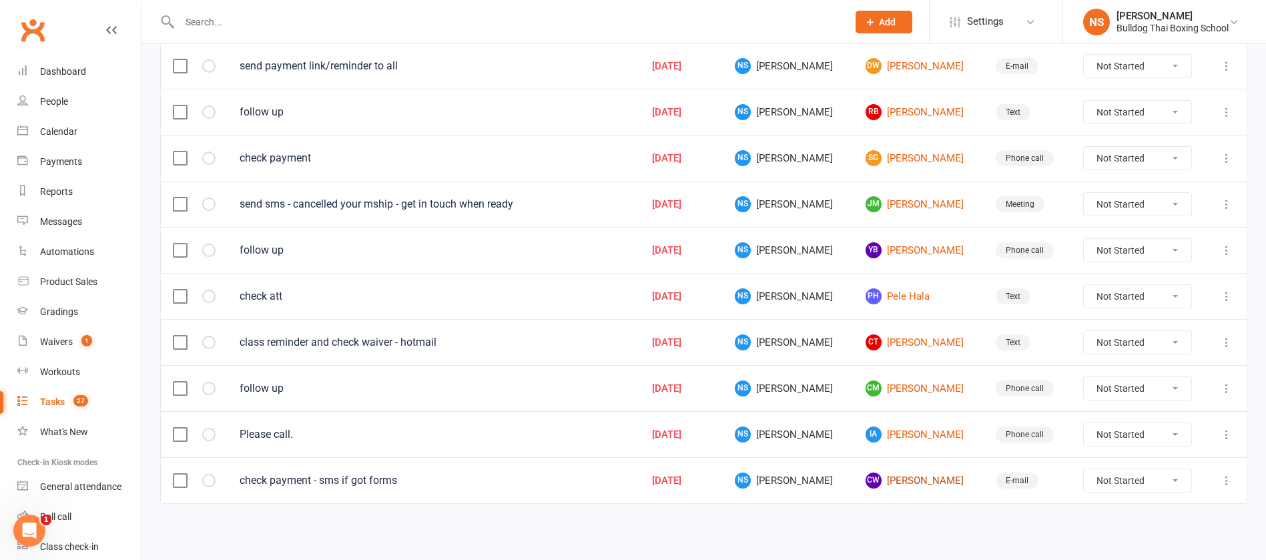
click at [886, 482] on link "CW [PERSON_NAME]" at bounding box center [918, 480] width 106 height 16
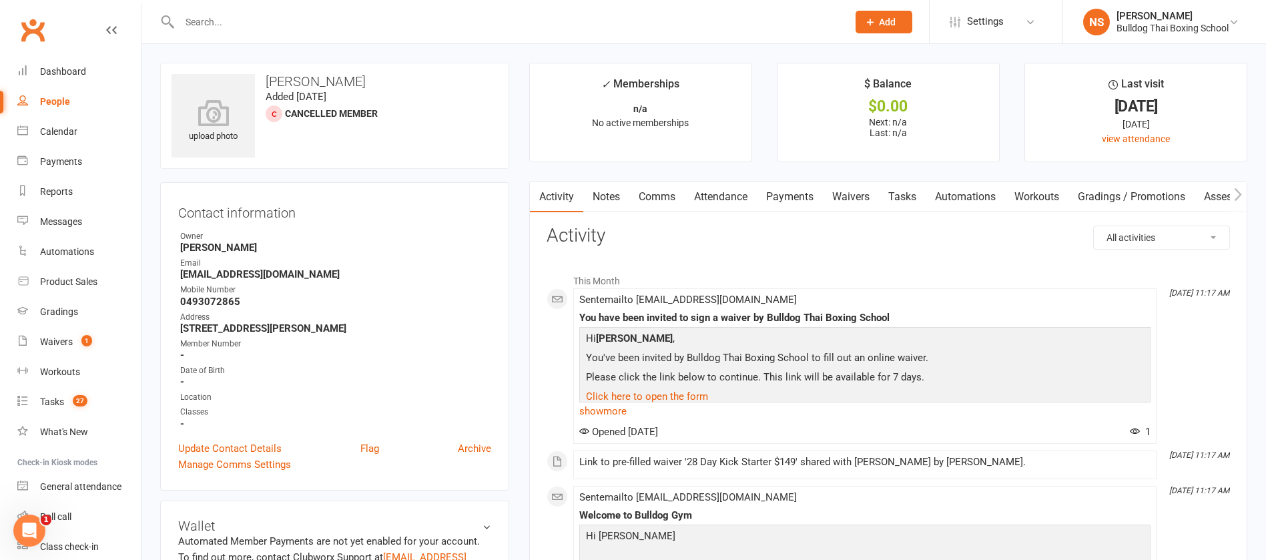
click at [609, 192] on link "Notes" at bounding box center [606, 197] width 46 height 31
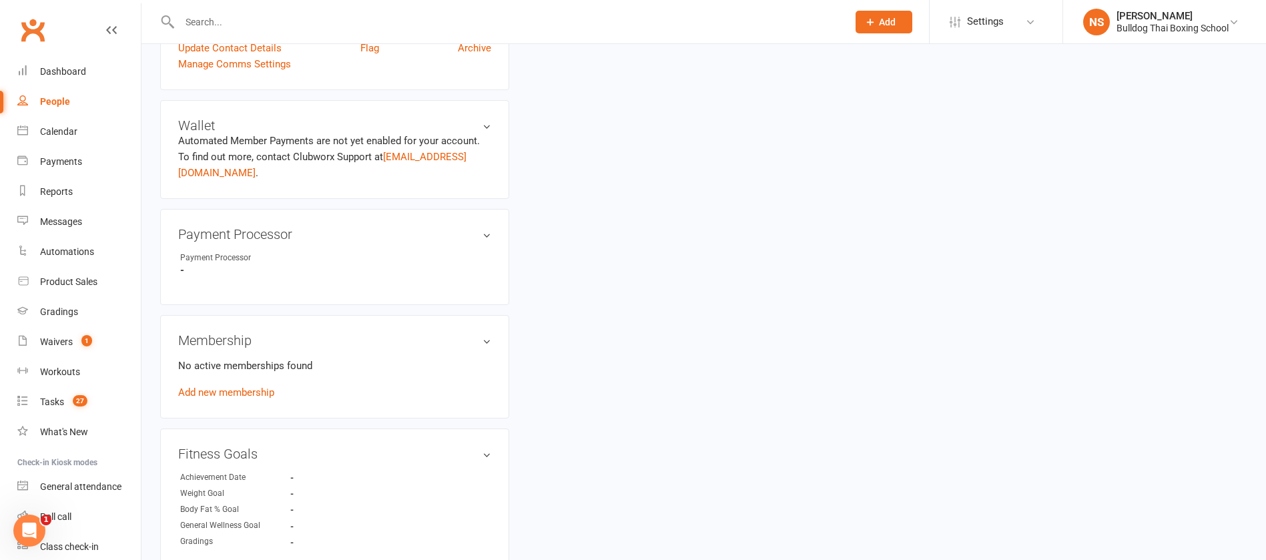
scroll to position [701, 0]
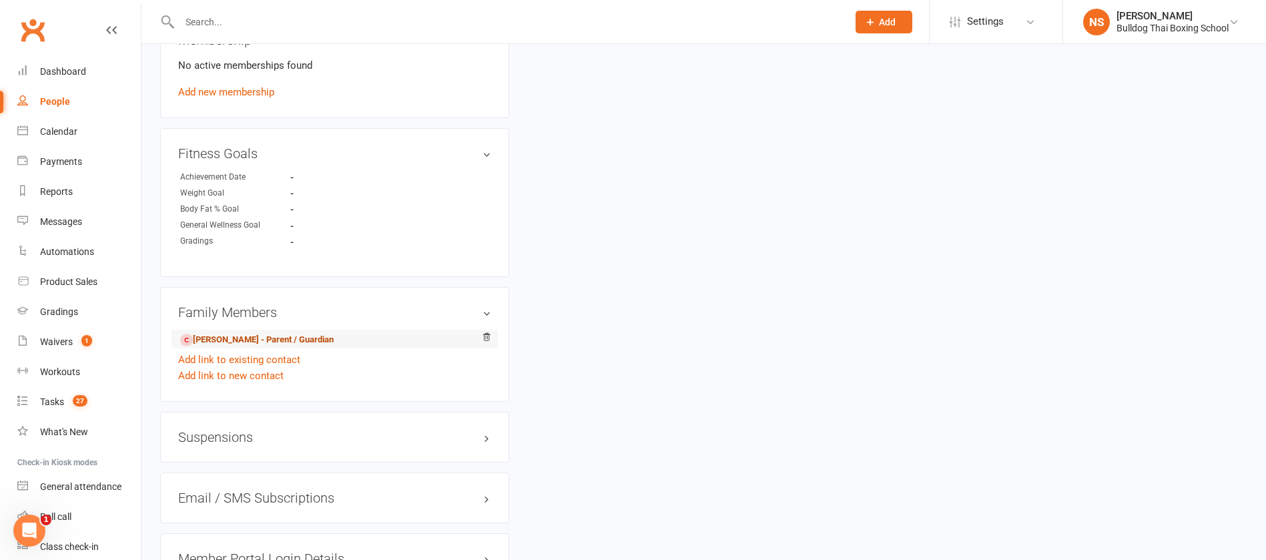
click at [246, 339] on link "[PERSON_NAME] - Parent / Guardian" at bounding box center [256, 340] width 153 height 14
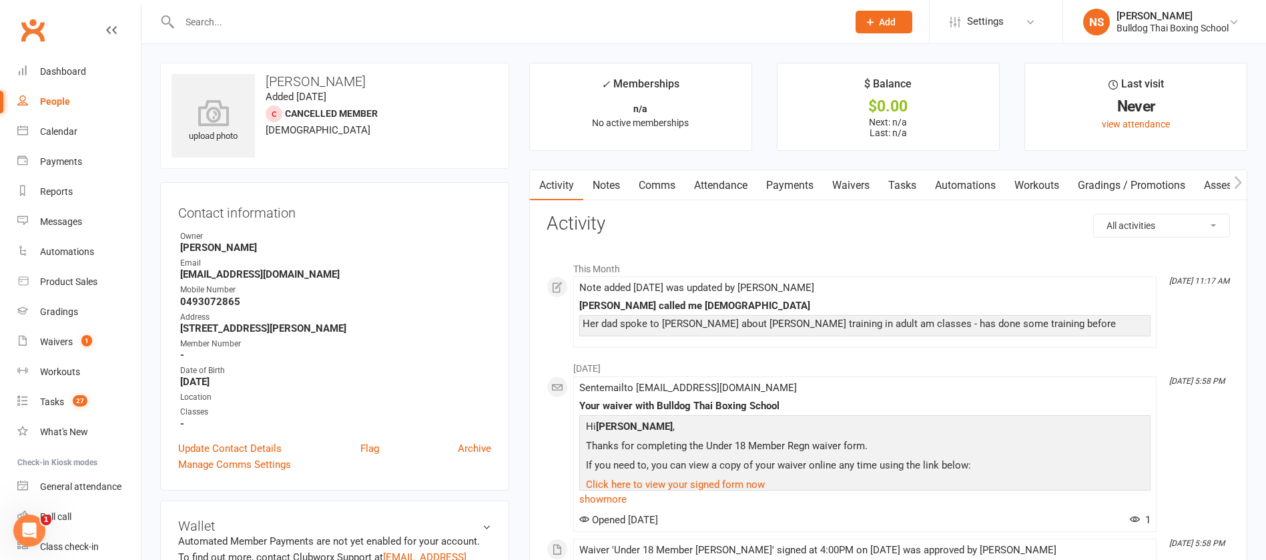
click at [610, 182] on link "Notes" at bounding box center [606, 185] width 46 height 31
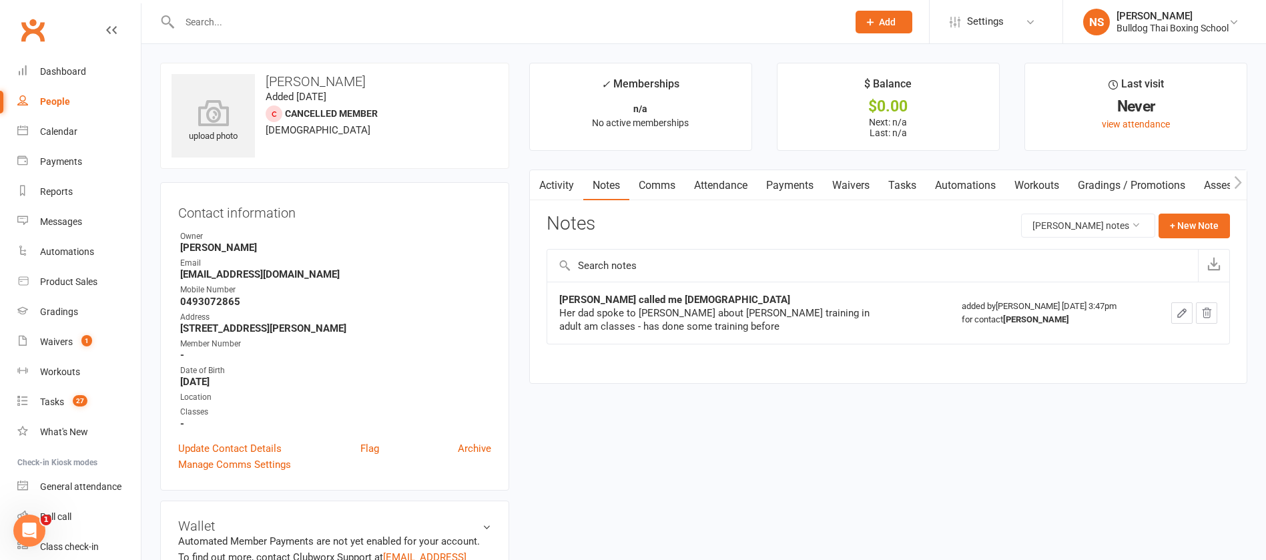
click at [558, 186] on link "Activity" at bounding box center [556, 185] width 53 height 31
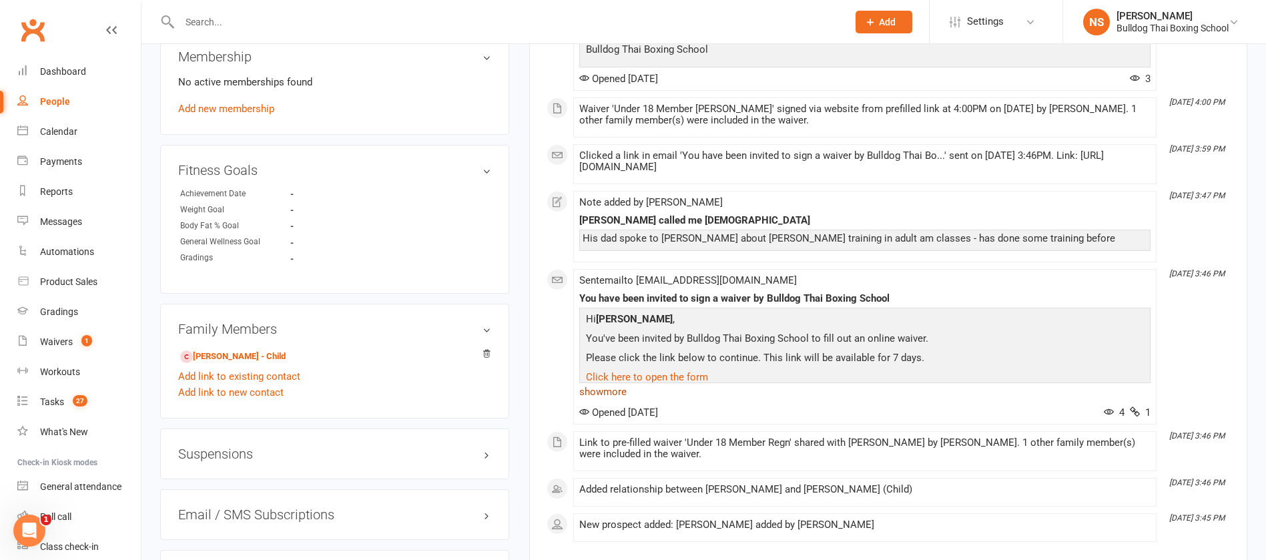
scroll to position [801, 0]
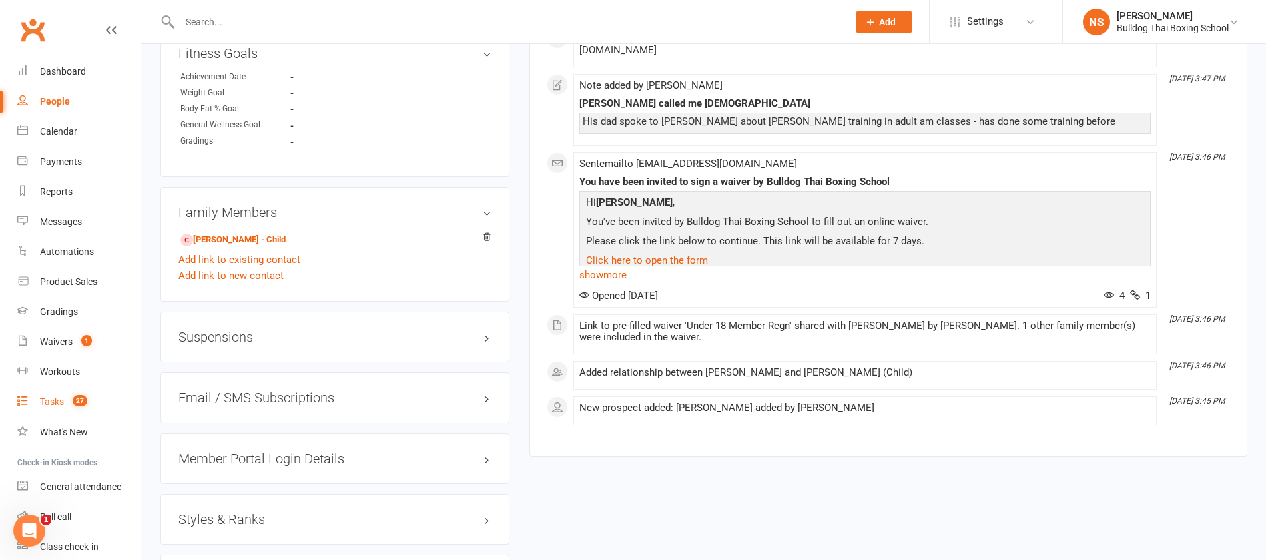
click at [63, 402] on div "Tasks" at bounding box center [52, 401] width 24 height 11
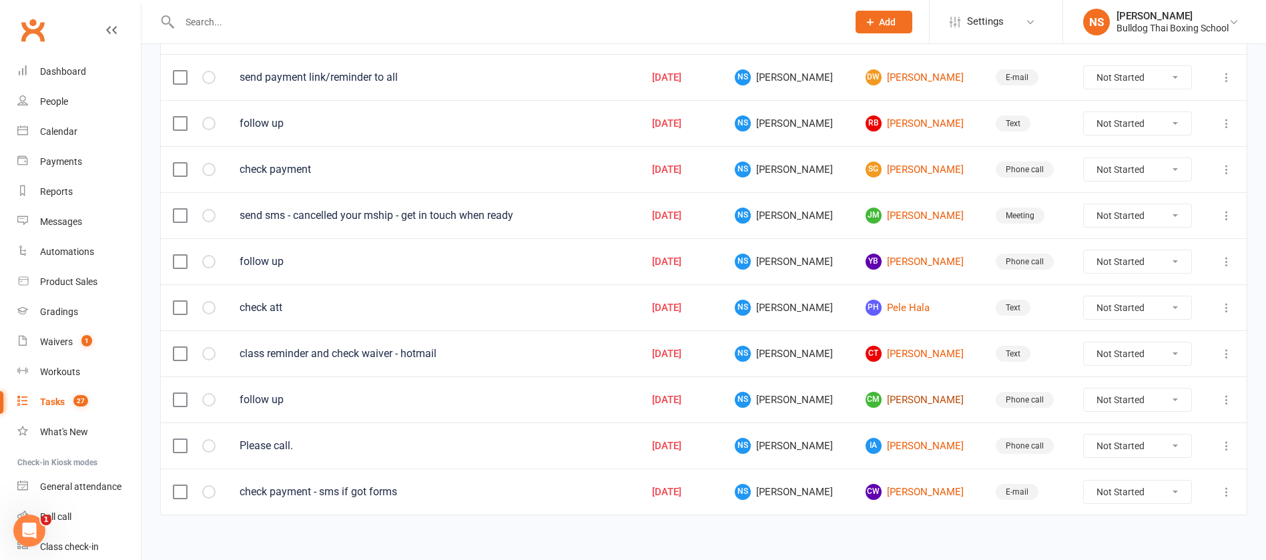
scroll to position [853, 0]
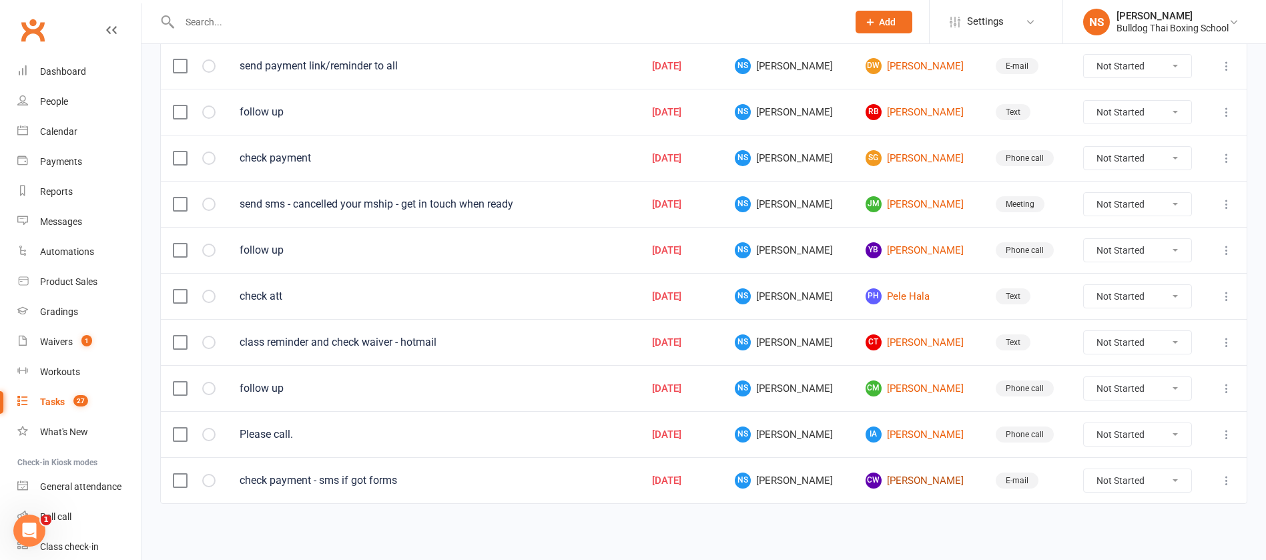
click at [895, 482] on link "CW [PERSON_NAME]" at bounding box center [918, 480] width 106 height 16
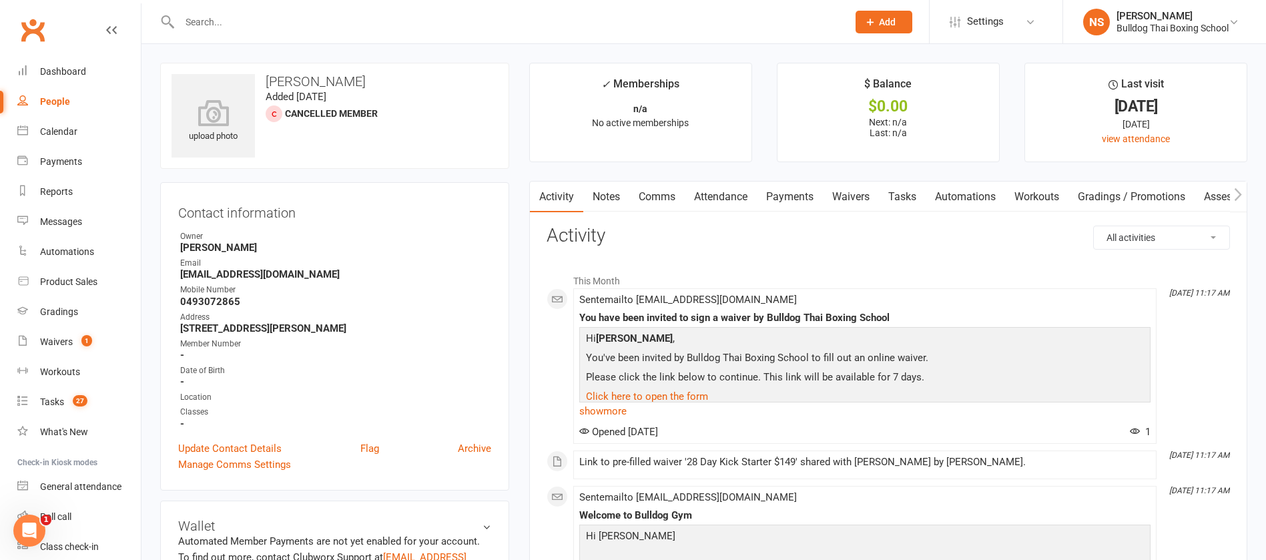
click at [659, 195] on link "Comms" at bounding box center [656, 197] width 55 height 31
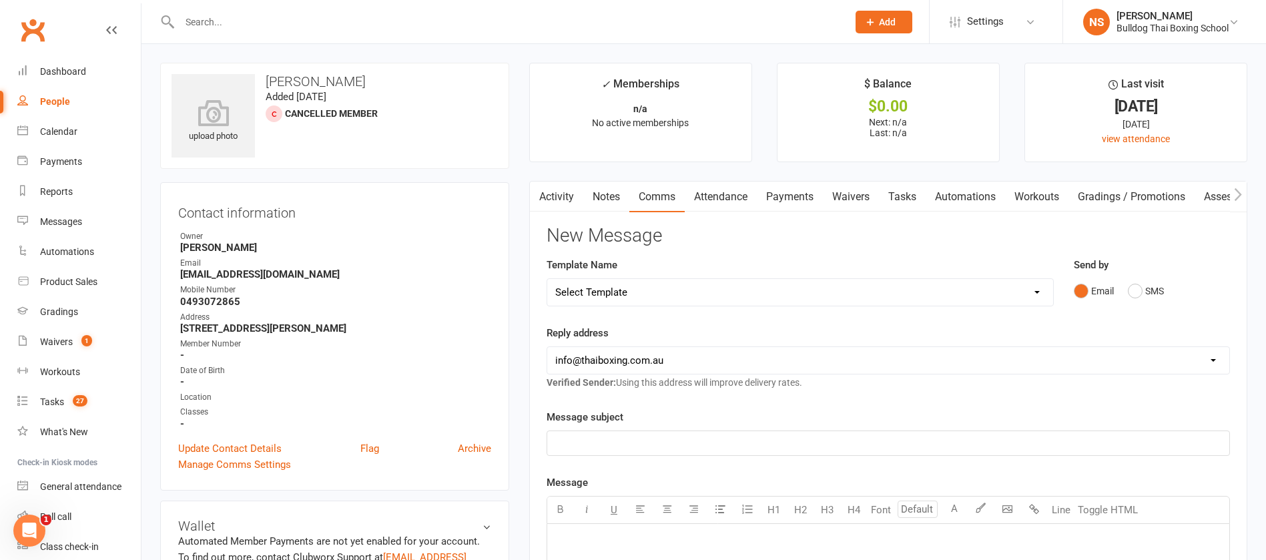
click at [634, 290] on select "Select Template [Email] Price Increase 28 Day Kick starter [SMS] 10 Pass Check …" at bounding box center [800, 292] width 506 height 27
click at [547, 279] on select "Select Template [Email] Price Increase 28 Day Kick starter [SMS] 10 Pass Check …" at bounding box center [800, 292] width 506 height 27
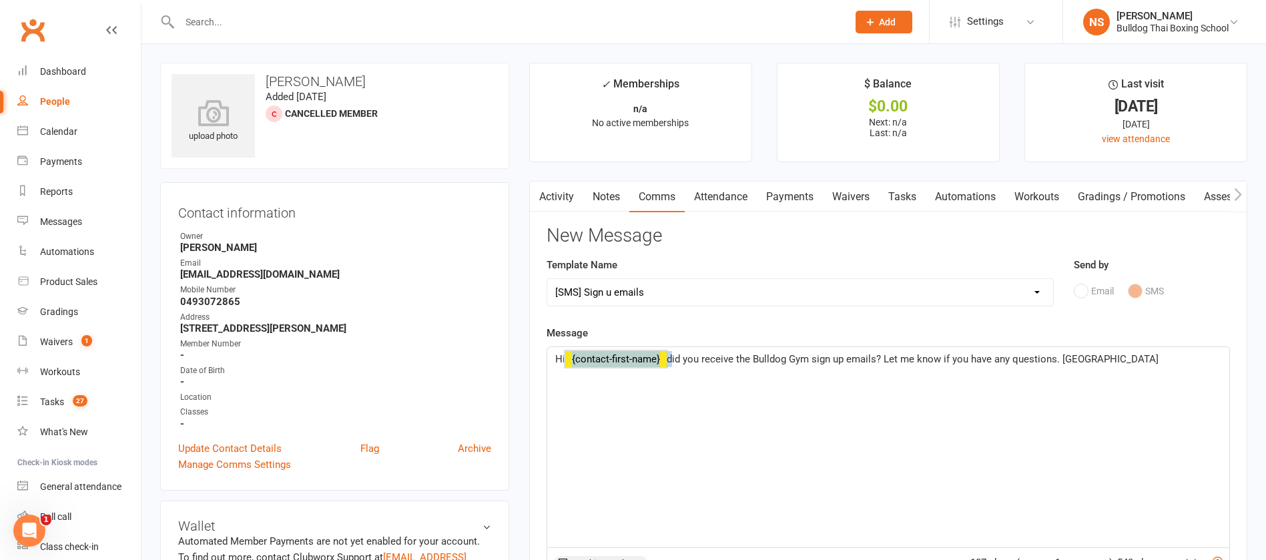
drag, startPoint x: 674, startPoint y: 354, endPoint x: 585, endPoint y: 361, distance: 89.7
click at [585, 361] on p "Hi ﻿ {contact-first-name} did you receive the Bulldog Gym sign up emails? Let m…" at bounding box center [888, 359] width 666 height 16
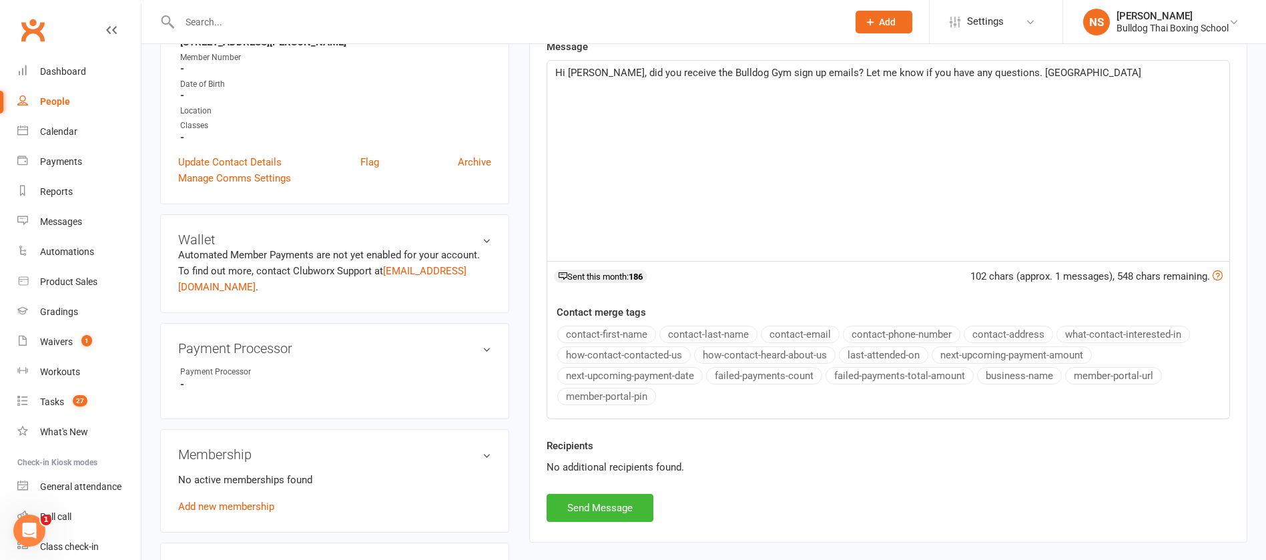
scroll to position [300, 0]
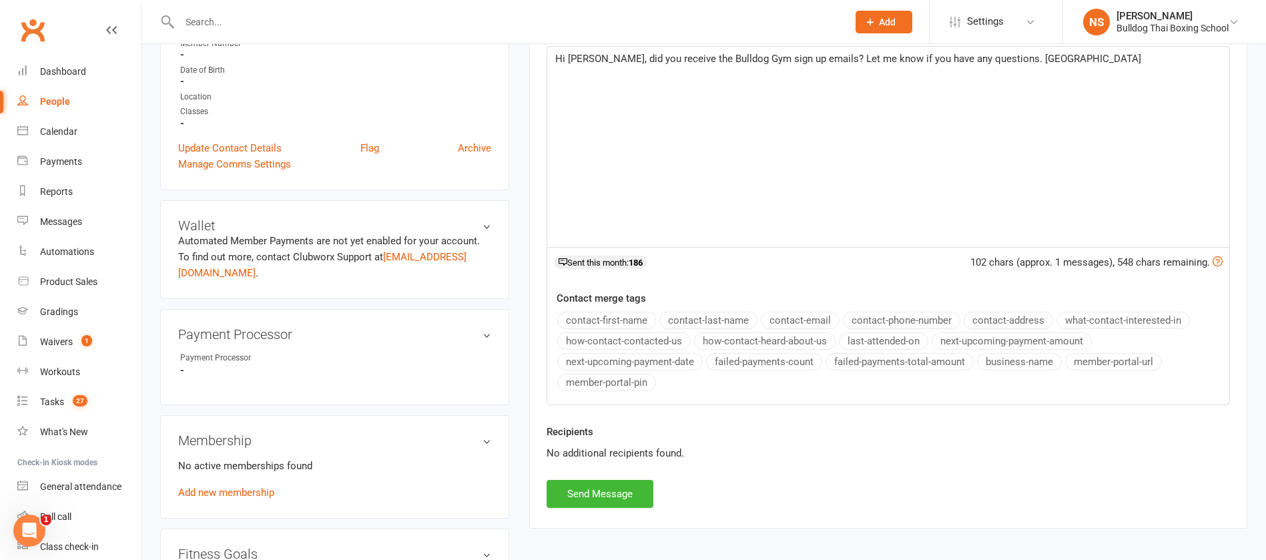
click at [801, 53] on span "Hi [PERSON_NAME], did you receive the Bulldog Gym sign up emails? Let me know i…" at bounding box center [848, 59] width 586 height 12
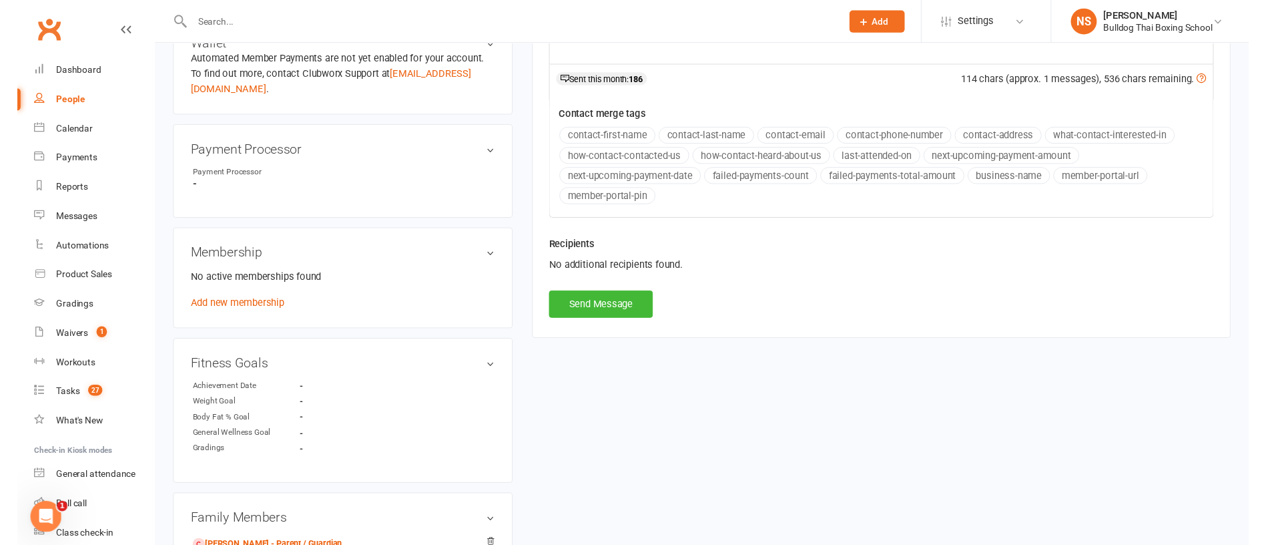
scroll to position [500, 0]
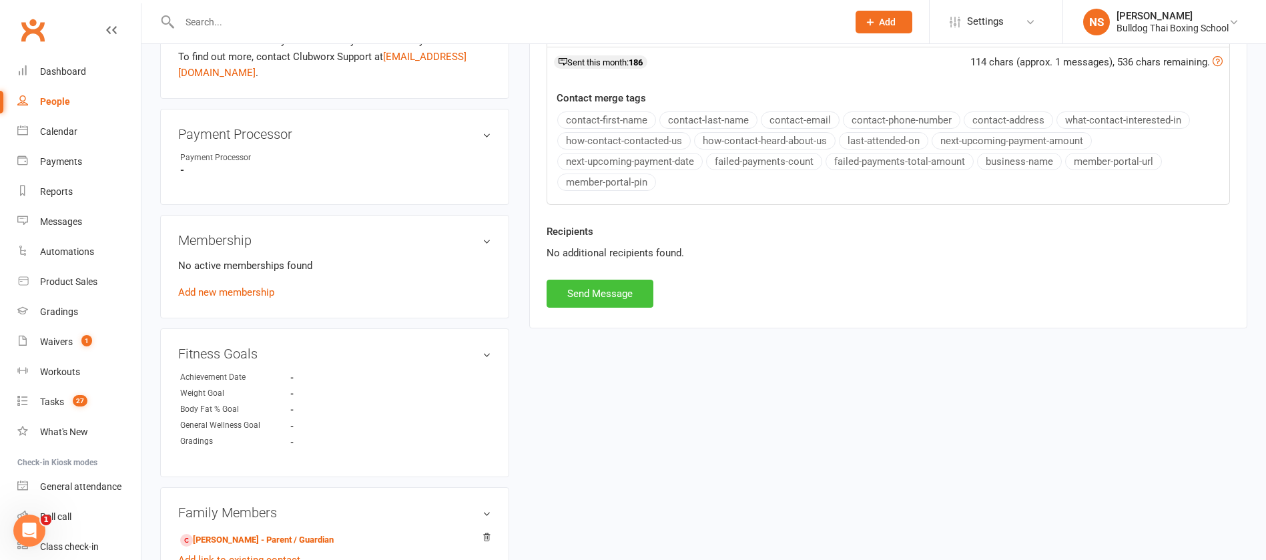
click at [603, 297] on button "Send Message" at bounding box center [600, 294] width 107 height 28
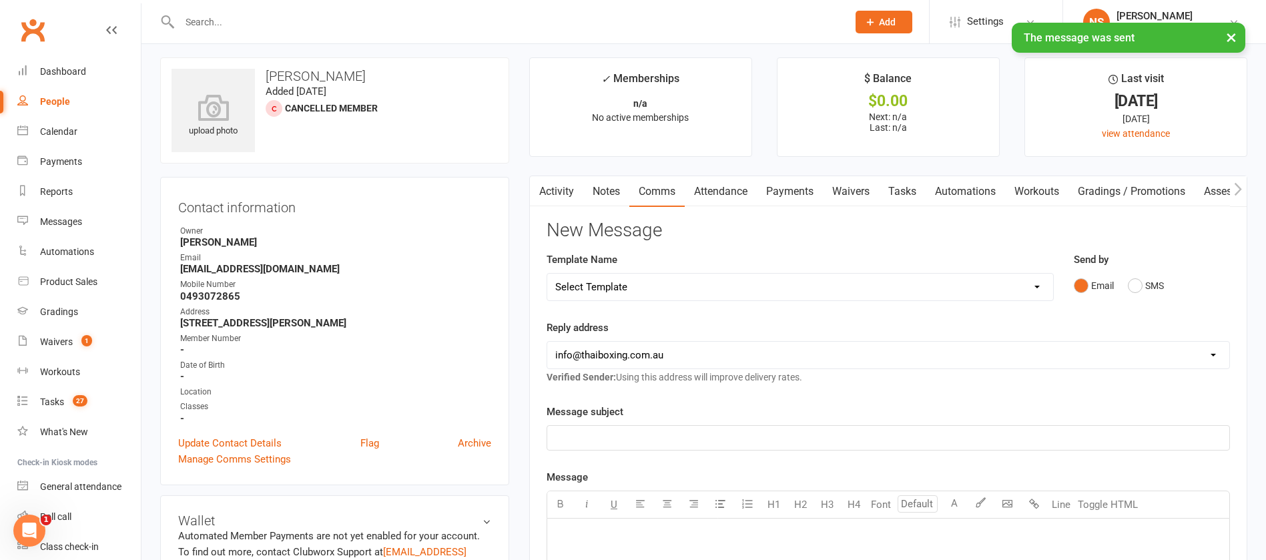
scroll to position [0, 0]
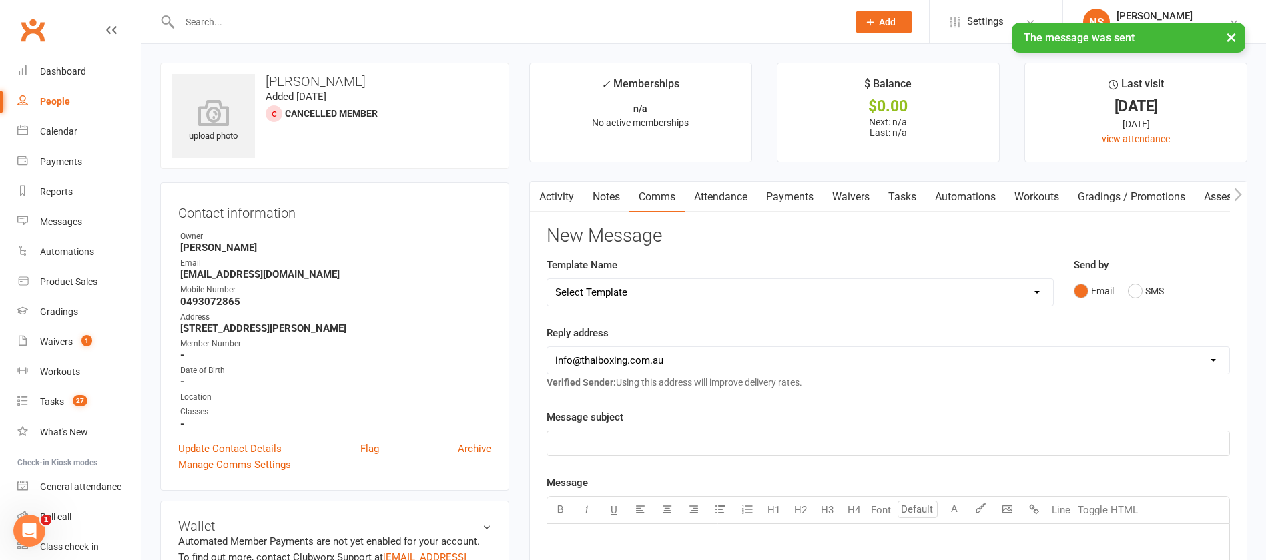
click at [908, 193] on link "Tasks" at bounding box center [902, 197] width 47 height 31
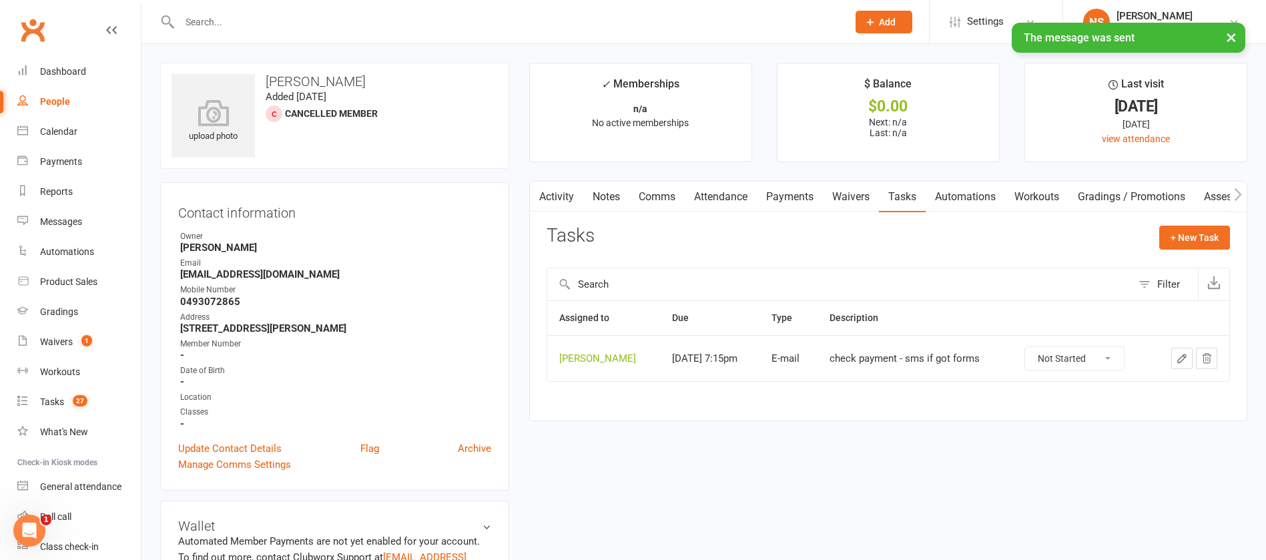
click at [1182, 356] on icon "button" at bounding box center [1182, 358] width 8 height 8
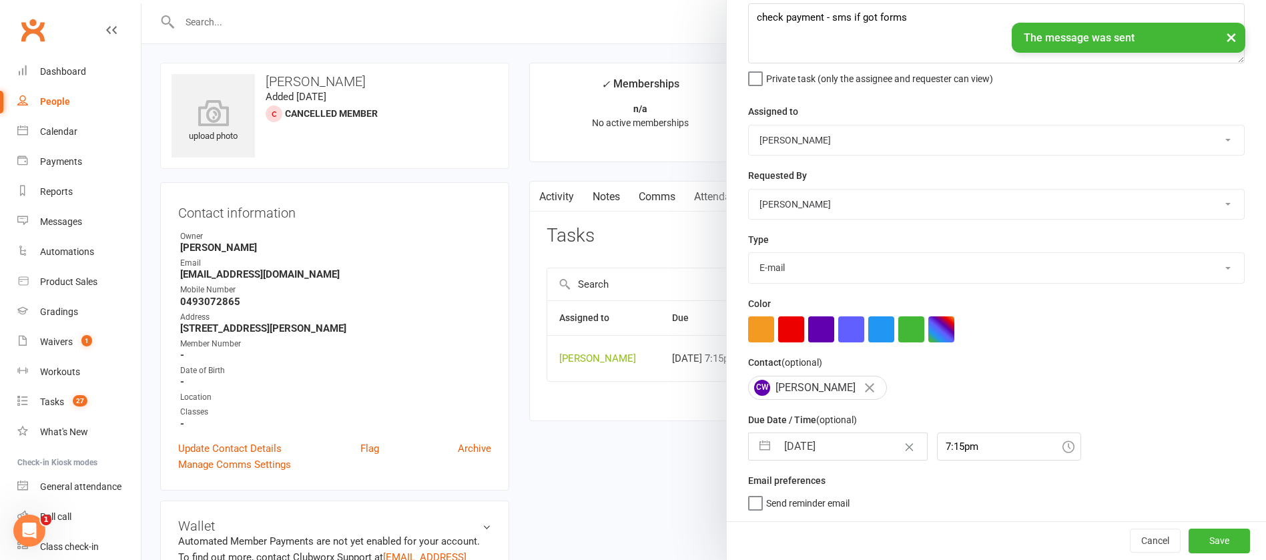
drag, startPoint x: 840, startPoint y: 450, endPoint x: 843, endPoint y: 436, distance: 14.3
click at [841, 448] on input "[DATE]" at bounding box center [852, 446] width 150 height 27
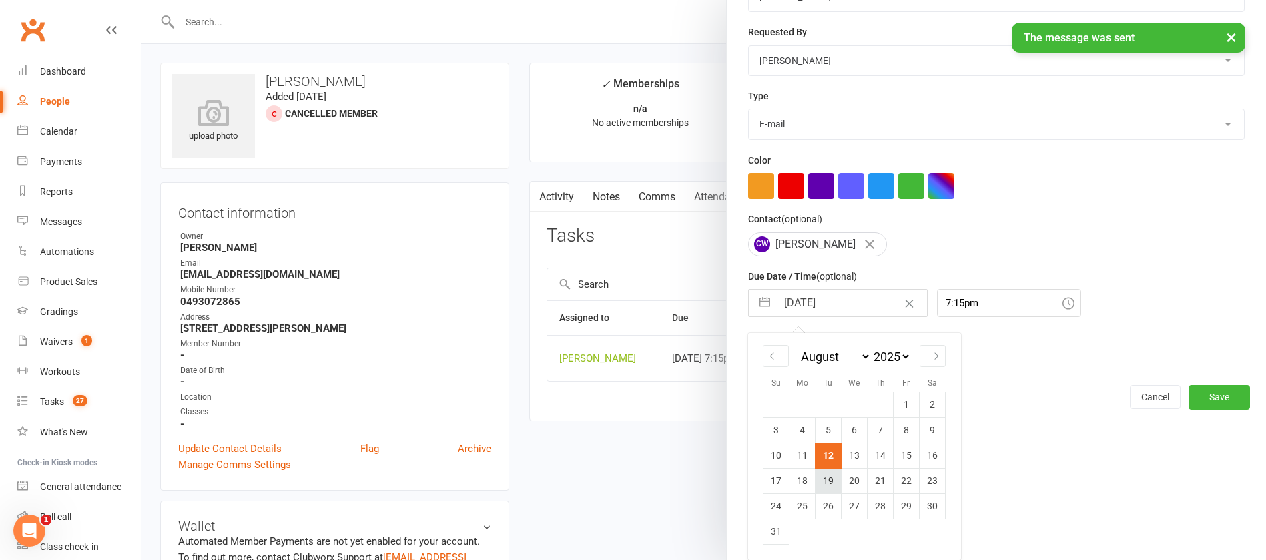
click at [820, 484] on td "19" at bounding box center [828, 480] width 26 height 25
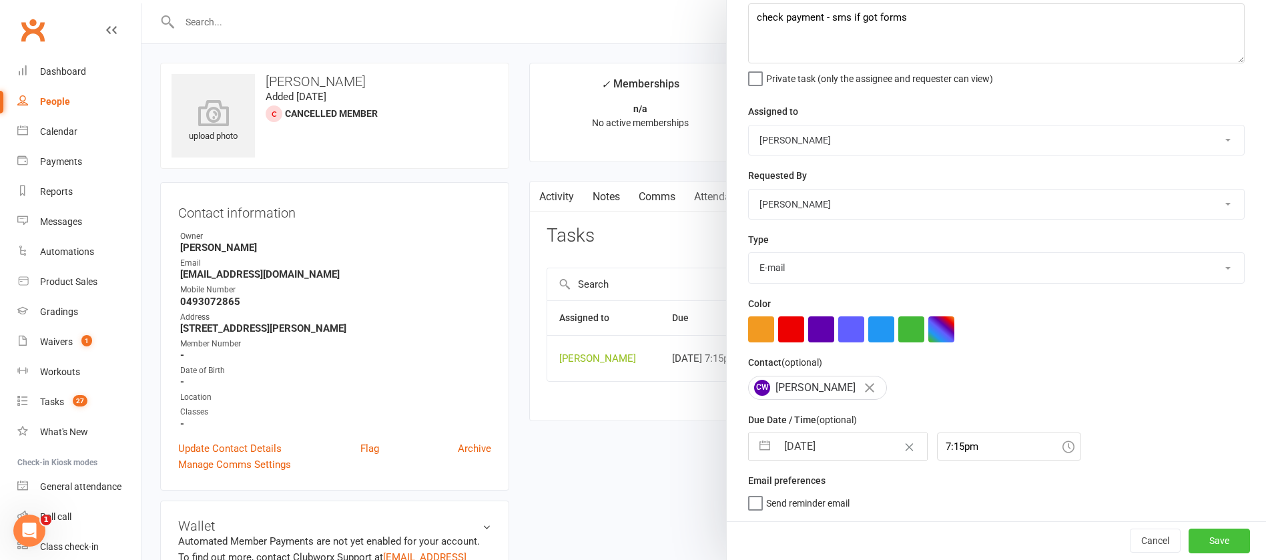
drag, startPoint x: 1192, startPoint y: 549, endPoint x: 1160, endPoint y: 532, distance: 36.1
click at [1192, 549] on button "Save" at bounding box center [1218, 540] width 61 height 24
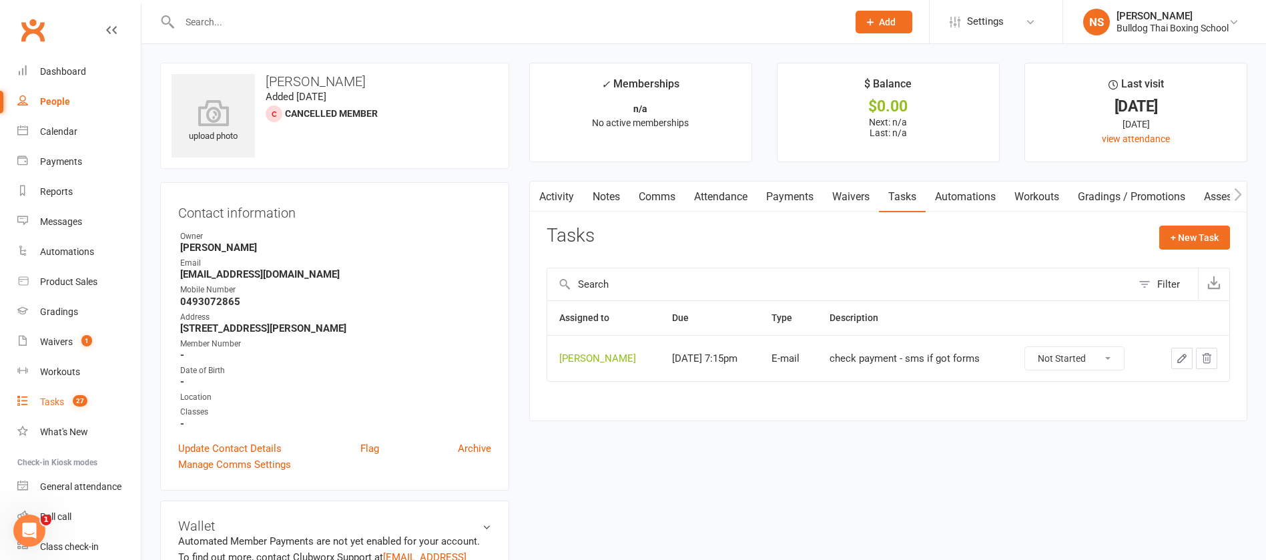
click at [63, 396] on div "Tasks" at bounding box center [52, 401] width 24 height 11
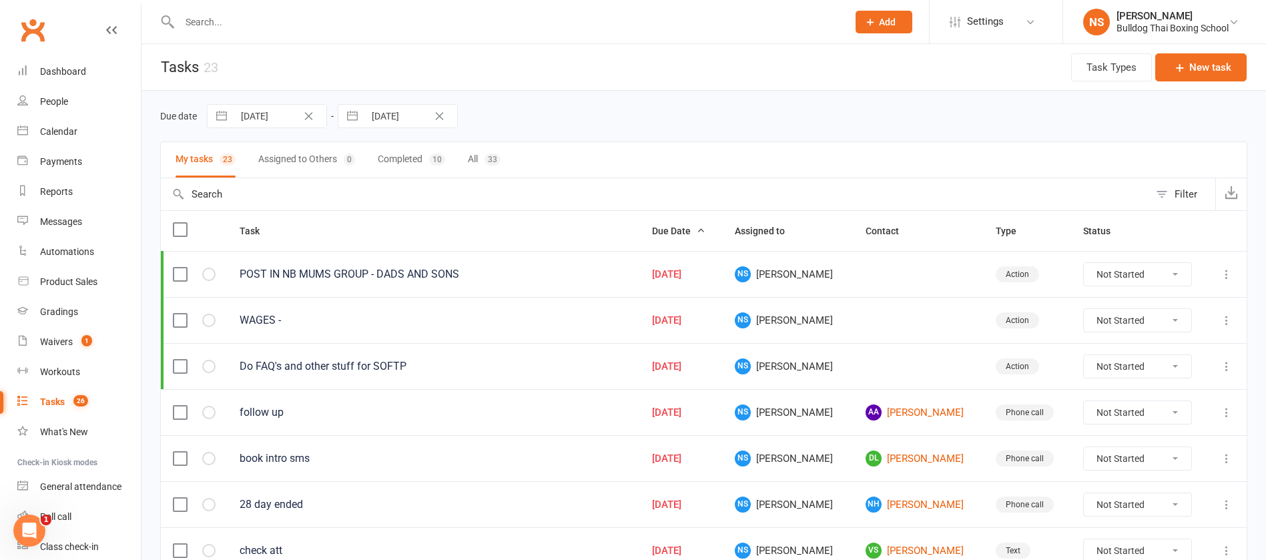
click at [309, 115] on icon "Clear Date" at bounding box center [309, 116] width 10 height 8
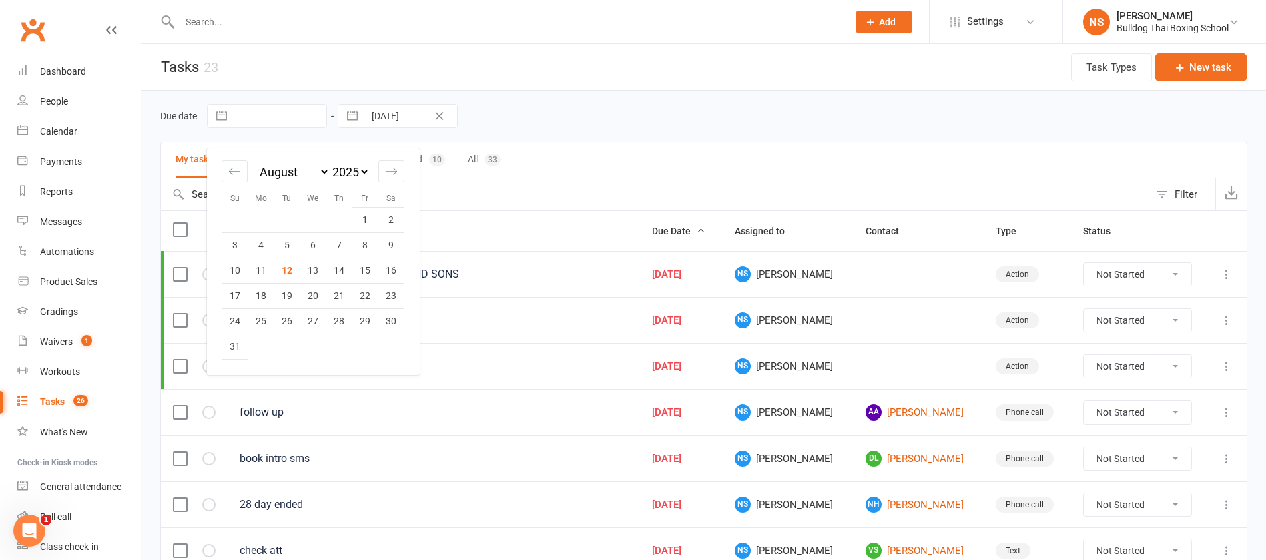
click at [282, 116] on input "text" at bounding box center [280, 116] width 93 height 23
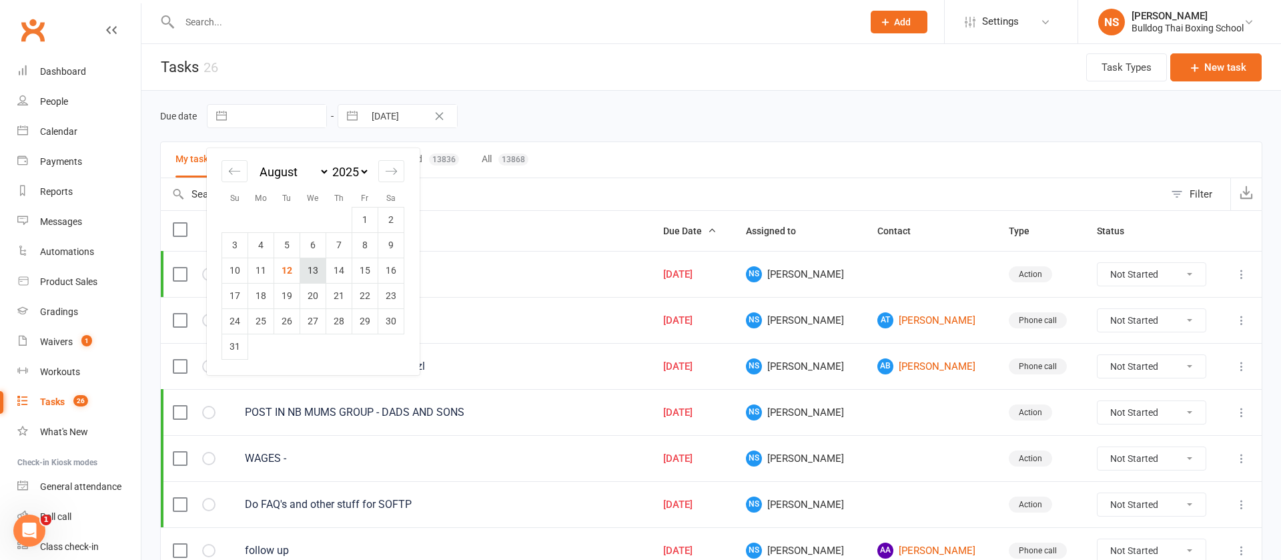
click at [311, 265] on td "13" at bounding box center [313, 270] width 26 height 25
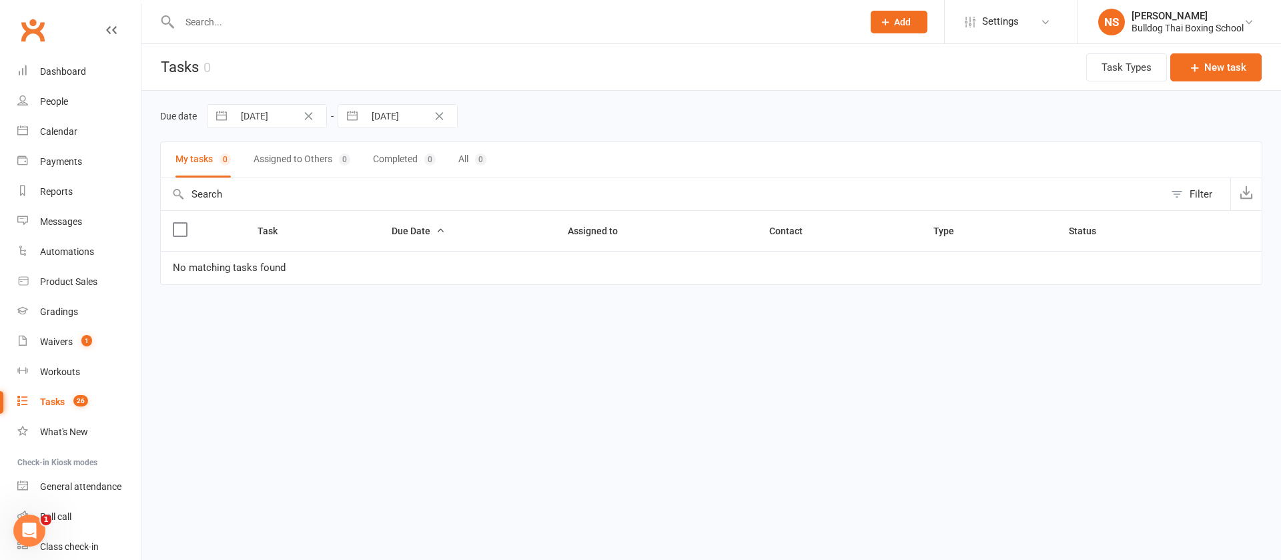
click at [438, 113] on icon "Clear Date" at bounding box center [440, 116] width 8 height 8
click at [414, 107] on input "text" at bounding box center [410, 116] width 93 height 23
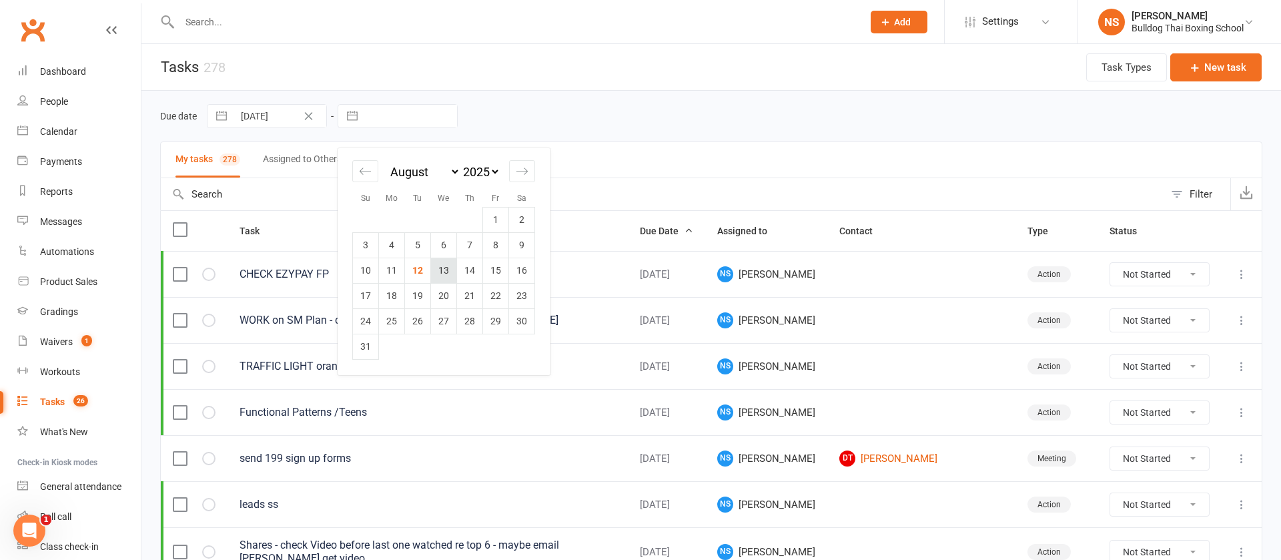
click at [442, 266] on td "13" at bounding box center [444, 270] width 26 height 25
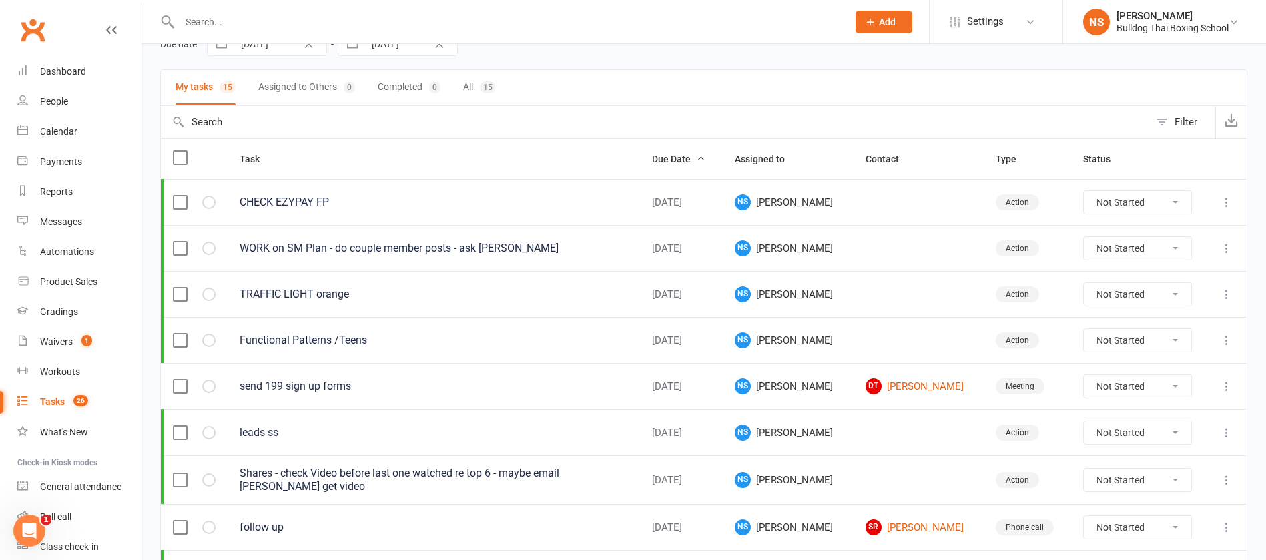
scroll to position [200, 0]
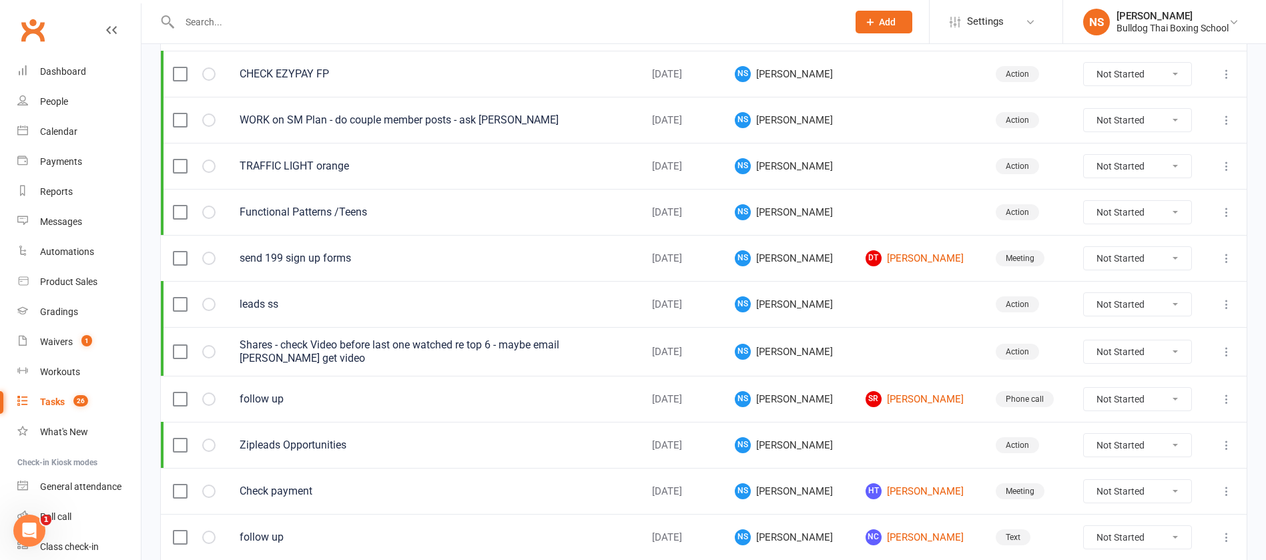
click at [1228, 345] on icon at bounding box center [1226, 351] width 13 height 13
click at [1151, 396] on link "Edit" at bounding box center [1152, 403] width 132 height 27
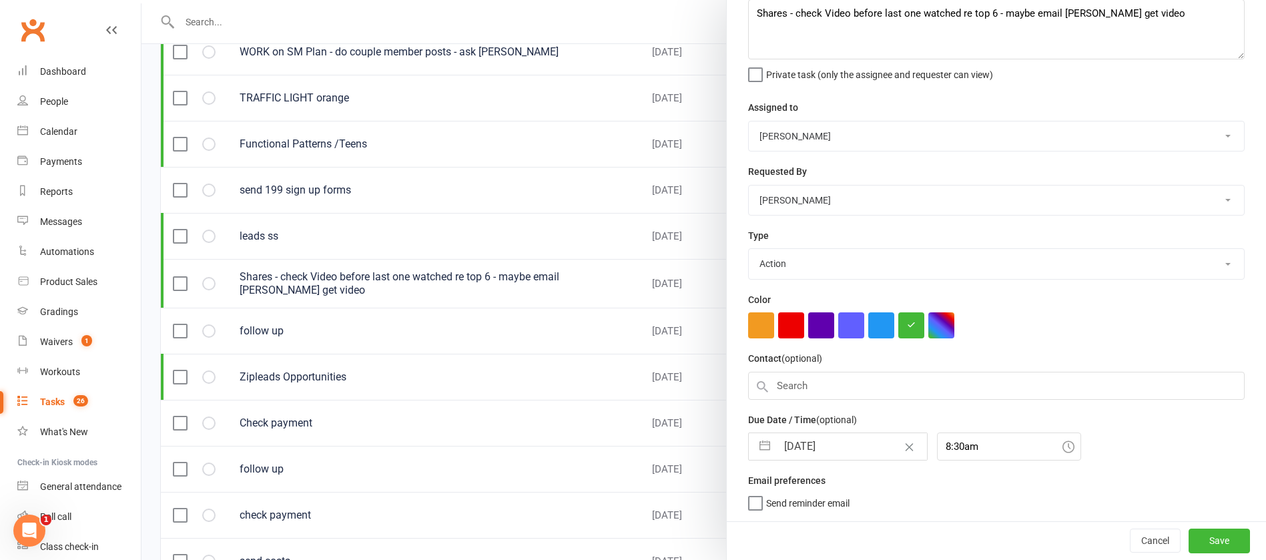
scroll to position [300, 0]
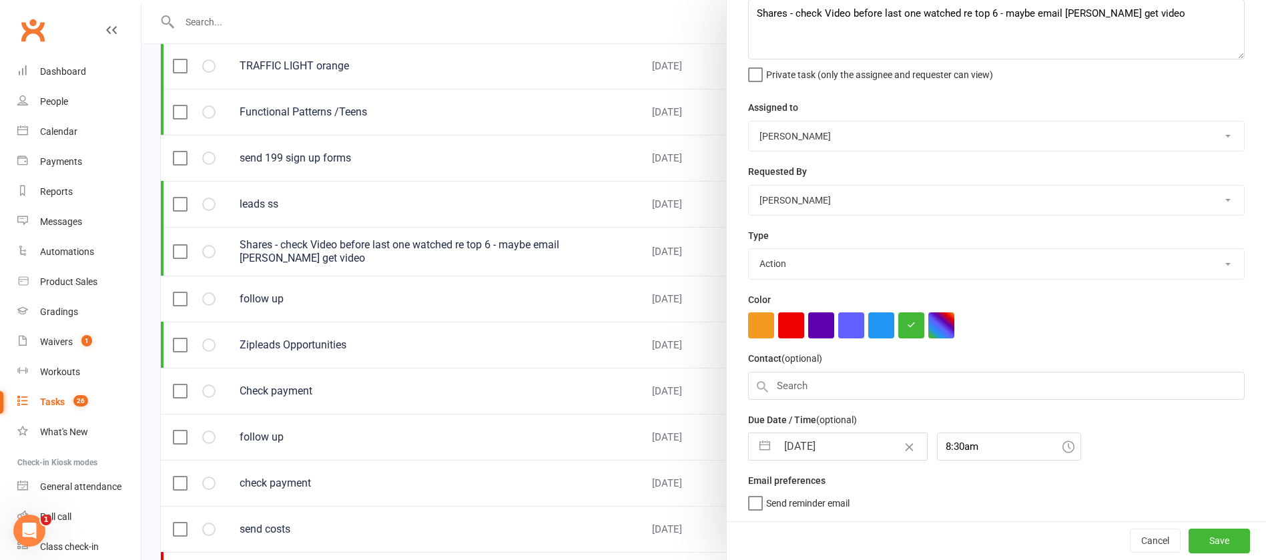
click at [845, 441] on input "[DATE]" at bounding box center [852, 446] width 150 height 27
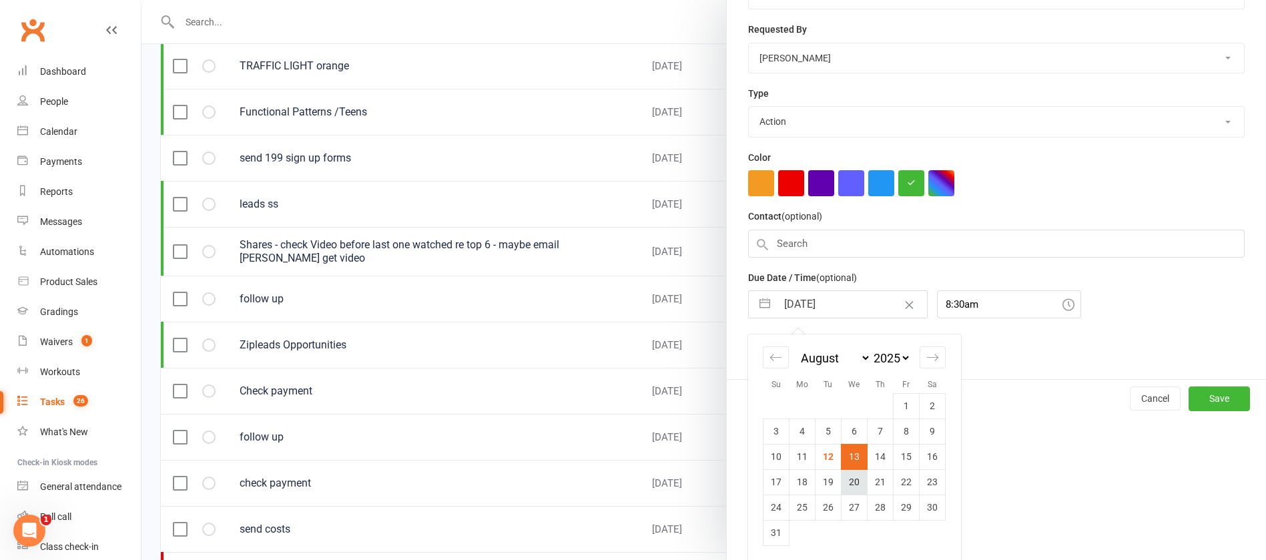
scroll to position [226, 0]
click at [847, 503] on td "27" at bounding box center [854, 505] width 26 height 25
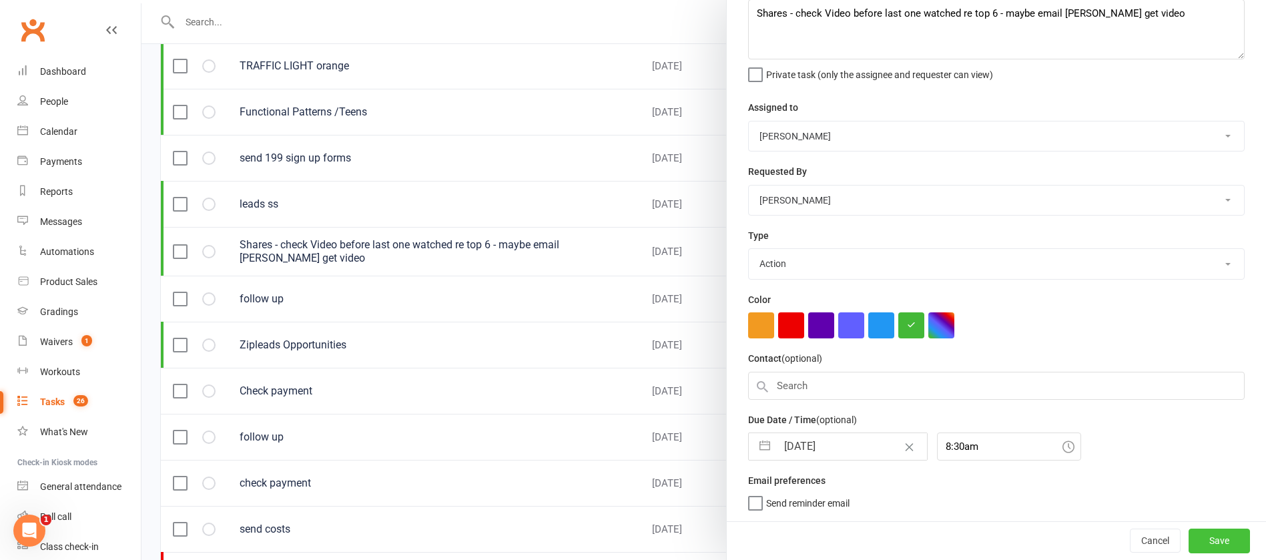
click at [1188, 536] on button "Save" at bounding box center [1218, 540] width 61 height 24
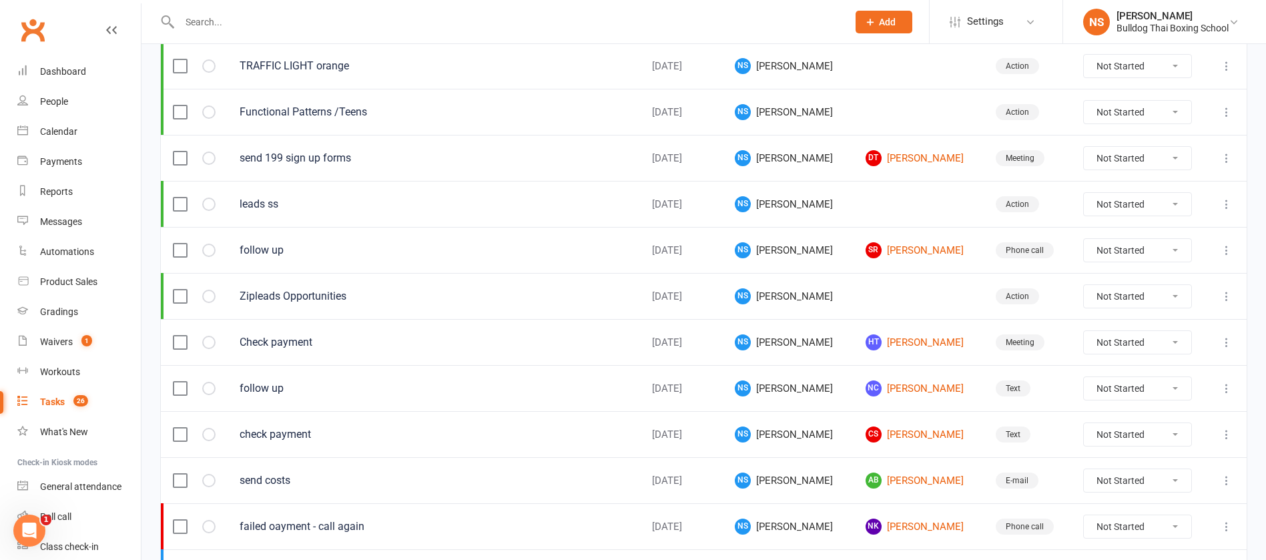
click at [1222, 109] on icon at bounding box center [1226, 111] width 13 height 13
click at [1132, 164] on link "Edit" at bounding box center [1152, 164] width 132 height 27
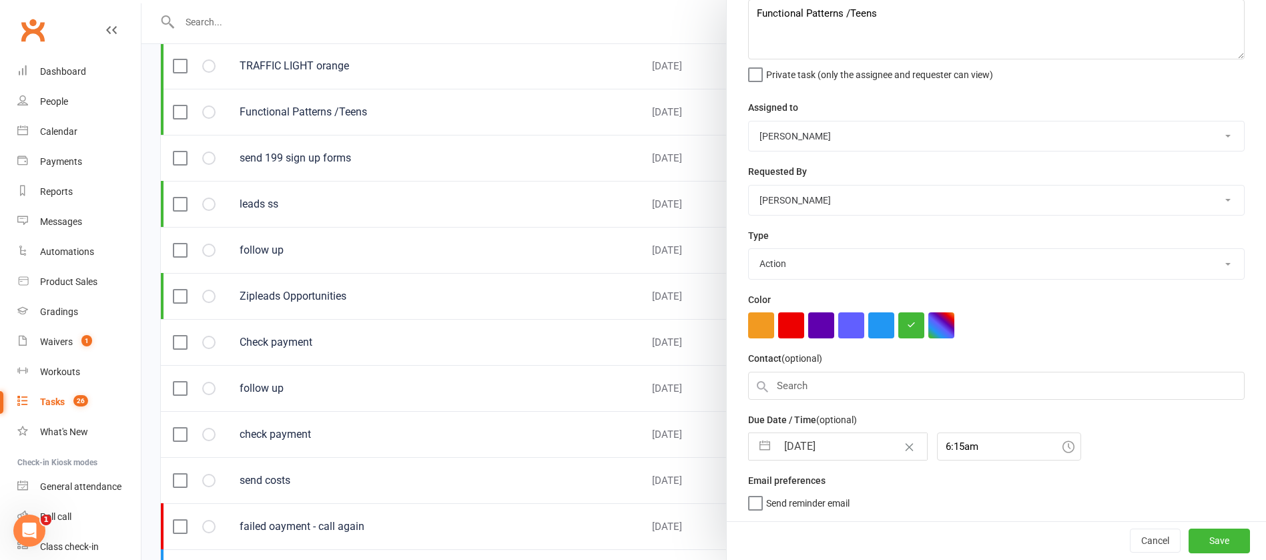
scroll to position [392, 0]
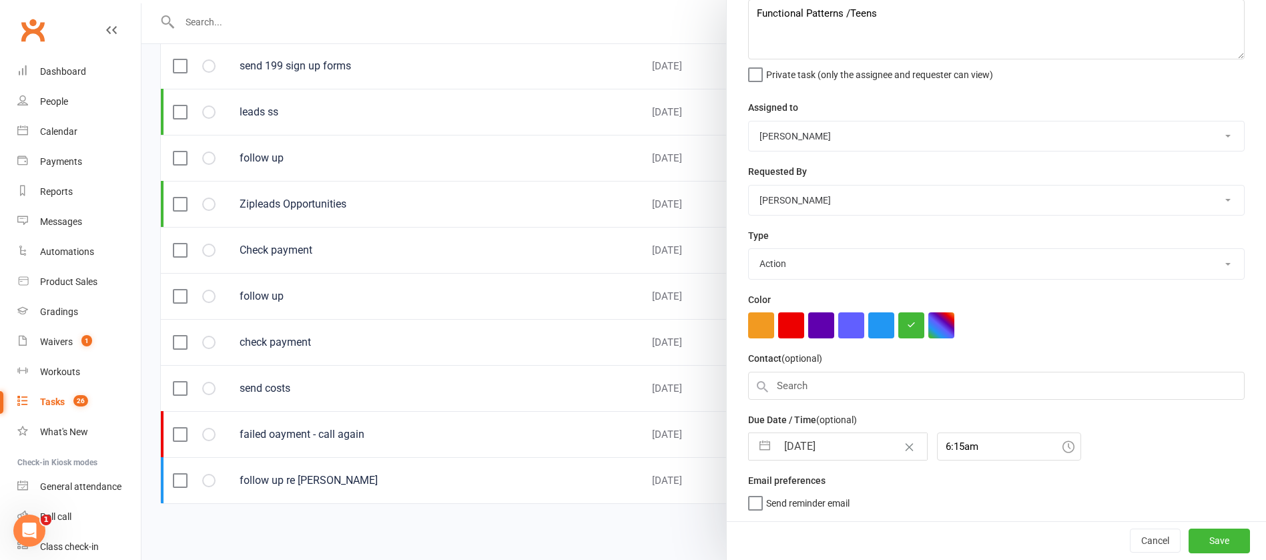
click at [843, 433] on input "[DATE]" at bounding box center [852, 446] width 150 height 27
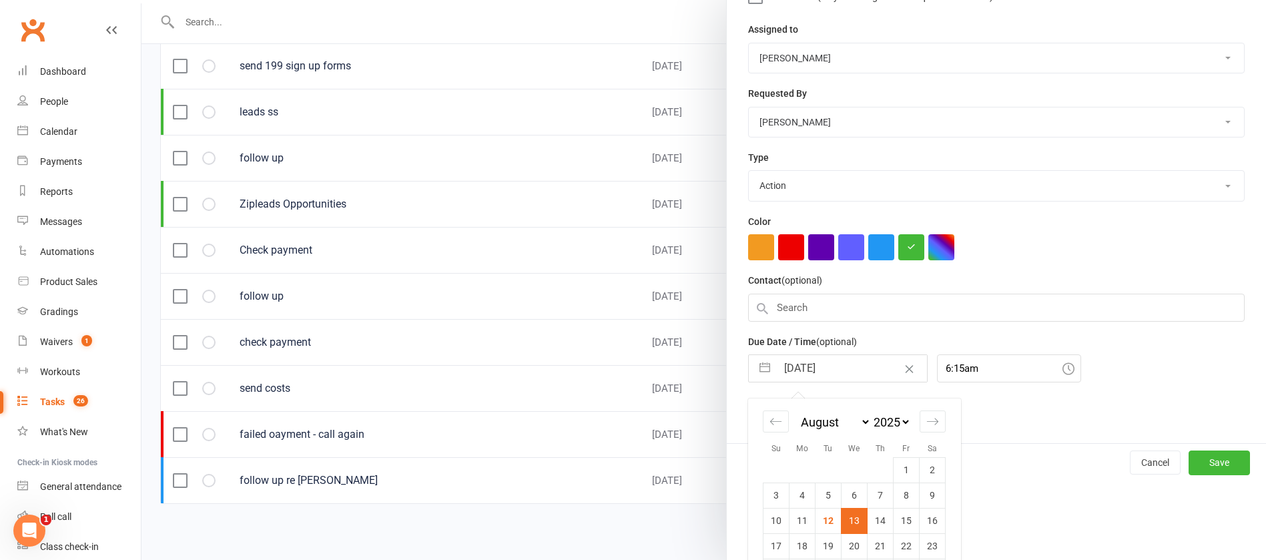
scroll to position [226, 0]
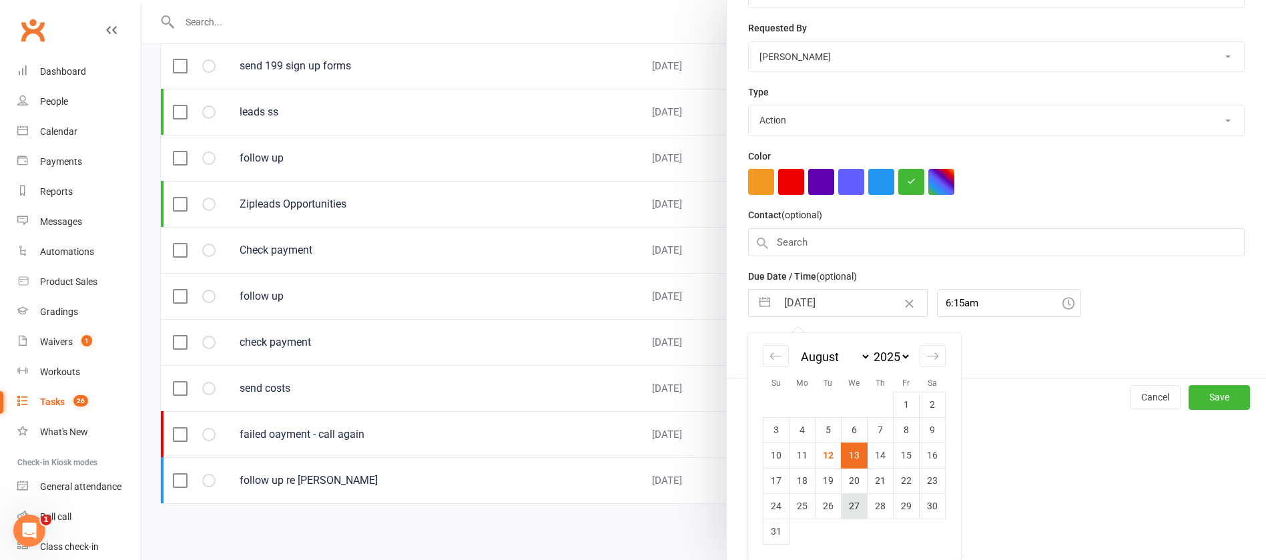
click at [846, 505] on td "27" at bounding box center [854, 505] width 26 height 25
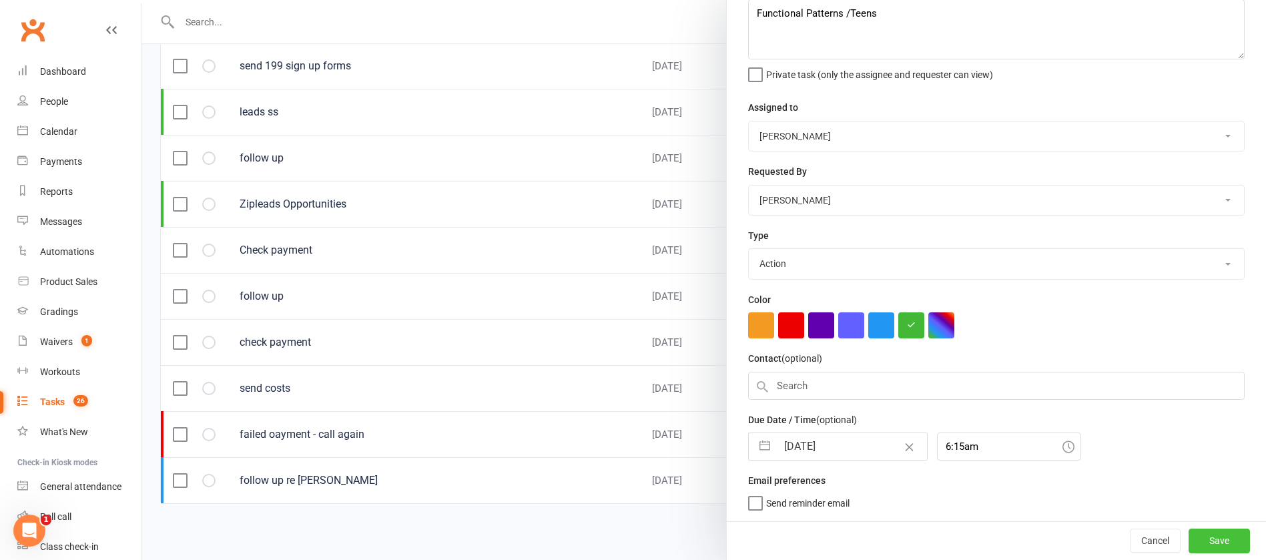
click at [1188, 528] on button "Save" at bounding box center [1218, 540] width 61 height 24
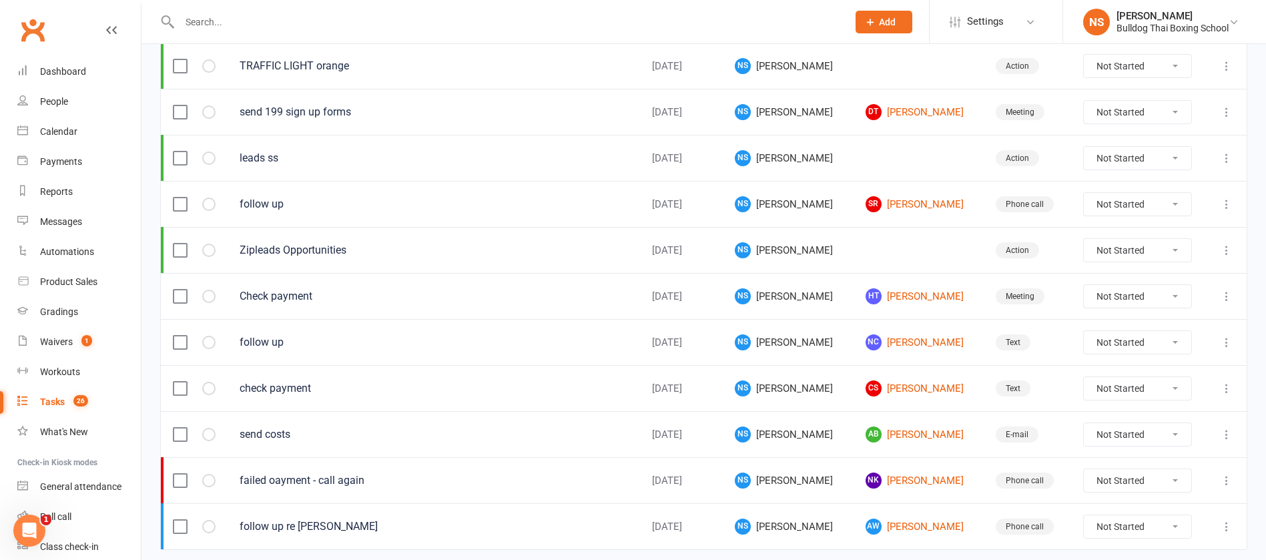
scroll to position [346, 0]
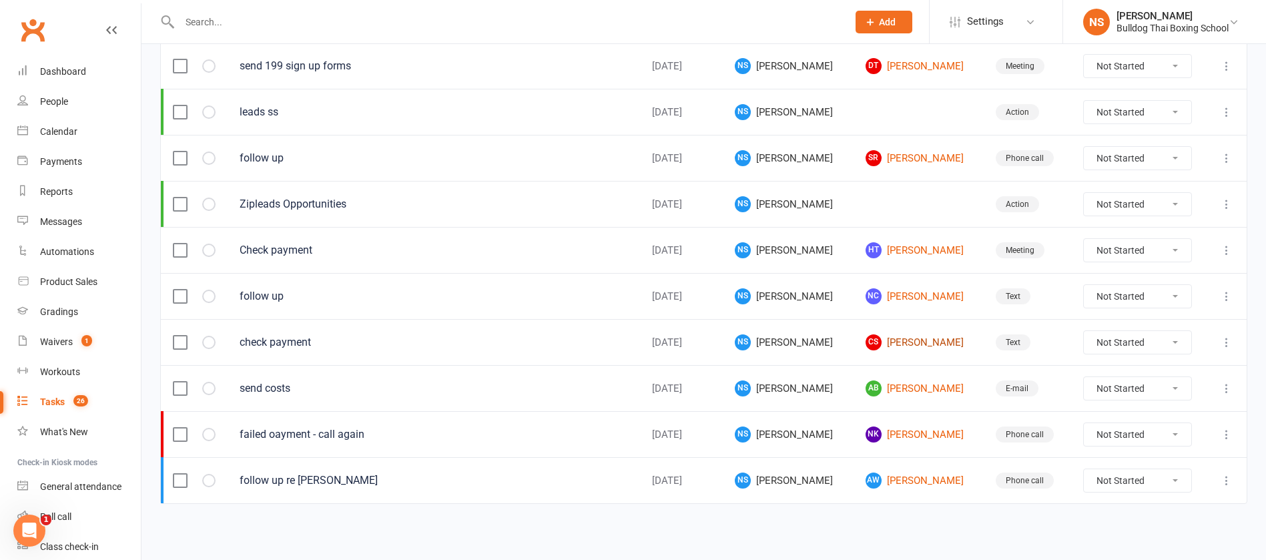
click at [900, 344] on link "CS Carine Studti" at bounding box center [918, 342] width 106 height 16
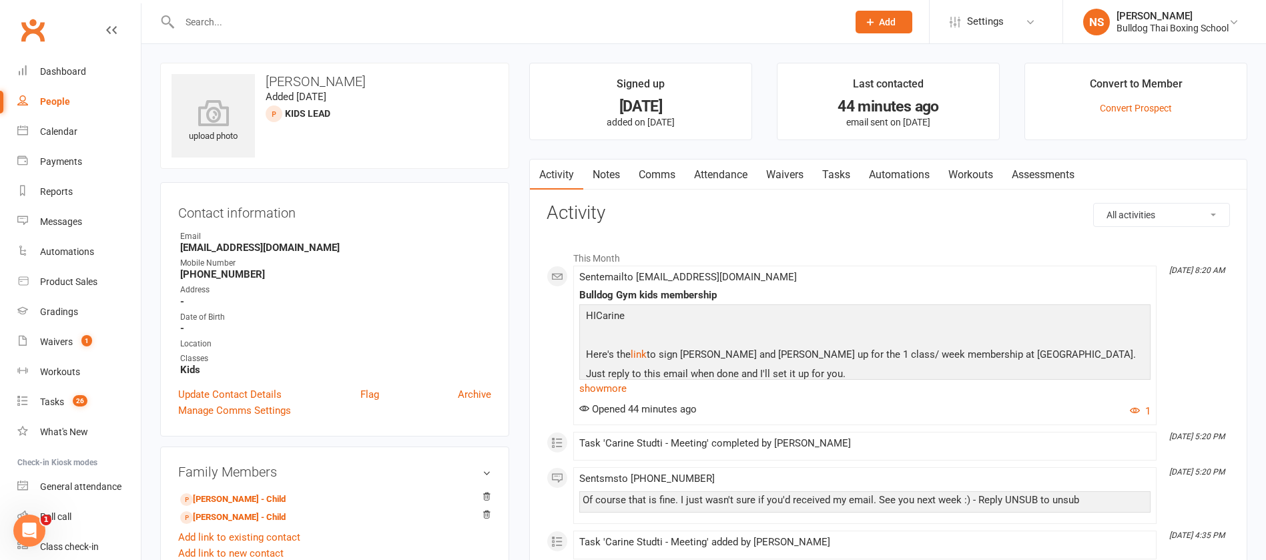
click at [181, 11] on div at bounding box center [499, 21] width 678 height 43
click at [194, 21] on input "text" at bounding box center [506, 22] width 663 height 19
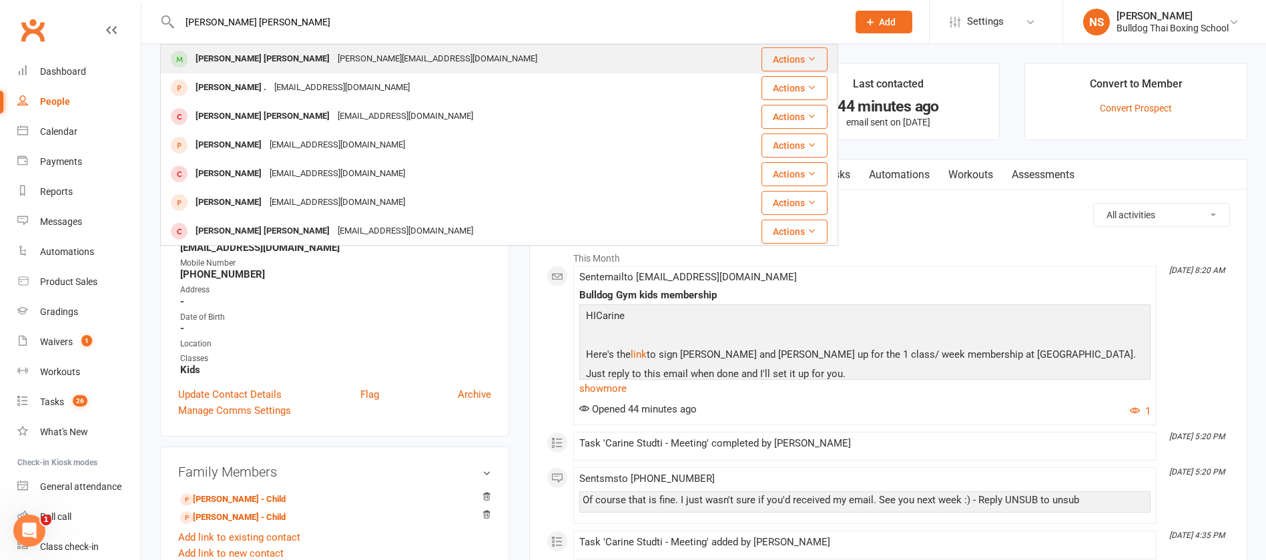
click at [334, 59] on div "[PERSON_NAME][EMAIL_ADDRESS][DOMAIN_NAME]" at bounding box center [438, 58] width 208 height 19
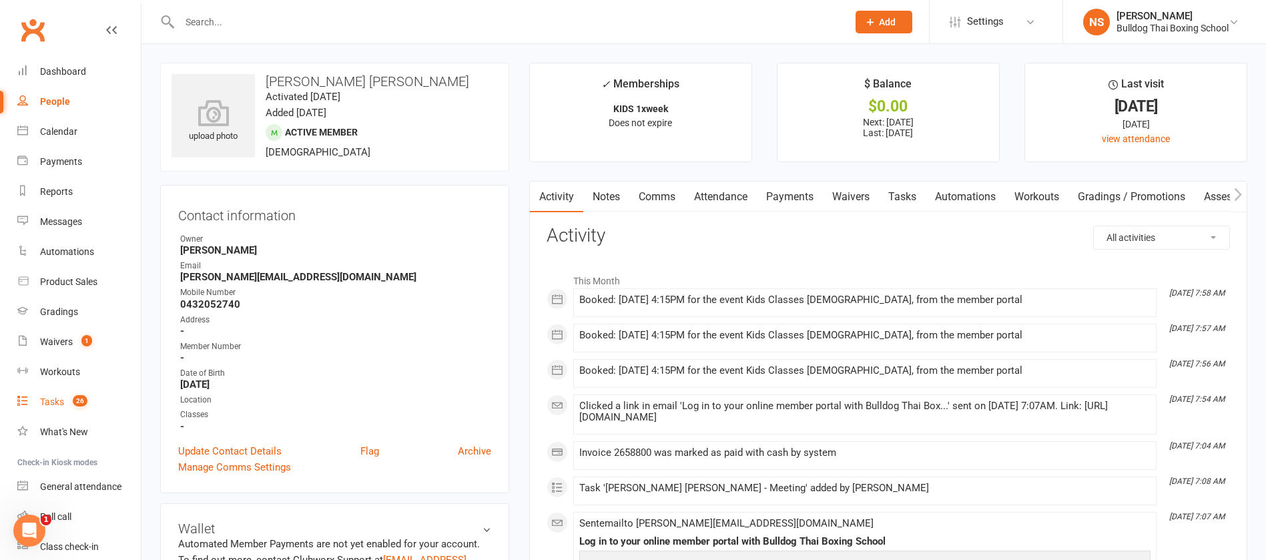
click at [51, 402] on div "Tasks" at bounding box center [52, 401] width 24 height 11
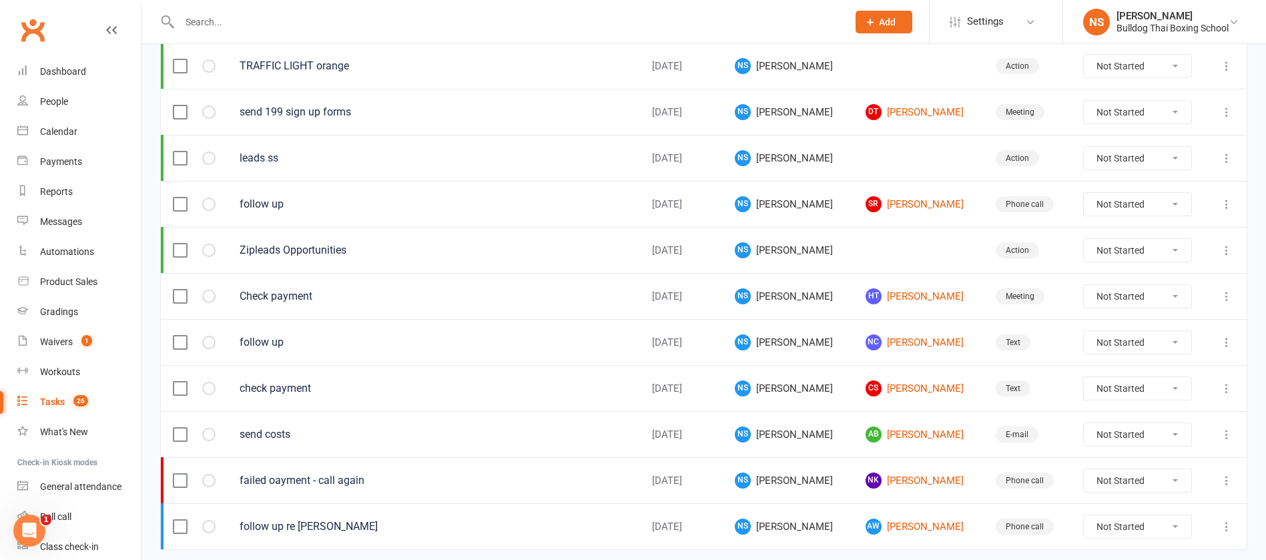
scroll to position [346, 0]
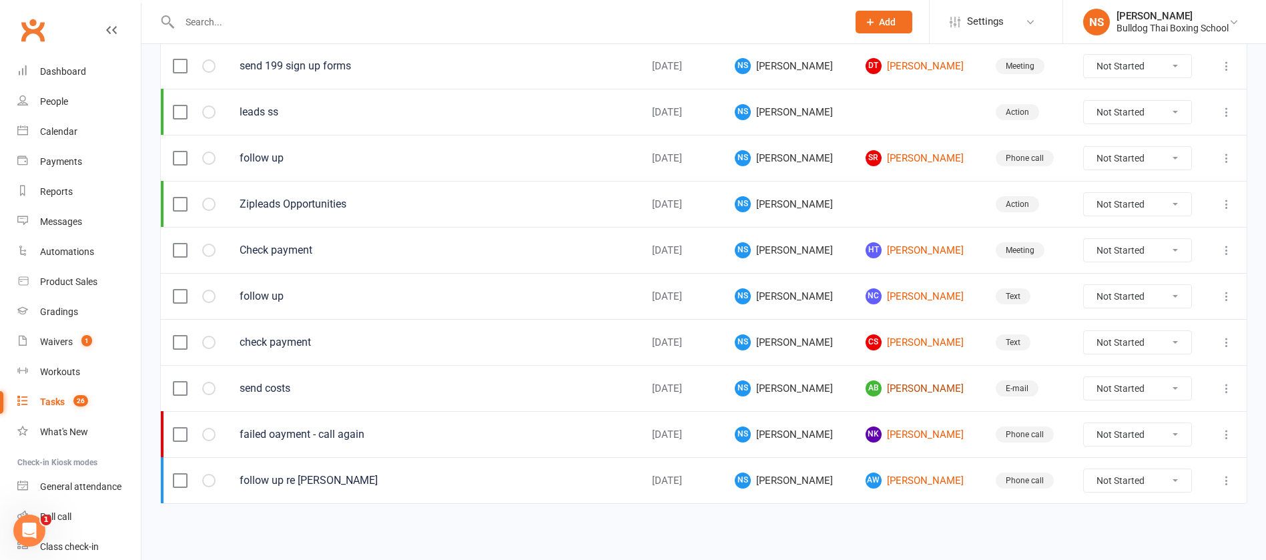
click at [875, 388] on link "AB [PERSON_NAME]" at bounding box center [918, 388] width 106 height 16
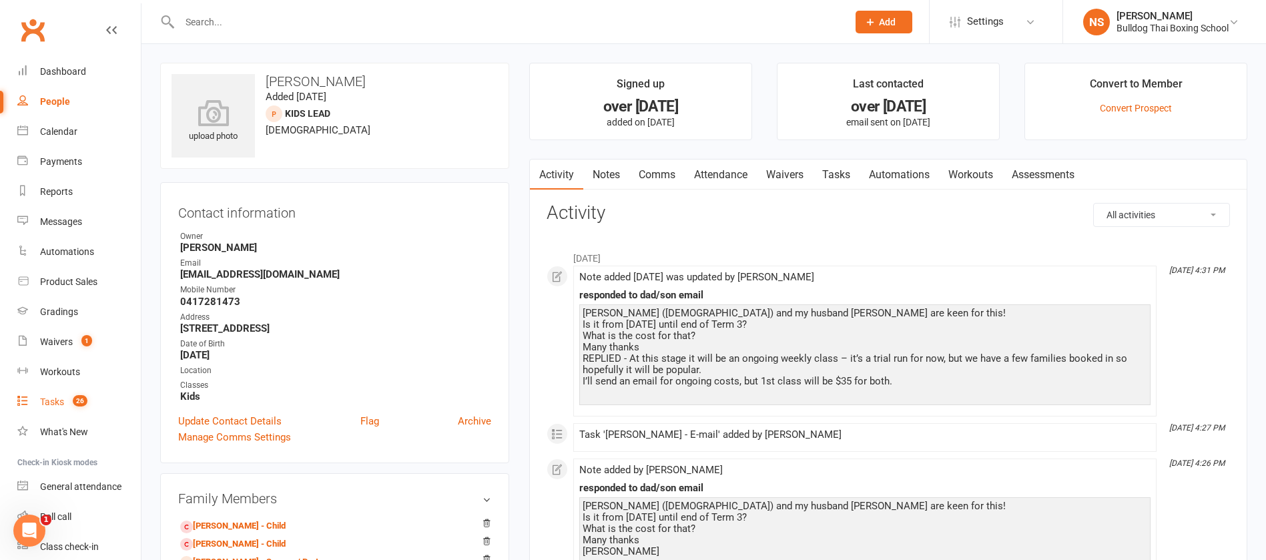
click at [49, 400] on div "Tasks" at bounding box center [52, 401] width 24 height 11
